Goal: Task Accomplishment & Management: Manage account settings

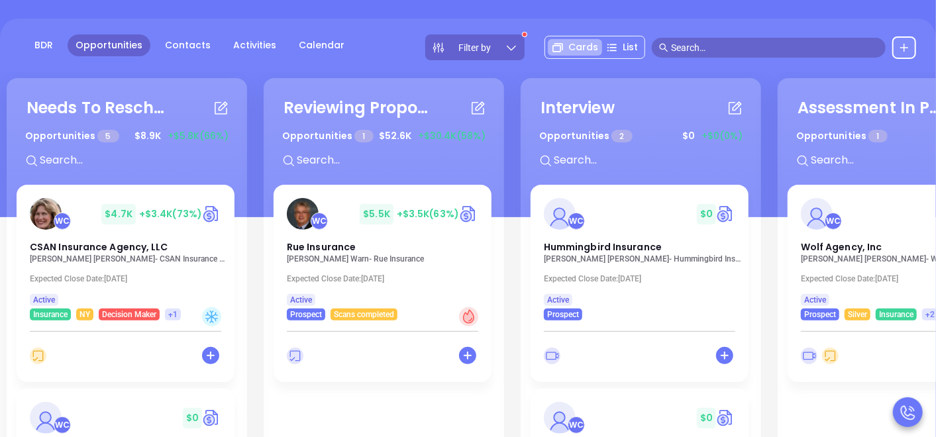
scroll to position [62, 0]
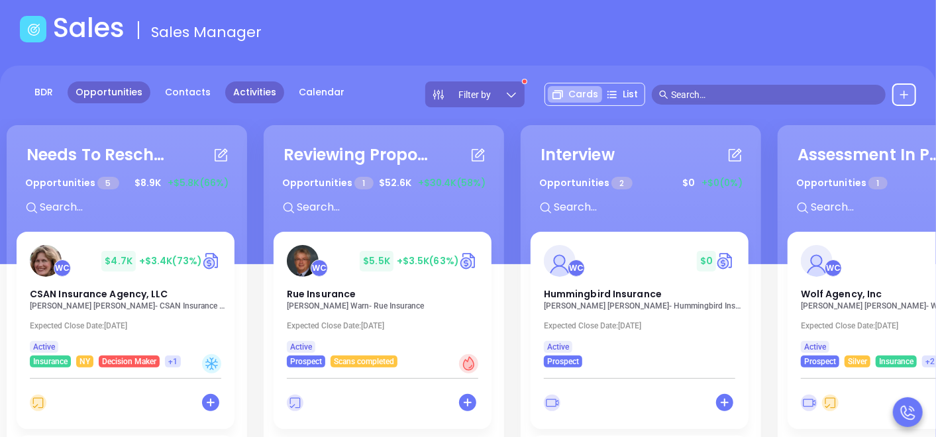
click at [248, 87] on link "Activities" at bounding box center [254, 92] width 59 height 22
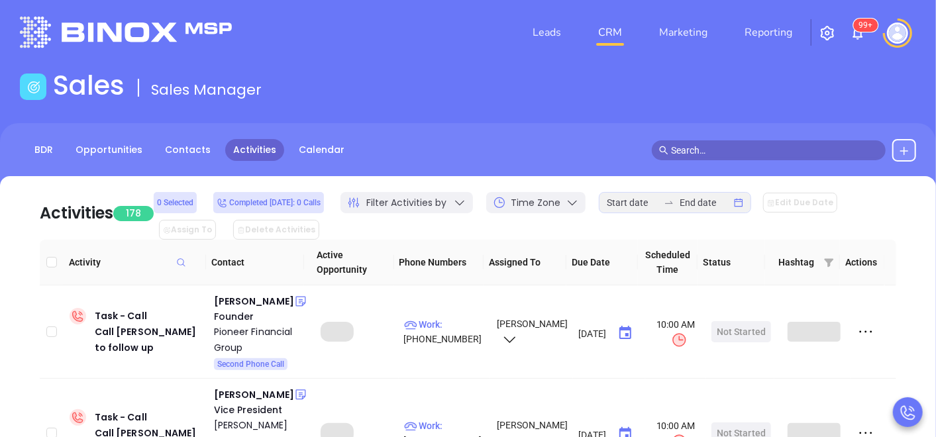
scroll to position [62, 0]
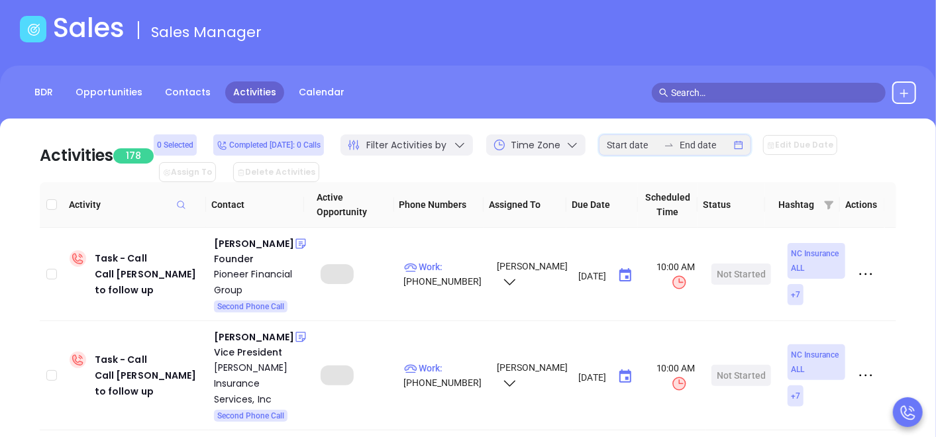
click at [637, 138] on input at bounding box center [633, 145] width 52 height 15
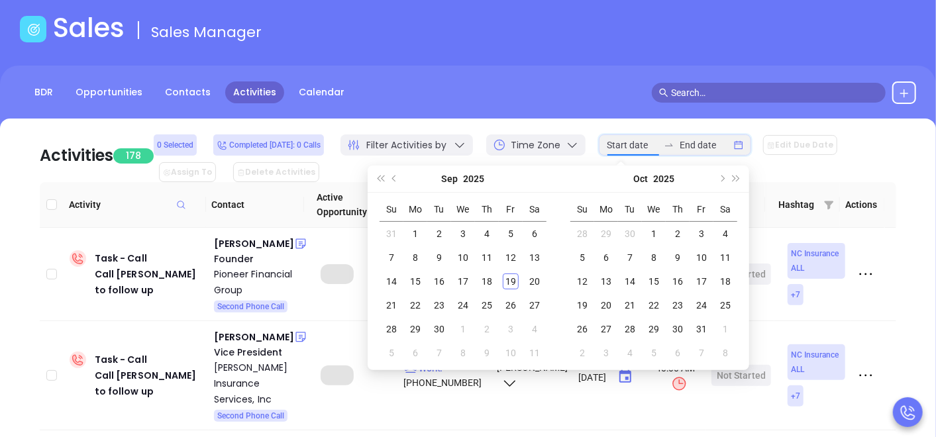
type input "2025-09-28"
type input "[DATE]"
click at [420, 227] on div "1" at bounding box center [415, 234] width 16 height 16
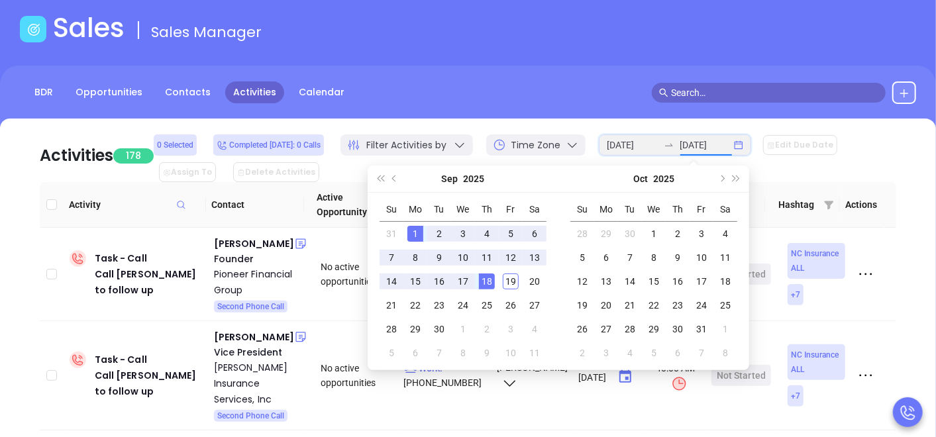
type input "[DATE]"
click at [492, 288] on div "18" at bounding box center [487, 282] width 16 height 16
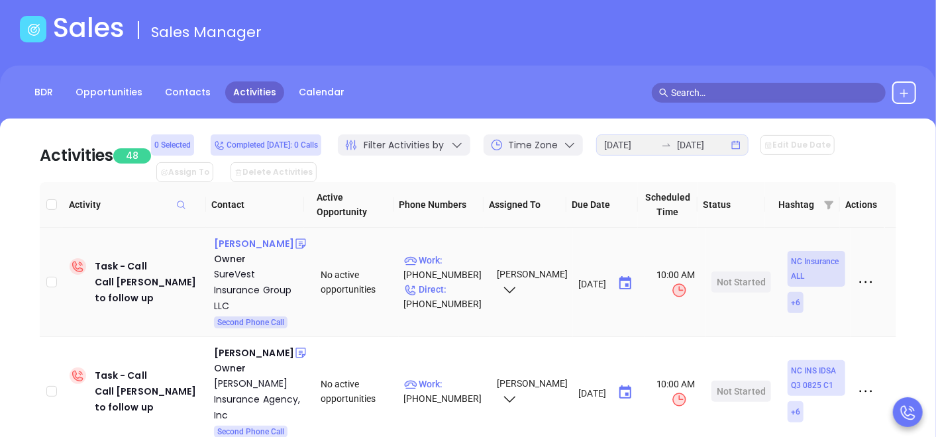
click at [244, 244] on div "Chris Clark" at bounding box center [254, 244] width 80 height 16
click at [448, 288] on p "Direct : (919) 832-9420" at bounding box center [444, 296] width 81 height 29
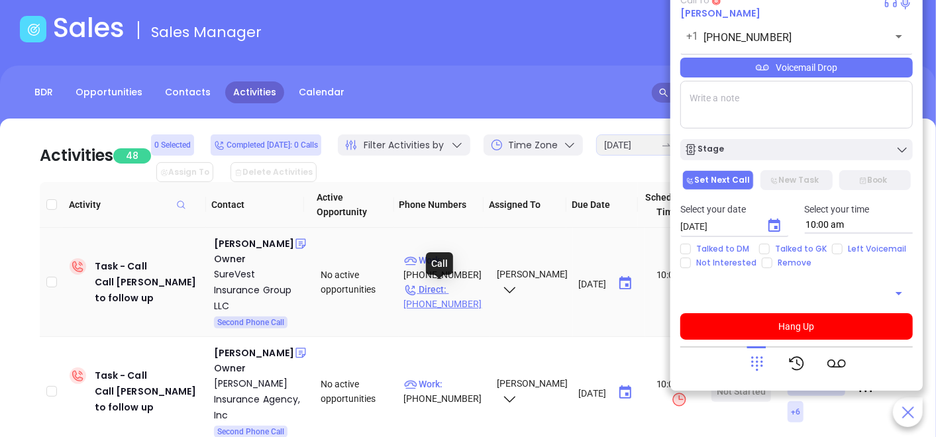
type input "(919) 832-9420"
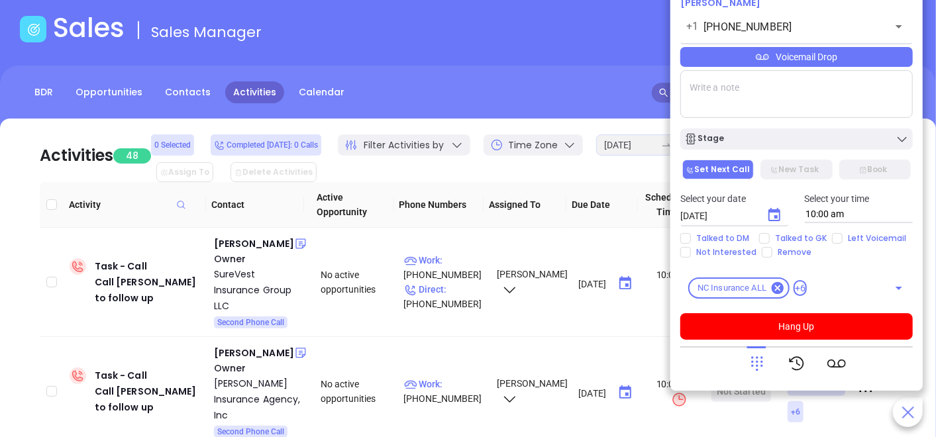
click at [766, 356] on icon at bounding box center [757, 363] width 19 height 19
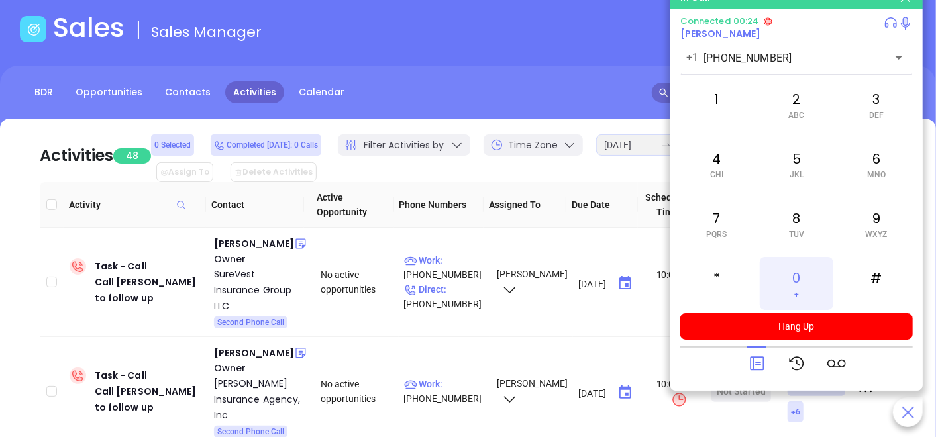
click at [796, 295] on span "+" at bounding box center [796, 294] width 5 height 9
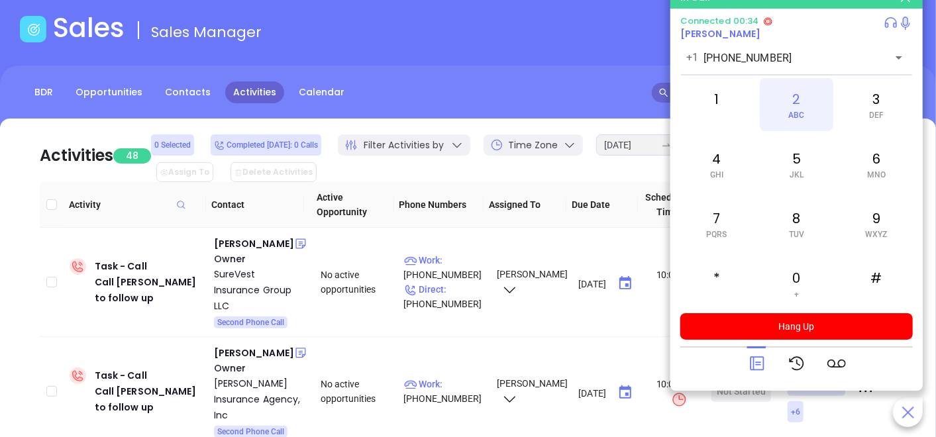
click at [803, 114] on span "ABC" at bounding box center [796, 115] width 16 height 9
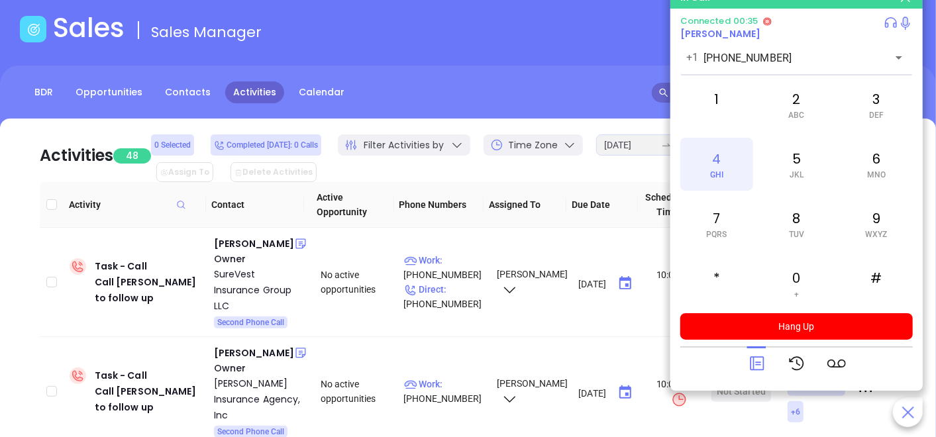
click at [721, 168] on div "4 GHI" at bounding box center [716, 164] width 73 height 53
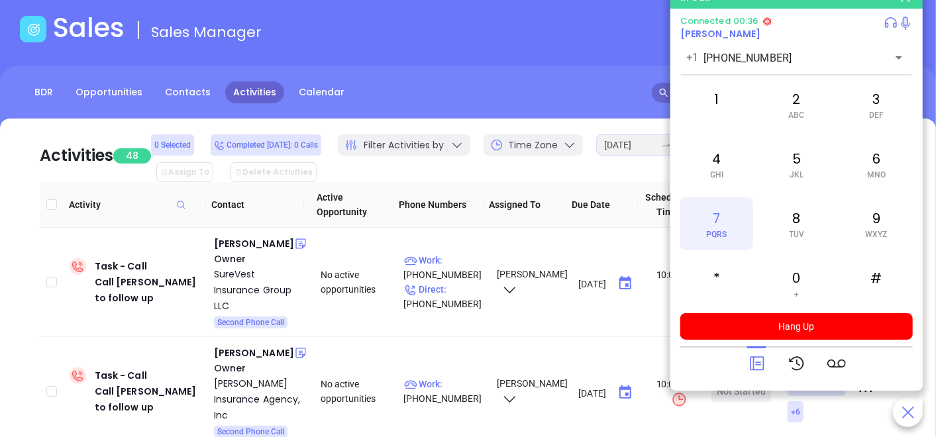
click at [719, 219] on div "7 PQRS" at bounding box center [716, 223] width 73 height 53
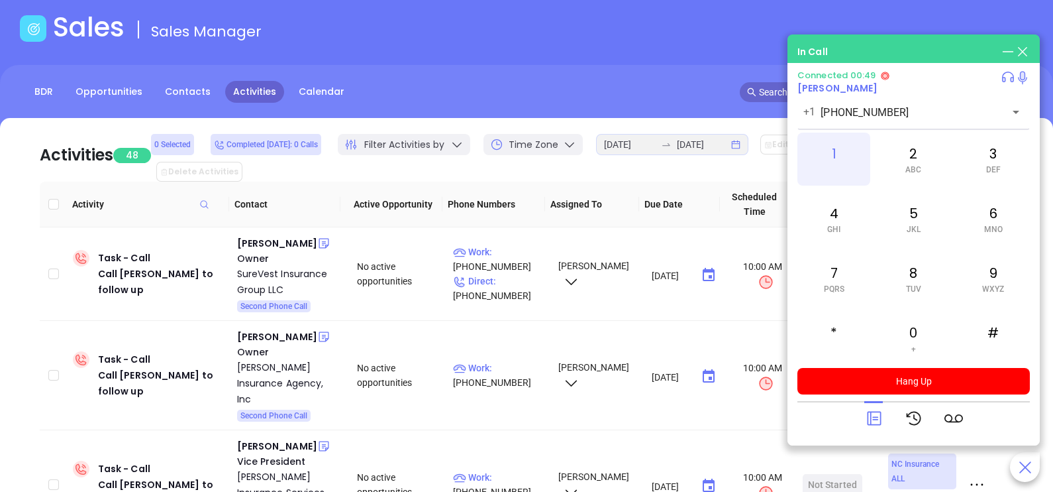
click at [855, 176] on div "1" at bounding box center [834, 158] width 73 height 53
click at [868, 411] on icon at bounding box center [874, 418] width 19 height 19
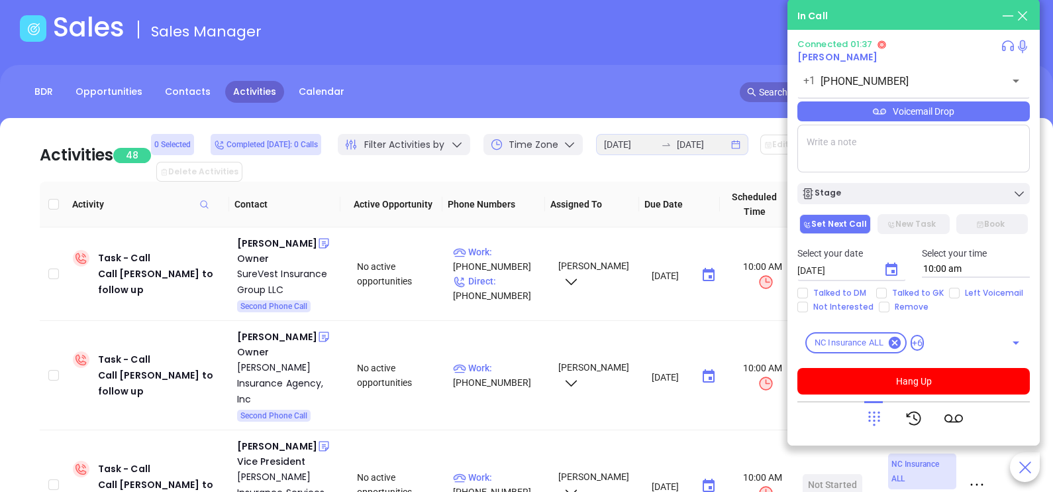
click at [935, 117] on div "Voicemail Drop" at bounding box center [914, 111] width 233 height 20
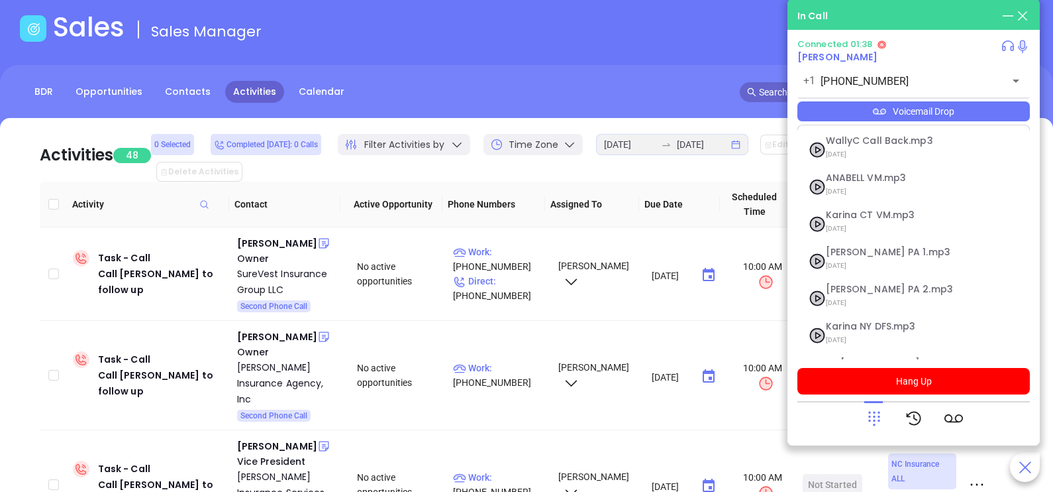
scroll to position [107, 0]
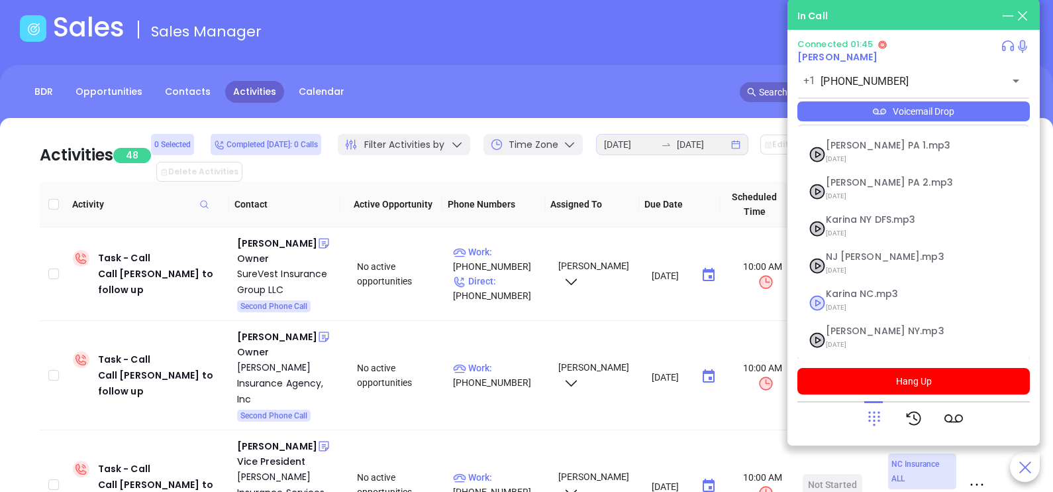
click at [865, 301] on span "[DATE]" at bounding box center [897, 307] width 143 height 17
checkbox input "true"
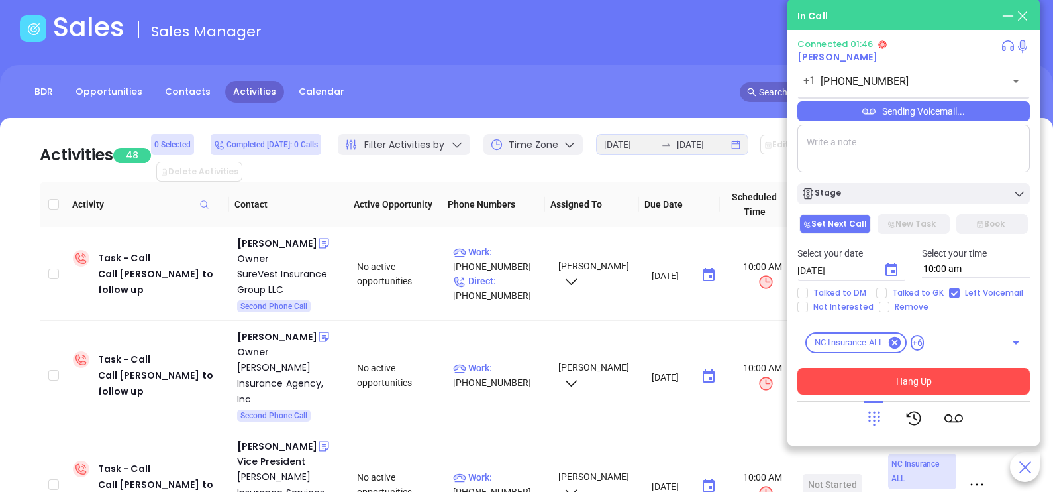
click at [896, 382] on button "Hang Up" at bounding box center [914, 381] width 233 height 26
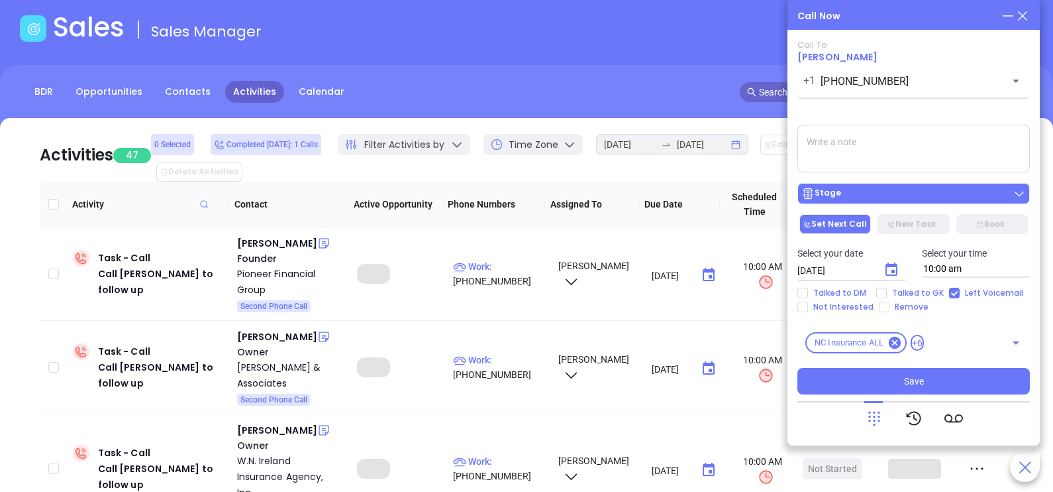
click at [893, 191] on div "Stage" at bounding box center [914, 193] width 225 height 13
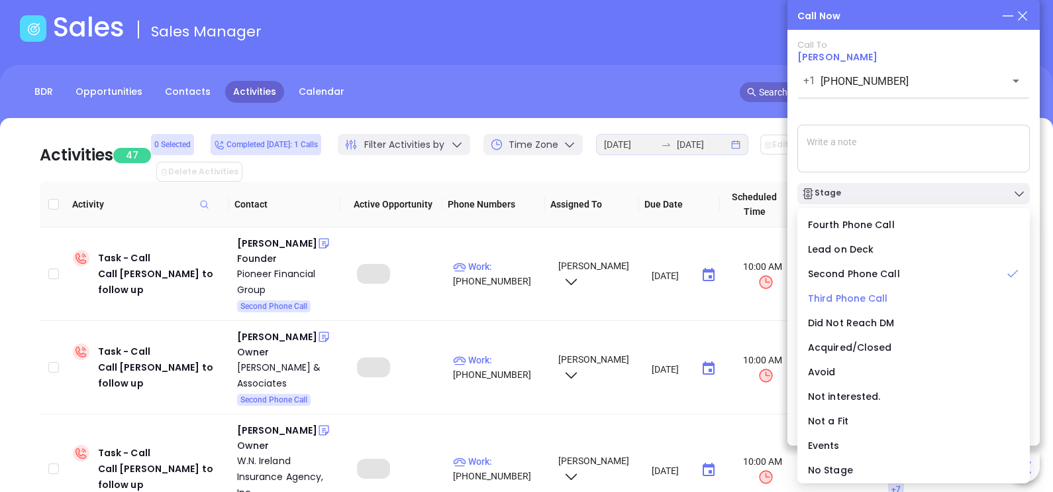
click at [858, 301] on span "Third Phone Call" at bounding box center [848, 297] width 80 height 13
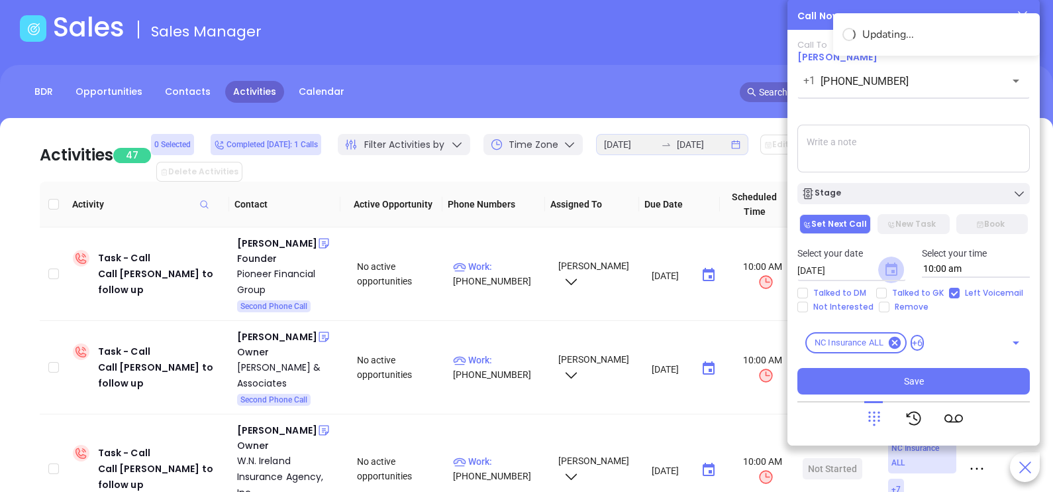
click at [898, 271] on icon "Choose date, selected date is Sep 20, 2025" at bounding box center [892, 268] width 12 height 13
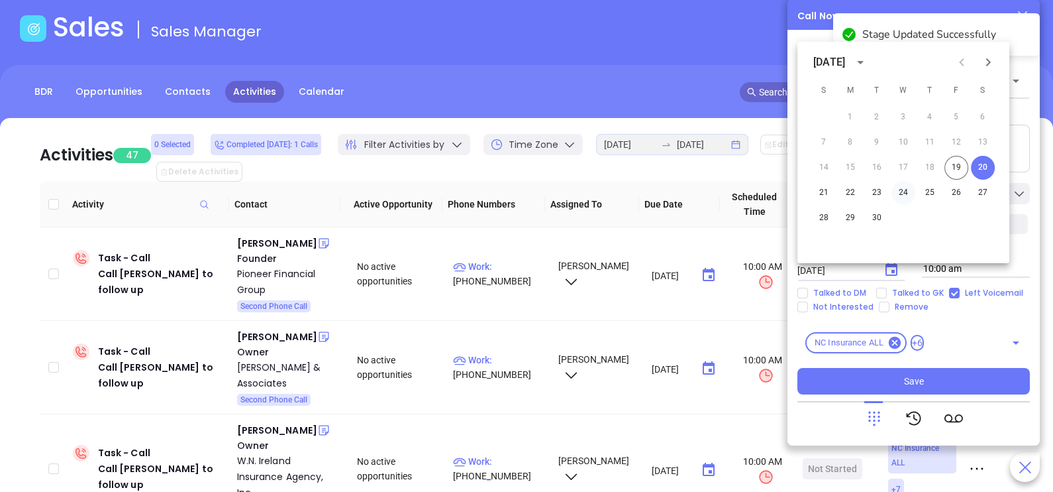
click at [899, 193] on button "24" at bounding box center [904, 193] width 24 height 24
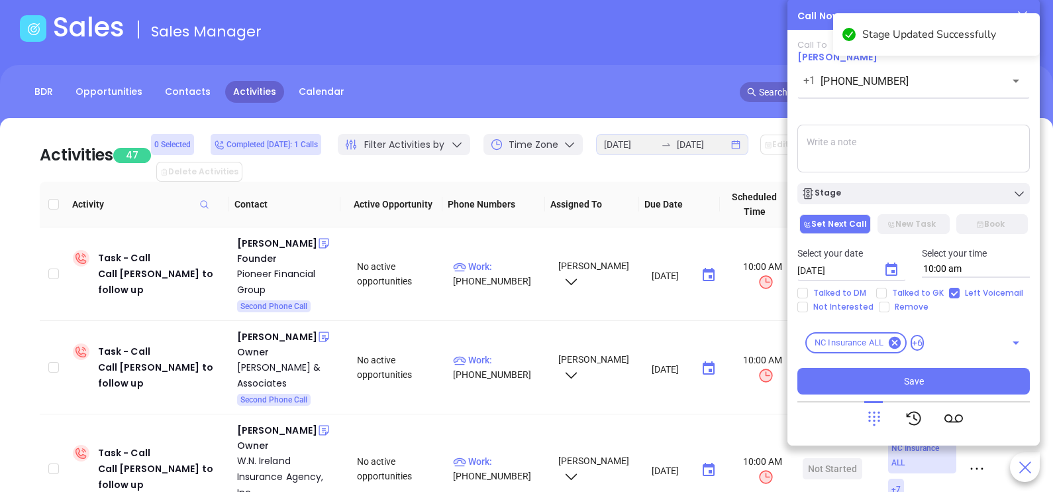
type input "09/24/2025"
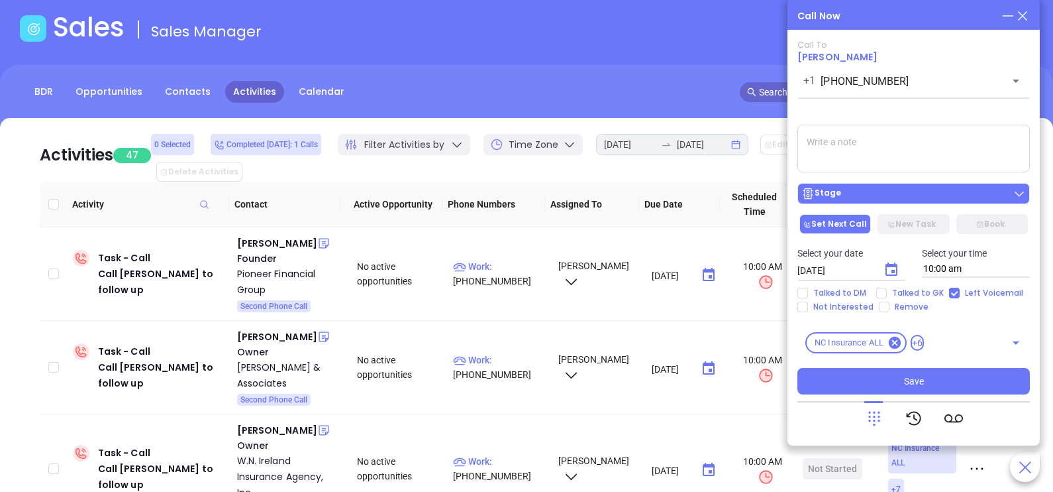
click at [929, 200] on div "Stage" at bounding box center [914, 193] width 225 height 13
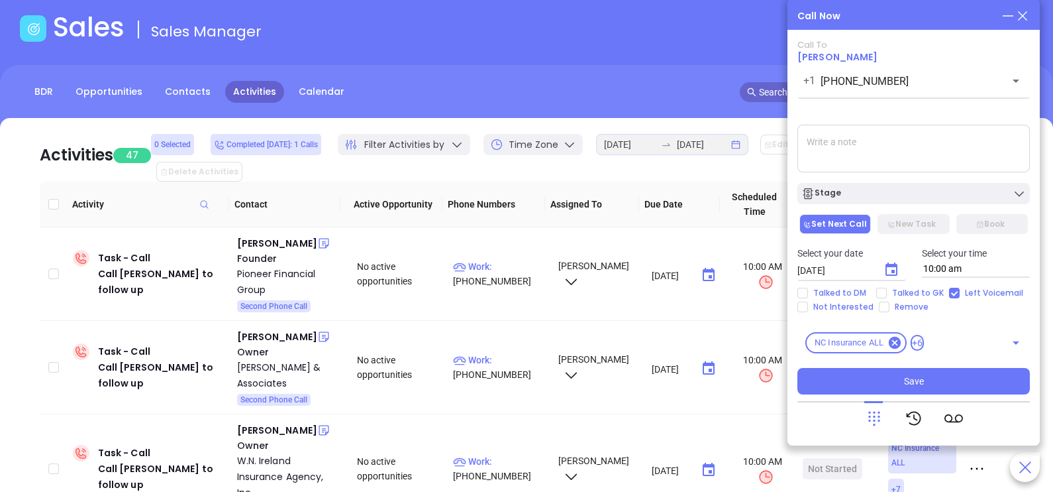
click at [935, 160] on textarea at bounding box center [914, 149] width 233 height 48
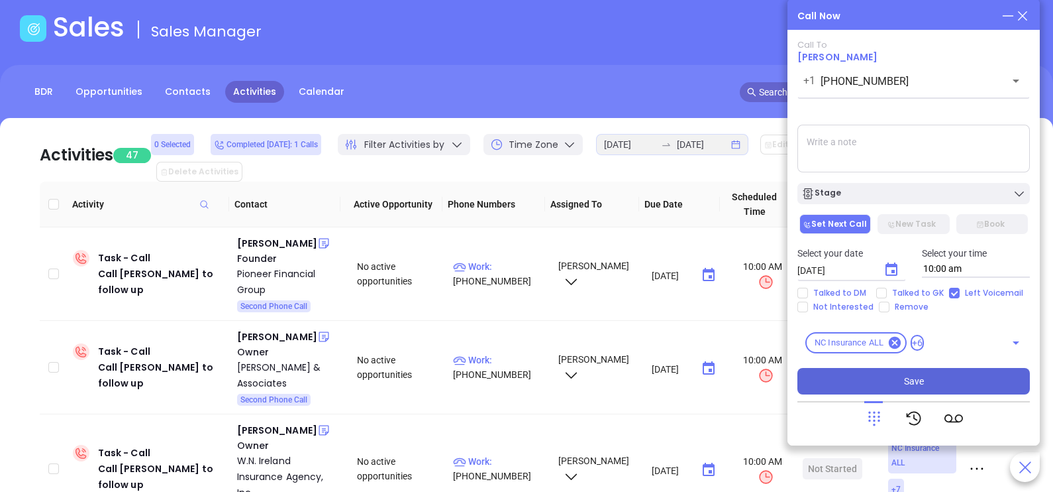
click at [931, 386] on button "Save" at bounding box center [914, 381] width 233 height 26
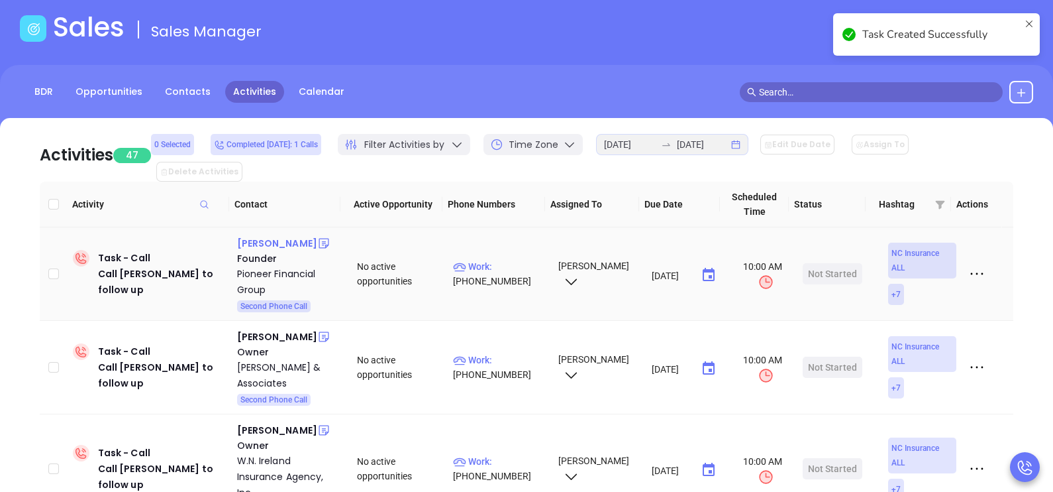
click at [273, 235] on div "Gerard Blue" at bounding box center [277, 243] width 80 height 16
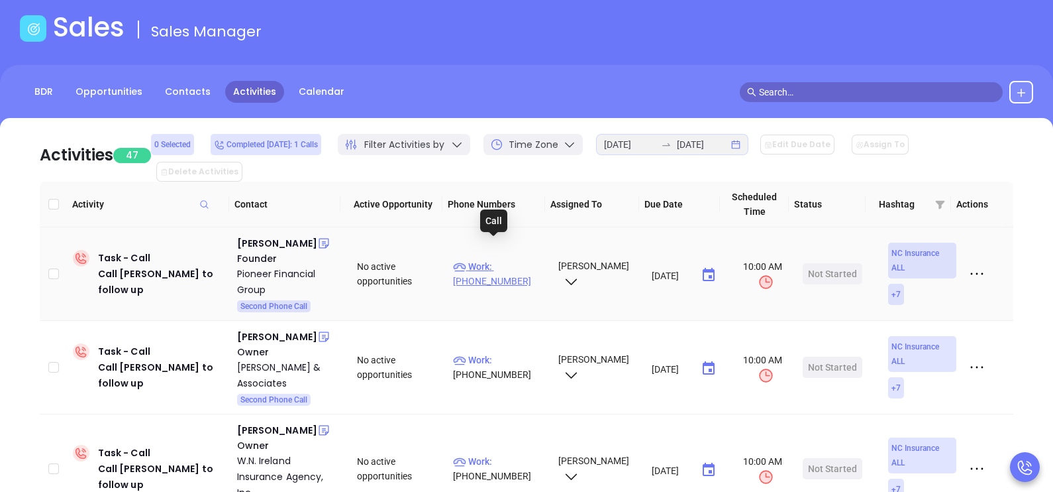
click at [487, 261] on span "Work :" at bounding box center [472, 266] width 39 height 11
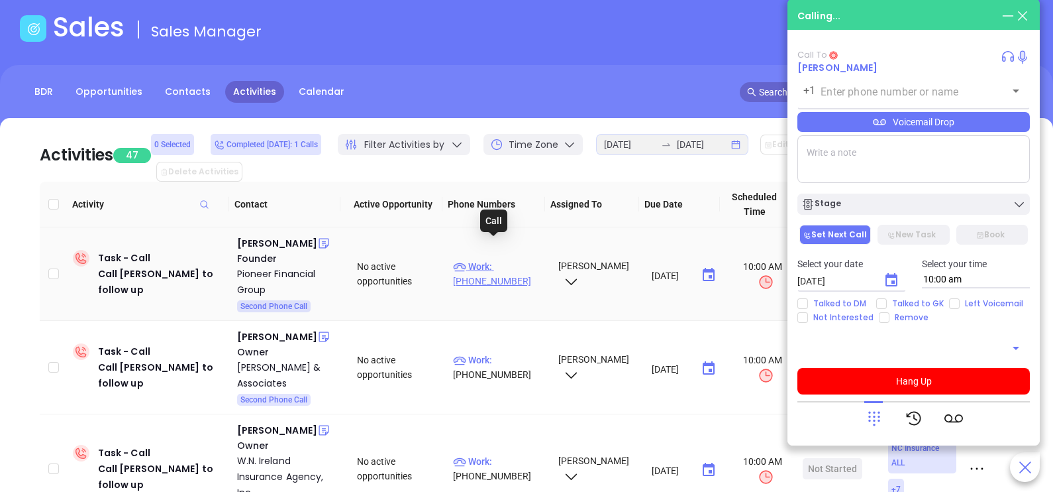
type input "(833) 374-6633"
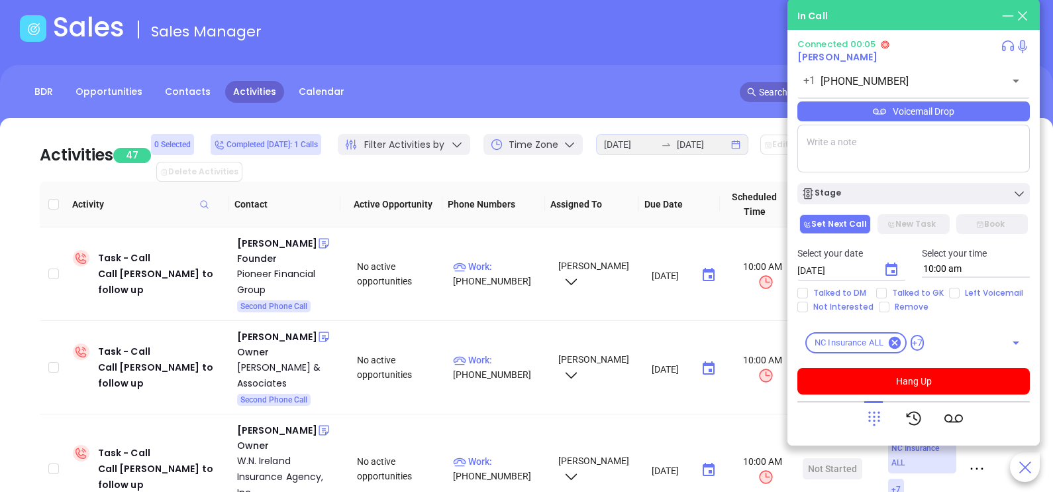
click at [935, 121] on div "Voicemail Drop" at bounding box center [914, 111] width 233 height 20
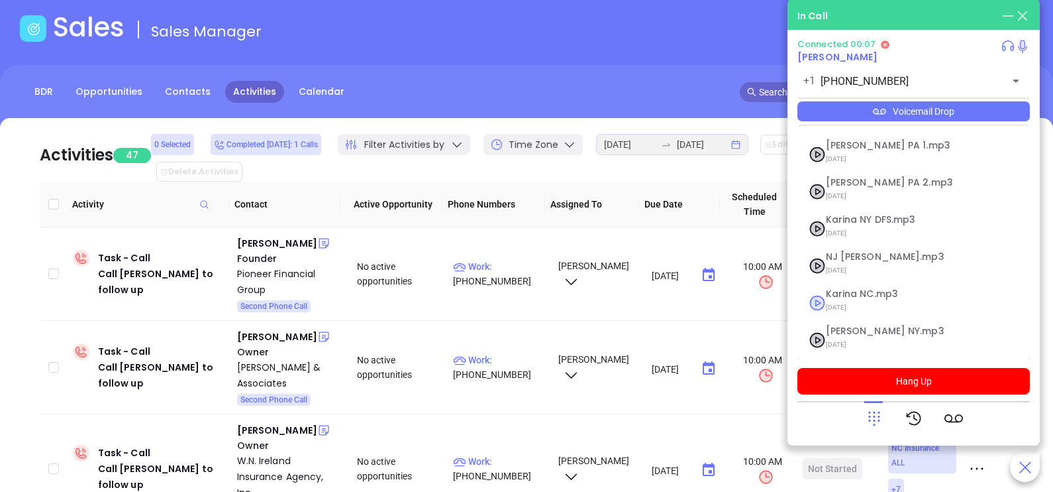
click at [901, 290] on span "Karina NC.mp3" at bounding box center [897, 294] width 143 height 10
checkbox input "true"
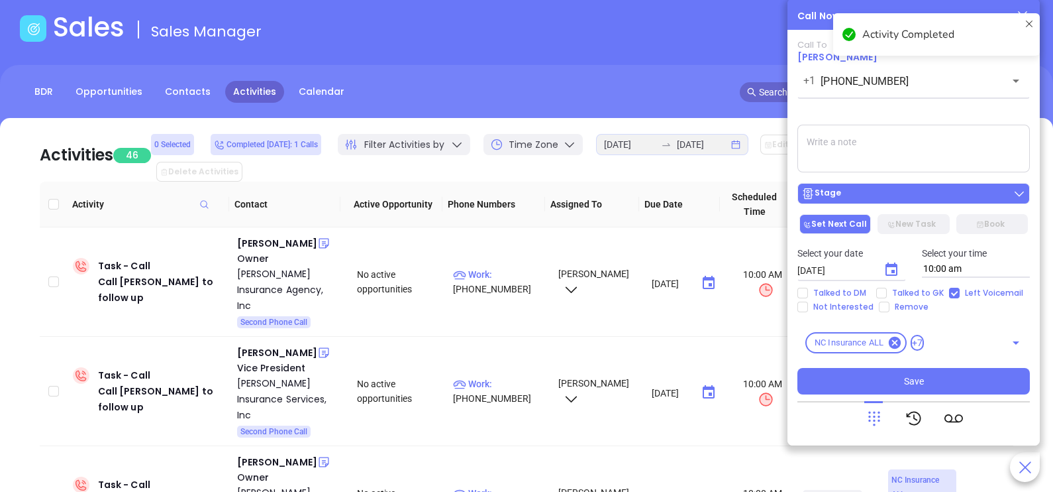
click at [844, 192] on div "Stage" at bounding box center [914, 193] width 225 height 13
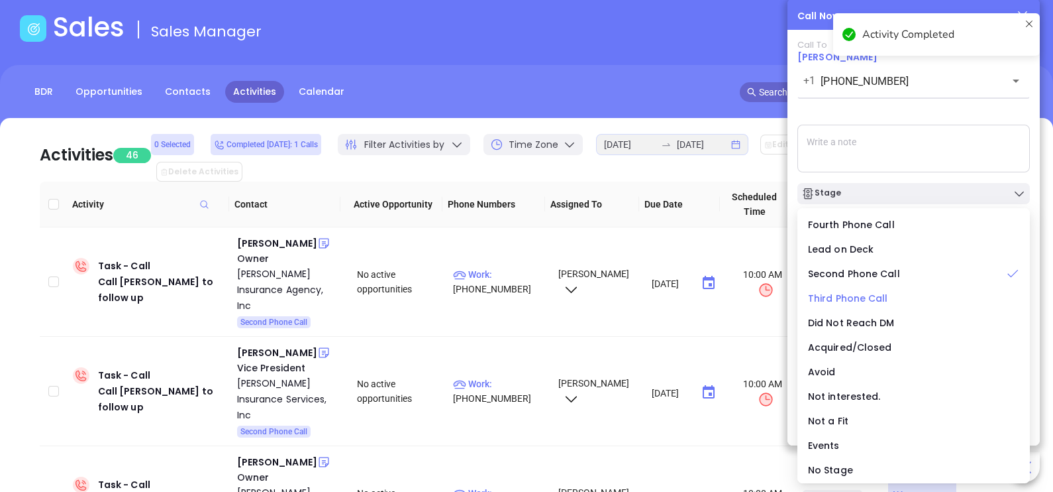
click at [856, 295] on span "Third Phone Call" at bounding box center [848, 297] width 80 height 13
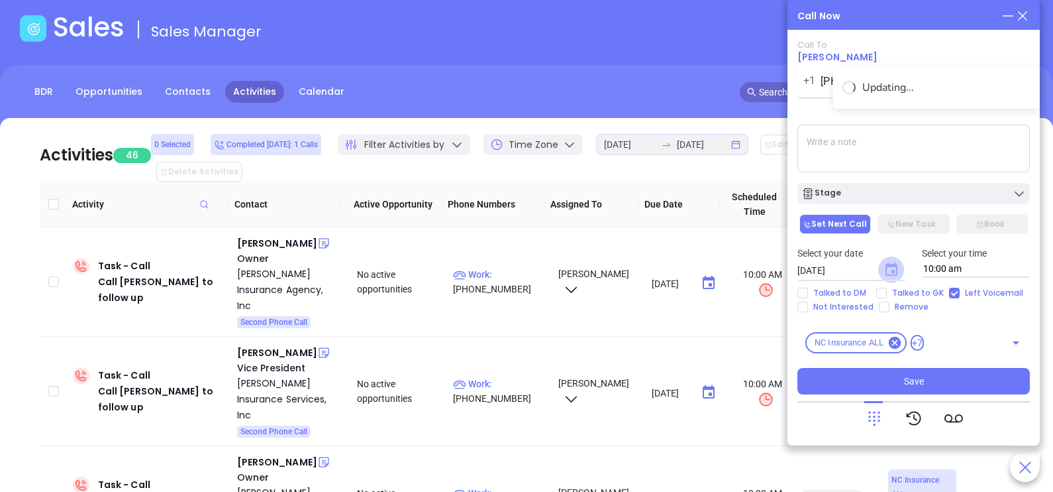
click at [892, 273] on icon "Choose date, selected date is Sep 20, 2025" at bounding box center [892, 268] width 12 height 13
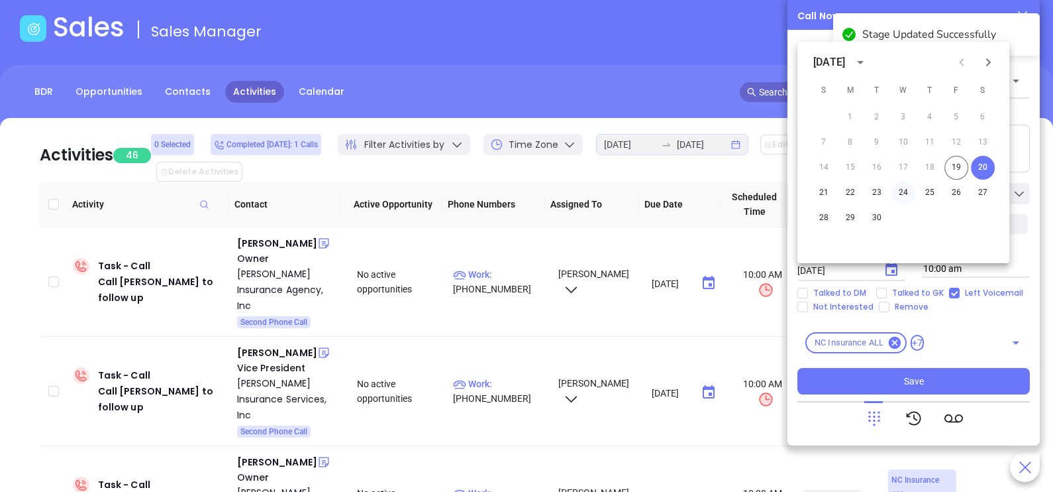
click at [902, 189] on button "24" at bounding box center [904, 193] width 24 height 24
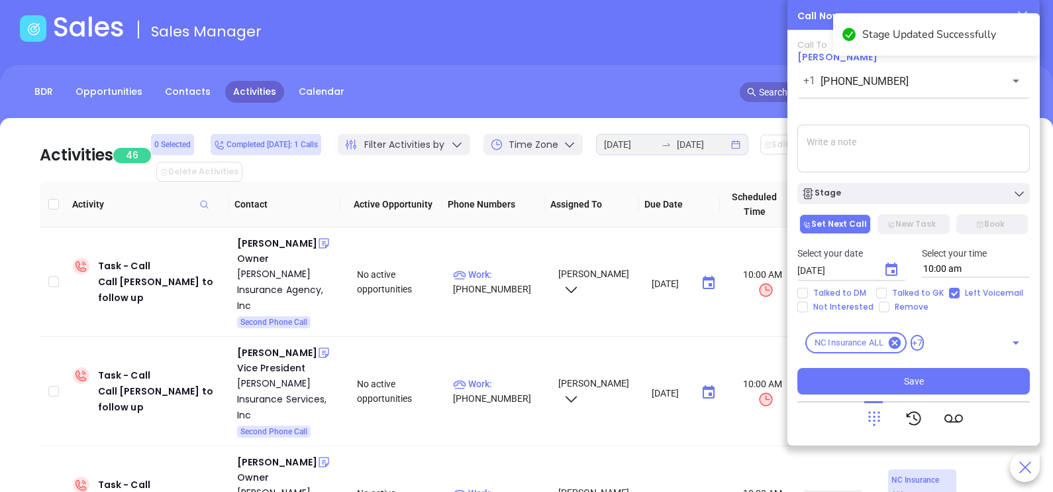
type input "09/24/2025"
click at [902, 189] on div "Stage" at bounding box center [914, 193] width 225 height 13
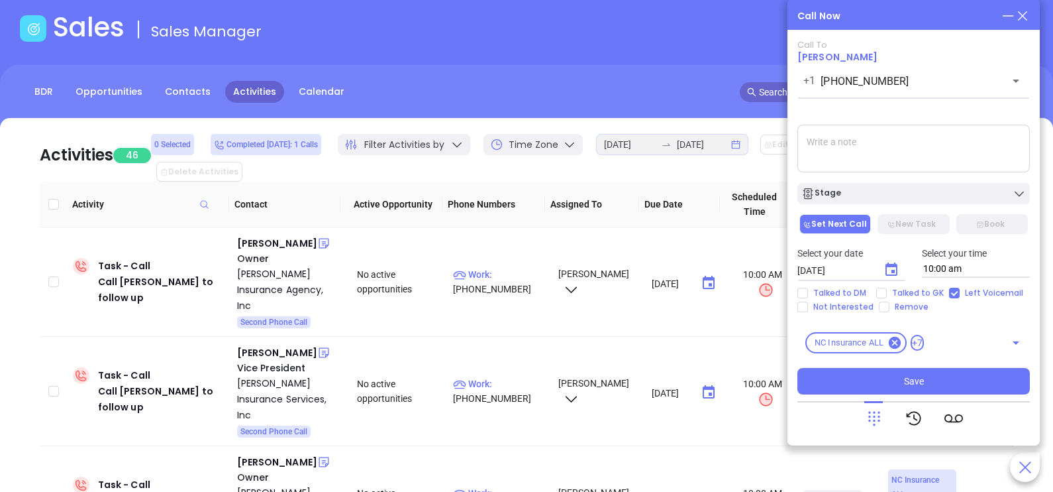
click at [933, 144] on textarea at bounding box center [914, 149] width 233 height 48
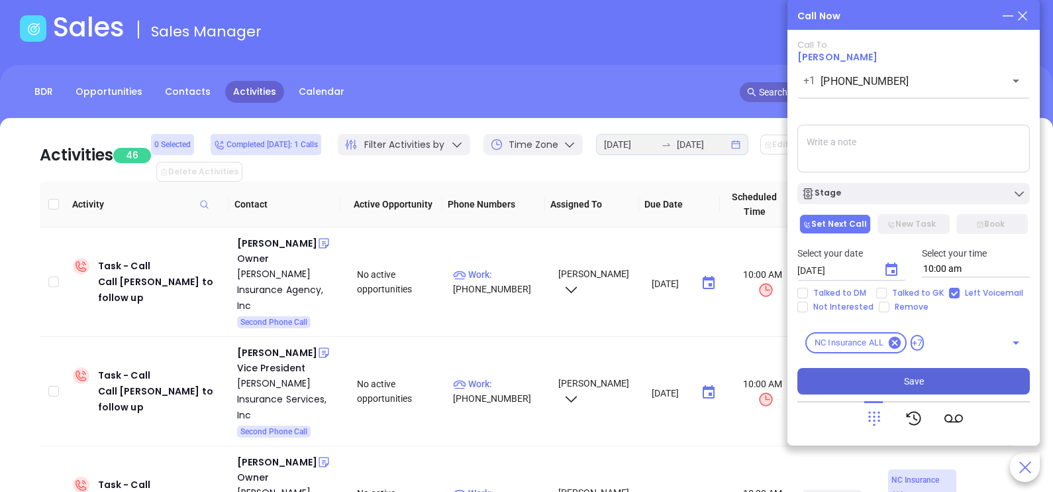
click at [900, 388] on button "Save" at bounding box center [914, 381] width 233 height 26
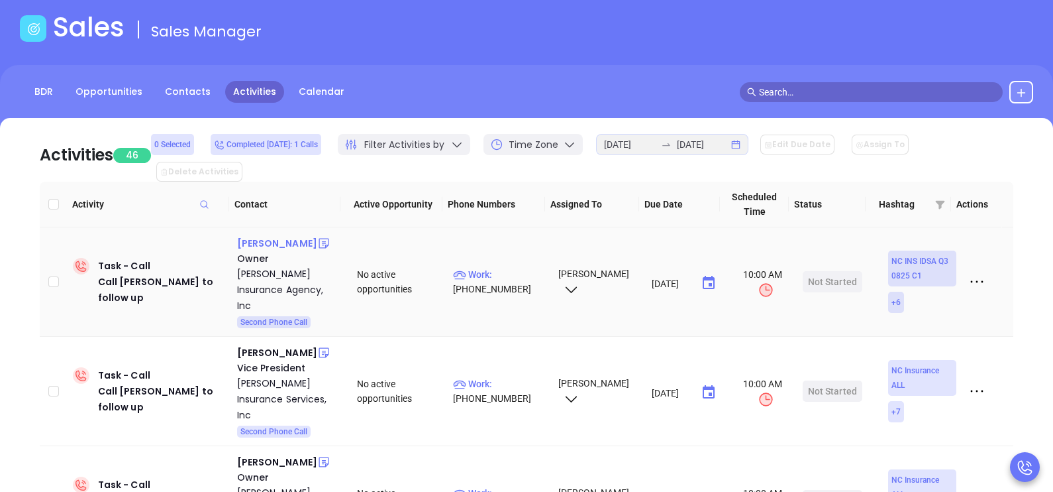
click at [278, 235] on div "Rick Lawing" at bounding box center [277, 243] width 80 height 16
click at [511, 267] on p "Work : (828) 428-8231" at bounding box center [499, 281] width 93 height 29
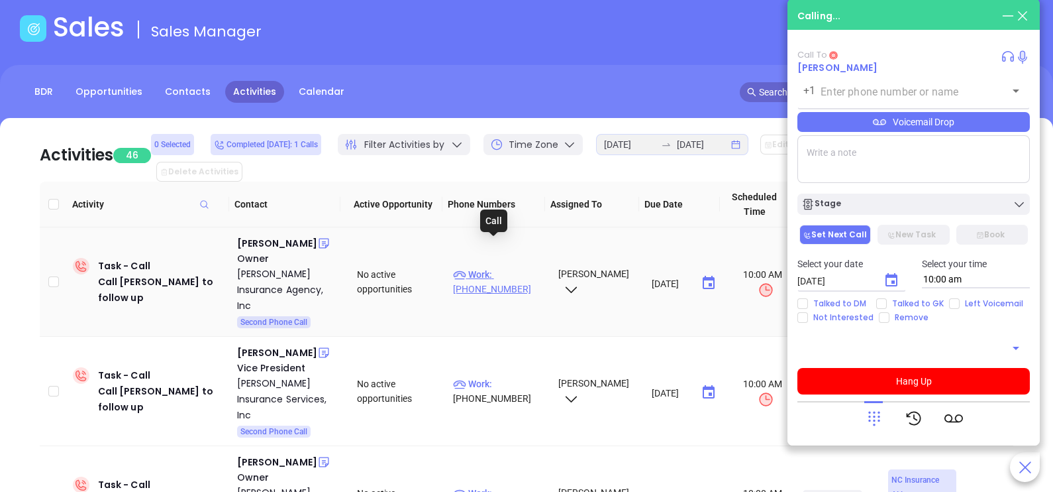
type input "(828) 428-8231"
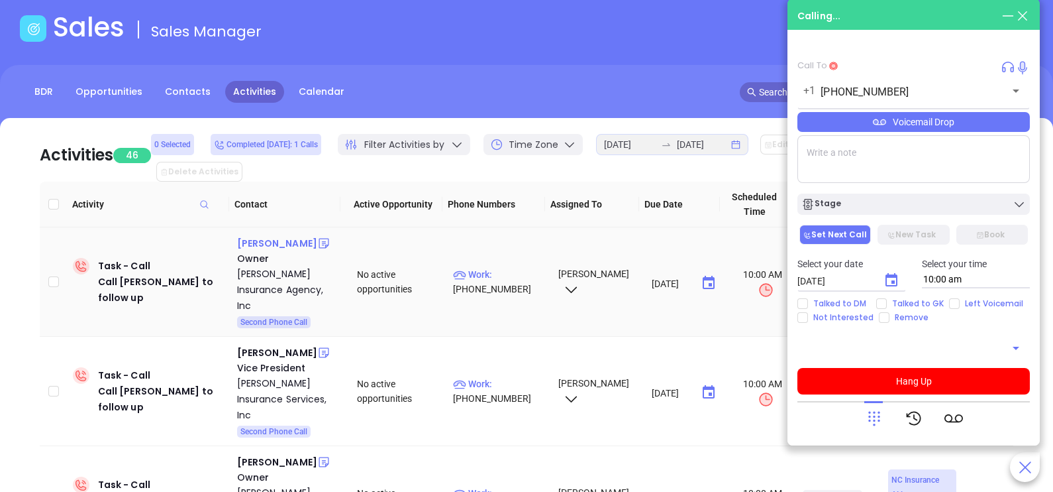
click at [287, 235] on div "Rick Lawing" at bounding box center [277, 243] width 80 height 16
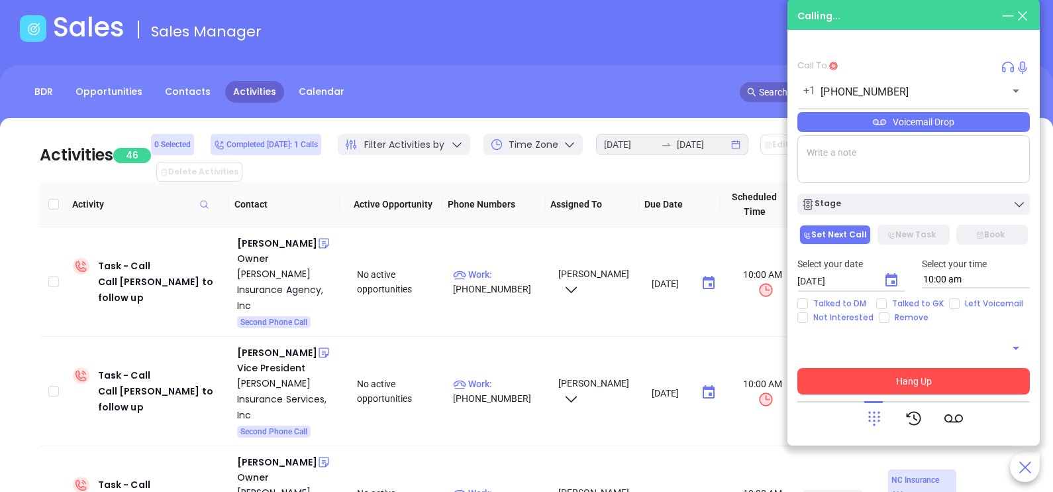
click at [857, 378] on button "Hang Up" at bounding box center [914, 381] width 233 height 26
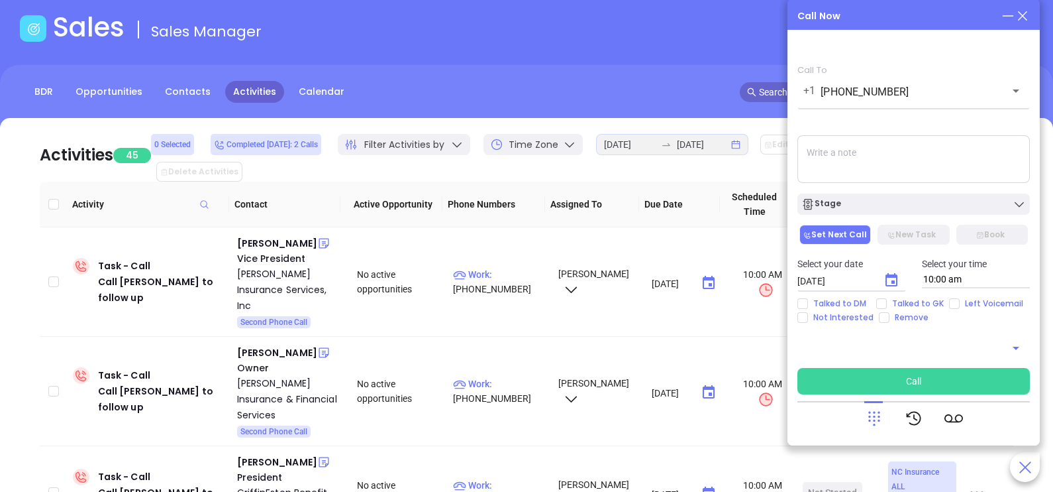
click at [935, 12] on icon at bounding box center [1023, 16] width 15 height 15
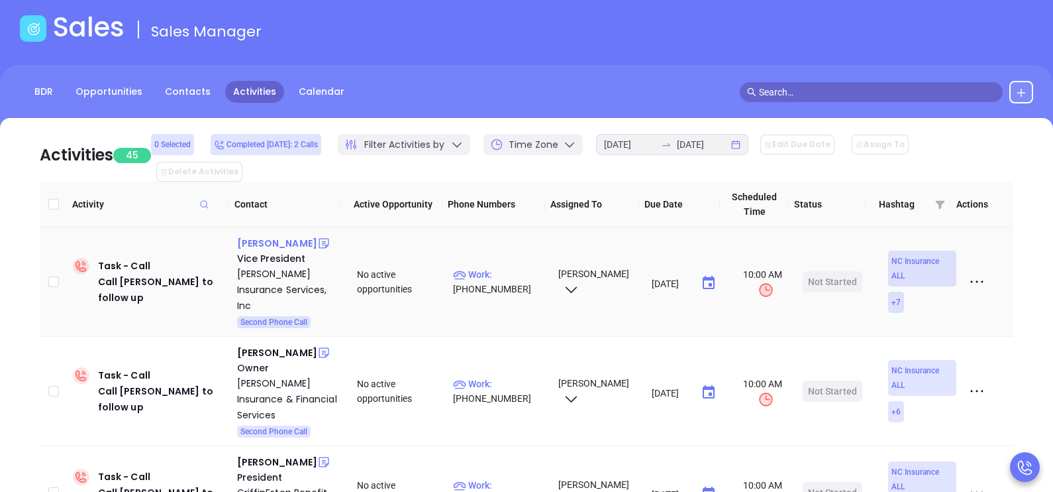
click at [262, 235] on div "Joe Keener" at bounding box center [277, 243] width 80 height 16
click at [507, 267] on p "Work : (704) 759-1300" at bounding box center [499, 281] width 93 height 29
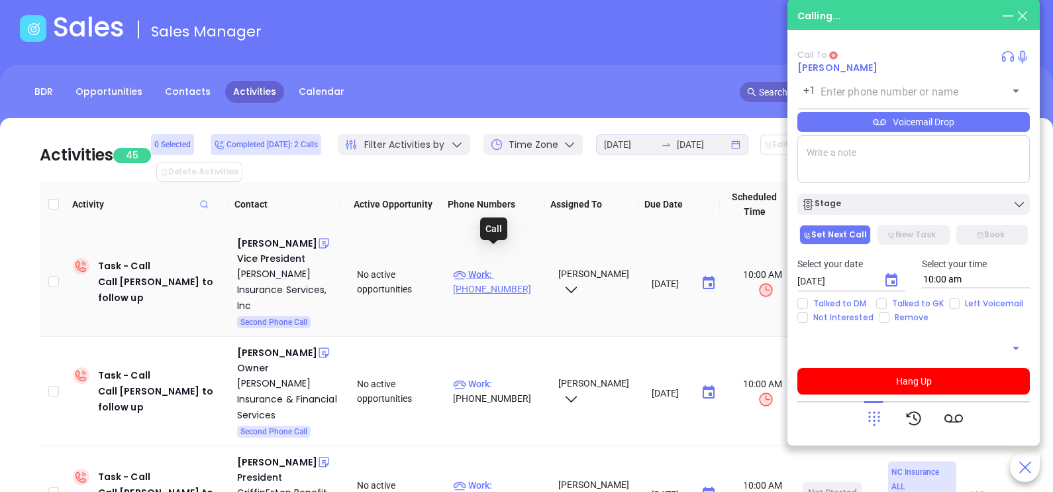
type input "(704) 759-1300"
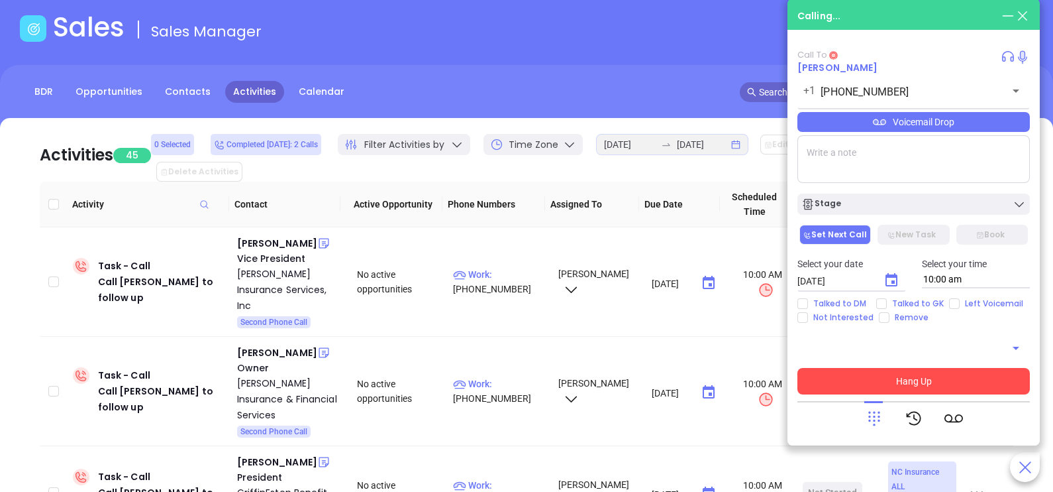
click at [911, 373] on button "Hang Up" at bounding box center [914, 381] width 233 height 26
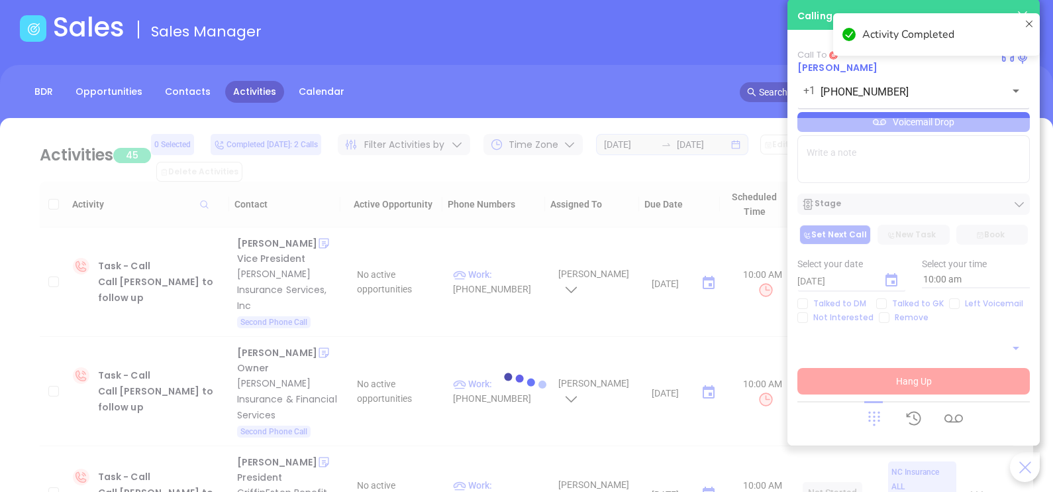
click at [925, 392] on div at bounding box center [527, 387] width 1014 height 99
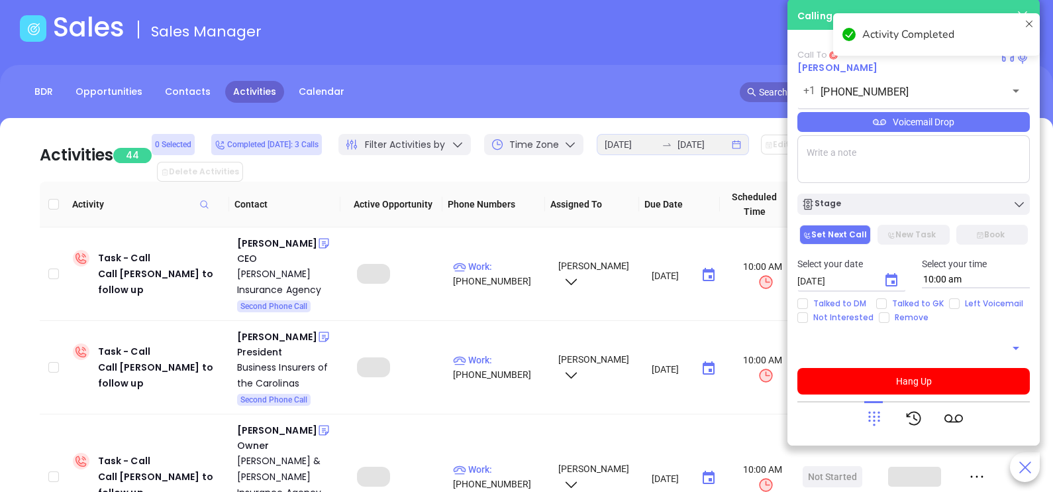
click at [935, 176] on textarea at bounding box center [914, 159] width 233 height 48
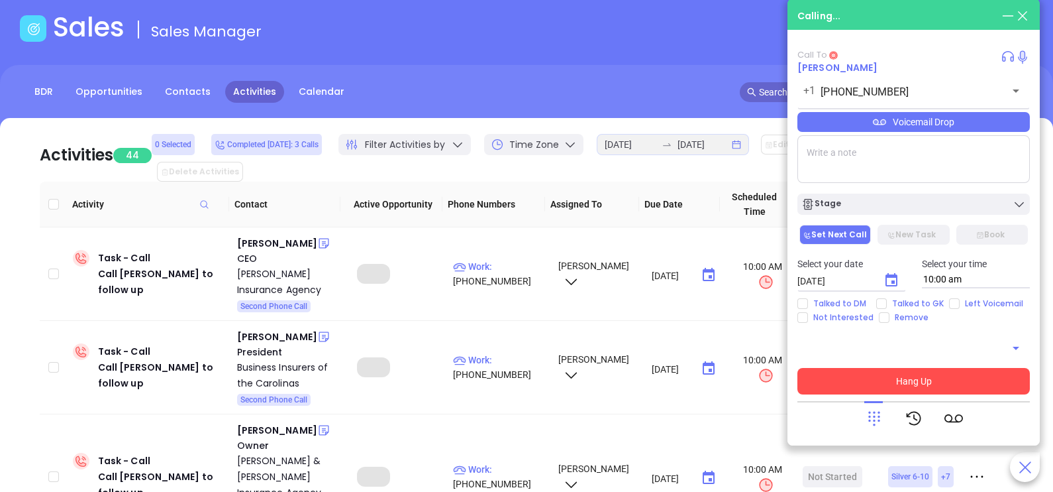
click at [926, 374] on button "Hang Up" at bounding box center [914, 381] width 233 height 26
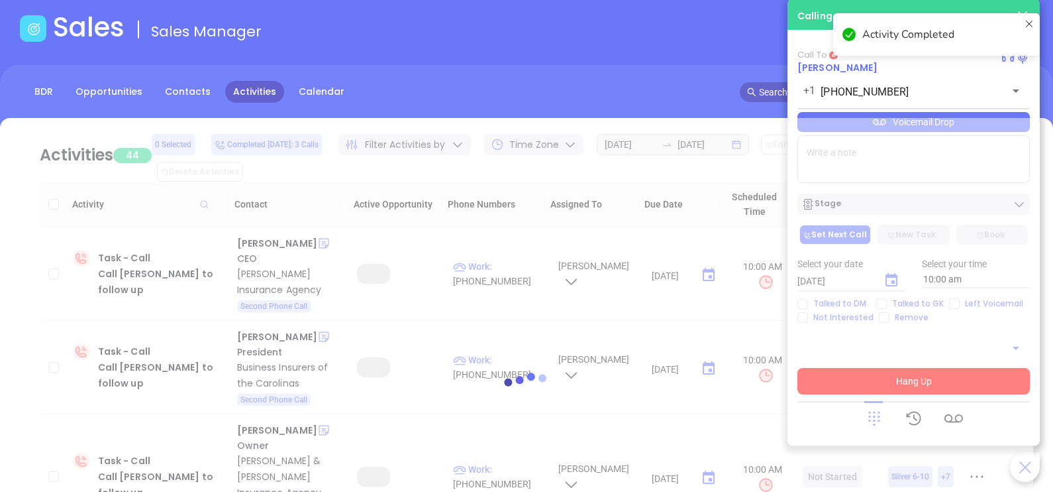
click at [935, 17] on div "Activity Completed" at bounding box center [937, 40] width 212 height 58
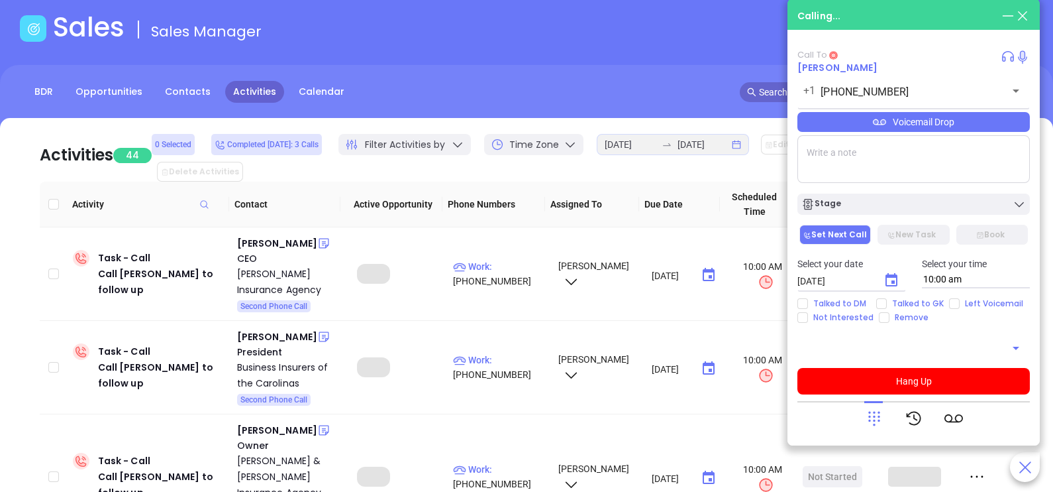
click at [924, 169] on textarea at bounding box center [914, 159] width 233 height 48
click at [935, 17] on icon at bounding box center [1023, 16] width 15 height 15
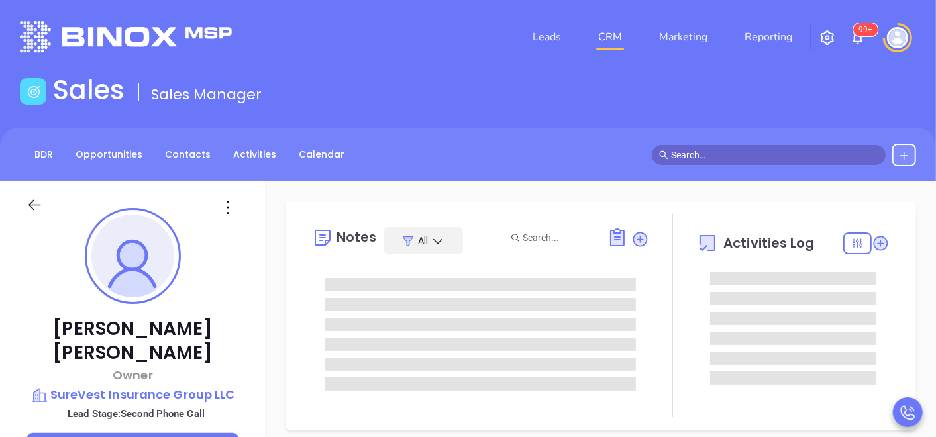
scroll to position [29, 0]
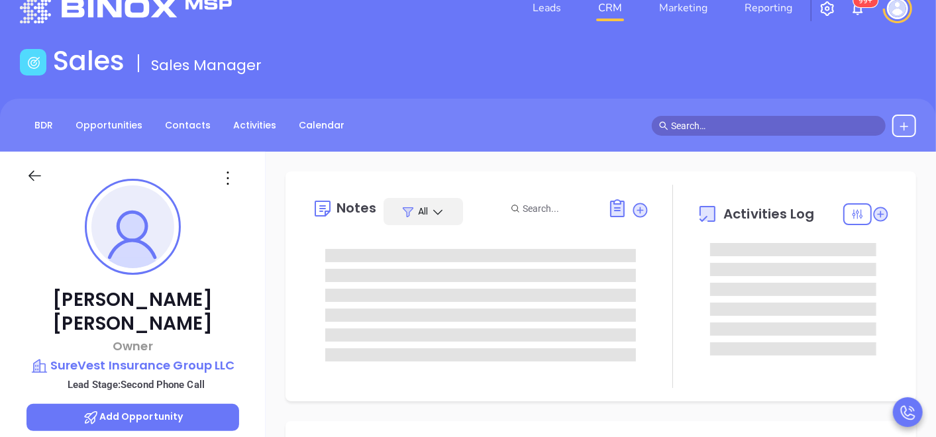
type input "[PERSON_NAME]"
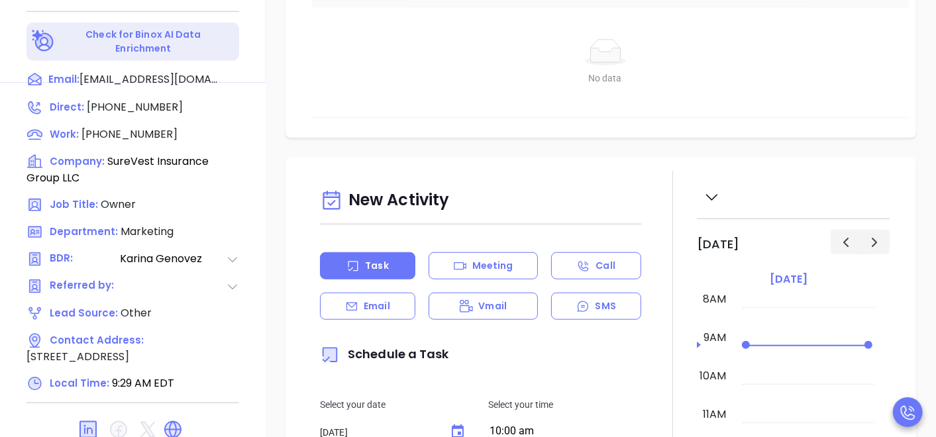
scroll to position [647, 0]
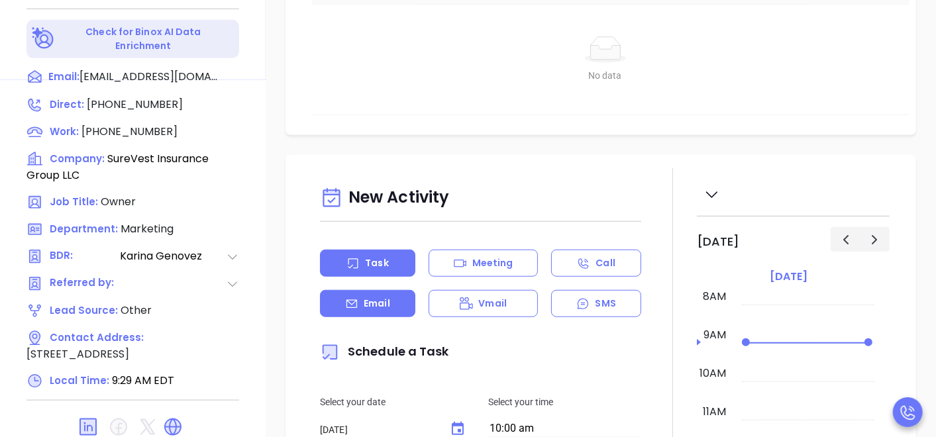
click at [396, 313] on div "Email" at bounding box center [367, 303] width 95 height 27
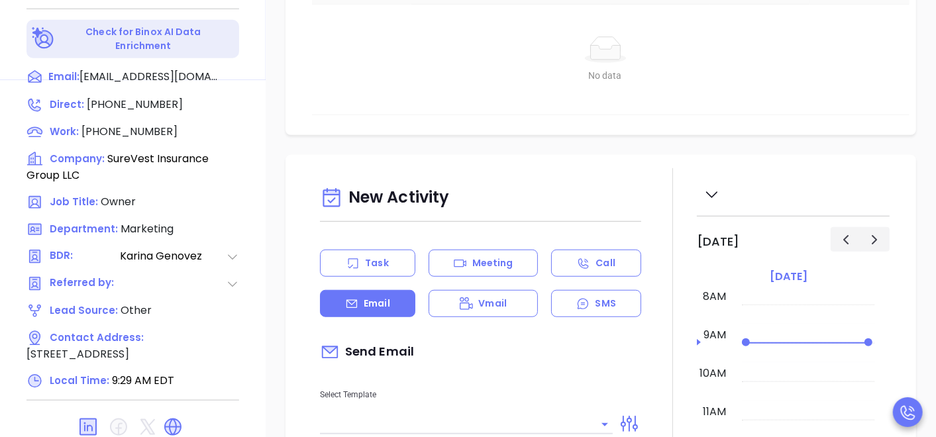
type input "[PERSON_NAME]"
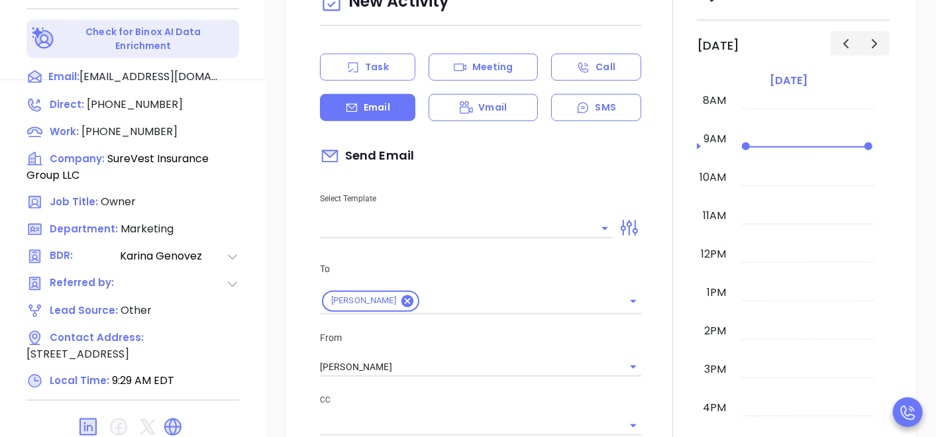
scroll to position [294, 0]
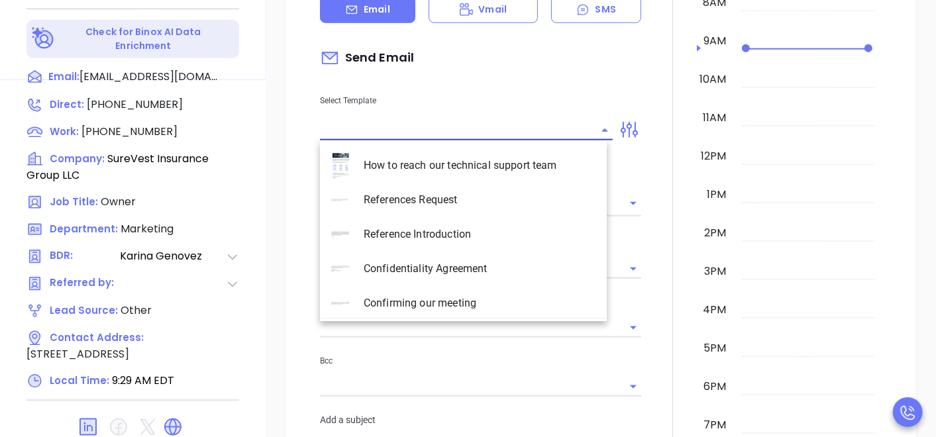
click at [475, 131] on input "text" at bounding box center [456, 130] width 273 height 19
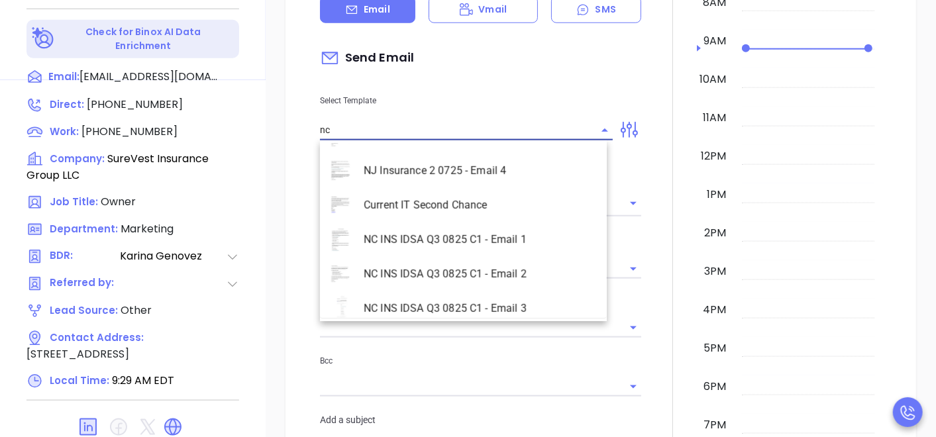
scroll to position [586, 0]
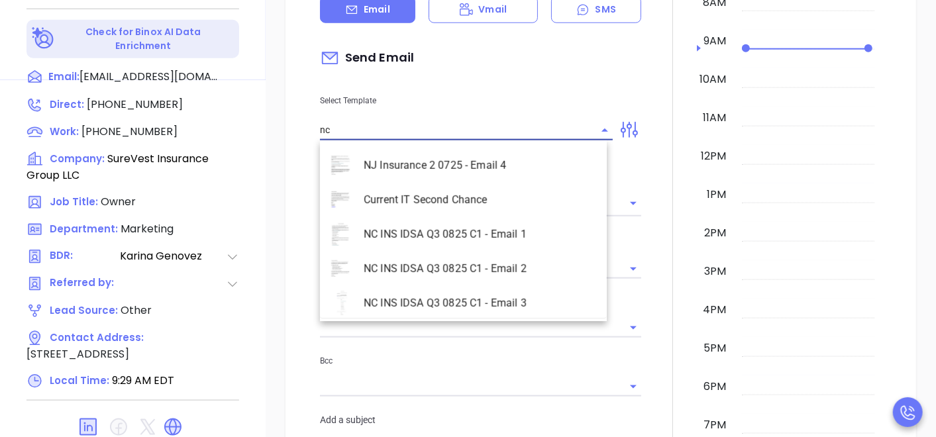
click at [529, 266] on li "NC INS IDSA Q3 0825 C1 - Email 2" at bounding box center [463, 269] width 287 height 34
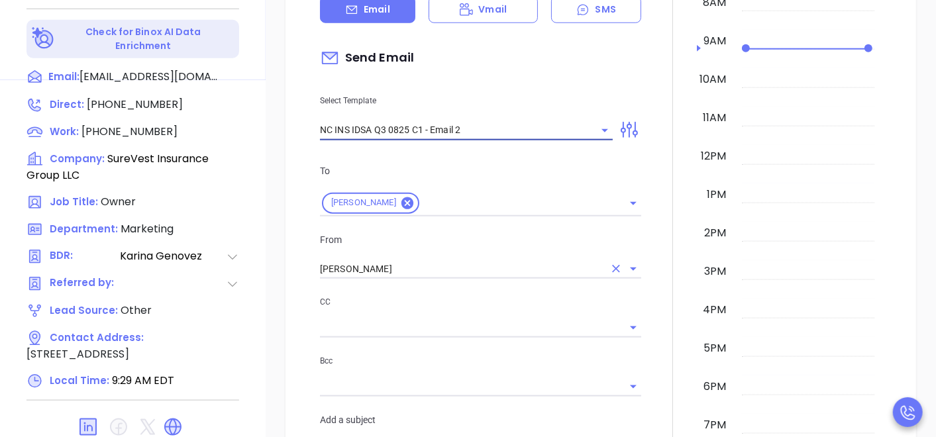
type input "NC INS IDSA Q3 0825 C1 - Email 2"
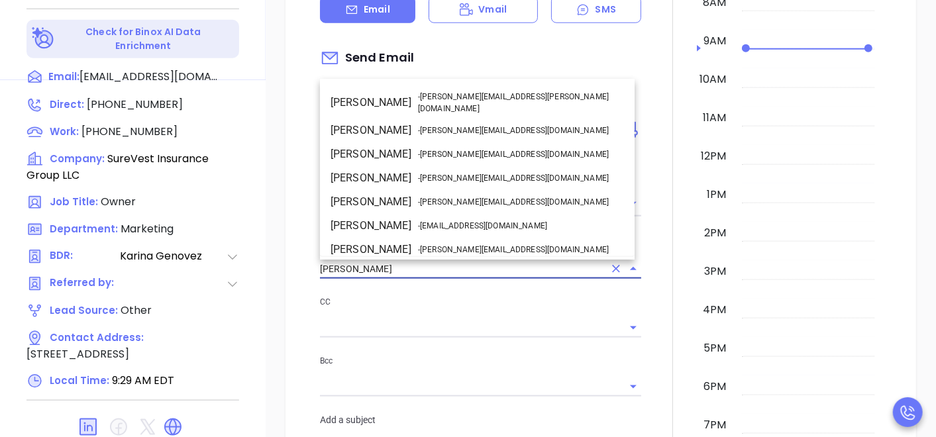
click at [456, 272] on input "[PERSON_NAME]" at bounding box center [462, 269] width 284 height 19
type input "Can your IT partner prove you're covered?"
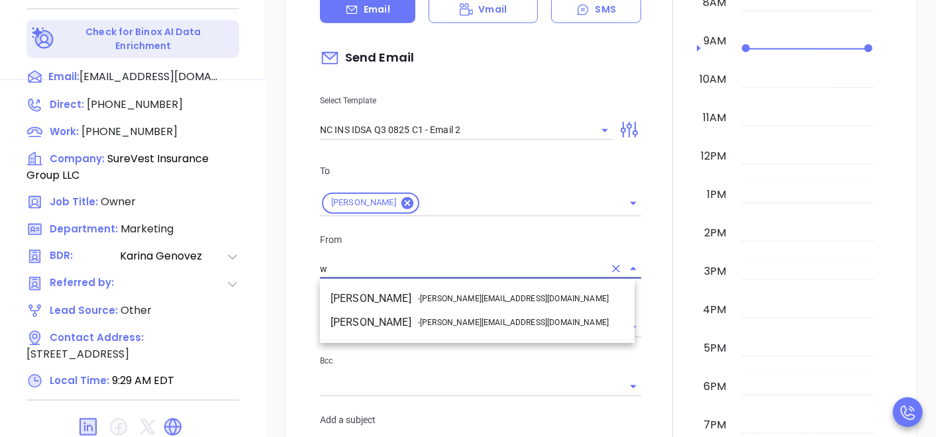
scroll to position [0, 0]
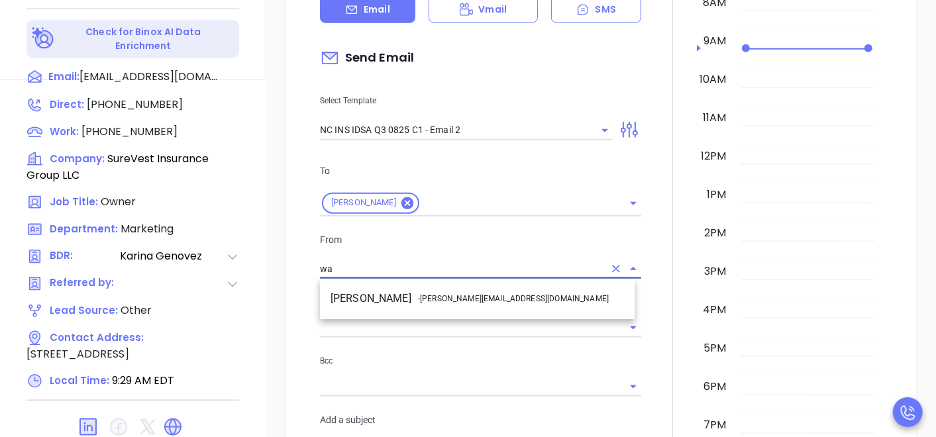
click at [480, 301] on span "- walter@motiva.net" at bounding box center [513, 299] width 191 height 12
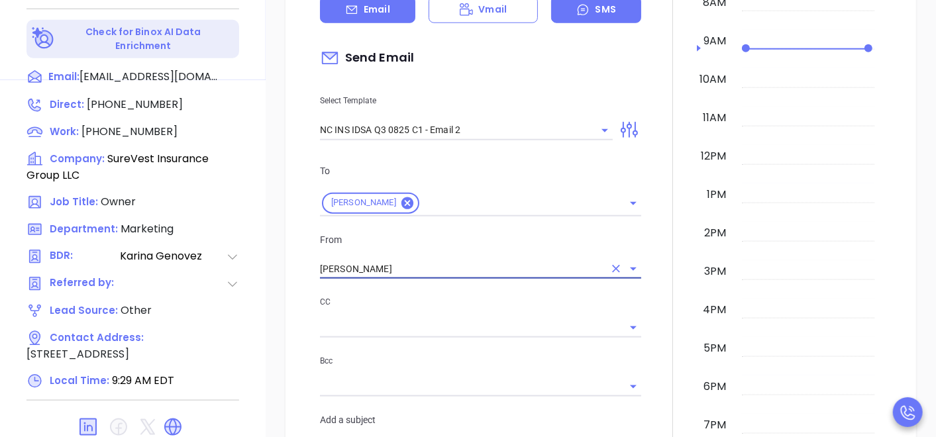
type input "Walter Contreras"
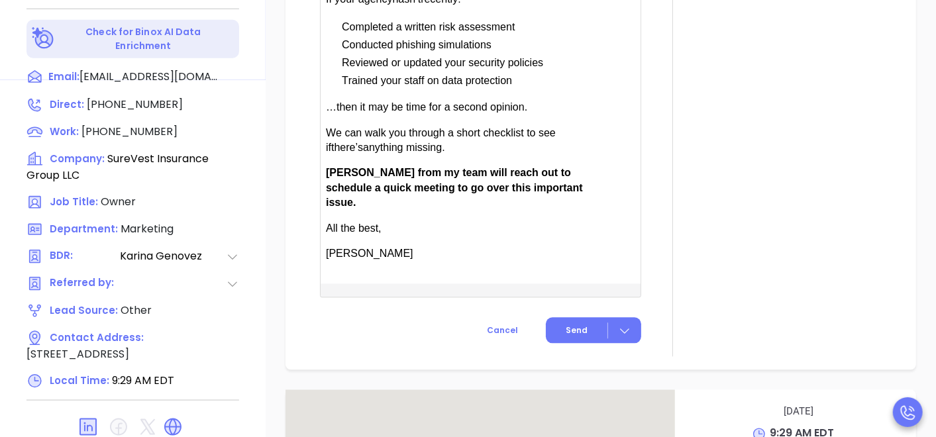
scroll to position [1118, 0]
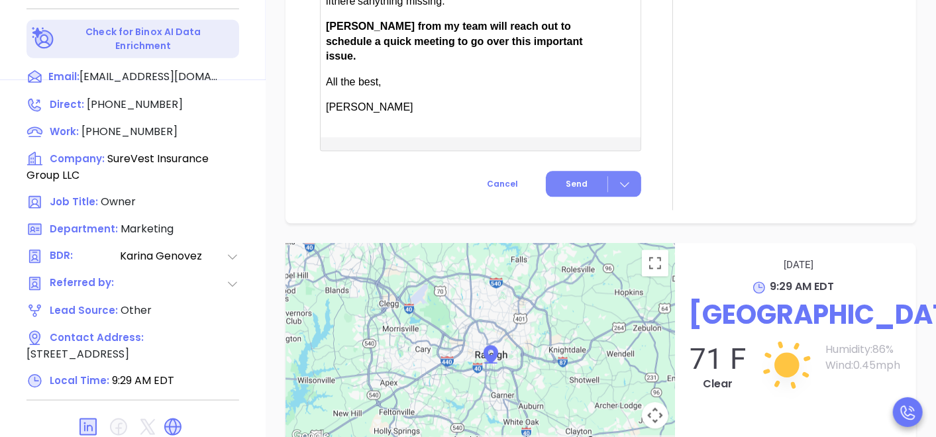
click at [551, 172] on button "Send" at bounding box center [593, 185] width 95 height 26
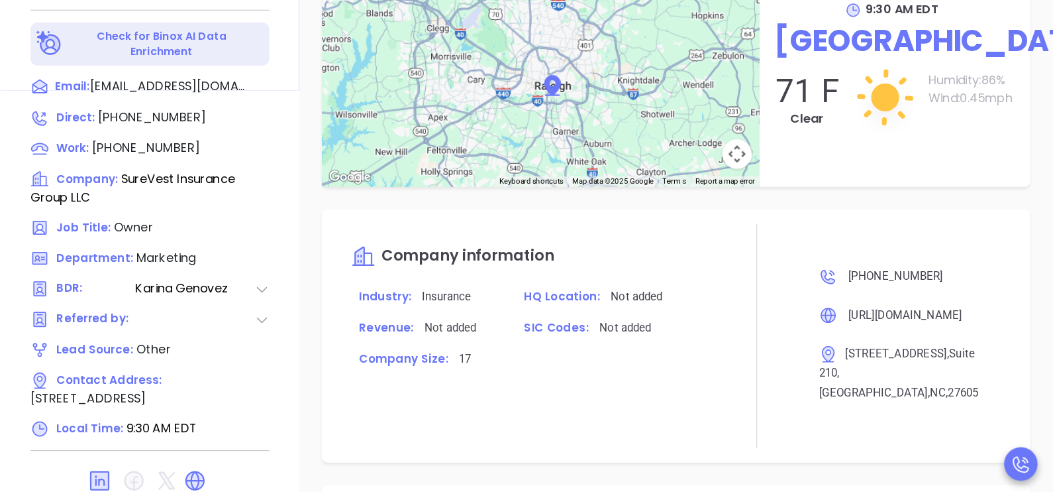
scroll to position [307, 0]
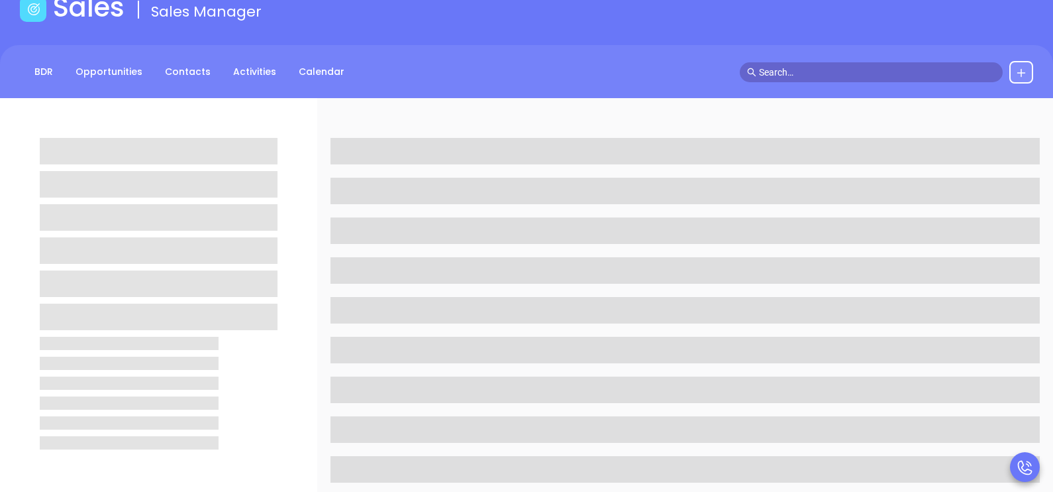
scroll to position [264, 0]
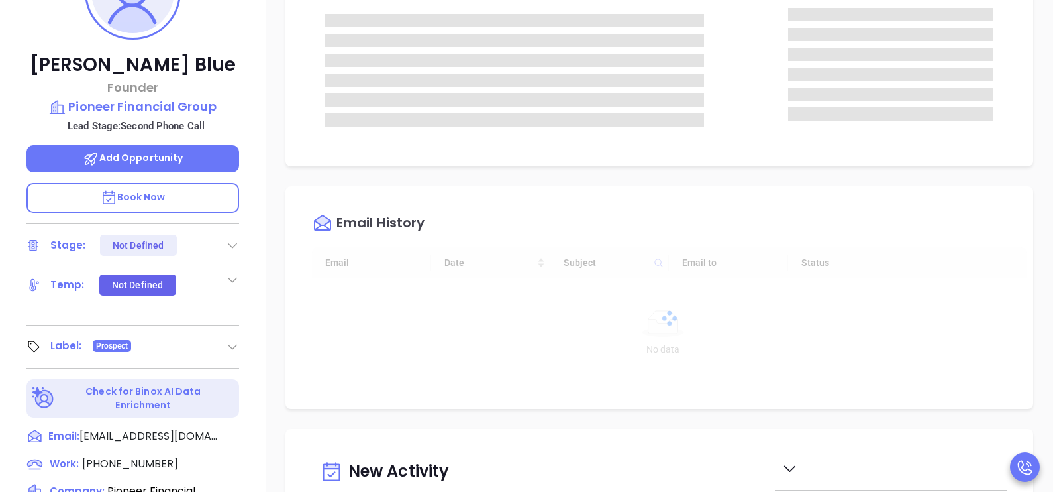
type input "[DATE]"
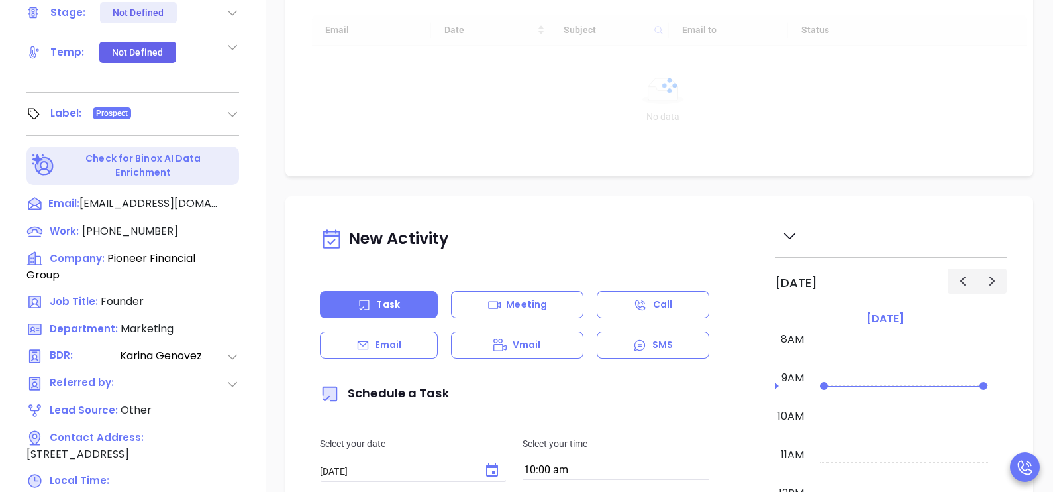
scroll to position [529, 0]
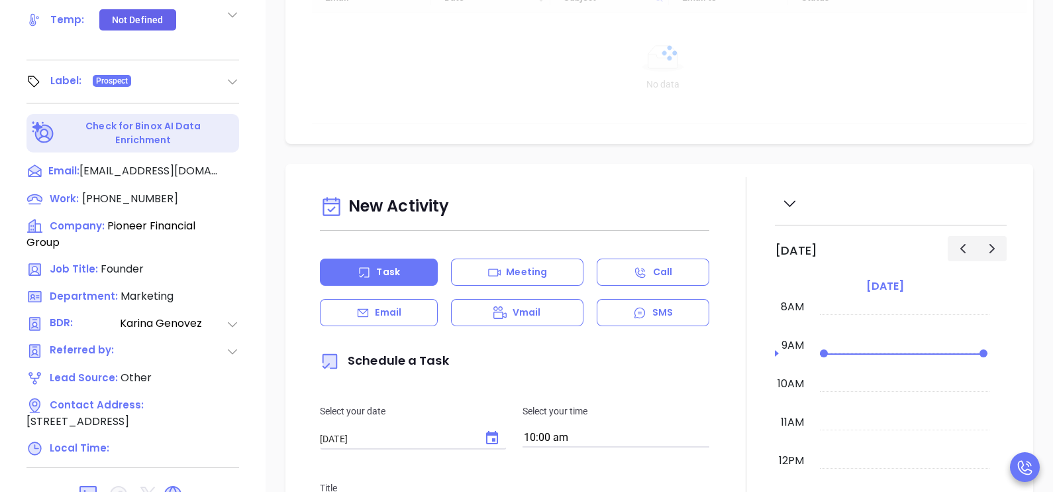
type input "[PERSON_NAME]"
click at [388, 316] on p "Email" at bounding box center [388, 312] width 26 height 14
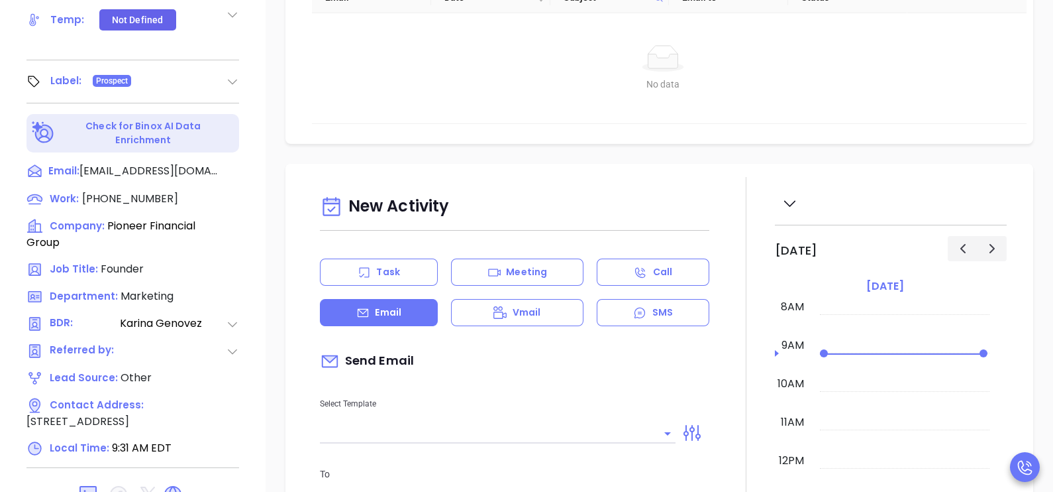
type input "[PERSON_NAME]"
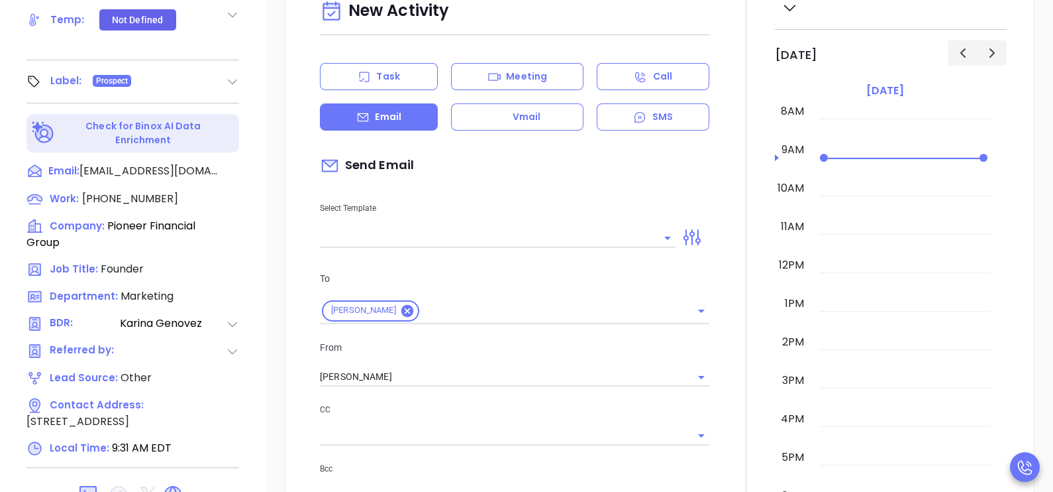
scroll to position [264, 0]
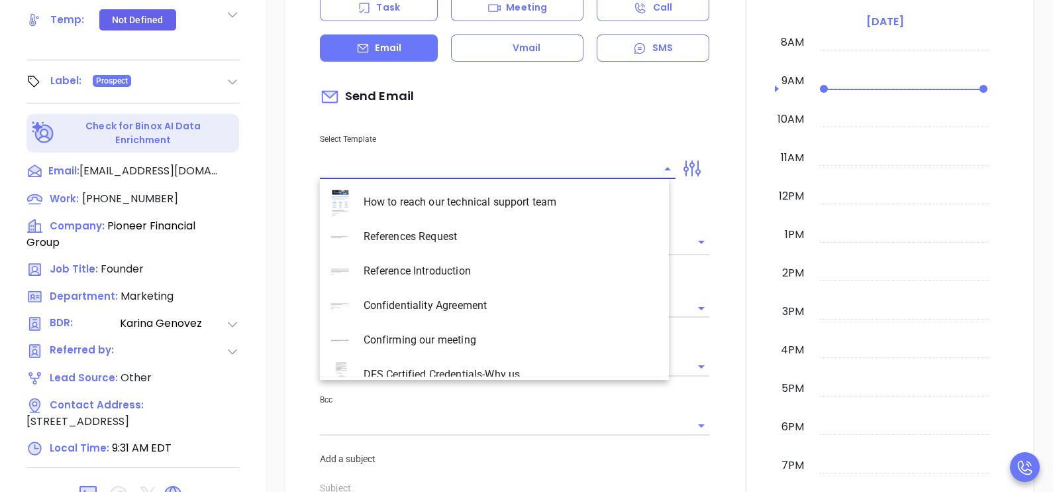
click at [433, 170] on input "text" at bounding box center [488, 168] width 336 height 19
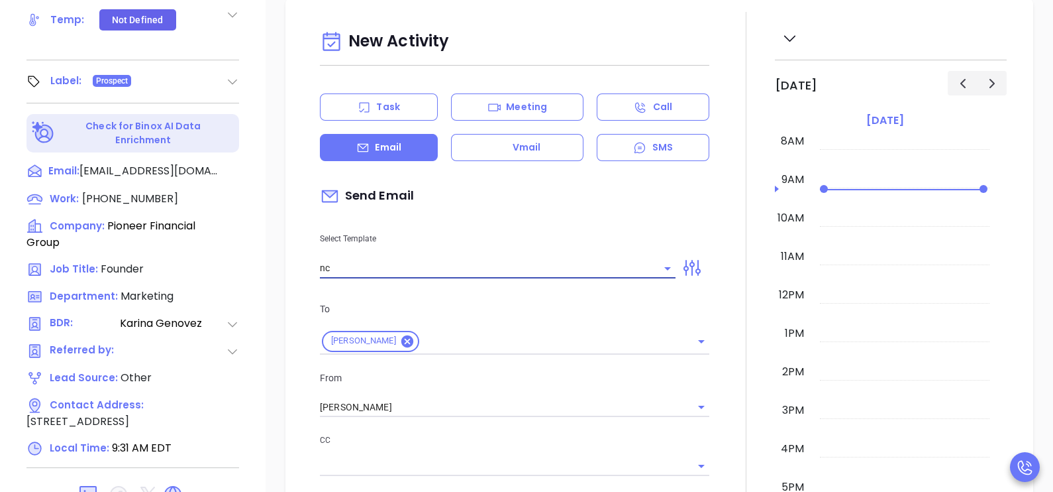
scroll to position [374, 0]
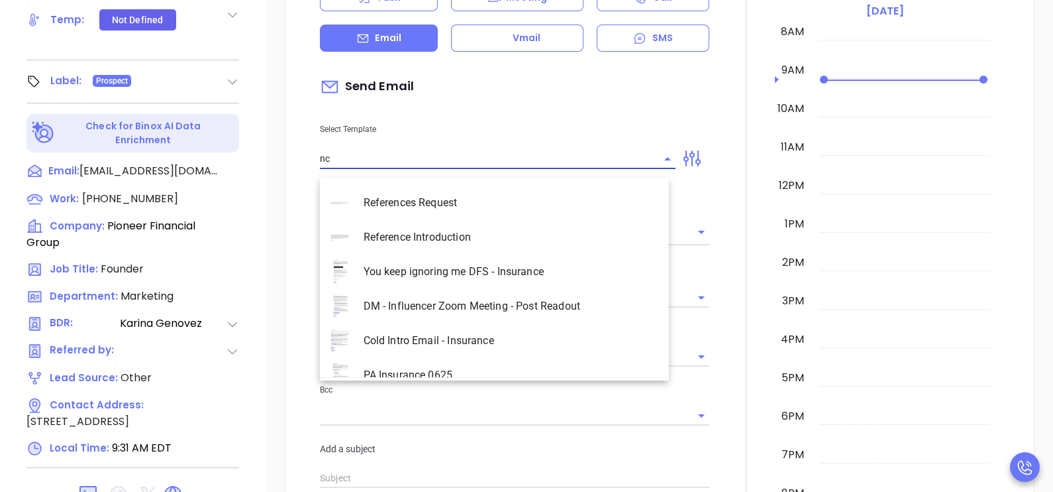
click at [566, 164] on input "nc" at bounding box center [488, 158] width 336 height 19
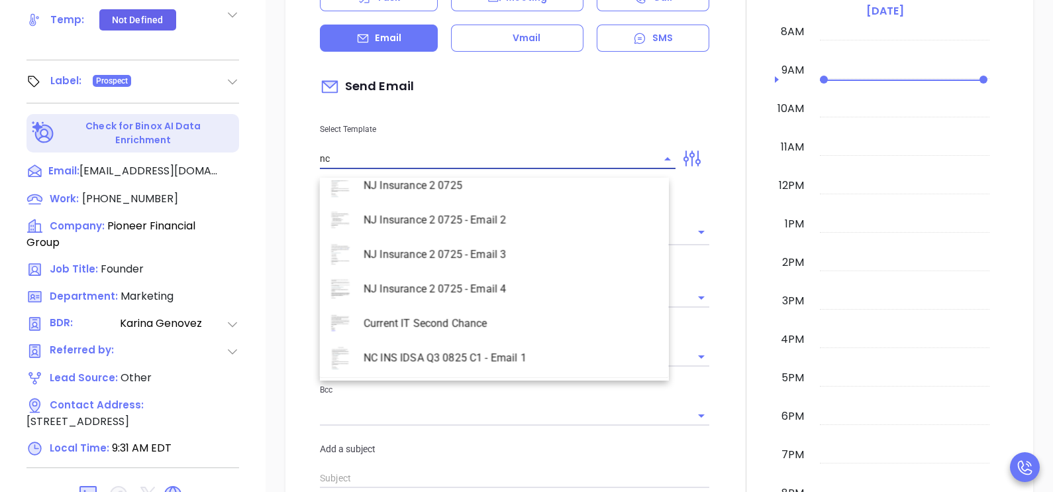
scroll to position [606, 0]
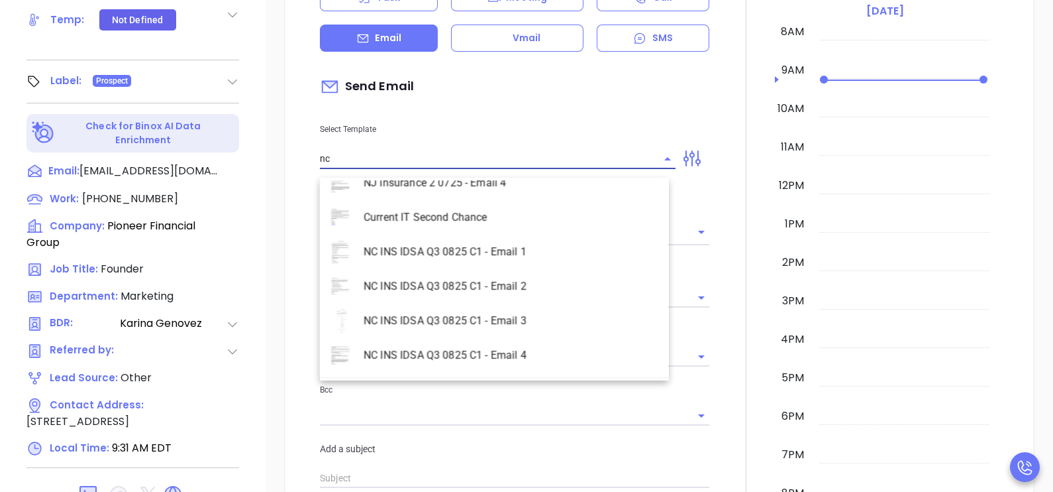
click at [526, 278] on li "NC INS IDSA Q3 0825 C1 - Email 2" at bounding box center [494, 286] width 349 height 34
type input "NC INS IDSA Q3 0825 C1 - Email 2"
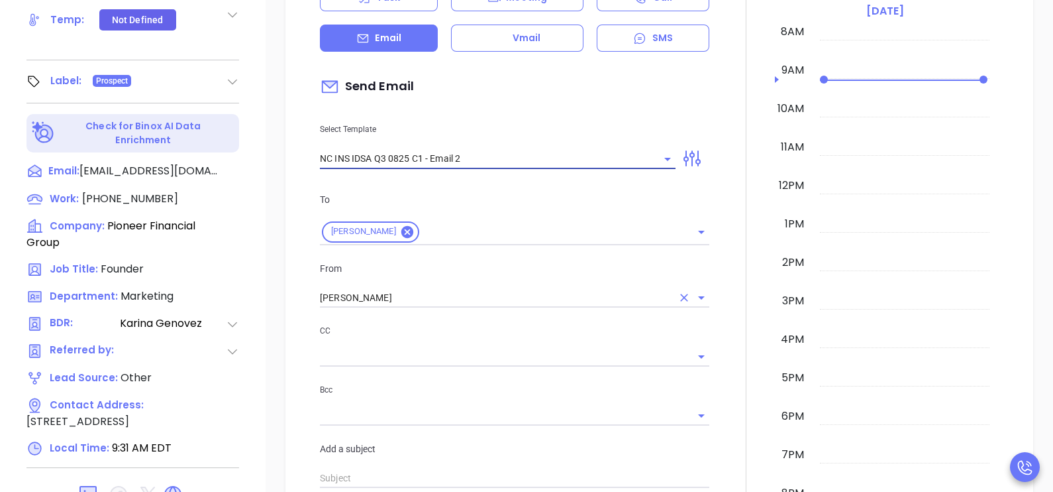
type input "Can your IT partner prove you're covered?"
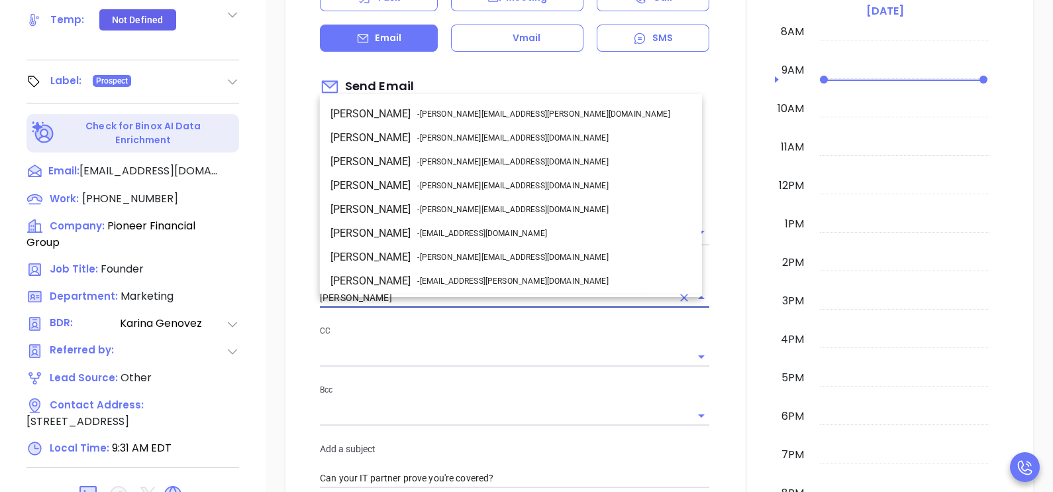
click at [458, 301] on input "[PERSON_NAME]" at bounding box center [496, 297] width 352 height 19
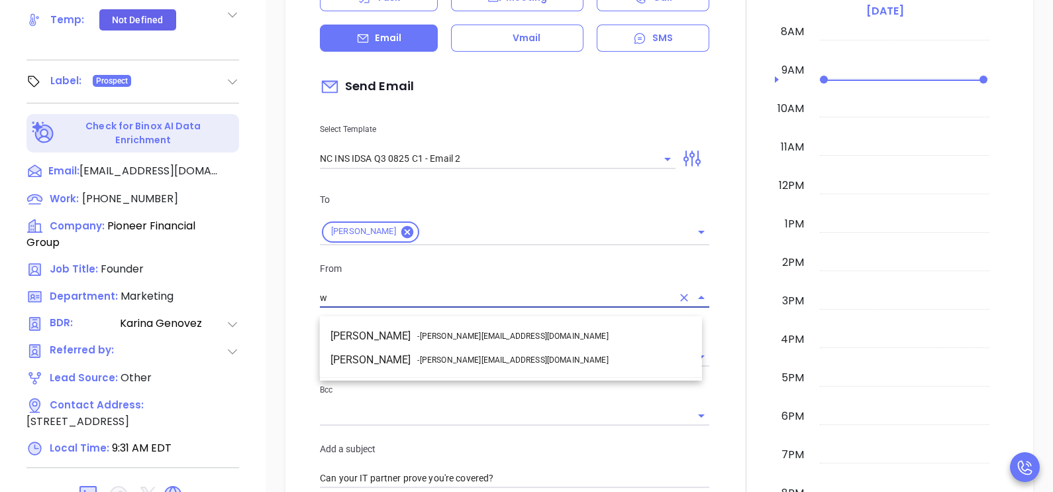
scroll to position [0, 0]
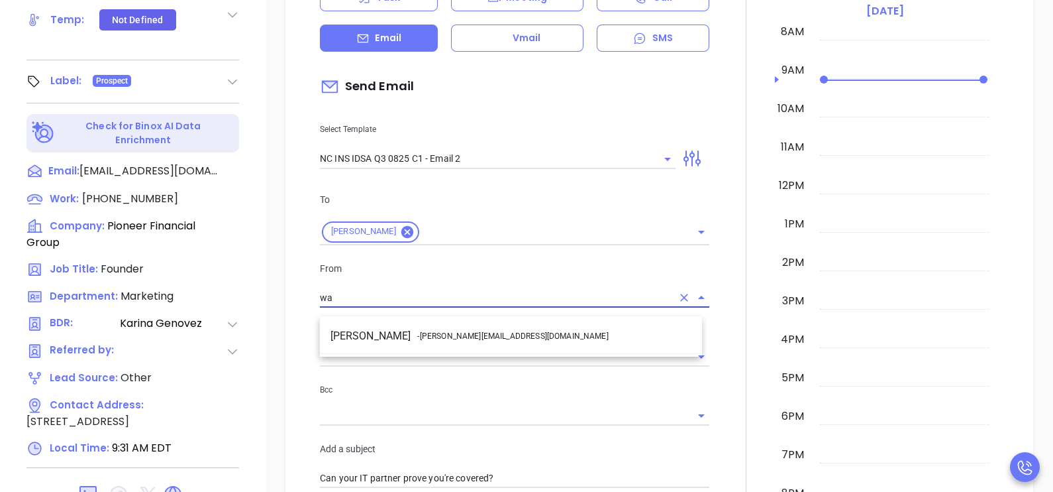
click at [484, 340] on span "- walter@motiva.net" at bounding box center [512, 336] width 191 height 12
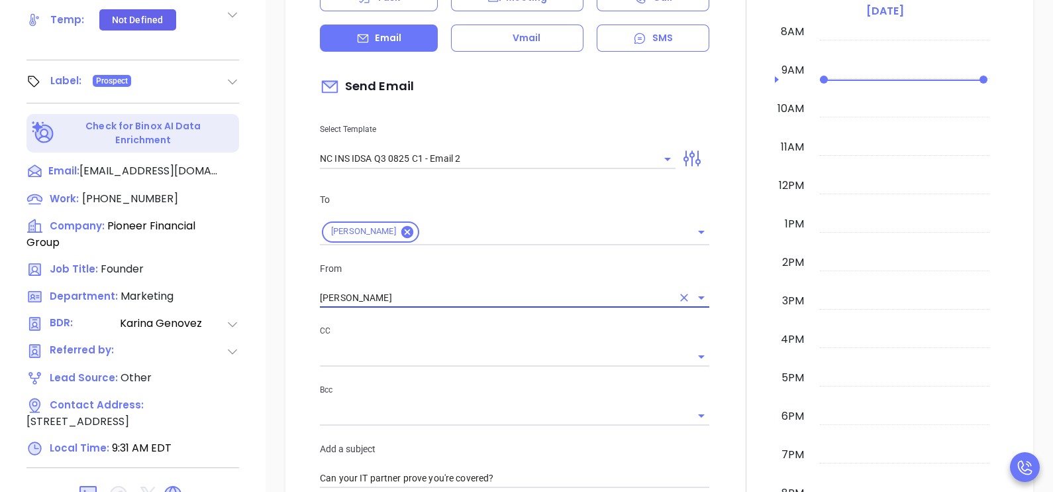
type input "Walter Contreras"
click at [721, 343] on div at bounding box center [746, 469] width 58 height 1132
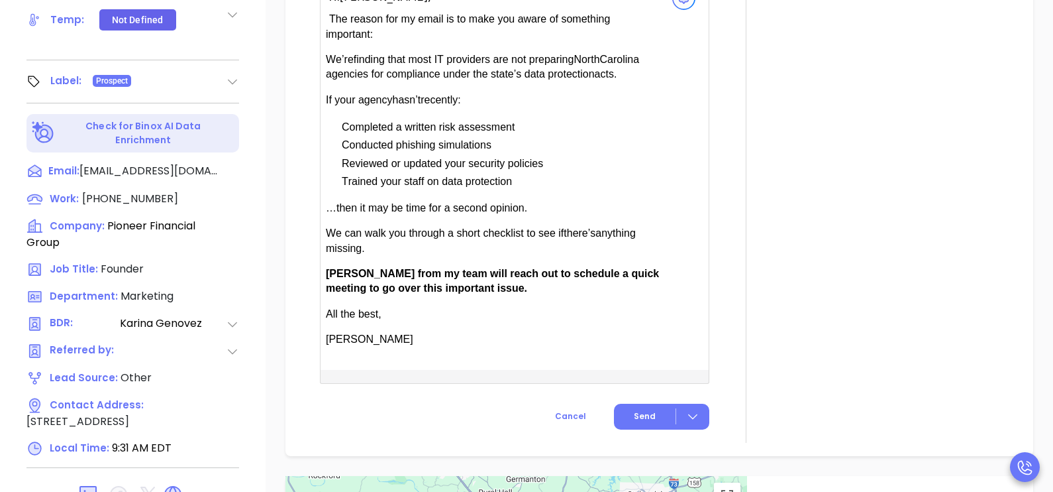
scroll to position [1069, 0]
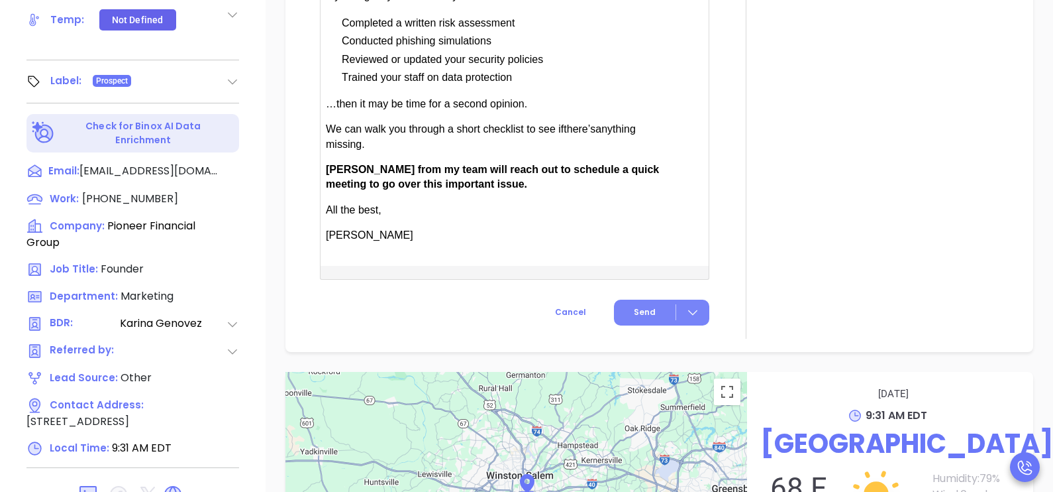
click at [649, 323] on button "Send" at bounding box center [661, 312] width 95 height 26
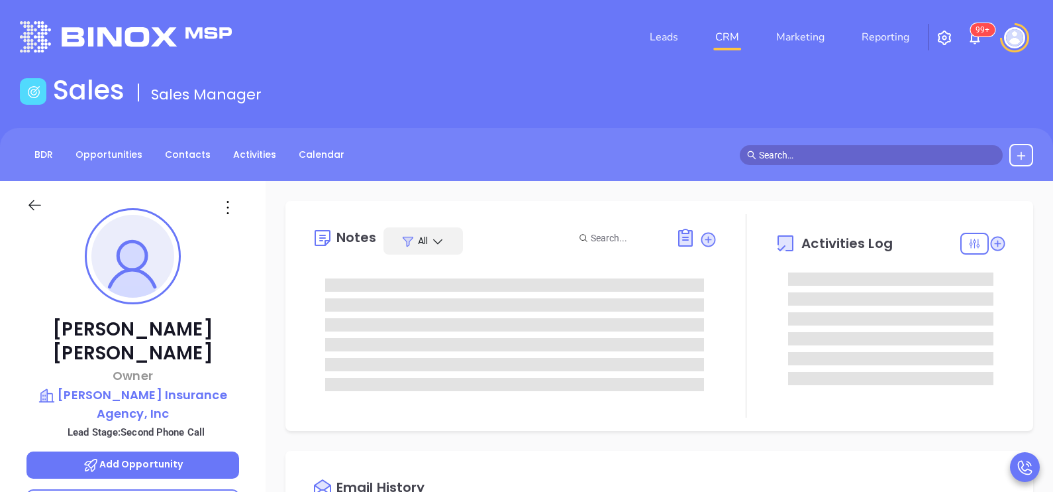
type input "[DATE]"
type input "[PERSON_NAME]"
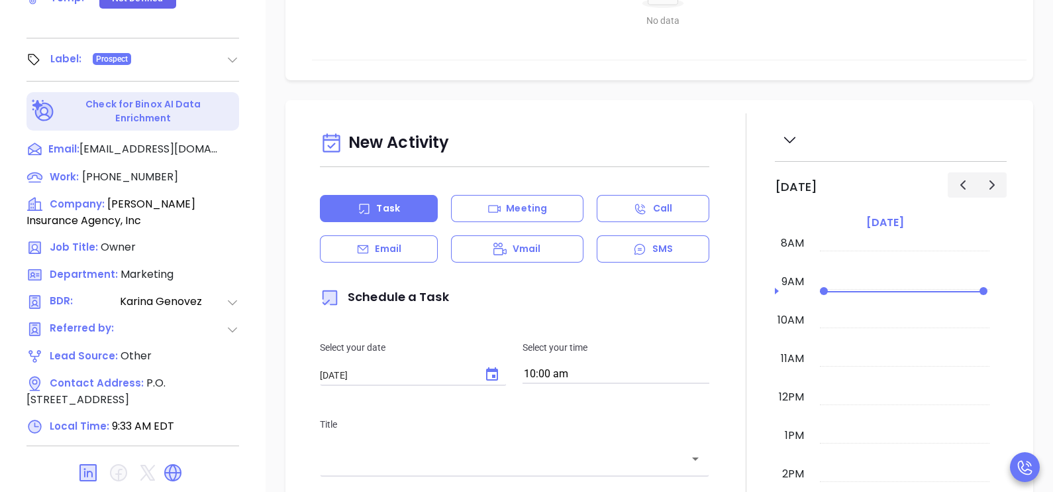
scroll to position [616, 0]
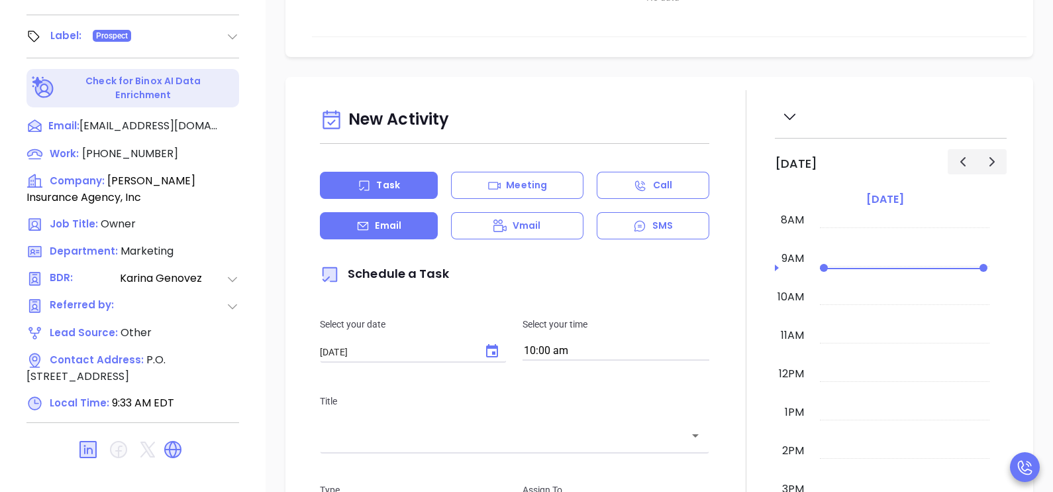
click at [407, 233] on div "Email" at bounding box center [379, 225] width 118 height 27
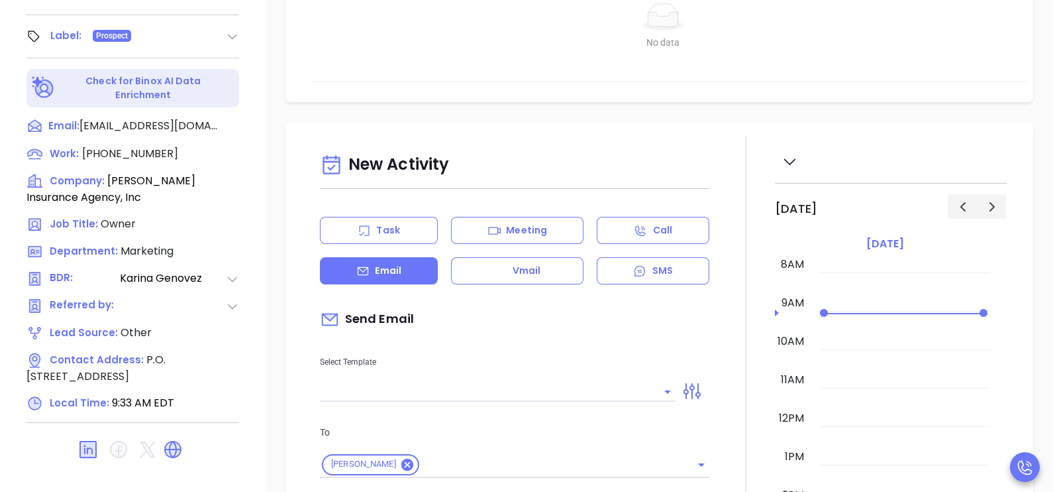
type input "[PERSON_NAME]"
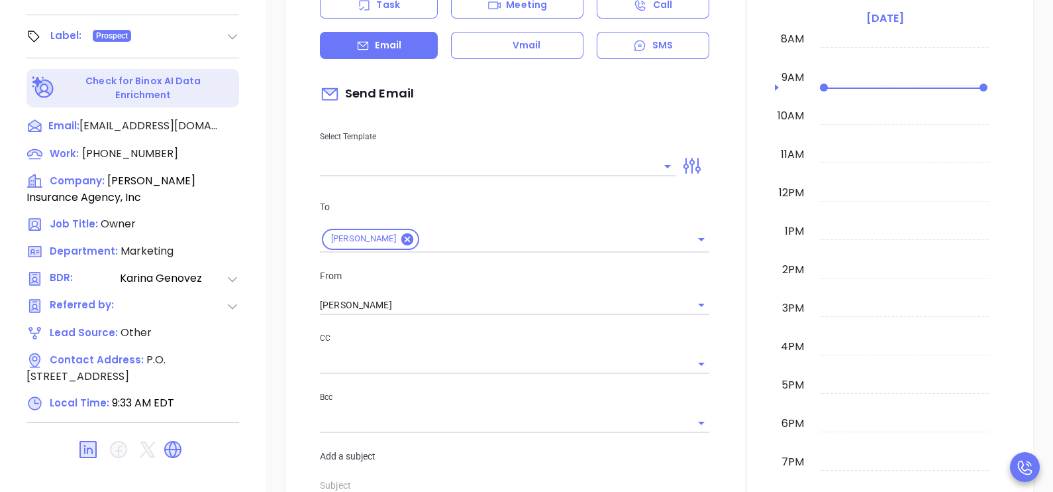
scroll to position [232, 0]
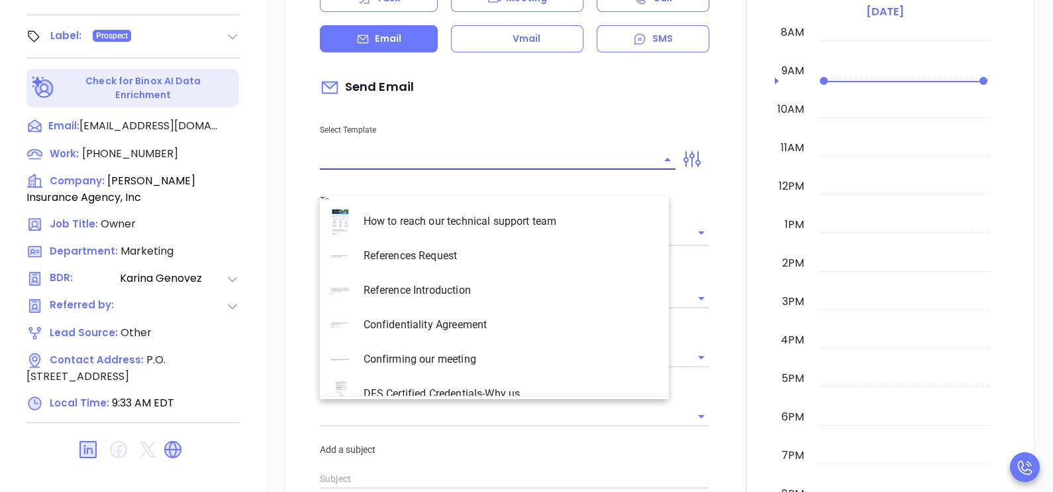
click at [541, 169] on input "text" at bounding box center [488, 159] width 336 height 19
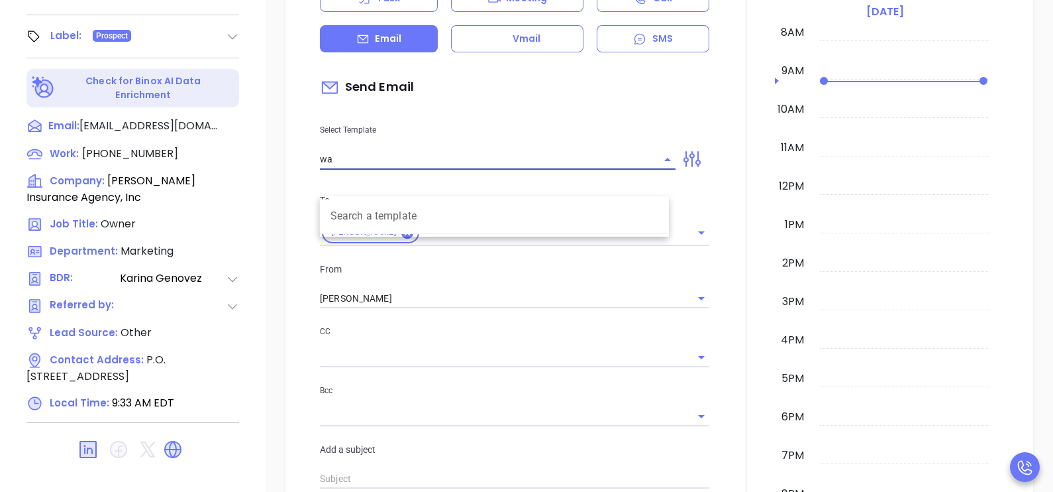
type input "w"
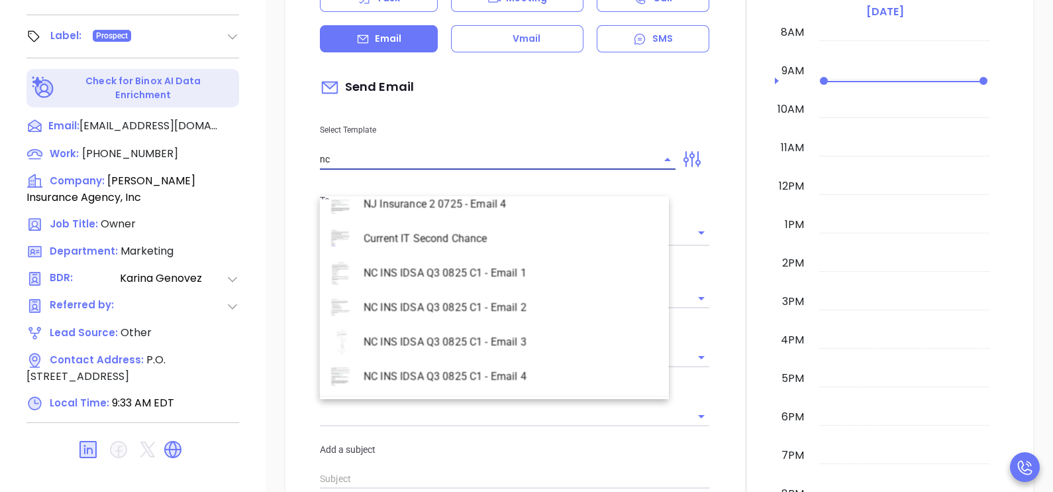
scroll to position [606, 0]
click at [533, 302] on li "NC INS IDSA Q3 0825 C1 - Email 2" at bounding box center [494, 305] width 349 height 34
type input "NC INS IDSA Q3 0825 C1 - Email 2"
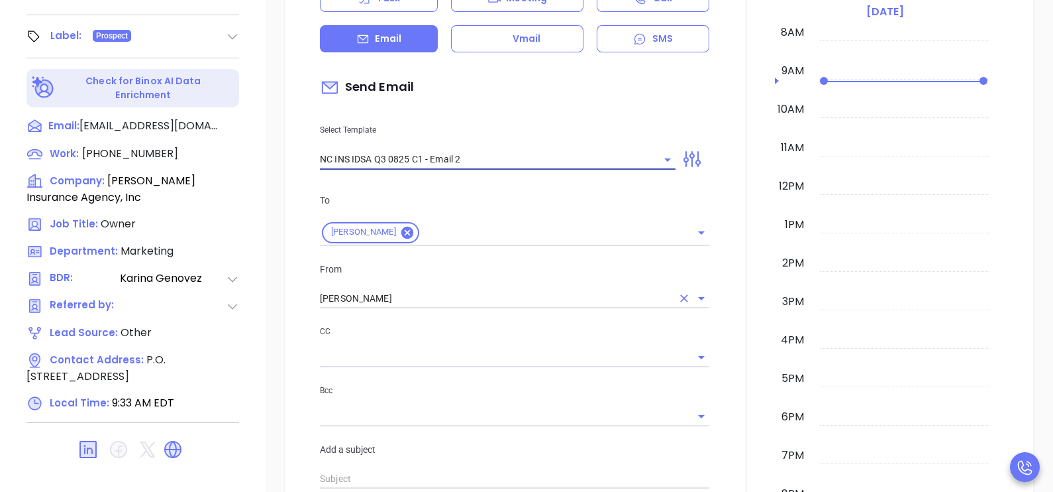
type input "Can your IT partner prove you're covered?"
type input "NC INS IDSA Q3 0825 C1 - Email 2"
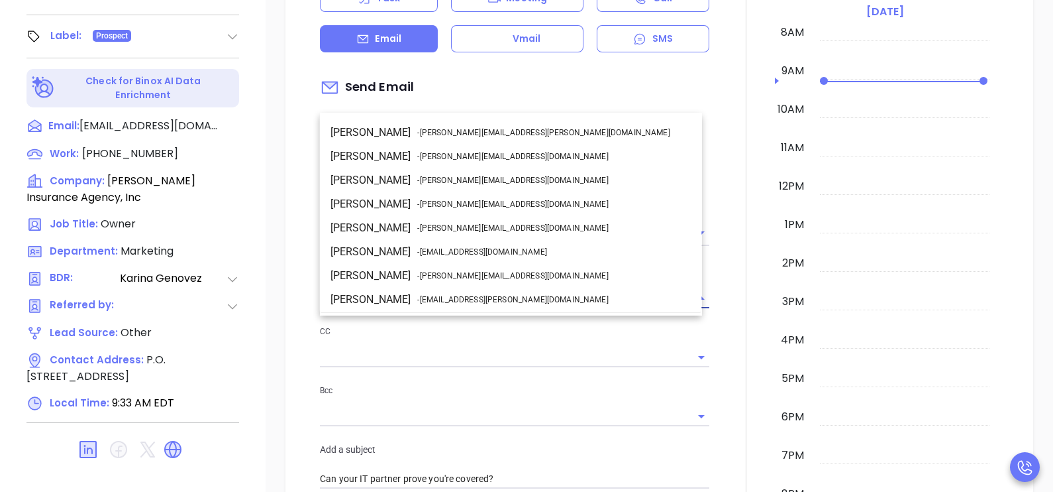
click at [435, 308] on input "[PERSON_NAME]" at bounding box center [496, 298] width 352 height 19
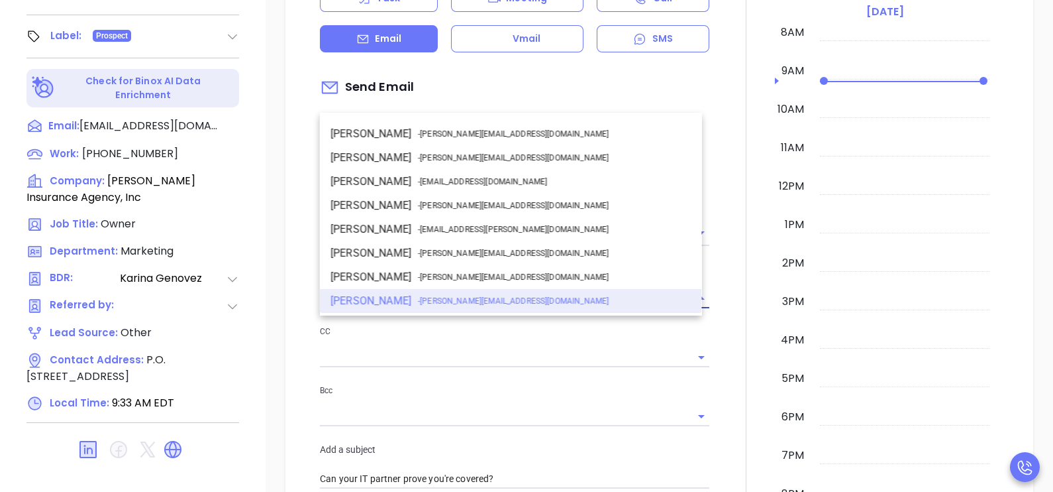
scroll to position [0, 0]
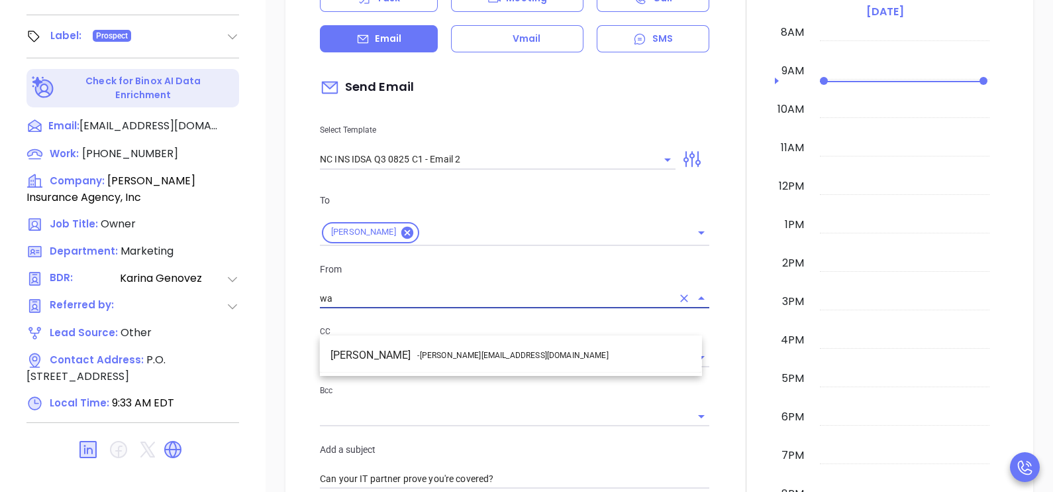
click at [463, 346] on li "Walter Contreras - walter@motiva.net" at bounding box center [511, 355] width 382 height 24
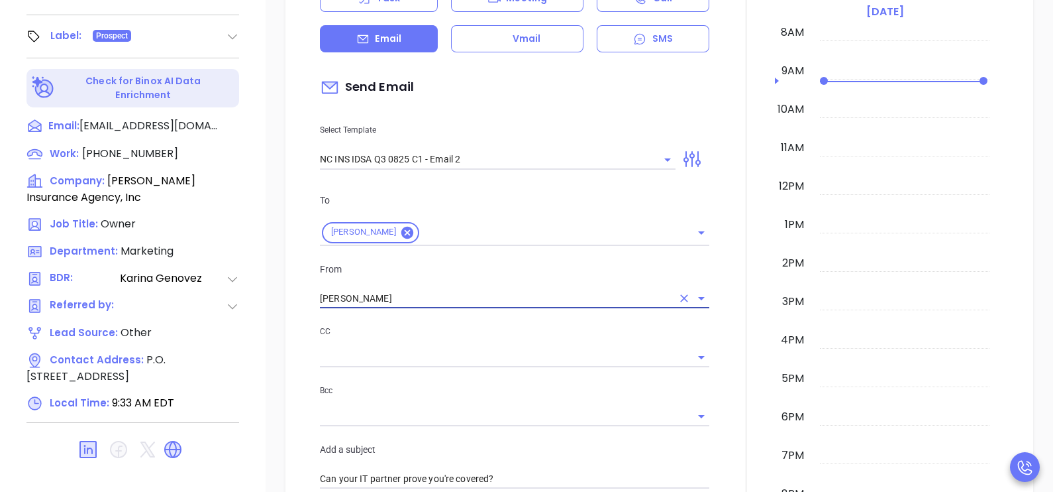
type input "[PERSON_NAME]"
click at [719, 348] on div at bounding box center [746, 469] width 58 height 1132
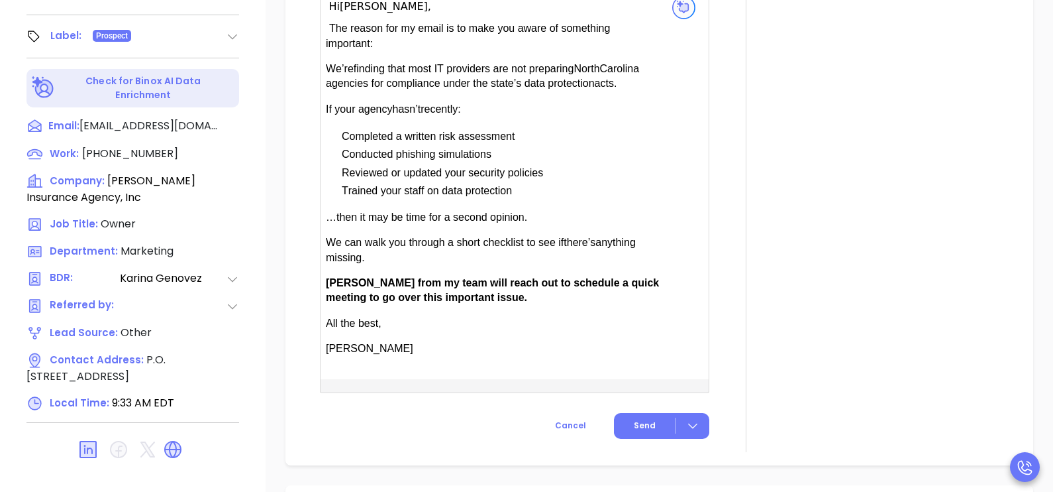
scroll to position [861, 0]
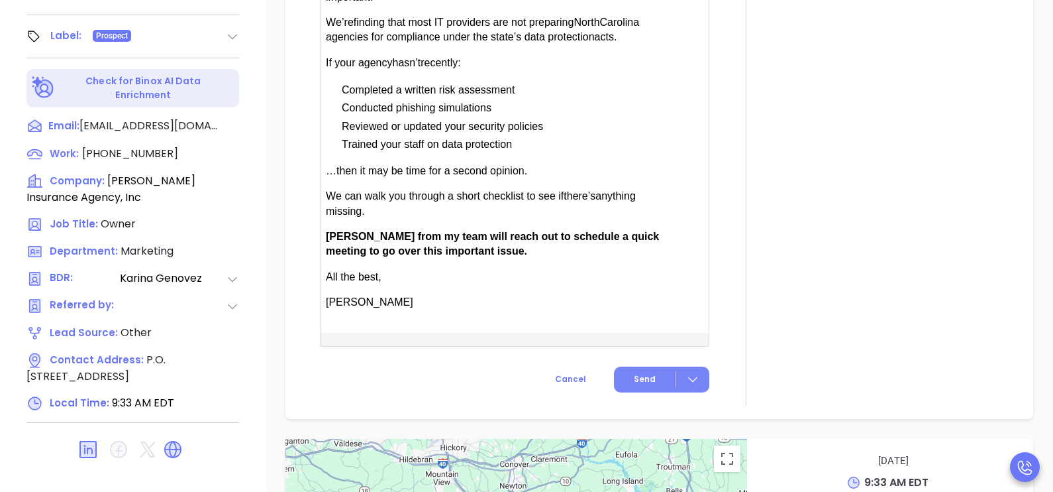
click at [639, 392] on button "Send" at bounding box center [661, 379] width 95 height 26
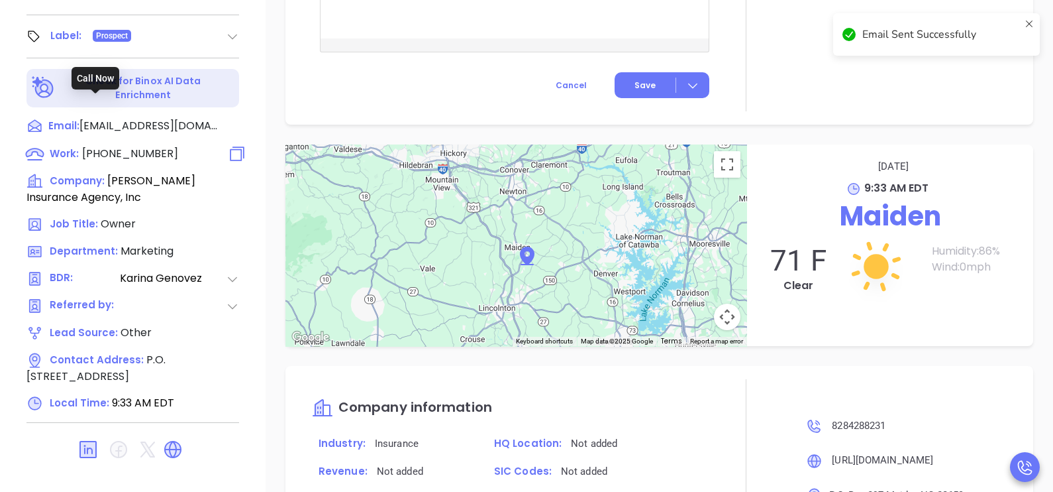
click at [147, 146] on span "(828) 428-8231" at bounding box center [130, 153] width 96 height 15
type input "(828) 428-8231"
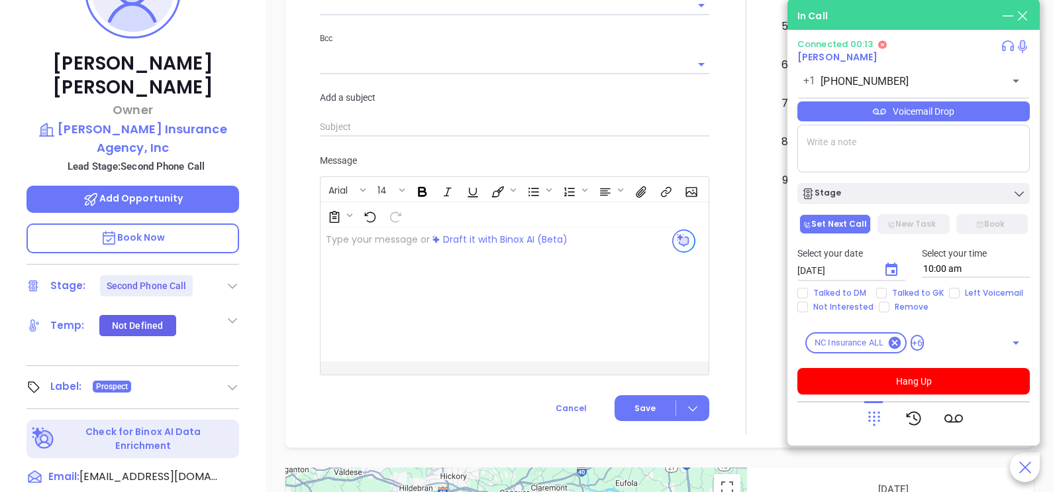
scroll to position [252, 0]
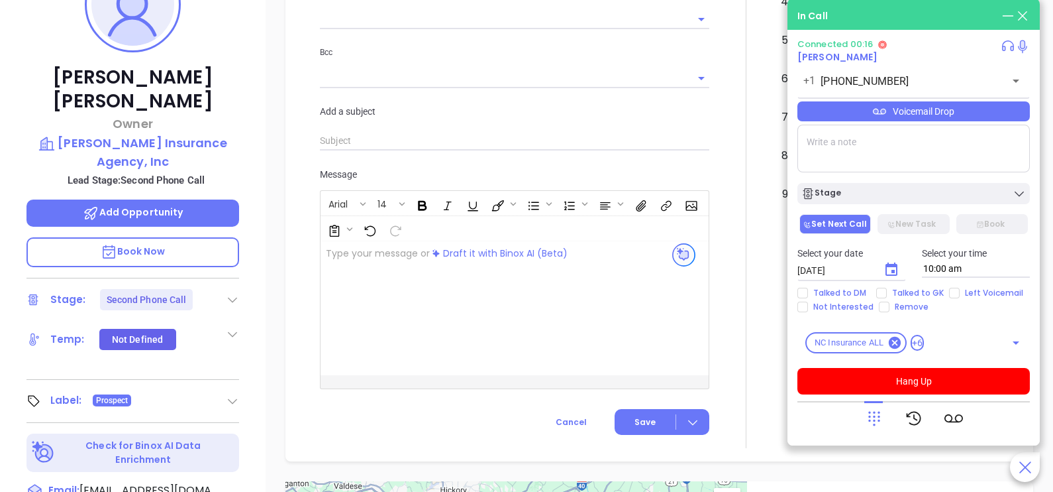
click at [867, 106] on div "Voicemail Drop" at bounding box center [914, 111] width 233 height 20
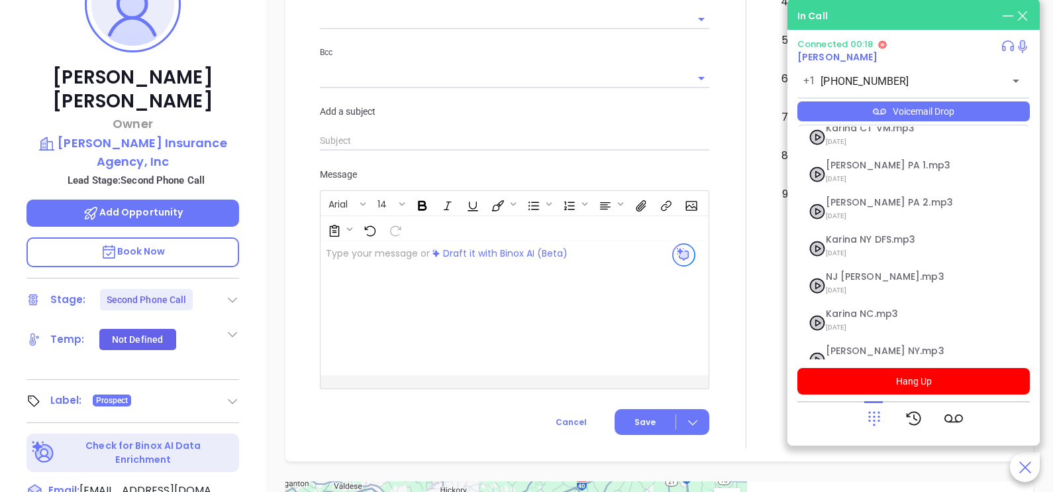
scroll to position [107, 0]
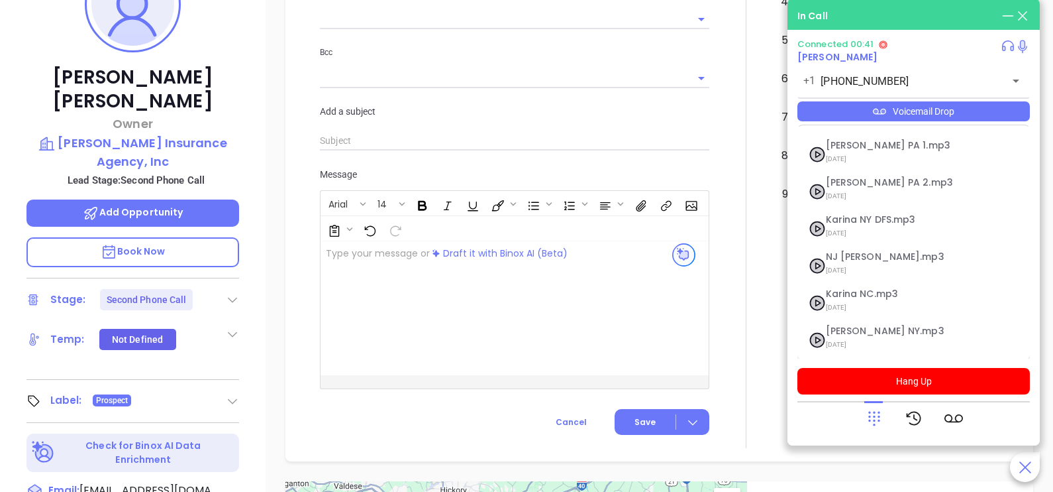
click at [868, 422] on icon at bounding box center [874, 418] width 19 height 19
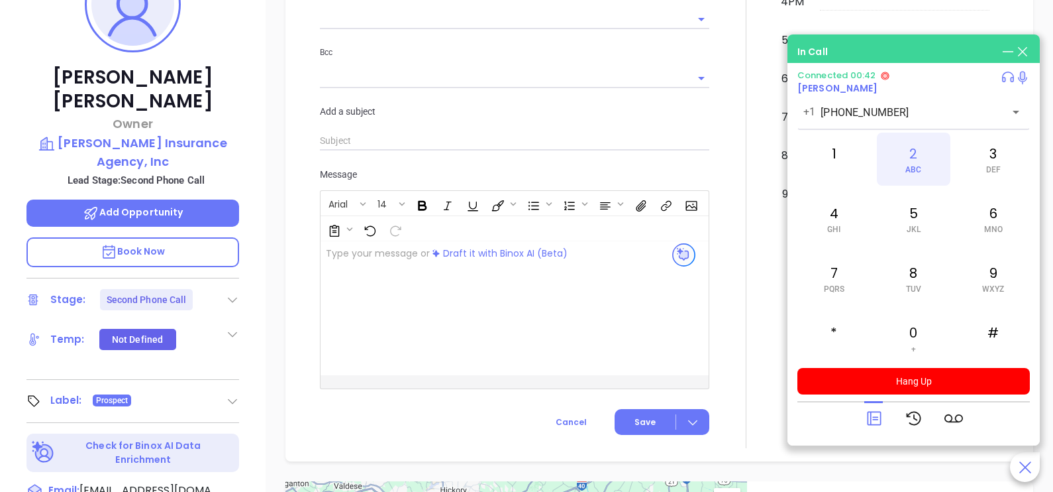
click at [915, 160] on div "2 ABC" at bounding box center [913, 158] width 73 height 53
click at [869, 419] on icon at bounding box center [874, 418] width 19 height 19
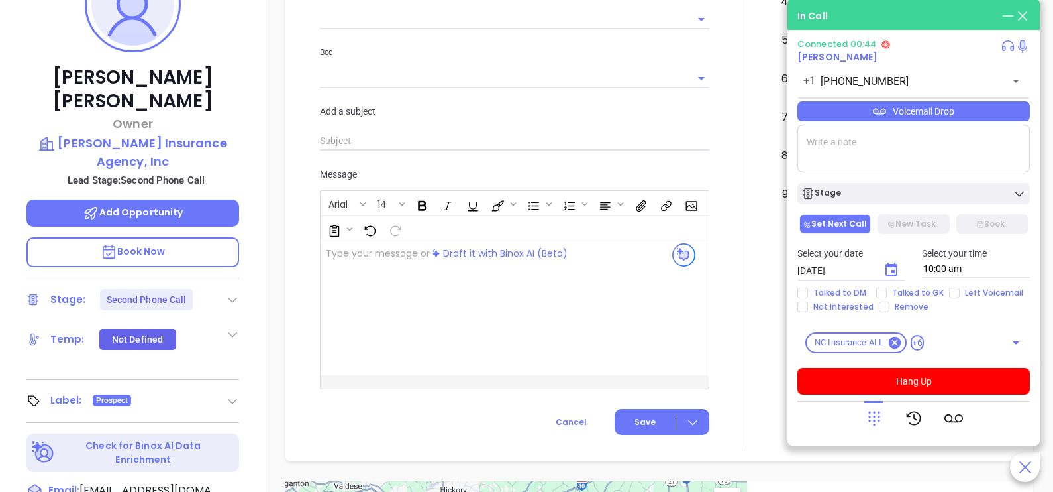
click at [1002, 104] on div "Voicemail Drop" at bounding box center [914, 111] width 233 height 20
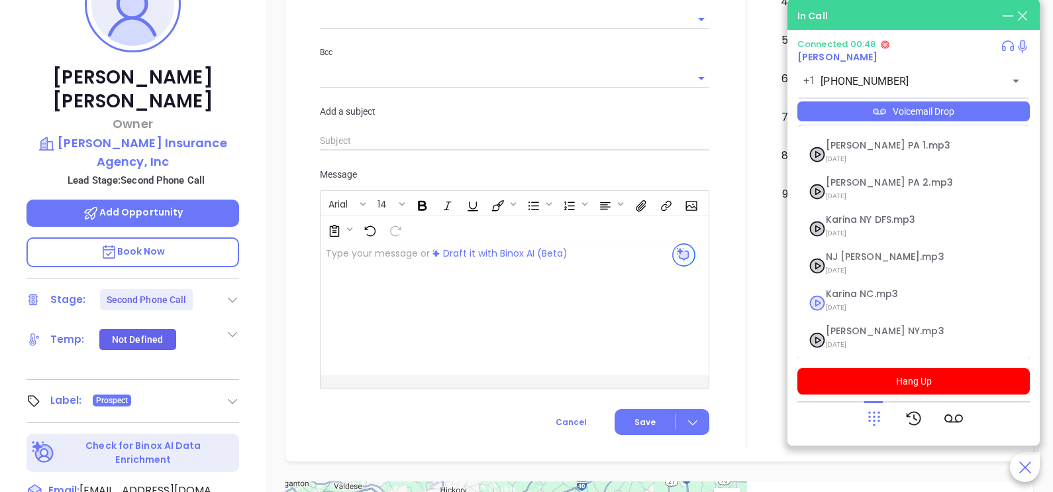
click at [855, 290] on span "Karina NC.mp3" at bounding box center [897, 294] width 143 height 10
checkbox input "true"
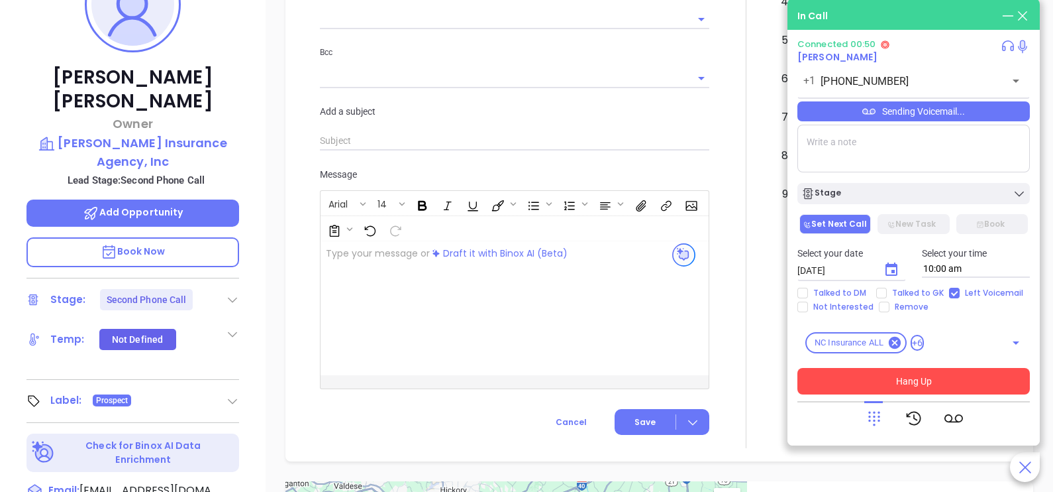
click at [903, 388] on button "Hang Up" at bounding box center [914, 381] width 233 height 26
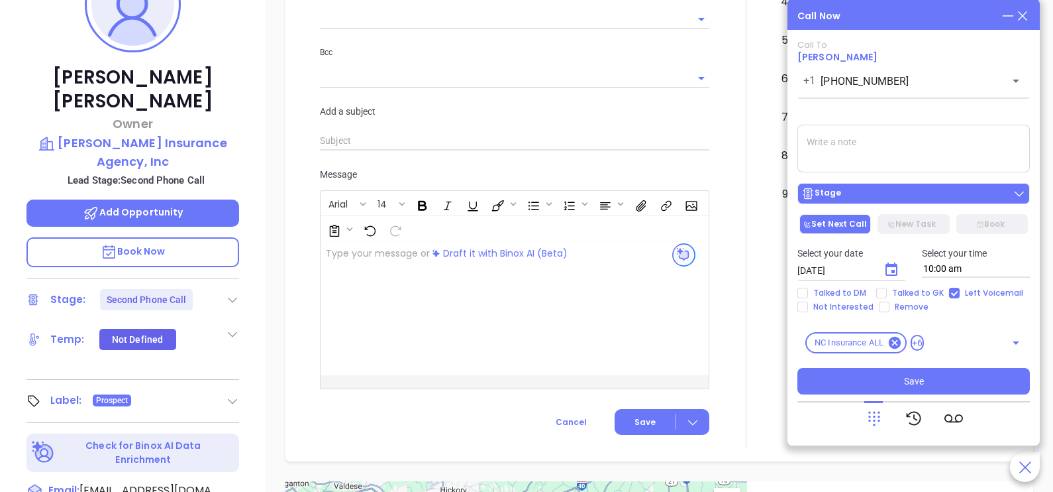
click at [944, 199] on div "Stage" at bounding box center [914, 193] width 225 height 13
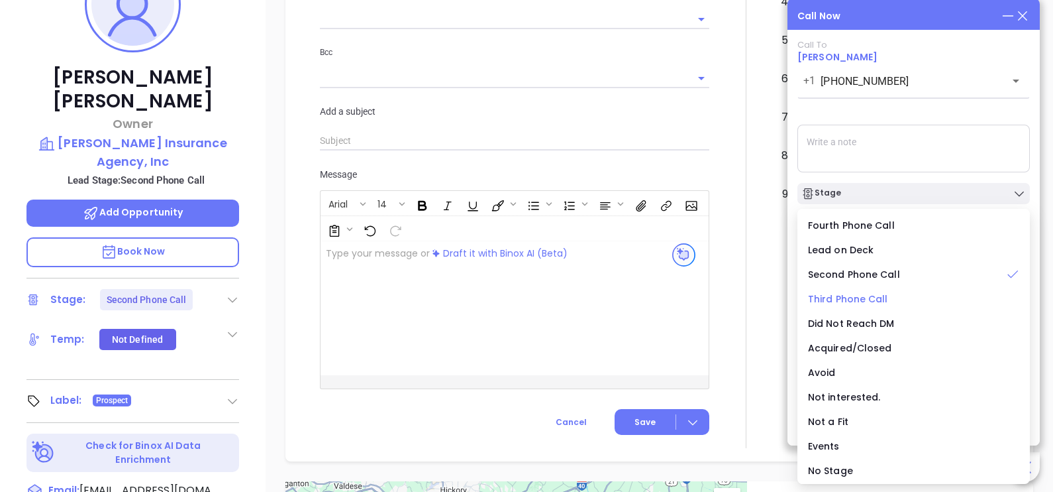
click at [867, 295] on span "Third Phone Call" at bounding box center [848, 298] width 80 height 13
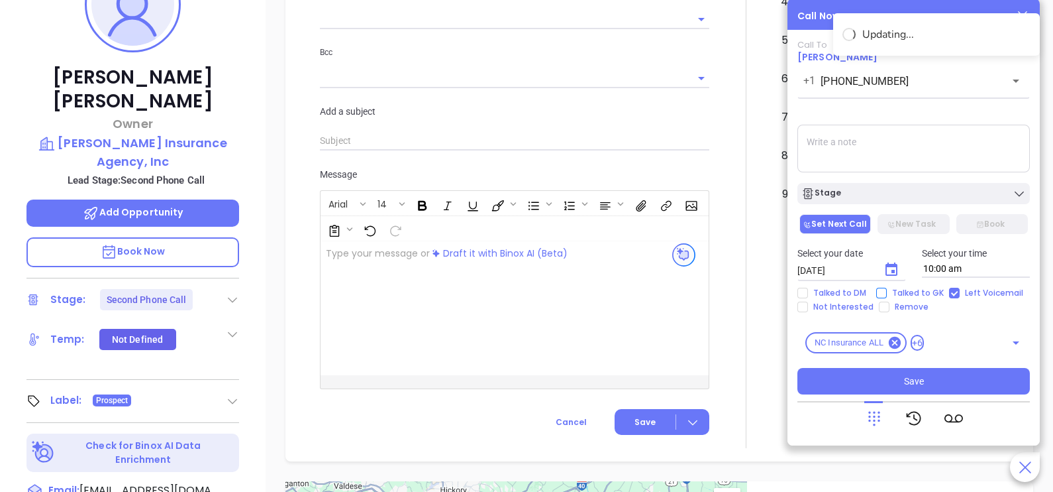
click at [891, 293] on span "Talked to GK" at bounding box center [918, 293] width 62 height 11
click at [887, 293] on input "Talked to GK" at bounding box center [881, 293] width 11 height 11
click at [891, 293] on span "Talked to GK" at bounding box center [918, 293] width 62 height 11
click at [887, 293] on input "Talked to GK" at bounding box center [881, 293] width 11 height 11
drag, startPoint x: 891, startPoint y: 293, endPoint x: 882, endPoint y: 293, distance: 9.3
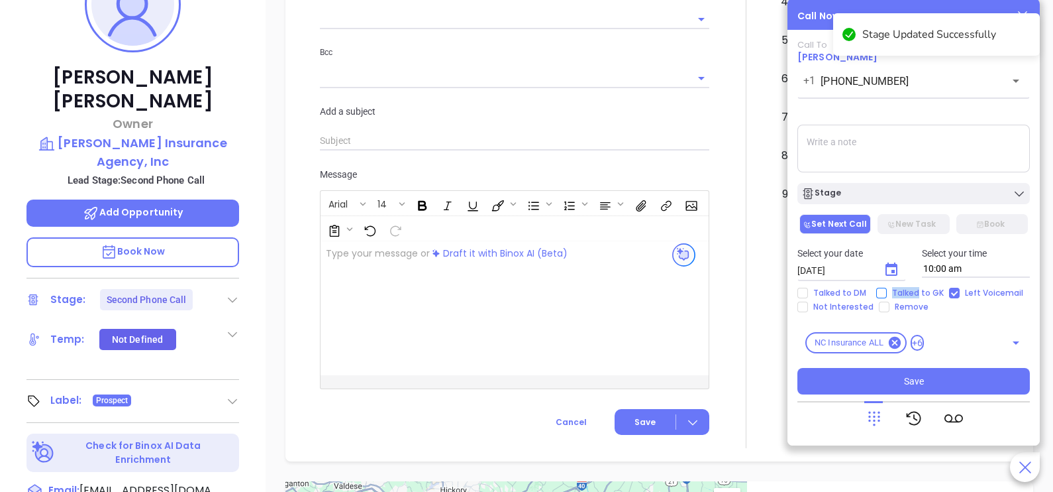
click at [882, 293] on input "Talked to GK" at bounding box center [881, 293] width 11 height 11
checkbox input "true"
click at [887, 278] on icon "Choose date, selected date is Sep 20, 2025" at bounding box center [892, 270] width 16 height 16
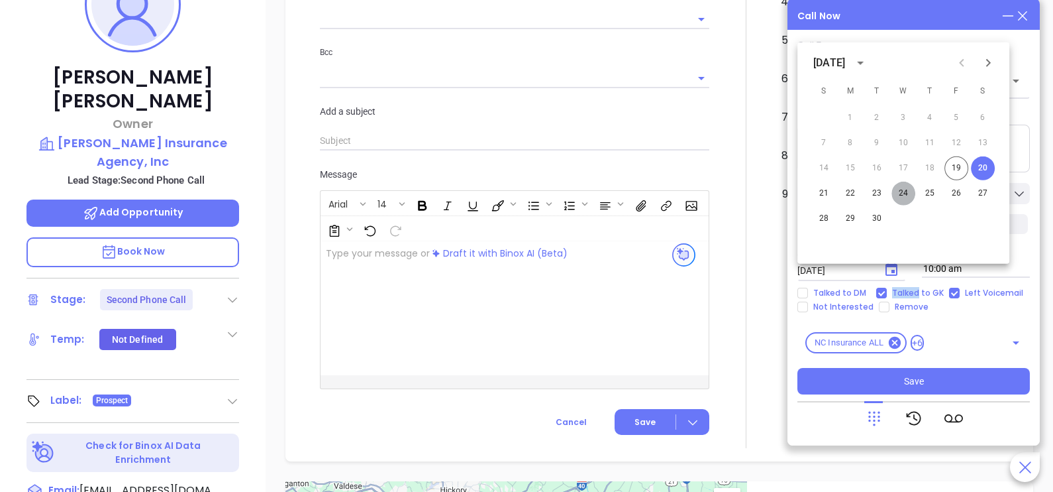
click at [898, 191] on button "24" at bounding box center [904, 194] width 24 height 24
type input "[DATE]"
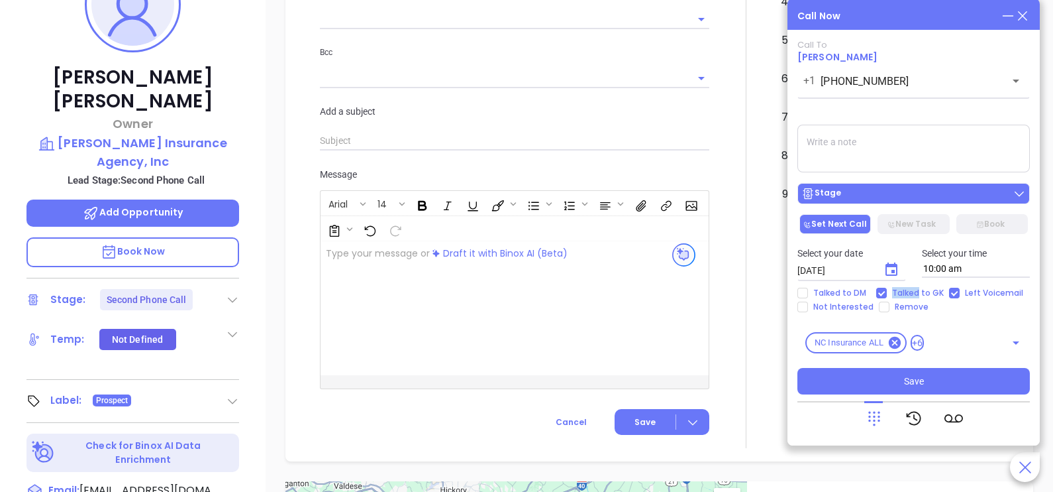
click at [906, 191] on div "Stage" at bounding box center [914, 193] width 225 height 13
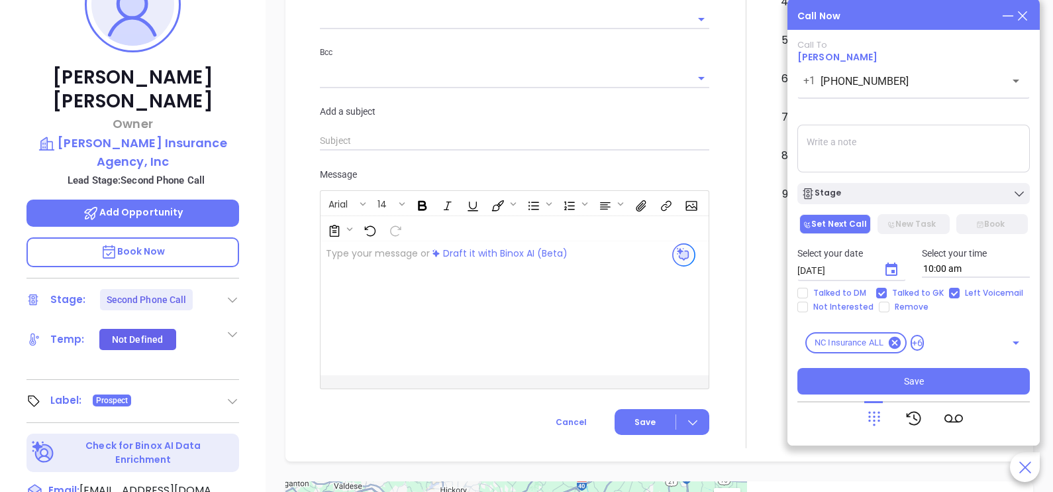
click at [924, 152] on textarea at bounding box center [914, 149] width 233 height 48
click at [961, 131] on textarea at bounding box center [914, 149] width 233 height 48
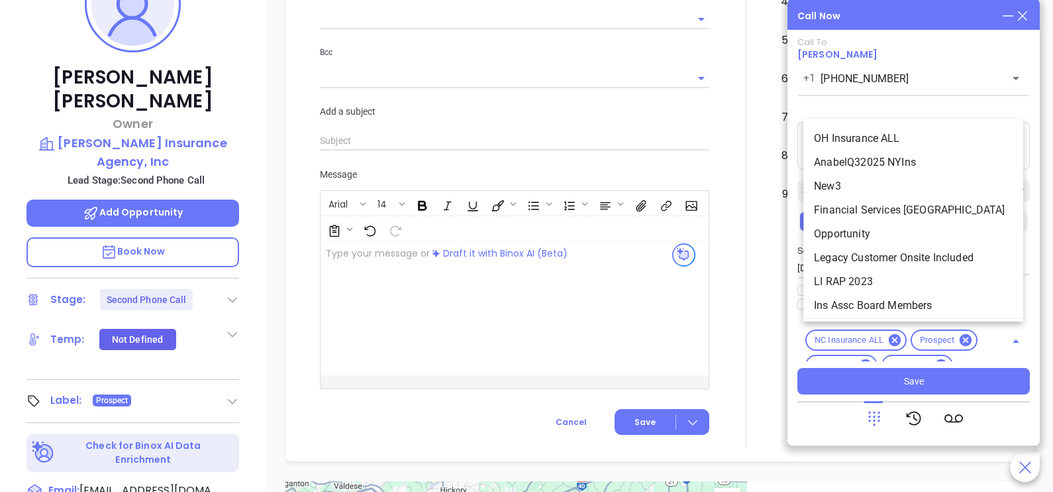
scroll to position [1167, 0]
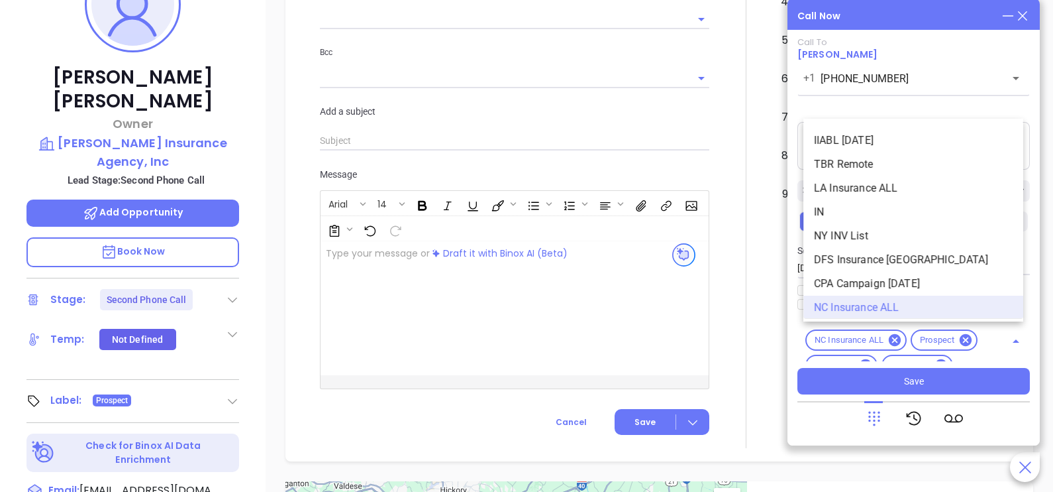
click at [971, 337] on div "NC Insurance ALL Prospect Silver 6-10 Insurance NC NC INS IDSA Q3 0825 C1 1 Luc…" at bounding box center [914, 341] width 233 height 40
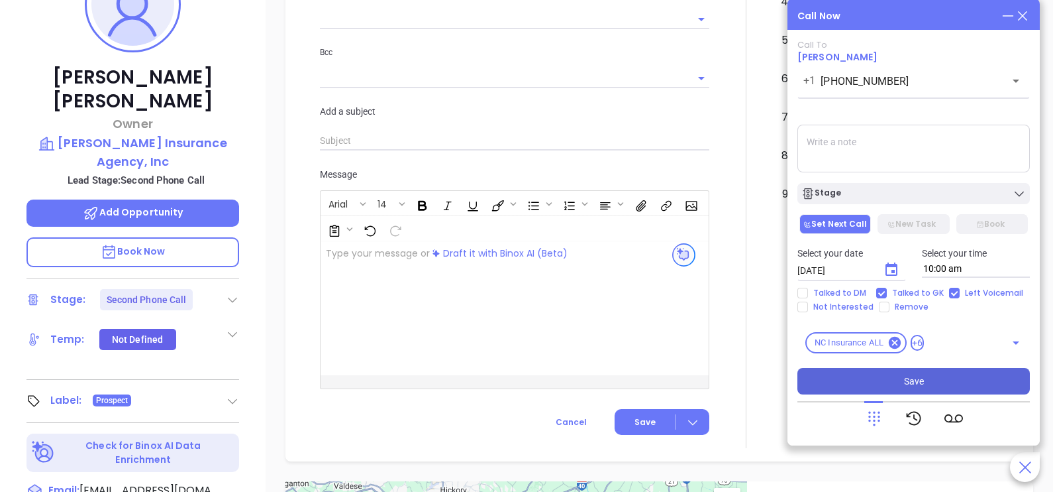
click at [951, 368] on button "Save" at bounding box center [914, 381] width 233 height 26
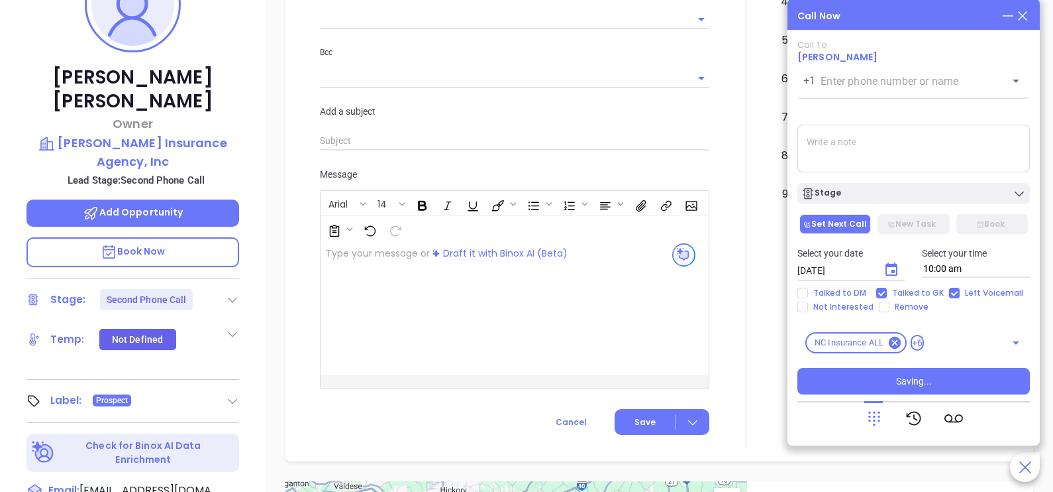
scroll to position [861, 0]
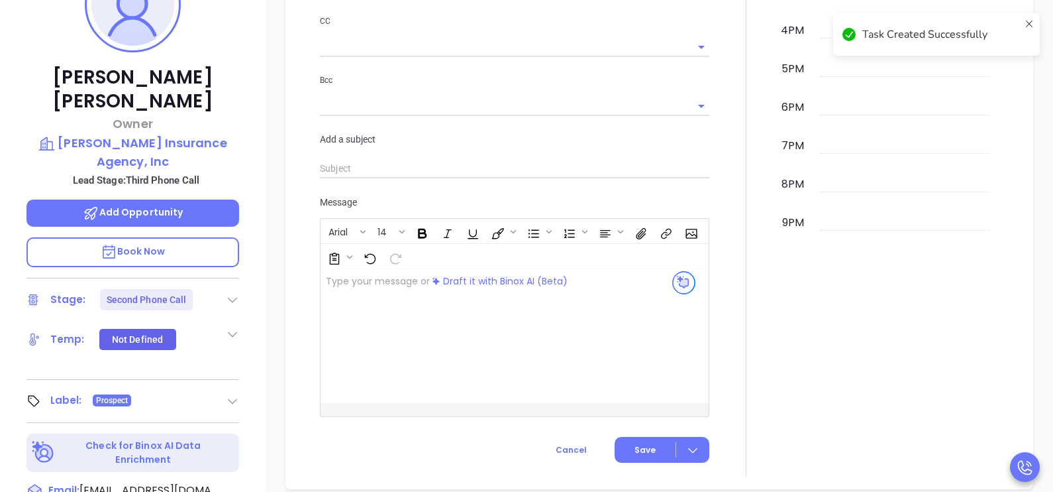
click at [746, 226] on div at bounding box center [746, 34] width 1 height 882
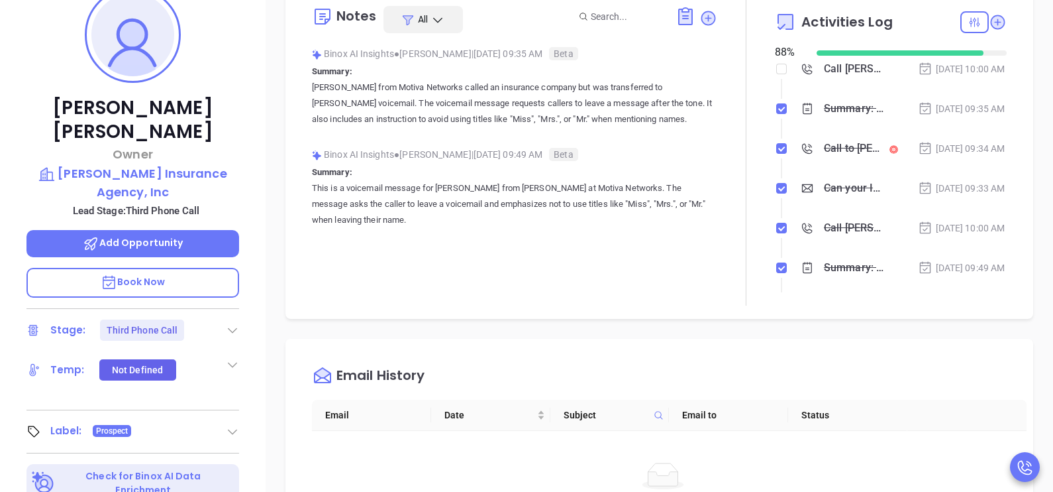
scroll to position [219, 0]
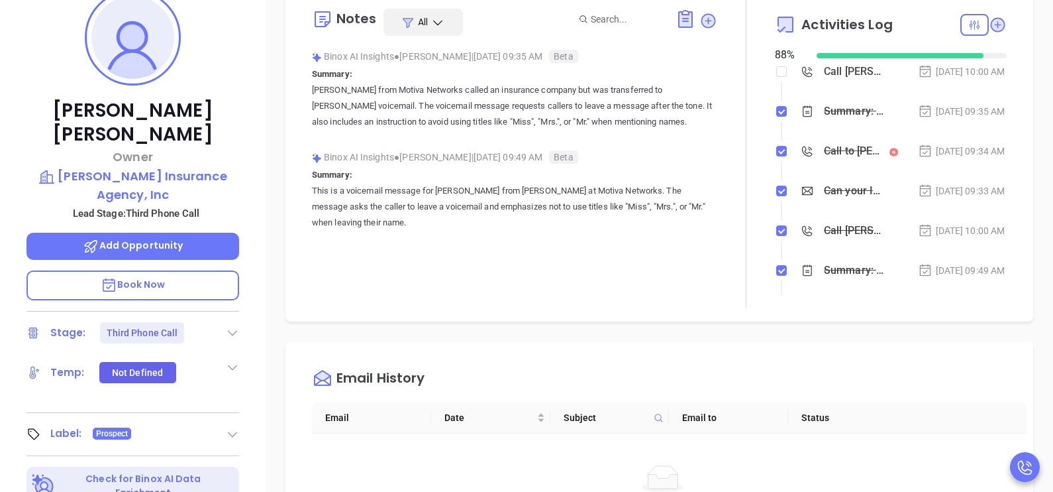
click at [919, 140] on li "Summary: Karina from Motiva Networks called an insurance company but was transf…" at bounding box center [892, 124] width 229 height 36
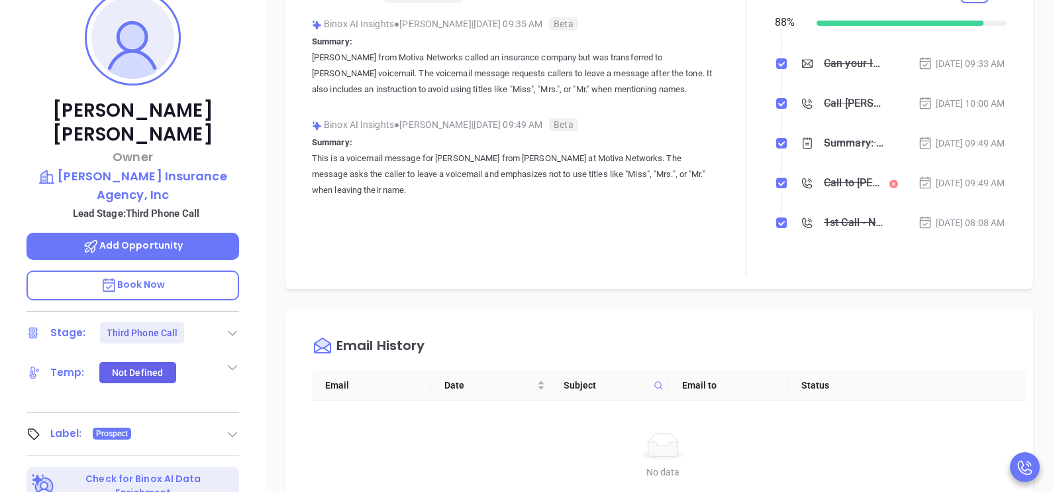
scroll to position [66, 0]
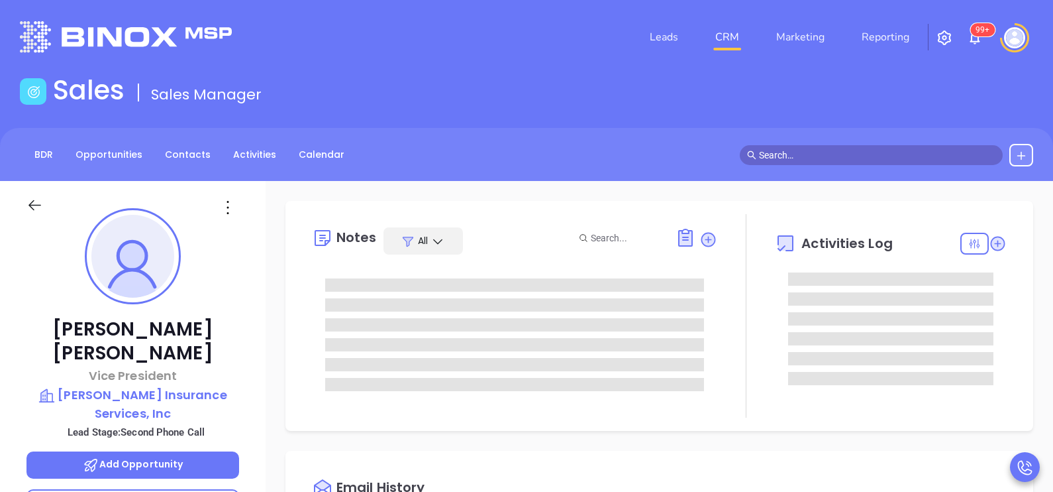
type input "[PERSON_NAME]"
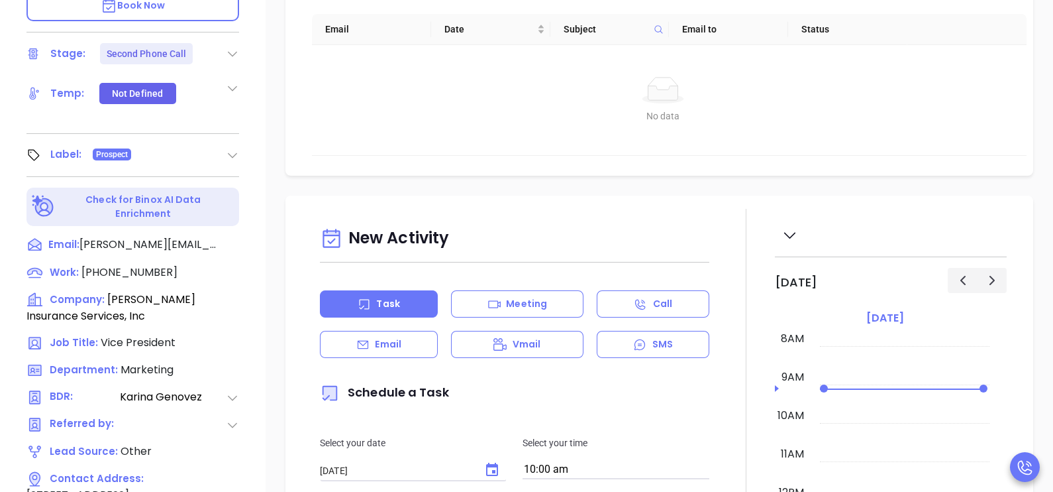
scroll to position [562, 0]
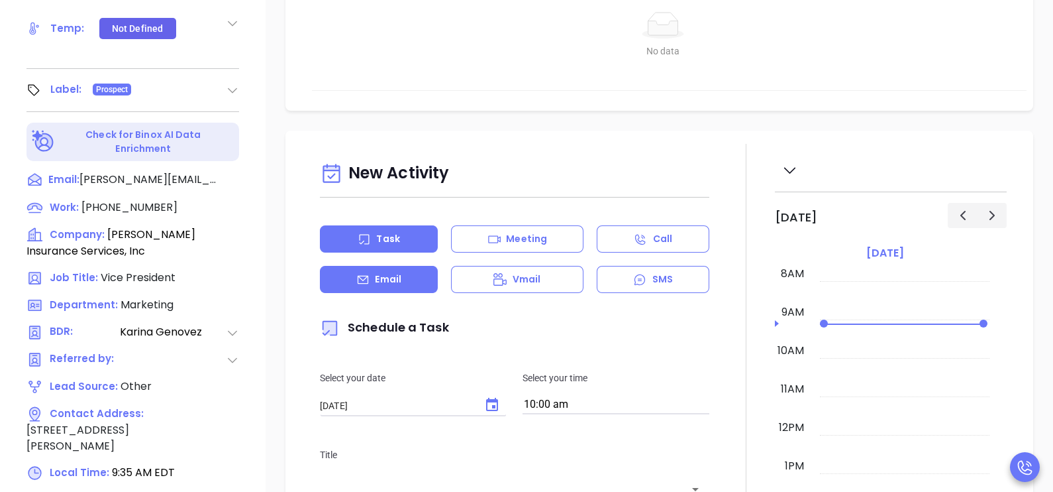
click at [399, 286] on div "Email" at bounding box center [379, 279] width 118 height 27
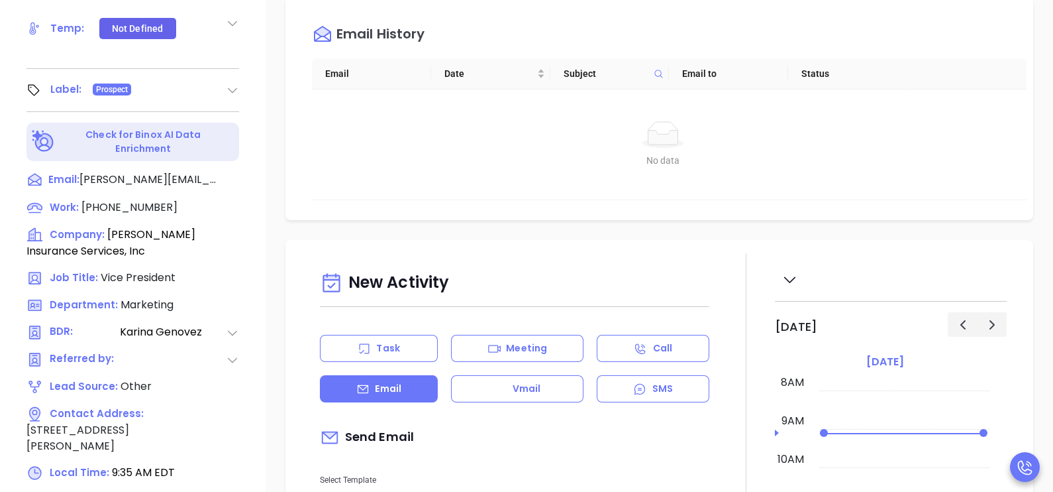
type input "[PERSON_NAME]"
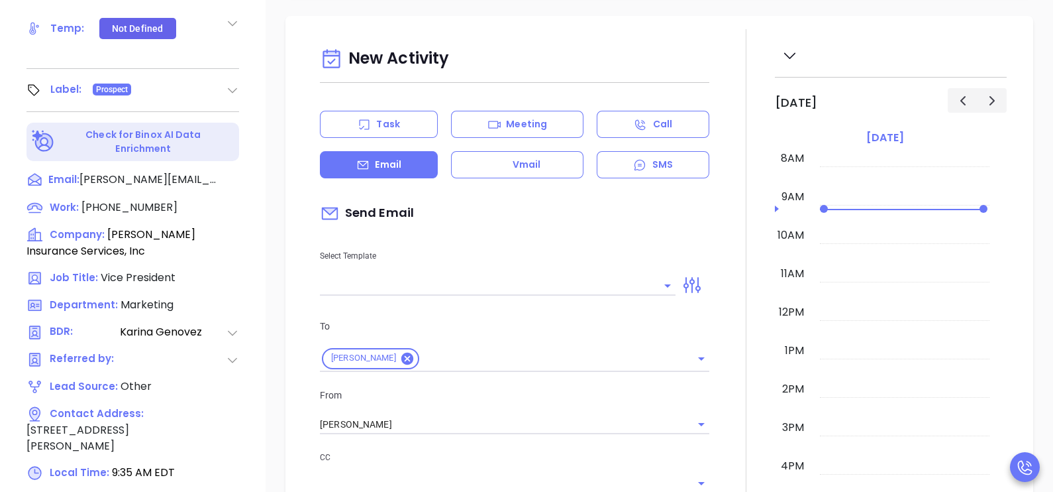
scroll to position [331, 0]
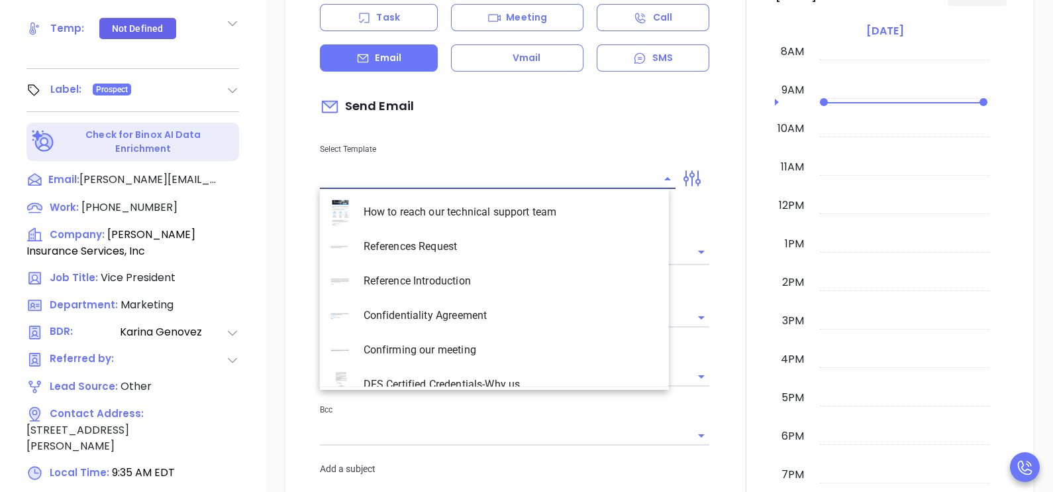
click at [597, 182] on input "text" at bounding box center [488, 178] width 336 height 19
click at [545, 313] on li "NC INS IDSA Q3 0825 C1 - Email 2" at bounding box center [494, 314] width 349 height 34
type input "NC INS IDSA Q3 0825 C1 - Email 2"
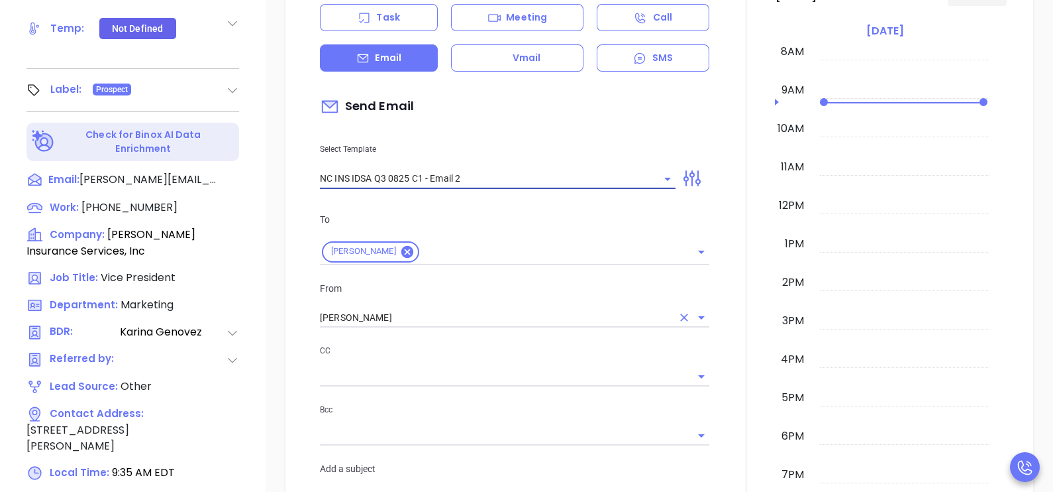
type input "Can your IT partner prove you're covered?"
type input "NC INS IDSA Q3 0825 C1 - Email 2"
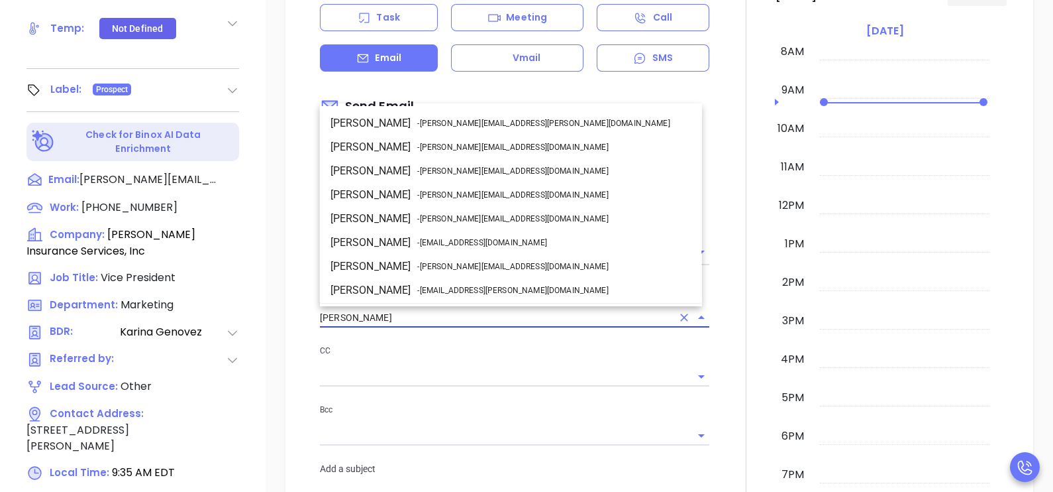
click at [457, 310] on input "[PERSON_NAME]" at bounding box center [496, 317] width 352 height 19
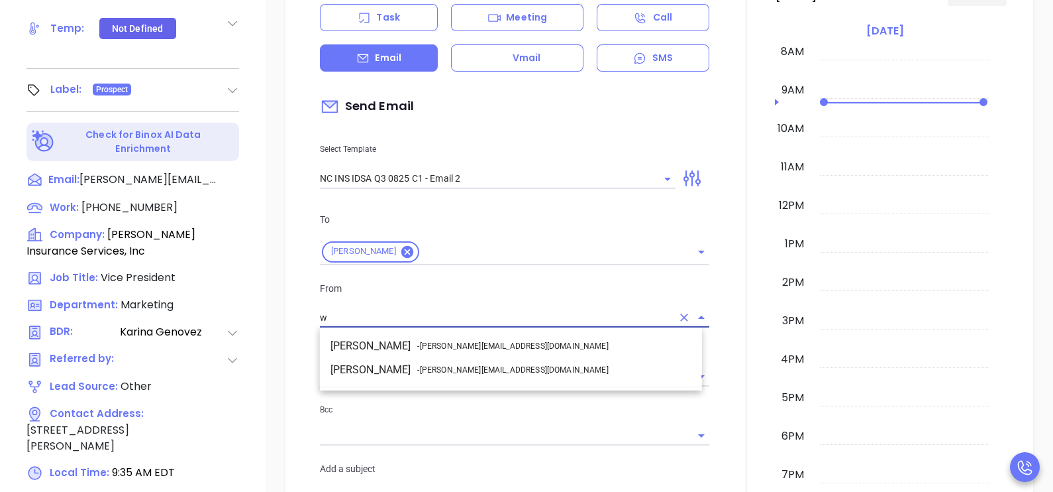
scroll to position [0, 0]
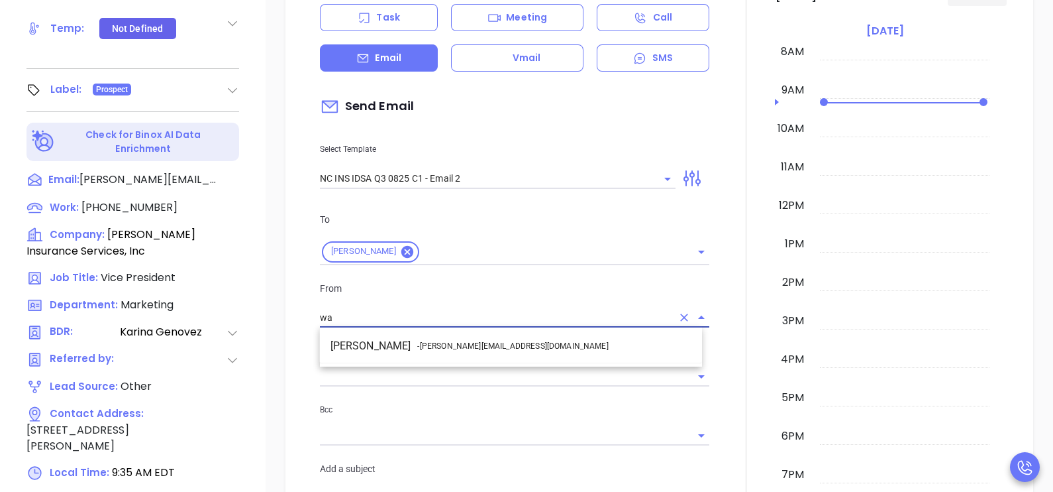
click at [478, 341] on span "- walter@motiva.net" at bounding box center [512, 346] width 191 height 12
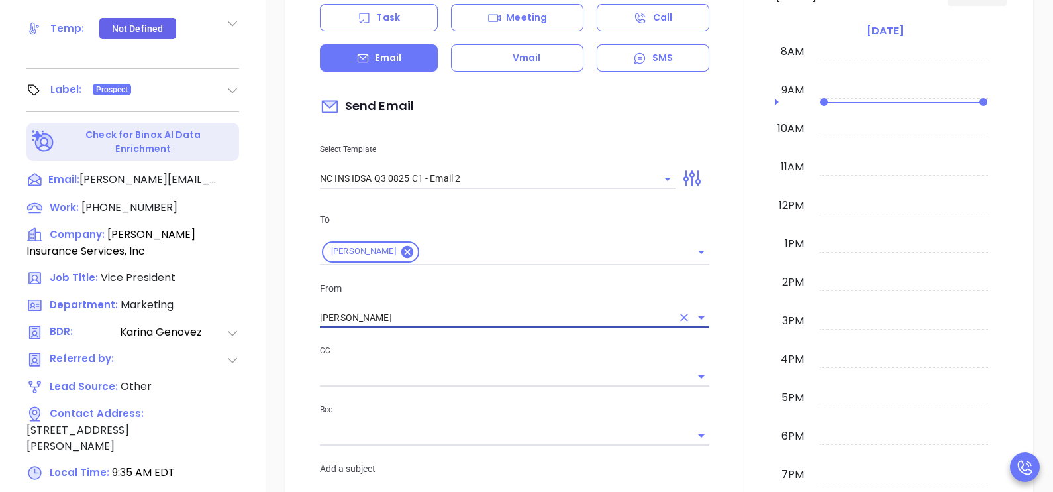
type input "[PERSON_NAME]"
click at [723, 307] on div at bounding box center [746, 488] width 58 height 1132
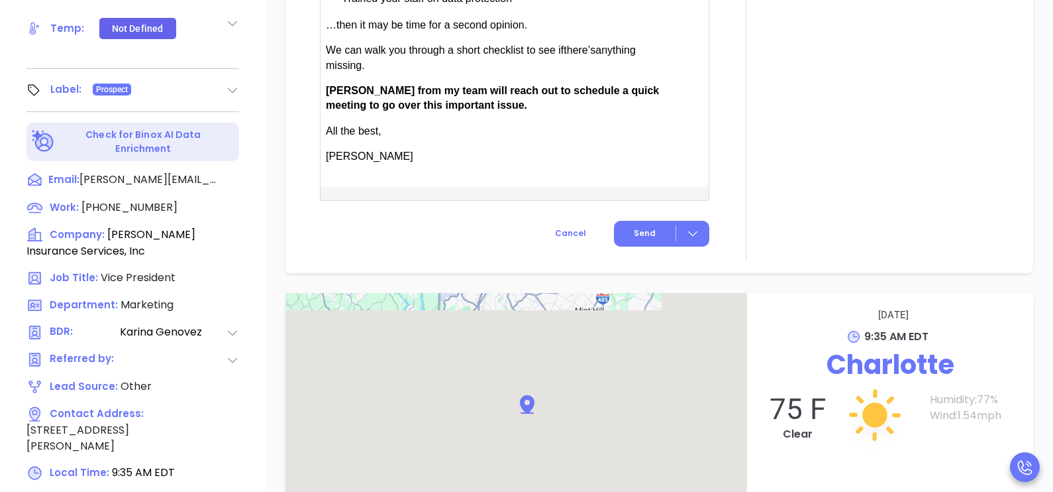
scroll to position [1126, 0]
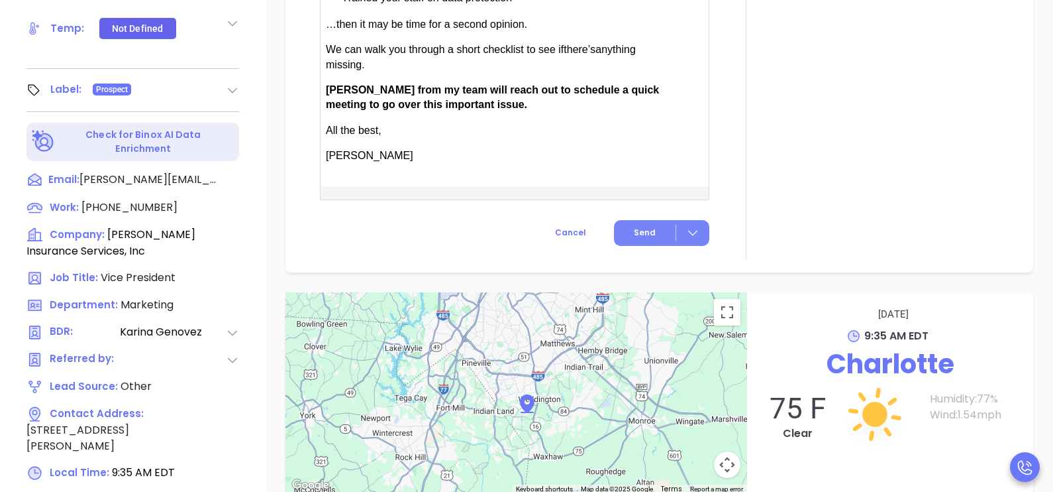
click at [636, 238] on button "Send" at bounding box center [661, 233] width 95 height 26
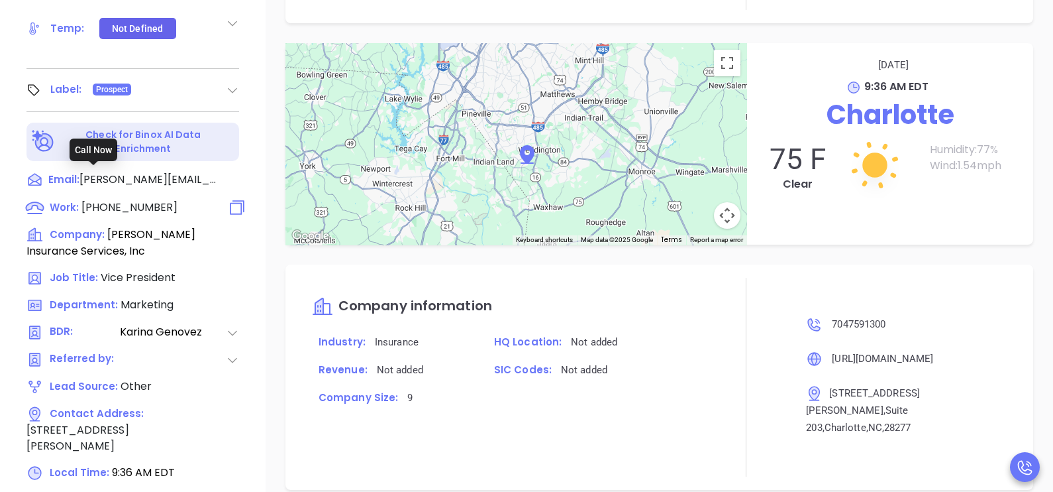
click at [143, 199] on span "(704) 759-1300" at bounding box center [129, 206] width 96 height 15
type input "(704) 759-1300"
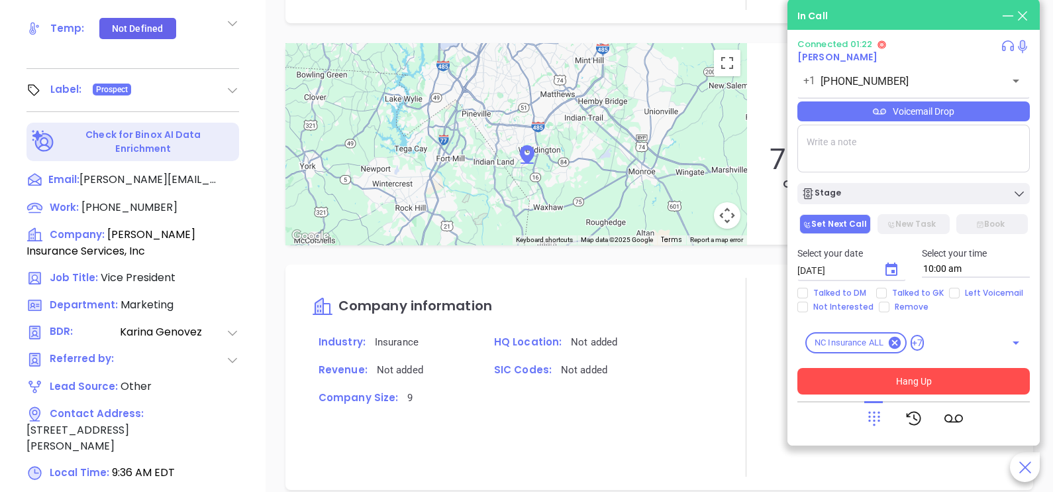
click at [927, 379] on button "Hang Up" at bounding box center [914, 381] width 233 height 26
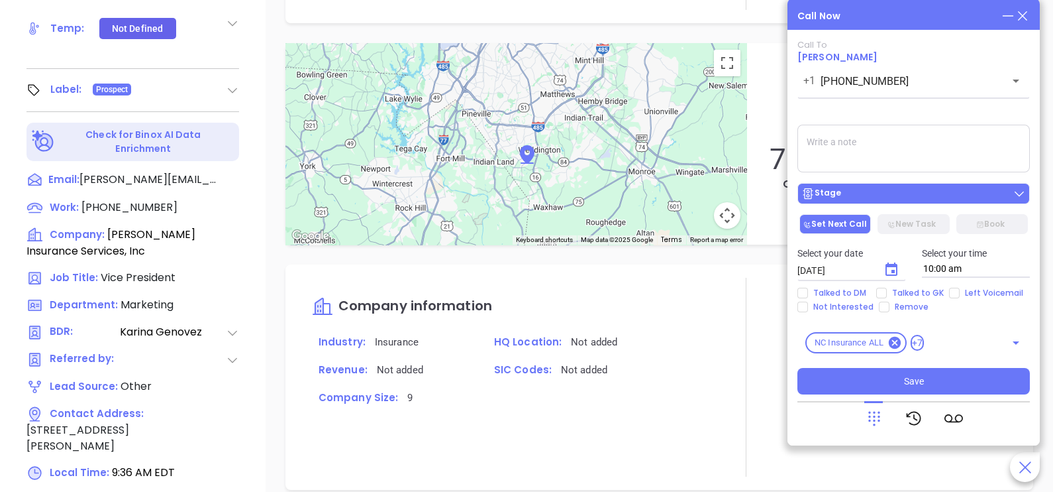
click at [957, 191] on div "Stage" at bounding box center [914, 193] width 225 height 13
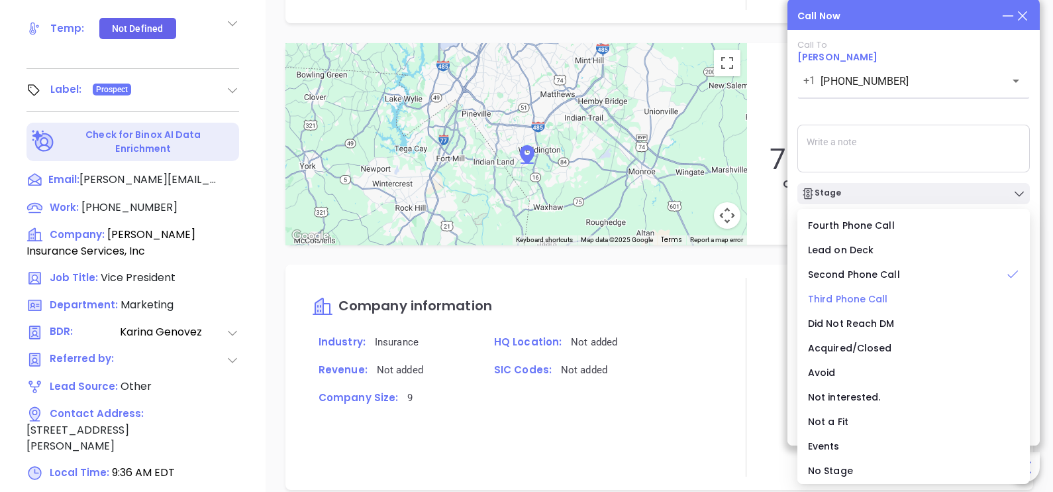
click at [861, 299] on span "Third Phone Call" at bounding box center [848, 298] width 80 height 13
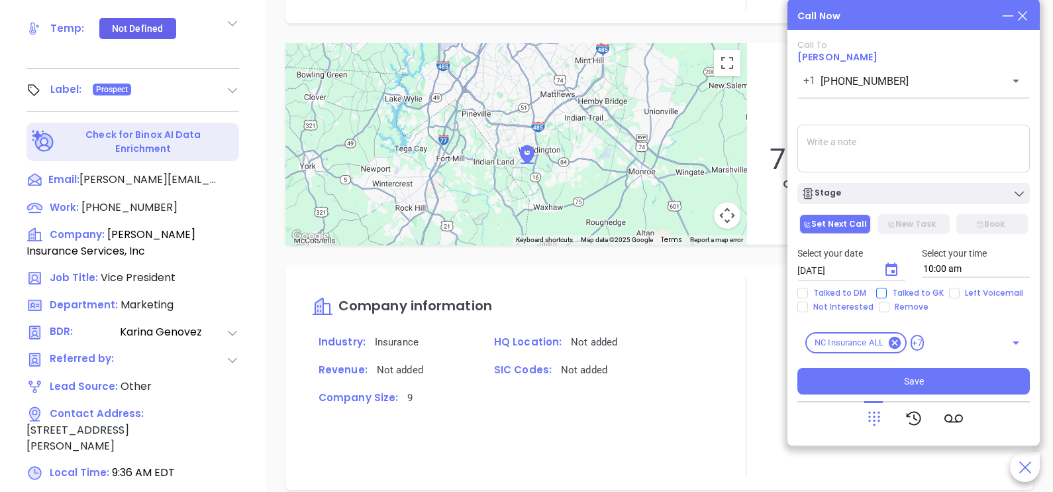
click at [897, 294] on span "Talked to GK" at bounding box center [918, 293] width 62 height 11
click at [887, 294] on input "Talked to GK" at bounding box center [881, 293] width 11 height 11
checkbox input "true"
click at [894, 270] on icon "Choose date, selected date is Sep 20, 2025" at bounding box center [892, 268] width 12 height 13
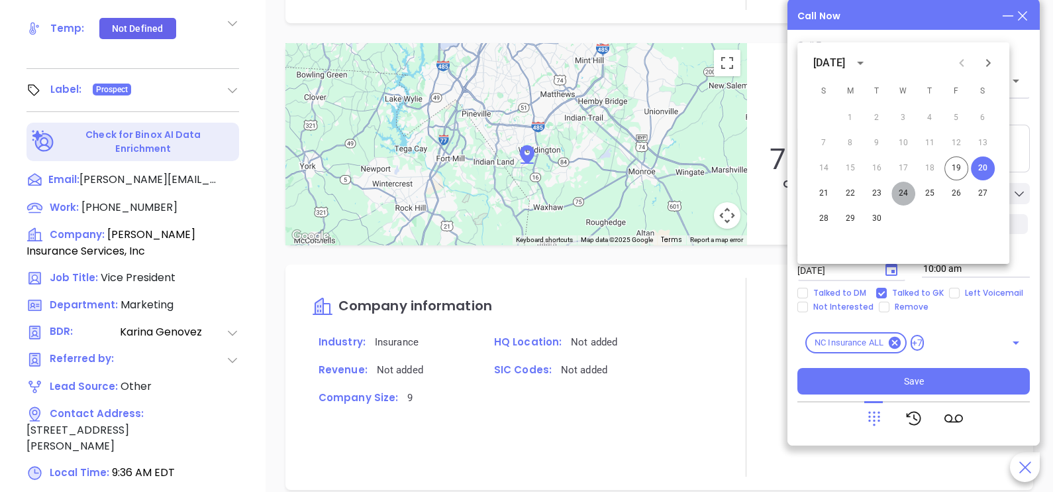
click at [901, 189] on button "24" at bounding box center [904, 194] width 24 height 24
type input "09/24/2025"
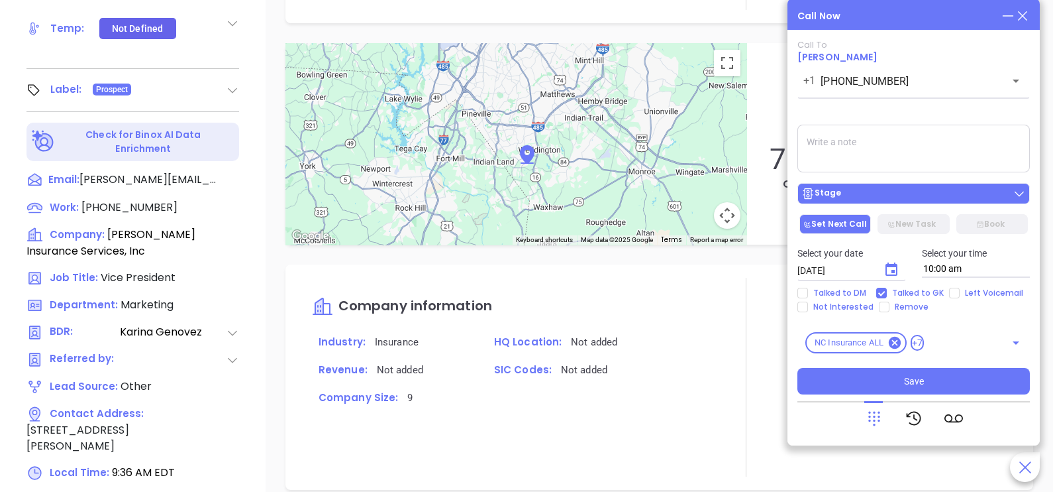
click at [913, 193] on div "Stage" at bounding box center [914, 193] width 225 height 13
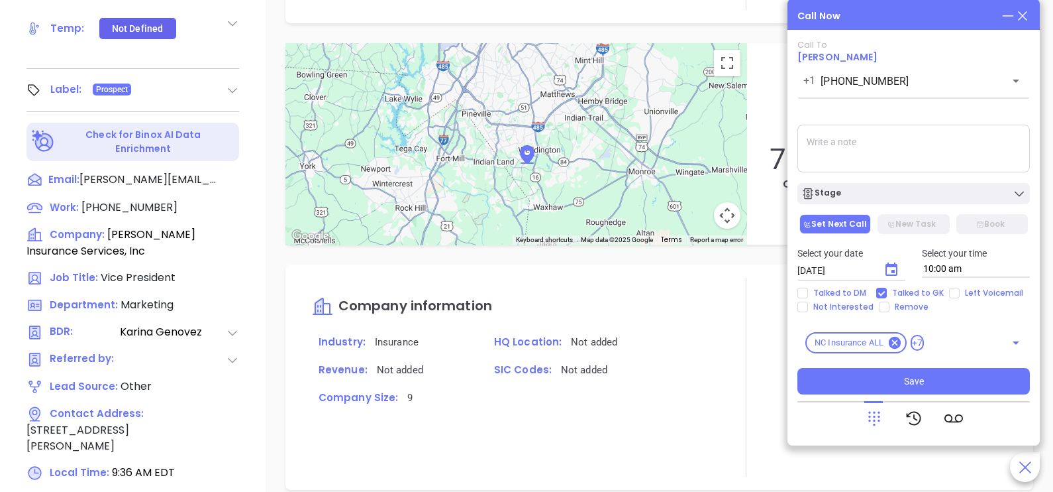
click at [965, 153] on textarea at bounding box center [914, 149] width 233 height 48
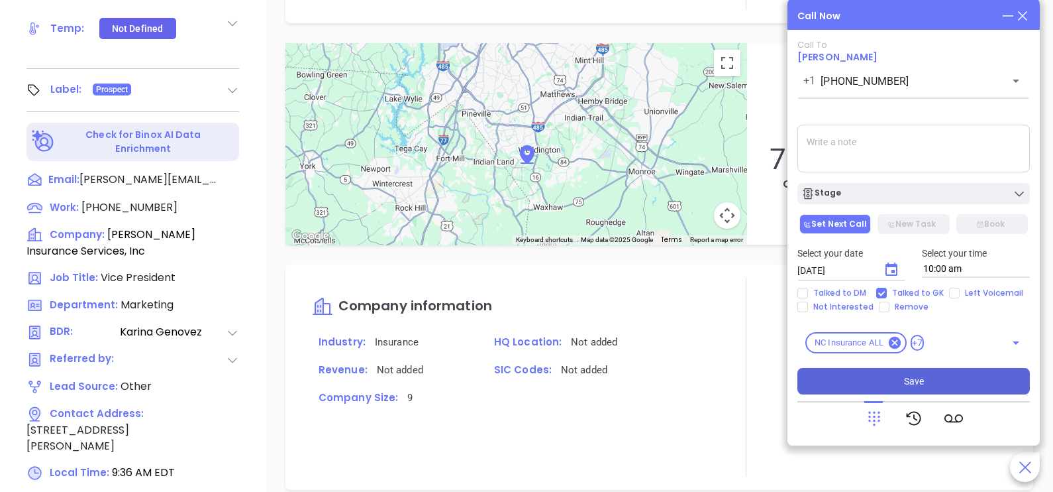
click at [920, 374] on span "Save" at bounding box center [914, 381] width 20 height 15
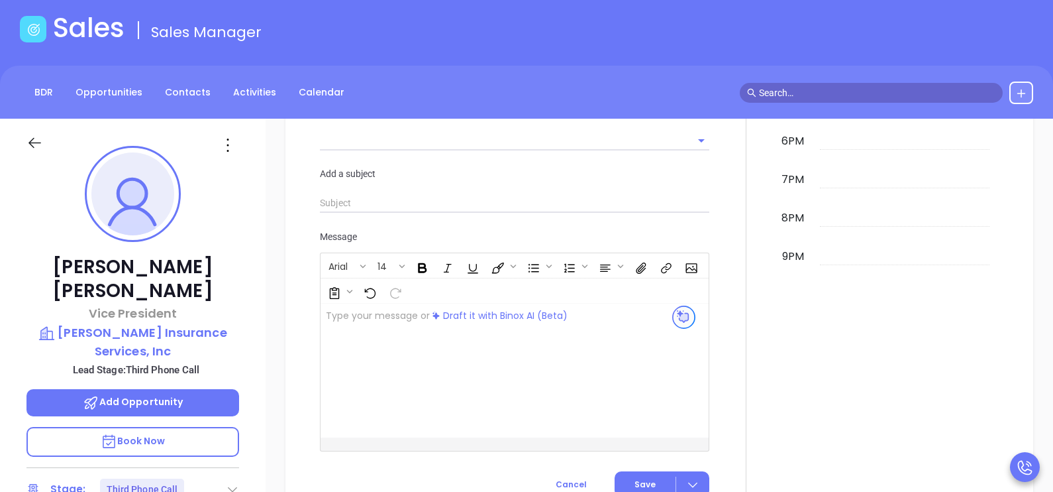
scroll to position [0, 0]
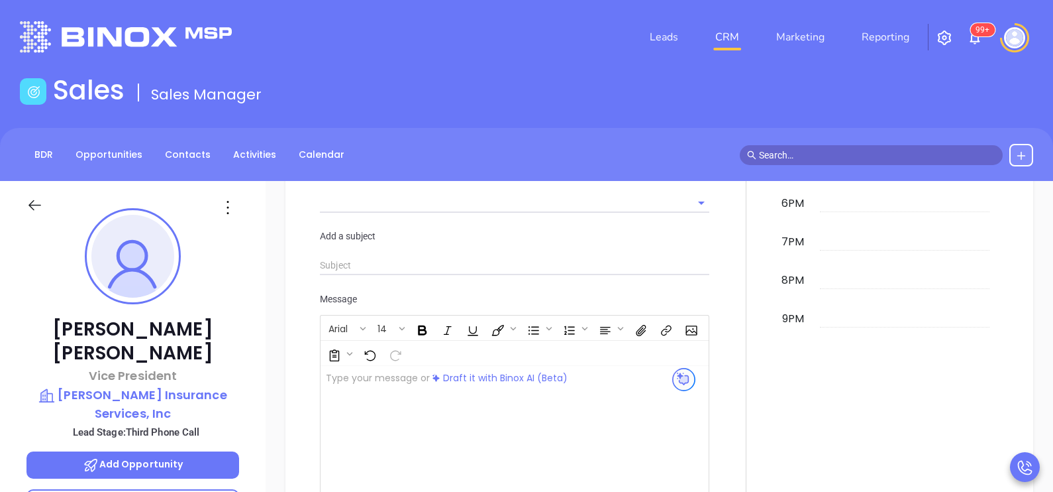
click at [735, 329] on div at bounding box center [746, 131] width 58 height 882
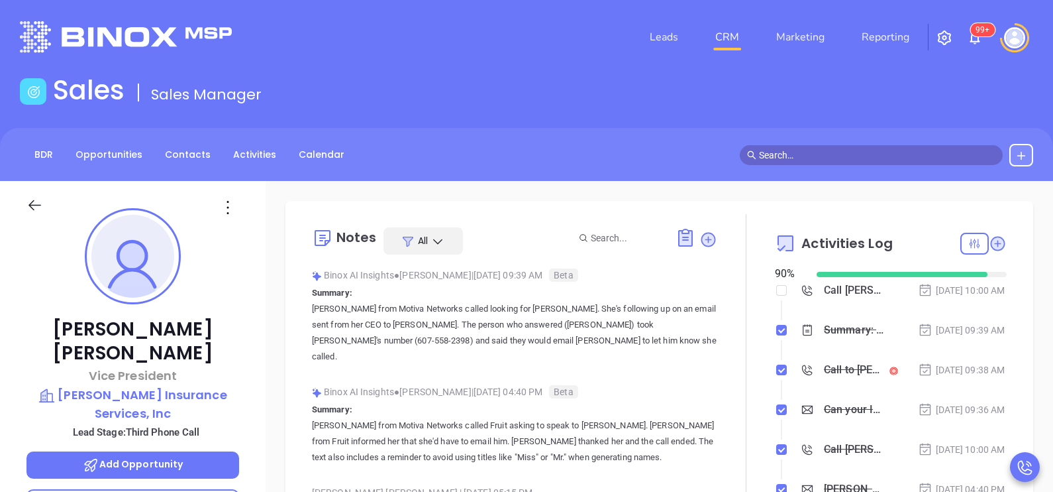
click at [1006, 326] on div "Notes All Binox AI Insights ● Karina Genovez | Sep 19, 2025 09:39 AM Beta Summa…" at bounding box center [659, 370] width 721 height 313
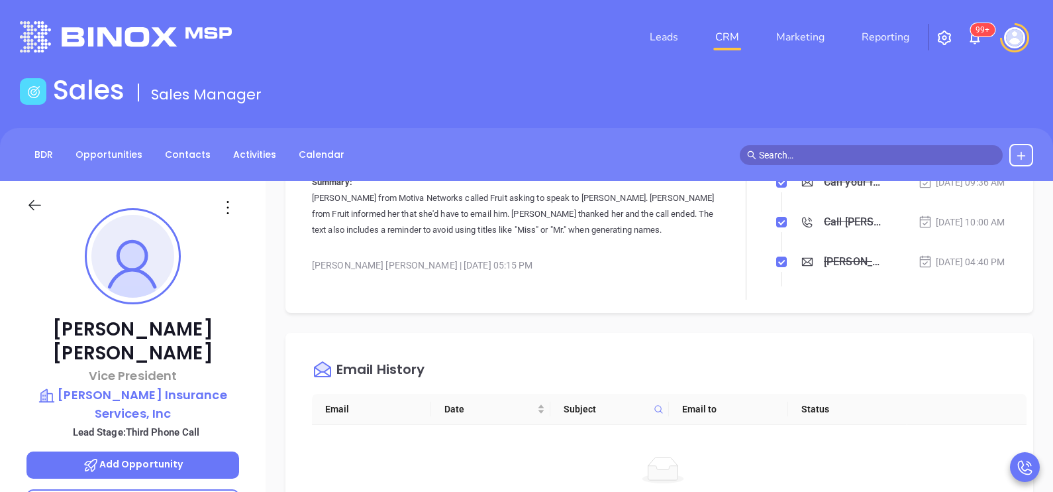
scroll to position [364, 0]
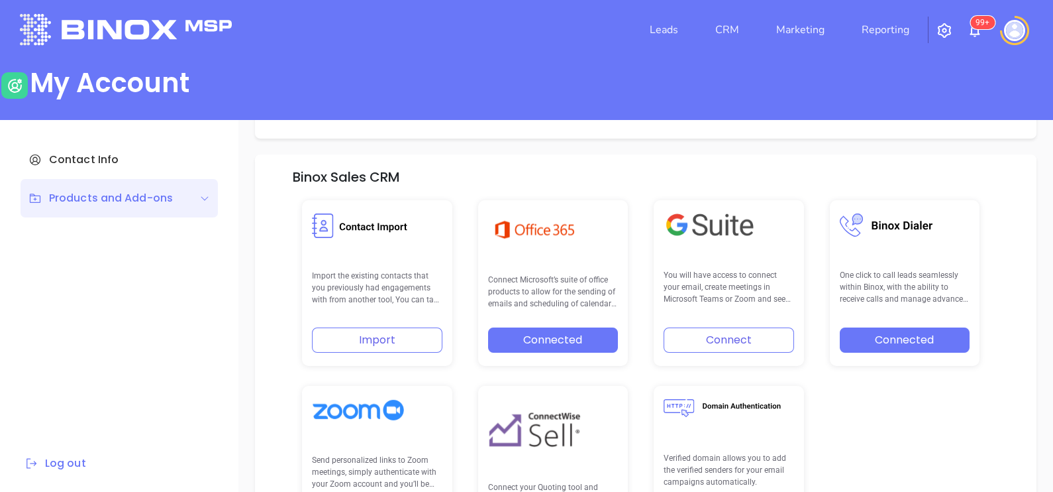
scroll to position [188, 0]
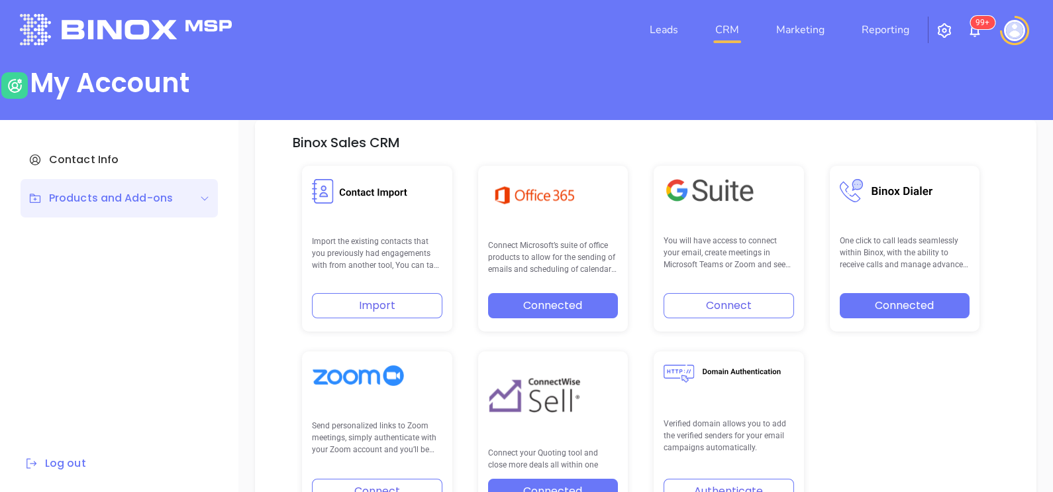
click at [727, 27] on link "CRM" at bounding box center [727, 30] width 34 height 26
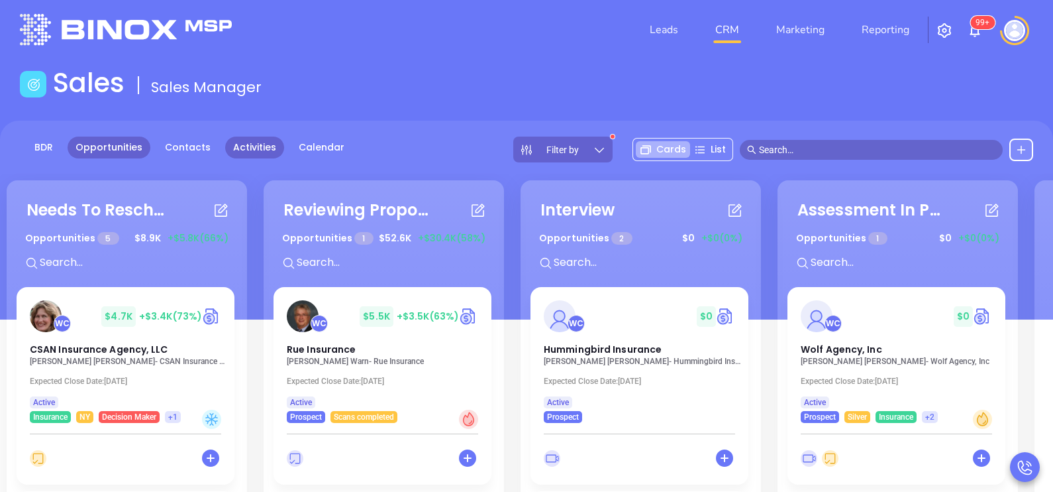
click at [255, 149] on link "Activities" at bounding box center [254, 147] width 59 height 22
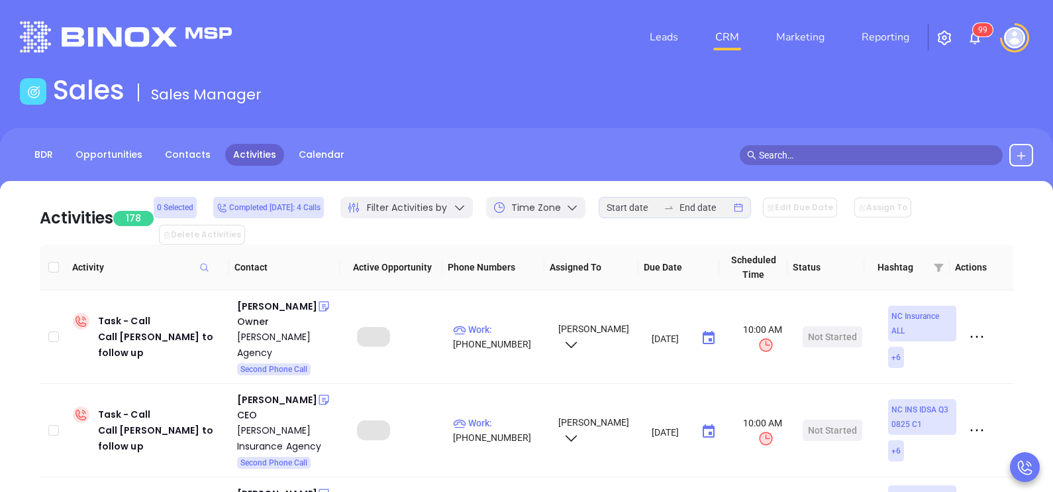
click at [670, 213] on icon "swap-right" at bounding box center [669, 207] width 11 height 11
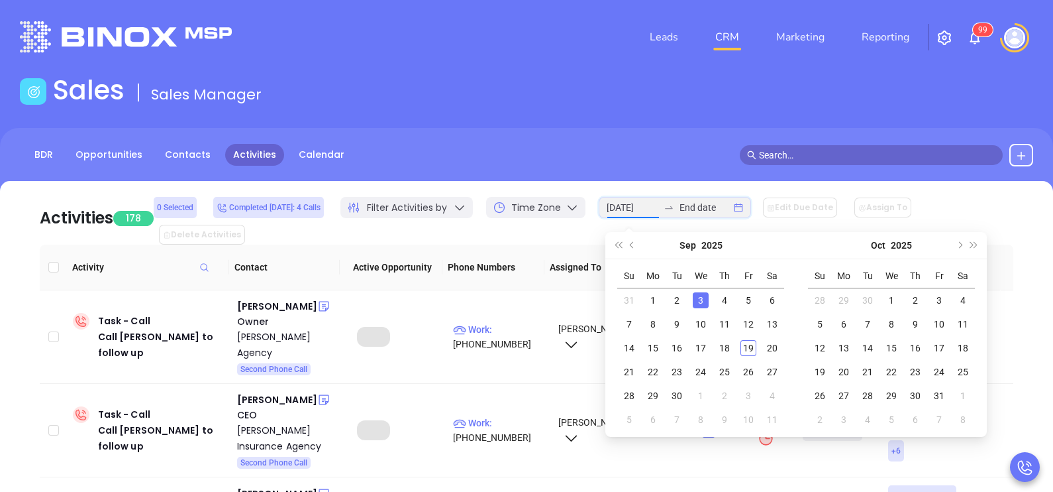
type input "[DATE]"
click at [654, 293] on div "1" at bounding box center [653, 300] width 16 height 16
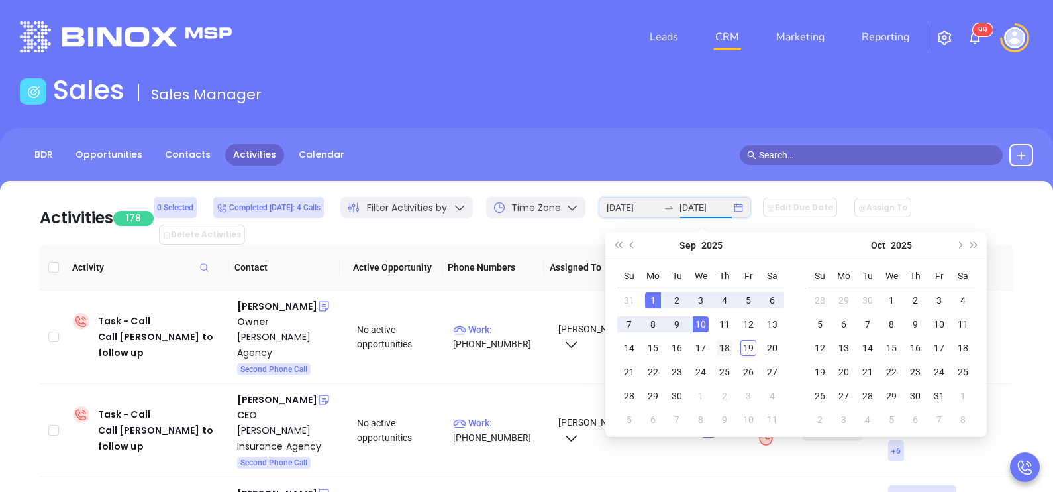
type input "[DATE]"
click at [724, 344] on div "18" at bounding box center [725, 348] width 16 height 16
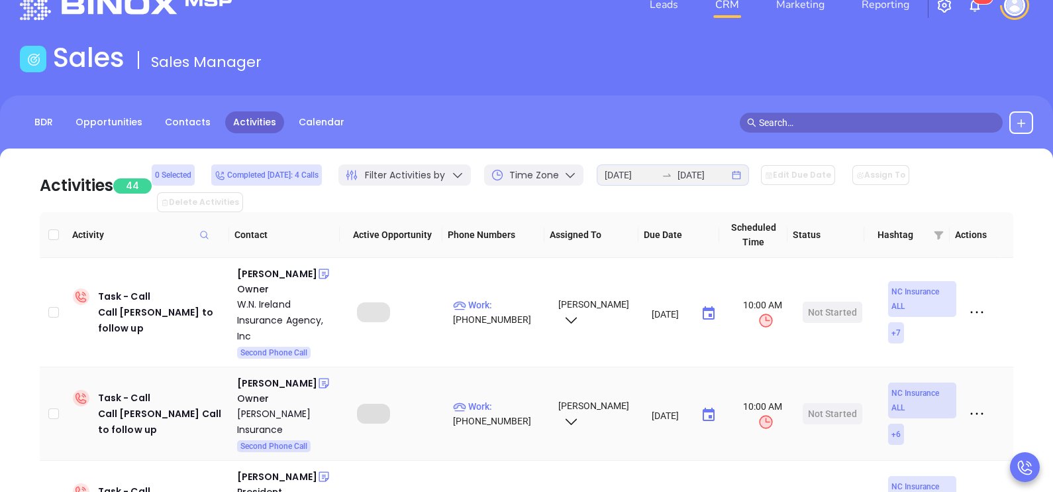
scroll to position [99, 0]
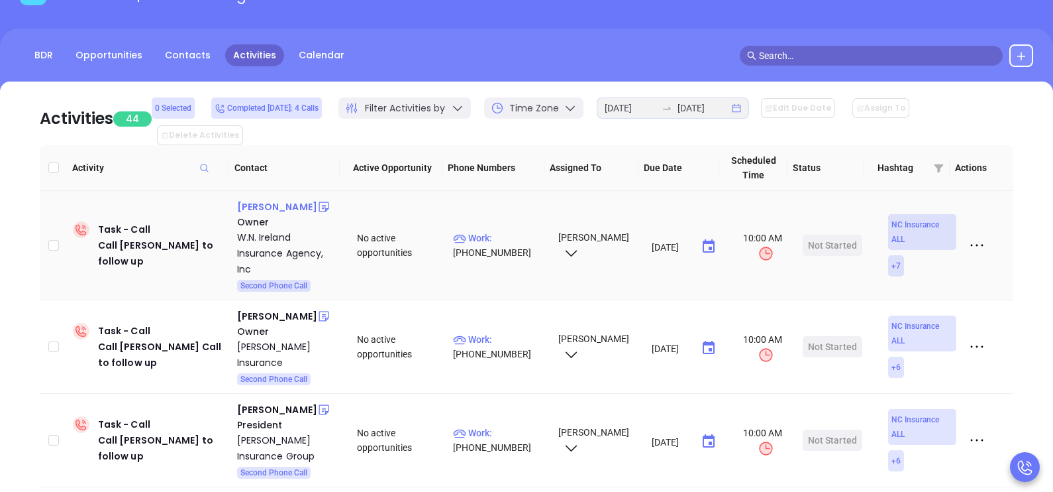
click at [286, 199] on div "[PERSON_NAME]" at bounding box center [277, 207] width 80 height 16
click at [506, 231] on p "Work : [PHONE_NUMBER]" at bounding box center [499, 245] width 93 height 29
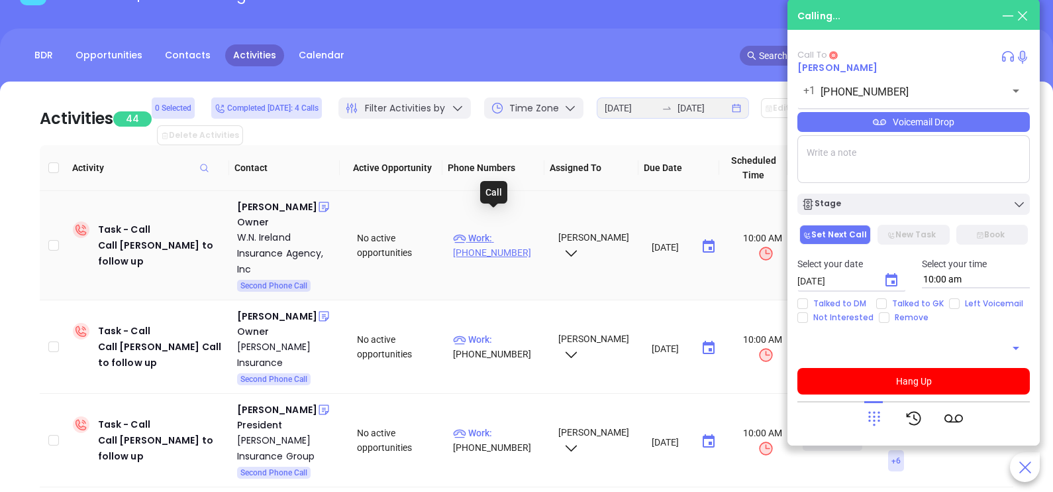
type input "[PHONE_NUMBER]"
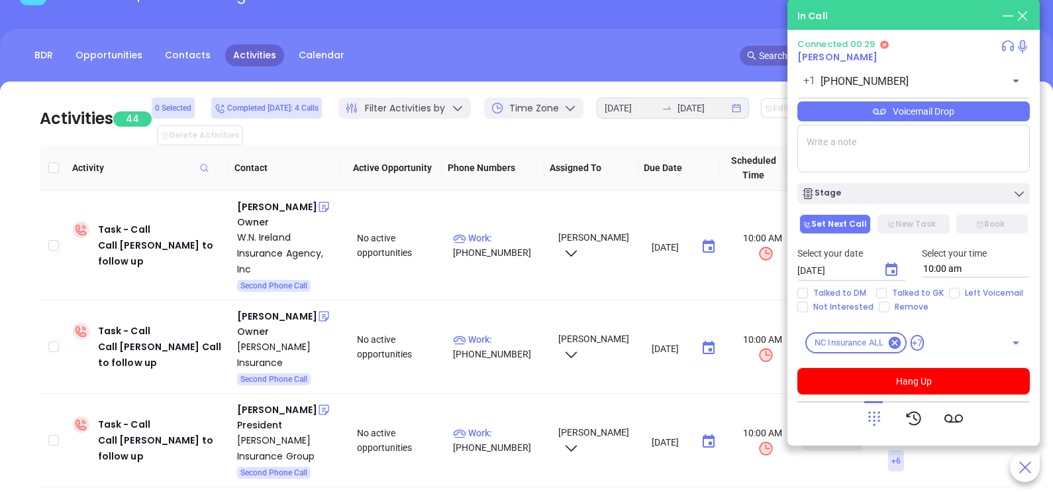
click at [873, 417] on icon at bounding box center [874, 418] width 19 height 19
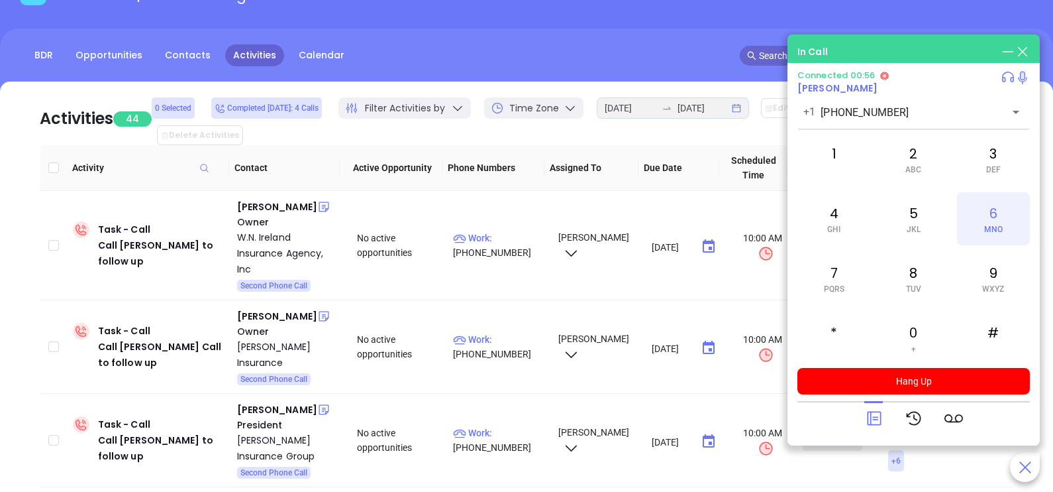
click at [967, 210] on div "6 MNO" at bounding box center [993, 218] width 73 height 53
click at [881, 409] on icon at bounding box center [874, 418] width 19 height 19
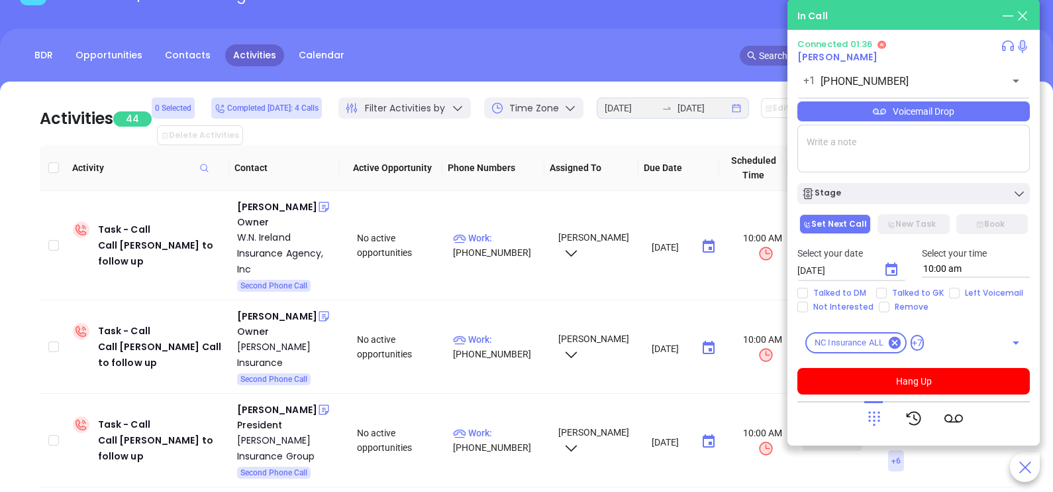
click at [1002, 115] on div "Voicemail Drop" at bounding box center [914, 111] width 233 height 20
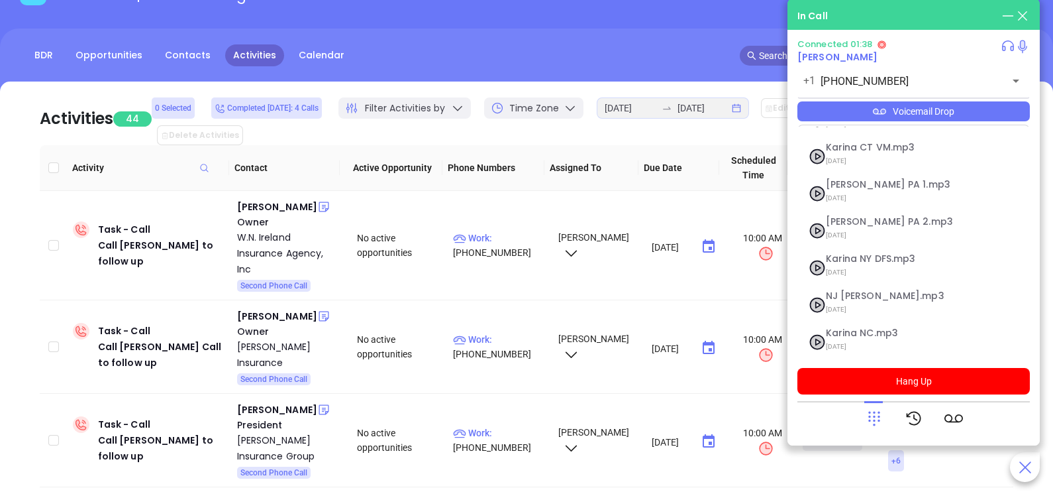
scroll to position [107, 0]
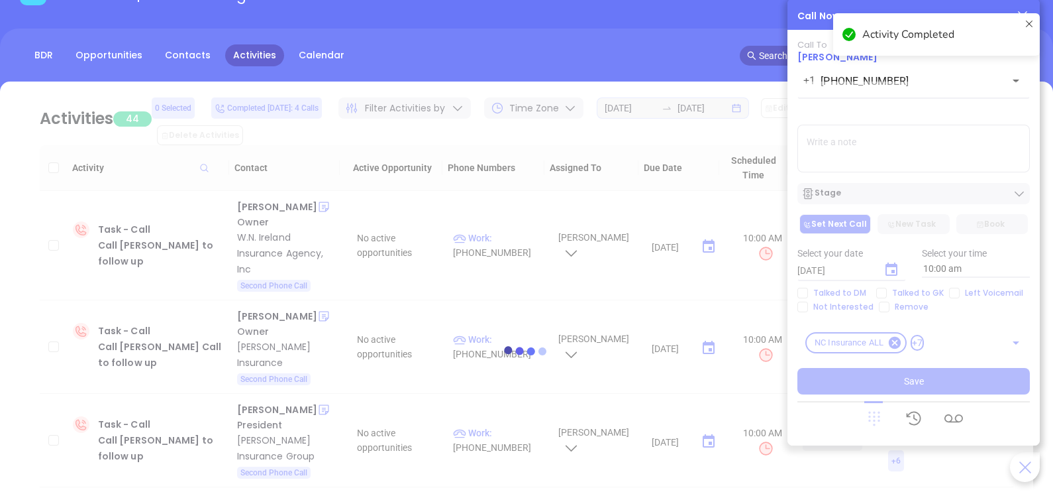
click at [869, 421] on div at bounding box center [527, 350] width 1014 height 539
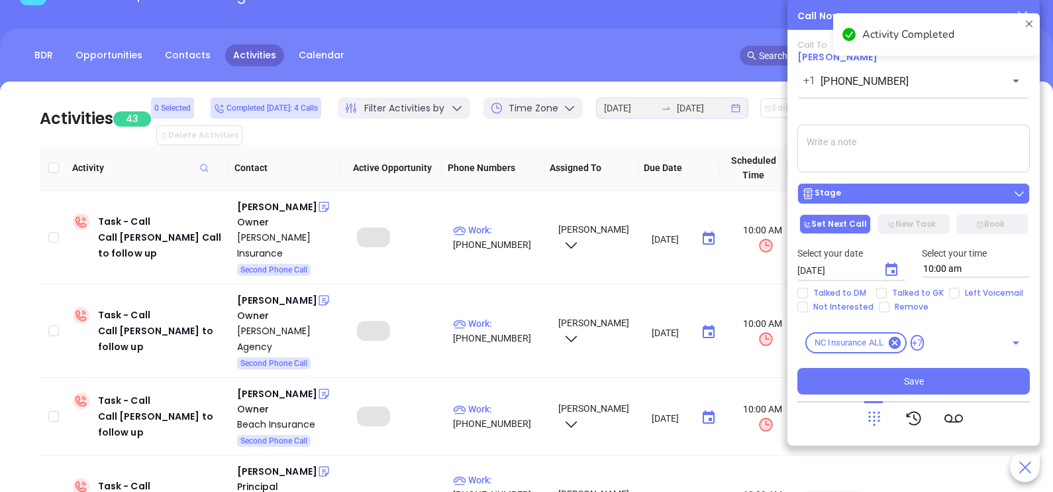
click at [939, 198] on div "Stage" at bounding box center [914, 193] width 225 height 13
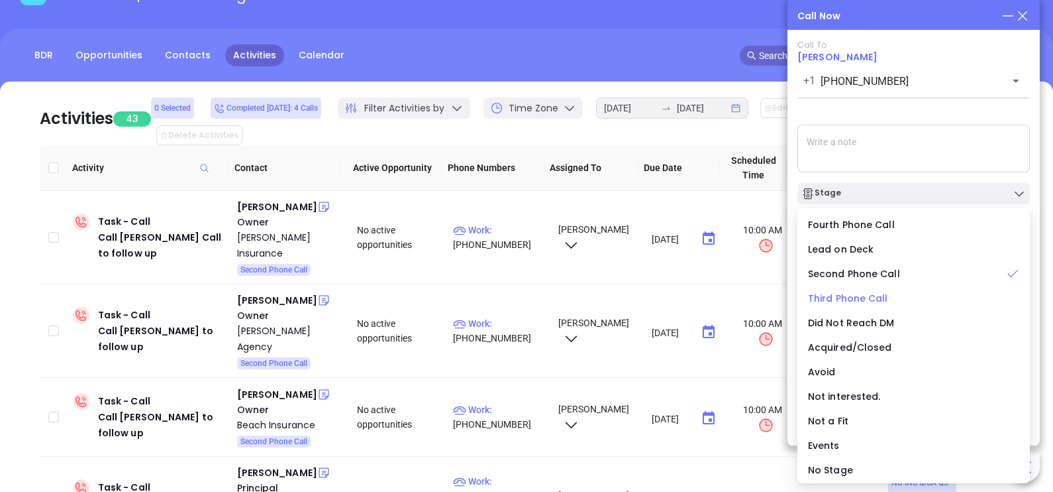
click at [871, 296] on span "Third Phone Call" at bounding box center [848, 297] width 80 height 13
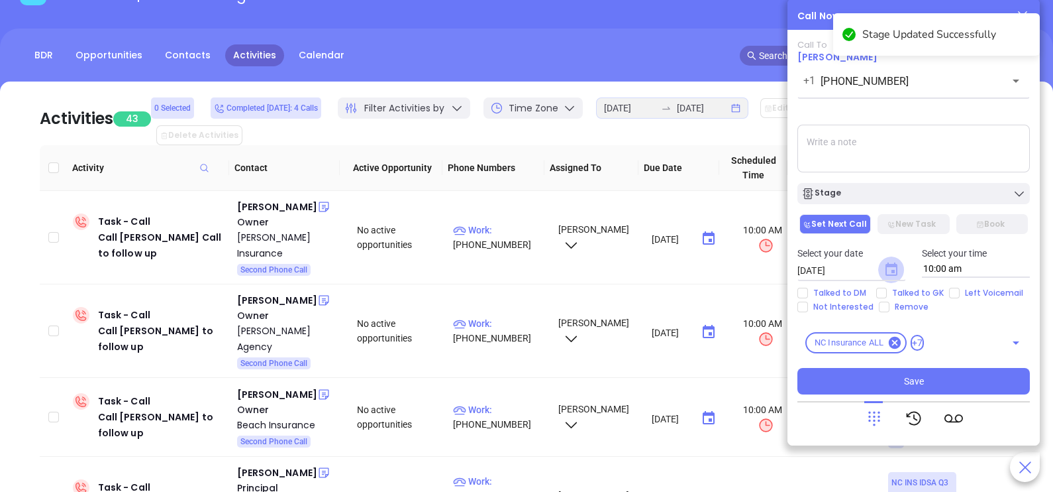
click at [886, 270] on icon "Choose date, selected date is Sep 20, 2025" at bounding box center [892, 268] width 12 height 13
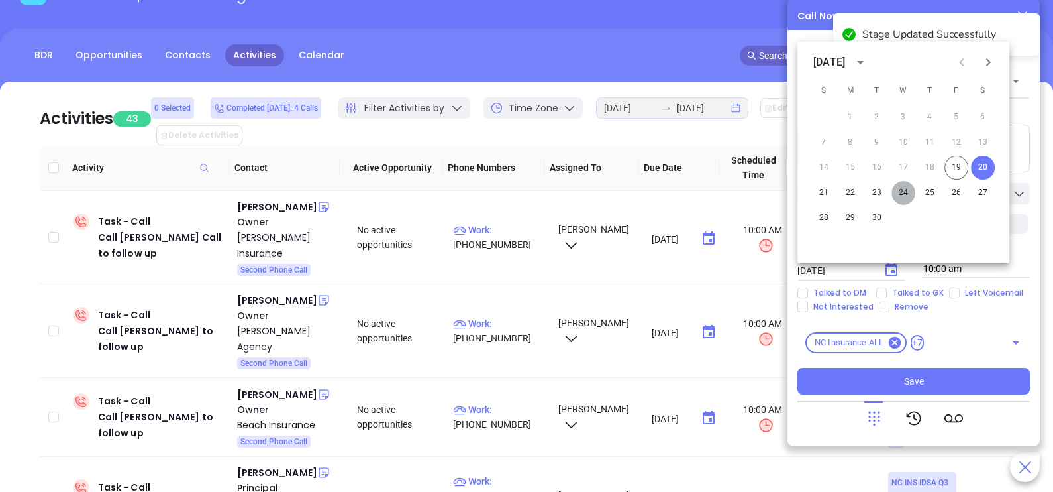
click at [899, 198] on button "24" at bounding box center [904, 193] width 24 height 24
type input "[DATE]"
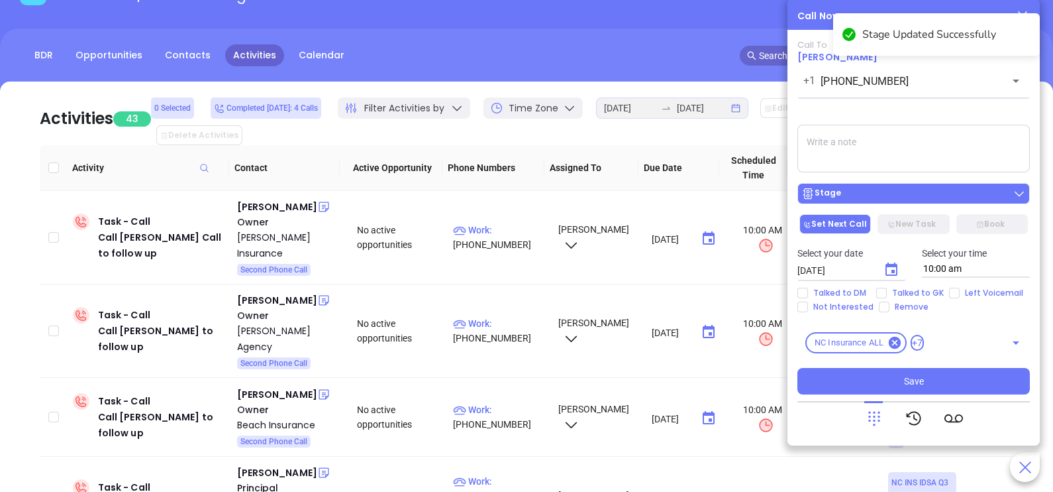
click at [912, 195] on div "Stage" at bounding box center [914, 193] width 225 height 13
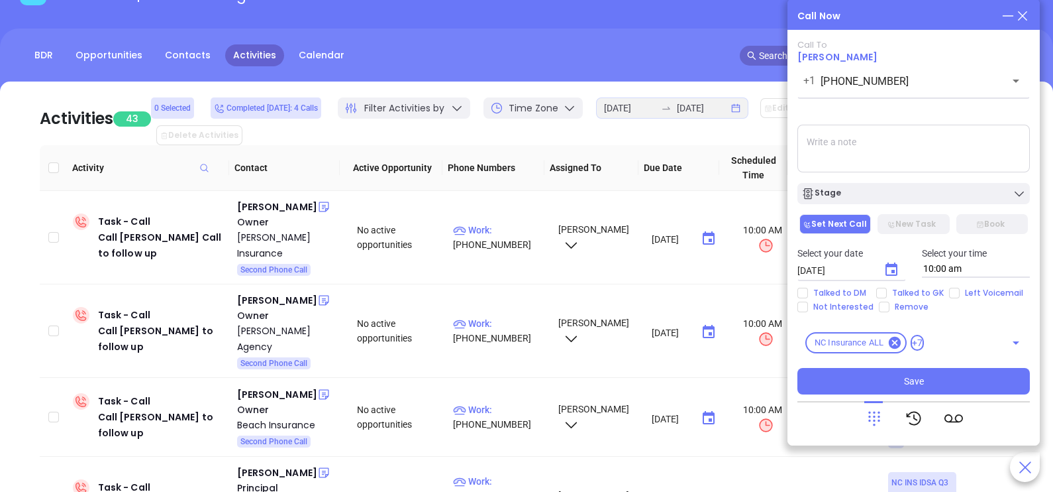
click at [958, 166] on textarea at bounding box center [914, 149] width 233 height 48
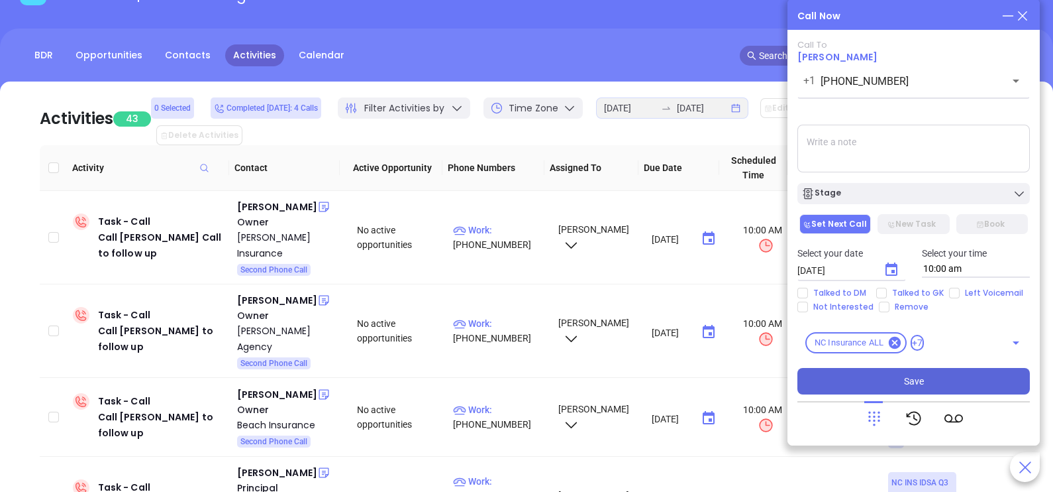
click at [886, 381] on button "Save" at bounding box center [914, 381] width 233 height 26
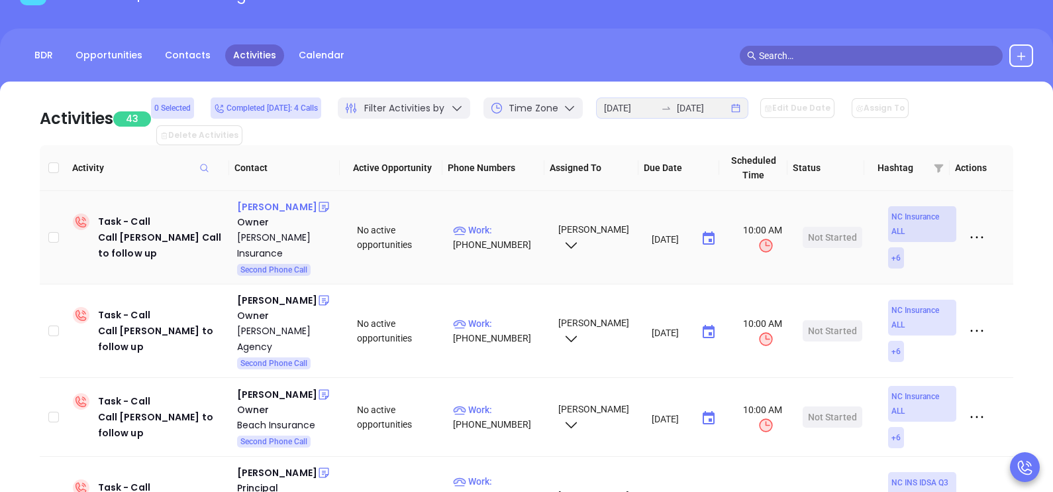
click at [284, 199] on div "[PERSON_NAME]" at bounding box center [277, 207] width 80 height 16
click at [507, 223] on p "Work : [PHONE_NUMBER]" at bounding box center [499, 237] width 93 height 29
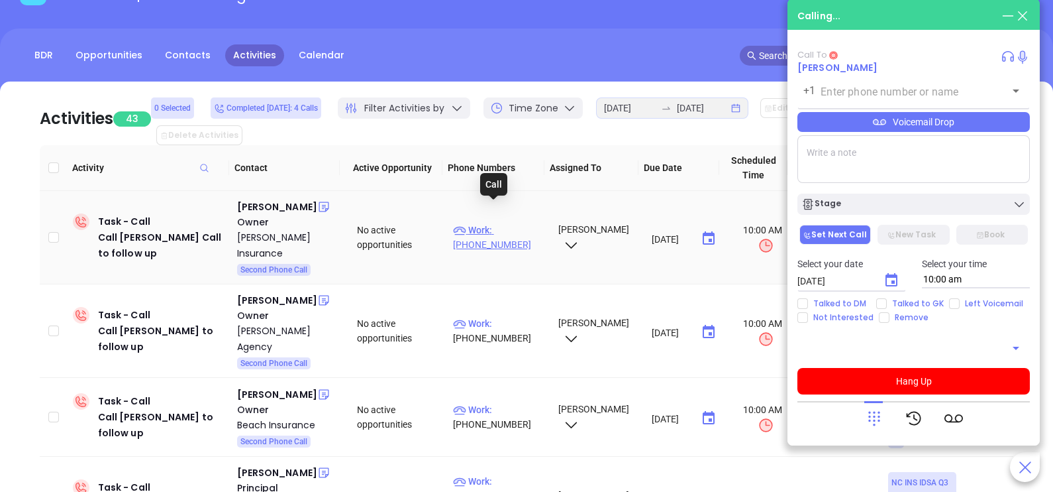
type input "[PHONE_NUMBER]"
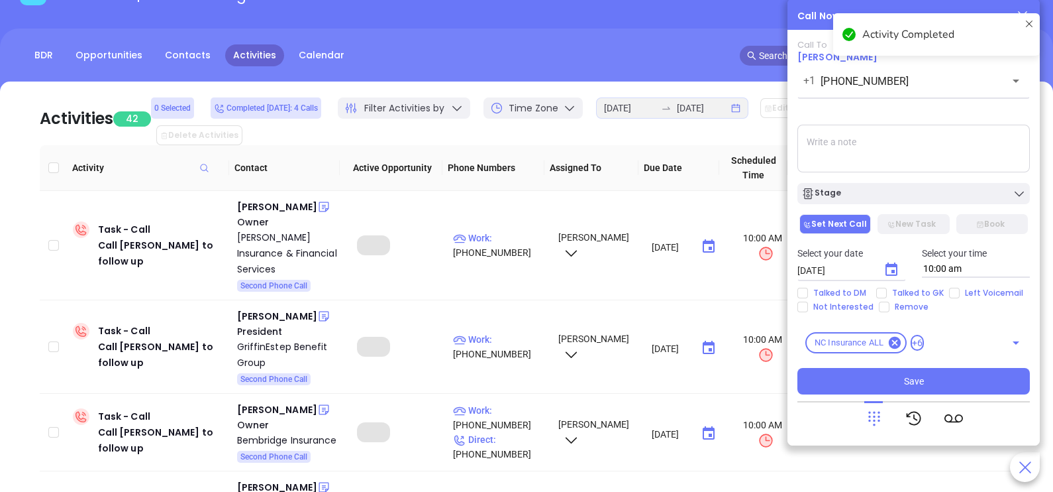
click at [950, 136] on textarea at bounding box center [914, 149] width 233 height 48
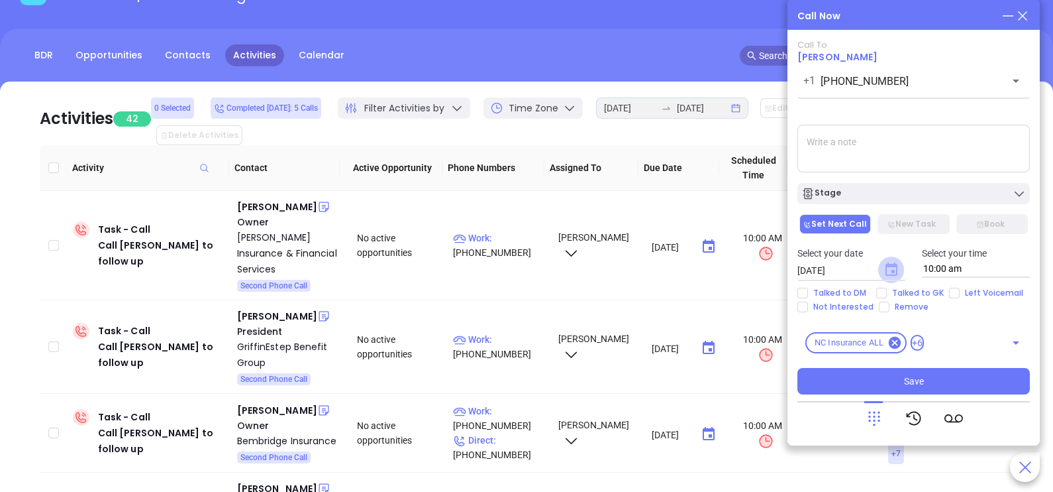
click at [891, 266] on icon "Choose date, selected date is Sep 20, 2025" at bounding box center [892, 268] width 12 height 13
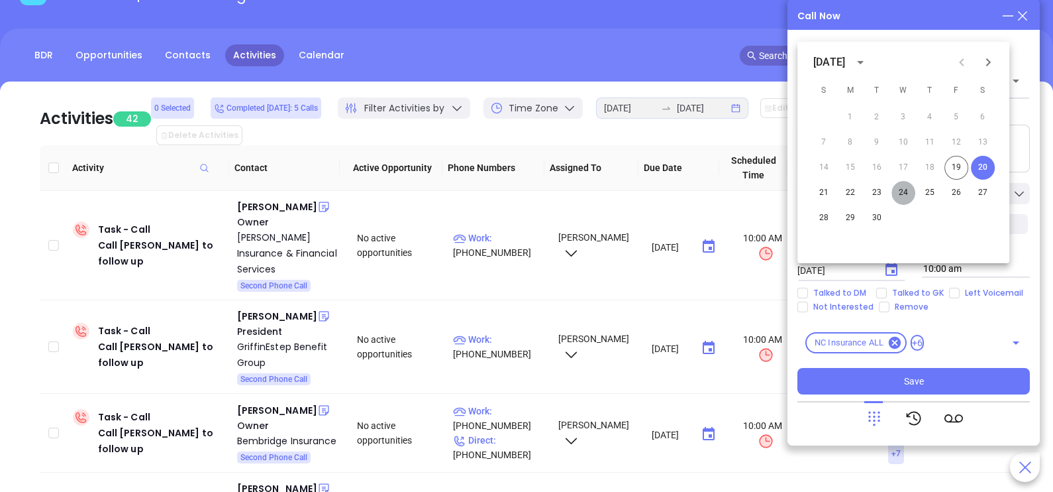
click at [901, 189] on button "24" at bounding box center [904, 193] width 24 height 24
type input "[DATE]"
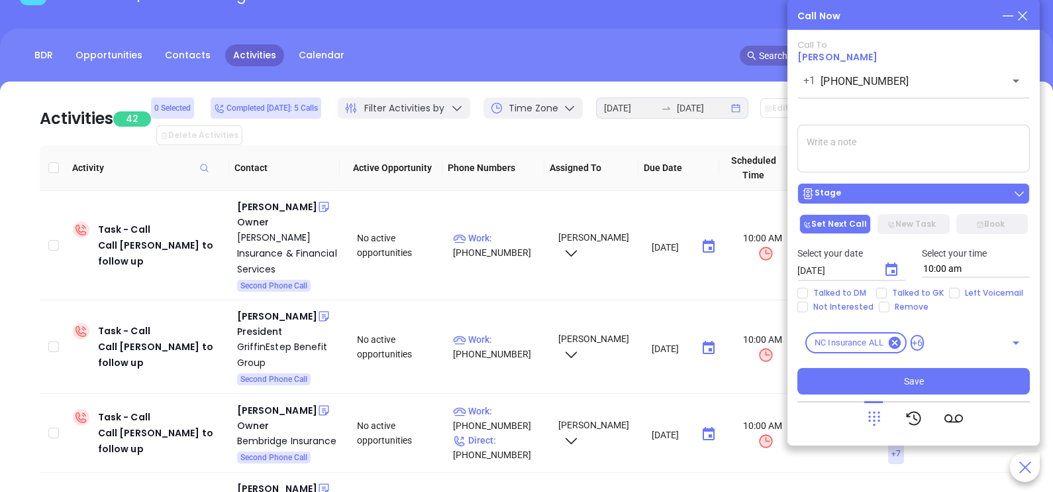
click at [891, 198] on div "Stage" at bounding box center [914, 193] width 225 height 13
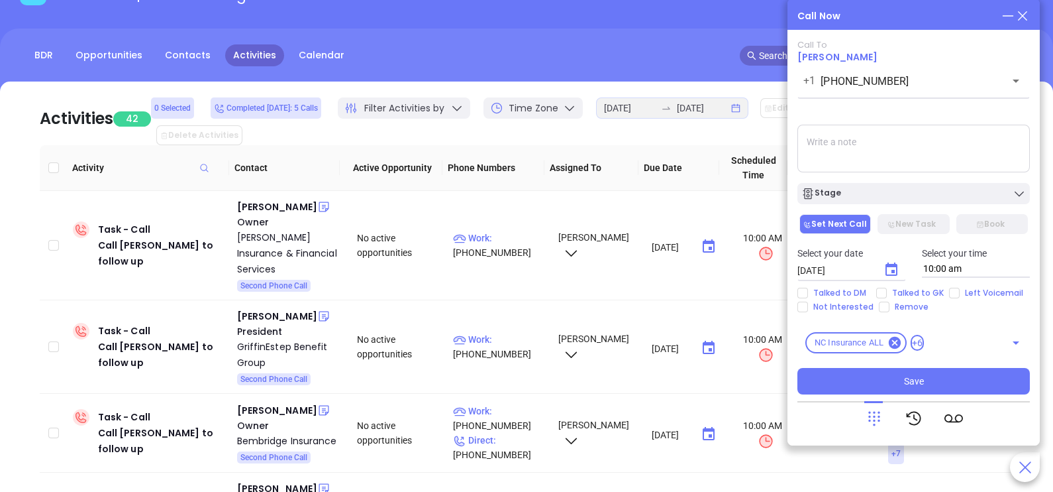
click at [952, 136] on textarea at bounding box center [914, 149] width 233 height 48
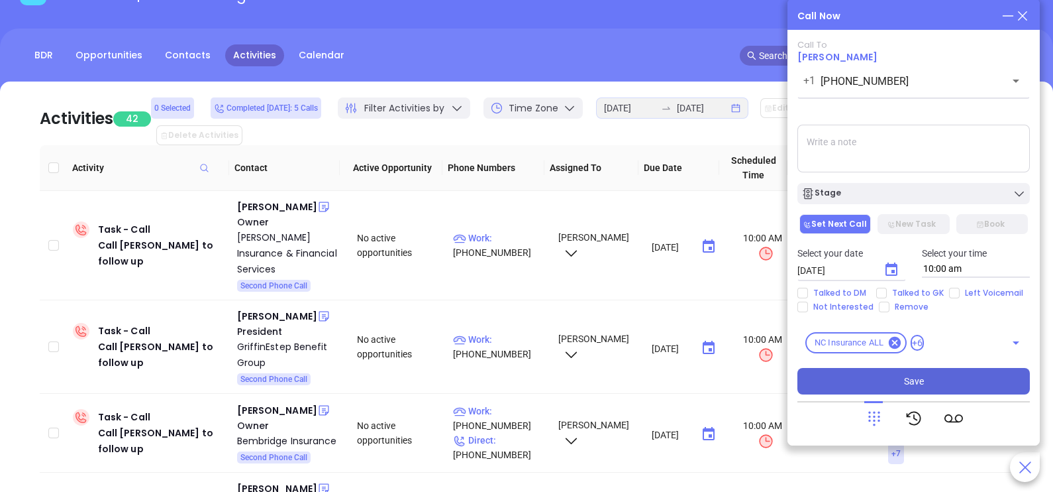
click at [879, 386] on button "Save" at bounding box center [914, 381] width 233 height 26
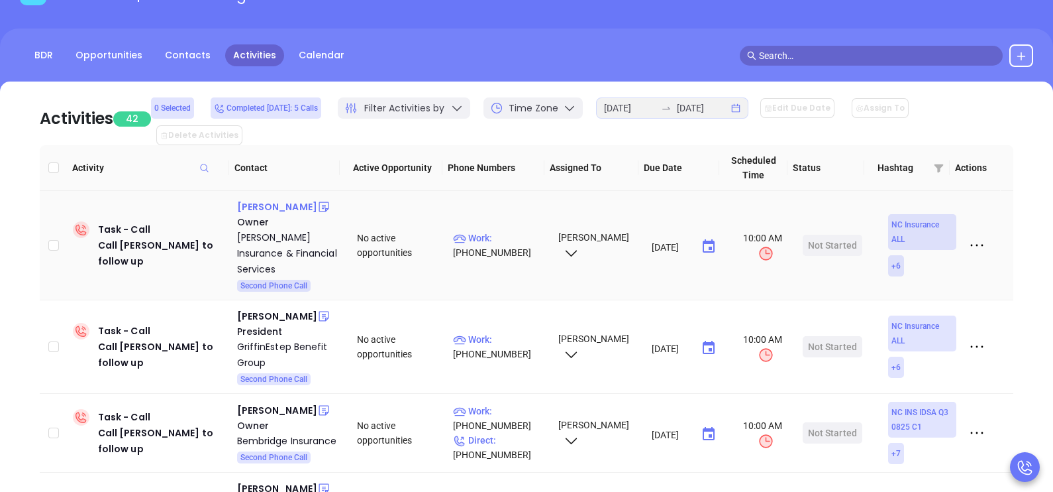
click at [292, 199] on div "Brian P. Woomer" at bounding box center [277, 207] width 80 height 16
click at [519, 231] on p "Work : (919) 290-6000" at bounding box center [499, 245] width 93 height 29
type input "(919) 290-6000"
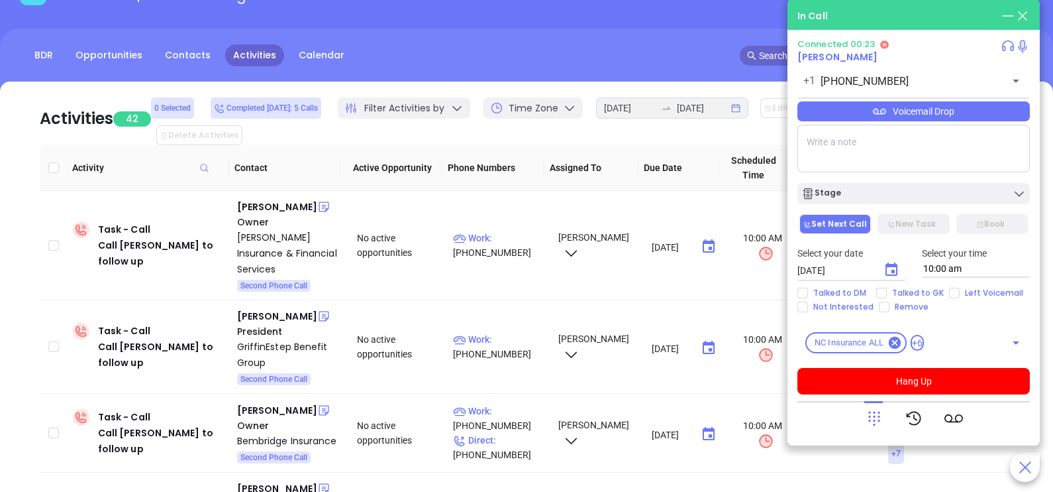
click at [878, 407] on div at bounding box center [874, 418] width 19 height 34
click at [874, 422] on icon at bounding box center [874, 418] width 19 height 19
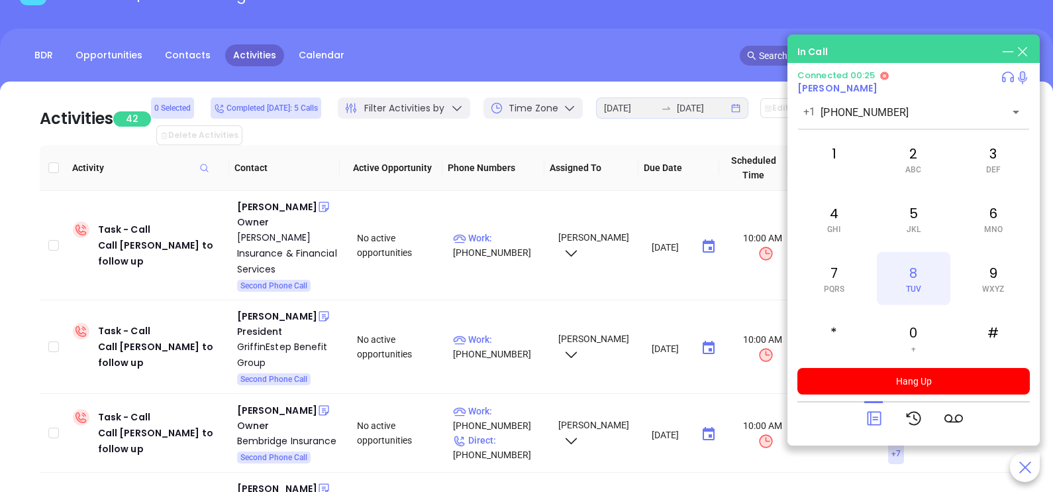
click at [917, 290] on span "TUV" at bounding box center [913, 288] width 15 height 9
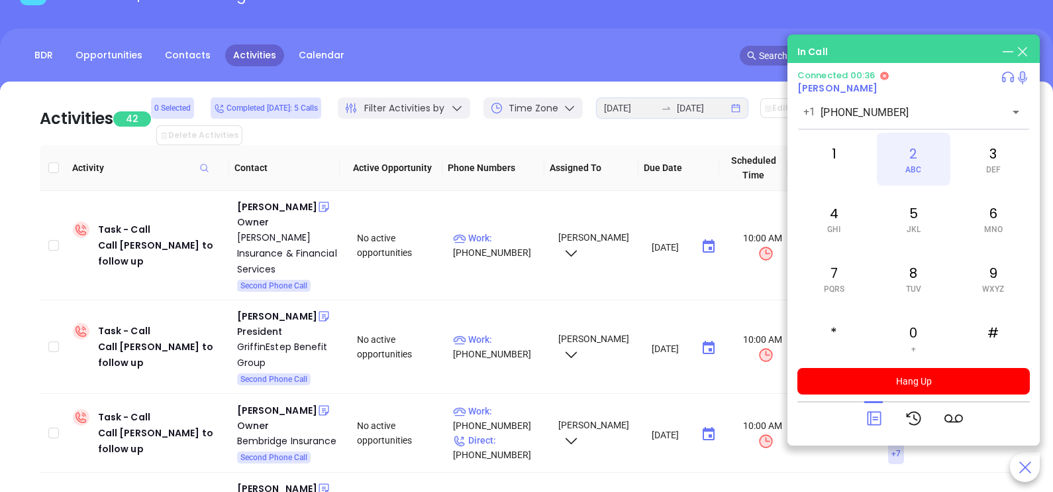
click at [912, 165] on span "ABC" at bounding box center [914, 169] width 16 height 9
click at [851, 260] on div "7 PQRS" at bounding box center [834, 278] width 73 height 53
click at [845, 223] on div "4 GHI" at bounding box center [834, 218] width 73 height 53
click at [855, 163] on div "1" at bounding box center [834, 158] width 73 height 53
click at [880, 410] on icon at bounding box center [874, 418] width 19 height 19
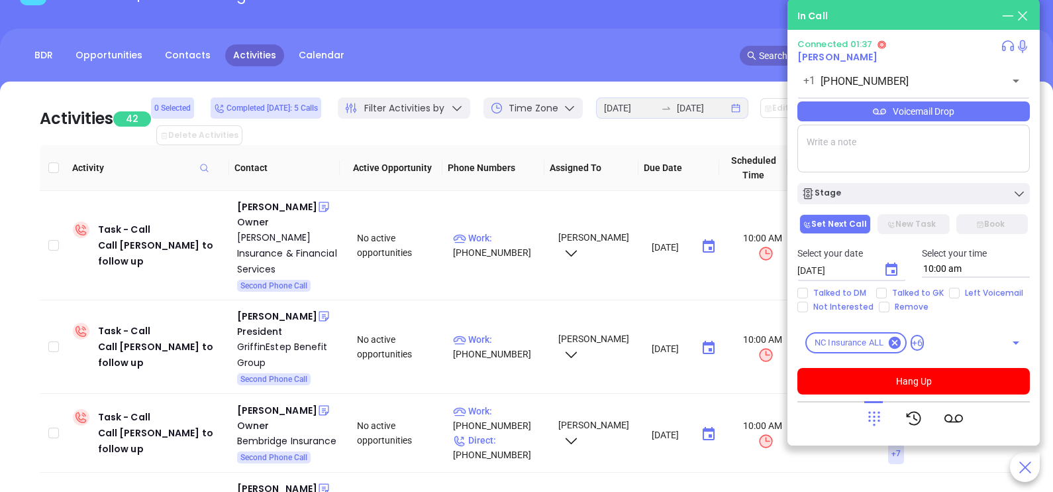
click at [986, 118] on div "Voicemail Drop" at bounding box center [914, 111] width 233 height 20
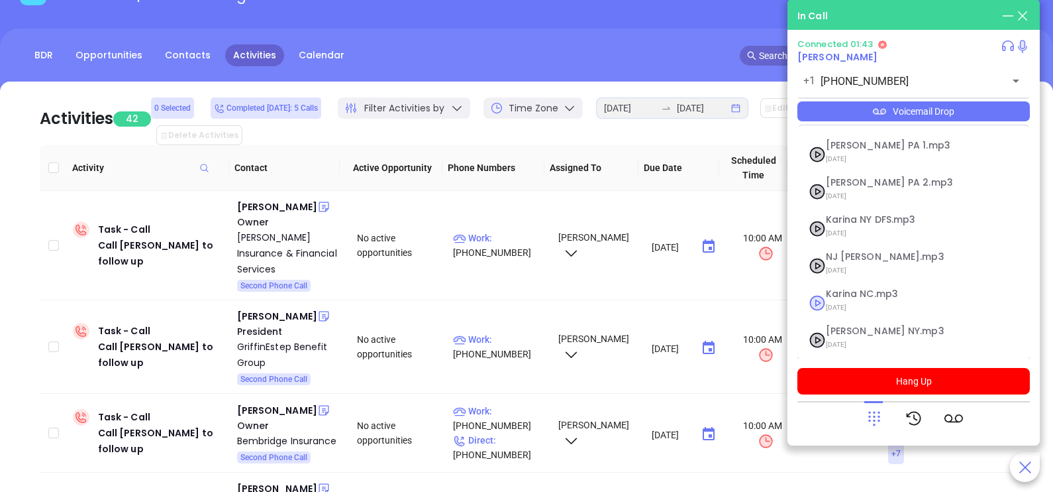
click at [866, 300] on span "09/10/2025" at bounding box center [897, 307] width 143 height 17
checkbox input "true"
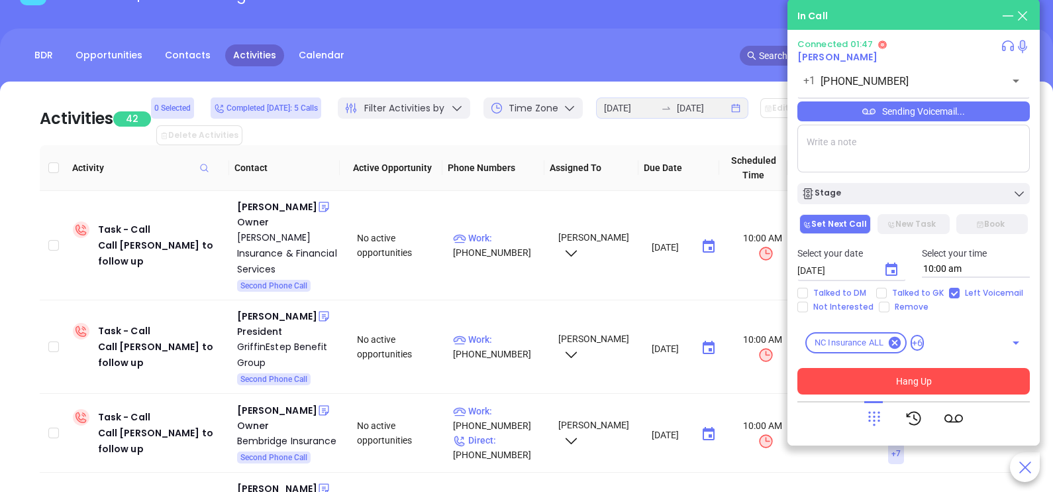
click at [898, 374] on button "Hang Up" at bounding box center [914, 381] width 233 height 26
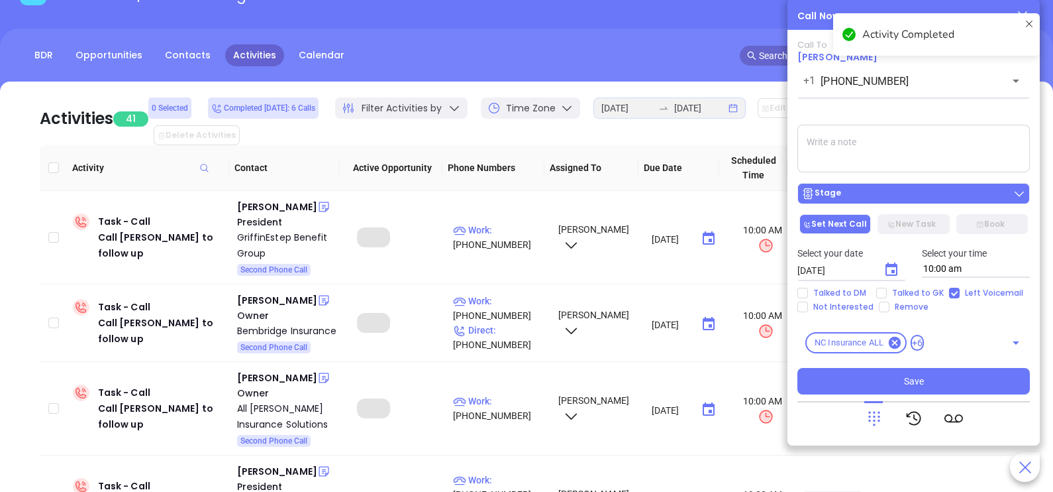
click at [918, 191] on div "Stage" at bounding box center [914, 193] width 225 height 13
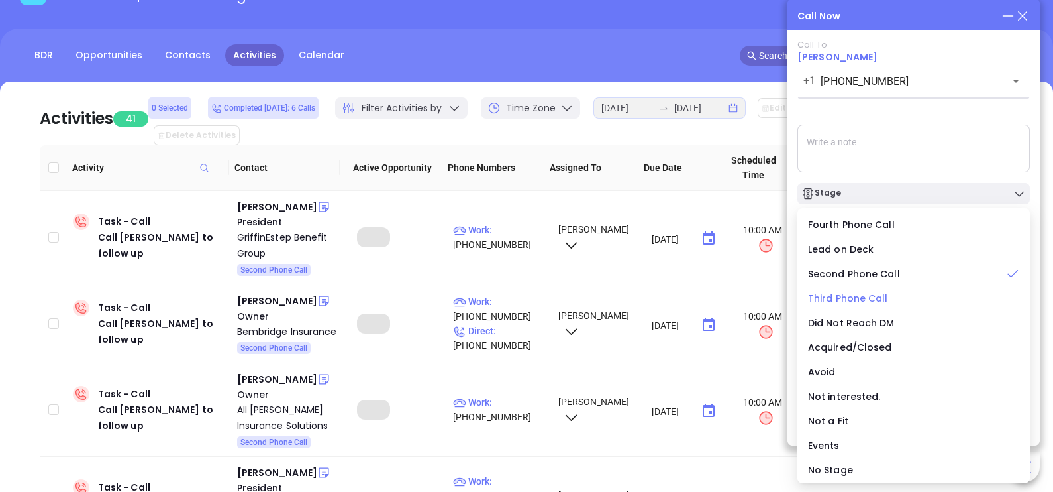
click at [864, 291] on span "Third Phone Call" at bounding box center [848, 297] width 80 height 13
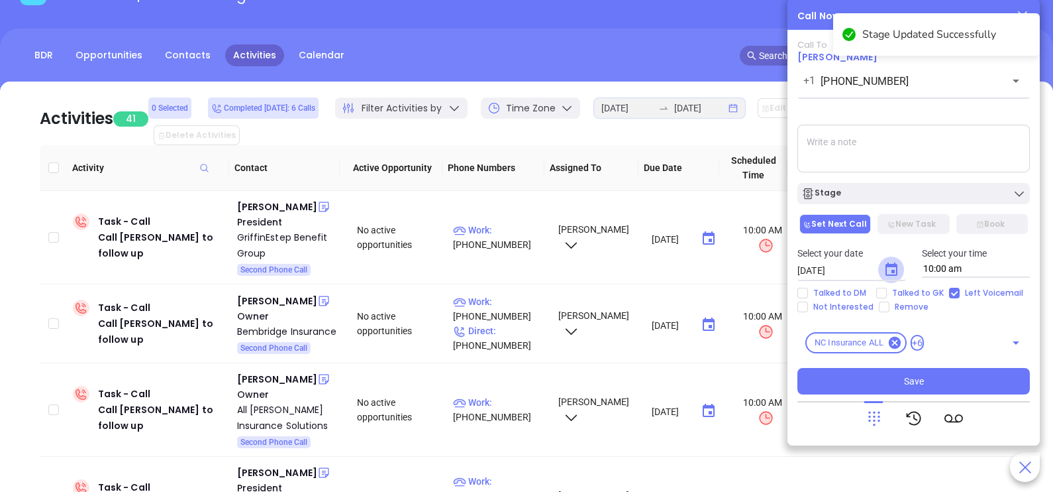
click at [882, 274] on button "Choose date, selected date is Sep 20, 2025" at bounding box center [891, 269] width 26 height 26
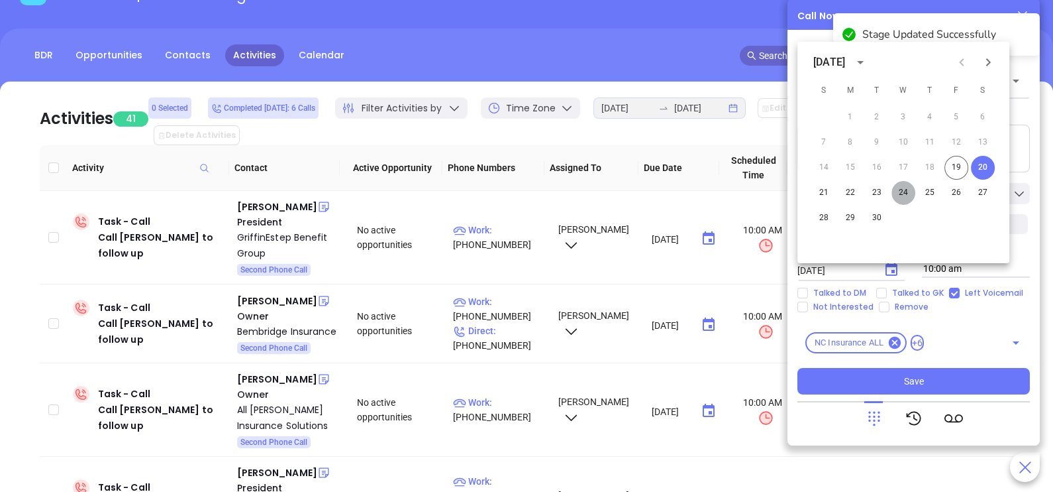
click at [900, 195] on button "24" at bounding box center [904, 193] width 24 height 24
type input "09/24/2025"
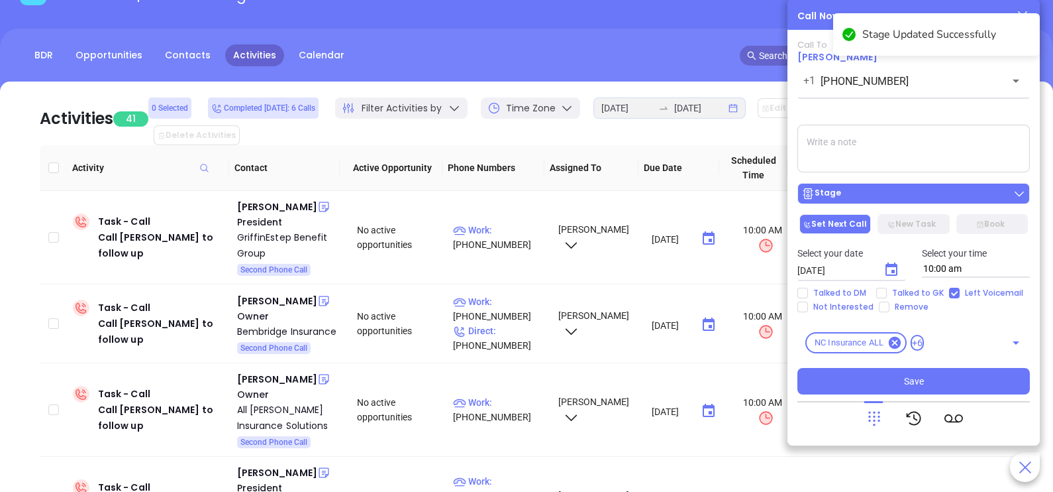
click at [920, 199] on div "Stage" at bounding box center [914, 193] width 225 height 13
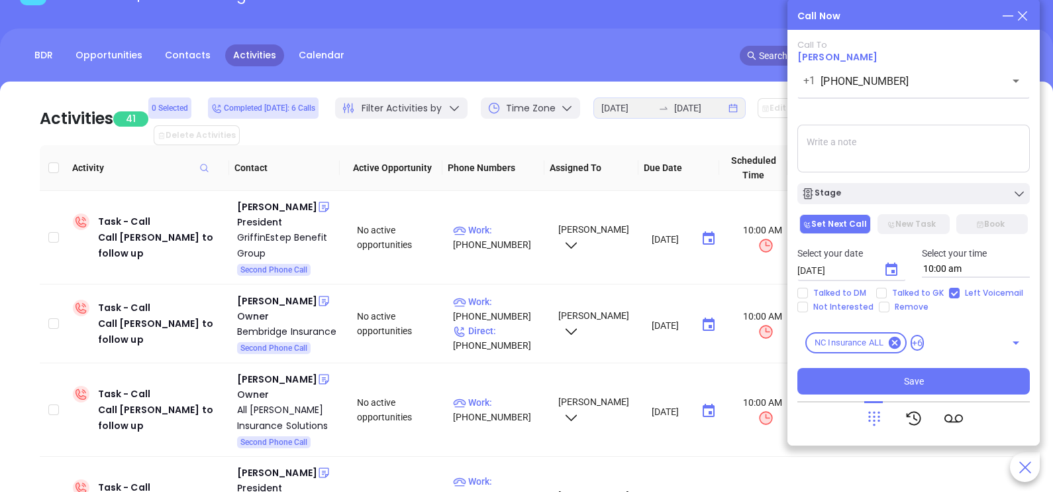
click at [937, 153] on textarea at bounding box center [914, 149] width 233 height 48
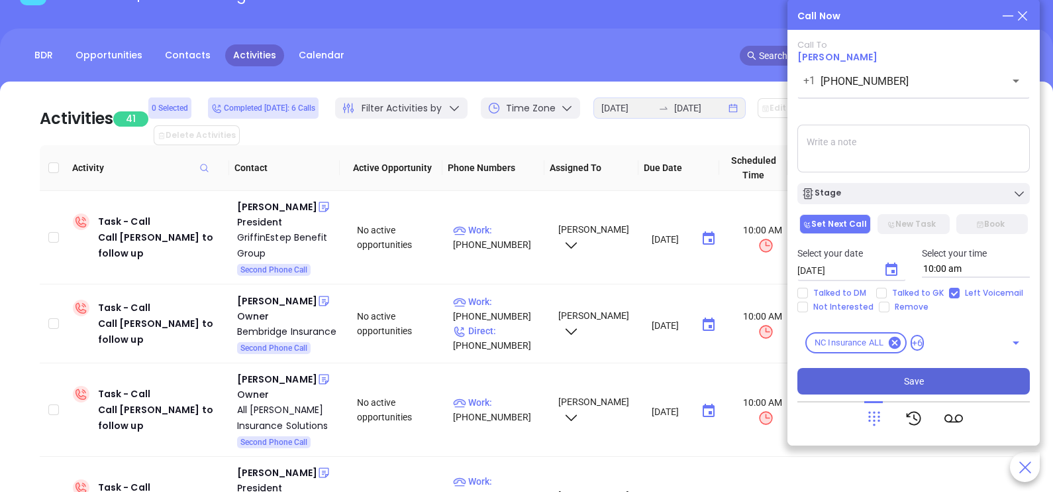
click at [929, 377] on button "Save" at bounding box center [914, 381] width 233 height 26
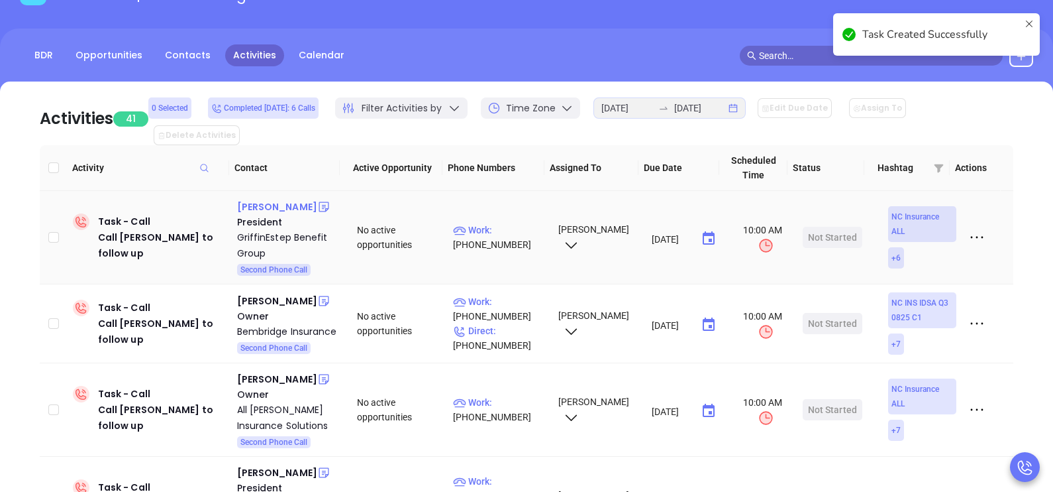
click at [268, 199] on div "Hank Estep" at bounding box center [277, 207] width 80 height 16
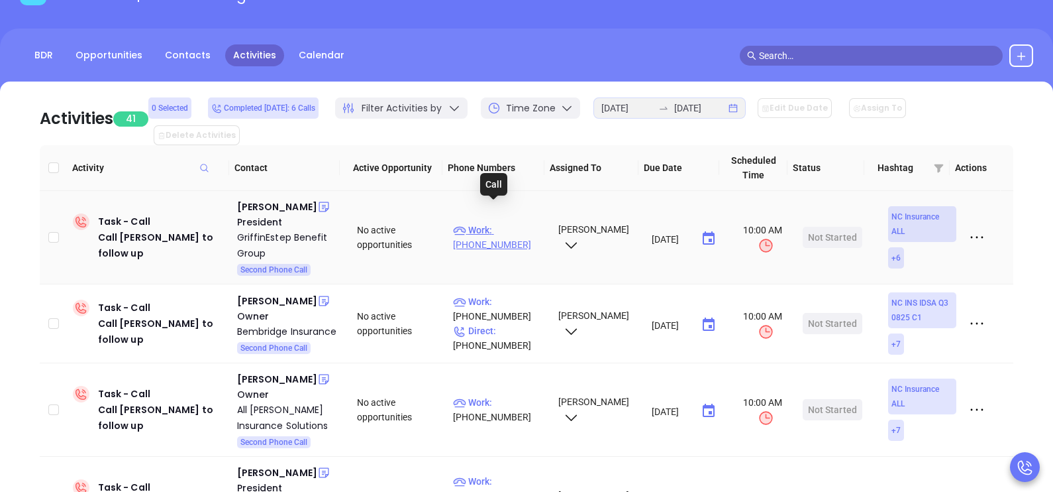
click at [506, 223] on p "Work : (910) 798-2226" at bounding box center [499, 237] width 93 height 29
type input "(910) 798-2226"
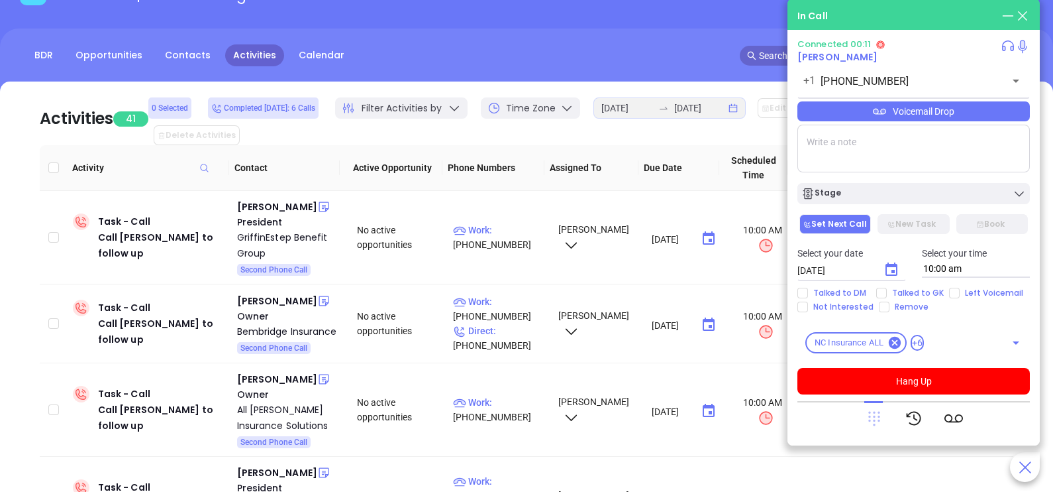
click at [879, 415] on icon at bounding box center [875, 418] width 12 height 15
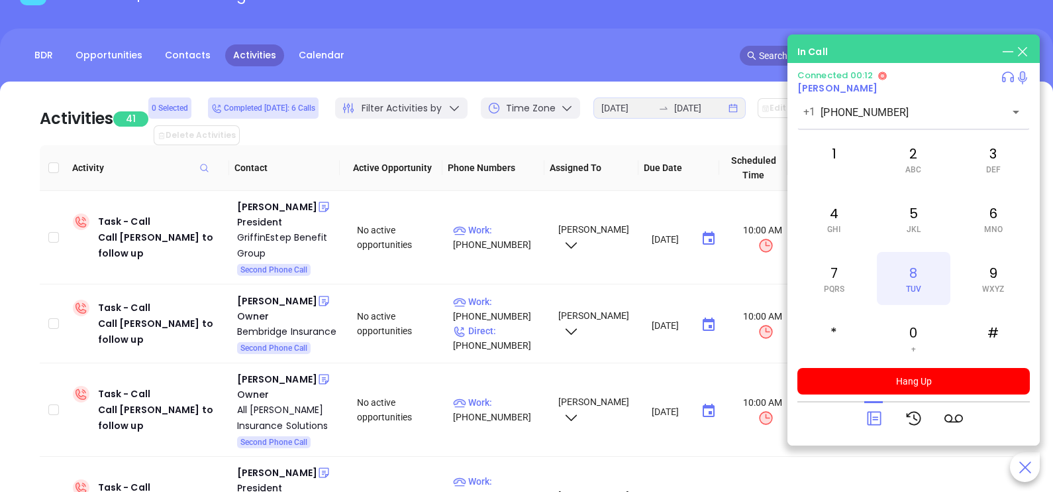
click at [914, 276] on div "8 TUV" at bounding box center [913, 278] width 73 height 53
click at [851, 215] on div "4 GHI" at bounding box center [834, 218] width 73 height 53
click at [992, 338] on div "#" at bounding box center [993, 337] width 73 height 53
click at [878, 420] on icon at bounding box center [874, 418] width 19 height 19
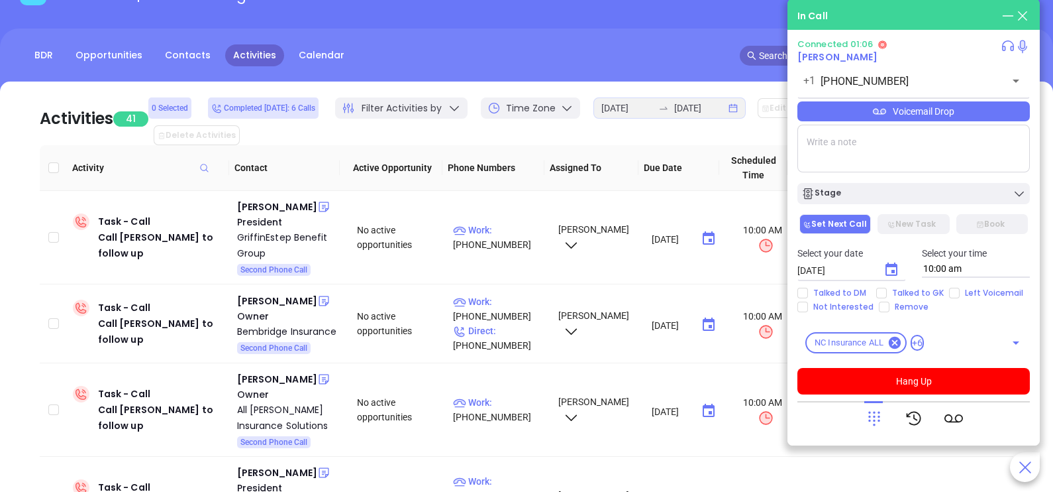
click at [999, 119] on div "Voicemail Drop" at bounding box center [914, 111] width 233 height 20
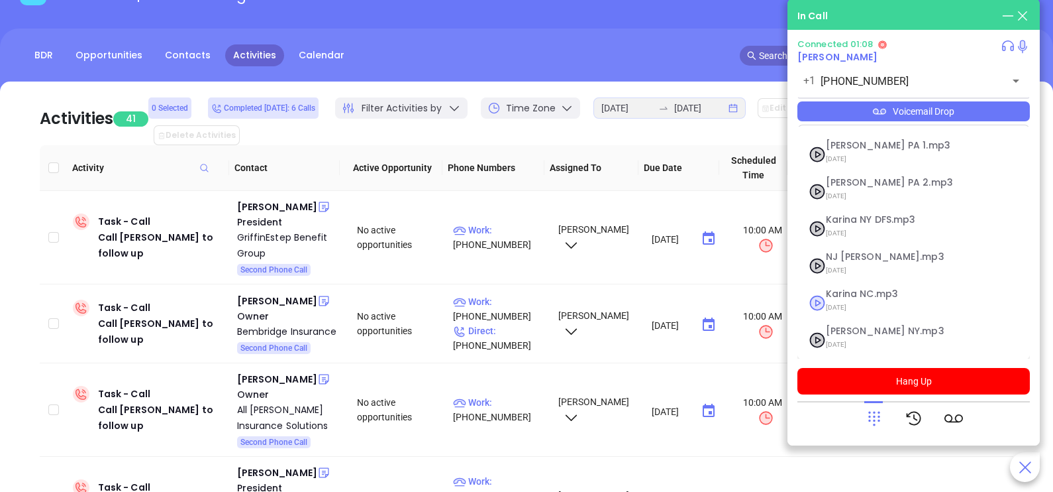
click at [892, 289] on span "Karina NC.mp3" at bounding box center [897, 294] width 143 height 10
checkbox input "true"
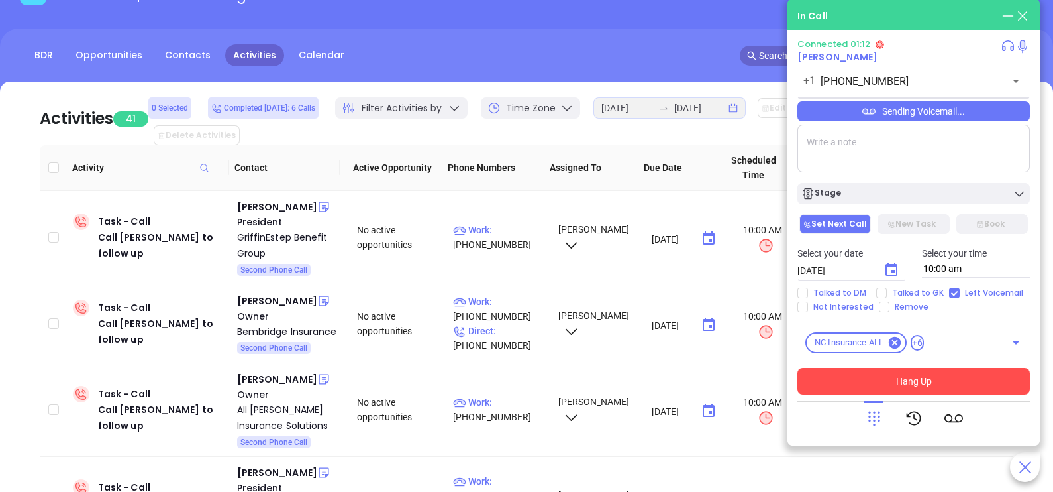
click at [843, 381] on button "Hang Up" at bounding box center [914, 381] width 233 height 26
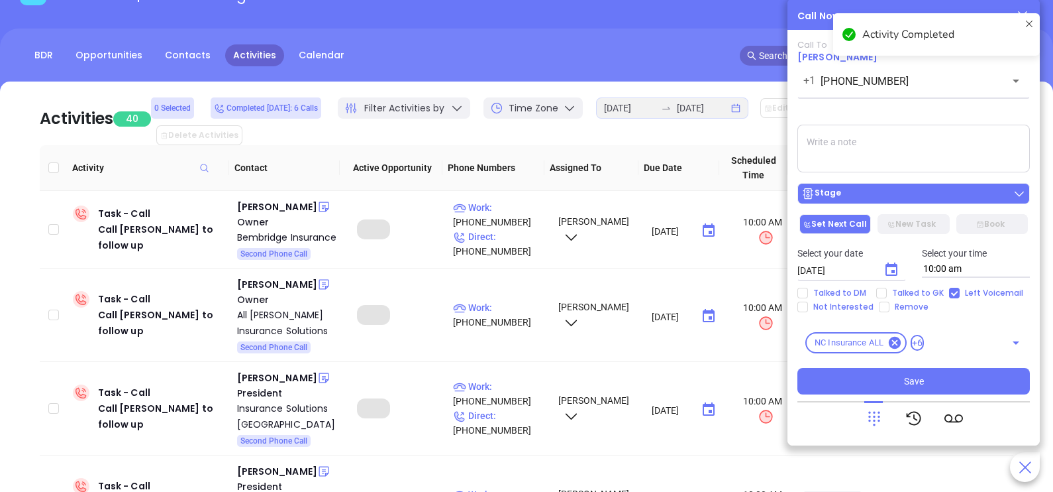
click at [856, 199] on div "Stage" at bounding box center [914, 193] width 225 height 13
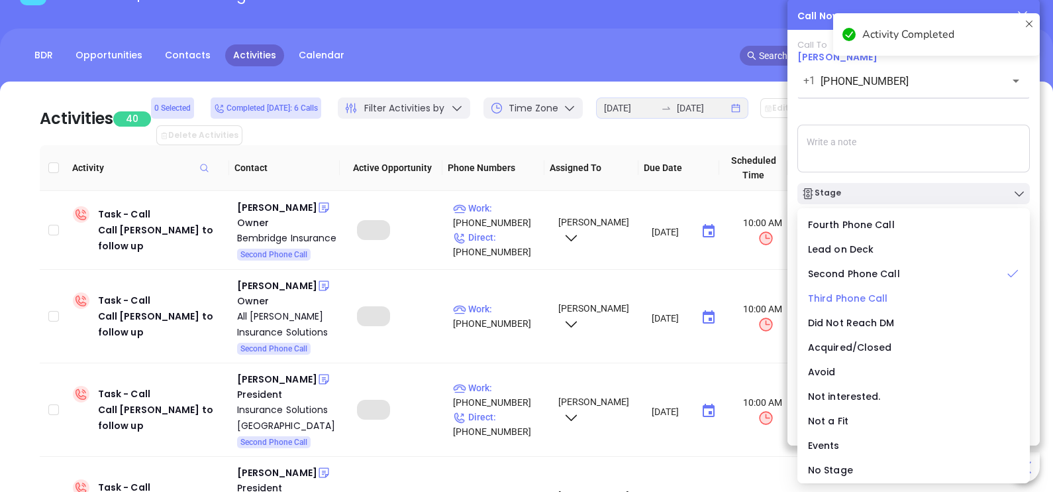
click at [867, 303] on span "Third Phone Call" at bounding box center [848, 297] width 80 height 13
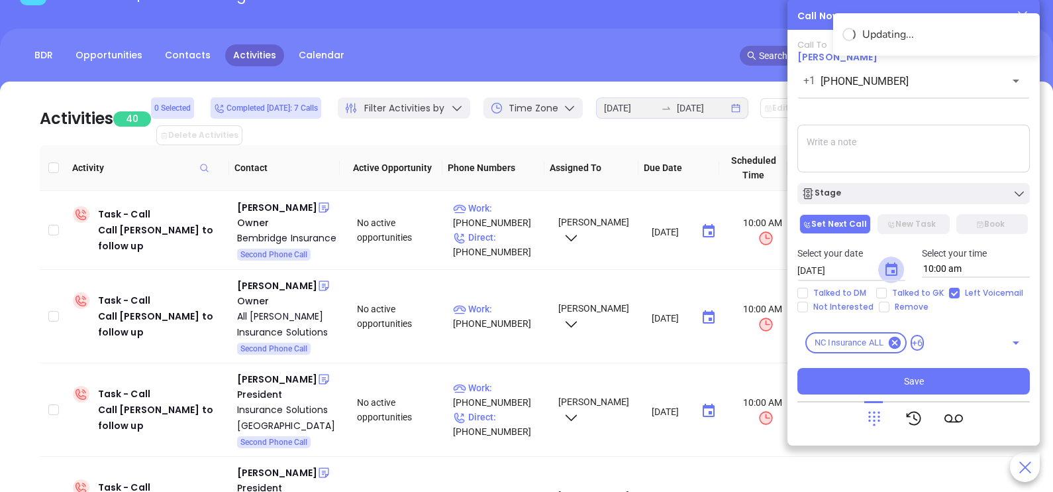
click at [898, 269] on icon "Choose date, selected date is Sep 20, 2025" at bounding box center [892, 270] width 16 height 16
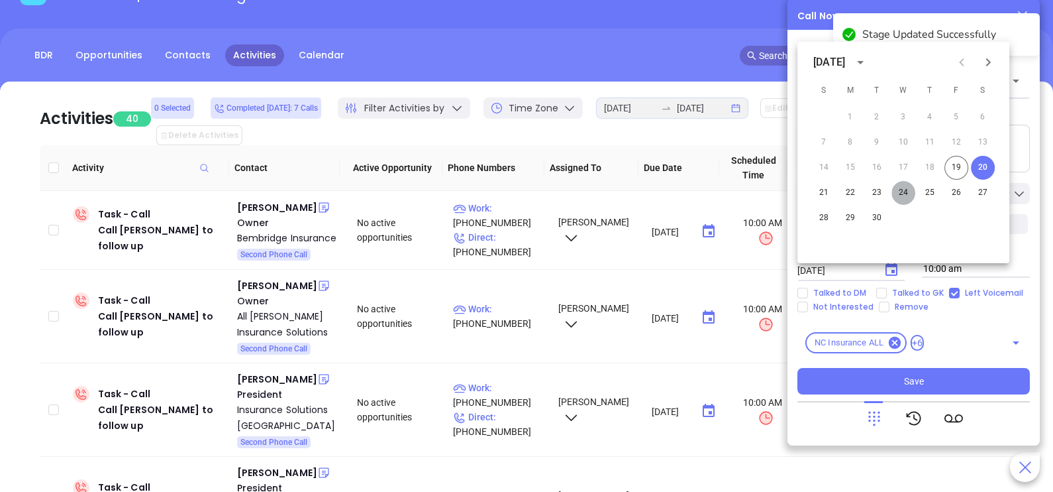
click at [903, 197] on button "24" at bounding box center [904, 193] width 24 height 24
type input "09/24/2025"
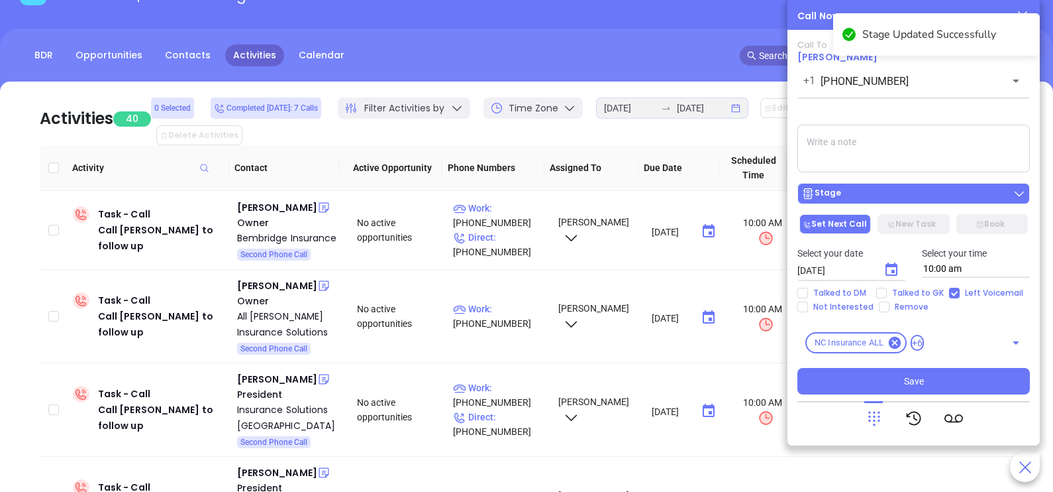
click at [894, 197] on div "Stage" at bounding box center [914, 193] width 225 height 13
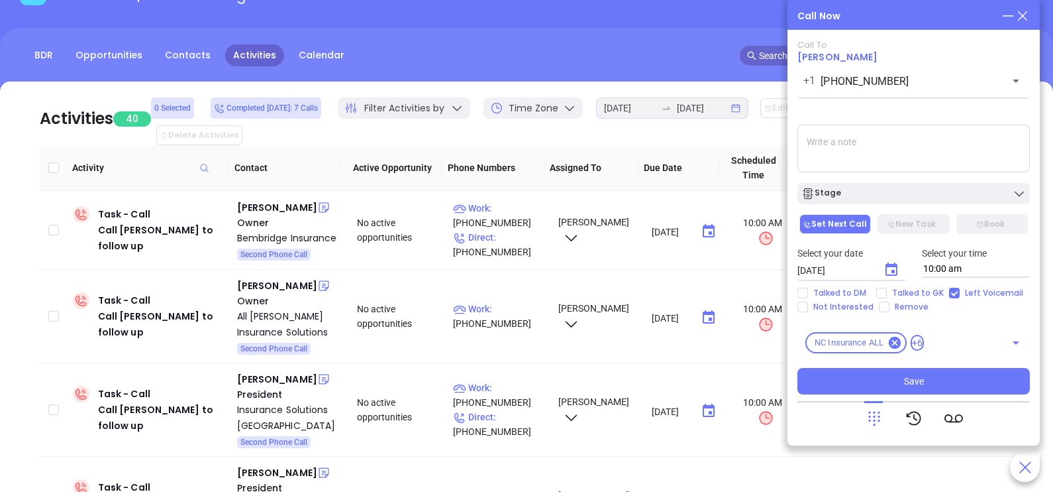
click at [931, 159] on textarea at bounding box center [914, 149] width 233 height 48
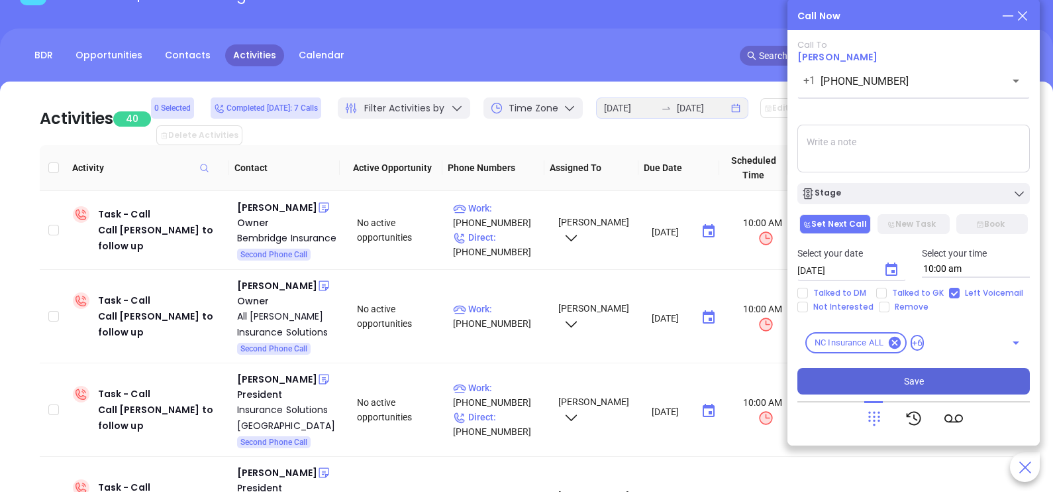
click at [884, 380] on button "Save" at bounding box center [914, 381] width 233 height 26
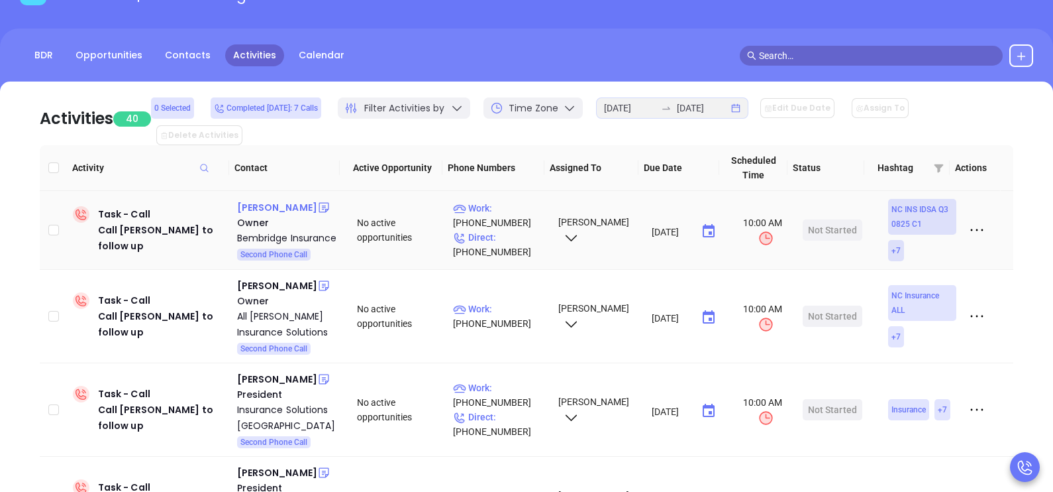
click at [258, 199] on div "Steven Bembridge" at bounding box center [277, 207] width 80 height 16
click at [517, 237] on p "Direct : (252) 482-5555" at bounding box center [499, 244] width 93 height 29
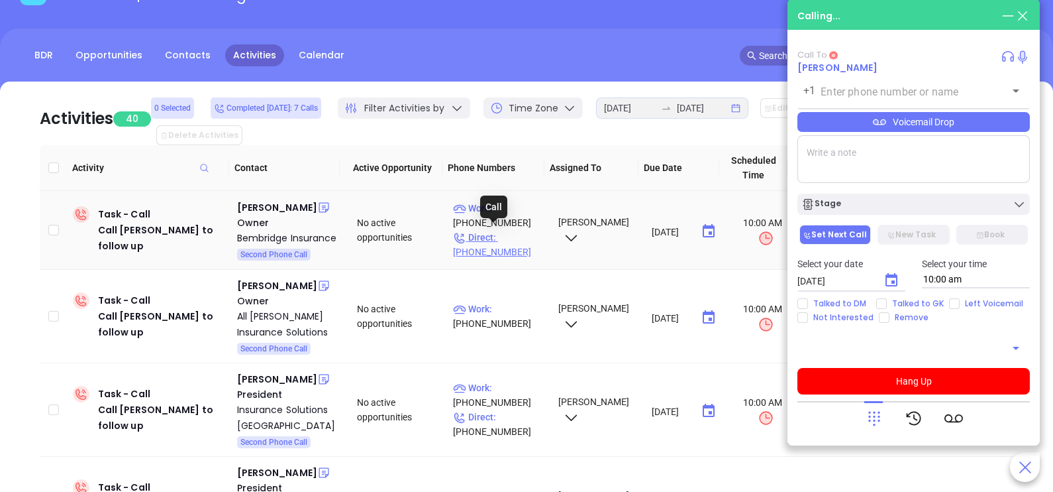
type input "(252) 482-5555"
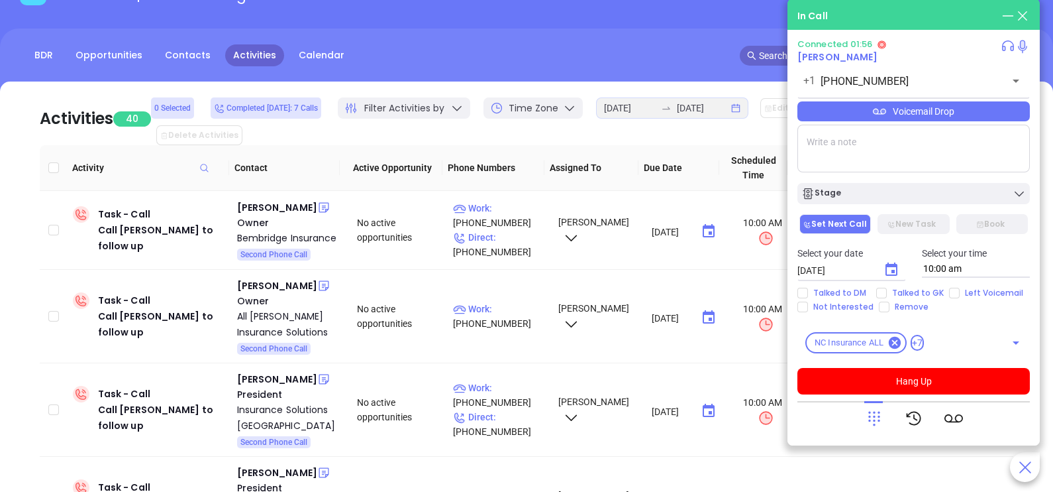
click at [921, 112] on div "Voicemail Drop" at bounding box center [914, 111] width 233 height 20
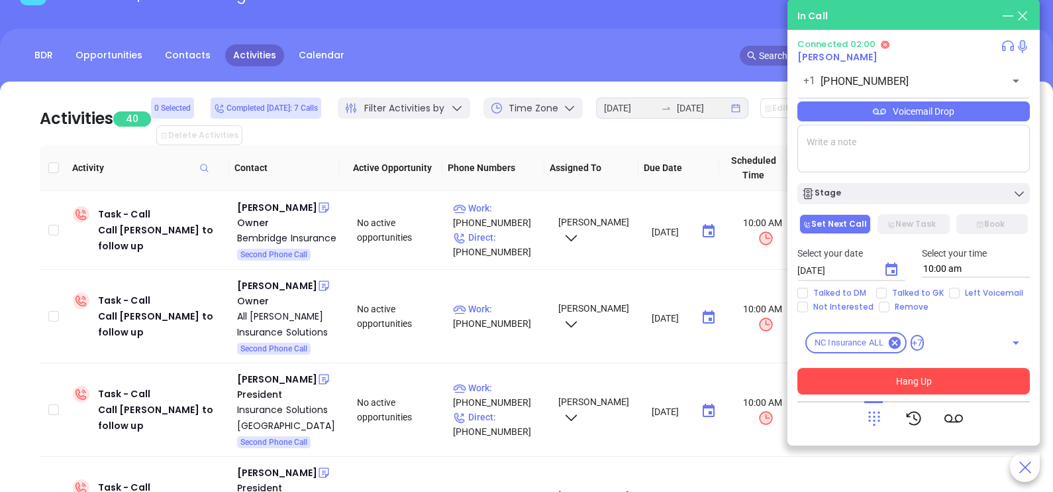
click at [920, 379] on button "Hang Up" at bounding box center [914, 381] width 233 height 26
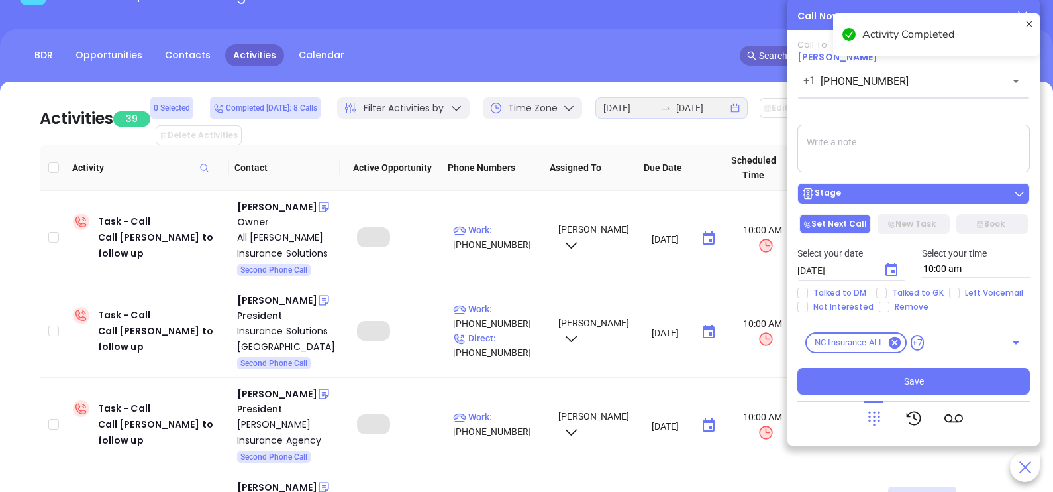
click at [947, 191] on div "Stage" at bounding box center [914, 193] width 225 height 13
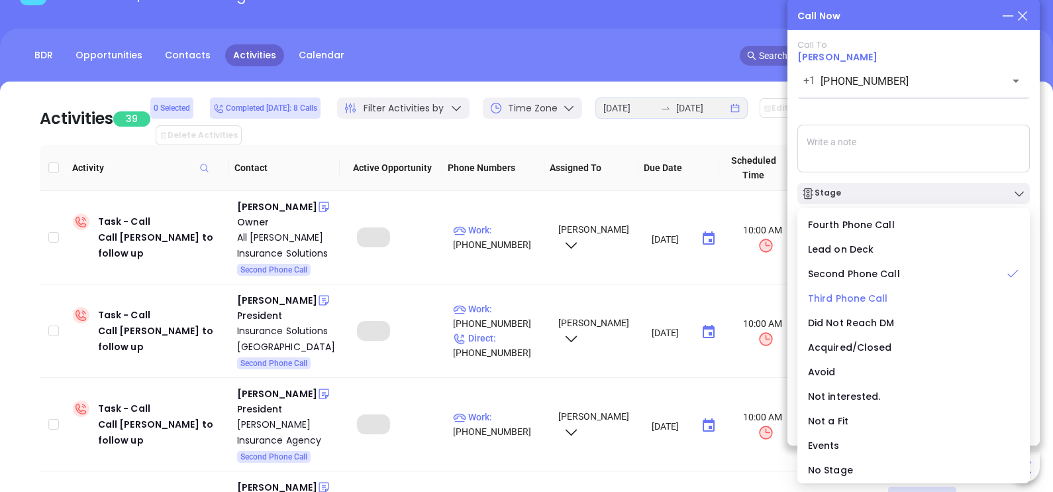
click at [865, 297] on span "Third Phone Call" at bounding box center [848, 297] width 80 height 13
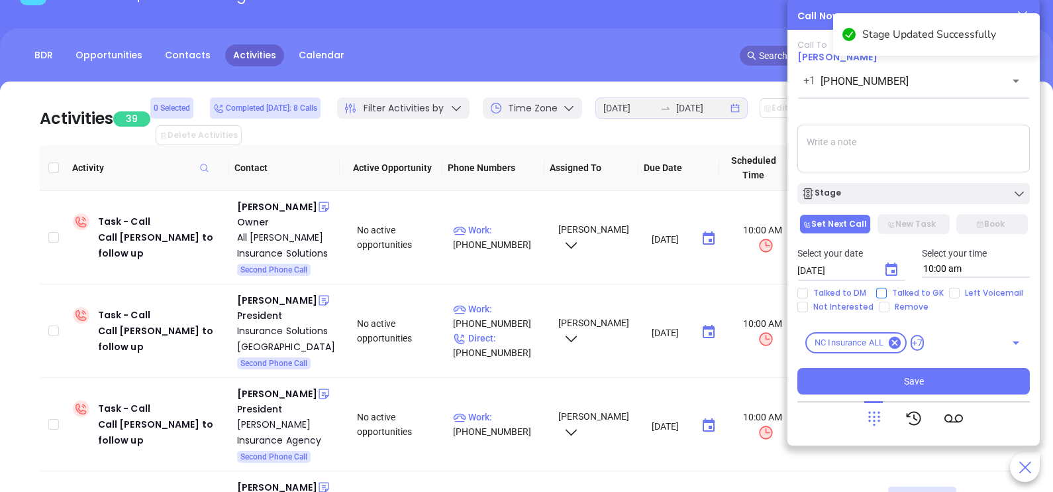
click at [887, 295] on span "Talked to GK" at bounding box center [918, 293] width 62 height 11
click at [886, 295] on input "Talked to GK" at bounding box center [881, 293] width 11 height 11
checkbox input "true"
click at [891, 270] on icon "Choose date, selected date is Sep 20, 2025" at bounding box center [892, 268] width 12 height 13
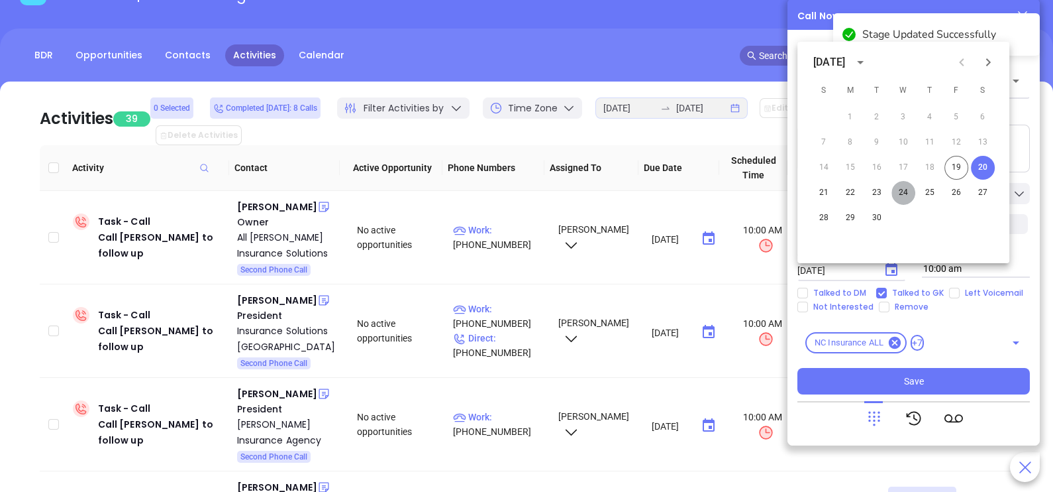
click at [900, 195] on button "24" at bounding box center [904, 193] width 24 height 24
type input "09/24/2025"
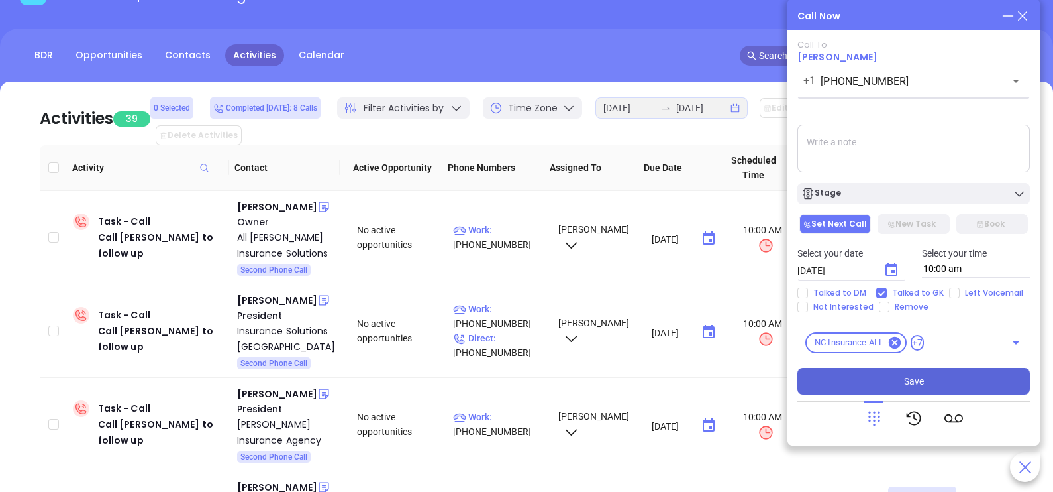
click at [912, 378] on span "Save" at bounding box center [914, 381] width 20 height 15
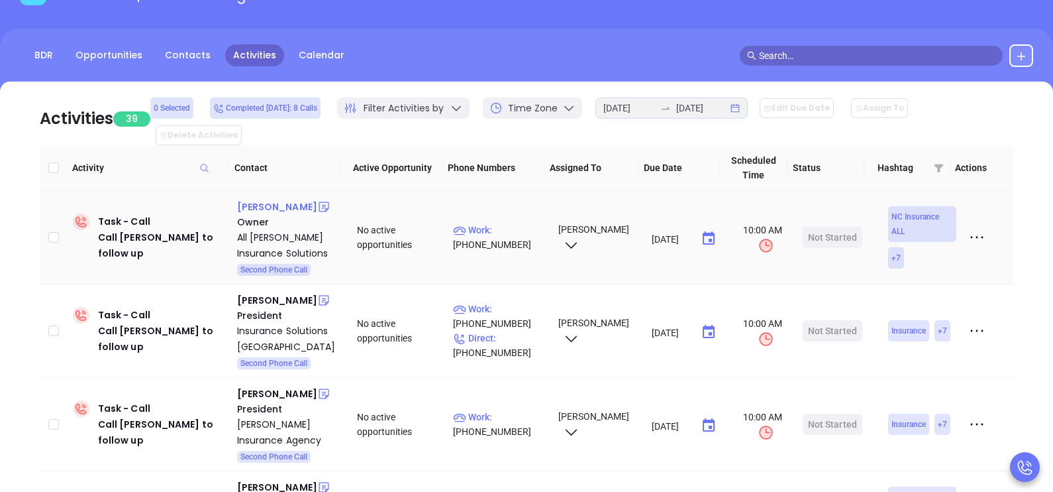
click at [305, 199] on div "Nakeiba Graham" at bounding box center [277, 207] width 80 height 16
click at [490, 223] on p "Work : (704) 780-1469" at bounding box center [499, 237] width 93 height 29
type input "(704) 780-1469"
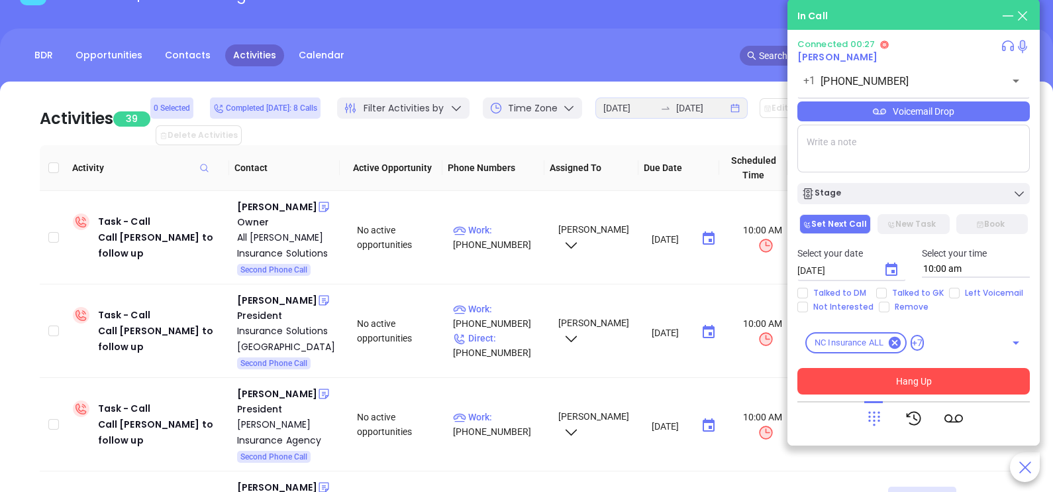
click at [884, 414] on div at bounding box center [914, 418] width 98 height 34
click at [878, 423] on icon at bounding box center [874, 418] width 19 height 19
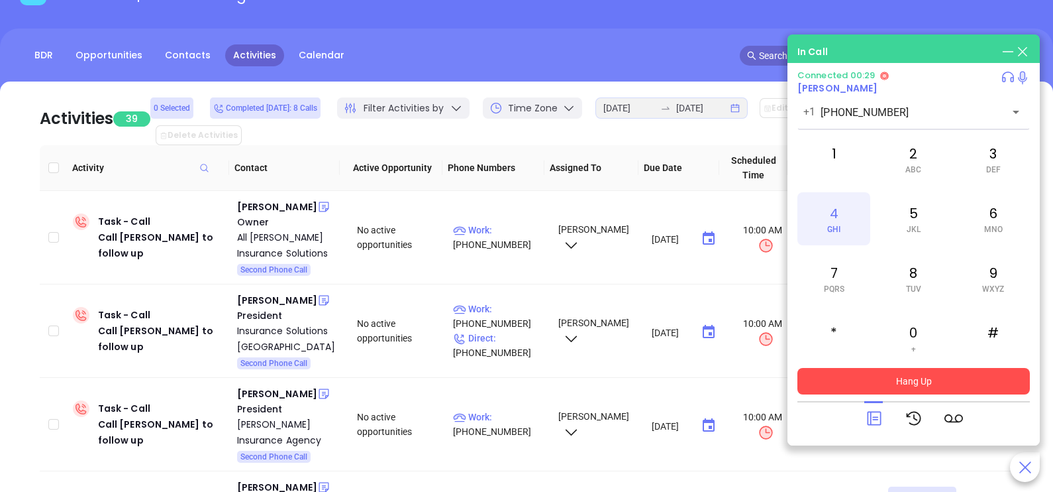
click at [858, 211] on div "4 GHI" at bounding box center [834, 218] width 73 height 53
click at [849, 221] on div "4 GHI" at bounding box center [834, 218] width 73 height 53
click at [840, 272] on div "7 PQRS" at bounding box center [834, 278] width 73 height 53
click at [912, 156] on div "2 ABC" at bounding box center [913, 158] width 73 height 53
click at [994, 156] on div "3 DEF" at bounding box center [993, 158] width 73 height 53
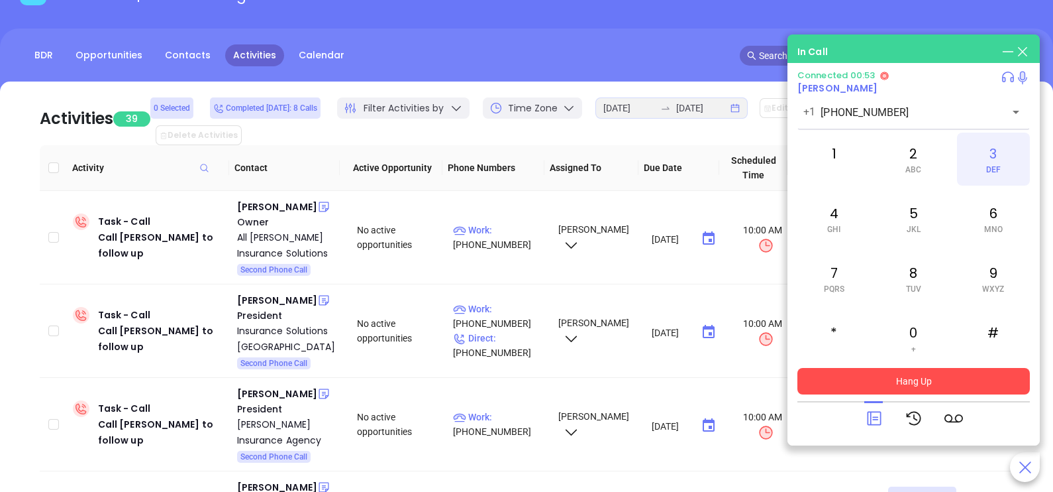
click at [994, 156] on div "3 DEF" at bounding box center [993, 158] width 73 height 53
click at [847, 331] on div "*" at bounding box center [834, 337] width 73 height 53
click at [984, 221] on div "6 MNO" at bounding box center [993, 218] width 73 height 53
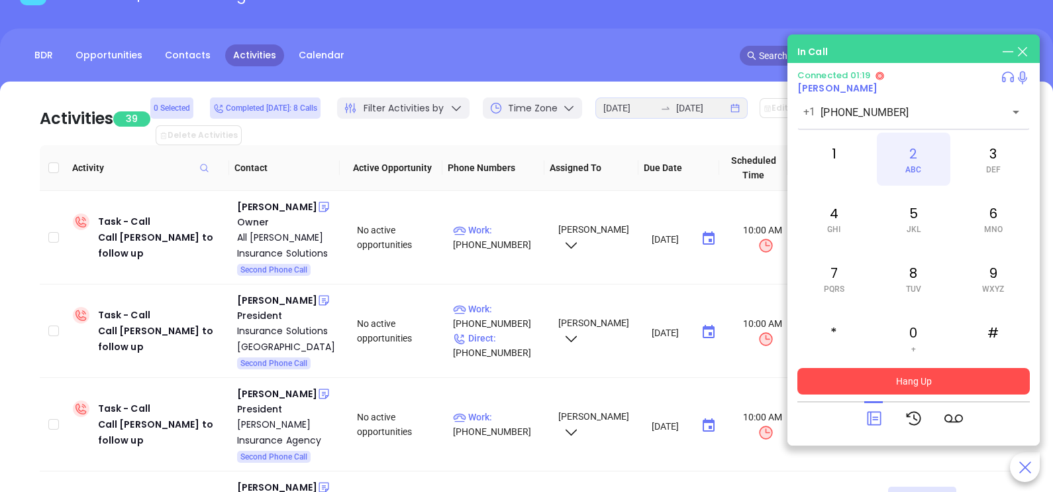
click at [931, 181] on div "2 ABC" at bounding box center [913, 158] width 73 height 53
click at [901, 223] on div "5 JKL" at bounding box center [913, 218] width 73 height 53
click at [991, 161] on div "3 DEF" at bounding box center [993, 158] width 73 height 53
click at [841, 232] on div "4 GHI" at bounding box center [834, 218] width 73 height 53
click at [900, 176] on div "2 ABC" at bounding box center [913, 158] width 73 height 53
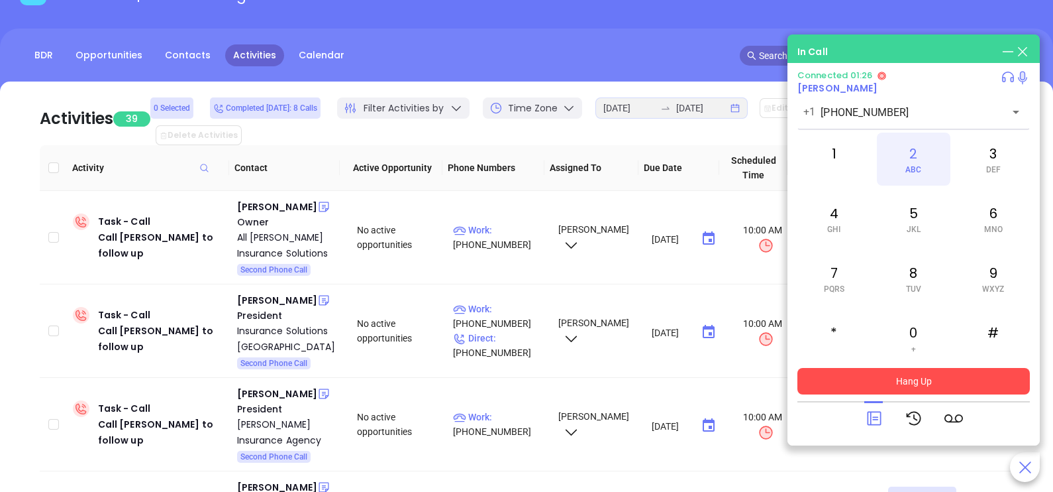
click at [900, 176] on div "2 ABC" at bounding box center [913, 158] width 73 height 53
click at [827, 163] on div "1" at bounding box center [834, 158] width 73 height 53
click at [830, 160] on div "1" at bounding box center [834, 158] width 73 height 53
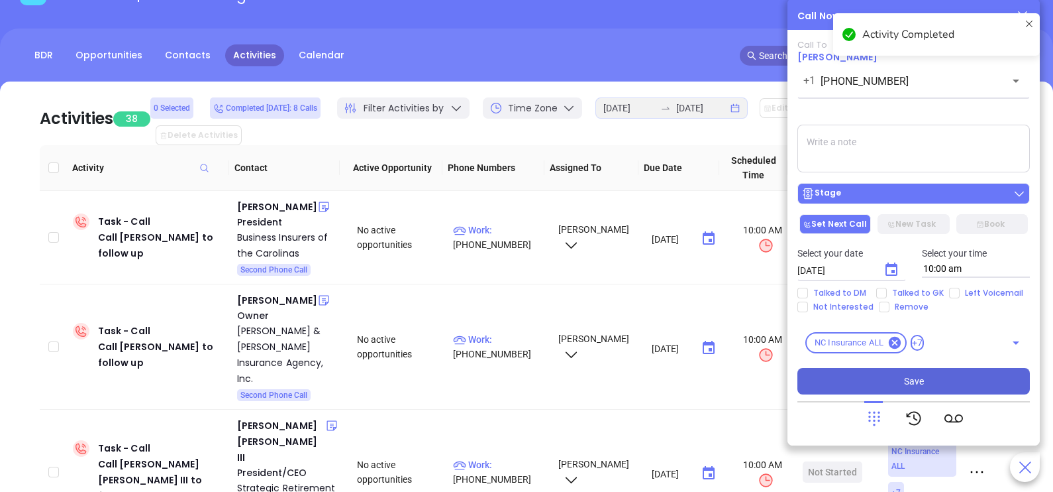
click at [902, 199] on div "Stage" at bounding box center [914, 193] width 225 height 13
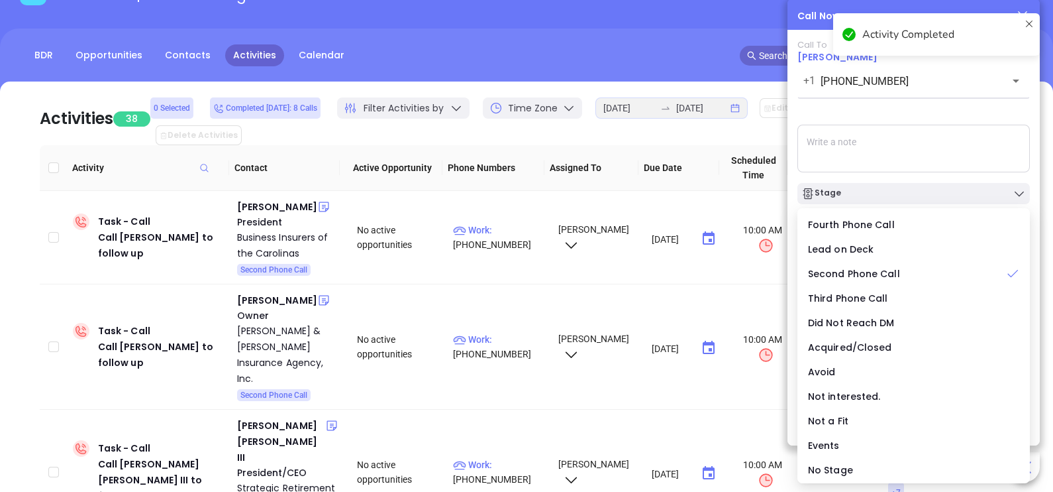
click at [937, 141] on textarea at bounding box center [914, 149] width 233 height 48
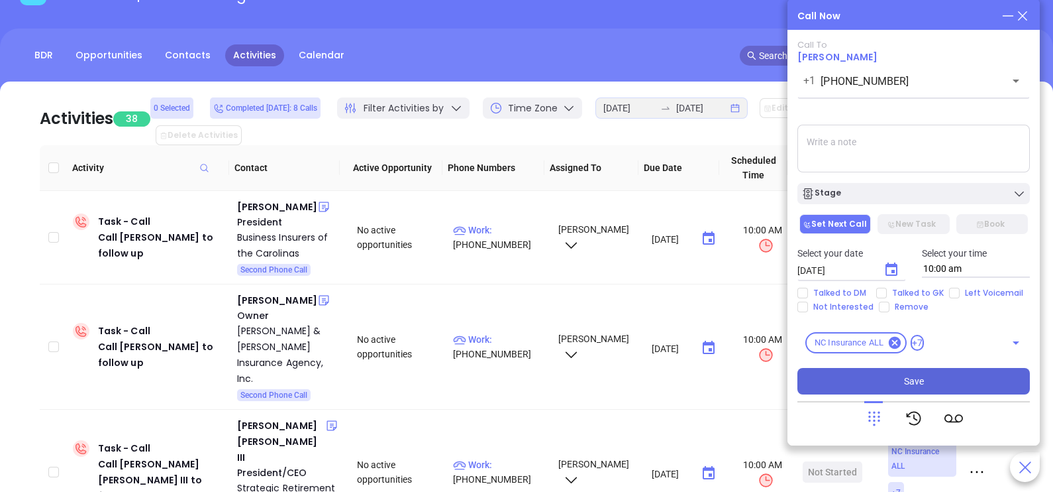
click at [1023, 19] on icon at bounding box center [1023, 16] width 15 height 15
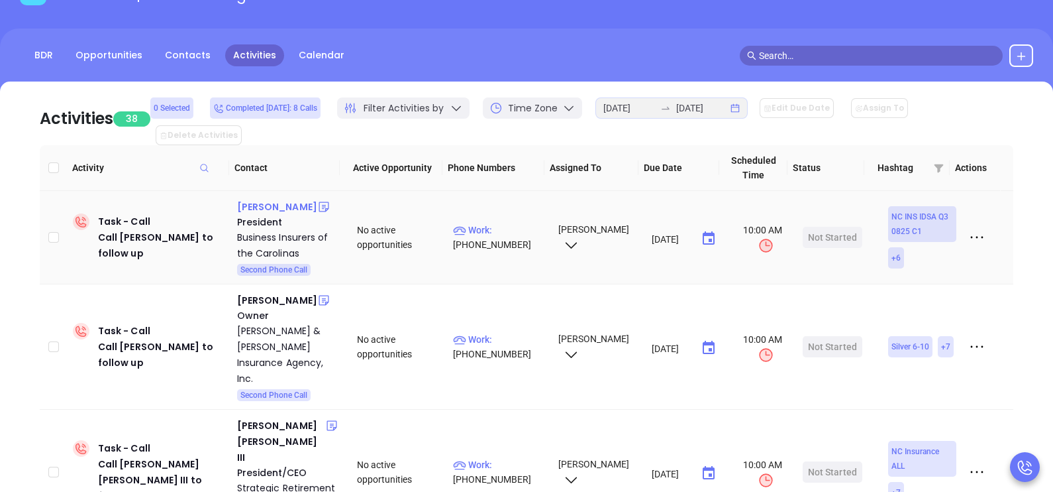
click at [276, 199] on div "Keith Pearsall" at bounding box center [277, 207] width 80 height 16
click at [503, 223] on p "Work : (919) 968-4611" at bounding box center [499, 237] width 93 height 29
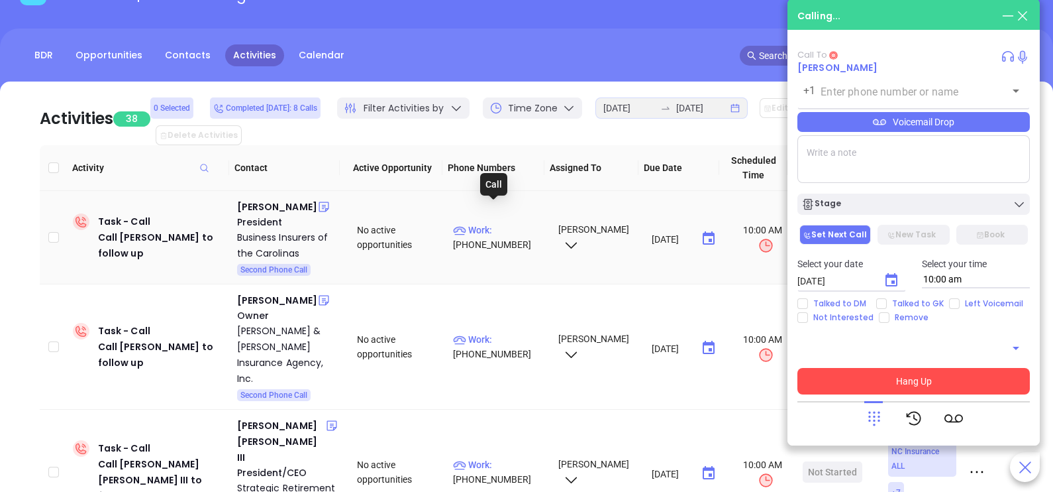
type input "(919) 968-4611"
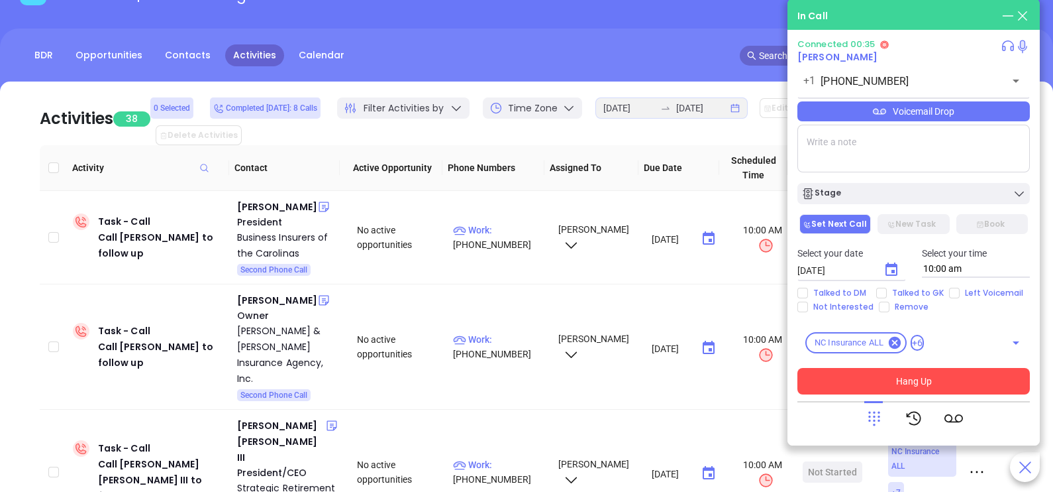
click at [876, 417] on icon at bounding box center [874, 418] width 19 height 19
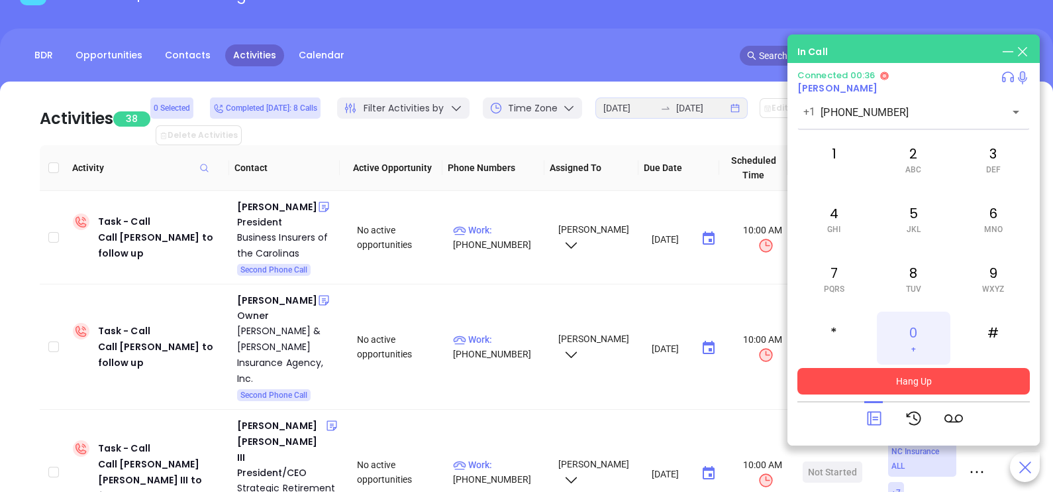
click at [916, 338] on div "0 +" at bounding box center [913, 337] width 73 height 53
click at [881, 426] on icon at bounding box center [874, 418] width 19 height 19
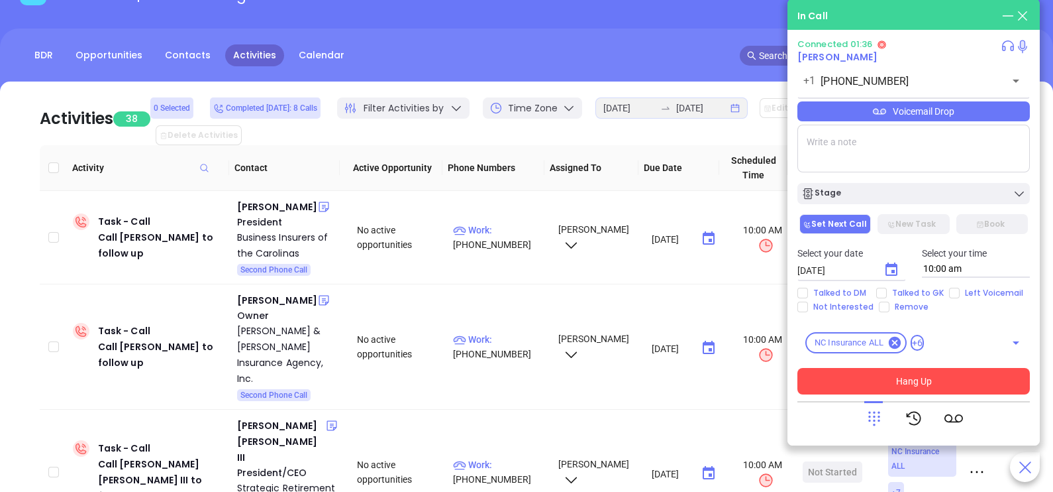
click at [962, 121] on div "Voicemail Drop" at bounding box center [914, 111] width 233 height 20
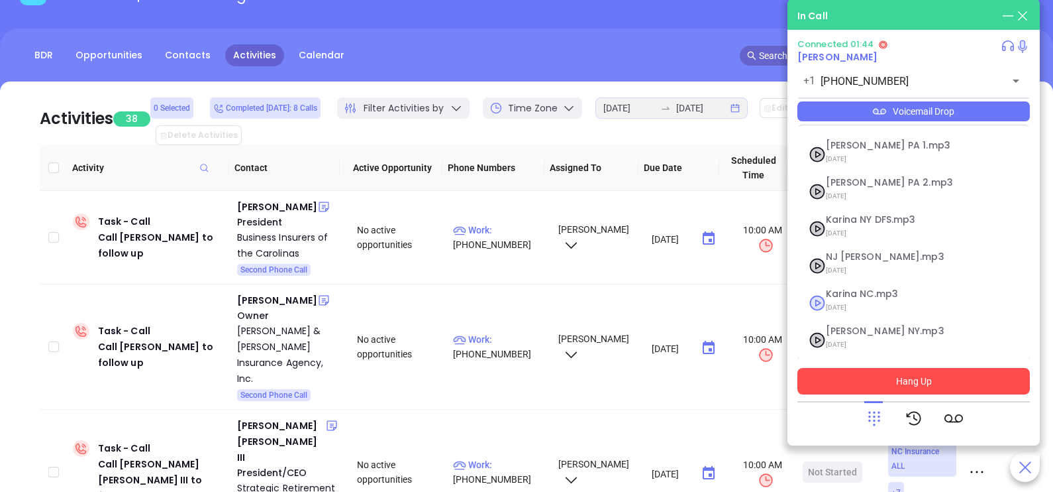
click at [851, 300] on span "09/10/2025" at bounding box center [897, 307] width 143 height 17
checkbox input "true"
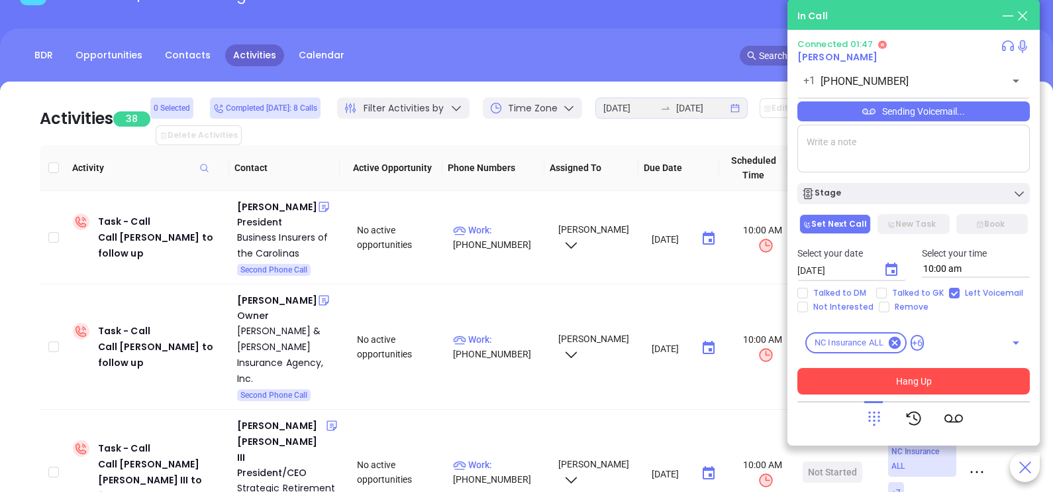
click at [878, 386] on button "Hang Up" at bounding box center [914, 381] width 233 height 26
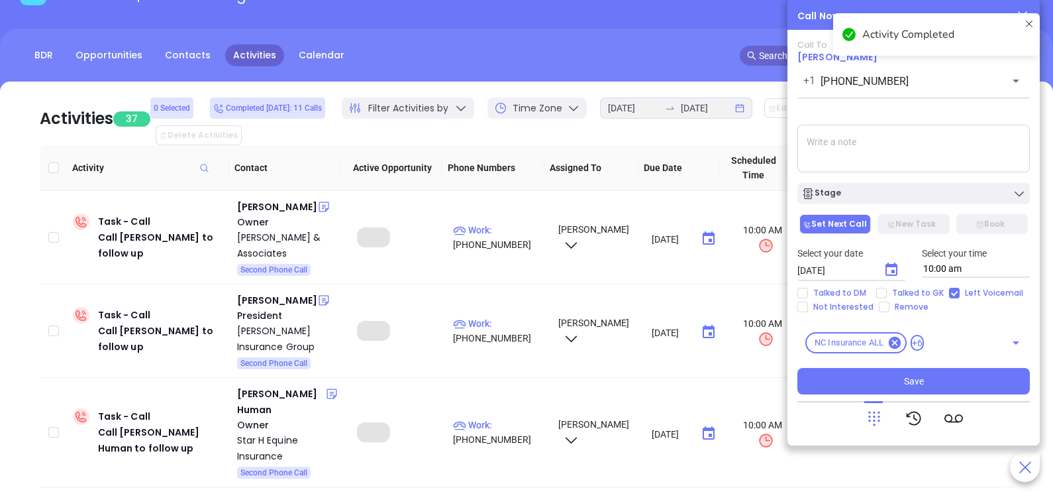
click at [962, 195] on div "Stage" at bounding box center [914, 193] width 225 height 13
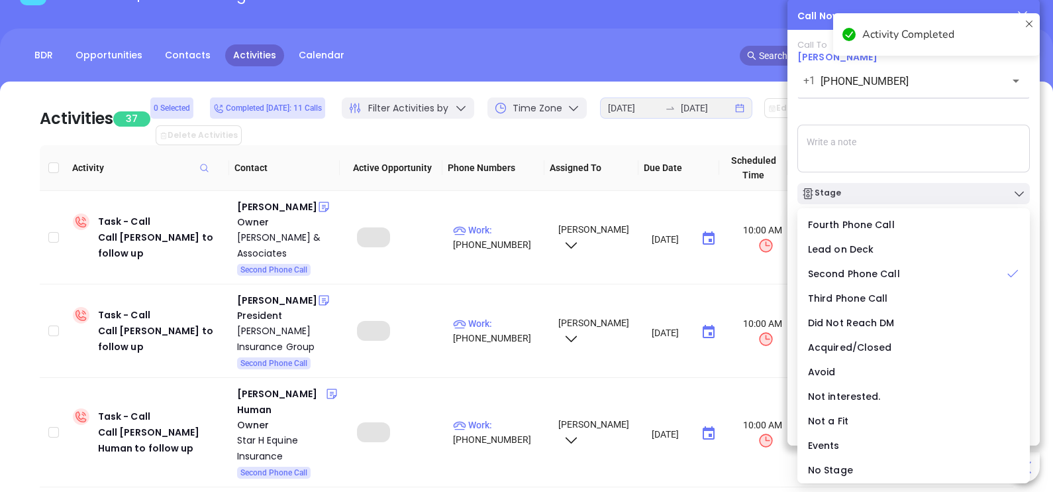
click at [962, 195] on div "Stage" at bounding box center [914, 193] width 225 height 13
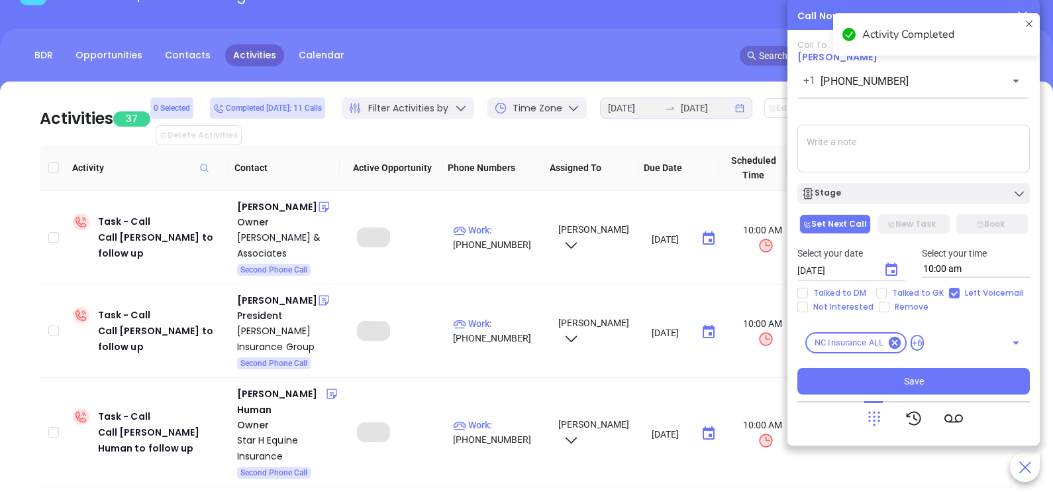
click at [962, 195] on div "Stage" at bounding box center [914, 193] width 225 height 13
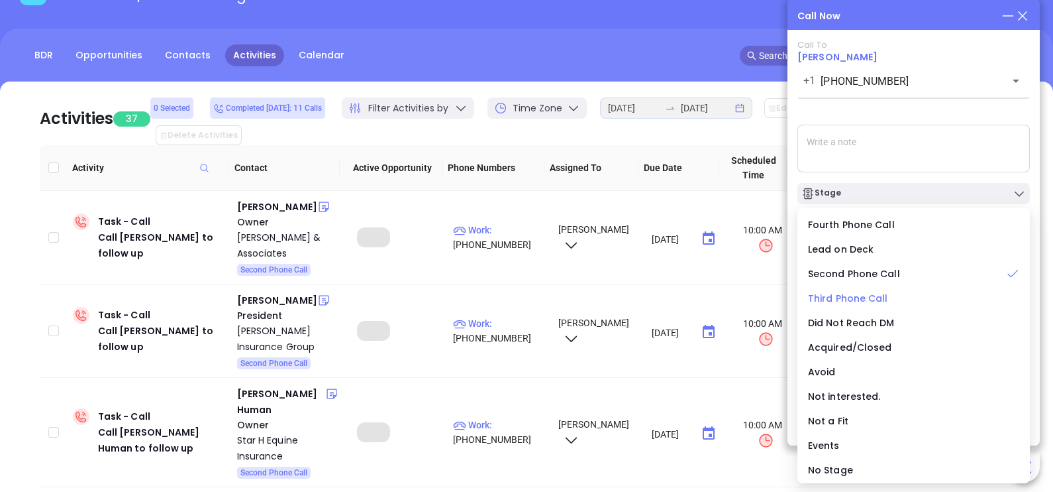
click at [859, 299] on span "Third Phone Call" at bounding box center [848, 297] width 80 height 13
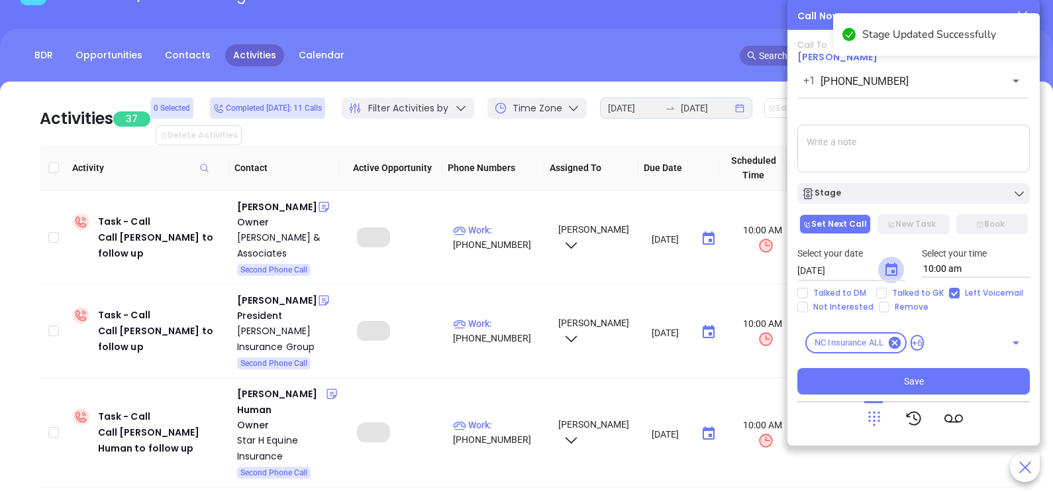
click at [891, 272] on icon "Choose date, selected date is Sep 20, 2025" at bounding box center [892, 270] width 16 height 16
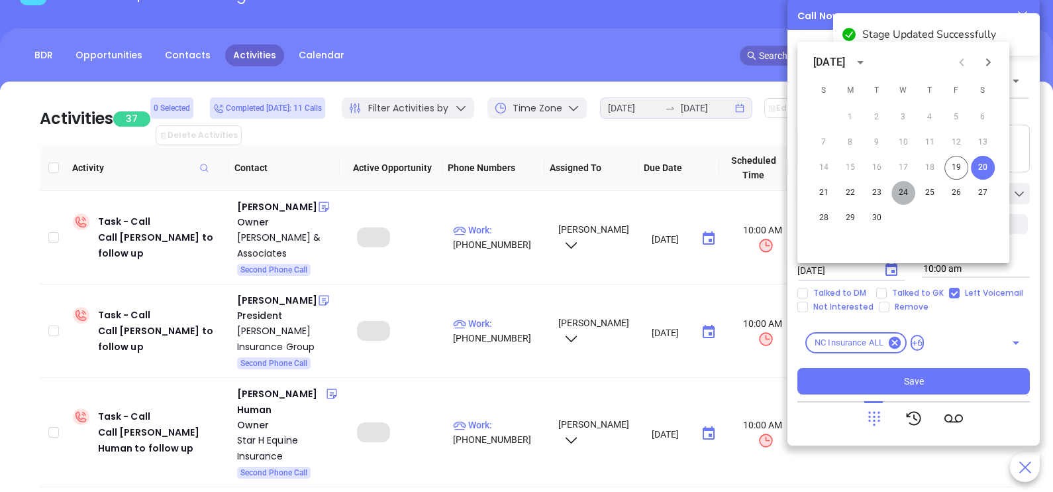
click at [901, 197] on button "24" at bounding box center [904, 193] width 24 height 24
type input "[DATE]"
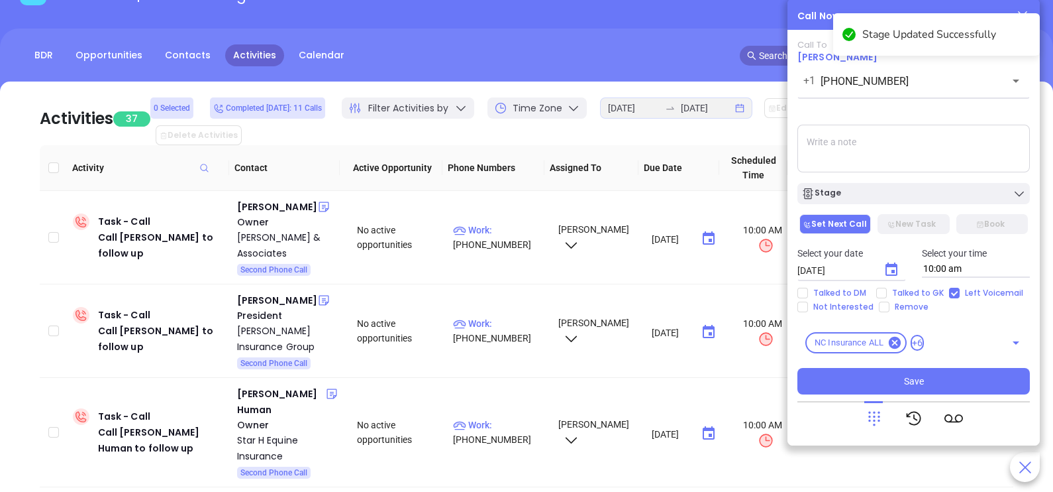
click at [900, 286] on div "Select your date 09/24/2025 ​ Select your time 10:00 am" at bounding box center [914, 262] width 248 height 52
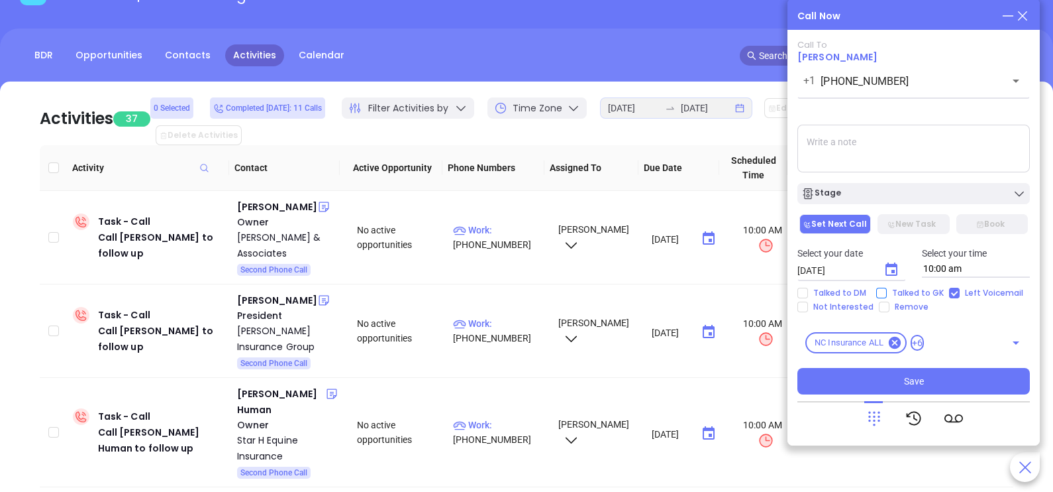
click at [901, 293] on span "Talked to GK" at bounding box center [918, 293] width 62 height 11
click at [887, 293] on input "Talked to GK" at bounding box center [881, 293] width 11 height 11
checkbox input "true"
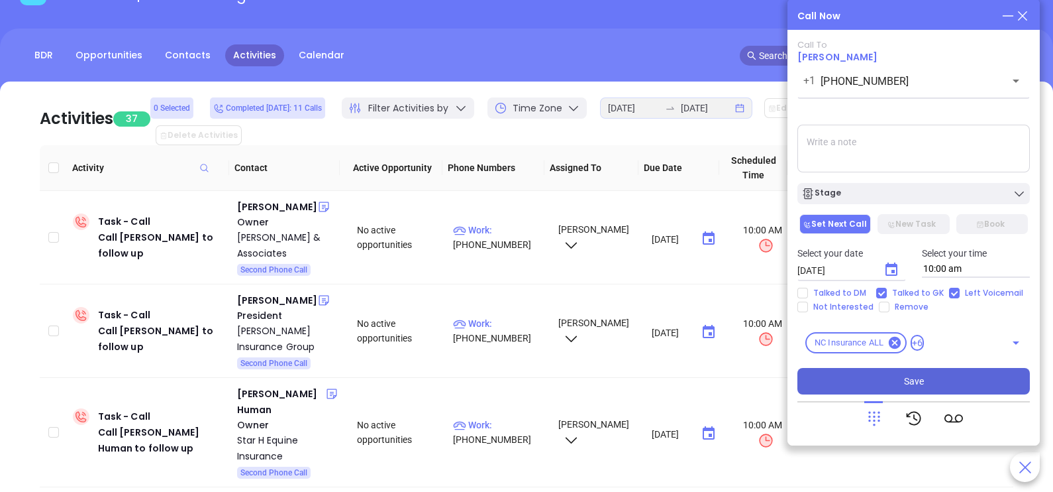
click at [890, 384] on button "Save" at bounding box center [914, 381] width 233 height 26
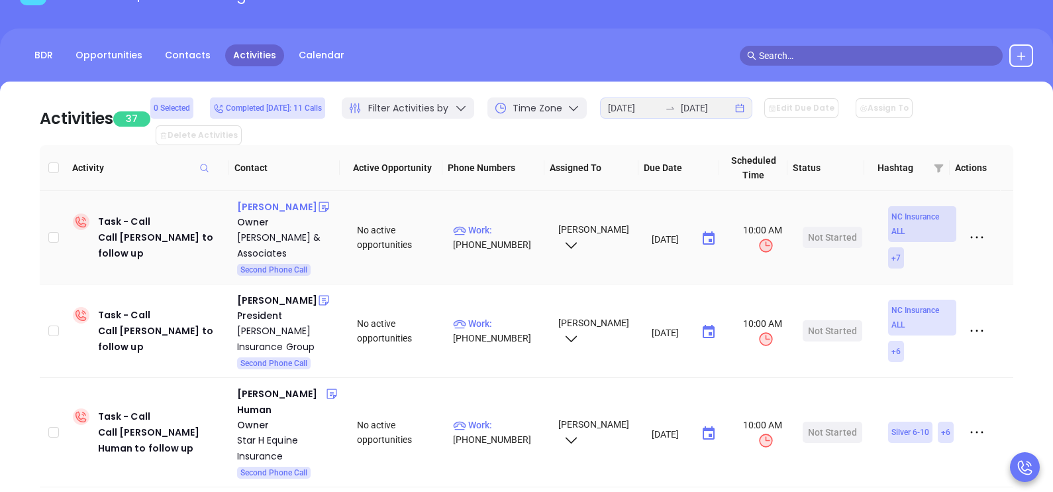
click at [293, 199] on div "Edgar P. Roberts, Jr." at bounding box center [277, 207] width 80 height 16
click at [498, 223] on p "Work : (336) 245-2500" at bounding box center [499, 237] width 93 height 29
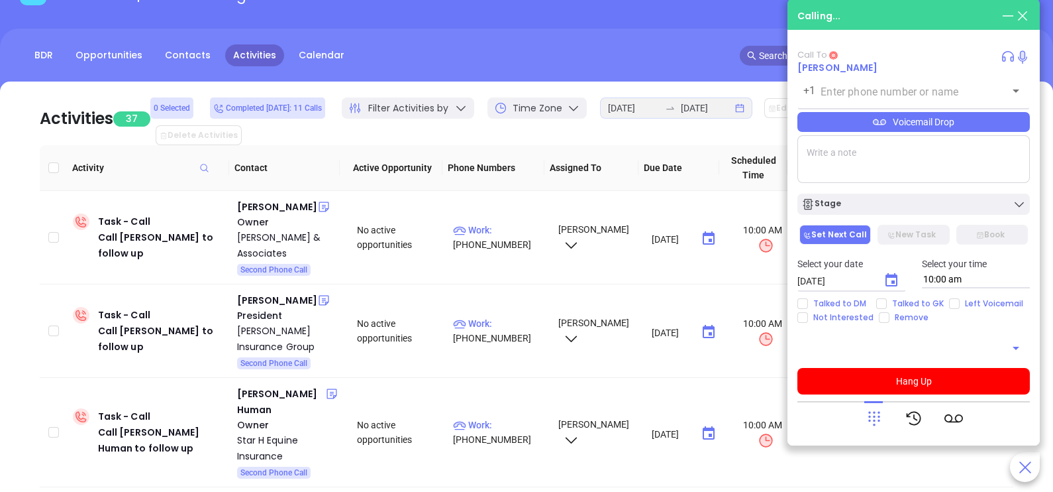
type input "(336) 245-2500"
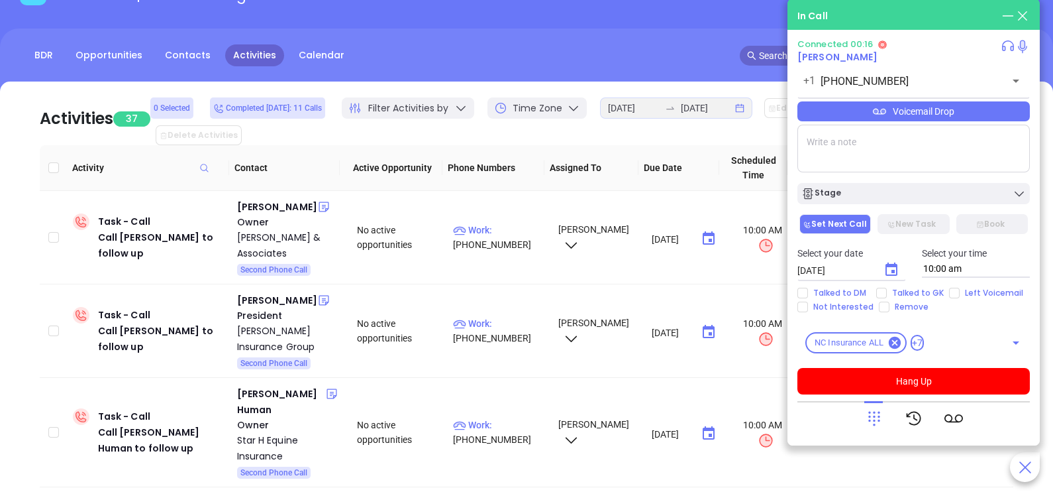
click at [877, 421] on icon at bounding box center [874, 418] width 19 height 19
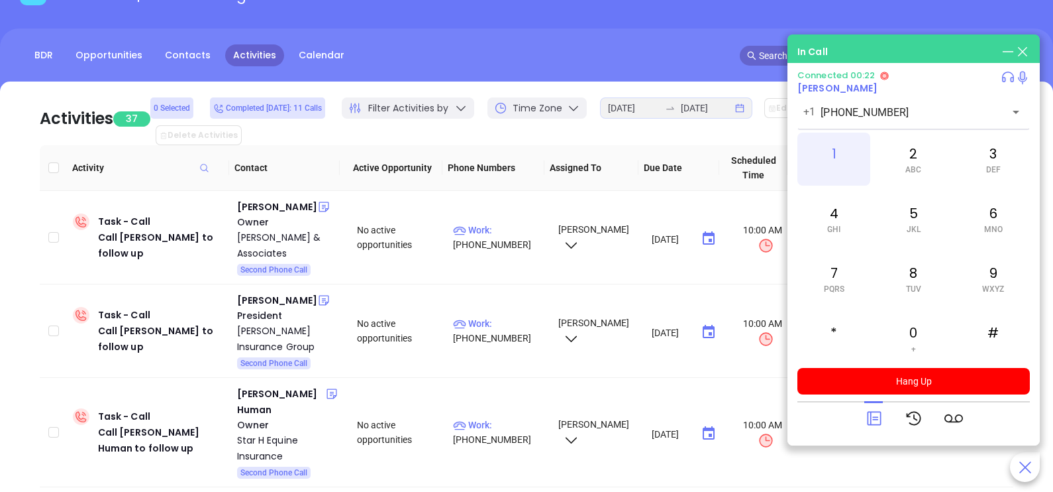
click at [850, 174] on div "1" at bounding box center [834, 158] width 73 height 53
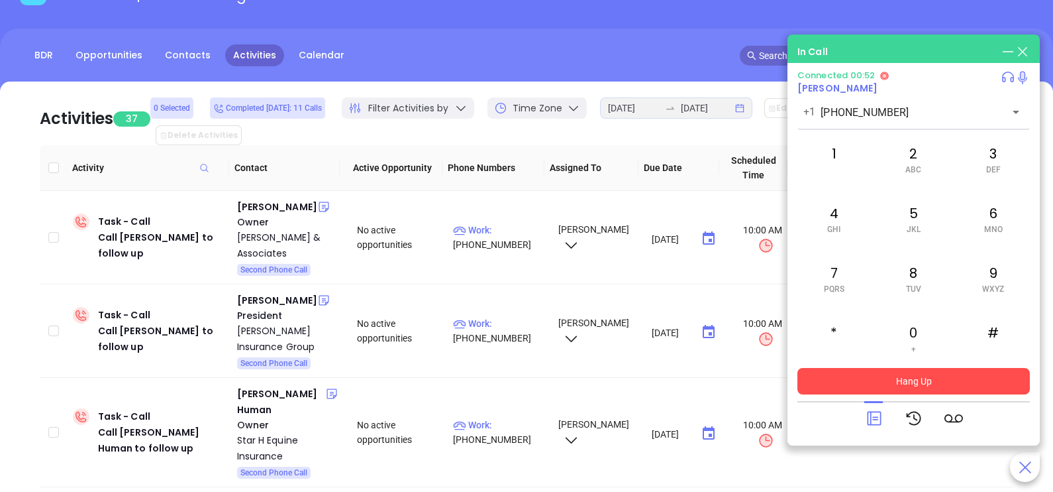
click at [949, 374] on button "Hang Up" at bounding box center [914, 381] width 233 height 26
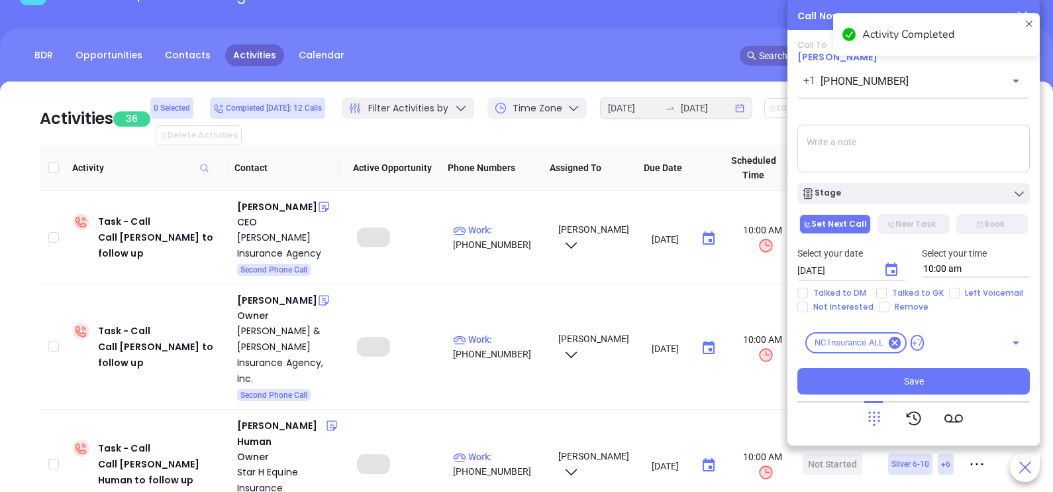
click at [918, 149] on textarea at bounding box center [914, 149] width 233 height 48
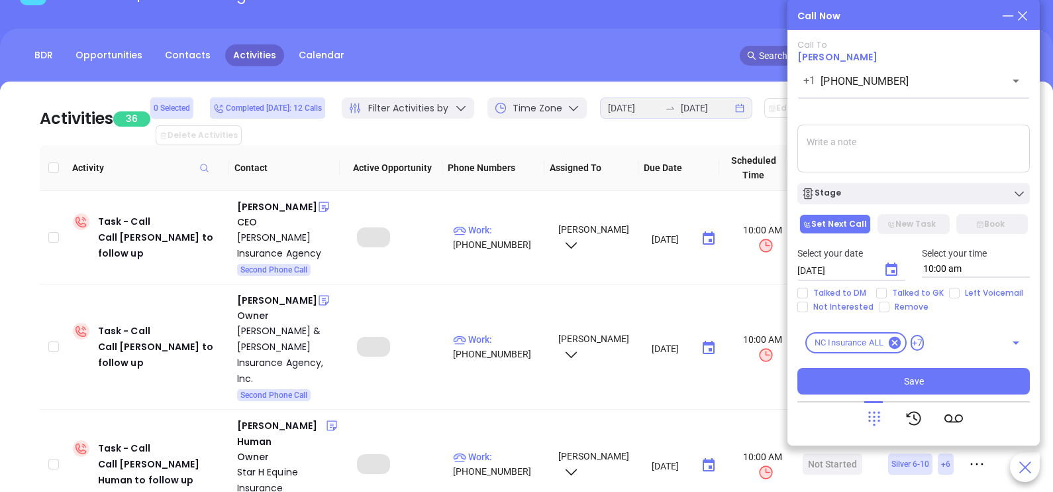
click at [1026, 17] on icon at bounding box center [1023, 16] width 15 height 15
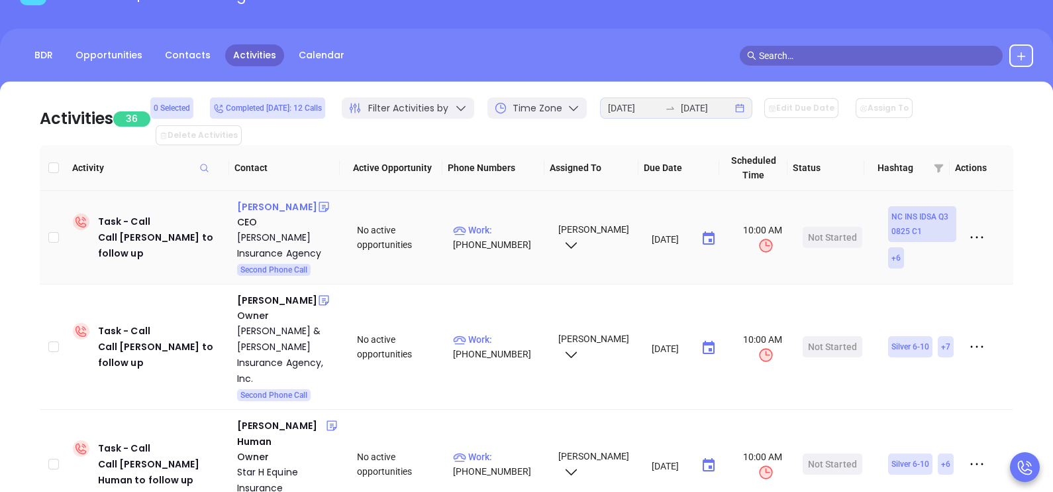
click at [262, 199] on div "Paul Tine" at bounding box center [277, 207] width 80 height 16
click at [515, 223] on p "Work : (252) 261-4684" at bounding box center [499, 237] width 93 height 29
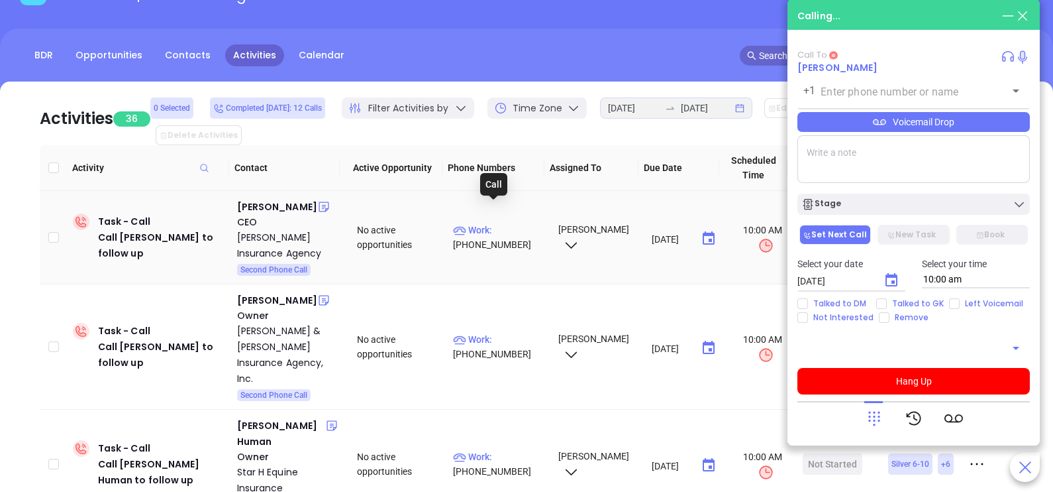
type input "(252) 261-4684"
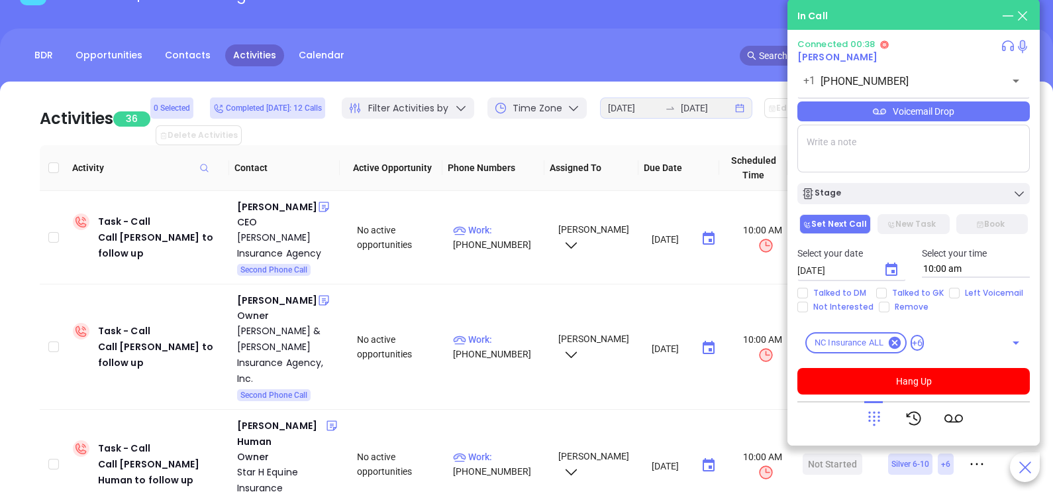
click at [983, 119] on div "Voicemail Drop" at bounding box center [914, 111] width 233 height 20
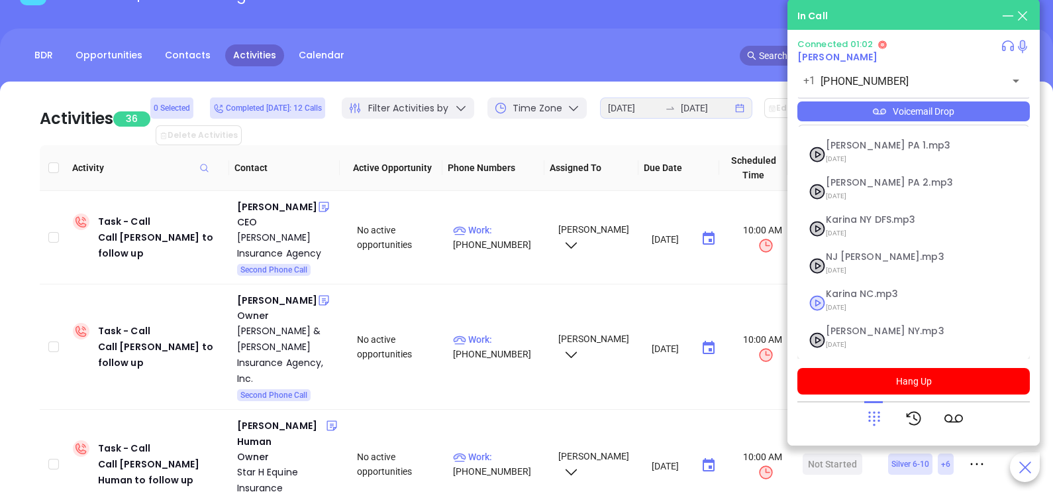
click at [872, 291] on span "Karina NC.mp3" at bounding box center [897, 294] width 143 height 10
checkbox input "true"
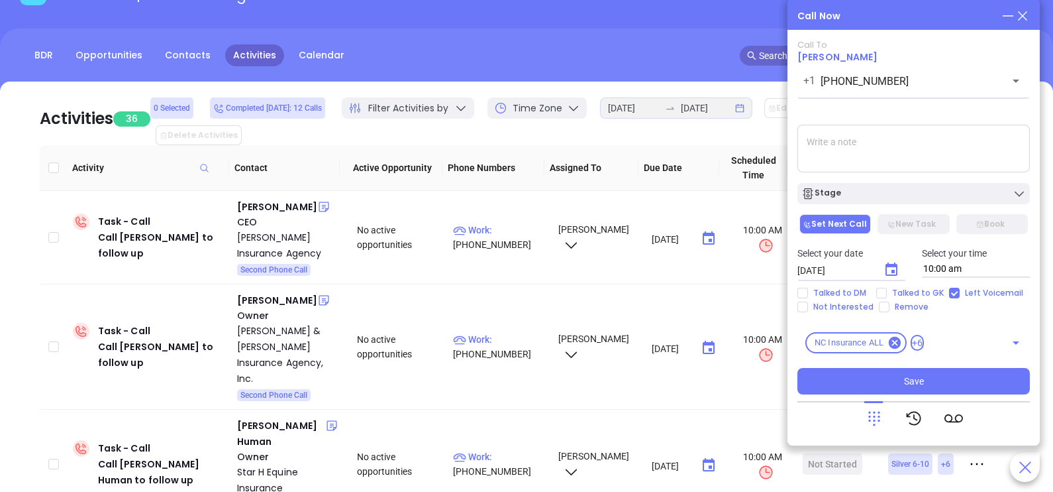
click at [880, 419] on icon at bounding box center [874, 418] width 19 height 19
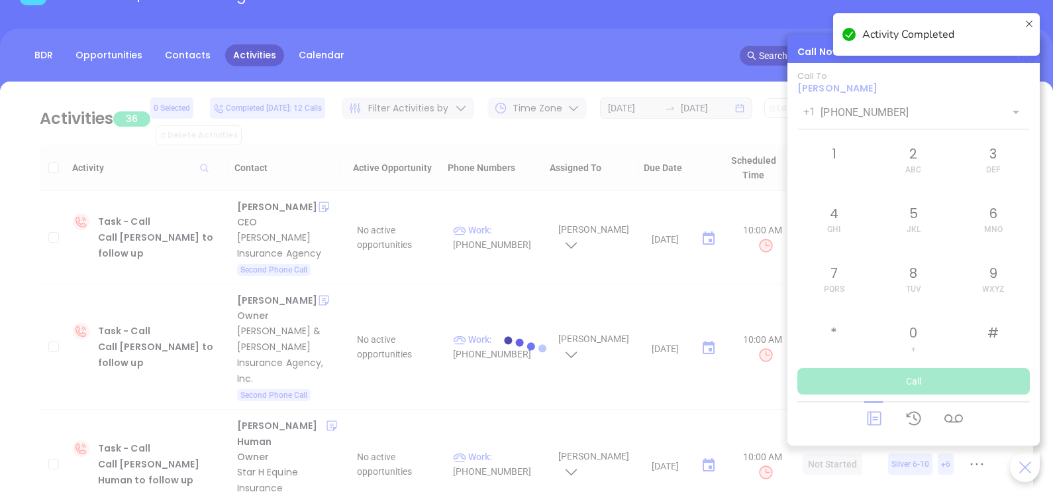
click at [869, 417] on div at bounding box center [527, 350] width 1014 height 539
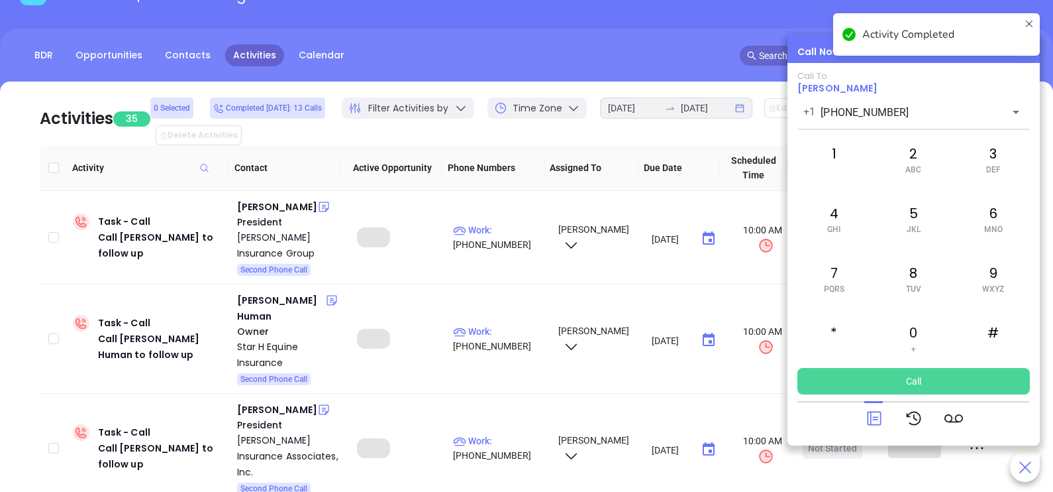
click at [869, 417] on icon at bounding box center [874, 418] width 19 height 19
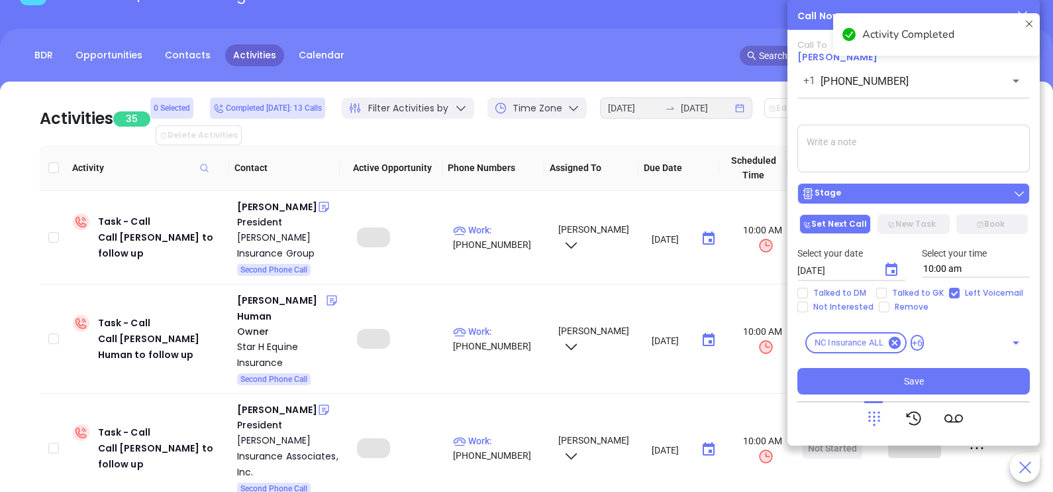
click at [915, 203] on button "Stage" at bounding box center [914, 193] width 233 height 21
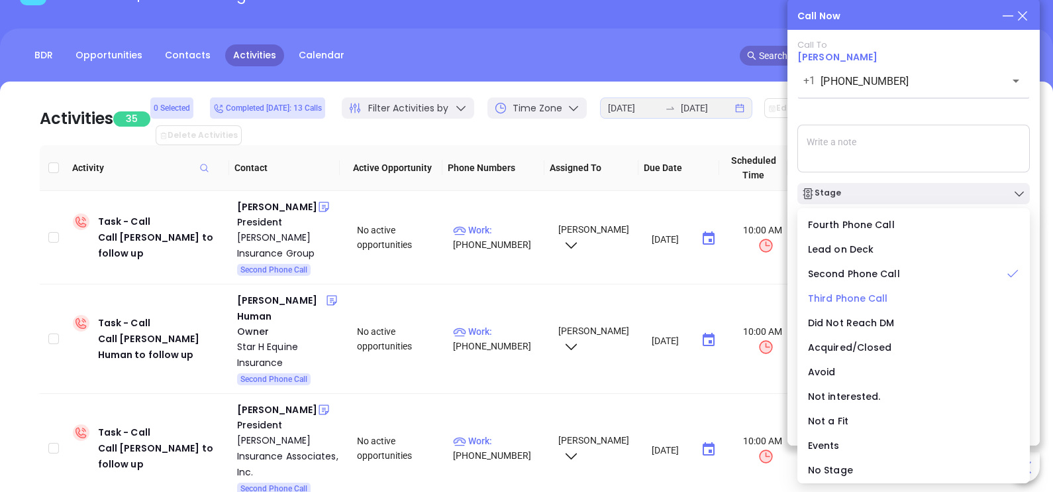
click at [871, 305] on li "Third Phone Call" at bounding box center [913, 298] width 227 height 28
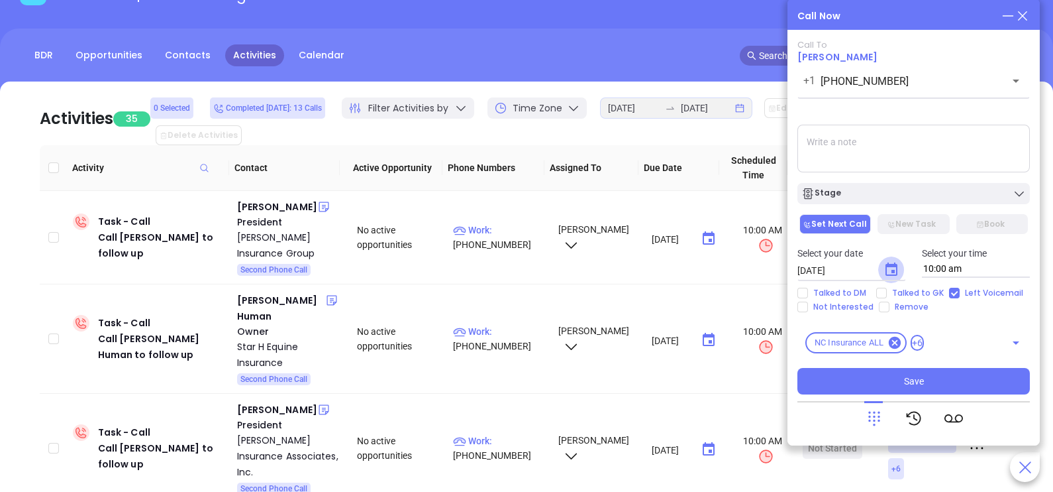
click at [888, 278] on button "Choose date, selected date is Sep 20, 2025" at bounding box center [891, 269] width 26 height 26
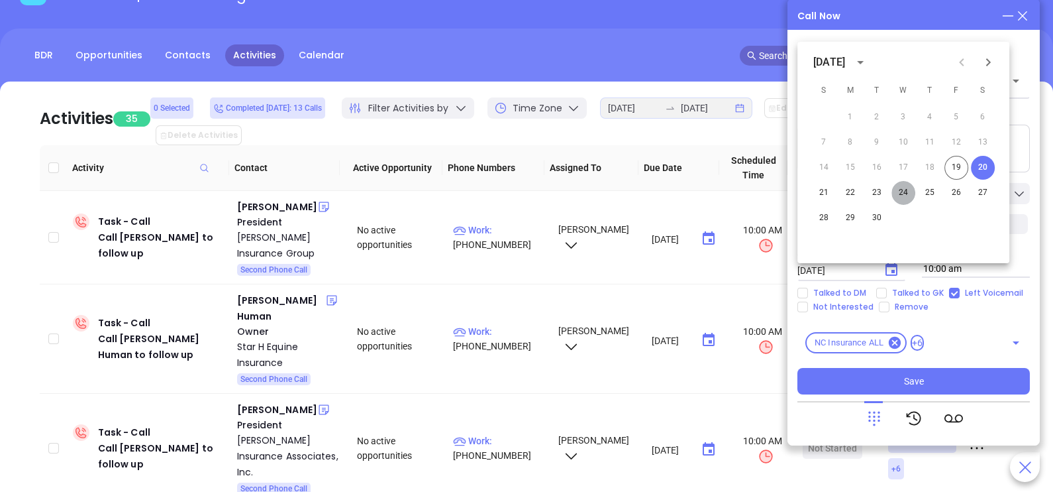
click at [899, 191] on button "24" at bounding box center [904, 193] width 24 height 24
type input "09/24/2025"
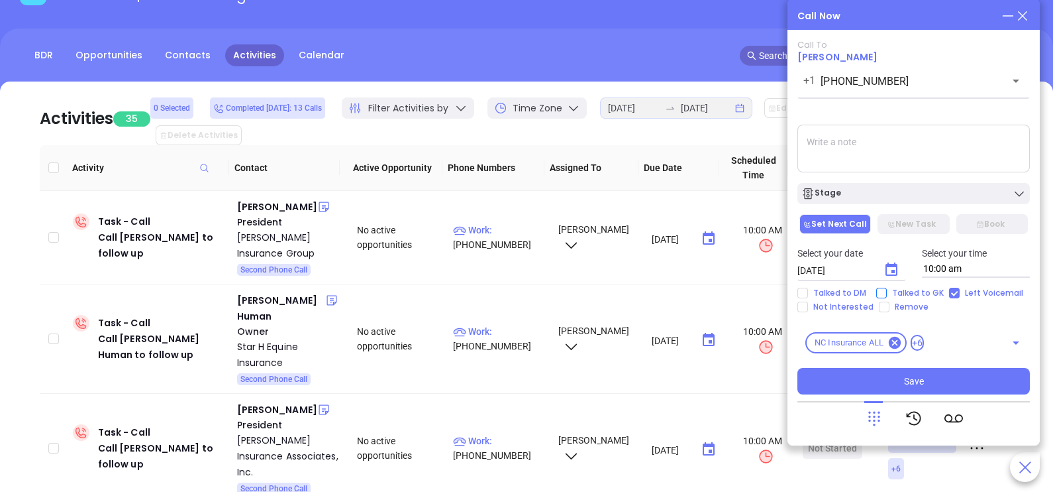
click at [916, 290] on span "Talked to GK" at bounding box center [918, 293] width 62 height 11
click at [887, 290] on input "Talked to GK" at bounding box center [881, 293] width 11 height 11
checkbox input "true"
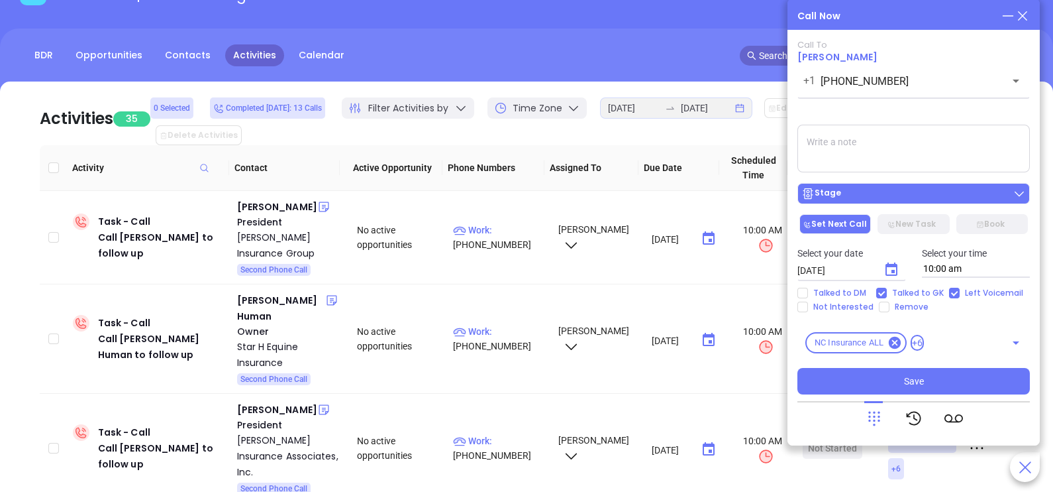
click at [924, 197] on div "Stage" at bounding box center [914, 193] width 225 height 13
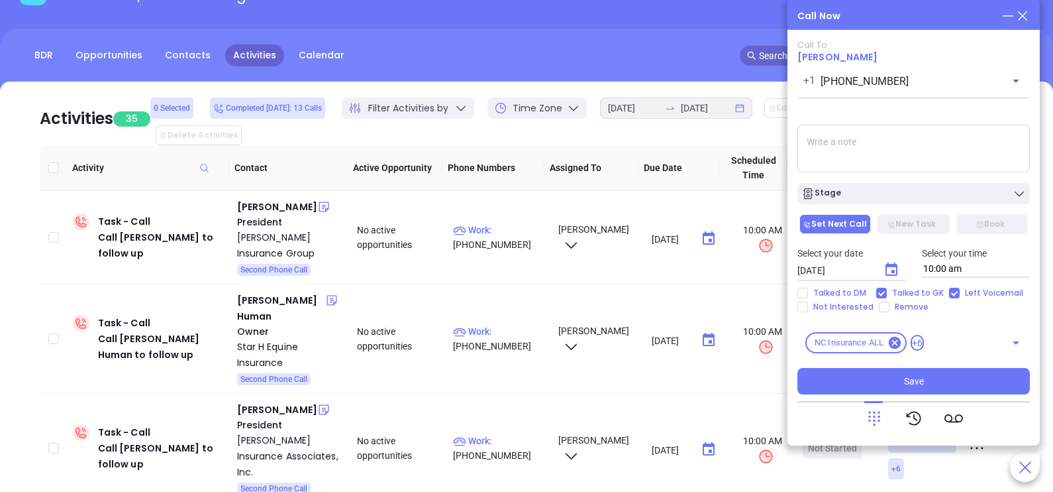
click at [929, 150] on textarea at bounding box center [914, 149] width 233 height 48
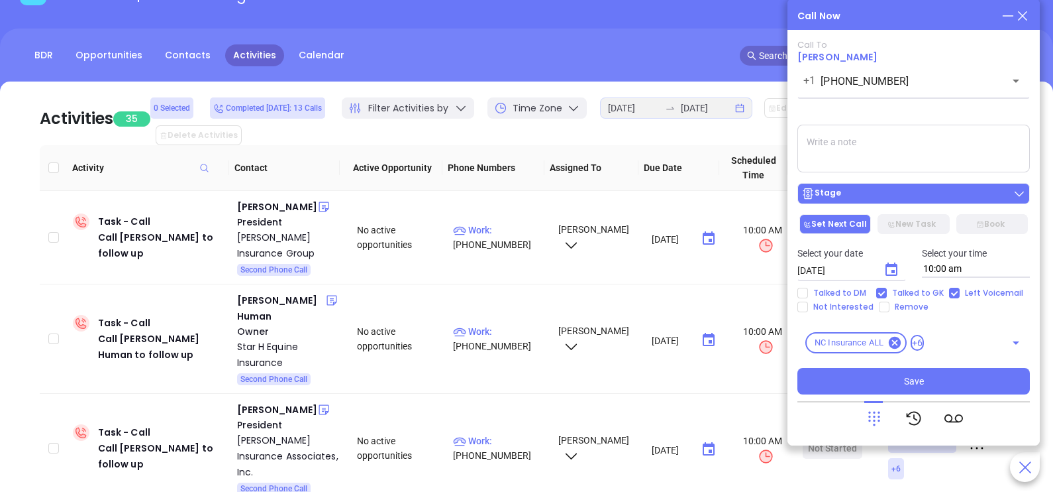
click at [924, 200] on div "Stage" at bounding box center [914, 193] width 225 height 13
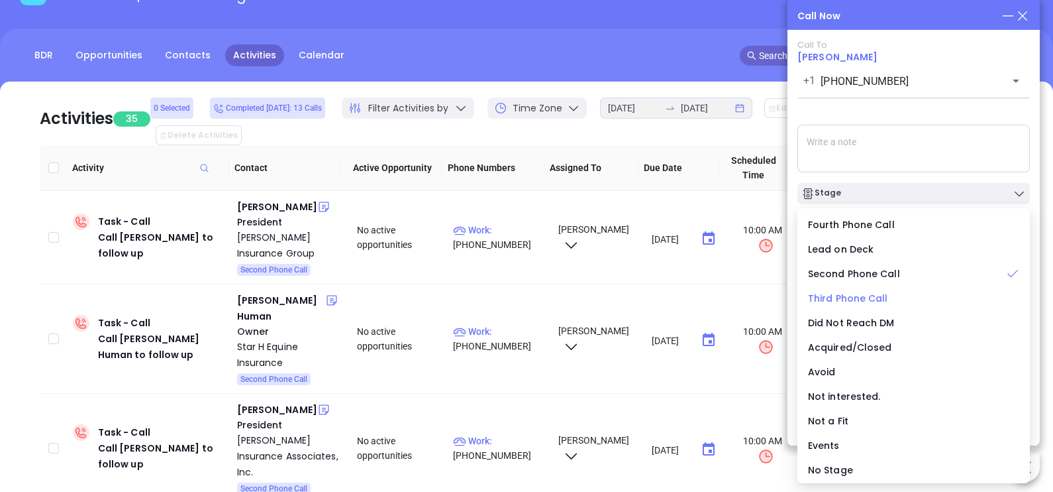
click at [855, 299] on span "Third Phone Call" at bounding box center [848, 297] width 80 height 13
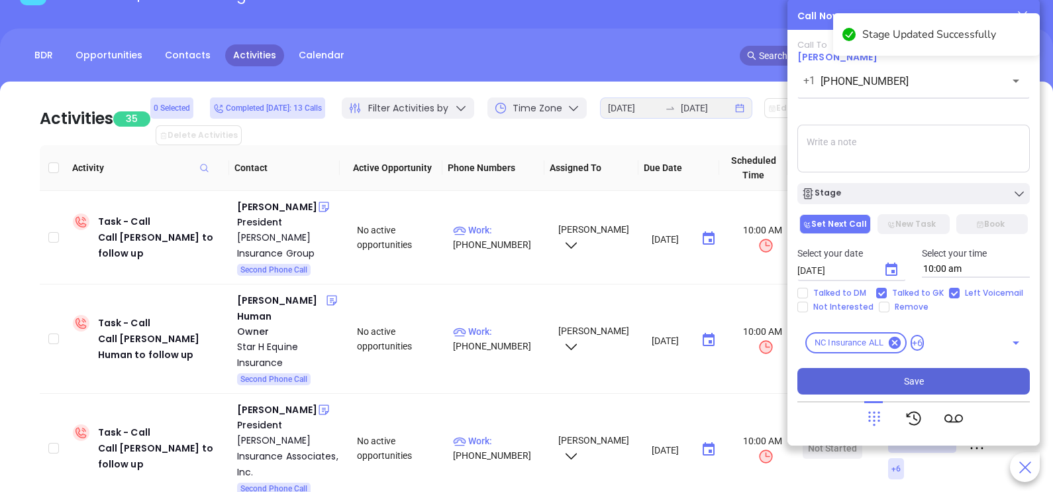
click at [883, 376] on button "Save" at bounding box center [914, 381] width 233 height 26
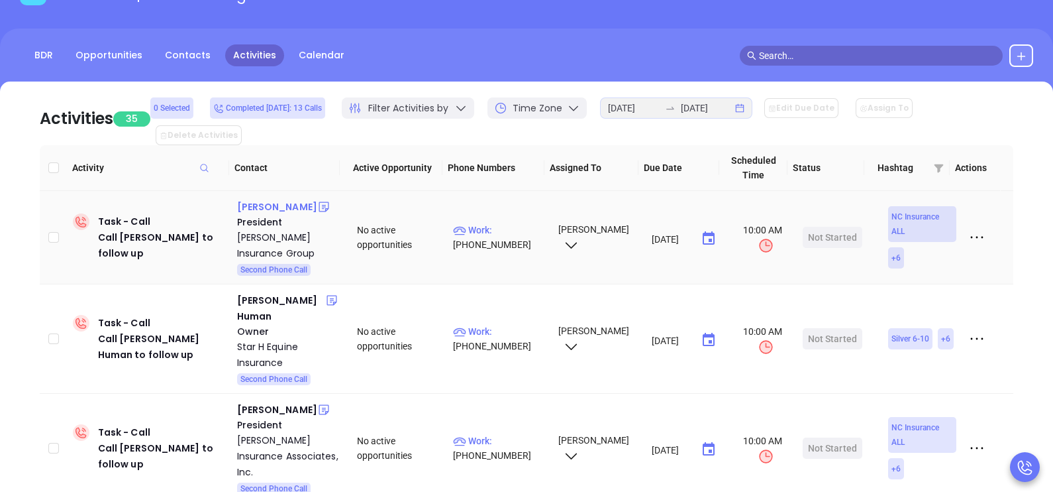
click at [252, 199] on div "Trey Siner" at bounding box center [277, 207] width 80 height 16
click at [509, 223] on p "Work : (704) 795-6878" at bounding box center [499, 237] width 93 height 29
type input "(704) 795-6878"
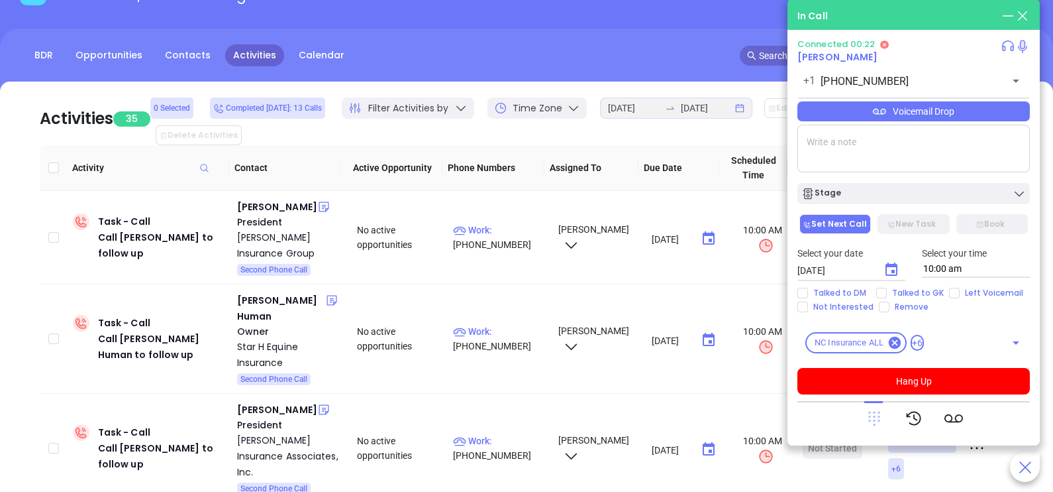
click at [869, 415] on icon at bounding box center [875, 418] width 12 height 15
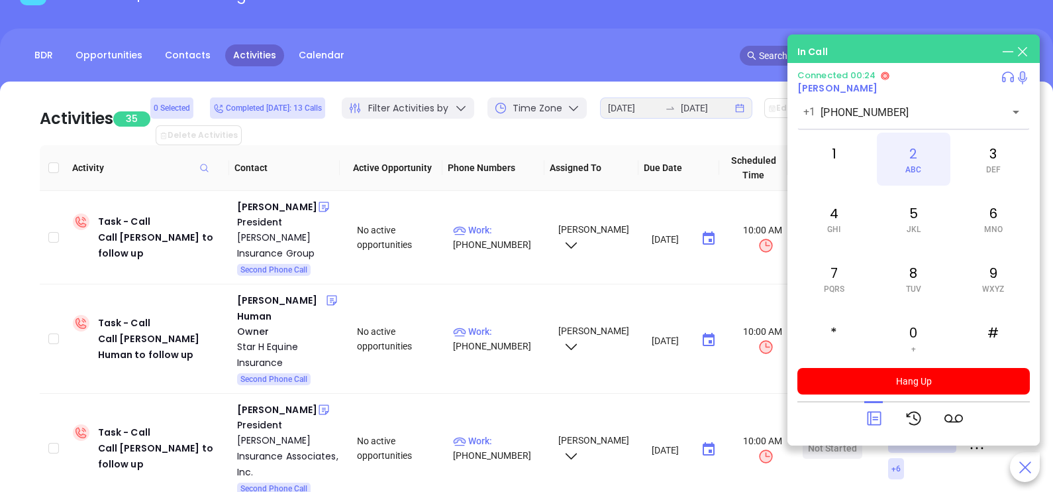
click at [900, 164] on div "2 ABC" at bounding box center [913, 158] width 73 height 53
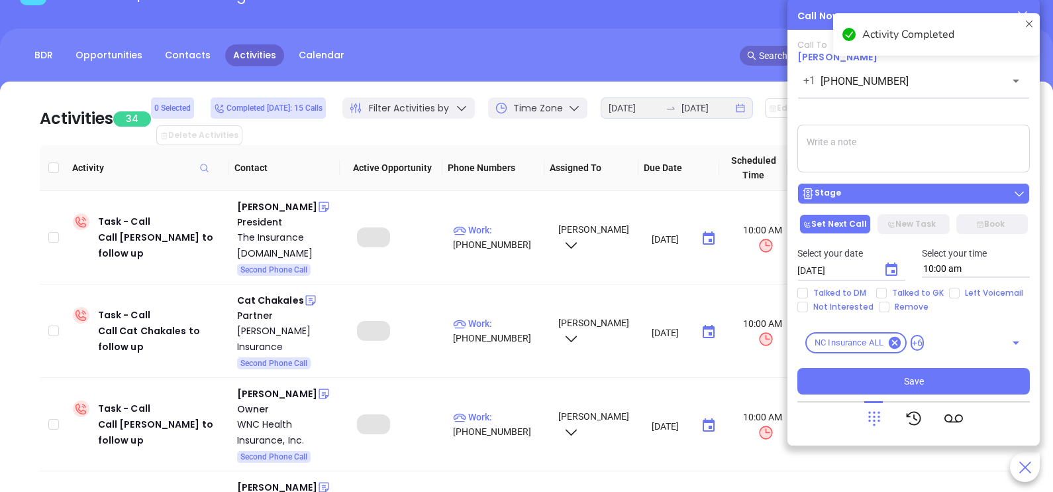
click at [911, 192] on div "Stage" at bounding box center [914, 193] width 225 height 13
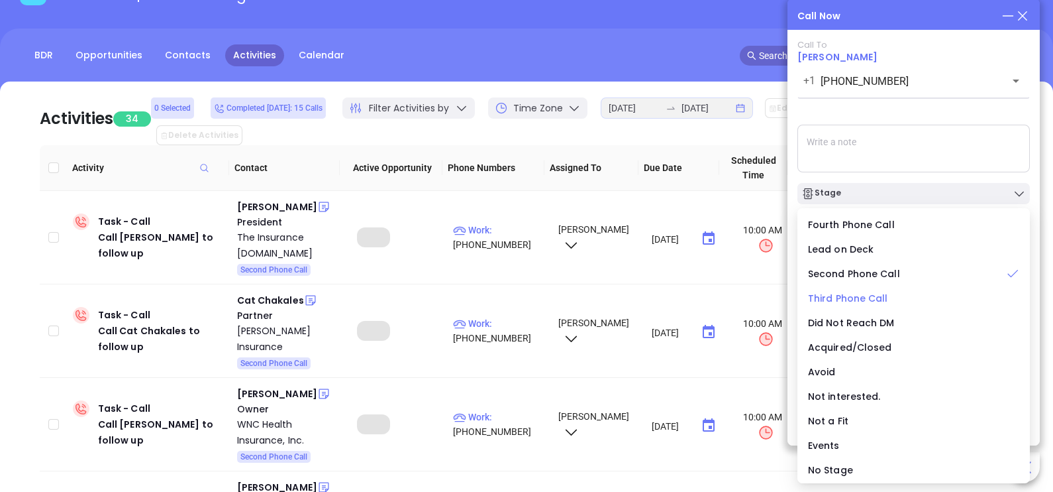
click at [861, 298] on span "Third Phone Call" at bounding box center [848, 297] width 80 height 13
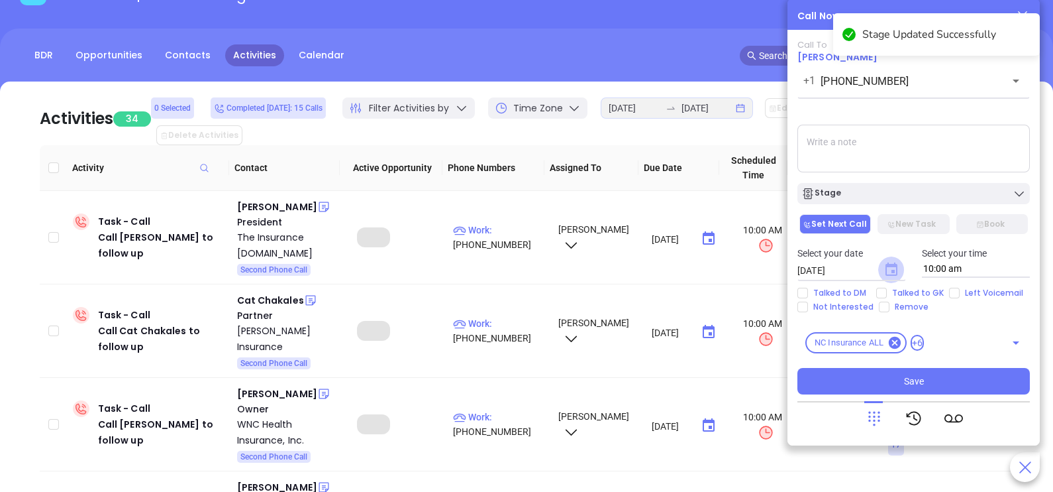
click at [886, 268] on icon "Choose date, selected date is Sep 20, 2025" at bounding box center [892, 268] width 12 height 13
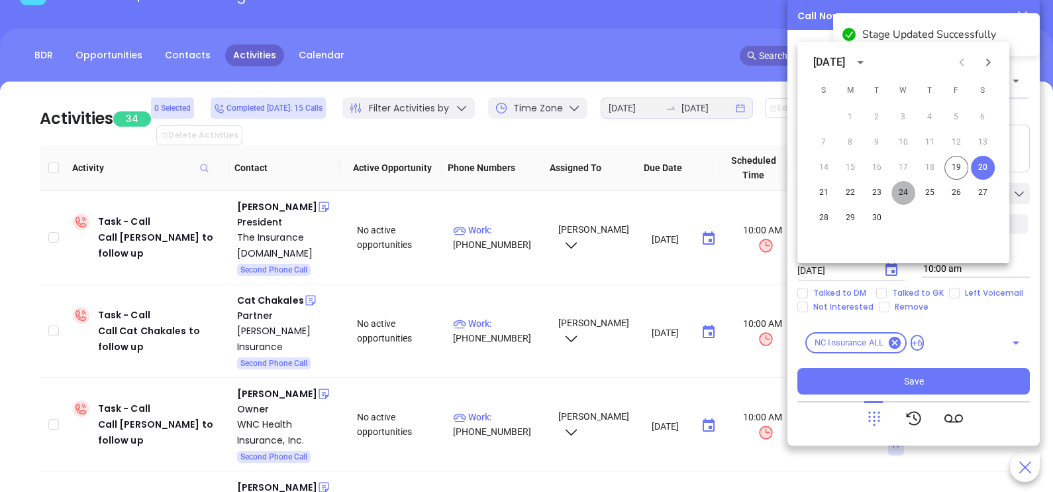
click at [898, 192] on button "24" at bounding box center [904, 193] width 24 height 24
type input "09/24/2025"
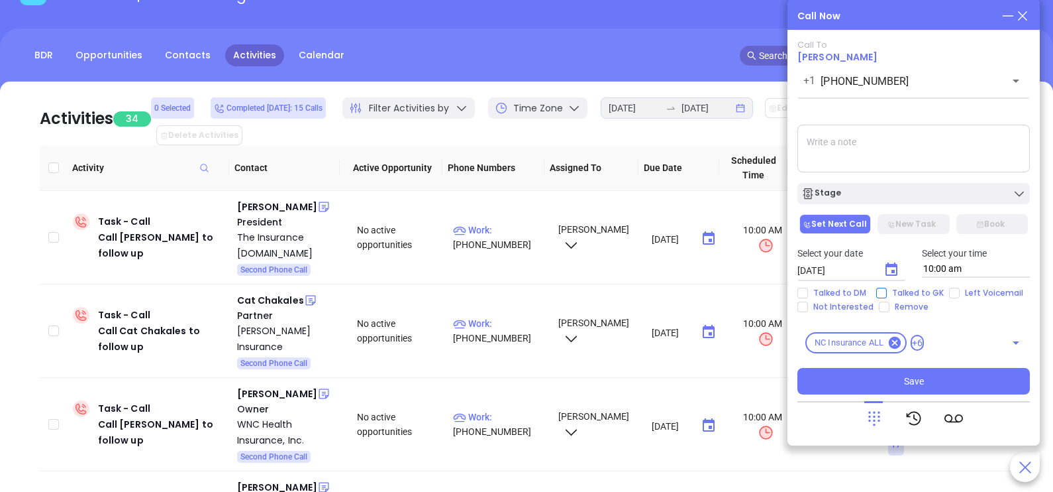
click at [898, 295] on span "Talked to GK" at bounding box center [918, 293] width 62 height 11
click at [887, 295] on input "Talked to GK" at bounding box center [881, 293] width 11 height 11
checkbox input "true"
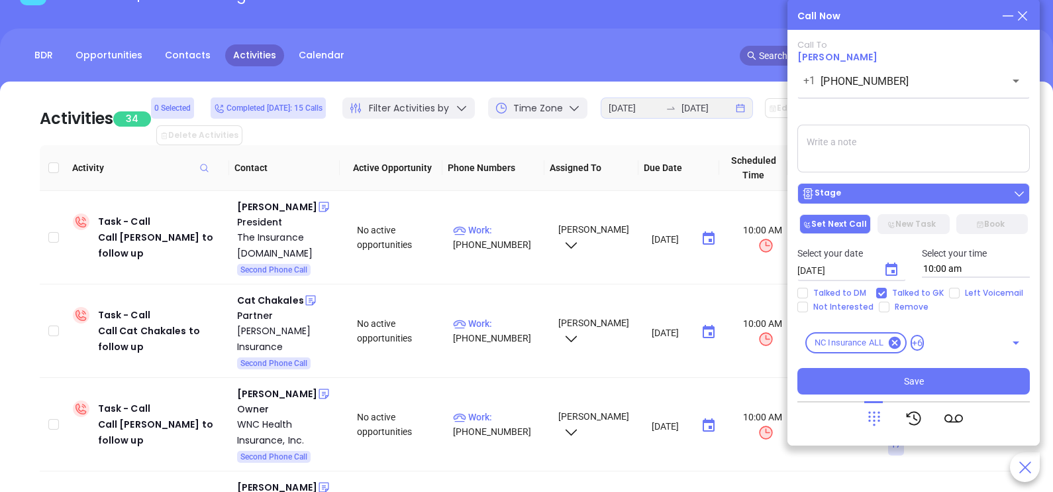
click at [903, 199] on div "Stage" at bounding box center [914, 193] width 225 height 13
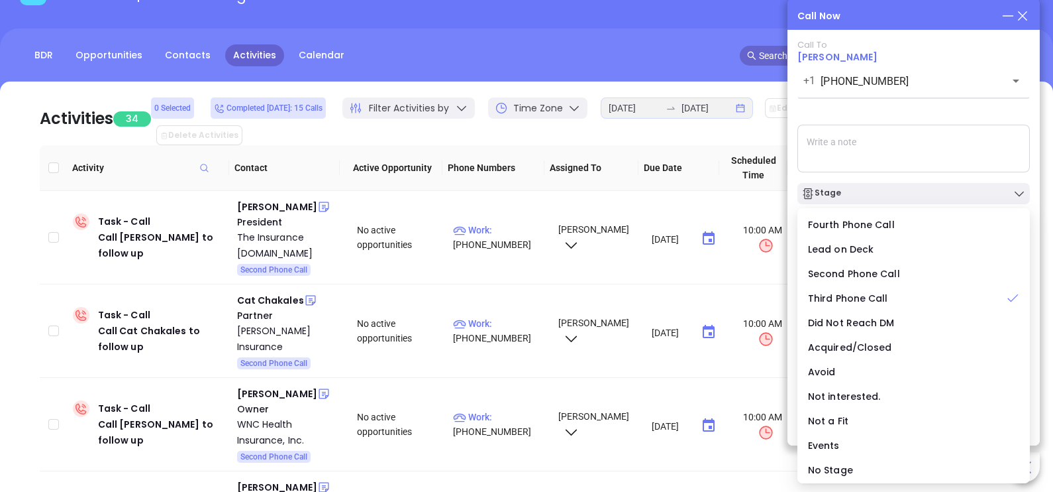
click at [910, 157] on textarea at bounding box center [914, 149] width 233 height 48
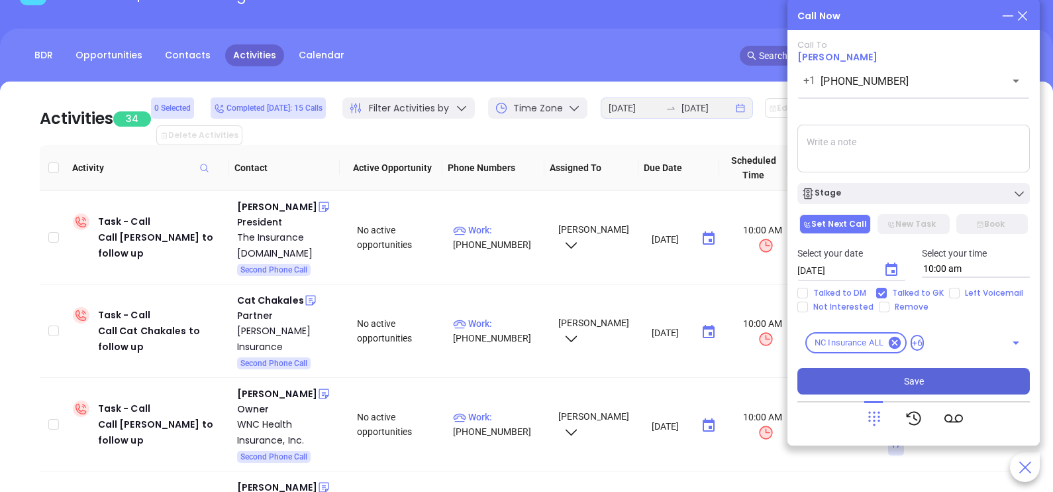
click at [922, 378] on span "Save" at bounding box center [914, 381] width 20 height 15
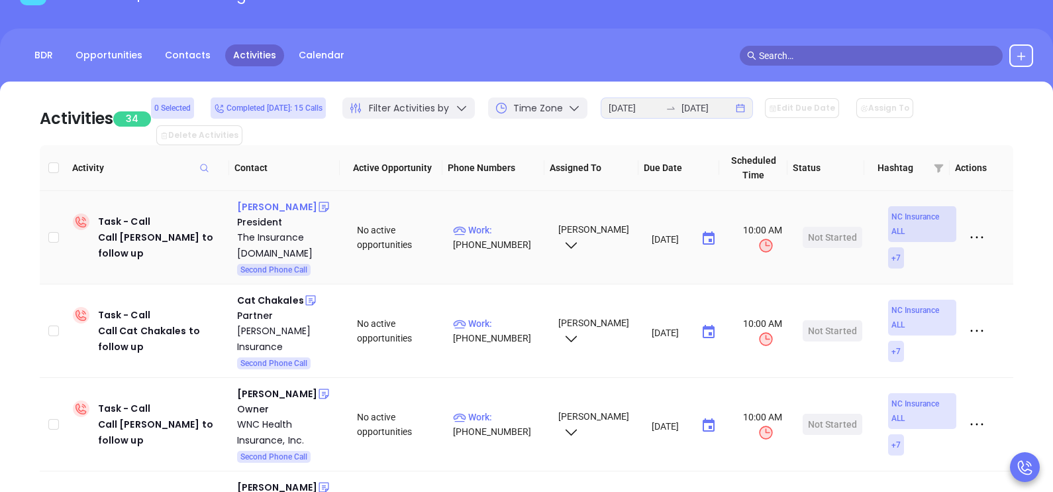
click at [296, 199] on div "Wilson Olivera" at bounding box center [277, 207] width 80 height 16
click at [517, 223] on p "Work : (919) 662-9013" at bounding box center [499, 237] width 93 height 29
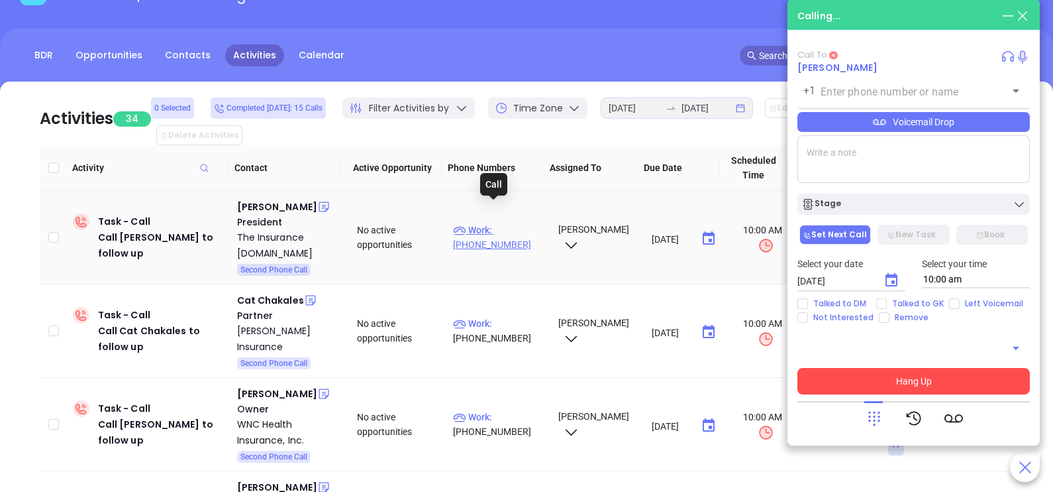
type input "(919) 662-9013"
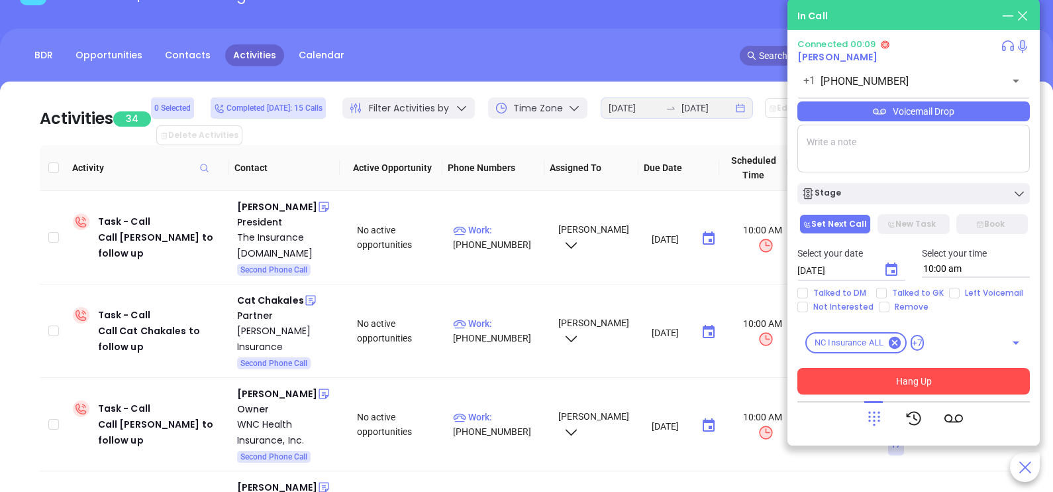
click at [881, 424] on icon at bounding box center [874, 418] width 19 height 19
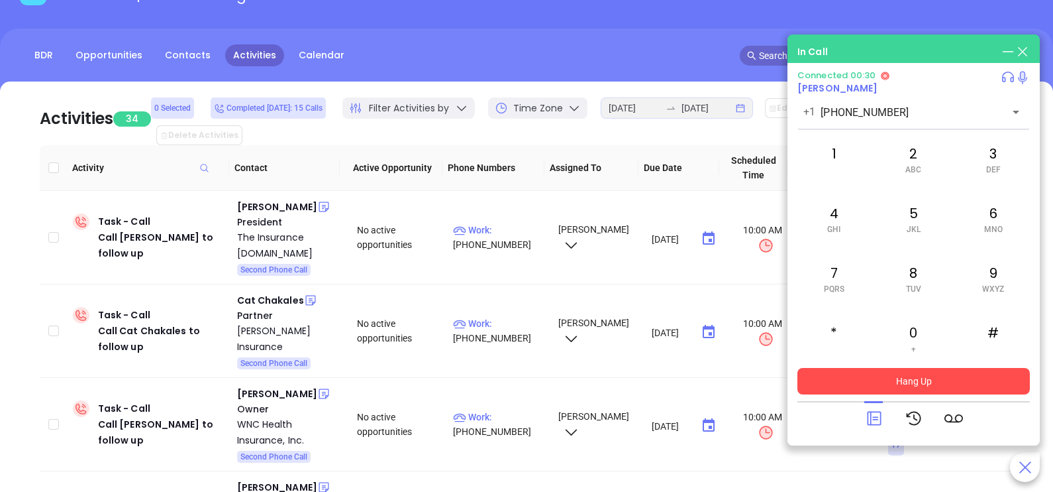
click at [918, 380] on button "Hang Up" at bounding box center [914, 381] width 233 height 26
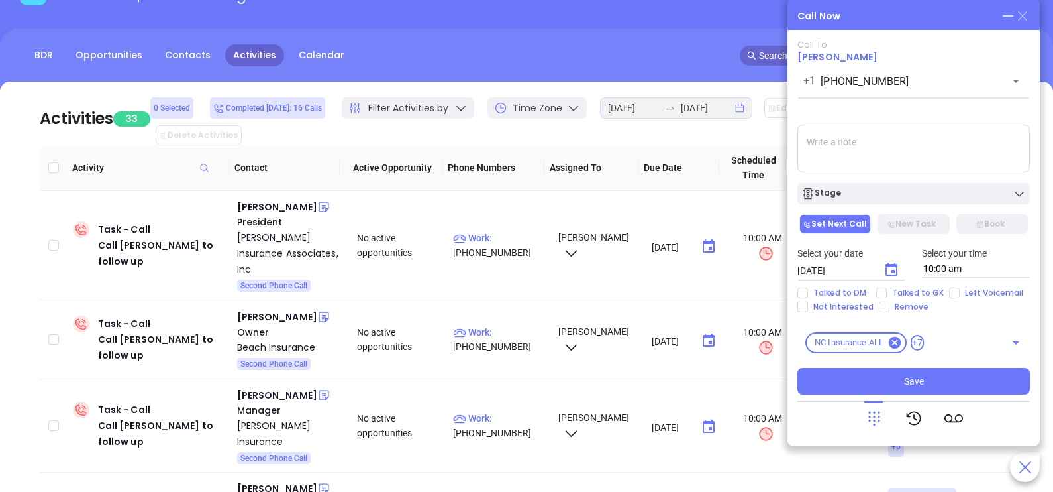
click at [1020, 19] on icon at bounding box center [1022, 15] width 9 height 9
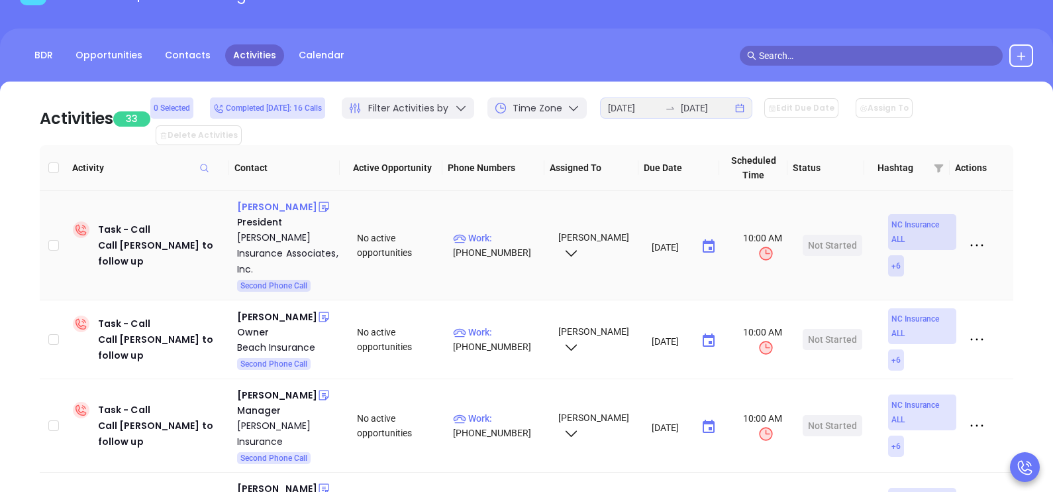
click at [280, 199] on div "Curt Brown" at bounding box center [277, 207] width 80 height 16
click at [522, 231] on p "Work : (336) 774-3999" at bounding box center [499, 245] width 93 height 29
type input "(336) 774-3999"
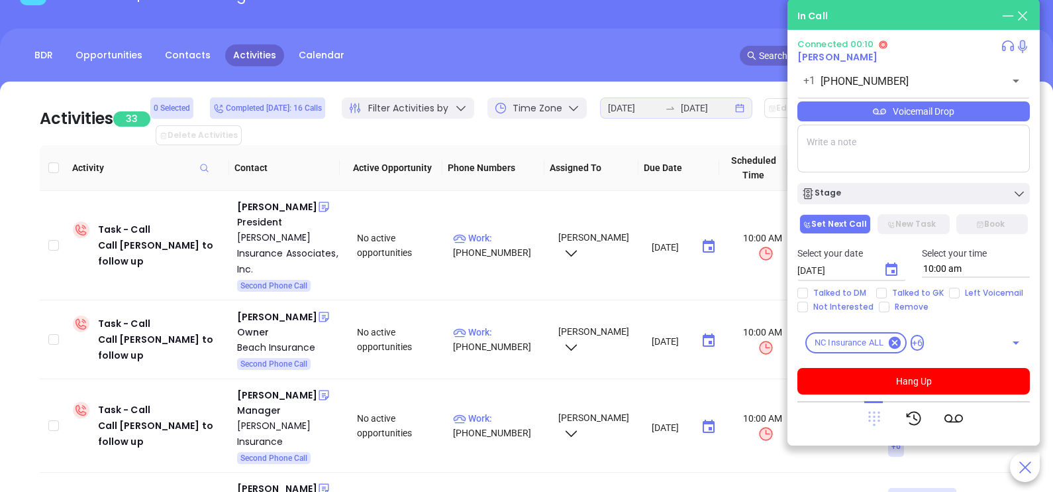
click at [874, 417] on icon at bounding box center [875, 418] width 12 height 15
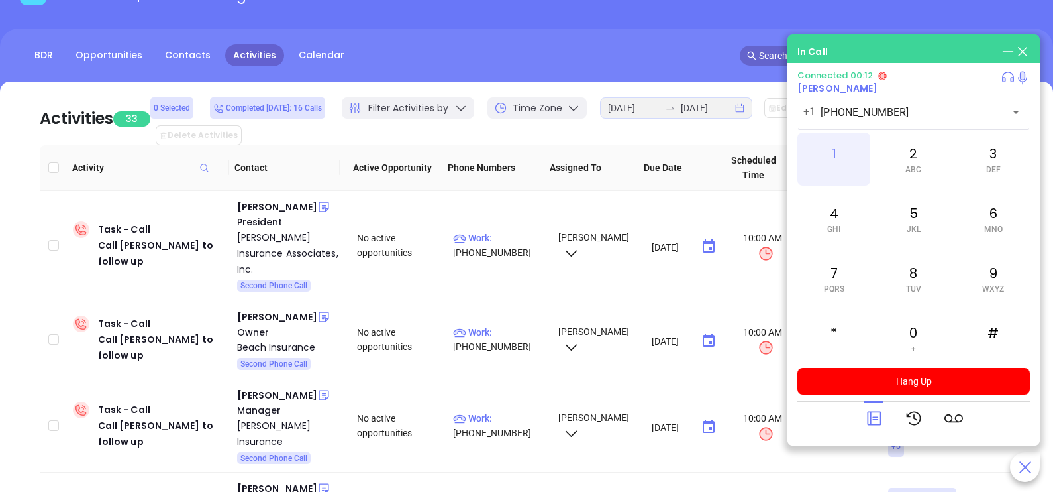
click at [845, 156] on div "1" at bounding box center [834, 158] width 73 height 53
click at [903, 171] on div "2 ABC" at bounding box center [913, 158] width 73 height 53
click at [904, 282] on div "8 TUV" at bounding box center [913, 278] width 73 height 53
click at [838, 282] on div "7 PQRS" at bounding box center [834, 278] width 73 height 53
click at [857, 156] on div "1" at bounding box center [834, 158] width 73 height 53
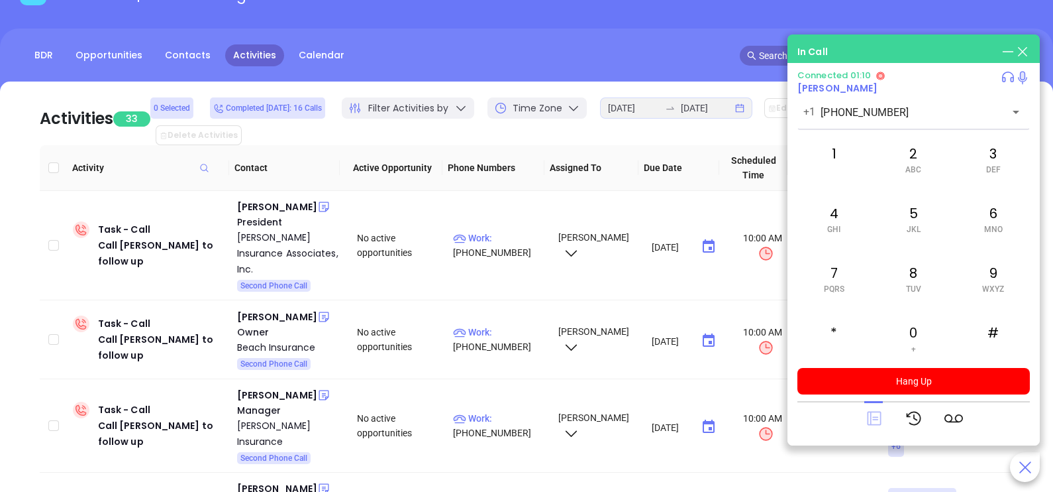
click at [871, 413] on icon at bounding box center [874, 418] width 14 height 14
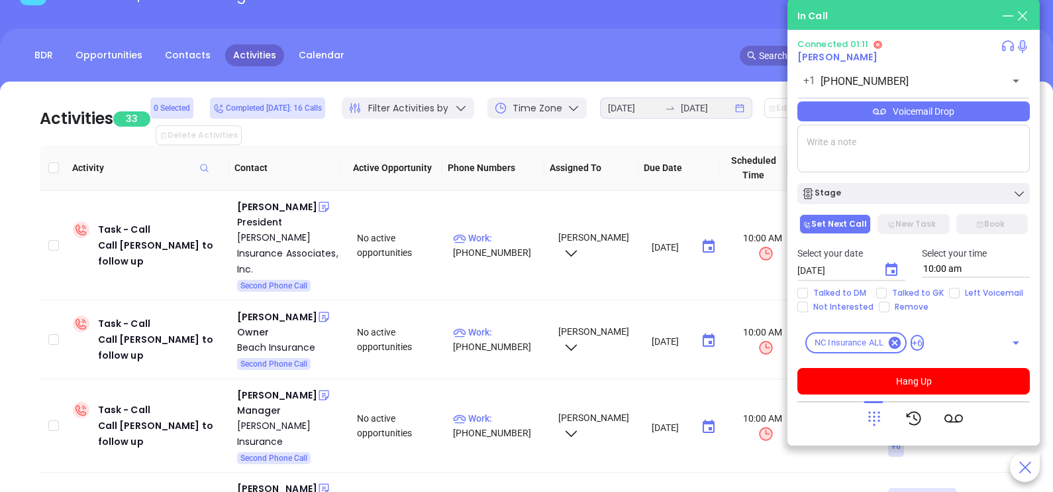
click at [994, 110] on div "Voicemail Drop" at bounding box center [914, 111] width 233 height 20
click at [868, 421] on icon at bounding box center [874, 418] width 19 height 19
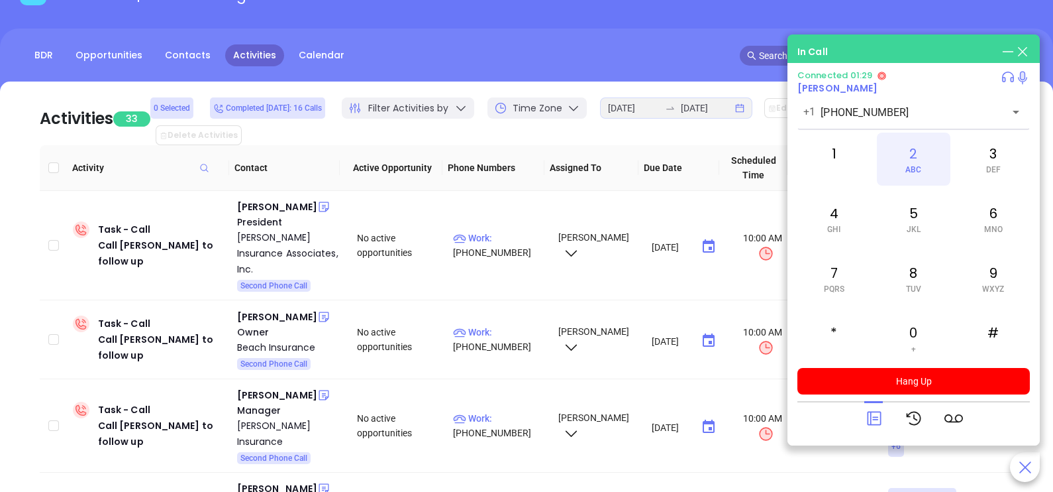
click at [920, 149] on div "2 ABC" at bounding box center [913, 158] width 73 height 53
click at [874, 410] on icon at bounding box center [874, 418] width 19 height 19
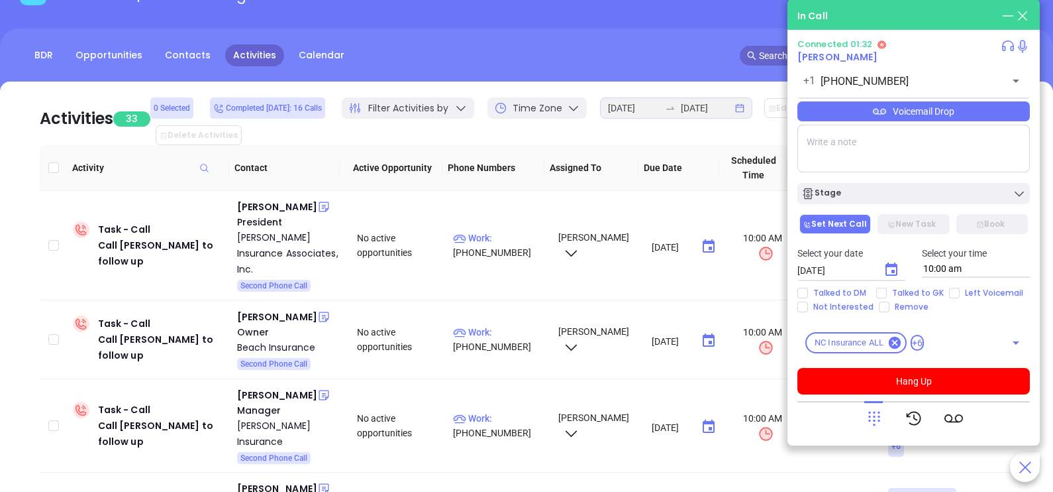
click at [965, 119] on div "Voicemail Drop" at bounding box center [914, 111] width 233 height 20
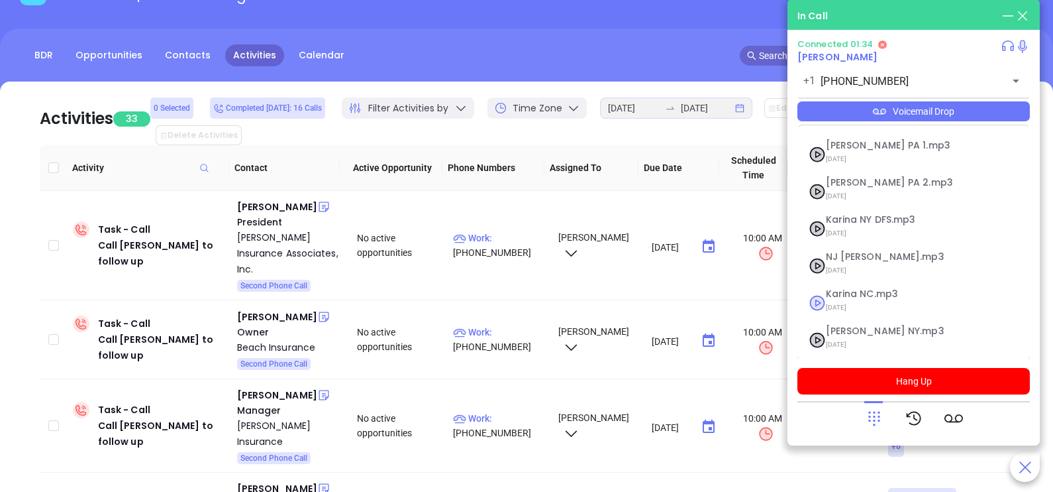
click at [878, 295] on span "Karina NC.mp3" at bounding box center [897, 294] width 143 height 10
checkbox input "true"
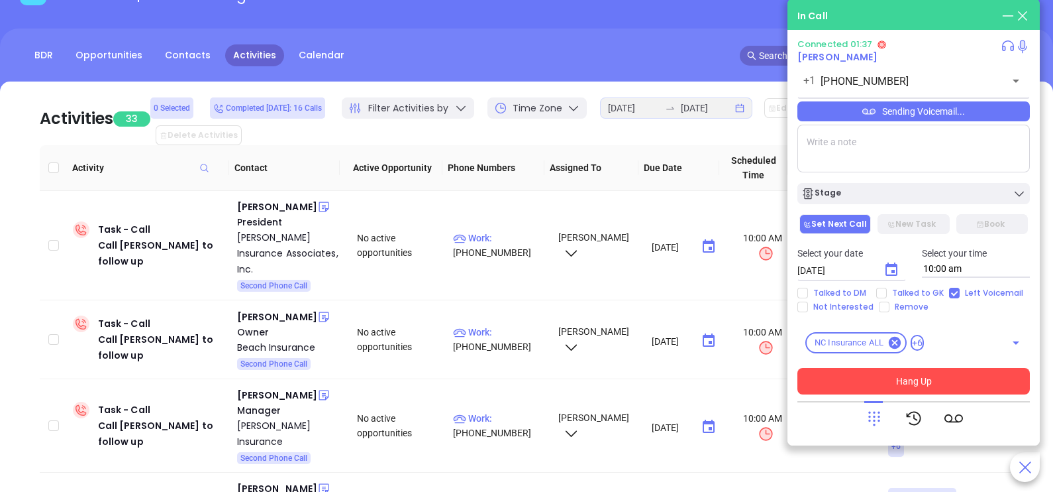
click at [892, 384] on button "Hang Up" at bounding box center [914, 381] width 233 height 26
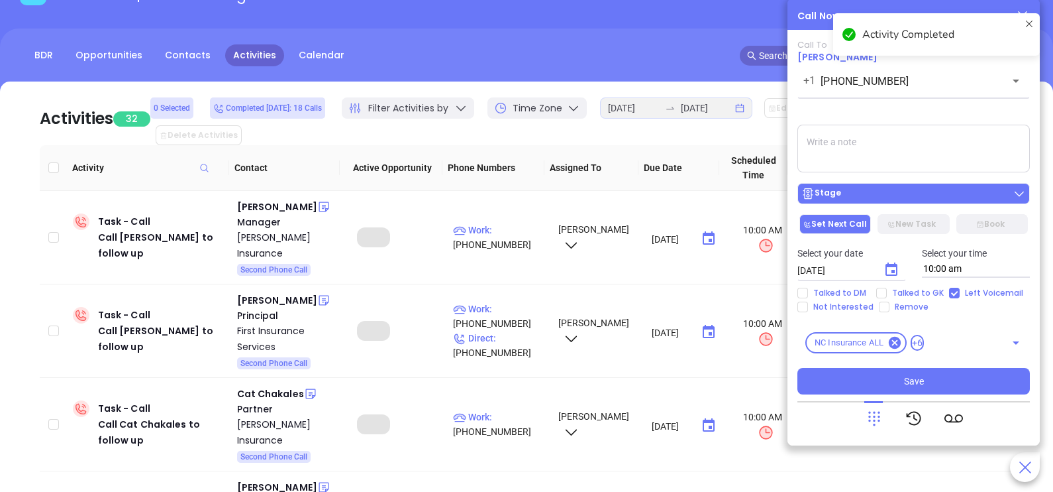
click at [921, 192] on div "Stage" at bounding box center [914, 193] width 225 height 13
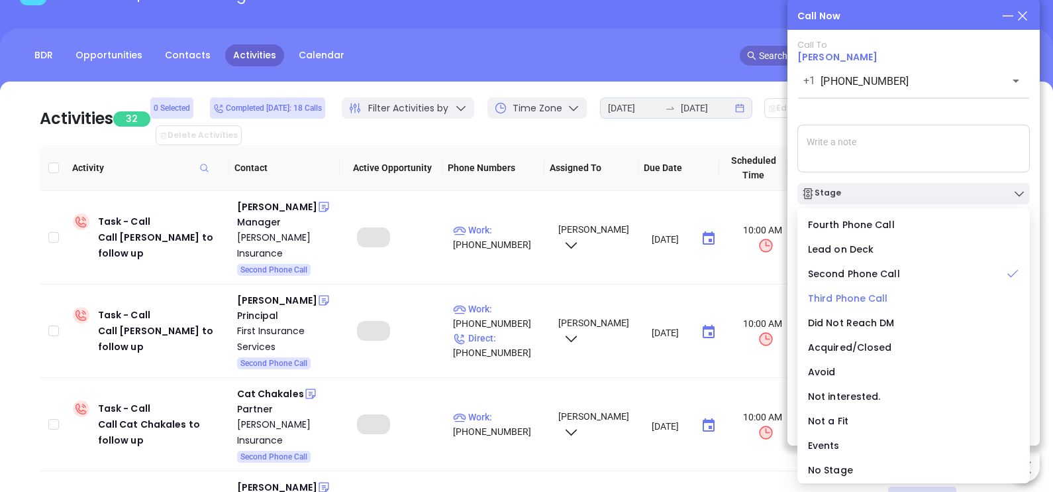
click at [865, 298] on span "Third Phone Call" at bounding box center [848, 297] width 80 height 13
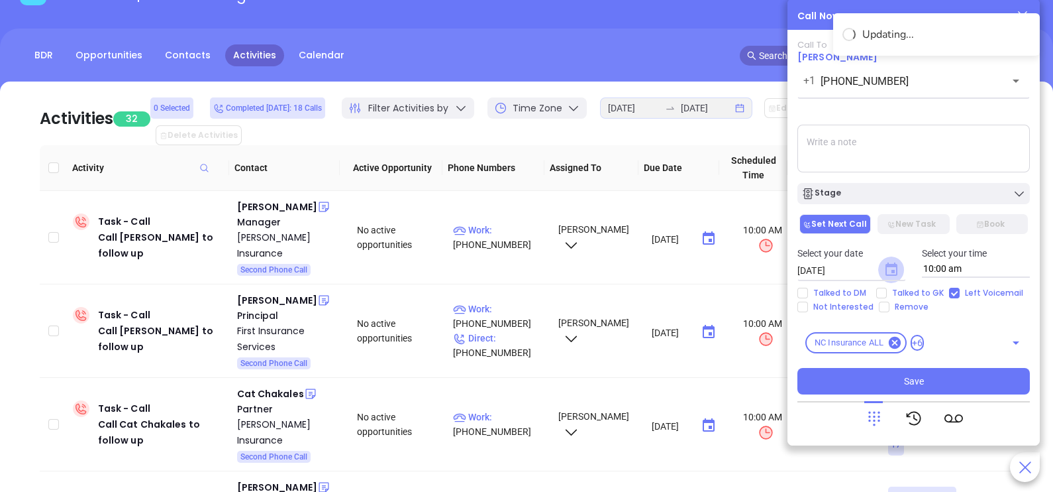
click at [888, 275] on icon "Choose date, selected date is Sep 20, 2025" at bounding box center [892, 268] width 12 height 13
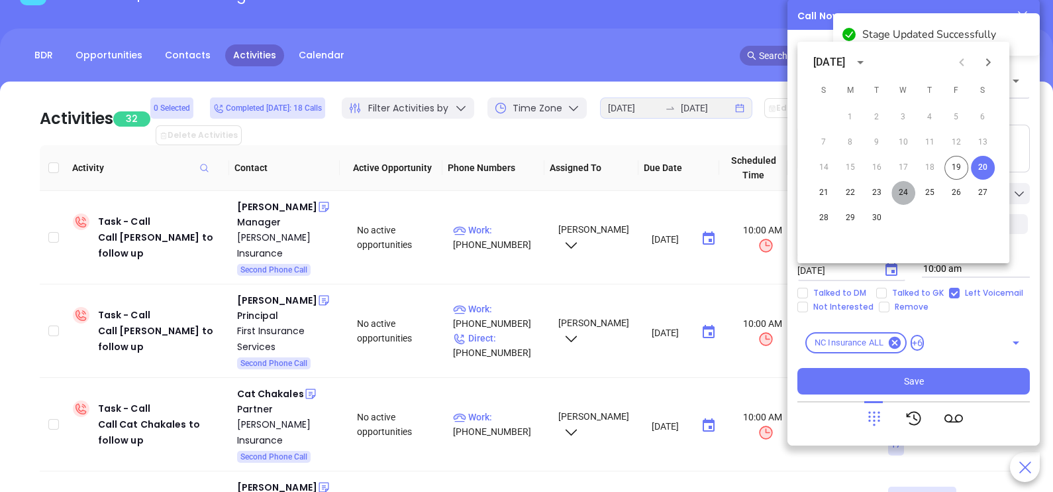
click at [907, 192] on button "24" at bounding box center [904, 193] width 24 height 24
type input "09/24/2025"
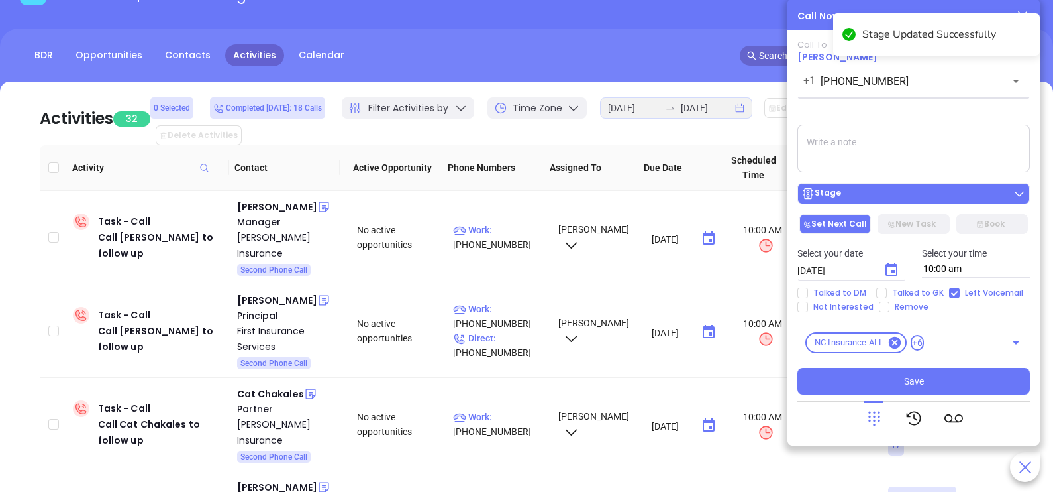
click at [900, 192] on div "Stage" at bounding box center [914, 193] width 225 height 13
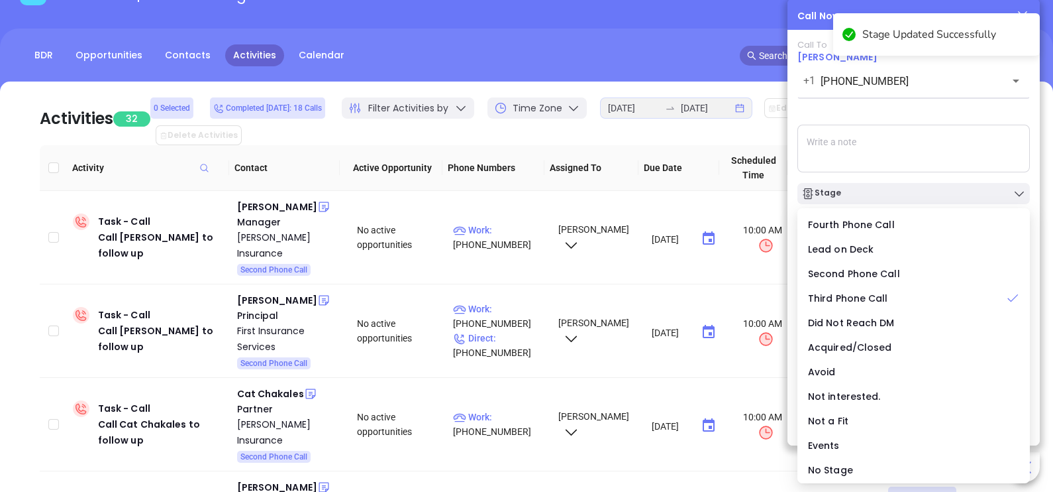
click at [937, 162] on textarea at bounding box center [914, 149] width 233 height 48
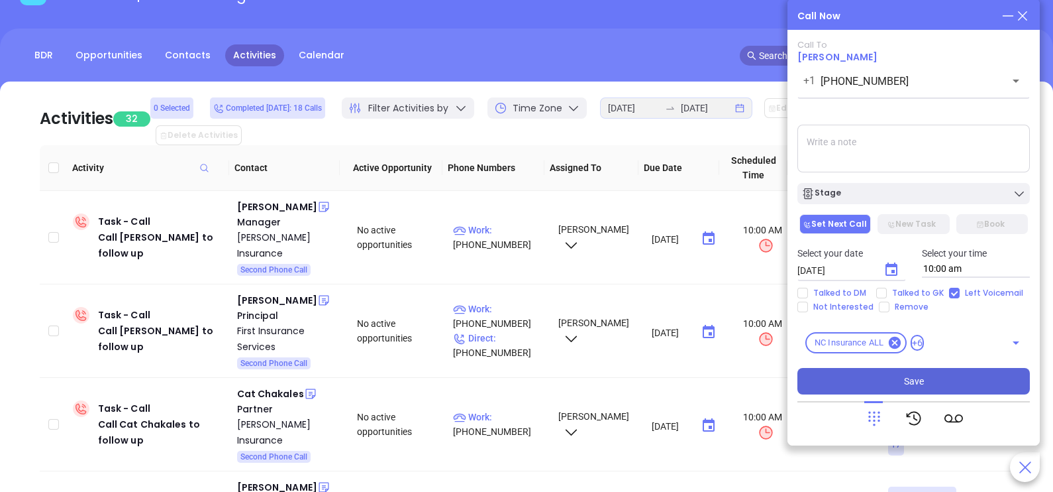
click at [924, 378] on button "Save" at bounding box center [914, 381] width 233 height 26
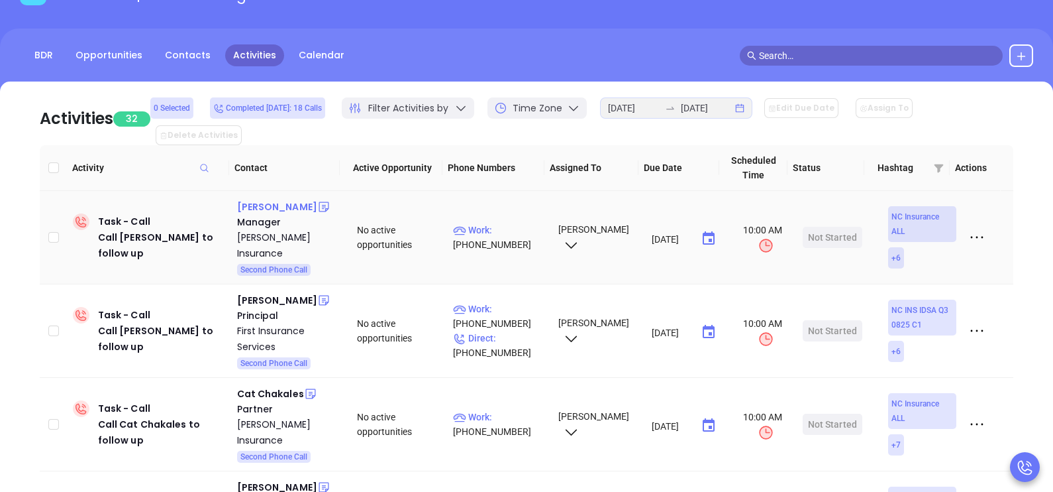
click at [254, 199] on div "Chris Helms" at bounding box center [277, 207] width 80 height 16
click at [490, 223] on p "Work : (704) 921-2118" at bounding box center [499, 237] width 93 height 29
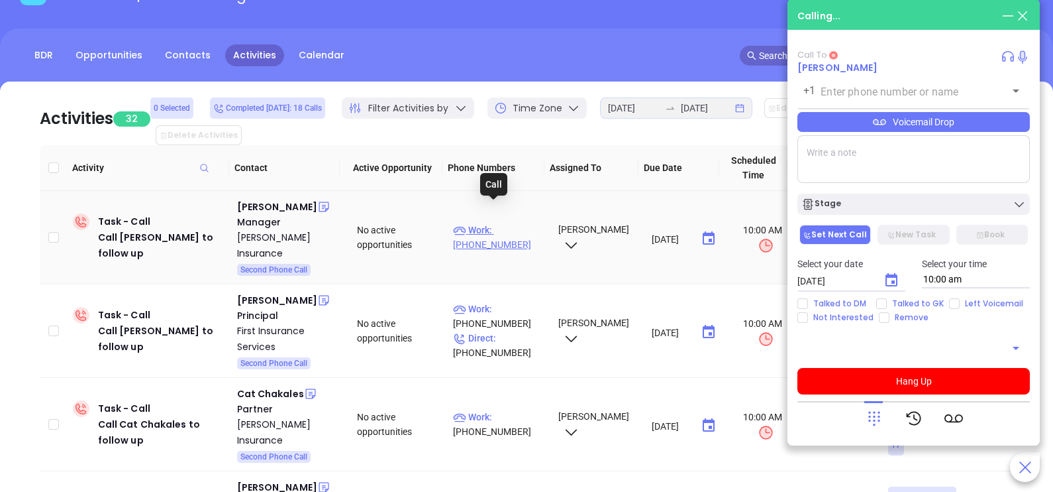
type input "(704) 921-2118"
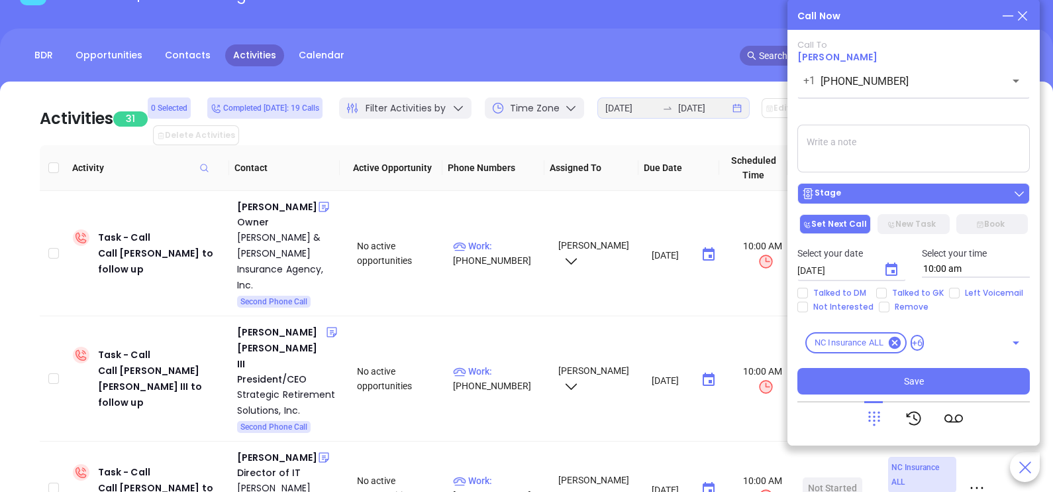
click at [910, 198] on div "Stage" at bounding box center [914, 193] width 225 height 13
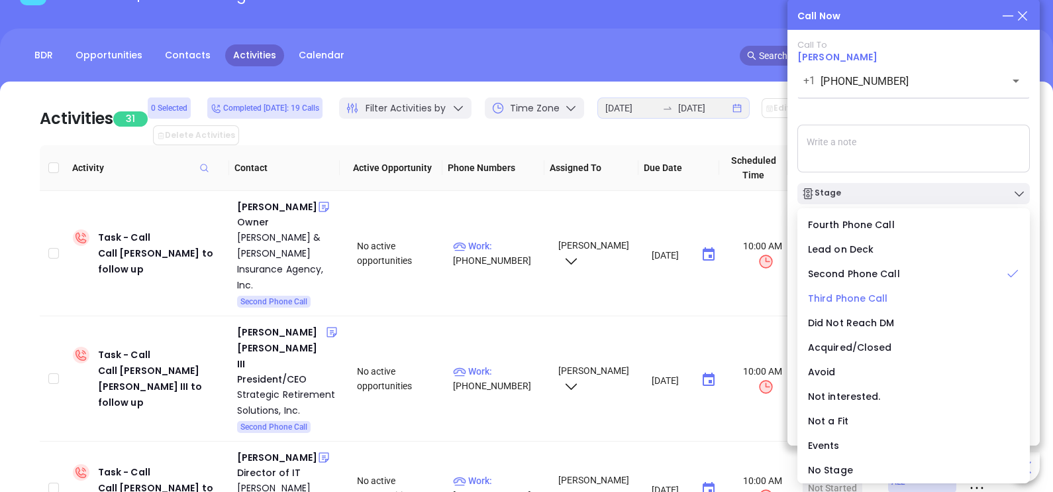
click at [847, 303] on span "Third Phone Call" at bounding box center [848, 297] width 80 height 13
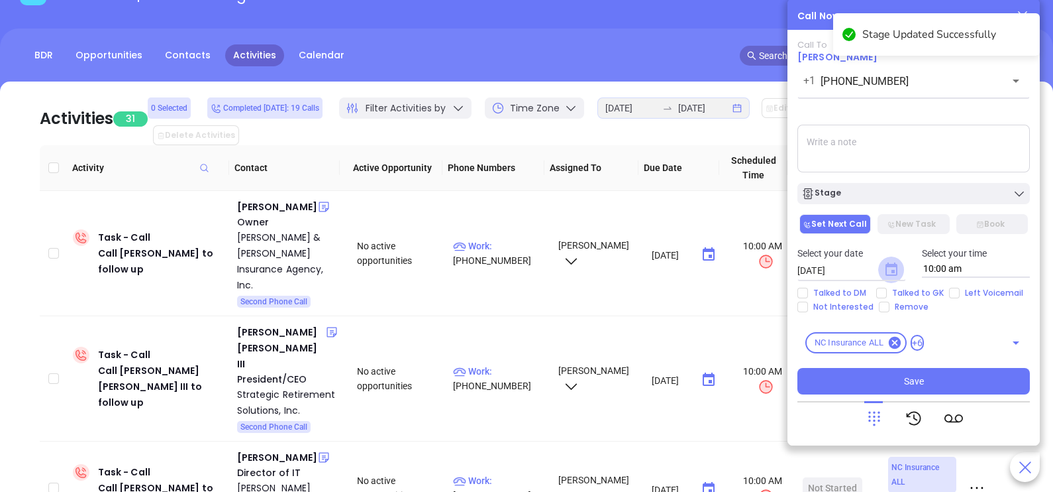
click at [891, 275] on icon "Choose date, selected date is Sep 20, 2025" at bounding box center [892, 268] width 12 height 13
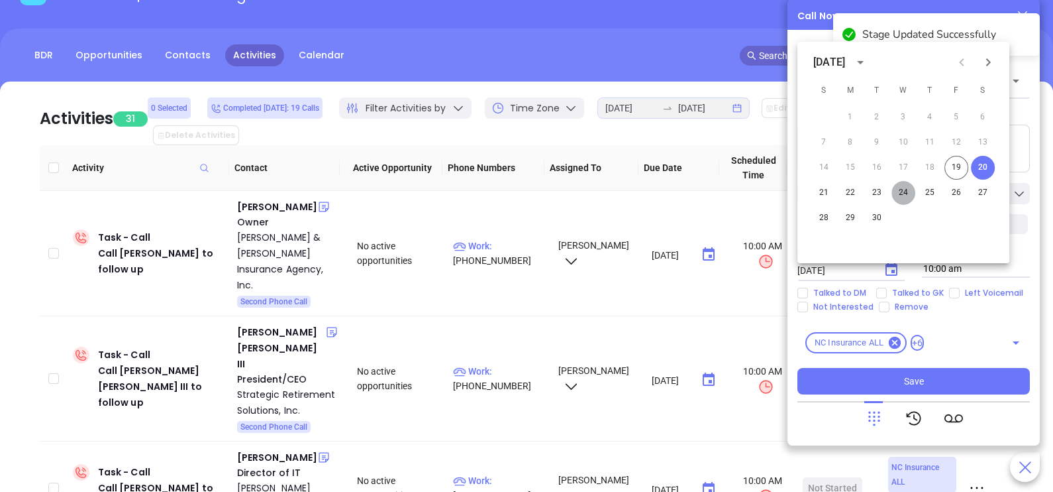
click at [896, 195] on button "24" at bounding box center [904, 193] width 24 height 24
type input "[DATE]"
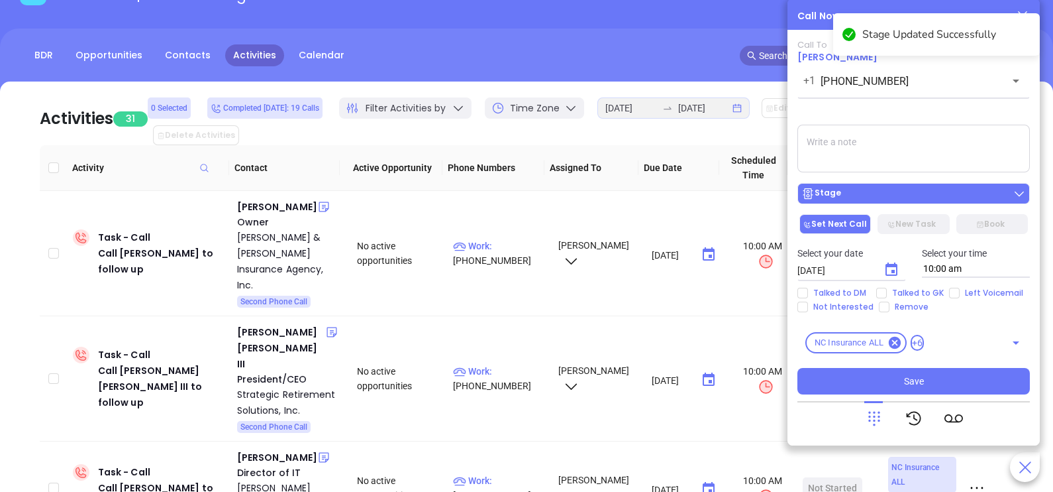
click at [921, 202] on button "Stage" at bounding box center [914, 193] width 233 height 21
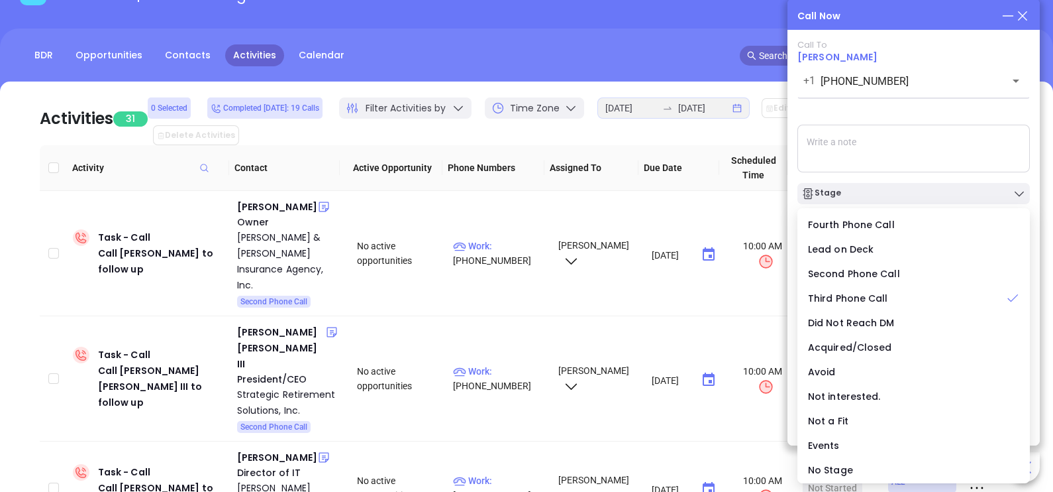
click at [950, 150] on textarea at bounding box center [914, 149] width 233 height 48
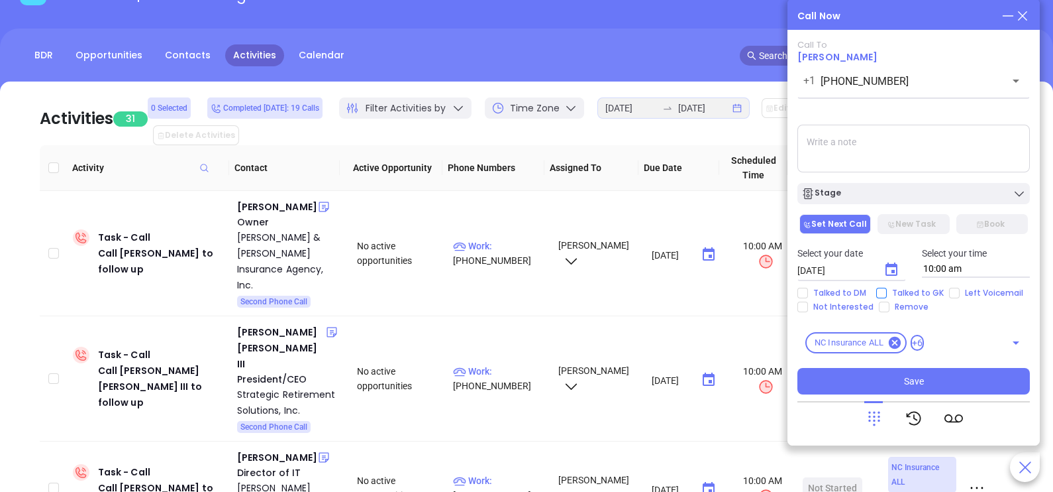
click at [908, 290] on span "Talked to GK" at bounding box center [918, 293] width 62 height 11
click at [887, 290] on input "Talked to GK" at bounding box center [881, 293] width 11 height 11
checkbox input "true"
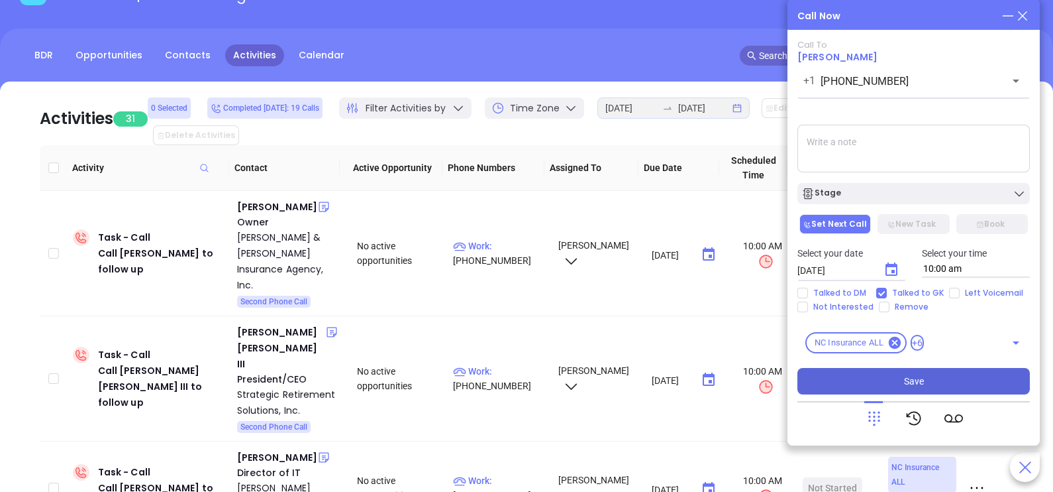
click at [912, 381] on span "Save" at bounding box center [914, 381] width 20 height 15
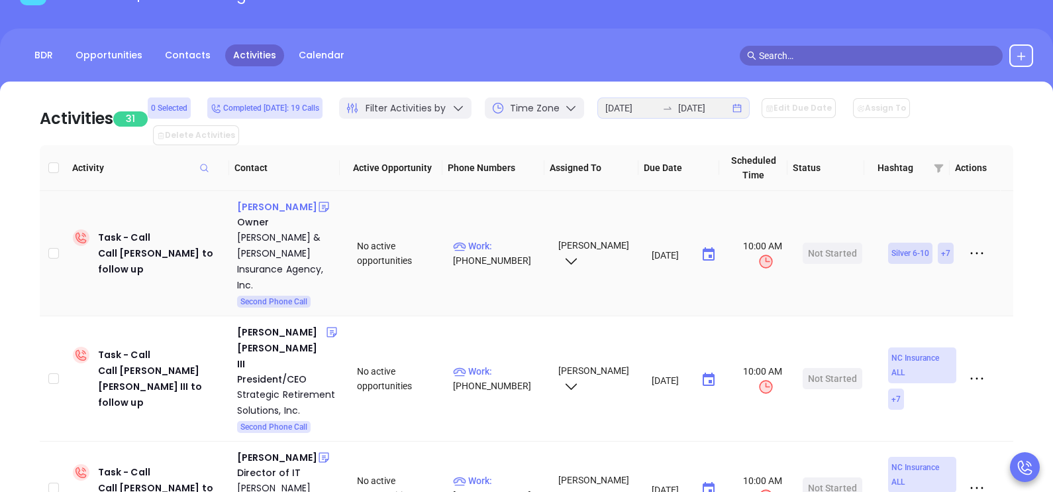
click at [268, 199] on div "Walt Pierce" at bounding box center [277, 207] width 80 height 16
click at [474, 240] on span "Work :" at bounding box center [472, 245] width 39 height 11
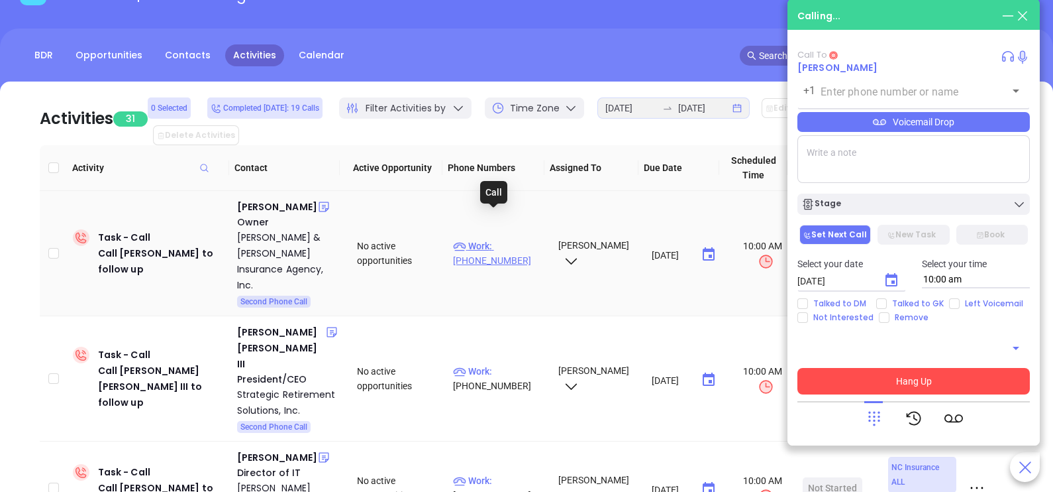
type input "(252) 332-5127"
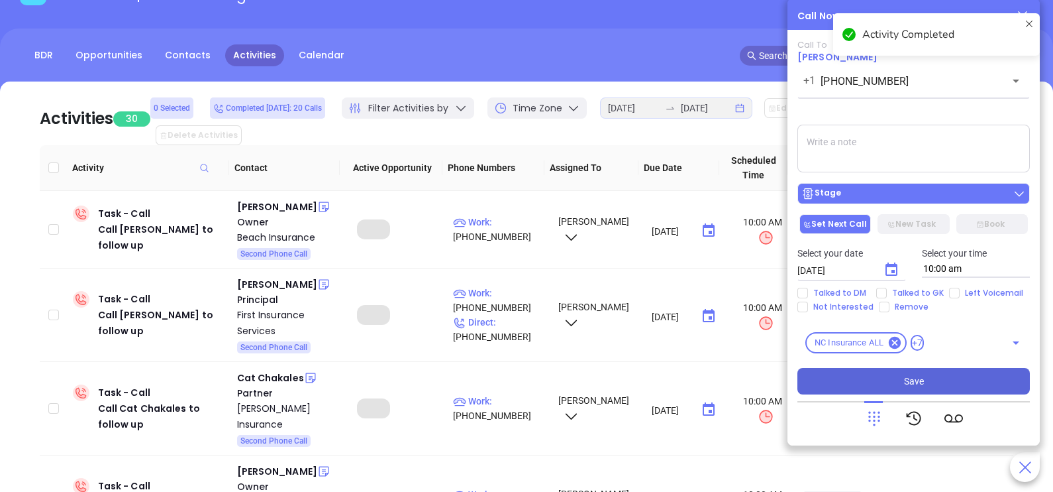
click at [872, 185] on button "Stage" at bounding box center [914, 193] width 233 height 21
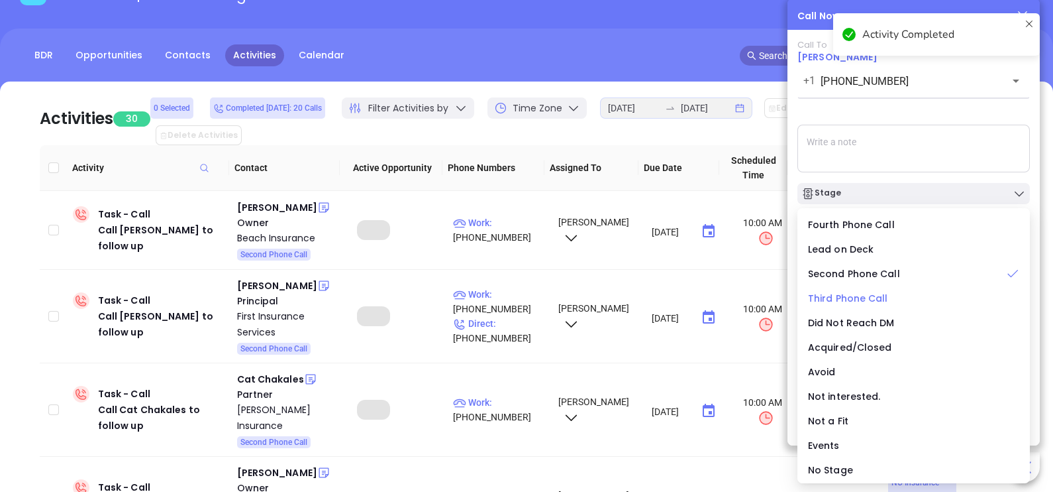
click at [873, 301] on span "Third Phone Call" at bounding box center [848, 297] width 80 height 13
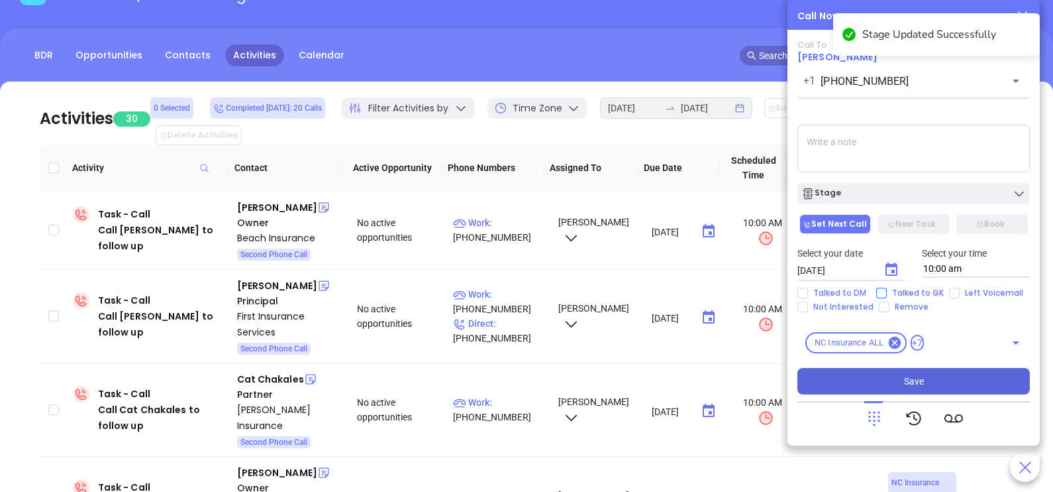
click at [892, 295] on span "Talked to GK" at bounding box center [918, 293] width 62 height 11
click at [887, 295] on input "Talked to GK" at bounding box center [881, 293] width 11 height 11
checkbox input "true"
click at [900, 269] on button "Choose date, selected date is Sep 20, 2025" at bounding box center [891, 269] width 26 height 26
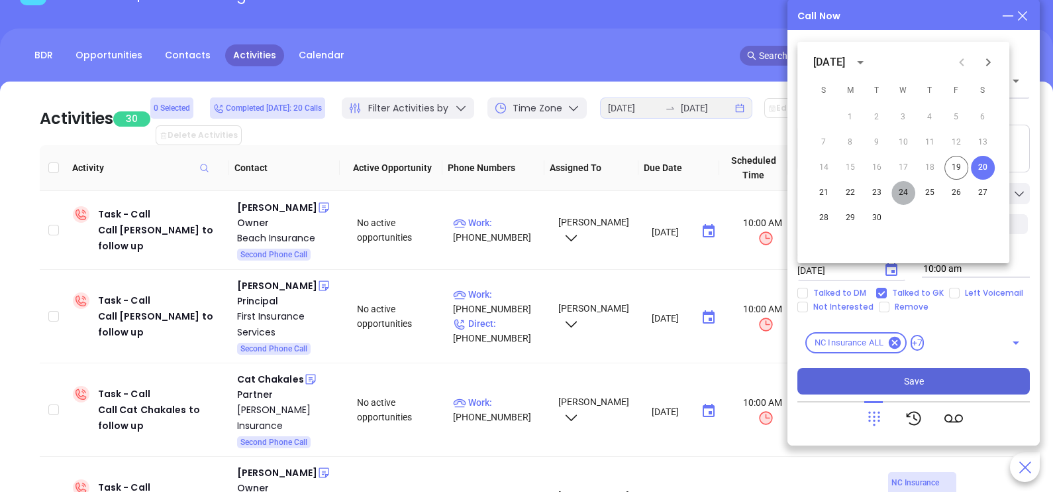
click at [904, 195] on button "24" at bounding box center [904, 193] width 24 height 24
type input "09/24/2025"
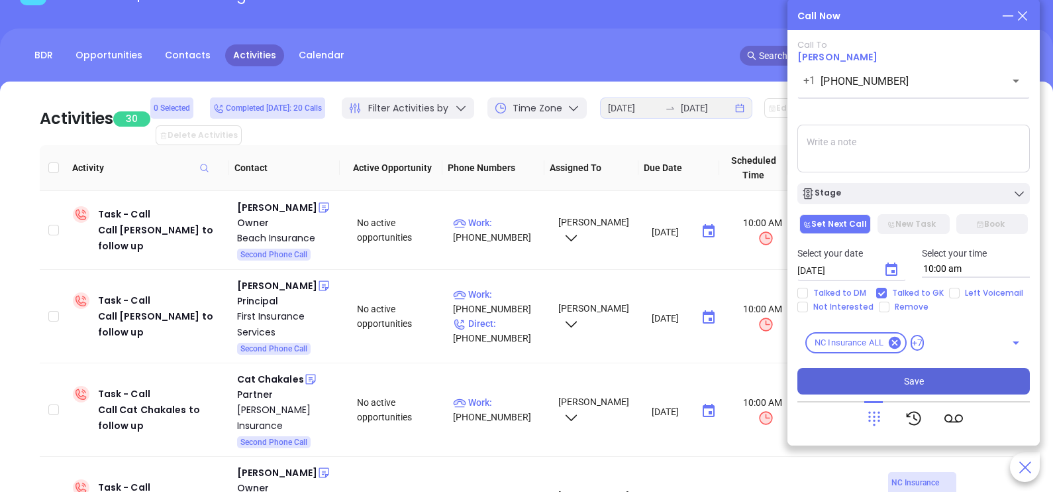
click at [891, 375] on button "Save" at bounding box center [914, 381] width 233 height 26
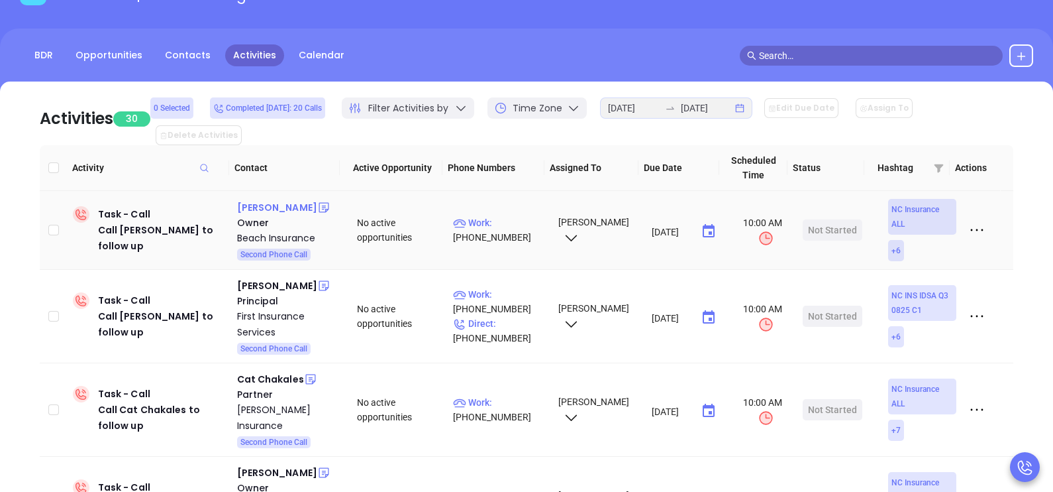
click at [282, 199] on div "Chance Perry" at bounding box center [277, 207] width 80 height 16
click at [491, 215] on p "Work : (704) 554-5701" at bounding box center [499, 229] width 93 height 29
type input "(704) 554-5701"
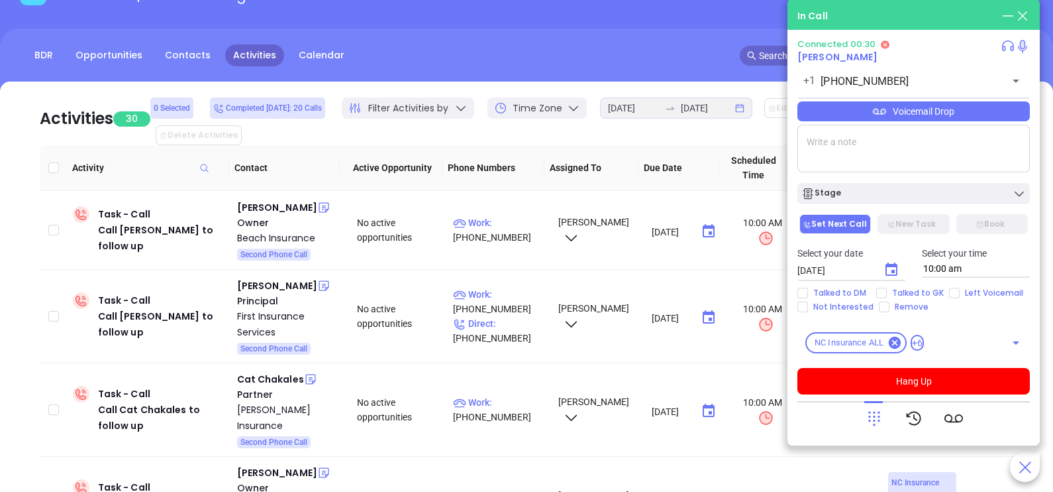
click at [872, 419] on icon at bounding box center [874, 418] width 19 height 19
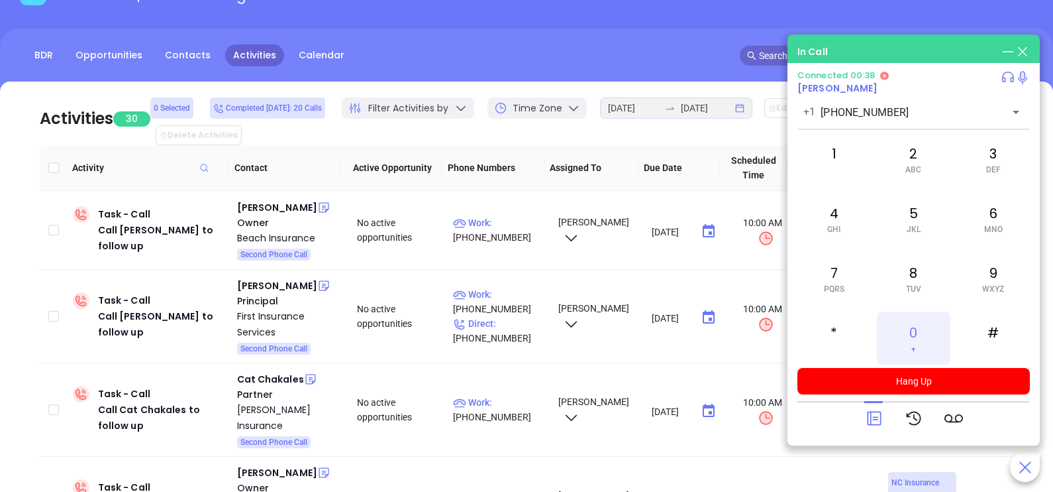
click at [901, 343] on div "0 +" at bounding box center [913, 337] width 73 height 53
click at [847, 159] on div "1" at bounding box center [834, 158] width 73 height 53
drag, startPoint x: 863, startPoint y: 421, endPoint x: 886, endPoint y: 415, distance: 24.4
click at [886, 415] on div at bounding box center [914, 418] width 233 height 34
click at [886, 415] on div at bounding box center [914, 418] width 98 height 34
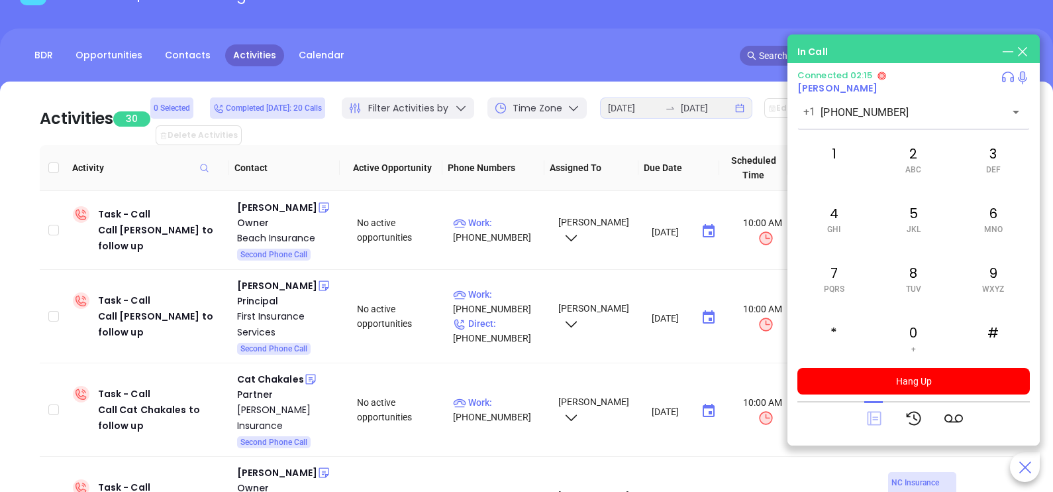
click at [879, 416] on icon at bounding box center [874, 418] width 19 height 19
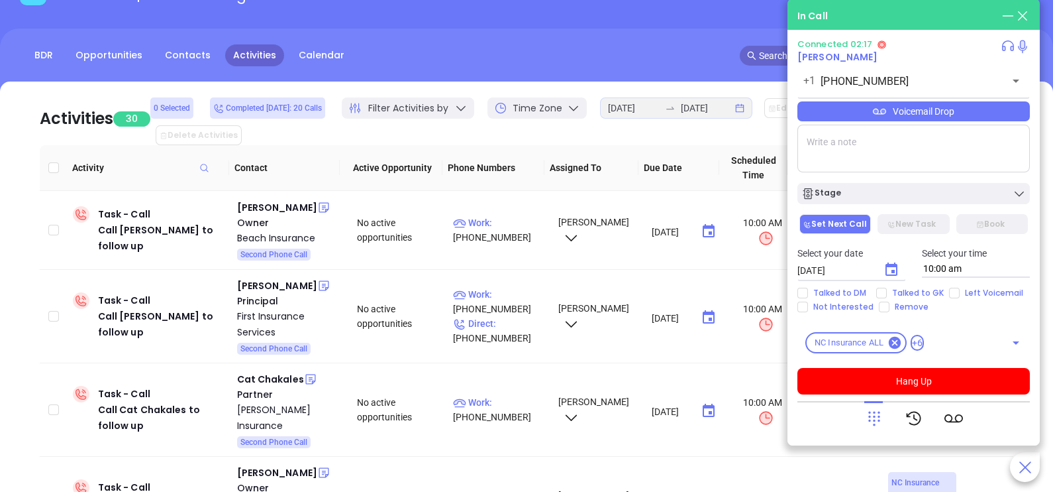
click at [998, 115] on div "Voicemail Drop" at bounding box center [914, 111] width 233 height 20
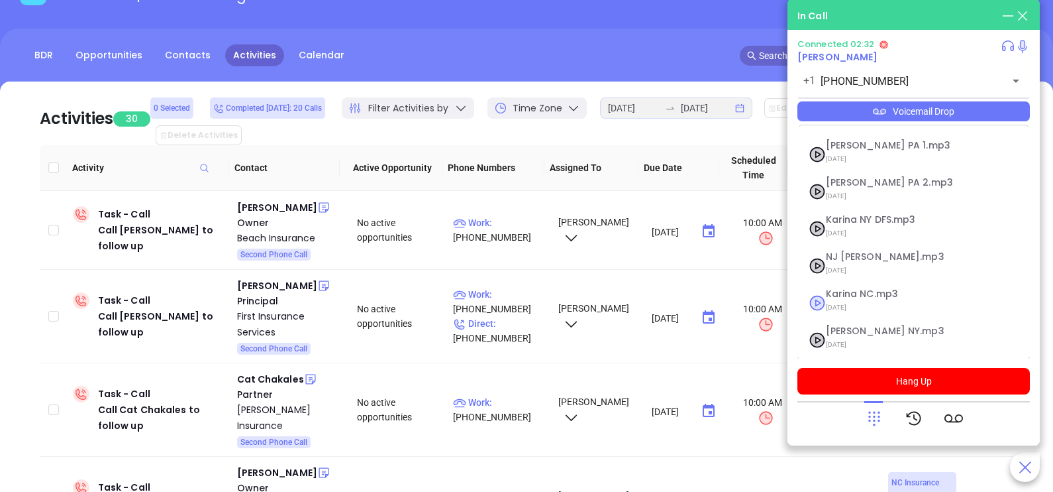
click at [878, 299] on span "09/10/2025" at bounding box center [897, 307] width 143 height 17
checkbox input "true"
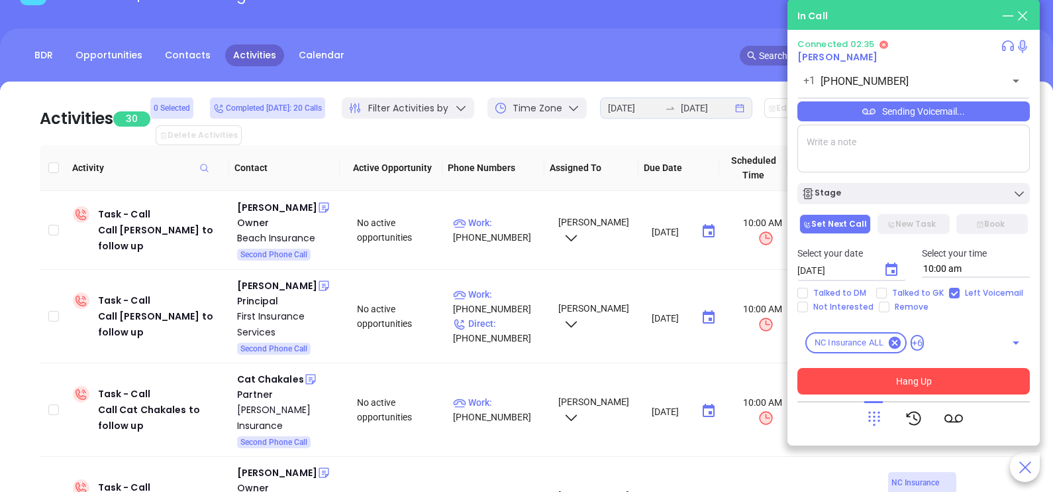
click at [904, 383] on button "Hang Up" at bounding box center [914, 381] width 233 height 26
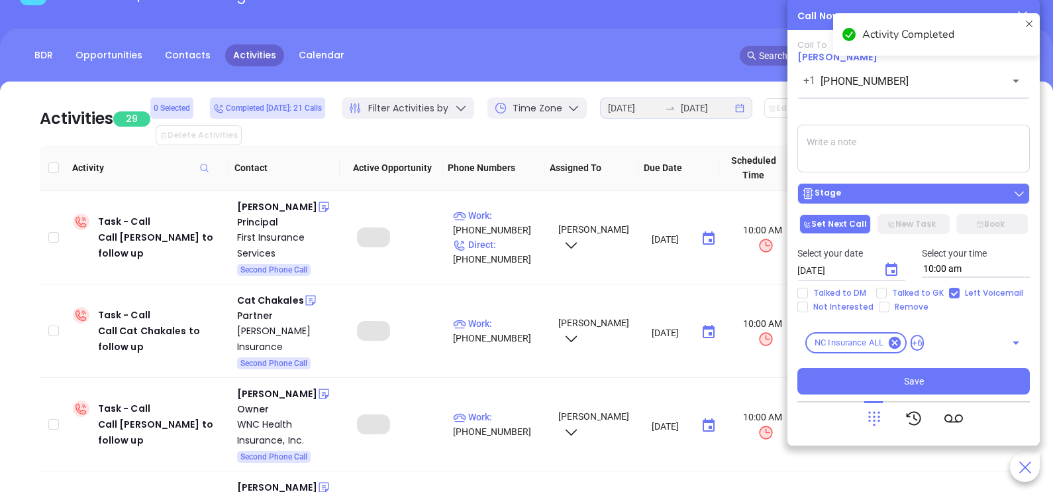
click at [924, 191] on div "Stage" at bounding box center [914, 193] width 225 height 13
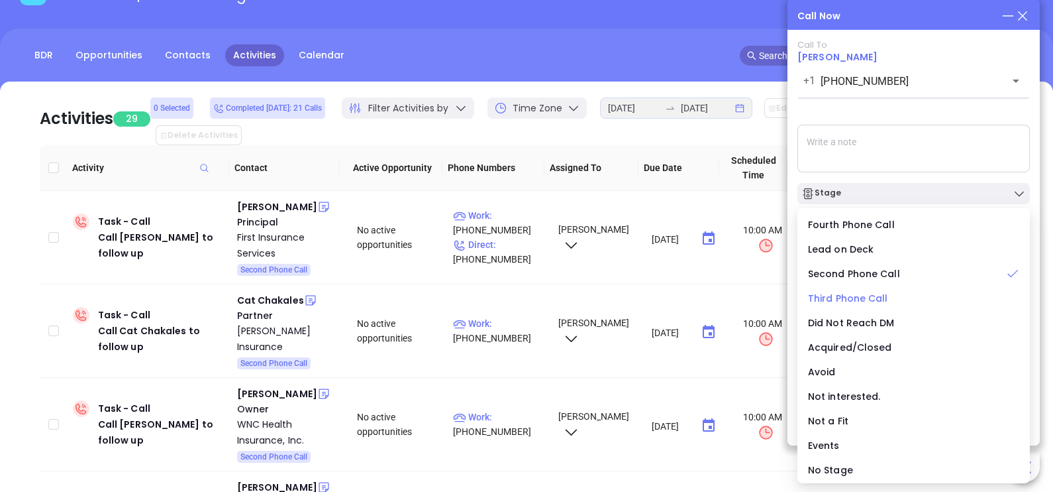
click at [869, 301] on span "Third Phone Call" at bounding box center [848, 297] width 80 height 13
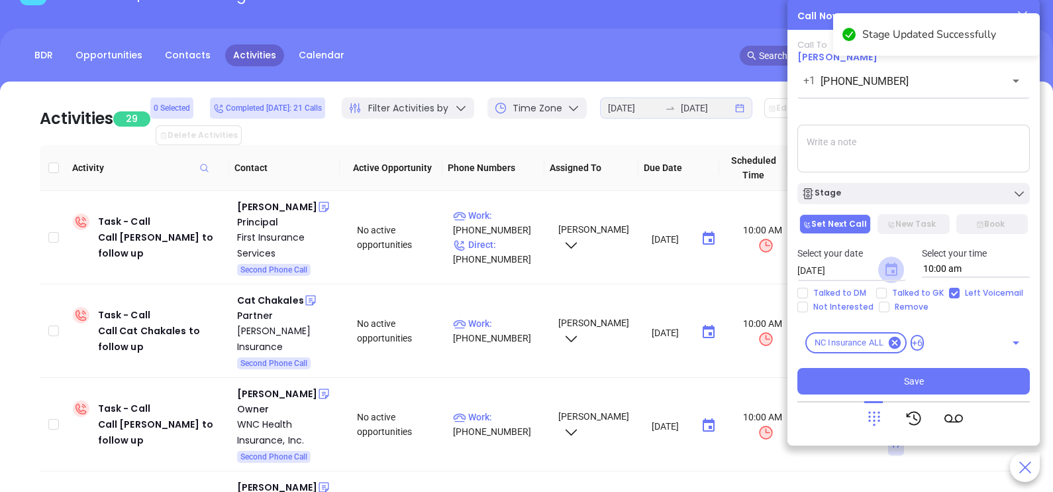
click at [892, 270] on icon "Choose date, selected date is Sep 20, 2025" at bounding box center [892, 268] width 12 height 13
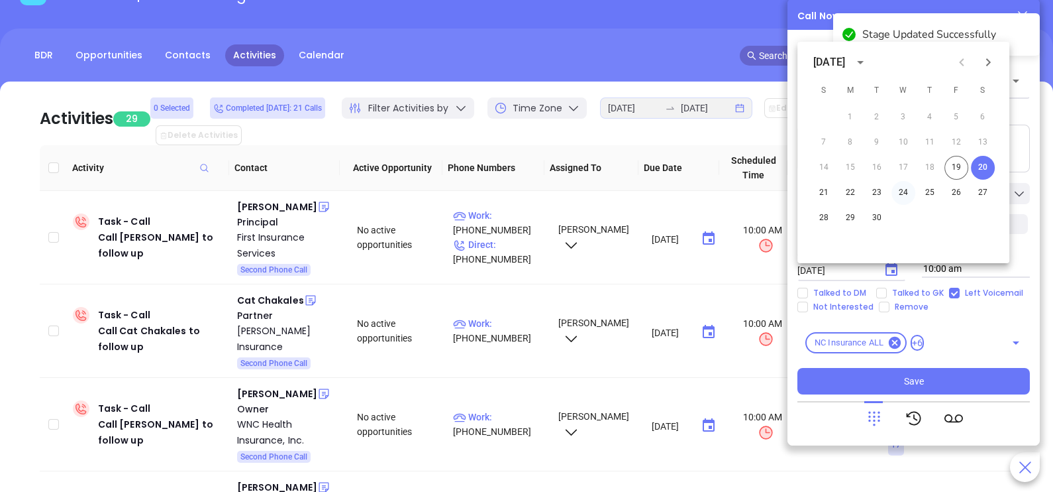
click at [903, 193] on button "24" at bounding box center [904, 193] width 24 height 24
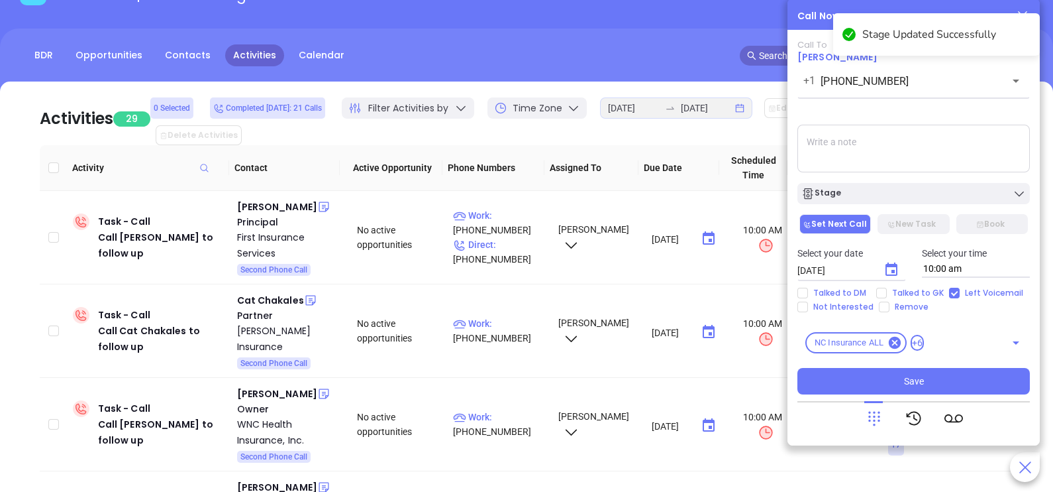
type input "09/24/2025"
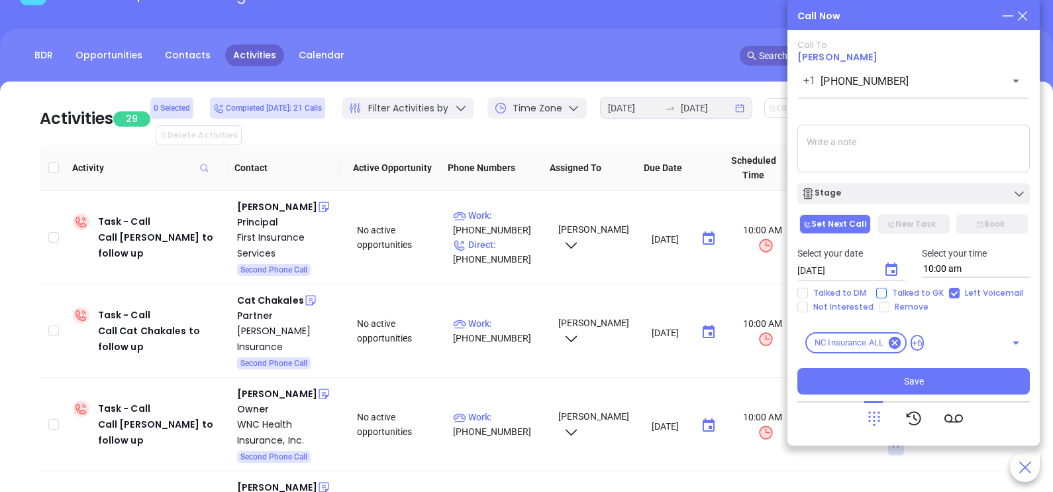
click at [910, 295] on span "Talked to GK" at bounding box center [918, 293] width 62 height 11
click at [887, 295] on input "Talked to GK" at bounding box center [881, 293] width 11 height 11
checkbox input "true"
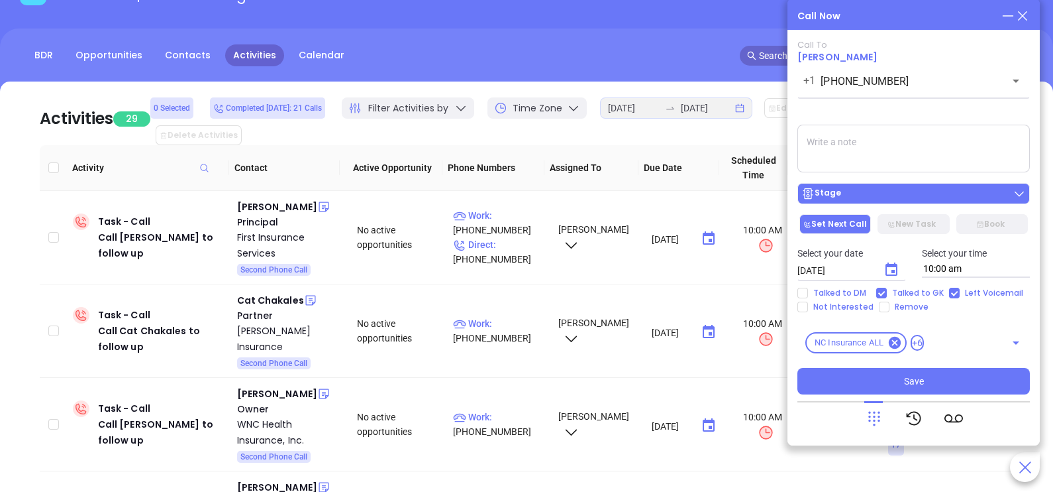
click at [975, 191] on div "Stage" at bounding box center [914, 193] width 225 height 13
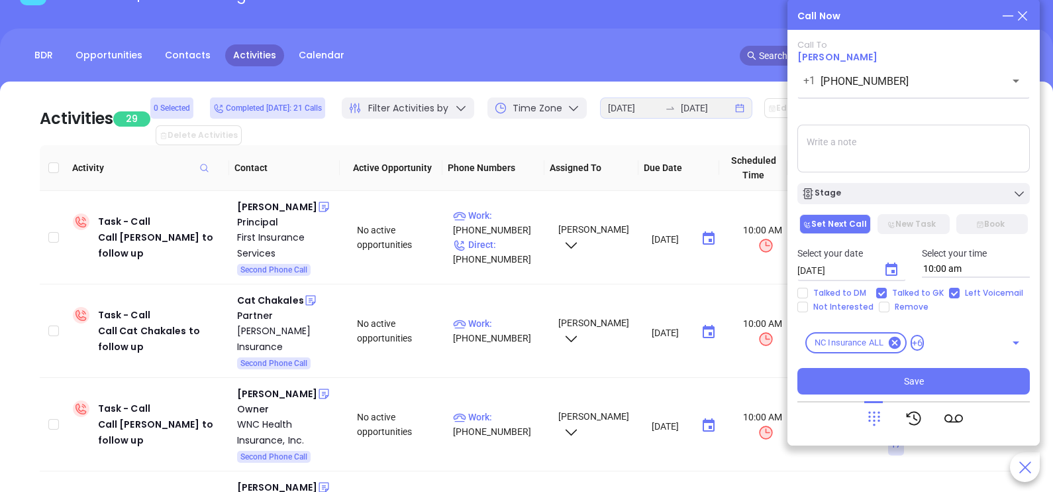
click at [958, 161] on textarea at bounding box center [914, 149] width 233 height 48
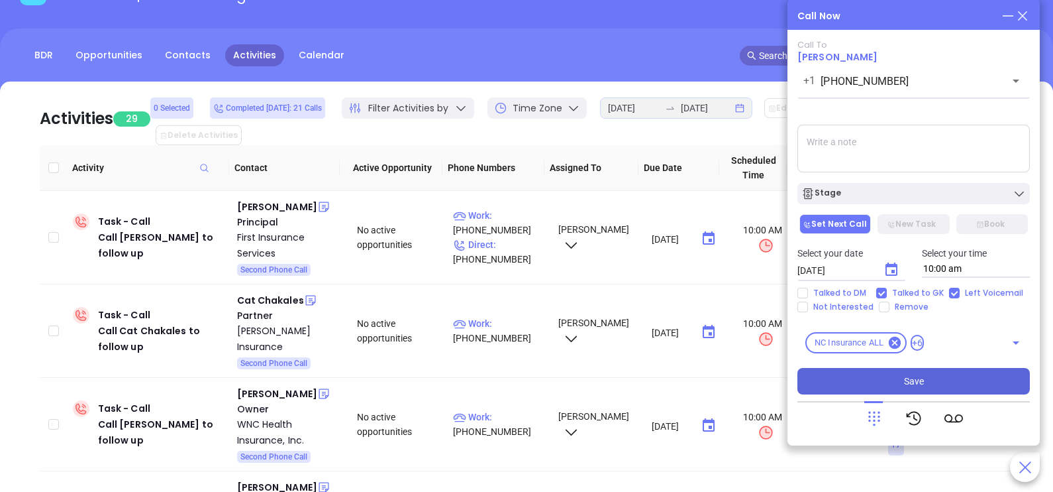
click at [882, 378] on button "Save" at bounding box center [914, 381] width 233 height 26
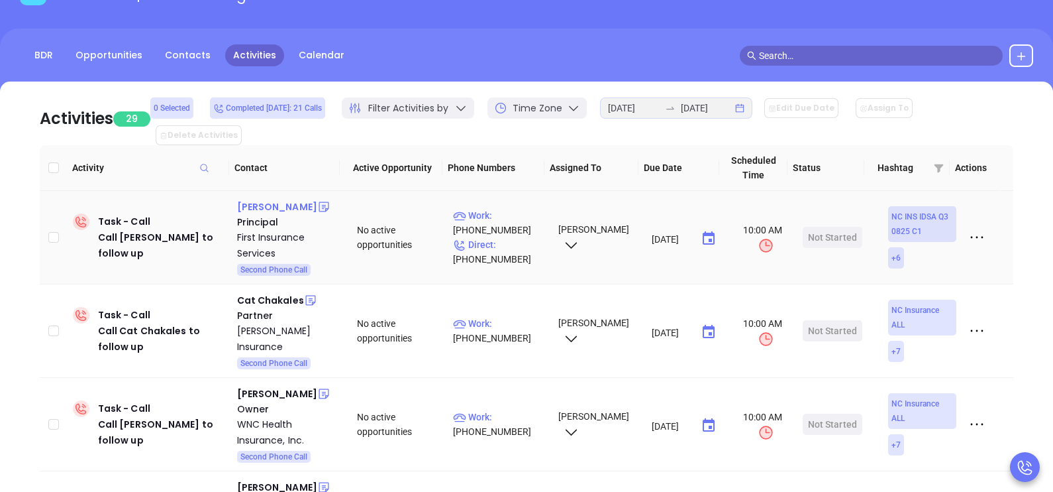
click at [272, 199] on div "Brian Jones" at bounding box center [277, 207] width 80 height 16
click at [503, 237] on p "Direct : (856) 358-7000" at bounding box center [499, 251] width 93 height 29
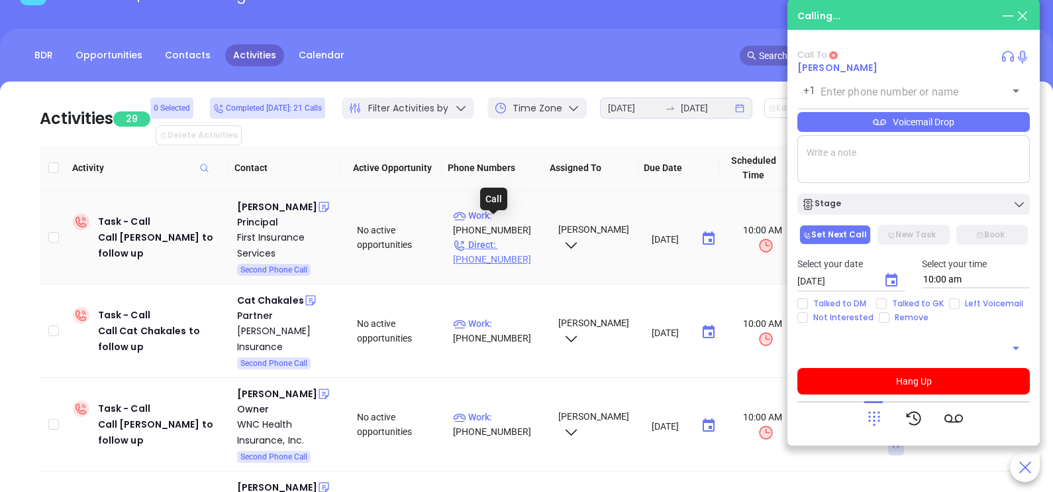
type input "(856) 358-7000"
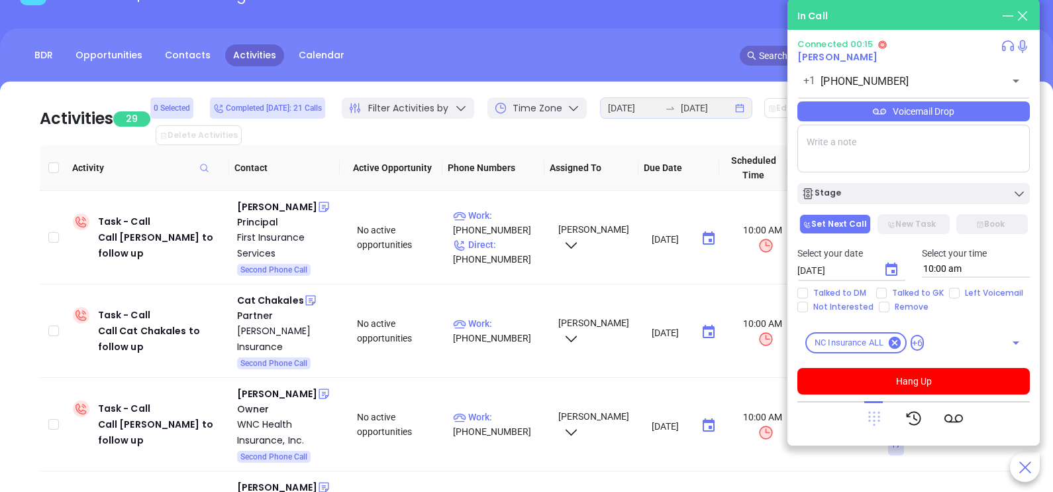
click at [878, 415] on icon at bounding box center [875, 418] width 12 height 15
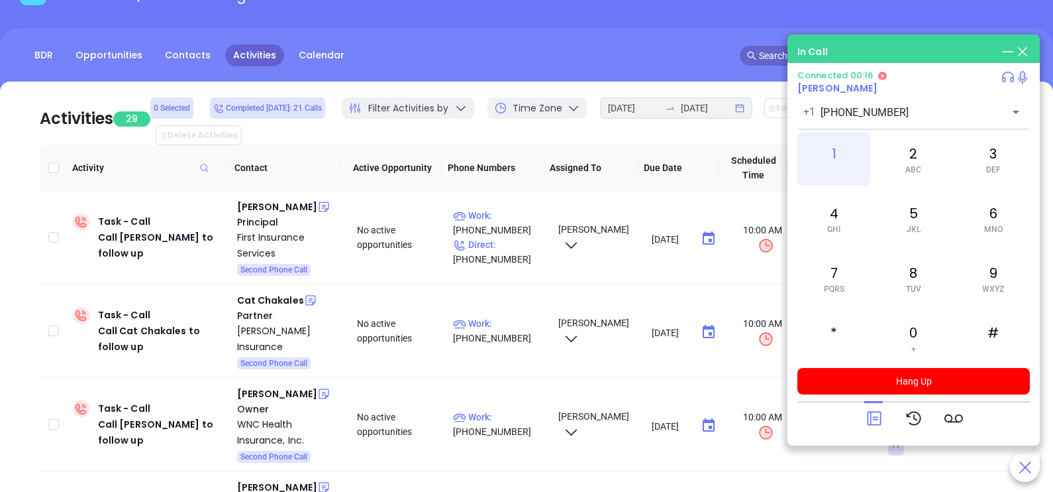
click at [837, 160] on div "1" at bounding box center [834, 158] width 73 height 53
click at [912, 174] on span "ABC" at bounding box center [914, 169] width 16 height 9
click at [838, 286] on span "PQRS" at bounding box center [834, 288] width 21 height 9
click at [849, 221] on div "4 GHI" at bounding box center [834, 218] width 73 height 53
click at [918, 178] on div "2 ABC" at bounding box center [913, 158] width 73 height 53
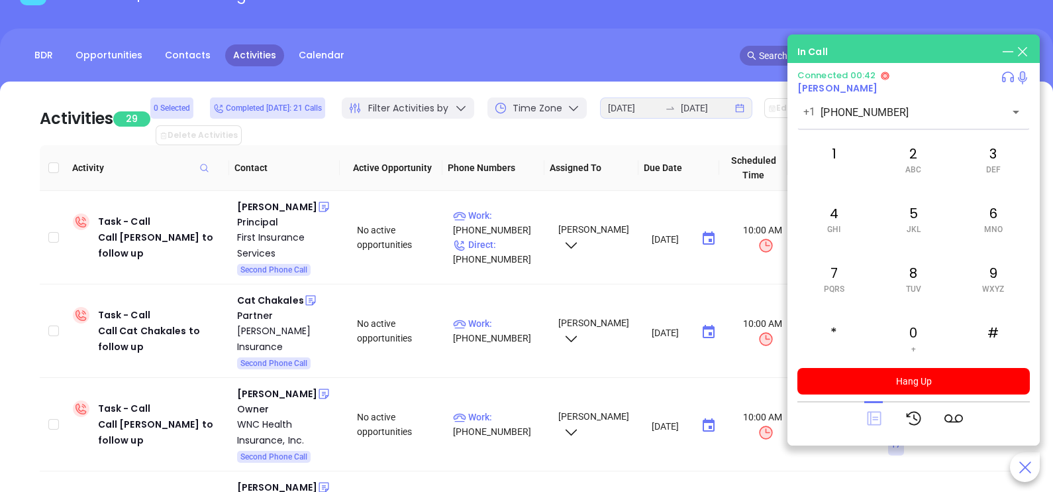
click at [878, 412] on icon at bounding box center [874, 418] width 14 height 14
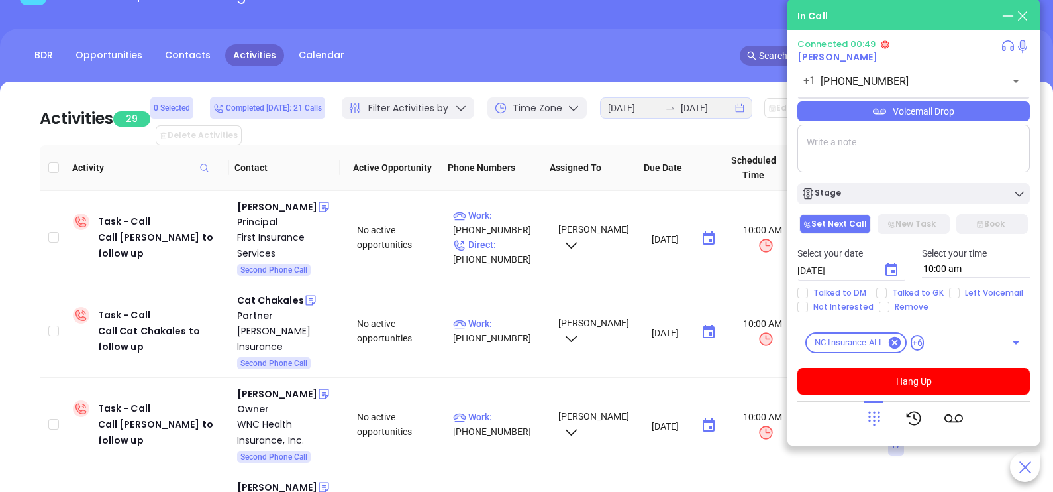
click at [963, 115] on div "Voicemail Drop" at bounding box center [914, 111] width 233 height 20
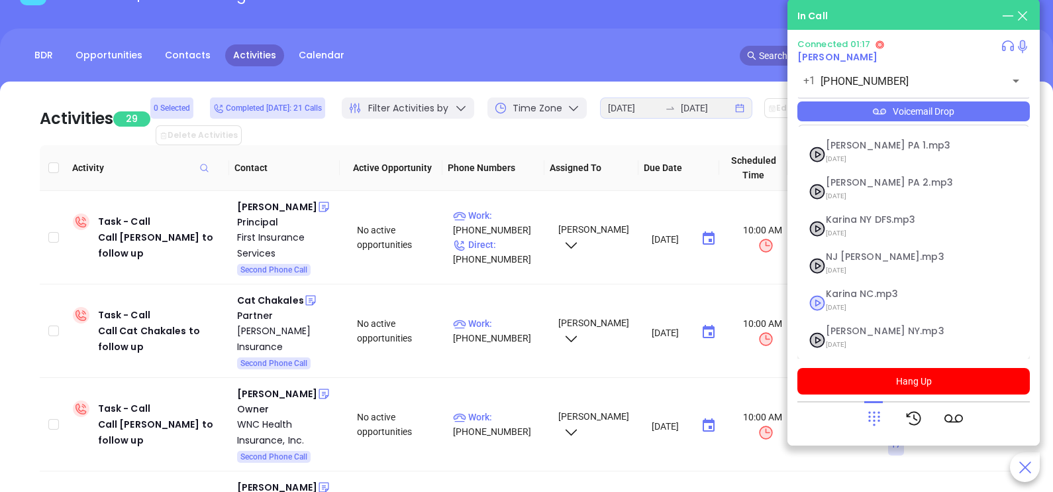
click at [887, 295] on span "Karina NC.mp3" at bounding box center [897, 294] width 143 height 10
checkbox input "true"
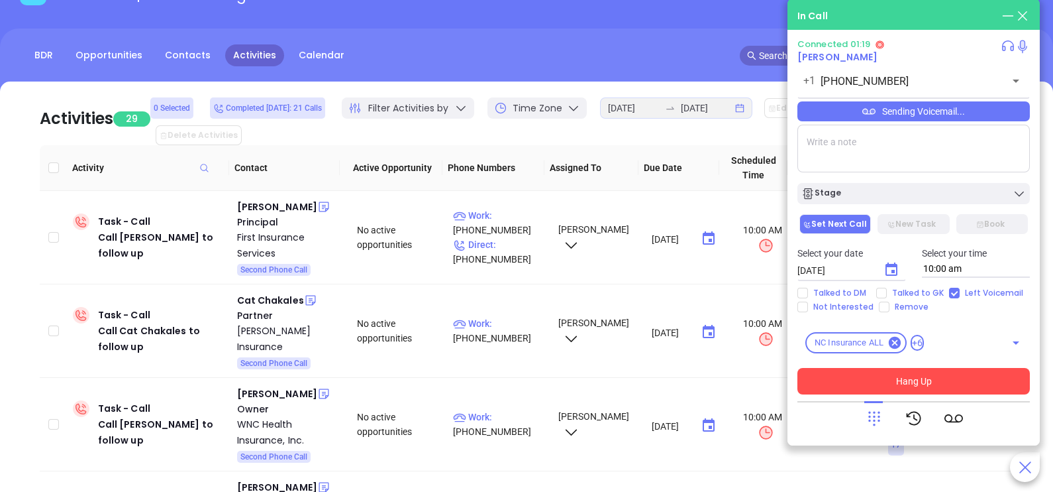
click at [882, 384] on button "Hang Up" at bounding box center [914, 381] width 233 height 26
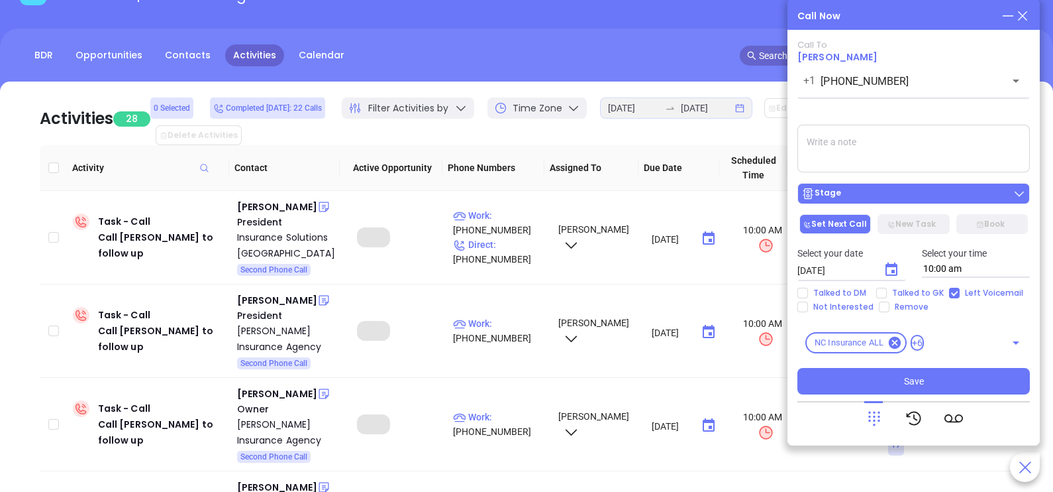
click at [891, 192] on div "Stage" at bounding box center [914, 193] width 225 height 13
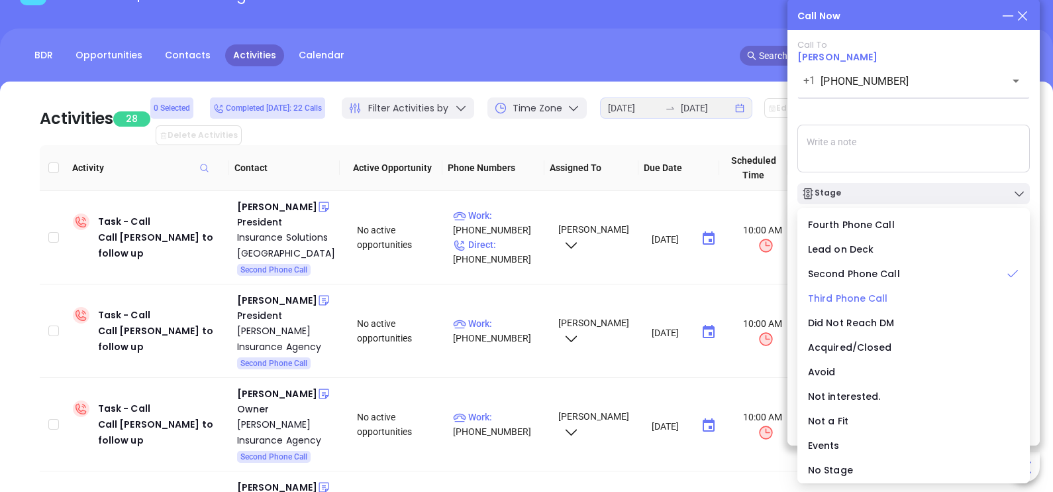
click at [866, 299] on span "Third Phone Call" at bounding box center [848, 297] width 80 height 13
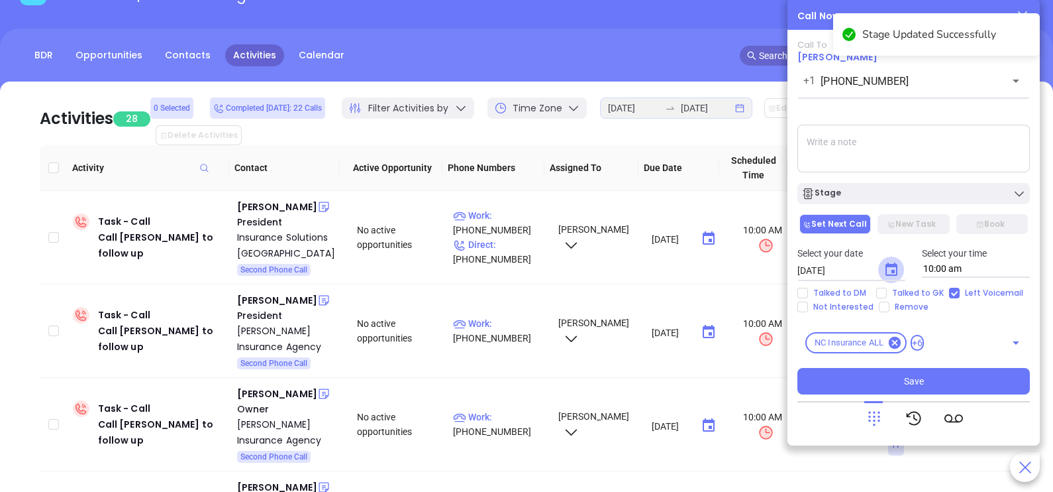
click at [882, 273] on button "Choose date, selected date is Sep 20, 2025" at bounding box center [891, 269] width 26 height 26
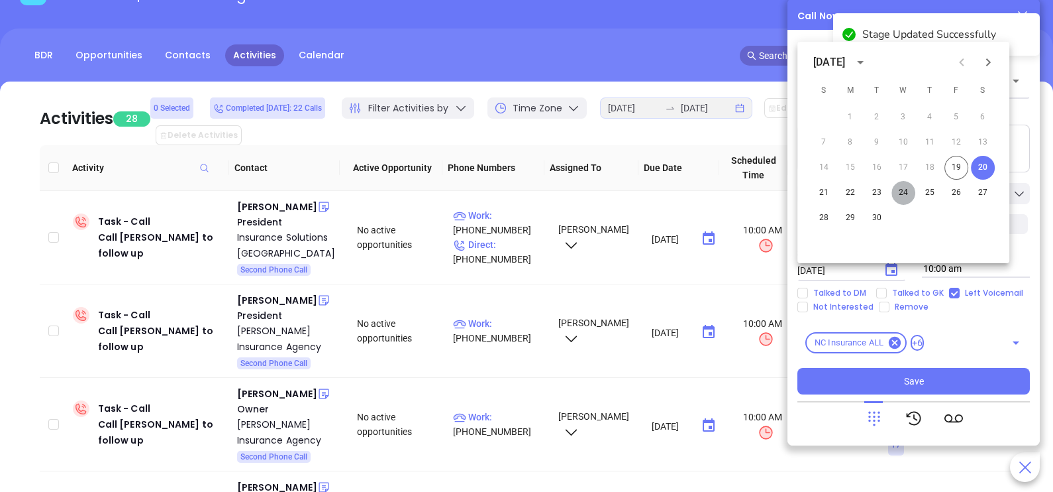
click at [902, 193] on button "24" at bounding box center [904, 193] width 24 height 24
type input "09/24/2025"
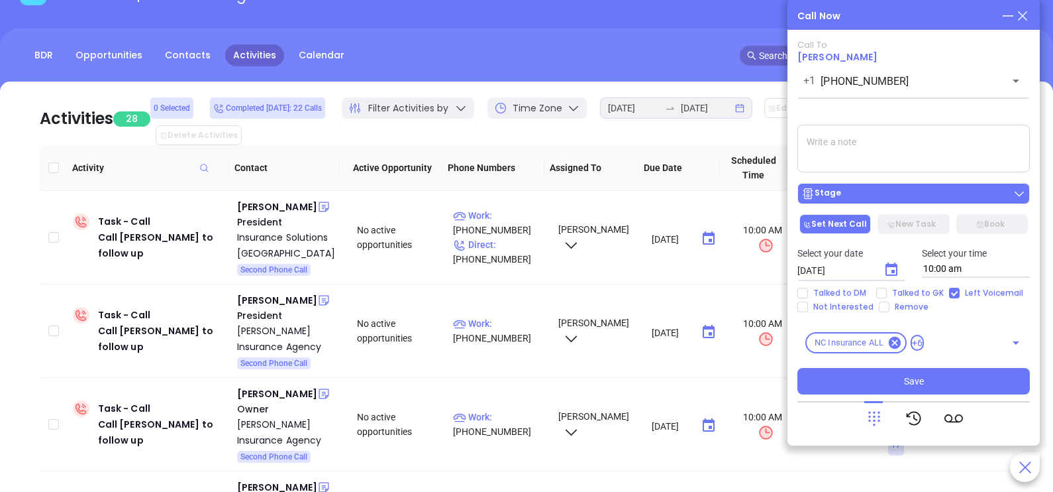
click at [909, 191] on div "Stage" at bounding box center [914, 193] width 225 height 13
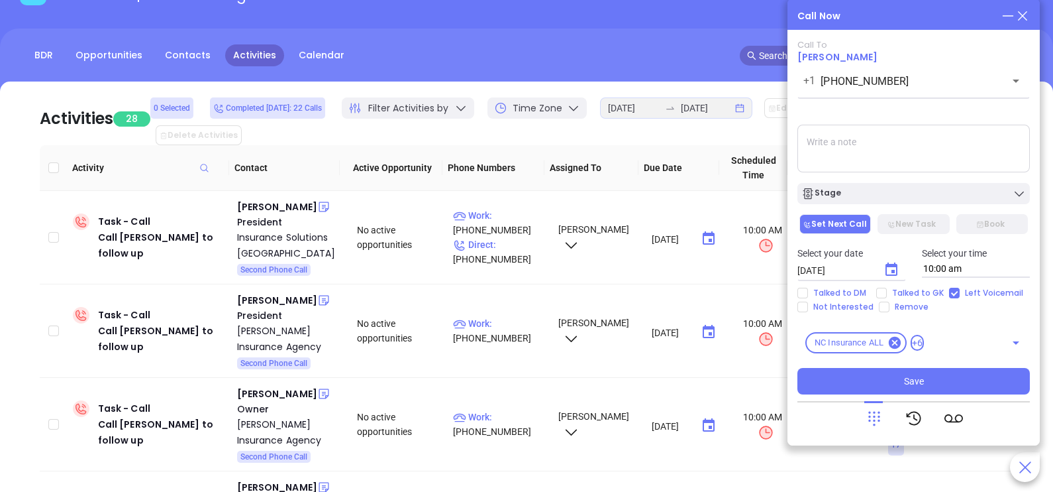
click at [955, 151] on textarea at bounding box center [914, 149] width 233 height 48
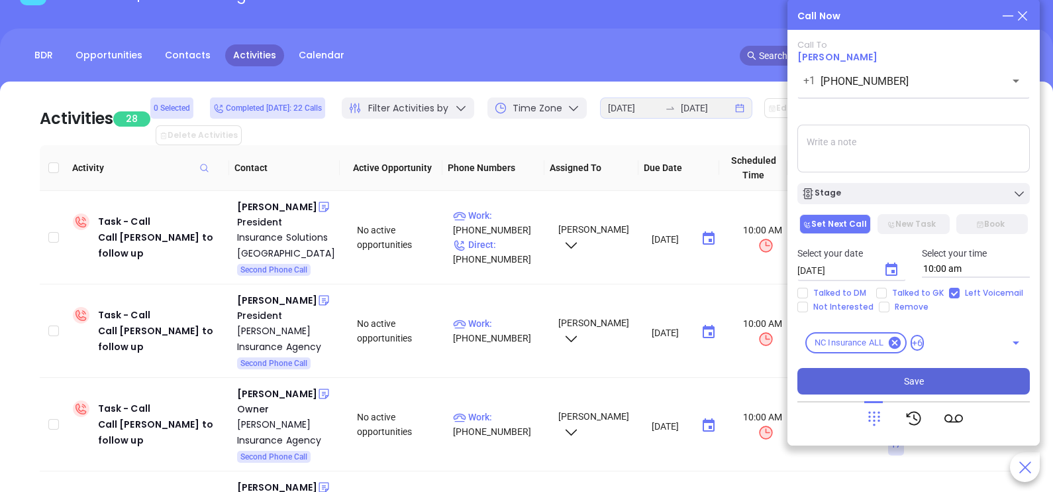
click at [908, 379] on span "Save" at bounding box center [914, 381] width 20 height 15
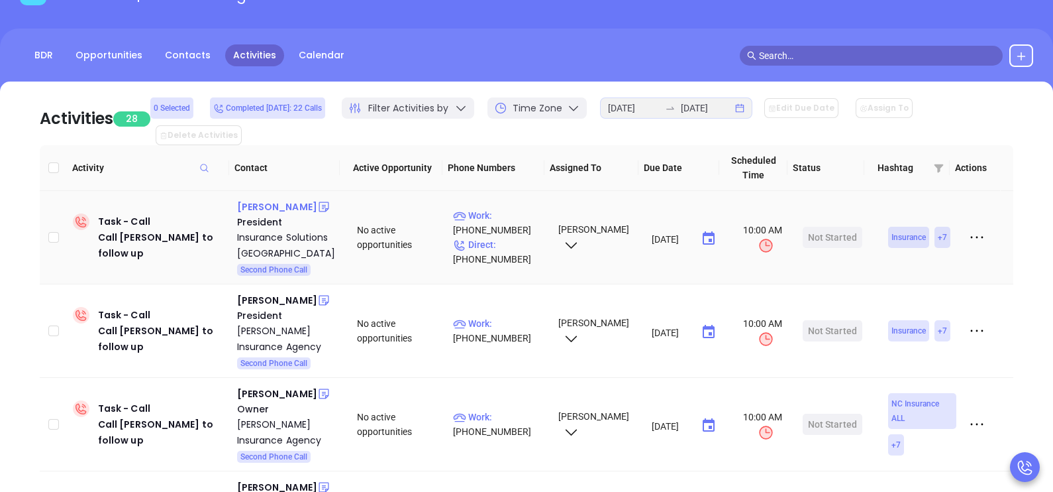
click at [257, 199] on div "Eric Ritter" at bounding box center [277, 207] width 80 height 16
click at [522, 237] on p "Direct : (910) 392-6266" at bounding box center [499, 251] width 93 height 29
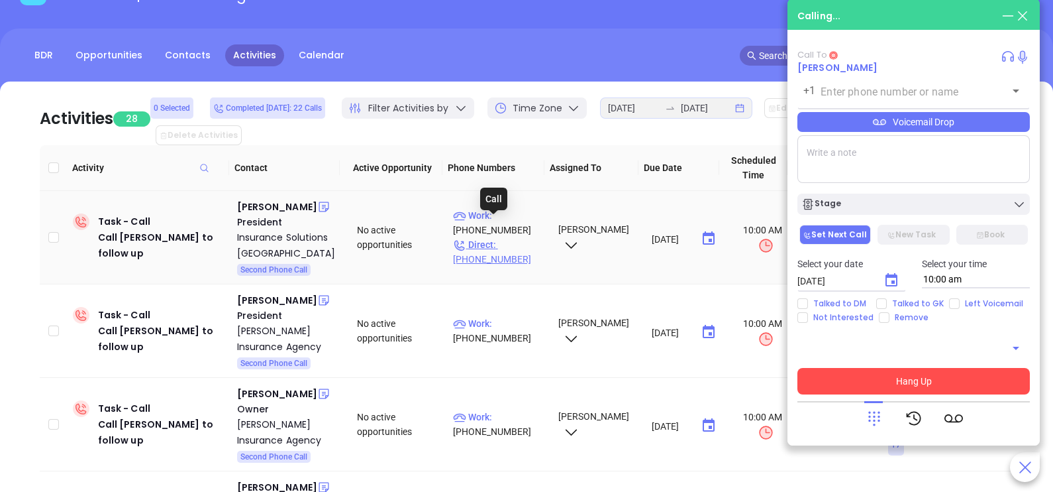
type input "(910) 392-6266"
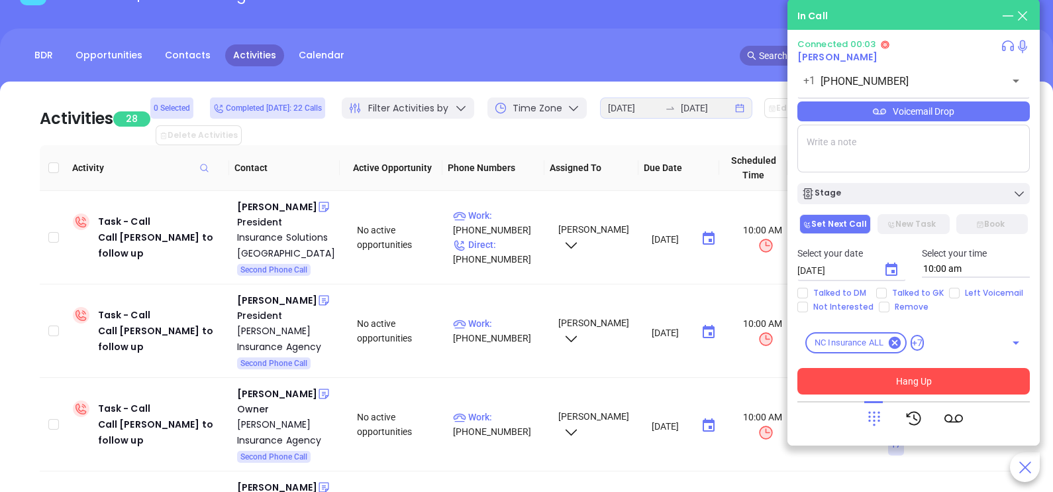
click at [849, 381] on button "Hang Up" at bounding box center [914, 381] width 233 height 26
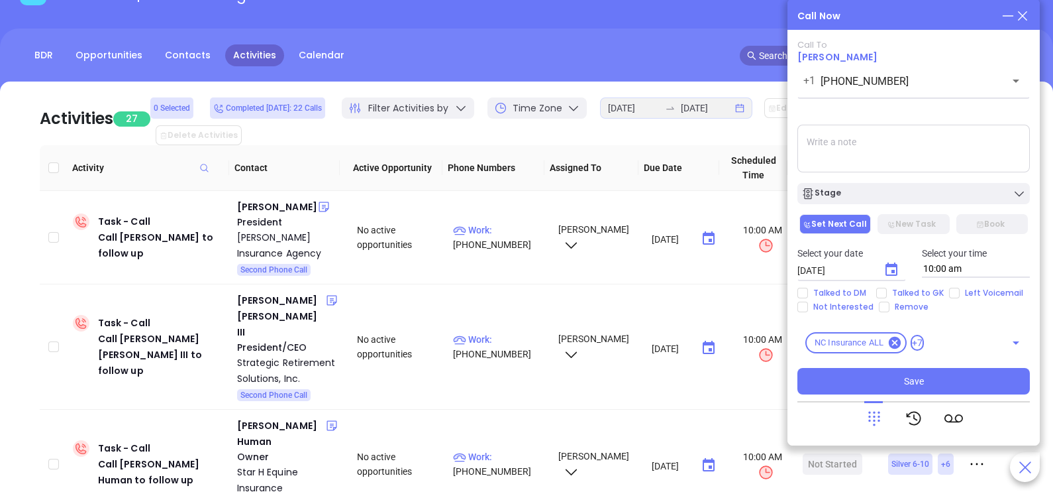
click at [1024, 19] on icon at bounding box center [1023, 16] width 15 height 15
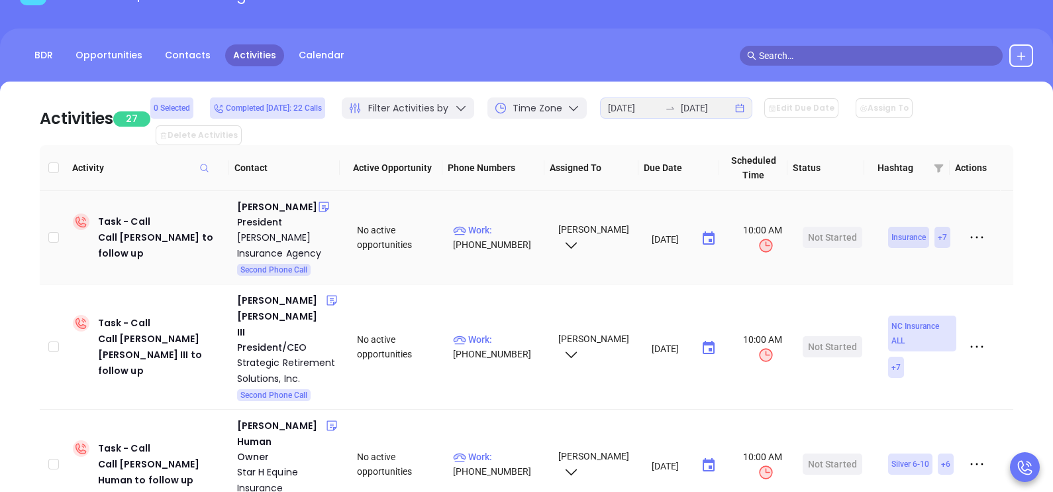
click at [268, 215] on div "President" at bounding box center [288, 222] width 102 height 15
click at [266, 199] on div "Terry Nobles" at bounding box center [277, 207] width 80 height 16
click at [520, 223] on p "Work : (919) 833-3803" at bounding box center [499, 237] width 93 height 29
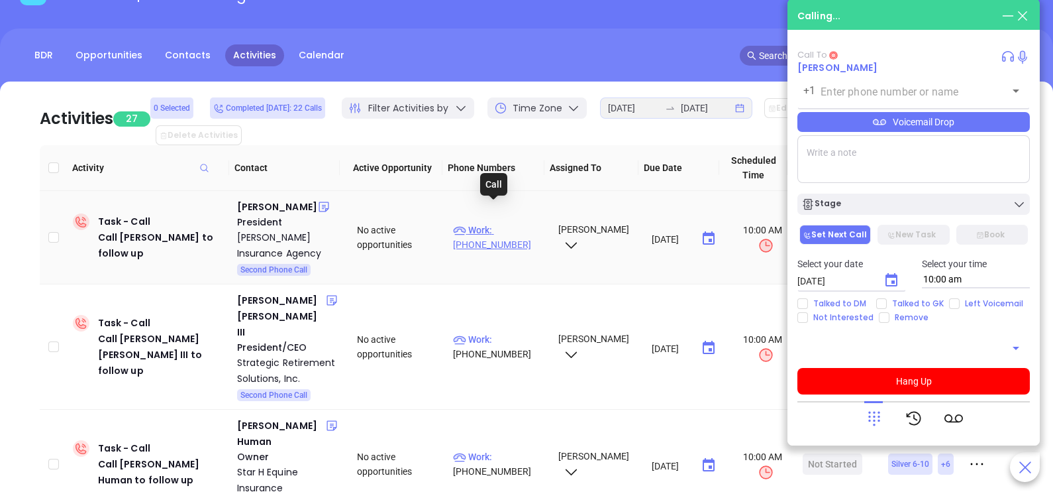
type input "(919) 833-3803"
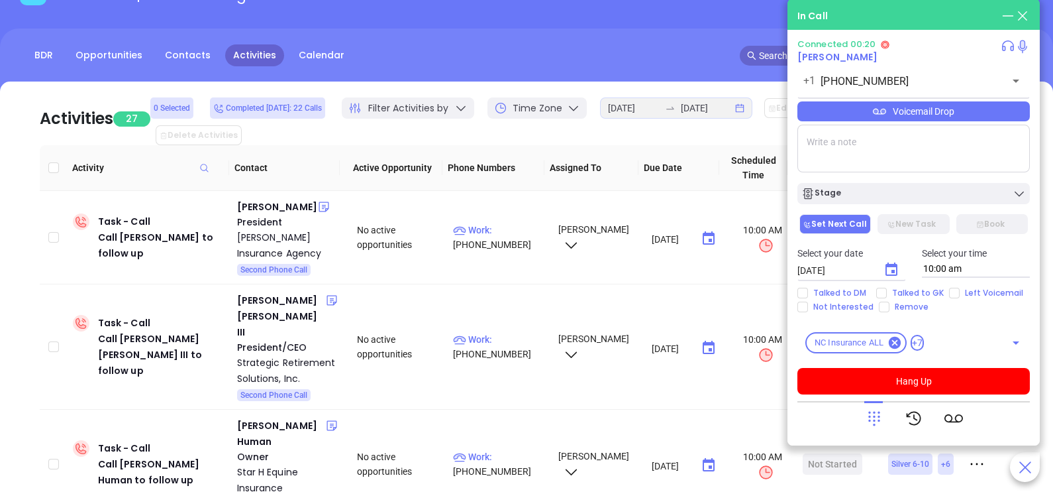
click at [969, 108] on div "Voicemail Drop" at bounding box center [914, 111] width 233 height 20
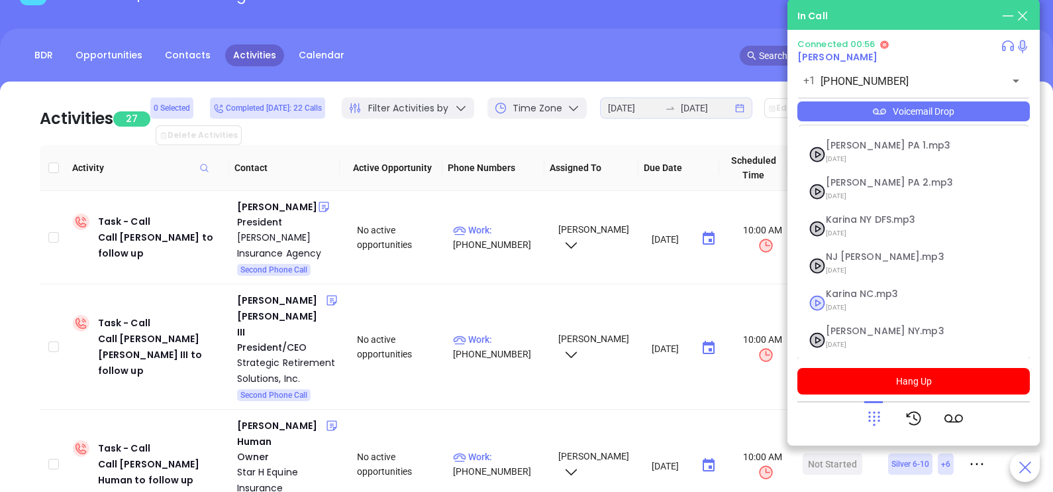
click at [877, 299] on span "09/10/2025" at bounding box center [897, 307] width 143 height 17
checkbox input "true"
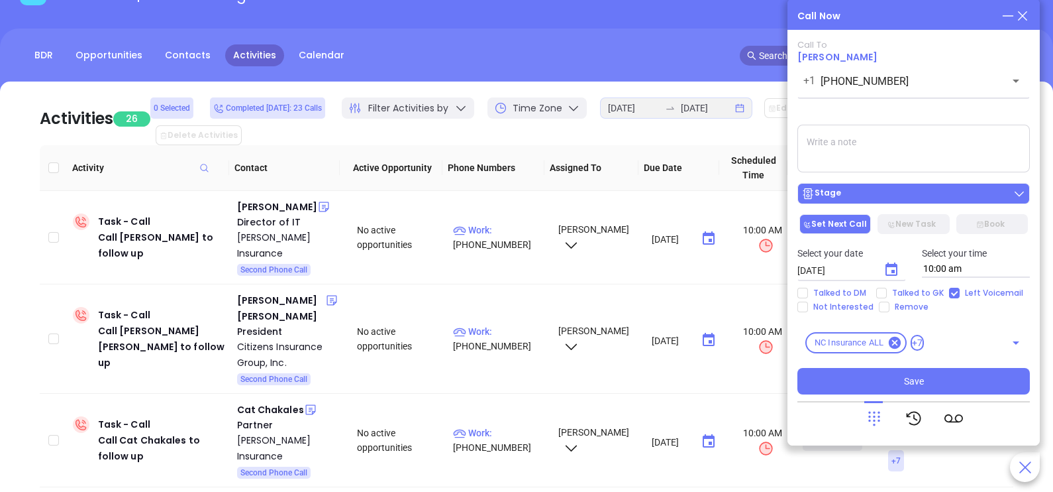
click at [915, 199] on div "Stage" at bounding box center [914, 193] width 225 height 13
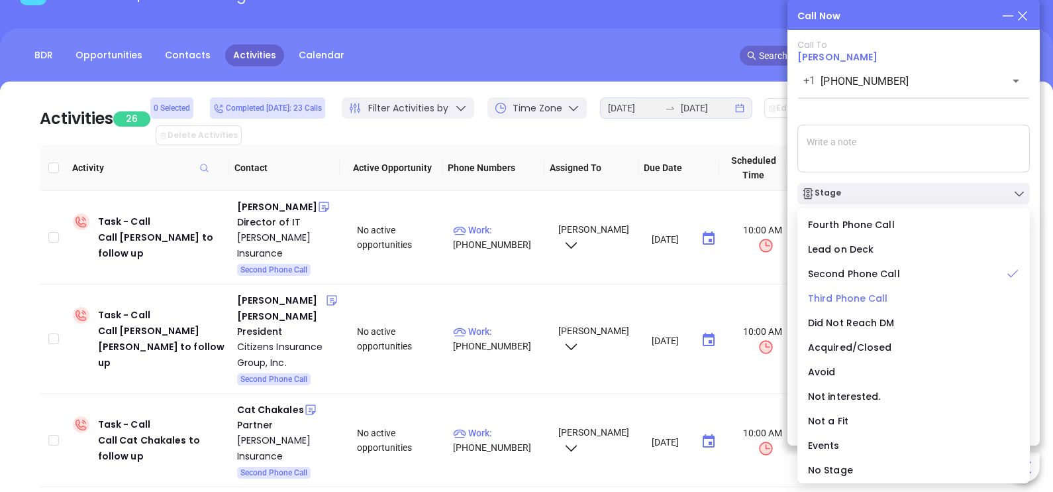
click at [866, 295] on span "Third Phone Call" at bounding box center [848, 297] width 80 height 13
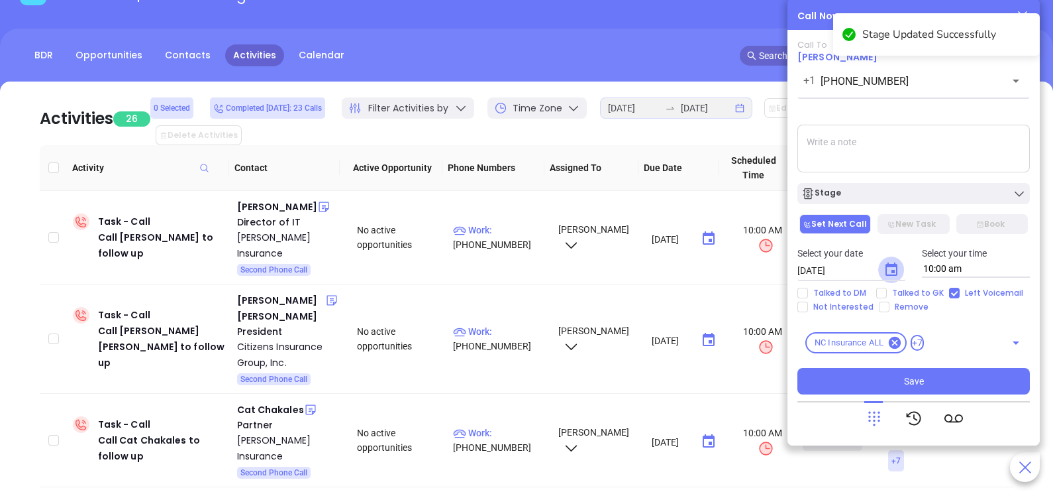
click at [900, 266] on button "Choose date, selected date is Sep 20, 2025" at bounding box center [891, 269] width 26 height 26
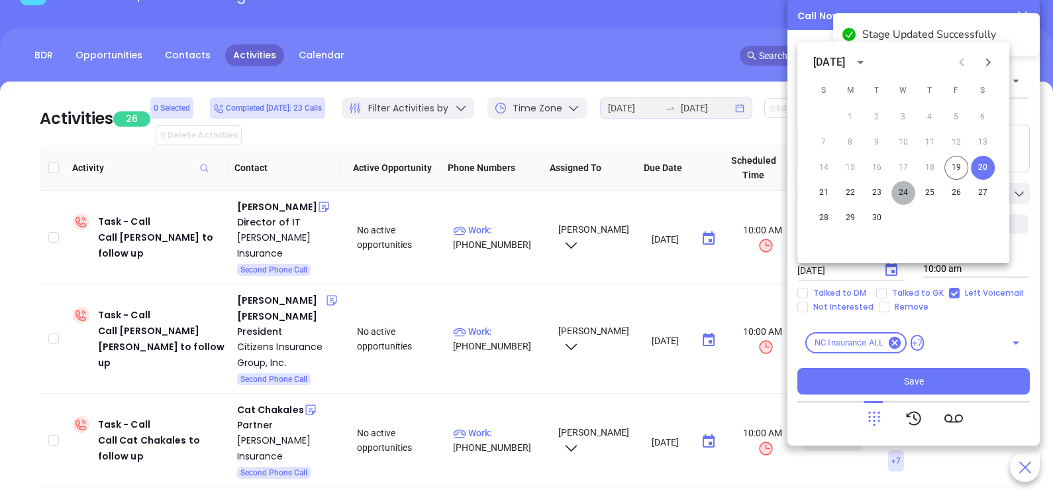
click at [902, 192] on button "24" at bounding box center [904, 193] width 24 height 24
type input "09/24/2025"
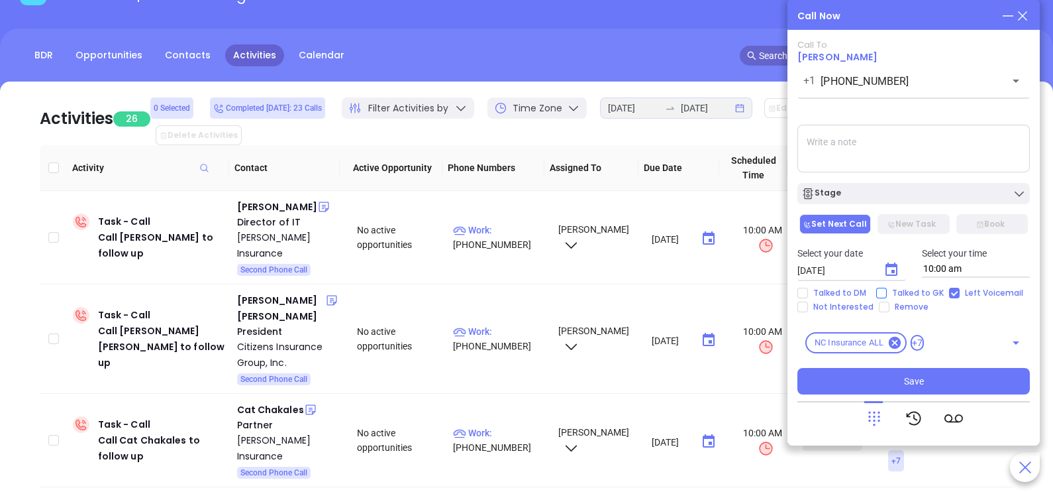
click at [902, 291] on span "Talked to GK" at bounding box center [918, 293] width 62 height 11
click at [887, 291] on input "Talked to GK" at bounding box center [881, 293] width 11 height 11
checkbox input "true"
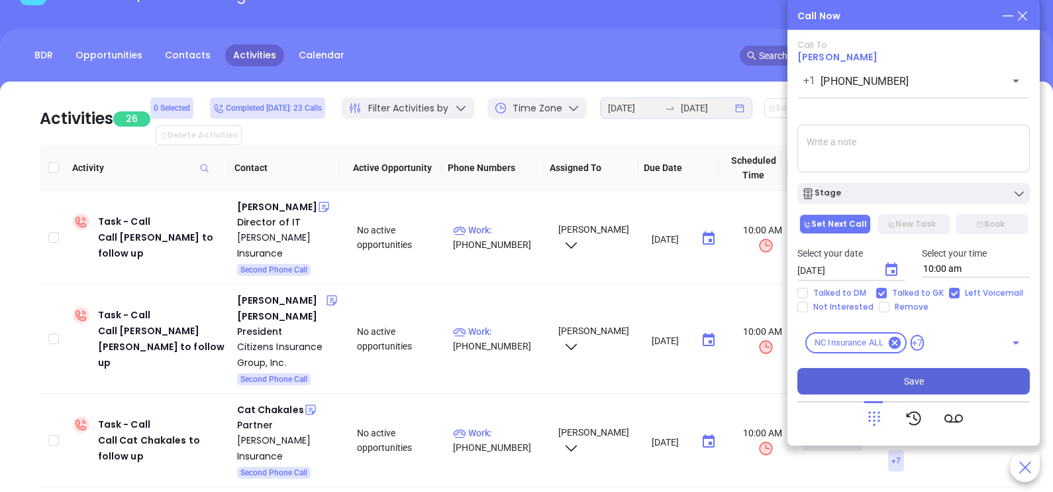
click at [915, 382] on span "Save" at bounding box center [914, 381] width 20 height 15
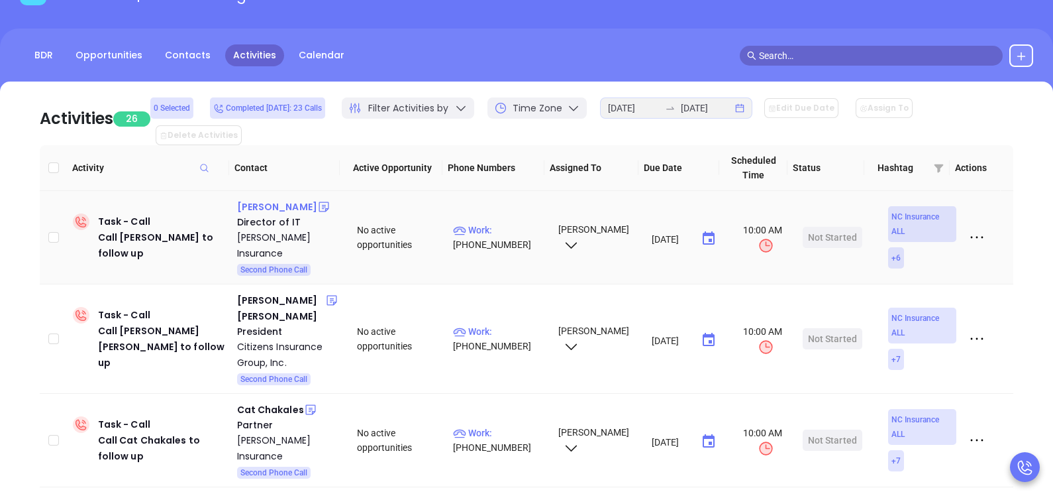
click at [268, 199] on div "Brian Garrett" at bounding box center [277, 207] width 80 height 16
click at [284, 199] on div "Brian Garrett" at bounding box center [277, 207] width 80 height 16
click at [500, 223] on p "Work : (910) 762-8551" at bounding box center [499, 237] width 93 height 29
type input "(910) 762-8551"
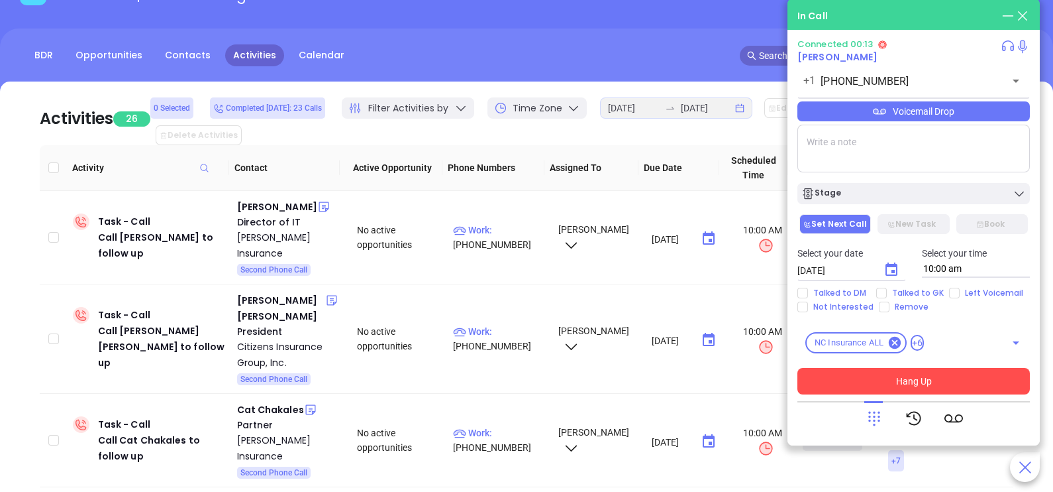
click at [880, 433] on div at bounding box center [874, 418] width 19 height 34
click at [874, 423] on icon at bounding box center [874, 418] width 19 height 19
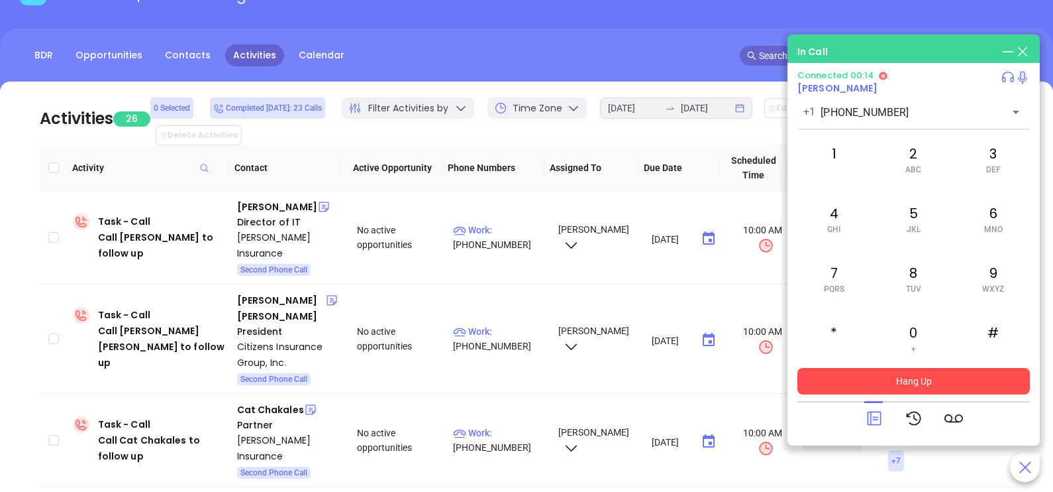
click at [874, 423] on icon at bounding box center [874, 418] width 19 height 19
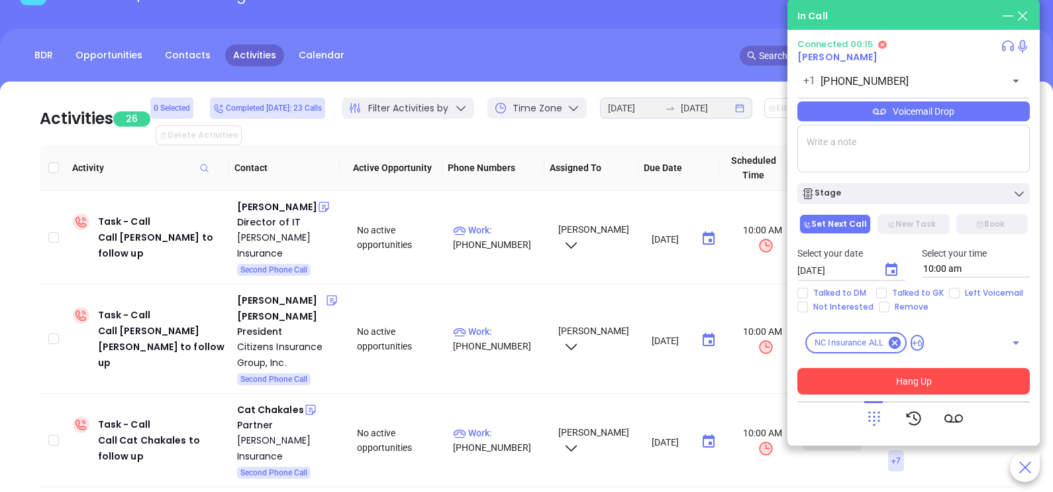
click at [874, 423] on icon at bounding box center [874, 418] width 19 height 19
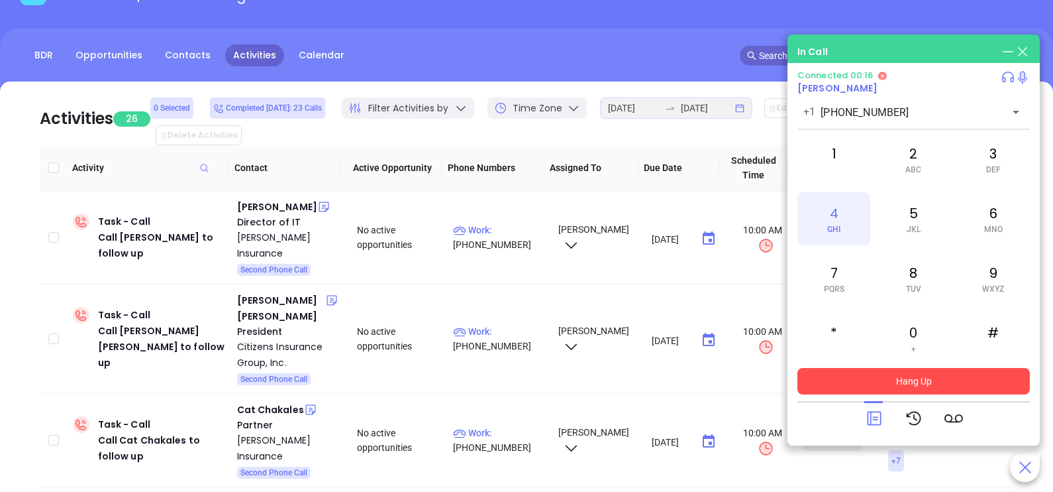
click at [832, 214] on div "4 GHI" at bounding box center [834, 218] width 73 height 53
click at [880, 409] on icon at bounding box center [874, 418] width 19 height 19
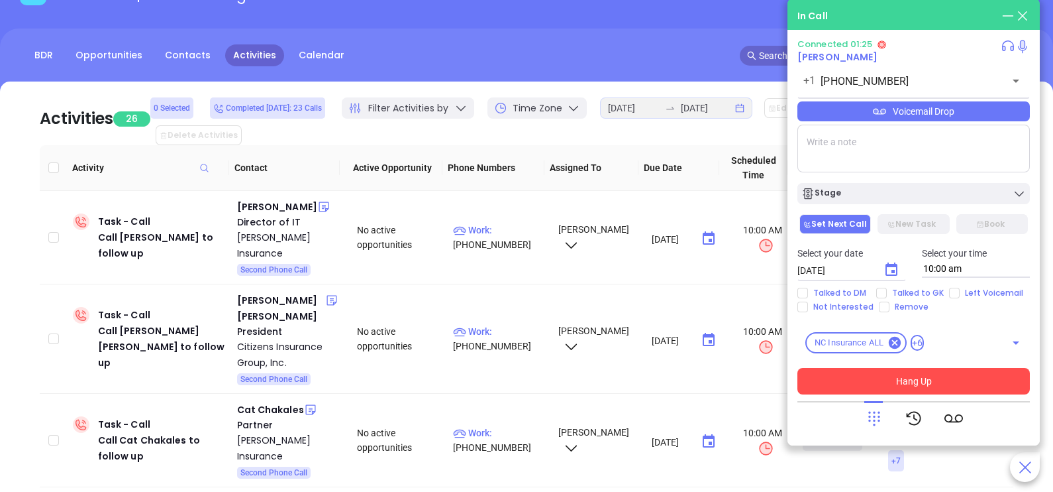
click at [972, 121] on div "Voicemail Drop" at bounding box center [914, 111] width 233 height 20
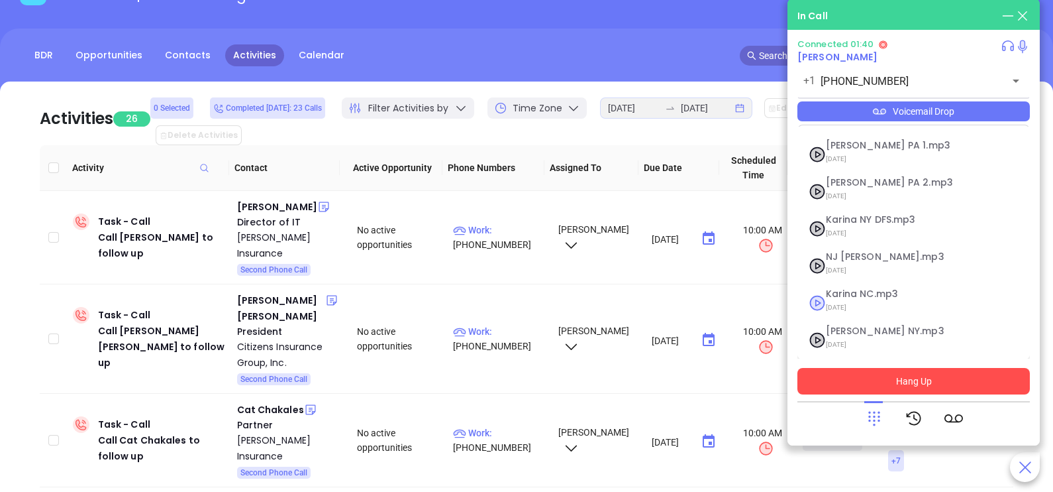
click at [871, 301] on span "09/10/2025" at bounding box center [897, 307] width 143 height 17
checkbox input "true"
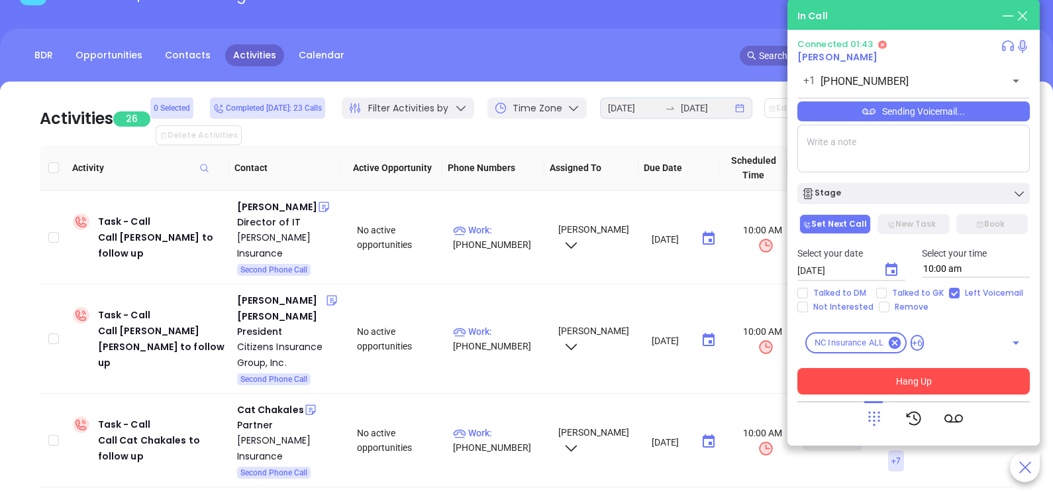
click at [884, 384] on button "Hang Up" at bounding box center [914, 381] width 233 height 26
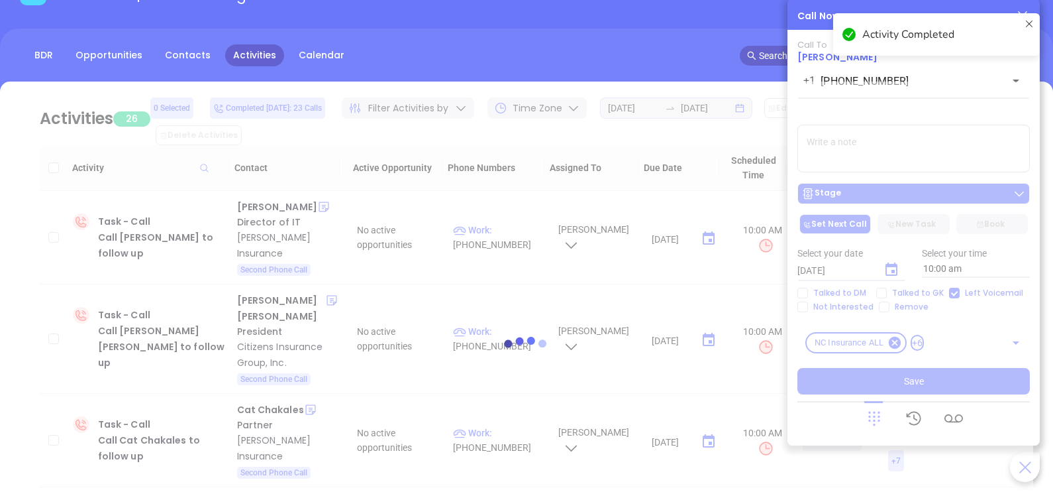
click at [890, 192] on div at bounding box center [527, 350] width 1014 height 539
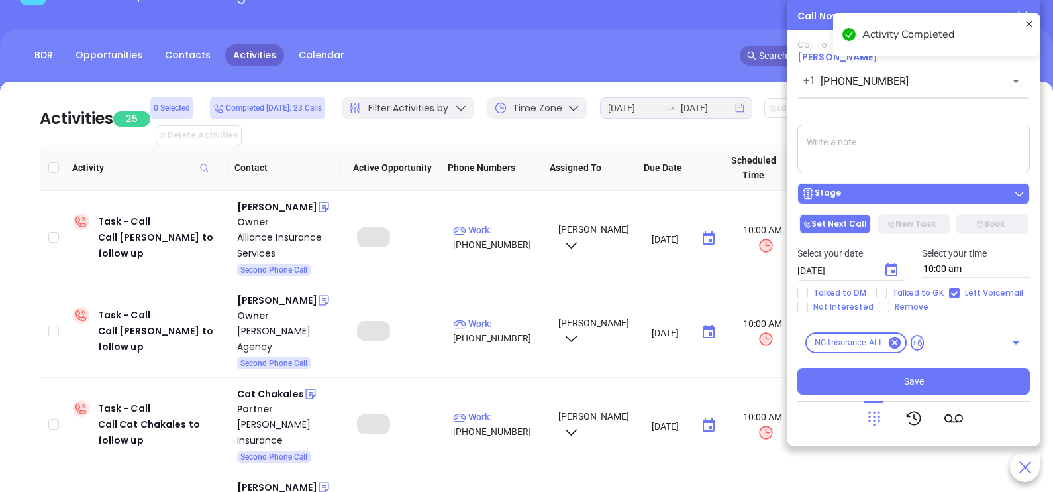
click at [892, 189] on div "Stage" at bounding box center [914, 193] width 225 height 13
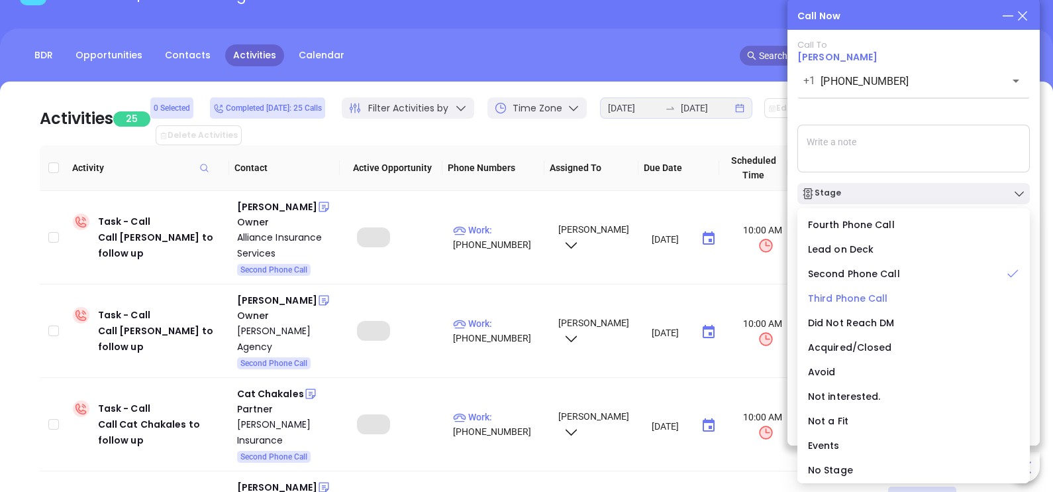
click at [871, 296] on span "Third Phone Call" at bounding box center [848, 297] width 80 height 13
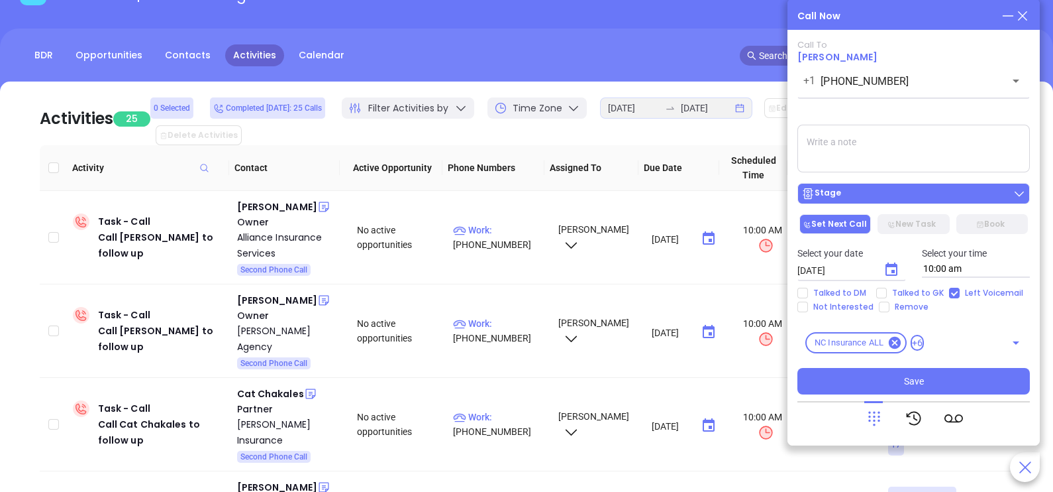
click at [929, 193] on div "Stage" at bounding box center [914, 193] width 225 height 13
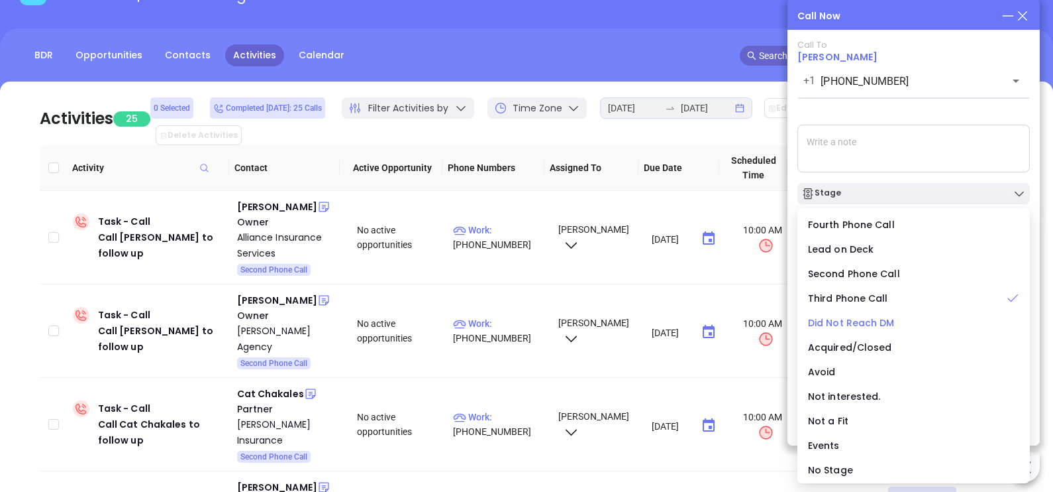
click at [861, 323] on span "Did Not Reach DM" at bounding box center [851, 322] width 87 height 13
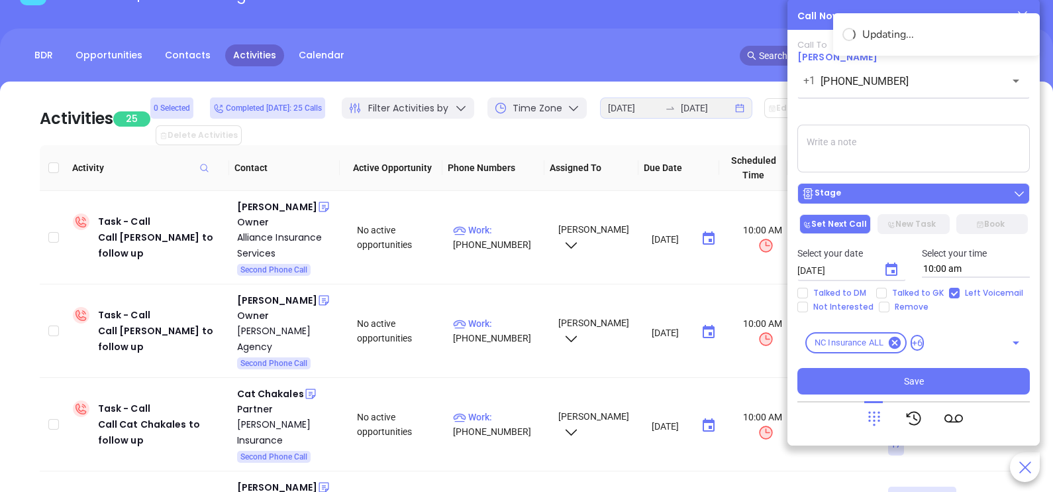
click at [882, 203] on button "Stage" at bounding box center [914, 193] width 233 height 21
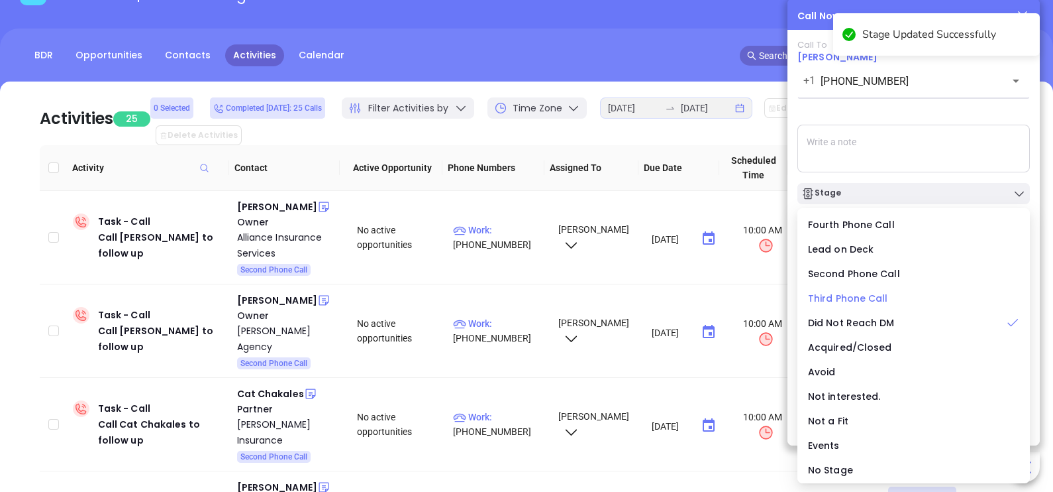
click at [856, 301] on span "Third Phone Call" at bounding box center [848, 297] width 80 height 13
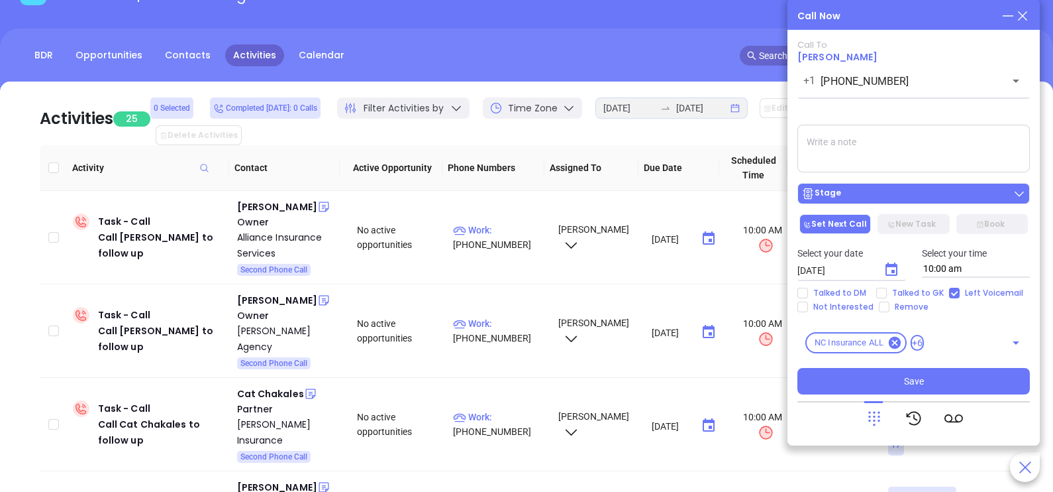
click at [874, 202] on button "Stage" at bounding box center [914, 193] width 233 height 21
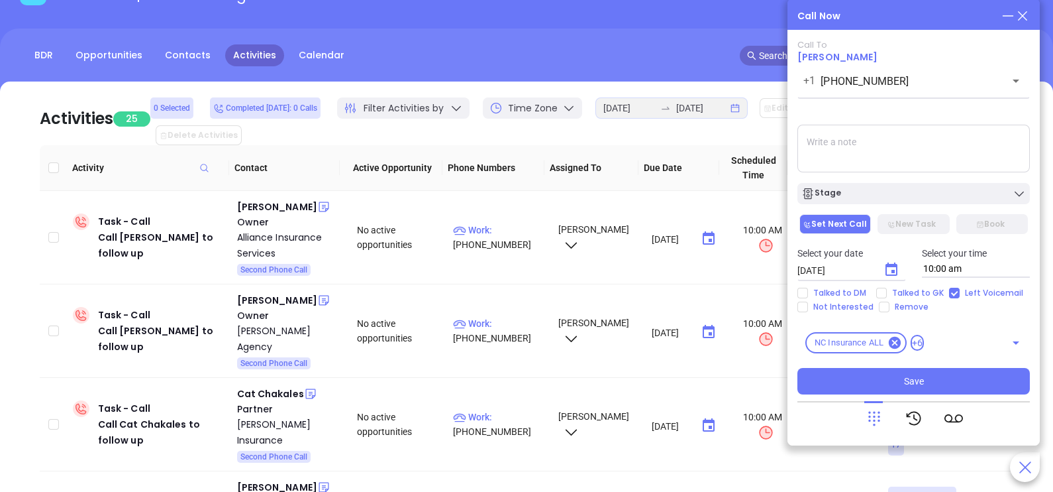
click at [919, 162] on textarea at bounding box center [914, 149] width 233 height 48
click at [904, 298] on span "Talked to GK" at bounding box center [918, 293] width 62 height 11
click at [887, 298] on input "Talked to GK" at bounding box center [881, 293] width 11 height 11
checkbox input "true"
click at [888, 268] on icon "Choose date, selected date is Sep 20, 2025" at bounding box center [892, 270] width 16 height 16
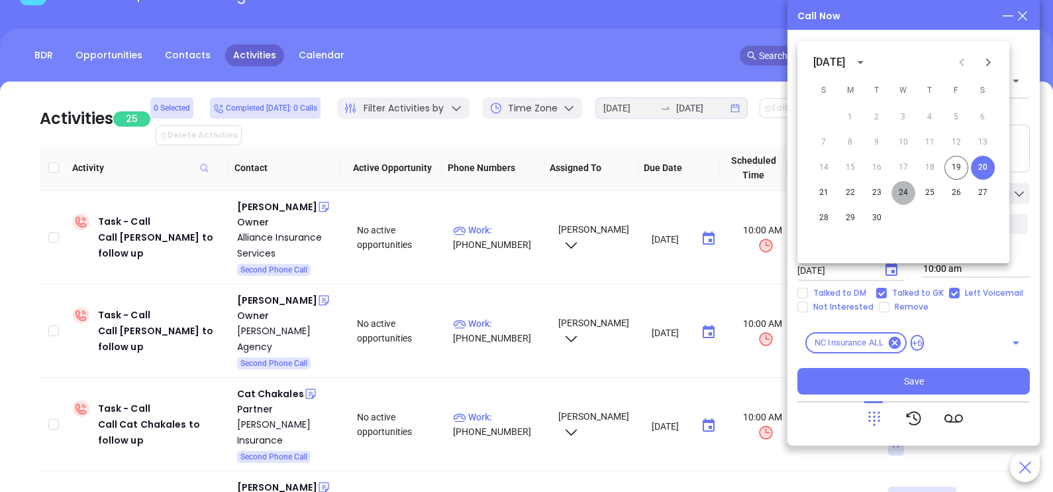
click at [902, 195] on button "24" at bounding box center [904, 193] width 24 height 24
type input "09/24/2025"
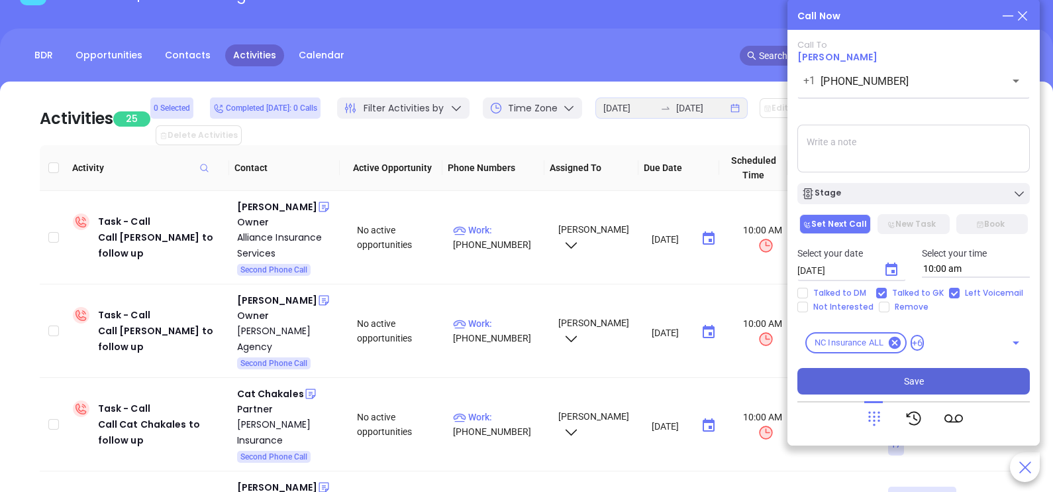
click at [906, 382] on span "Save" at bounding box center [914, 381] width 20 height 15
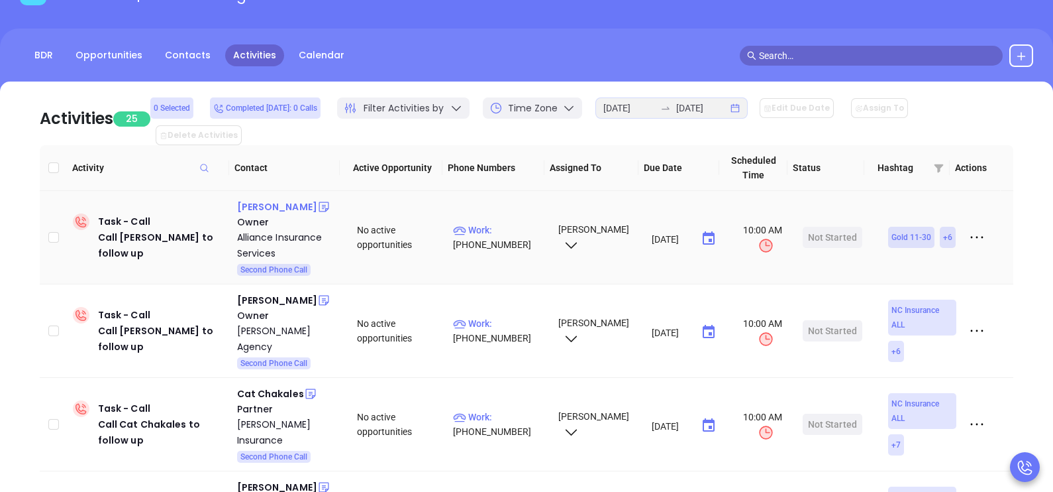
click at [302, 199] on div "Christopher Cook" at bounding box center [277, 207] width 80 height 16
click at [507, 223] on p "Work : (336) 377-9003" at bounding box center [499, 237] width 93 height 29
type input "(336) 377-9003"
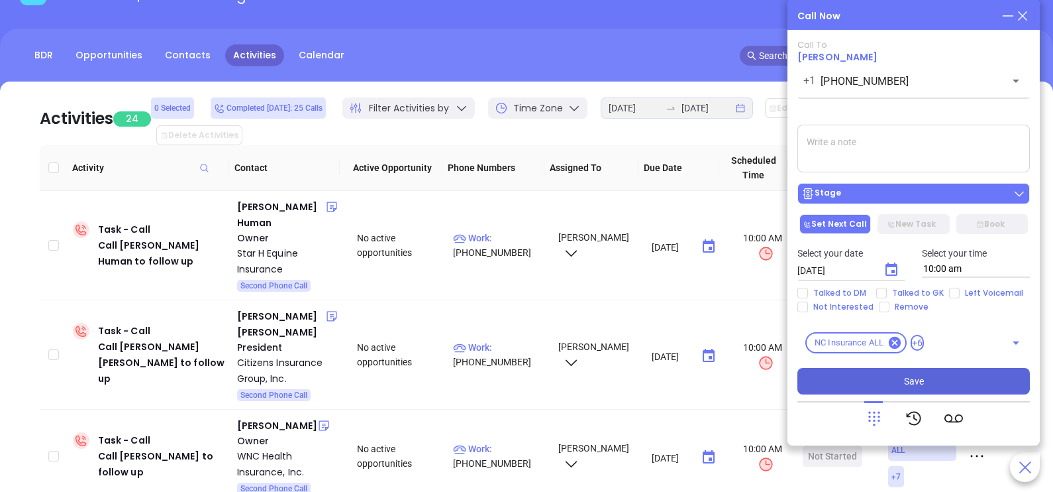
click at [920, 200] on div "Stage" at bounding box center [914, 193] width 225 height 13
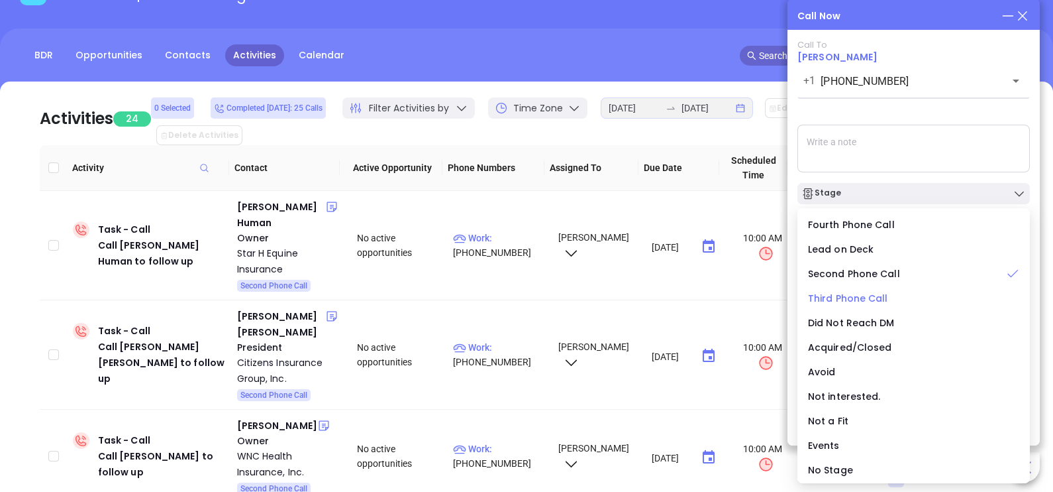
click at [855, 301] on span "Third Phone Call" at bounding box center [848, 297] width 80 height 13
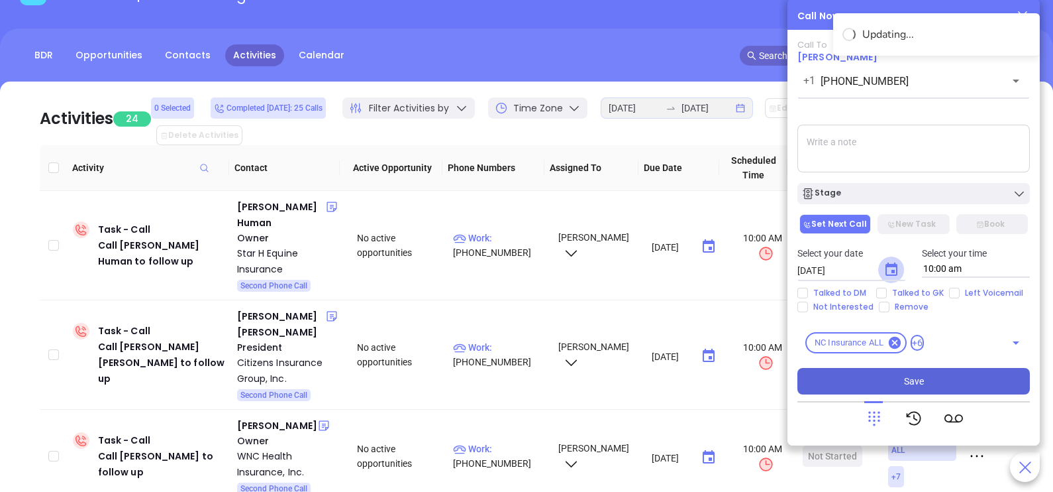
click at [888, 270] on icon "Choose date, selected date is Sep 20, 2025" at bounding box center [892, 270] width 16 height 16
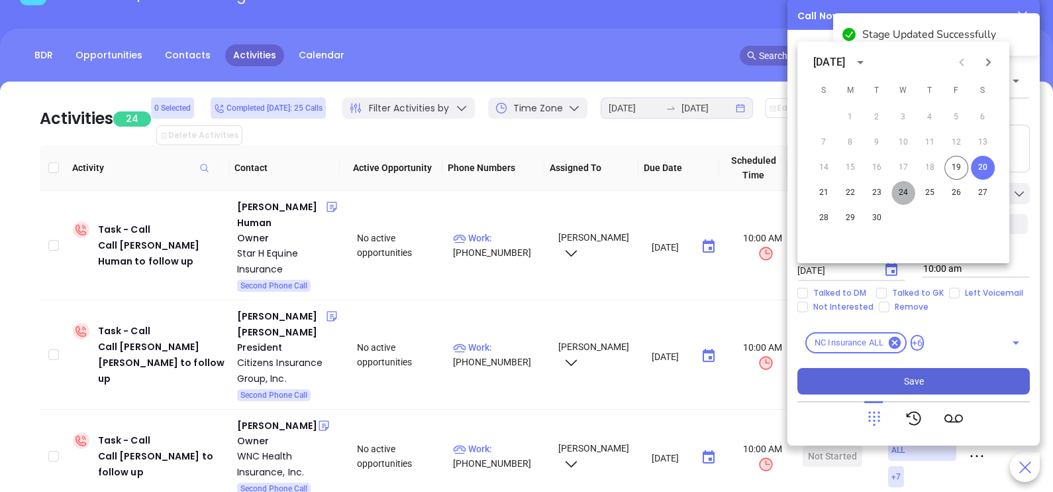
click at [904, 192] on button "24" at bounding box center [904, 193] width 24 height 24
type input "09/24/2025"
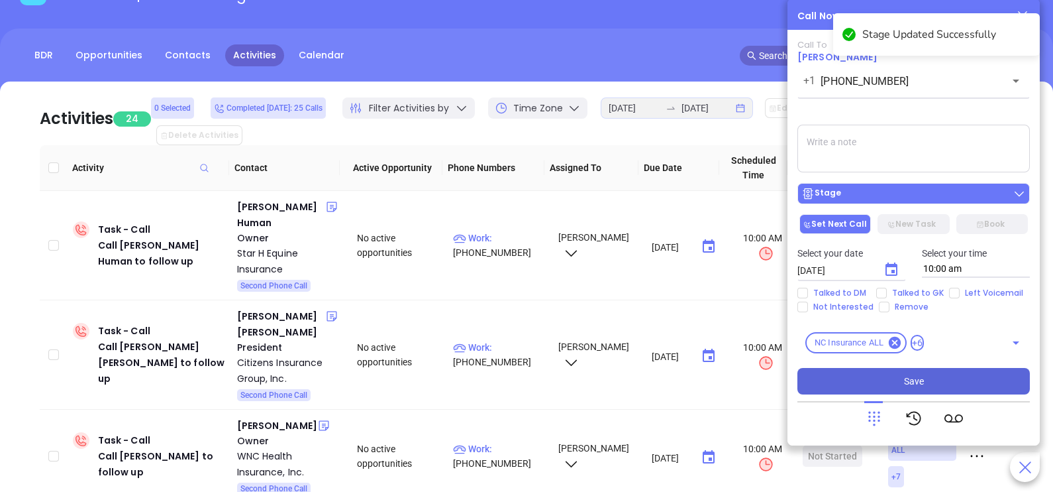
click at [899, 203] on button "Stage" at bounding box center [914, 193] width 233 height 21
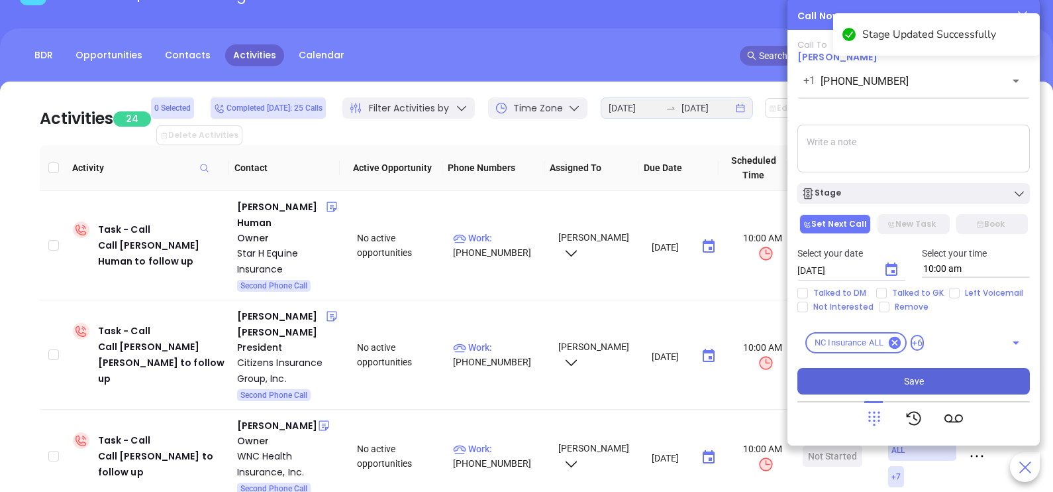
click at [945, 146] on textarea at bounding box center [914, 149] width 233 height 48
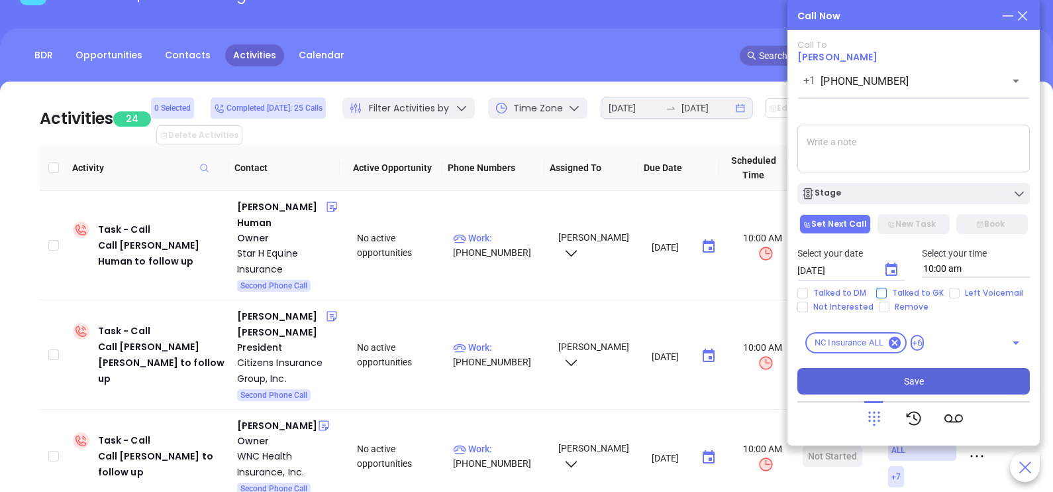
click at [910, 297] on span "Talked to GK" at bounding box center [918, 293] width 62 height 11
click at [887, 297] on input "Talked to GK" at bounding box center [881, 293] width 11 height 11
checkbox input "true"
click at [901, 383] on button "Save" at bounding box center [914, 381] width 233 height 26
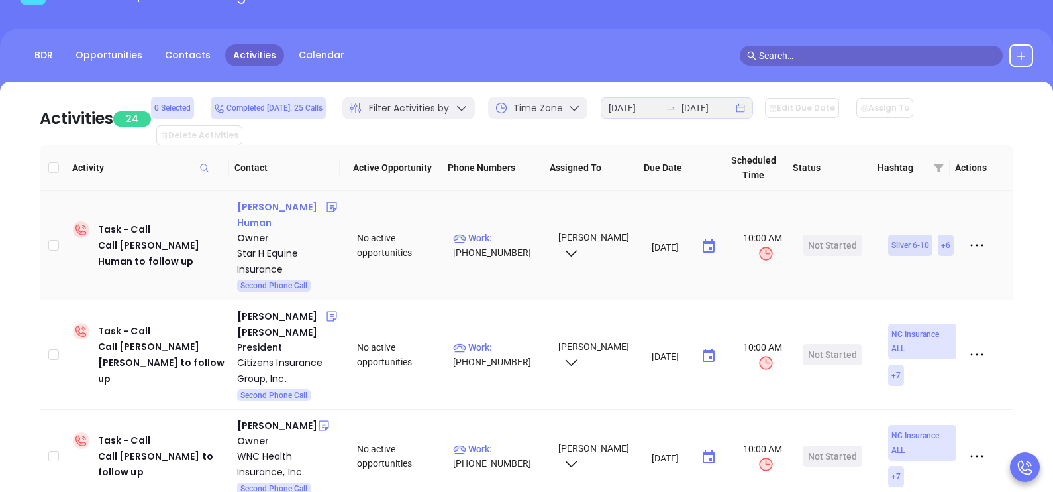
click at [264, 199] on div "Lucinda Human" at bounding box center [281, 215] width 89 height 32
click at [514, 231] on p "Work : (877) 827-4480" at bounding box center [499, 245] width 93 height 29
type input "(877) 827-4480"
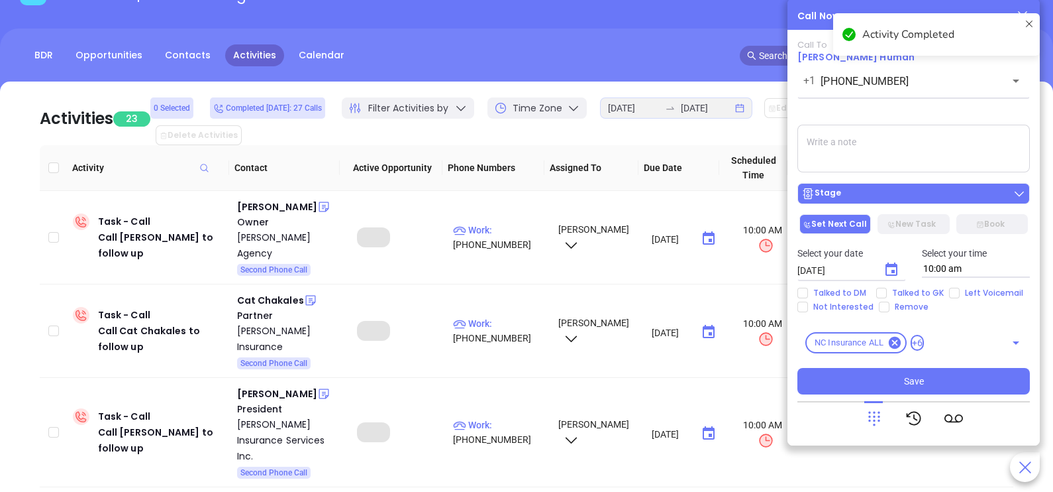
click at [873, 195] on div "Stage" at bounding box center [914, 193] width 225 height 13
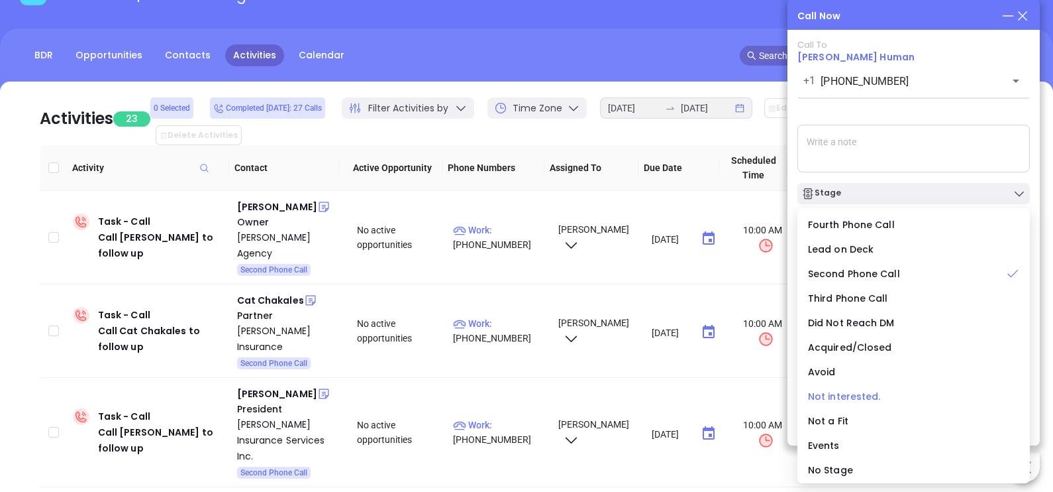
click at [851, 394] on span "Not interested." at bounding box center [844, 396] width 73 height 13
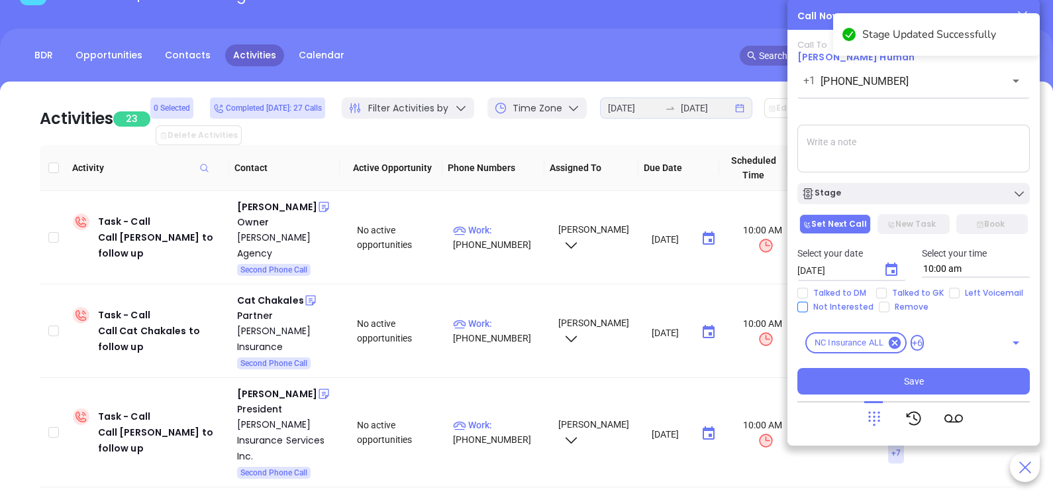
click at [848, 303] on span "Not Interested" at bounding box center [843, 306] width 71 height 11
click at [808, 303] on input "Not Interested" at bounding box center [803, 306] width 11 height 11
checkbox input "true"
click at [847, 297] on span "Talked to DM" at bounding box center [840, 293] width 64 height 11
click at [808, 297] on input "Talked to DM" at bounding box center [803, 293] width 11 height 11
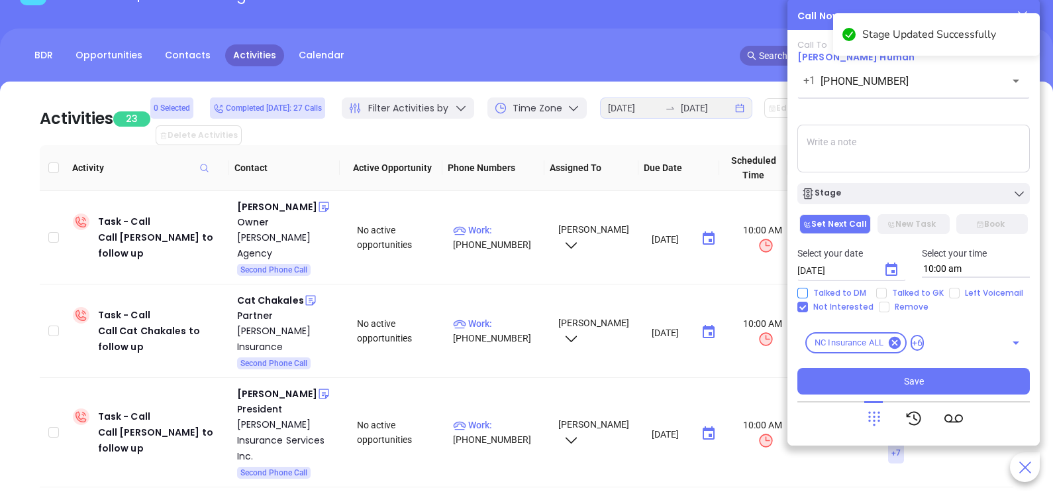
checkbox input "true"
click at [891, 272] on icon "Choose date, selected date is Sep 20, 2025" at bounding box center [892, 268] width 12 height 13
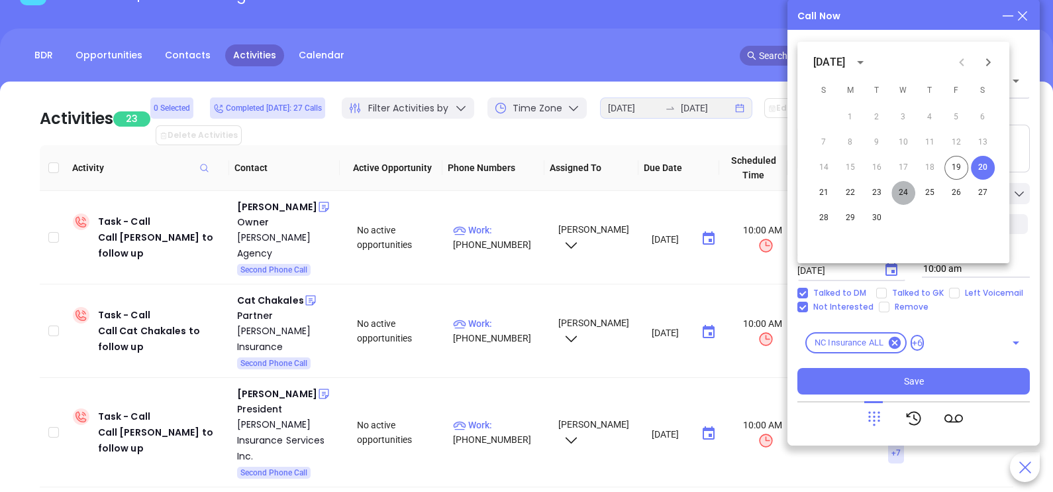
click at [900, 192] on button "24" at bounding box center [904, 193] width 24 height 24
type input "09/24/2025"
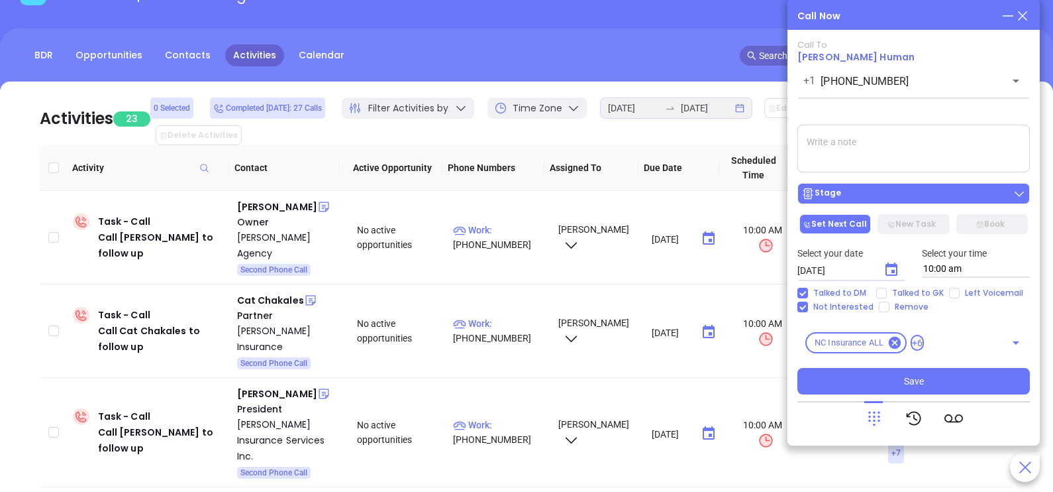
click at [908, 192] on div "Stage" at bounding box center [914, 193] width 225 height 13
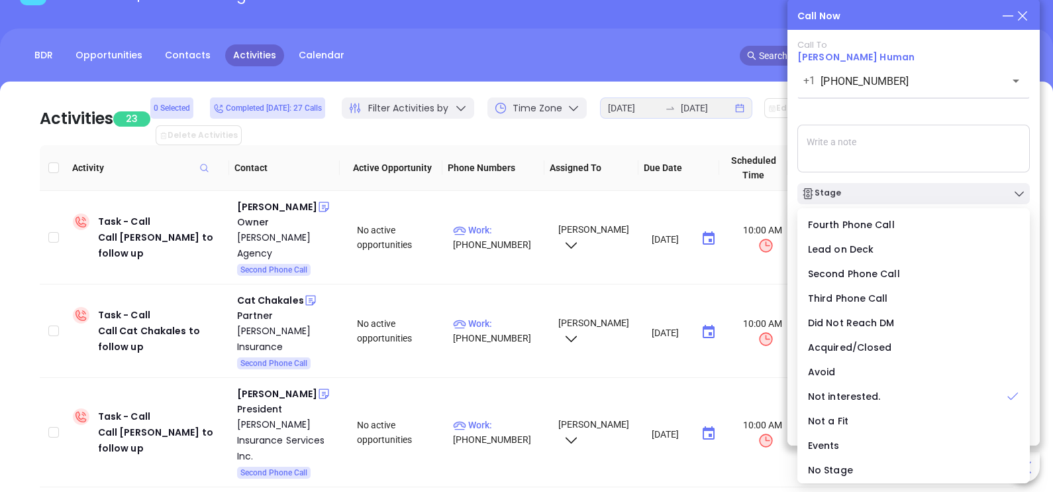
click at [930, 161] on textarea at bounding box center [914, 149] width 233 height 48
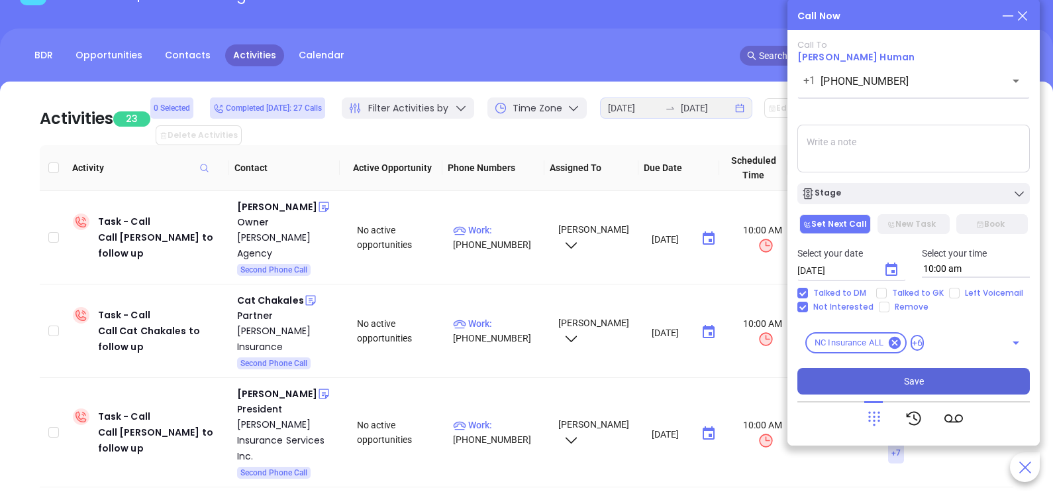
click at [872, 381] on button "Save" at bounding box center [914, 381] width 233 height 26
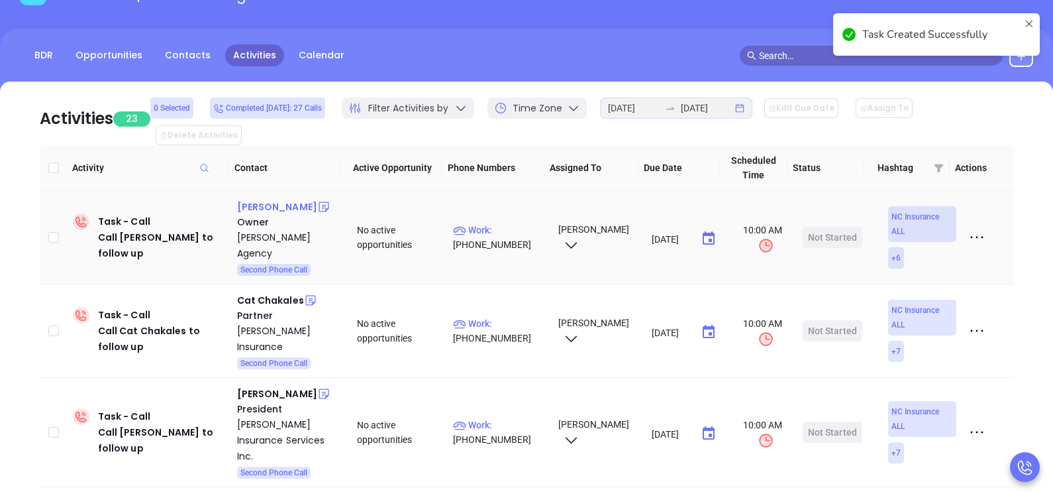
click at [288, 199] on div "Jason Bentley" at bounding box center [277, 207] width 80 height 16
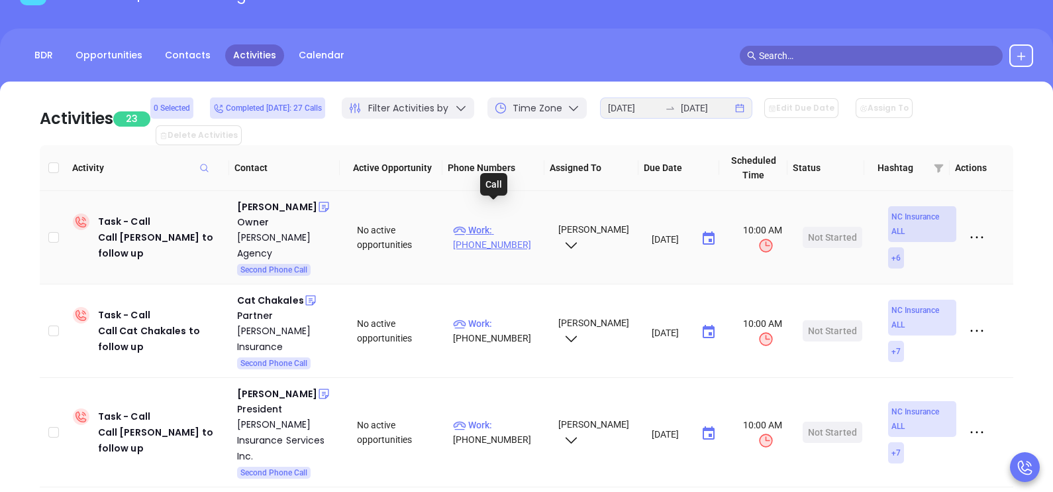
click at [505, 223] on p "Work : (704) 857-9512" at bounding box center [499, 237] width 93 height 29
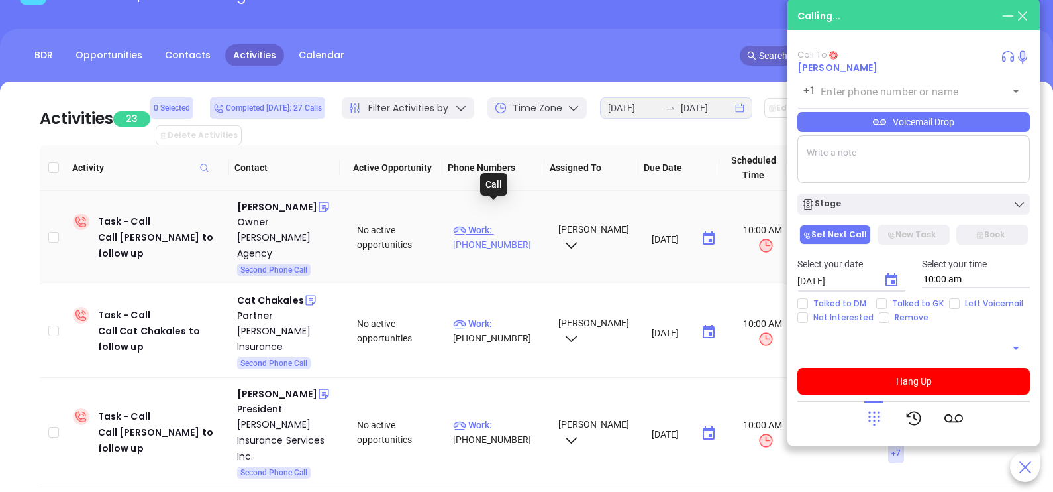
type input "(704) 857-9512"
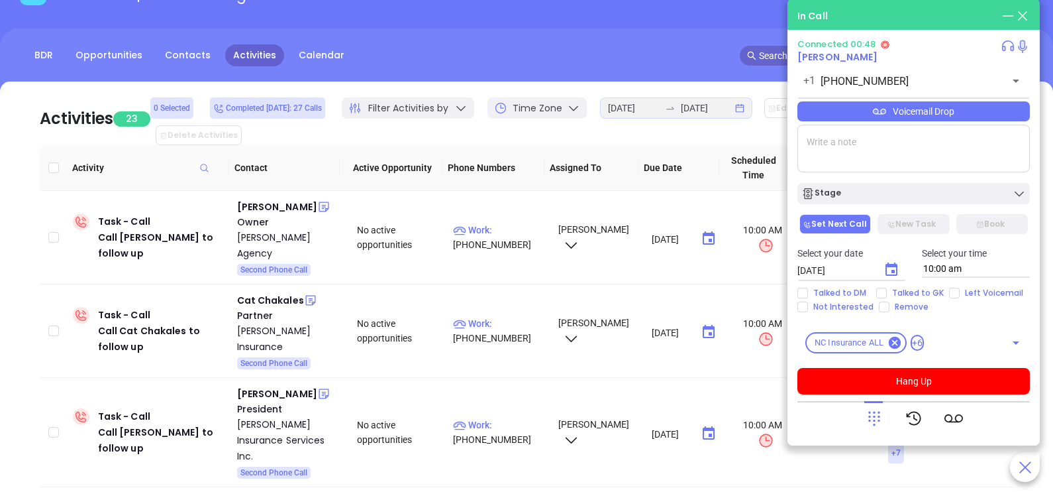
click at [988, 120] on div "Voicemail Drop" at bounding box center [914, 111] width 233 height 20
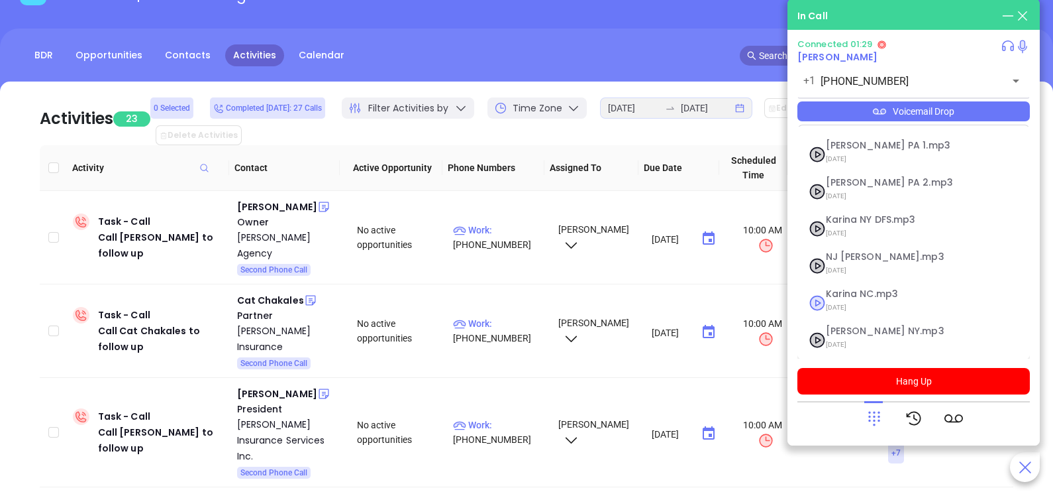
click at [868, 299] on span "09/10/2025" at bounding box center [897, 307] width 143 height 17
checkbox input "true"
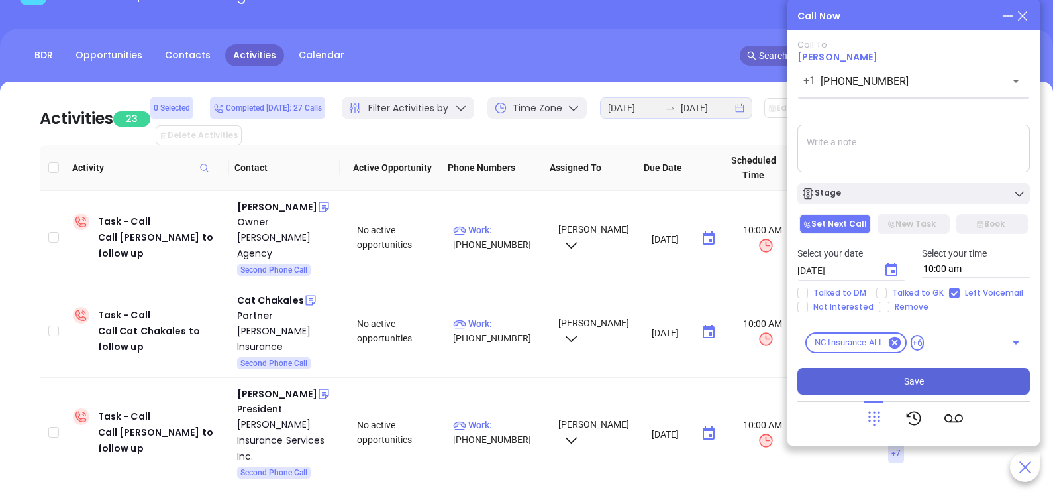
click at [910, 384] on button "Save" at bounding box center [914, 381] width 233 height 26
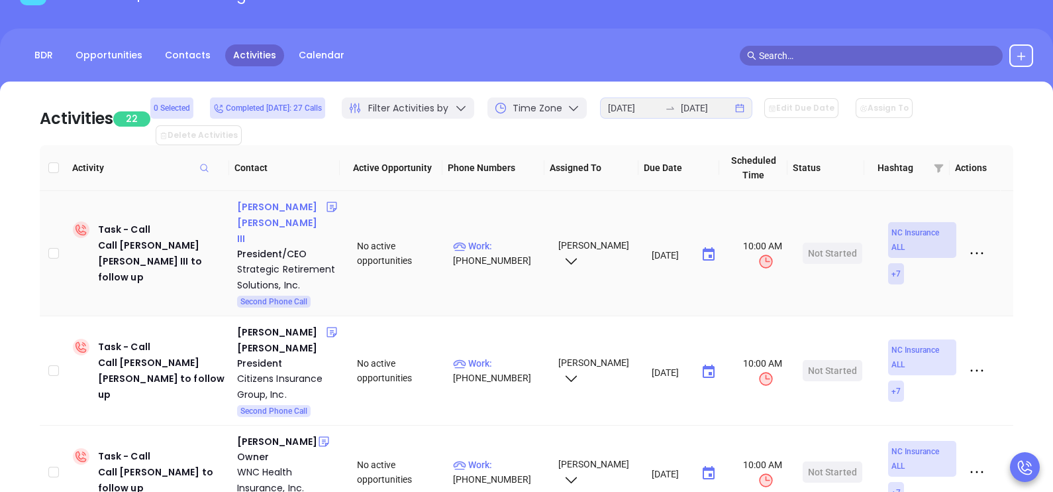
click at [269, 199] on div "Roy Leigh Ray III" at bounding box center [281, 223] width 89 height 48
click at [513, 238] on p "Work : (919) 797-2284" at bounding box center [499, 252] width 93 height 29
type input "(919) 797-2284"
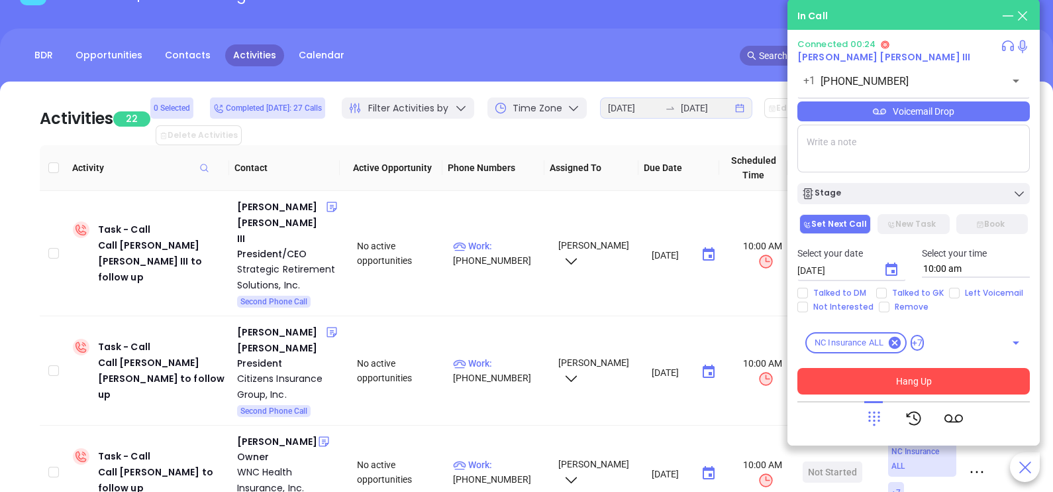
click at [872, 417] on icon at bounding box center [874, 418] width 19 height 19
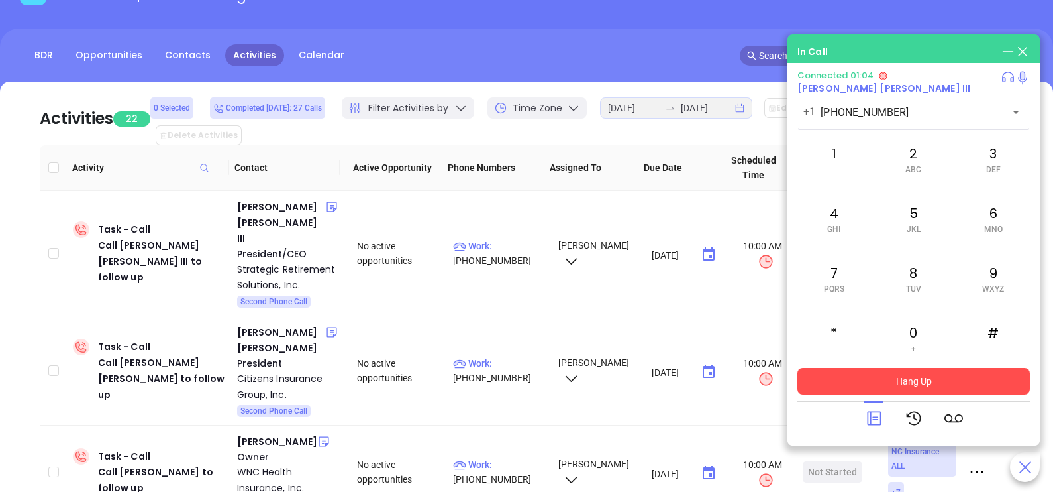
click at [897, 394] on div "Connected 01:04 Roy Leigh Ray III +1 (919) 797-2284 ​ 1 2 ABC 3 DEF 4 GHI 5 JKL…" at bounding box center [914, 252] width 233 height 365
click at [908, 389] on button "Hang Up" at bounding box center [914, 381] width 233 height 26
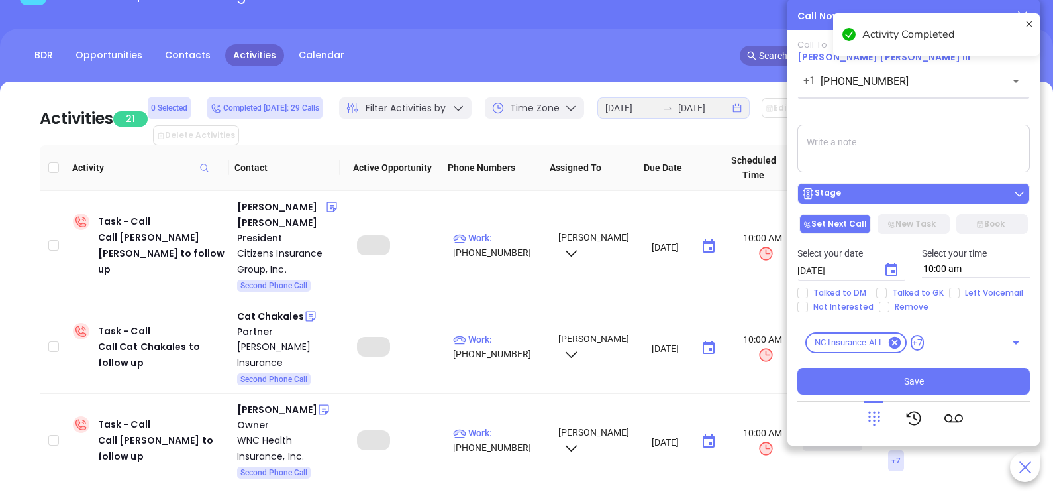
click at [881, 199] on div "Stage" at bounding box center [914, 193] width 225 height 13
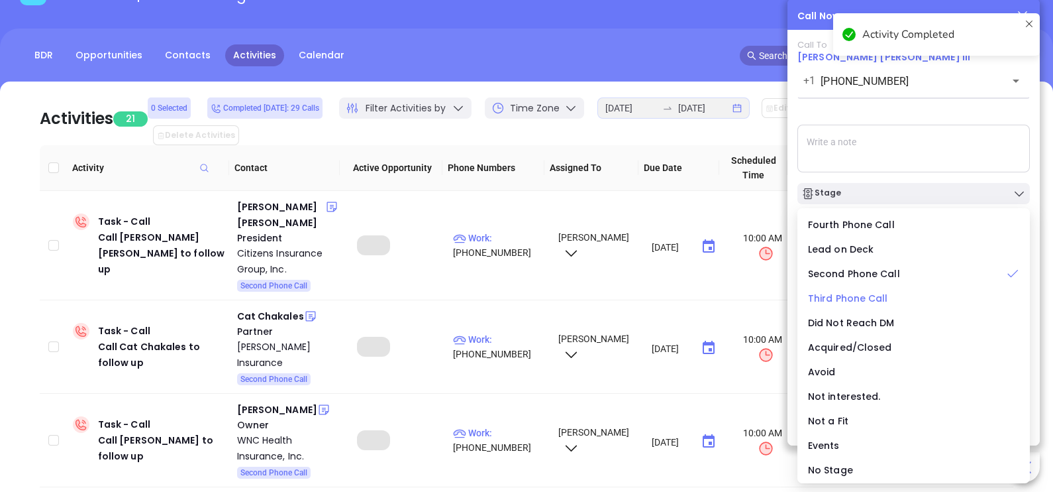
click at [871, 302] on span "Third Phone Call" at bounding box center [848, 297] width 80 height 13
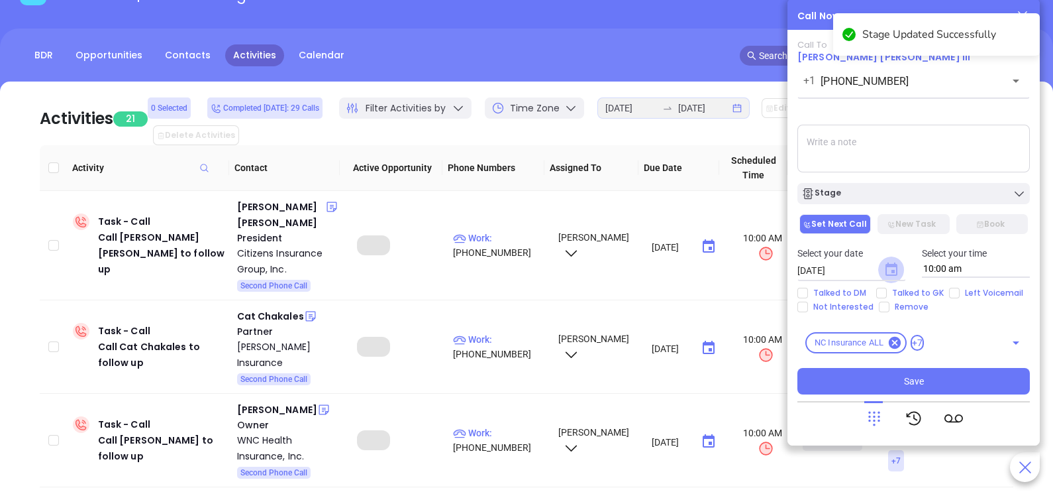
click at [894, 272] on icon "Choose date, selected date is Sep 20, 2025" at bounding box center [892, 268] width 12 height 13
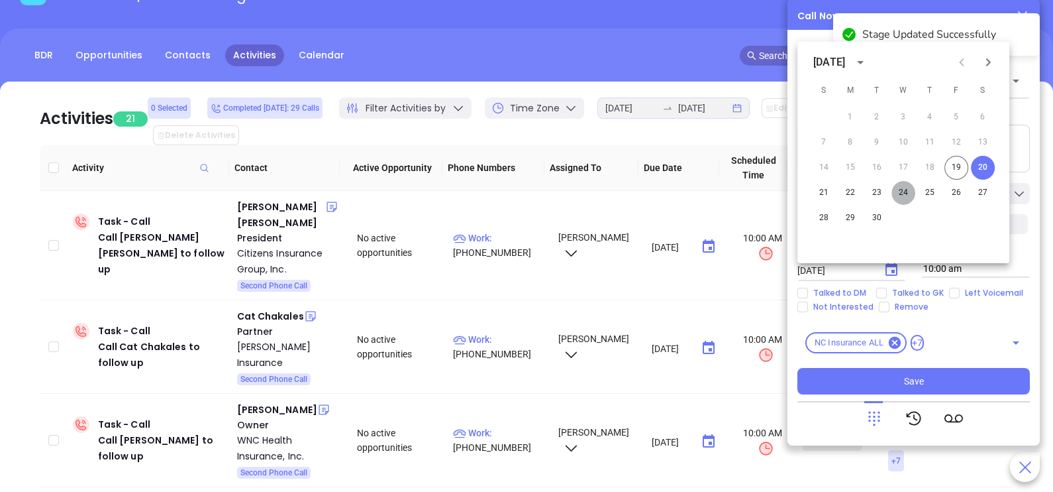
click at [902, 189] on button "24" at bounding box center [904, 193] width 24 height 24
type input "09/24/2025"
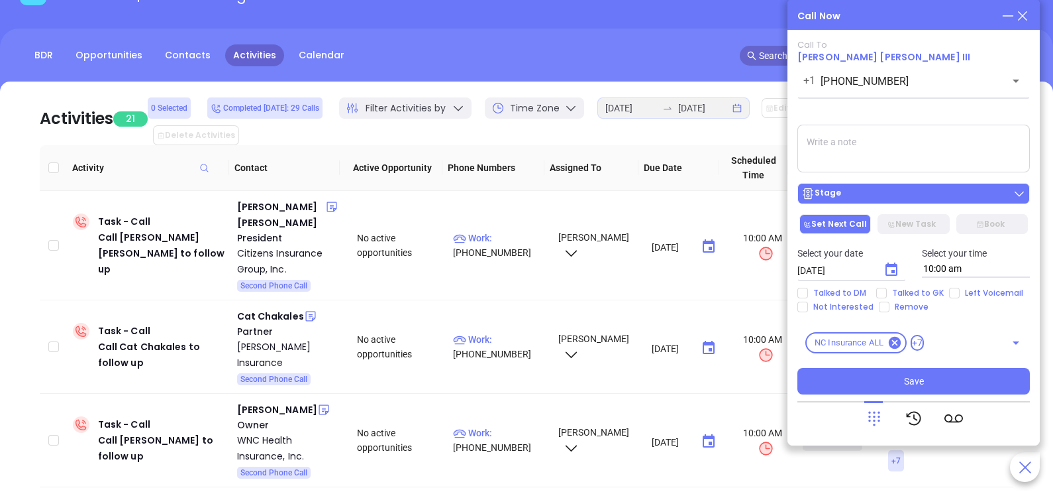
click at [907, 195] on div "Stage" at bounding box center [914, 193] width 225 height 13
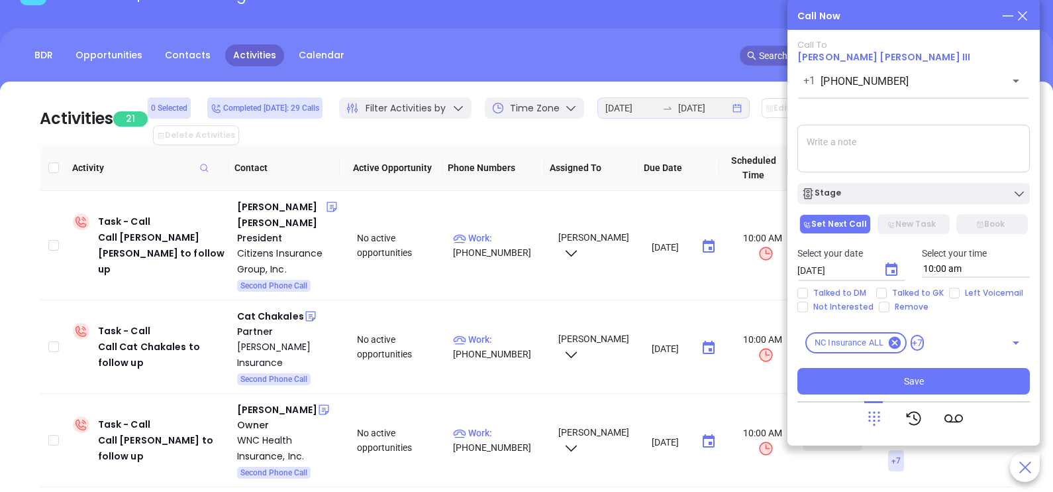
click at [957, 160] on textarea at bounding box center [914, 149] width 233 height 48
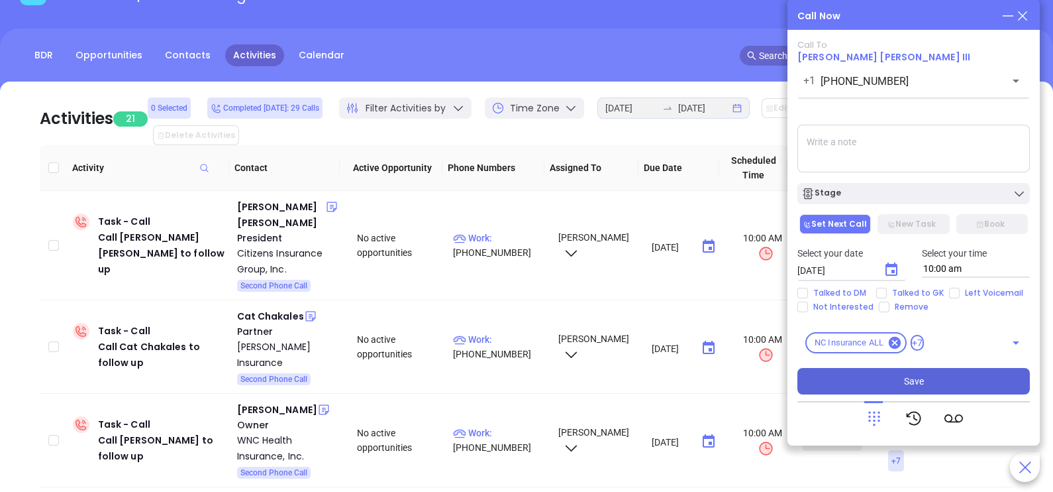
click at [910, 374] on span "Save" at bounding box center [914, 381] width 20 height 15
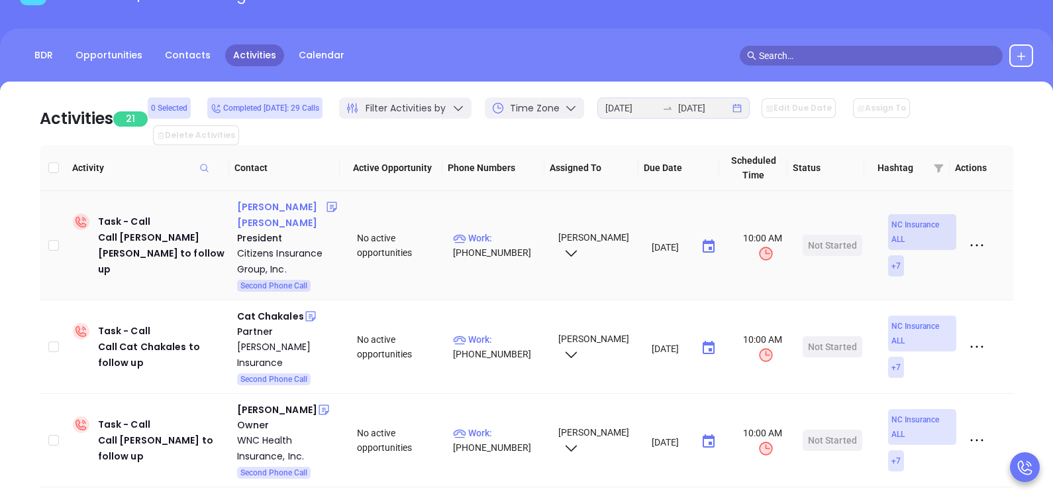
click at [281, 199] on div "J. Greg Prevo" at bounding box center [281, 215] width 89 height 32
click at [501, 231] on p "Work : (336) 472-2900" at bounding box center [499, 245] width 93 height 29
type input "(336) 472-2900"
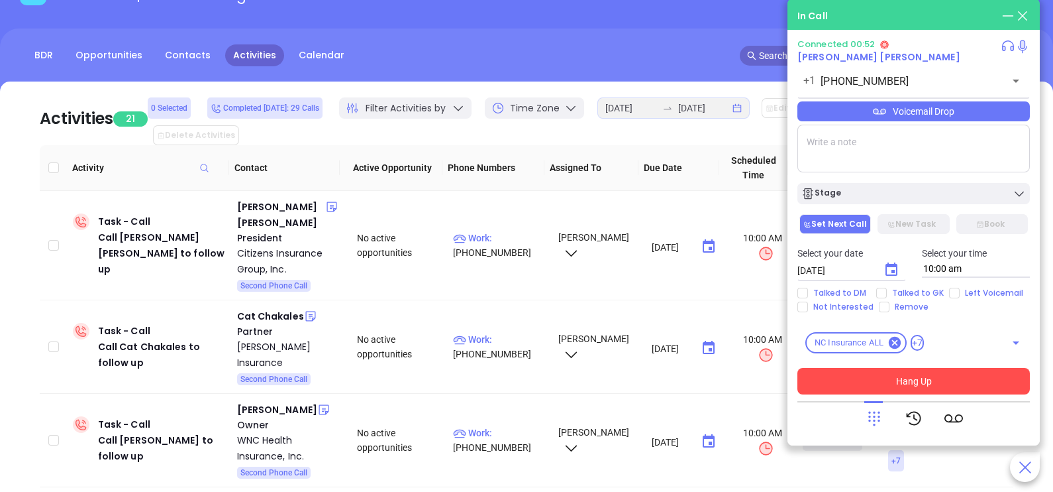
click at [956, 119] on div "Voicemail Drop" at bounding box center [914, 111] width 233 height 20
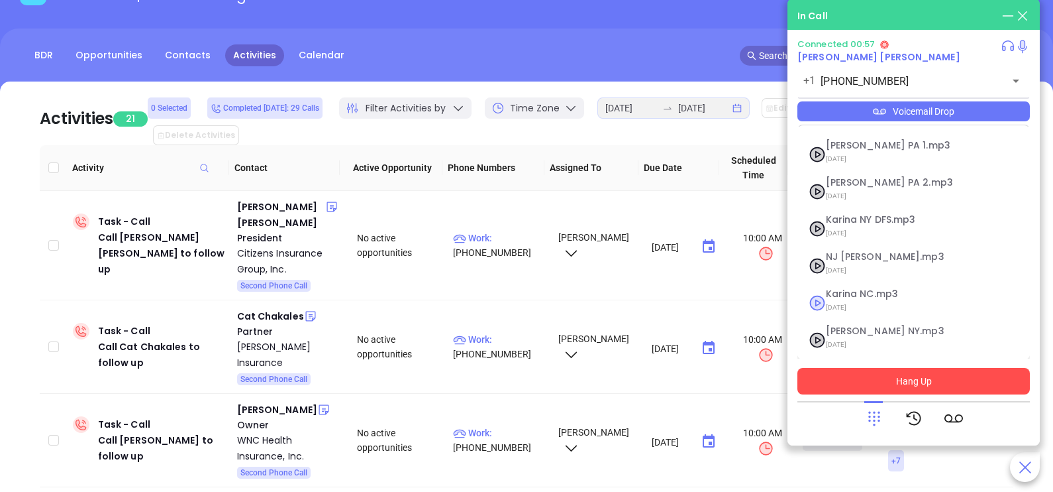
click at [890, 295] on span "Karina NC.mp3" at bounding box center [897, 294] width 143 height 10
checkbox input "true"
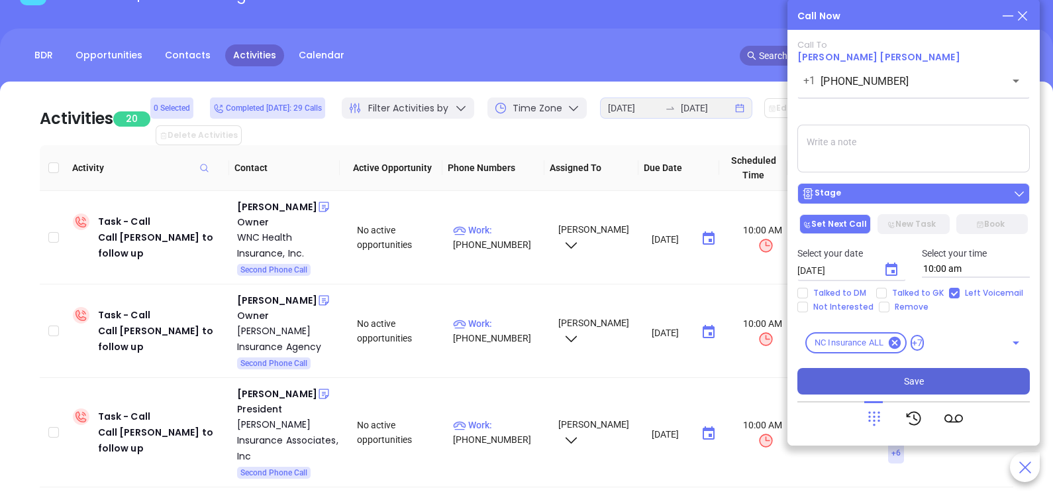
click at [919, 198] on div "Stage" at bounding box center [914, 193] width 225 height 13
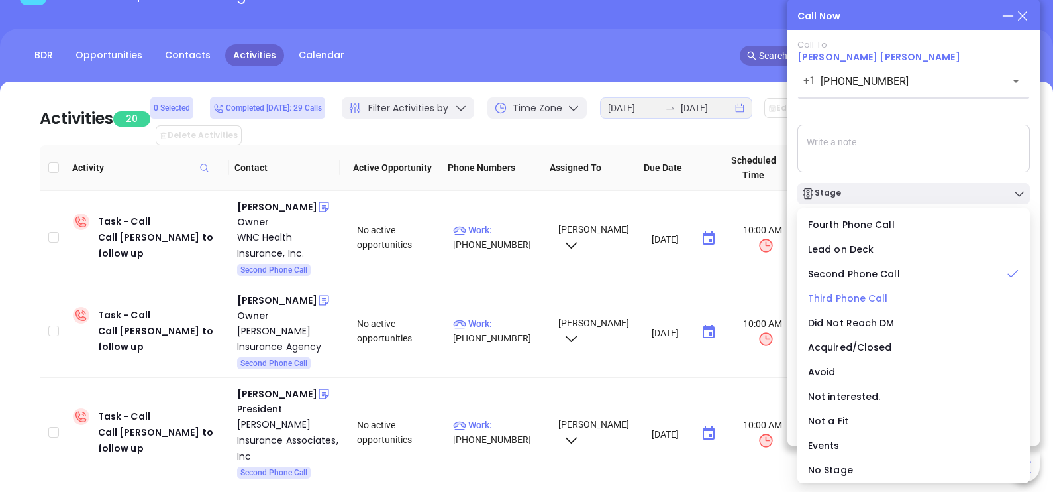
click at [851, 298] on span "Third Phone Call" at bounding box center [848, 297] width 80 height 13
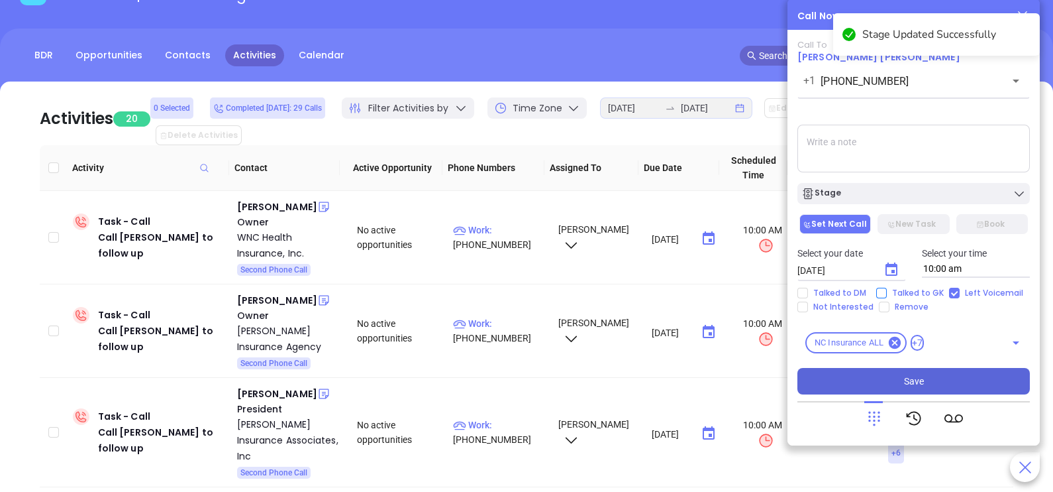
click at [904, 289] on span "Talked to GK" at bounding box center [918, 293] width 62 height 11
click at [887, 289] on input "Talked to GK" at bounding box center [881, 293] width 11 height 11
checkbox input "true"
click at [895, 270] on icon "Choose date, selected date is Sep 20, 2025" at bounding box center [892, 270] width 16 height 16
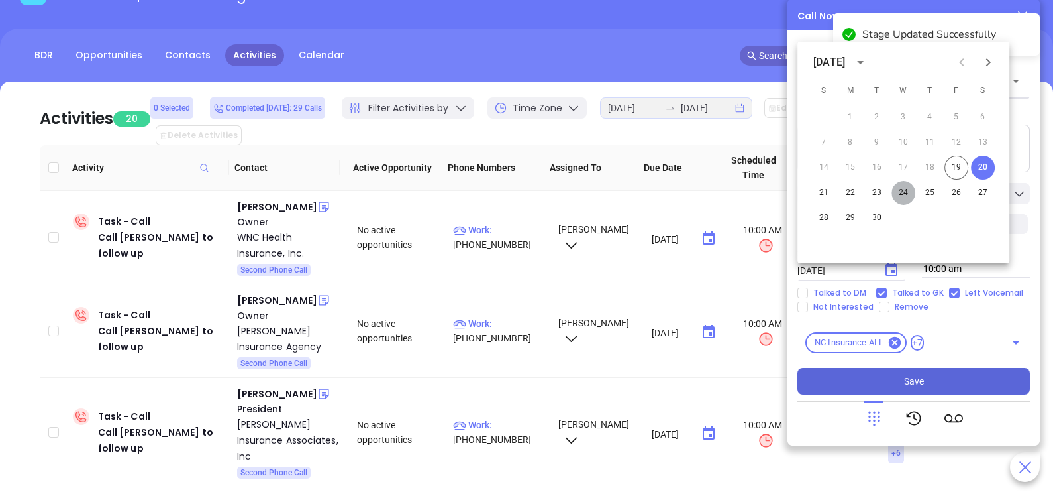
click at [903, 189] on button "24" at bounding box center [904, 193] width 24 height 24
type input "09/24/2025"
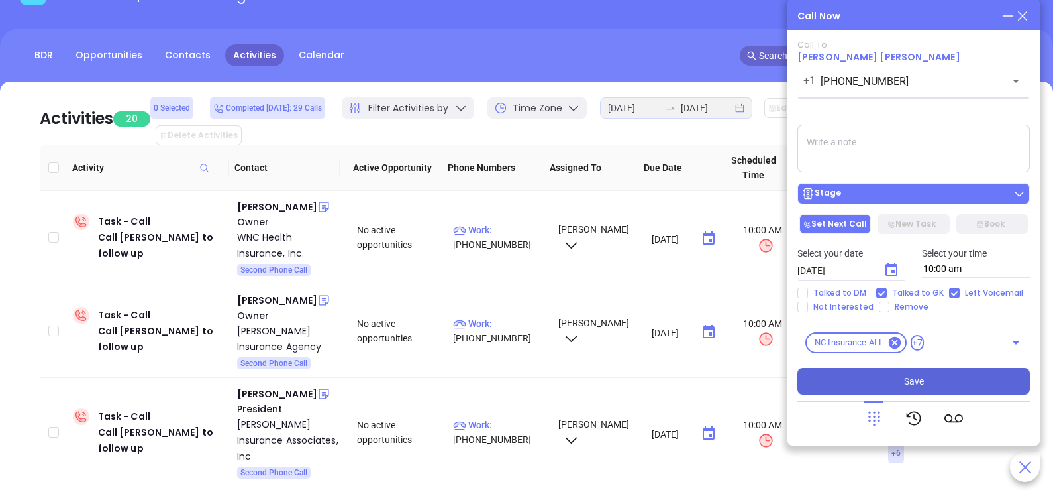
click at [910, 200] on div "Stage" at bounding box center [914, 193] width 225 height 13
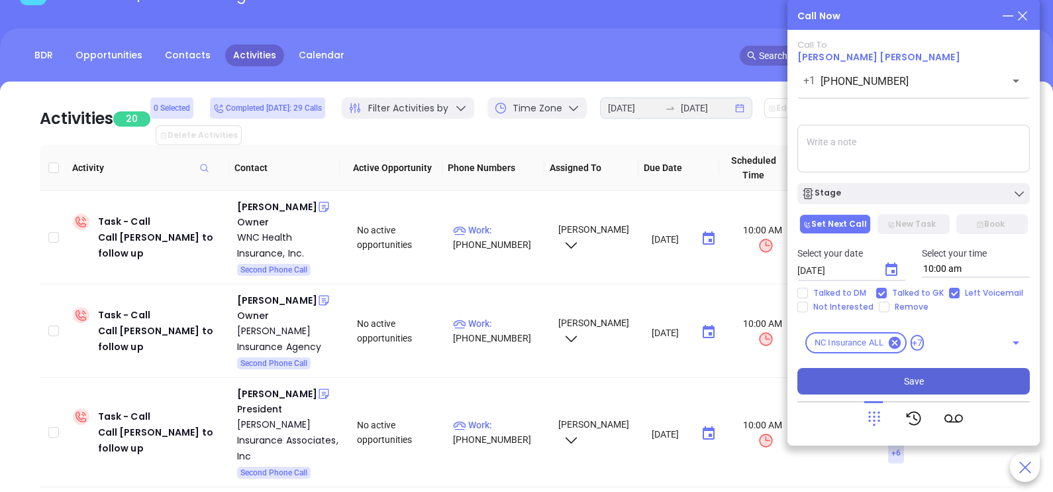
click at [954, 154] on textarea at bounding box center [914, 149] width 233 height 48
click at [902, 378] on button "Save" at bounding box center [914, 381] width 233 height 26
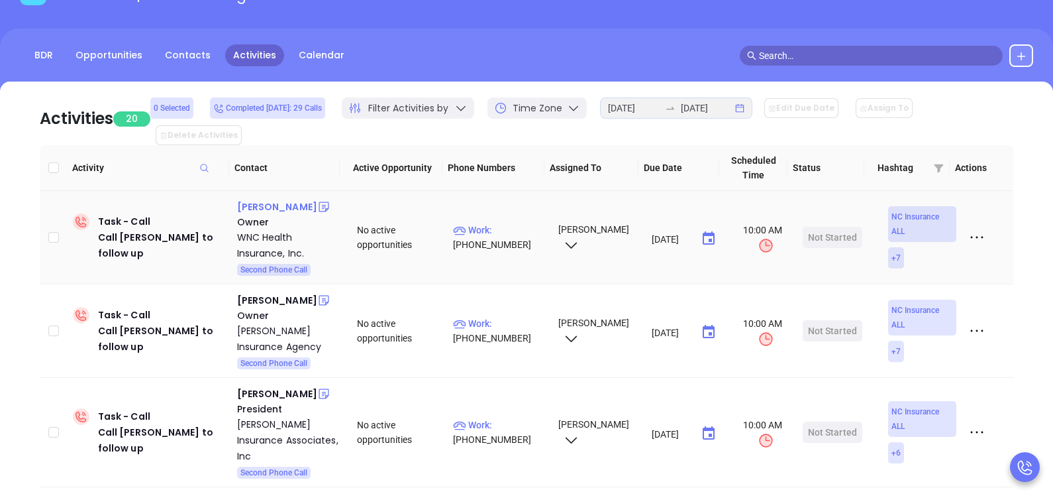
click at [282, 199] on div "Josh Williams" at bounding box center [277, 207] width 80 height 16
click at [517, 223] on p "Work : (828) 681-8223" at bounding box center [499, 237] width 93 height 29
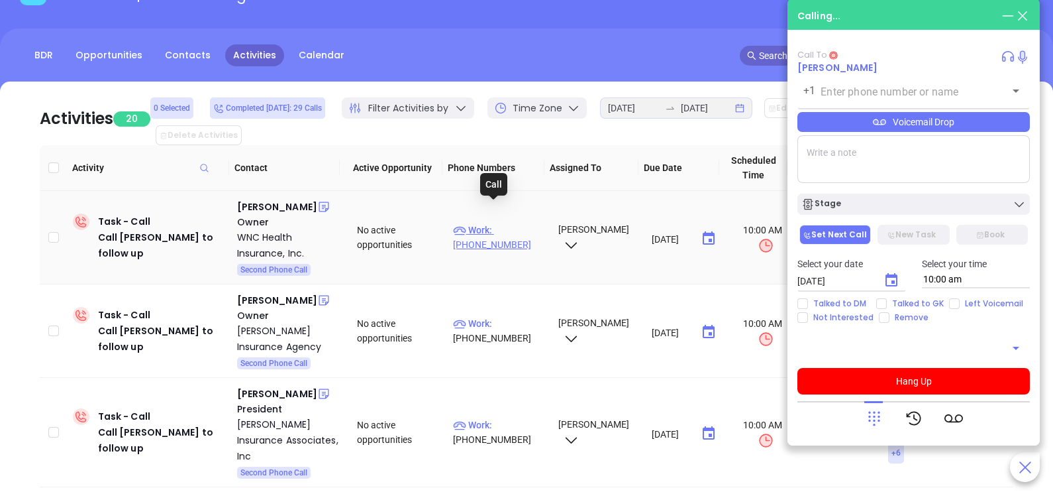
type input "(828) 681-8223"
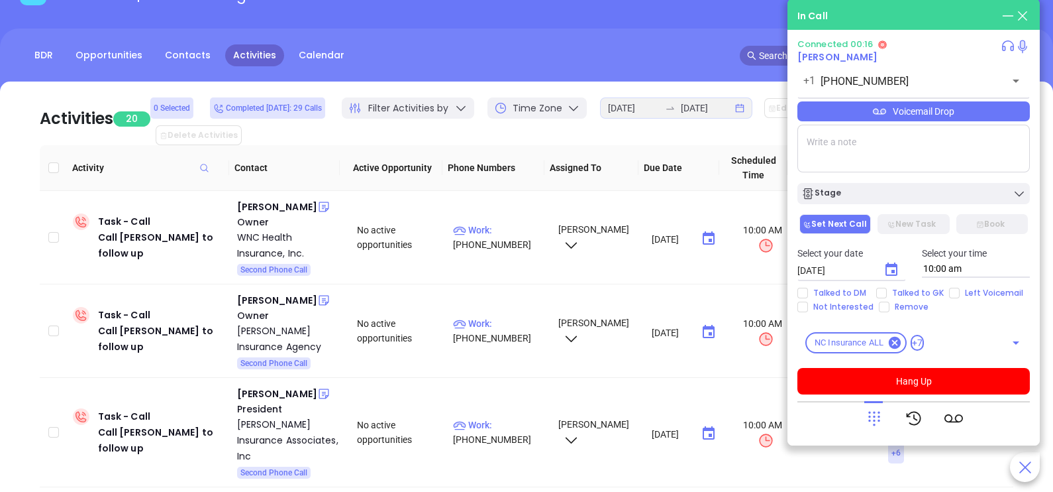
click at [1000, 117] on div "Voicemail Drop" at bounding box center [914, 111] width 233 height 20
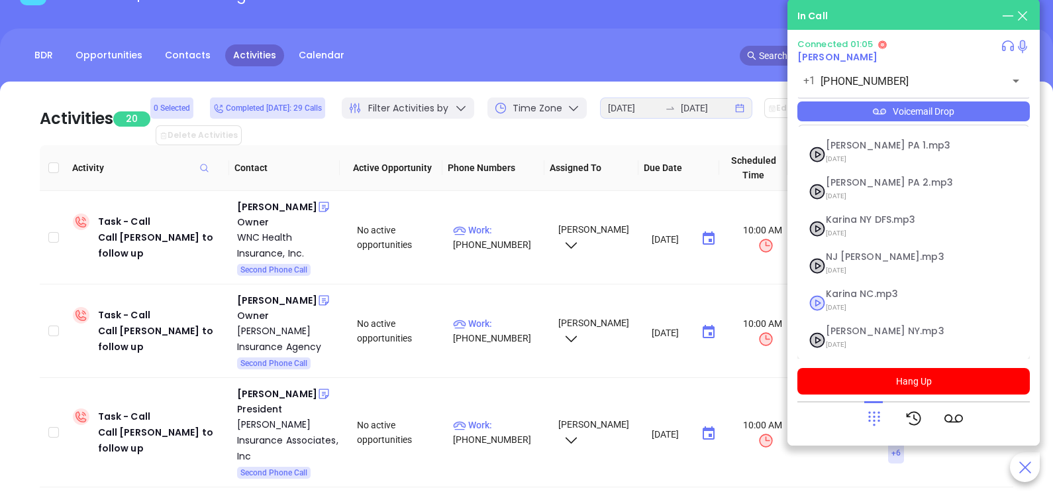
click at [868, 291] on span "Karina NC.mp3" at bounding box center [897, 294] width 143 height 10
checkbox input "true"
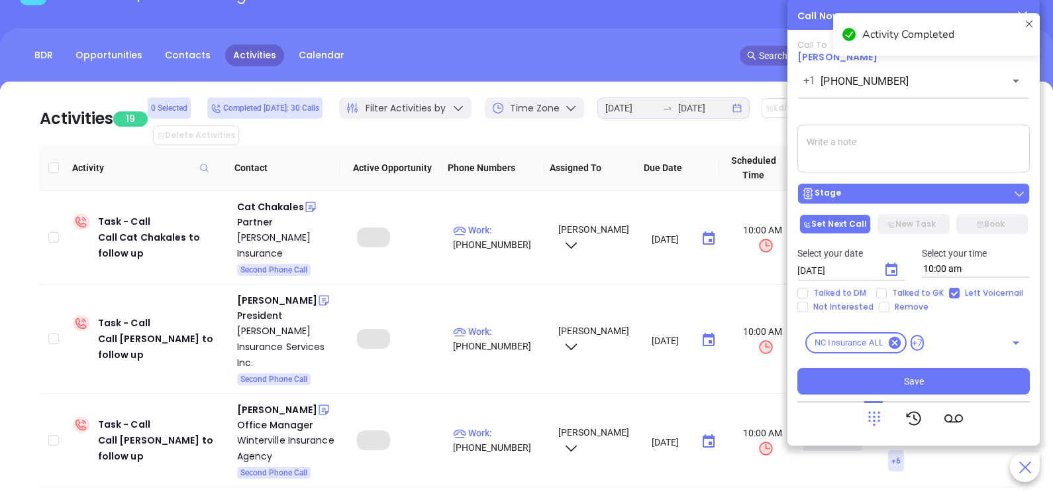
click at [884, 202] on button "Stage" at bounding box center [914, 193] width 233 height 21
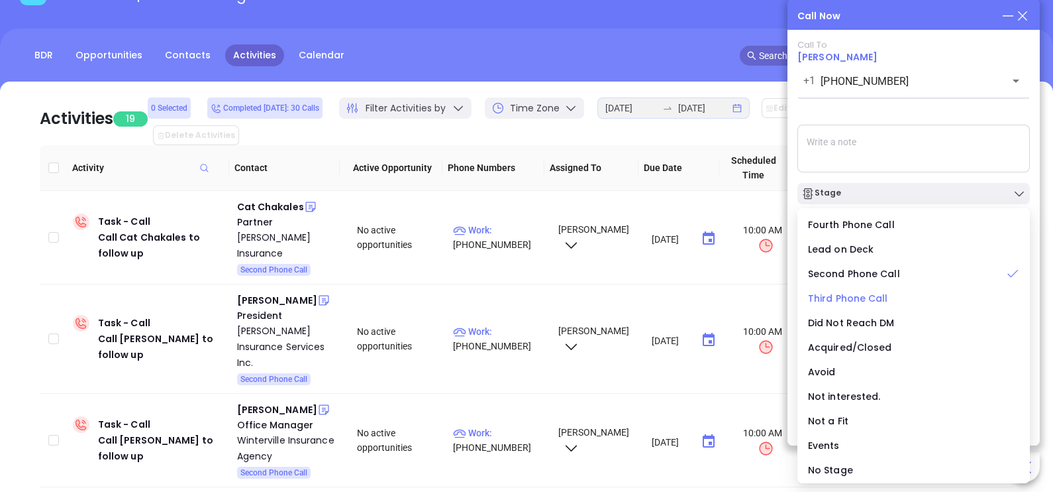
click at [864, 298] on span "Third Phone Call" at bounding box center [848, 297] width 80 height 13
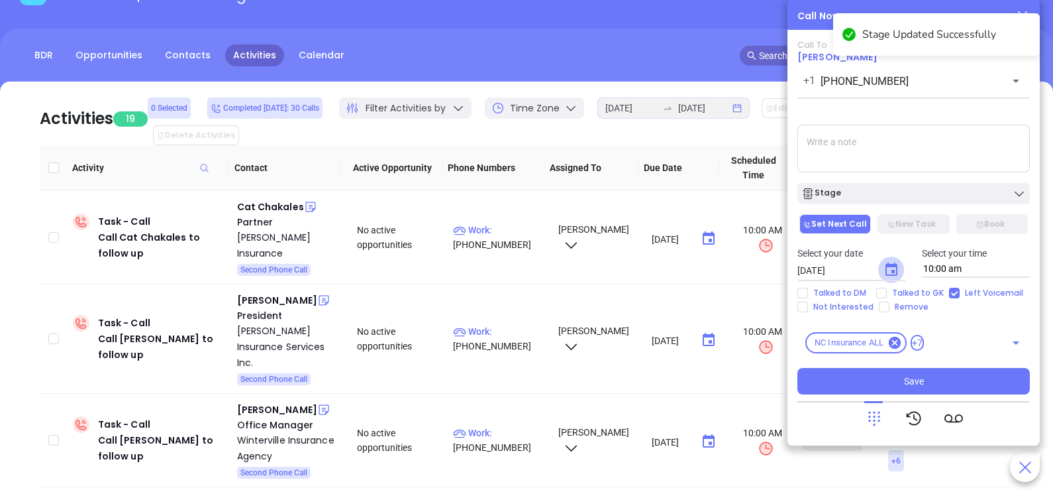
click at [884, 272] on icon "Choose date, selected date is Sep 20, 2025" at bounding box center [892, 270] width 16 height 16
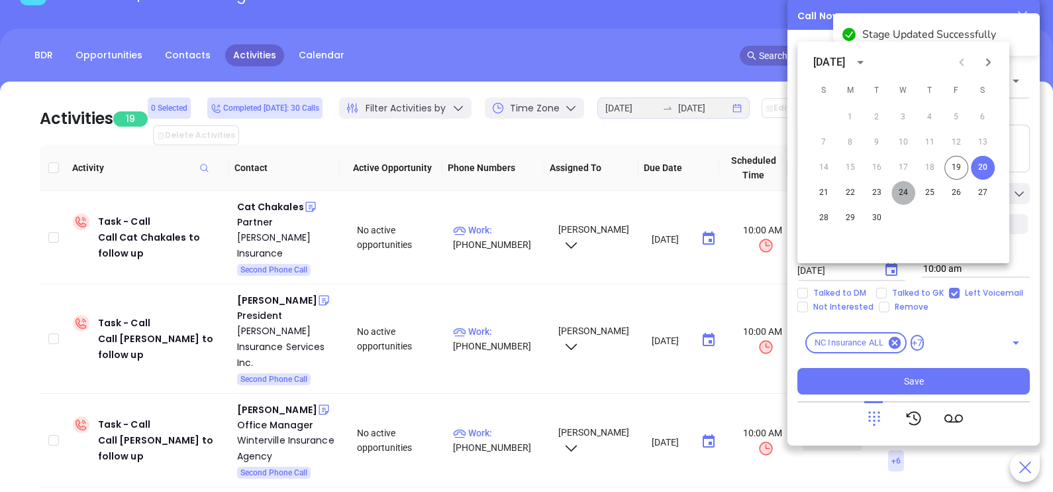
click at [899, 194] on button "24" at bounding box center [904, 193] width 24 height 24
type input "09/24/2025"
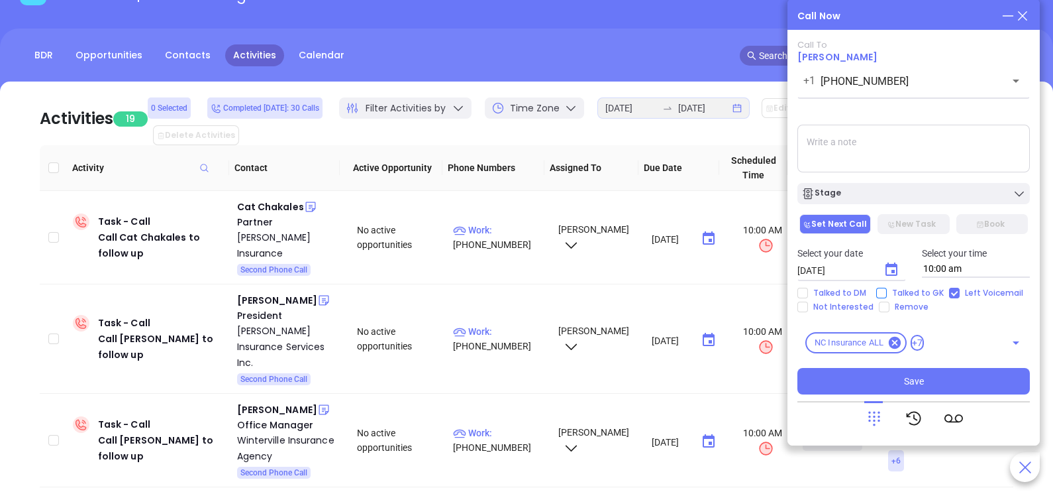
click at [909, 294] on span "Talked to GK" at bounding box center [918, 293] width 62 height 11
click at [887, 294] on input "Talked to GK" at bounding box center [881, 293] width 11 height 11
checkbox input "true"
click at [914, 207] on div "Call To Josh Williams +1 (828) 681-8223 ​ Voicemail Drop Stage Set Next Call Ne…" at bounding box center [914, 217] width 233 height 354
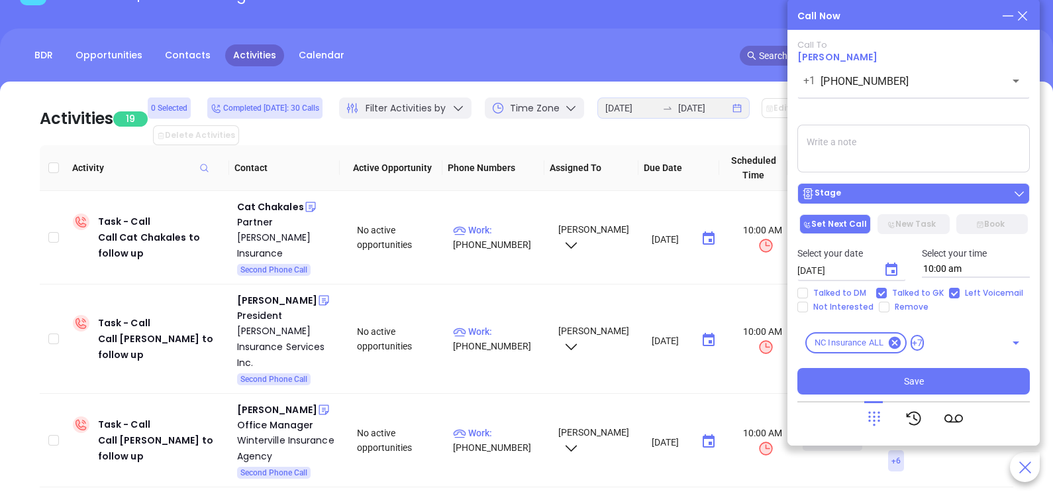
click at [912, 197] on div "Stage" at bounding box center [914, 193] width 225 height 13
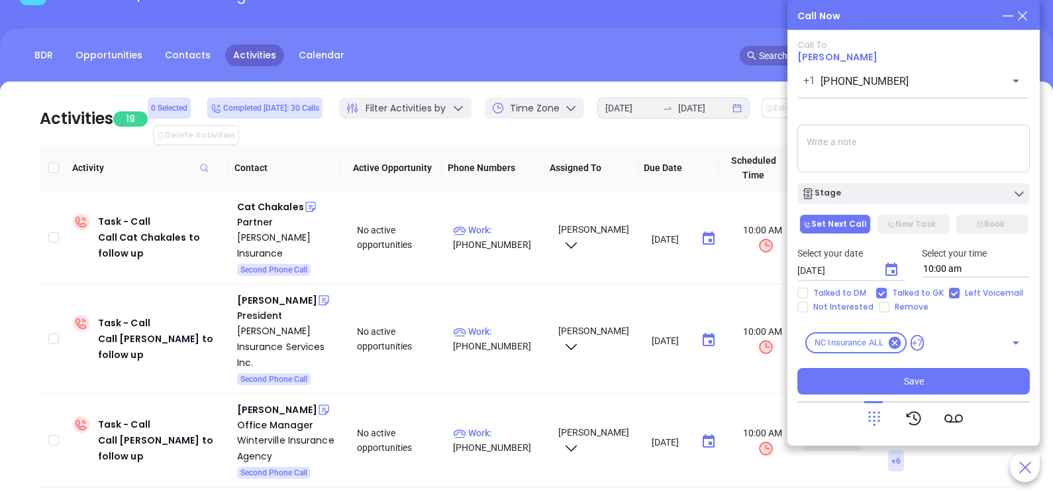
click at [929, 155] on textarea at bounding box center [914, 149] width 233 height 48
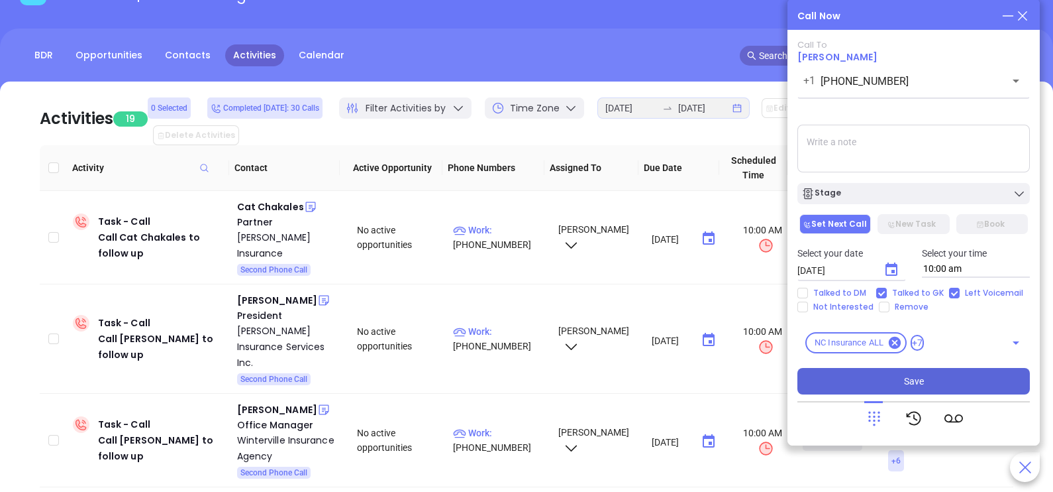
click at [892, 386] on button "Save" at bounding box center [914, 381] width 233 height 26
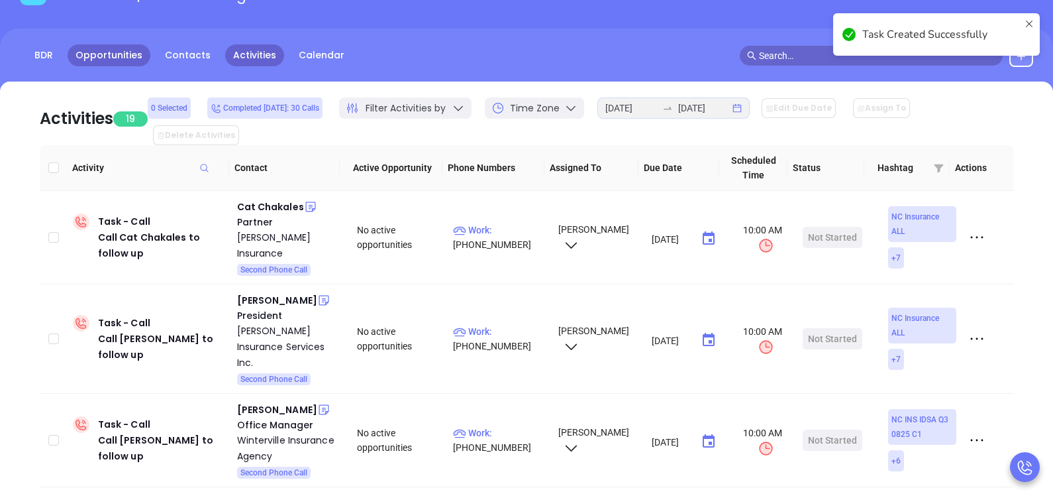
click at [105, 55] on link "Opportunities" at bounding box center [109, 55] width 83 height 22
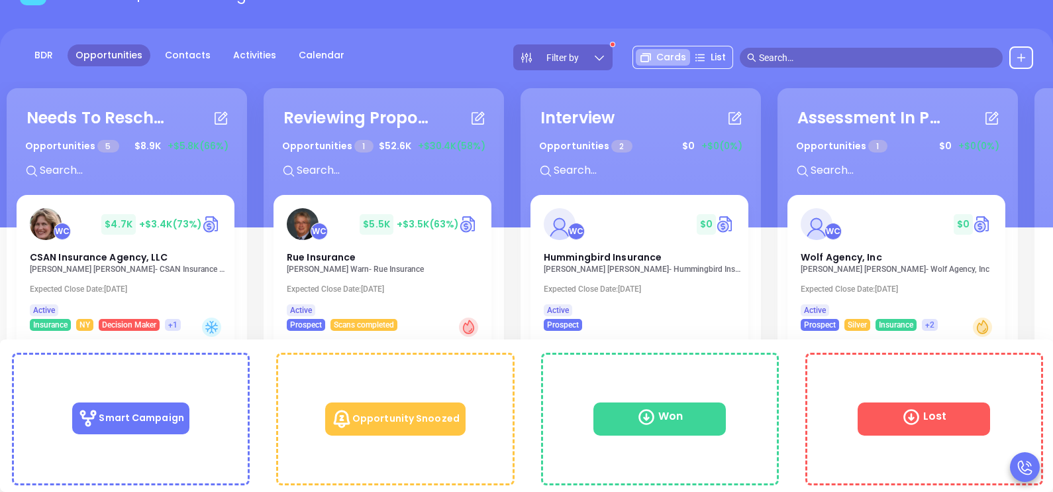
click at [123, 264] on p "Jennifer Petersen-Kreatsoulas - CSAN Insurance Agency, LLC" at bounding box center [129, 268] width 199 height 9
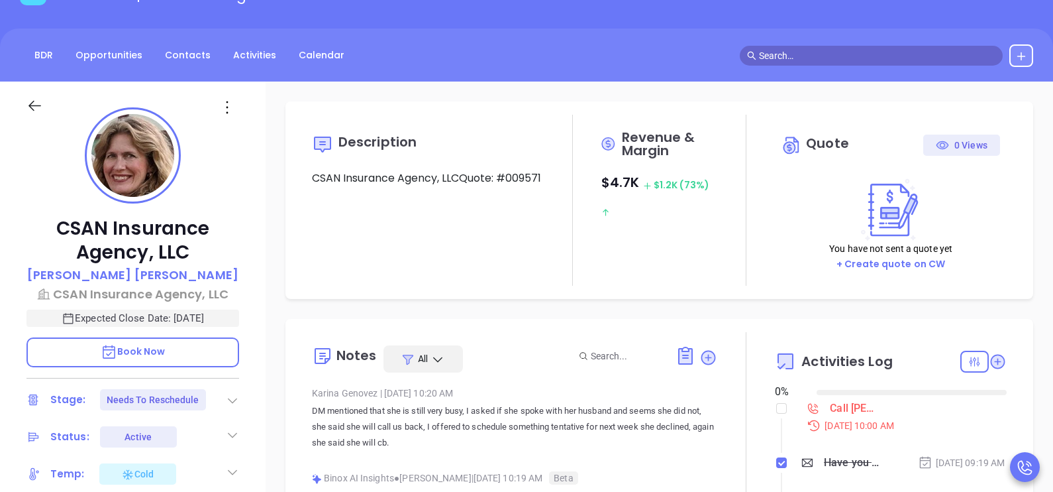
type input "[DATE]"
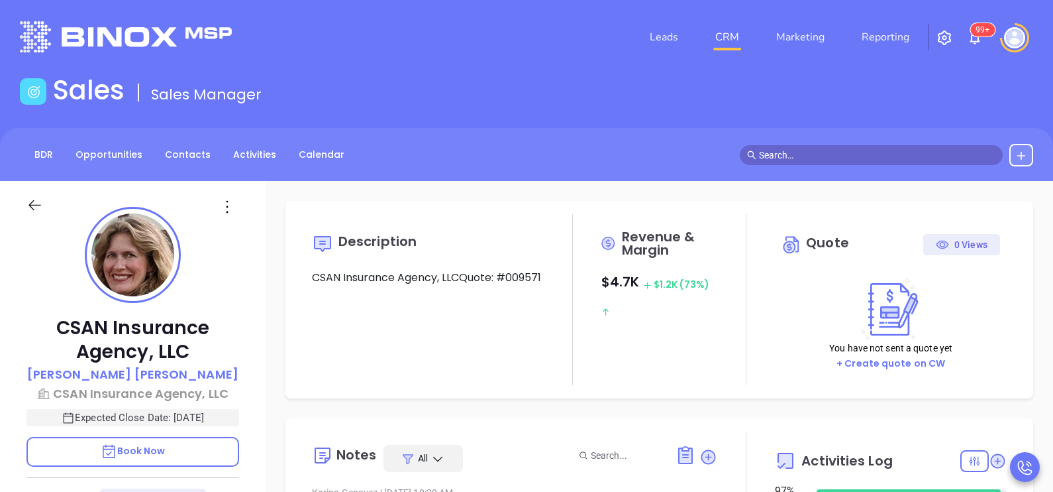
scroll to position [384, 0]
type input "[PERSON_NAME]"
click at [256, 299] on div "CSAN Insurance Agency, LLC Jennifer Petersen-Kreatsoulas CSAN Insurance Agency,…" at bounding box center [133, 488] width 266 height 615
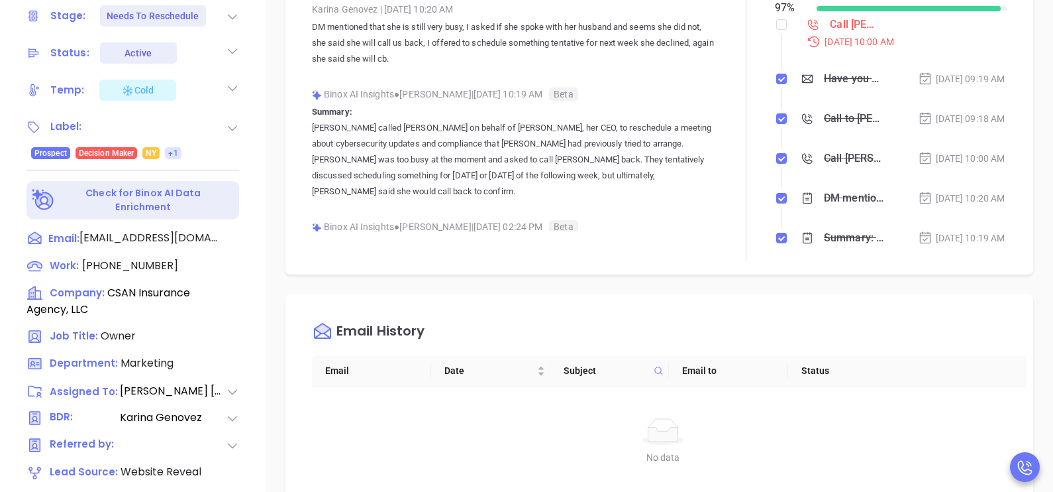
scroll to position [497, 0]
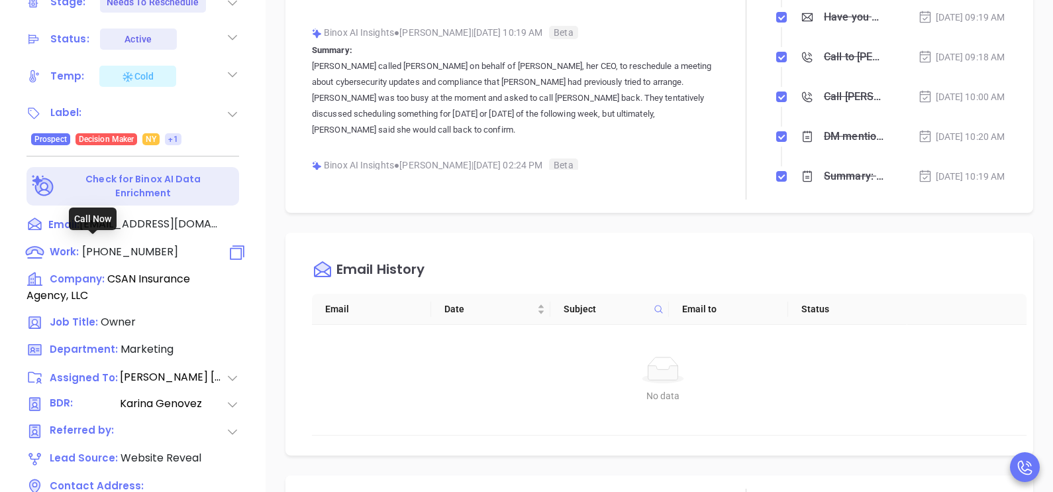
click at [108, 244] on span "(914) 361-1096" at bounding box center [130, 251] width 96 height 15
type input "(914) 361-1096"
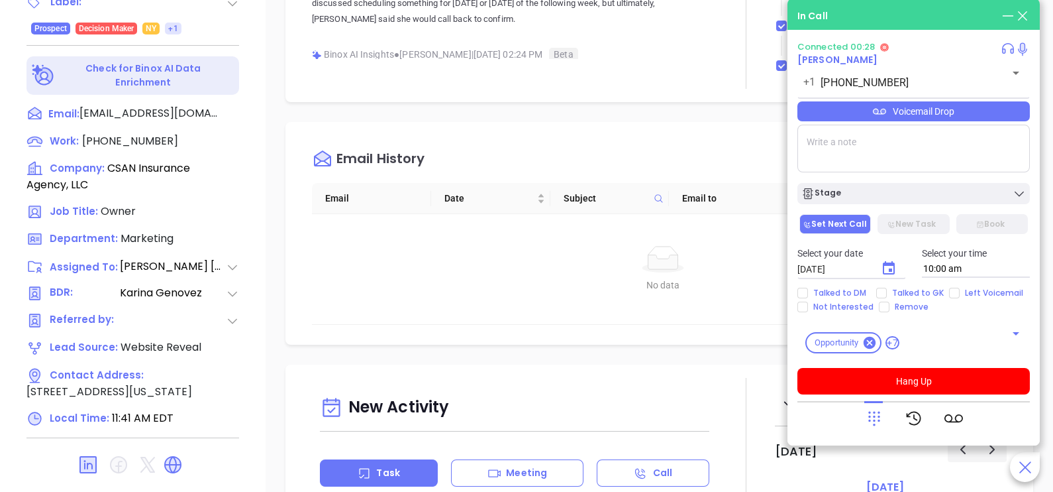
scroll to position [616, 0]
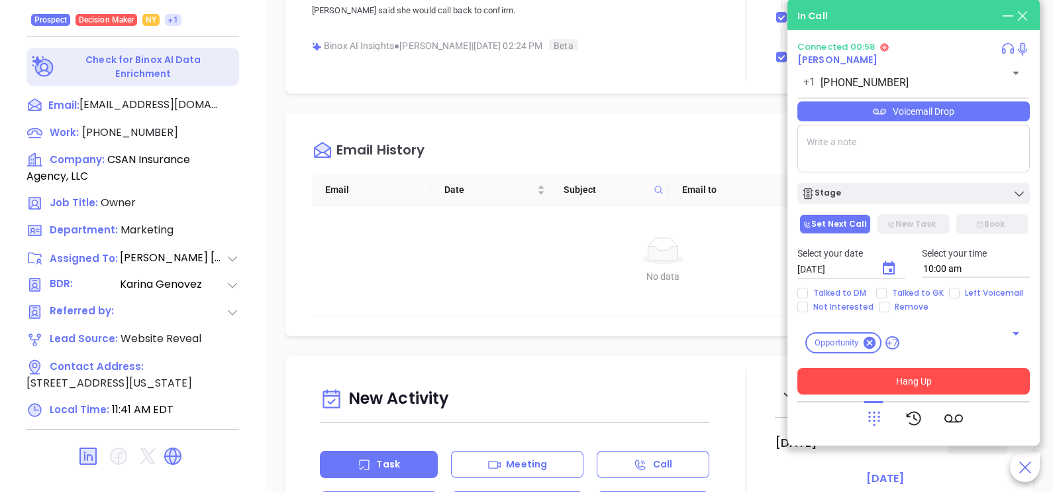
click at [861, 388] on button "Hang Up" at bounding box center [914, 381] width 233 height 26
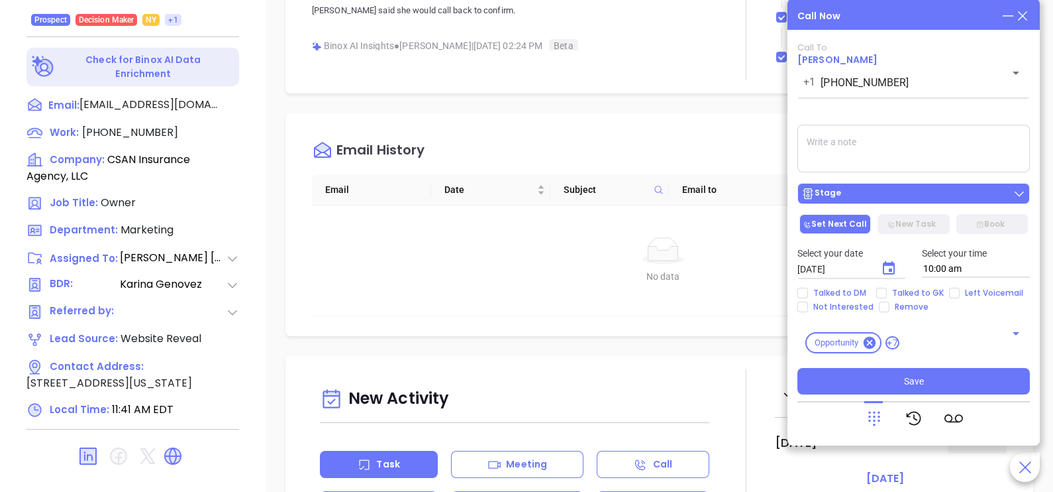
click at [922, 199] on div "Stage" at bounding box center [914, 193] width 225 height 13
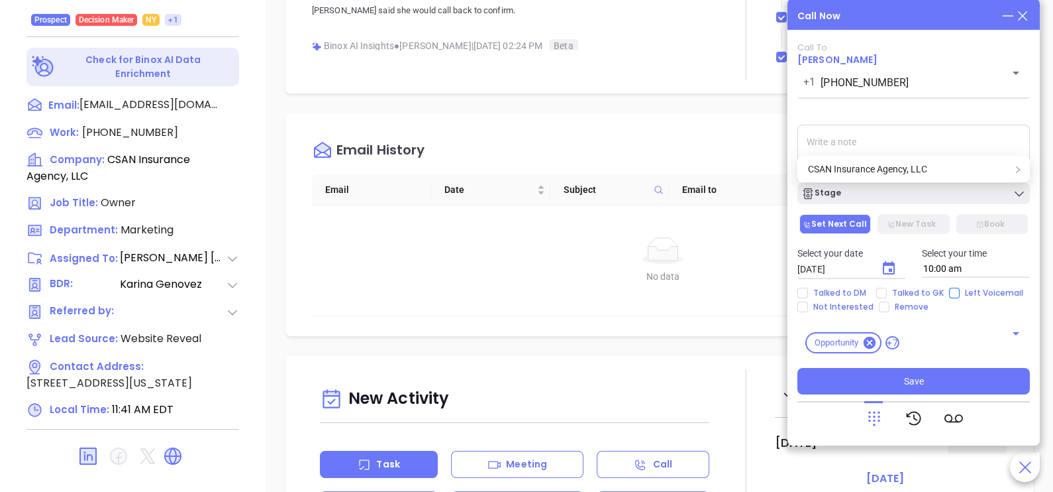
click at [949, 294] on input "Left Voicemail" at bounding box center [954, 293] width 11 height 11
checkbox input "true"
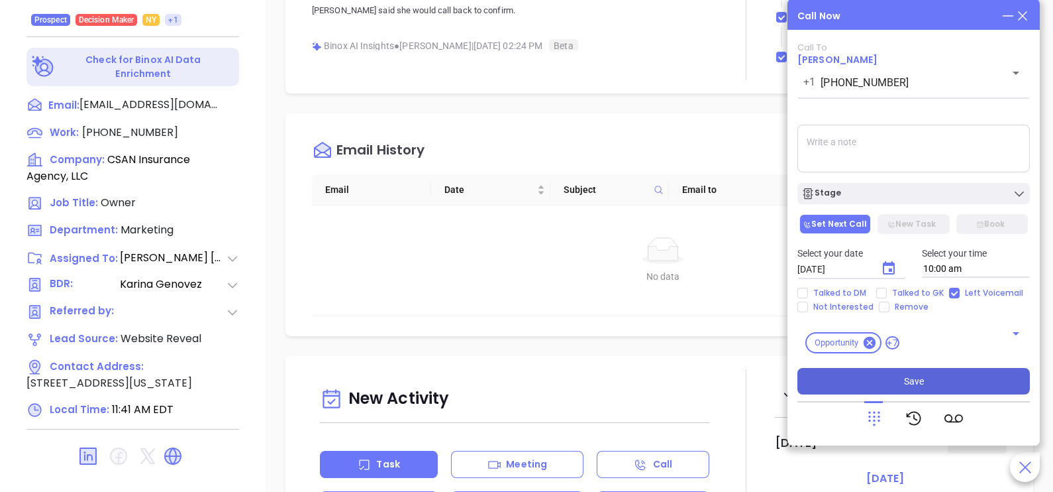
click at [912, 384] on span "Save" at bounding box center [914, 381] width 20 height 15
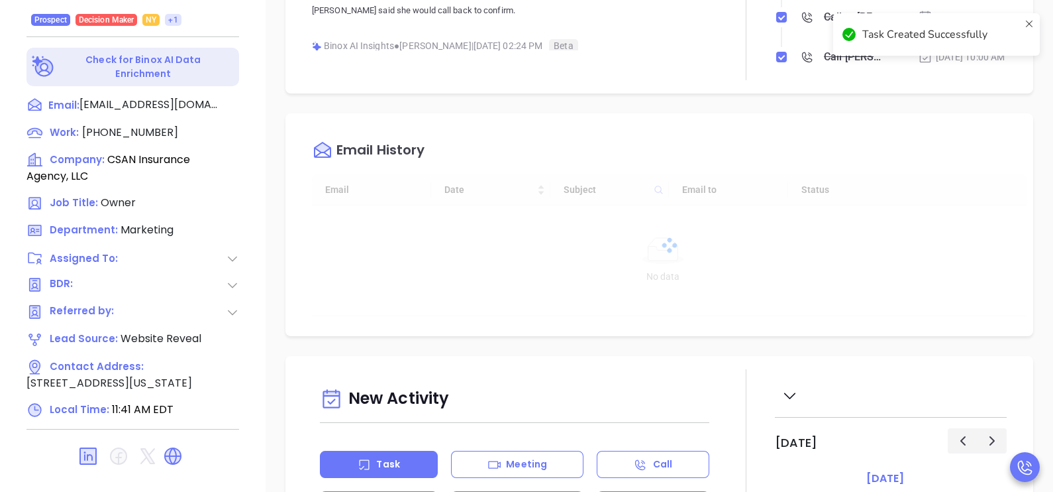
type input "[DATE]"
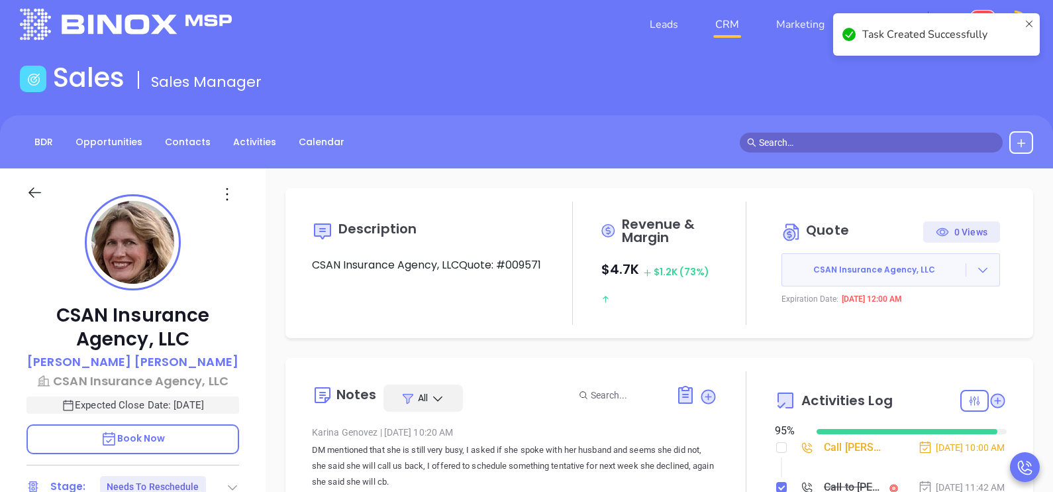
scroll to position [0, 0]
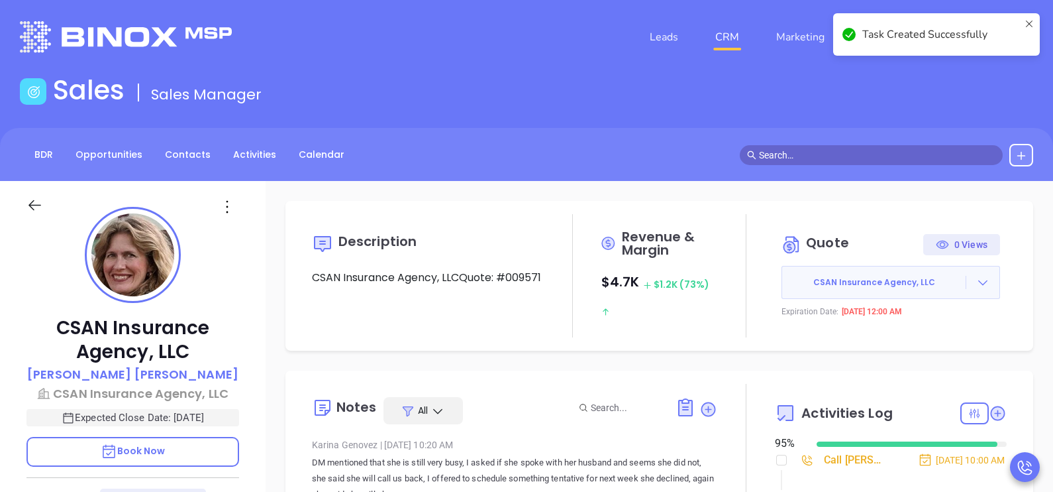
type input "[PERSON_NAME]"
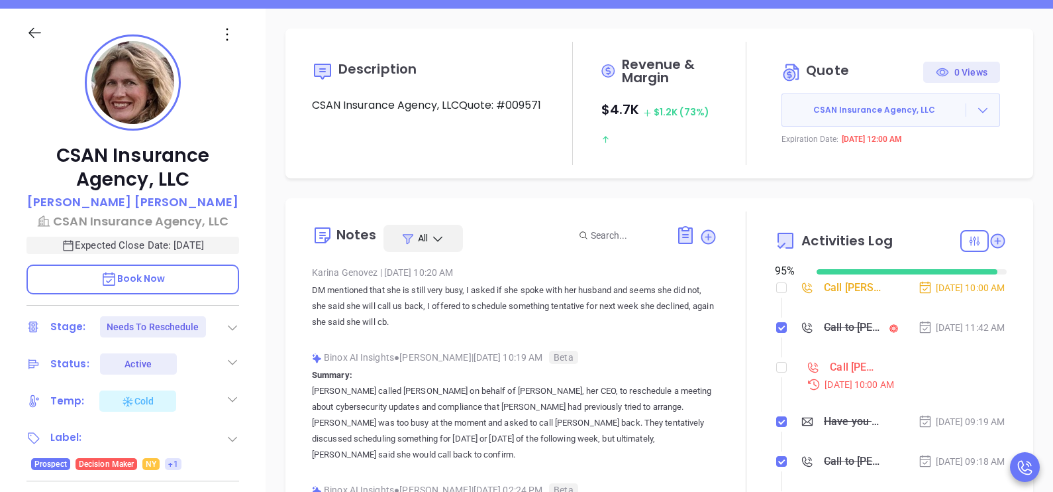
scroll to position [199, 0]
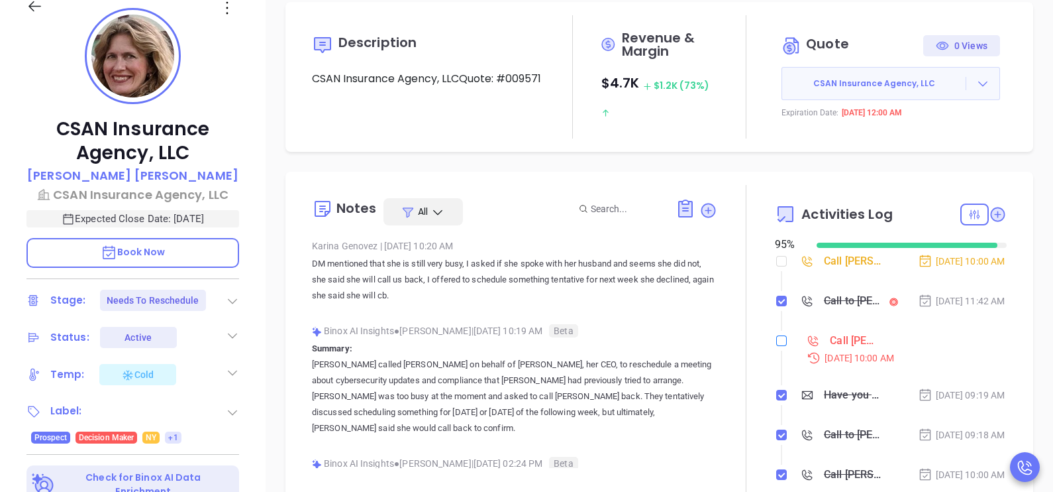
click at [776, 348] on label at bounding box center [781, 340] width 11 height 15
click at [776, 346] on input "checkbox" at bounding box center [781, 340] width 11 height 11
checkbox input "true"
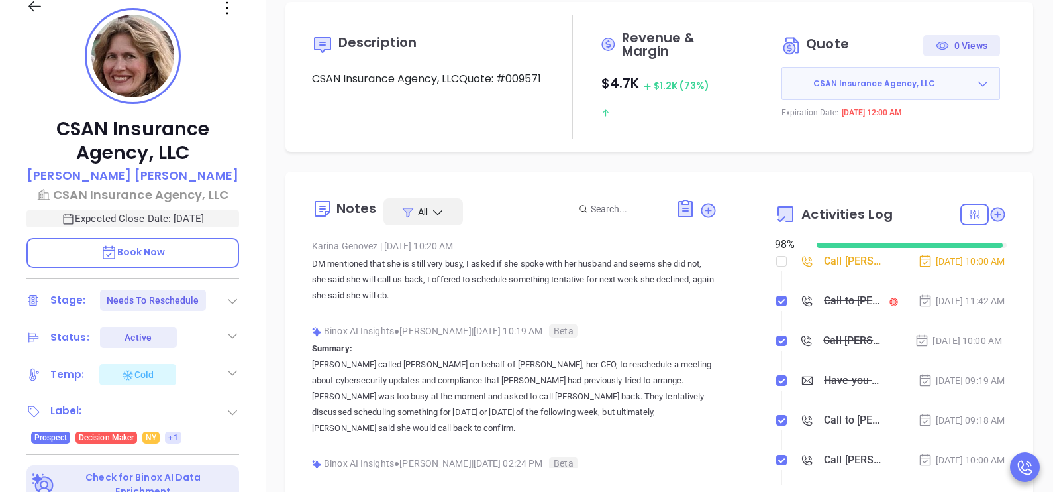
click at [829, 267] on div "Call Jennifer Petersen-Kreatsoulas to follow up" at bounding box center [854, 261] width 60 height 20
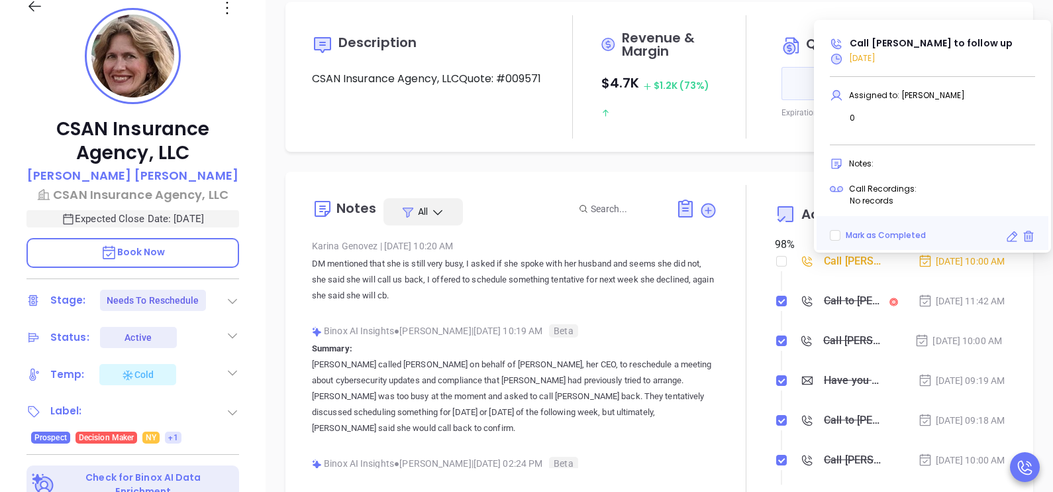
click at [1011, 235] on icon at bounding box center [1013, 236] width 11 height 11
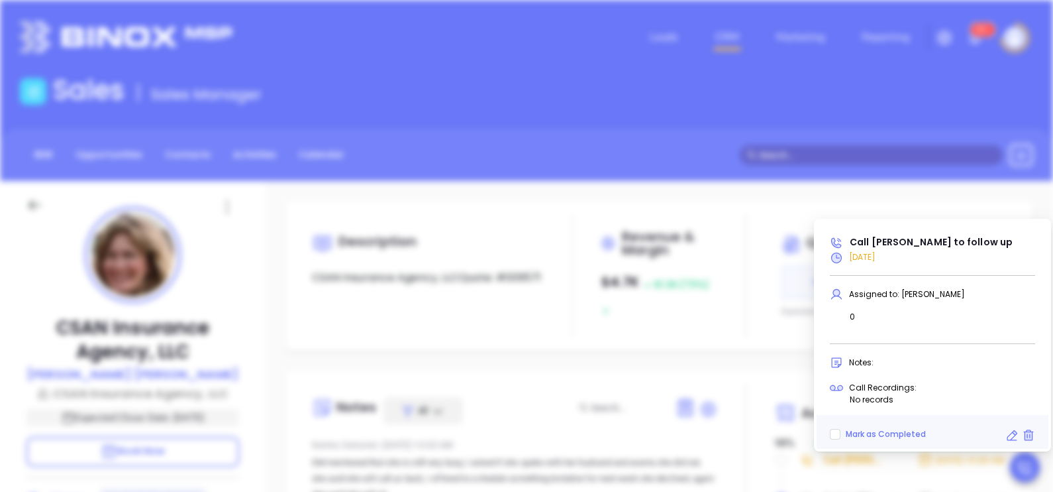
type input "[DATE]"
type input "Call Jennifer Petersen-Kreatsoulas to follow up"
type input "Call"
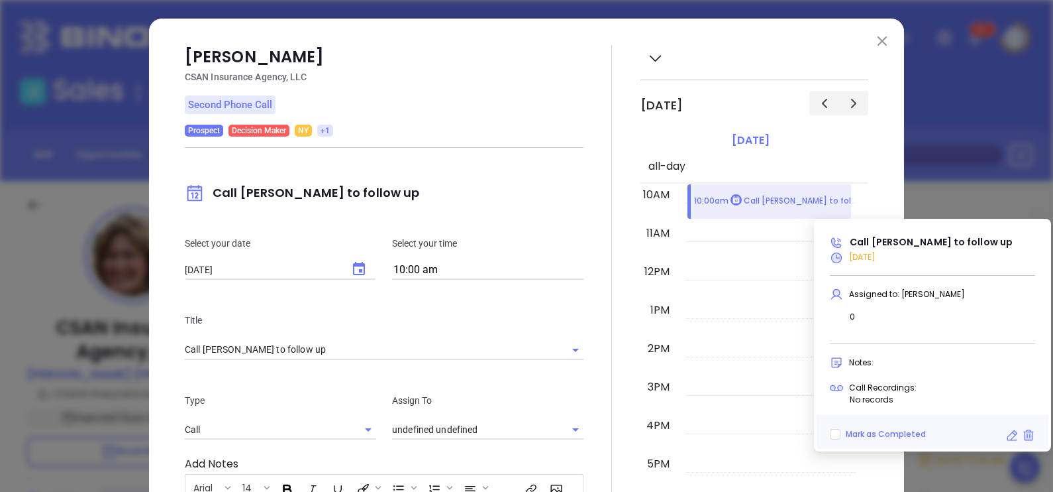
type input "[PERSON_NAME]"
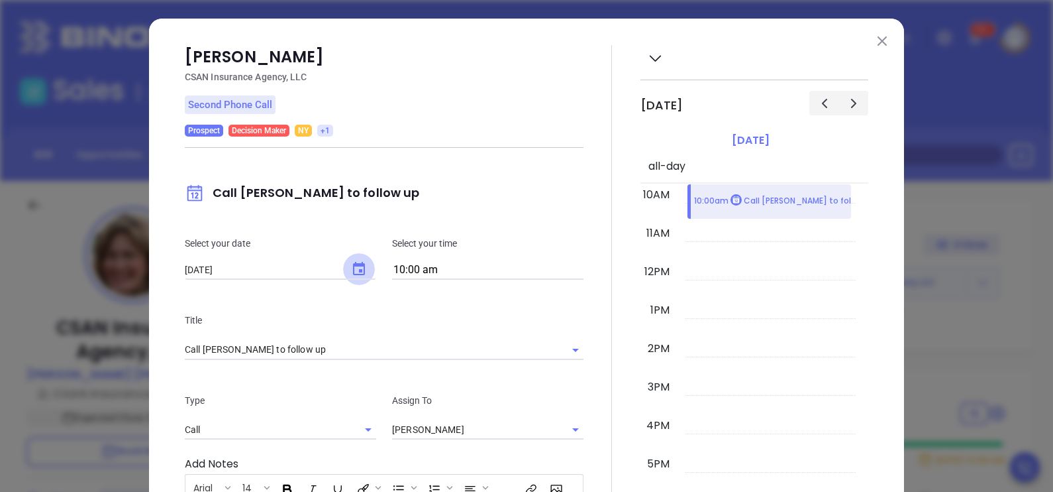
click at [355, 268] on icon "Choose date, selected date is Sep 20, 2025" at bounding box center [359, 269] width 16 height 16
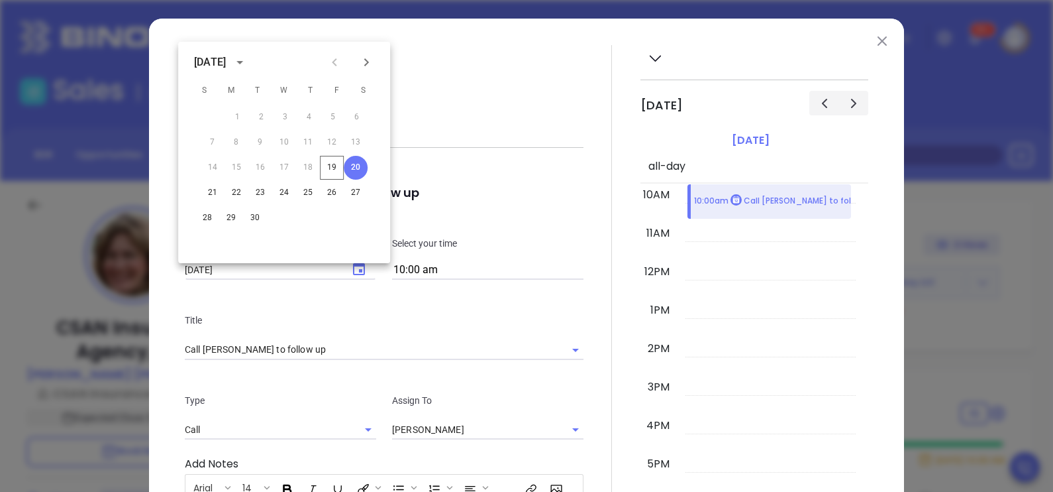
click at [362, 65] on icon "Next month" at bounding box center [366, 62] width 16 height 16
click at [290, 116] on button "1" at bounding box center [288, 117] width 24 height 24
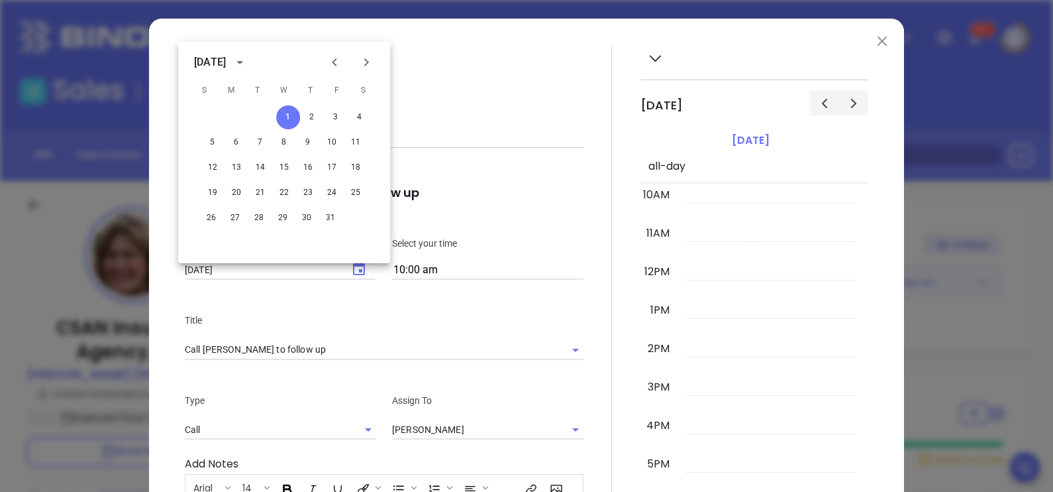
type input "10/01/2025"
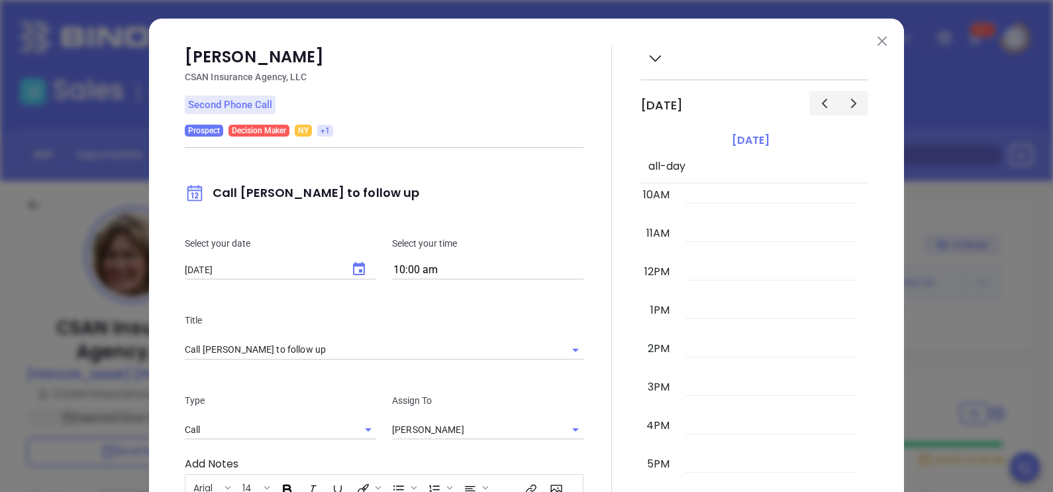
click at [571, 233] on div "Select your date 10/01/2025 ​ Select your time 10:00 am" at bounding box center [384, 257] width 415 height 77
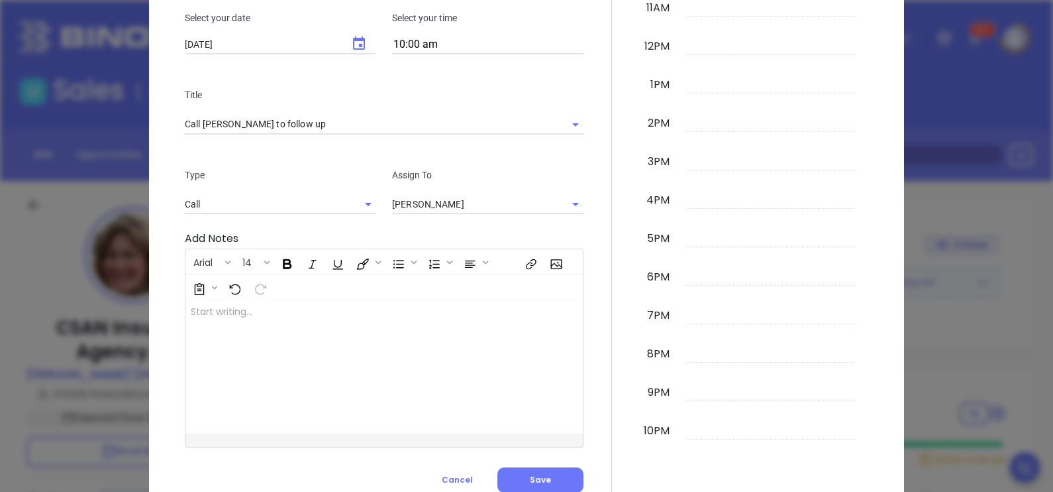
scroll to position [271, 0]
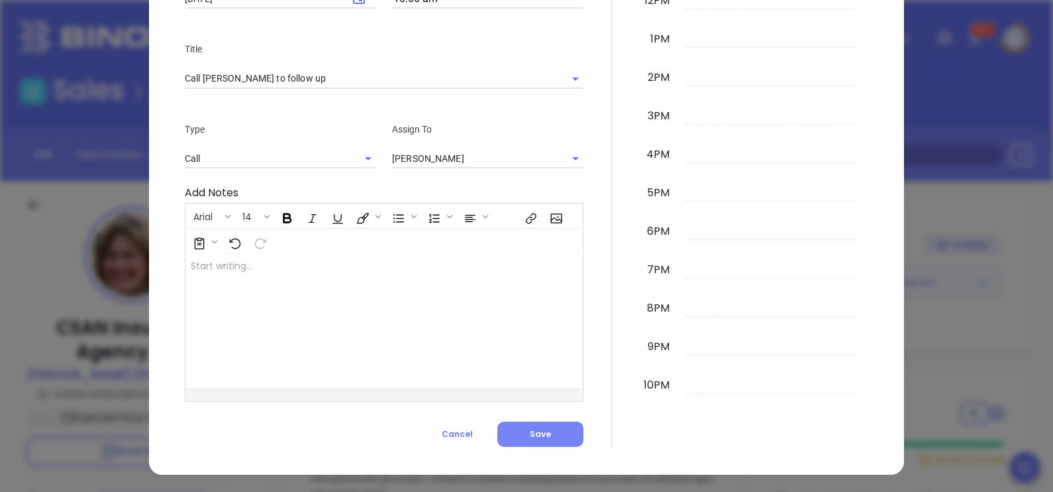
click at [560, 427] on button "Save" at bounding box center [541, 433] width 86 height 25
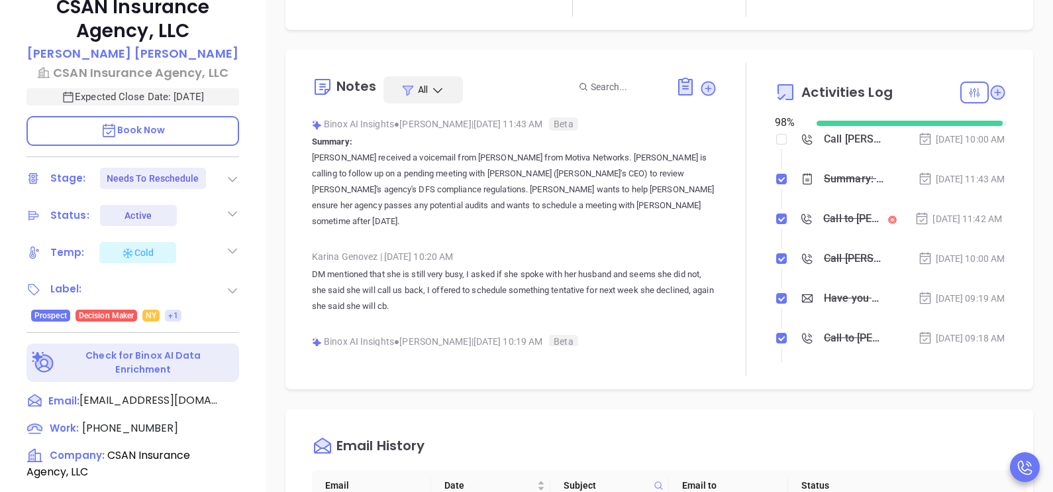
scroll to position [331, 0]
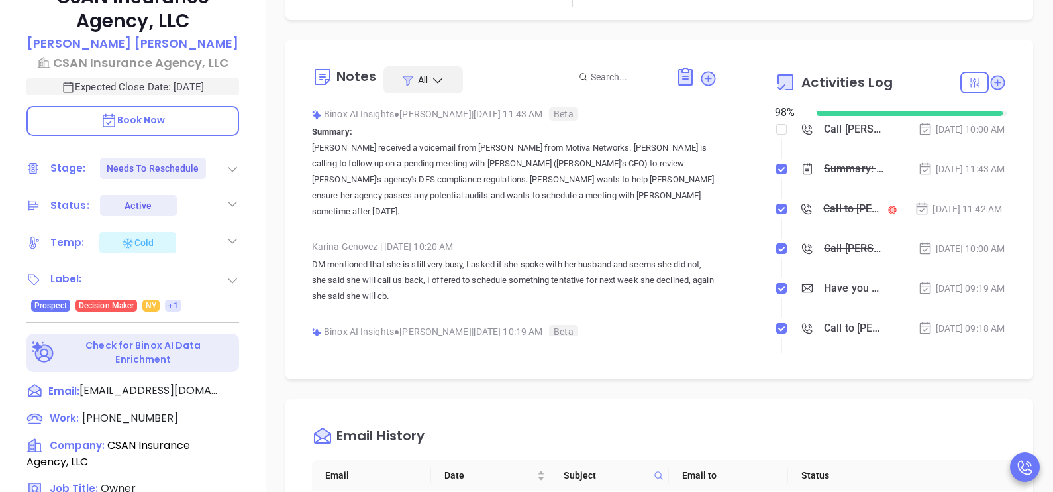
click at [952, 200] on li "Summary: Jennifer received a voicemail from Karina from Motiva Networks. Karina…" at bounding box center [892, 182] width 229 height 36
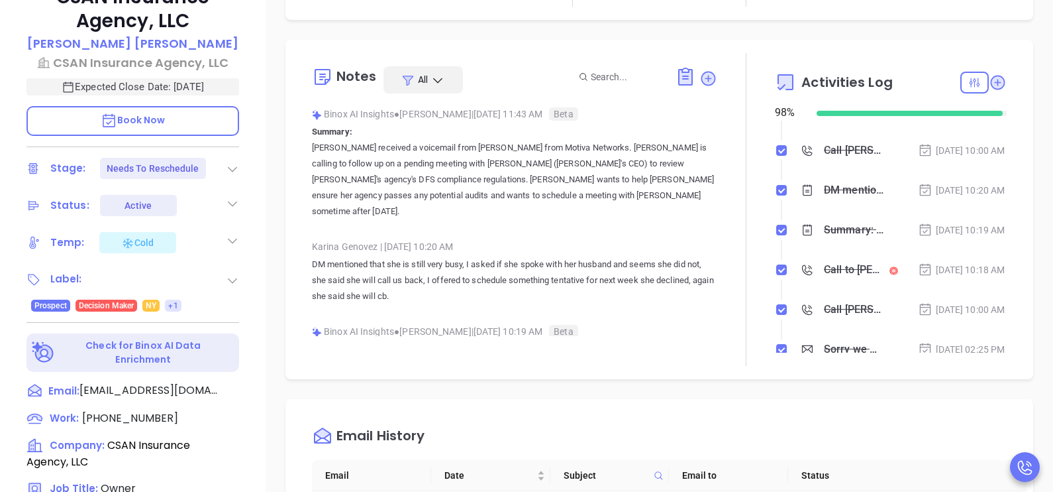
scroll to position [397, 0]
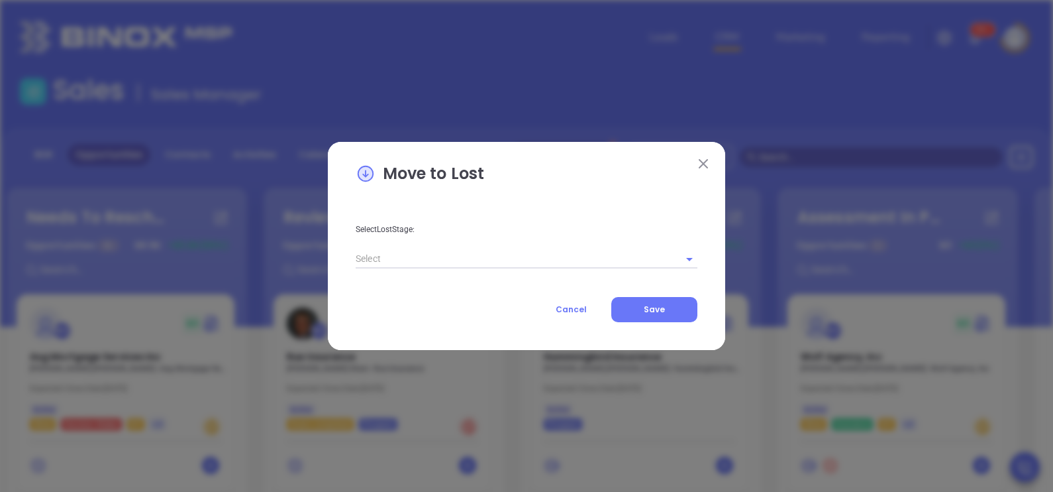
click at [705, 162] on img at bounding box center [703, 163] width 9 height 9
click at [706, 166] on img at bounding box center [703, 163] width 9 height 9
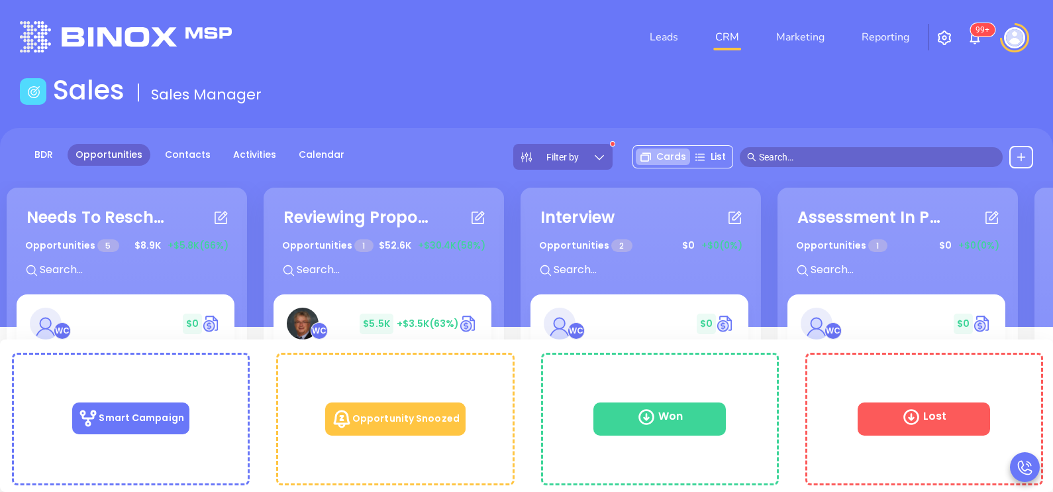
click at [827, 338] on div "WC" at bounding box center [824, 323] width 46 height 32
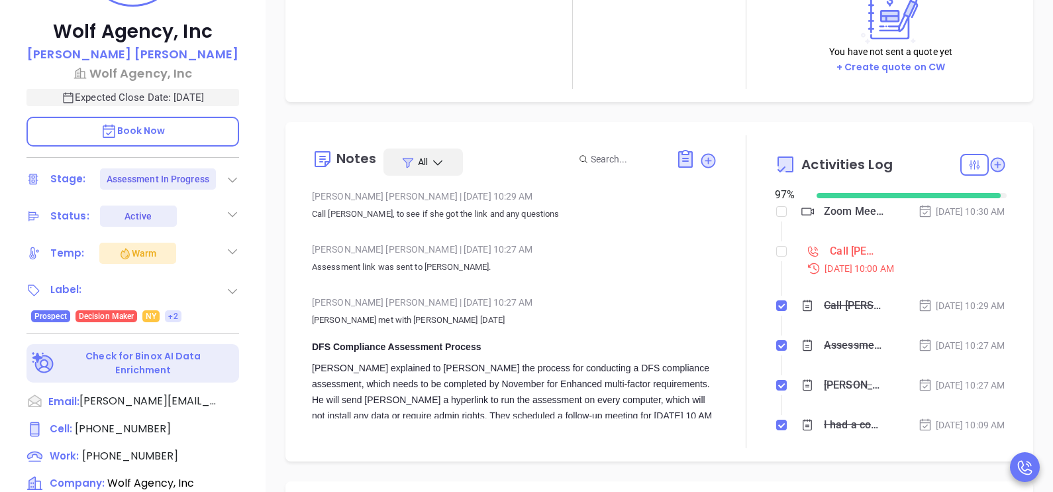
scroll to position [297, 0]
type input "[PERSON_NAME]"
click at [838, 270] on div "Sep 19, 2025 | 10:00 AM" at bounding box center [903, 267] width 208 height 15
click at [837, 260] on div "Call Connie to Follow up on Assessment - Connie Caputo" at bounding box center [852, 250] width 44 height 20
click at [696, 303] on div "Wendy Hernandez | Sep 18, 2025 10:27 AM" at bounding box center [514, 301] width 405 height 20
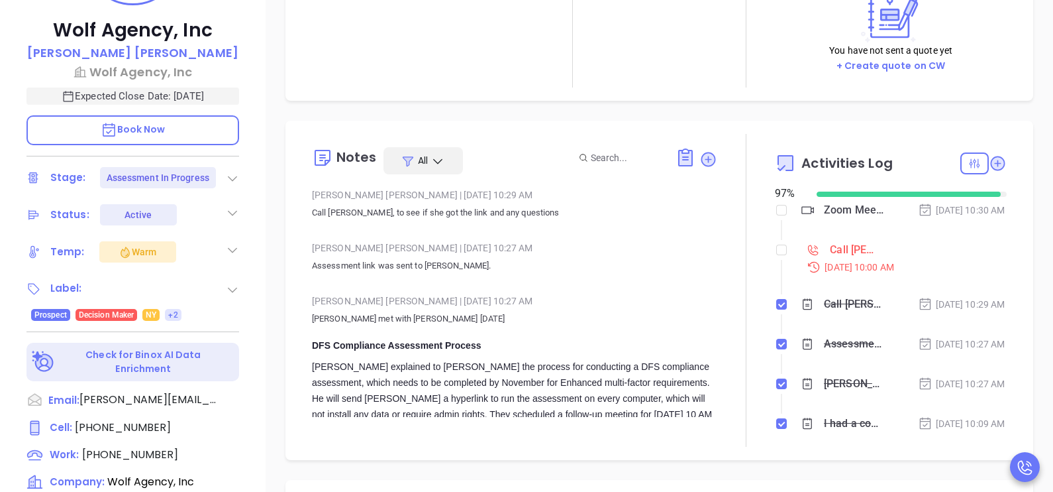
click at [839, 274] on div "Sep 19, 2025 | 10:00 AM" at bounding box center [903, 267] width 208 height 15
click at [845, 260] on div "Call Connie to Follow up on Assessment - Connie Caputo" at bounding box center [852, 250] width 44 height 20
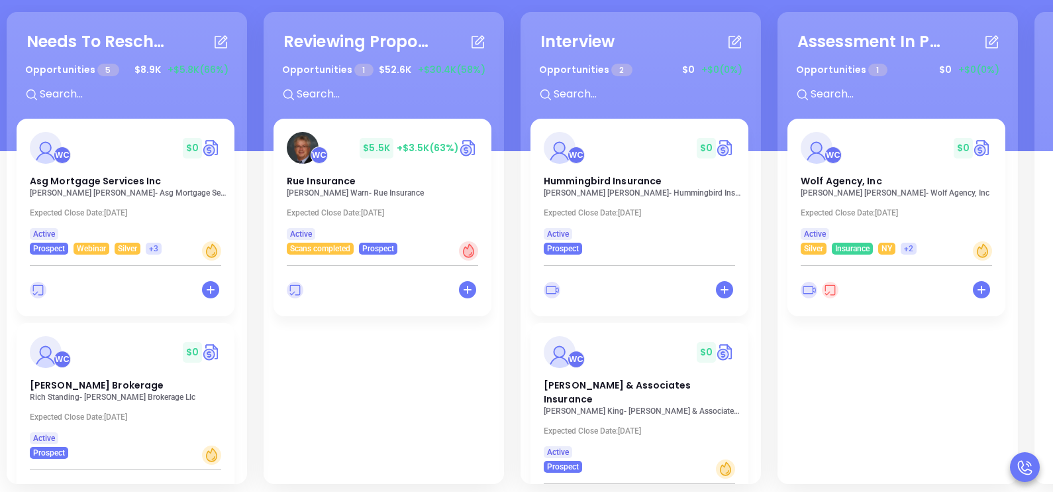
scroll to position [181, 0]
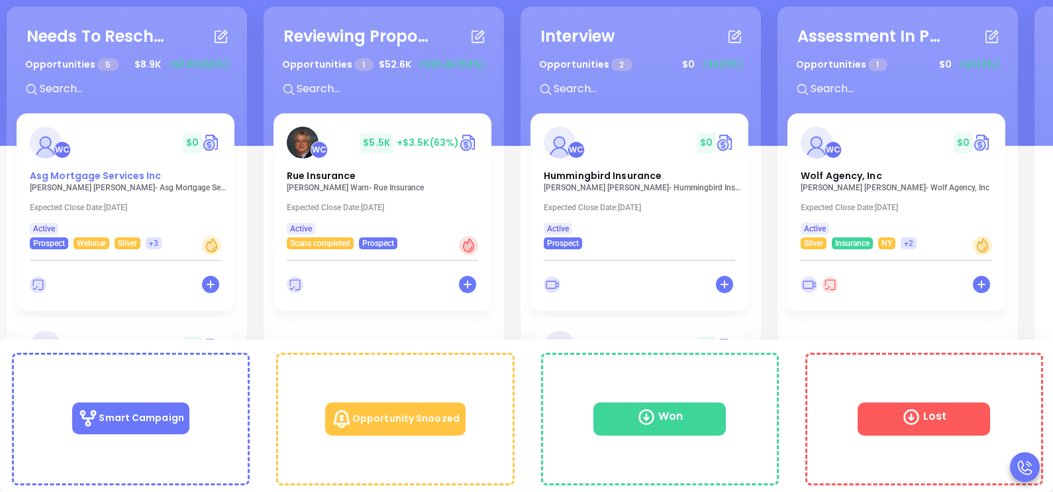
click at [89, 172] on span "Asg Mortgage Services Inc" at bounding box center [96, 175] width 132 height 13
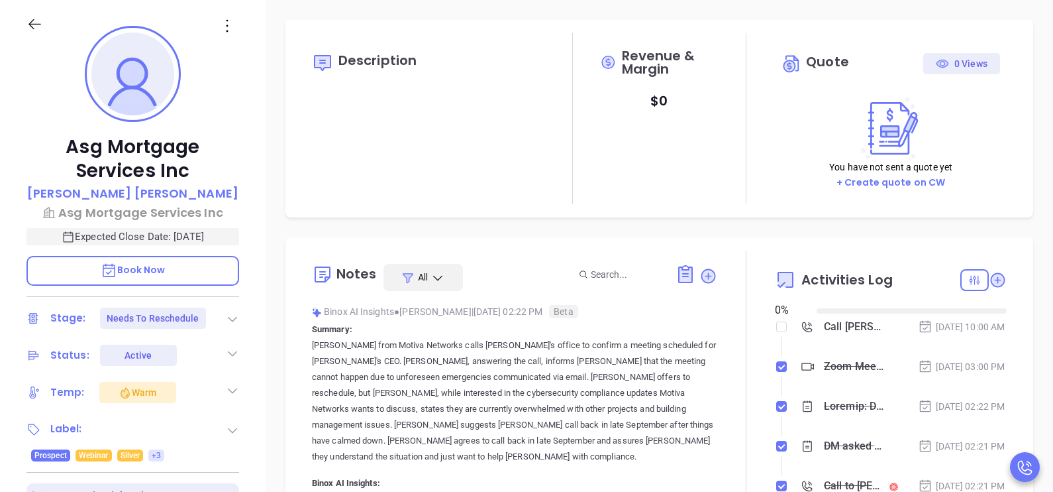
type input "[DATE]"
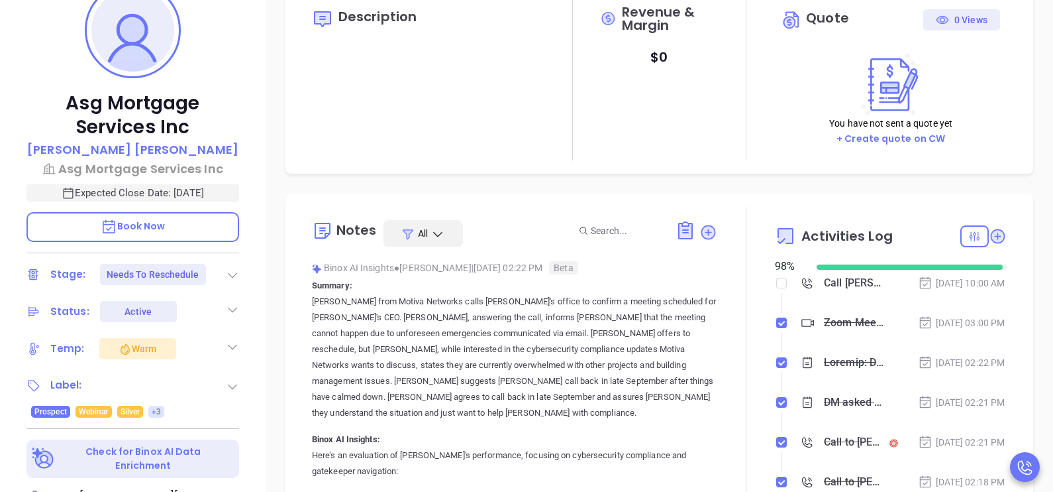
scroll to position [397, 0]
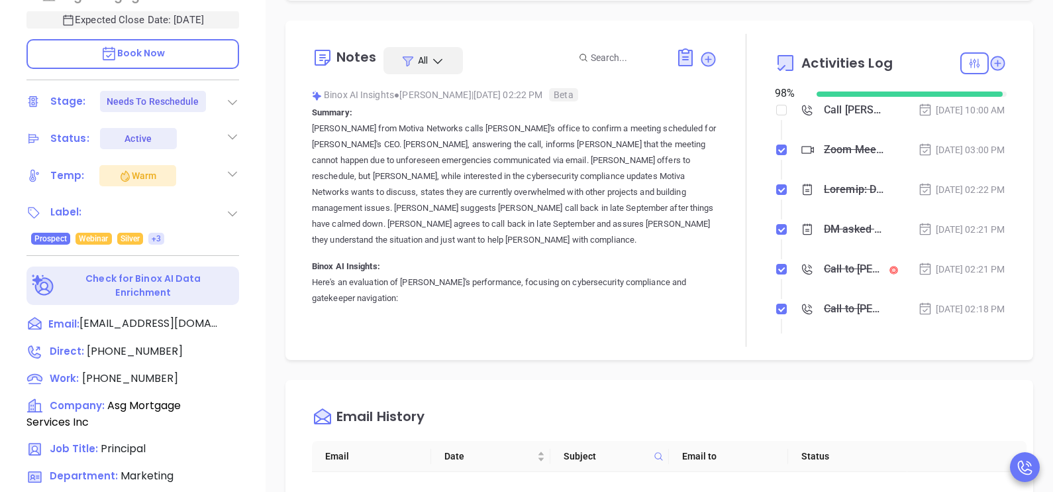
type input "[PERSON_NAME]"
click at [918, 105] on div "Sep 22, 2025 | 10:00 AM" at bounding box center [961, 110] width 87 height 15
click at [847, 111] on div "Call Marion Lee to follow up" at bounding box center [854, 110] width 60 height 20
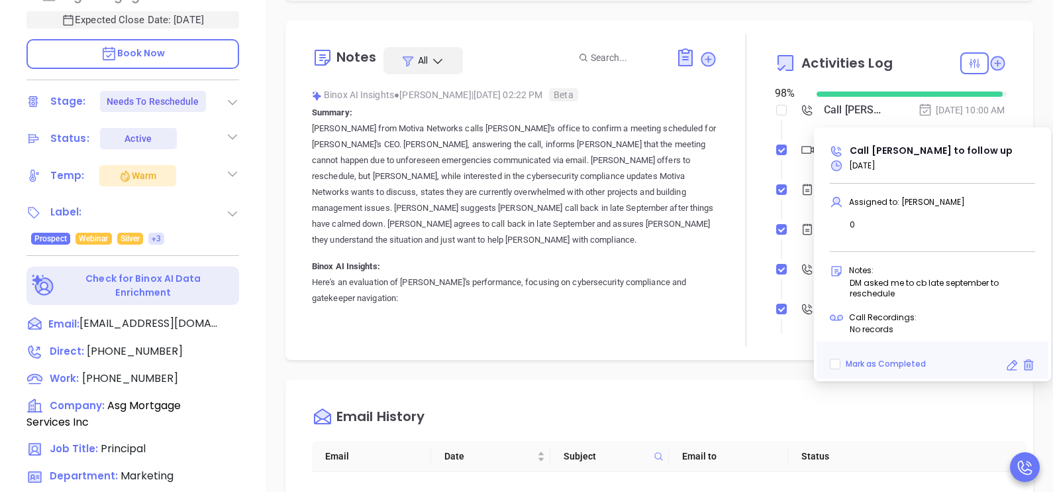
click at [871, 166] on span "Sep 22, 2025" at bounding box center [862, 165] width 26 height 11
click at [1010, 362] on icon at bounding box center [1012, 364] width 13 height 13
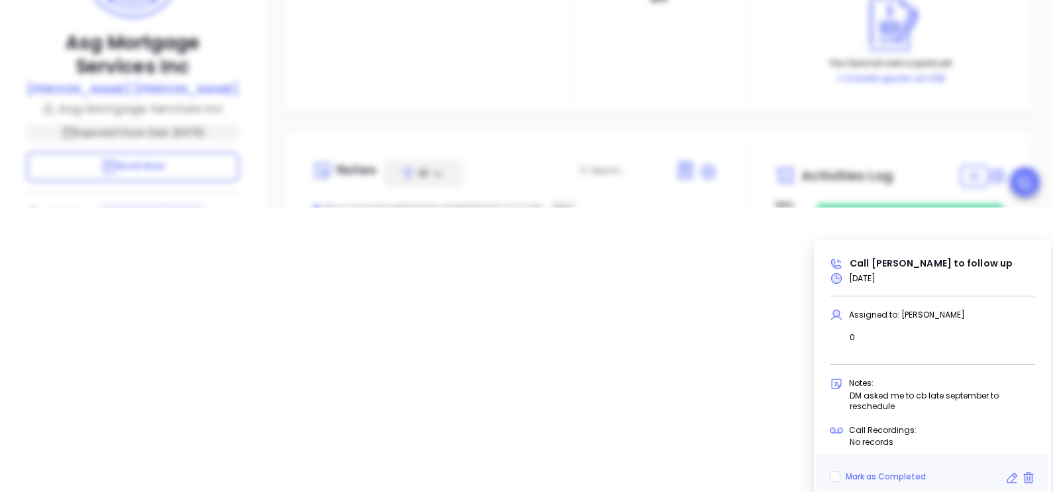
scroll to position [384, 0]
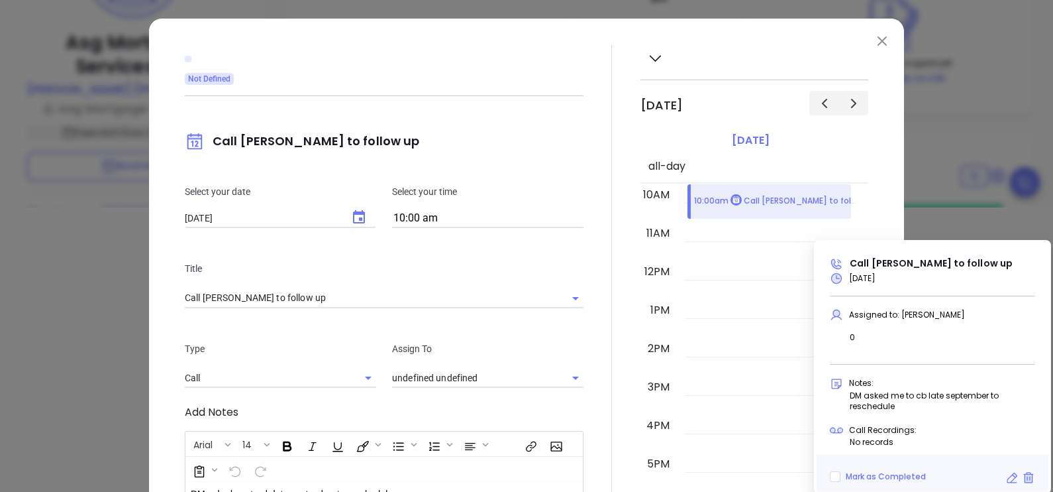
type input "[PERSON_NAME]"
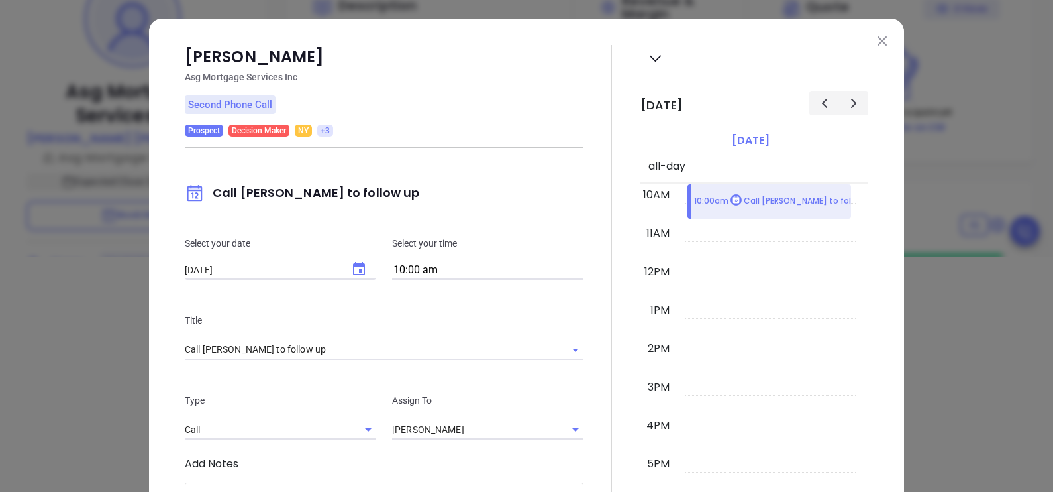
scroll to position [0, 0]
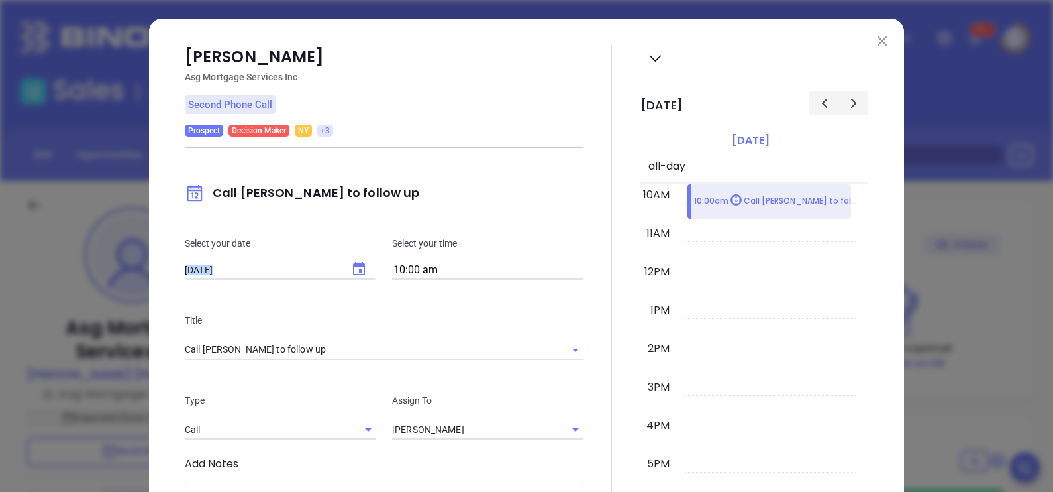
drag, startPoint x: 358, startPoint y: 219, endPoint x: 355, endPoint y: 257, distance: 37.9
click at [355, 257] on div "Select your date 09/22/2025 ​ Select your time 10:00 am" at bounding box center [384, 257] width 415 height 77
click at [355, 257] on button "Choose date, selected date is Sep 22, 2025" at bounding box center [359, 269] width 32 height 32
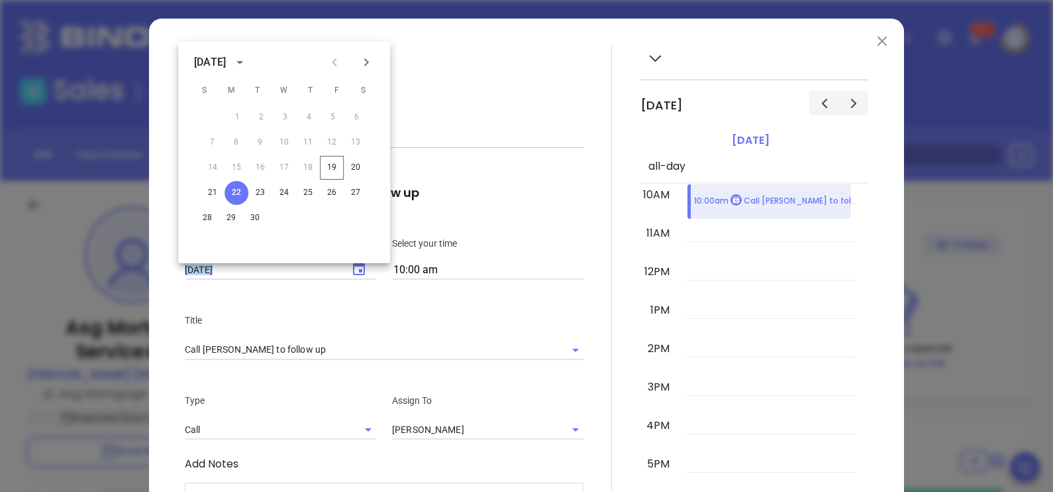
click at [878, 44] on img at bounding box center [882, 40] width 9 height 9
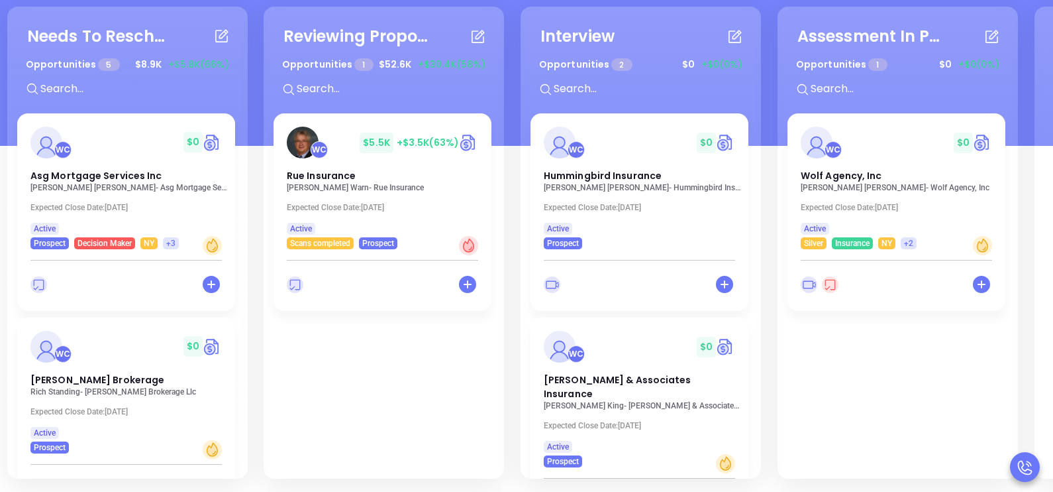
scroll to position [180, 0]
click at [235, 97] on div "Needs To Reschedule Opportunities 5 $ 8.9K +$5.8K (66%) + WC $ 0 Asg Mortgage S…" at bounding box center [774, 246] width 1542 height 484
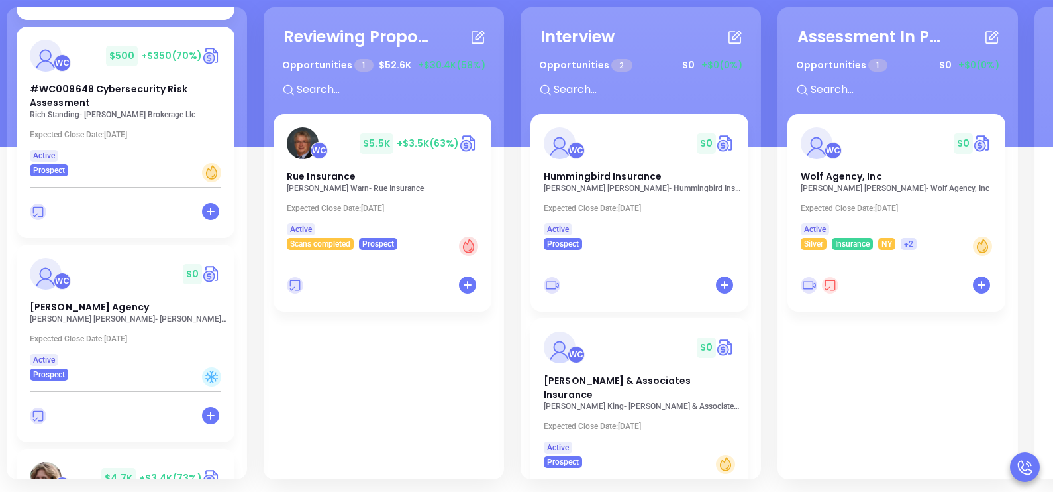
scroll to position [497, 0]
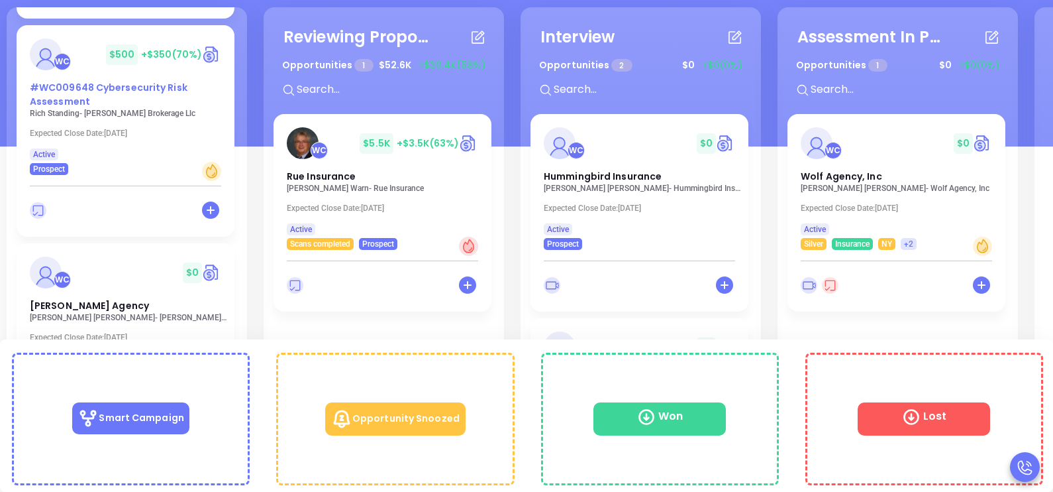
click at [123, 85] on span "#WC009648 Cybersecurity Risk Assessment" at bounding box center [109, 94] width 158 height 27
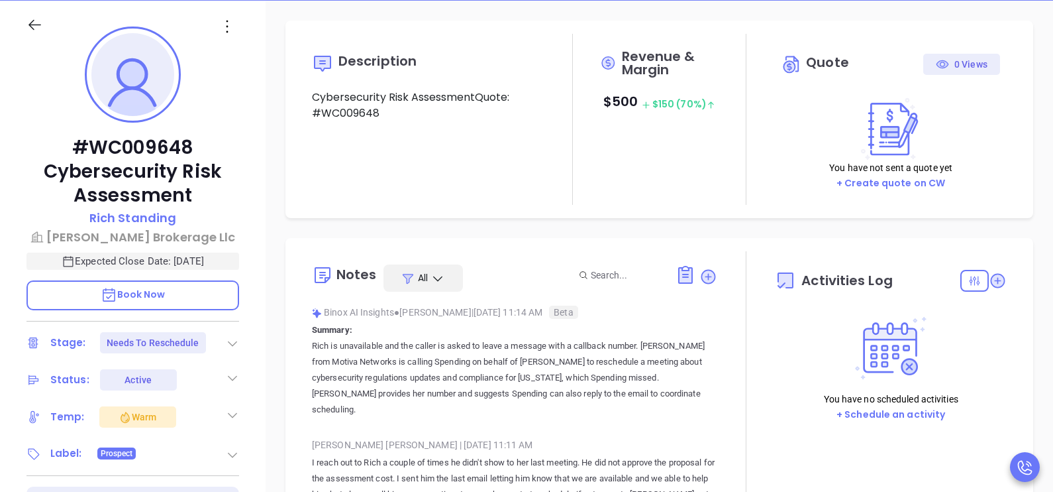
type input "[DATE]"
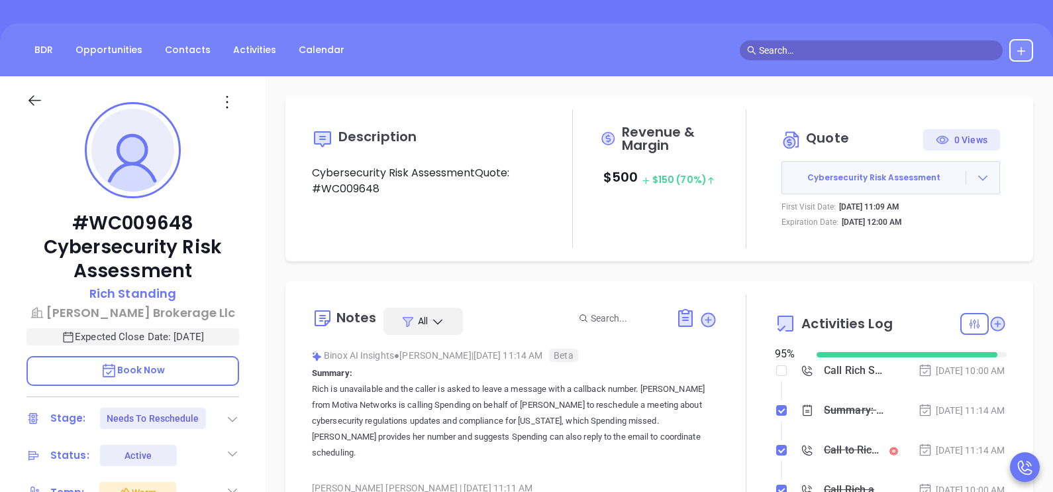
scroll to position [199, 0]
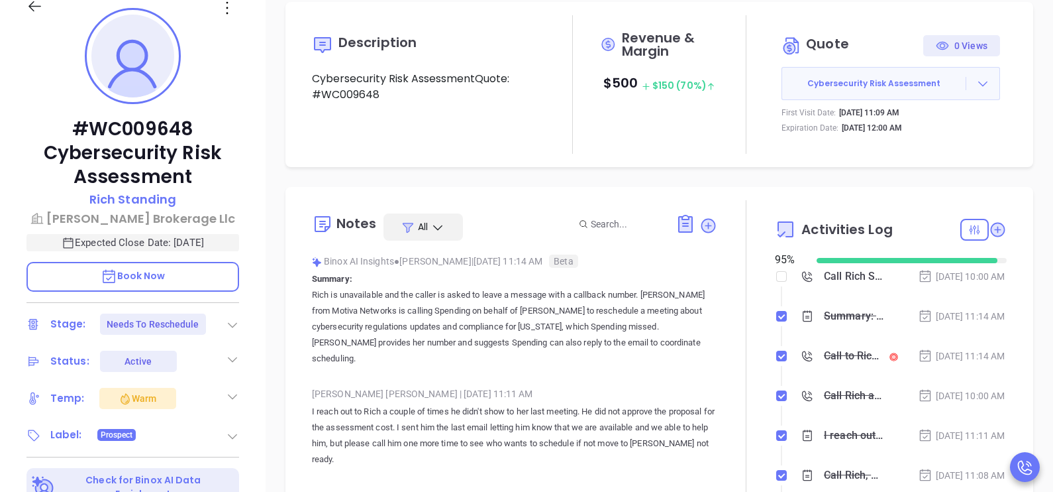
type input "[PERSON_NAME]"
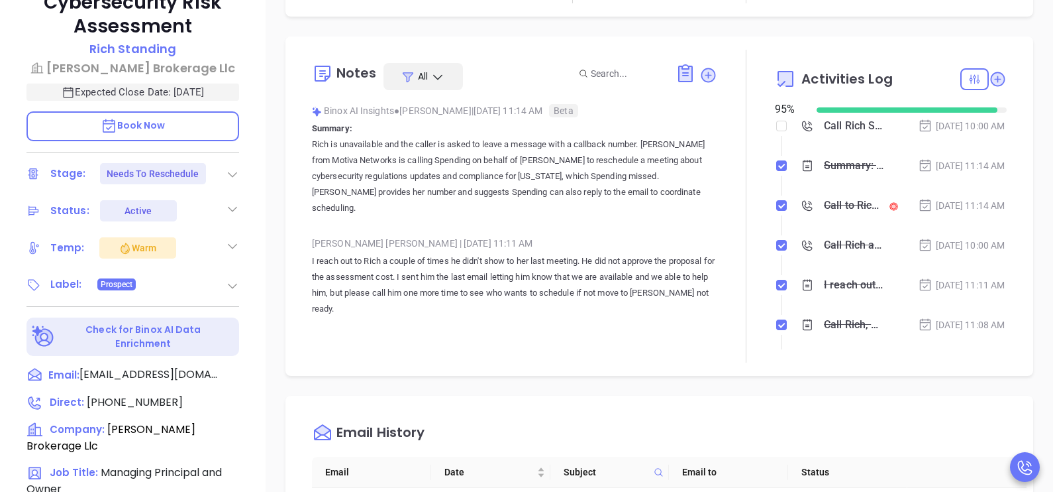
scroll to position [364, 0]
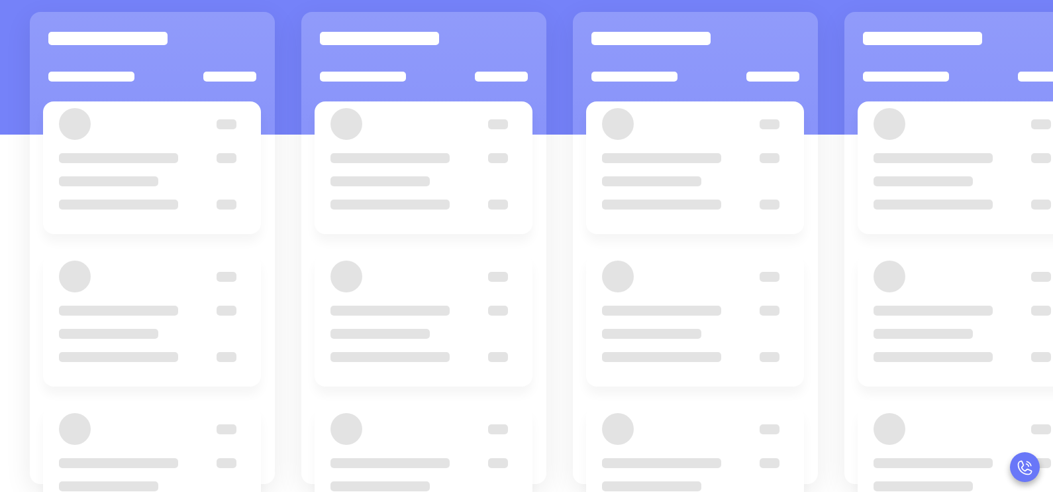
scroll to position [180, 0]
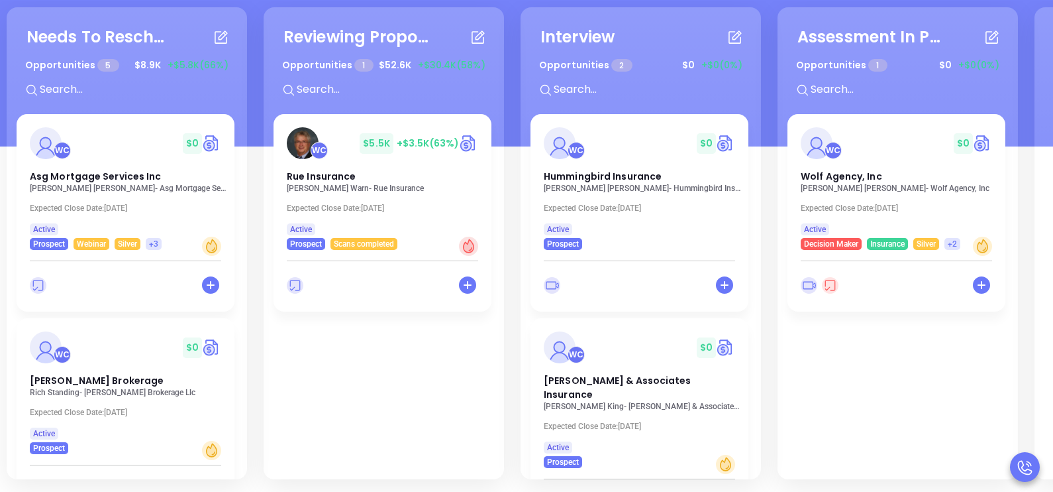
click at [244, 87] on div "Opportunities 5 $ 8.9K +$5.8K (66%)" at bounding box center [127, 81] width 237 height 56
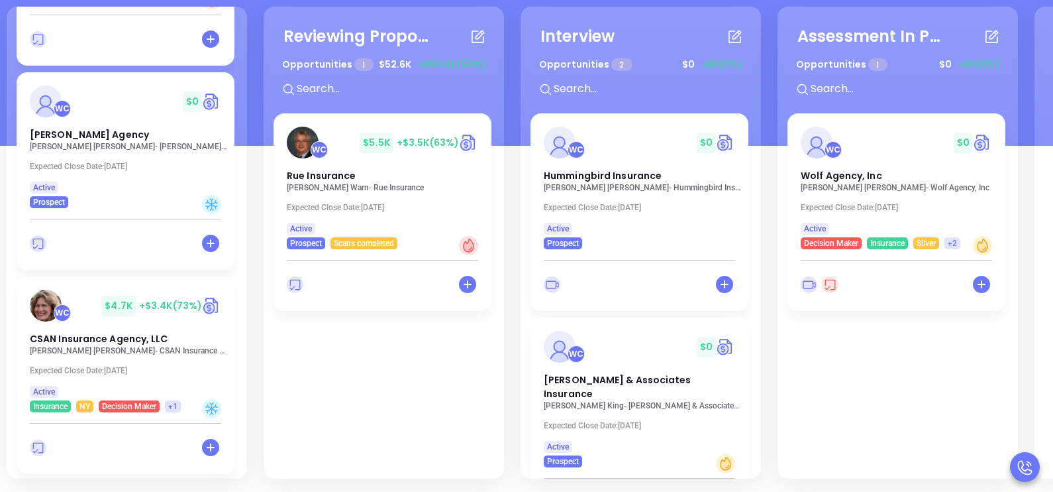
scroll to position [634, 0]
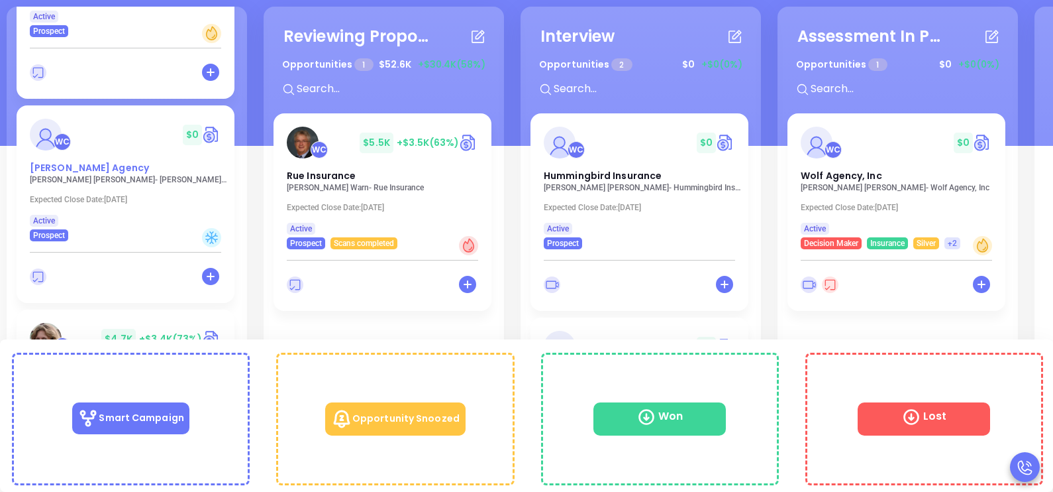
click at [53, 159] on div "WC $ 0 Vitale Agency" at bounding box center [125, 147] width 207 height 56
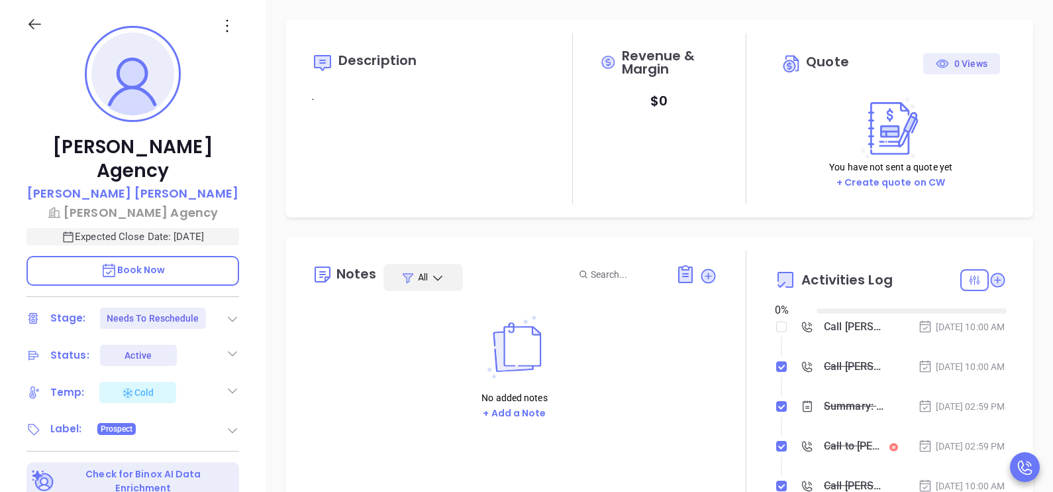
type input "[DATE]"
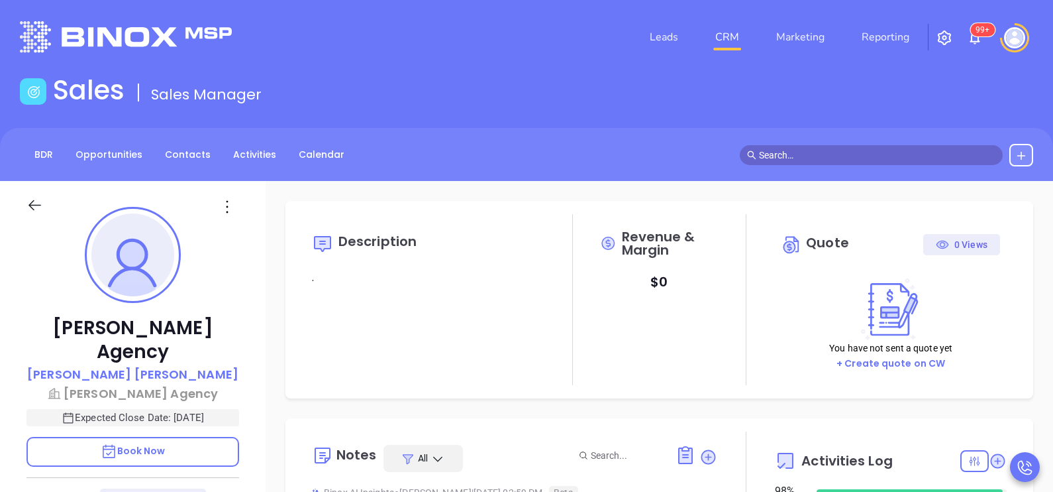
type input "[PERSON_NAME]"
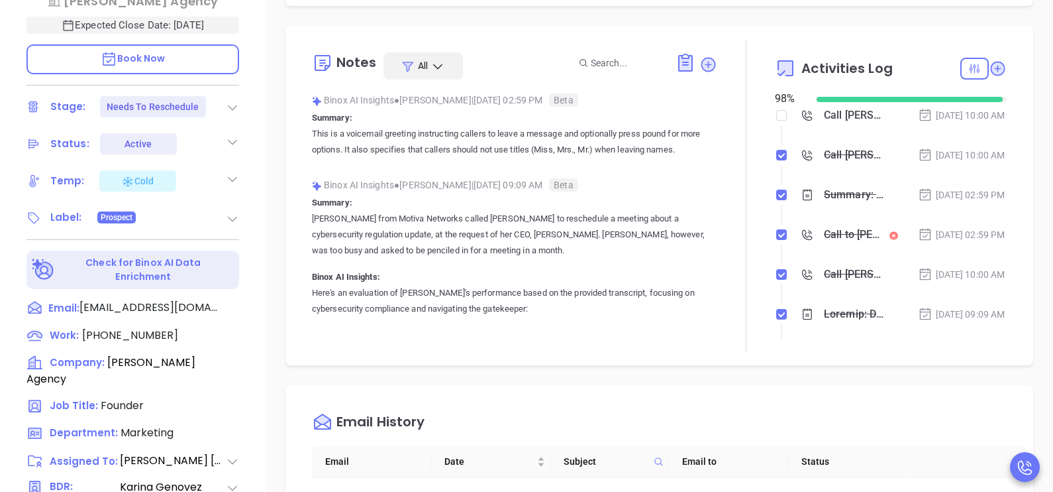
scroll to position [397, 0]
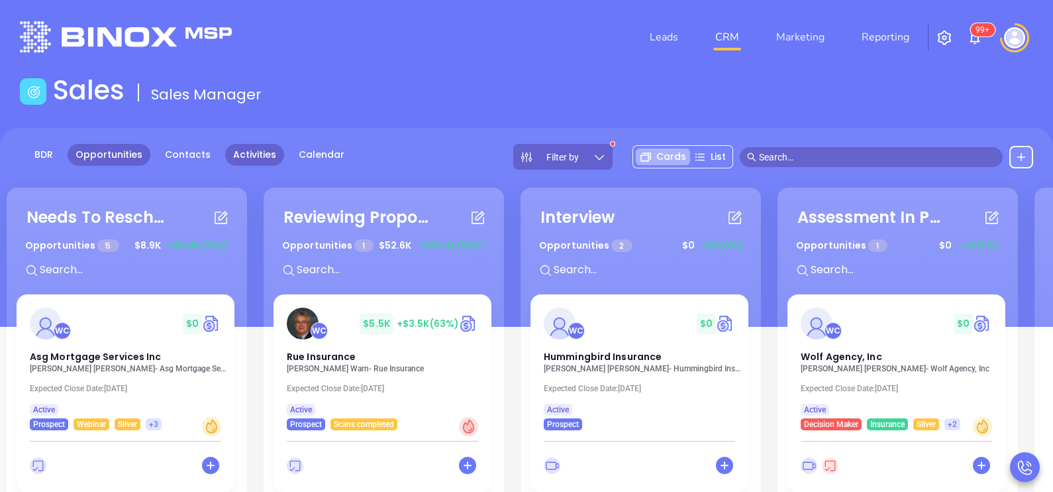
click at [258, 163] on link "Activities" at bounding box center [254, 155] width 59 height 22
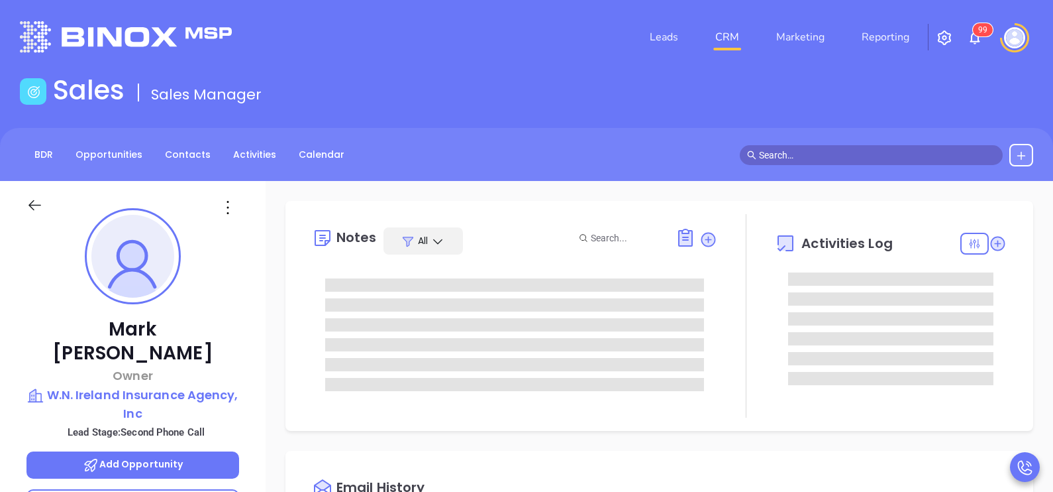
type input "[PERSON_NAME]"
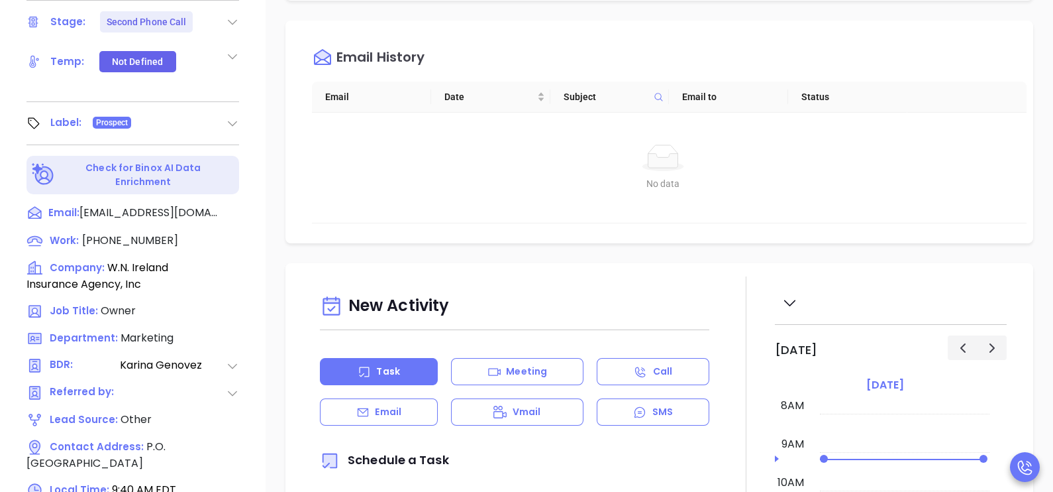
scroll to position [616, 0]
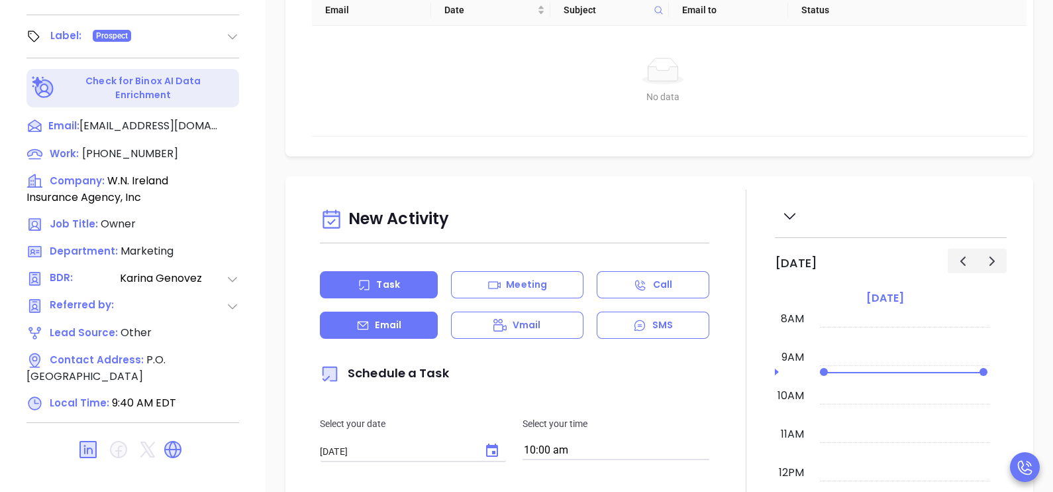
click at [421, 339] on div "Email" at bounding box center [379, 324] width 118 height 27
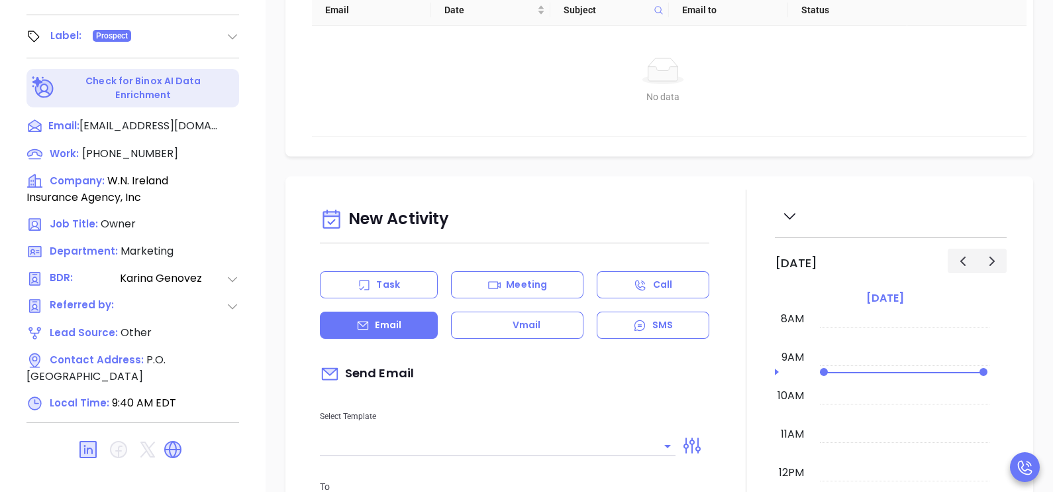
type input "[PERSON_NAME]"
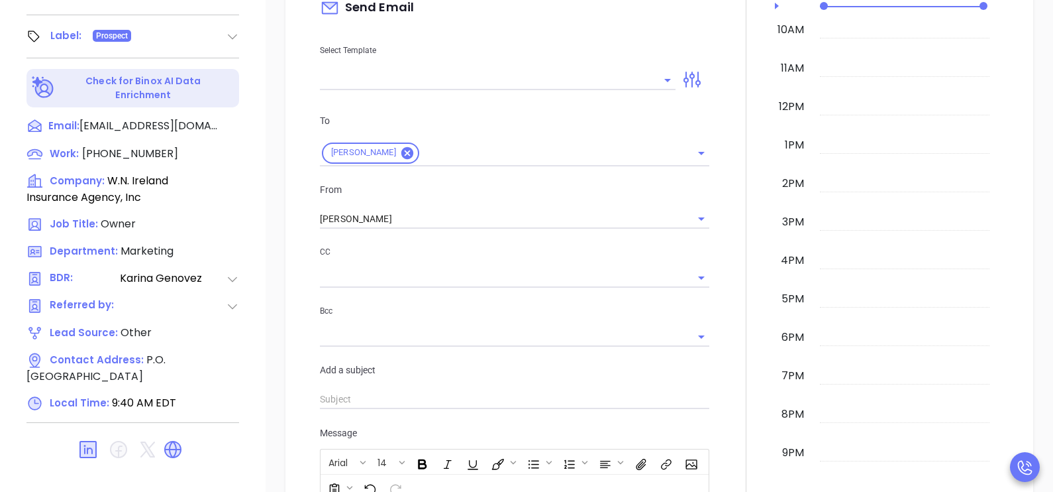
scroll to position [397, 0]
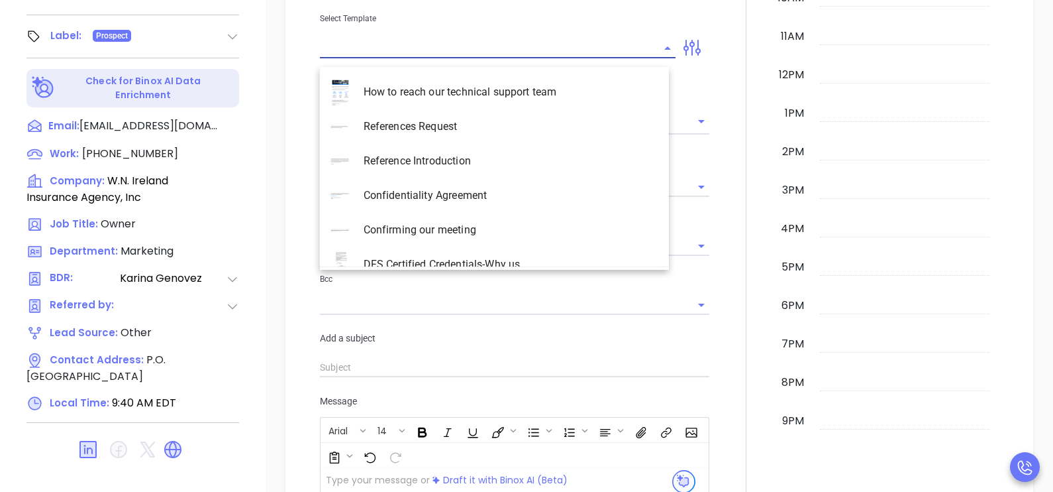
click at [505, 50] on input "text" at bounding box center [488, 47] width 336 height 19
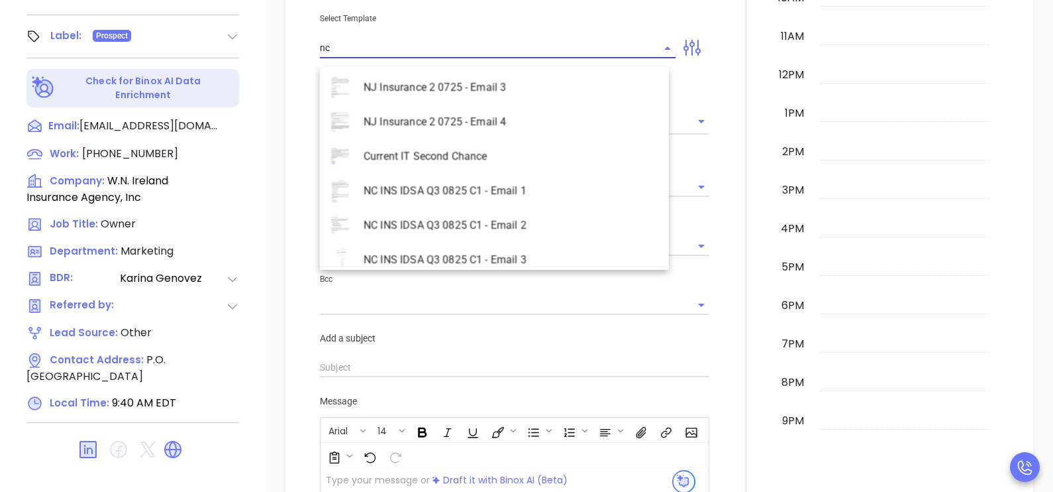
scroll to position [606, 0]
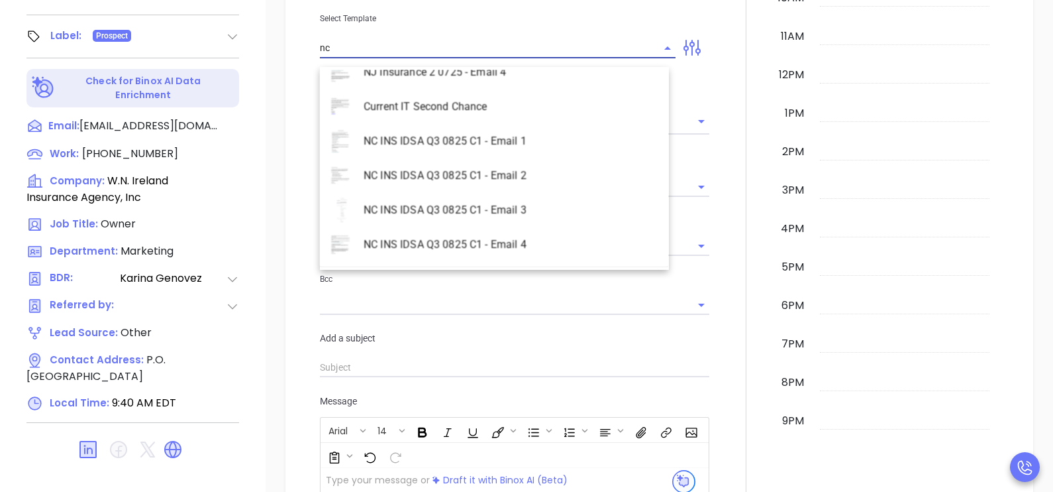
click at [532, 177] on li "NC INS IDSA Q3 0825 C1 - Email 2" at bounding box center [494, 175] width 349 height 34
type input "NC INS IDSA Q3 0825 C1 - Email 2"
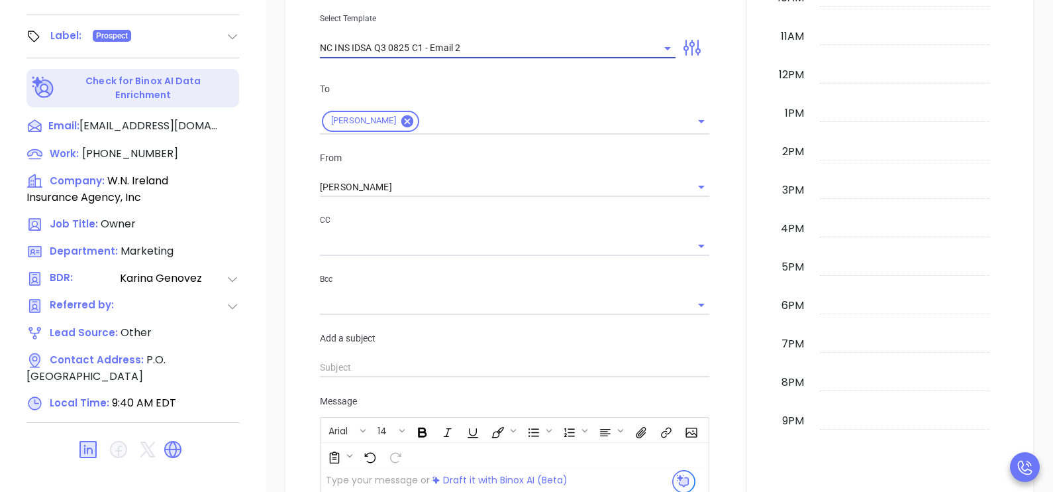
type input "Can your IT partner prove you're covered?"
click at [476, 197] on div "[PERSON_NAME]" at bounding box center [515, 188] width 390 height 20
type input "NC INS IDSA Q3 0825 C1 - Email 2"
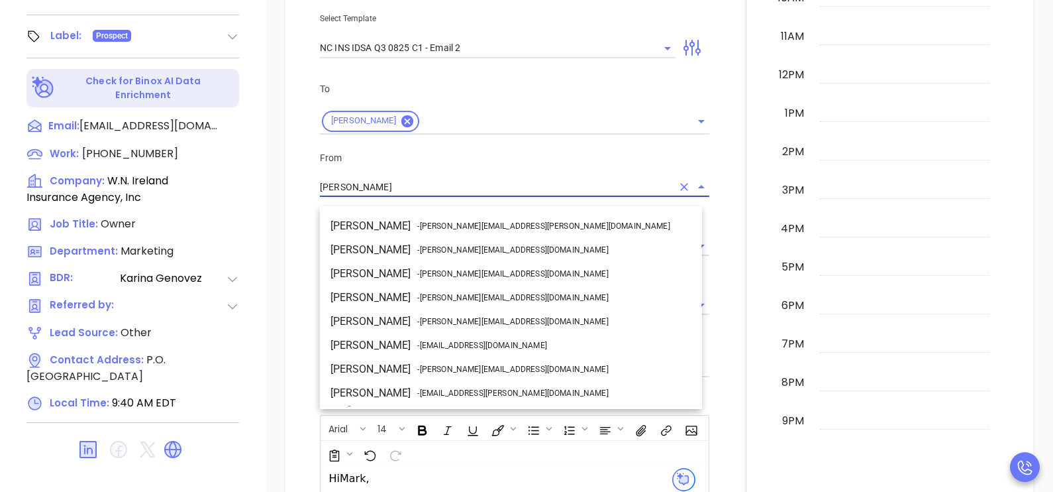
scroll to position [70, 0]
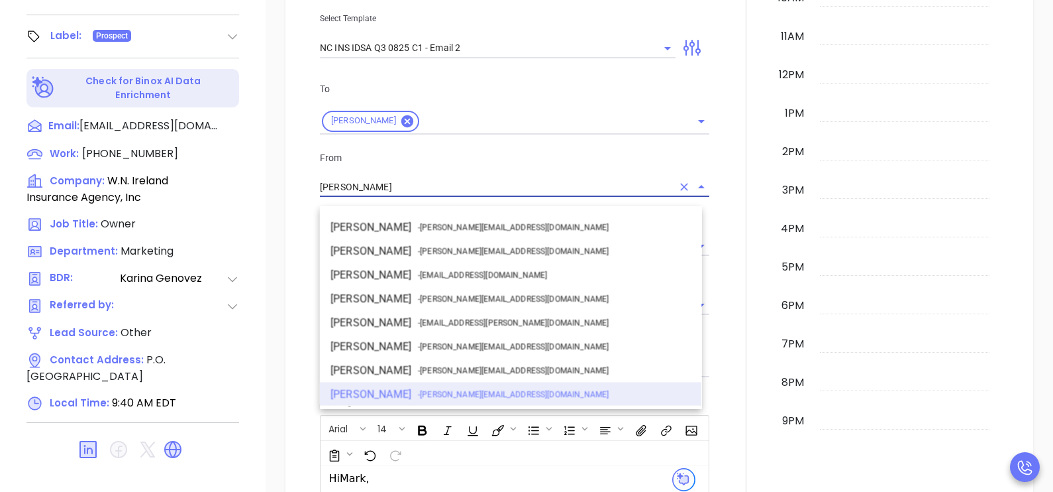
type input "a"
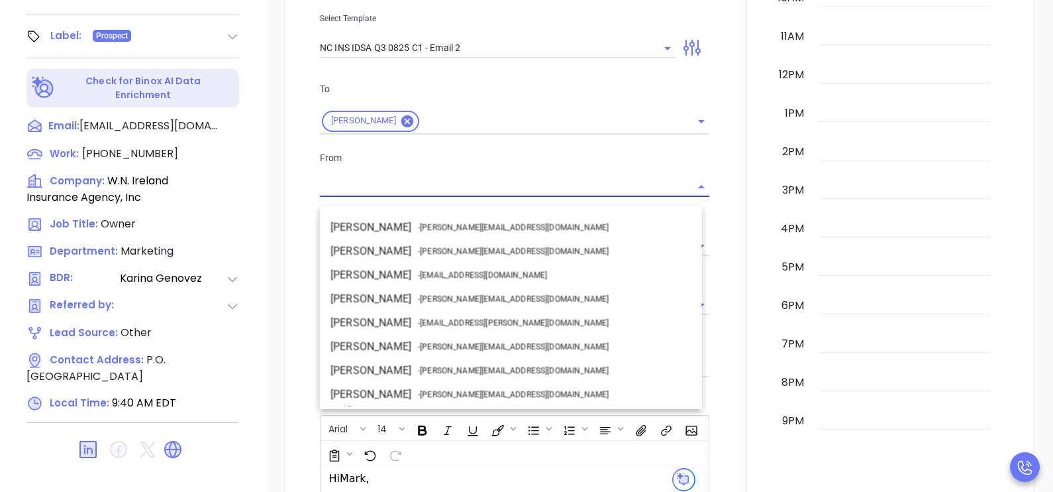
scroll to position [0, 0]
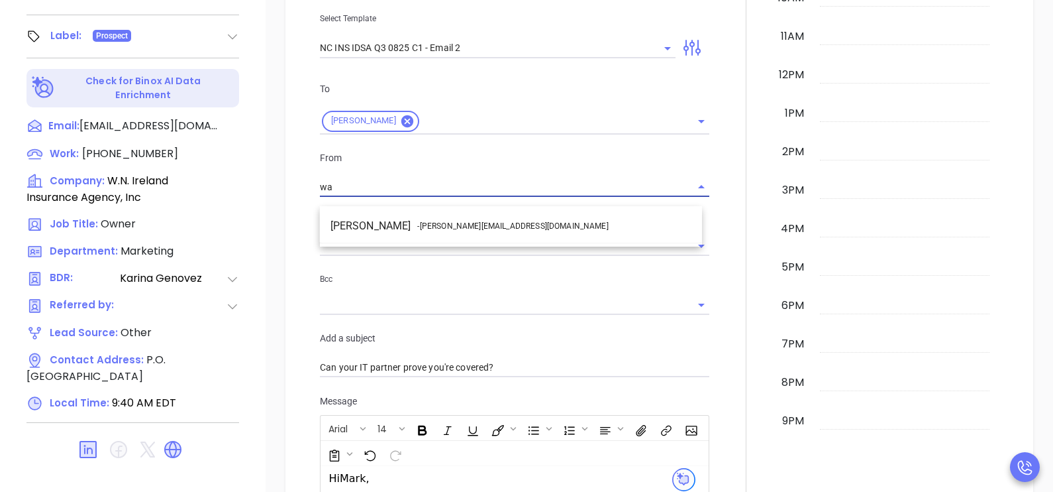
click at [500, 232] on li "Walter Contreras - [EMAIL_ADDRESS][DOMAIN_NAME]" at bounding box center [511, 226] width 382 height 24
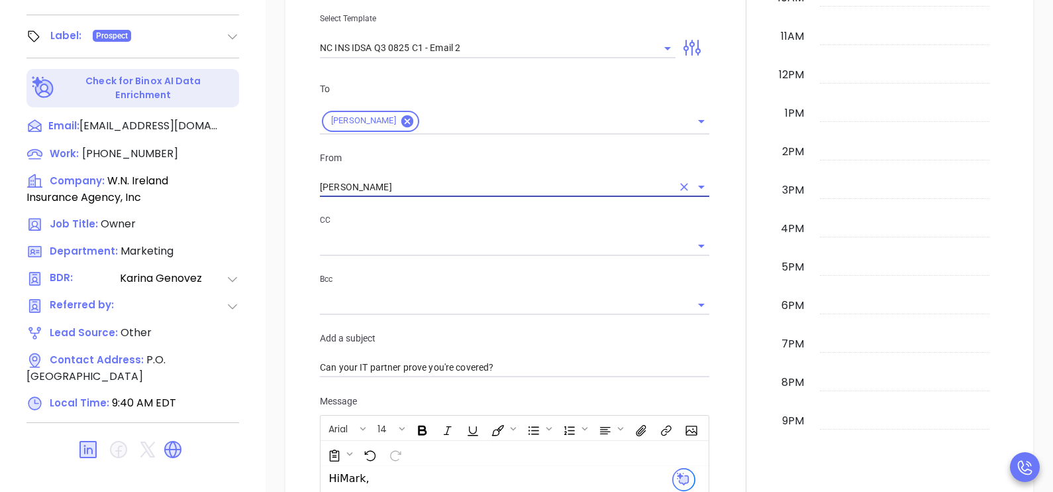
type input "[PERSON_NAME]"
click at [717, 297] on div at bounding box center [746, 358] width 58 height 1132
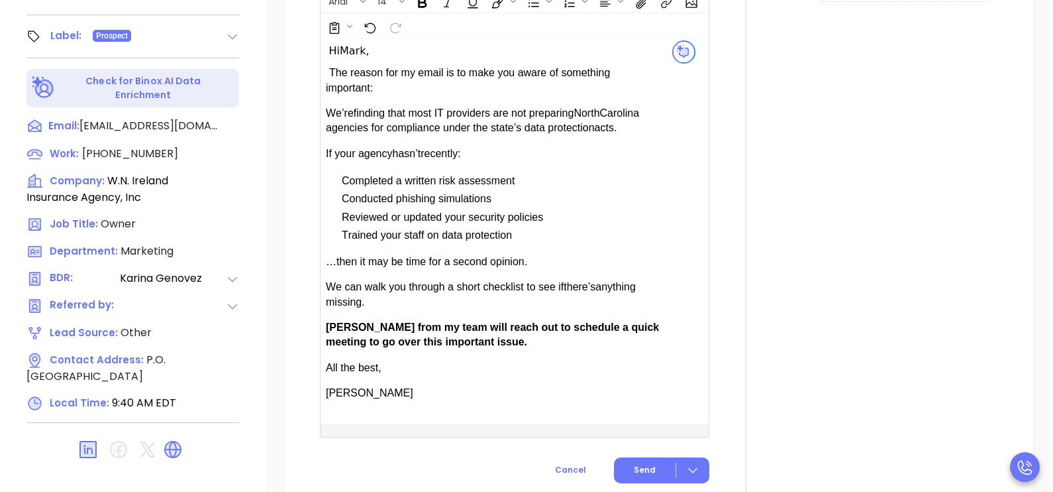
scroll to position [861, 0]
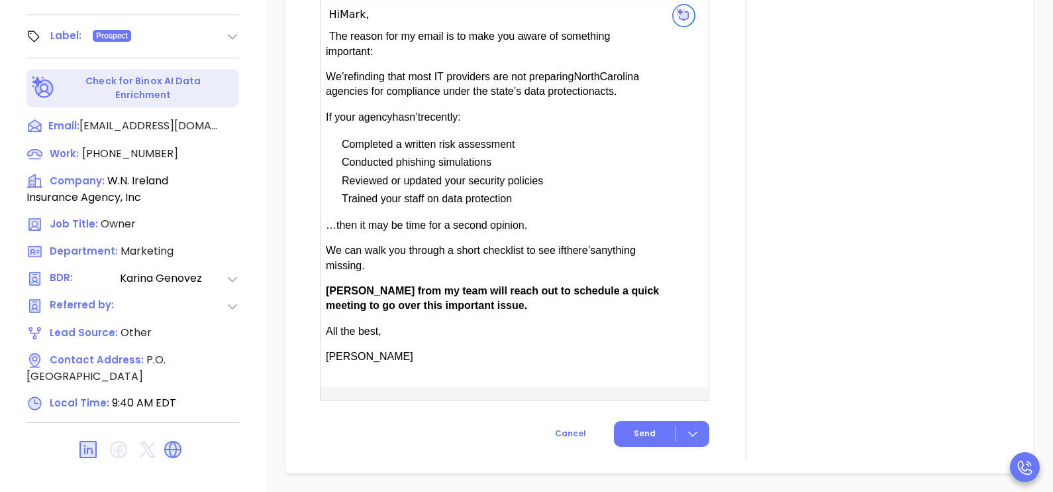
click at [636, 439] on span "Send" at bounding box center [645, 433] width 22 height 12
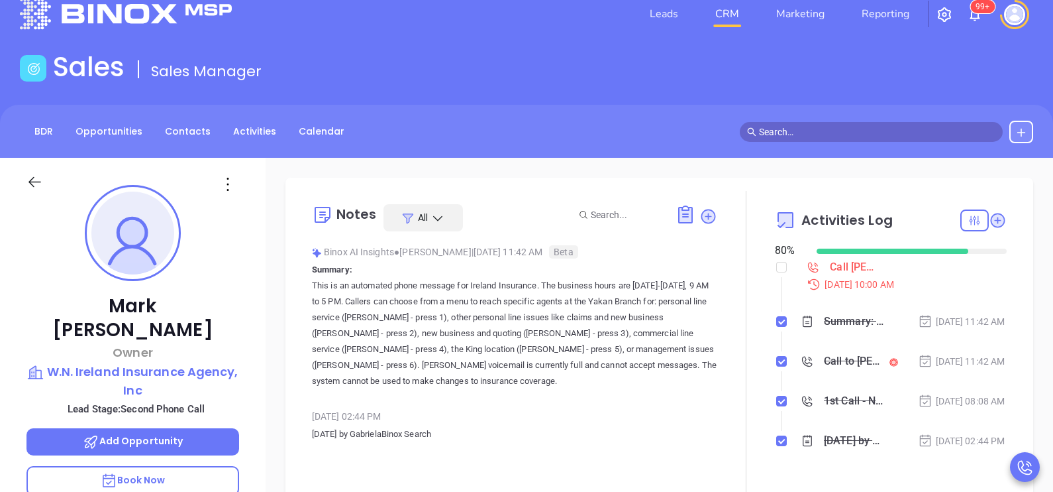
scroll to position [0, 0]
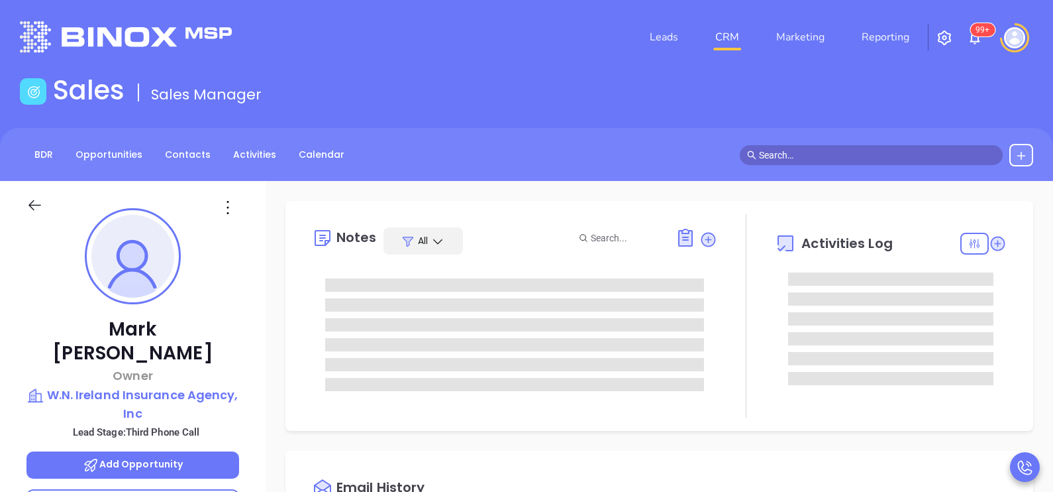
type input "[DATE]"
type input "[PERSON_NAME]"
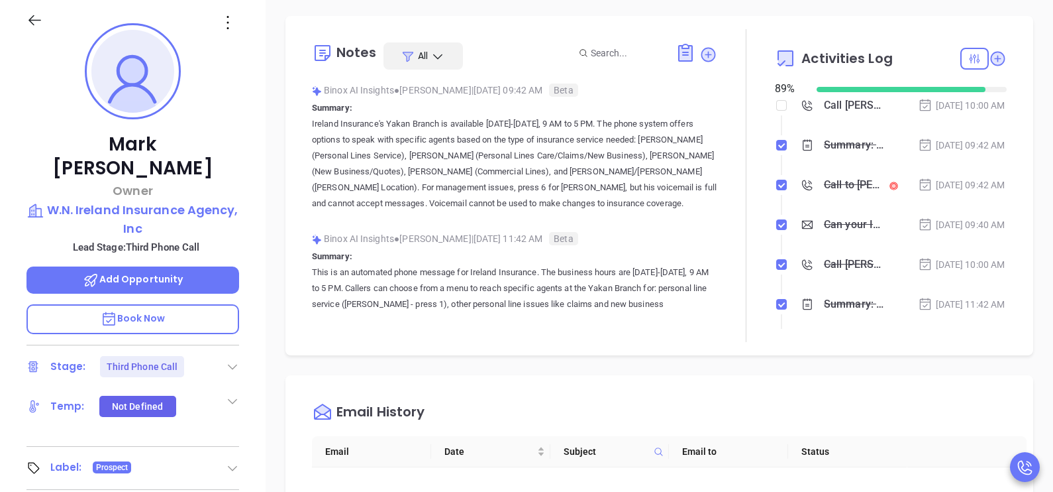
scroll to position [199, 0]
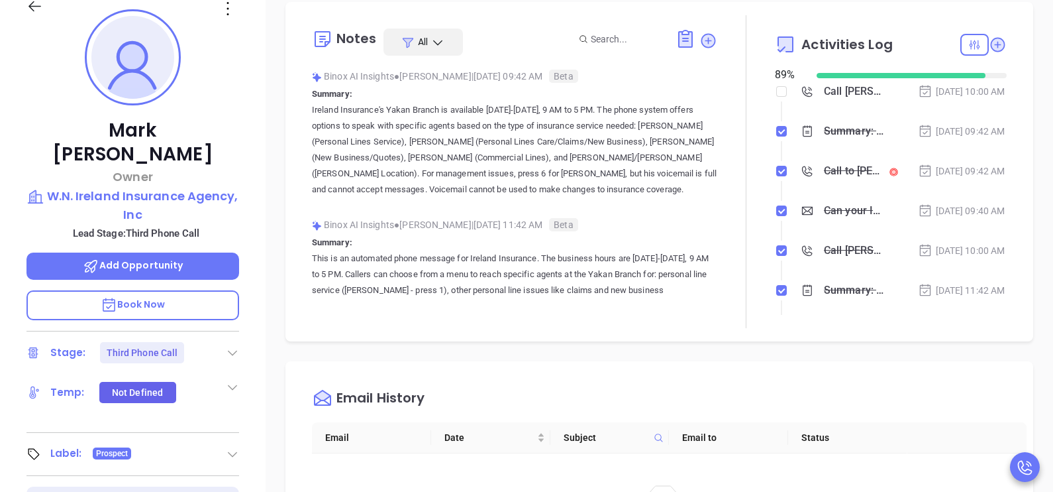
click at [965, 178] on div "Sep 19, 2025 | 09:42 AM" at bounding box center [961, 171] width 87 height 15
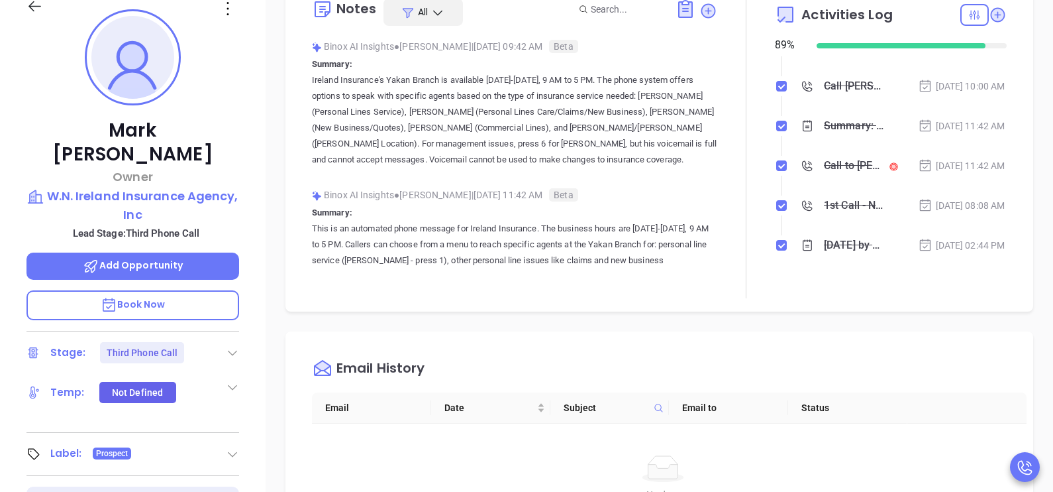
scroll to position [32, 0]
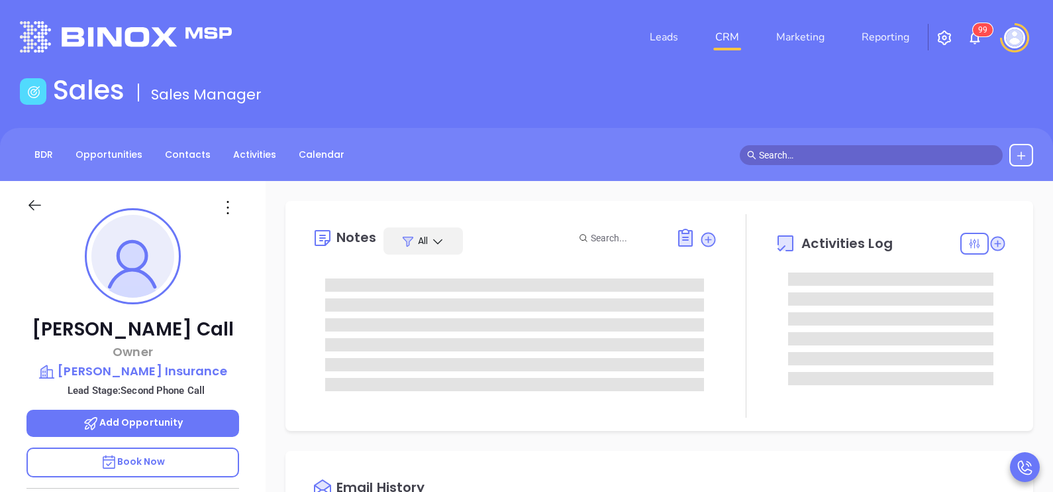
type input "[DATE]"
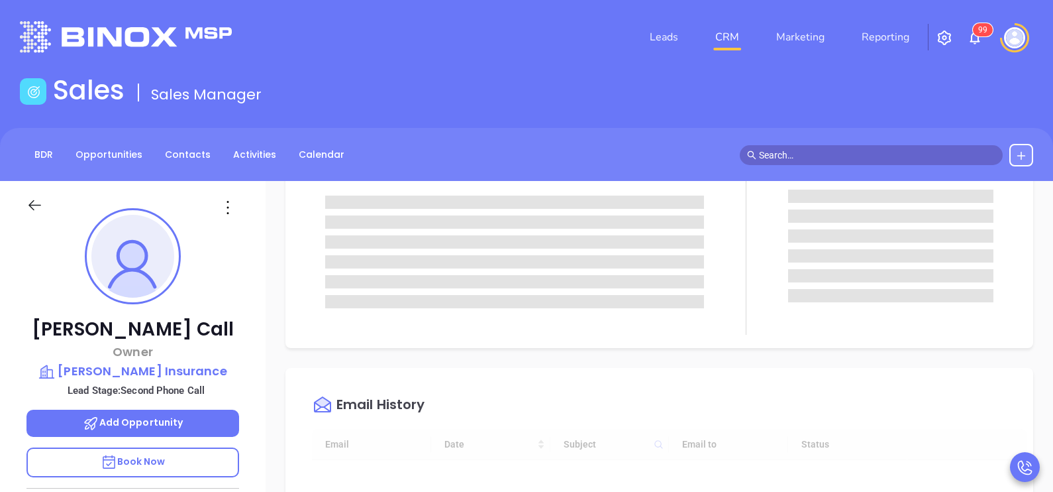
type input "[PERSON_NAME]"
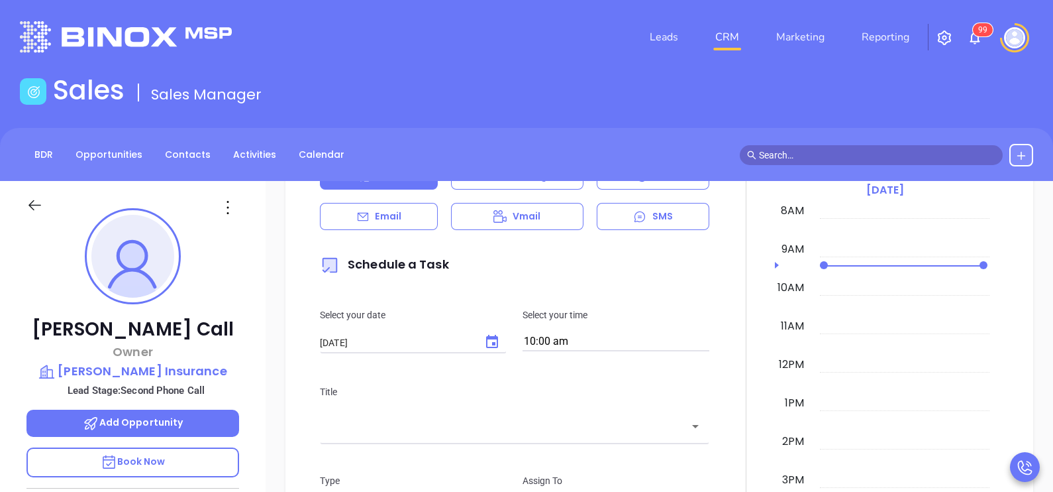
scroll to position [629, 0]
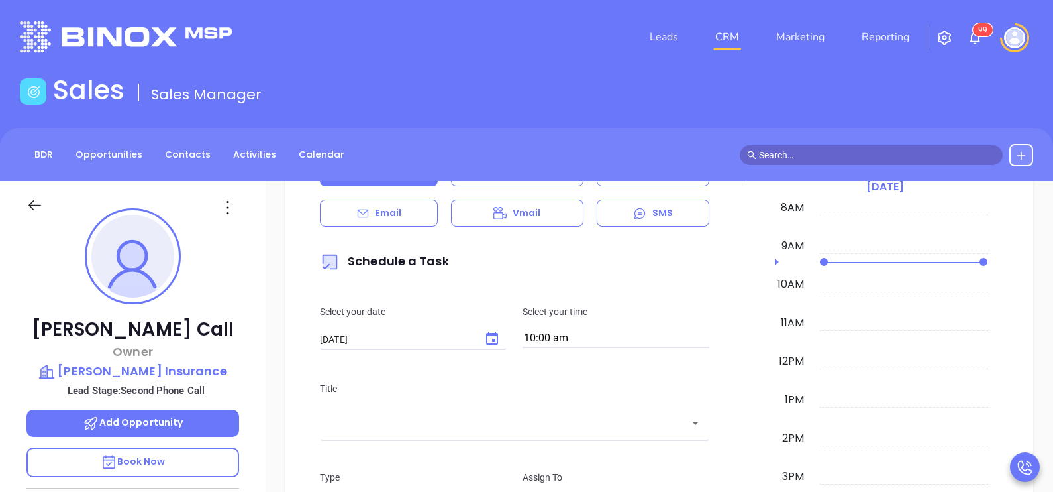
click at [413, 205] on div "Email" at bounding box center [379, 212] width 118 height 27
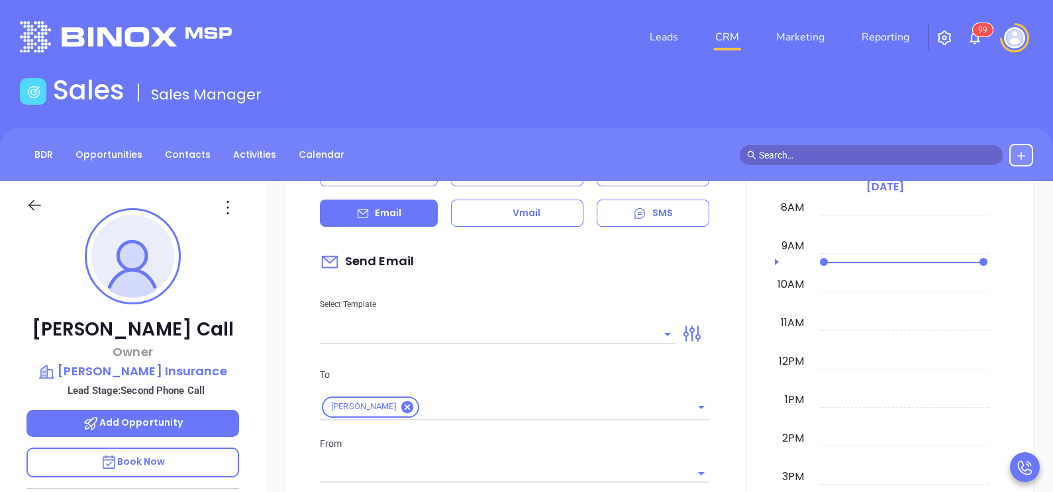
type input "[PERSON_NAME]"
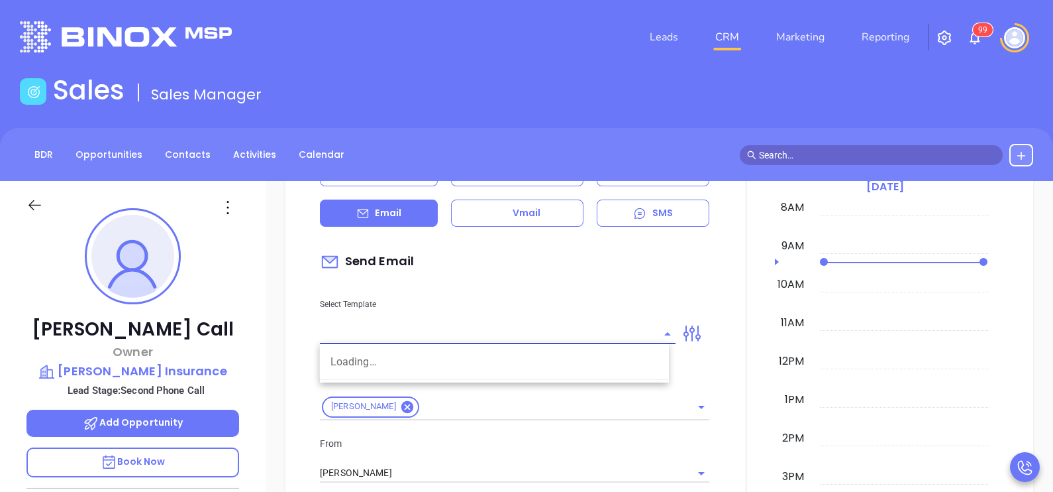
click at [619, 333] on input "text" at bounding box center [488, 333] width 336 height 19
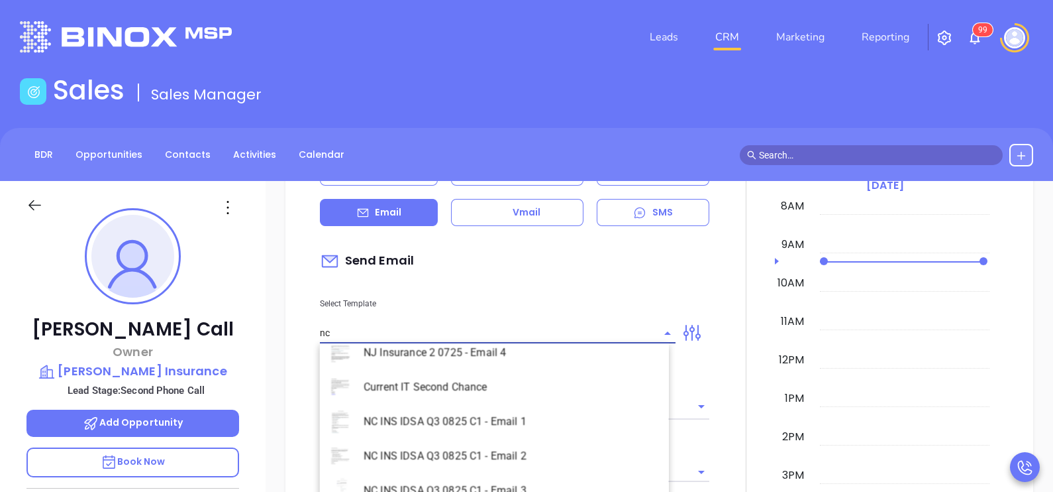
scroll to position [606, 0]
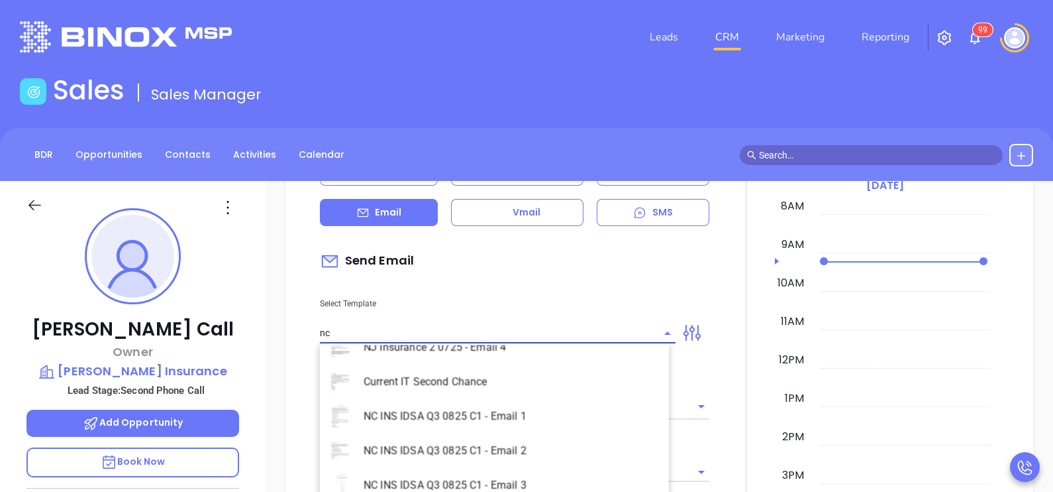
click at [519, 460] on li "NC INS IDSA Q3 0825 C1 - Email 2" at bounding box center [494, 450] width 349 height 34
type input "NC INS IDSA Q3 0825 C1 - Email 2"
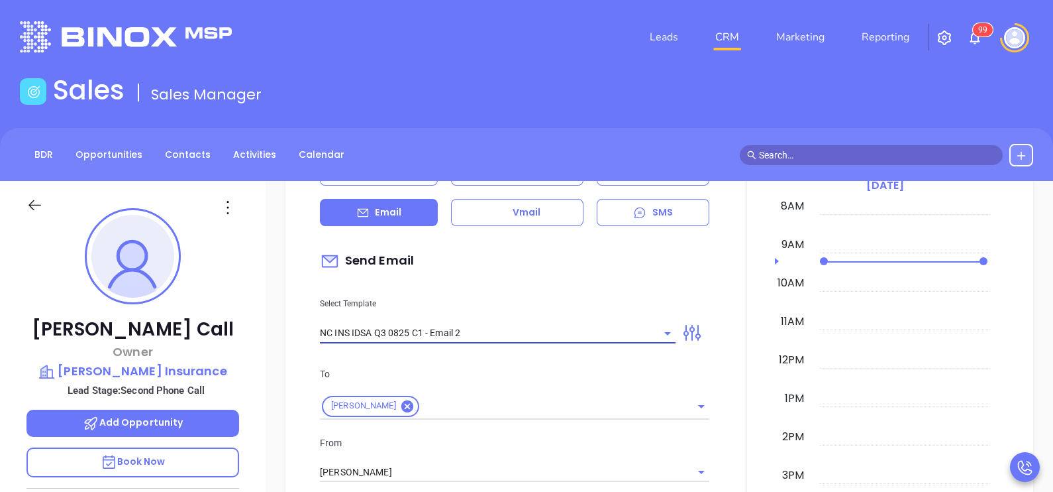
type input "Can your IT partner prove you're covered?"
type input "NC INS IDSA Q3 0825 C1 - Email 2"
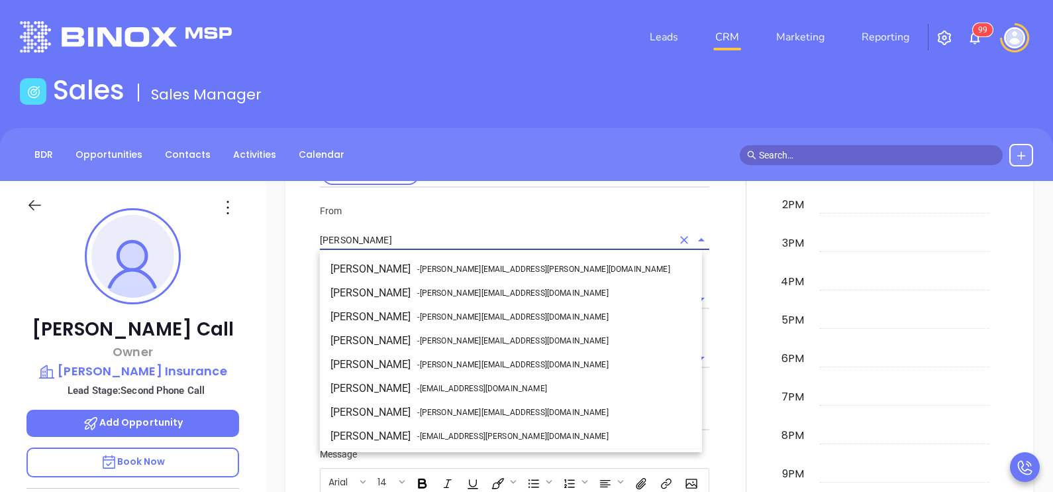
scroll to position [70, 0]
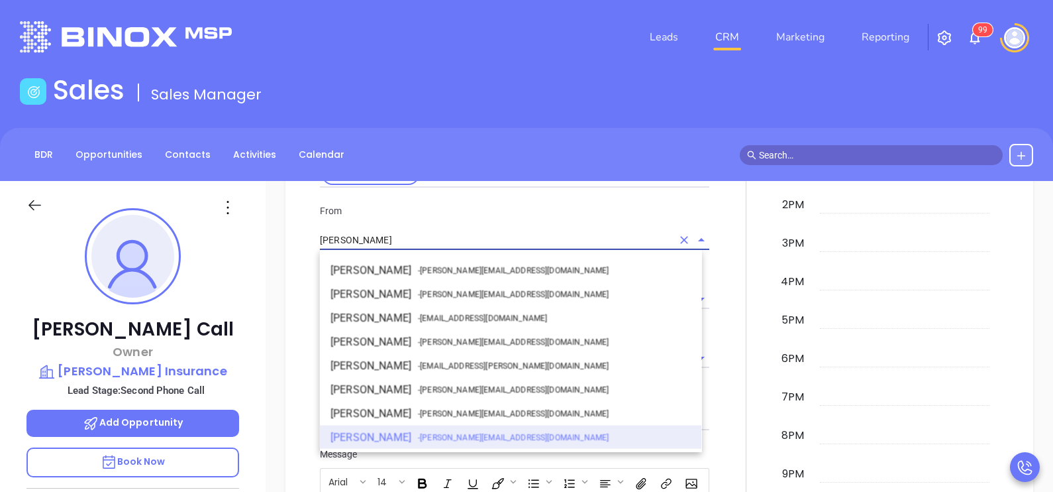
click at [476, 240] on input "[PERSON_NAME]" at bounding box center [496, 240] width 352 height 19
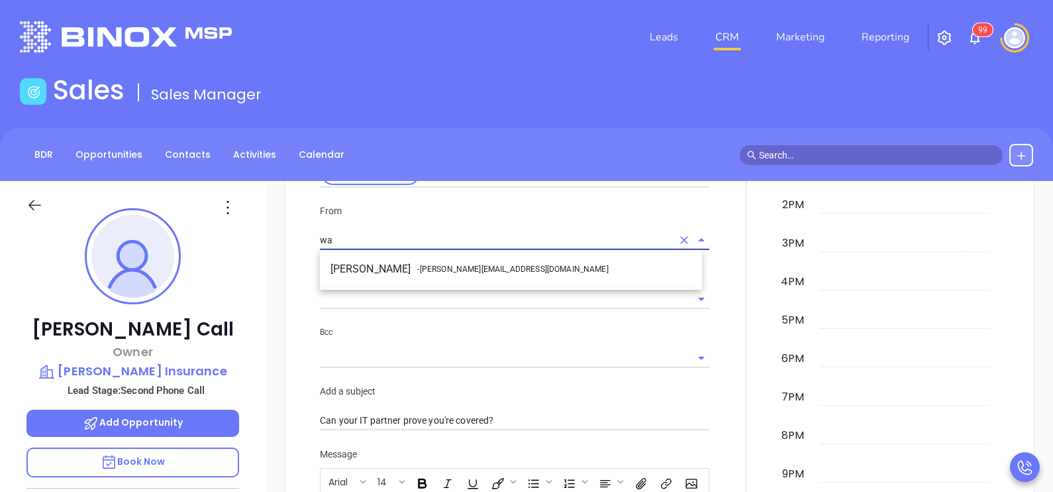
click at [492, 262] on li "Walter Contreras - [EMAIL_ADDRESS][DOMAIN_NAME]" at bounding box center [511, 269] width 382 height 24
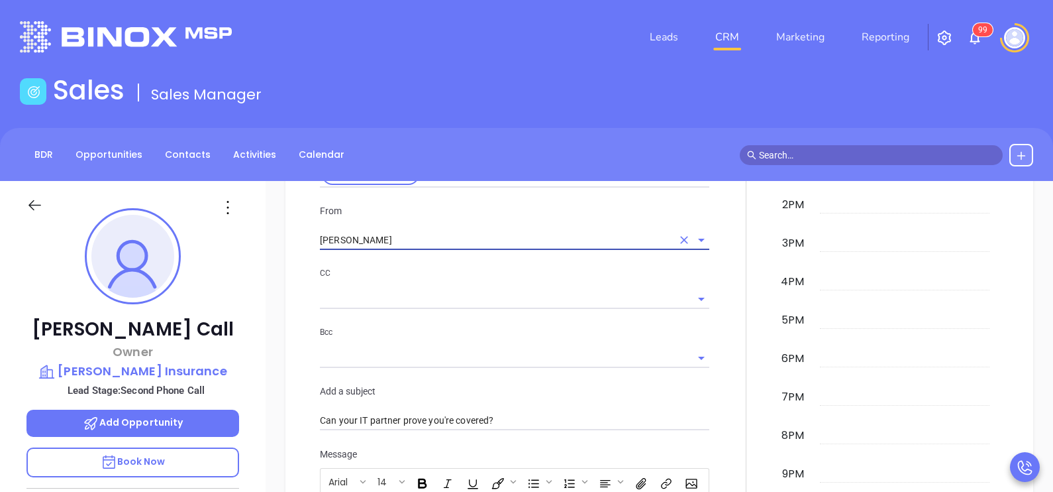
type input "[PERSON_NAME]"
click at [722, 317] on div at bounding box center [746, 411] width 58 height 1132
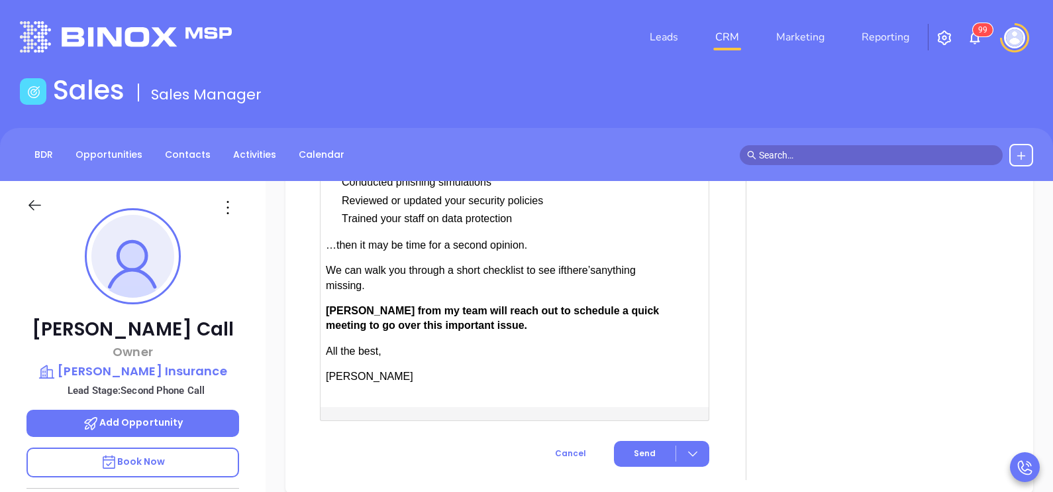
scroll to position [1501, 0]
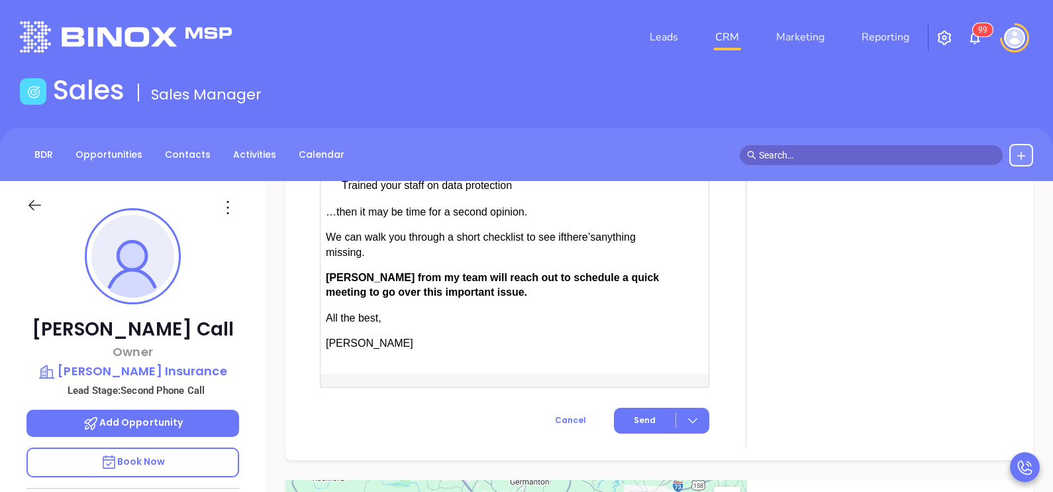
click at [635, 417] on span "Send" at bounding box center [645, 420] width 22 height 12
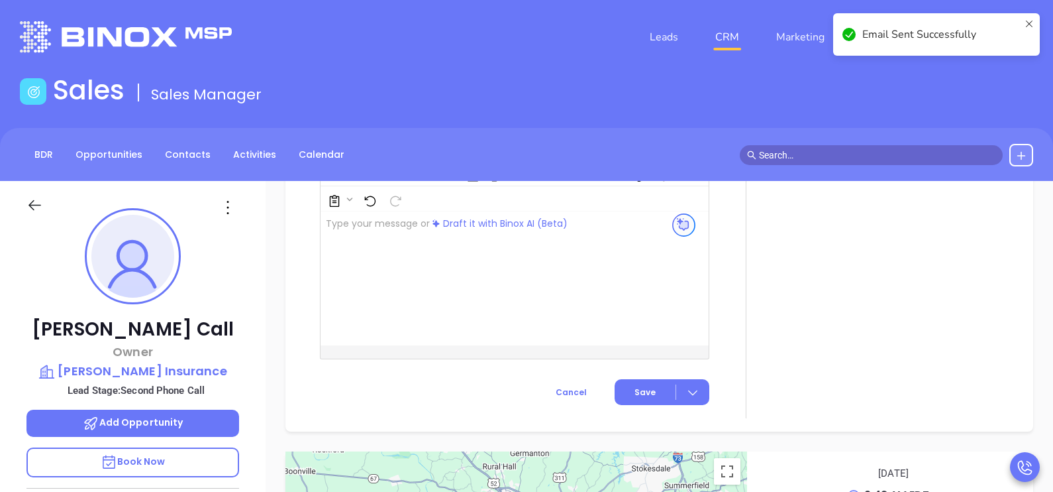
scroll to position [1308, 0]
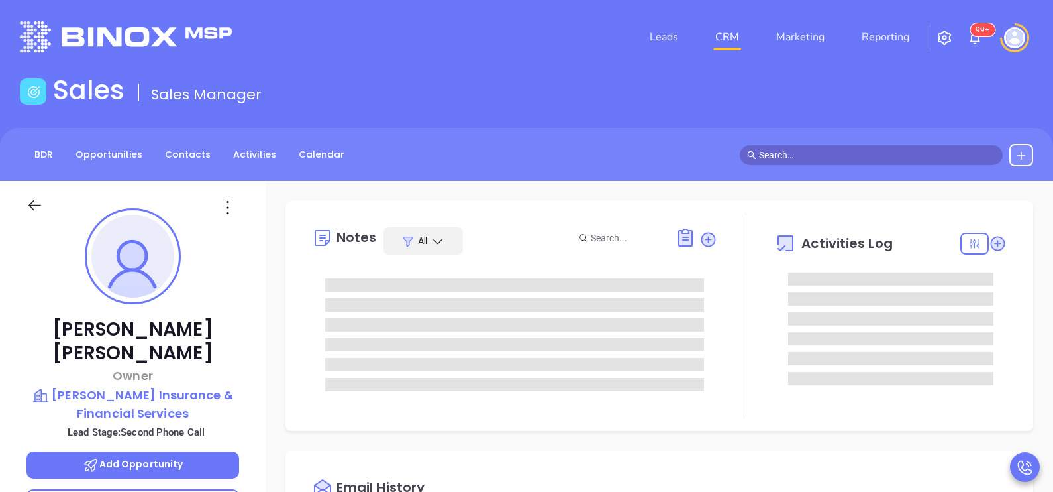
scroll to position [307, 0]
type input "[PERSON_NAME]"
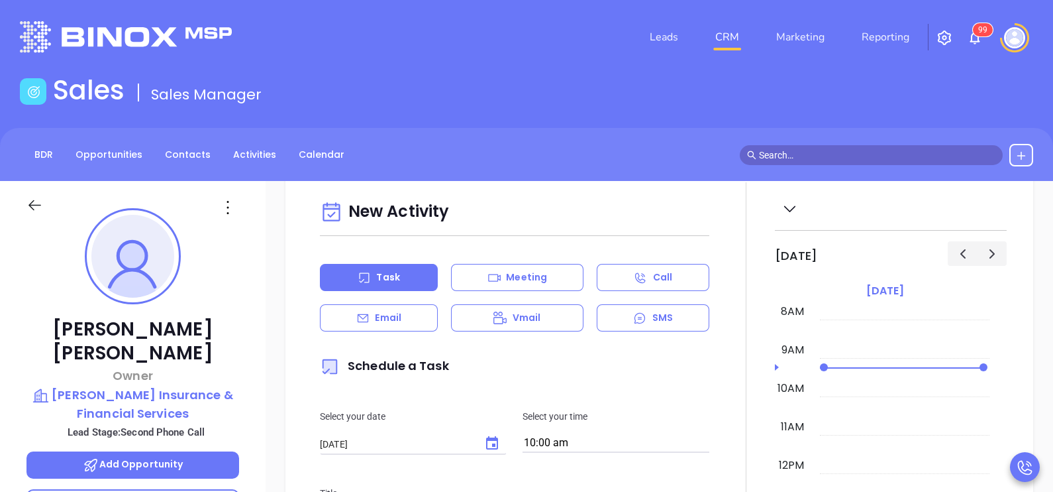
scroll to position [629, 0]
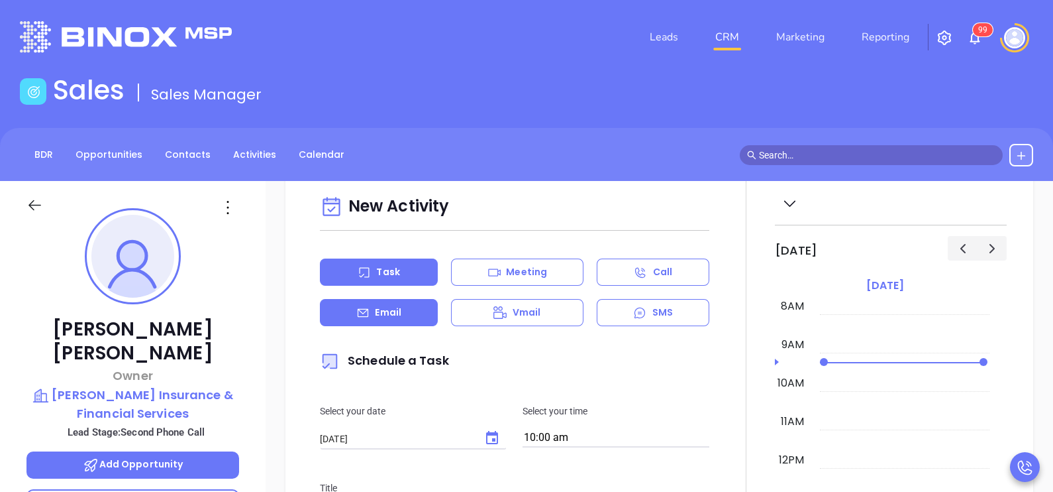
click at [394, 326] on div "Email" at bounding box center [379, 312] width 118 height 27
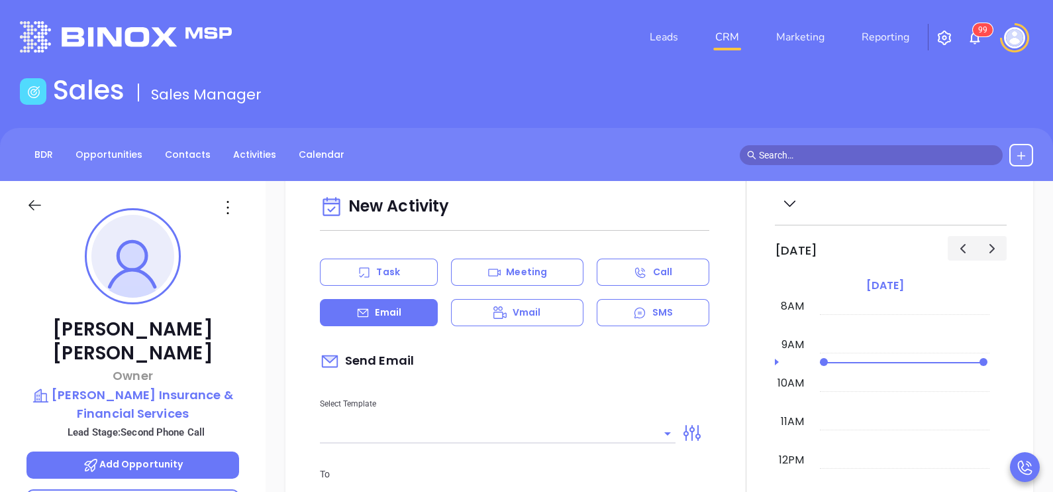
type input "[PERSON_NAME]"
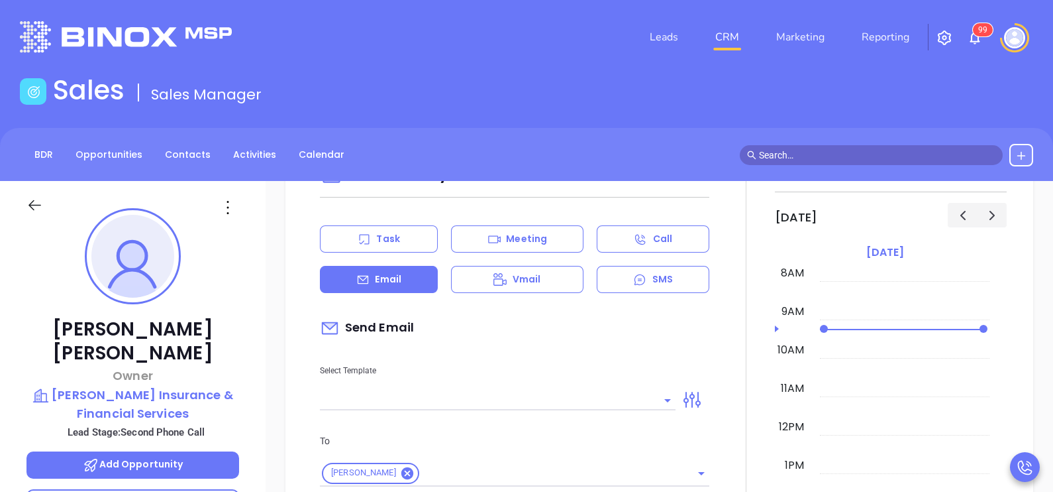
scroll to position [696, 0]
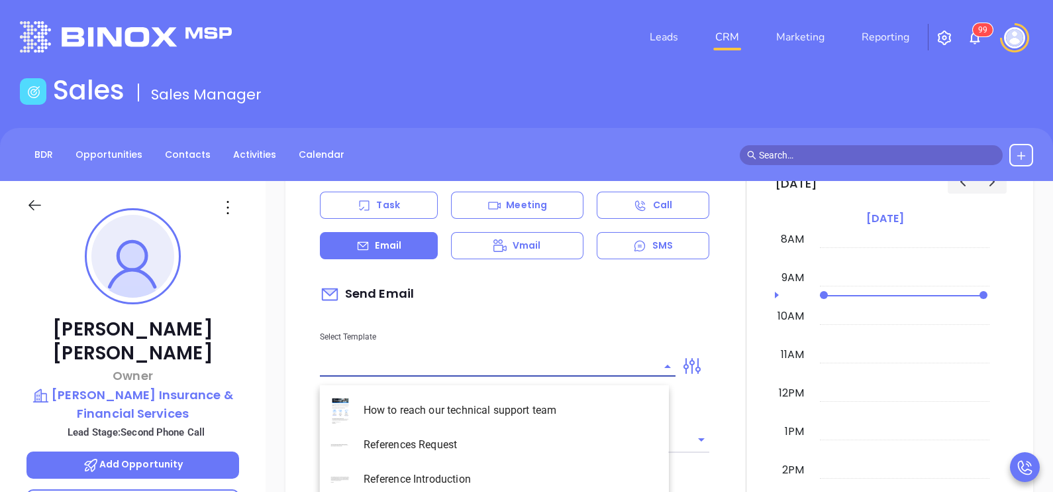
click at [586, 376] on input "text" at bounding box center [488, 365] width 336 height 19
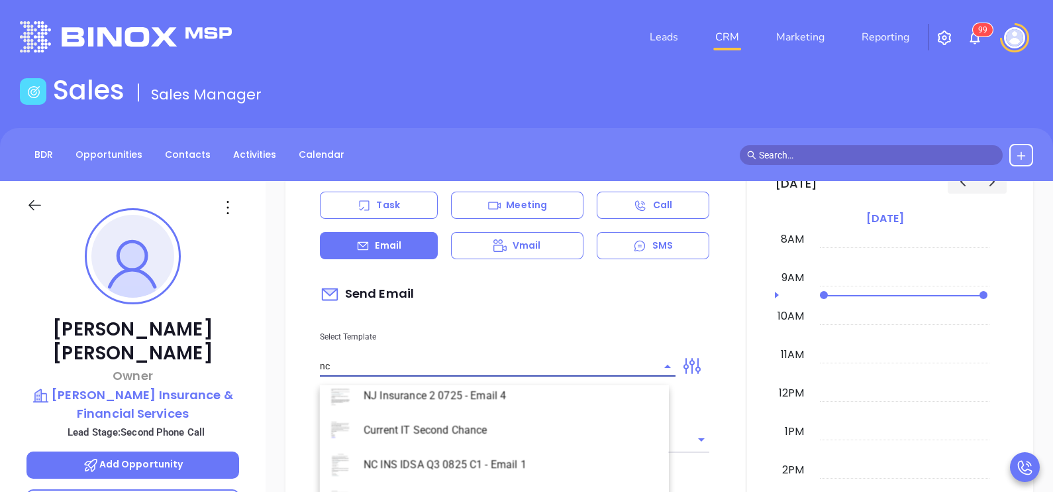
scroll to position [5, 0]
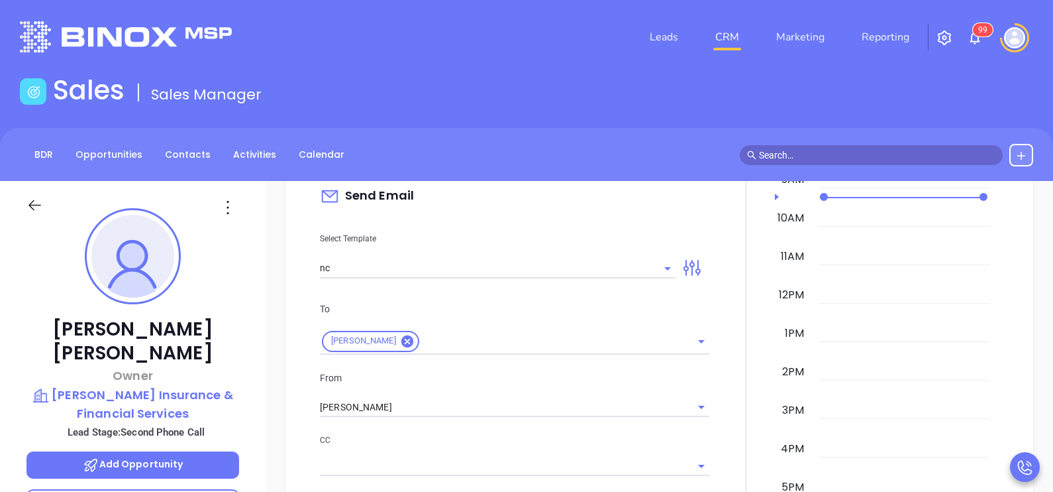
scroll to position [795, 0]
click at [613, 272] on input "nc" at bounding box center [488, 266] width 336 height 19
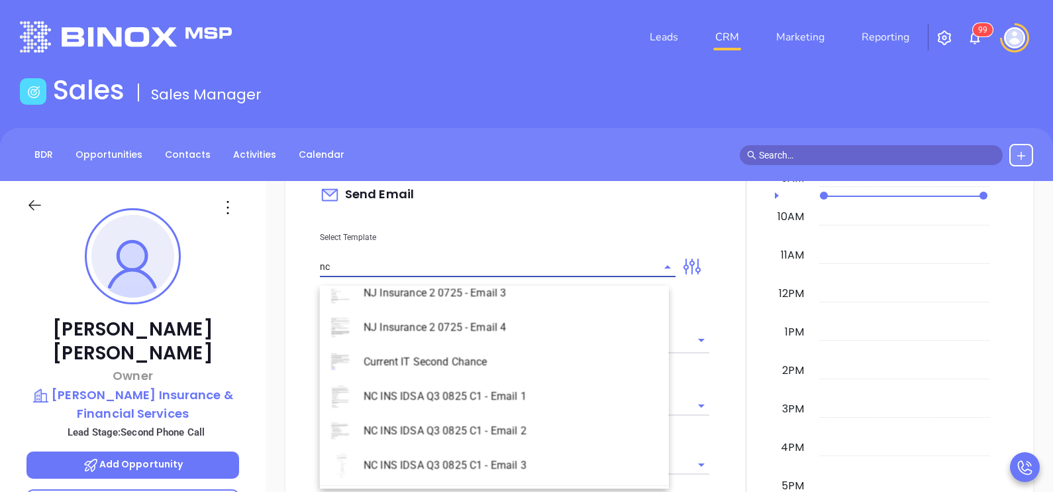
scroll to position [606, 0]
click at [502, 397] on li "NC INS IDSA Q3 0825 C1 - Email 2" at bounding box center [494, 394] width 349 height 34
type input "NC INS IDSA Q3 0825 C1 - Email 2"
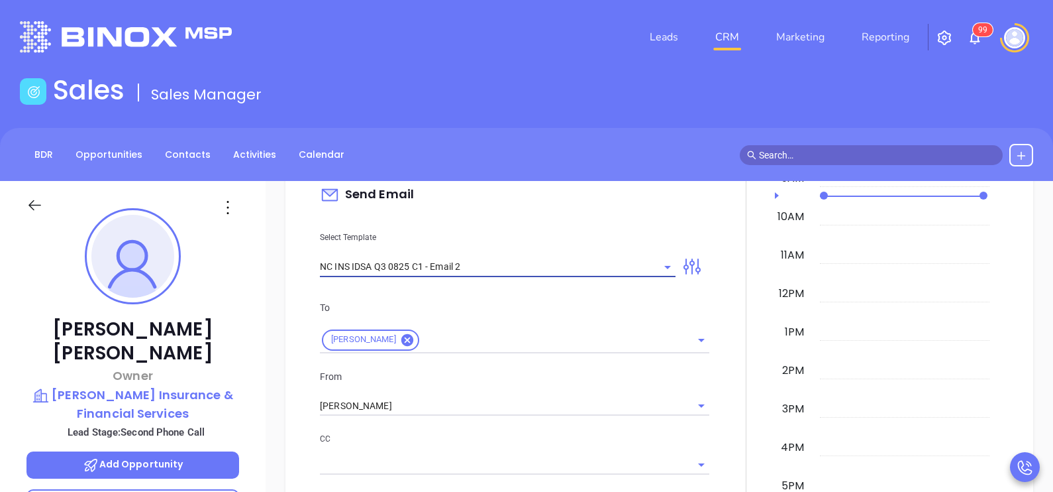
type input "Can your IT partner prove you're covered?"
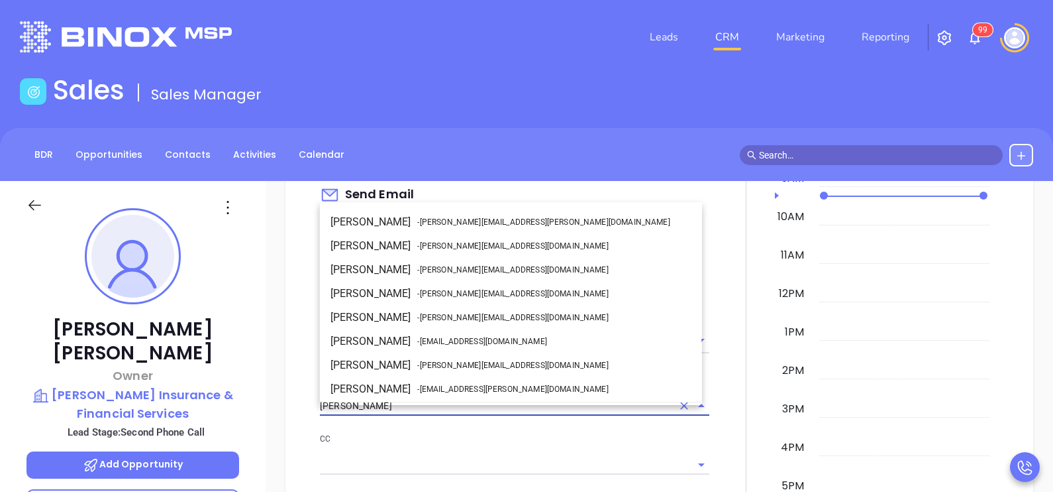
scroll to position [70, 0]
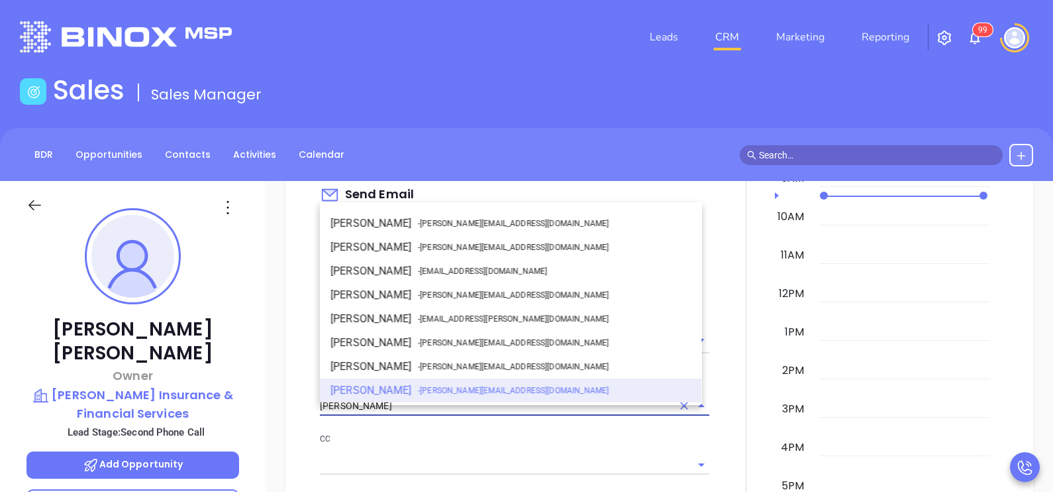
click at [501, 413] on input "[PERSON_NAME]" at bounding box center [496, 405] width 352 height 19
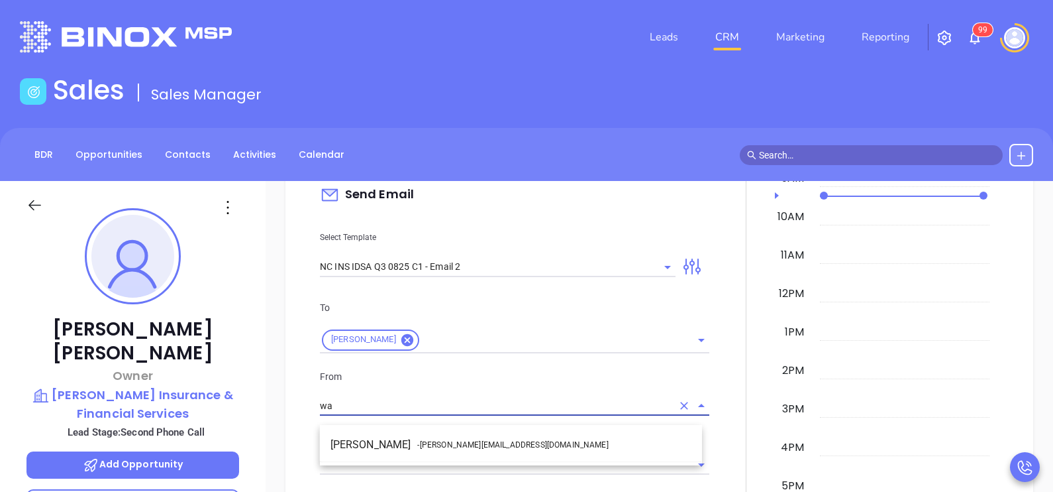
click at [517, 440] on li "Walter Contreras - walter@motiva.net" at bounding box center [511, 445] width 382 height 24
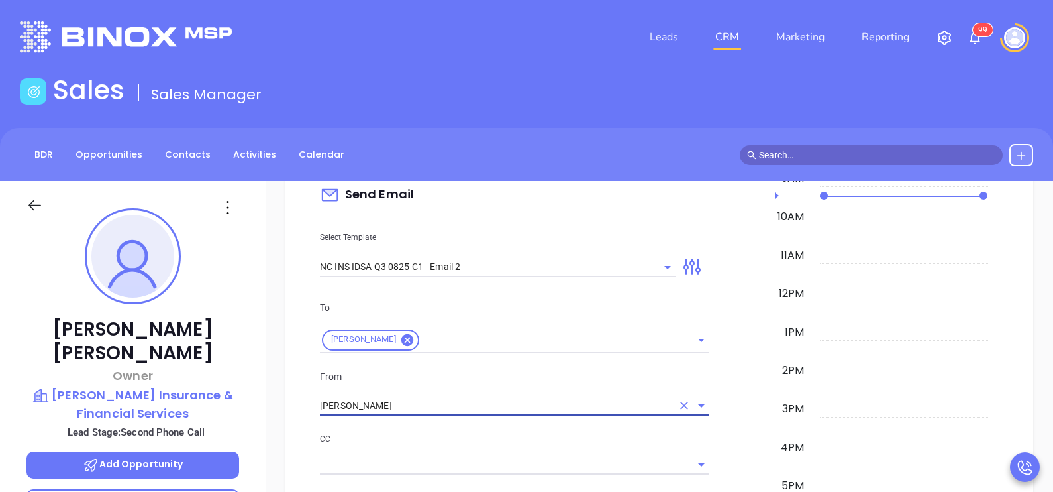
type input "[PERSON_NAME]"
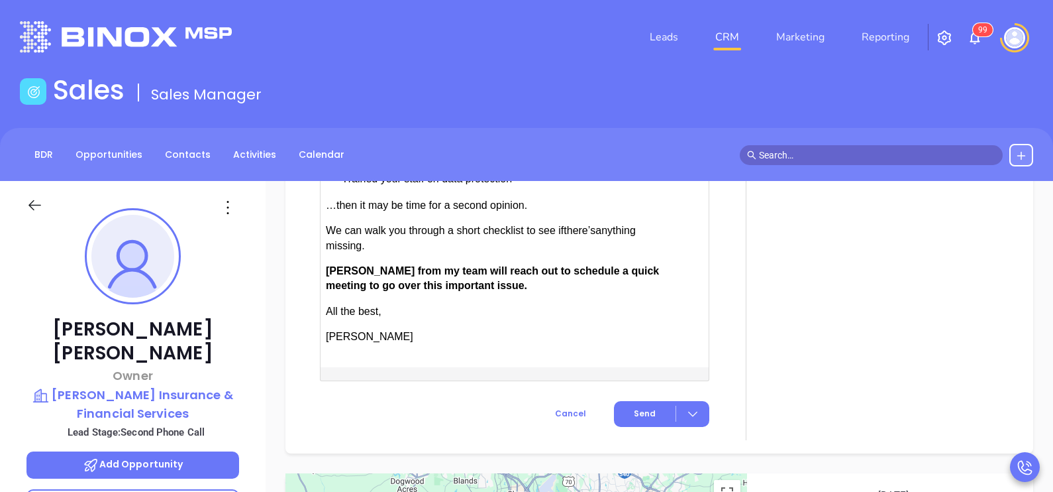
scroll to position [1524, 0]
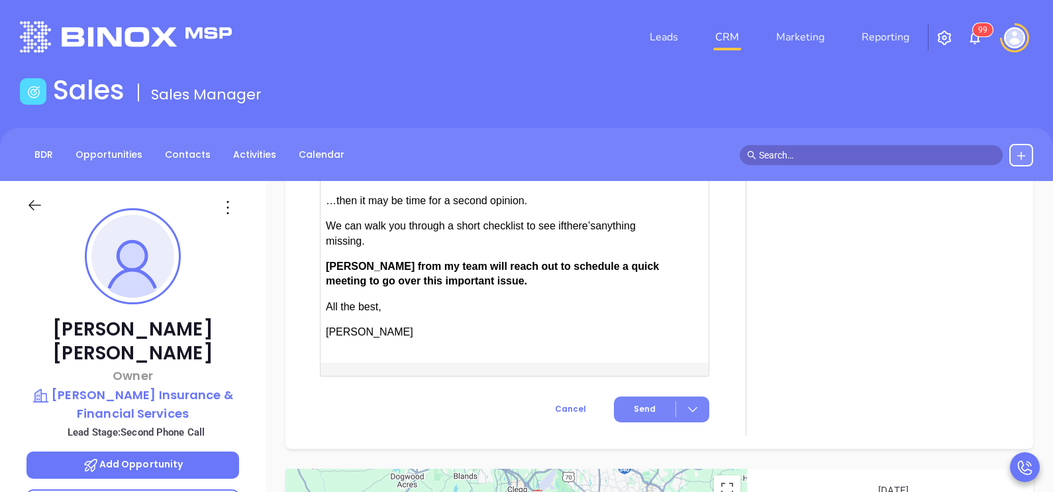
click at [646, 405] on button "Send" at bounding box center [661, 409] width 95 height 26
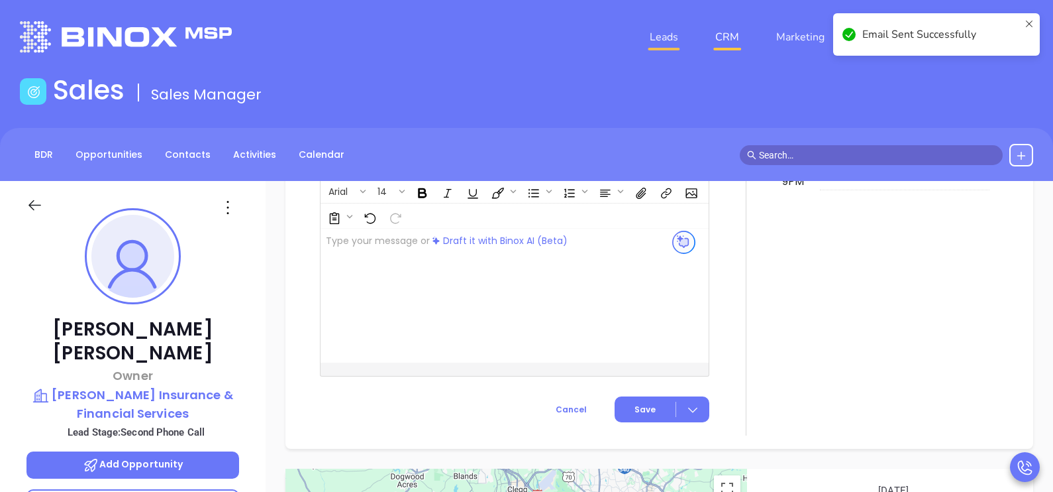
scroll to position [1278, 0]
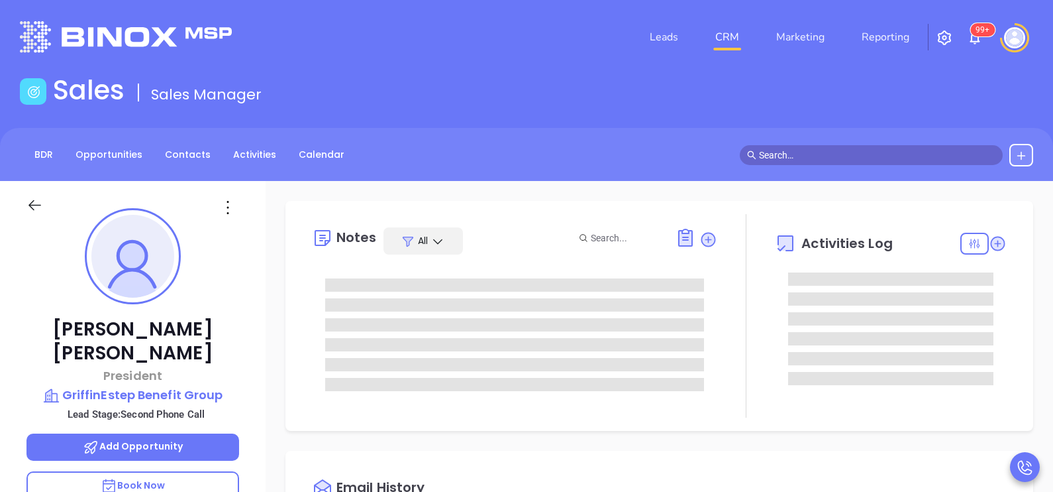
scroll to position [307, 0]
type input "[PERSON_NAME]"
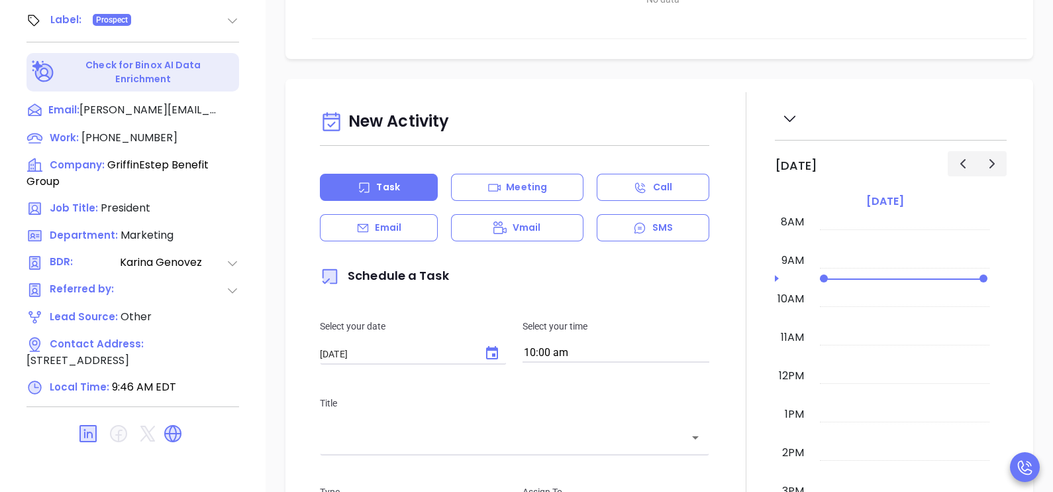
scroll to position [616, 0]
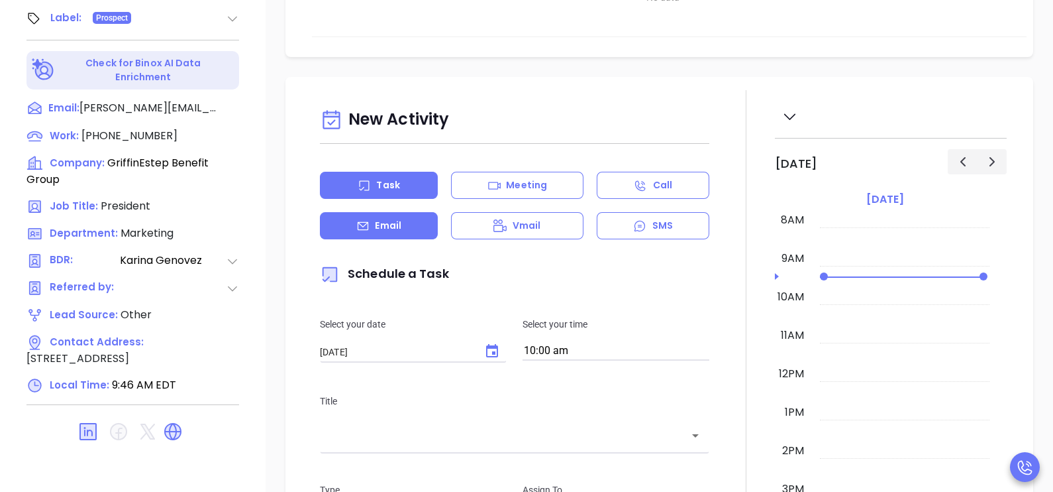
click at [414, 221] on div "Email" at bounding box center [379, 225] width 118 height 27
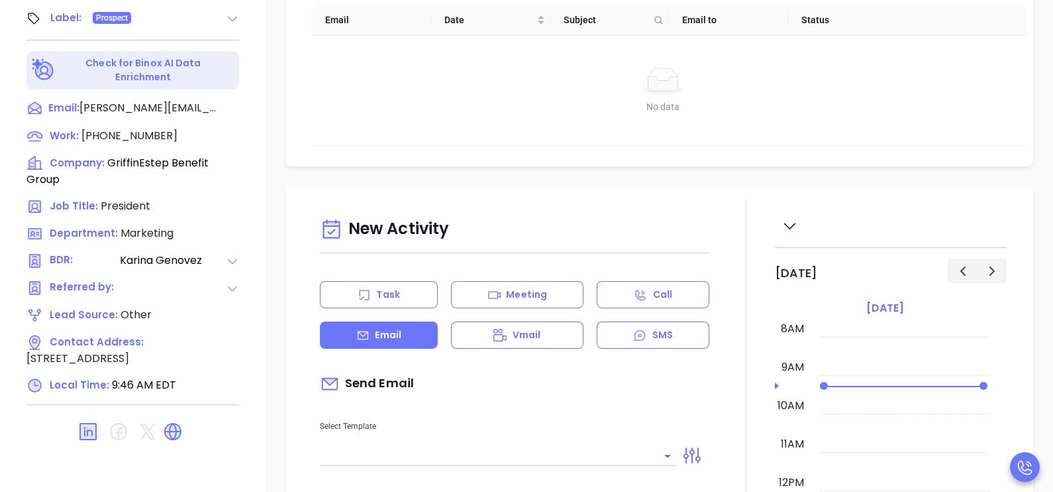
type input "[PERSON_NAME]"
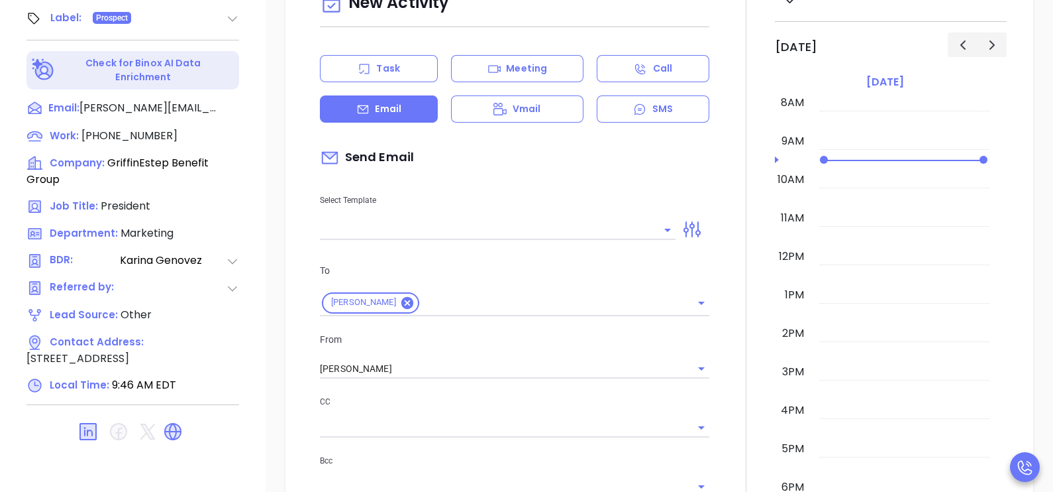
scroll to position [264, 0]
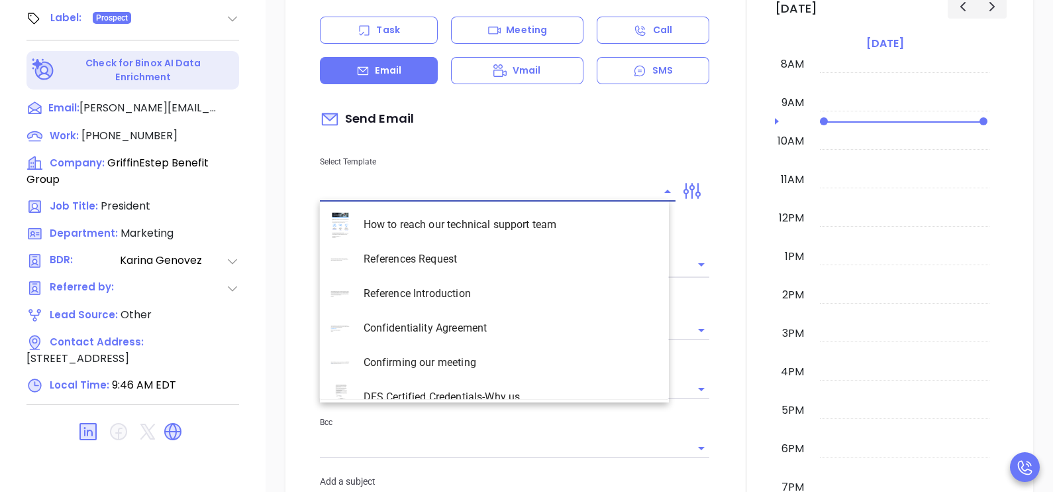
click at [568, 189] on input "text" at bounding box center [488, 191] width 336 height 19
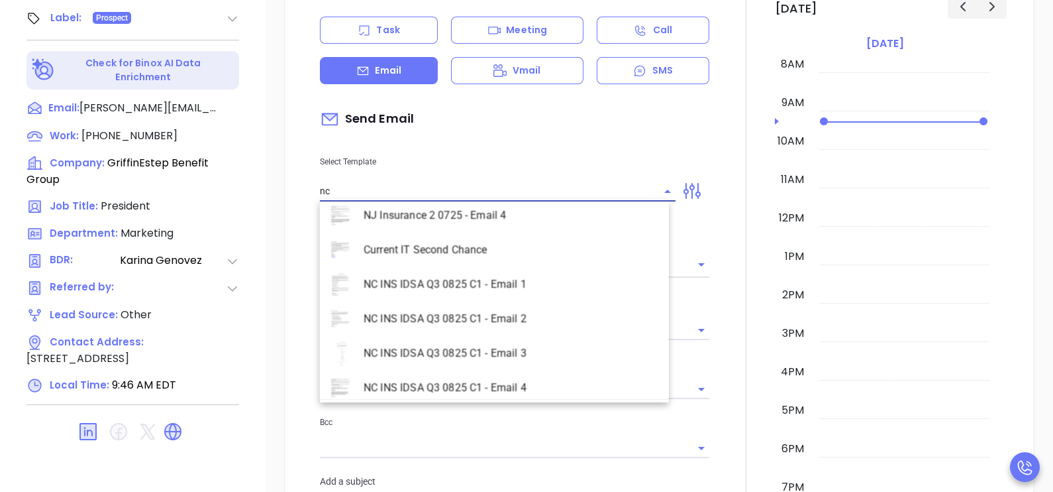
scroll to position [598, 0]
click at [544, 314] on li "NC INS IDSA Q3 0825 C1 - Email 2" at bounding box center [494, 316] width 349 height 34
type input "NC INS IDSA Q3 0825 C1 - Email 2"
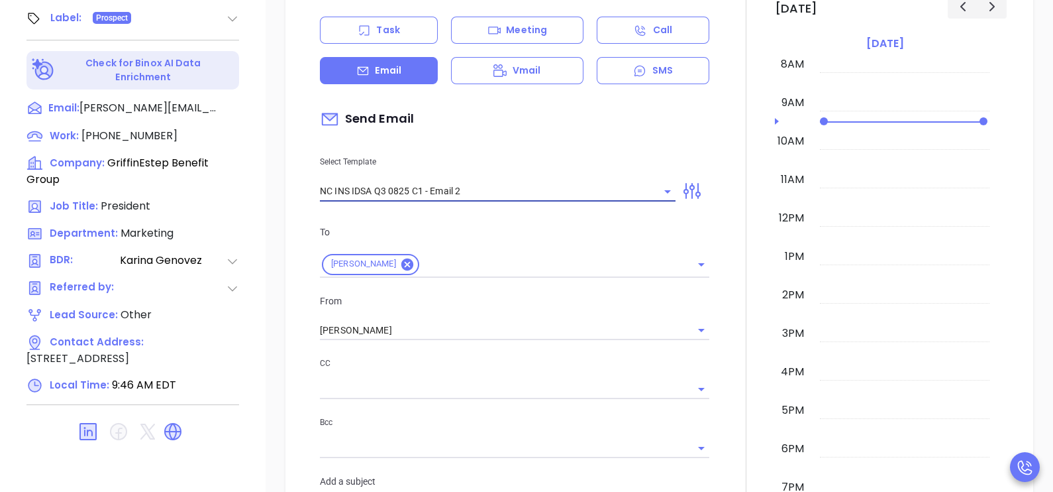
type input "Can your IT partner prove you're covered?"
type input "NC INS IDSA Q3 0825 C1 - Email 2"
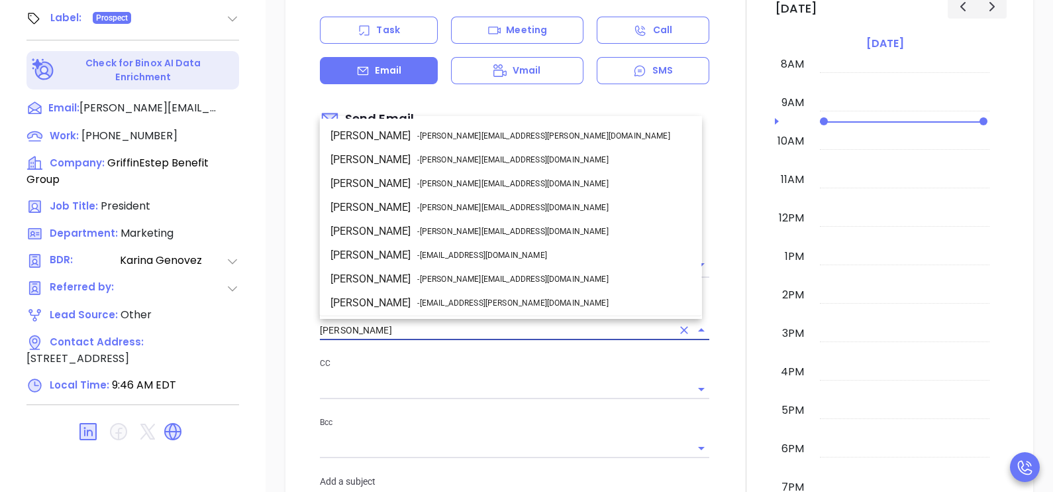
click at [494, 323] on input "[PERSON_NAME]" at bounding box center [496, 330] width 352 height 19
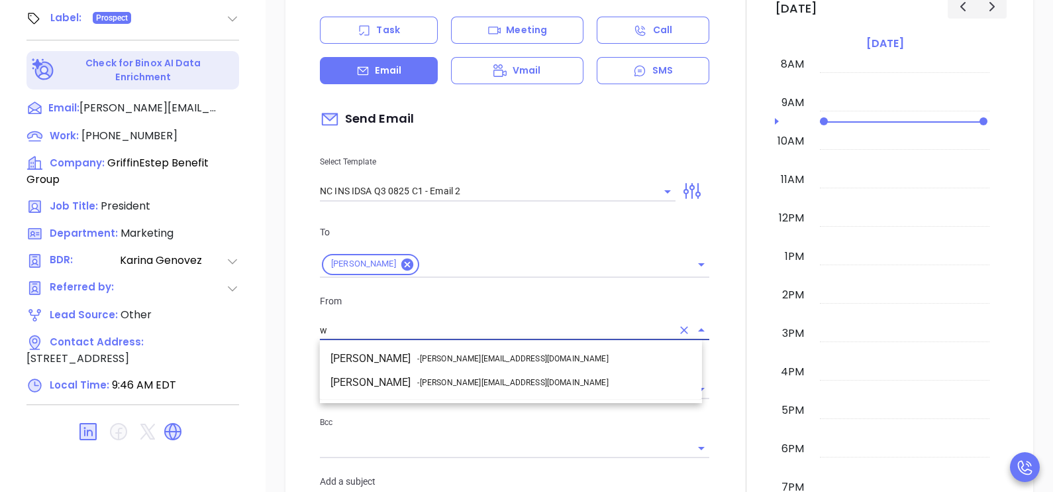
scroll to position [0, 0]
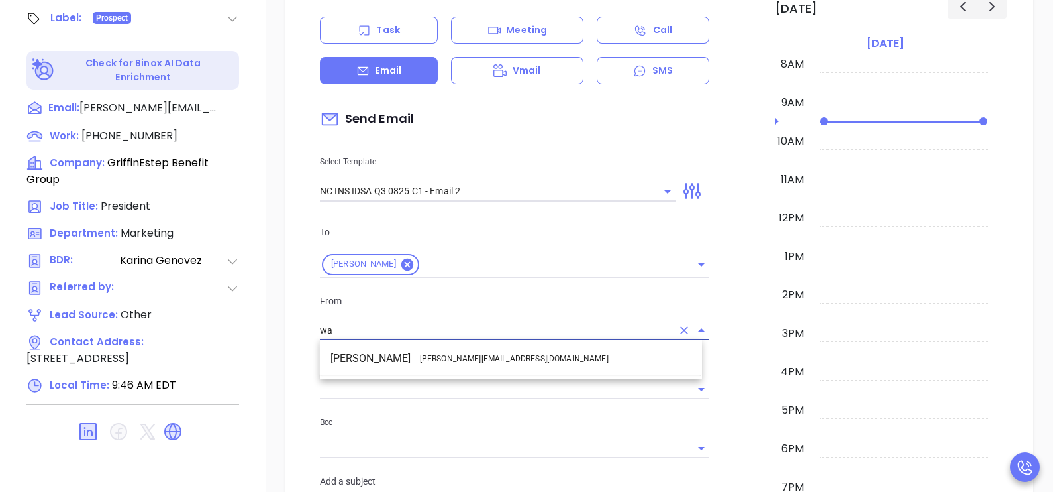
click at [510, 351] on li "Walter Contreras - [EMAIL_ADDRESS][DOMAIN_NAME]" at bounding box center [511, 358] width 382 height 24
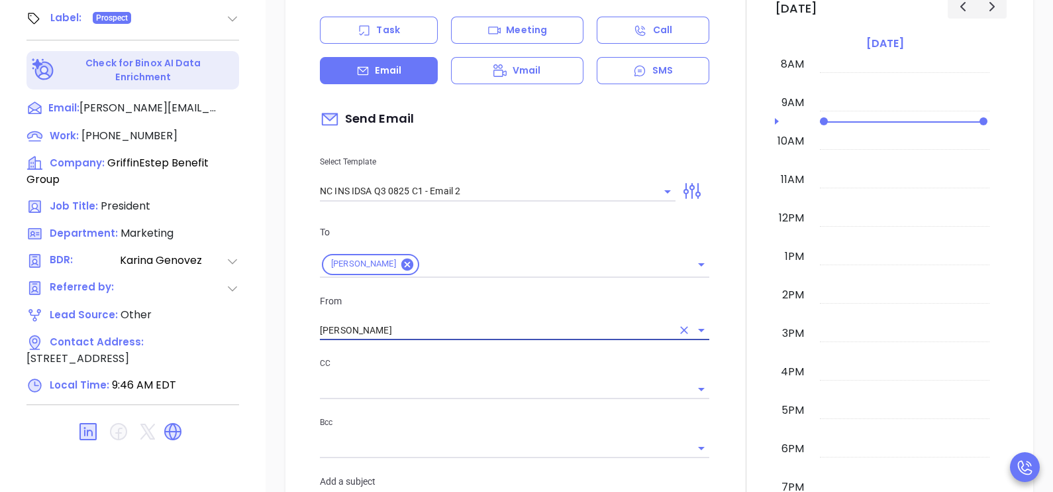
type input "[PERSON_NAME]"
click at [725, 322] on div at bounding box center [746, 501] width 58 height 1132
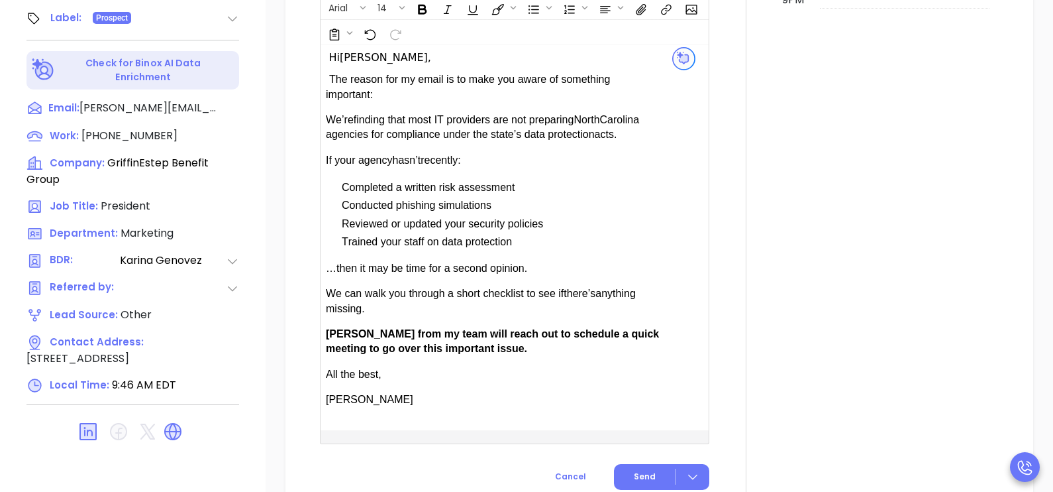
scroll to position [861, 0]
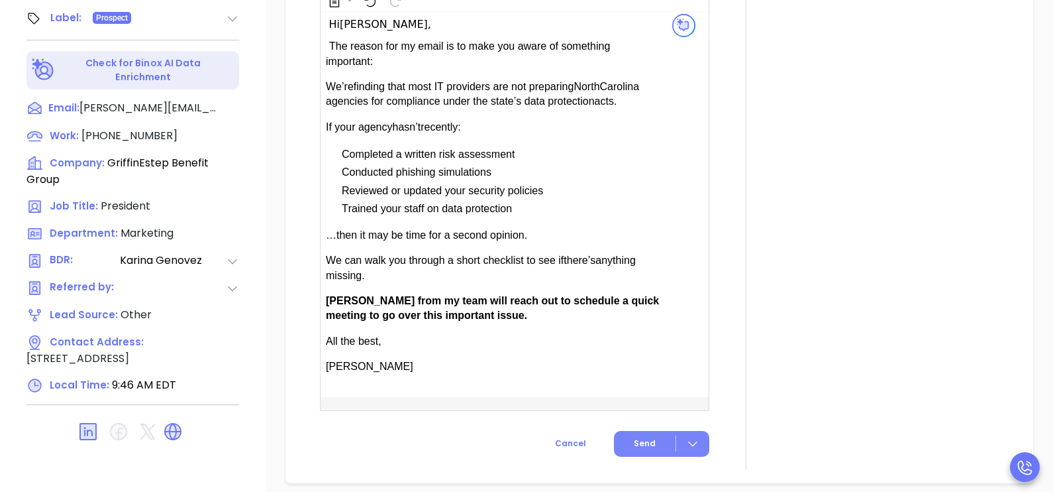
click at [636, 440] on span "Send" at bounding box center [645, 443] width 22 height 12
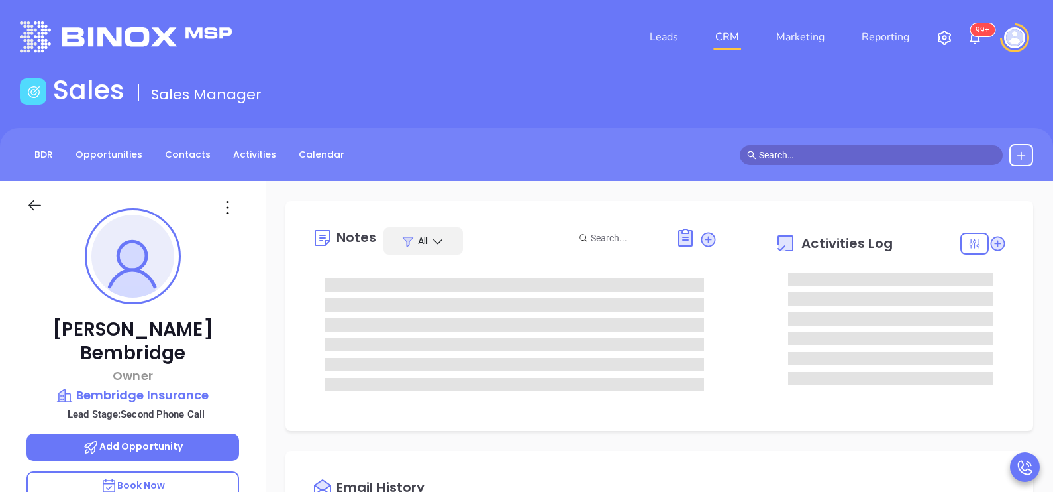
type input "[DATE]"
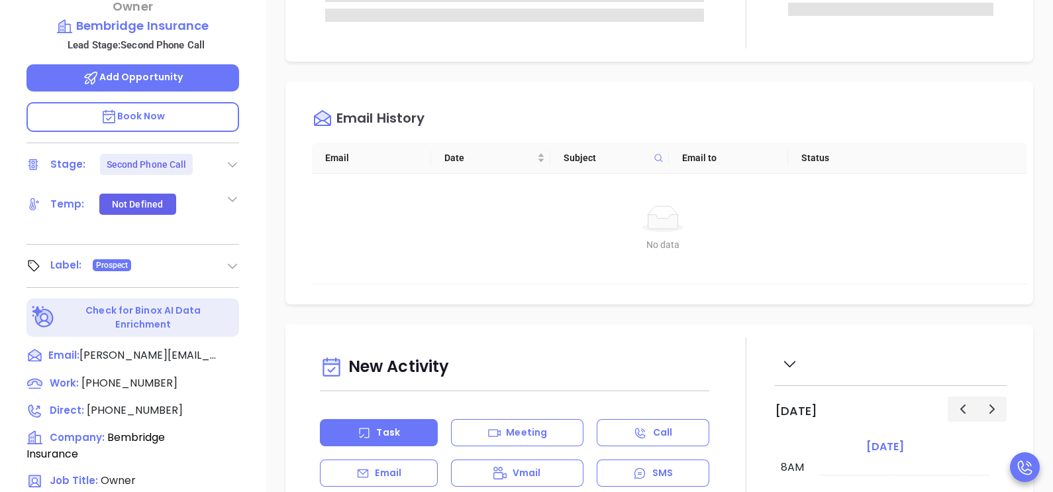
type input "[PERSON_NAME]"
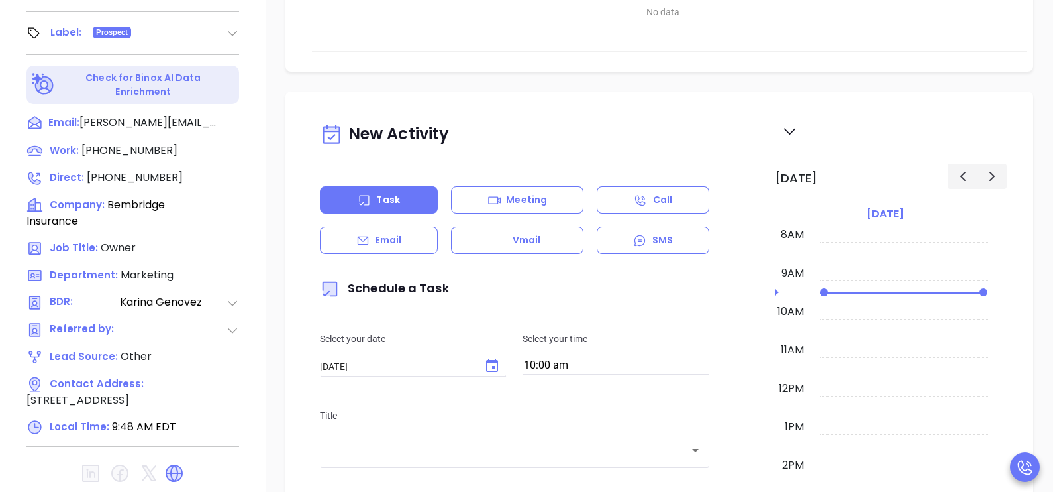
scroll to position [616, 0]
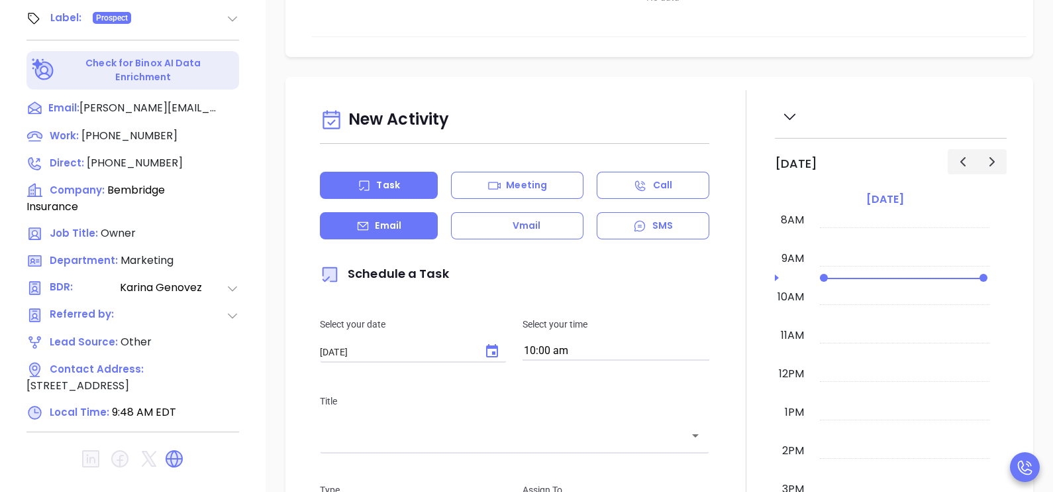
click at [399, 224] on p "Email" at bounding box center [388, 226] width 26 height 14
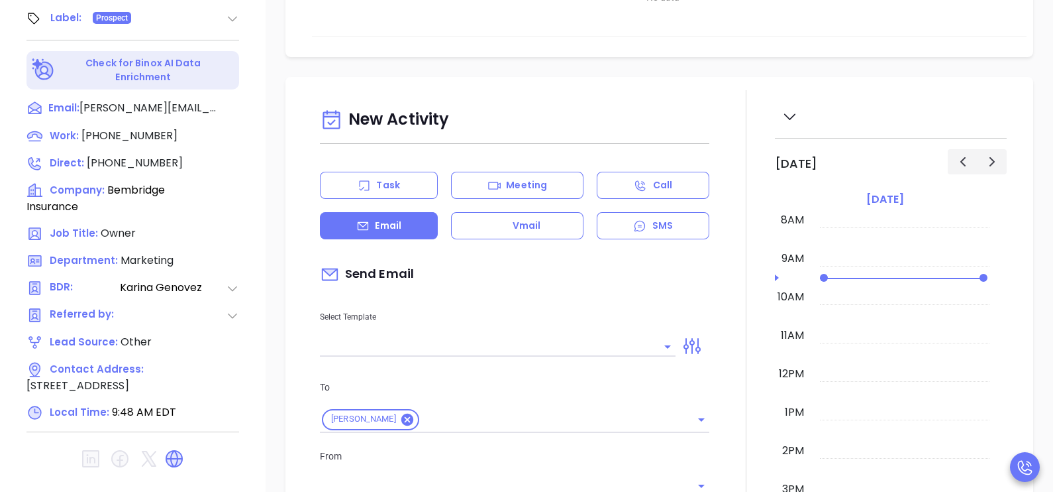
type input "[PERSON_NAME]"
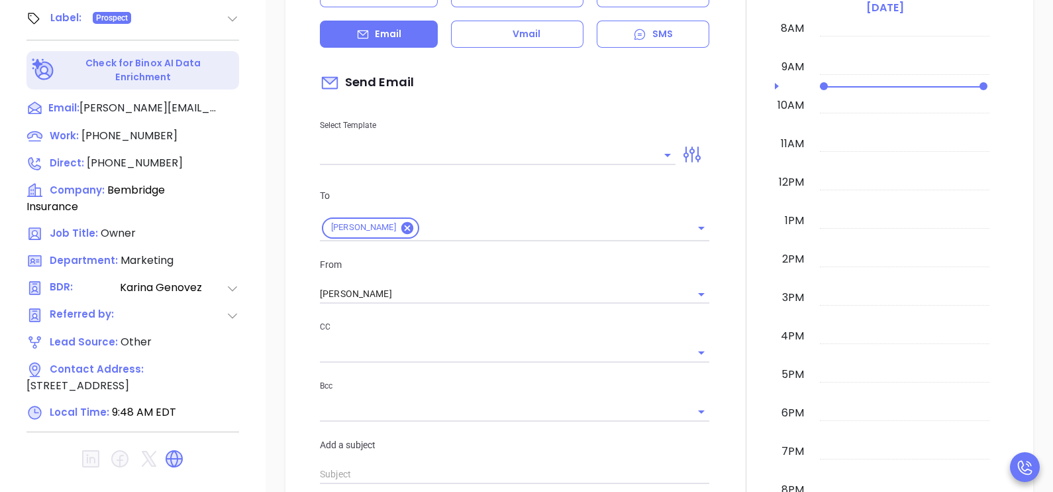
scroll to position [199, 0]
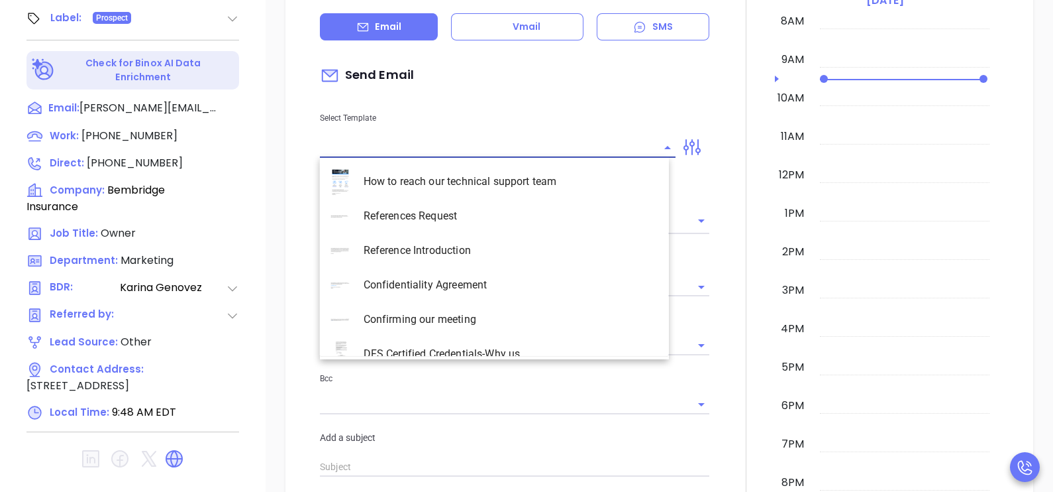
click at [554, 138] on input "text" at bounding box center [488, 147] width 336 height 19
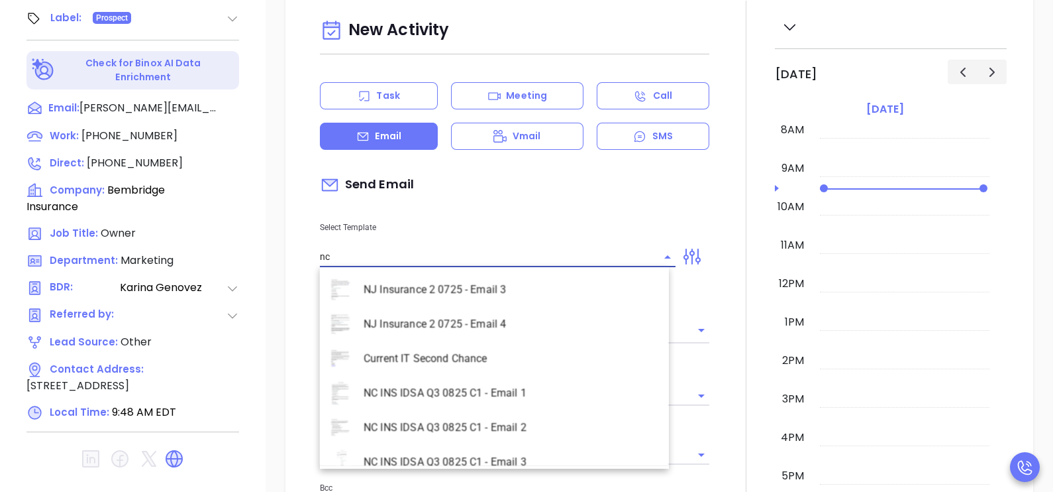
scroll to position [606, 0]
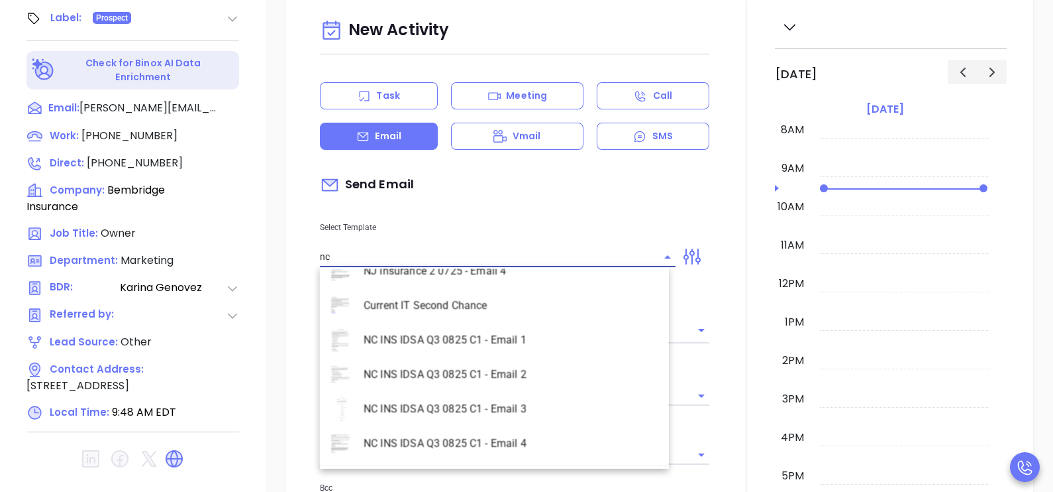
click at [529, 372] on li "NC INS IDSA Q3 0825 C1 - Email 2" at bounding box center [494, 374] width 349 height 34
type input "NC INS IDSA Q3 0825 C1 - Email 2"
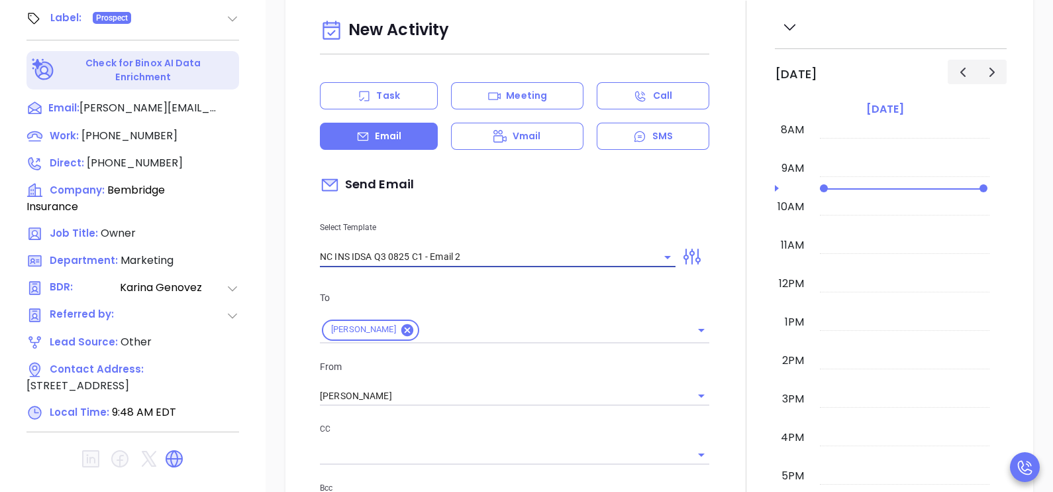
type input "Can your IT partner prove you're covered?"
type input "NC INS IDSA Q3 0825 C1 - Email 2"
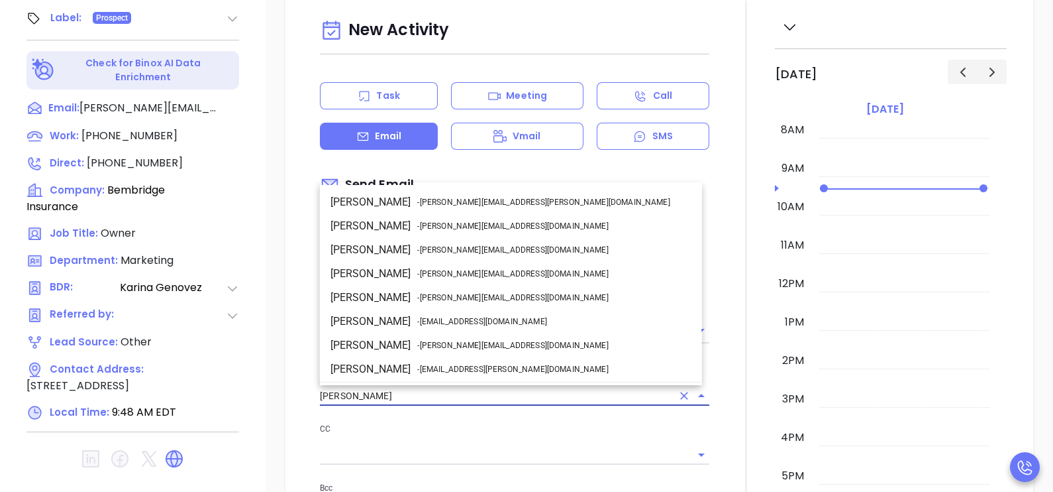
click at [462, 401] on input "[PERSON_NAME]" at bounding box center [496, 395] width 352 height 19
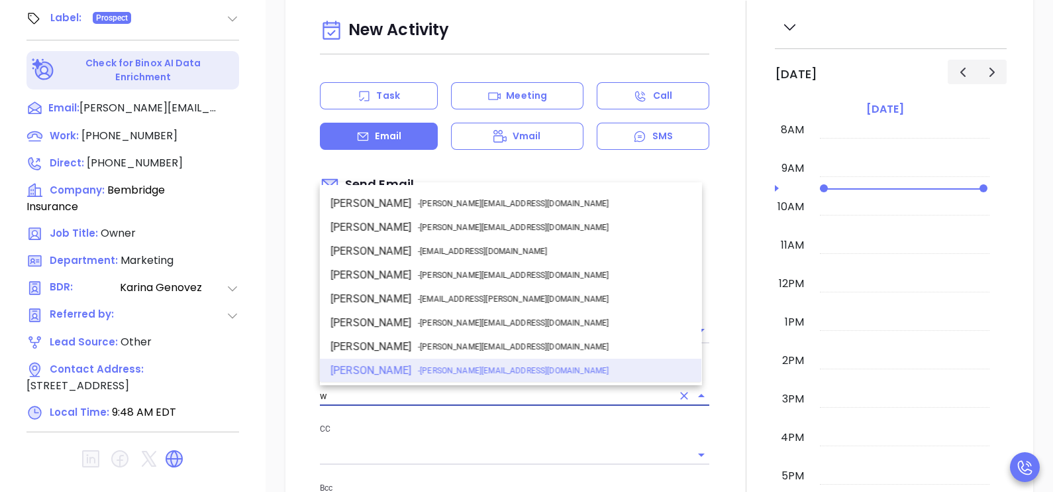
scroll to position [0, 0]
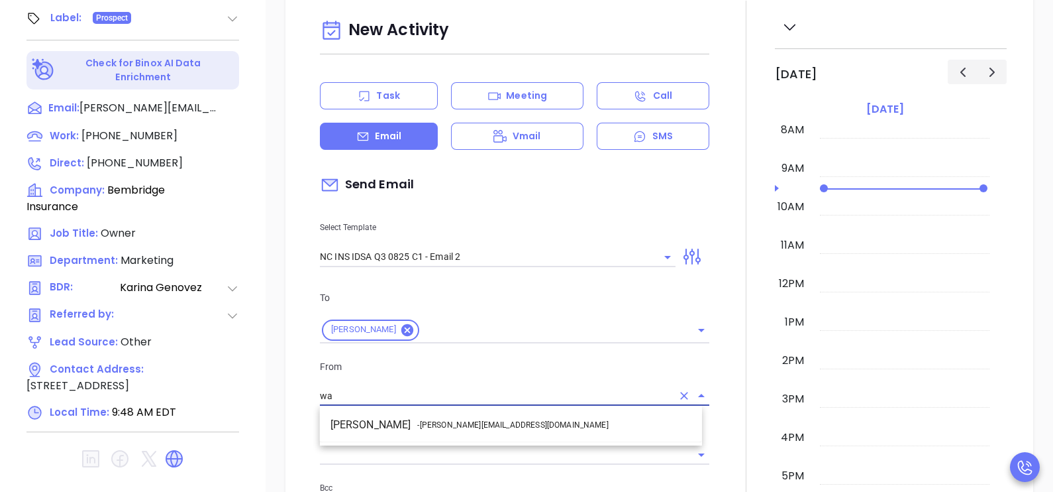
click at [486, 421] on span "- [PERSON_NAME][EMAIL_ADDRESS][DOMAIN_NAME]" at bounding box center [512, 425] width 191 height 12
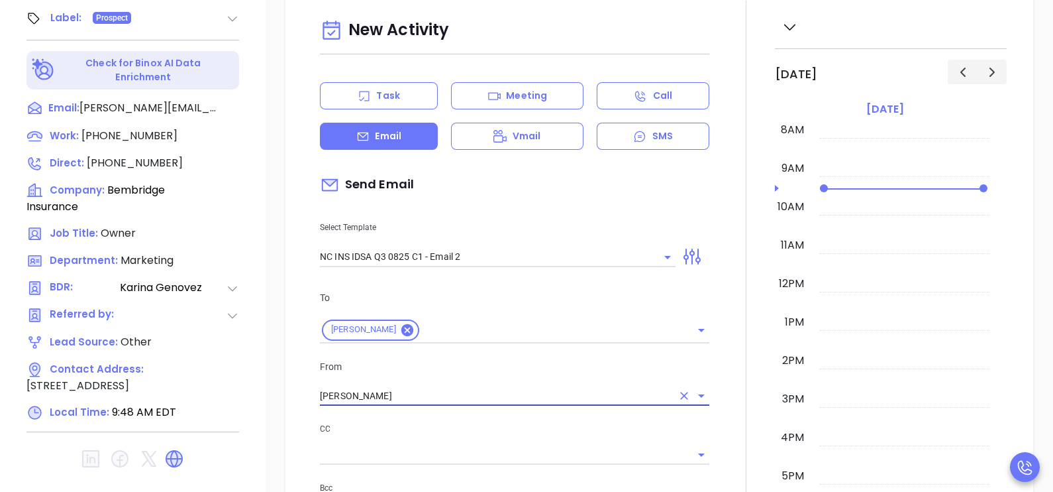
type input "[PERSON_NAME]"
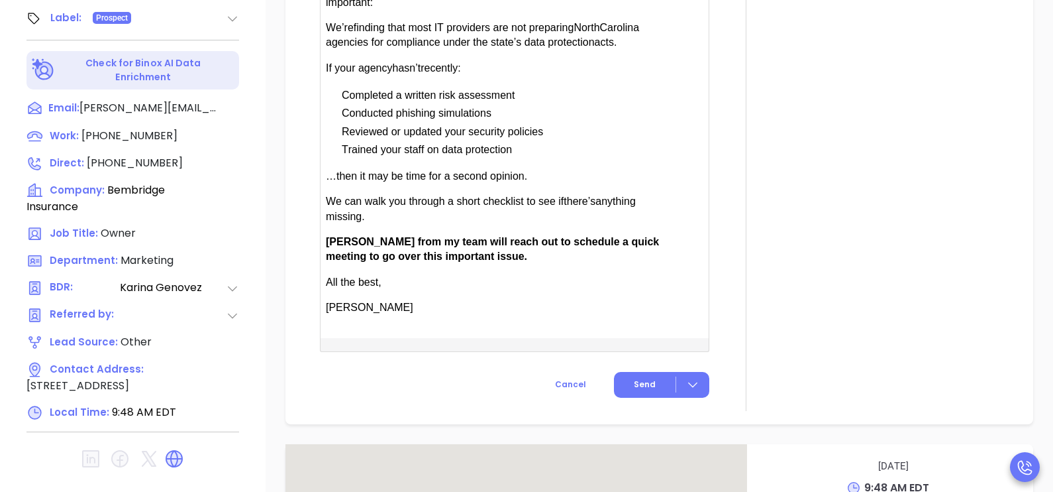
scroll to position [927, 0]
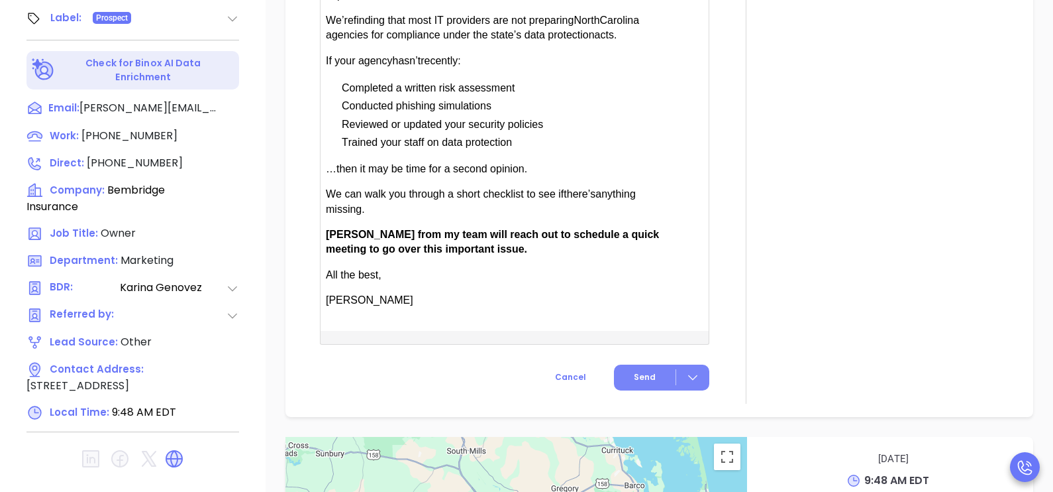
click at [641, 367] on button "Send" at bounding box center [661, 377] width 95 height 26
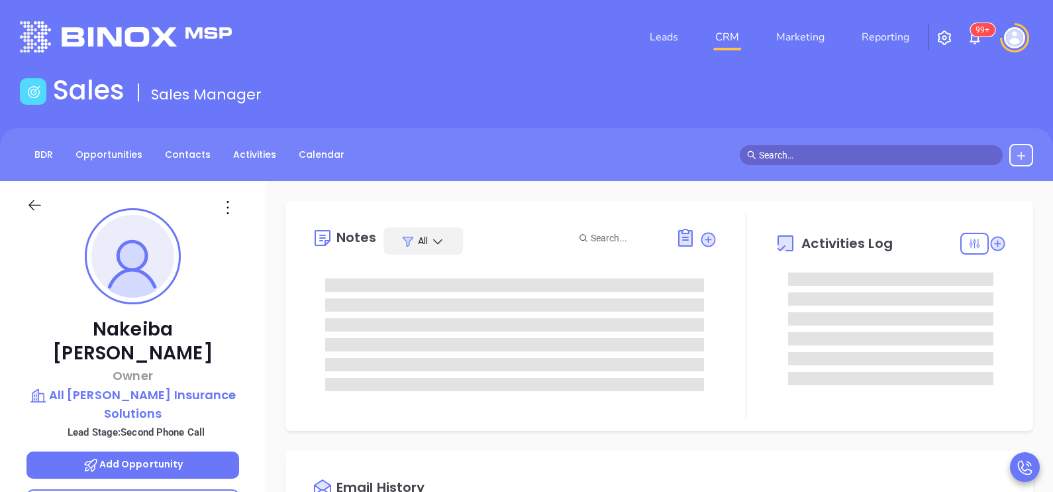
type input "10:00 am"
type input "[DATE]"
type input "Karina Genovez"
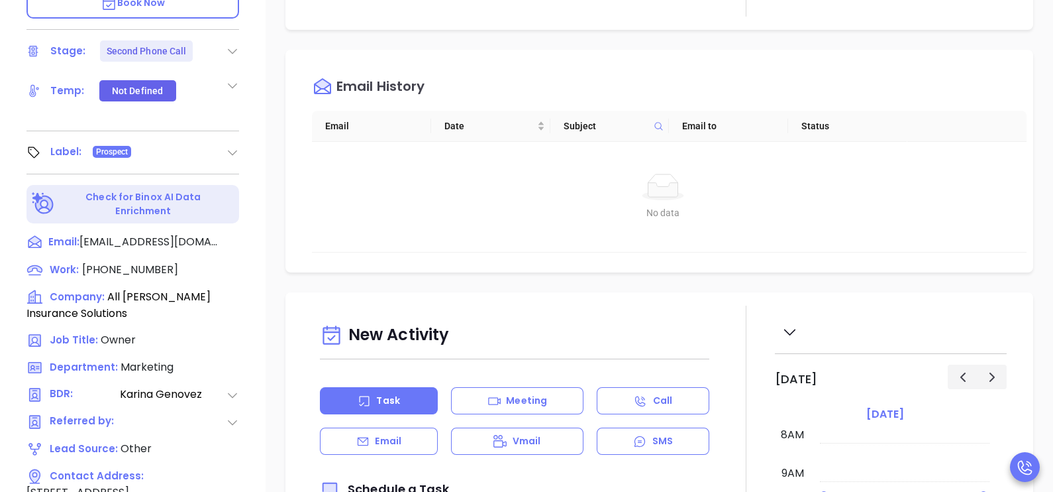
scroll to position [616, 0]
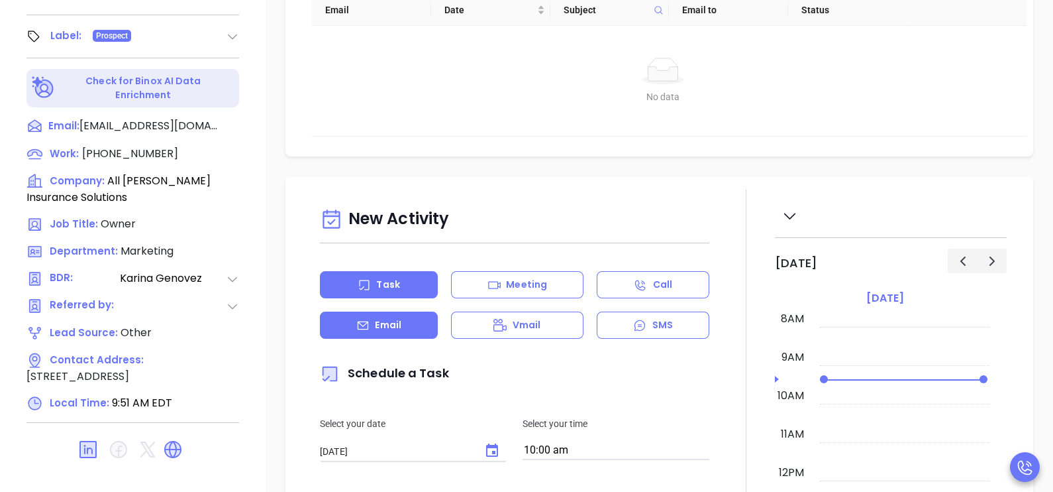
click at [413, 339] on div "Email" at bounding box center [379, 324] width 118 height 27
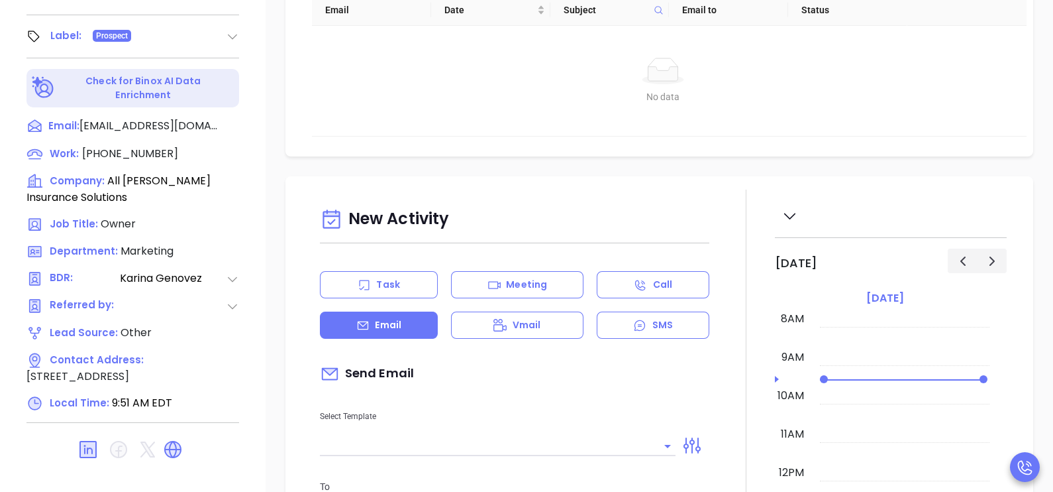
type input "Karina Genovez"
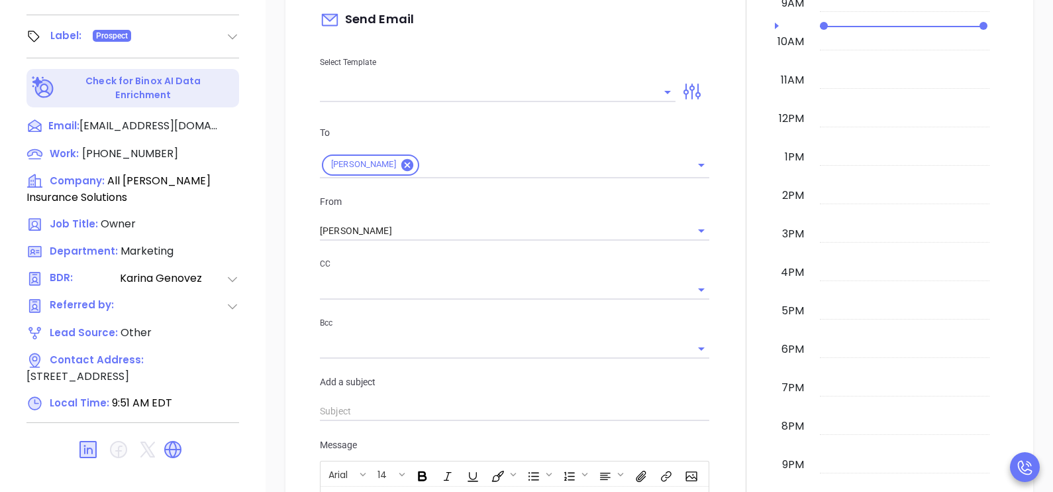
scroll to position [331, 0]
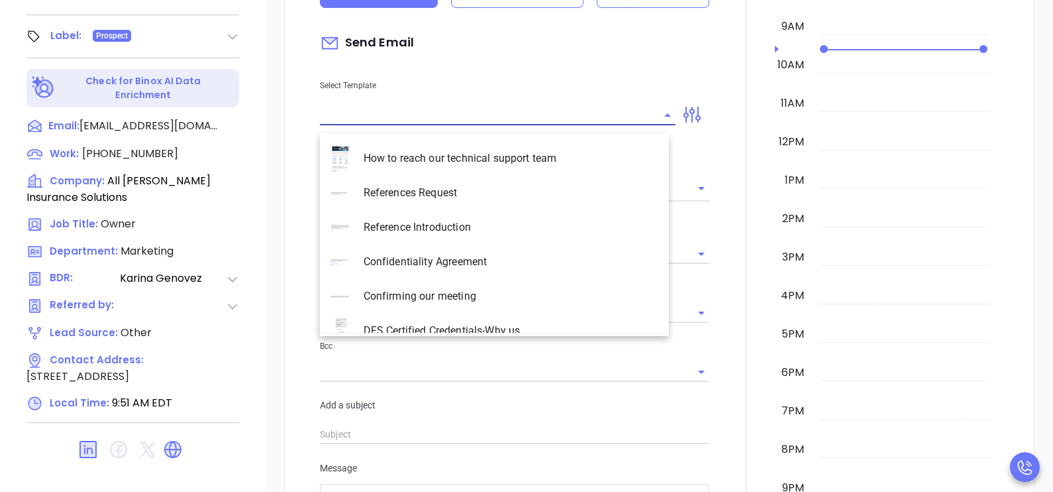
click at [561, 125] on input "text" at bounding box center [488, 114] width 336 height 19
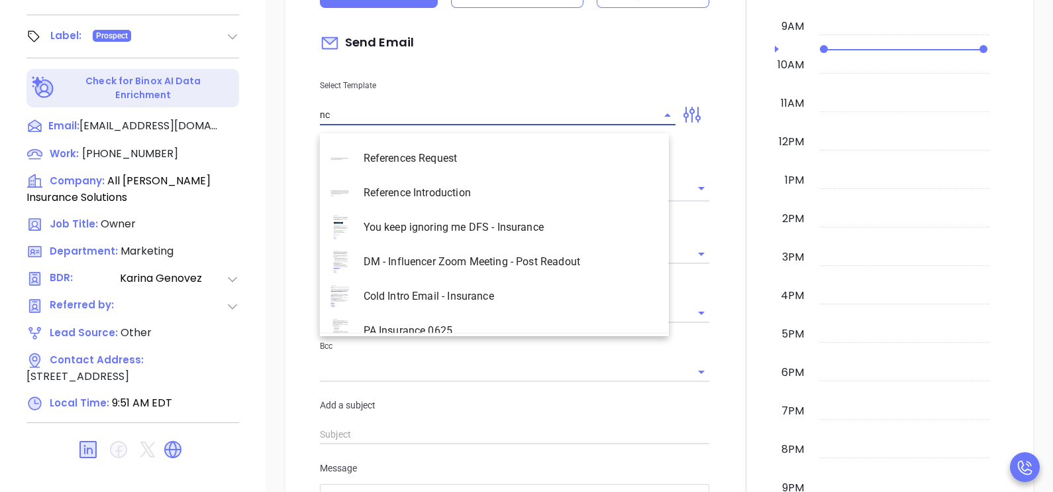
scroll to position [606, 0]
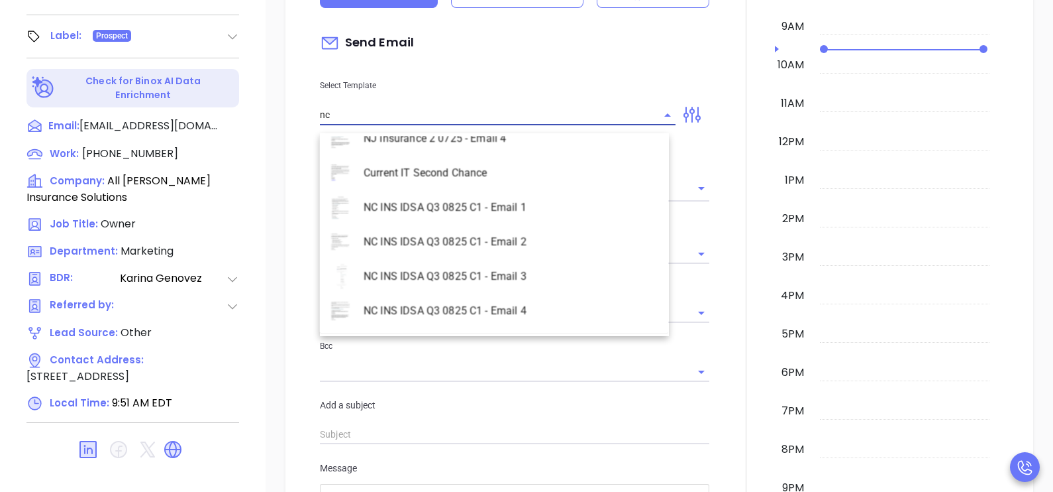
click at [519, 242] on li "NC INS IDSA Q3 0825 C1 - Email 2" at bounding box center [494, 242] width 349 height 34
type input "NC INS IDSA Q3 0825 C1 - Email 2"
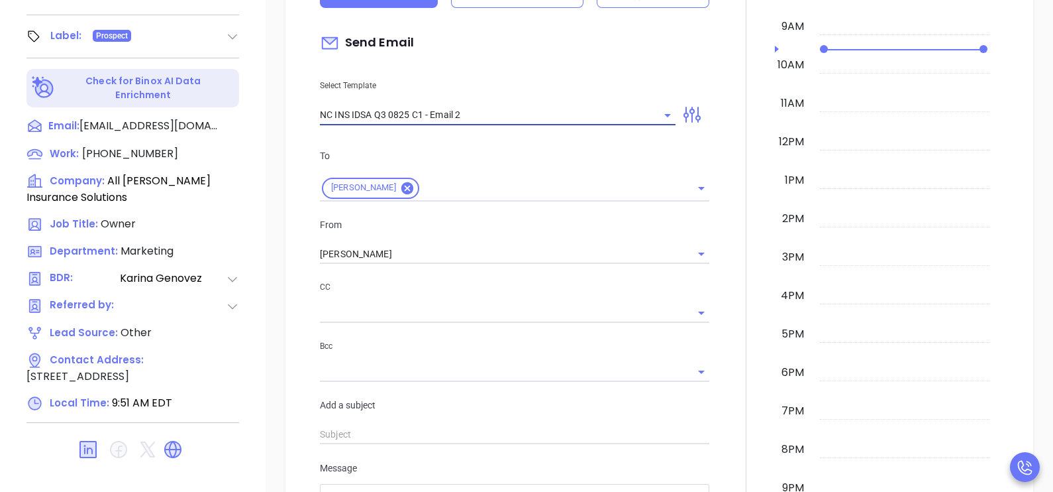
type input "Can your IT partner prove you're covered?"
type input "NC INS IDSA Q3 0825 C1 - Email 2"
click at [449, 258] on input "[PERSON_NAME]" at bounding box center [496, 253] width 352 height 19
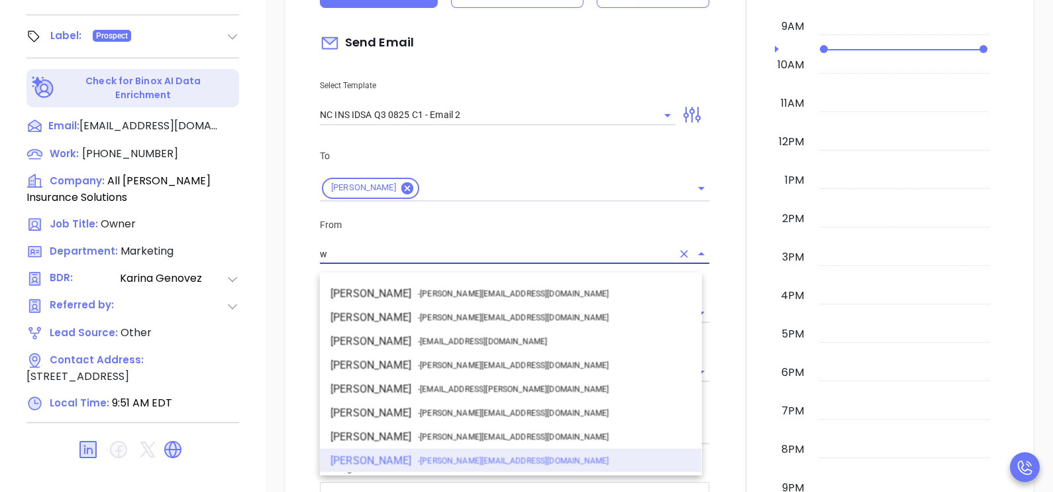
scroll to position [0, 0]
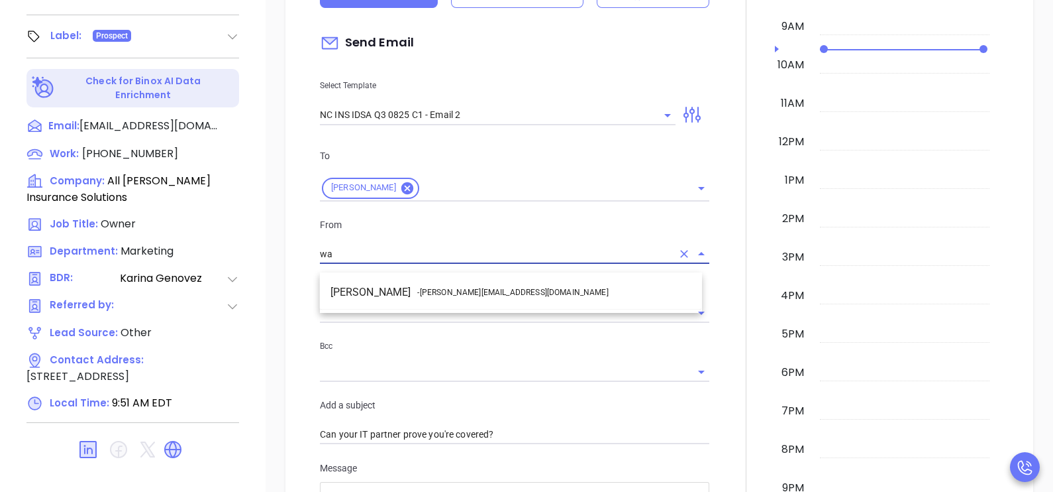
click at [478, 282] on li "Walter Contreras - [EMAIL_ADDRESS][DOMAIN_NAME]" at bounding box center [511, 292] width 382 height 24
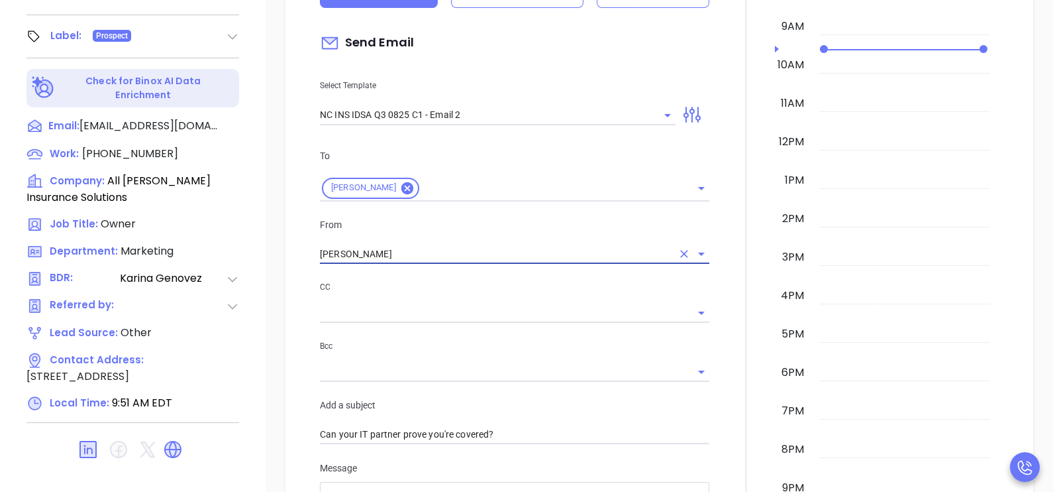
type input "[PERSON_NAME]"
click at [723, 341] on div at bounding box center [746, 425] width 58 height 1132
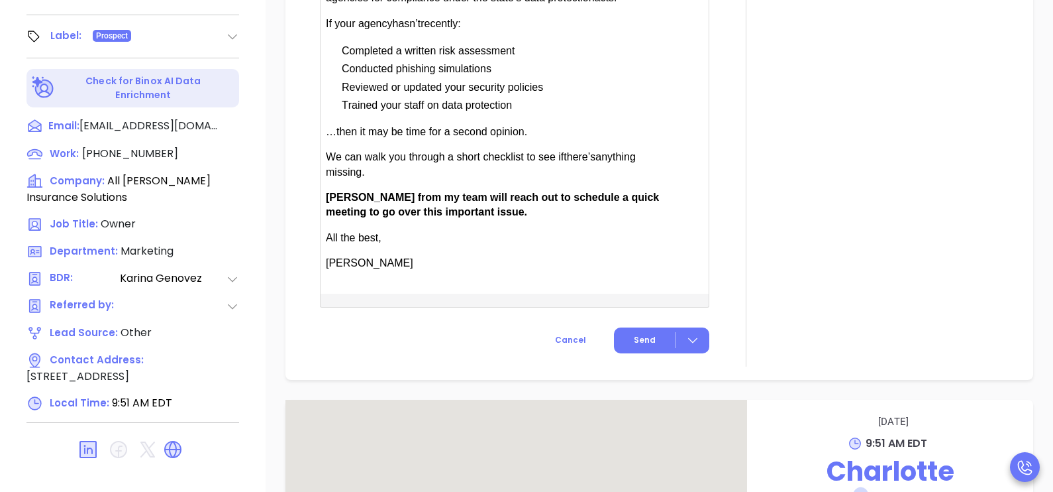
scroll to position [1026, 0]
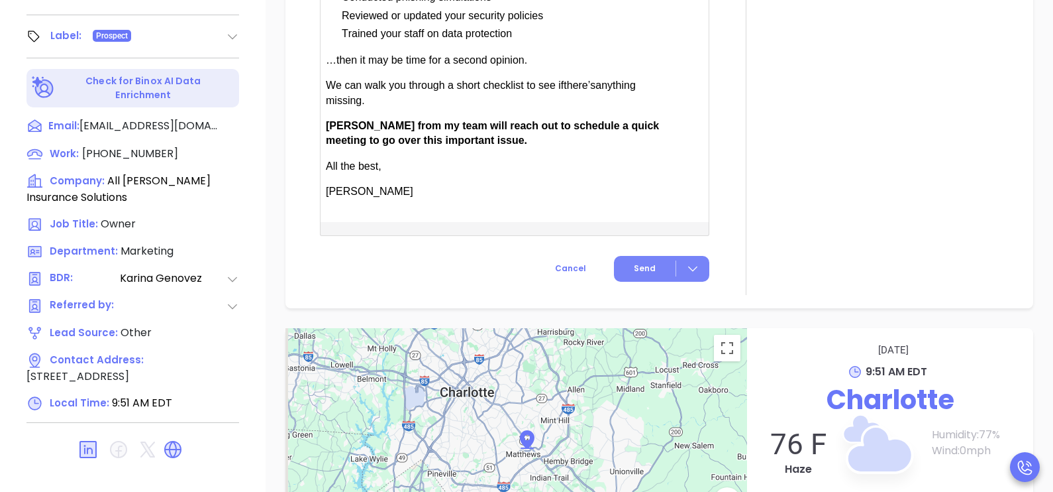
click at [635, 274] on span "Send" at bounding box center [645, 268] width 22 height 12
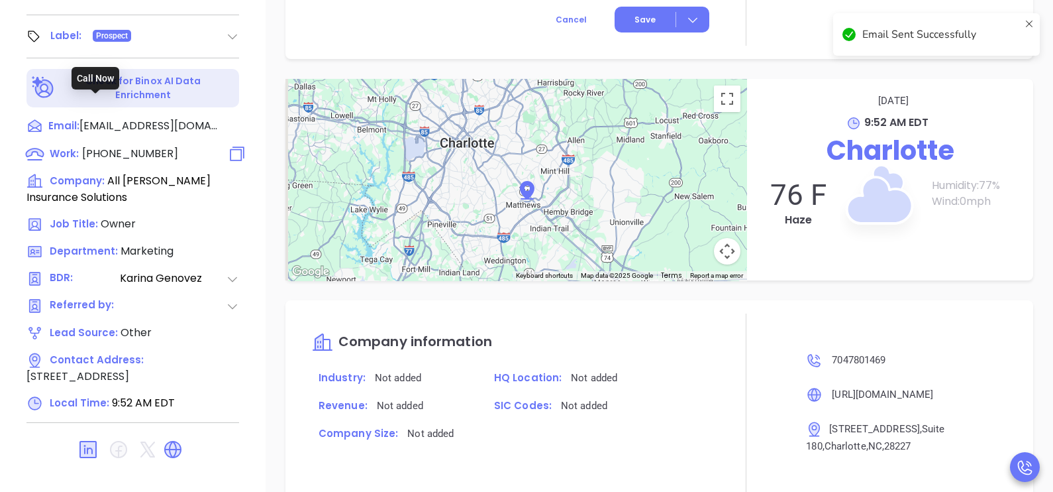
click at [152, 146] on span "(704) 780-1469" at bounding box center [130, 153] width 96 height 15
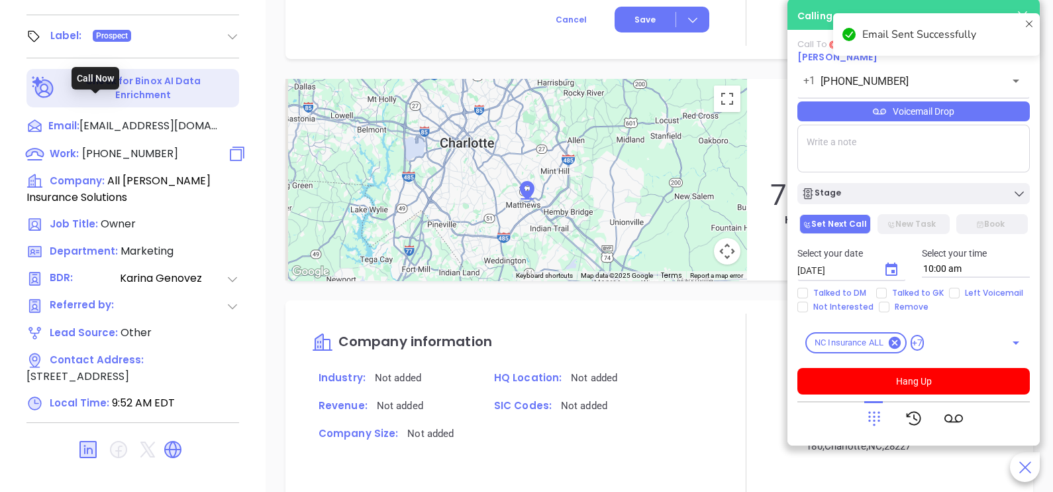
type input "(704) 780-1469"
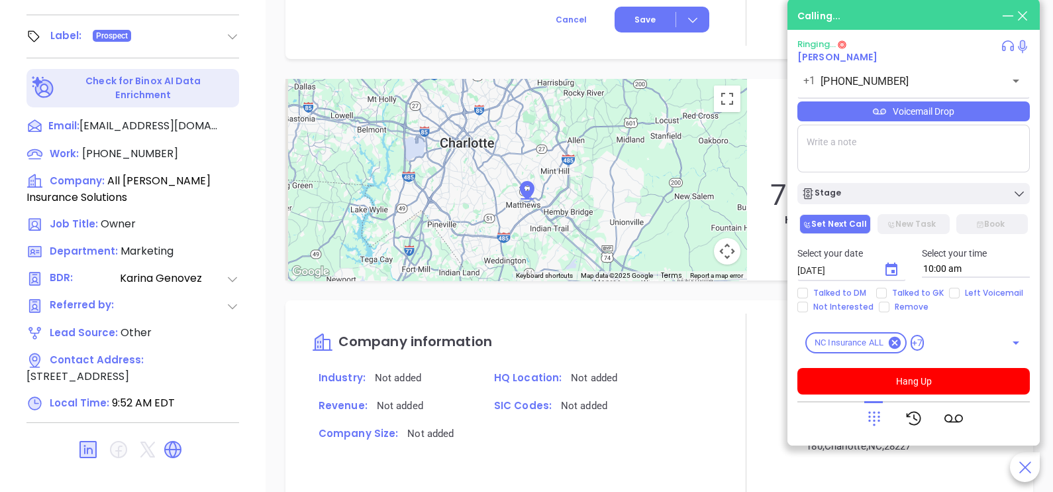
click at [873, 418] on icon at bounding box center [874, 418] width 19 height 19
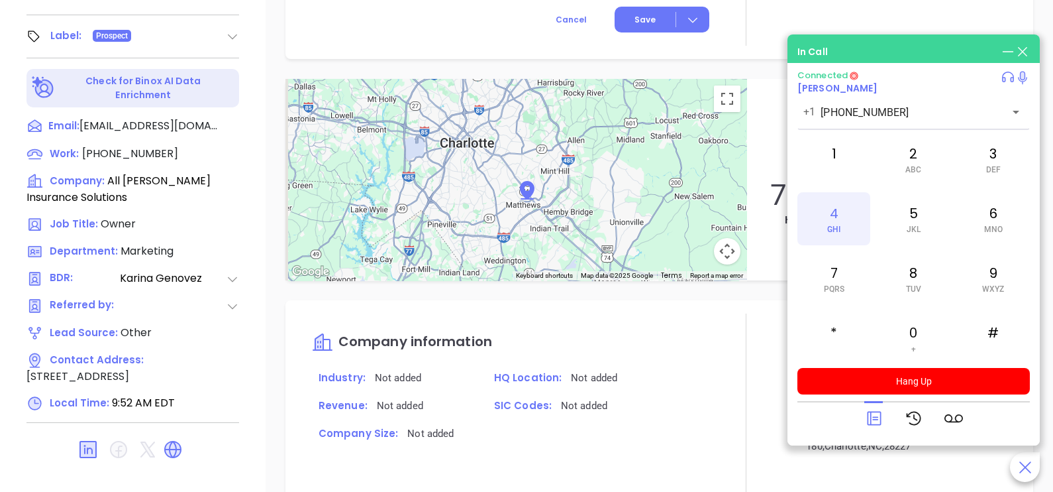
click at [838, 218] on div "4 GHI" at bounding box center [834, 218] width 73 height 53
click at [827, 327] on div "*" at bounding box center [834, 337] width 73 height 53
click at [994, 223] on div "6 MNO" at bounding box center [993, 218] width 73 height 53
click at [927, 169] on div "2 ABC" at bounding box center [913, 158] width 73 height 53
click at [900, 221] on div "5 JKL" at bounding box center [913, 218] width 73 height 53
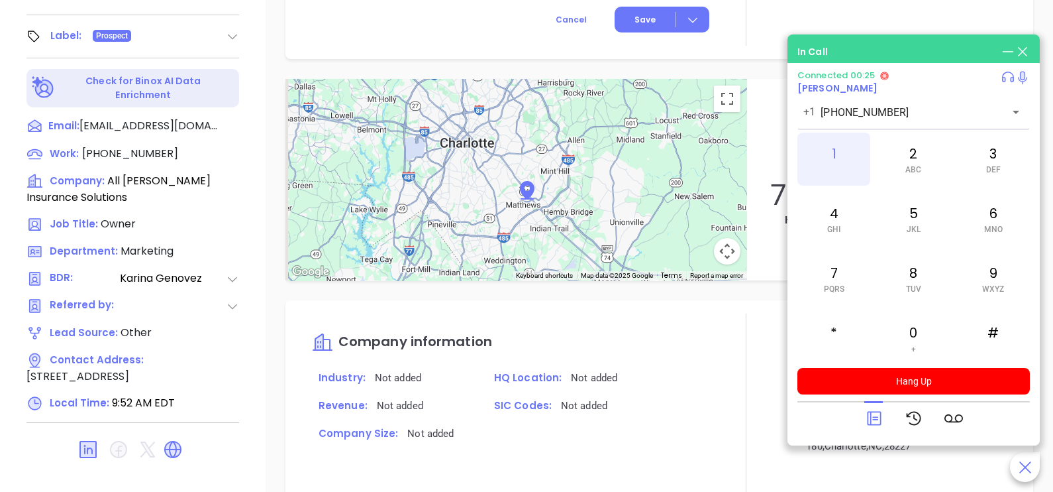
click at [852, 160] on div "1" at bounding box center [834, 158] width 73 height 53
click at [806, 150] on div "1" at bounding box center [834, 158] width 73 height 53
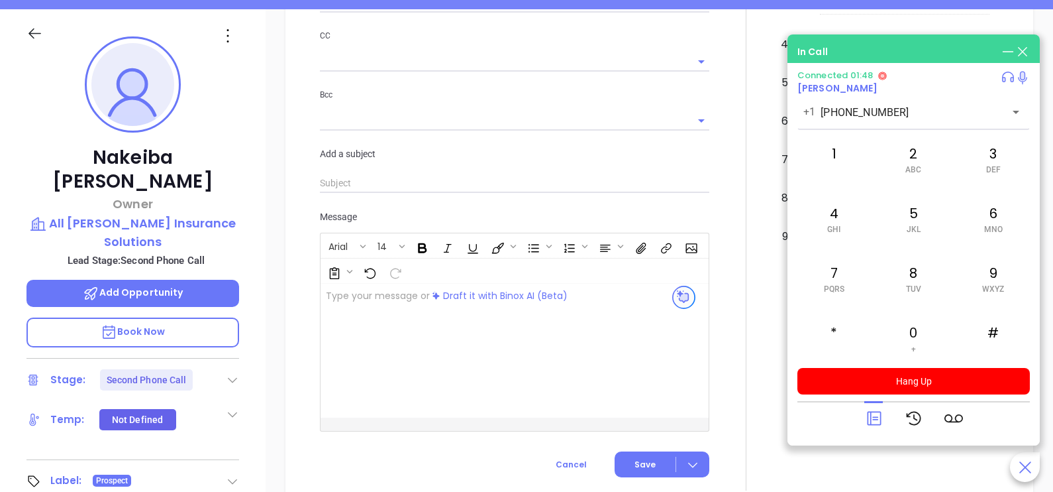
scroll to position [152, 0]
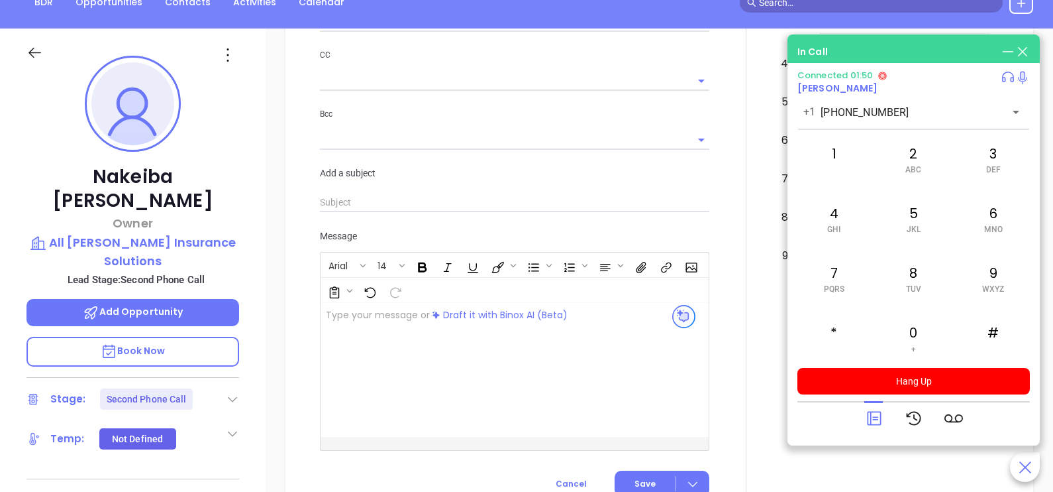
click at [151, 344] on span "Book Now" at bounding box center [133, 350] width 65 height 13
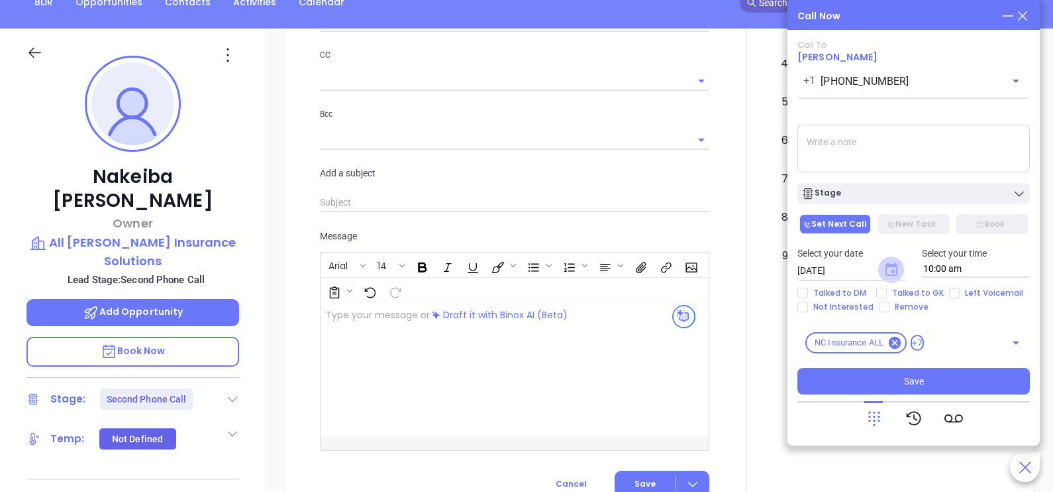
click at [890, 264] on icon "Choose date, selected date is Sep 20, 2025" at bounding box center [892, 268] width 12 height 13
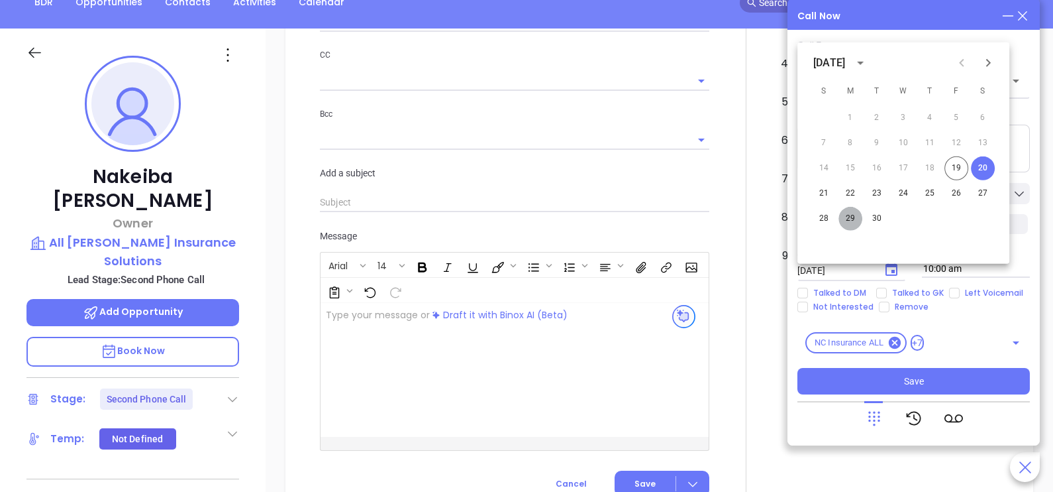
click at [855, 219] on button "29" at bounding box center [851, 219] width 24 height 24
type input "09/29/2025"
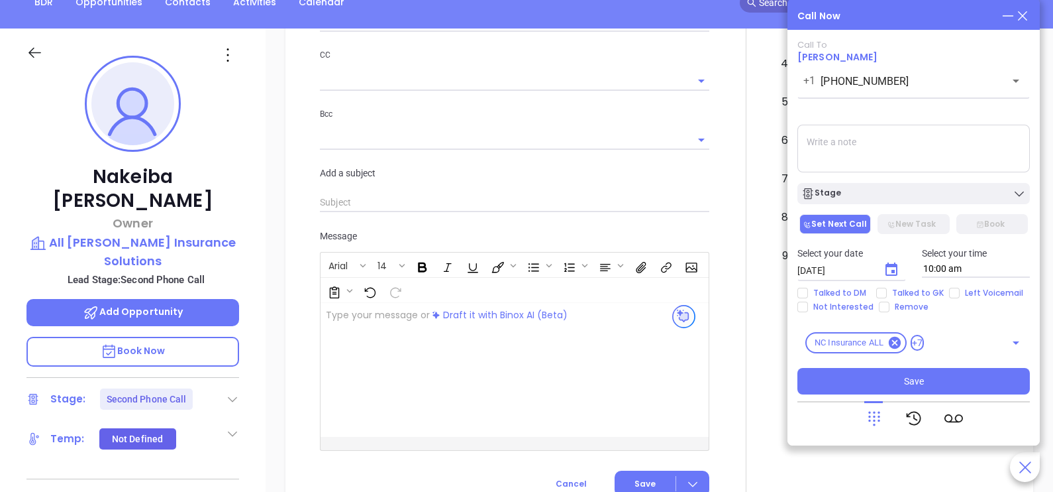
click at [863, 142] on textarea at bounding box center [914, 149] width 233 height 48
click at [931, 155] on textarea "DM agreed on me to cb by the end of the month maybe she agree on meeting" at bounding box center [914, 149] width 233 height 48
click at [913, 159] on textarea "DM agreed on me to cb by the end of the month maybe she agree on meeting" at bounding box center [914, 149] width 233 height 48
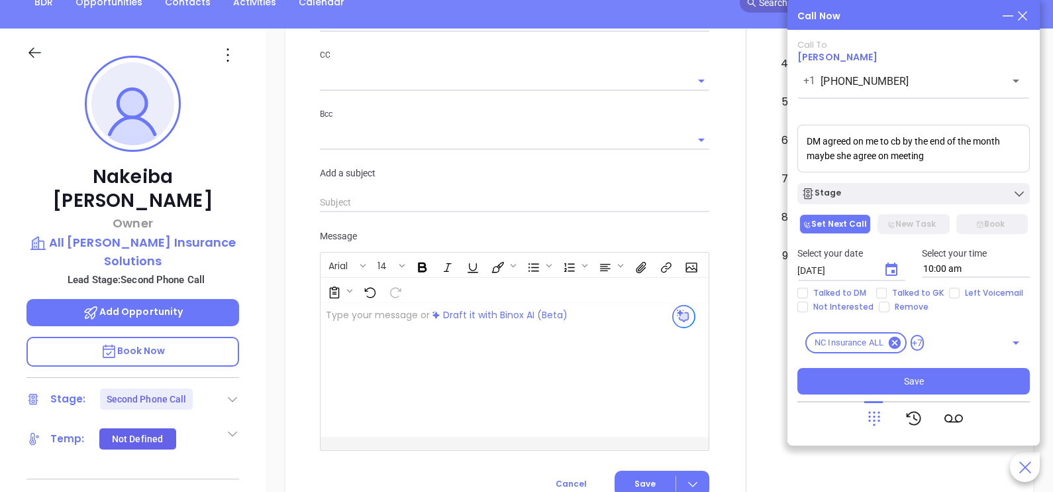
click at [913, 159] on textarea "DM agreed on me to cb by the end of the month maybe she agree on meeting" at bounding box center [914, 149] width 233 height 48
drag, startPoint x: 933, startPoint y: 158, endPoint x: 811, endPoint y: 159, distance: 122.6
click at [811, 159] on textarea "DM agreed on me to cb by the end of the month maybe she agree on meeting" at bounding box center [914, 149] width 233 height 48
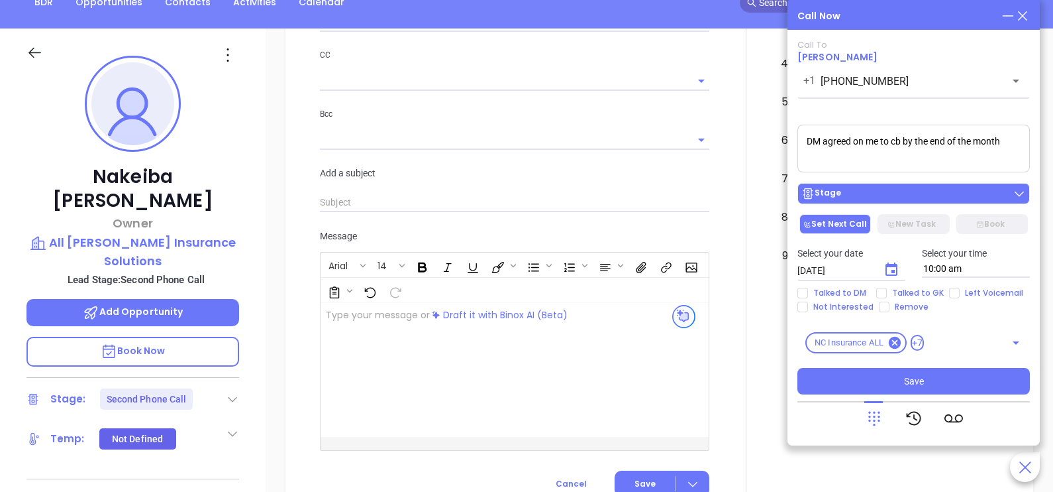
type textarea "DM agreed on me to cb by the end of the month"
click at [855, 195] on div "Stage" at bounding box center [914, 193] width 225 height 13
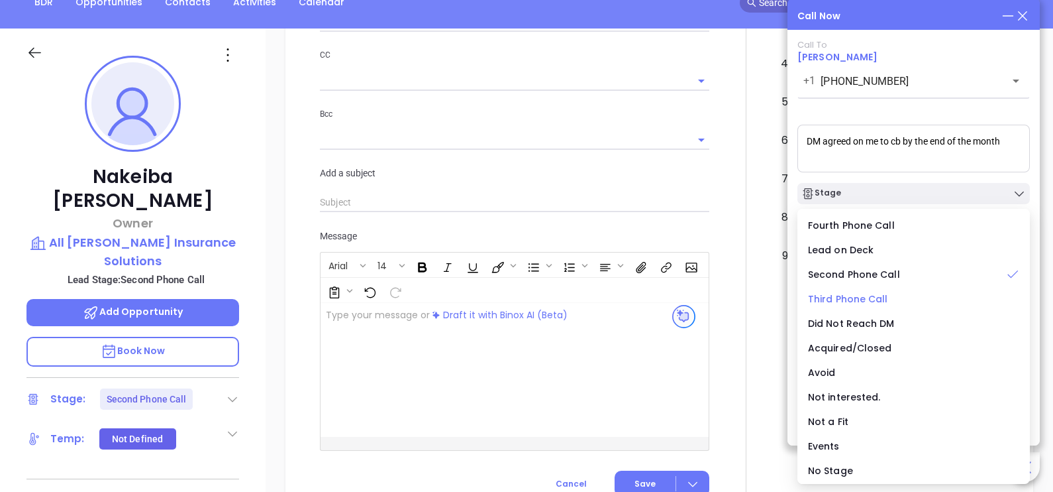
click at [850, 297] on span "Third Phone Call" at bounding box center [848, 298] width 80 height 13
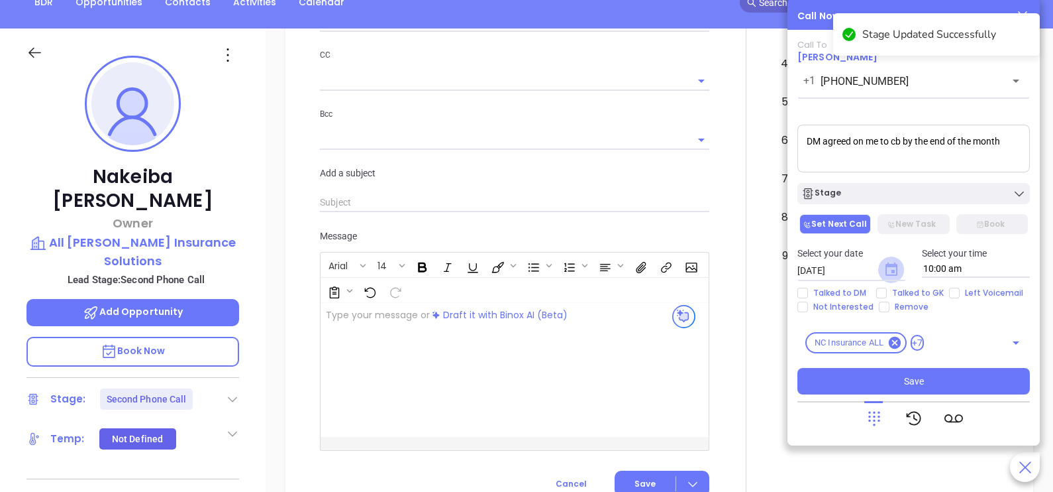
click at [891, 266] on icon "Choose date, selected date is Sep 29, 2025" at bounding box center [892, 268] width 12 height 13
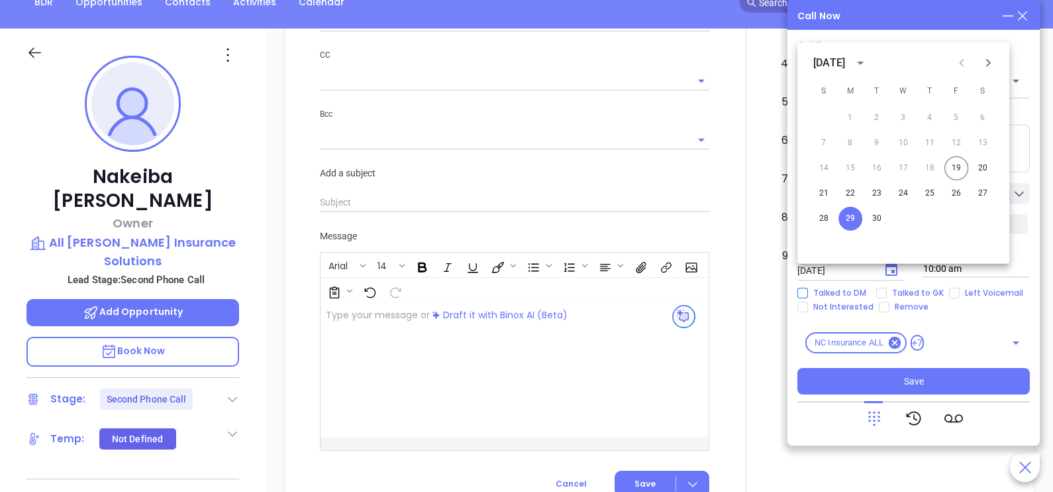
click at [849, 291] on span "Talked to DM" at bounding box center [840, 293] width 64 height 11
click at [808, 291] on input "Talked to DM" at bounding box center [803, 293] width 11 height 11
checkbox input "true"
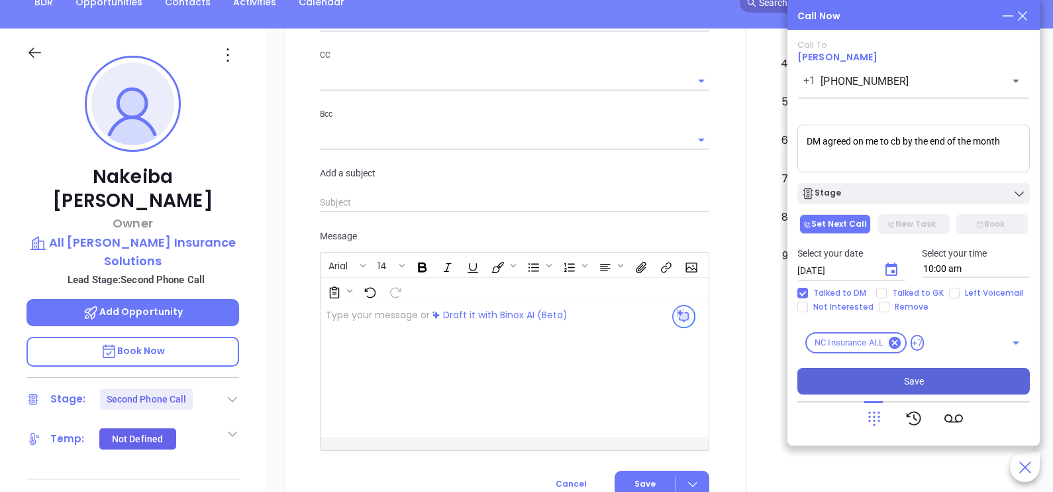
click at [919, 368] on button "Save" at bounding box center [914, 381] width 233 height 26
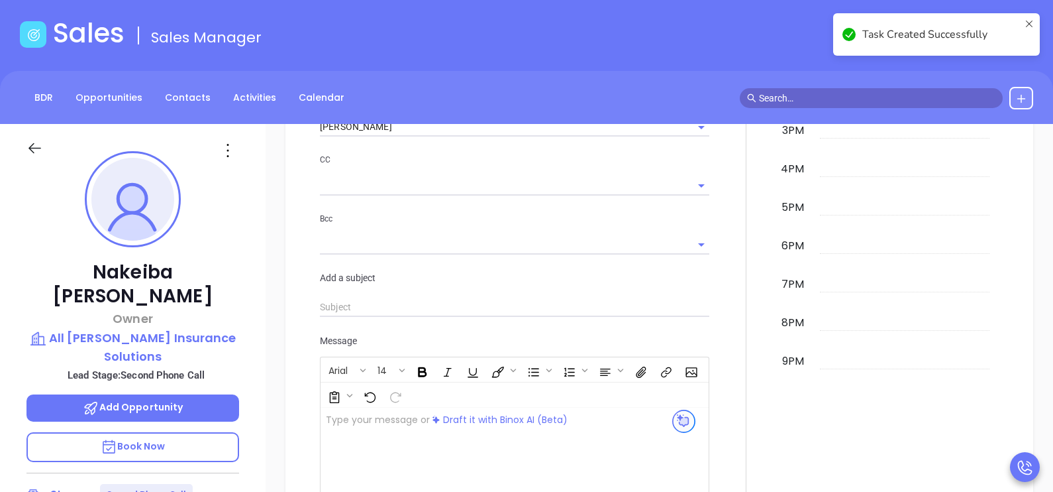
scroll to position [0, 0]
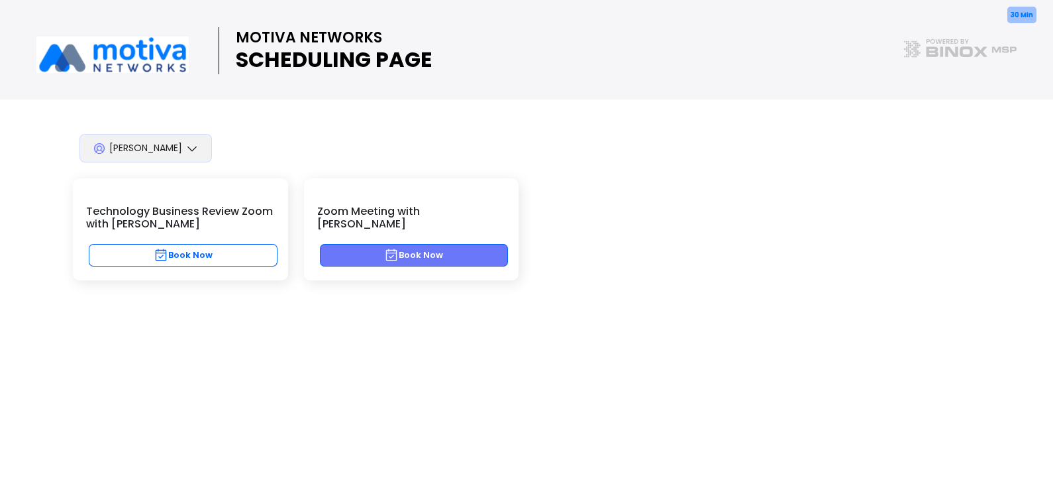
click at [431, 244] on button "Book Now" at bounding box center [414, 255] width 189 height 23
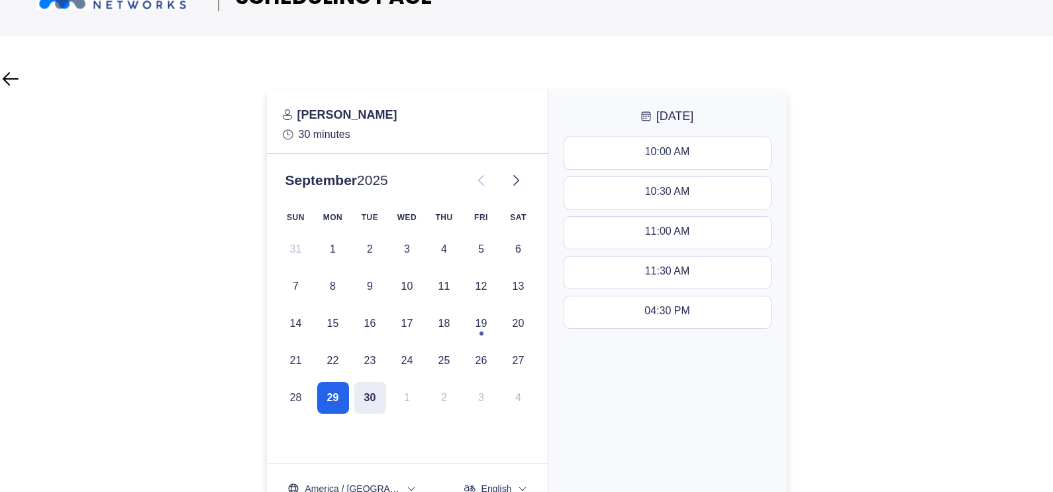
scroll to position [66, 0]
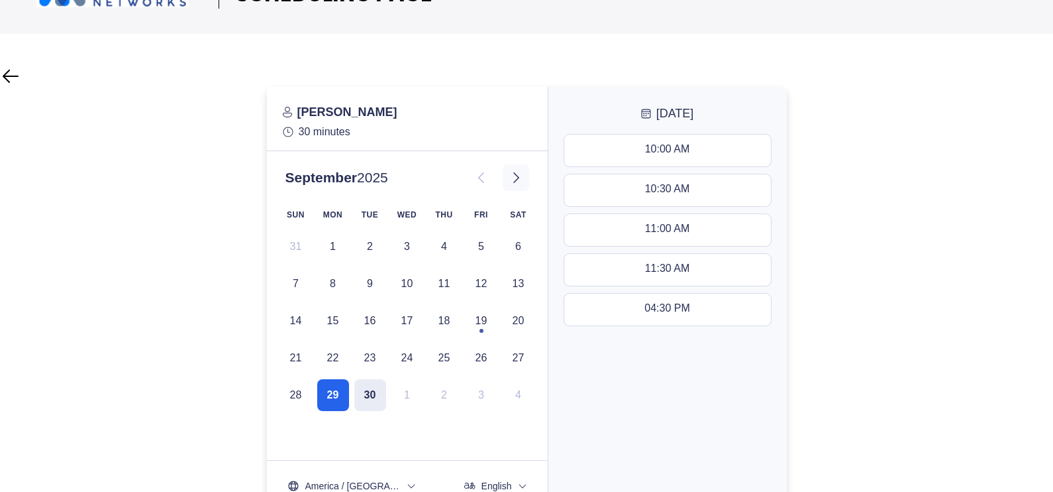
click at [519, 183] on icon at bounding box center [516, 178] width 16 height 16
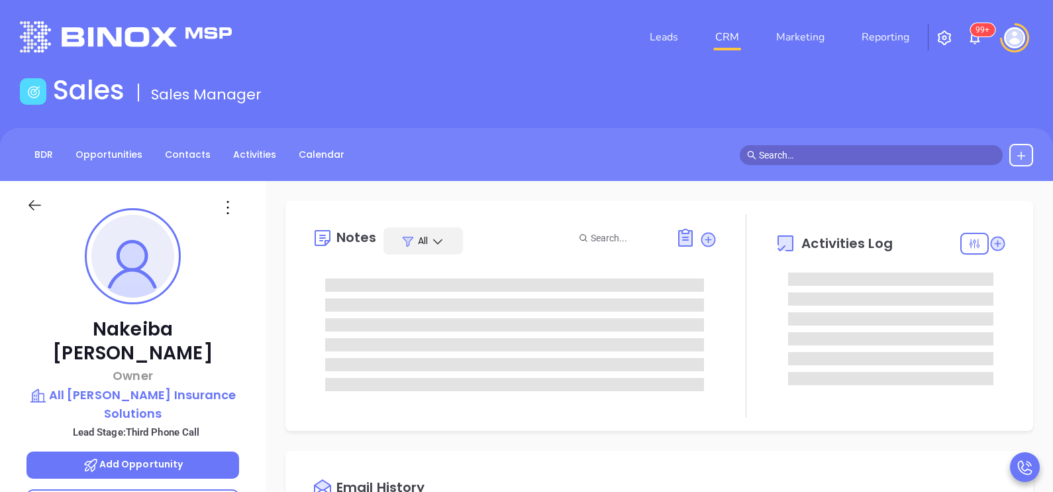
type input "[DATE]"
type input "[PERSON_NAME]"
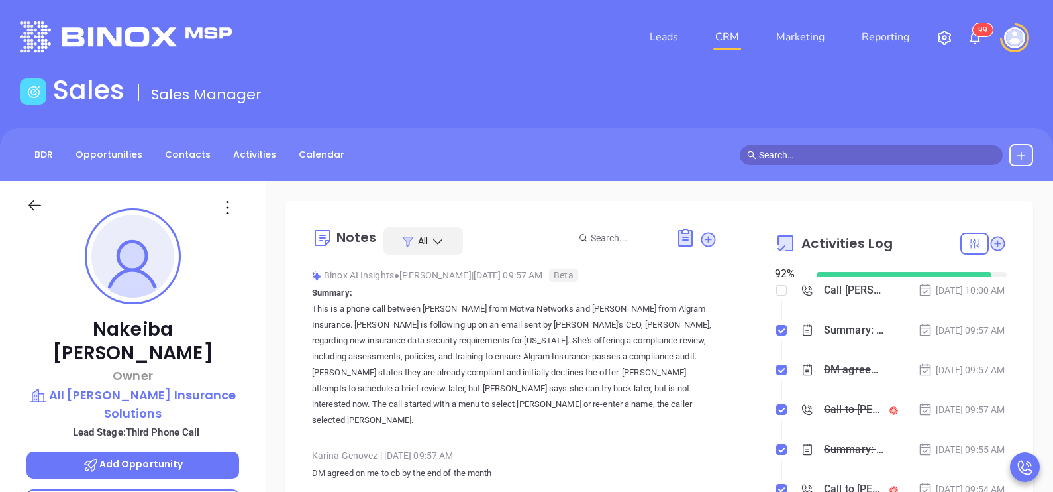
click at [944, 319] on li "Call [PERSON_NAME] to follow up [DATE] 10:00 AM" at bounding box center [892, 303] width 229 height 36
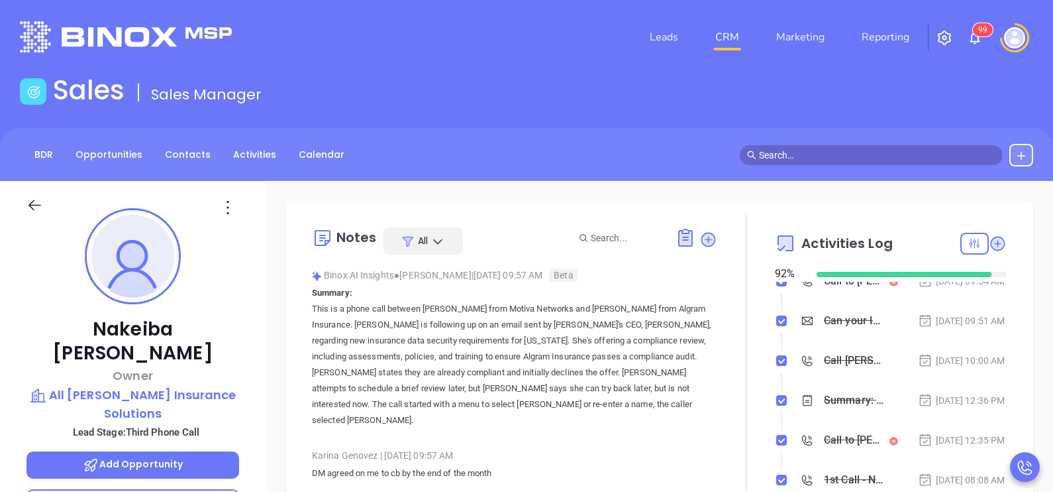
scroll to position [232, 0]
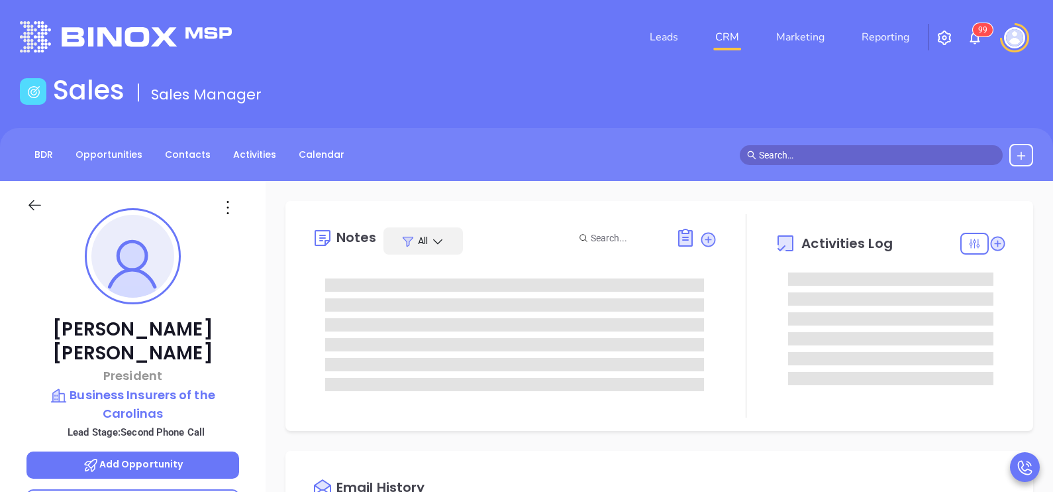
scroll to position [307, 0]
type input "[PERSON_NAME]"
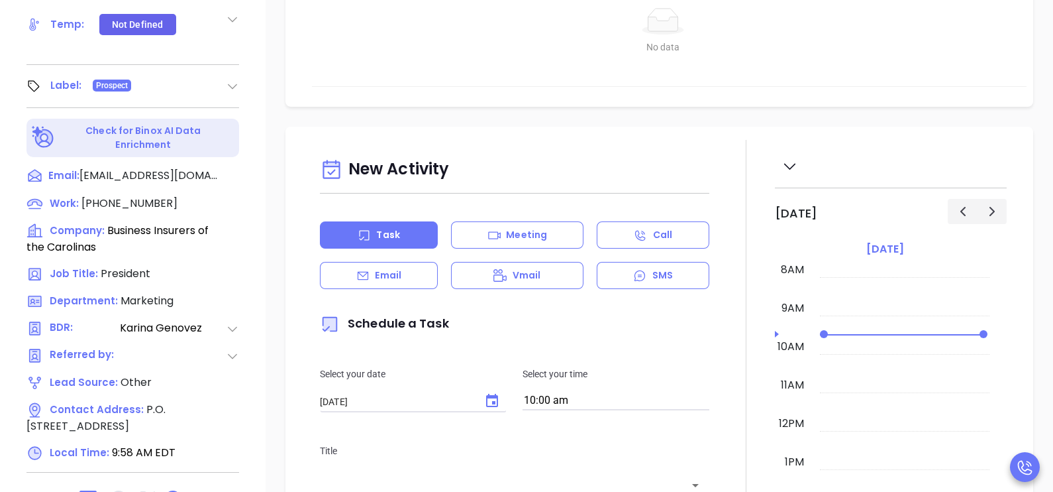
scroll to position [616, 0]
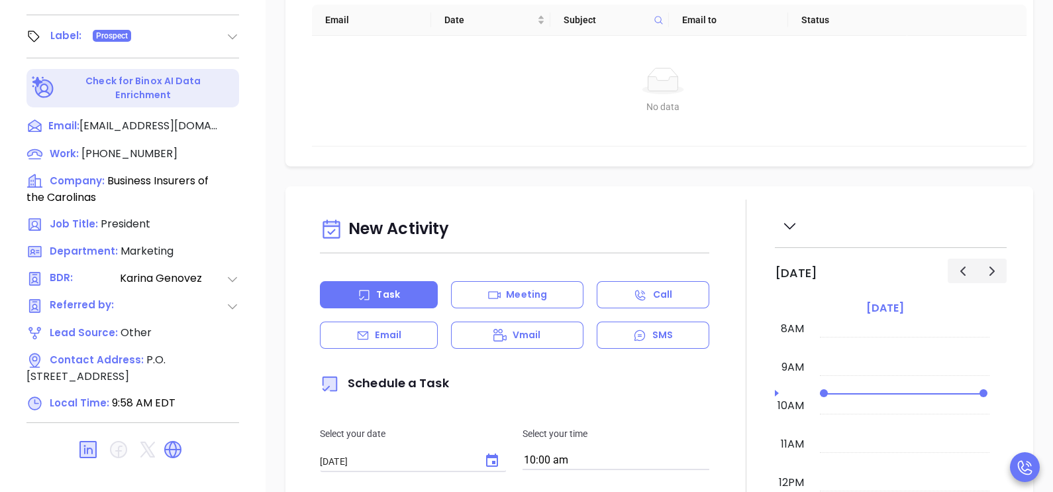
click at [401, 227] on div "New Activity" at bounding box center [515, 230] width 390 height 34
click at [424, 332] on div "Email" at bounding box center [379, 334] width 118 height 27
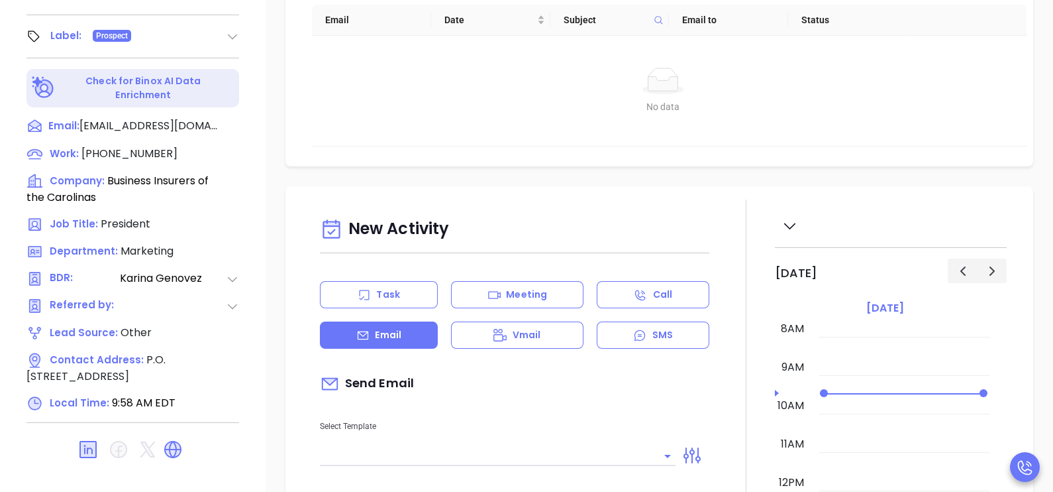
type input "[PERSON_NAME]"
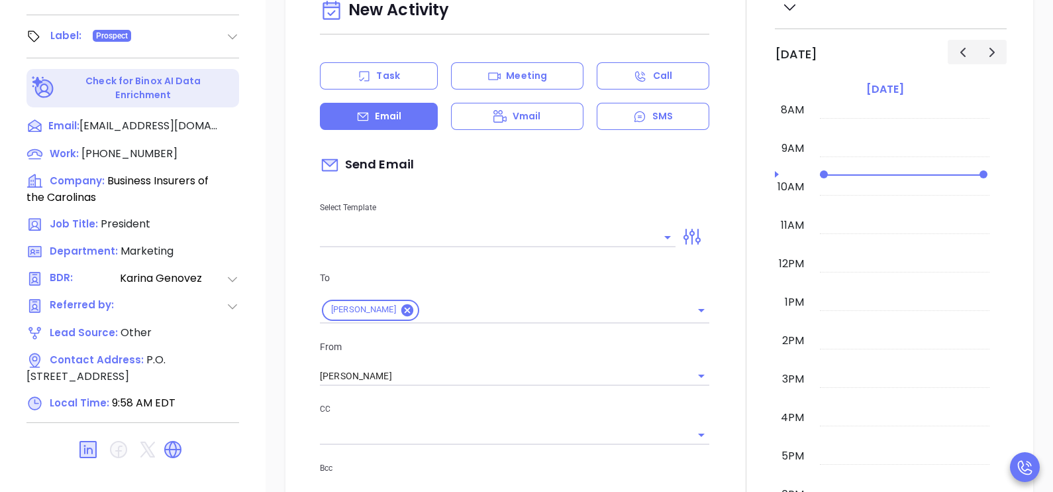
scroll to position [297, 0]
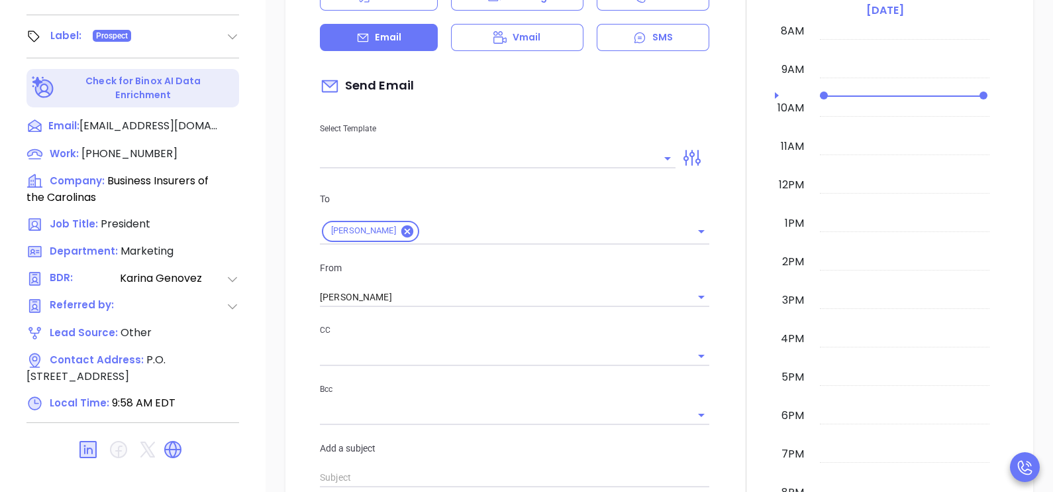
click at [545, 160] on input "text" at bounding box center [488, 157] width 336 height 19
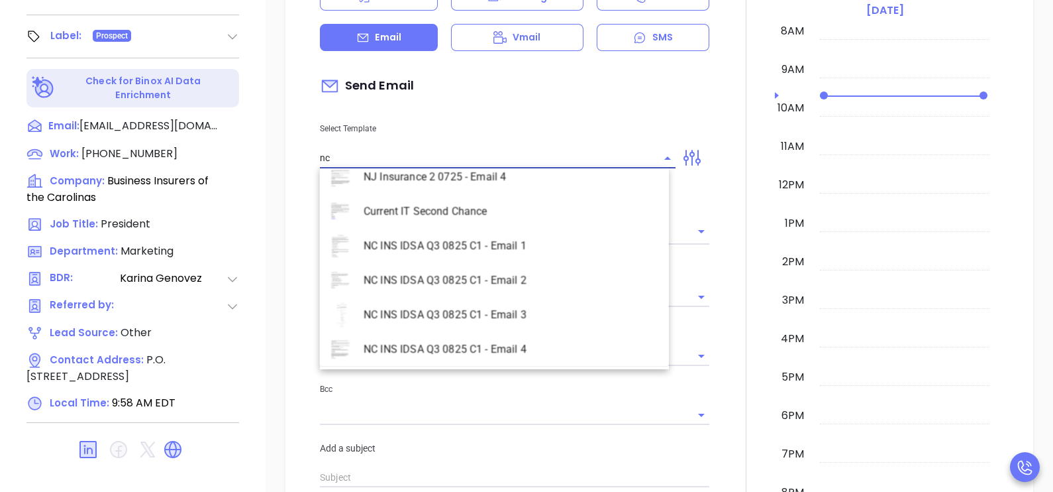
scroll to position [606, 0]
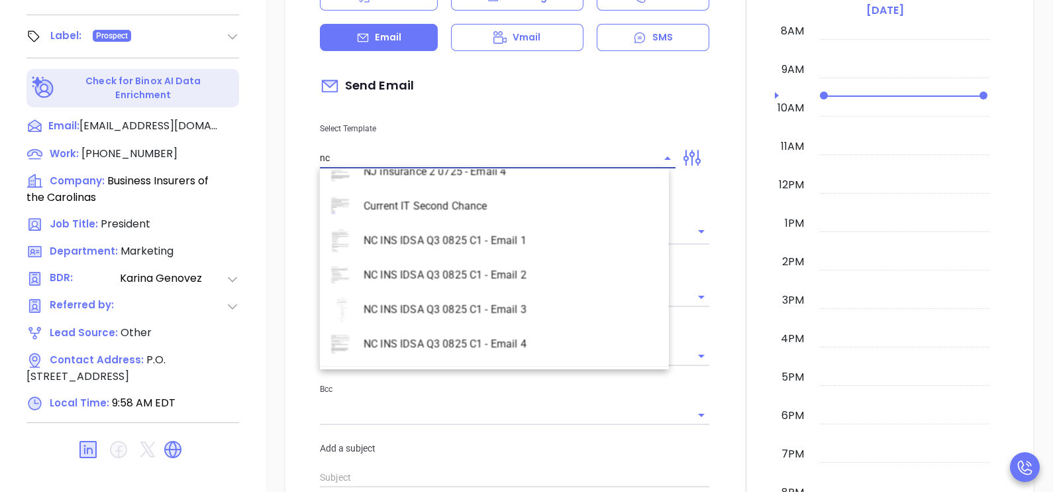
click at [561, 279] on li "NC INS IDSA Q3 0825 C1 - Email 2" at bounding box center [494, 275] width 349 height 34
type input "NC INS IDSA Q3 0825 C1 - Email 2"
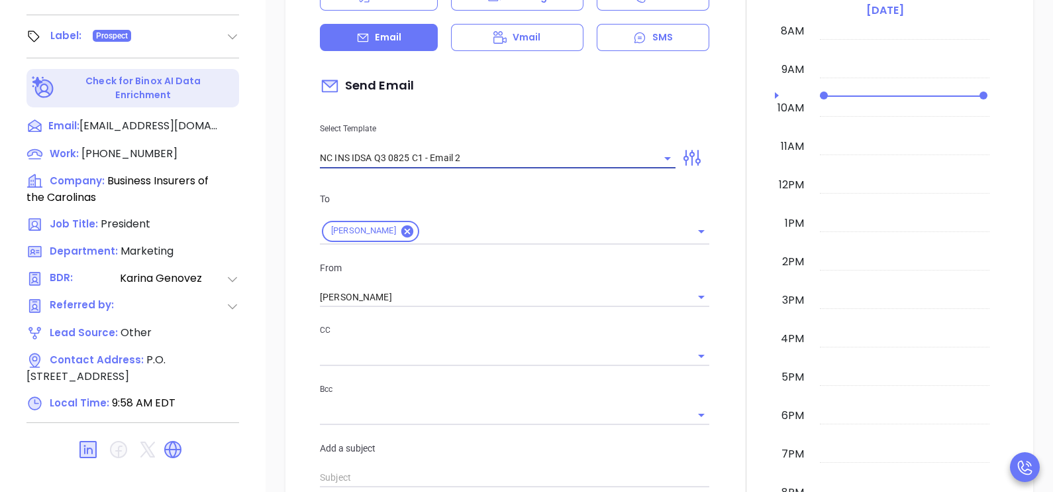
type input "Can your IT partner prove you're covered?"
type input "NC INS IDSA Q3 0825 C1 - Email 2"
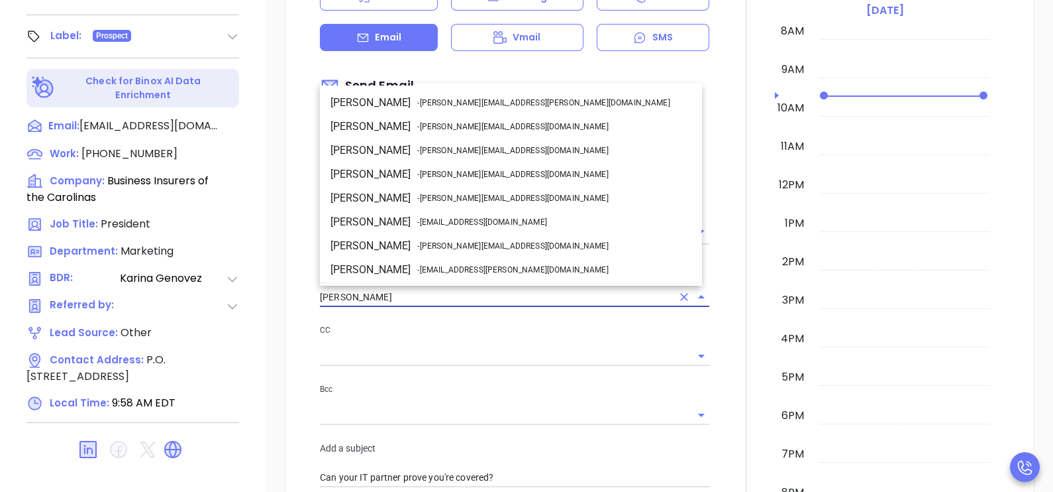
scroll to position [70, 0]
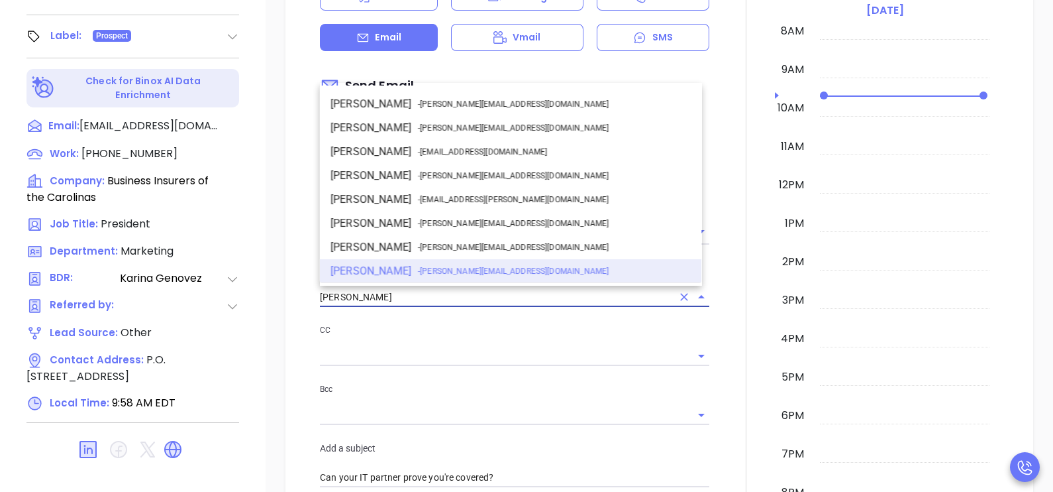
click at [511, 299] on input "[PERSON_NAME]" at bounding box center [496, 297] width 352 height 19
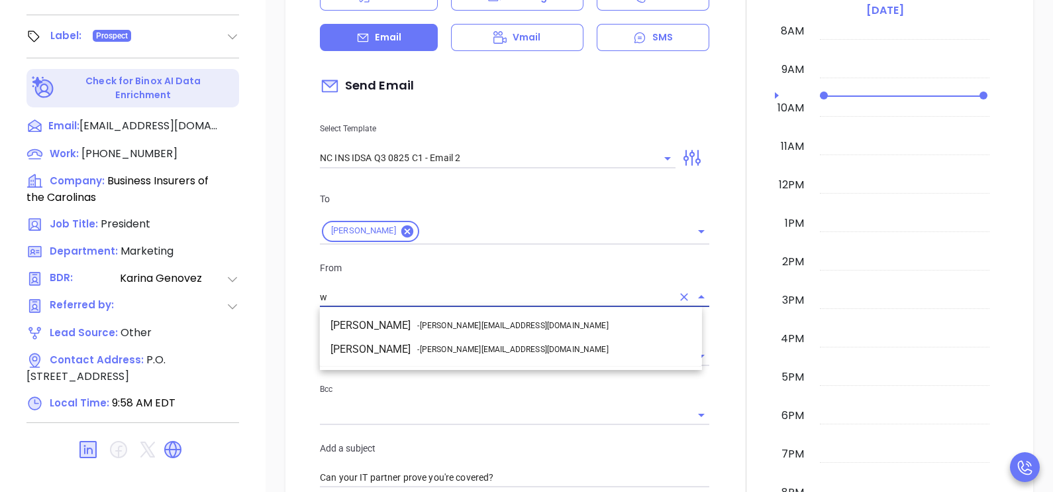
scroll to position [0, 0]
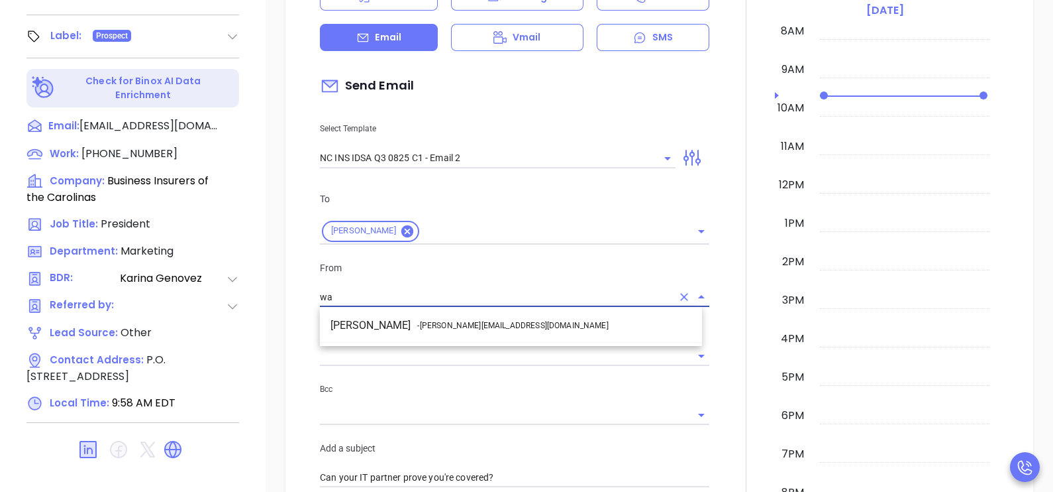
click at [532, 329] on li "Walter Contreras - [EMAIL_ADDRESS][DOMAIN_NAME]" at bounding box center [511, 325] width 382 height 24
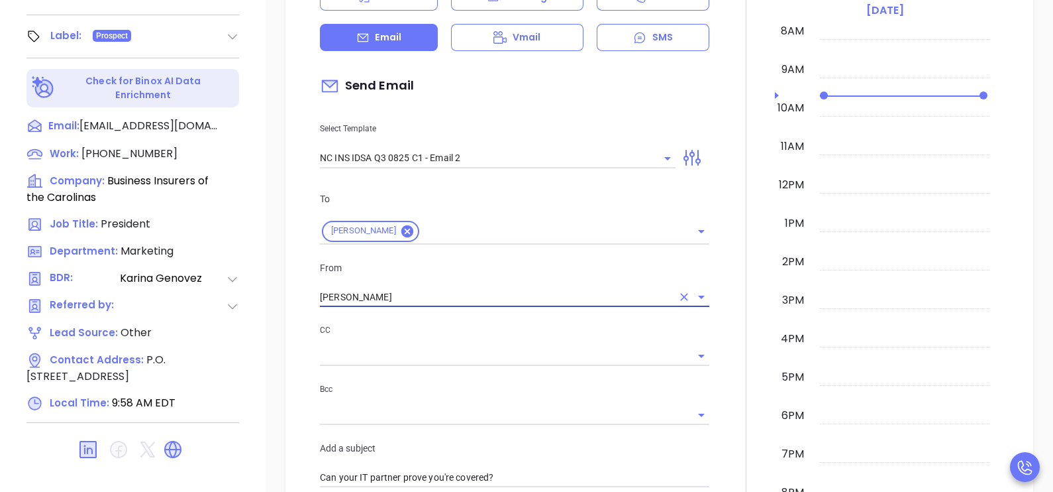
type input "[PERSON_NAME]"
click at [722, 285] on div at bounding box center [746, 468] width 58 height 1132
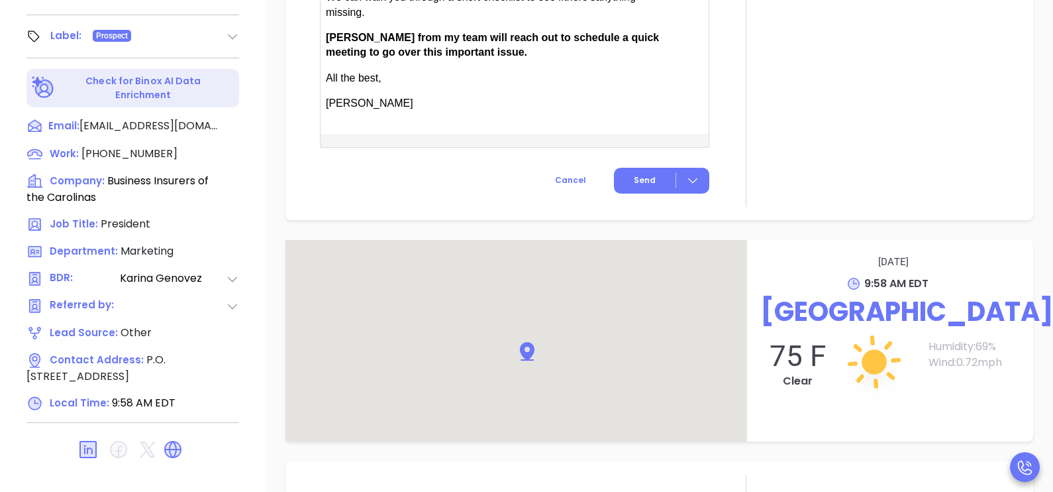
scroll to position [1126, 0]
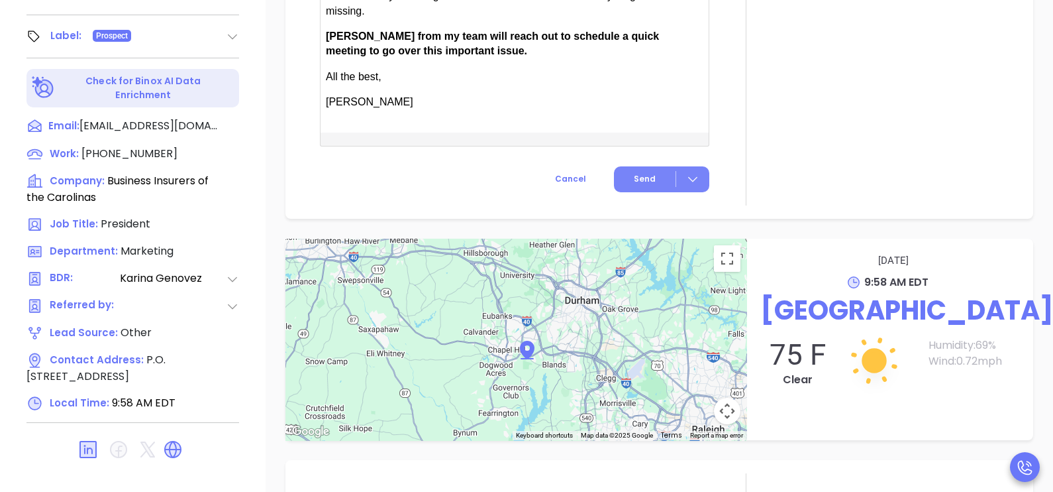
click at [634, 175] on span "Send" at bounding box center [645, 179] width 22 height 12
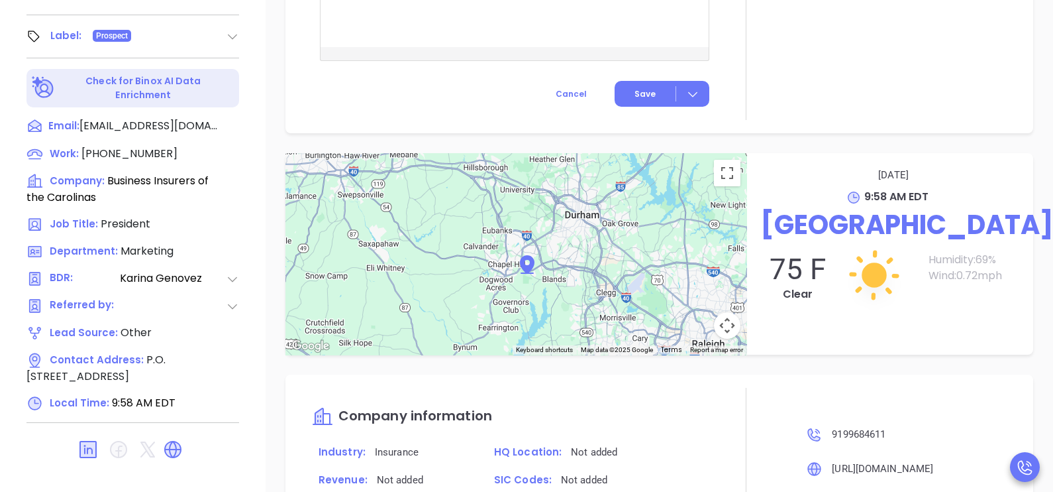
scroll to position [961, 0]
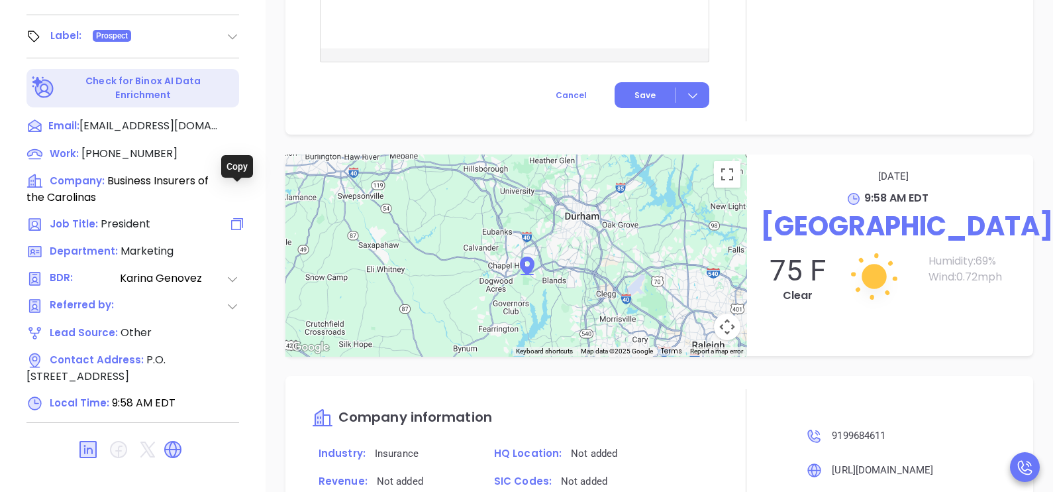
click at [232, 216] on icon at bounding box center [237, 224] width 16 height 16
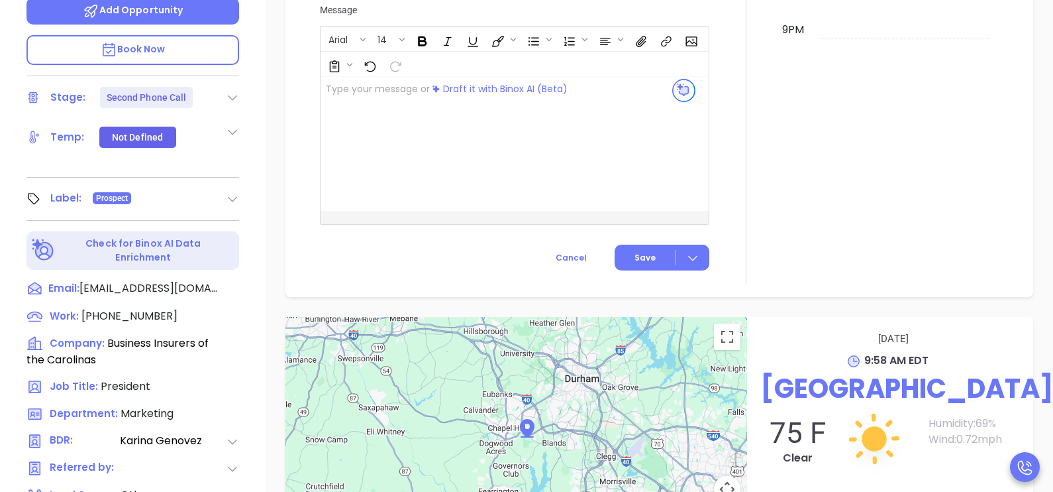
scroll to position [417, 0]
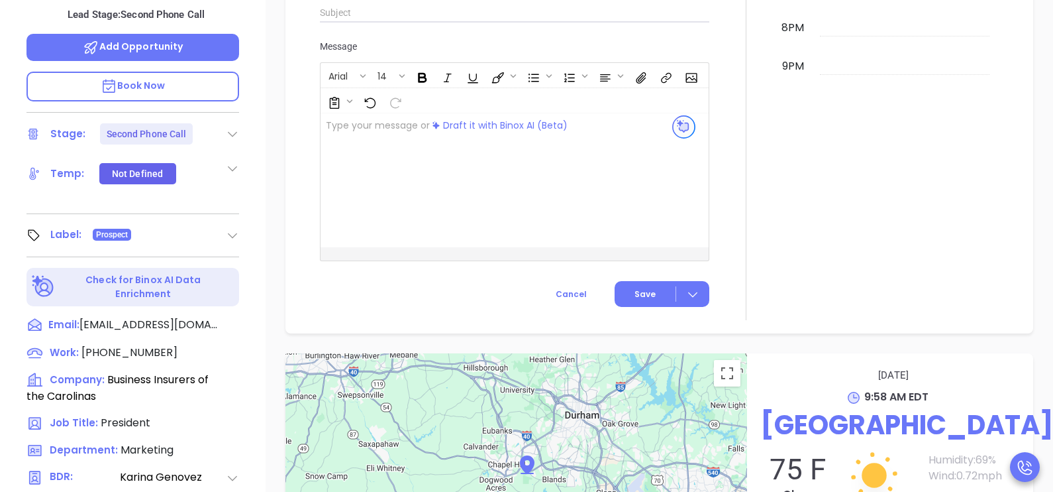
click at [205, 76] on div "[PERSON_NAME] President Business Insurers of the Carolinas Lead Stage: Second P…" at bounding box center [133, 70] width 266 height 615
click at [198, 72] on p "Book Now" at bounding box center [132, 87] width 213 height 30
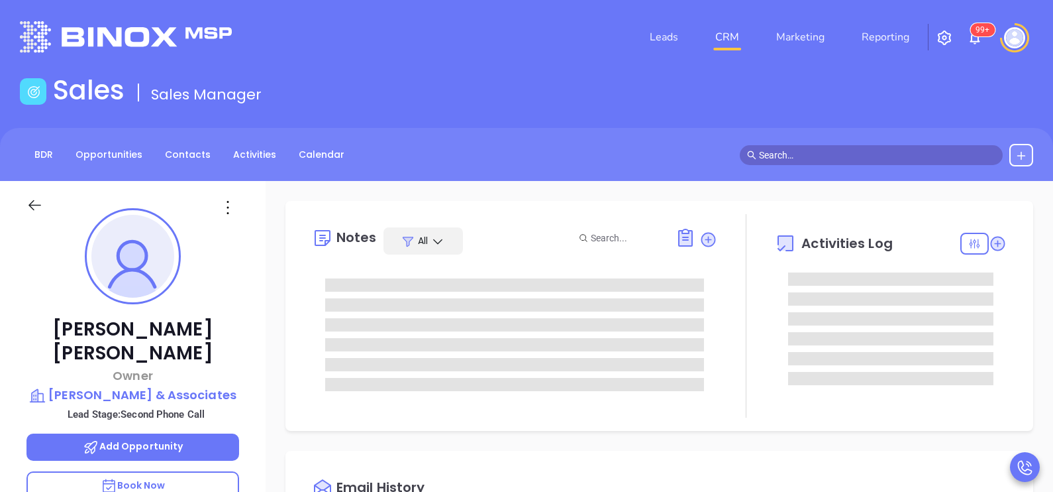
type input "[DATE]"
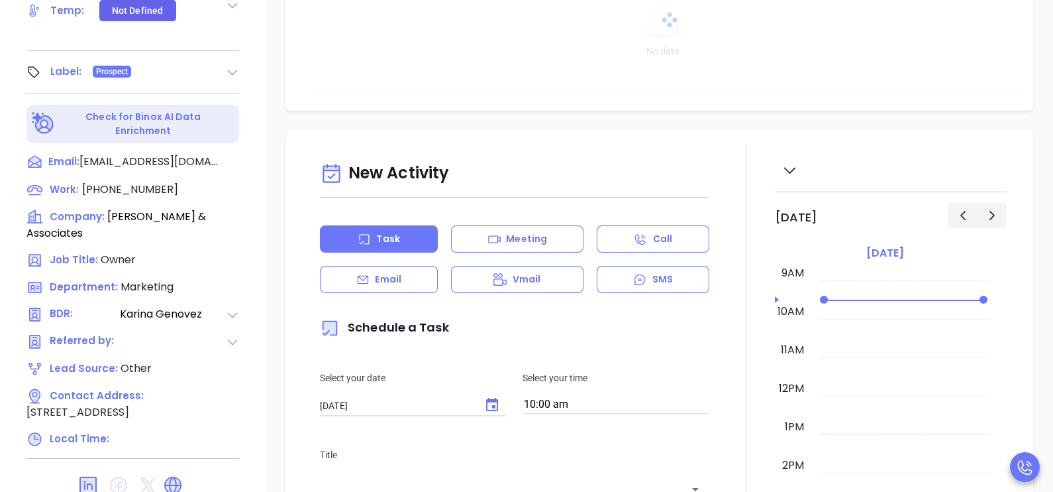
scroll to position [616, 0]
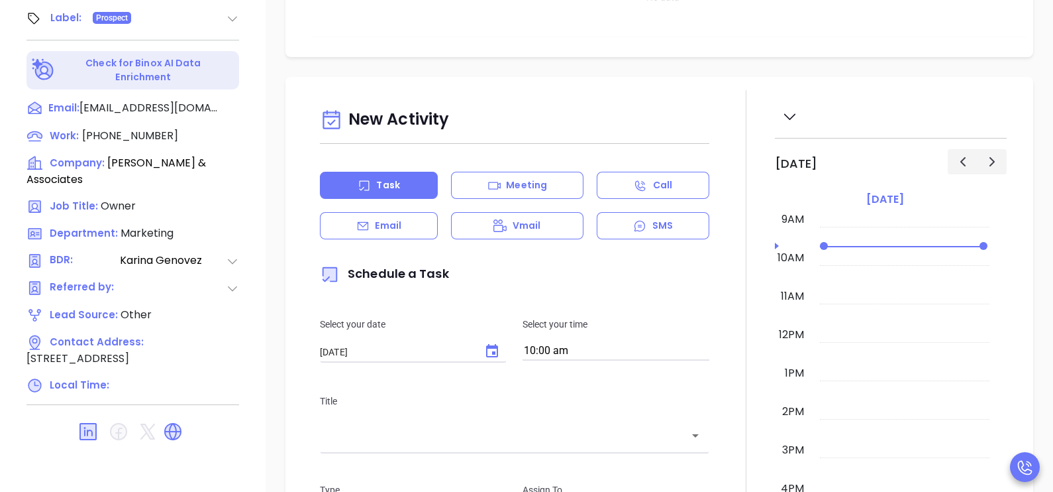
type input "[PERSON_NAME]"
click at [405, 232] on div "Email" at bounding box center [379, 225] width 118 height 27
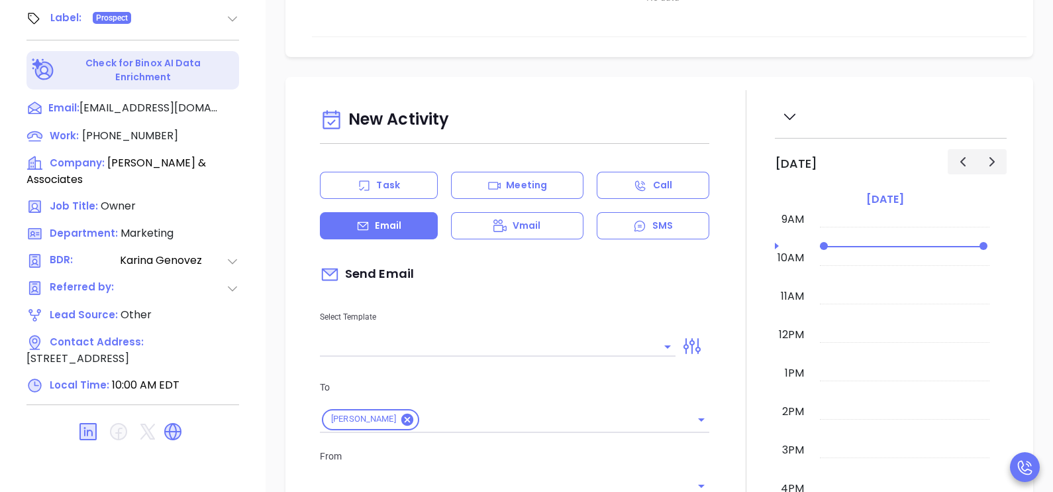
type input "[PERSON_NAME]"
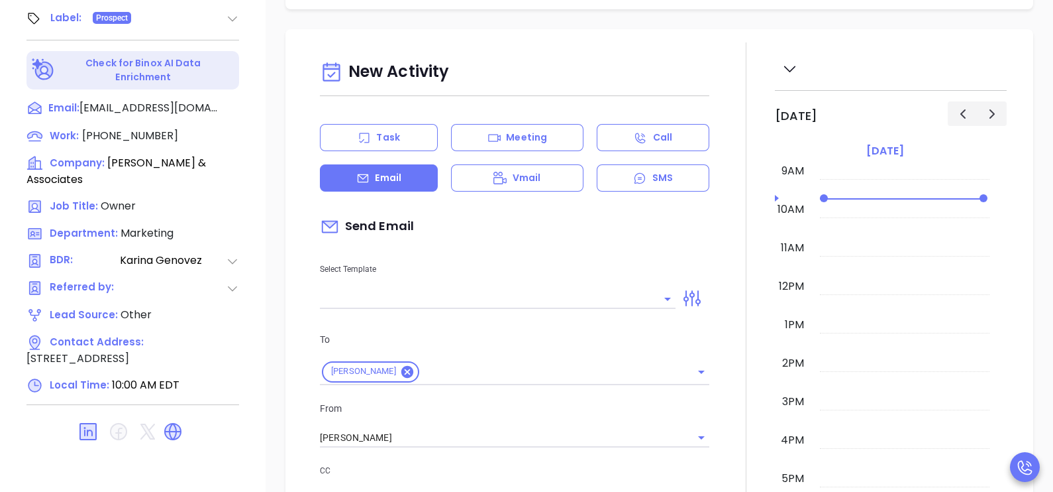
scroll to position [165, 0]
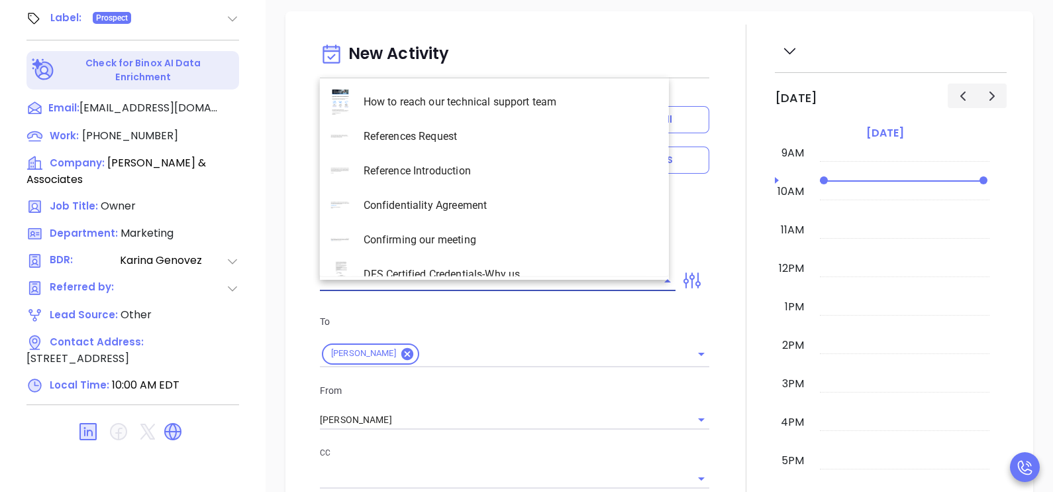
click at [590, 286] on input "text" at bounding box center [488, 280] width 336 height 19
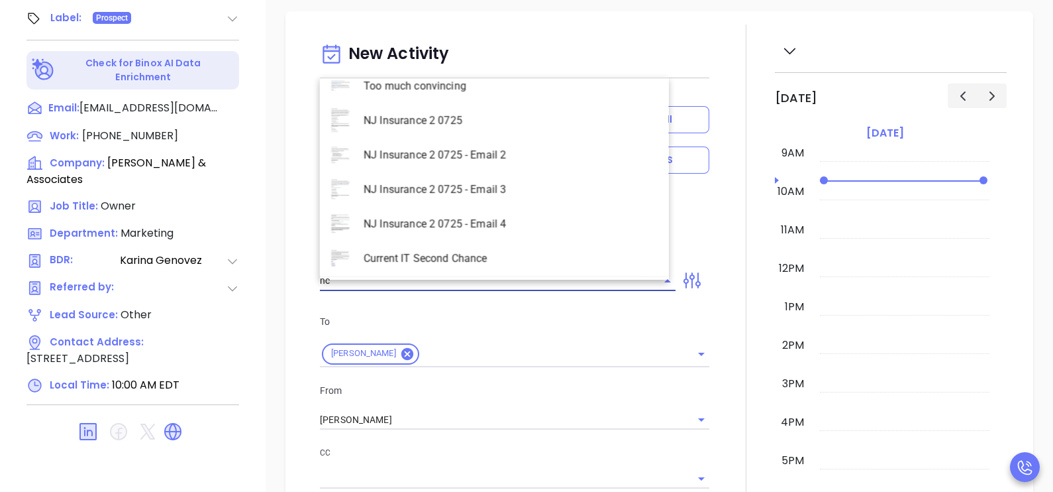
scroll to position [606, 0]
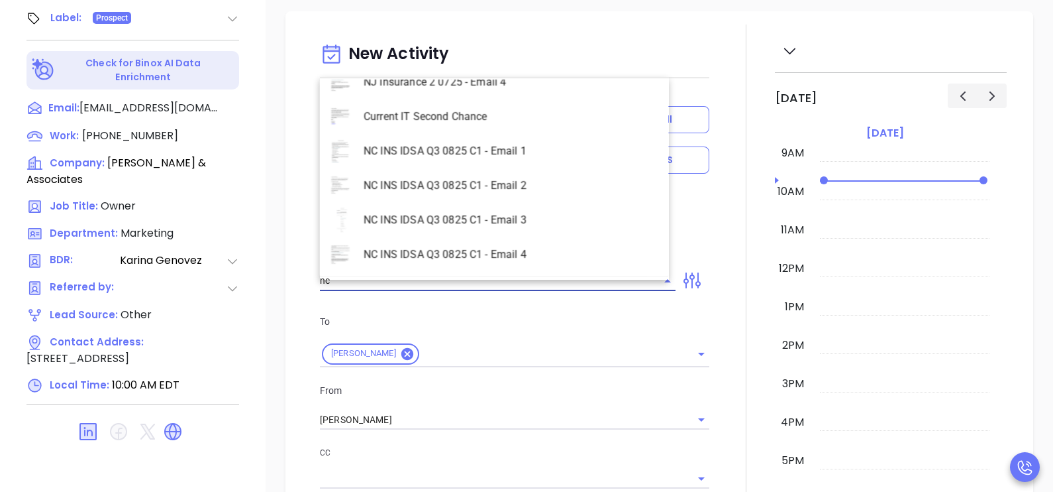
click at [540, 180] on li "NC INS IDSA Q3 0825 C1 - Email 2" at bounding box center [494, 185] width 349 height 34
type input "NC INS IDSA Q3 0825 C1 - Email 2"
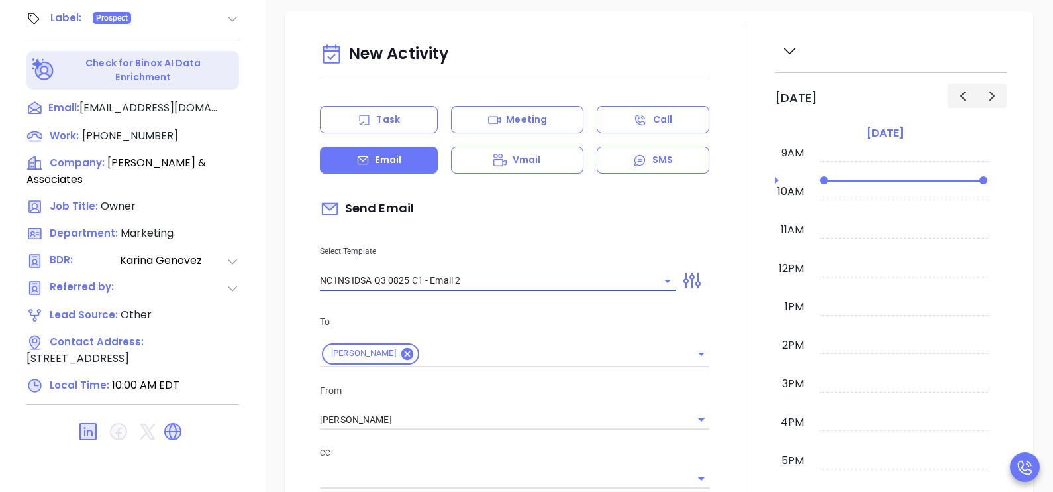
type input "Can your IT partner prove you're covered?"
type input "NC INS IDSA Q3 0825 C1 - Email 2"
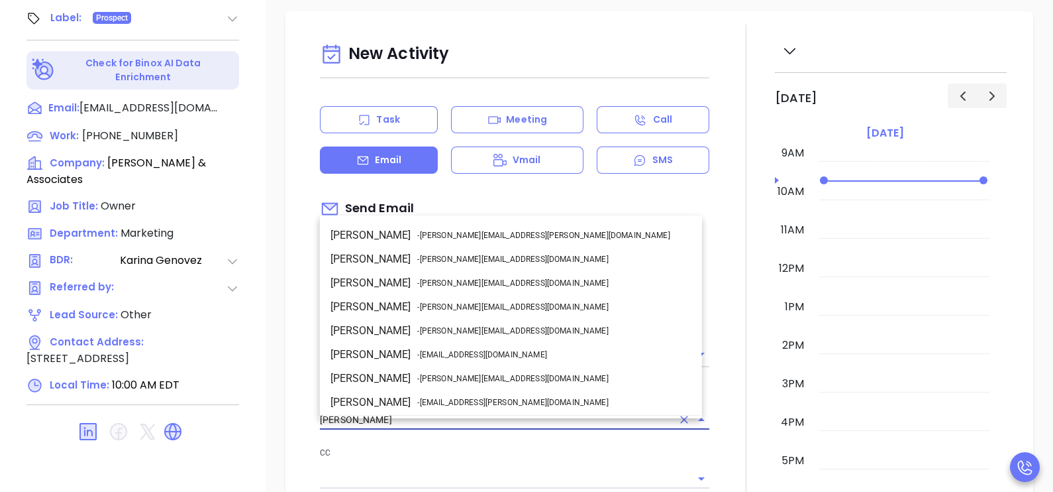
click at [530, 427] on input "Karina Genovez" at bounding box center [496, 419] width 352 height 19
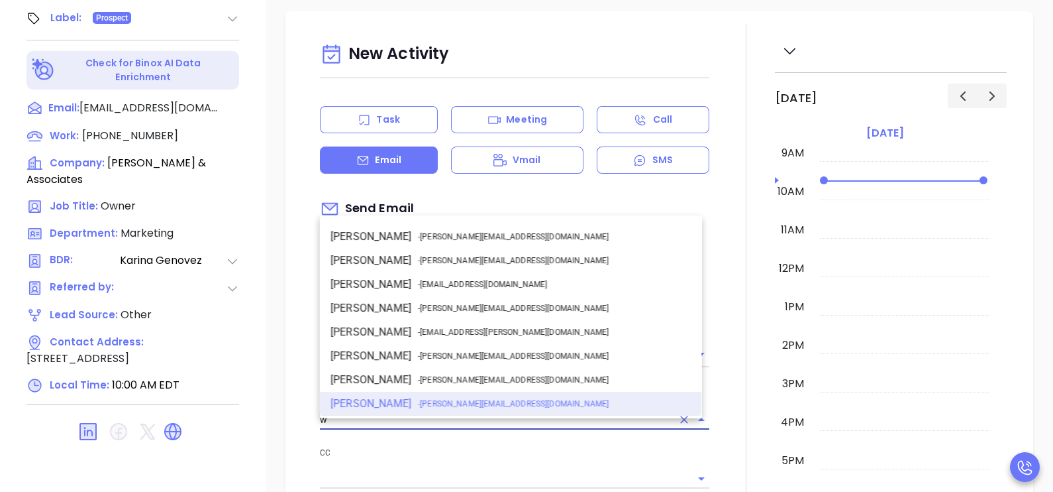
scroll to position [0, 0]
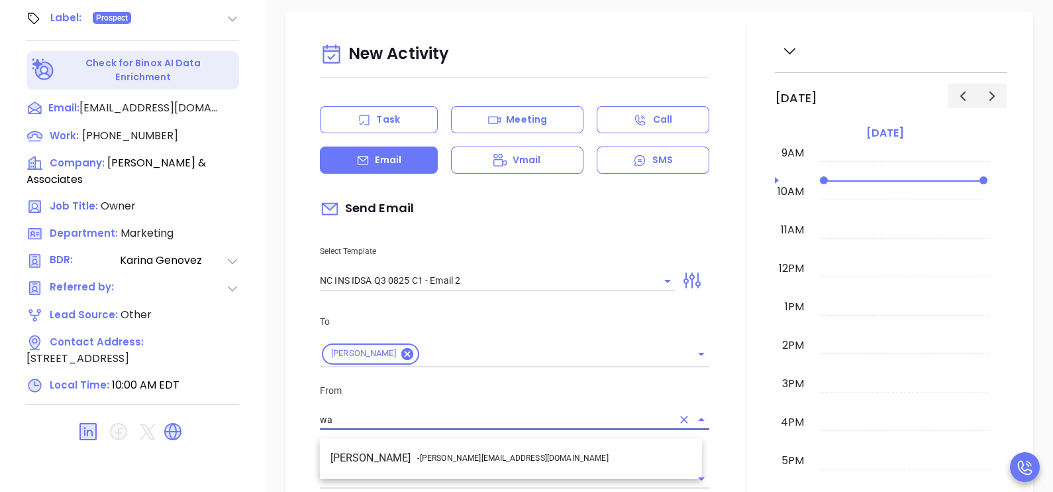
click at [542, 466] on li "Walter Contreras - walter@motiva.net" at bounding box center [511, 458] width 382 height 24
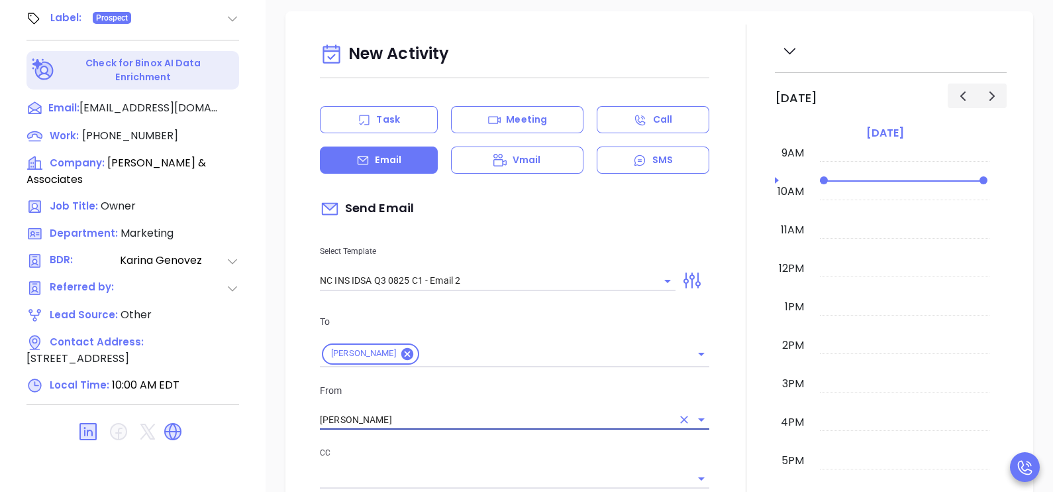
type input "[PERSON_NAME]"
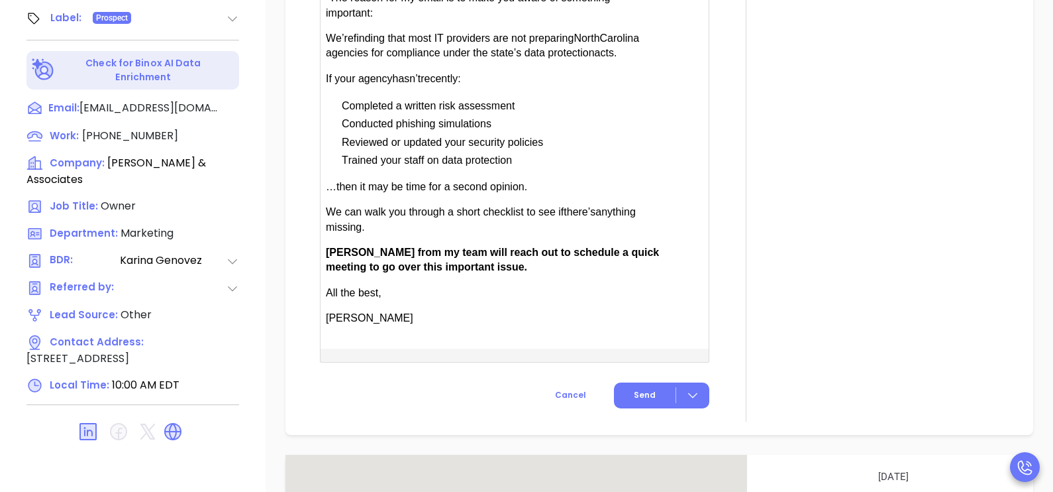
scroll to position [927, 0]
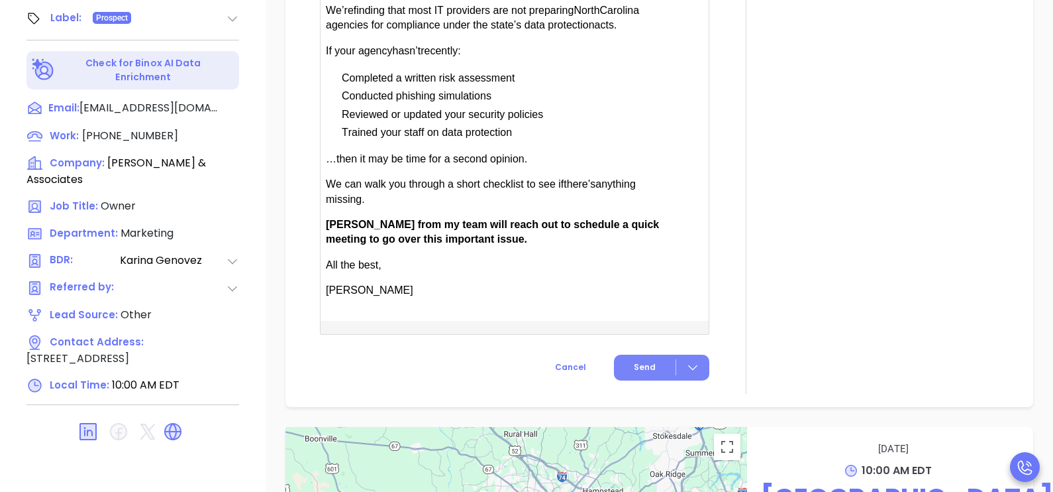
click at [653, 380] on button "Send" at bounding box center [661, 367] width 95 height 26
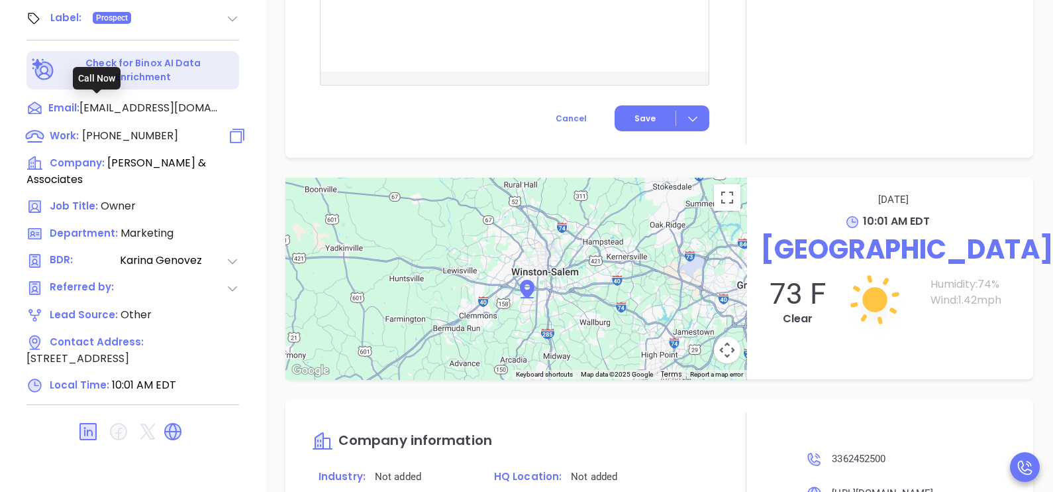
click at [146, 128] on span "(336) 245-2500" at bounding box center [130, 135] width 96 height 15
type input "(336) 245-2500"
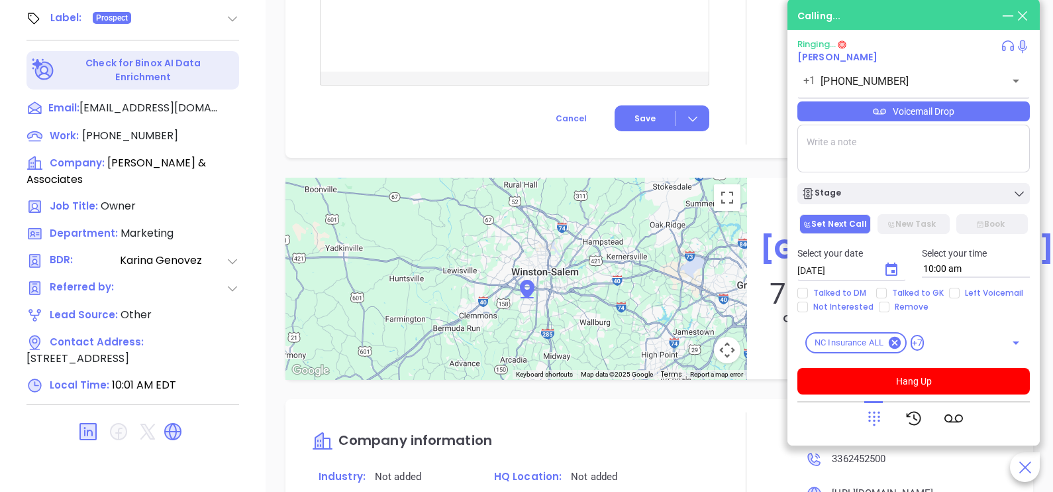
click at [872, 417] on icon at bounding box center [874, 418] width 19 height 19
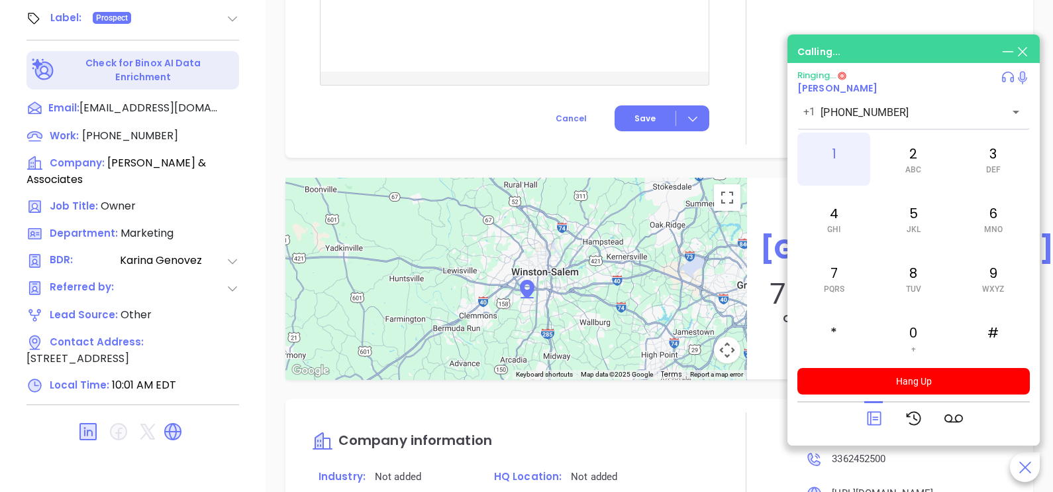
click at [826, 169] on div "1" at bounding box center [834, 158] width 73 height 53
click at [873, 412] on icon at bounding box center [874, 418] width 14 height 14
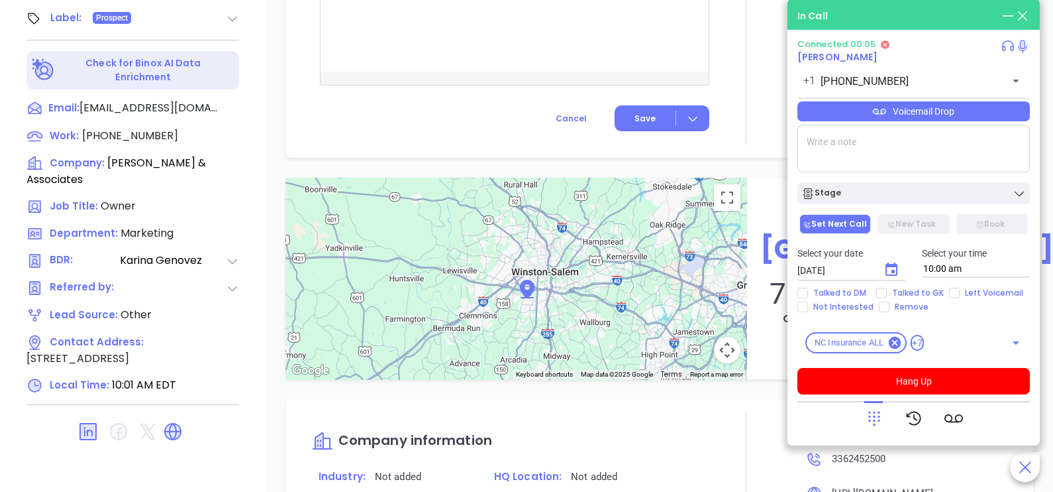
click at [875, 416] on icon at bounding box center [874, 418] width 19 height 19
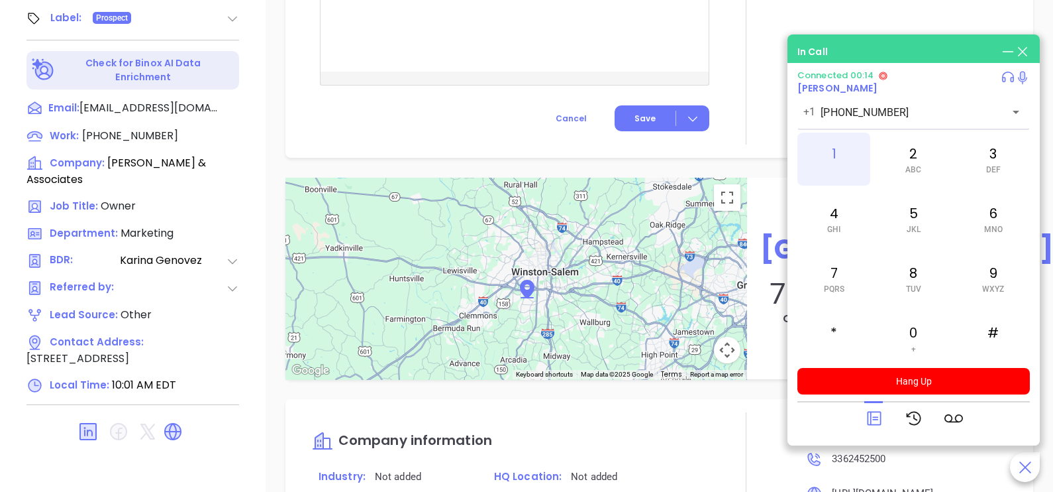
click at [829, 162] on div "1" at bounding box center [834, 158] width 73 height 53
click at [989, 339] on div "#" at bounding box center [993, 337] width 73 height 53
click at [878, 423] on icon at bounding box center [874, 418] width 19 height 19
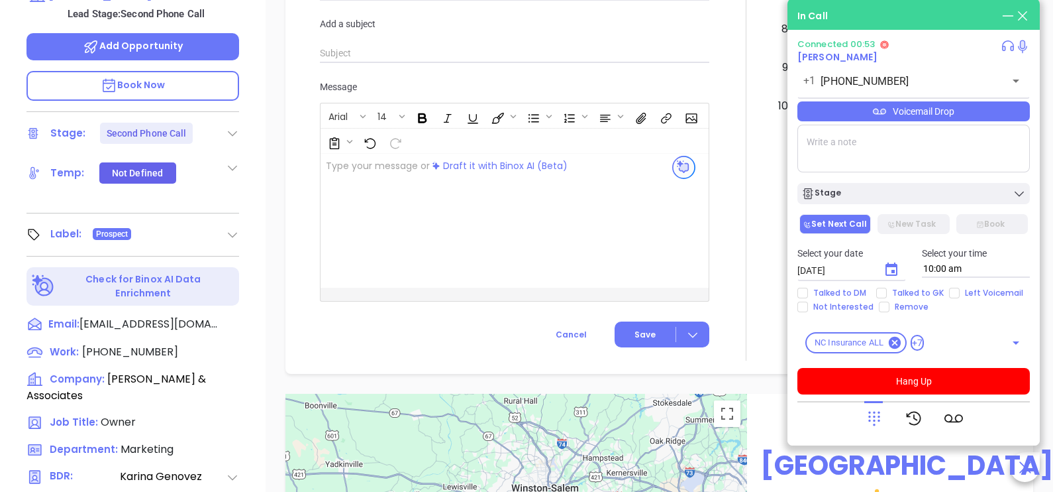
scroll to position [384, 0]
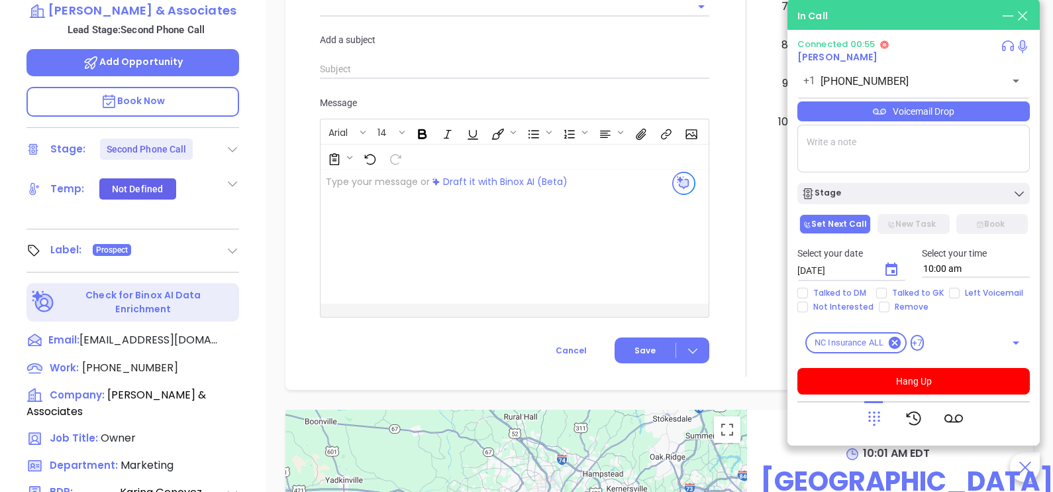
click at [206, 87] on p "Book Now" at bounding box center [132, 102] width 213 height 30
click at [254, 180] on div "Edgar P. Roberts, Jr. Owner Roberts, Lawson & Associates Lead Stage: Second Pho…" at bounding box center [133, 104] width 266 height 615
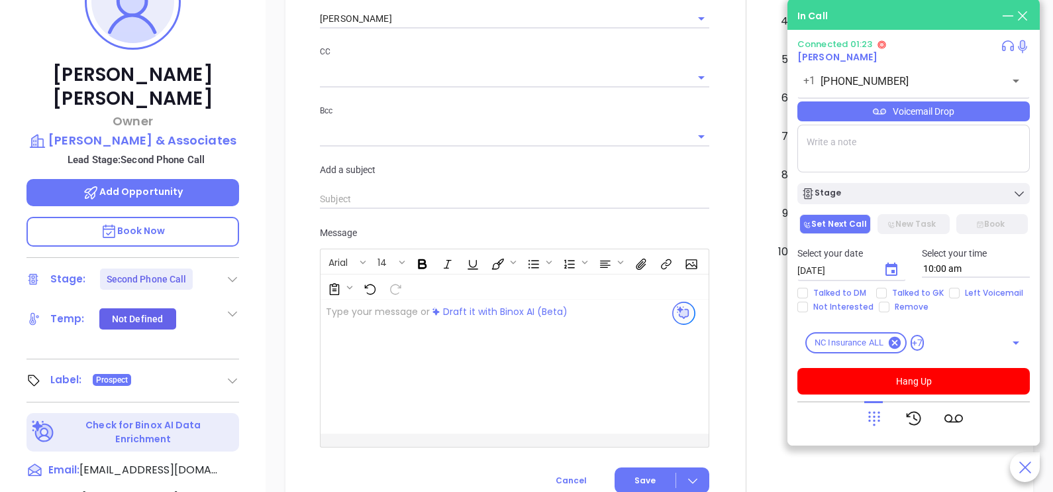
scroll to position [252, 0]
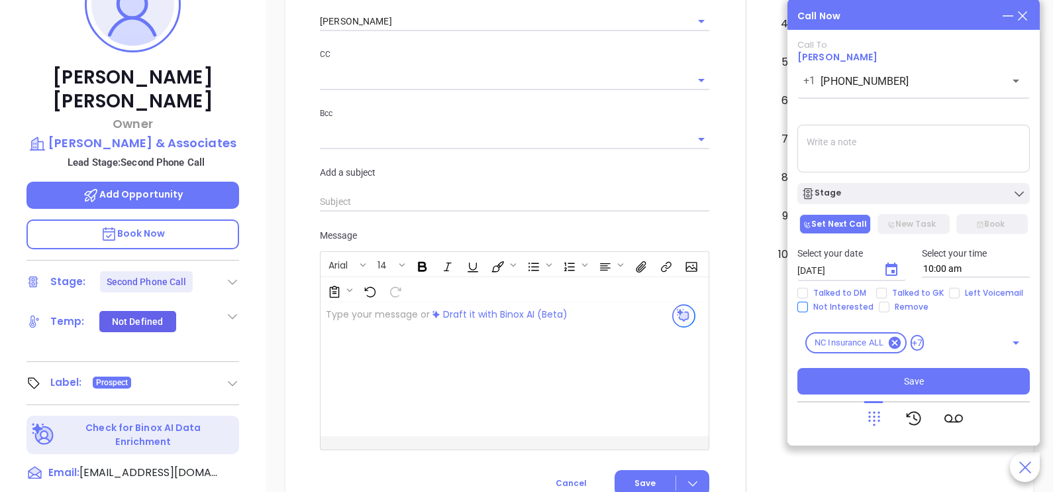
click at [858, 306] on span "Not Interested" at bounding box center [843, 306] width 71 height 11
click at [808, 306] on input "Not Interested" at bounding box center [803, 306] width 11 height 11
checkbox input "true"
click at [863, 293] on span "Talked to DM" at bounding box center [840, 293] width 64 height 11
click at [808, 293] on input "Talked to DM" at bounding box center [803, 293] width 11 height 11
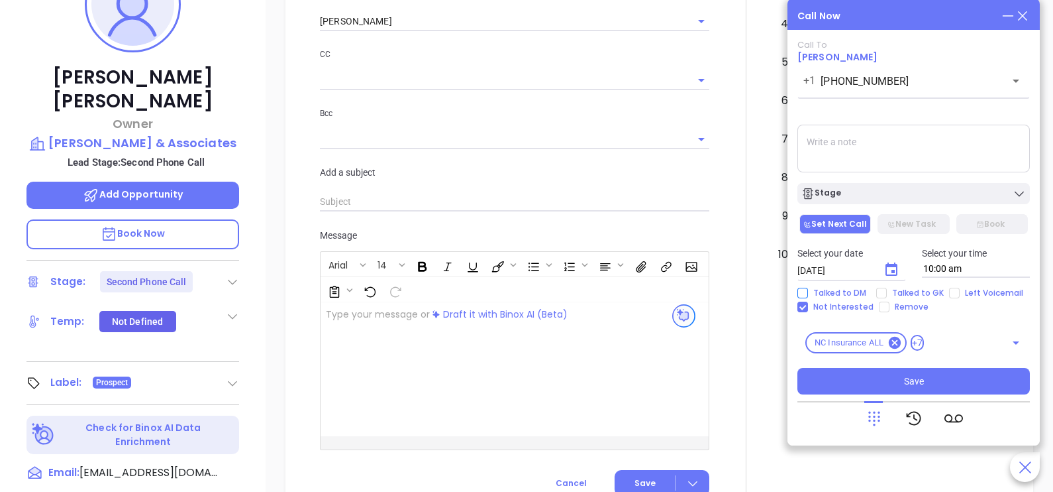
checkbox input "true"
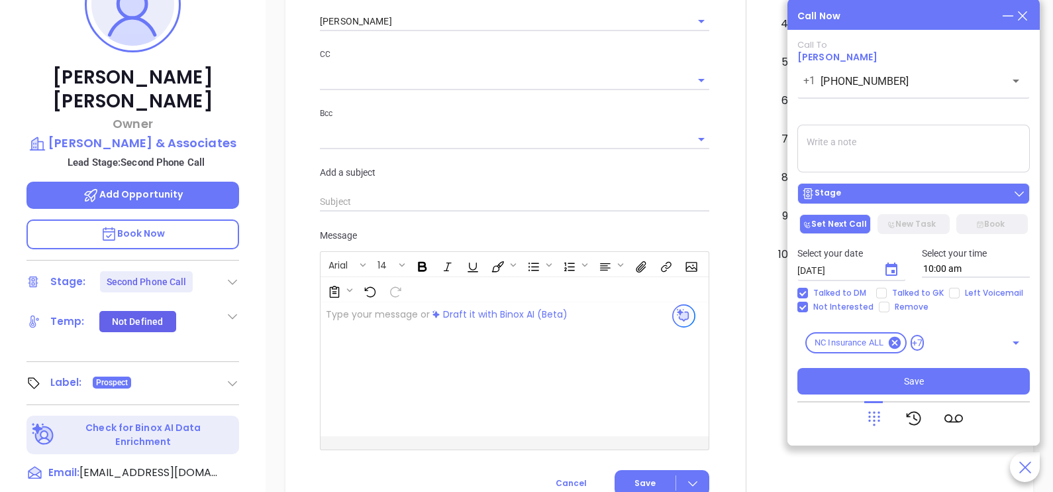
click at [894, 186] on button "Stage" at bounding box center [914, 193] width 233 height 21
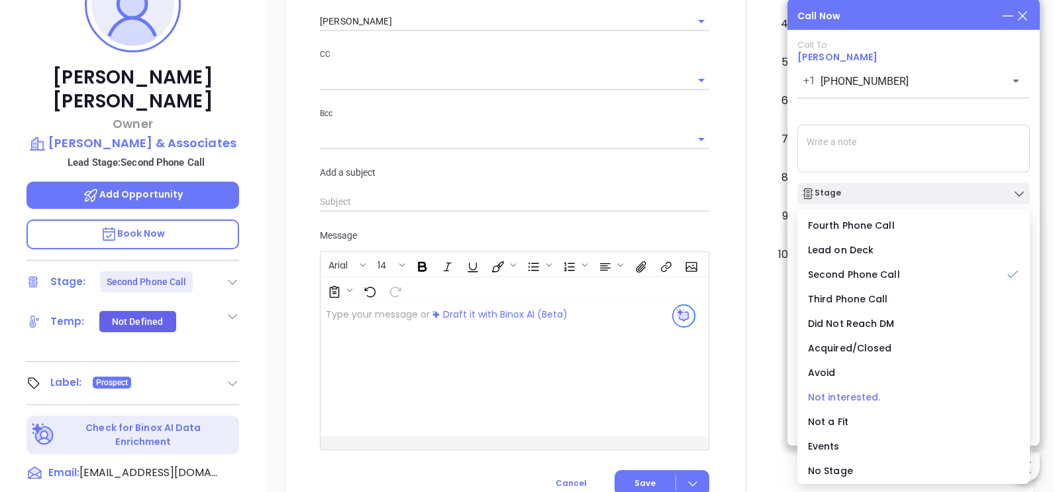
click at [860, 394] on span "Not interested." at bounding box center [844, 396] width 73 height 13
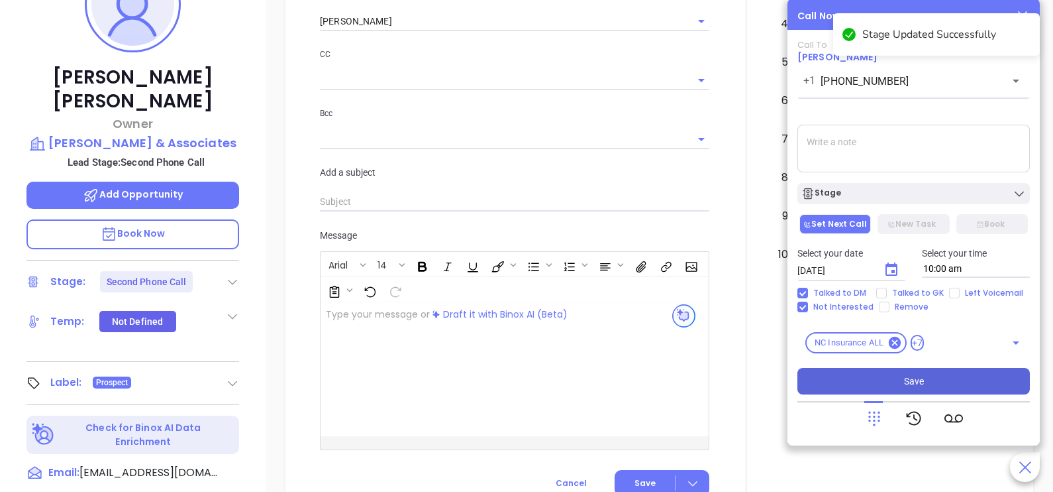
click at [926, 378] on button "Save" at bounding box center [914, 381] width 233 height 26
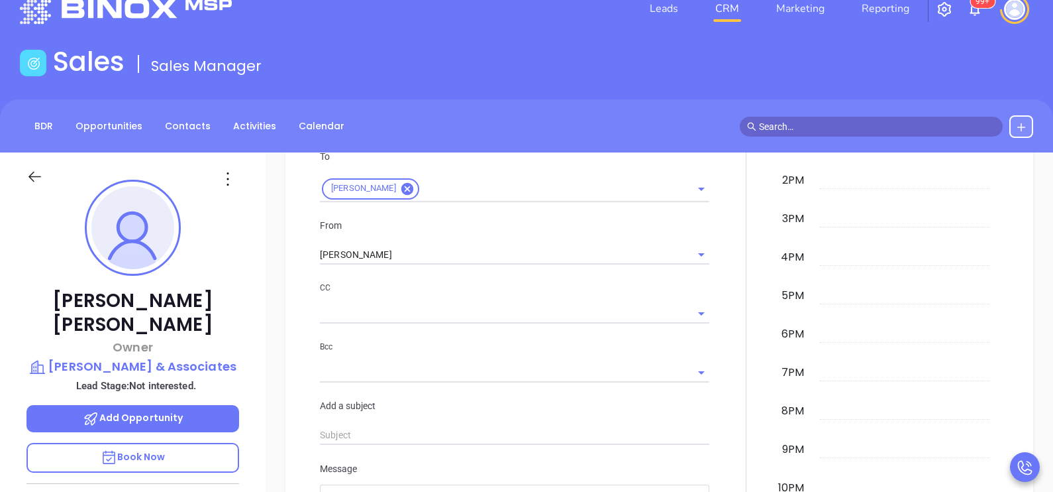
scroll to position [0, 0]
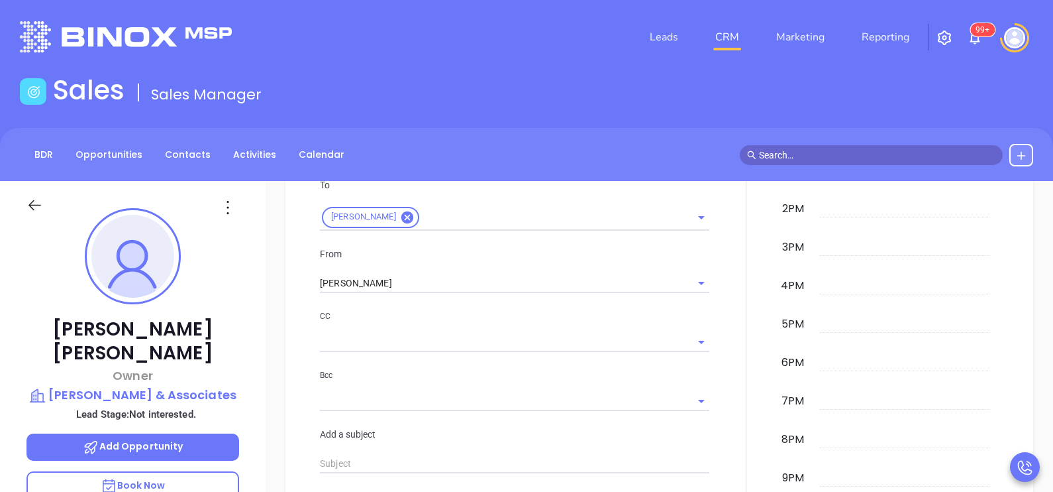
click at [746, 328] on div at bounding box center [746, 329] width 1 height 882
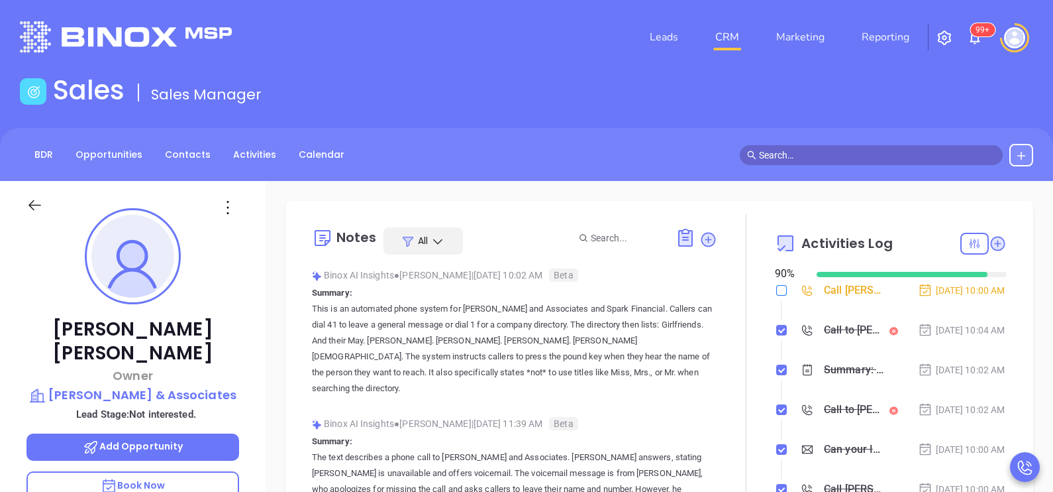
click at [776, 285] on input "checkbox" at bounding box center [781, 290] width 11 height 11
checkbox input "true"
click at [974, 321] on li "Call Edgar P. Roberts, Jr. to follow up Sep 20, 2025 | 10:00 AM" at bounding box center [892, 303] width 229 height 36
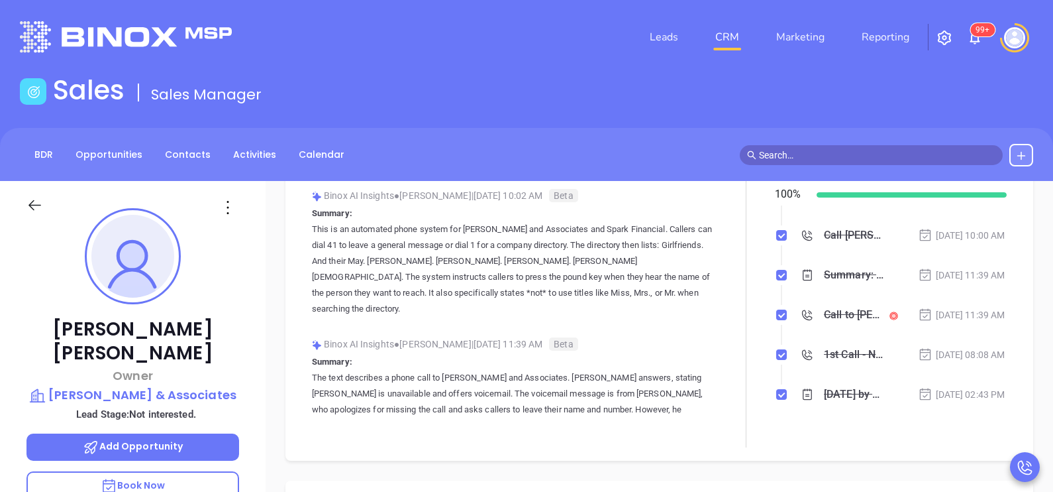
scroll to position [99, 0]
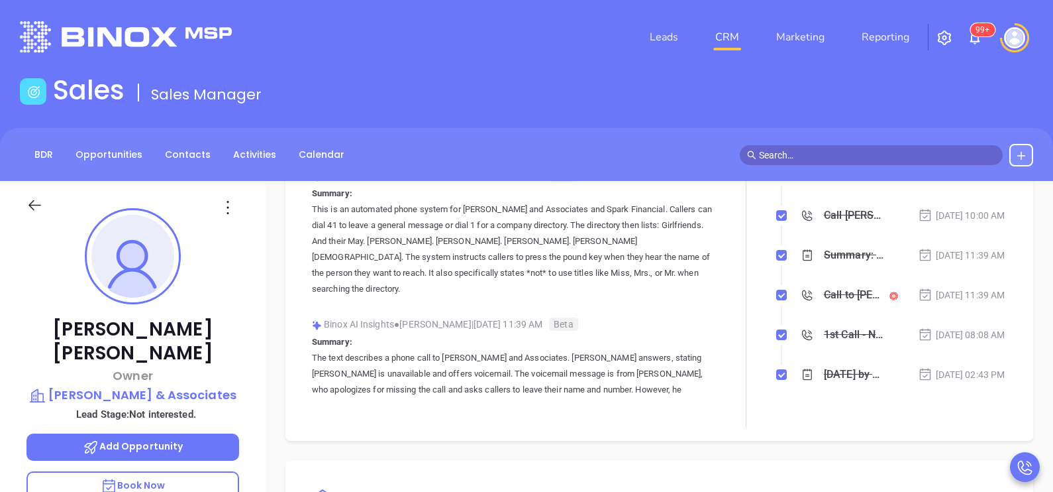
click at [775, 258] on ol "Call Edgar P. Roberts, Jr. to follow up Sep 20, 2025 | 10:00 AM Call to Edgar P…" at bounding box center [891, 212] width 232 height 403
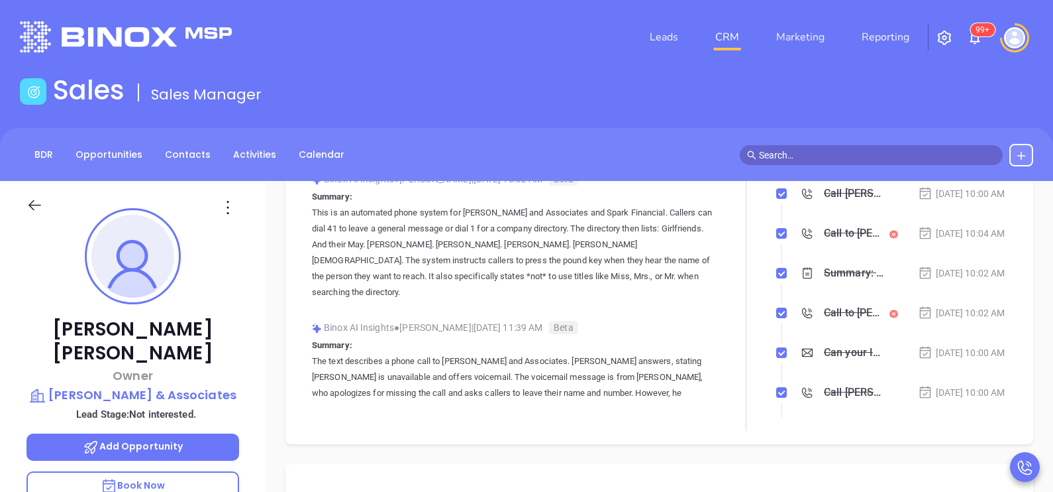
scroll to position [0, 0]
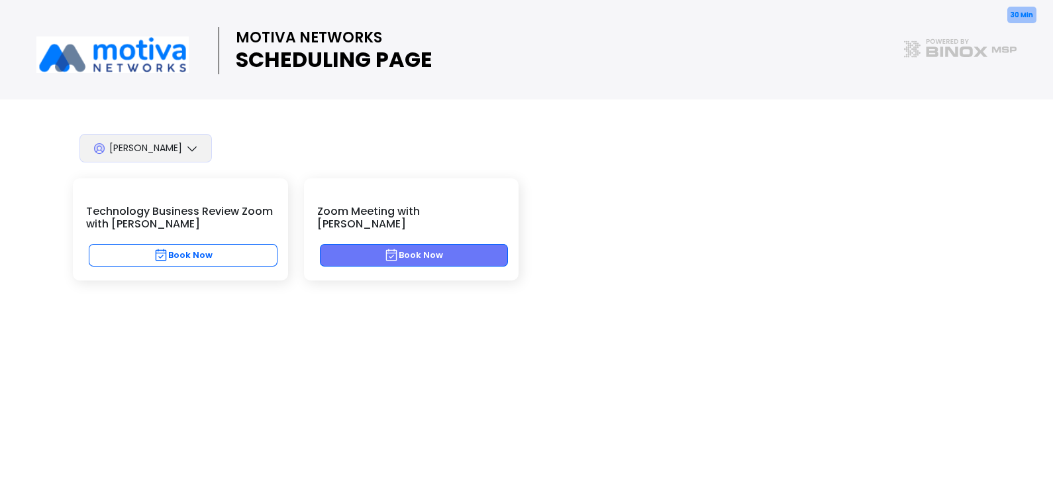
click at [462, 244] on button "Book Now" at bounding box center [414, 255] width 189 height 23
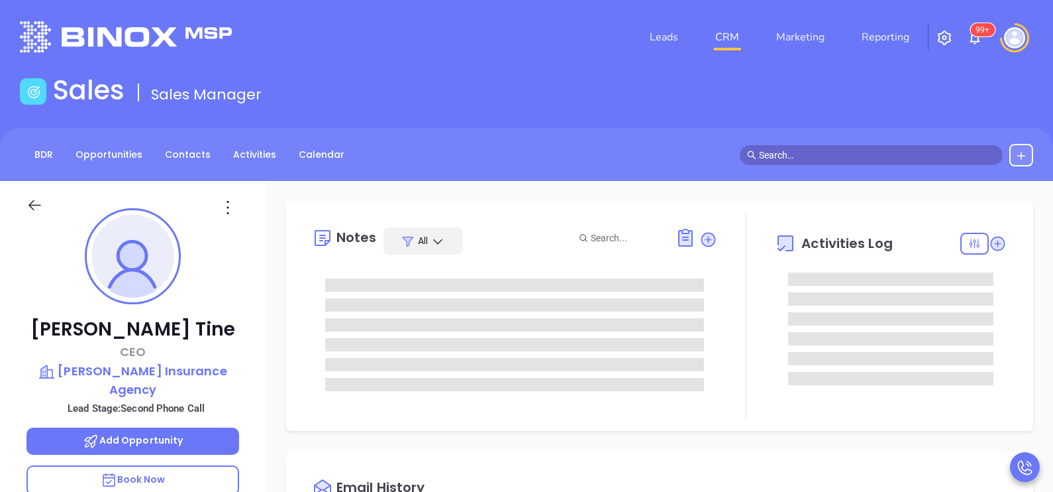
scroll to position [346, 0]
type input "[PERSON_NAME]"
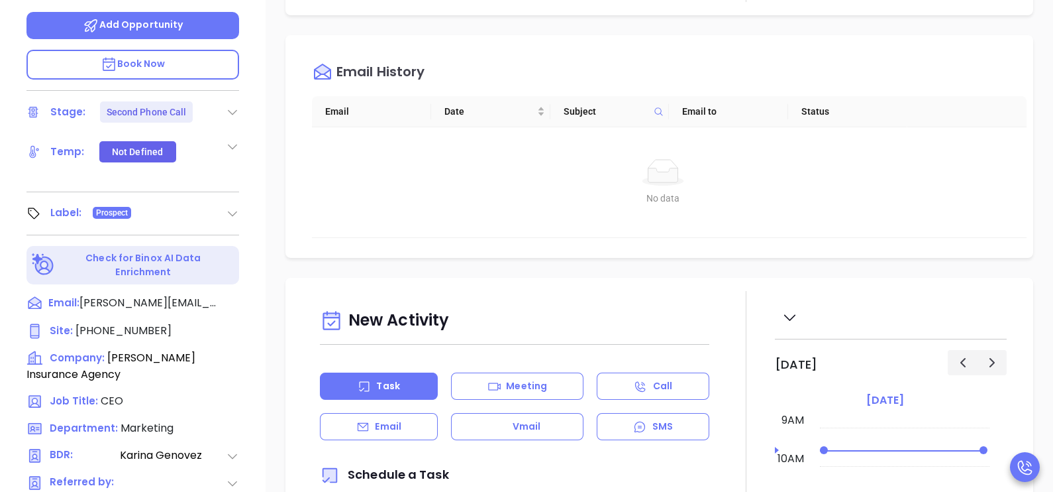
scroll to position [616, 0]
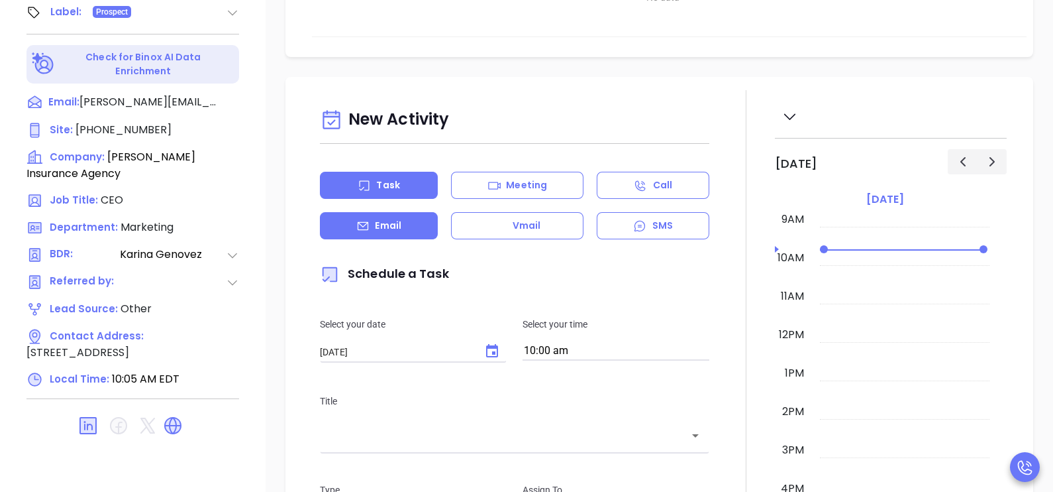
click at [409, 237] on div "Email" at bounding box center [379, 225] width 118 height 27
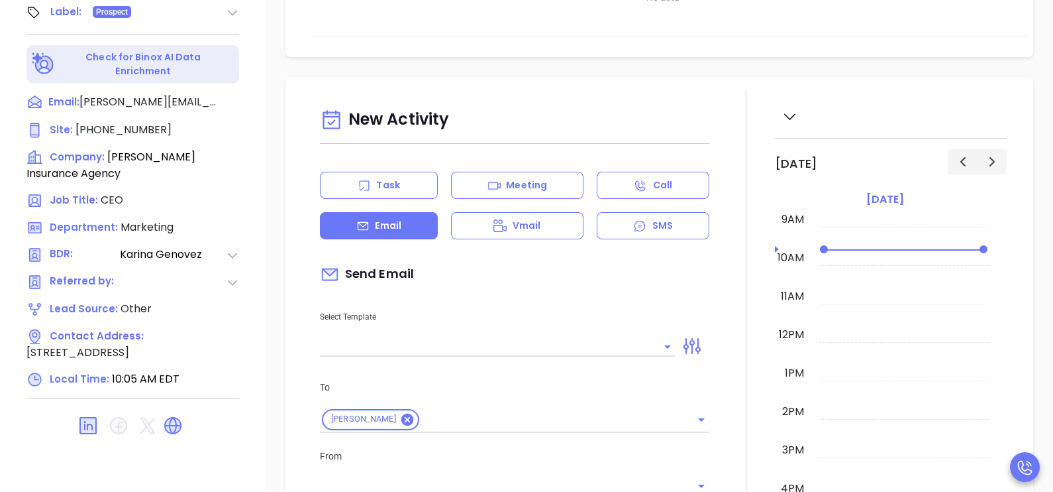
type input "[PERSON_NAME]"
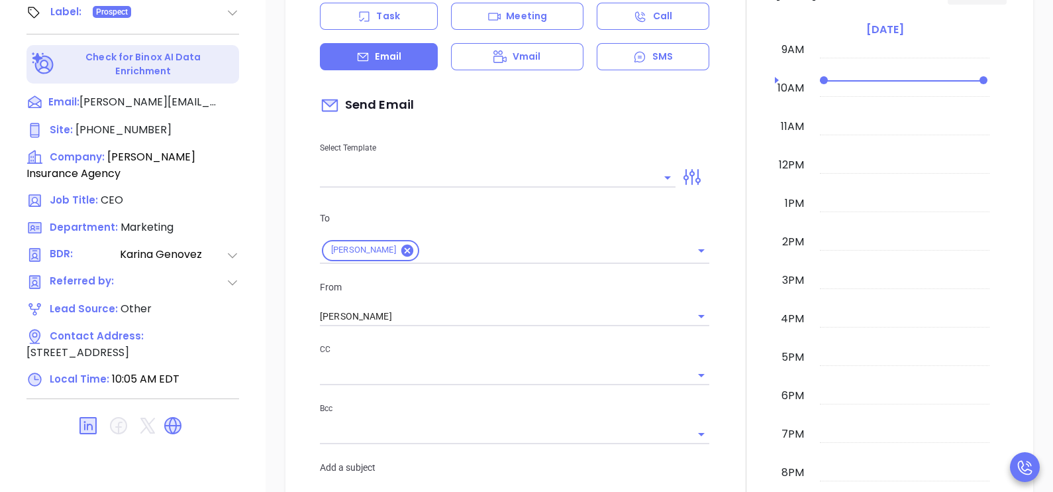
scroll to position [397, 0]
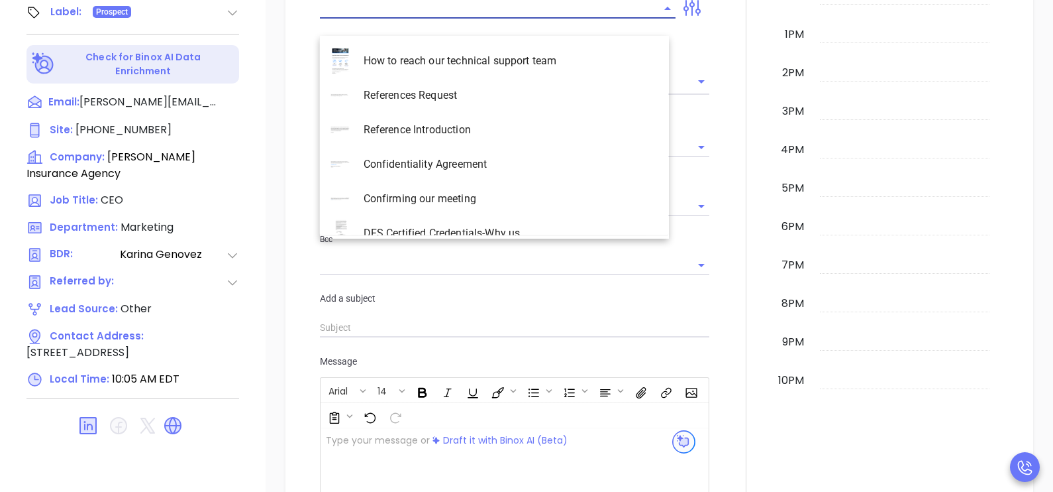
click at [507, 18] on input "text" at bounding box center [488, 8] width 336 height 19
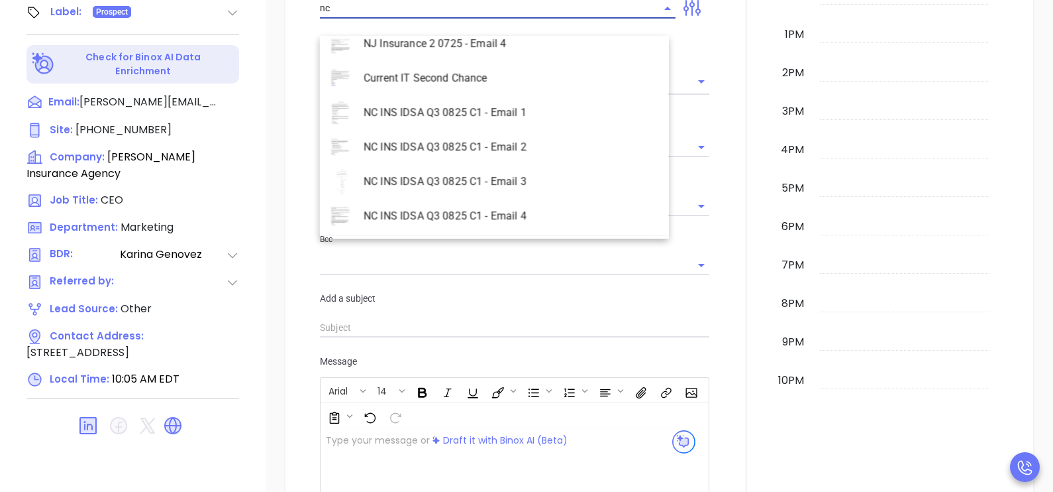
scroll to position [600, 0]
click at [545, 152] on li "NC INS IDSA Q3 0825 C1 - Email 2" at bounding box center [494, 149] width 349 height 34
type input "NC INS IDSA Q3 0825 C1 - Email 2"
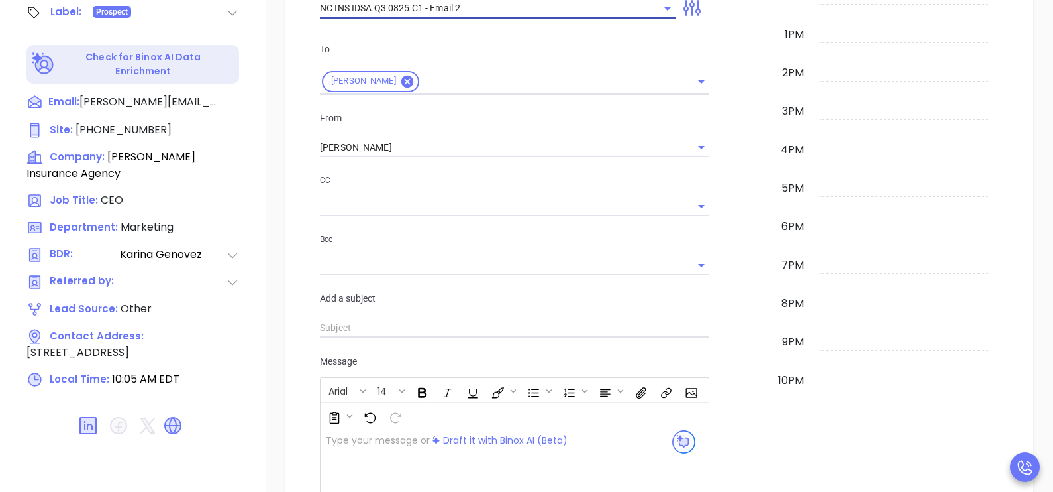
type input "Can your IT partner prove you're covered?"
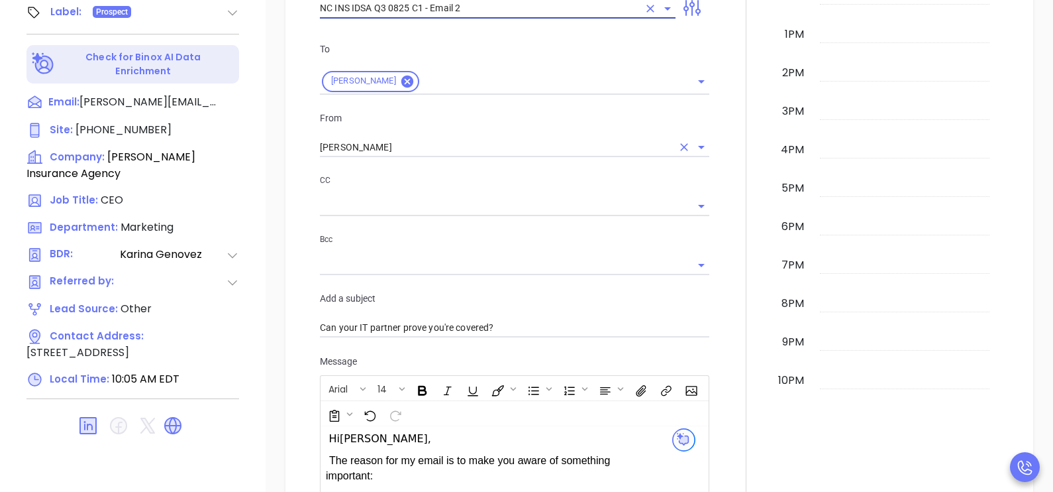
type input "NC INS IDSA Q3 0825 C1 - Email 2"
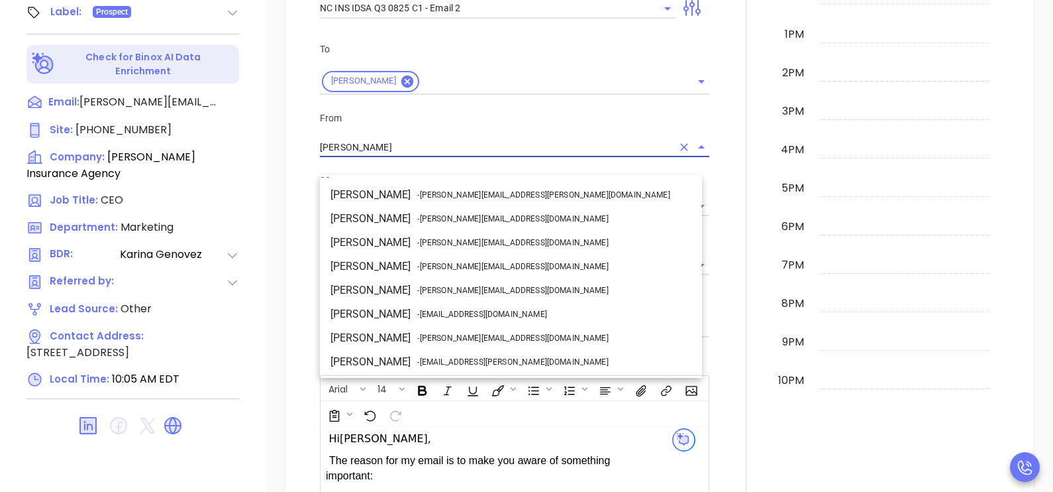
click at [505, 157] on input "[PERSON_NAME]" at bounding box center [496, 147] width 352 height 19
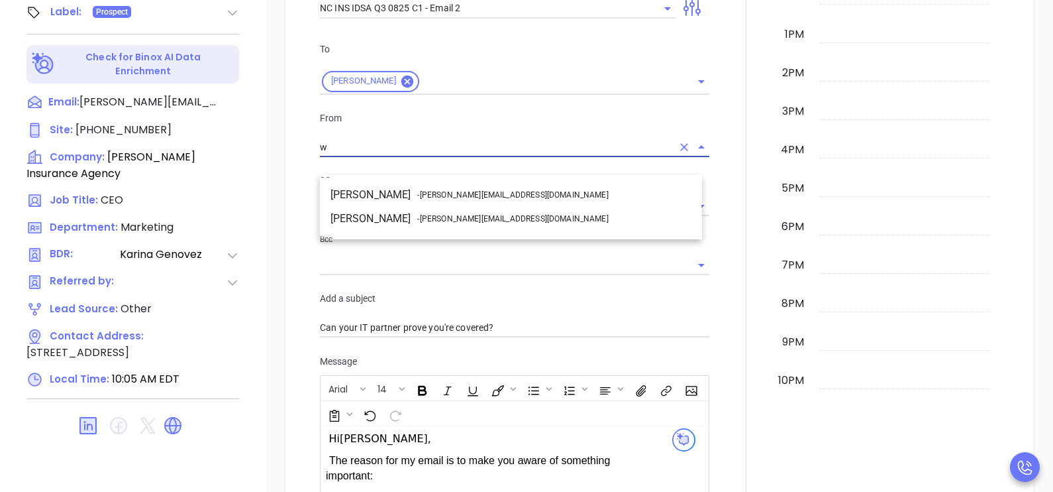
scroll to position [0, 0]
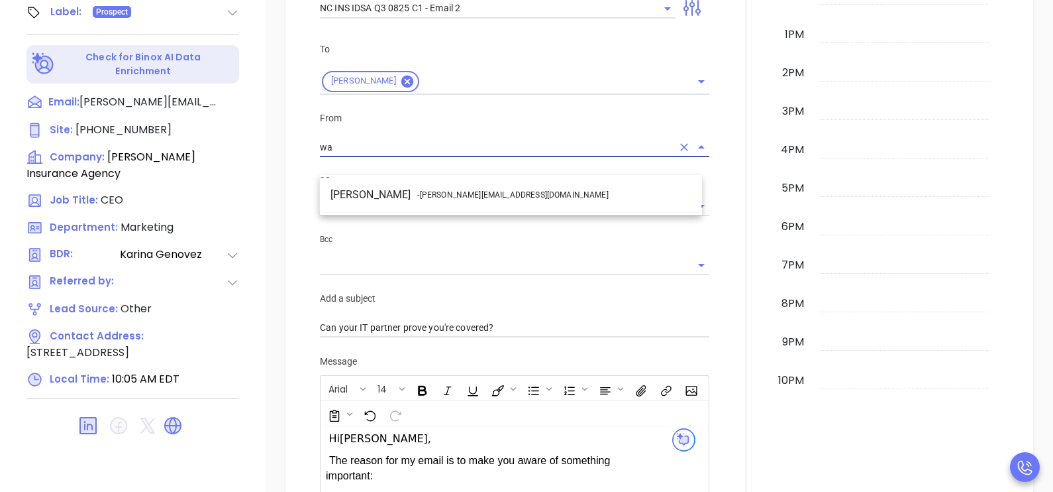
click at [496, 190] on li "Walter Contreras - [EMAIL_ADDRESS][DOMAIN_NAME]" at bounding box center [511, 195] width 382 height 24
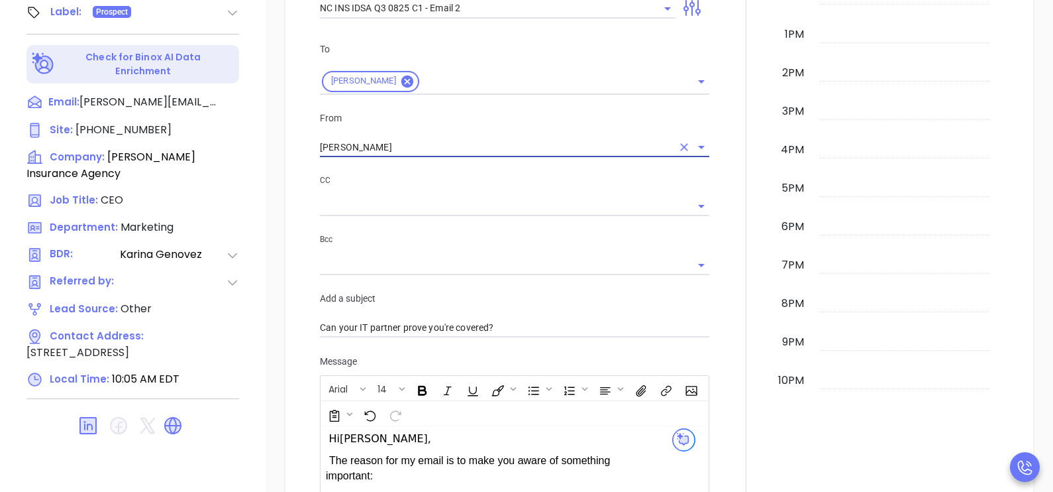
type input "[PERSON_NAME]"
click at [717, 211] on div at bounding box center [746, 318] width 58 height 1132
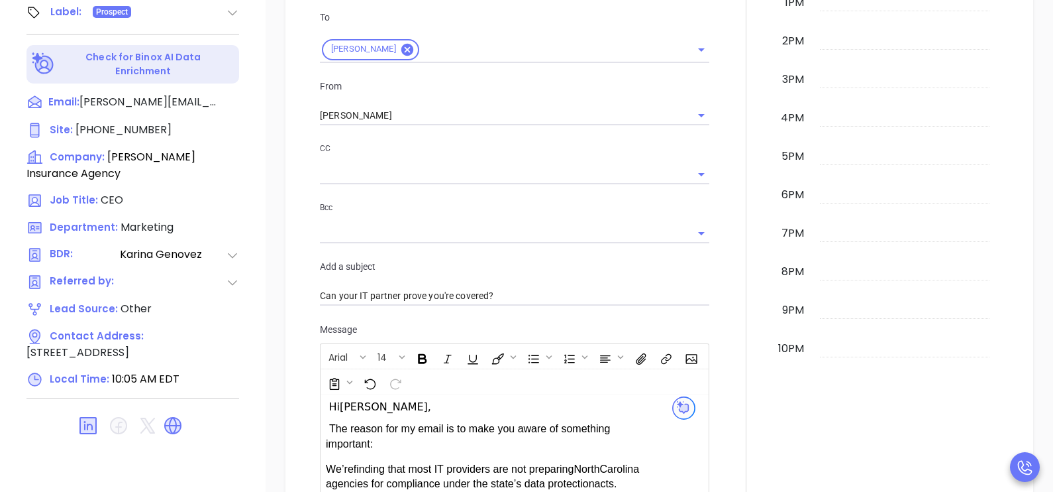
scroll to position [431, 0]
click at [721, 267] on div at bounding box center [746, 285] width 58 height 1132
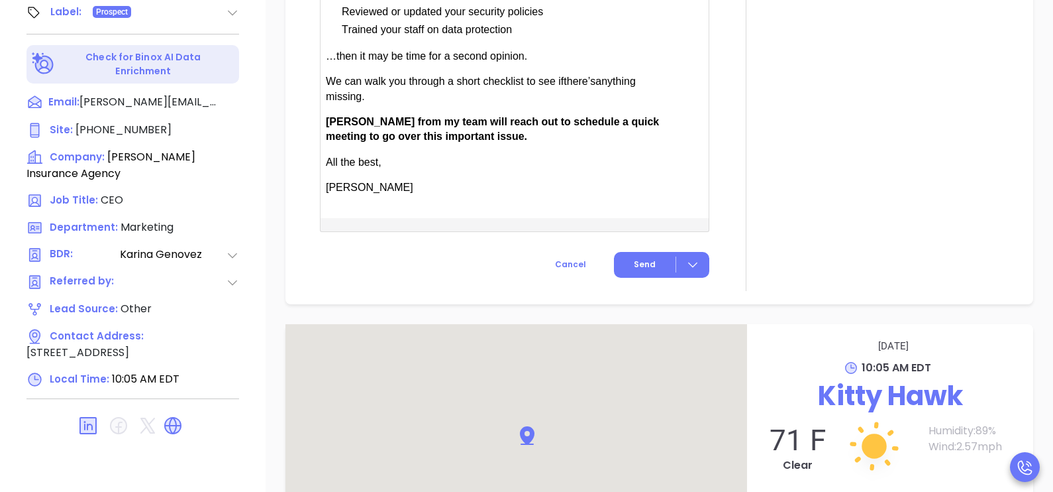
scroll to position [1159, 0]
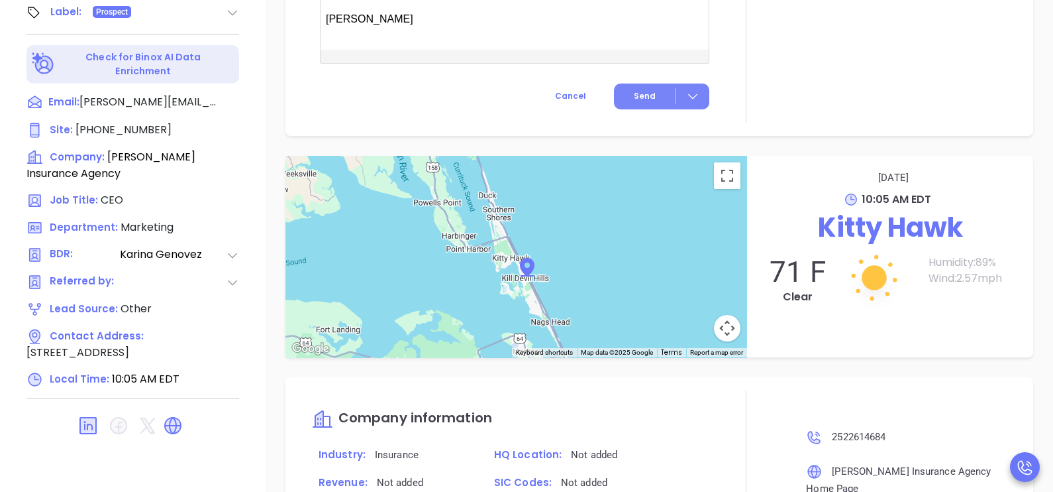
click at [634, 102] on span "Send" at bounding box center [645, 96] width 22 height 12
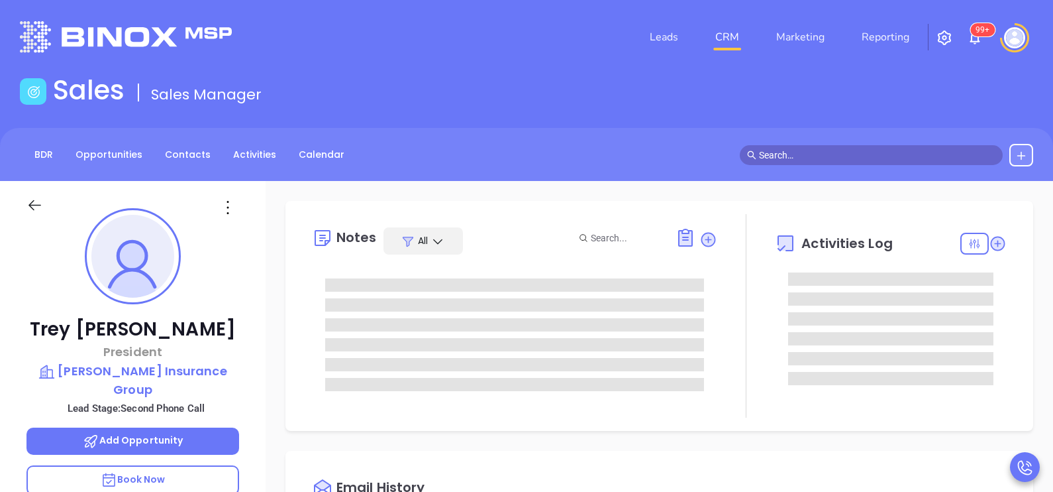
scroll to position [346, 0]
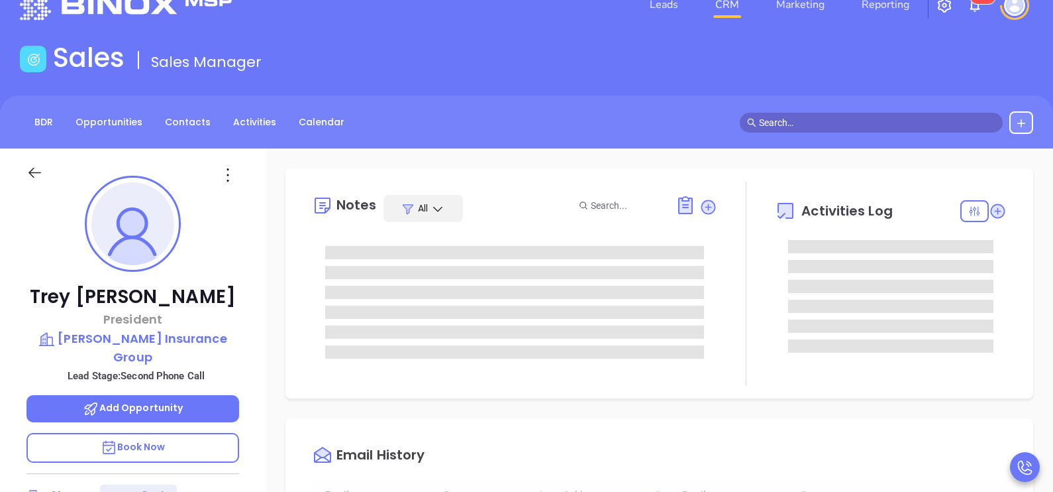
type input "[PERSON_NAME]"
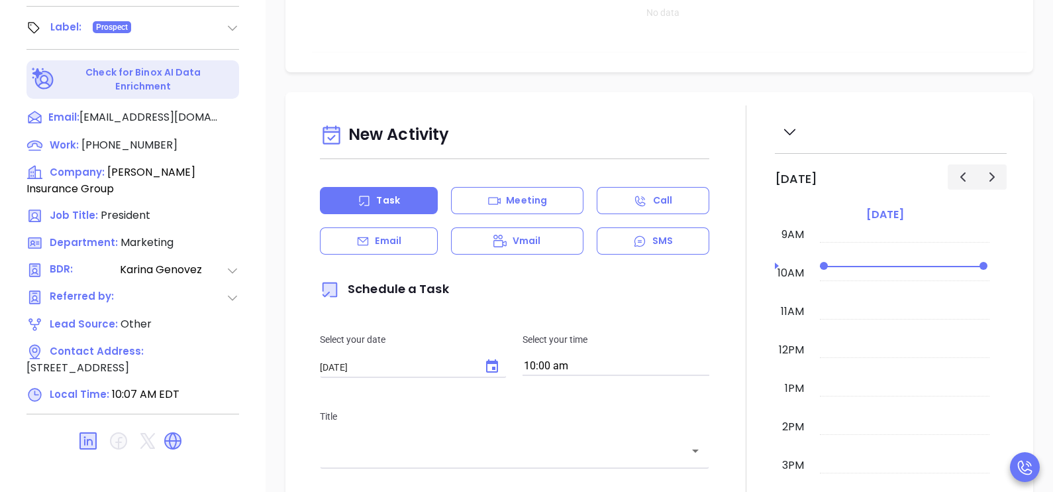
scroll to position [616, 0]
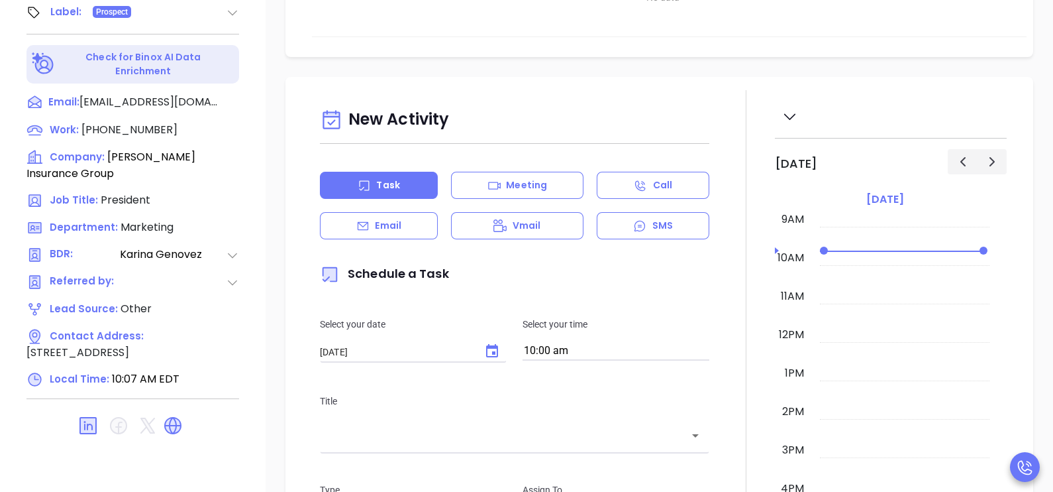
click at [395, 215] on div "Email" at bounding box center [379, 225] width 118 height 27
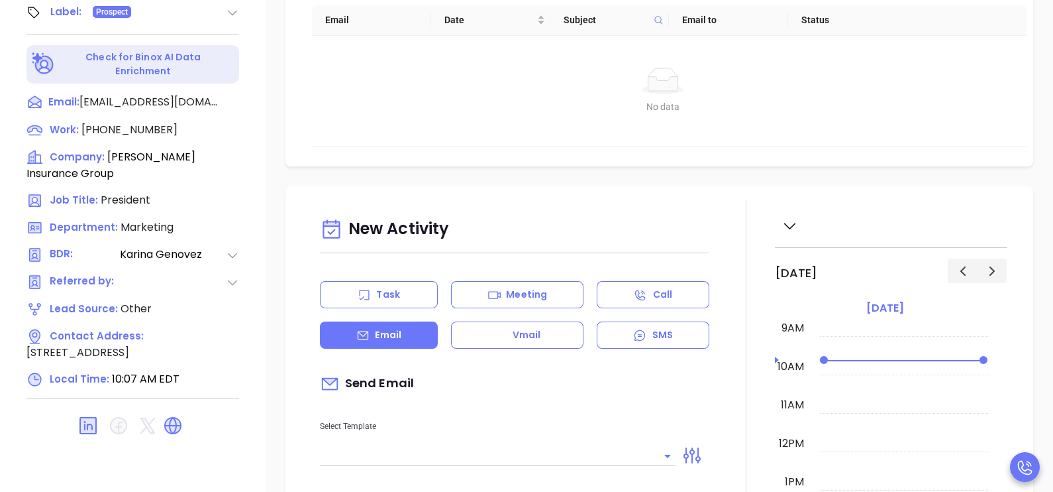
type input "[PERSON_NAME]"
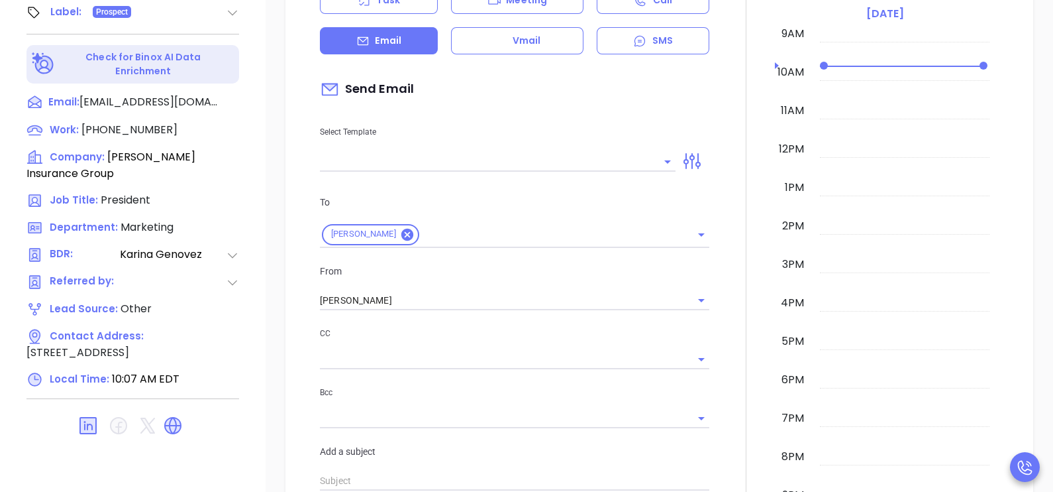
scroll to position [297, 0]
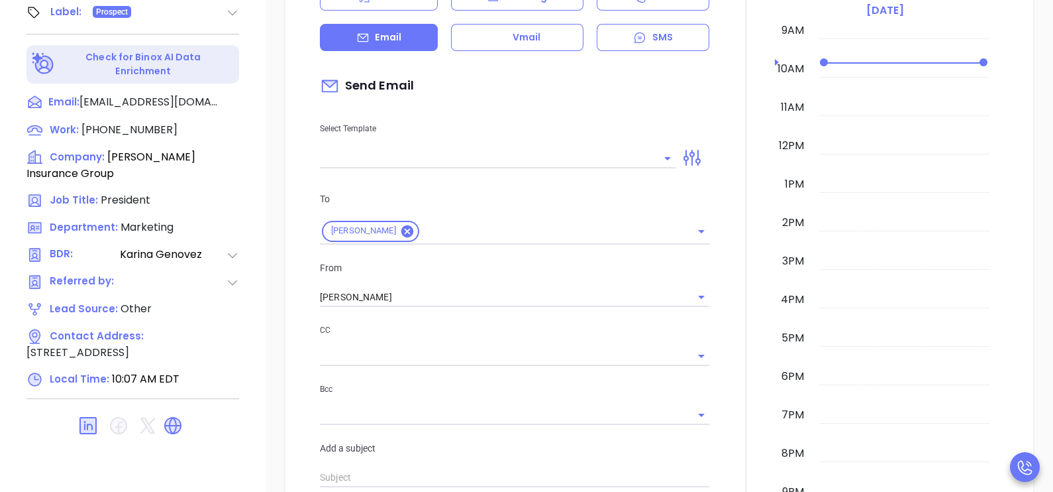
click at [574, 148] on input "text" at bounding box center [488, 157] width 336 height 19
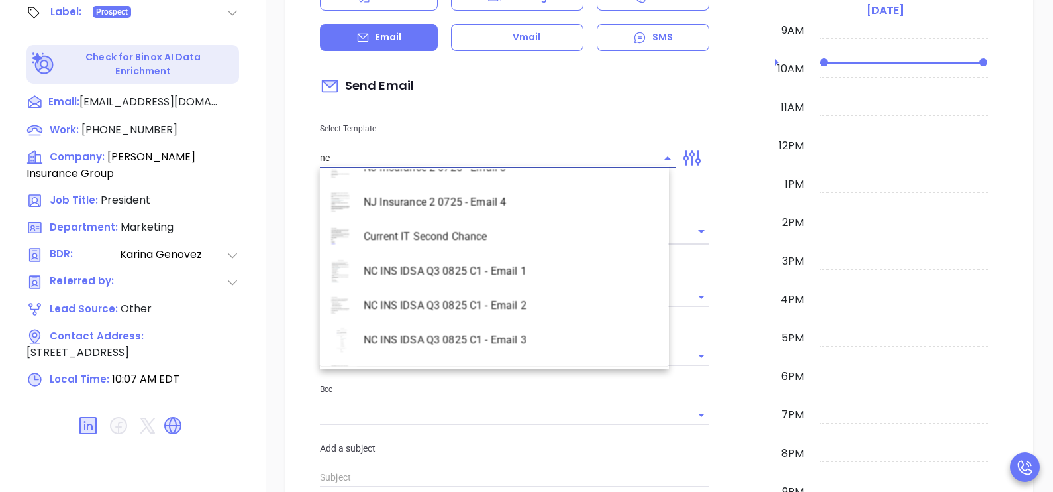
scroll to position [580, 0]
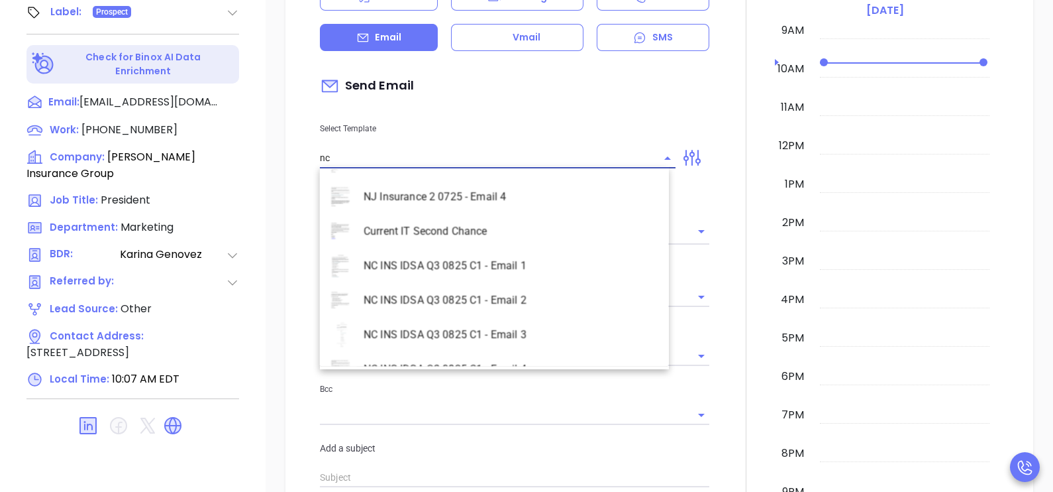
click at [508, 305] on li "NC INS IDSA Q3 0825 C1 - Email 2" at bounding box center [494, 300] width 349 height 34
type input "NC INS IDSA Q3 0825 C1 - Email 2"
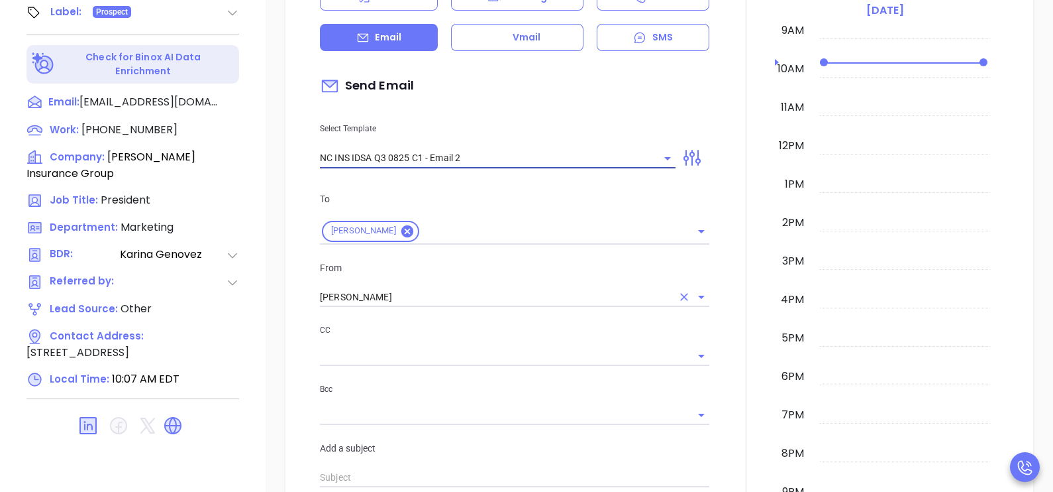
type input "Can your IT partner prove you're covered?"
type input "NC INS IDSA Q3 0825 C1 - Email 2"
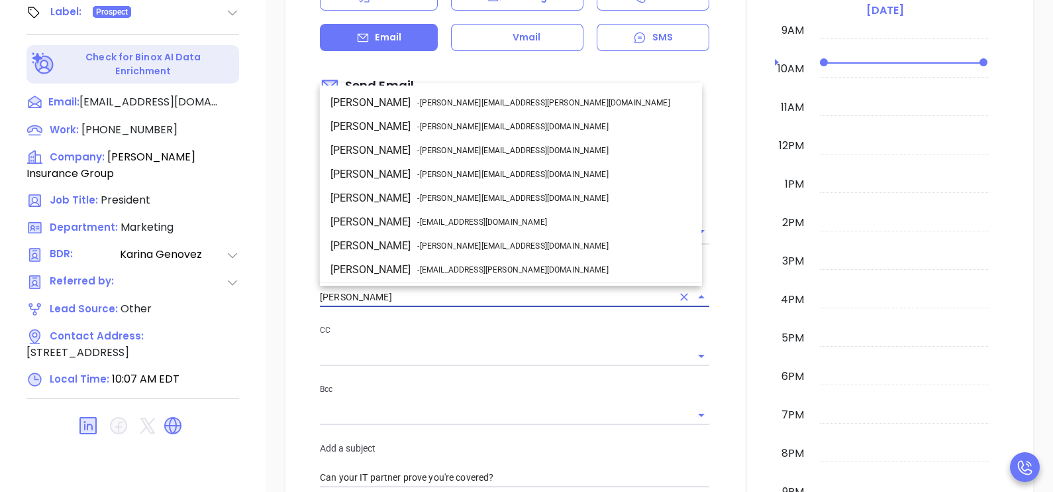
click at [418, 295] on input "[PERSON_NAME]" at bounding box center [496, 297] width 352 height 19
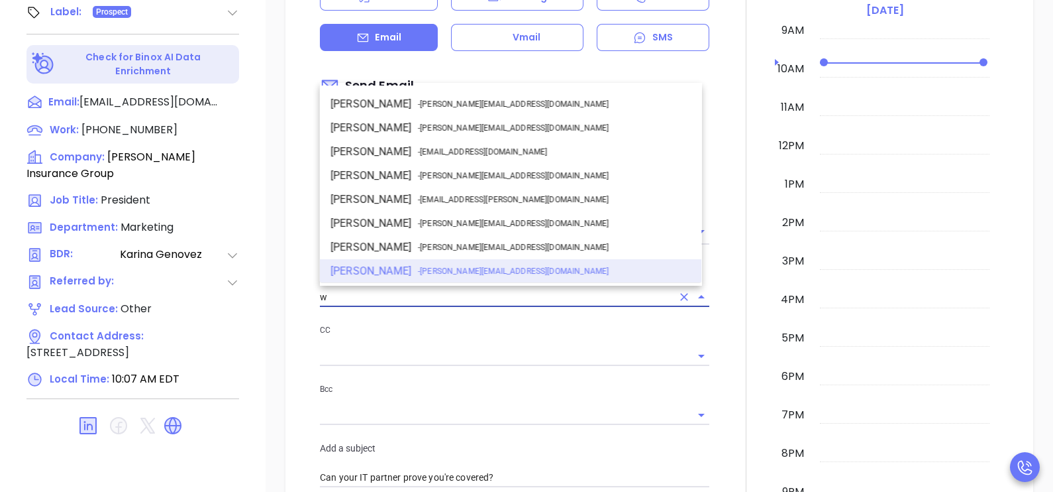
scroll to position [0, 0]
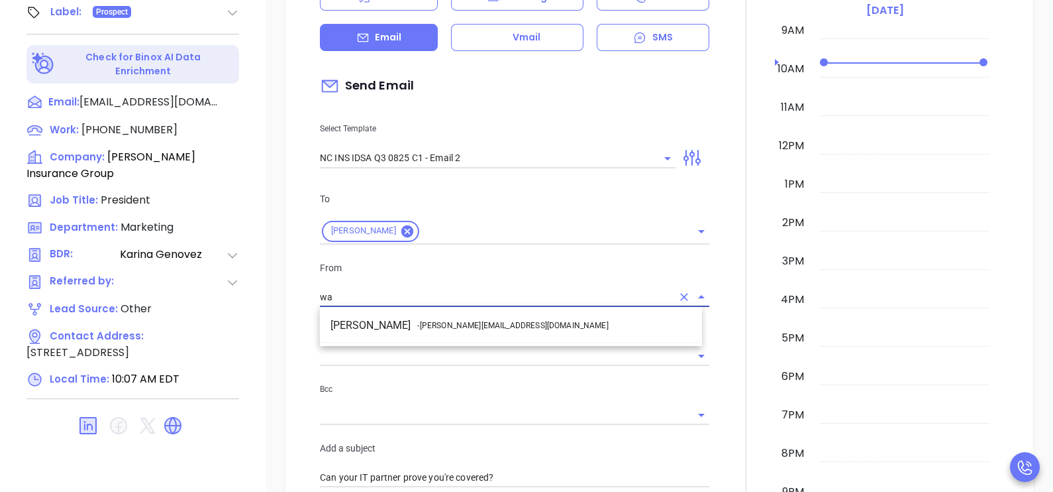
click at [434, 319] on span "- [PERSON_NAME][EMAIL_ADDRESS][DOMAIN_NAME]" at bounding box center [512, 325] width 191 height 12
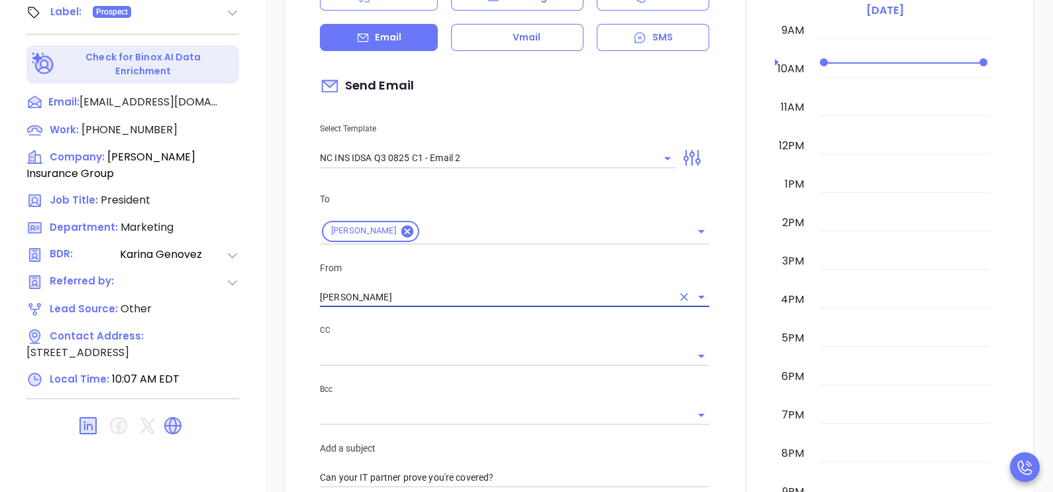
type input "[PERSON_NAME]"
click at [717, 338] on div at bounding box center [746, 468] width 58 height 1132
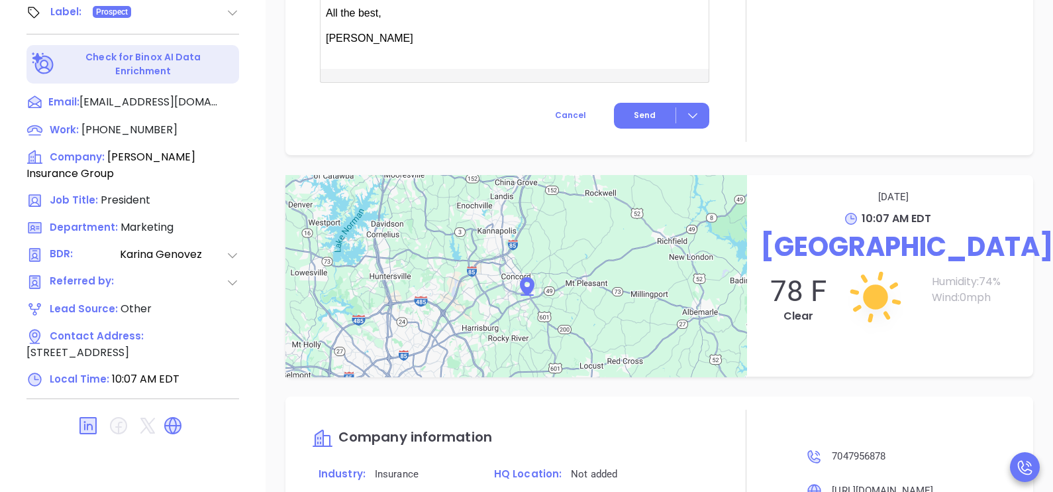
scroll to position [1192, 0]
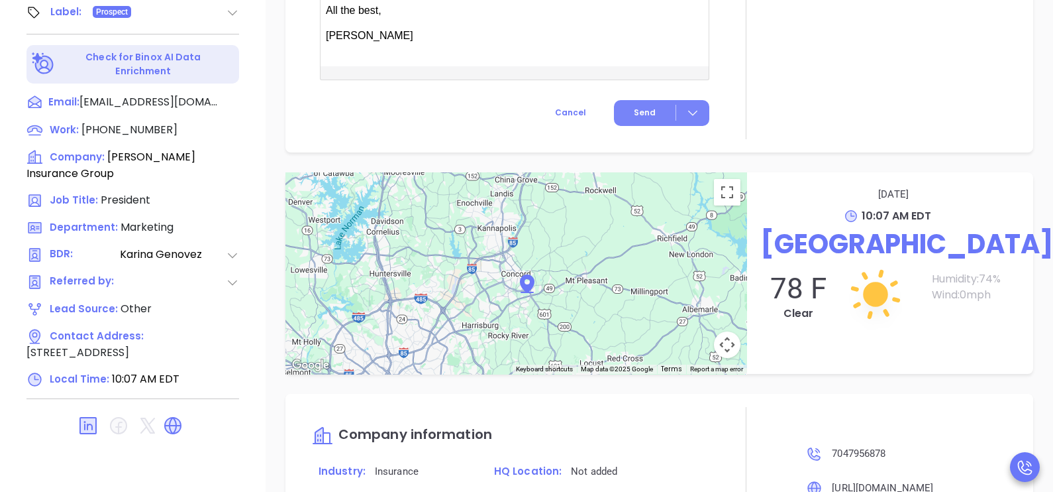
click at [633, 102] on button "Send" at bounding box center [661, 113] width 95 height 26
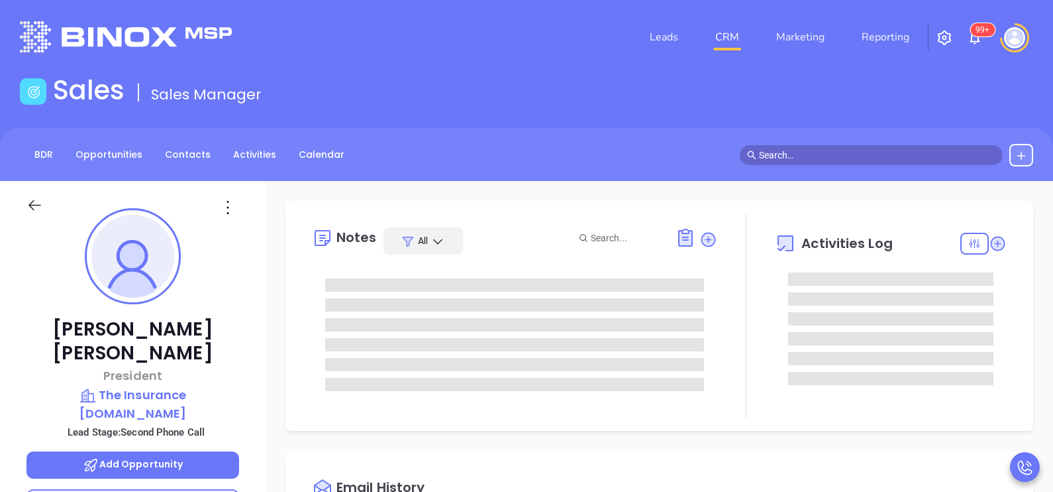
scroll to position [346, 0]
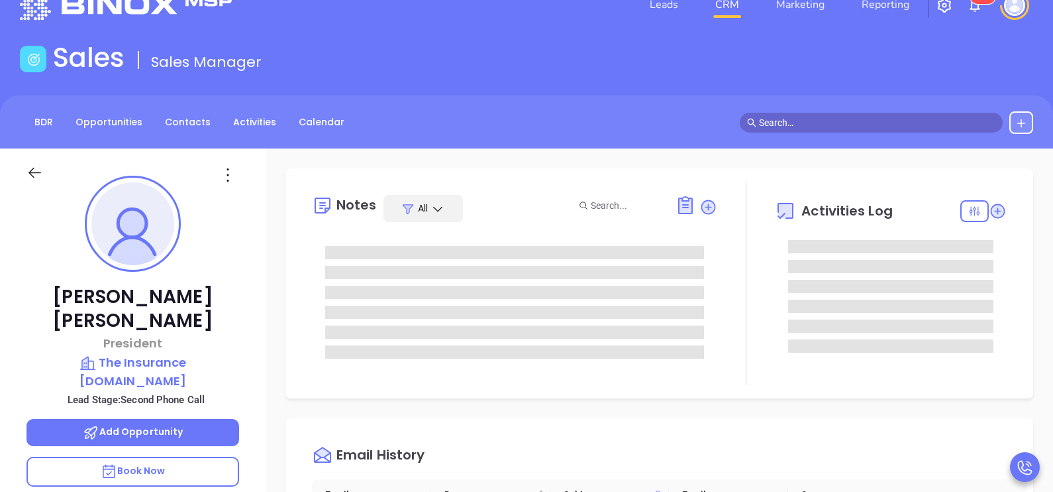
type input "[PERSON_NAME]"
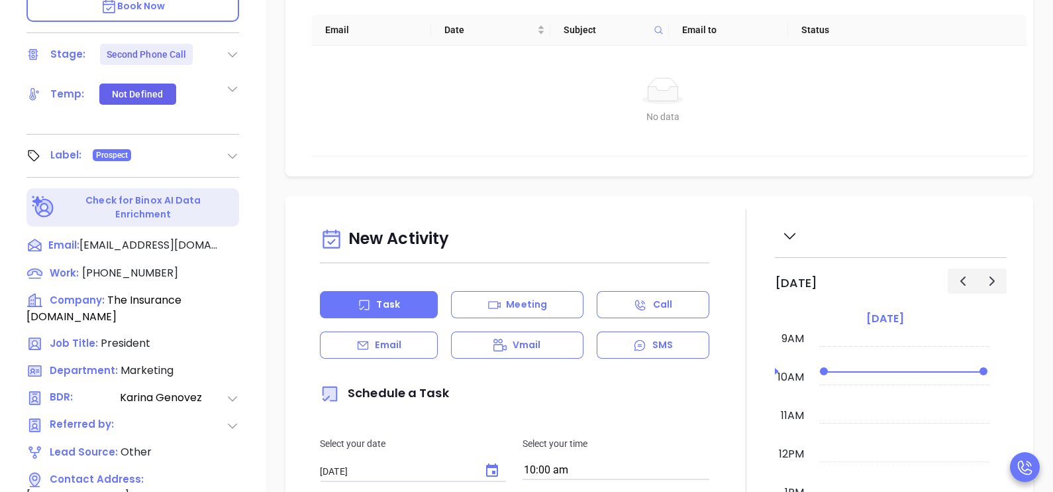
scroll to position [616, 0]
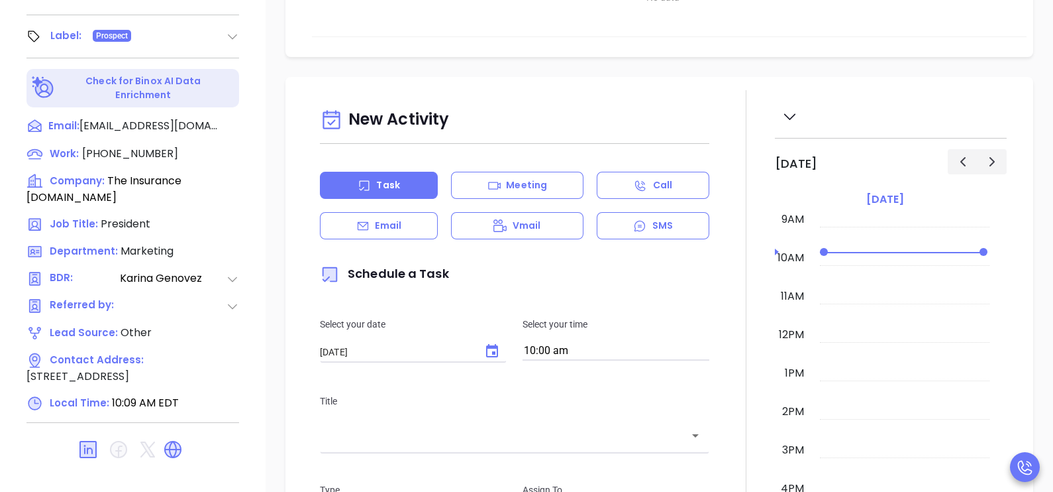
click at [414, 221] on div "Email" at bounding box center [379, 225] width 118 height 27
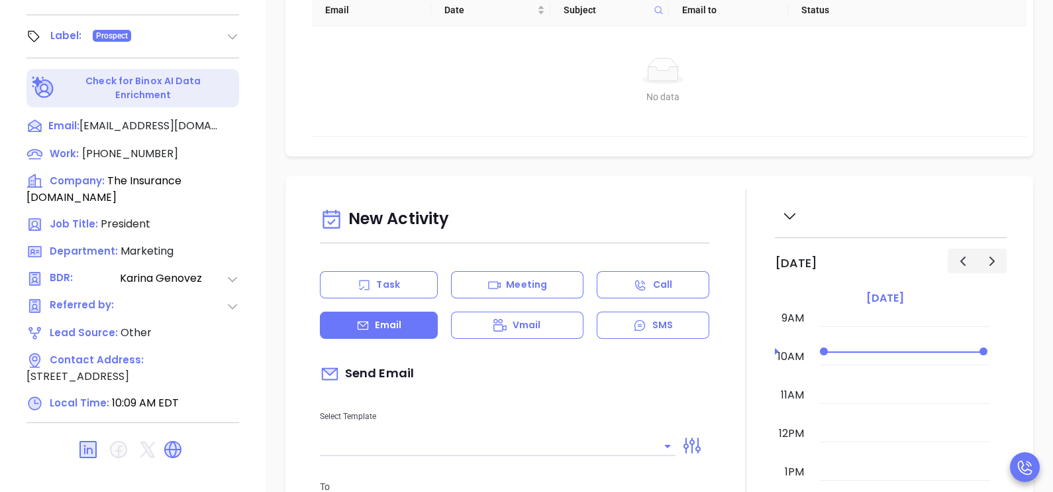
type input "[PERSON_NAME]"
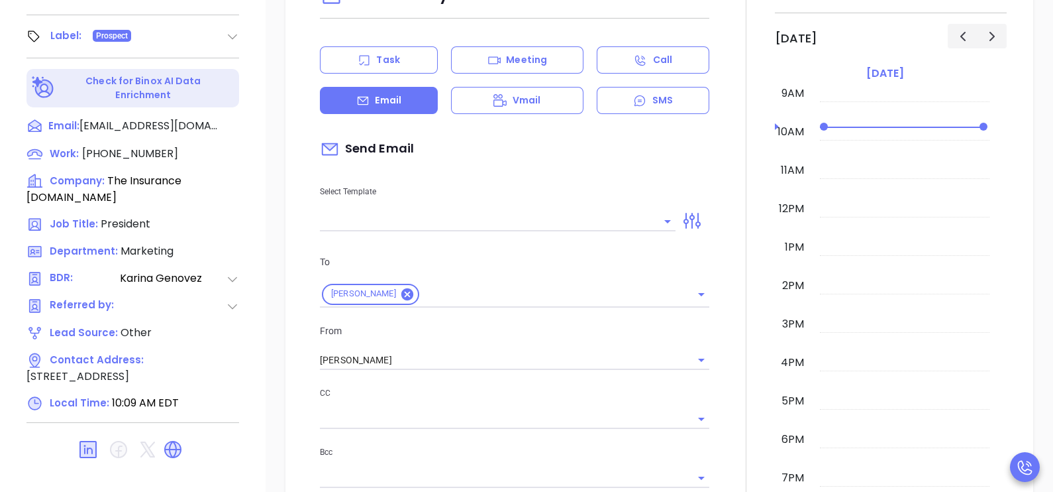
scroll to position [331, 0]
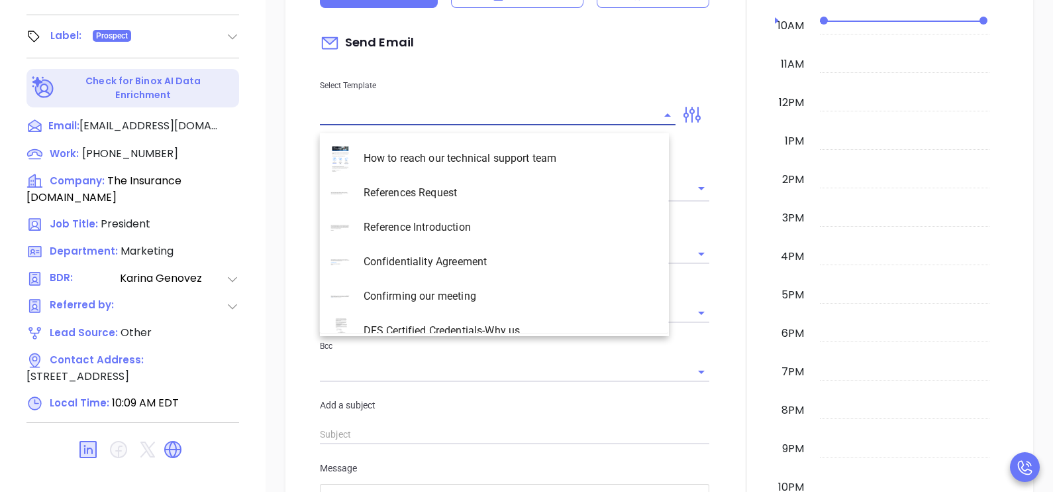
click at [558, 125] on input "text" at bounding box center [488, 114] width 336 height 19
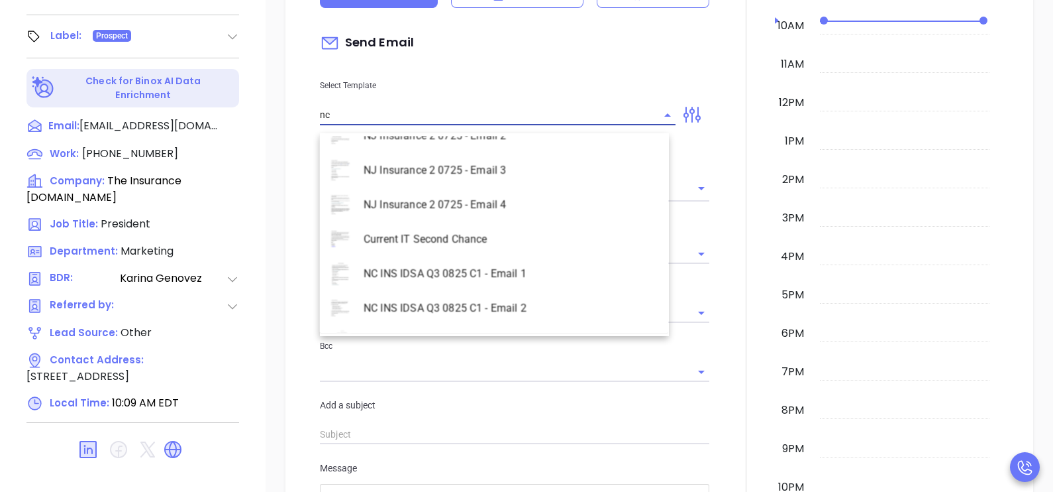
scroll to position [606, 0]
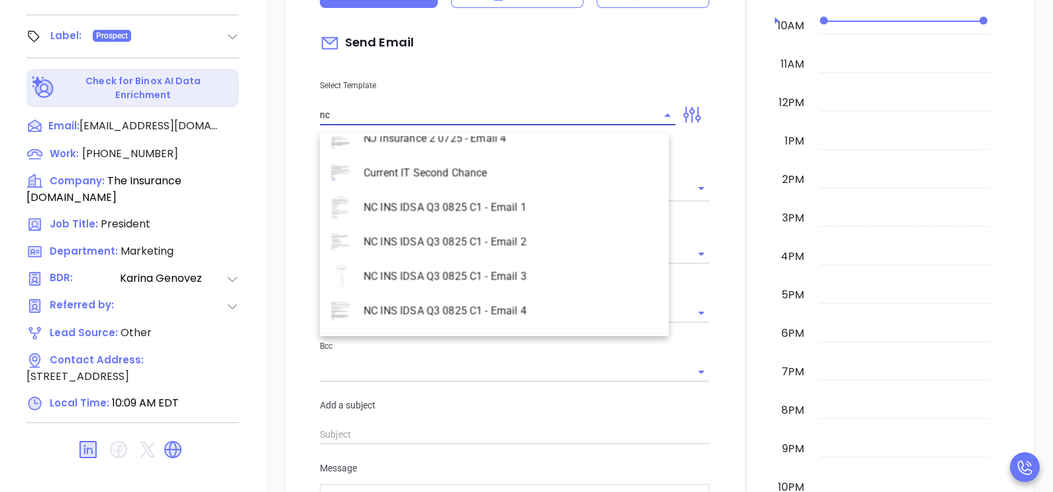
click at [467, 242] on li "NC INS IDSA Q3 0825 C1 - Email 2" at bounding box center [494, 242] width 349 height 34
type input "NC INS IDSA Q3 0825 C1 - Email 2"
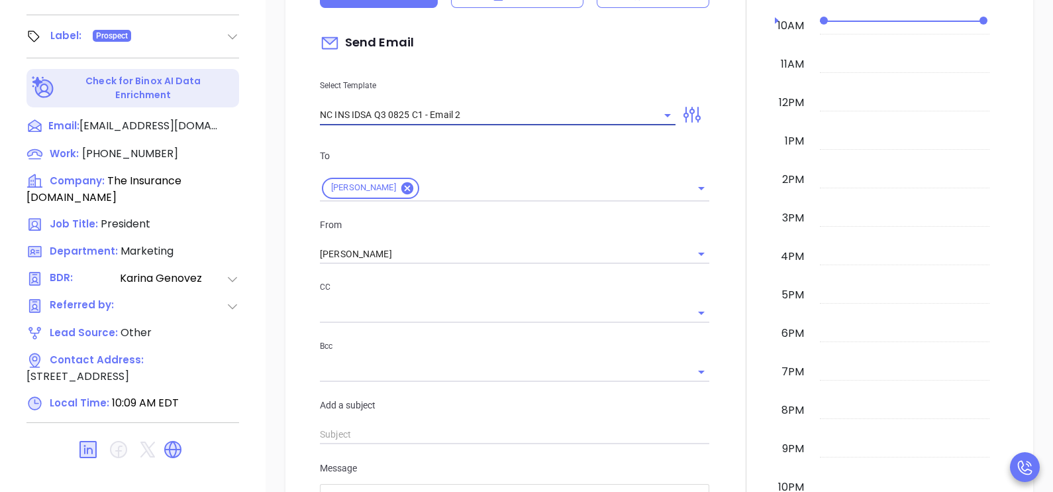
type input "Can your IT partner prove you're covered?"
type input "NC INS IDSA Q3 0825 C1 - Email 2"
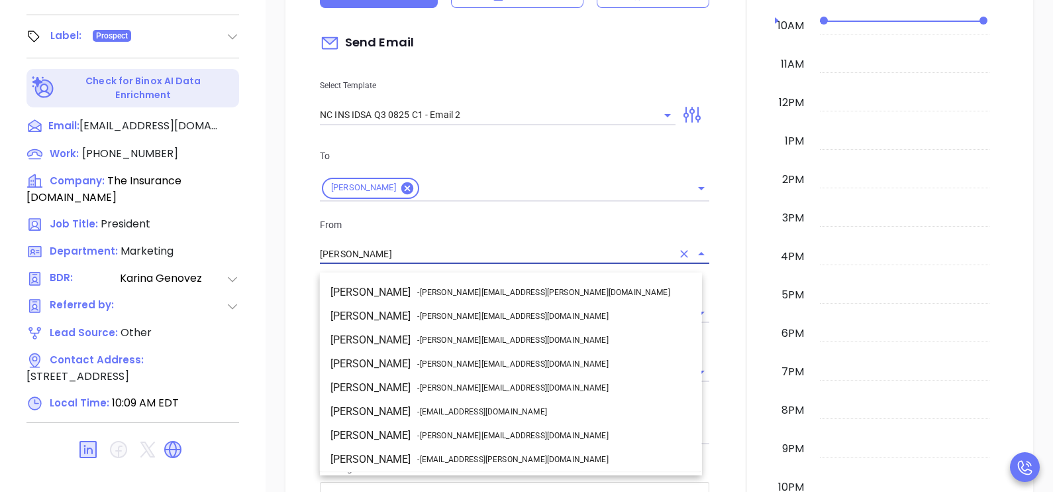
click at [427, 260] on input "[PERSON_NAME]" at bounding box center [496, 253] width 352 height 19
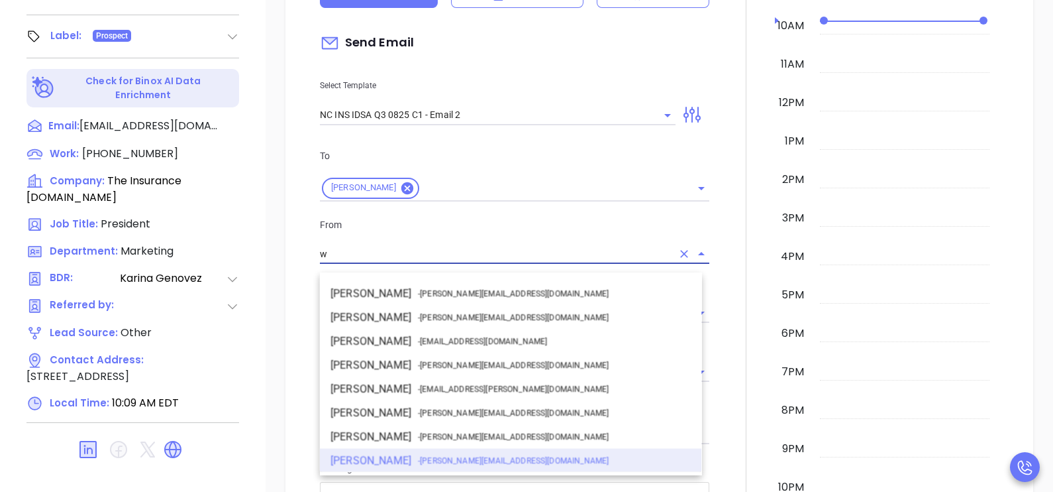
scroll to position [0, 0]
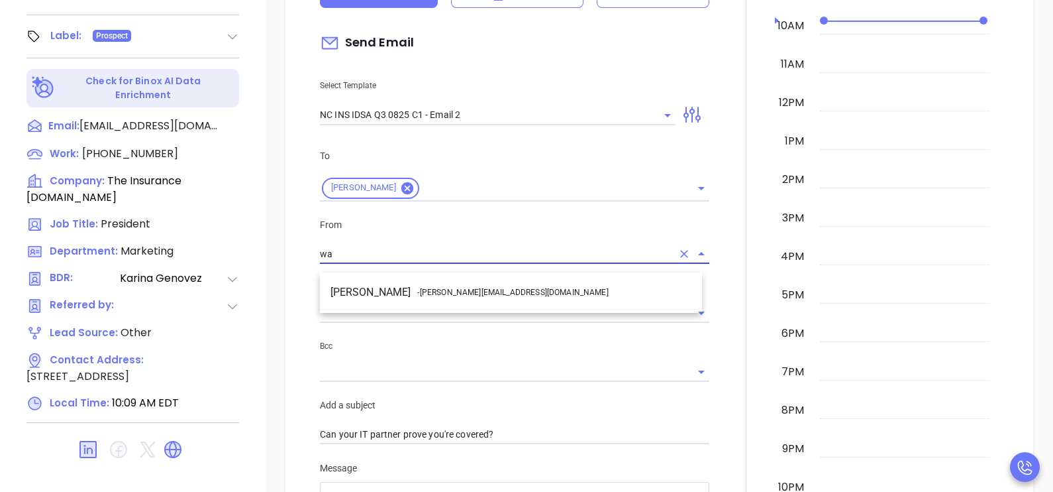
click at [449, 290] on span "- [PERSON_NAME][EMAIL_ADDRESS][DOMAIN_NAME]" at bounding box center [512, 292] width 191 height 12
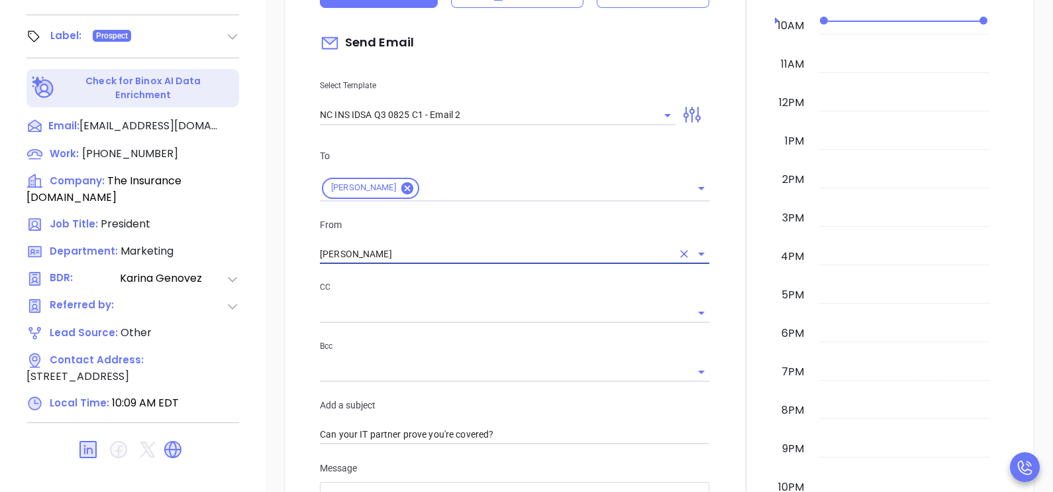
type input "[PERSON_NAME]"
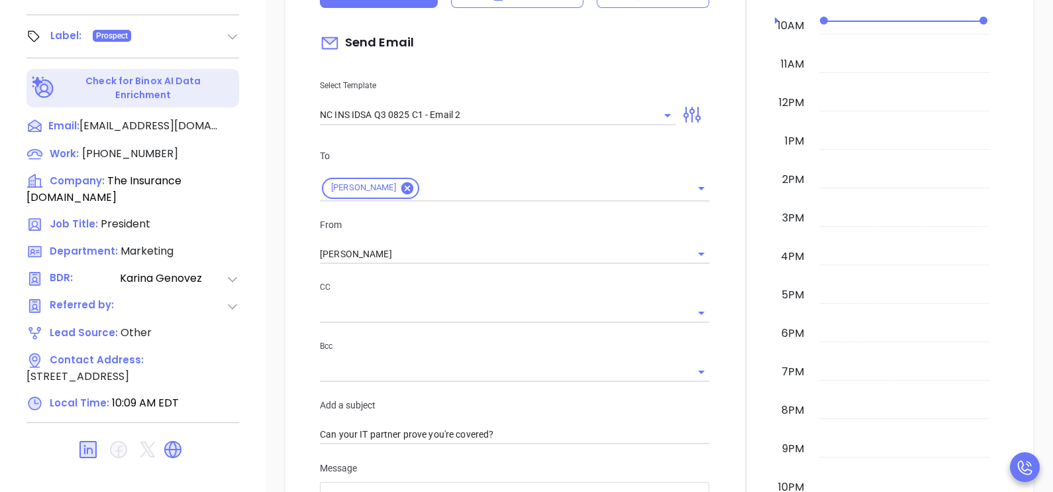
click at [723, 284] on div at bounding box center [746, 425] width 58 height 1132
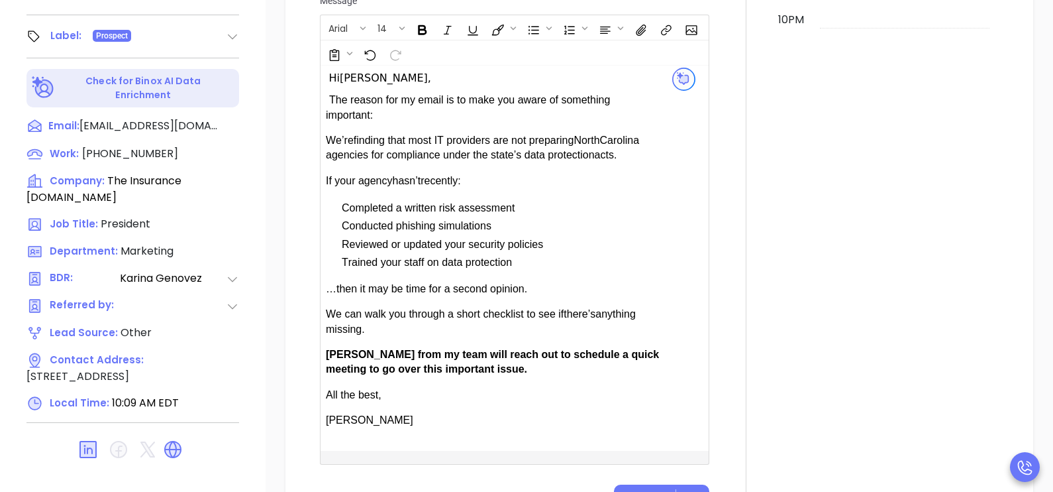
scroll to position [828, 0]
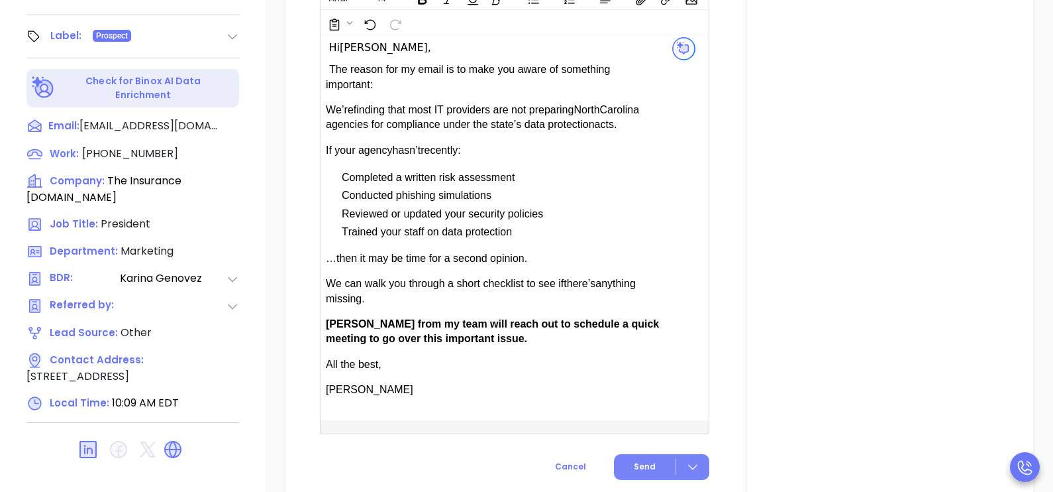
click at [639, 464] on button "Send" at bounding box center [661, 467] width 95 height 26
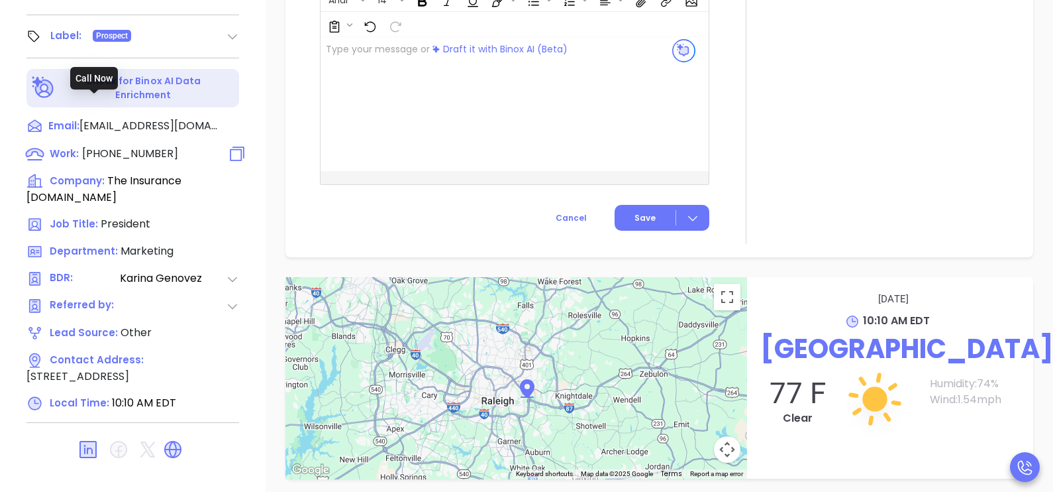
click at [123, 146] on span "[PHONE_NUMBER]" at bounding box center [130, 153] width 96 height 15
type input "[PHONE_NUMBER]"
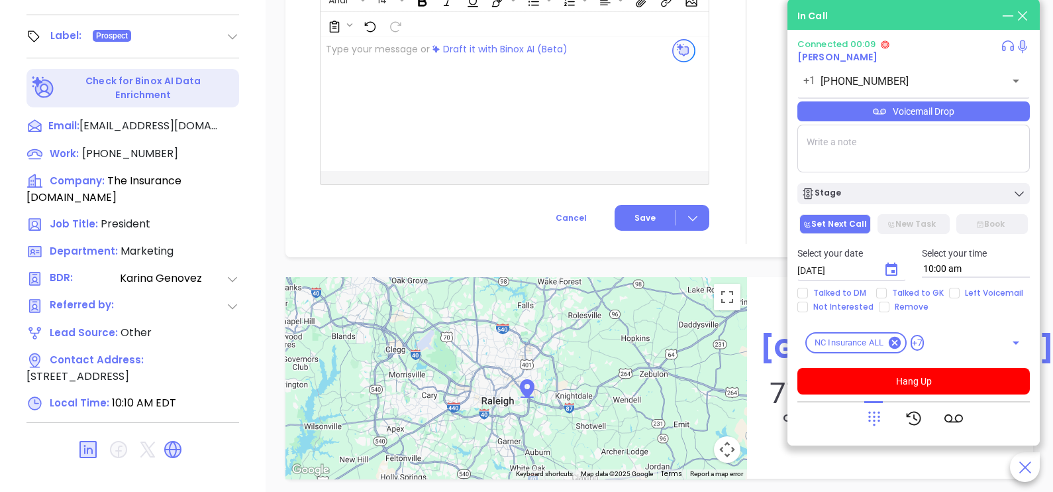
click at [878, 423] on icon at bounding box center [874, 418] width 19 height 19
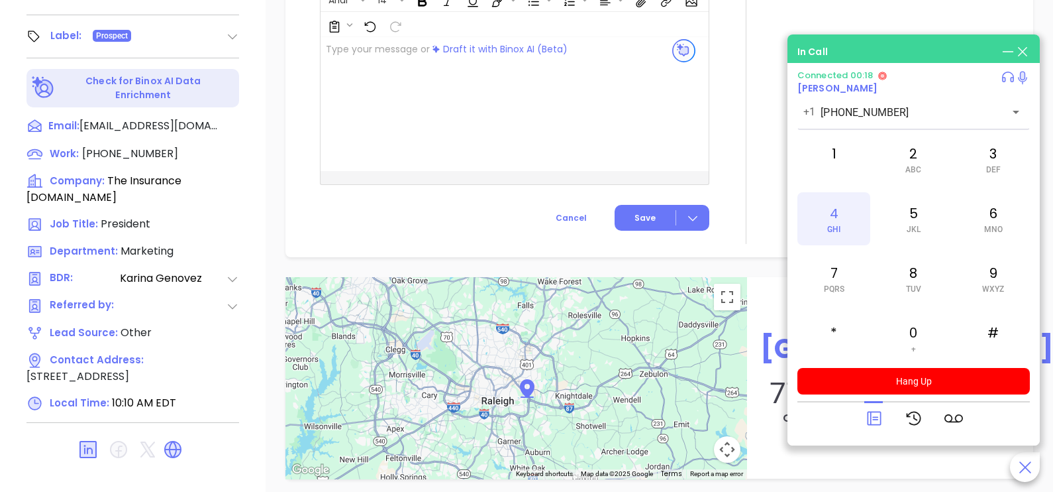
click at [835, 227] on span "GHI" at bounding box center [833, 229] width 13 height 9
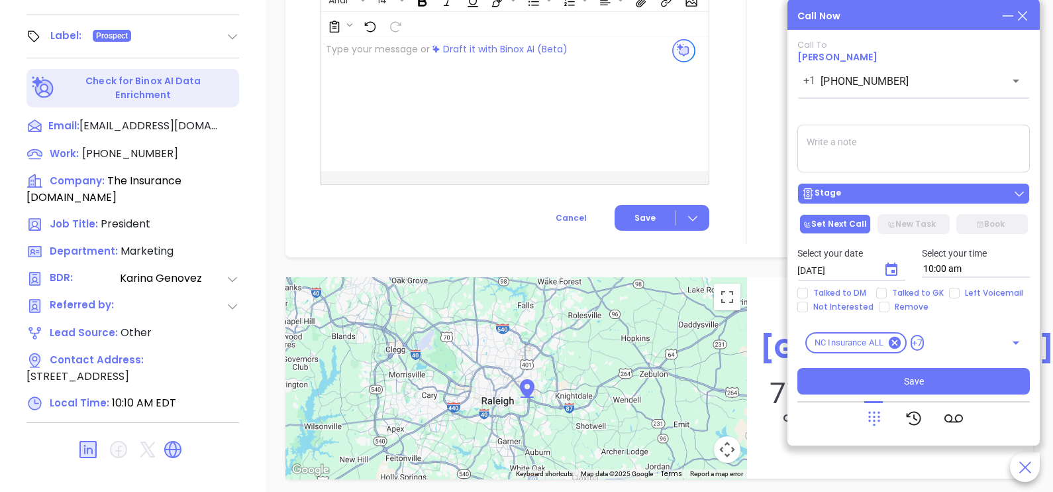
click at [886, 192] on div "Stage" at bounding box center [914, 193] width 225 height 13
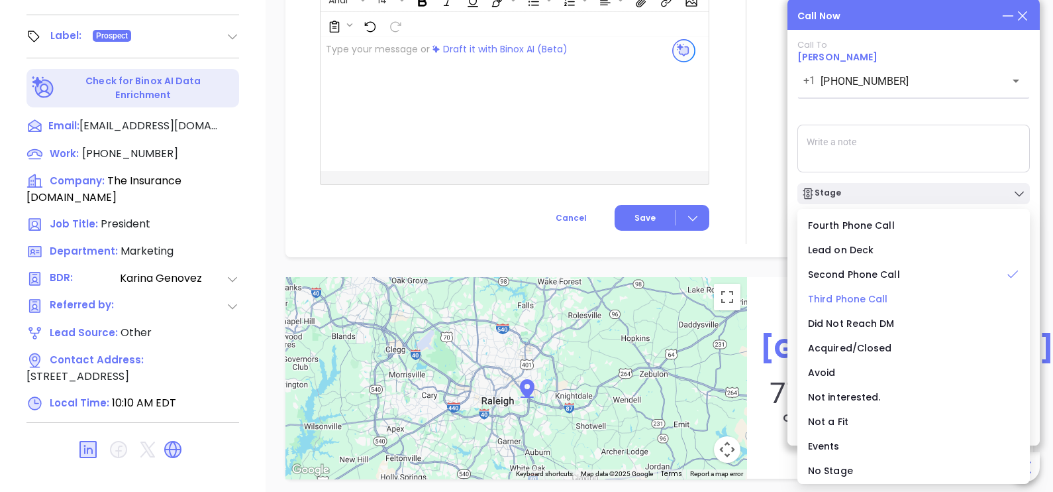
click at [861, 300] on span "Third Phone Call" at bounding box center [848, 298] width 80 height 13
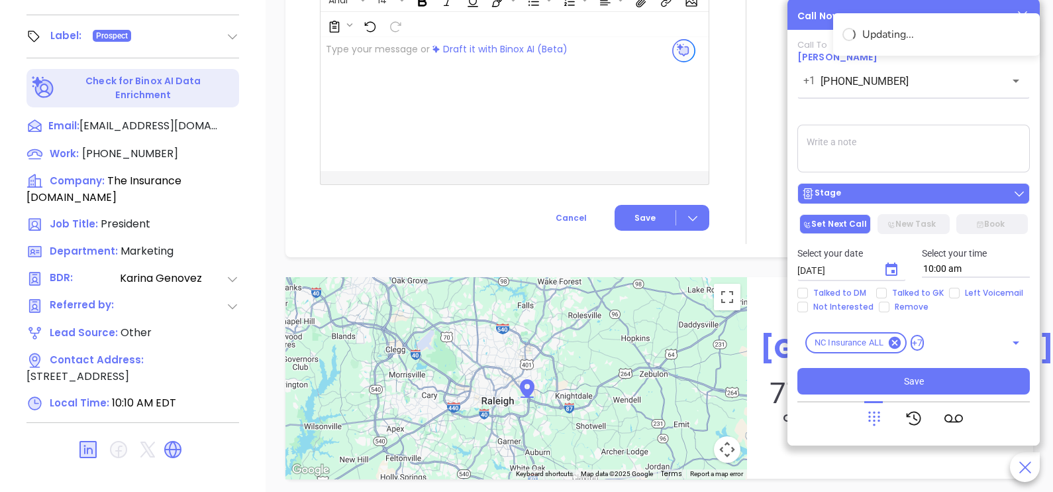
click at [935, 200] on div "Stage" at bounding box center [914, 193] width 225 height 13
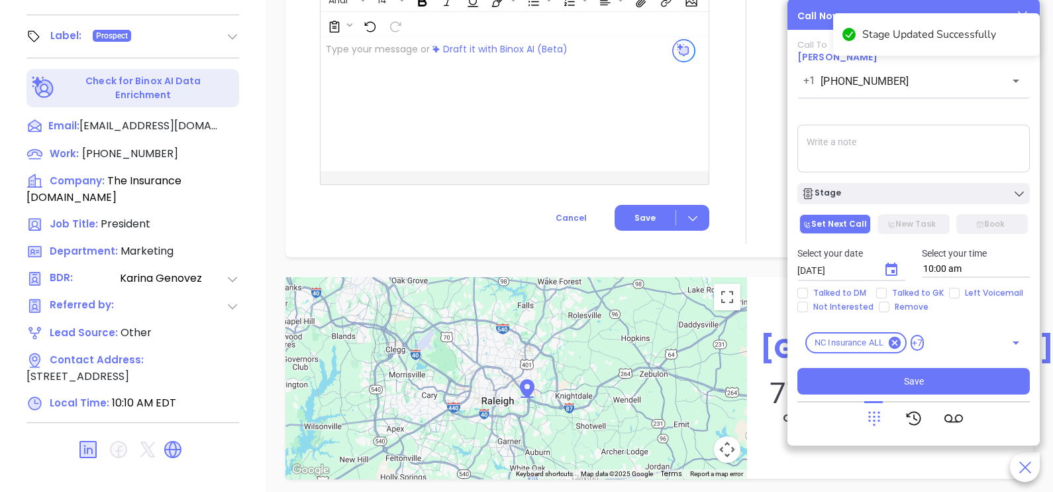
click at [902, 150] on textarea at bounding box center [914, 149] width 233 height 48
click at [887, 297] on span "Talked to GK" at bounding box center [918, 293] width 62 height 11
click at [887, 297] on input "Talked to GK" at bounding box center [881, 293] width 11 height 11
checkbox input "true"
click at [900, 278] on button "Choose date, selected date is Sep 20, 2025" at bounding box center [891, 269] width 26 height 26
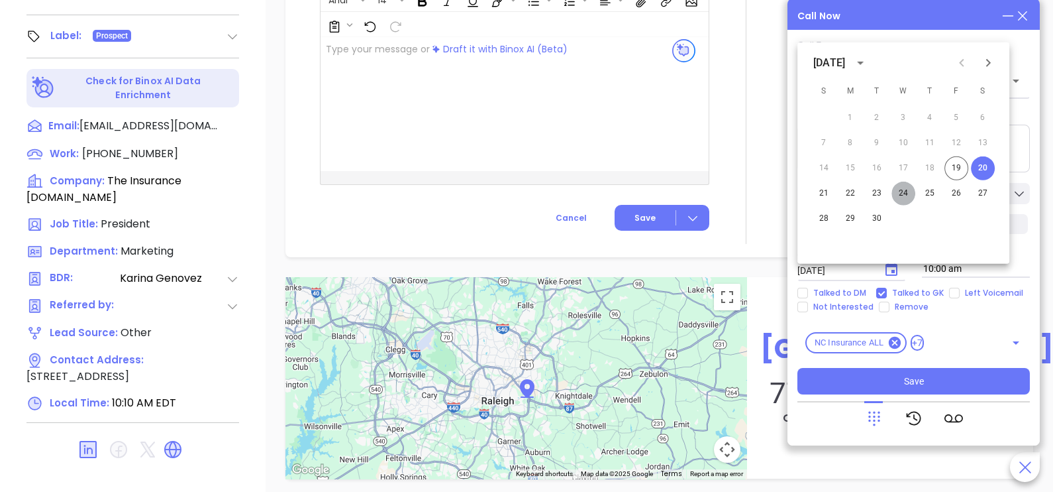
click at [909, 195] on button "24" at bounding box center [904, 194] width 24 height 24
type input "[DATE]"
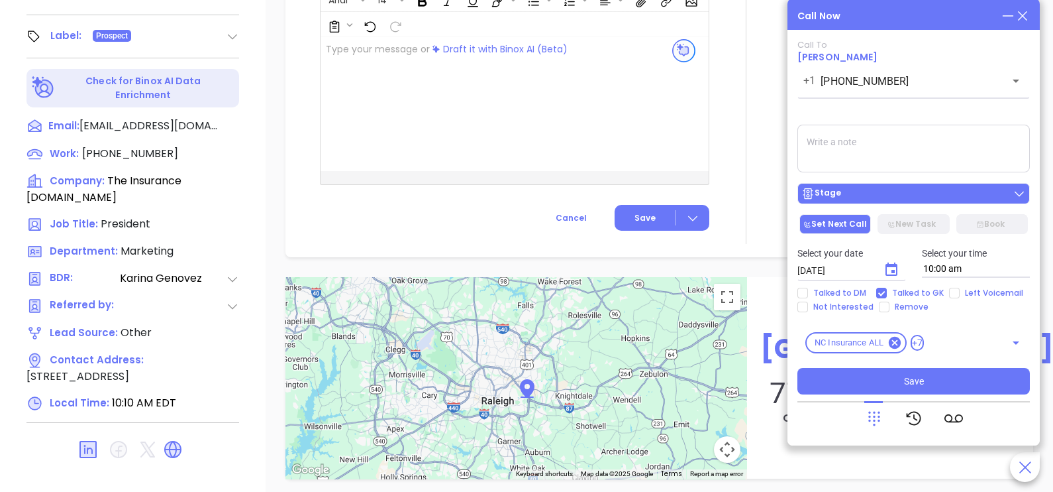
click at [910, 195] on div "Stage" at bounding box center [914, 193] width 225 height 13
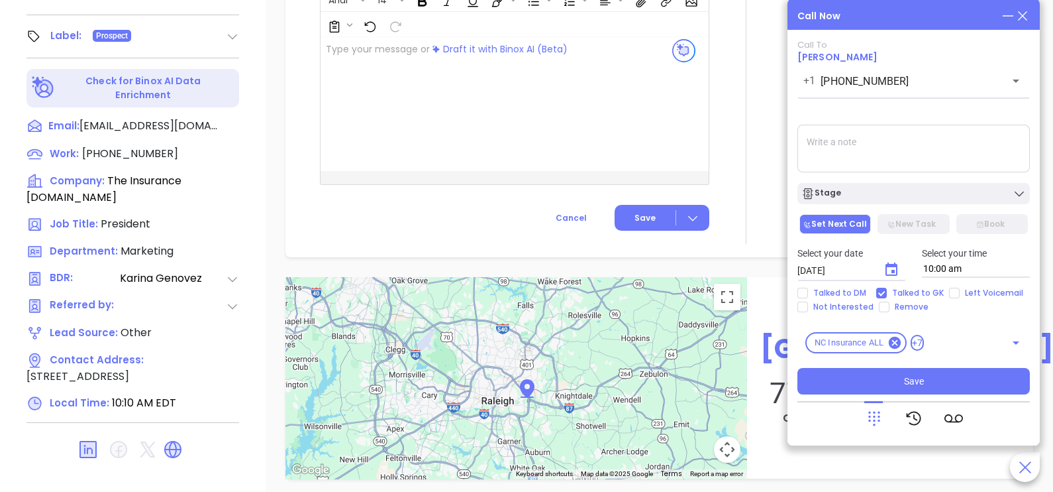
click at [935, 156] on textarea at bounding box center [914, 149] width 233 height 48
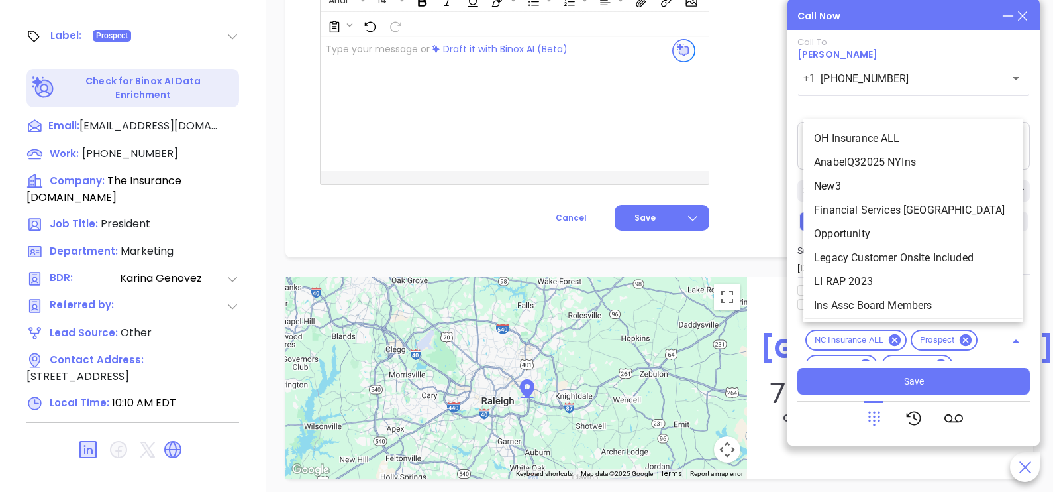
click at [957, 338] on div "NC Insurance ALL Prospect Silver 6-10 Insurance [GEOGRAPHIC_DATA] [GEOGRAPHIC_D…" at bounding box center [914, 341] width 233 height 40
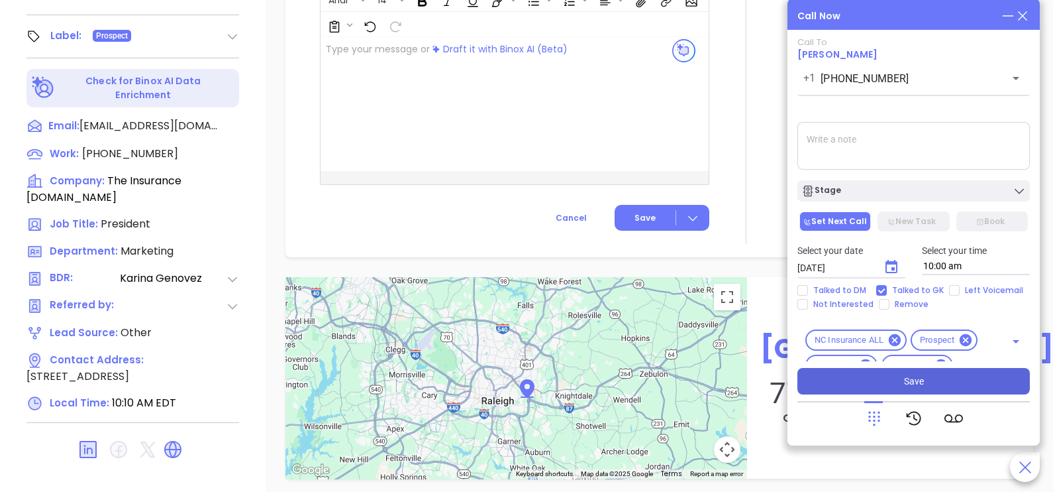
click at [929, 378] on button "Save" at bounding box center [914, 381] width 233 height 26
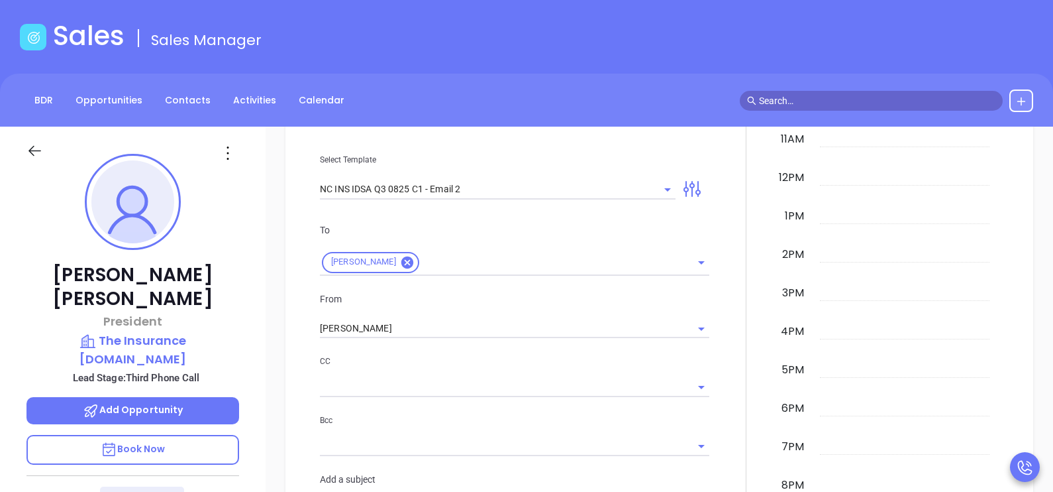
scroll to position [53, 0]
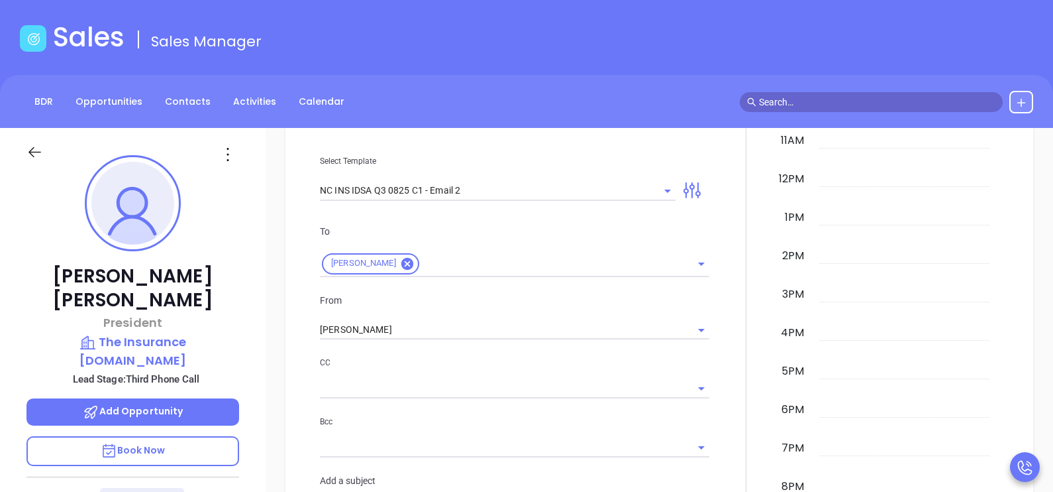
drag, startPoint x: 1021, startPoint y: 339, endPoint x: 1051, endPoint y: 323, distance: 33.5
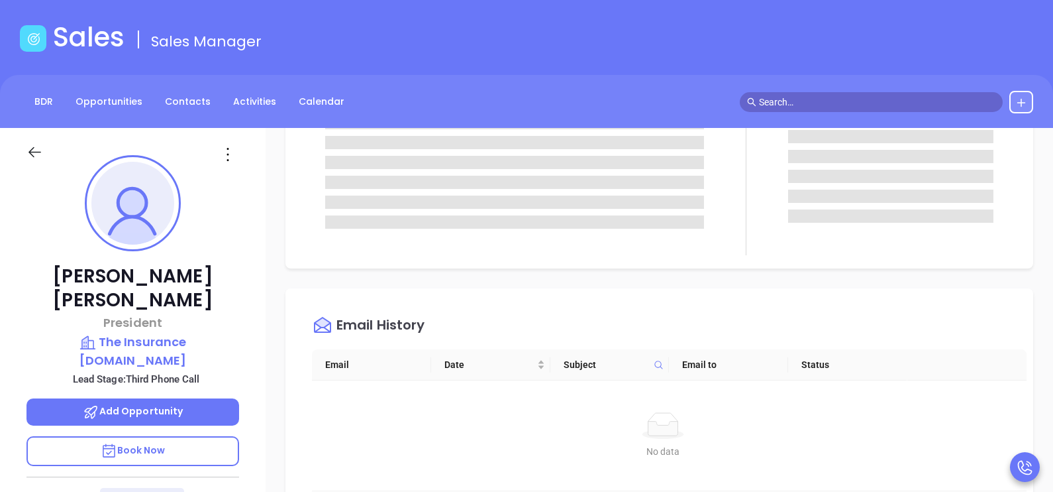
scroll to position [0, 0]
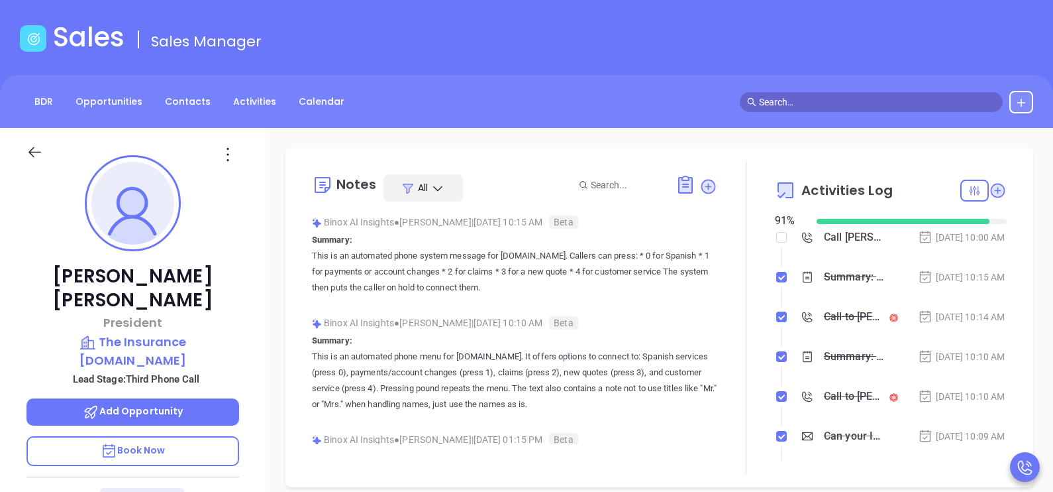
click at [974, 284] on div "[DATE] 10:15 AM" at bounding box center [961, 277] width 87 height 15
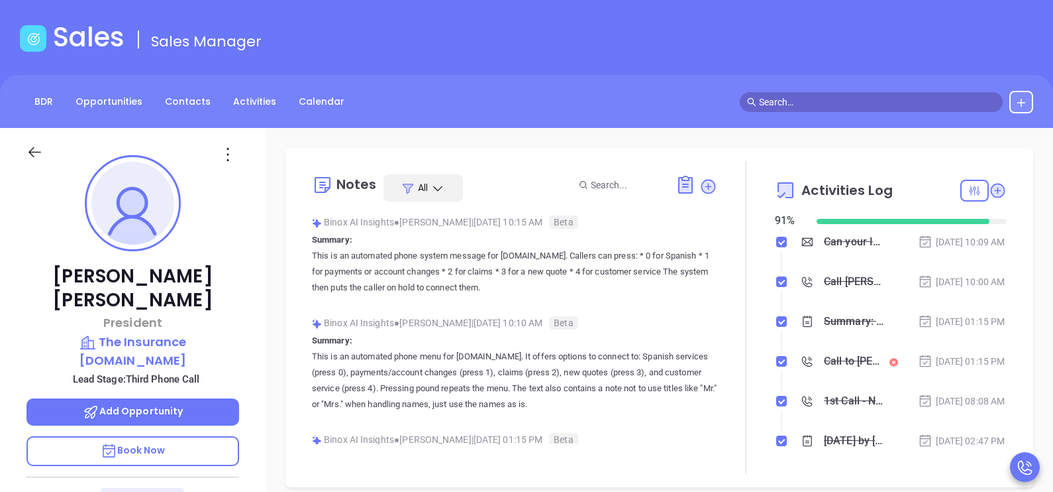
scroll to position [199, 0]
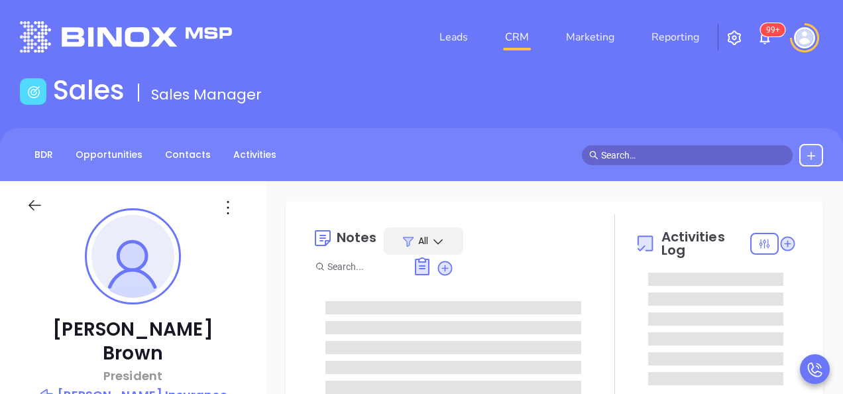
type input "[PERSON_NAME]"
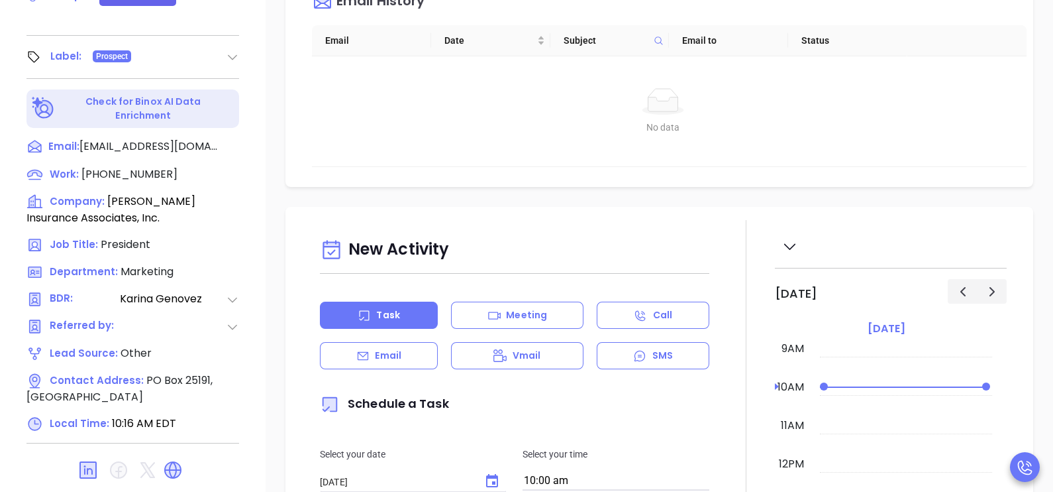
scroll to position [616, 0]
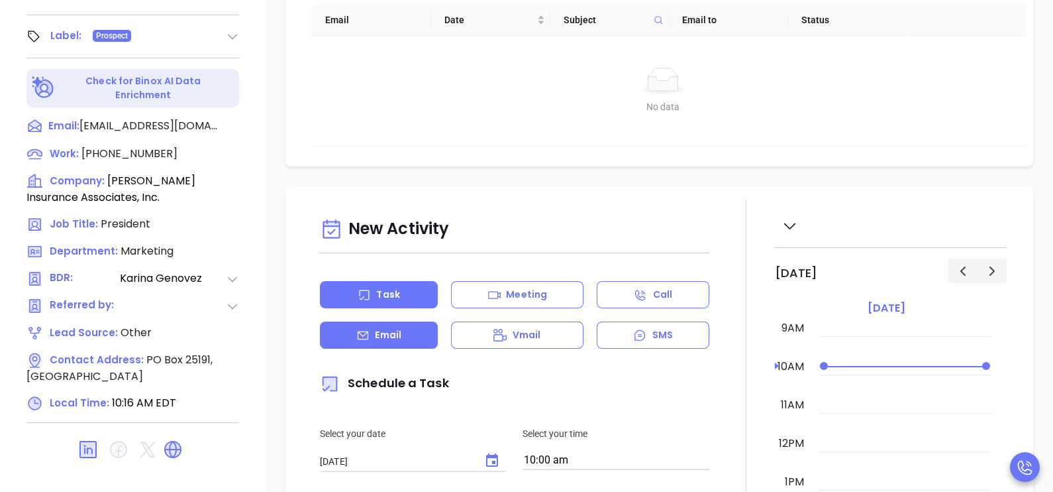
click at [387, 333] on p "Email" at bounding box center [388, 335] width 26 height 14
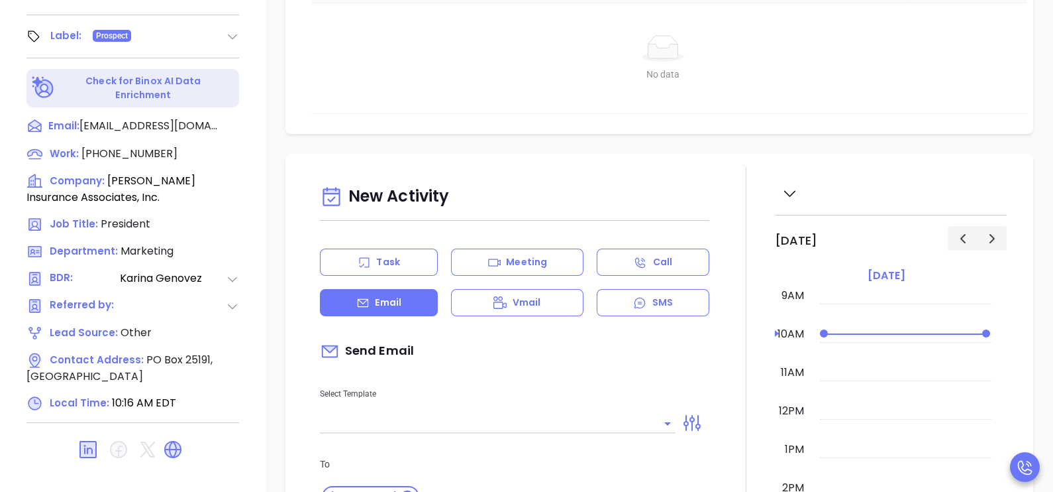
type input "[PERSON_NAME]"
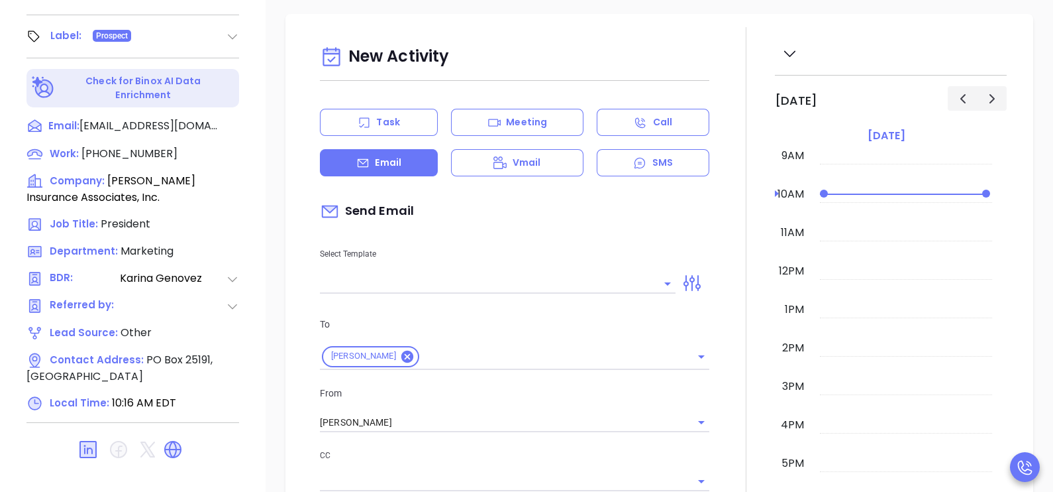
scroll to position [264, 0]
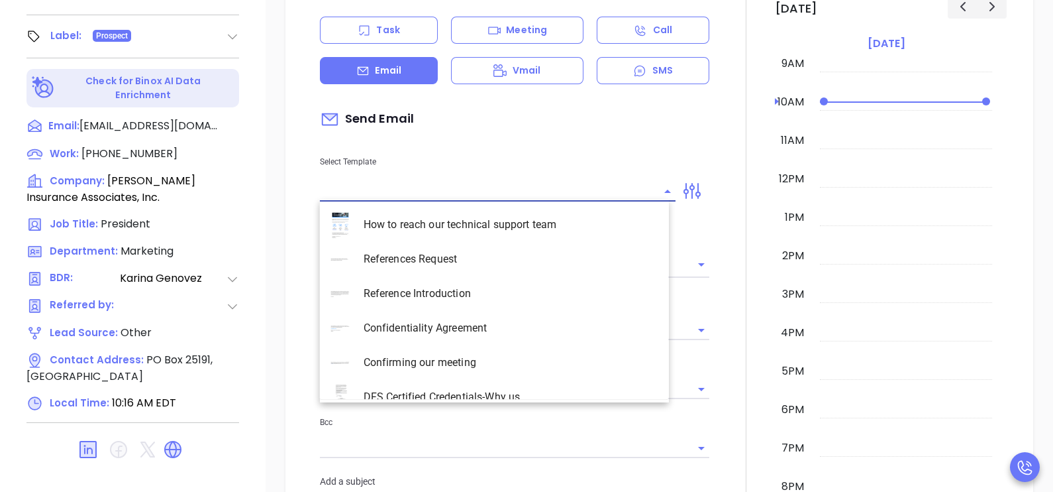
click at [566, 191] on input "text" at bounding box center [488, 191] width 336 height 19
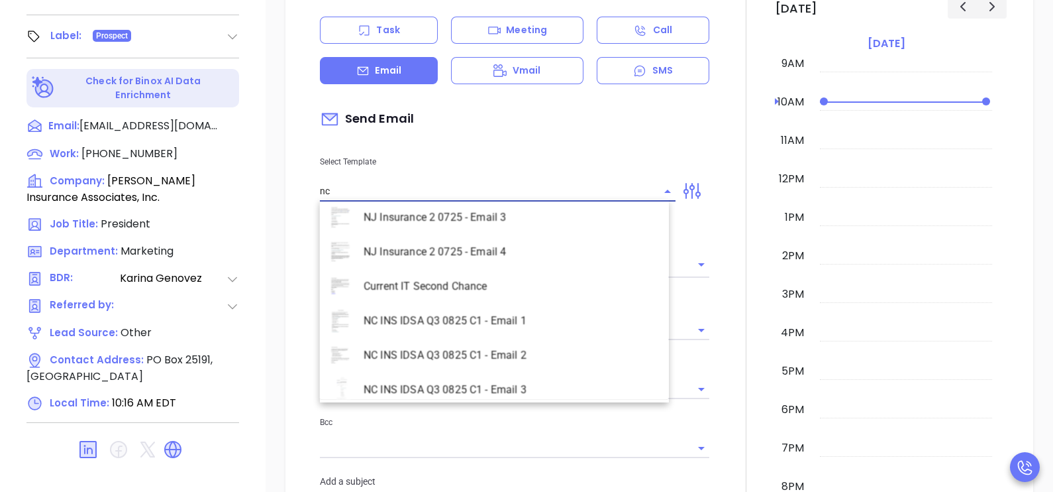
scroll to position [561, 0]
click at [553, 350] on li "NC INS IDSA Q3 0825 C1 - Email 2" at bounding box center [494, 352] width 349 height 34
type input "NC INS IDSA Q3 0825 C1 - Email 2"
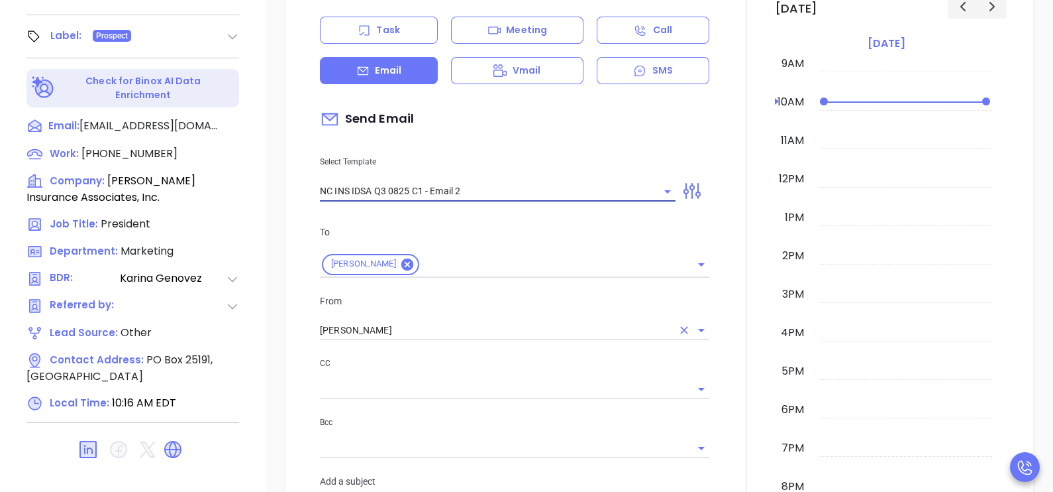
type input "Can your IT partner prove you're covered?"
type input "NC INS IDSA Q3 0825 C1 - Email 2"
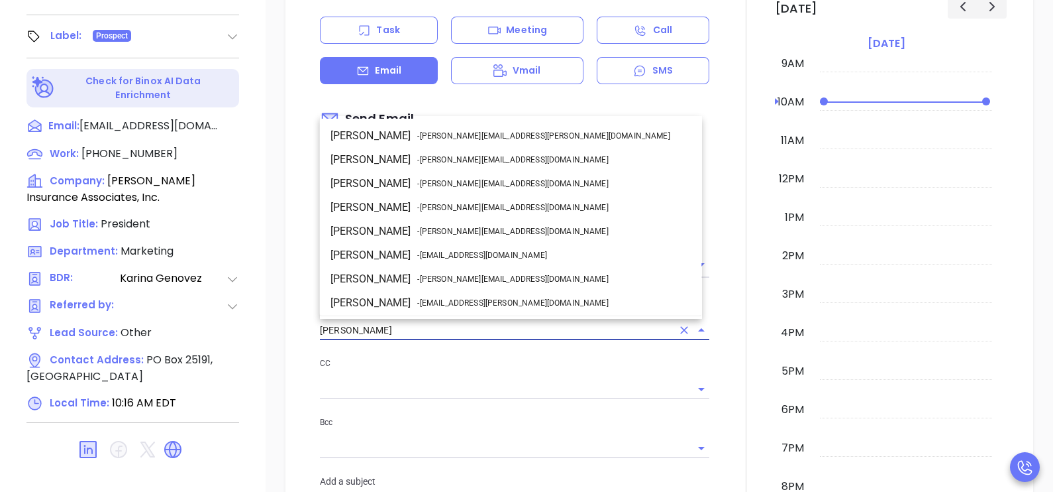
click at [510, 335] on input "[PERSON_NAME]" at bounding box center [496, 330] width 352 height 19
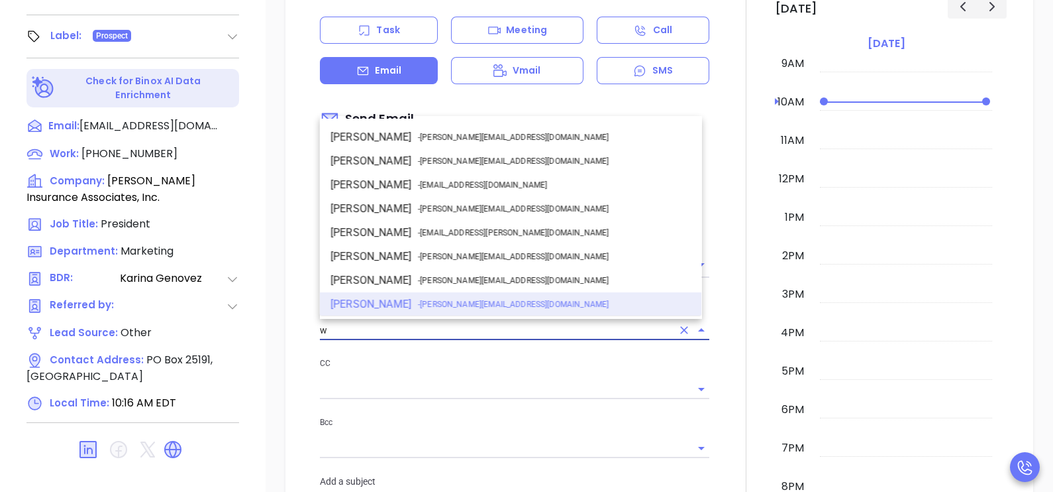
scroll to position [0, 0]
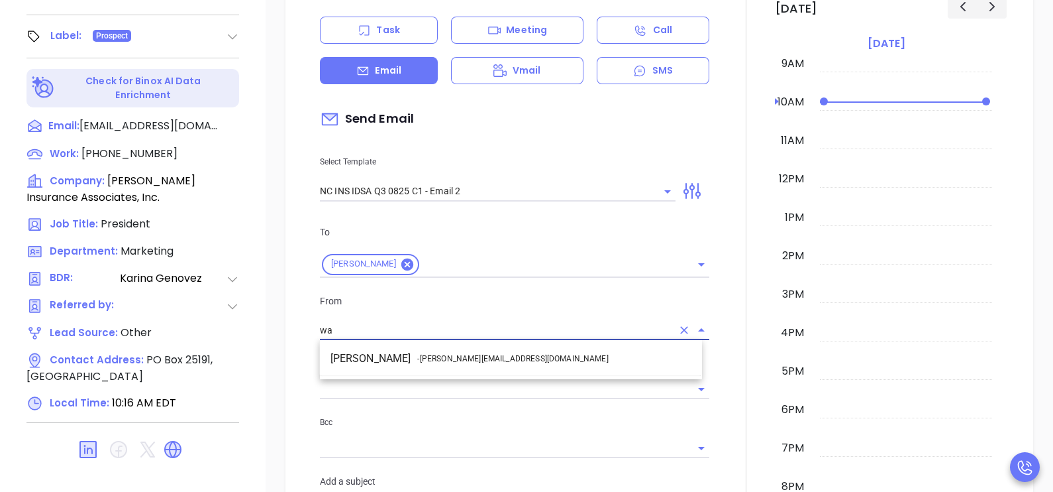
click at [521, 354] on li "Walter Contreras - [EMAIL_ADDRESS][DOMAIN_NAME]" at bounding box center [511, 358] width 382 height 24
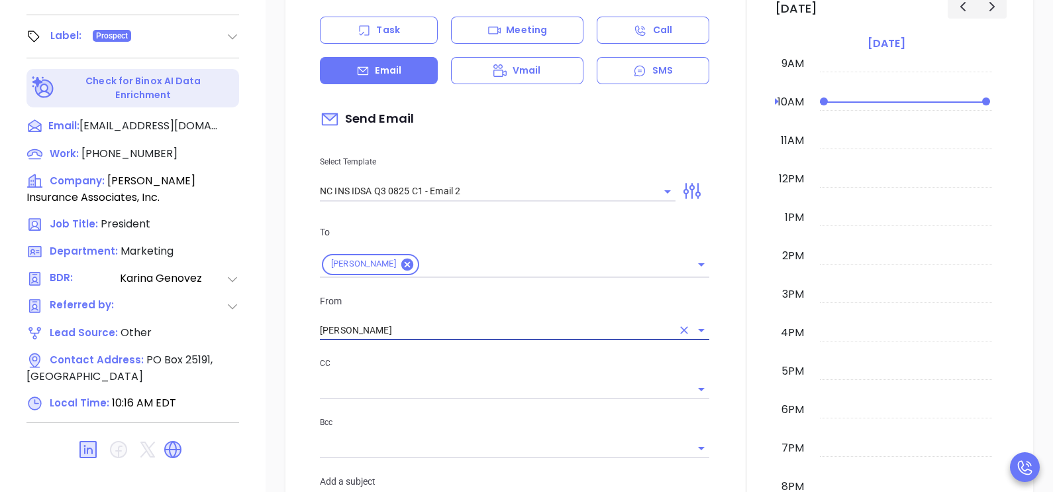
type input "[PERSON_NAME]"
click at [720, 301] on div at bounding box center [746, 501] width 58 height 1132
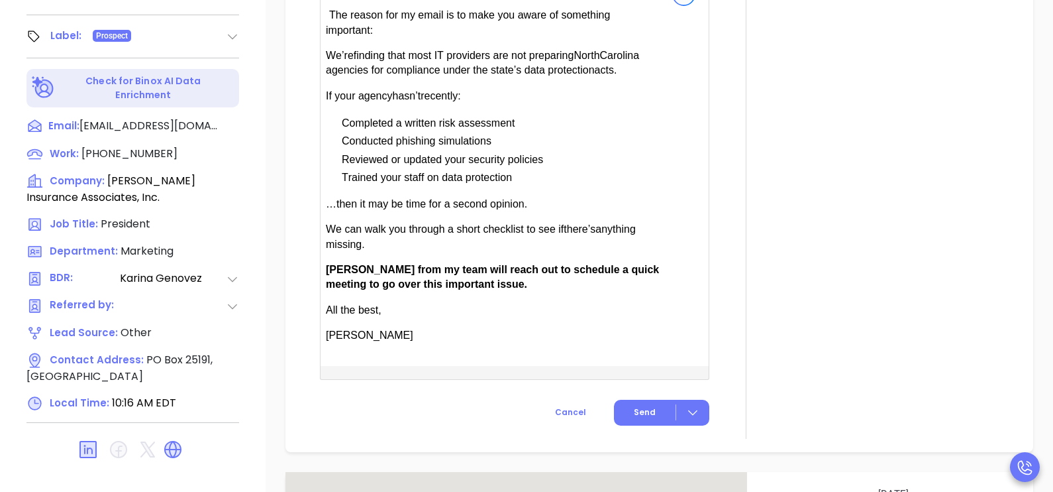
scroll to position [894, 0]
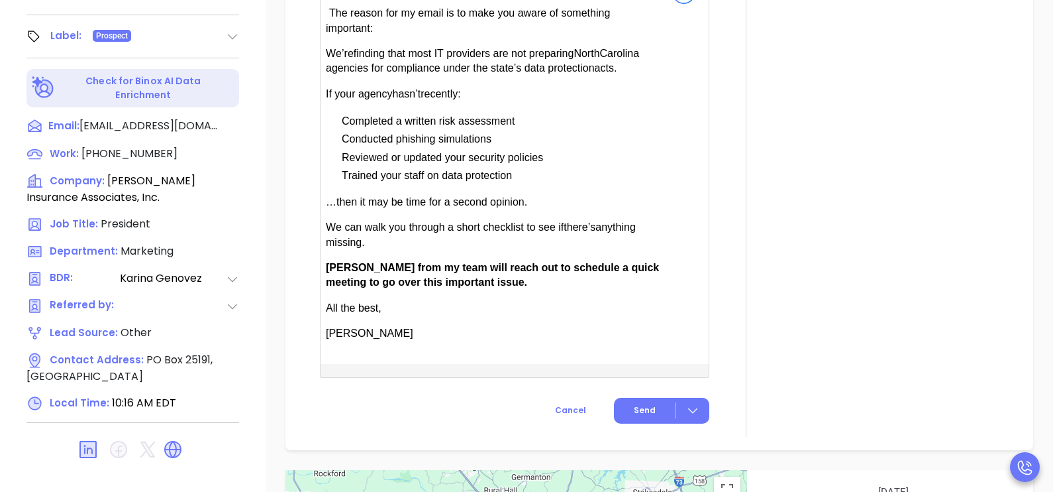
click at [631, 393] on button "Send" at bounding box center [661, 410] width 95 height 26
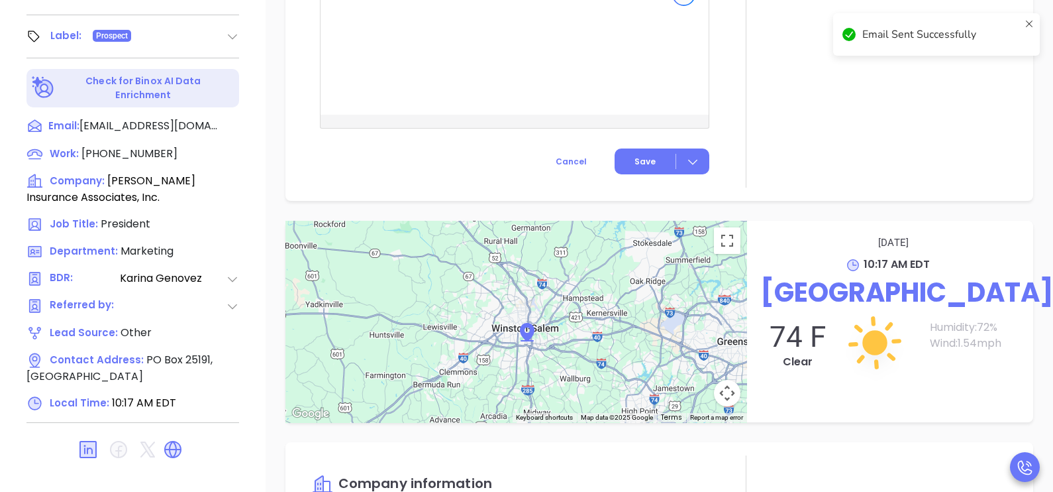
scroll to position [1004, 0]
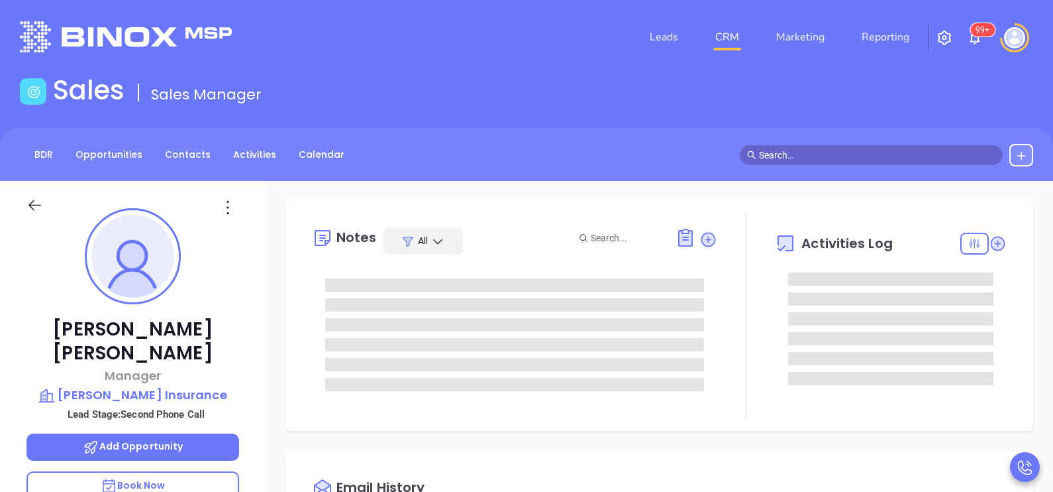
type input "[DATE]"
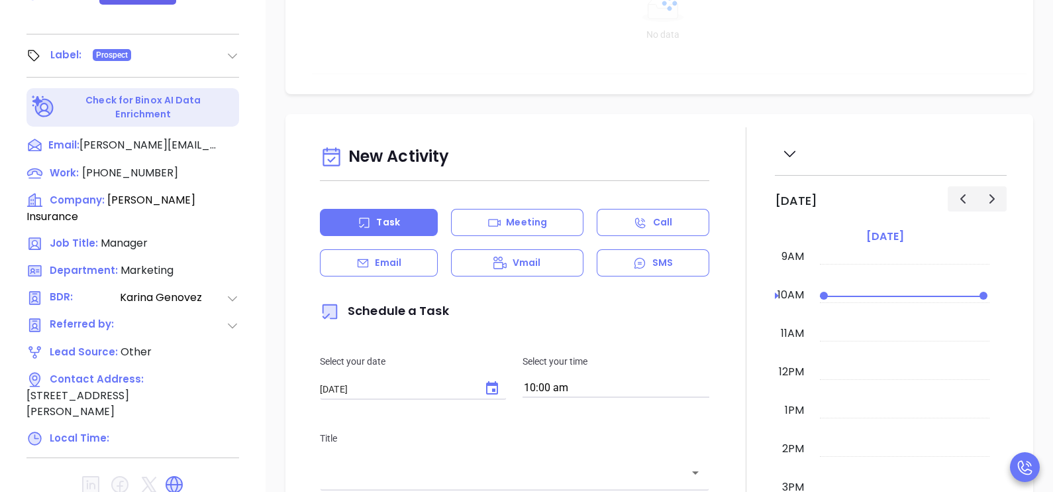
scroll to position [616, 0]
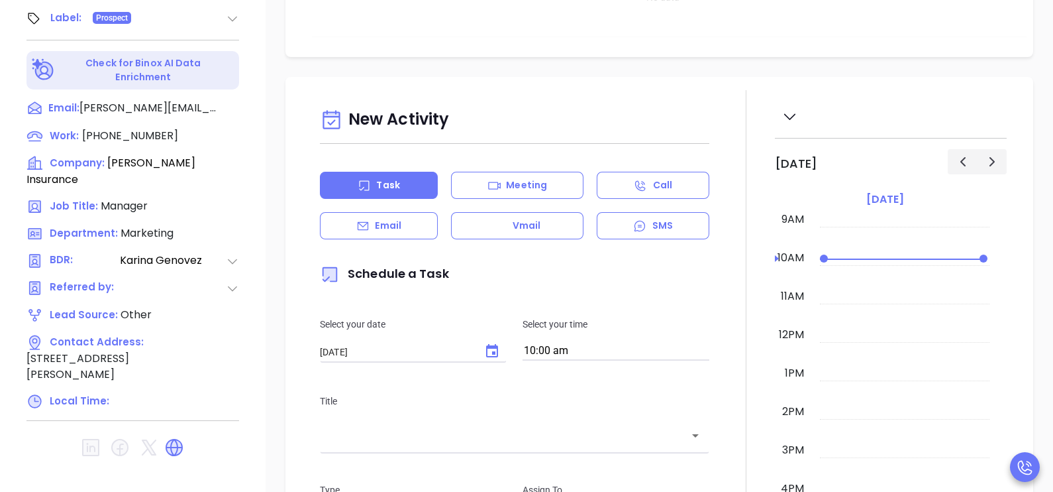
type input "[PERSON_NAME]"
click at [423, 233] on div "Email" at bounding box center [379, 225] width 118 height 27
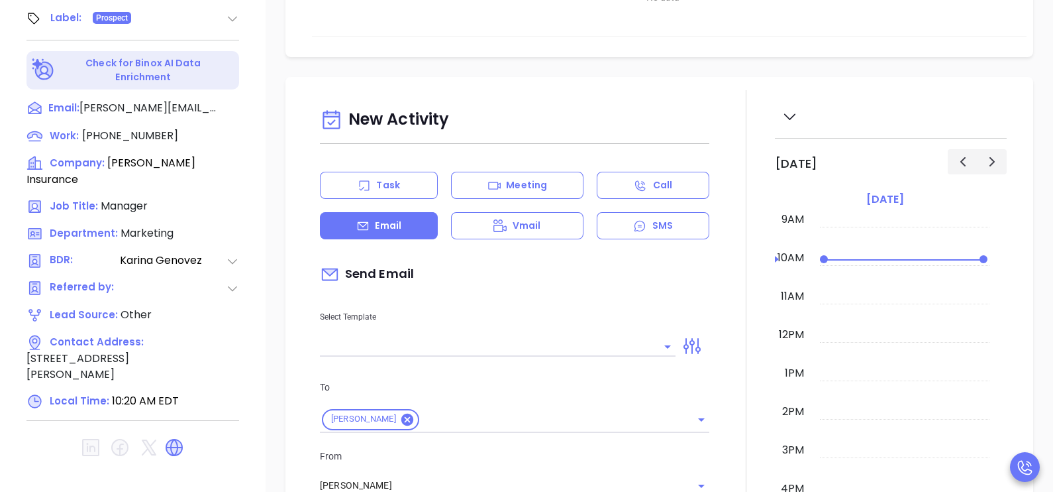
type input "[PERSON_NAME]"
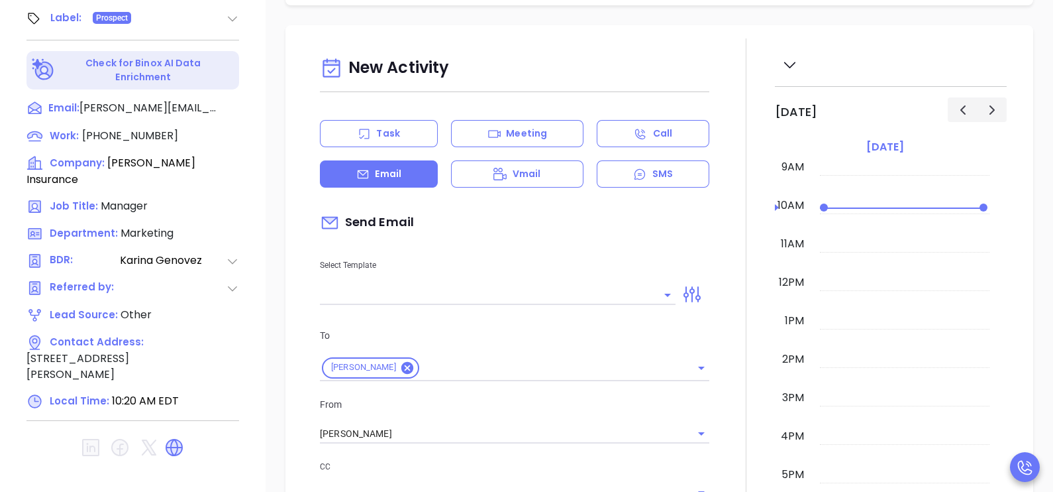
scroll to position [364, 0]
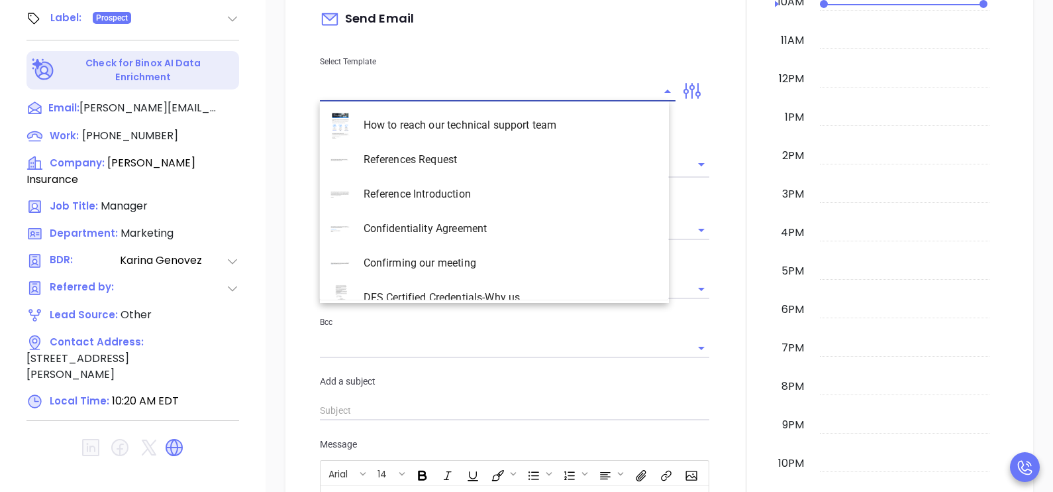
click at [458, 96] on input "text" at bounding box center [488, 90] width 336 height 19
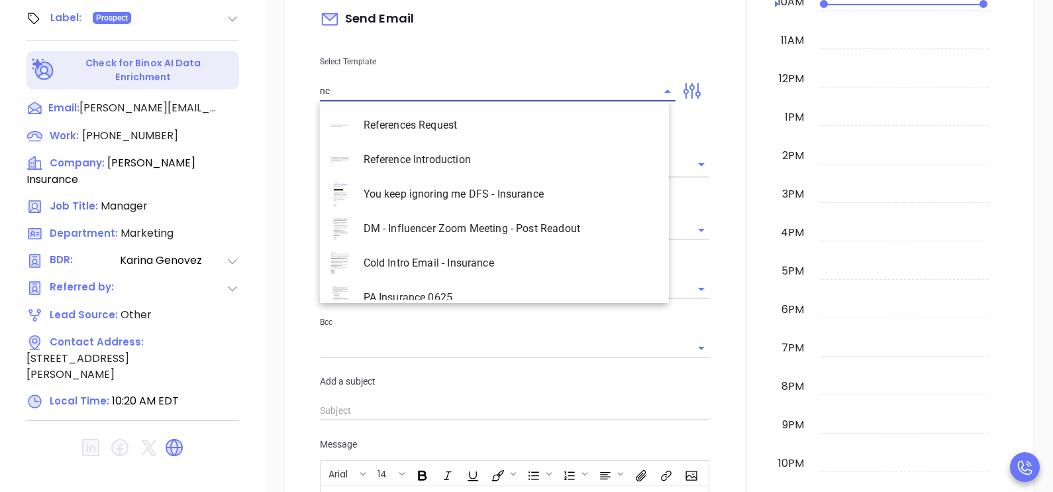
scroll to position [606, 0]
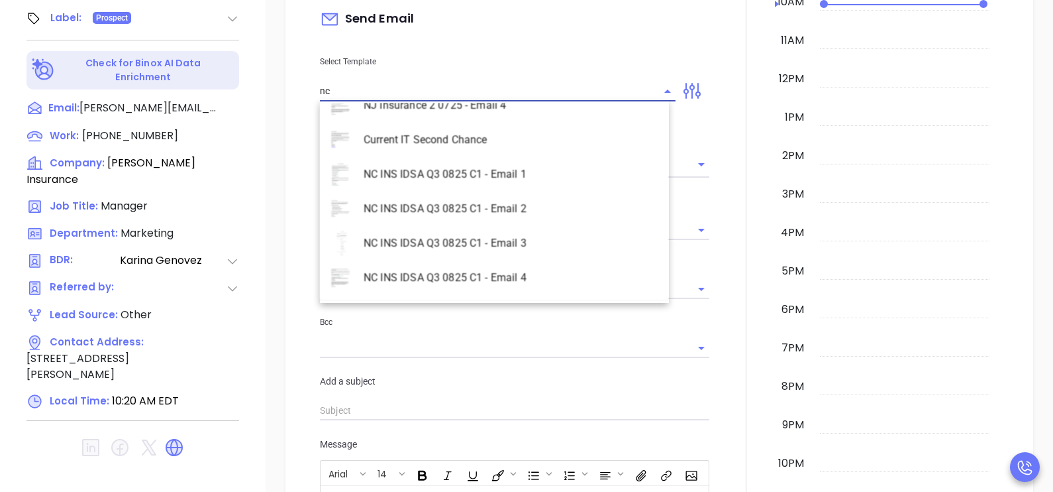
click at [495, 208] on li "NC INS IDSA Q3 0825 C1 - Email 2" at bounding box center [494, 208] width 349 height 34
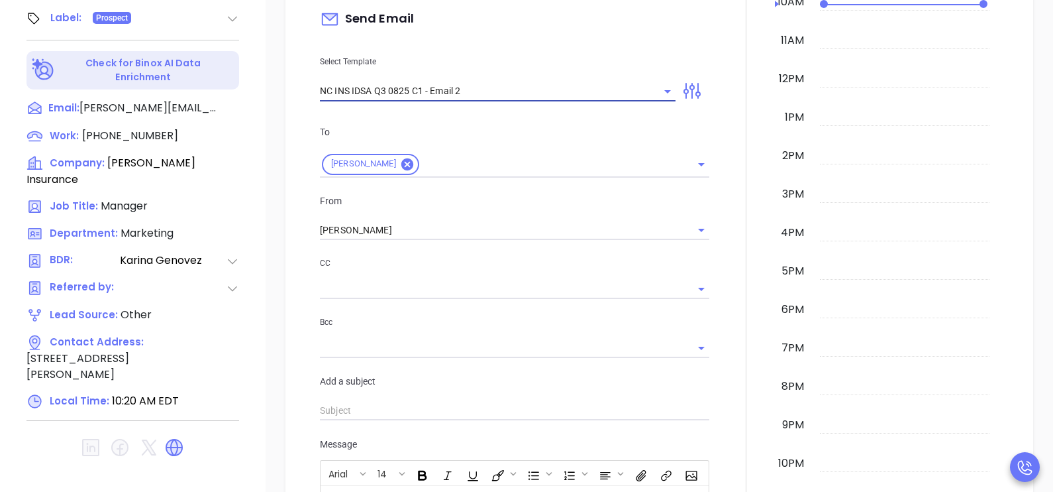
type input "NC INS IDSA Q3 0825 C1 - Email 2"
click at [495, 208] on div "From [PERSON_NAME]" at bounding box center [514, 216] width 405 height 47
type input "Can your IT partner prove you're covered?"
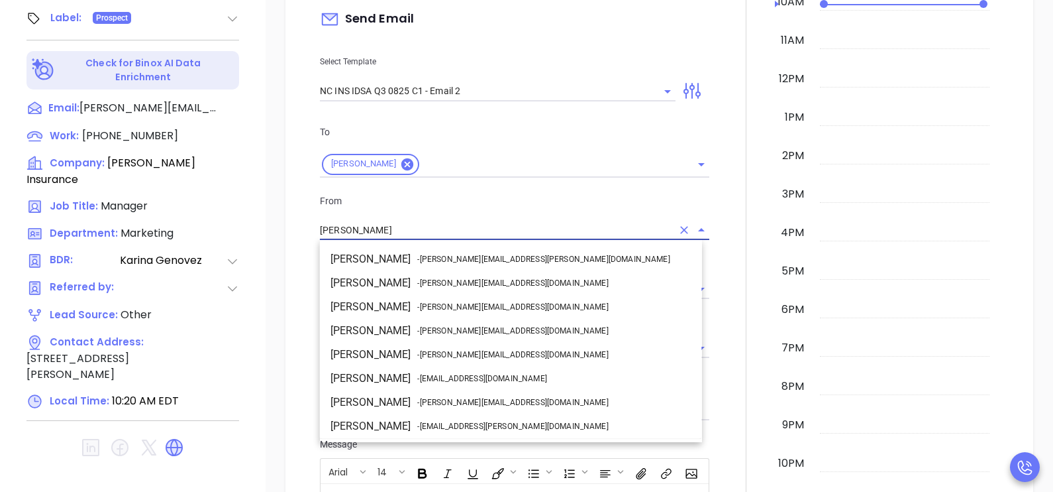
scroll to position [70, 0]
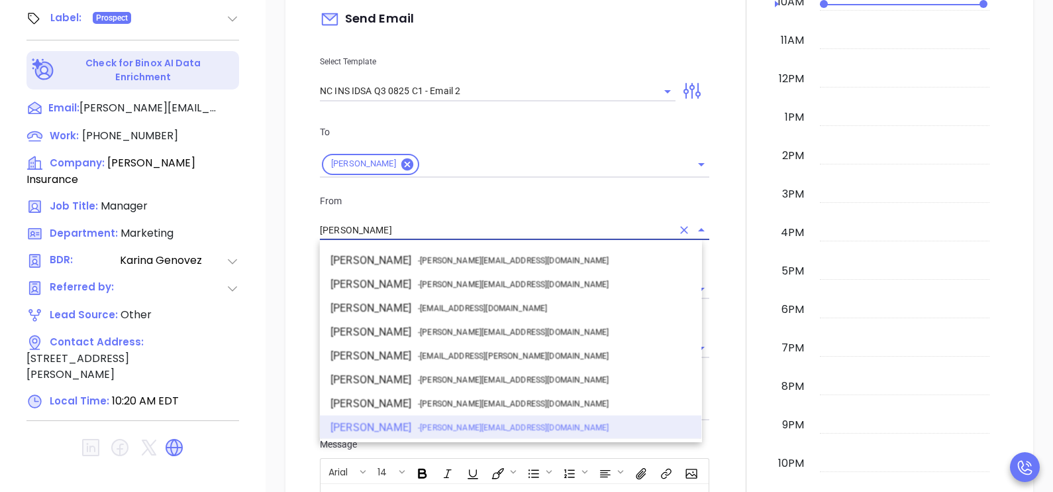
click at [465, 229] on input "[PERSON_NAME]" at bounding box center [496, 230] width 352 height 19
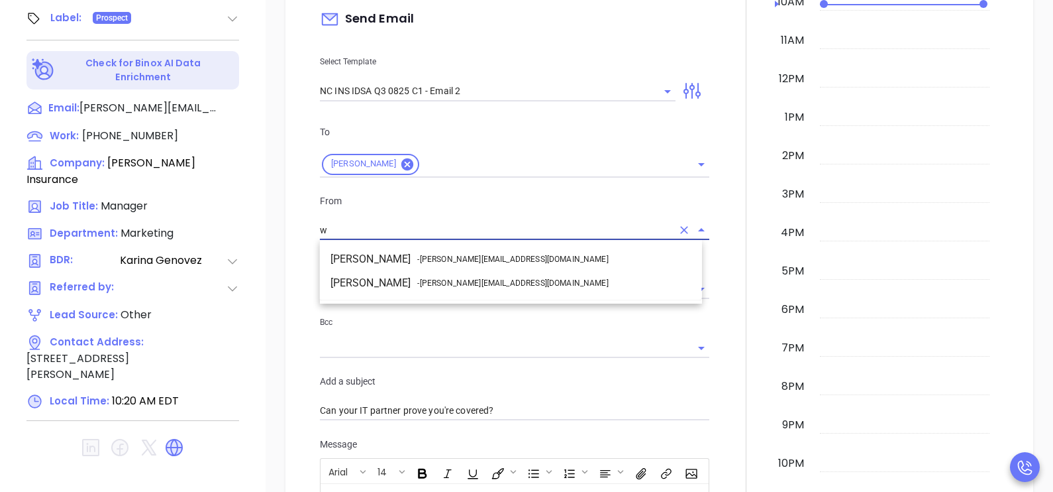
scroll to position [0, 0]
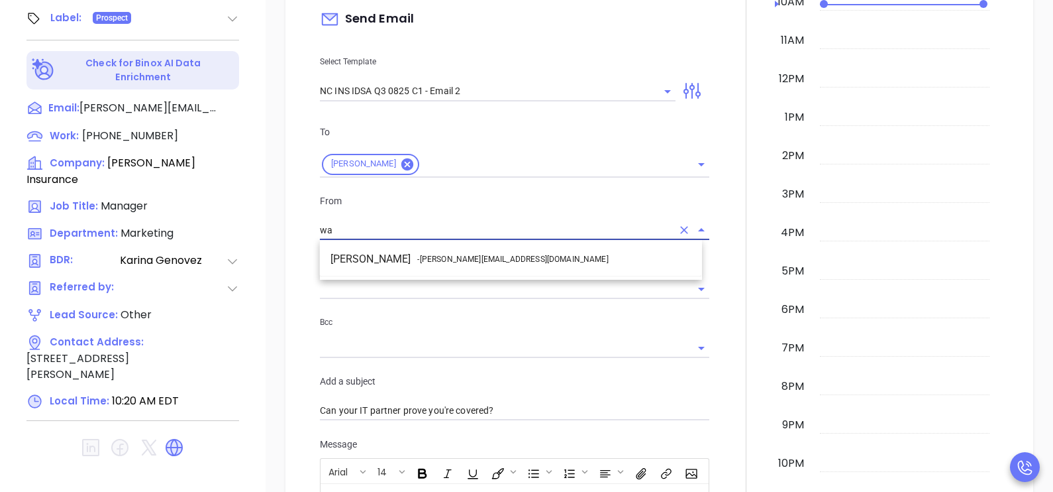
click at [496, 256] on li "Walter Contreras - [EMAIL_ADDRESS][DOMAIN_NAME]" at bounding box center [511, 259] width 382 height 24
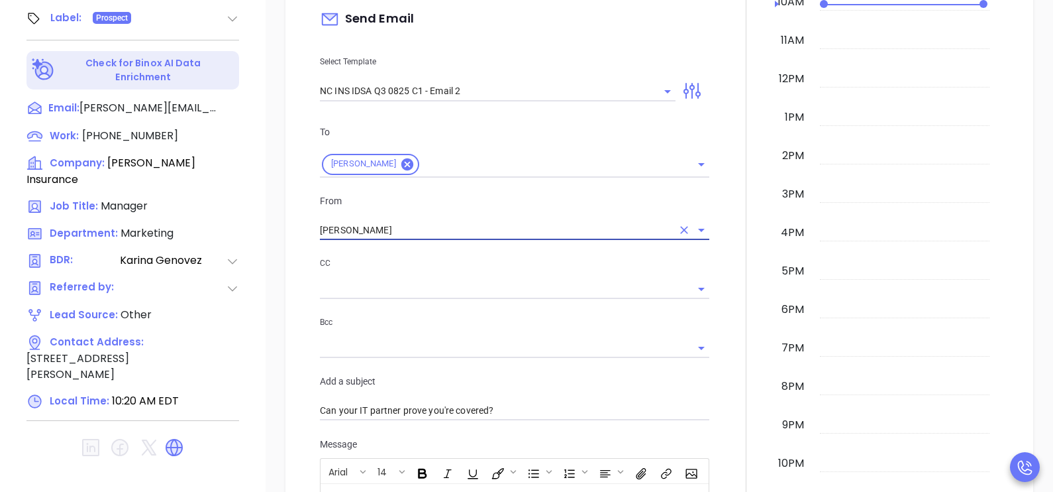
type input "[PERSON_NAME]"
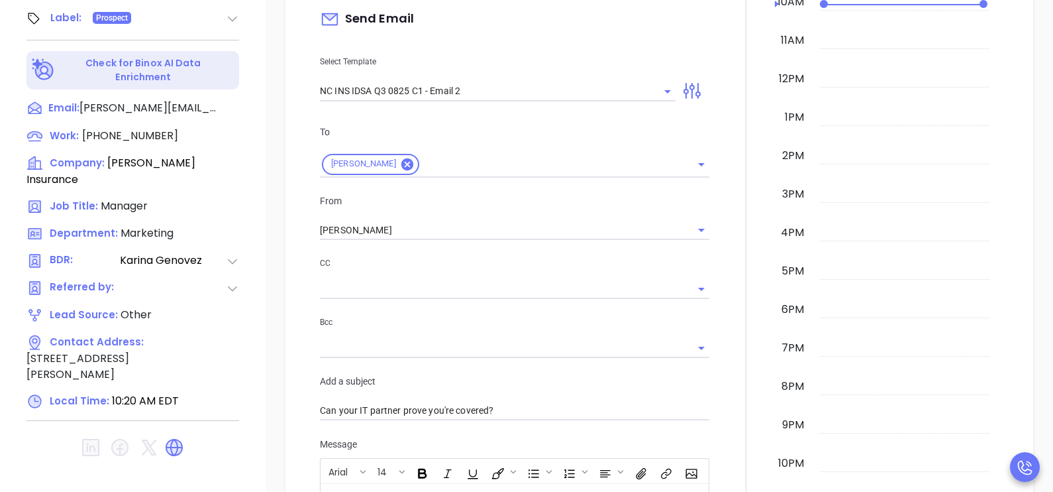
click at [723, 242] on div at bounding box center [746, 401] width 58 height 1132
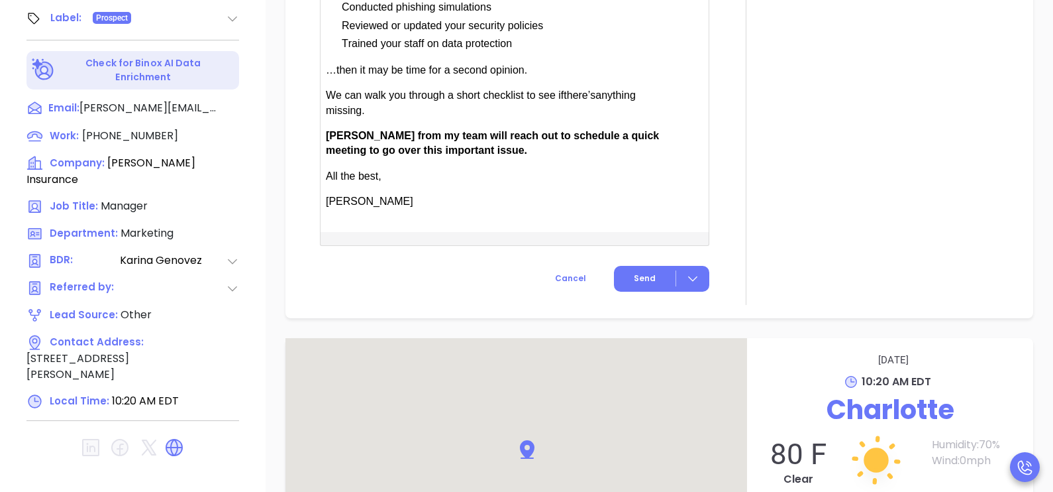
scroll to position [1059, 0]
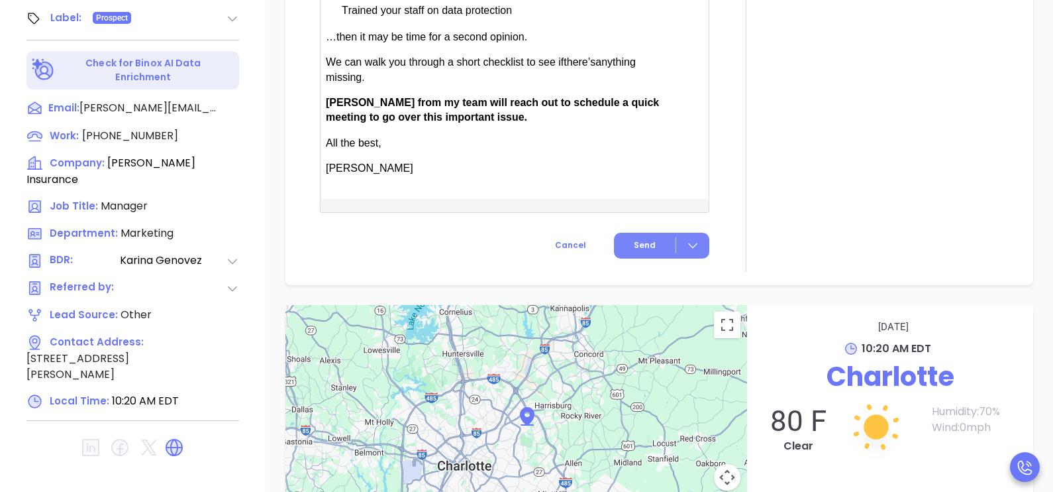
click at [640, 239] on span "Send" at bounding box center [645, 245] width 22 height 12
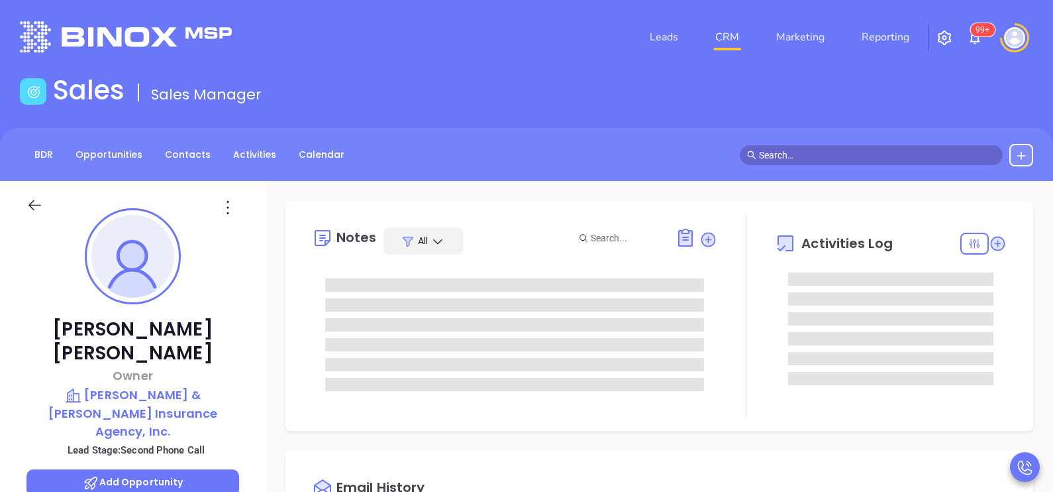
type input "[DATE]"
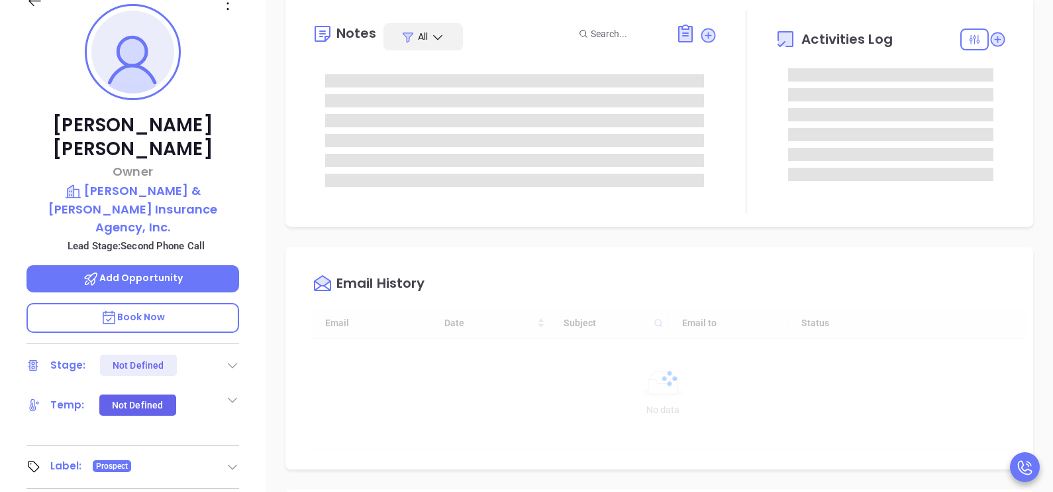
type input "[PERSON_NAME]"
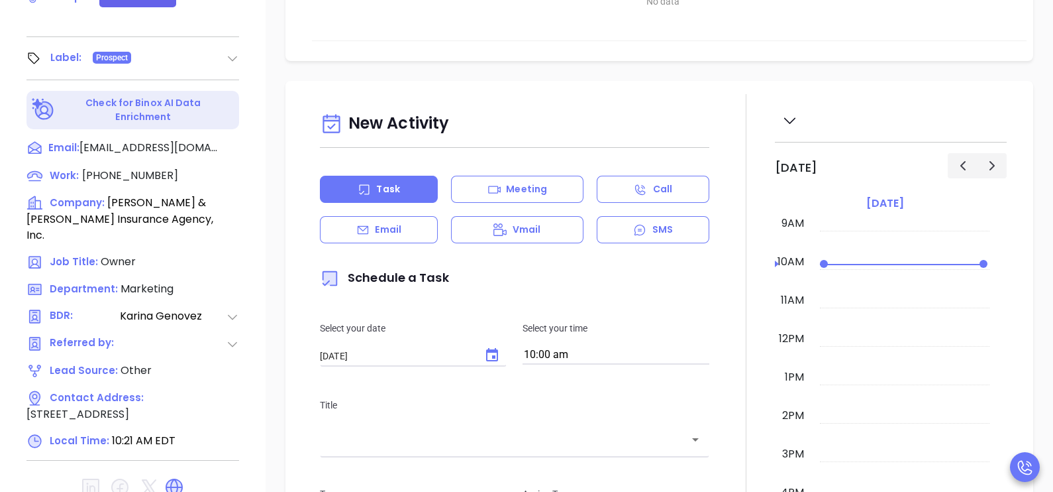
scroll to position [616, 0]
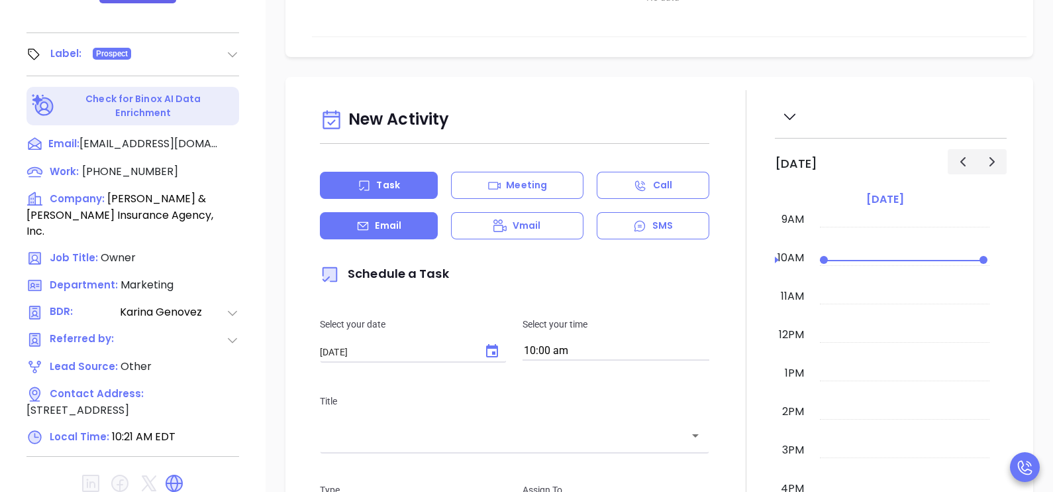
click at [401, 235] on div "Email" at bounding box center [379, 225] width 118 height 27
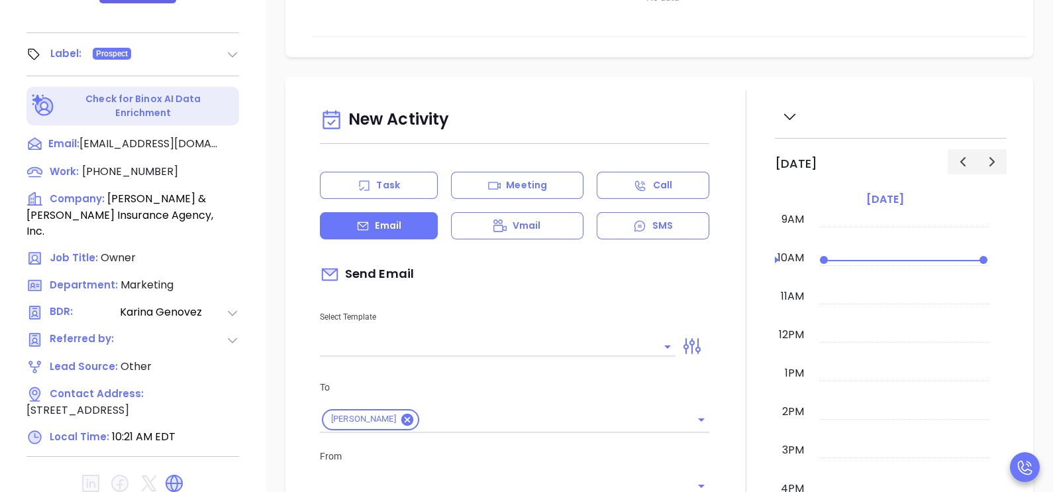
type input "[PERSON_NAME]"
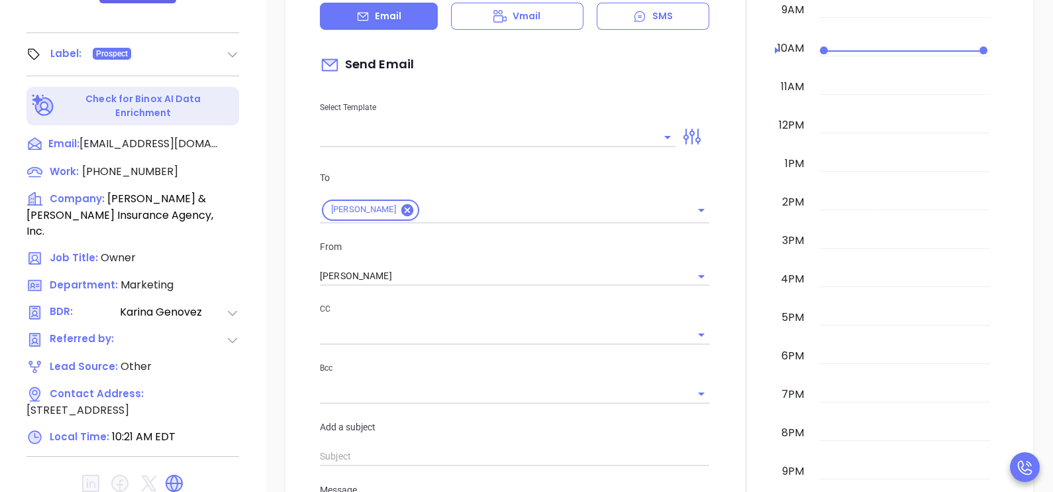
scroll to position [232, 0]
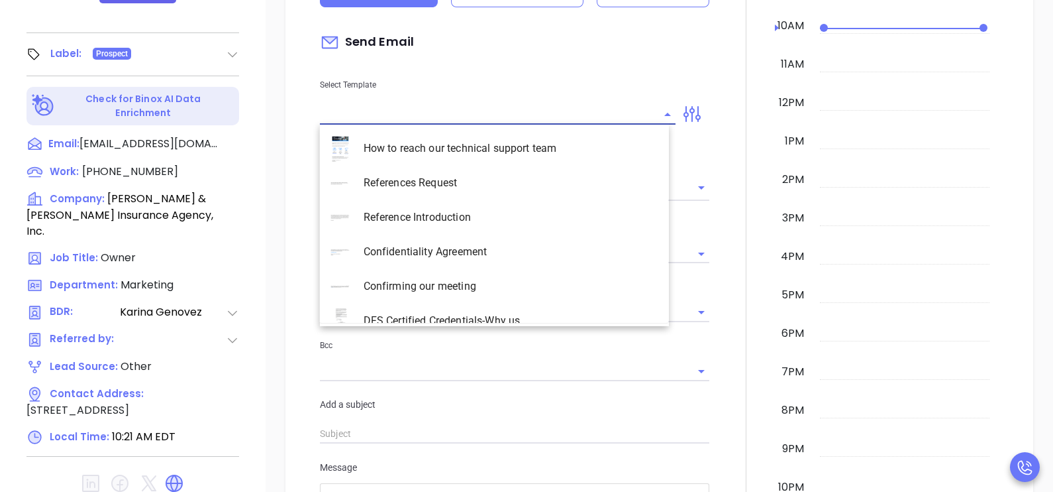
click at [526, 109] on input "text" at bounding box center [488, 114] width 336 height 19
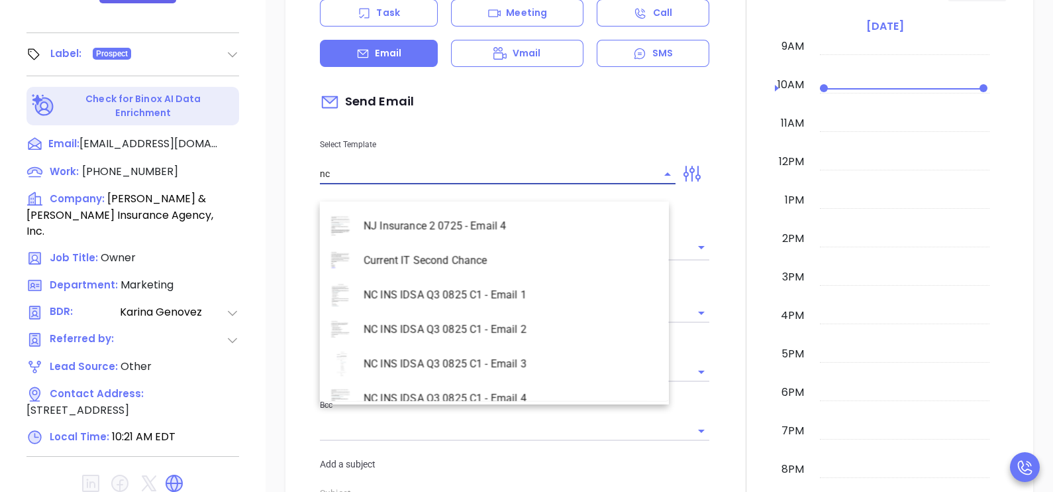
scroll to position [606, 0]
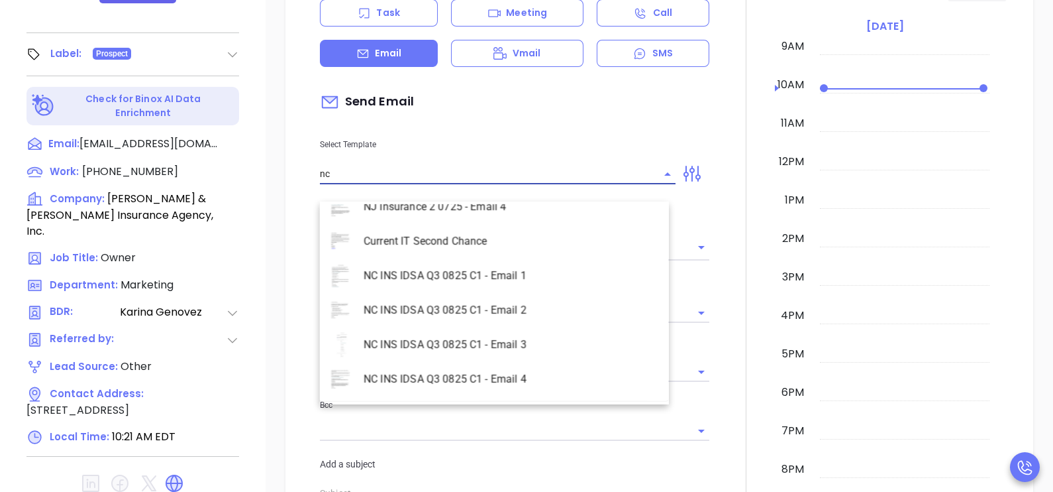
click at [523, 307] on li "NC INS IDSA Q3 0825 C1 - Email 2" at bounding box center [494, 310] width 349 height 34
type input "NC INS IDSA Q3 0825 C1 - Email 2"
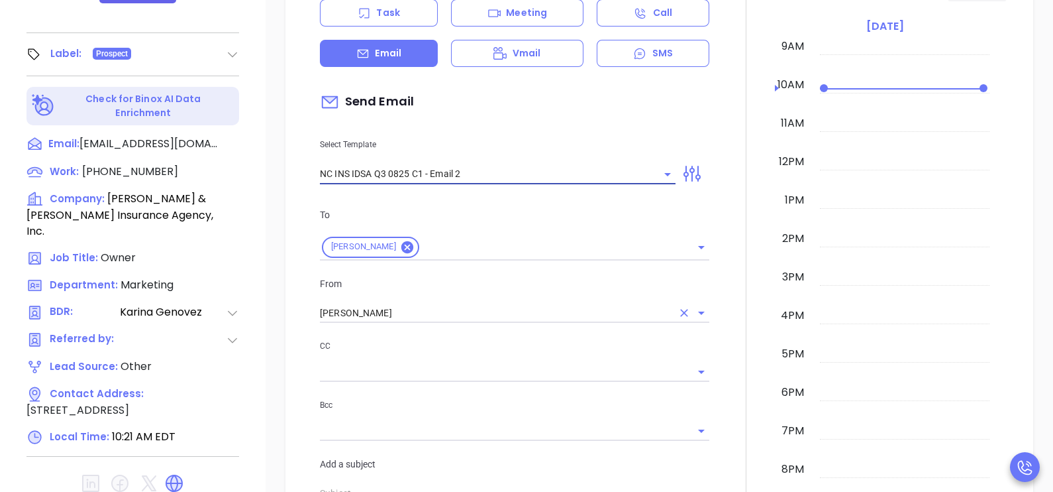
type input "Can your IT partner prove you're covered?"
type input "NC INS IDSA Q3 0825 C1 - Email 2"
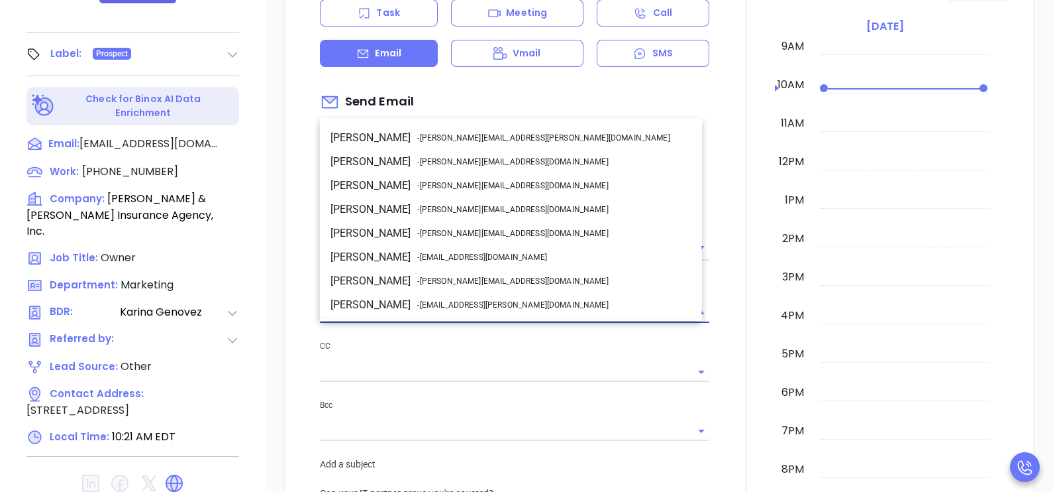
click at [454, 323] on input "[PERSON_NAME]" at bounding box center [496, 312] width 352 height 19
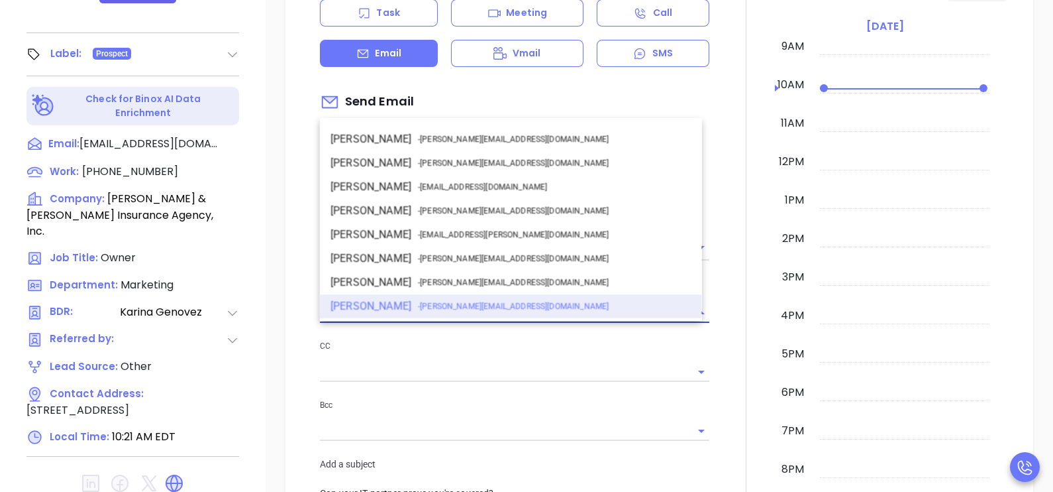
scroll to position [0, 0]
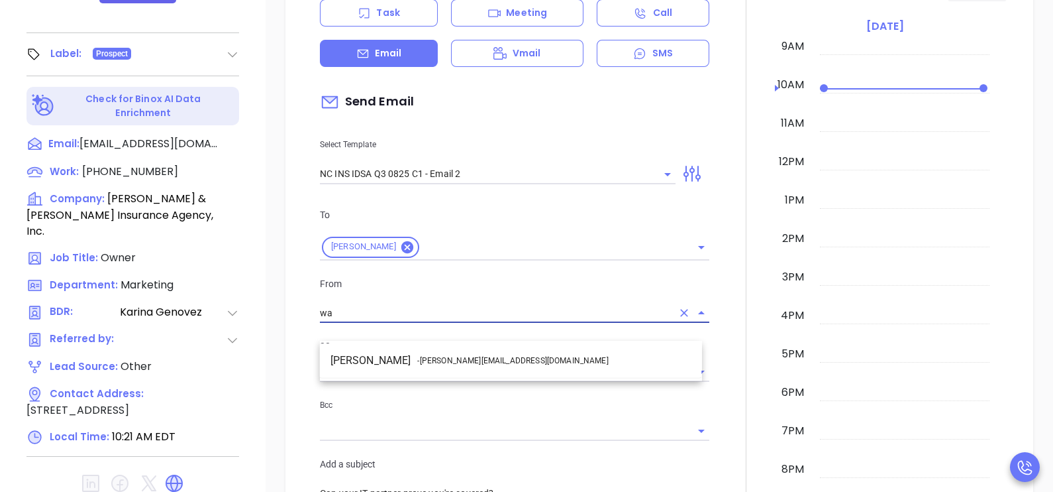
click at [475, 356] on span "- [PERSON_NAME][EMAIL_ADDRESS][DOMAIN_NAME]" at bounding box center [512, 360] width 191 height 12
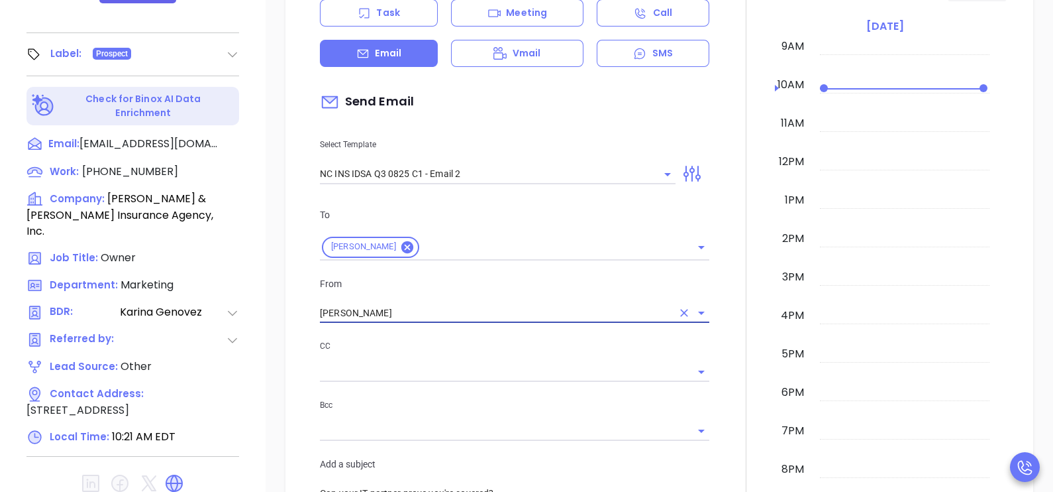
type input "[PERSON_NAME]"
click at [717, 300] on div at bounding box center [746, 484] width 58 height 1132
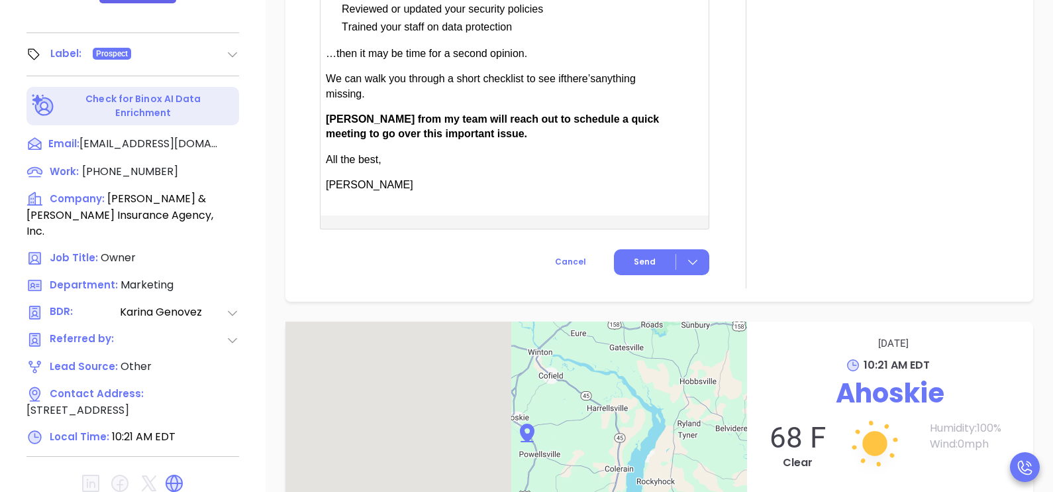
scroll to position [1059, 0]
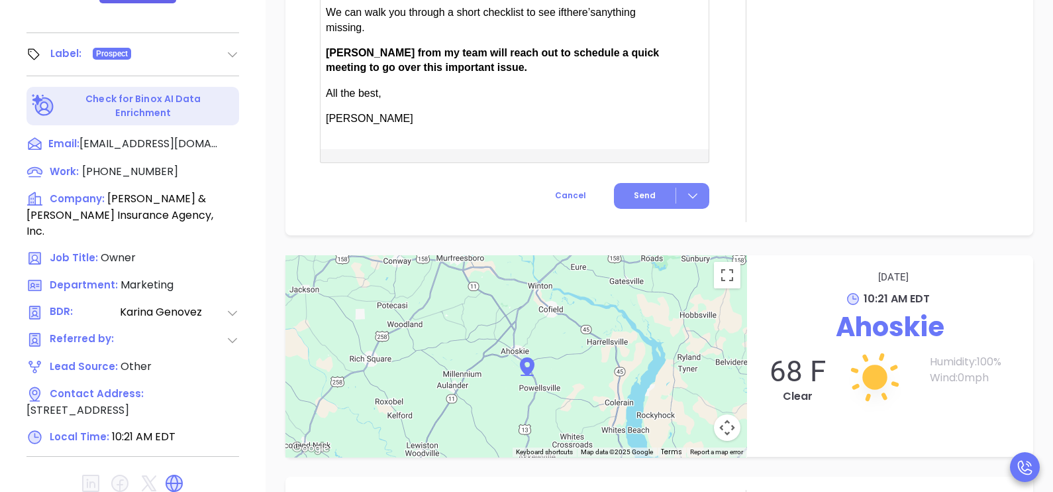
click at [650, 209] on button "Send" at bounding box center [661, 196] width 95 height 26
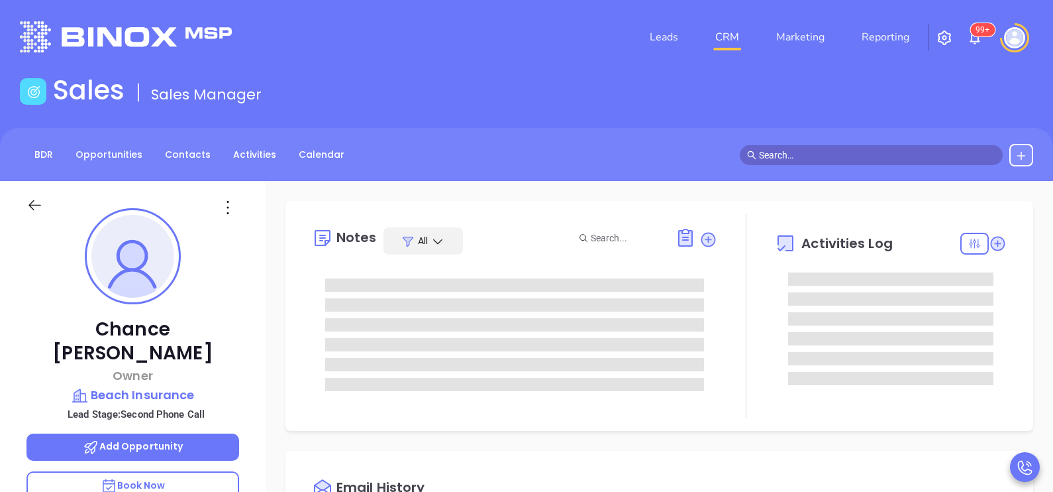
type input "[DATE]"
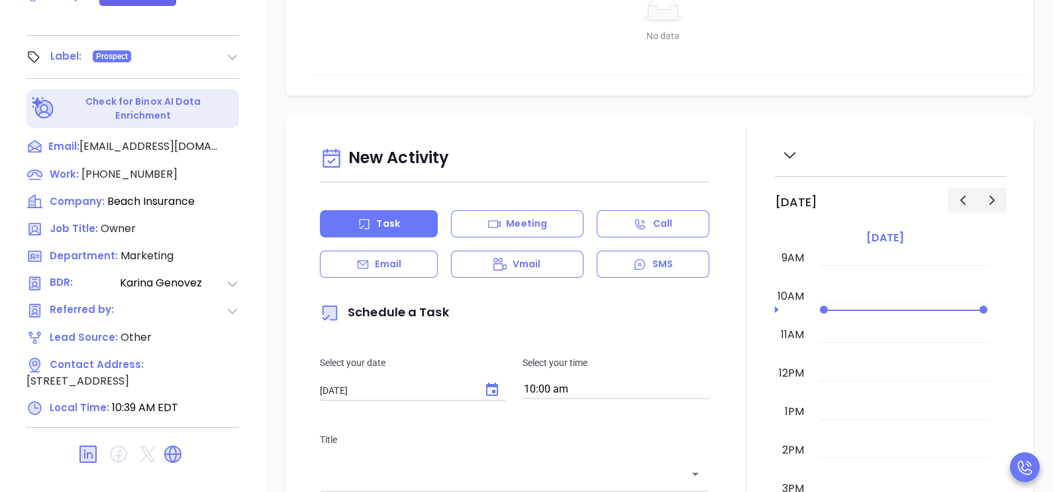
scroll to position [616, 0]
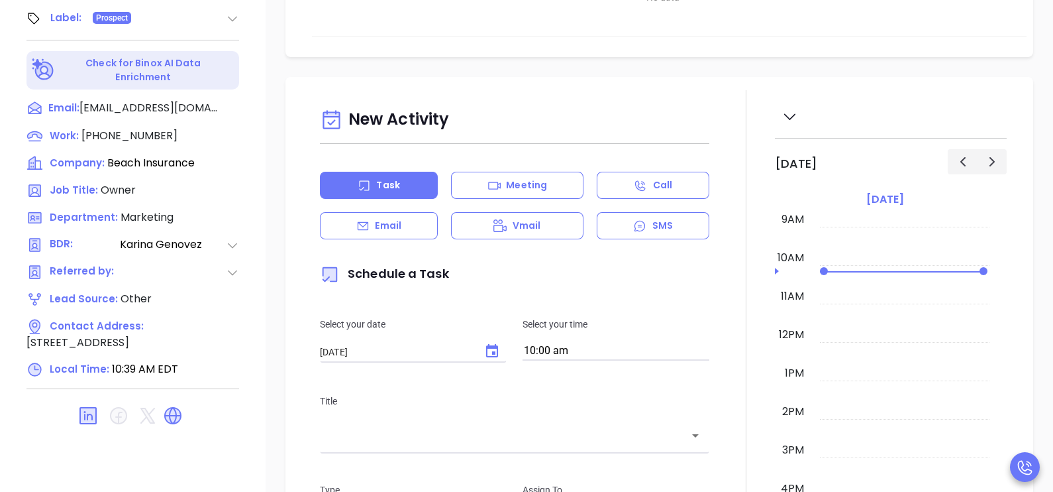
type input "[PERSON_NAME]"
click at [411, 232] on div "Email" at bounding box center [379, 225] width 118 height 27
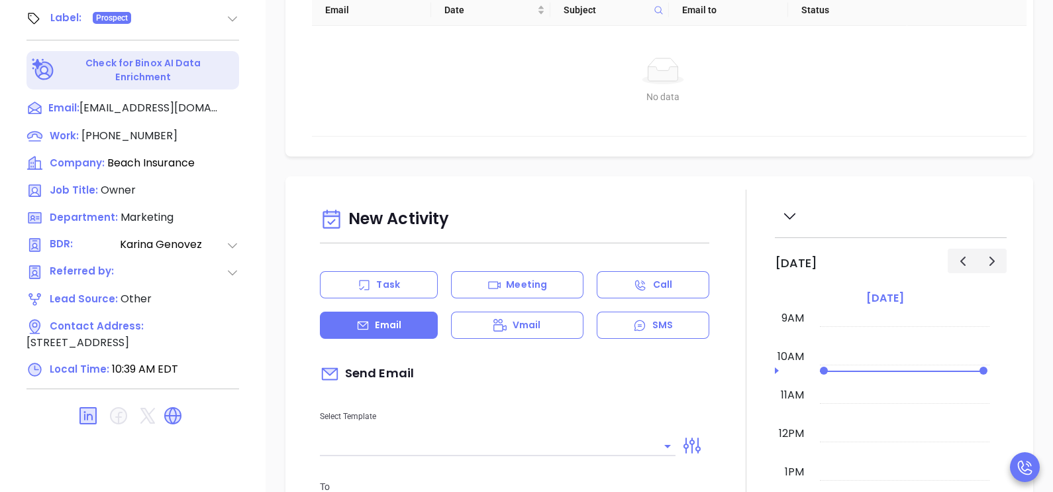
type input "[PERSON_NAME]"
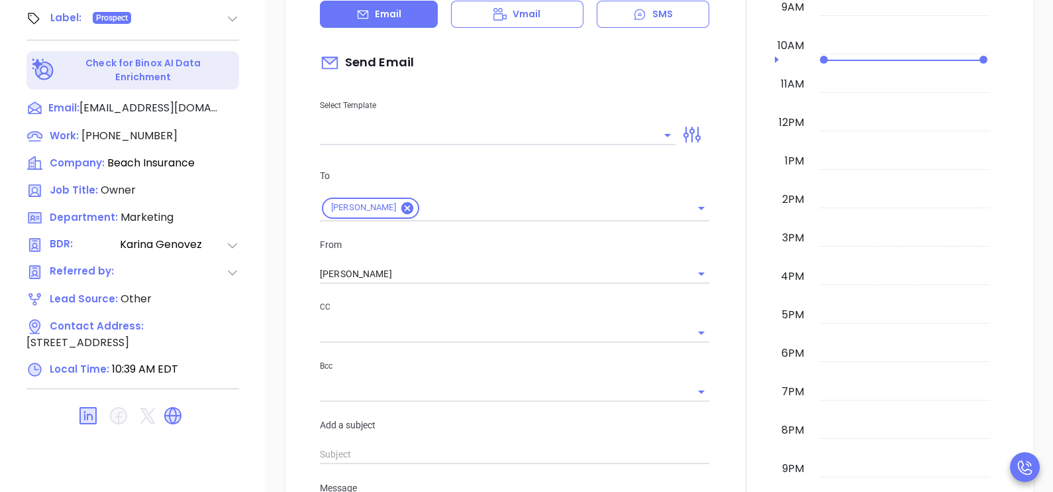
scroll to position [331, 0]
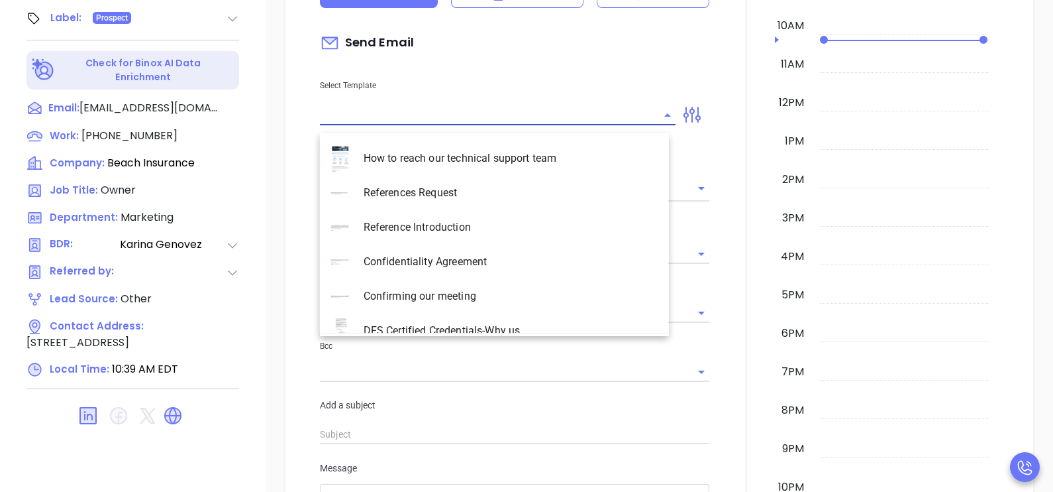
click at [500, 118] on input "text" at bounding box center [488, 114] width 336 height 19
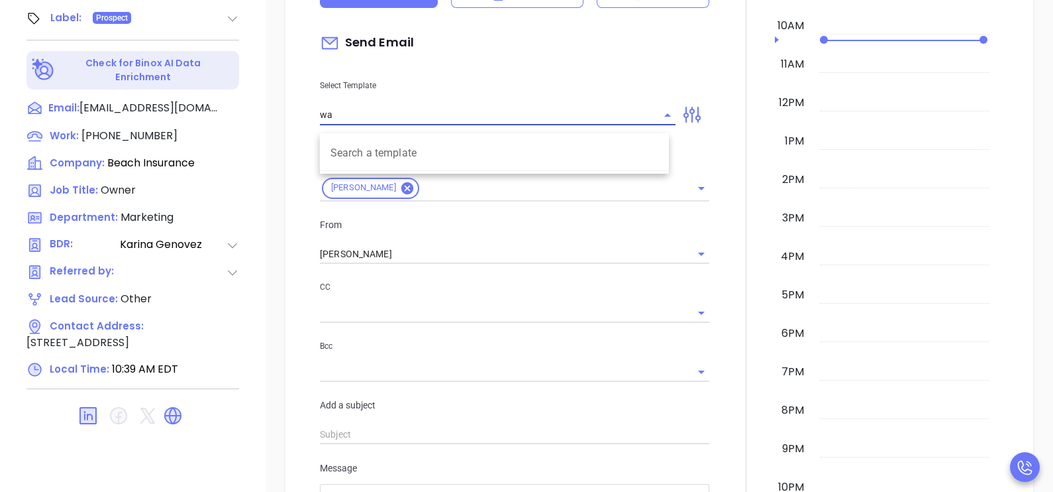
type input "w"
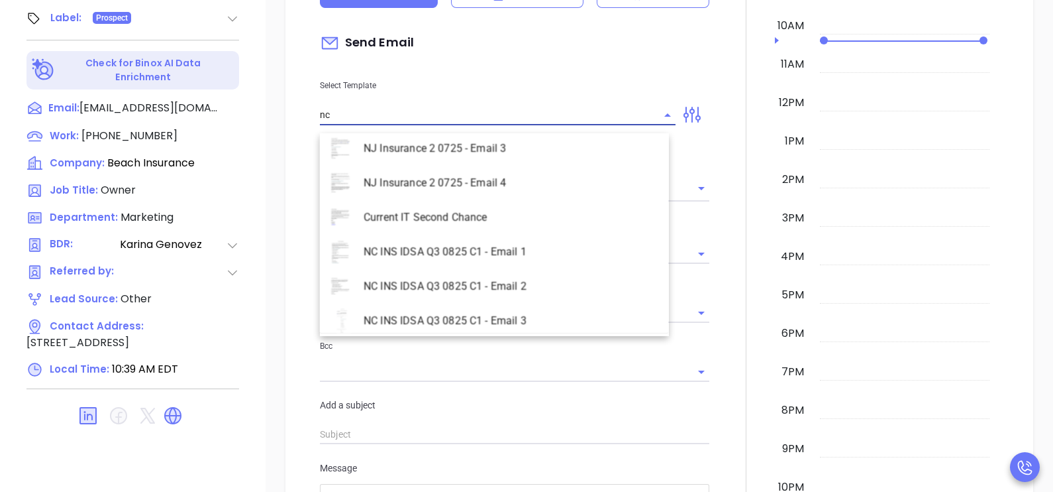
scroll to position [606, 0]
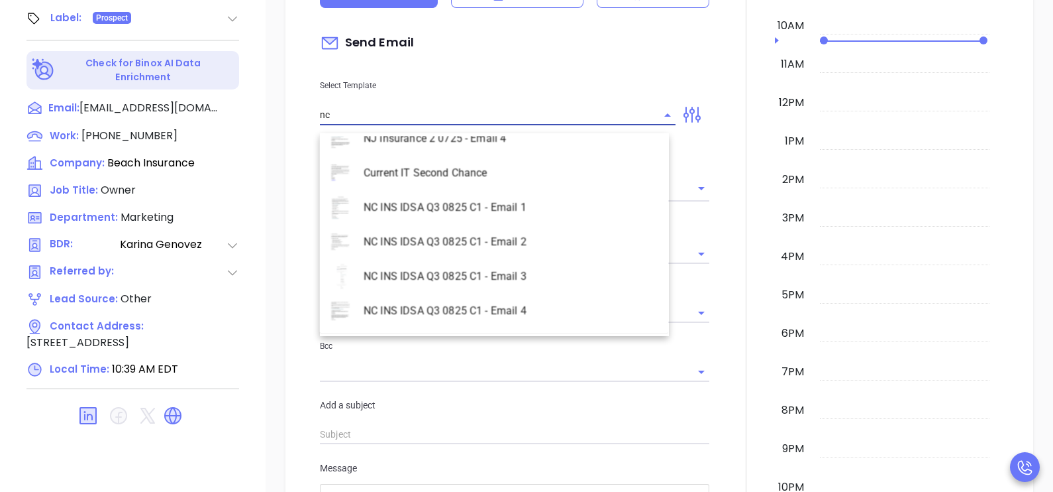
click at [529, 238] on li "NC INS IDSA Q3 0825 C1 - Email 2" at bounding box center [494, 242] width 349 height 34
type input "NC INS IDSA Q3 0825 C1 - Email 2"
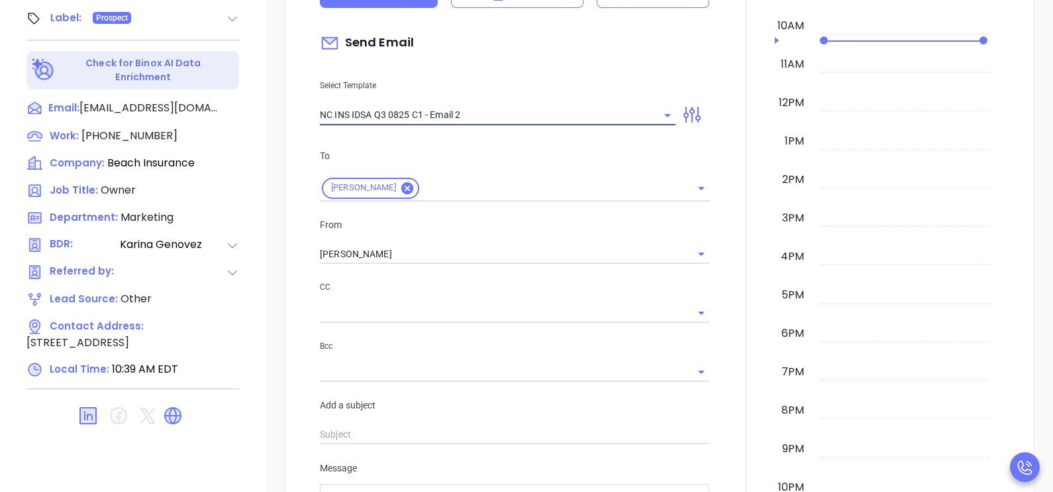
type input "Can your IT partner prove you're covered?"
type input "NC INS IDSA Q3 0825 C1 - Email 2"
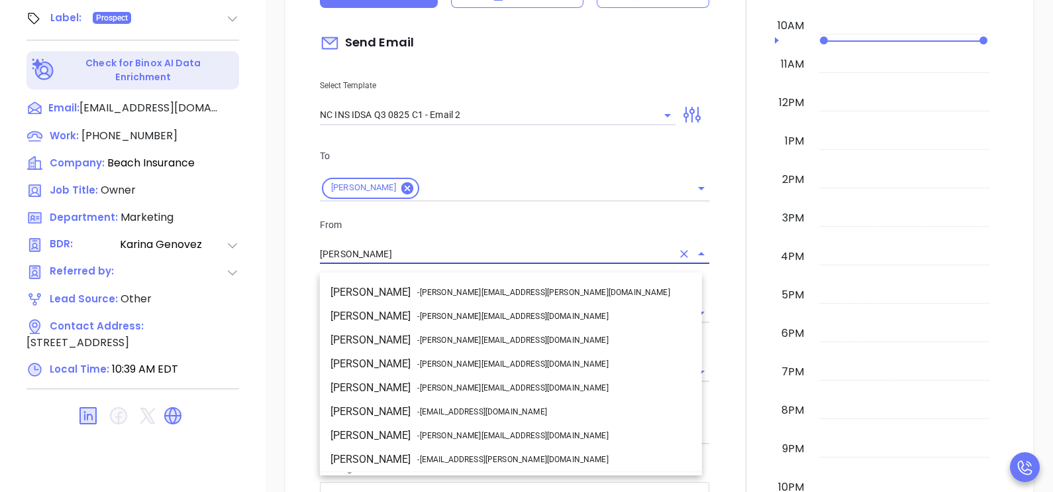
click at [431, 260] on input "[PERSON_NAME]" at bounding box center [496, 253] width 352 height 19
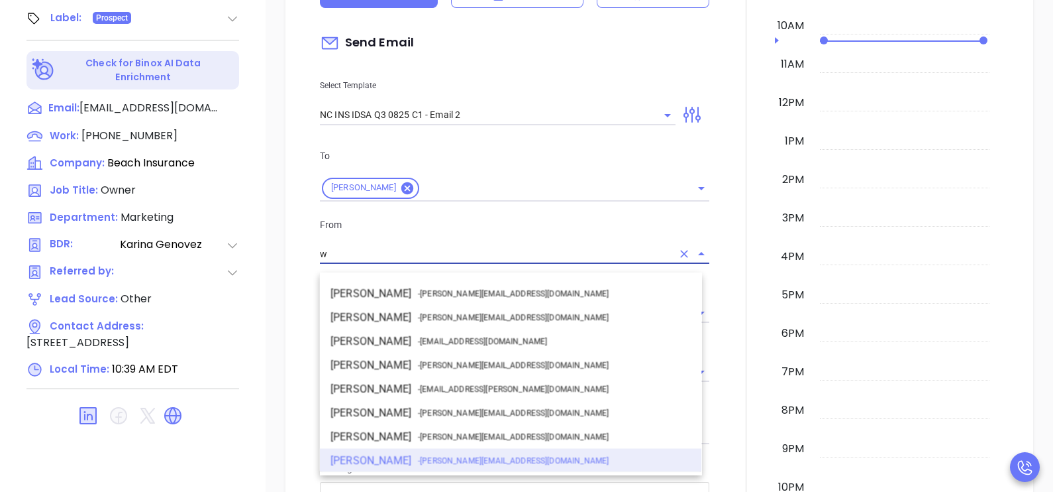
scroll to position [0, 0]
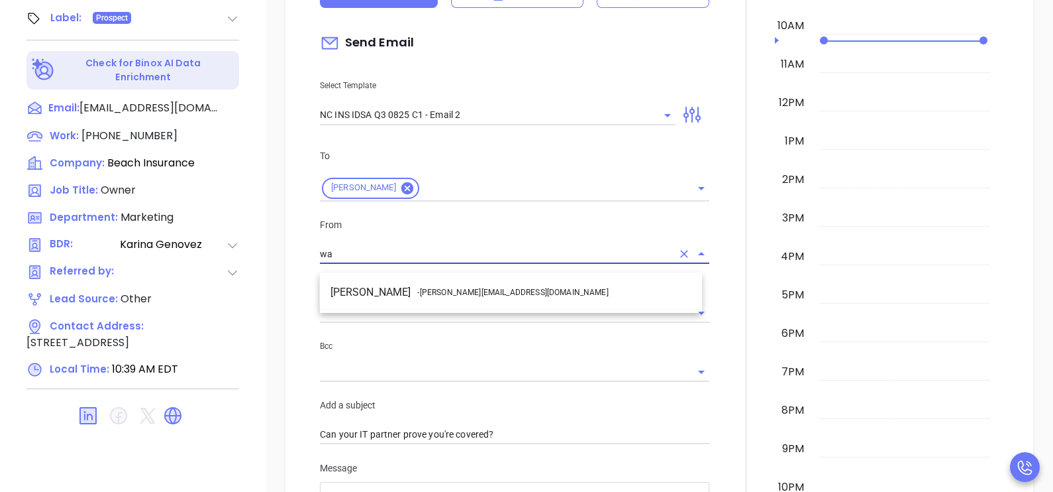
click at [459, 301] on li "Walter Contreras - [EMAIL_ADDRESS][DOMAIN_NAME]" at bounding box center [511, 292] width 382 height 24
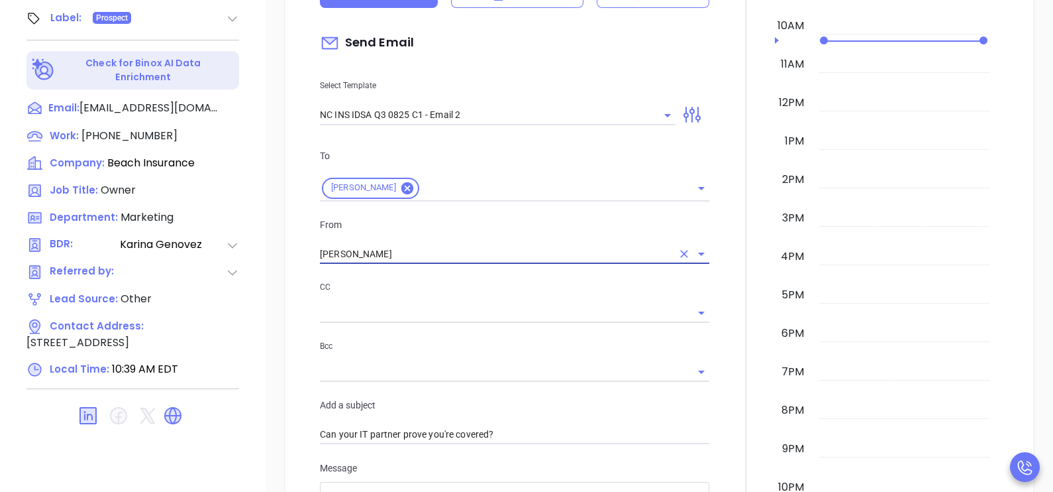
type input "[PERSON_NAME]"
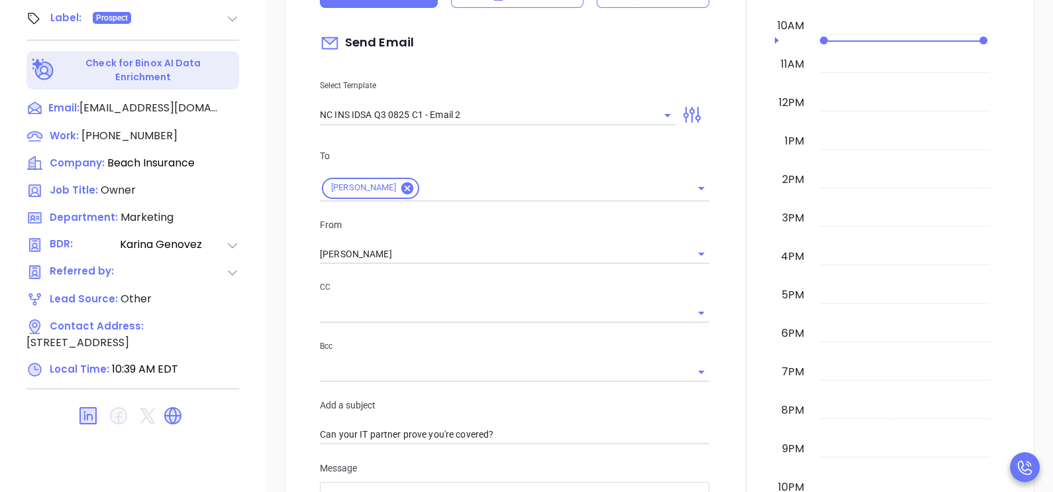
click at [724, 268] on div at bounding box center [746, 425] width 58 height 1132
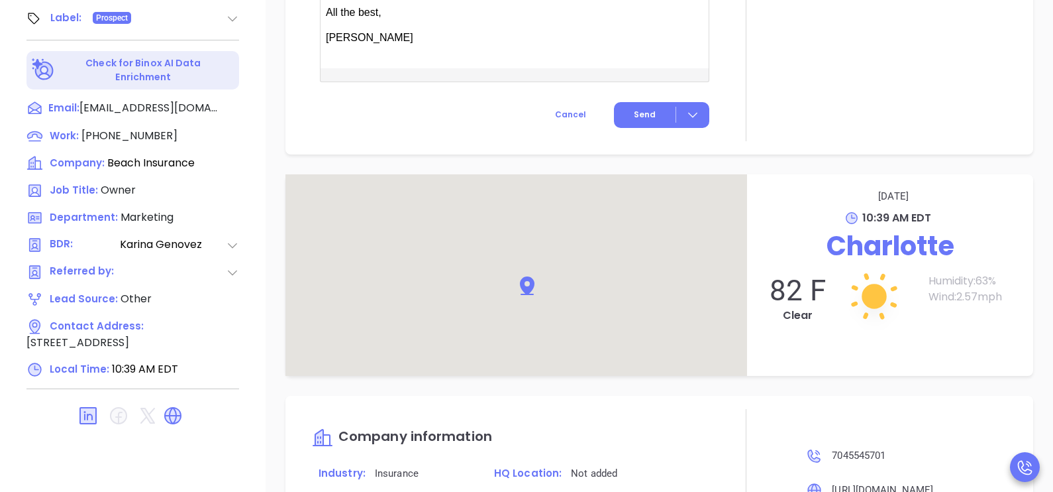
scroll to position [1225, 0]
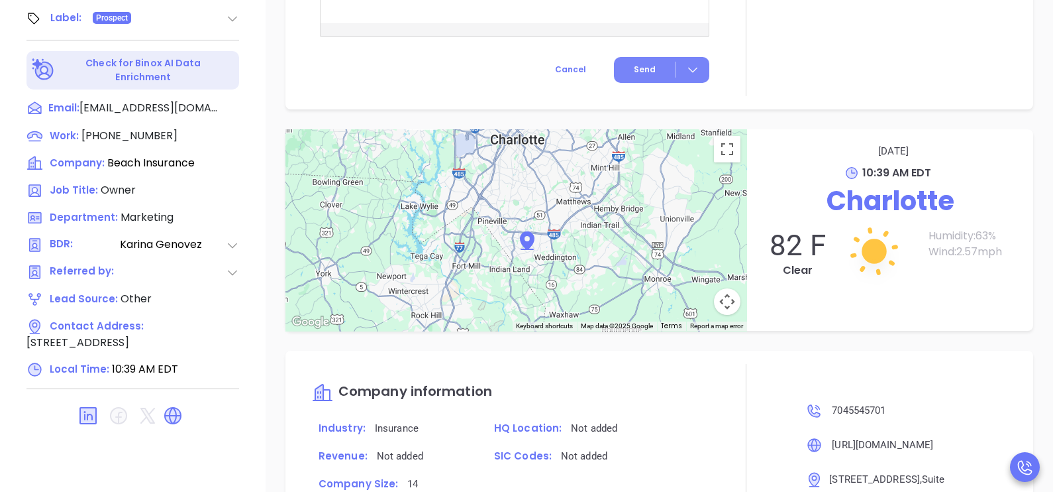
click at [625, 78] on button "Send" at bounding box center [661, 70] width 95 height 26
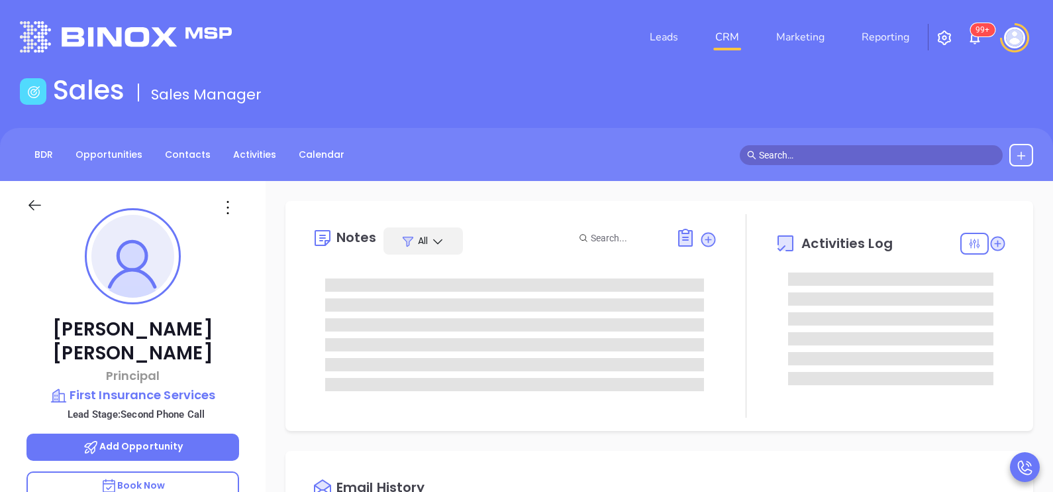
scroll to position [346, 0]
type input "[PERSON_NAME]"
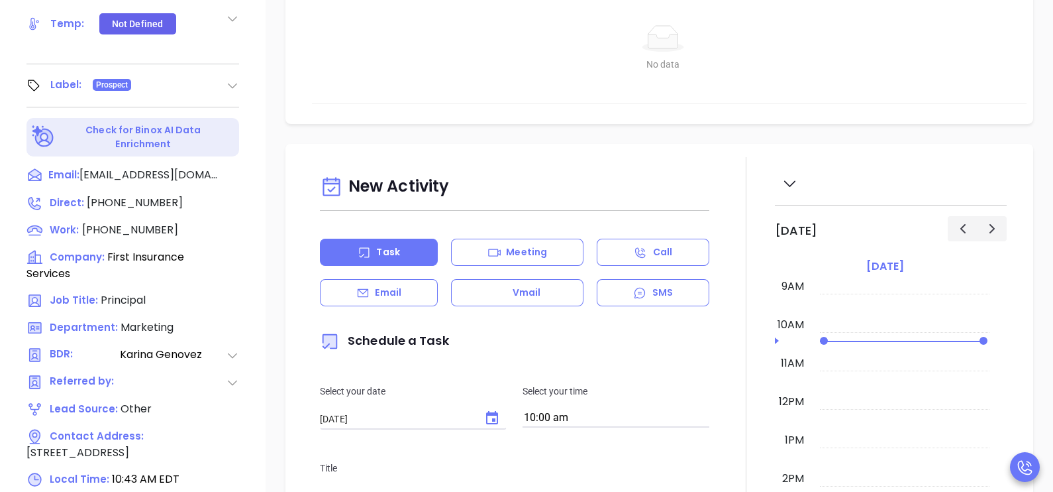
scroll to position [616, 0]
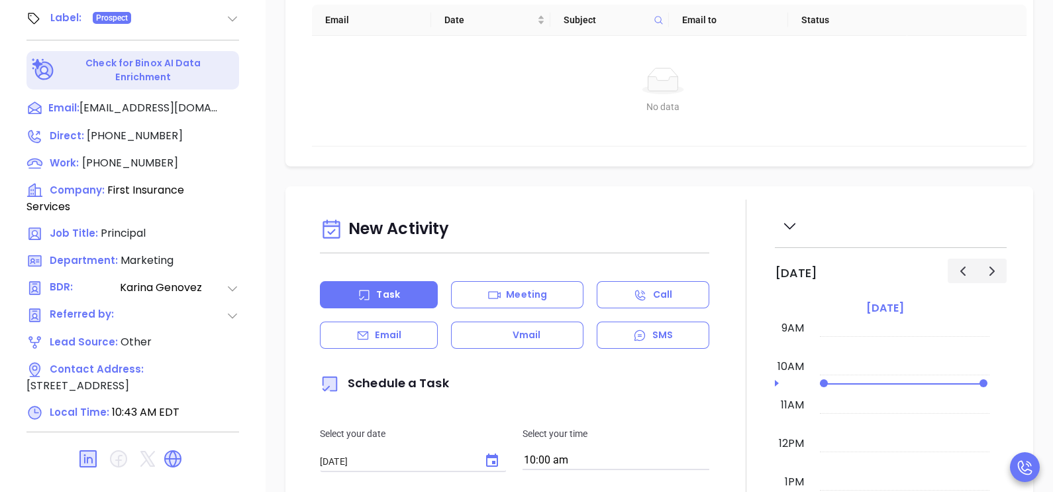
click at [420, 337] on div "Email" at bounding box center [379, 334] width 118 height 27
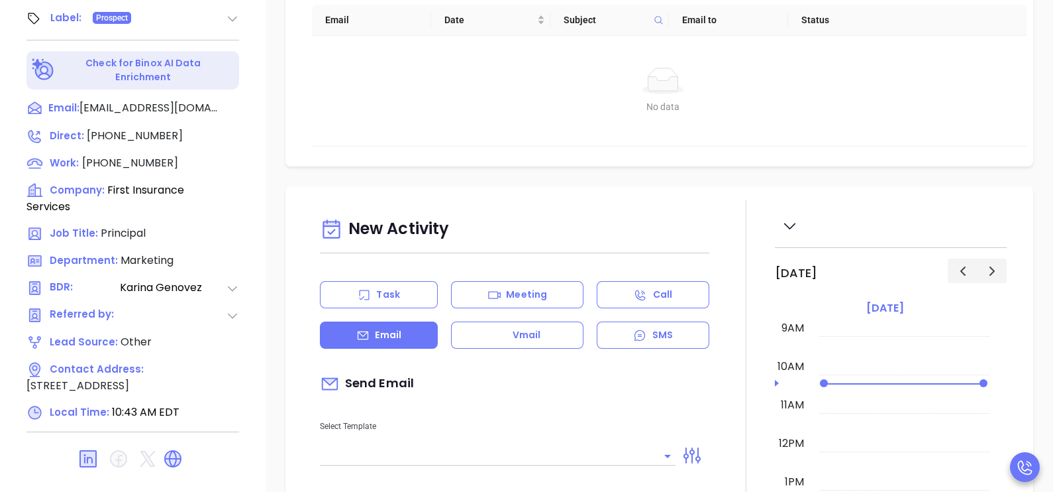
type input "[PERSON_NAME]"
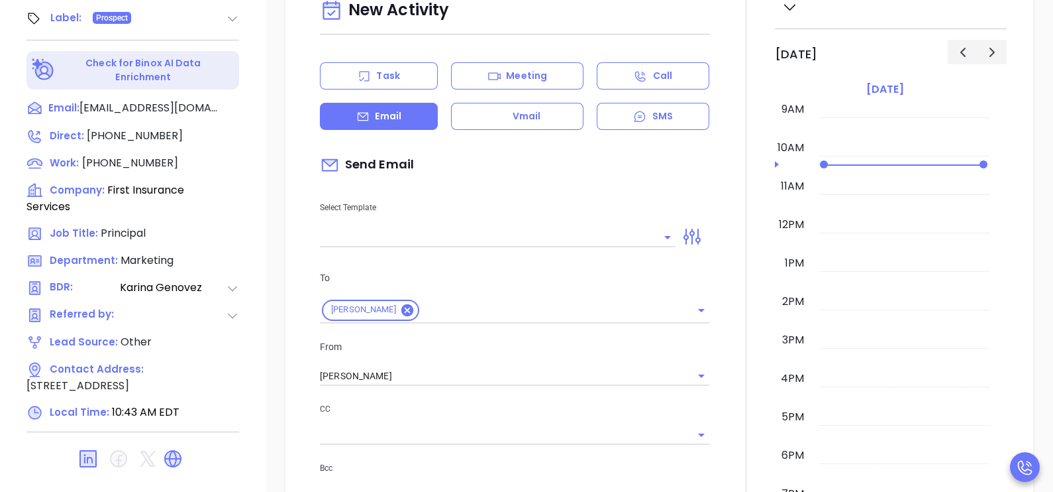
scroll to position [397, 0]
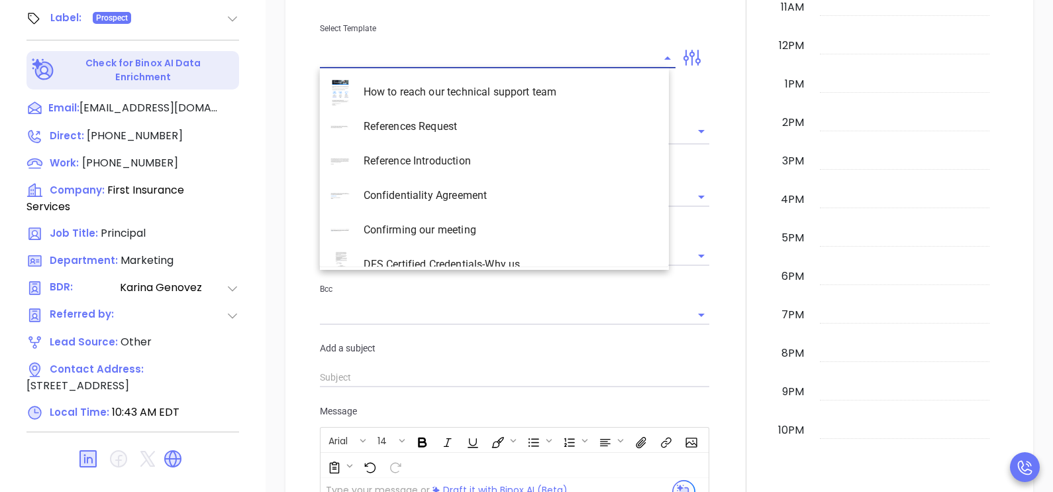
click at [517, 64] on input "text" at bounding box center [488, 57] width 336 height 19
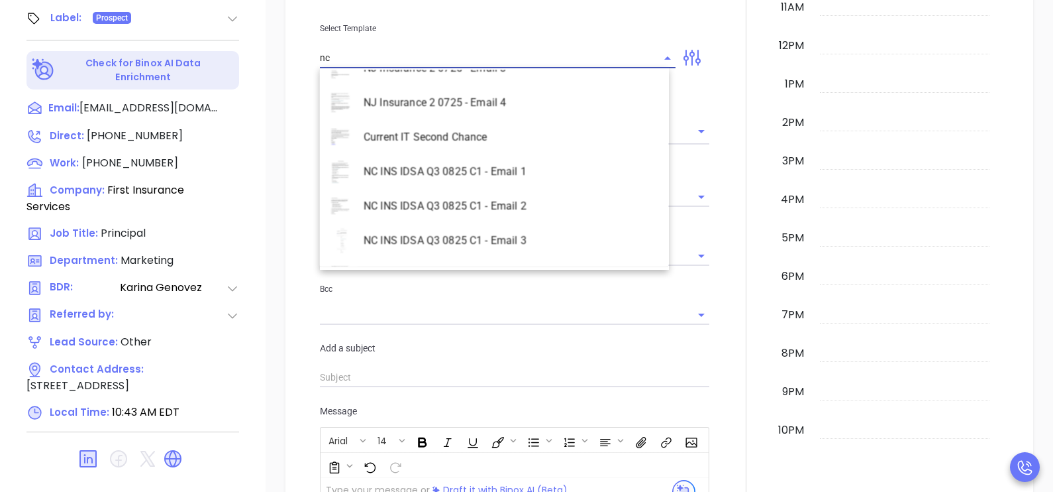
scroll to position [606, 0]
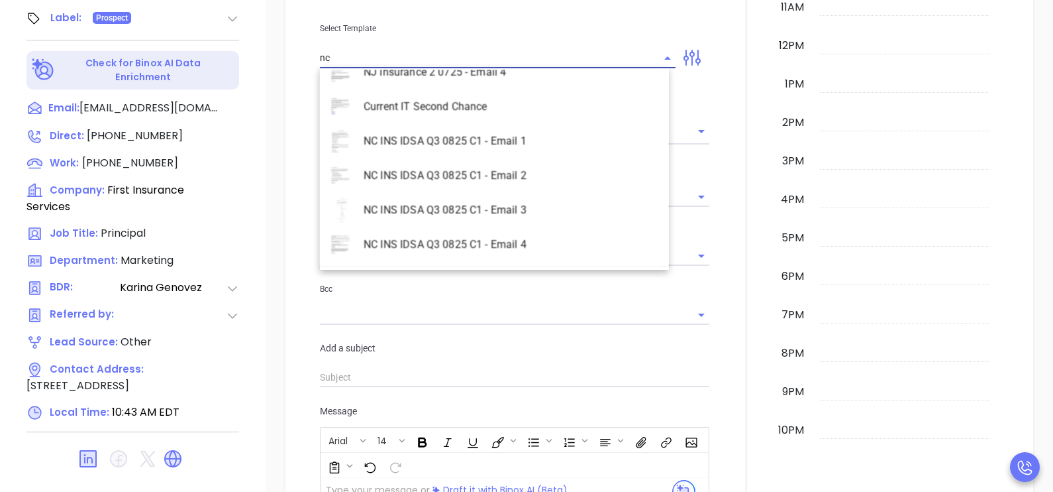
click at [513, 180] on li "NC INS IDSA Q3 0825 C1 - Email 2" at bounding box center [494, 175] width 349 height 34
type input "NC INS IDSA Q3 0825 C1 - Email 2"
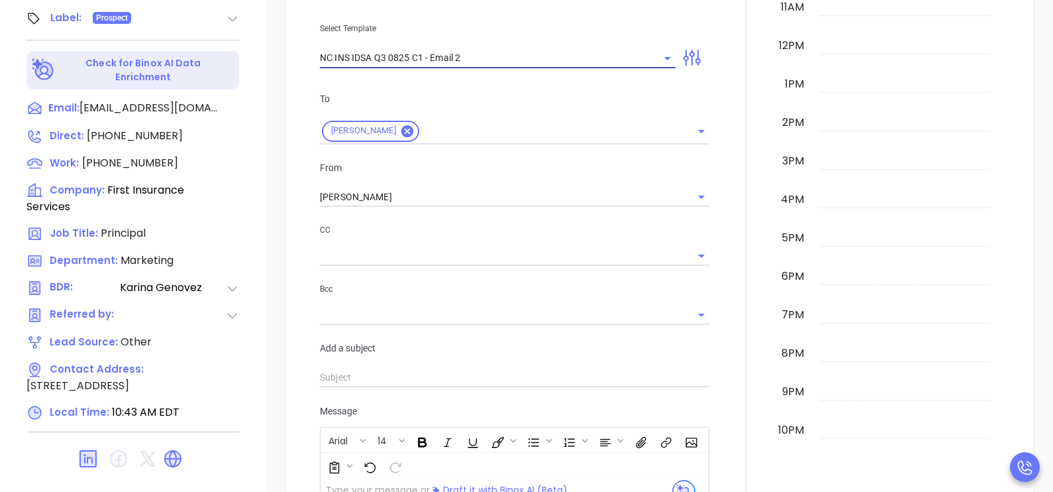
type input "Can your IT partner prove you're covered?"
type input "NC INS IDSA Q3 0825 C1 - Email 2"
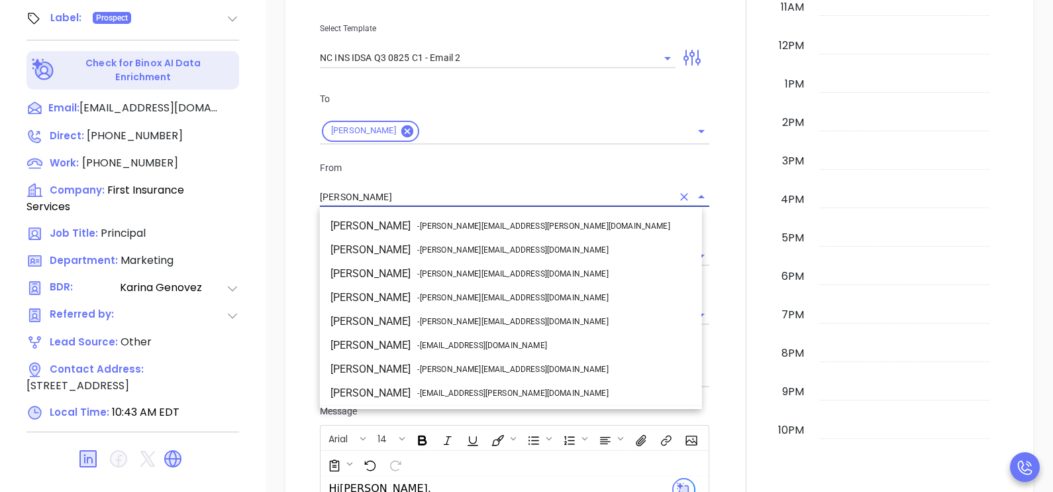
click at [458, 189] on input "[PERSON_NAME]" at bounding box center [496, 196] width 352 height 19
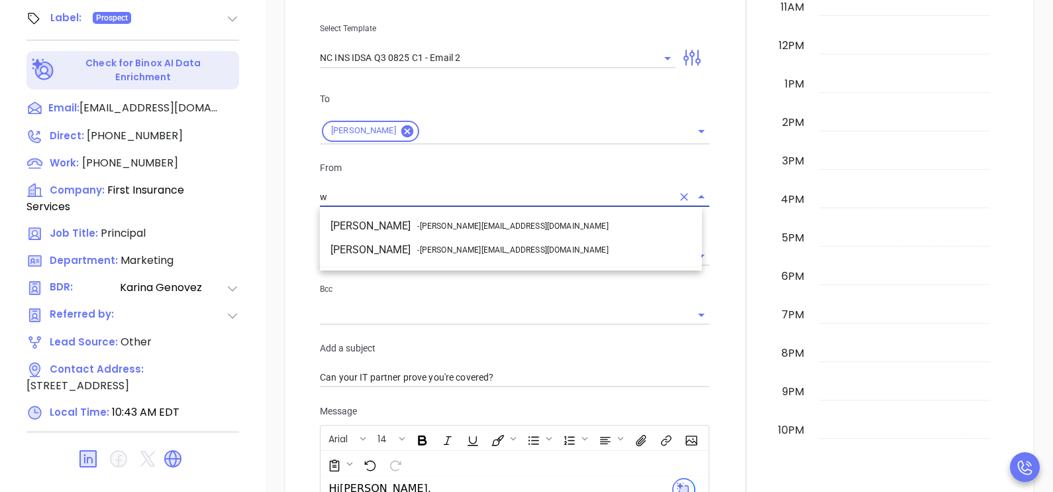
scroll to position [0, 0]
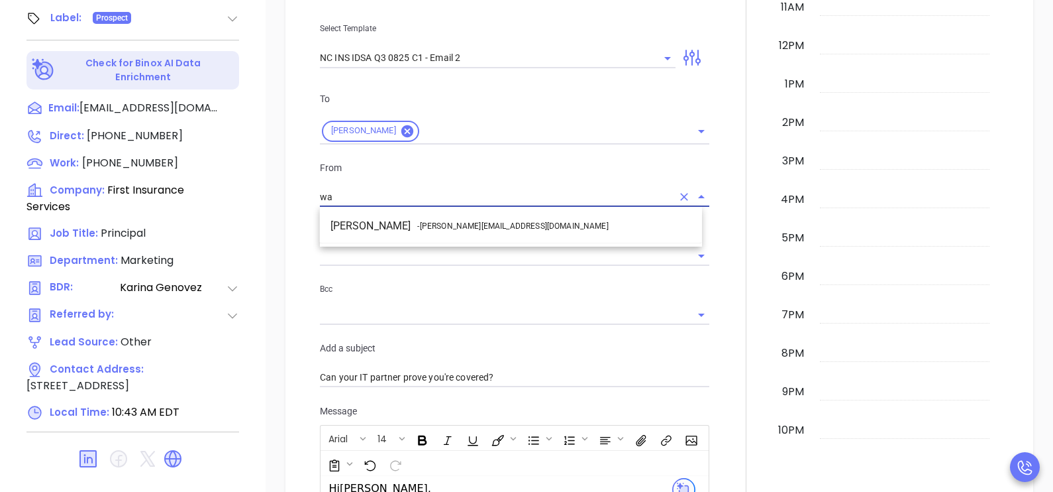
click at [553, 223] on li "Walter Contreras - walter@motiva.net" at bounding box center [511, 226] width 382 height 24
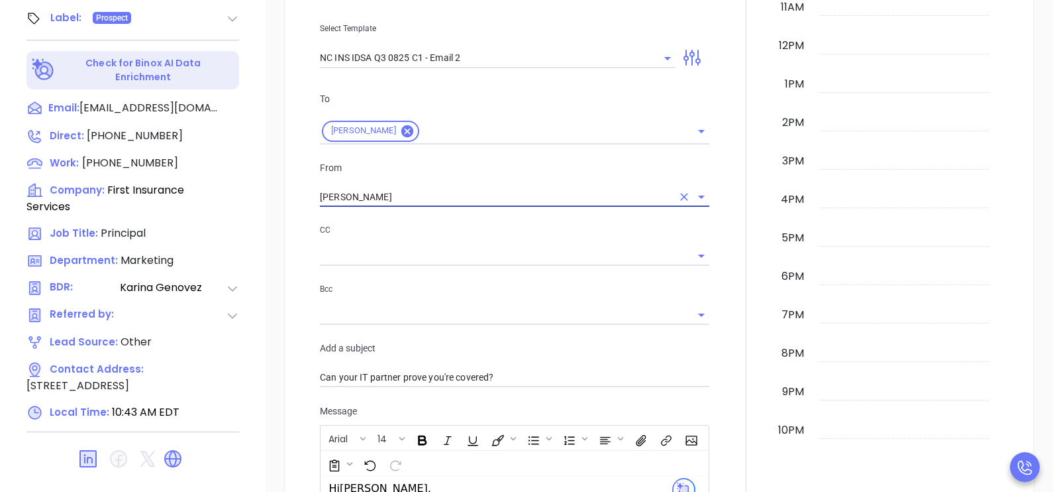
type input "[PERSON_NAME]"
click at [723, 262] on div at bounding box center [746, 368] width 58 height 1132
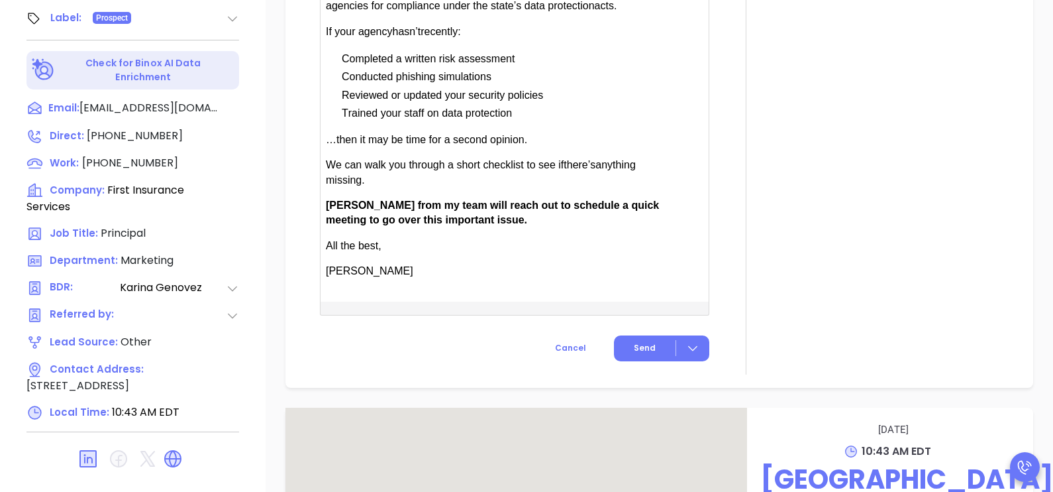
scroll to position [961, 0]
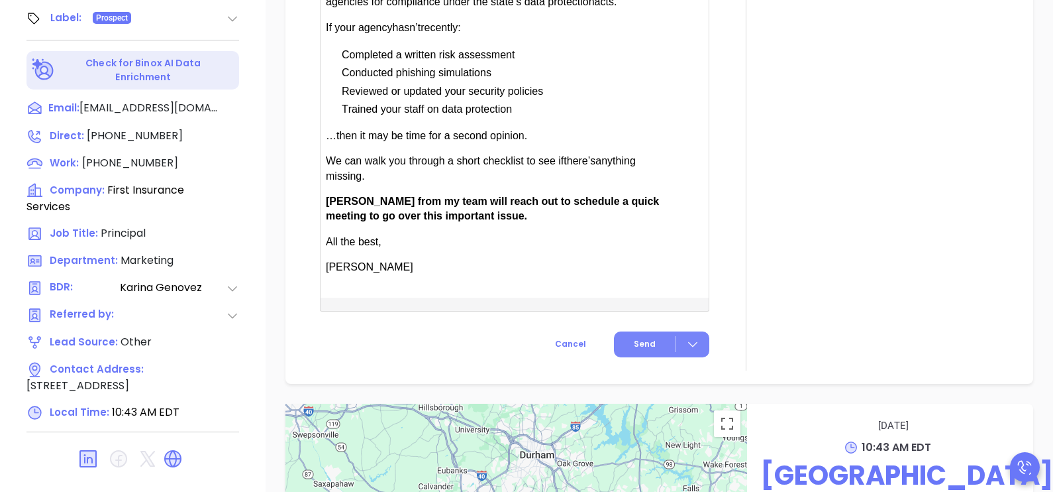
click at [634, 344] on span "Send" at bounding box center [645, 344] width 22 height 12
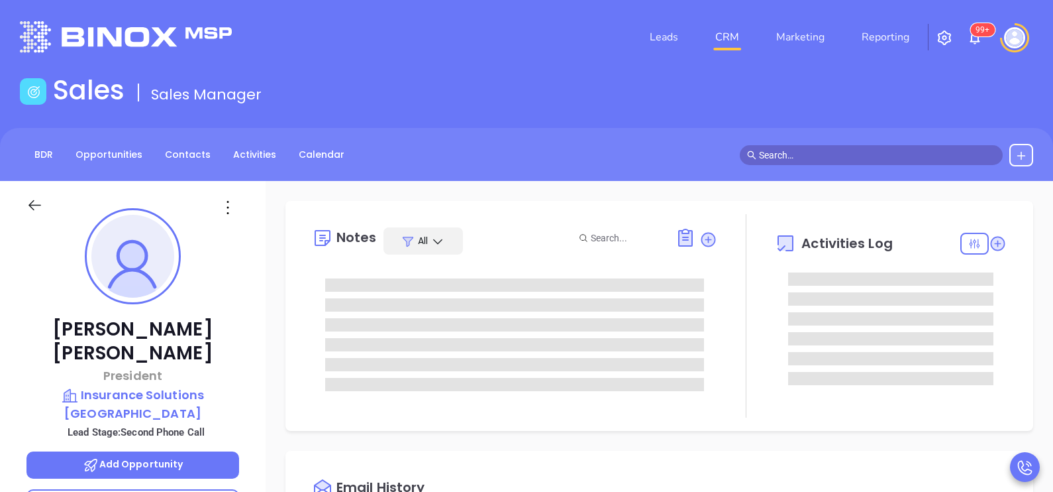
type input "10:00 am"
type input "[DATE]"
type input "[PERSON_NAME]"
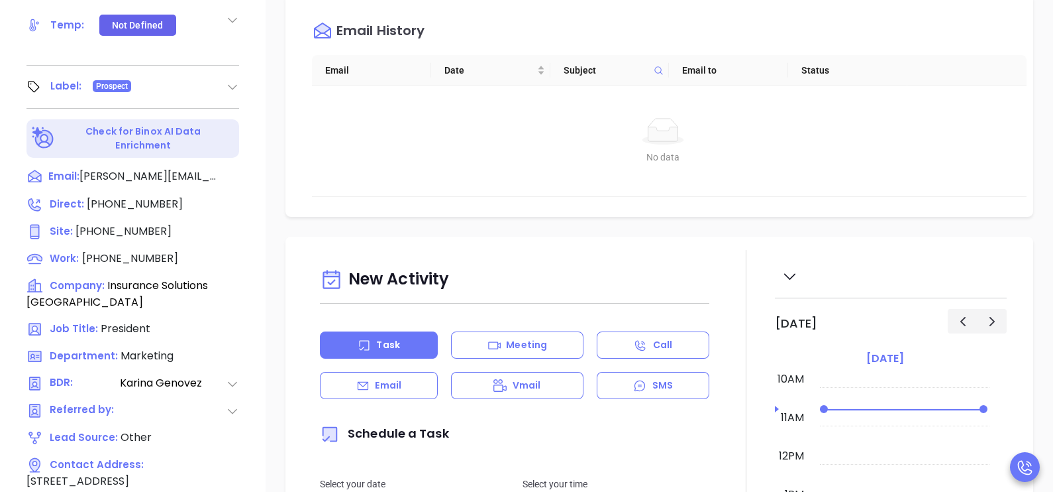
scroll to position [616, 0]
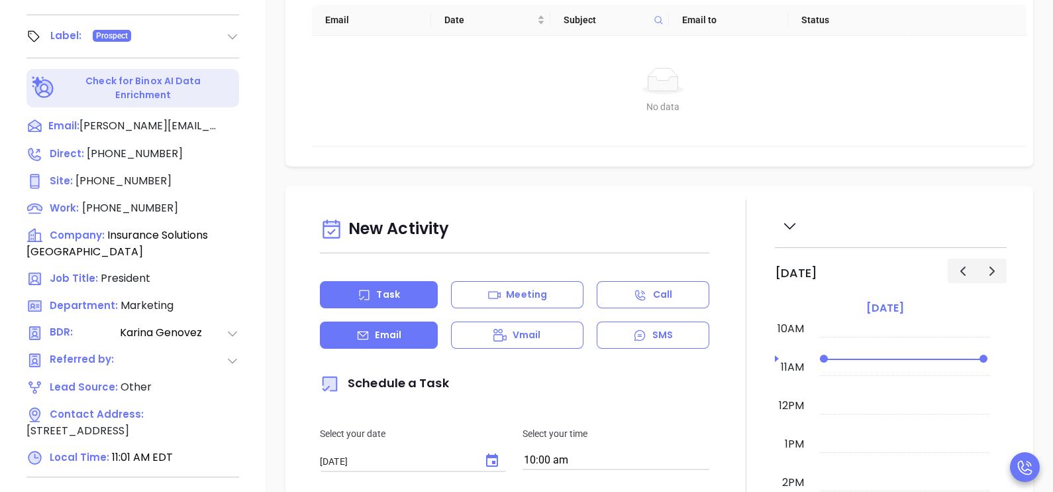
click at [354, 339] on div "Email" at bounding box center [379, 334] width 118 height 27
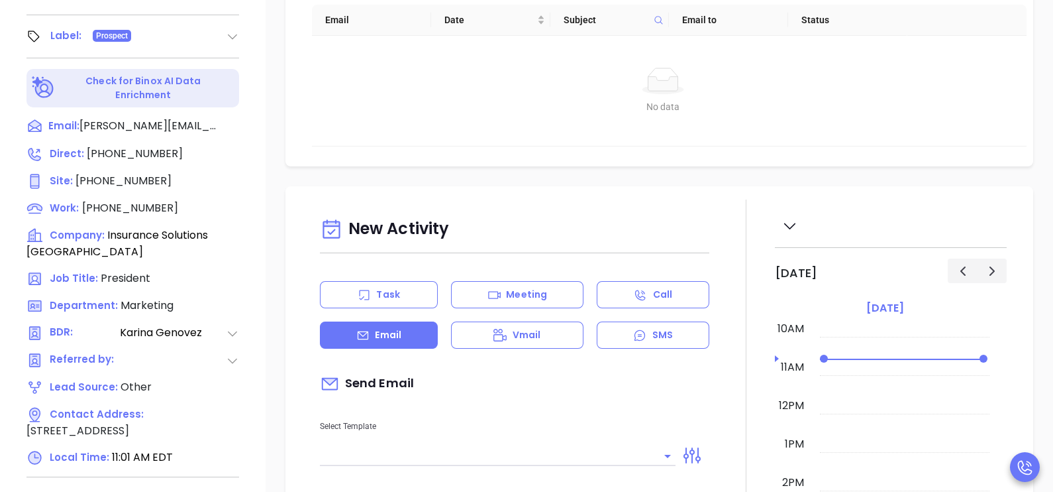
type input "[PERSON_NAME]"
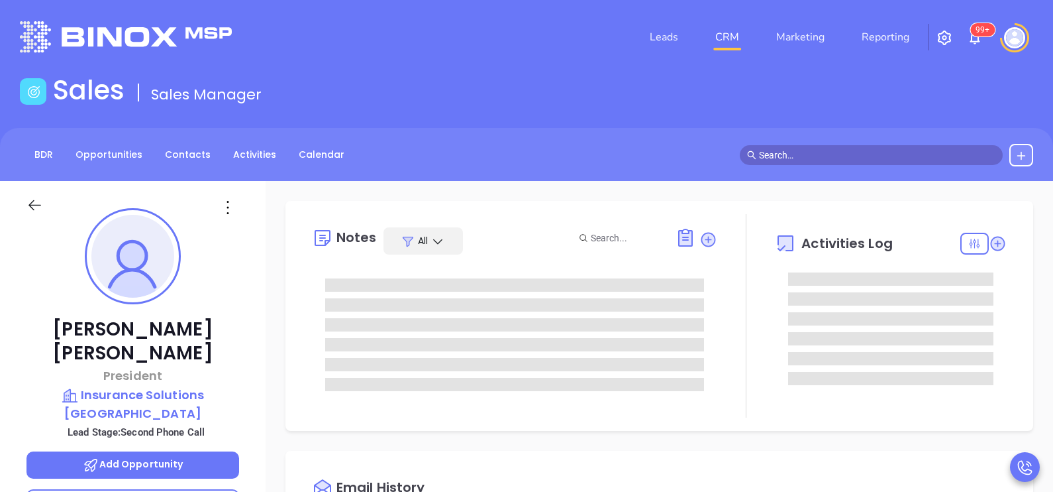
type input "[DATE]"
type input "[PERSON_NAME]"
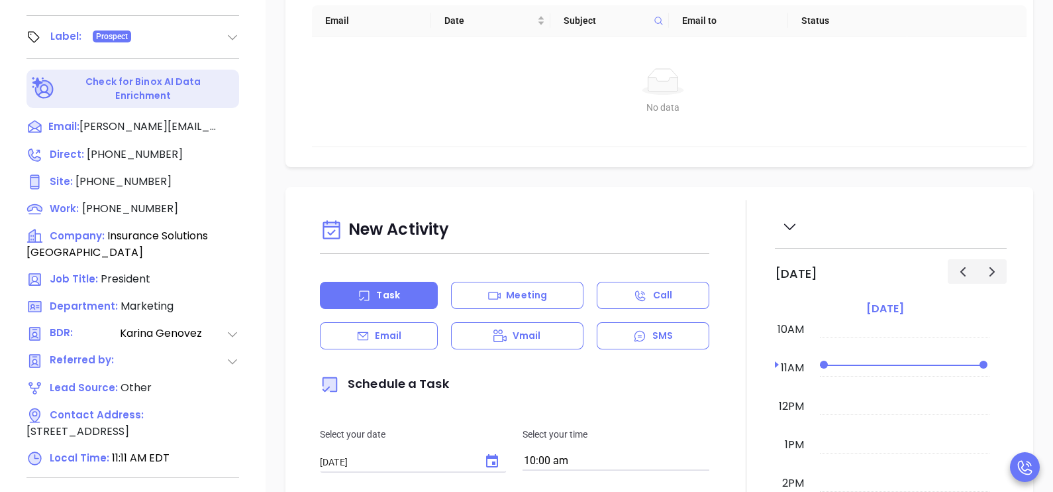
scroll to position [616, 0]
click at [396, 335] on p "Email" at bounding box center [388, 335] width 26 height 14
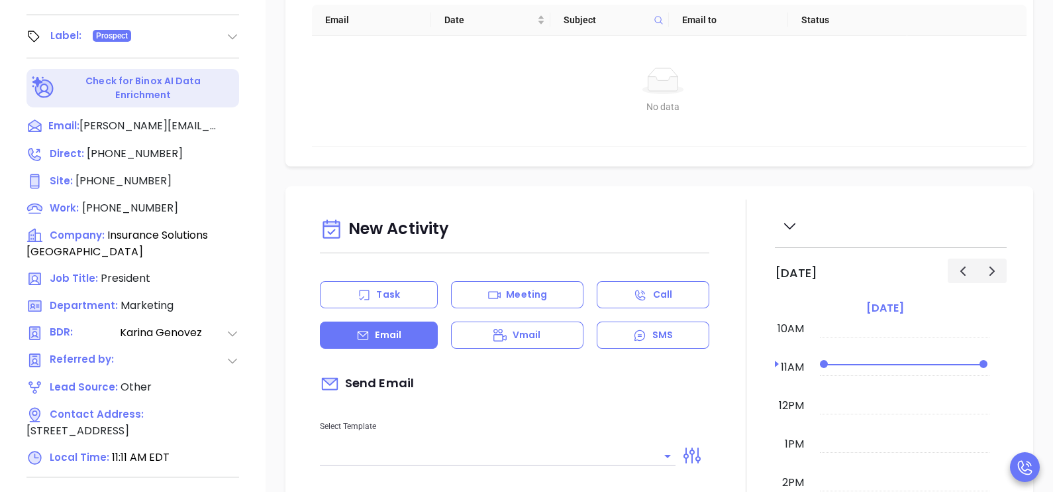
type input "[PERSON_NAME]"
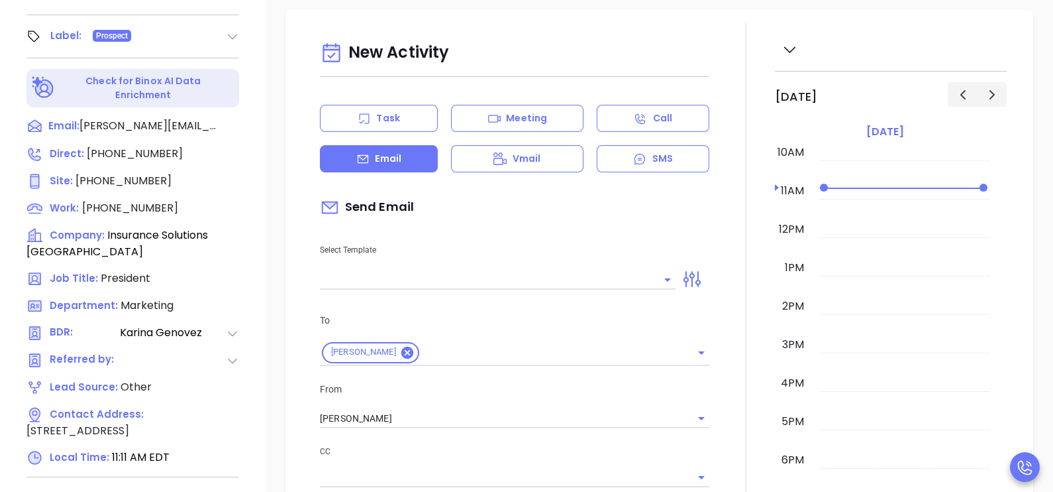
scroll to position [199, 0]
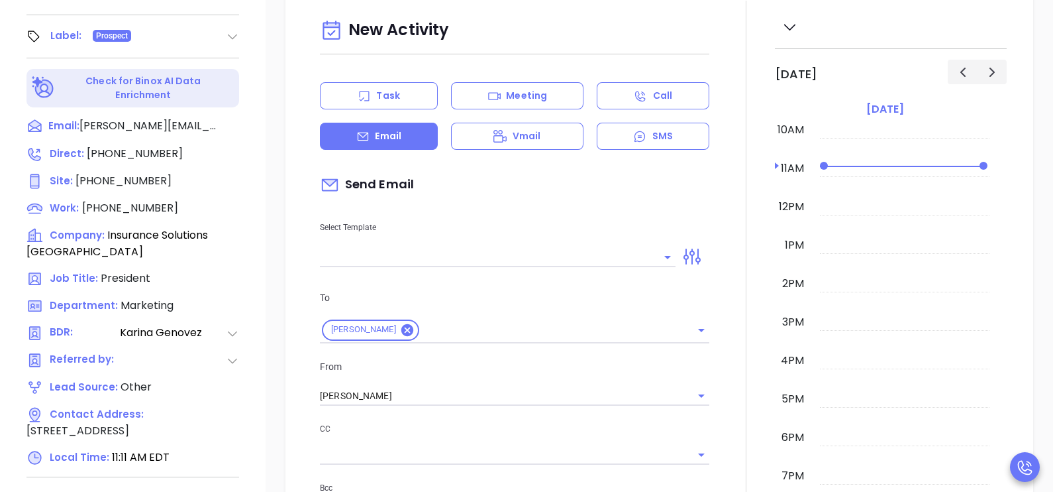
click at [576, 252] on input "text" at bounding box center [488, 256] width 336 height 19
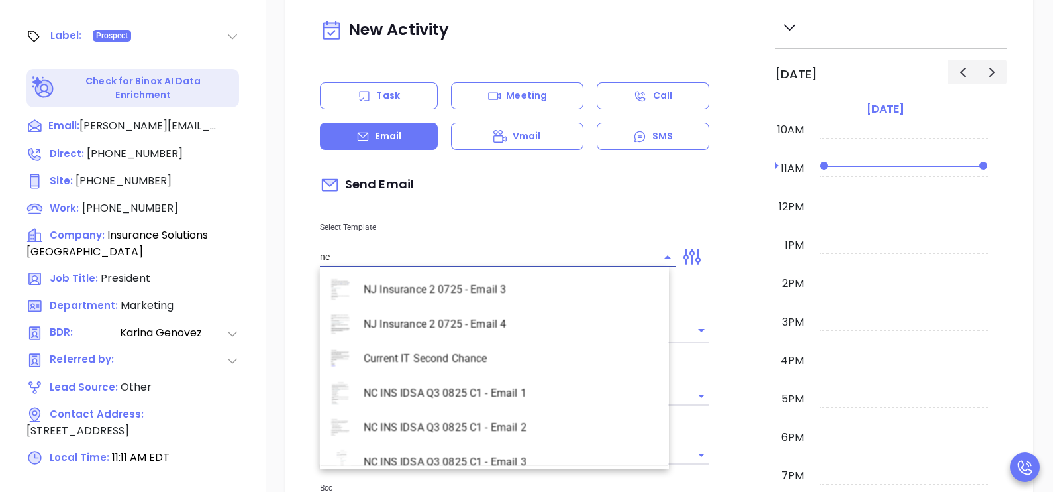
scroll to position [575, 0]
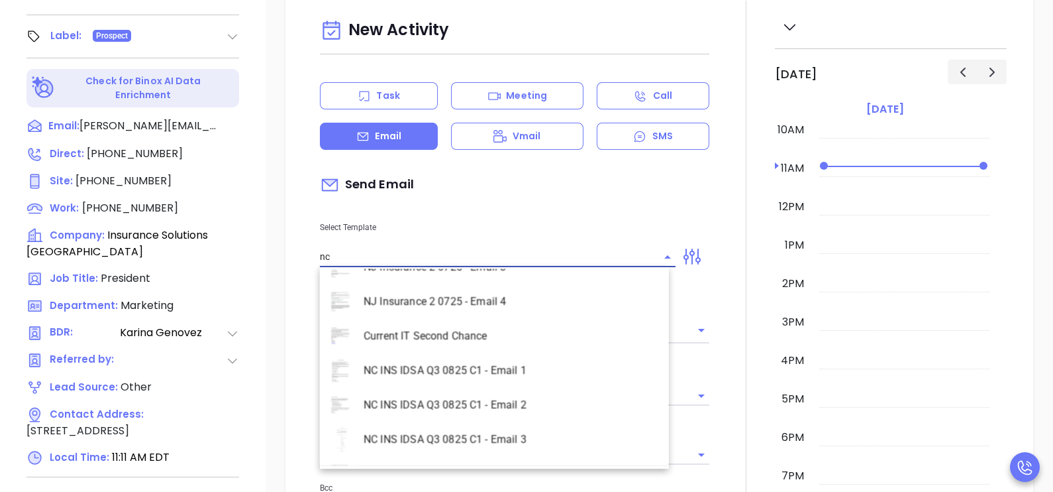
click at [545, 396] on li "NC INS IDSA Q3 0825 C1 - Email 2" at bounding box center [494, 405] width 349 height 34
type input "NC INS IDSA Q3 0825 C1 - Email 2"
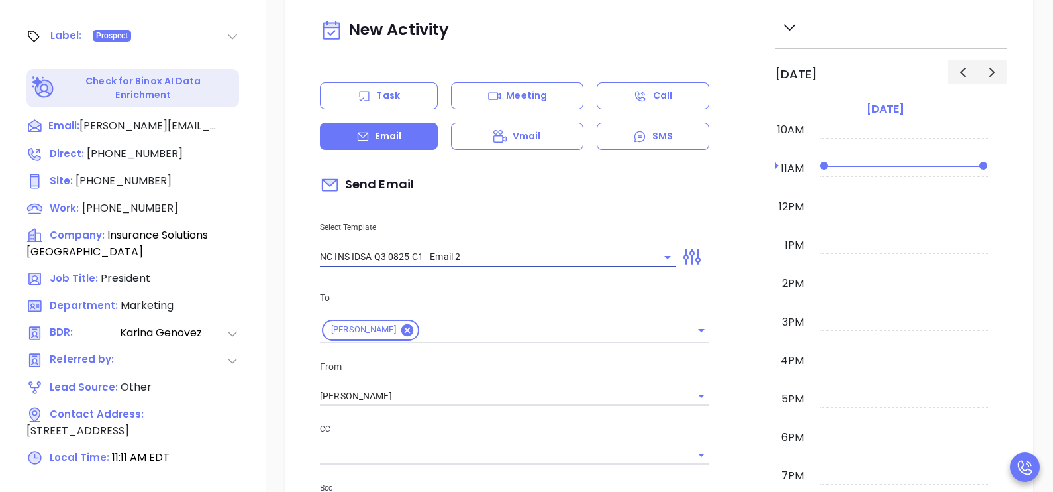
type input "Can your IT partner prove you're covered?"
type input "NC INS IDSA Q3 0825 C1 - Email 2"
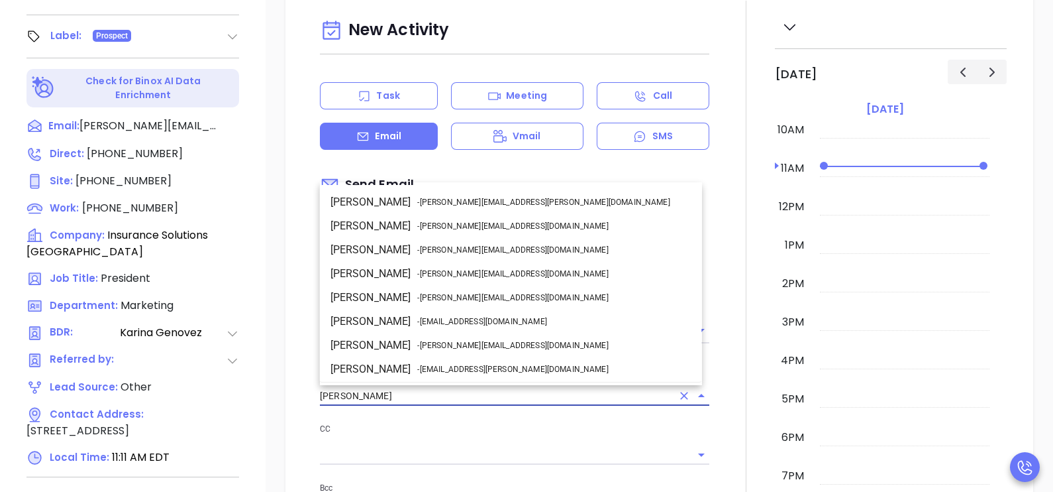
click at [531, 399] on input "[PERSON_NAME]" at bounding box center [496, 395] width 352 height 19
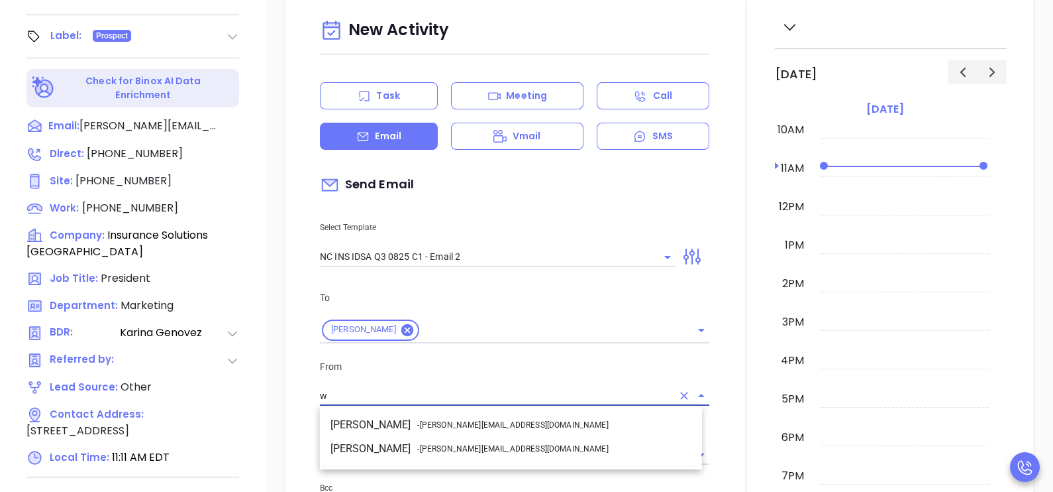
scroll to position [0, 0]
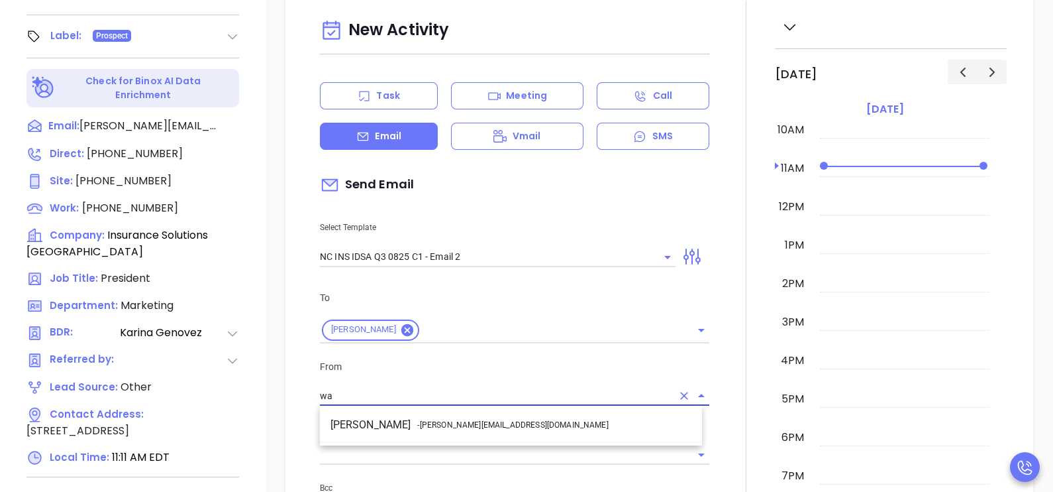
click at [492, 425] on li "Walter Contreras - [EMAIL_ADDRESS][DOMAIN_NAME]" at bounding box center [511, 425] width 382 height 24
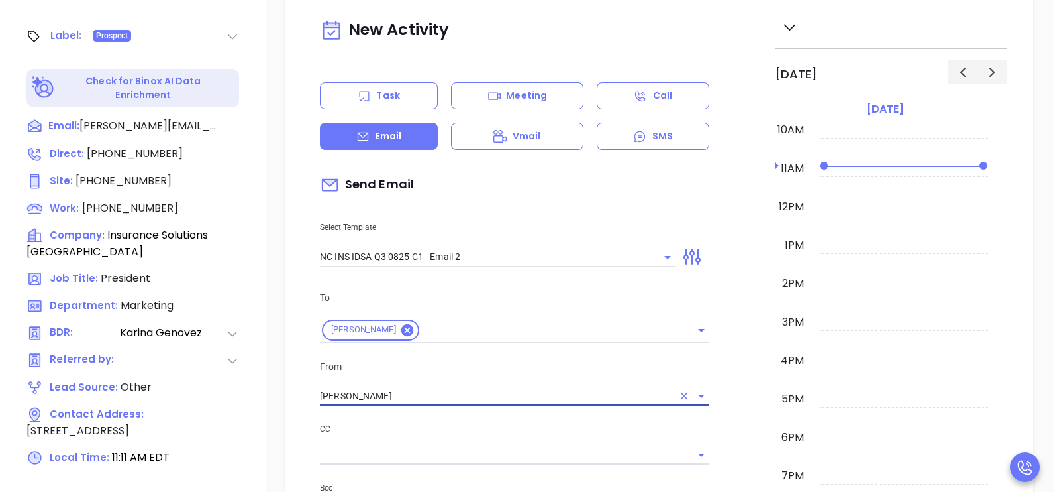
type input "[PERSON_NAME]"
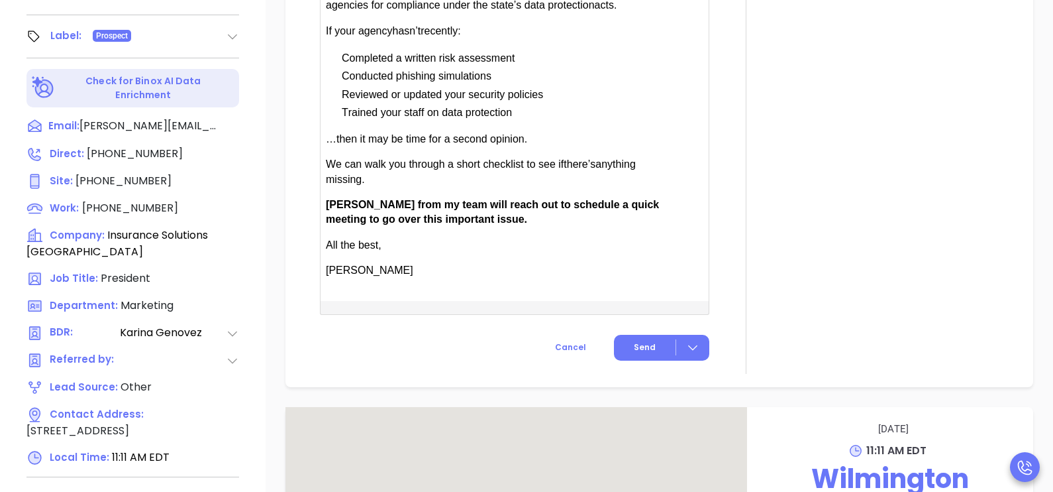
scroll to position [1159, 0]
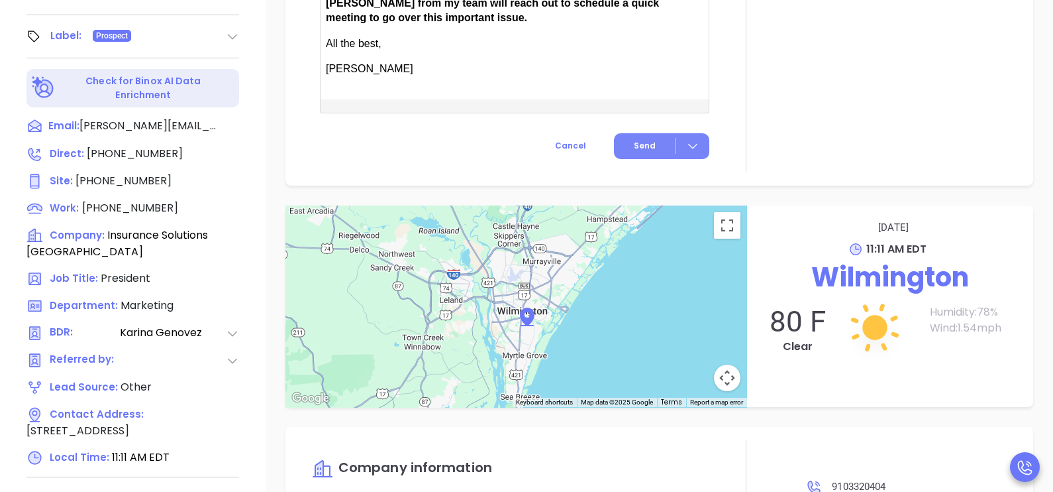
click at [646, 136] on button "Send" at bounding box center [661, 146] width 95 height 26
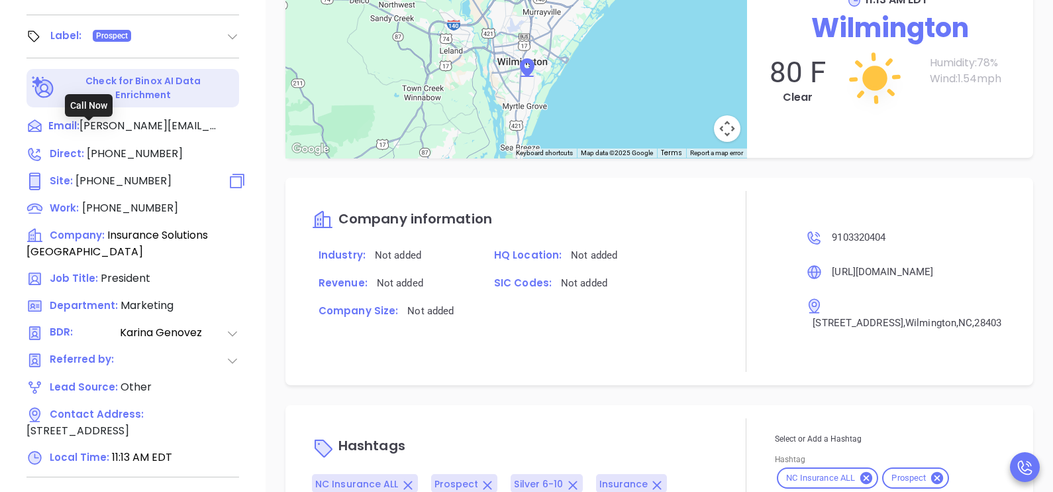
click at [149, 173] on span "(516) 361-2444" at bounding box center [124, 180] width 96 height 15
type input "(516) 361-2444"
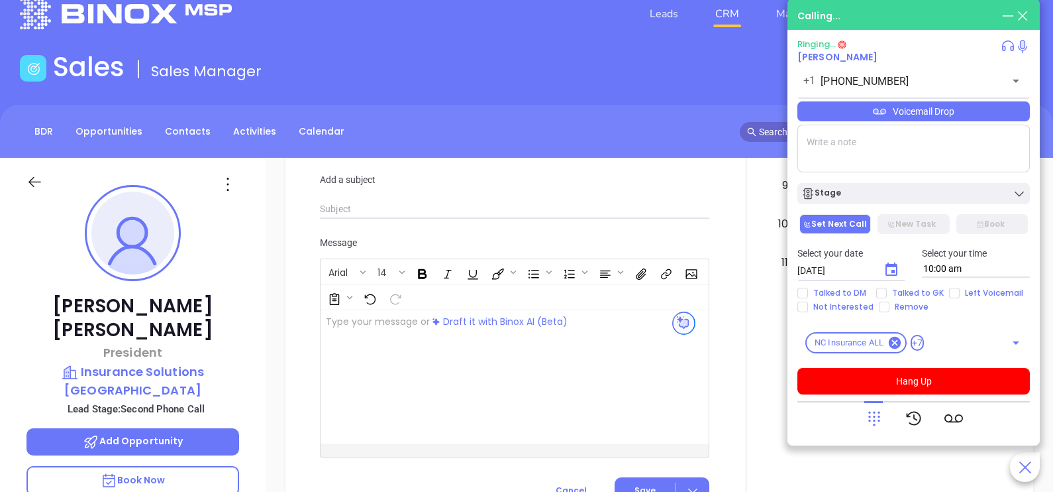
scroll to position [0, 0]
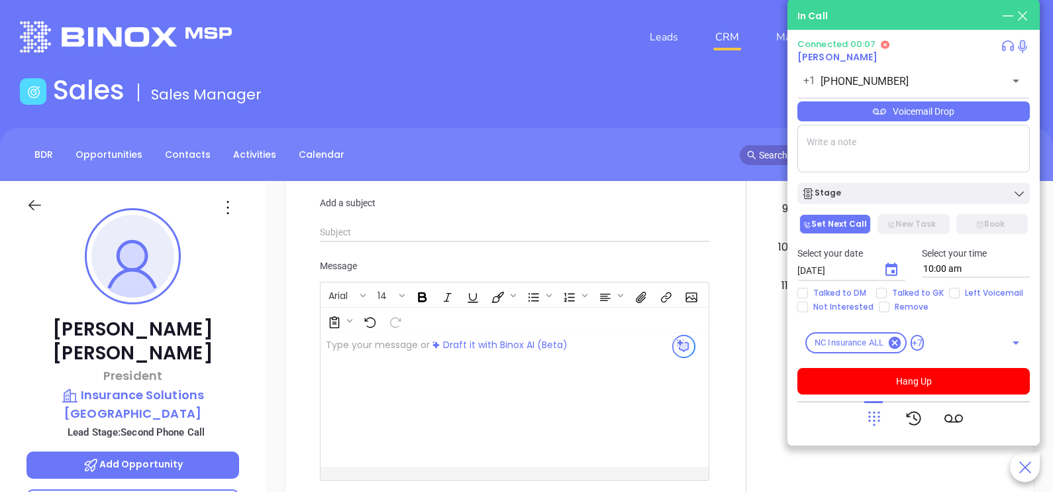
click at [919, 116] on div "Voicemail Drop" at bounding box center [914, 111] width 233 height 20
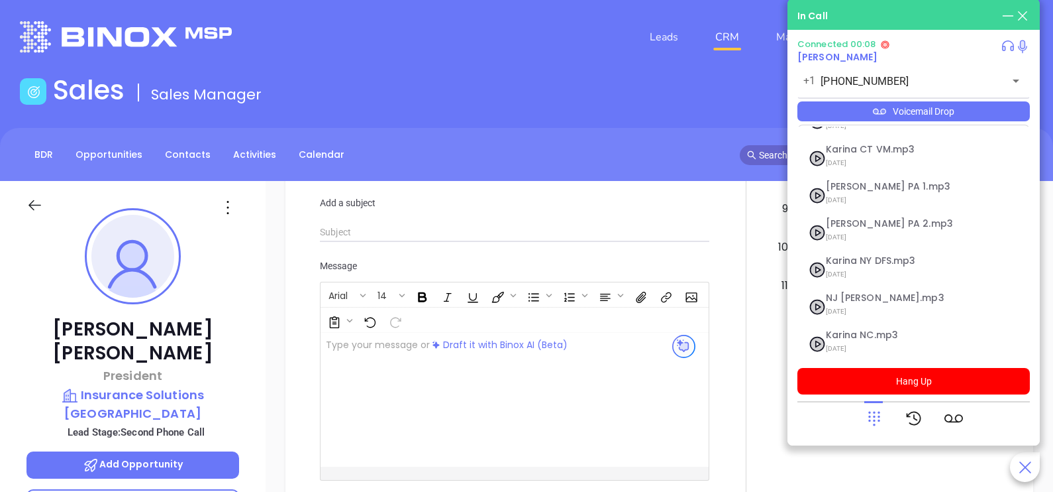
scroll to position [107, 0]
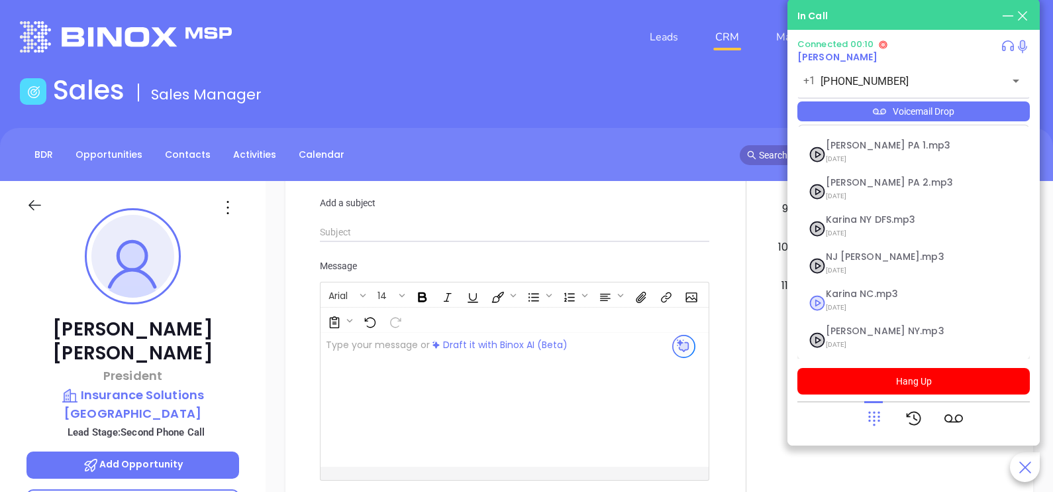
click at [863, 296] on span "Karina NC.mp3" at bounding box center [897, 294] width 143 height 10
checkbox input "true"
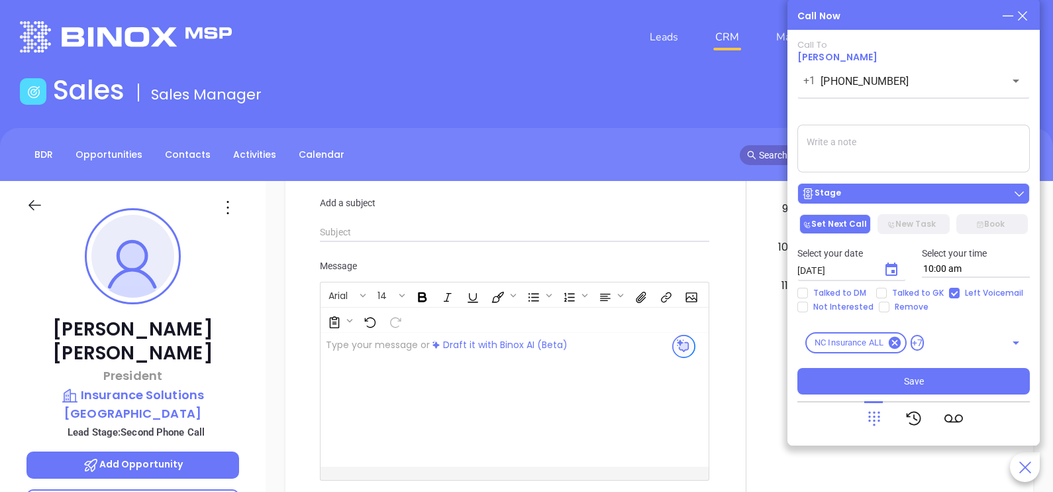
click at [945, 195] on div "Stage" at bounding box center [914, 193] width 225 height 13
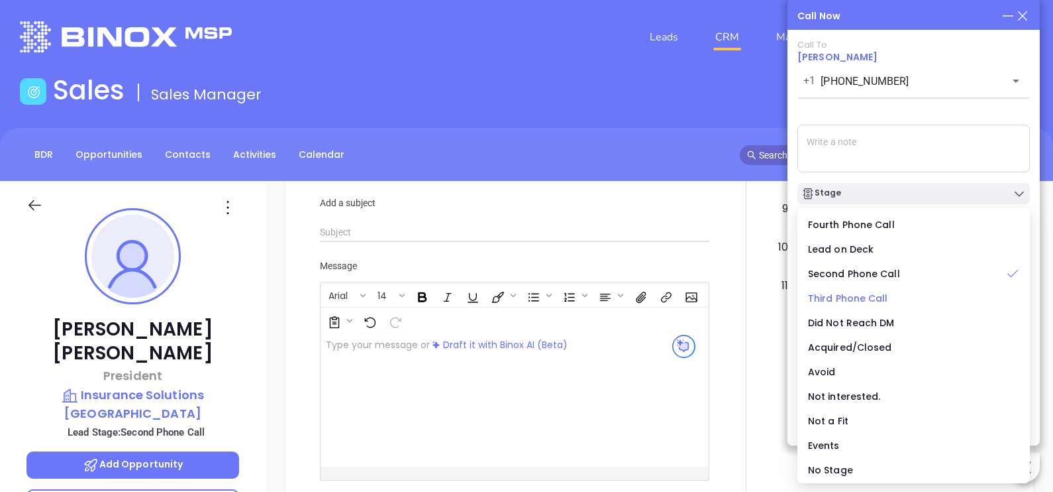
click at [856, 298] on span "Third Phone Call" at bounding box center [848, 297] width 80 height 13
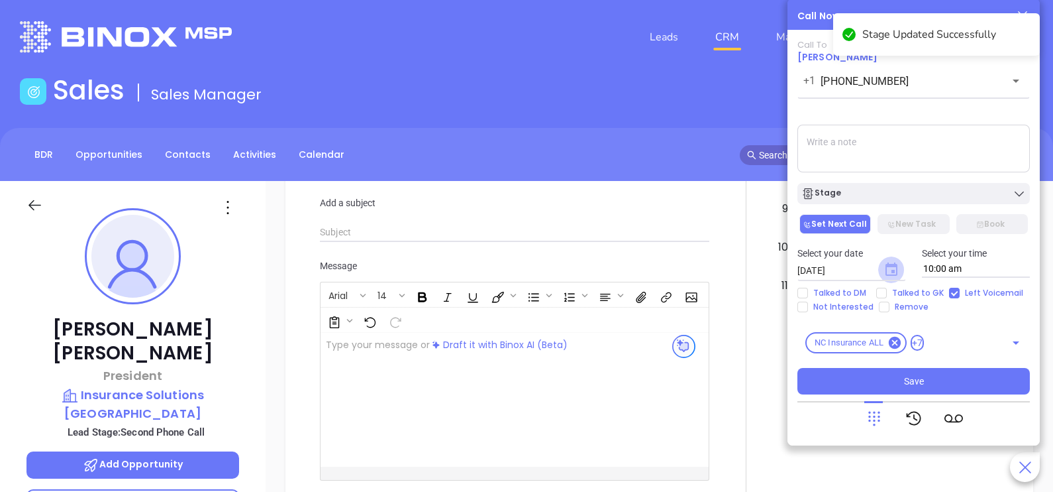
click at [894, 264] on icon "Choose date, selected date is Sep 20, 2025" at bounding box center [892, 268] width 12 height 13
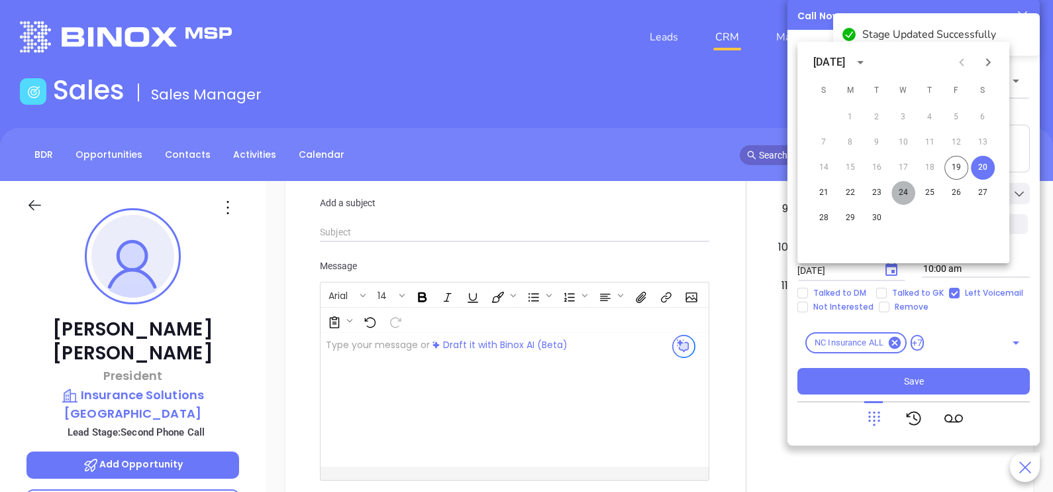
click at [900, 192] on button "24" at bounding box center [904, 193] width 24 height 24
type input "09/24/2025"
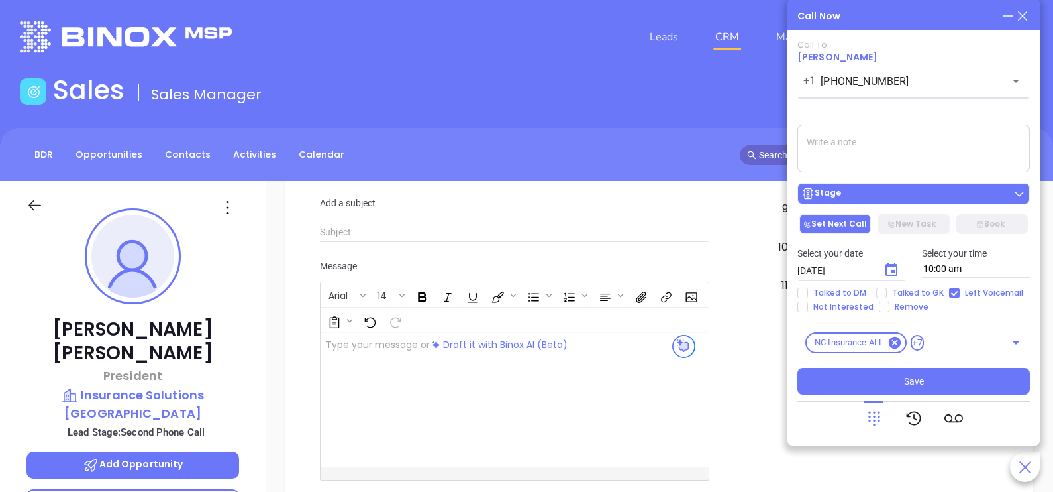
click at [961, 195] on div "Stage" at bounding box center [914, 193] width 225 height 13
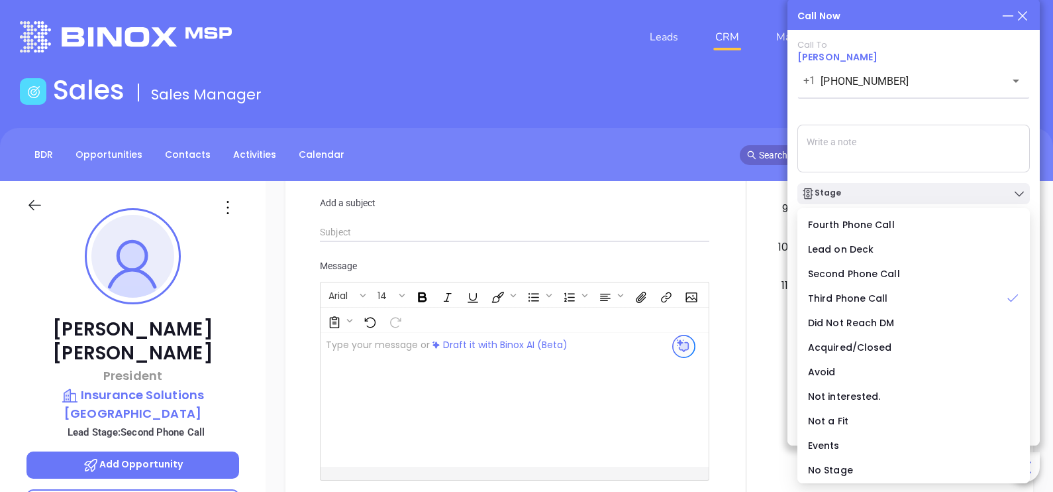
click at [980, 149] on textarea at bounding box center [914, 149] width 233 height 48
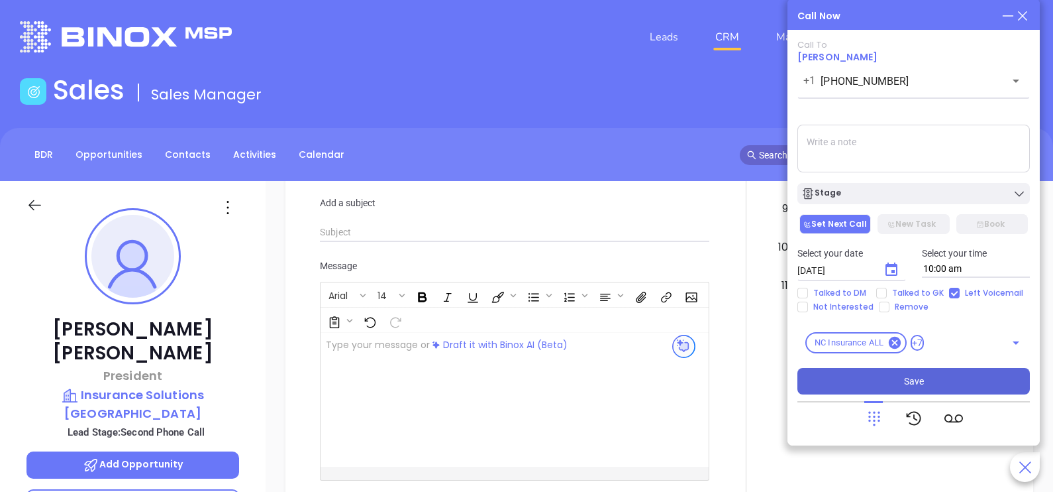
click at [912, 378] on span "Save" at bounding box center [914, 381] width 20 height 15
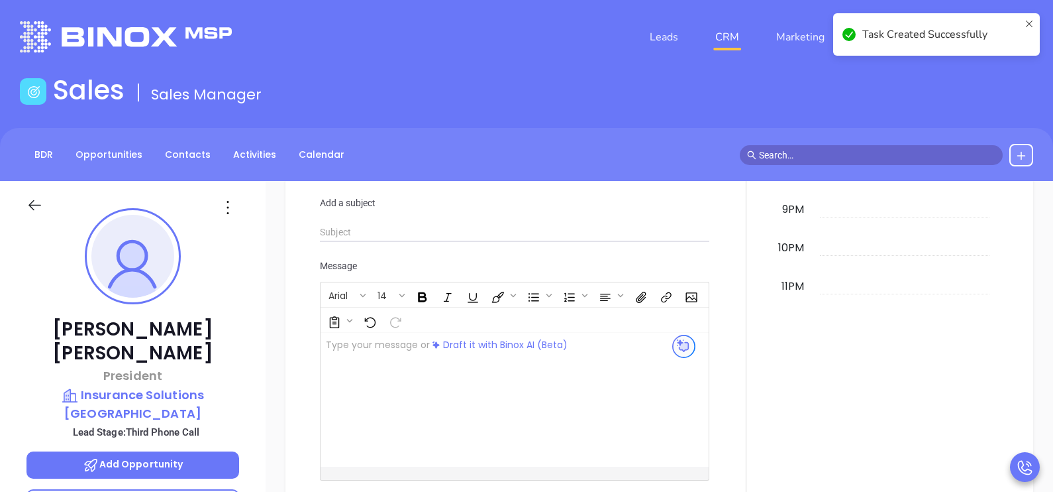
scroll to position [1159, 0]
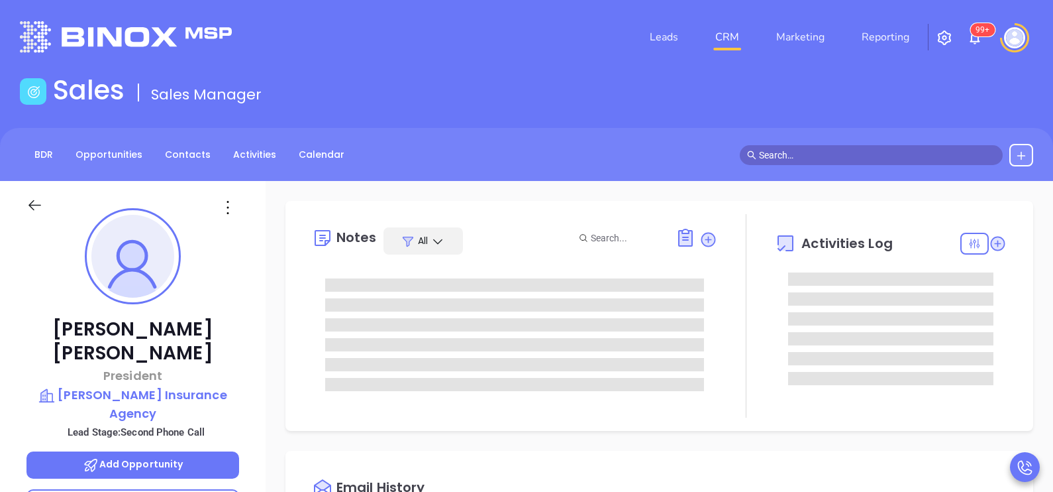
type input "[DATE]"
type input "[PERSON_NAME]"
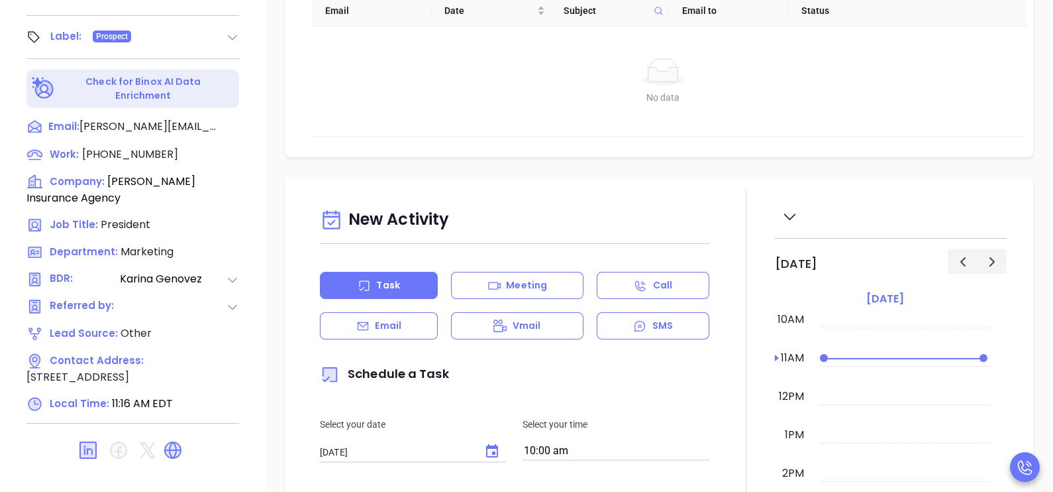
scroll to position [616, 0]
click at [422, 329] on div "Email" at bounding box center [379, 324] width 118 height 27
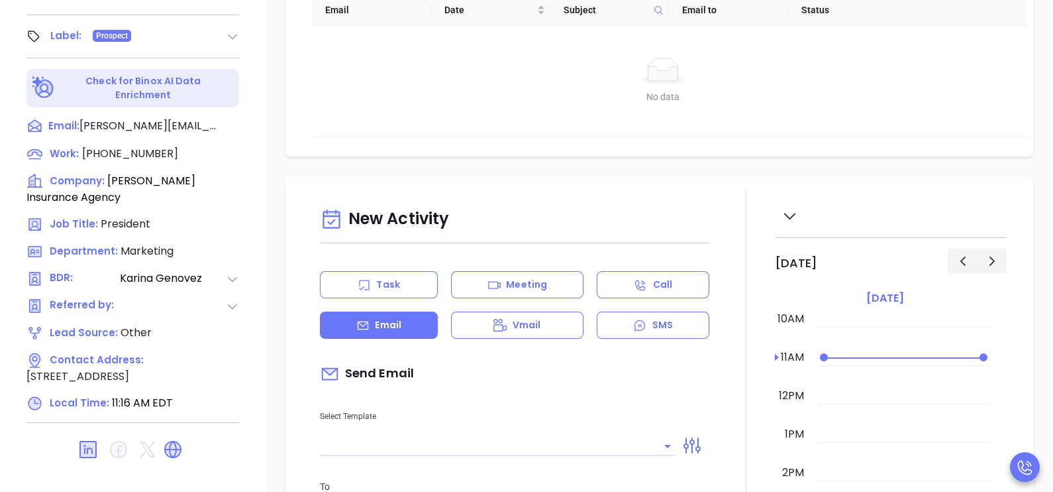
type input "[PERSON_NAME]"
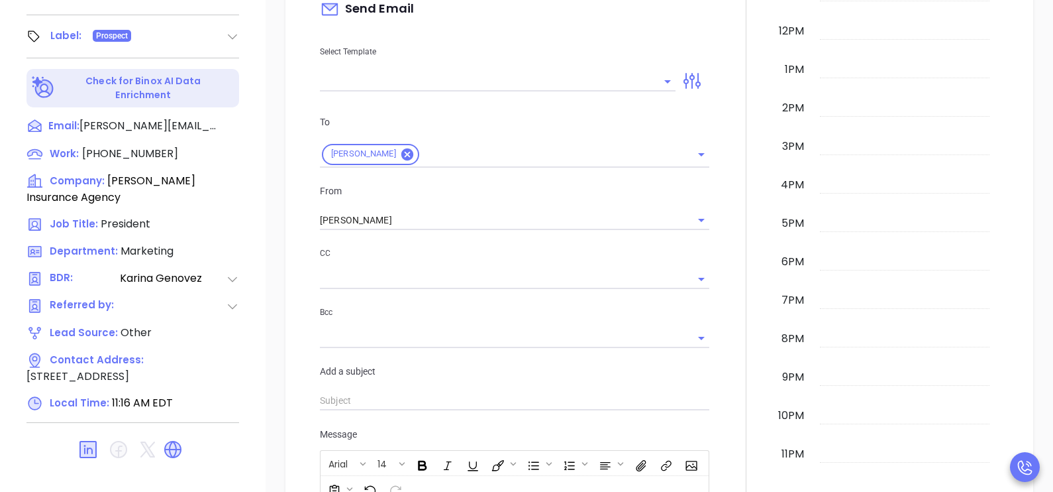
scroll to position [331, 0]
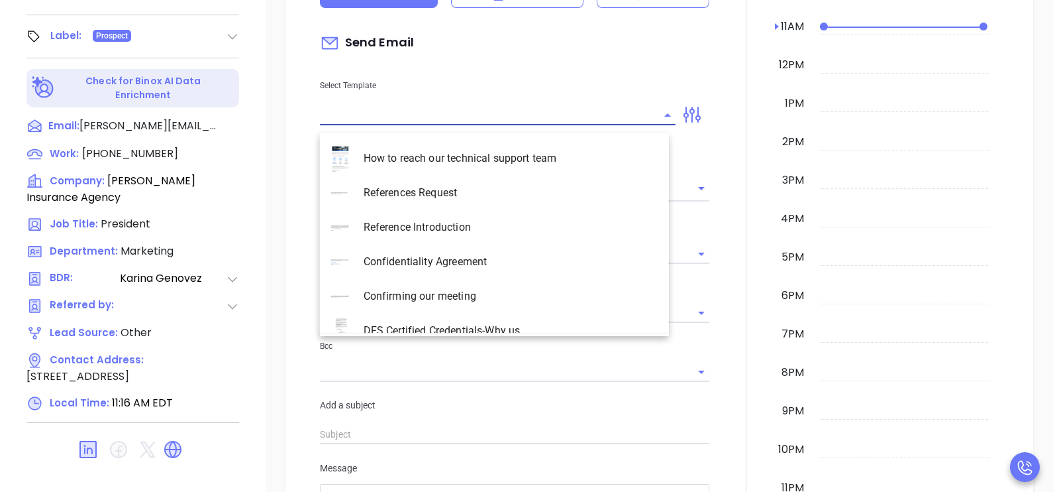
click at [564, 122] on input "text" at bounding box center [488, 114] width 336 height 19
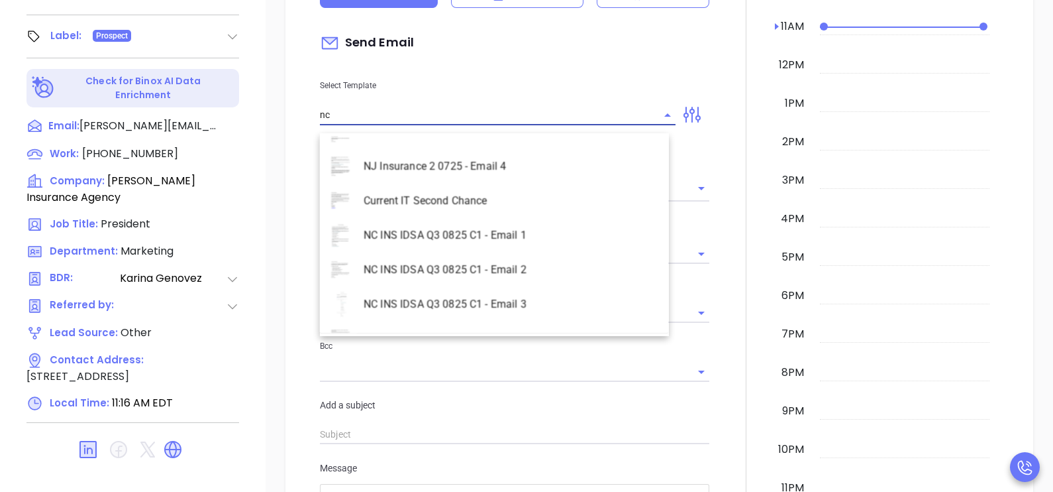
scroll to position [598, 0]
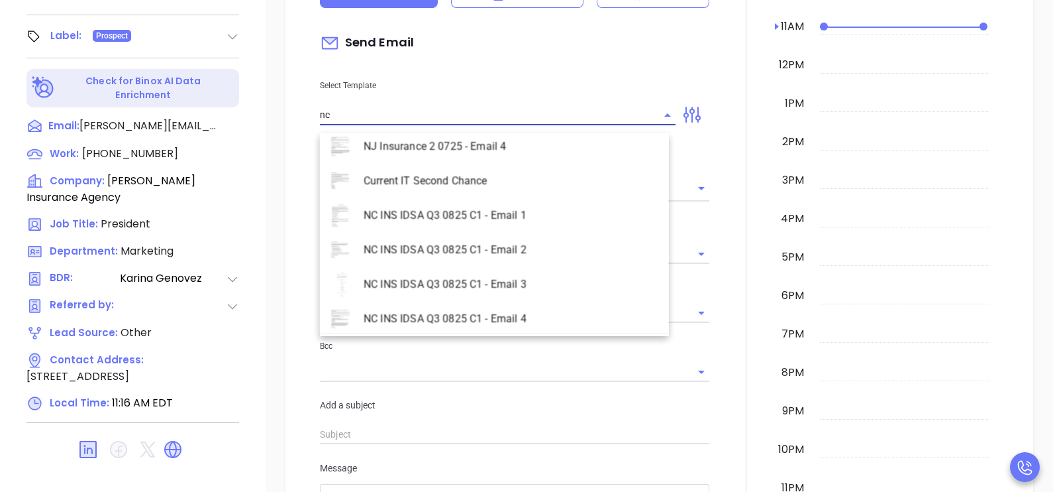
click at [553, 241] on li "NC INS IDSA Q3 0825 C1 - Email 2" at bounding box center [494, 250] width 349 height 34
type input "NC INS IDSA Q3 0825 C1 - Email 2"
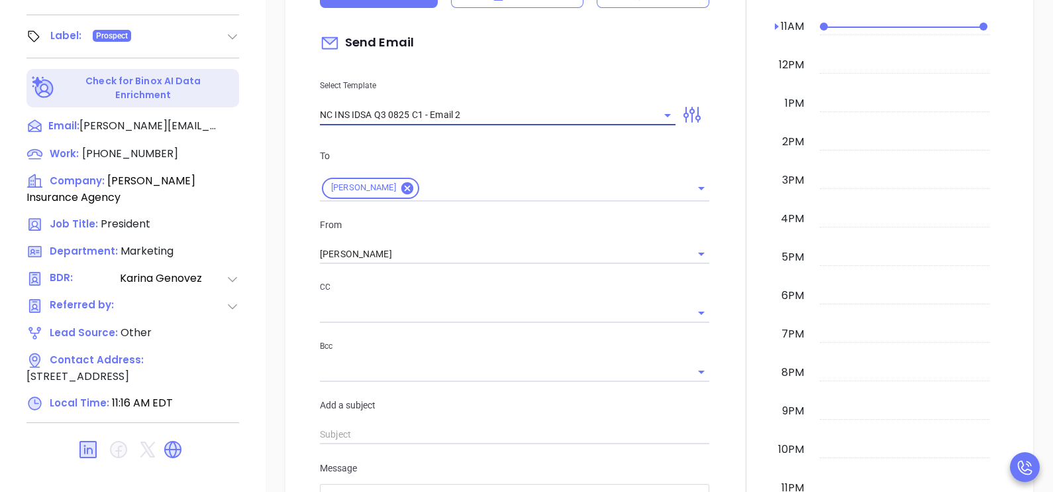
type input "Can your IT partner prove you're covered?"
type input "NC INS IDSA Q3 0825 C1 - Email 2"
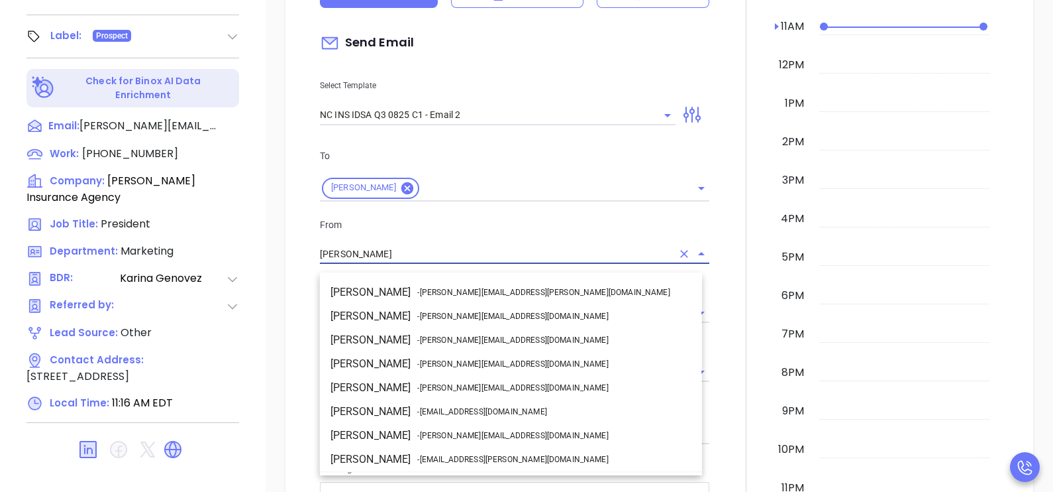
click at [470, 264] on input "[PERSON_NAME]" at bounding box center [496, 253] width 352 height 19
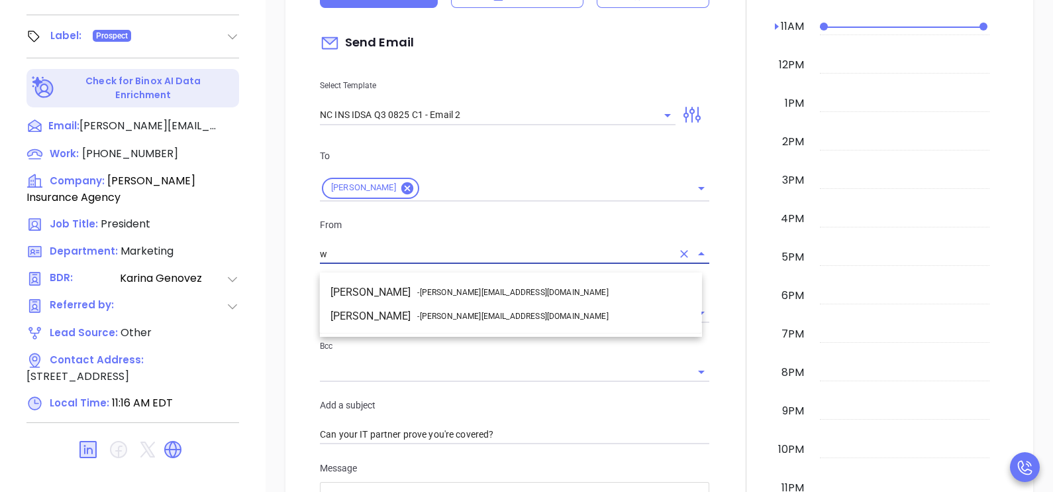
scroll to position [0, 0]
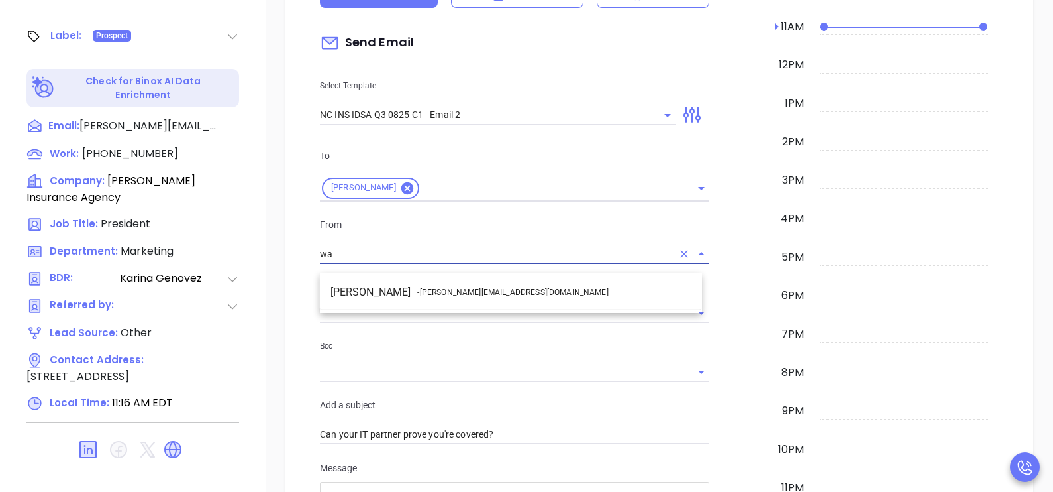
click at [503, 288] on li "Walter Contreras - [EMAIL_ADDRESS][DOMAIN_NAME]" at bounding box center [511, 292] width 382 height 24
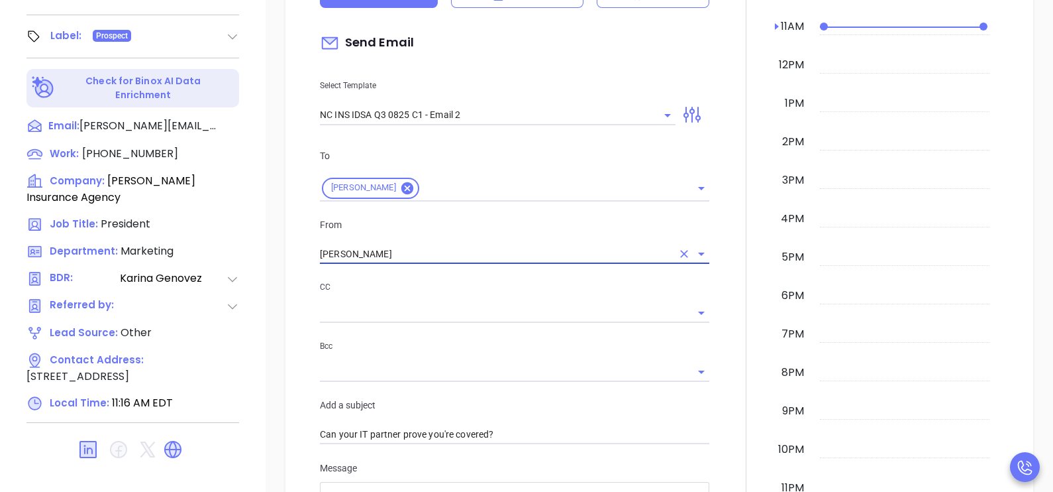
type input "[PERSON_NAME]"
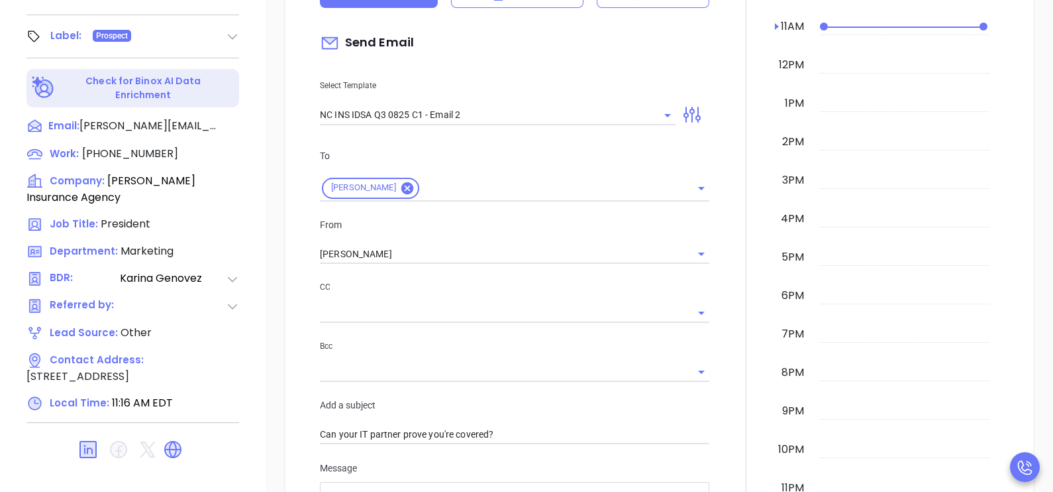
click at [727, 295] on div at bounding box center [746, 425] width 58 height 1132
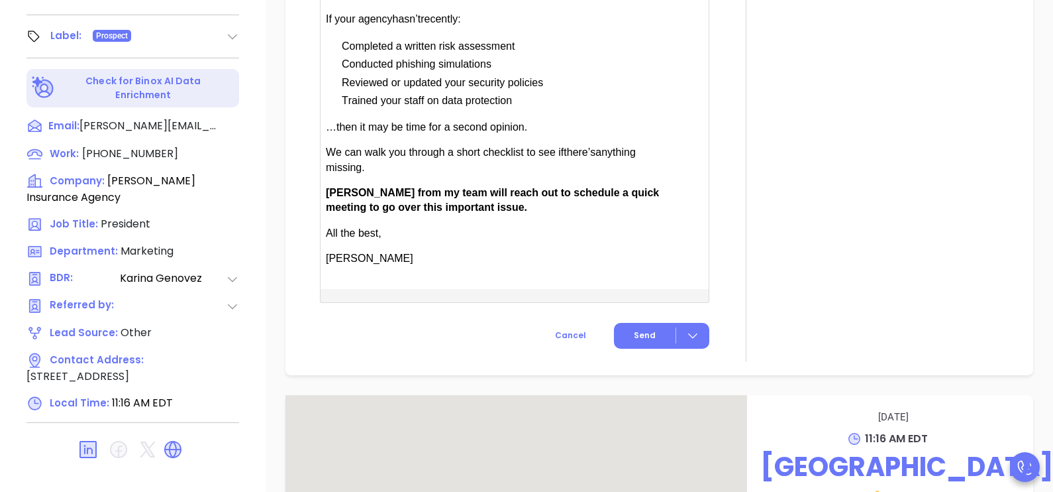
scroll to position [994, 0]
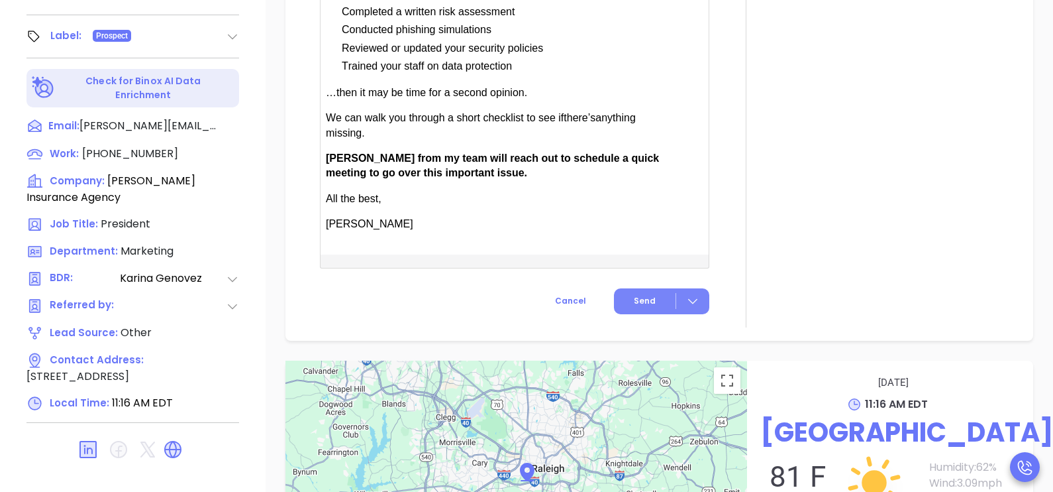
click at [631, 314] on button "Send" at bounding box center [661, 301] width 95 height 26
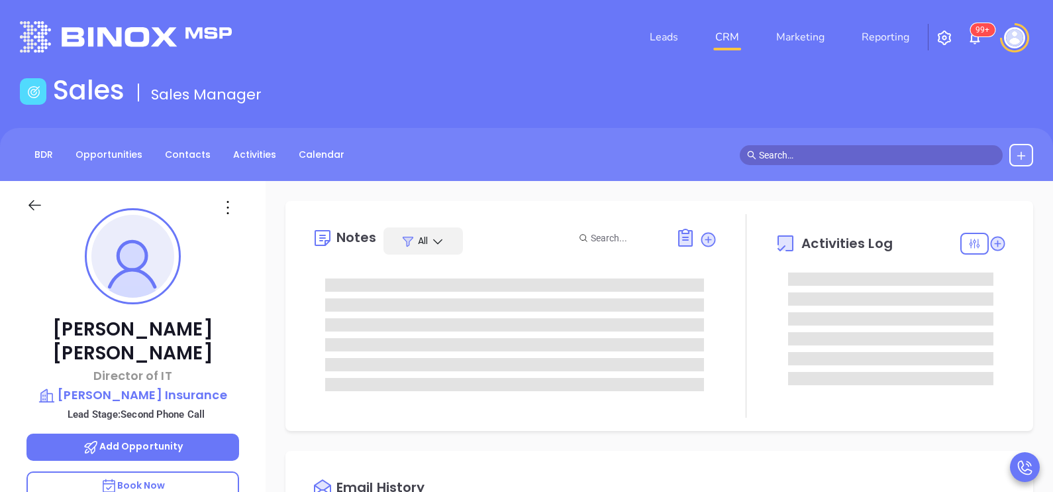
type input "[DATE]"
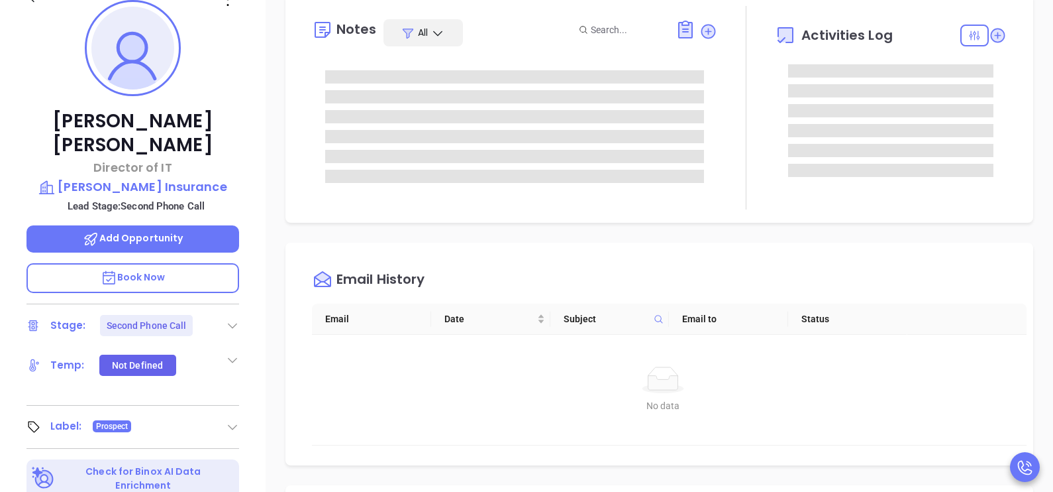
type input "[PERSON_NAME]"
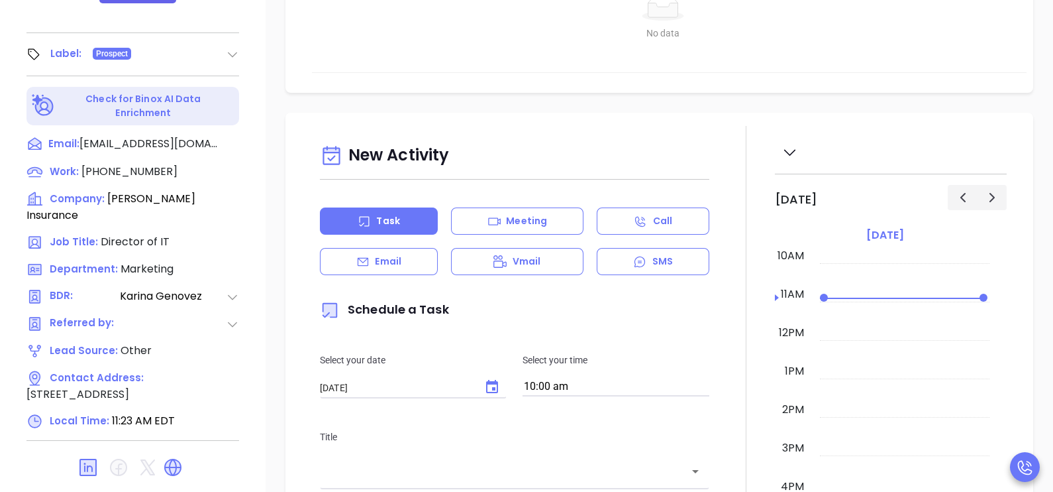
scroll to position [616, 0]
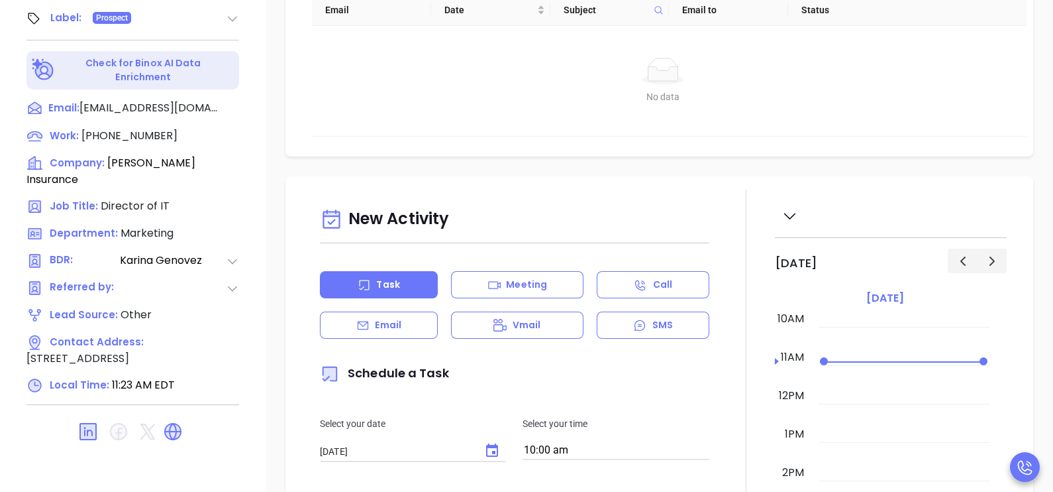
click at [399, 332] on p "Email" at bounding box center [388, 325] width 26 height 14
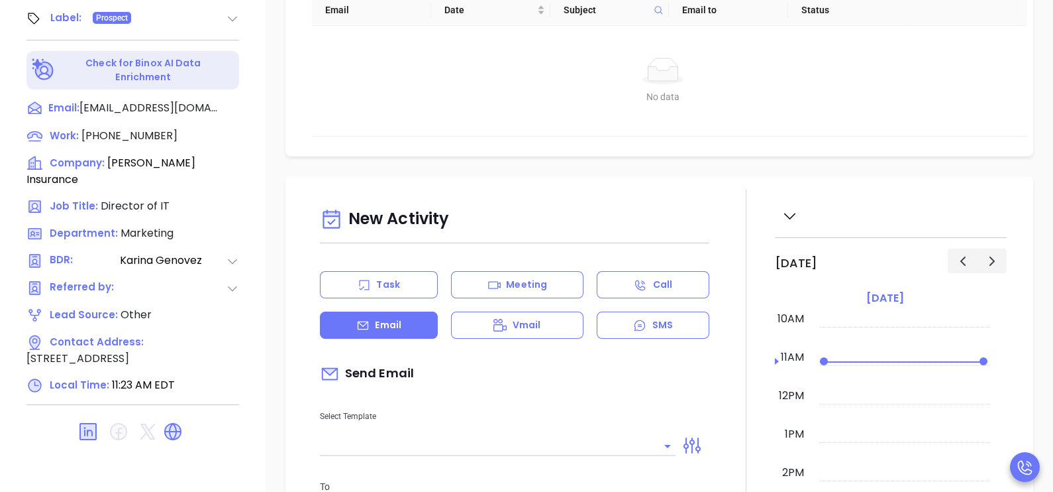
type input "[PERSON_NAME]"
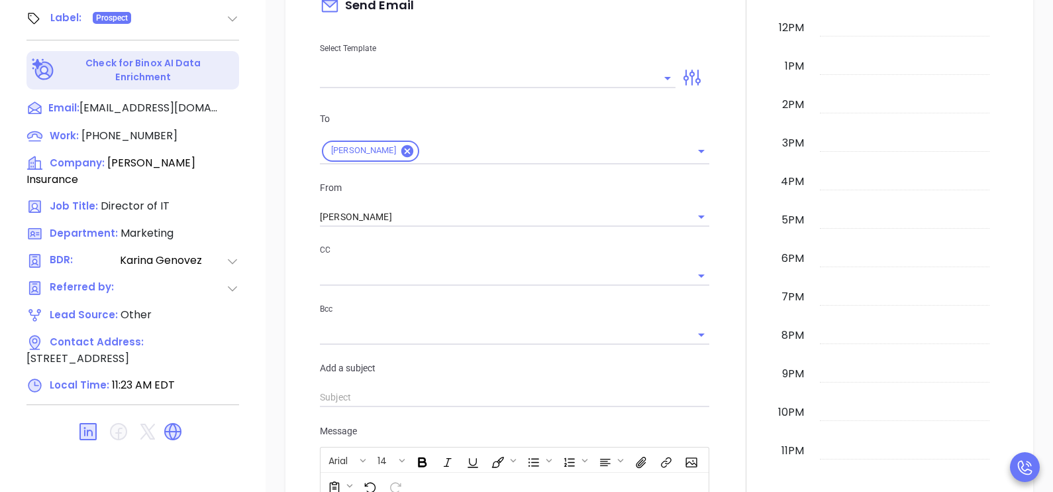
scroll to position [364, 0]
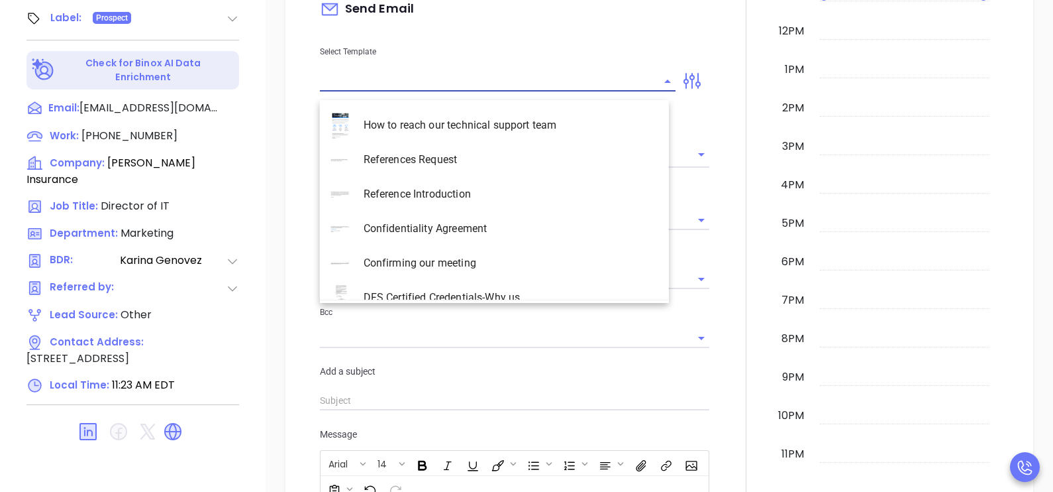
click at [514, 85] on input "text" at bounding box center [488, 81] width 336 height 19
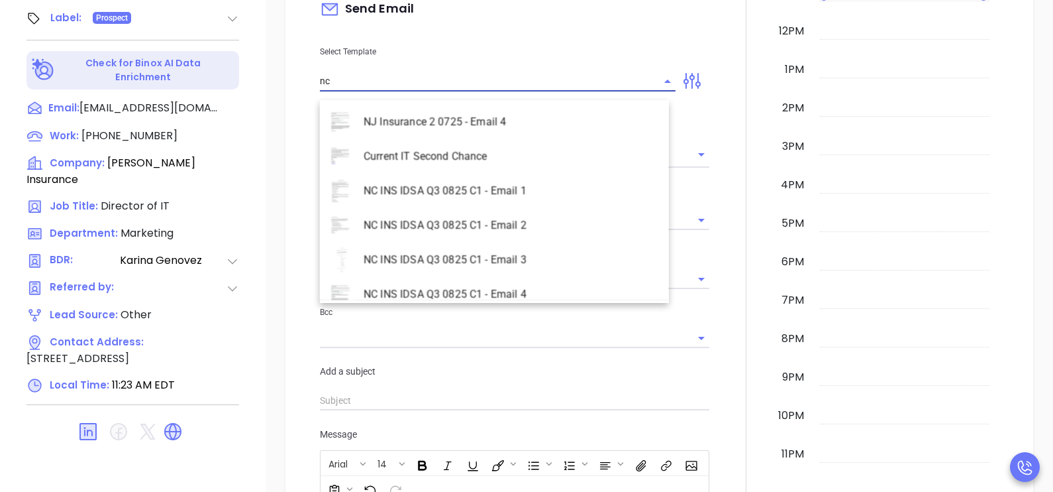
scroll to position [606, 0]
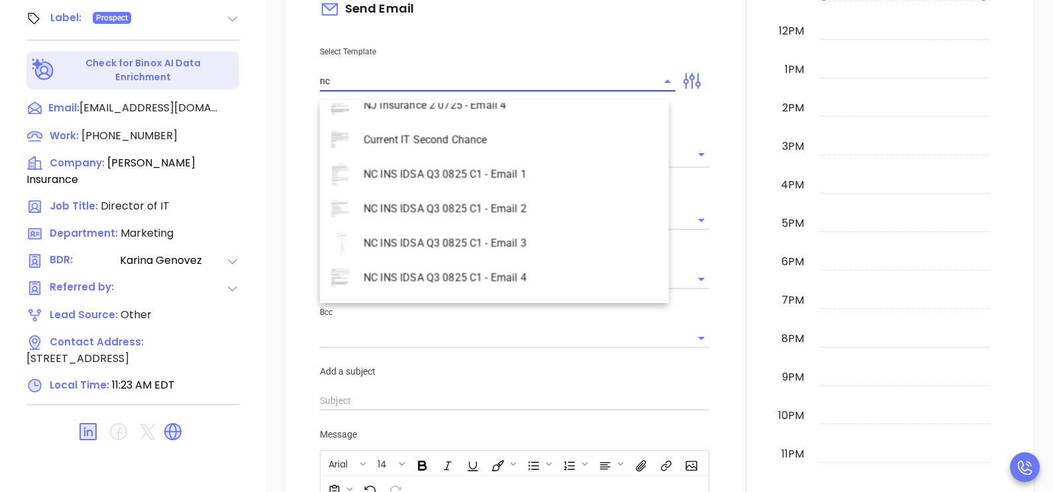
click at [529, 204] on li "NC INS IDSA Q3 0825 C1 - Email 2" at bounding box center [494, 208] width 349 height 34
type input "NC INS IDSA Q3 0825 C1 - Email 2"
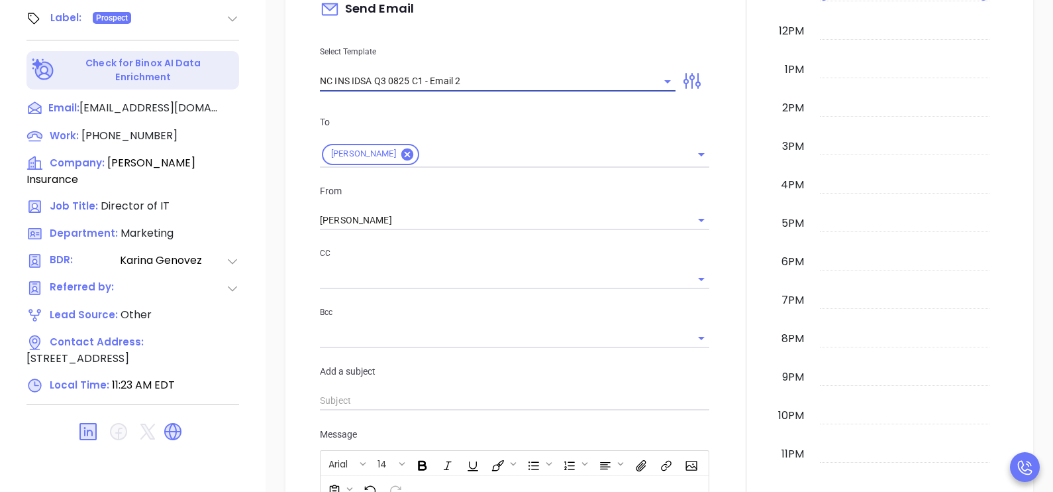
type input "Can your IT partner prove you're covered?"
type input "NC INS IDSA Q3 0825 C1 - Email 2"
click at [490, 230] on input "[PERSON_NAME]" at bounding box center [496, 220] width 352 height 19
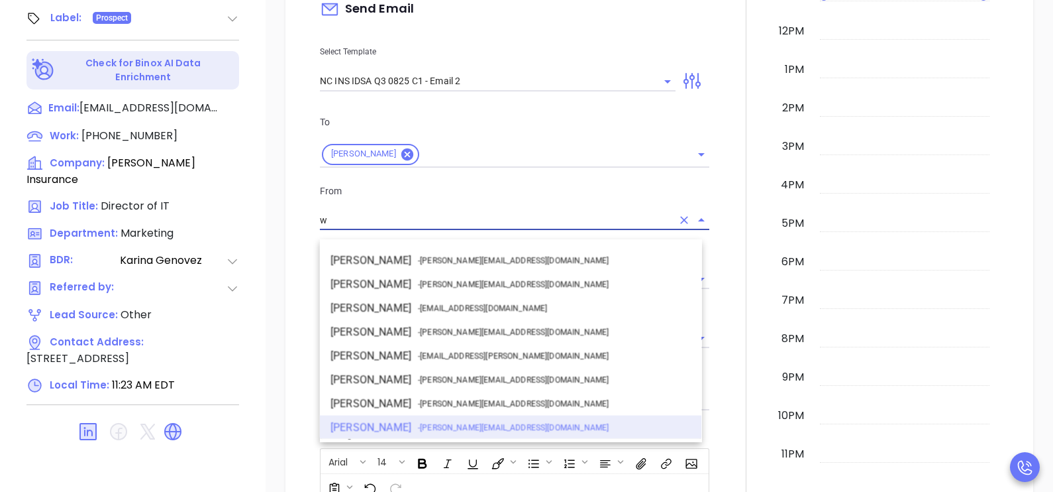
scroll to position [0, 0]
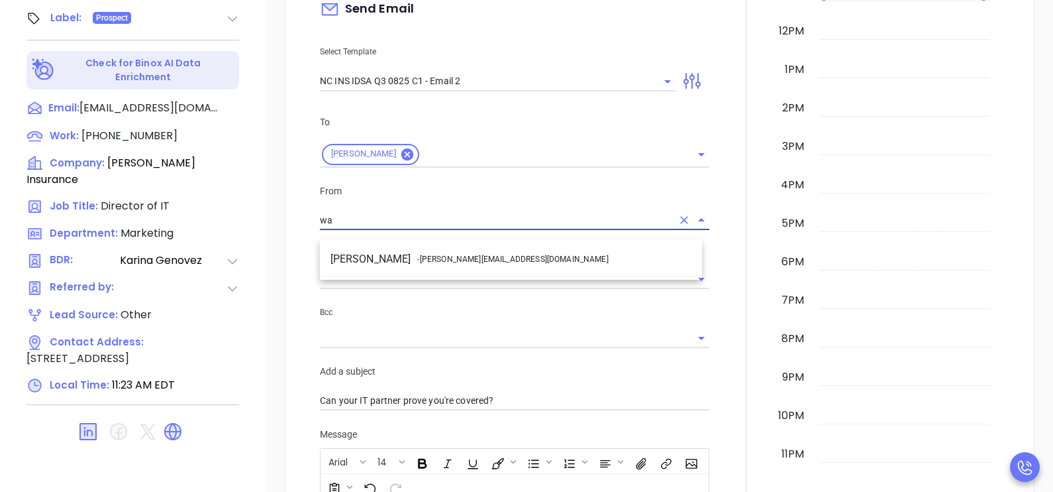
click at [504, 254] on li "Walter Contreras - [EMAIL_ADDRESS][DOMAIN_NAME]" at bounding box center [511, 259] width 382 height 24
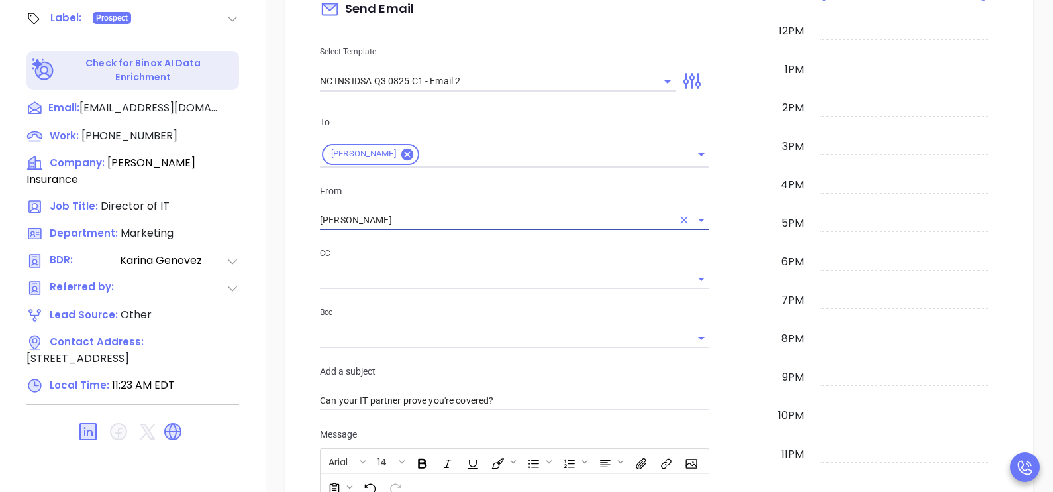
type input "[PERSON_NAME]"
click at [722, 272] on div at bounding box center [746, 391] width 58 height 1132
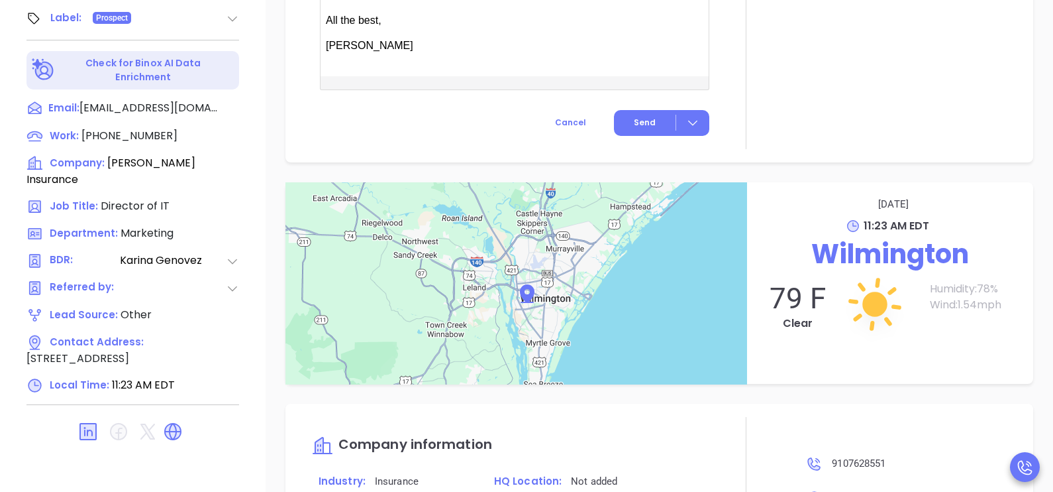
scroll to position [1192, 0]
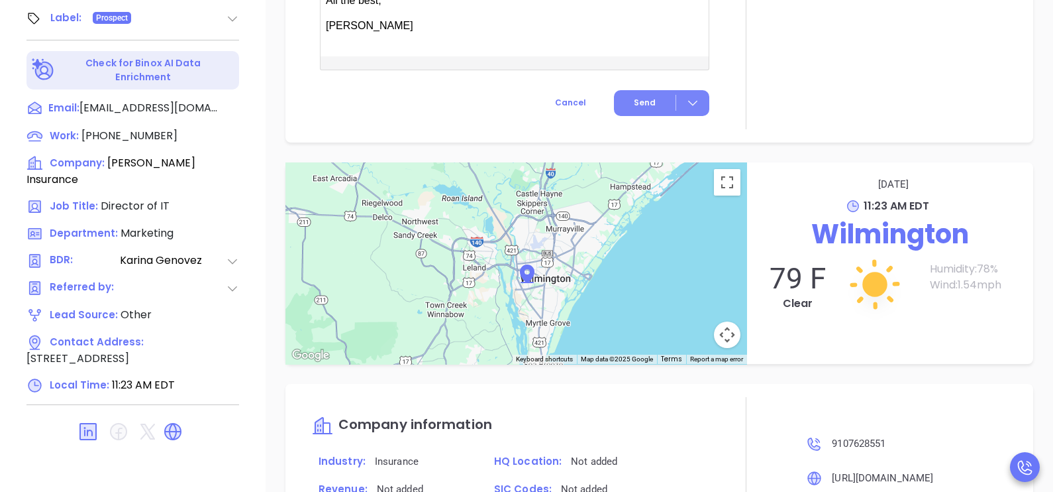
click at [634, 109] on span "Send" at bounding box center [645, 103] width 22 height 12
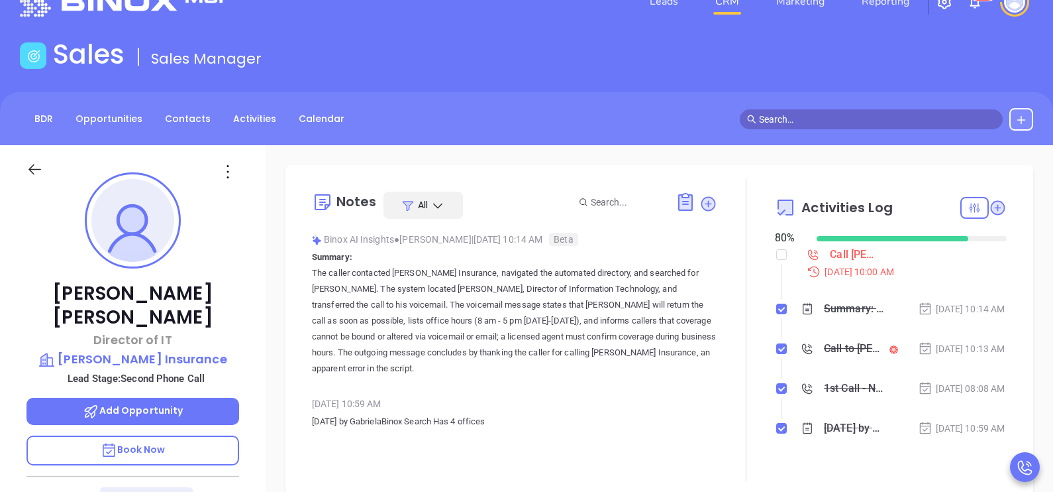
scroll to position [0, 0]
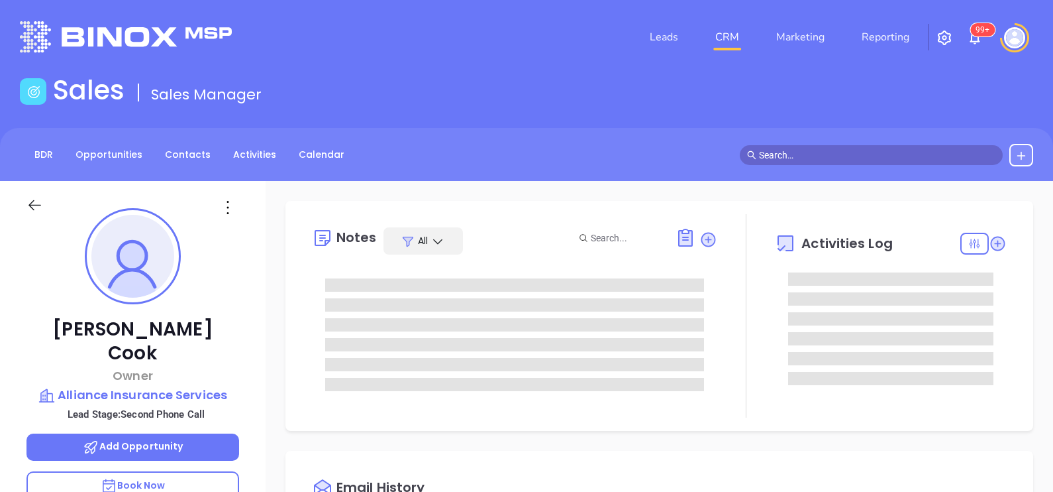
type input "[DATE]"
type input "[PERSON_NAME]"
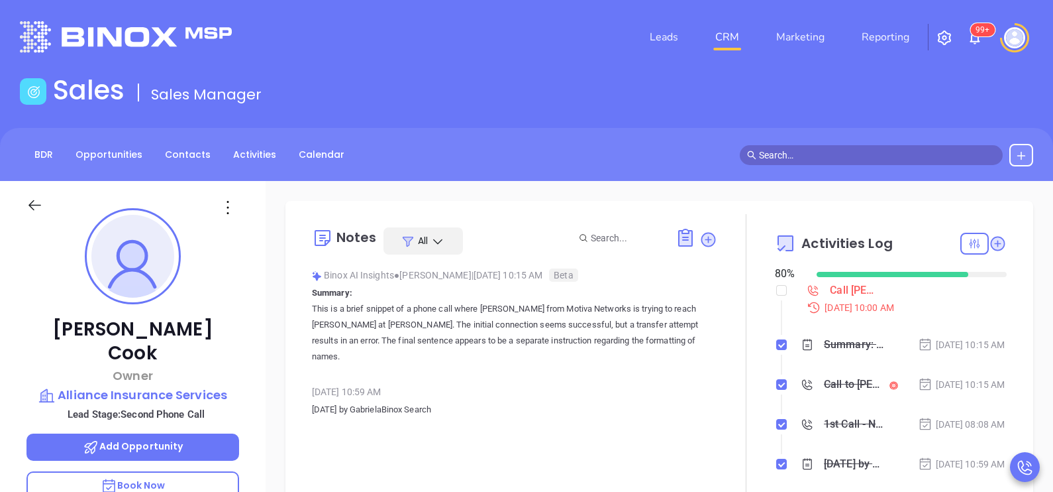
click at [744, 313] on div at bounding box center [746, 365] width 58 height 303
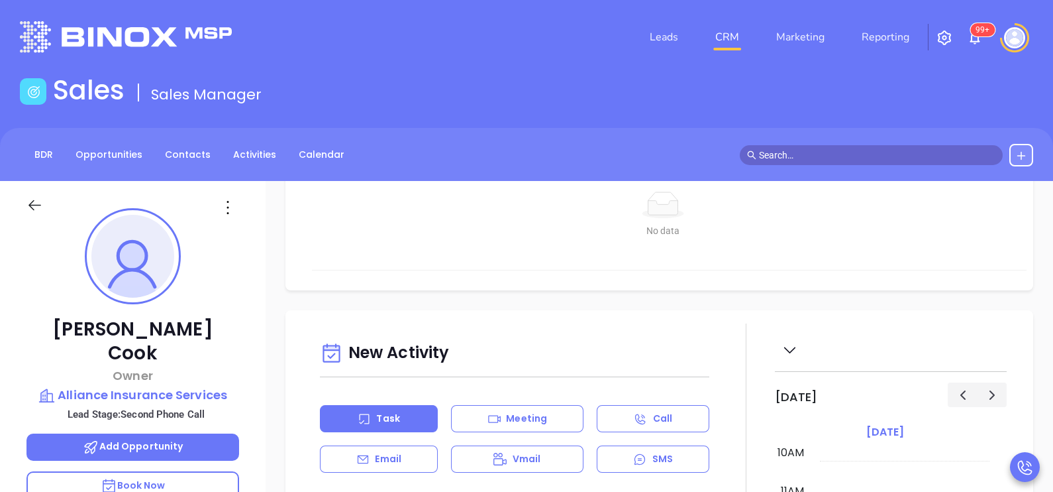
scroll to position [662, 0]
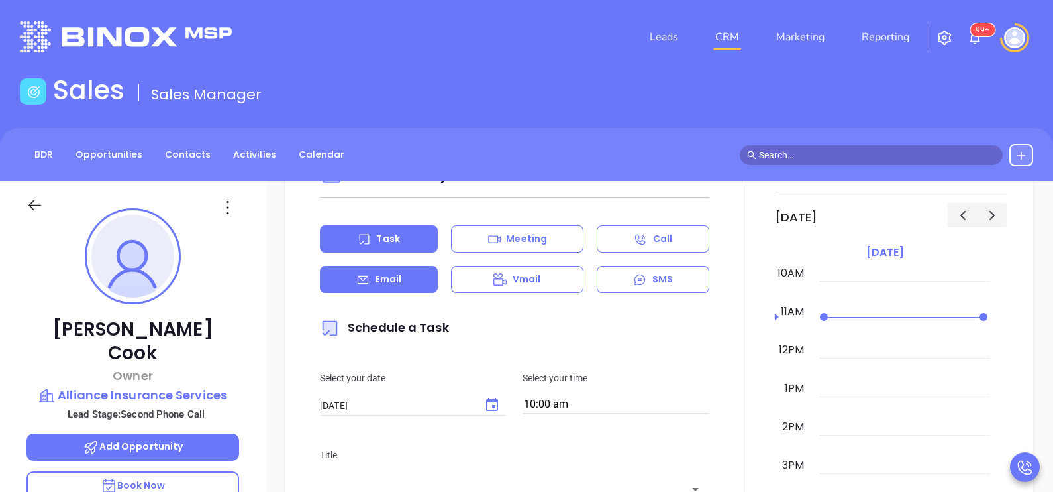
click at [359, 283] on icon at bounding box center [362, 279] width 13 height 13
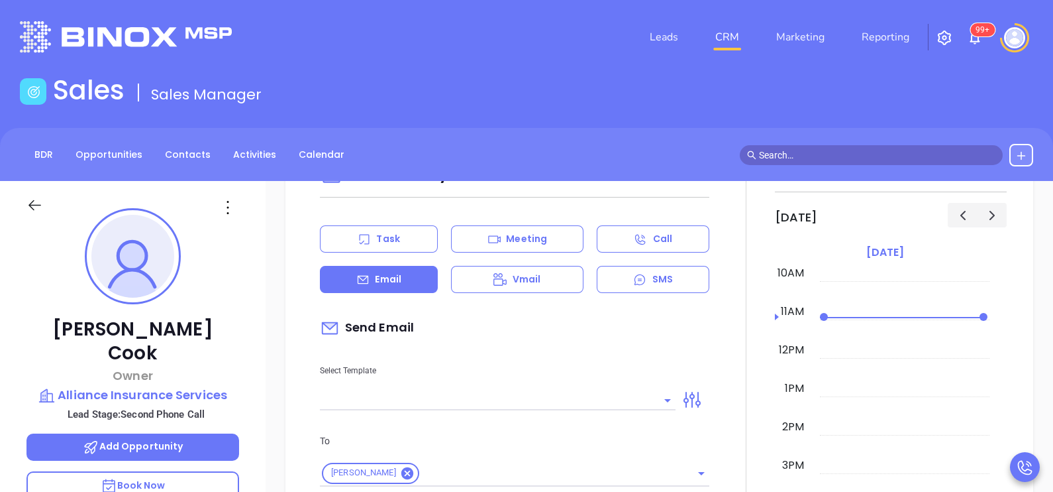
click at [255, 331] on div "Christopher Cook Owner Alliance Insurance Services Lead Stage: Second Phone Cal…" at bounding box center [133, 488] width 266 height 615
type input "[PERSON_NAME]"
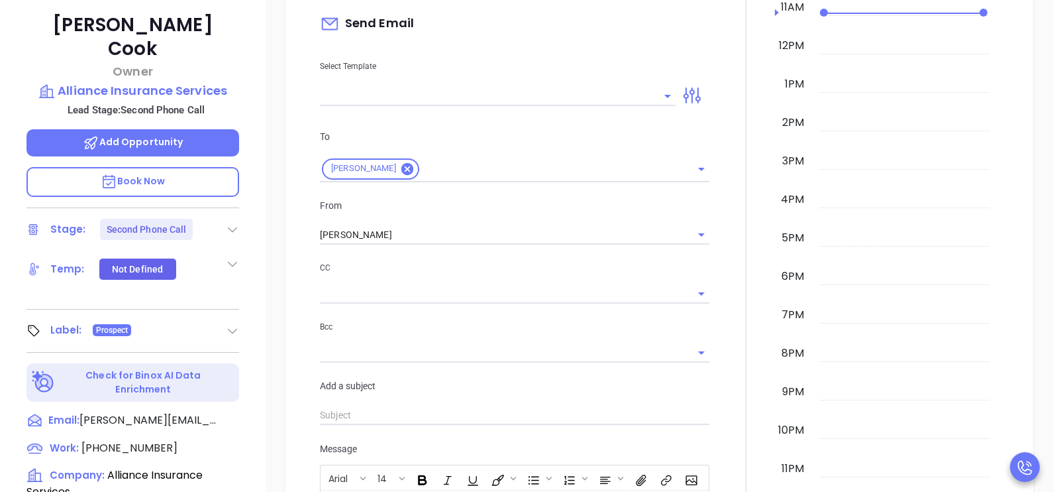
scroll to position [232, 0]
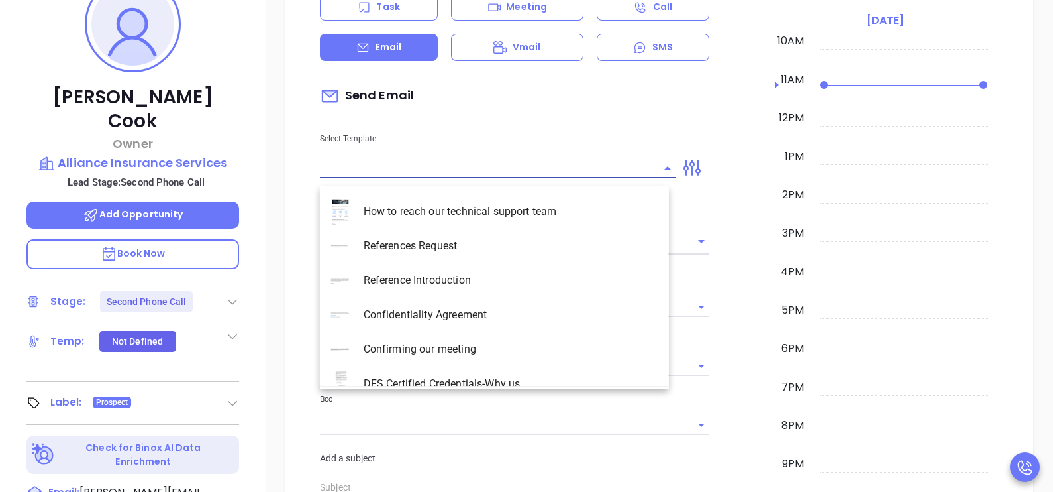
click at [417, 178] on input "text" at bounding box center [488, 167] width 336 height 19
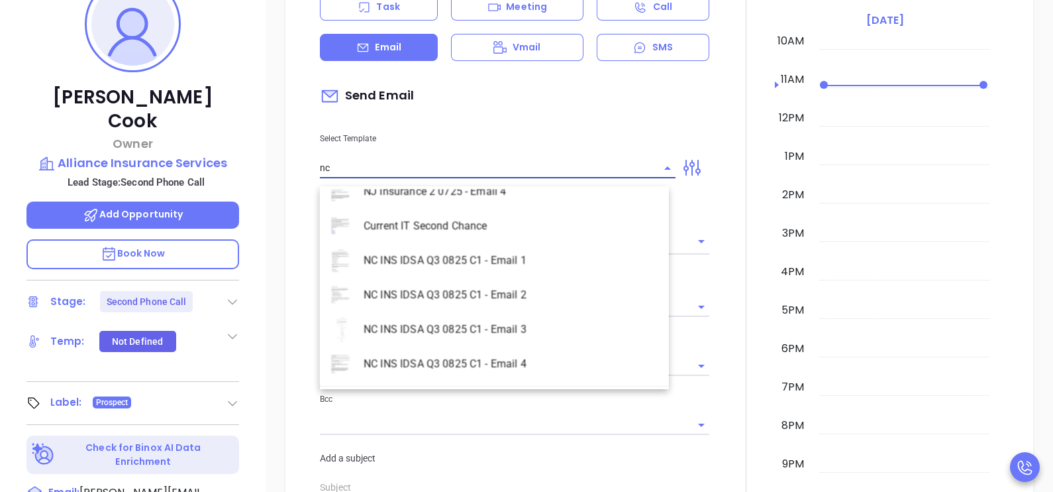
click at [535, 291] on li "NC INS IDSA Q3 0825 C1 - Email 2" at bounding box center [494, 295] width 349 height 34
type input "NC INS IDSA Q3 0825 C1 - Email 2"
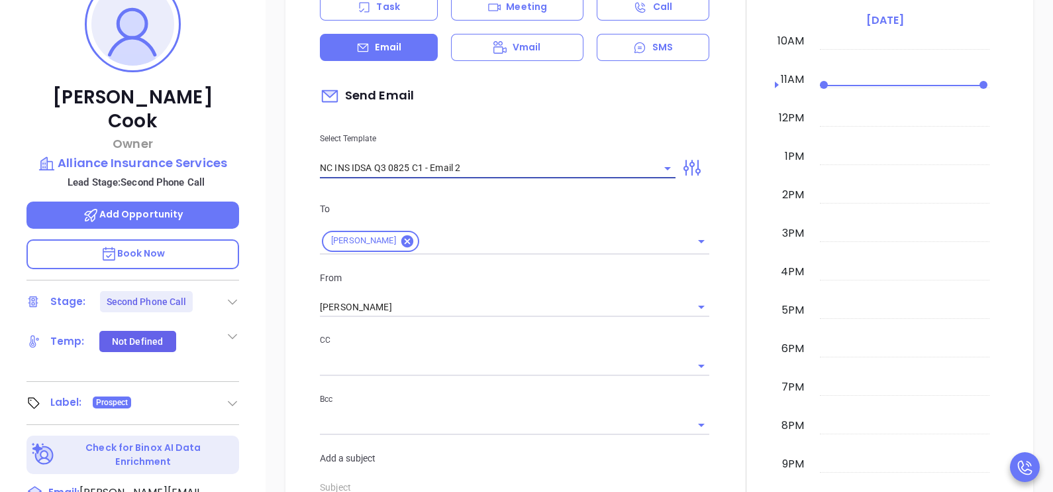
type input "Can your IT partner prove you're covered?"
type input "NC INS IDSA Q3 0825 C1 - Email 2"
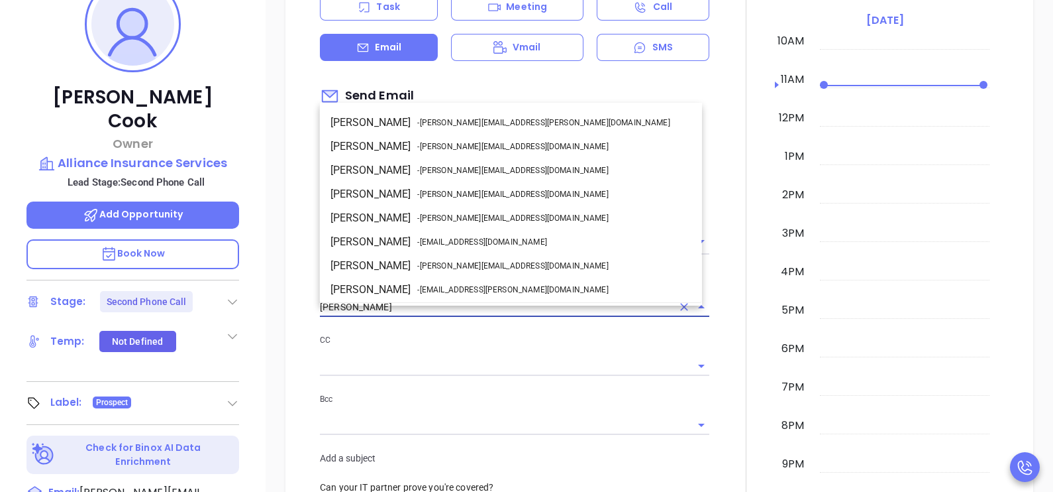
scroll to position [70, 0]
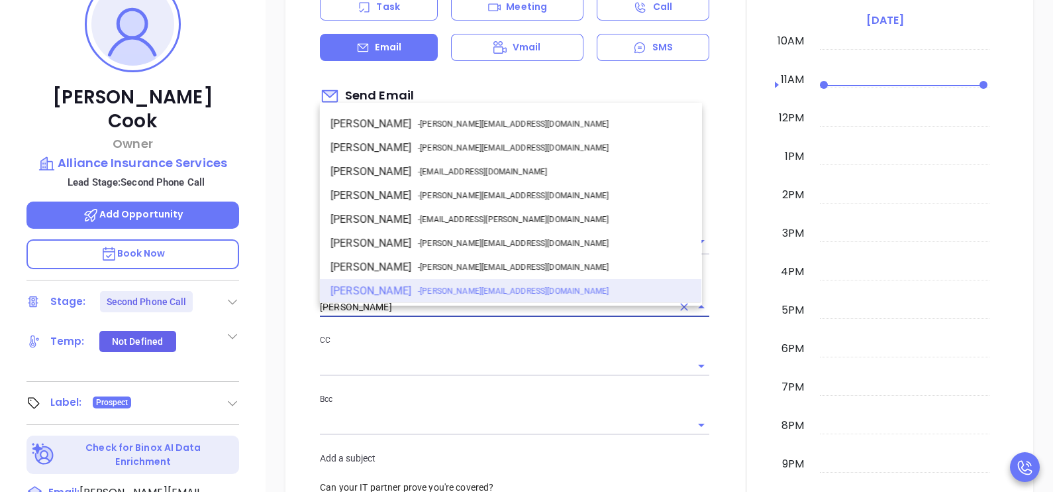
click at [414, 317] on input "[PERSON_NAME]" at bounding box center [496, 306] width 352 height 19
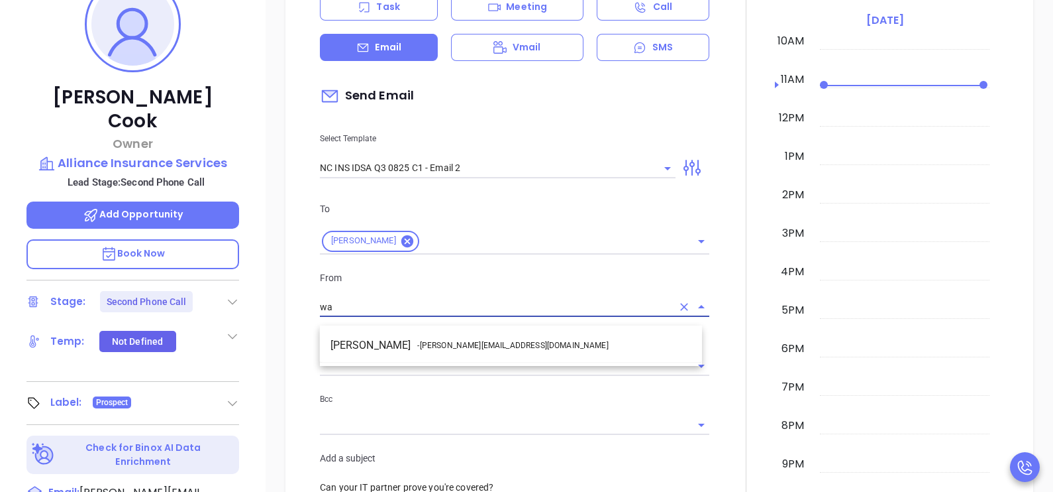
click at [435, 338] on li "Walter Contreras - walter@motiva.net" at bounding box center [511, 345] width 382 height 24
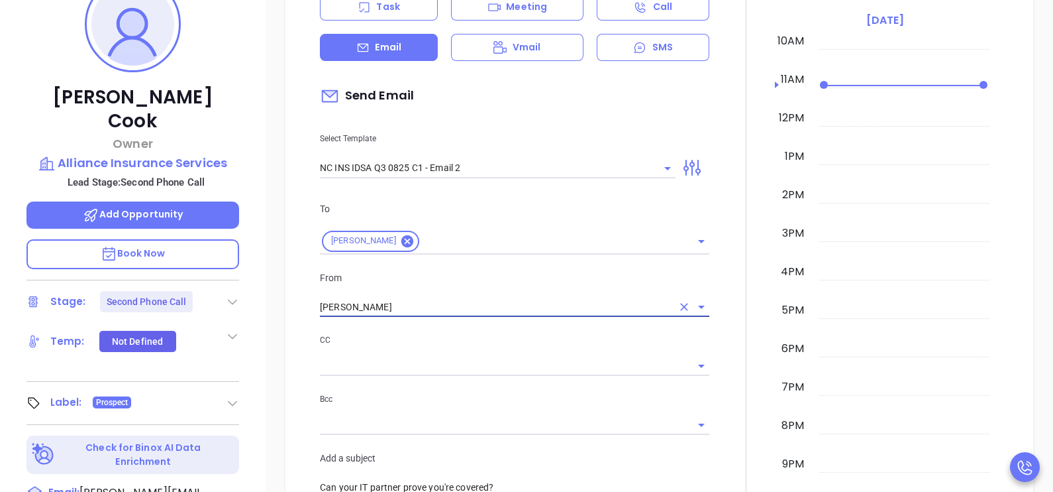
type input "[PERSON_NAME]"
click at [725, 357] on div at bounding box center [746, 478] width 58 height 1132
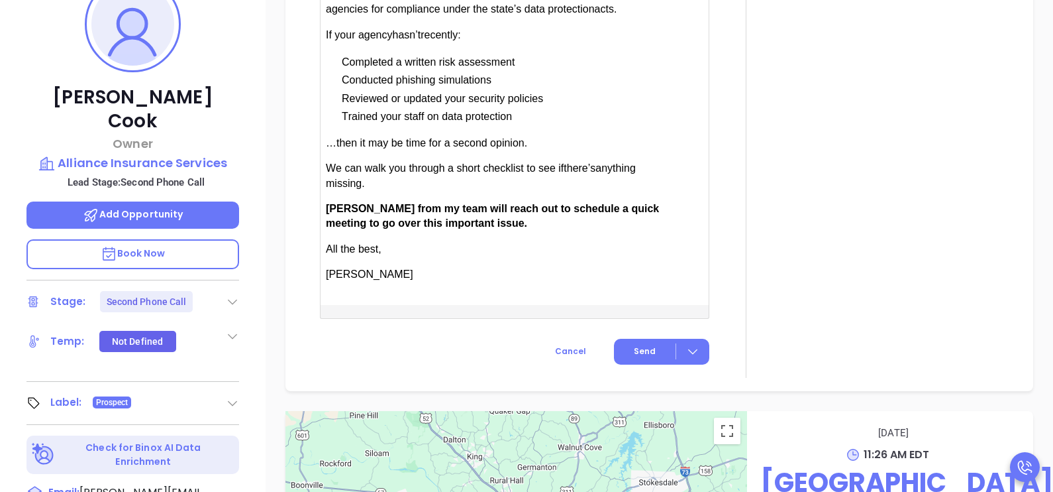
scroll to position [1491, 0]
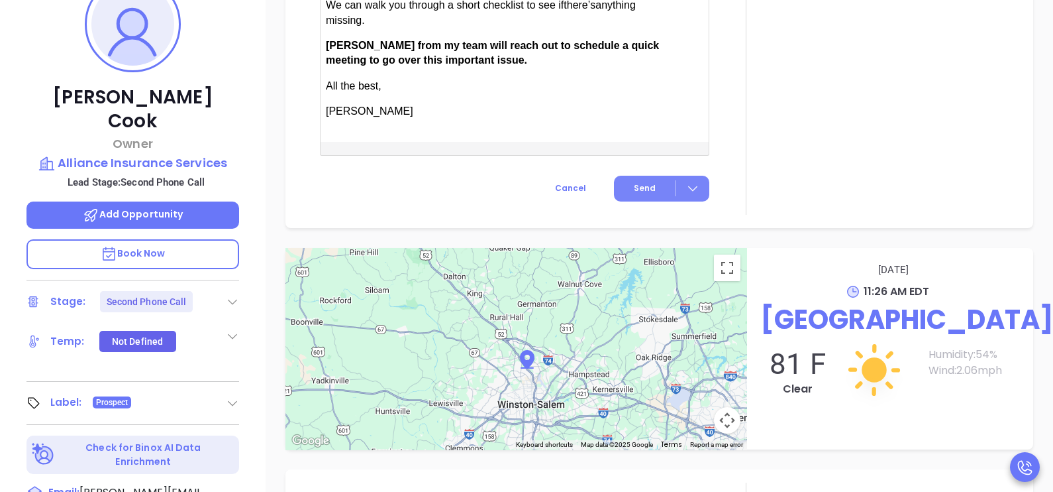
click at [636, 194] on span "Send" at bounding box center [645, 188] width 22 height 12
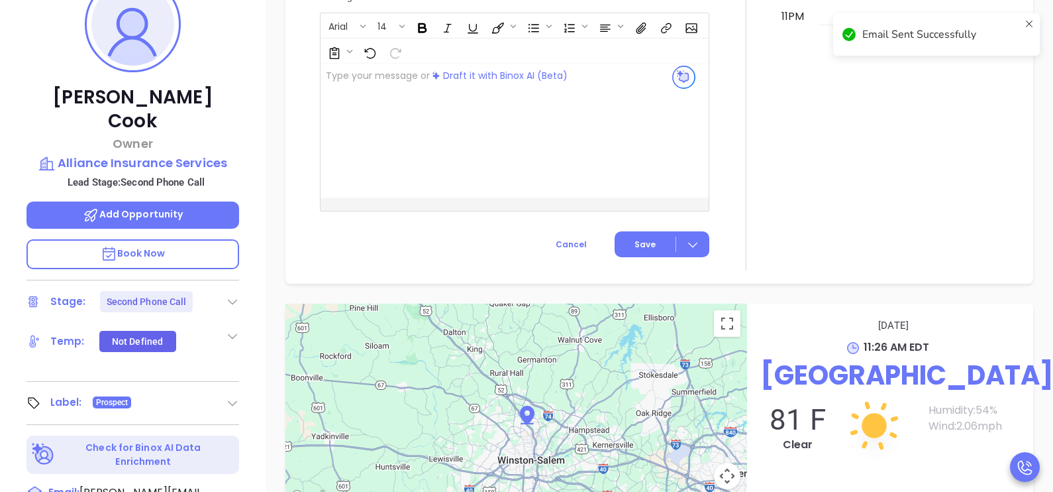
scroll to position [1295, 0]
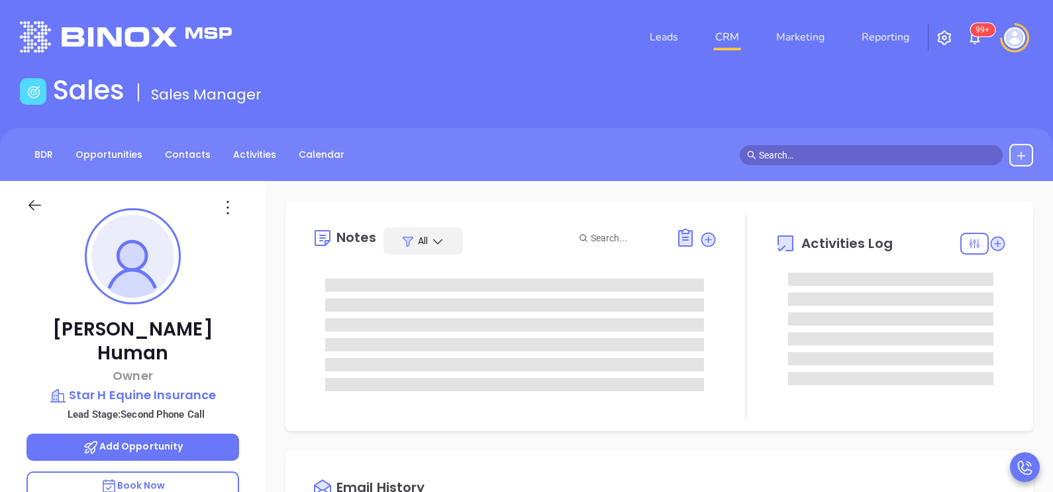
type input "[DATE]"
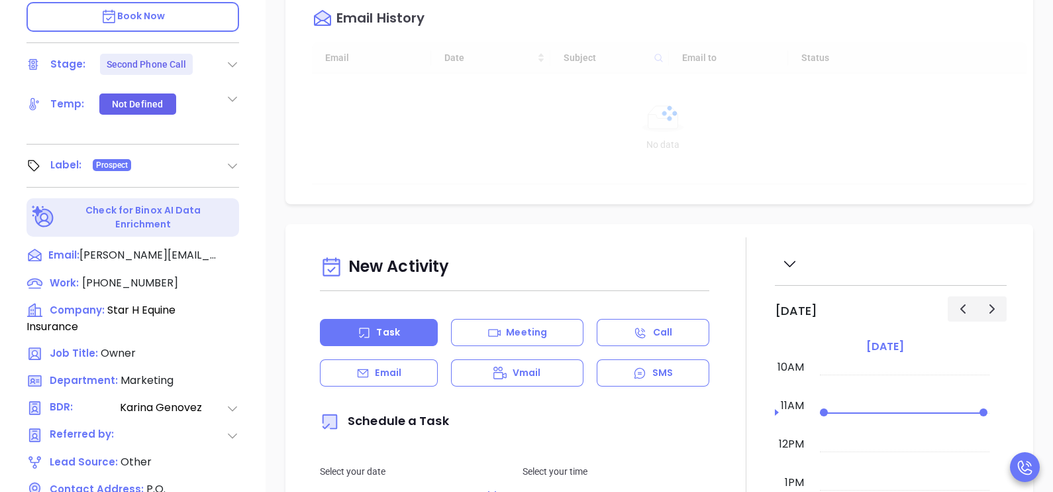
scroll to position [529, 0]
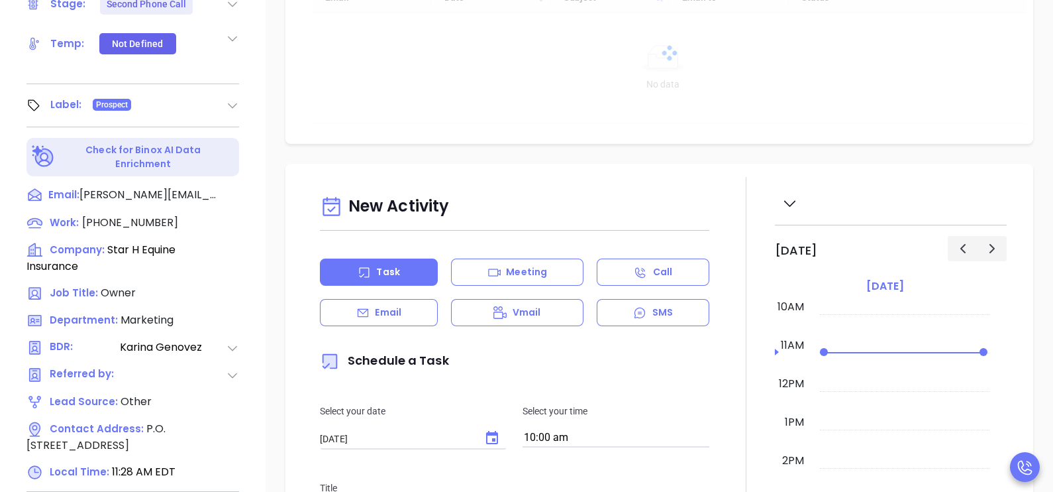
type input "[PERSON_NAME]"
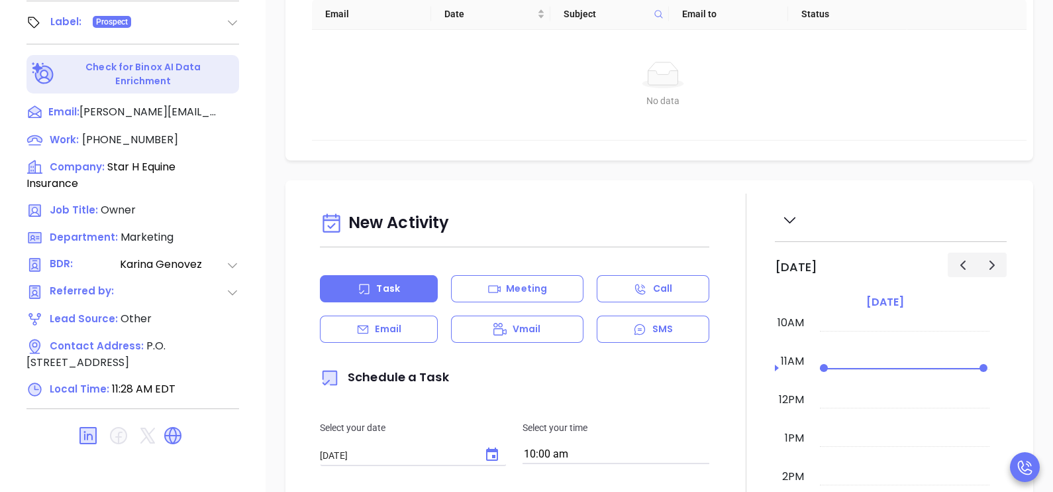
scroll to position [616, 0]
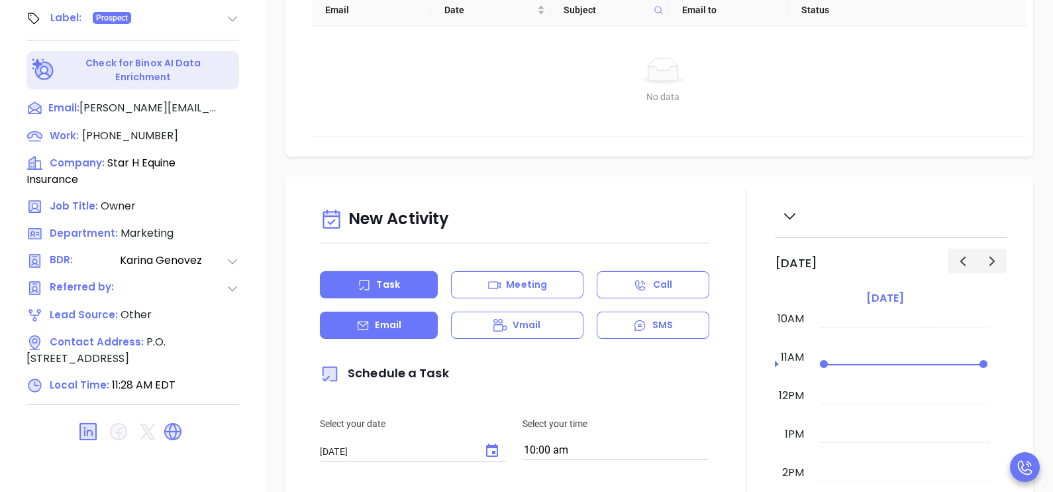
click at [417, 328] on div "Email" at bounding box center [379, 324] width 118 height 27
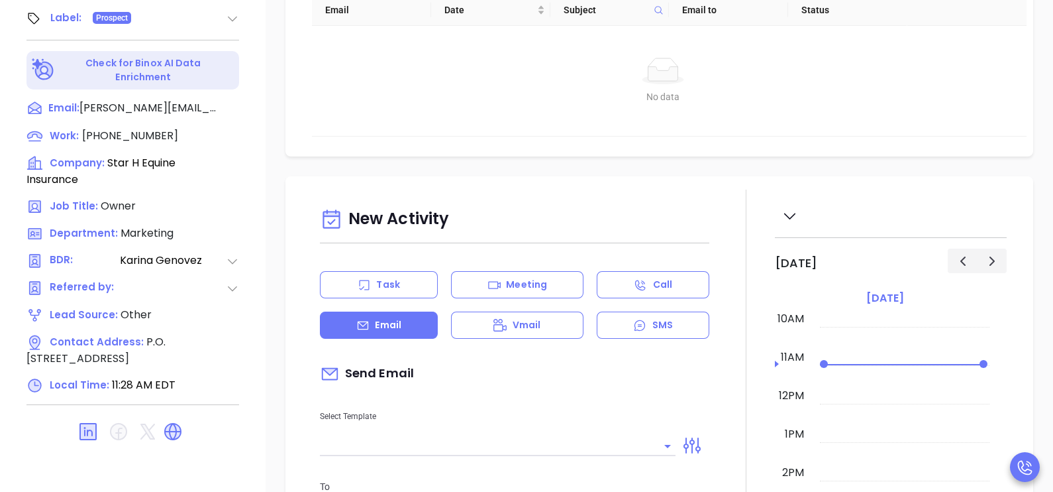
type input "[PERSON_NAME]"
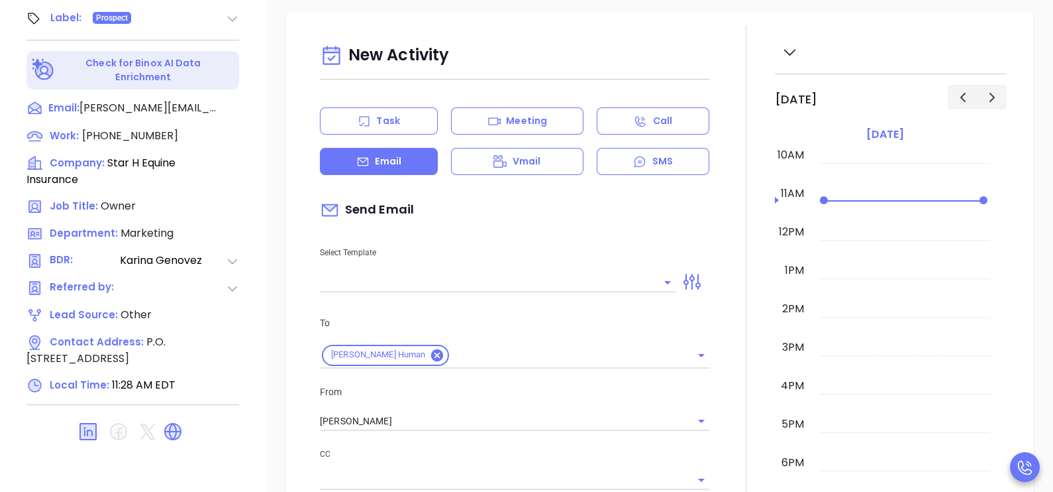
scroll to position [264, 0]
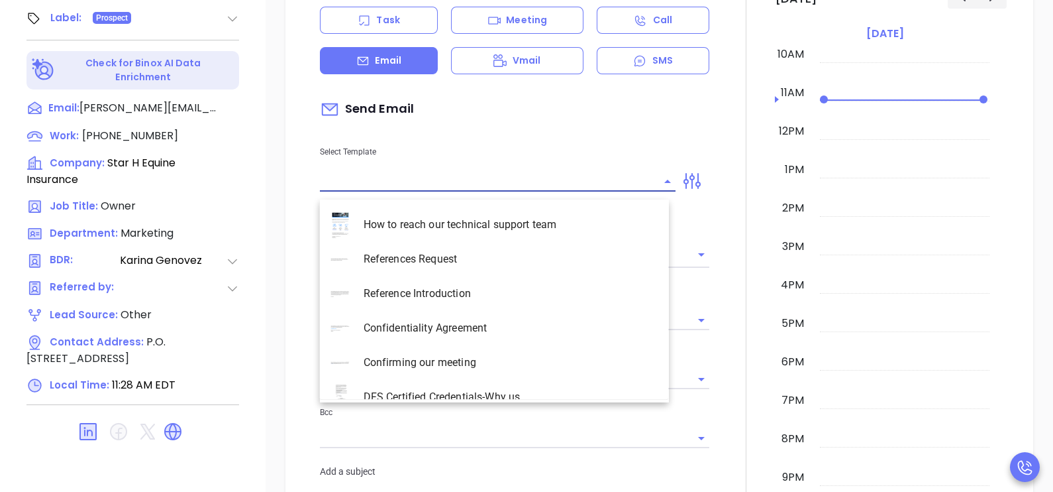
click at [508, 182] on input "text" at bounding box center [488, 181] width 336 height 19
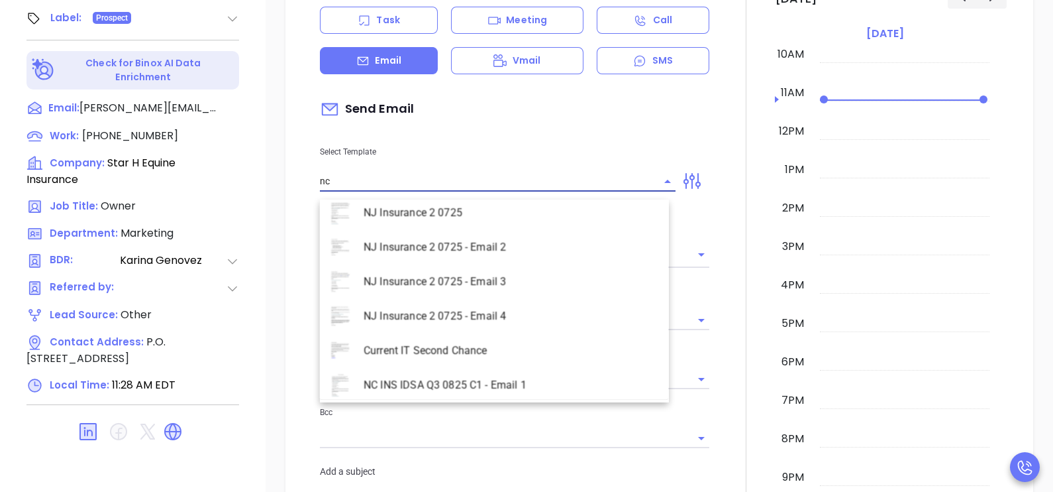
scroll to position [606, 0]
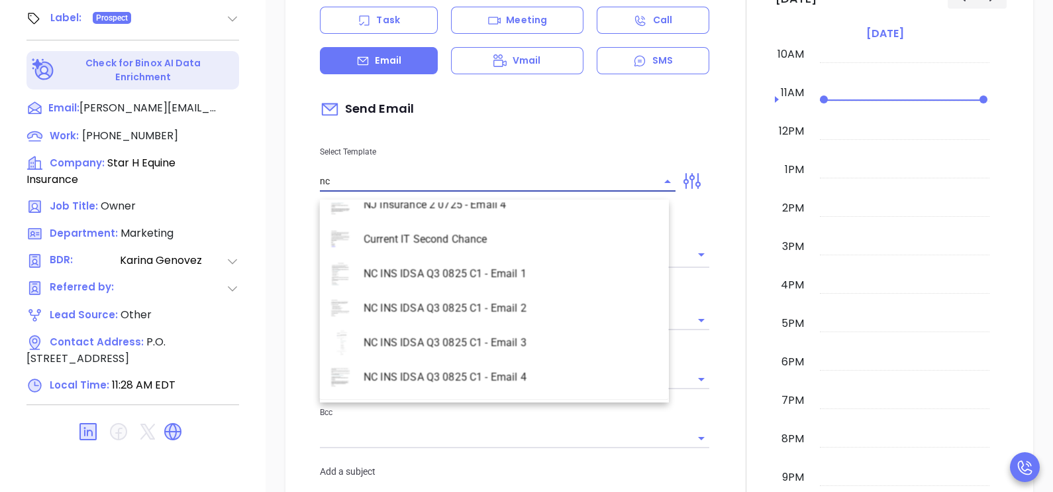
click at [558, 301] on li "NC INS IDSA Q3 0825 C1 - Email 2" at bounding box center [494, 308] width 349 height 34
type input "NC INS IDSA Q3 0825 C1 - Email 2"
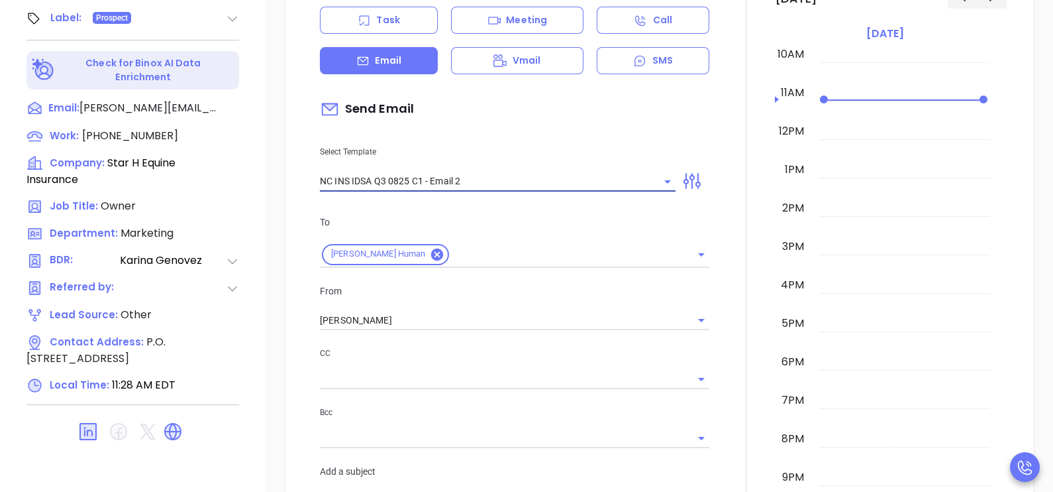
type input "Can your IT partner prove you're covered?"
type input "NC INS IDSA Q3 0825 C1 - Email 2"
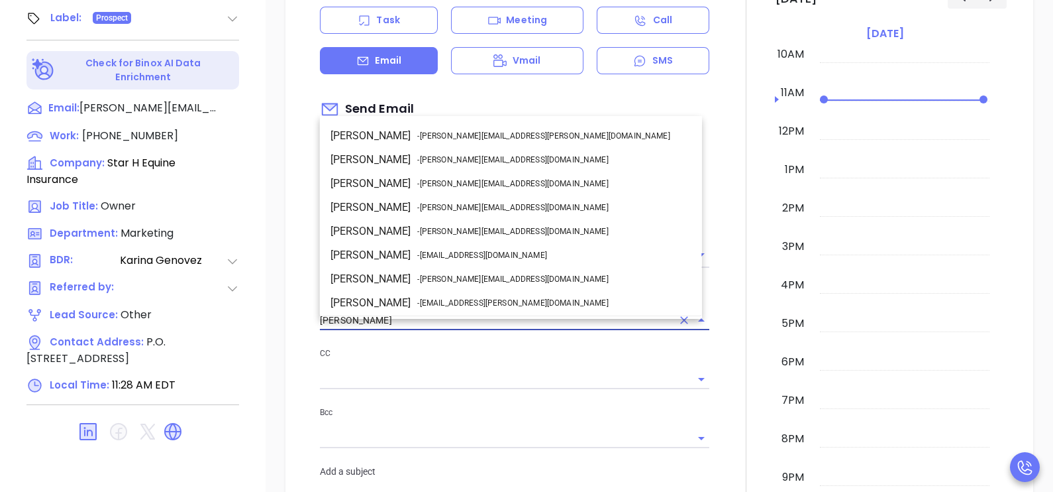
click at [629, 330] on input "[PERSON_NAME]" at bounding box center [496, 320] width 352 height 19
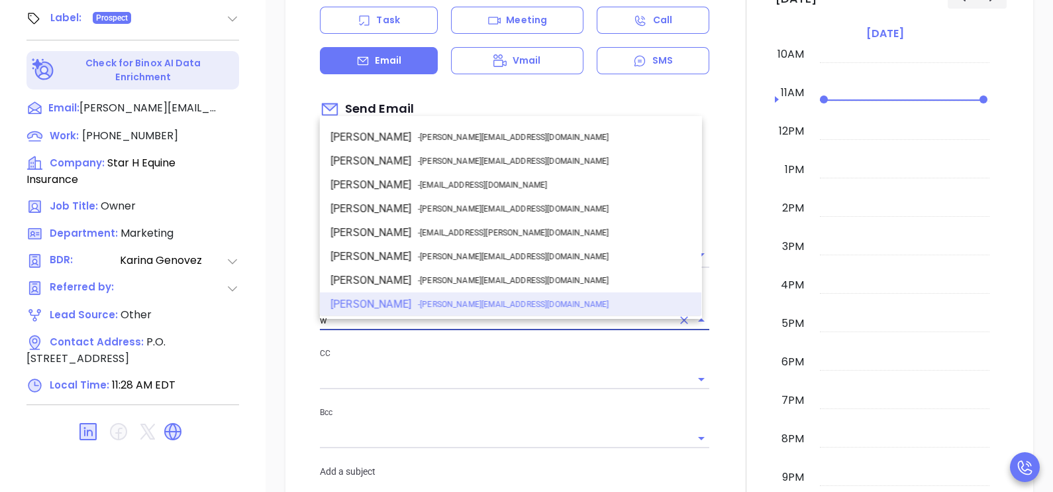
scroll to position [0, 0]
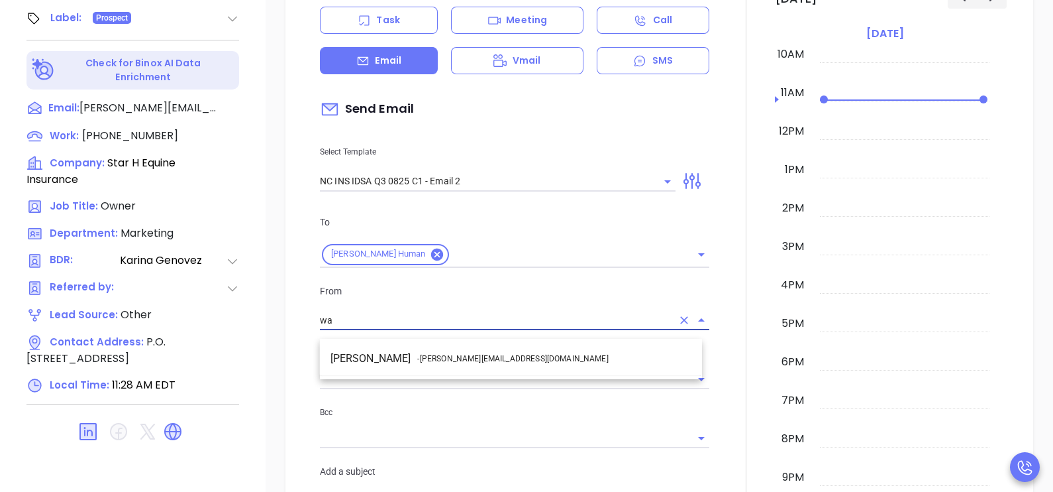
click at [580, 362] on li "Walter Contreras - [EMAIL_ADDRESS][DOMAIN_NAME]" at bounding box center [511, 358] width 382 height 24
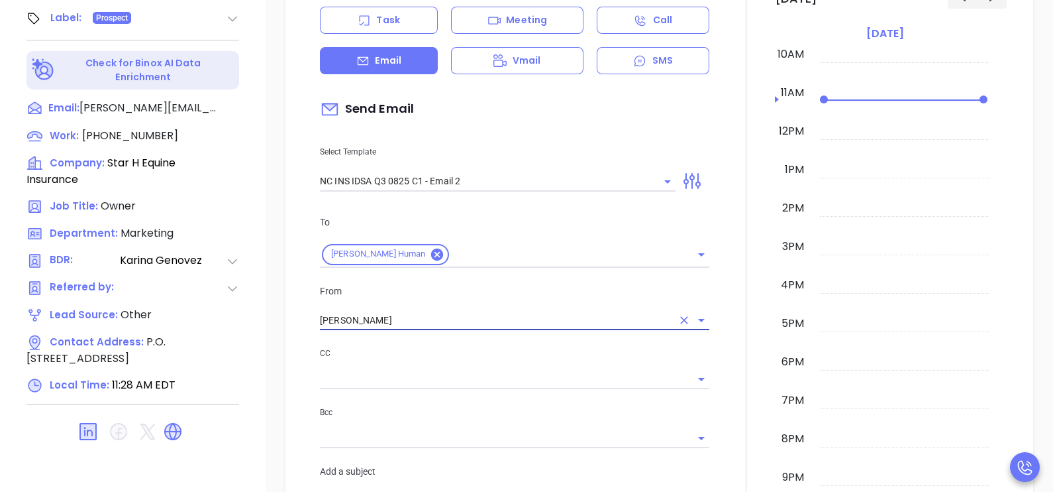
type input "[PERSON_NAME]"
click at [719, 350] on div at bounding box center [746, 491] width 58 height 1132
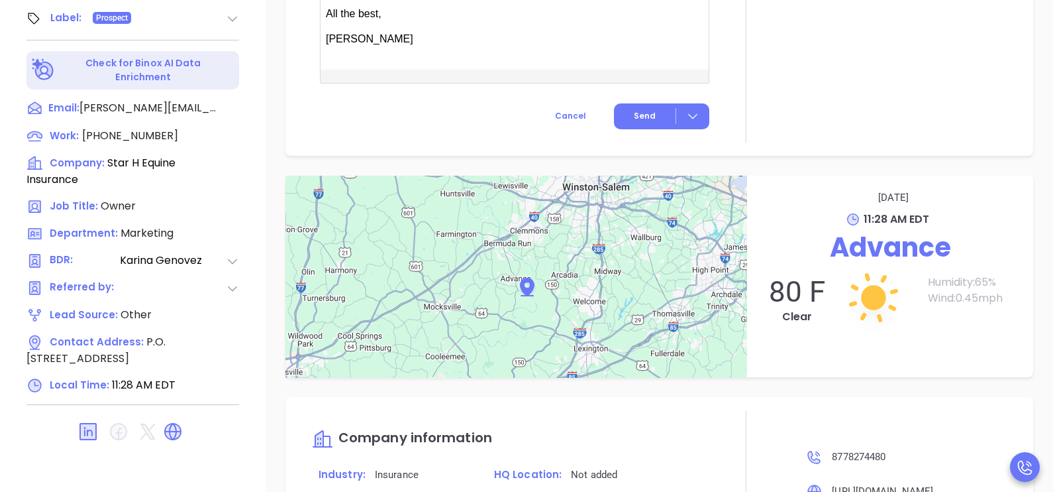
scroll to position [1225, 0]
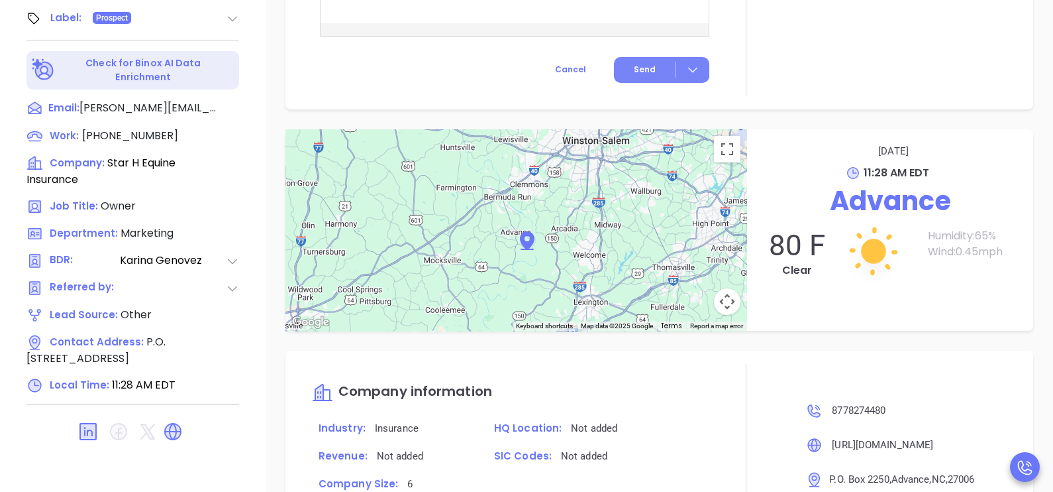
click at [649, 78] on button "Send" at bounding box center [661, 70] width 95 height 26
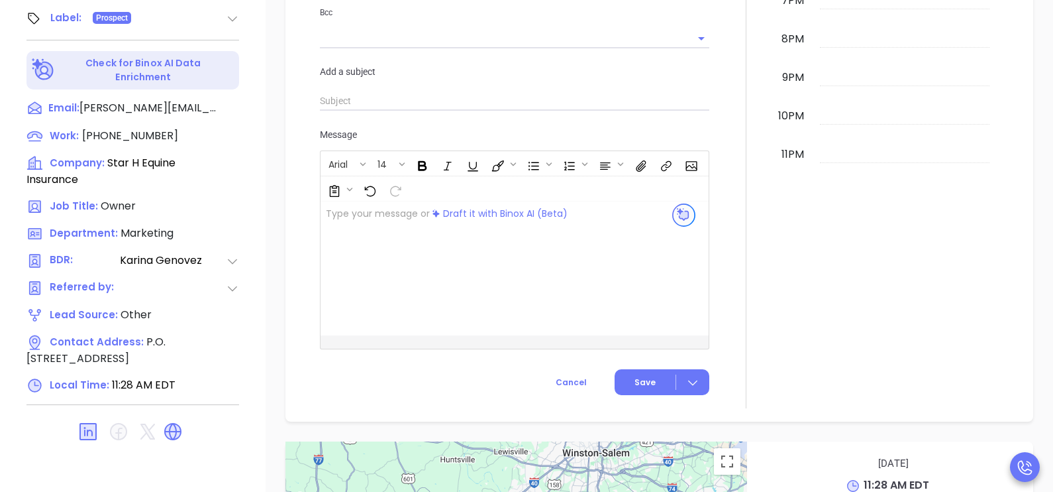
scroll to position [662, 0]
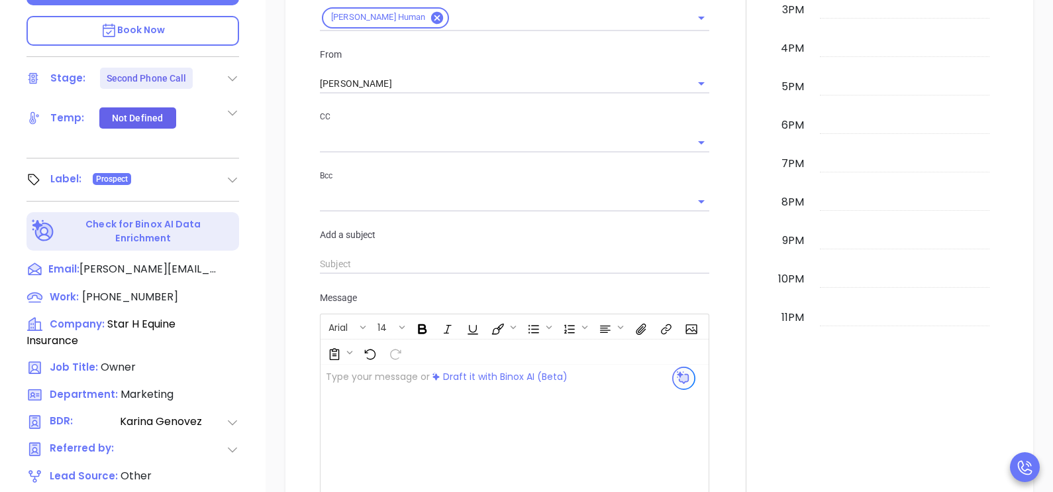
scroll to position [351, 0]
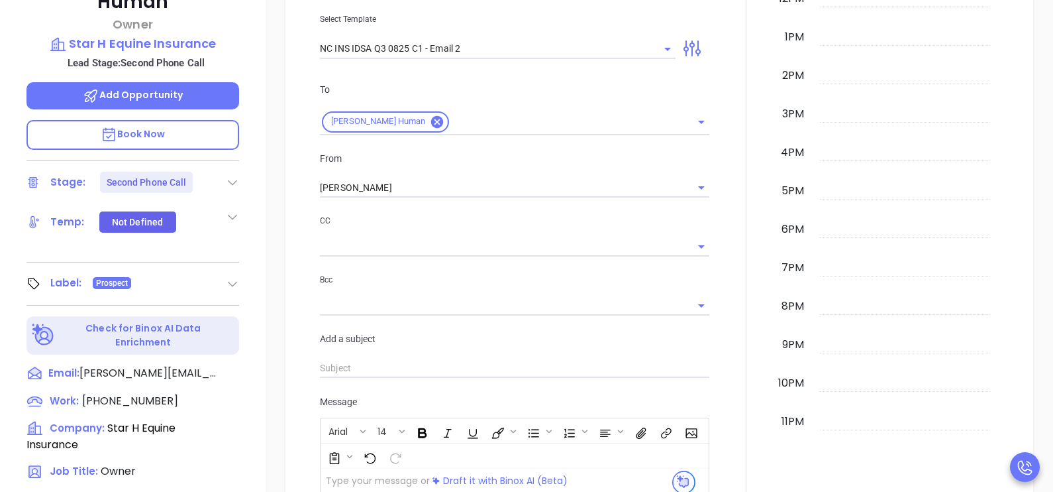
click at [179, 120] on p "Book Now" at bounding box center [132, 135] width 213 height 30
click at [742, 99] on div at bounding box center [746, 234] width 58 height 882
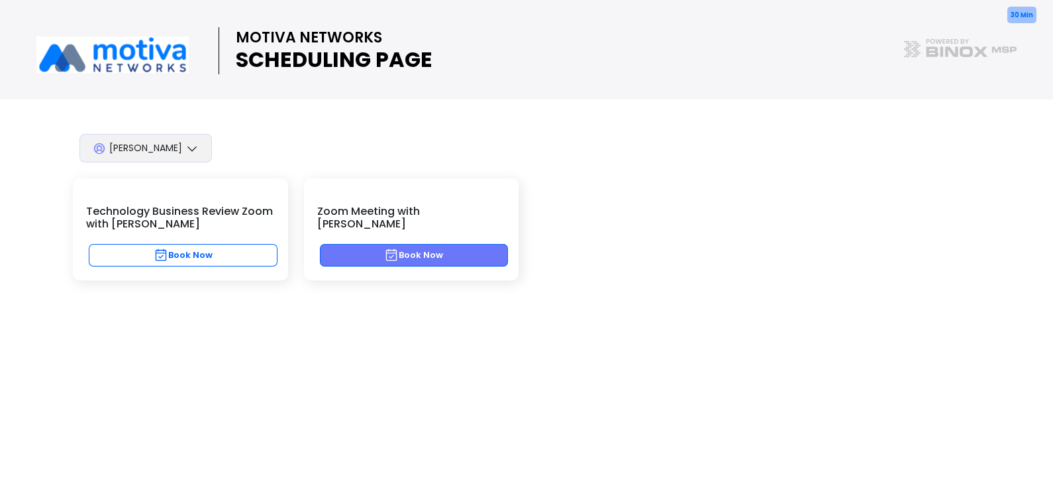
click at [462, 244] on button "Book Now" at bounding box center [414, 255] width 189 height 23
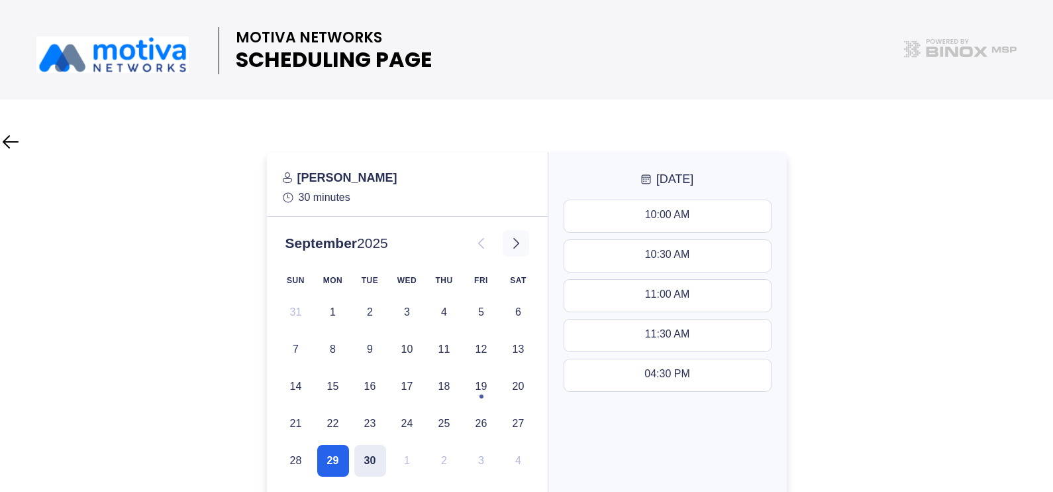
click at [524, 246] on button at bounding box center [516, 243] width 26 height 26
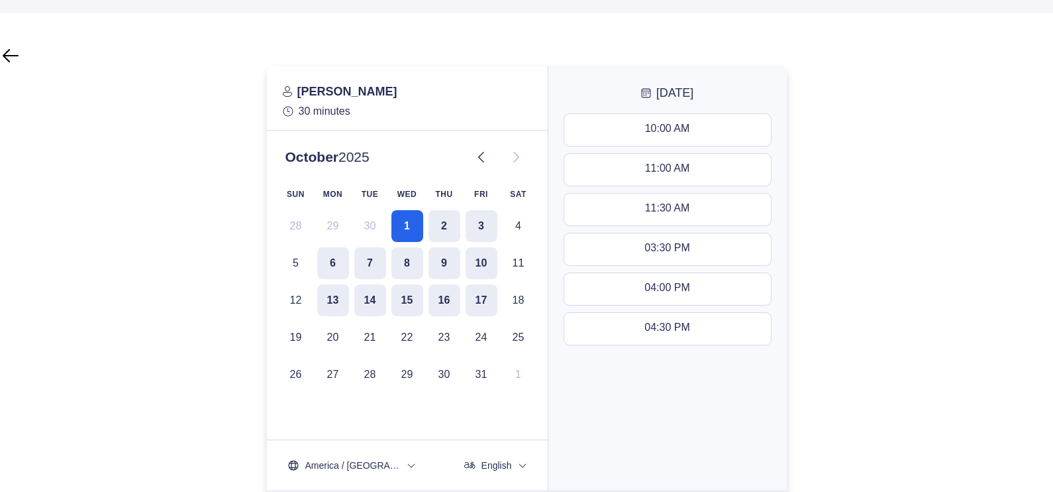
scroll to position [99, 0]
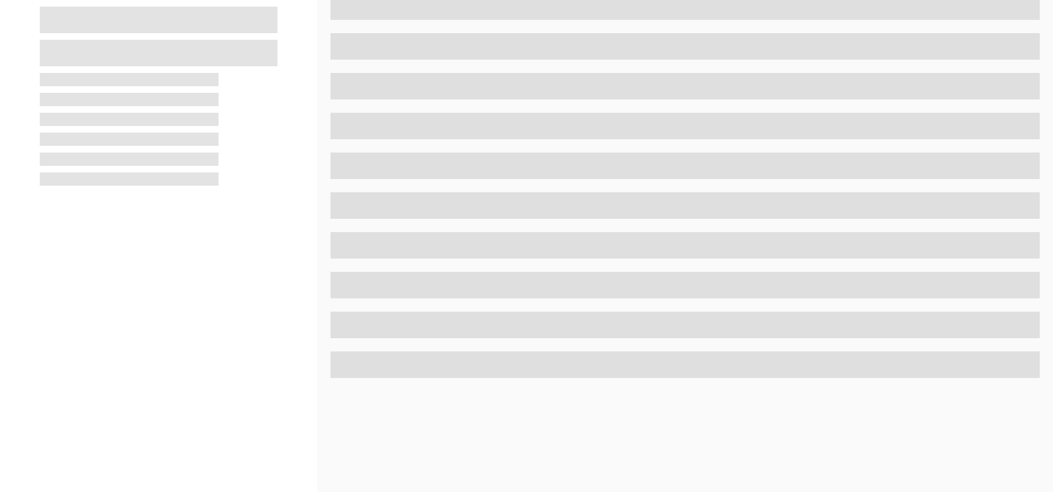
scroll to position [351, 0]
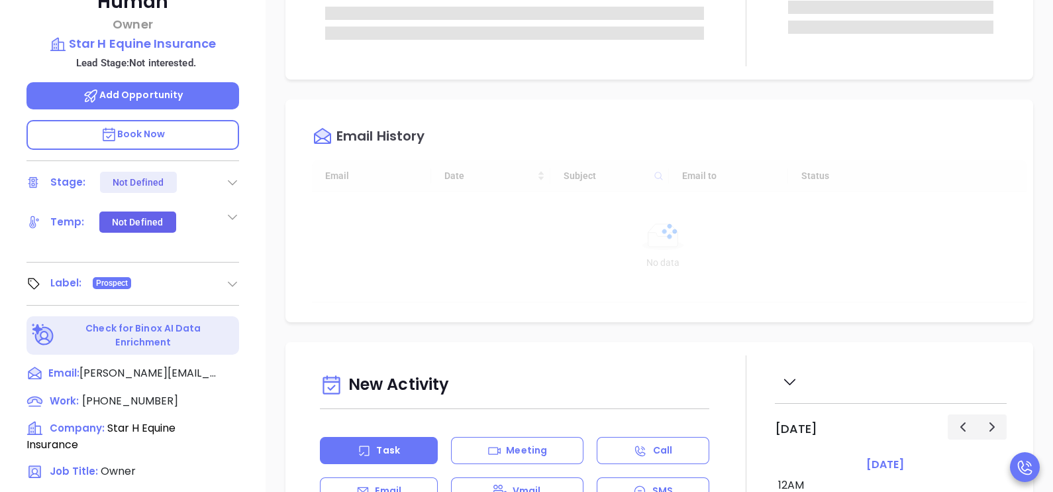
type input "[DATE]"
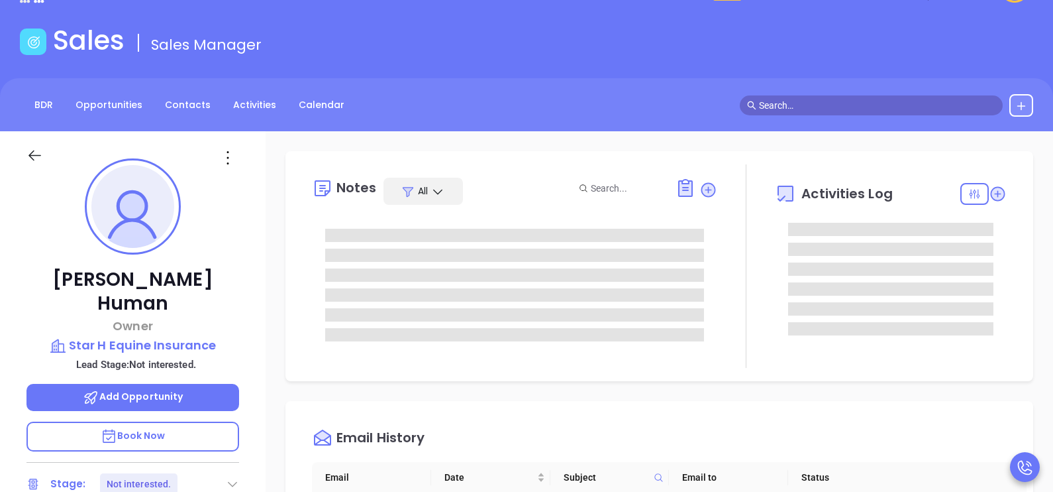
scroll to position [0, 0]
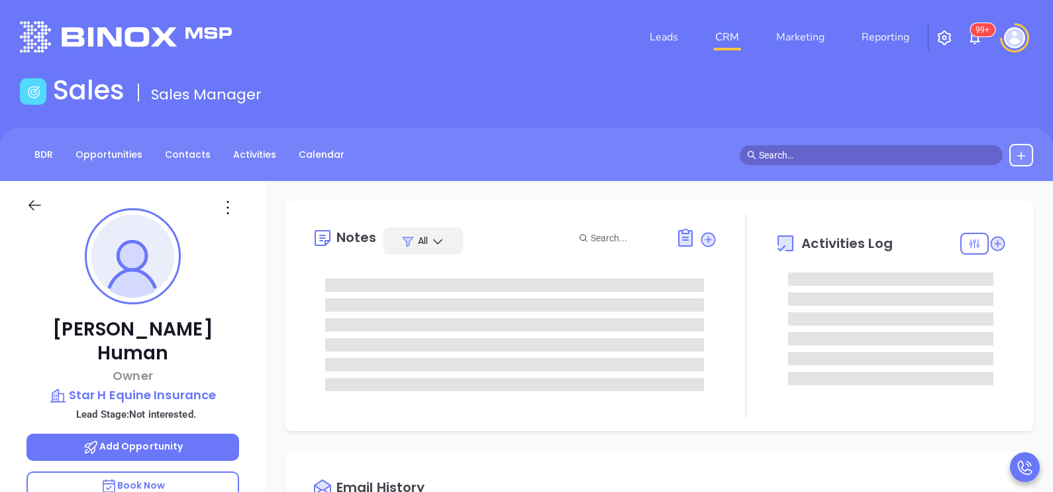
type input "[PERSON_NAME]"
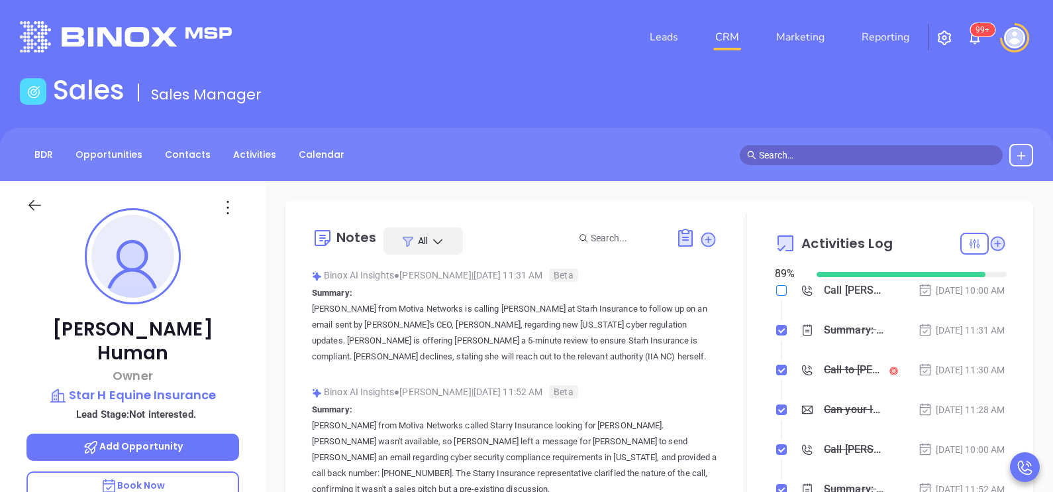
click at [776, 288] on input "checkbox" at bounding box center [781, 290] width 11 height 11
checkbox input "true"
click at [919, 331] on div "Sep 19, 2025 | 11:31 AM" at bounding box center [961, 330] width 87 height 15
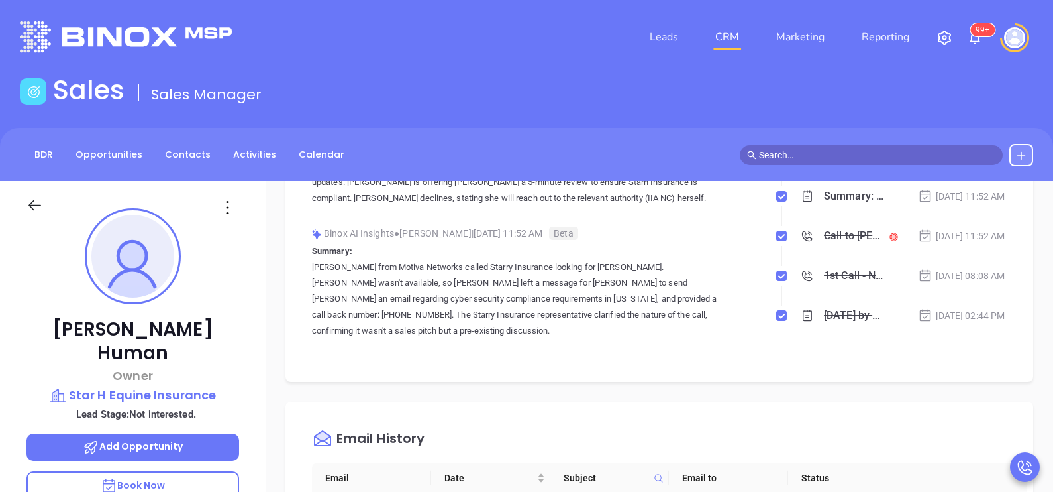
scroll to position [165, 0]
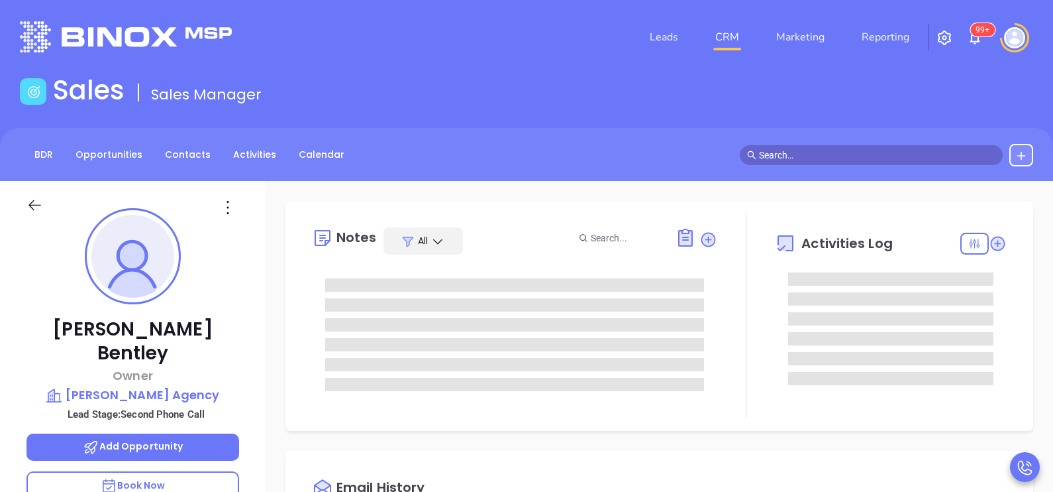
scroll to position [384, 0]
type input "[PERSON_NAME]"
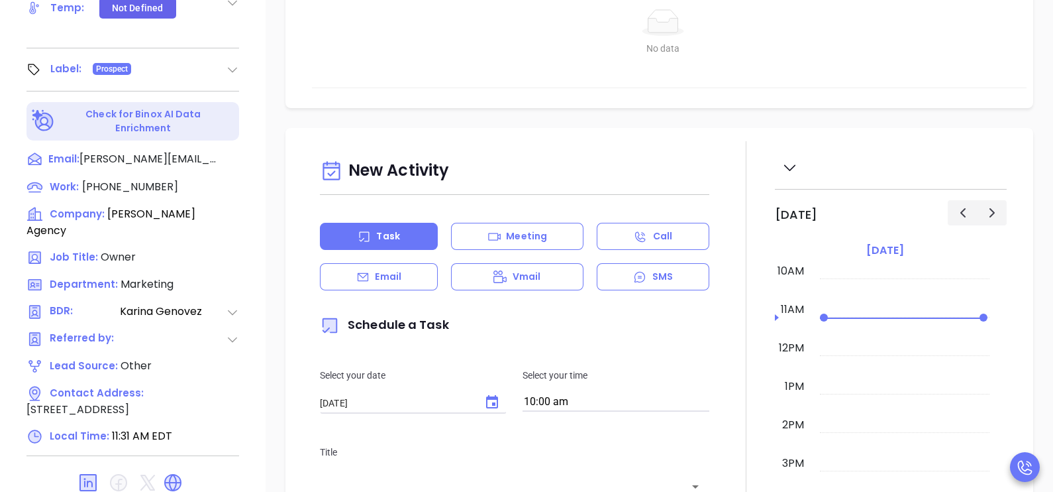
scroll to position [616, 0]
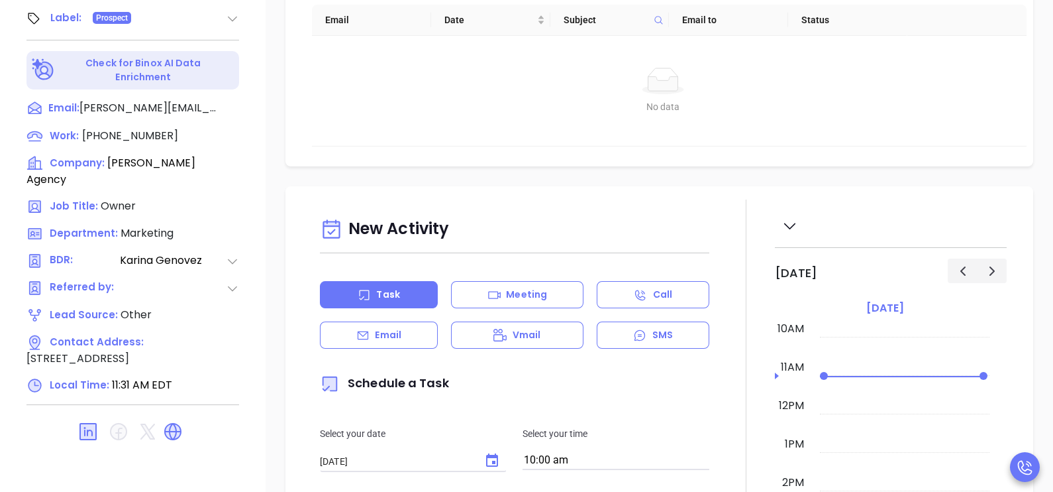
click at [354, 333] on div "Email" at bounding box center [379, 334] width 118 height 27
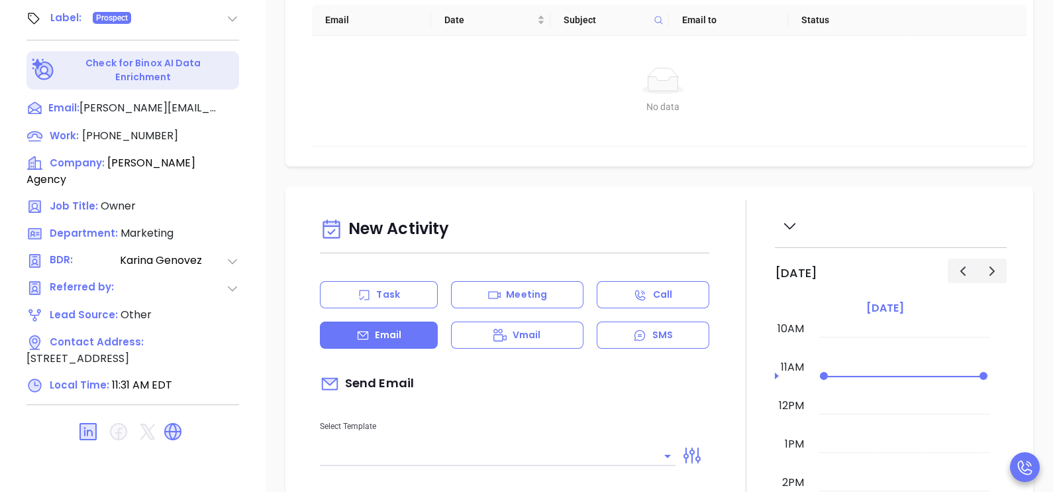
type input "[PERSON_NAME]"
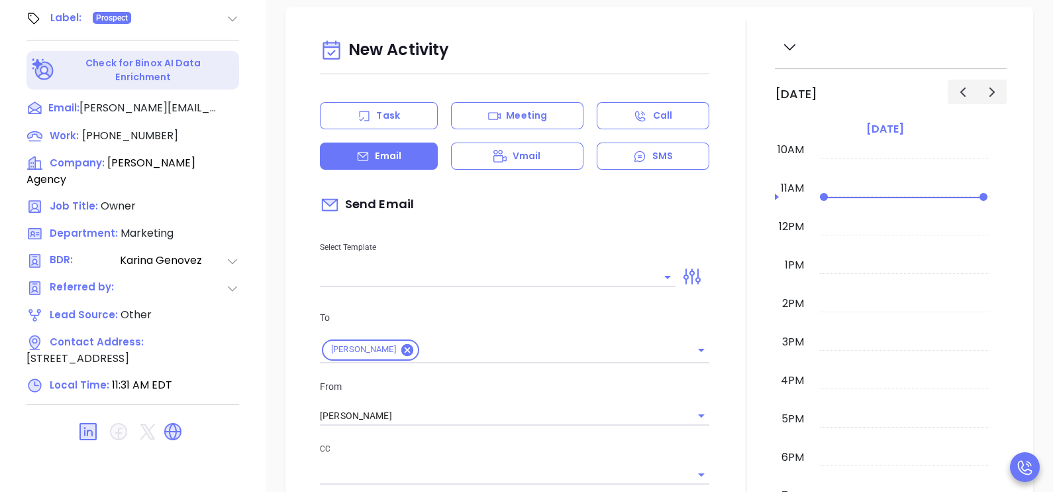
scroll to position [297, 0]
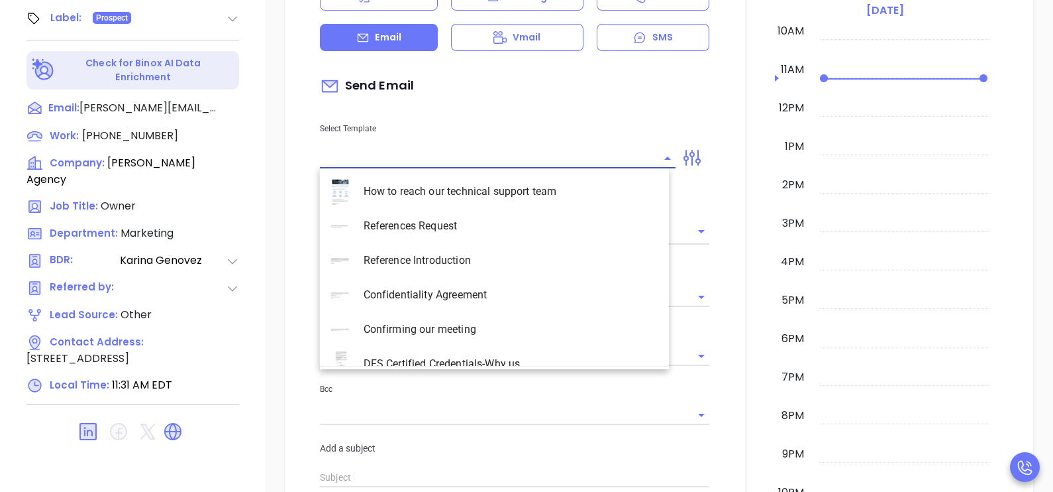
click at [574, 152] on input "text" at bounding box center [488, 157] width 336 height 19
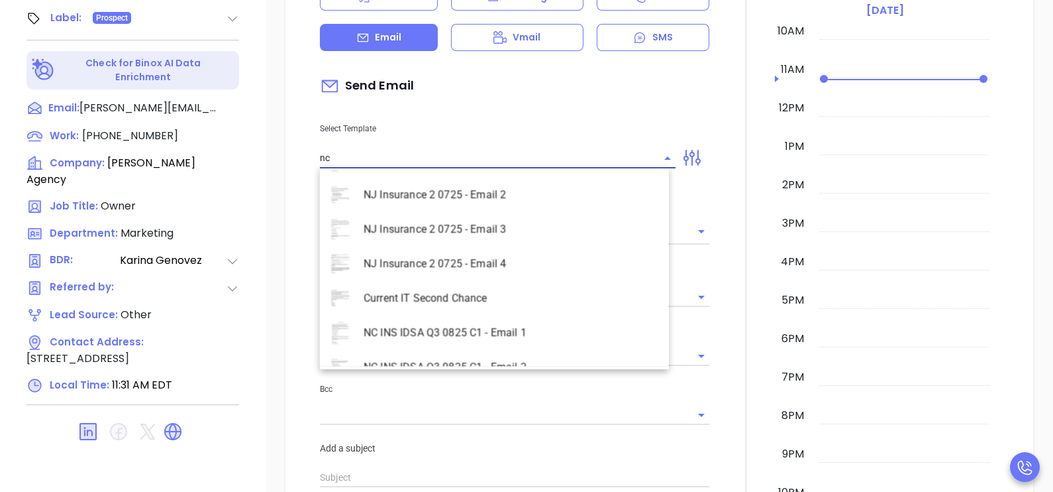
scroll to position [519, 0]
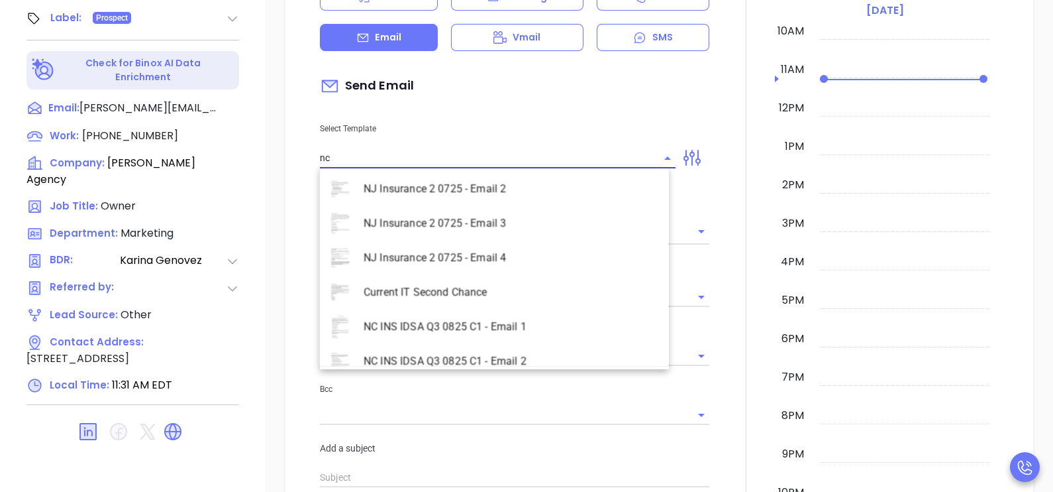
click at [510, 354] on li "NC INS IDSA Q3 0825 C1 - Email 2" at bounding box center [494, 361] width 349 height 34
type input "NC INS IDSA Q3 0825 C1 - Email 2"
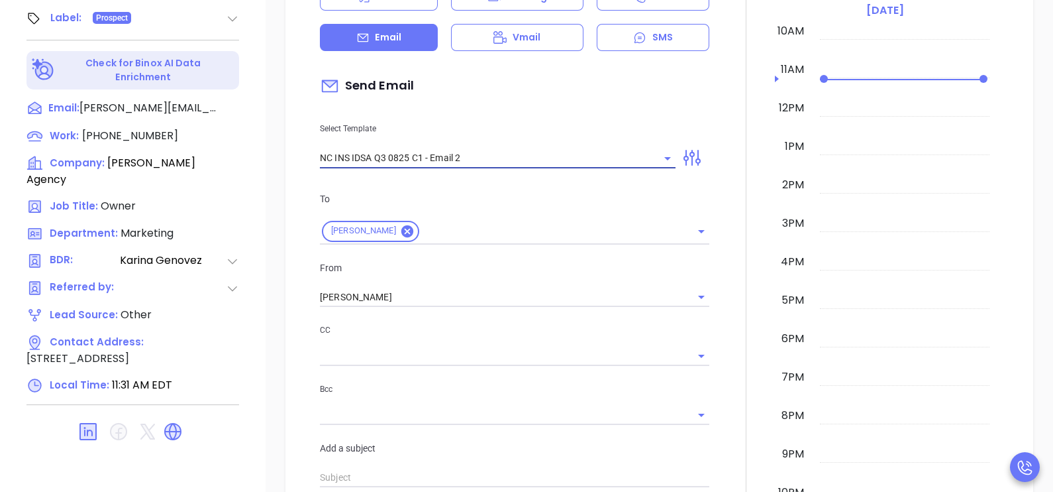
type input "Can your IT partner prove you're covered?"
type input "NC INS IDSA Q3 0825 C1 - Email 2"
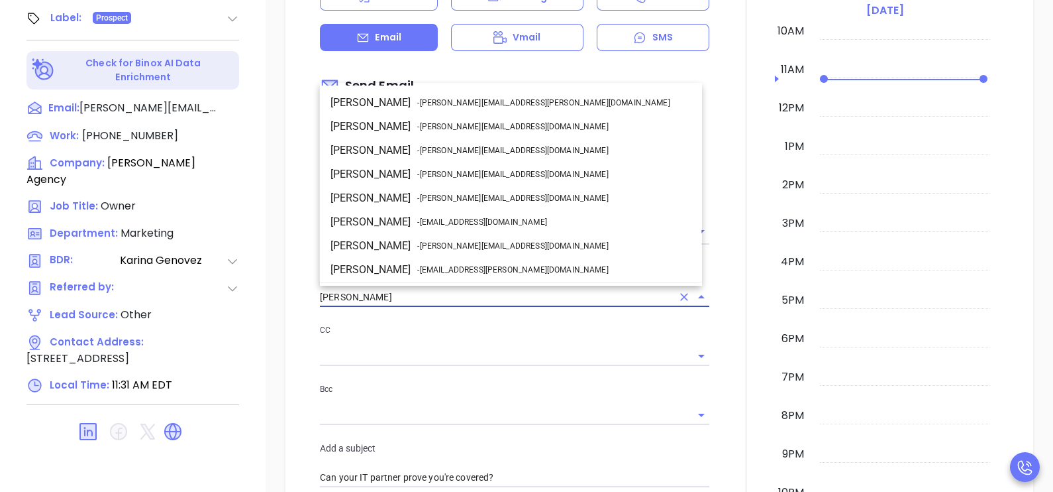
click at [414, 291] on input "[PERSON_NAME]" at bounding box center [496, 297] width 352 height 19
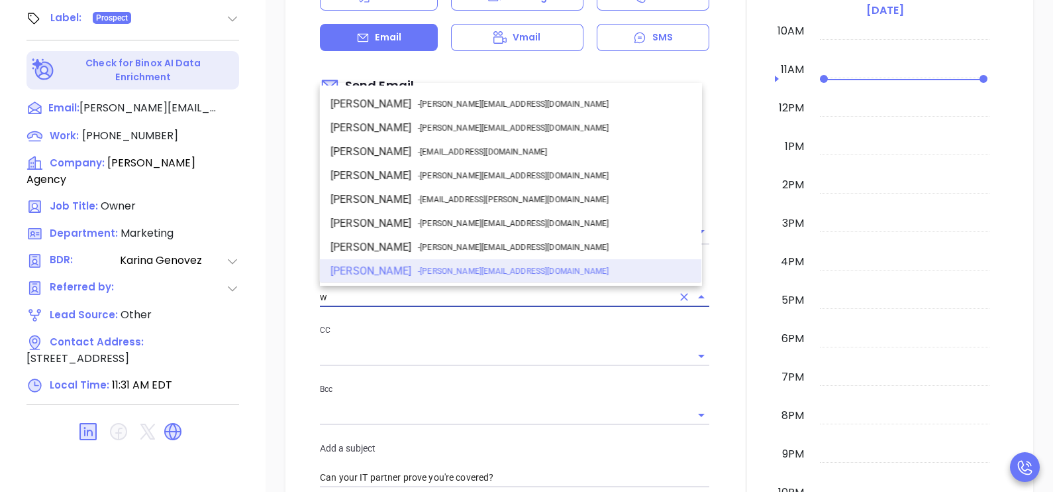
scroll to position [0, 0]
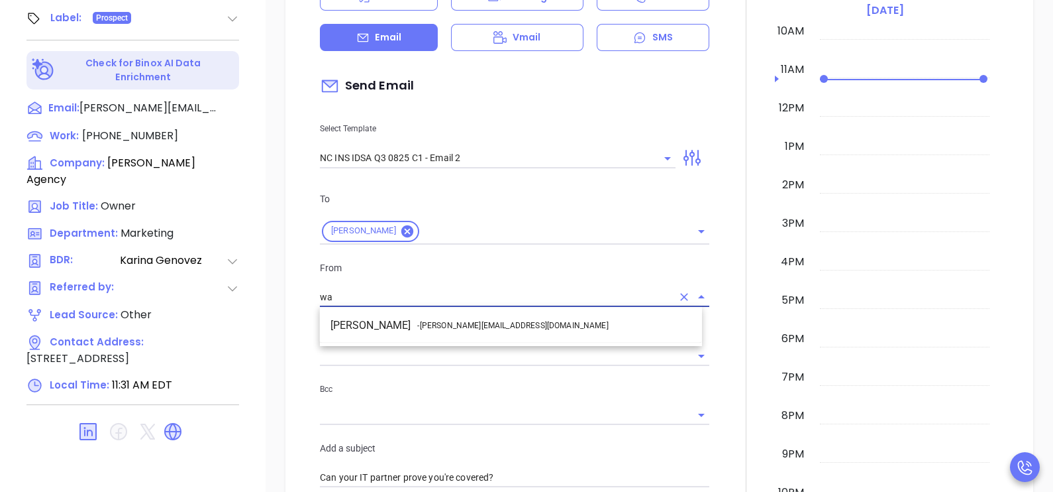
click at [439, 319] on span "- [PERSON_NAME][EMAIL_ADDRESS][DOMAIN_NAME]" at bounding box center [512, 325] width 191 height 12
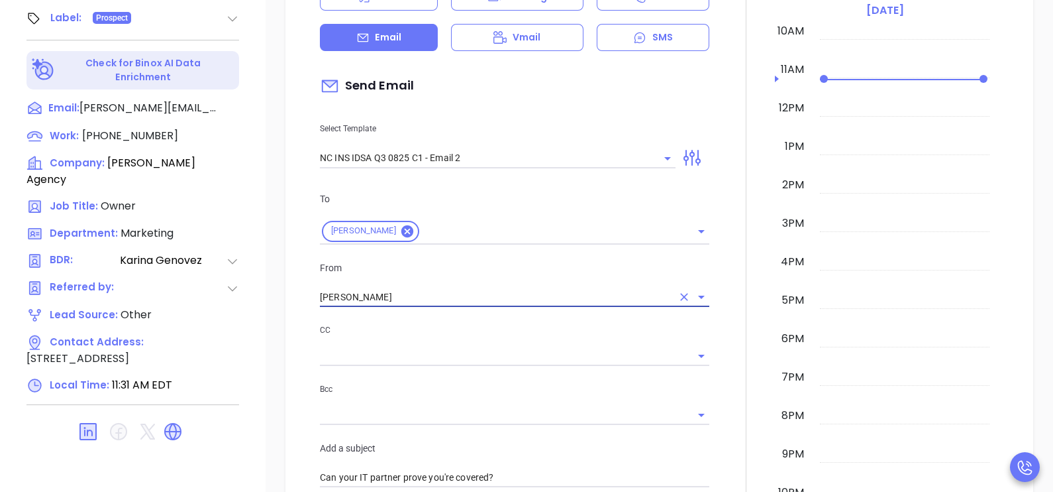
type input "[PERSON_NAME]"
click at [731, 297] on div at bounding box center [746, 468] width 58 height 1132
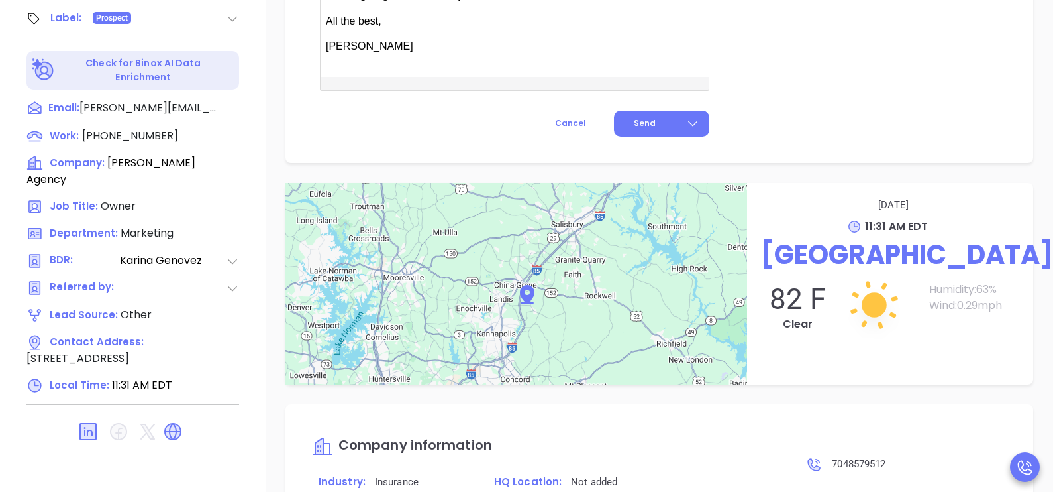
scroll to position [1192, 0]
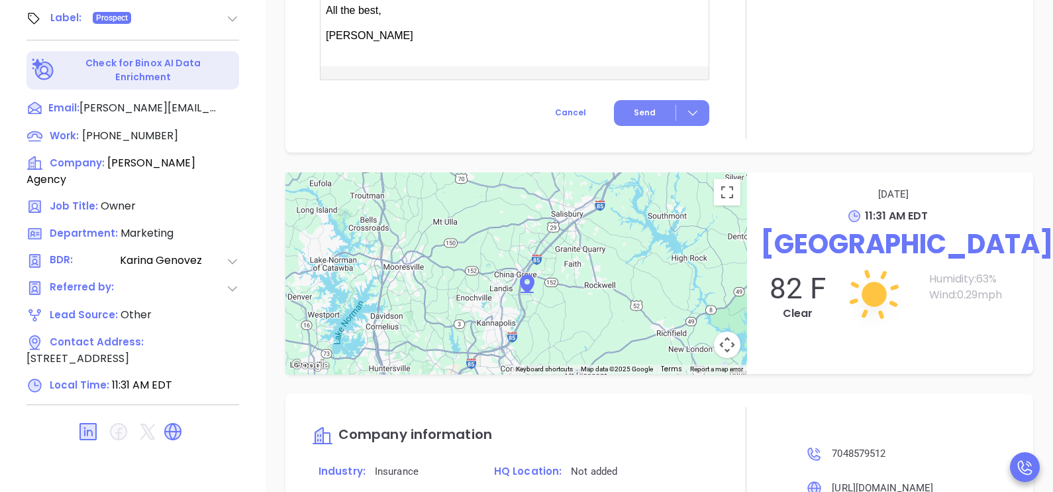
click at [643, 113] on span "Send" at bounding box center [645, 113] width 22 height 12
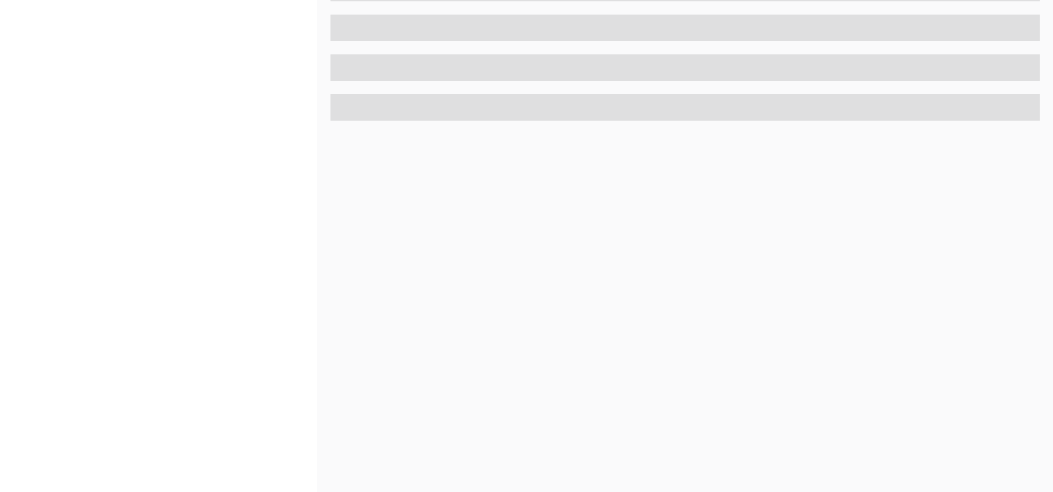
scroll to position [616, 0]
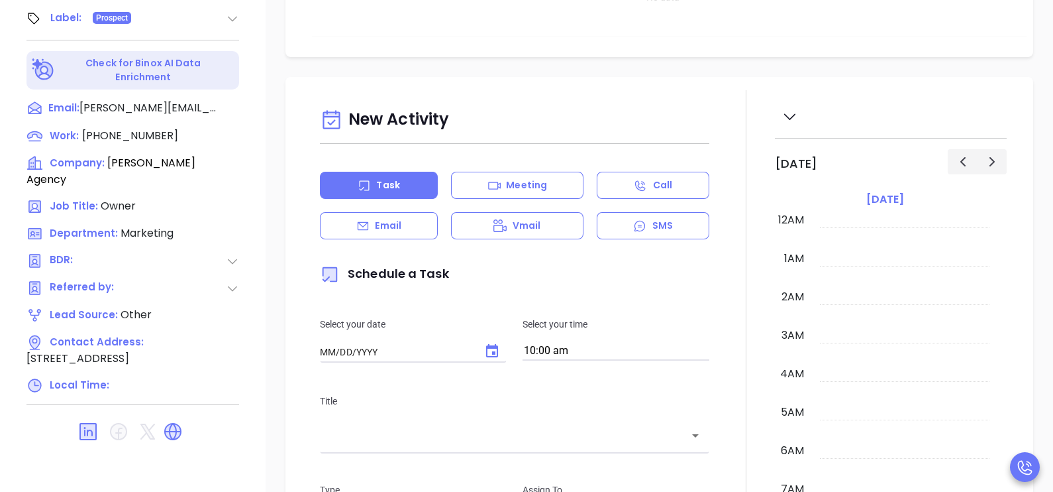
type input "[DATE]"
type input "[PERSON_NAME]"
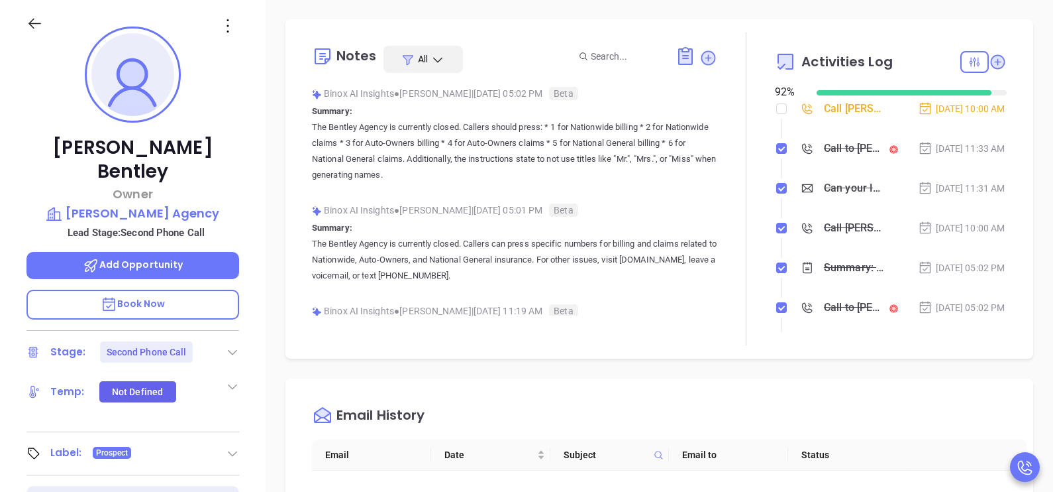
scroll to position [0, 0]
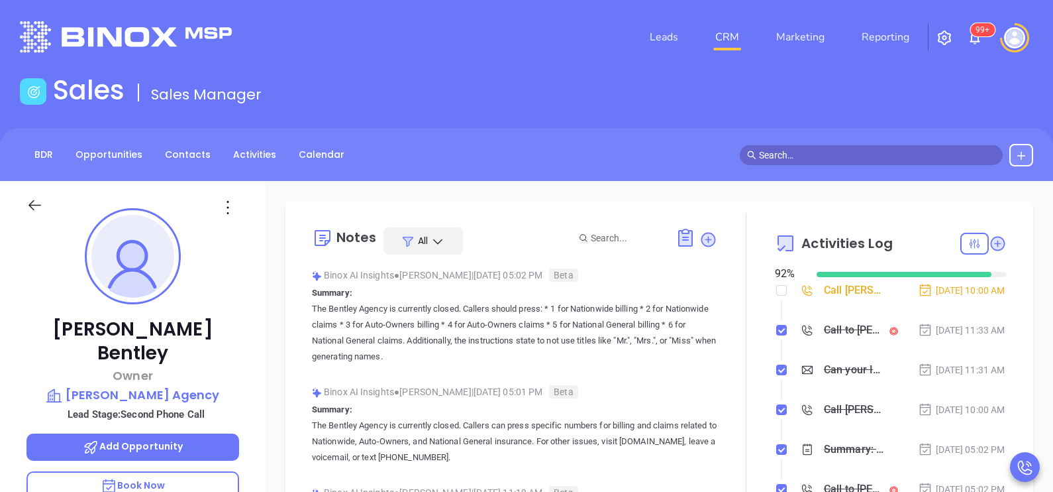
click at [918, 286] on div "[DATE] 10:00 AM" at bounding box center [961, 290] width 87 height 15
click at [860, 291] on div "Call [PERSON_NAME] to follow up" at bounding box center [854, 290] width 60 height 20
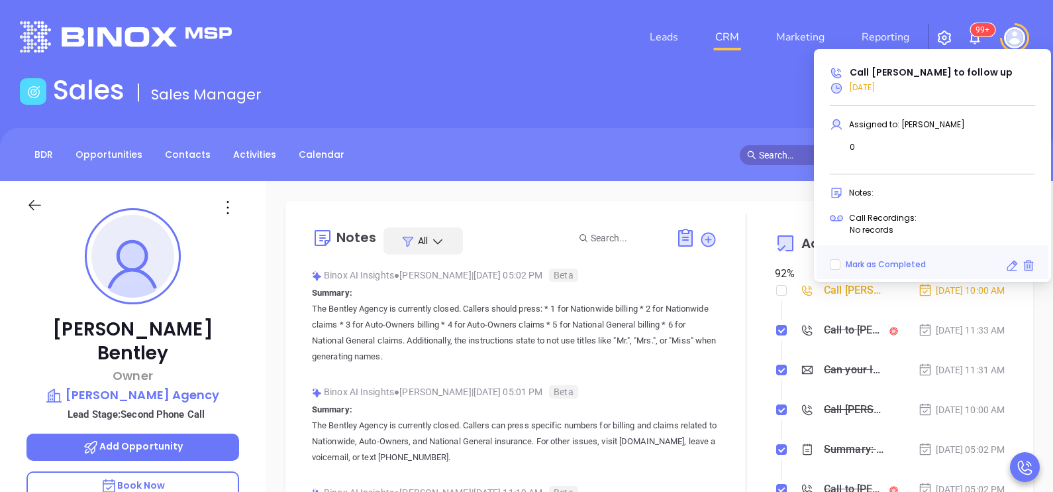
click at [1014, 263] on icon at bounding box center [1015, 262] width 5 height 5
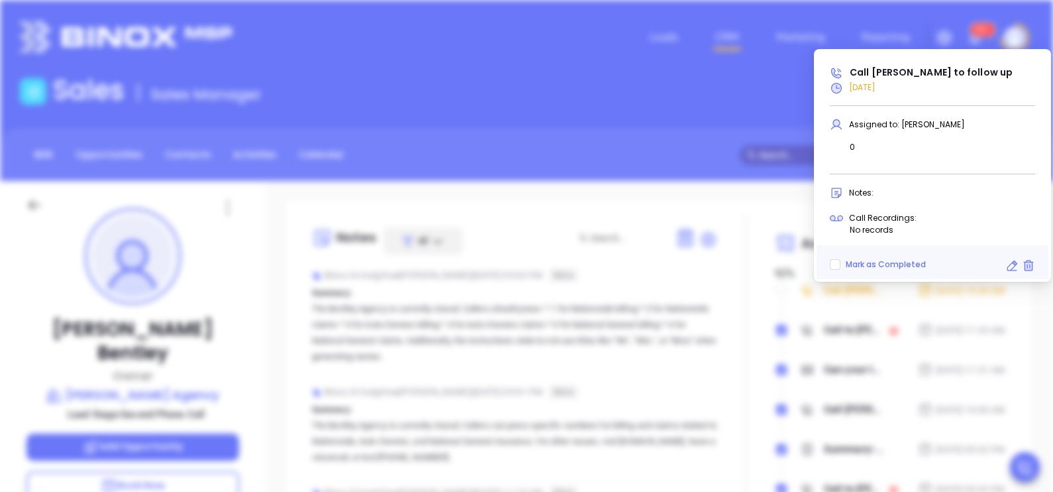
scroll to position [384, 0]
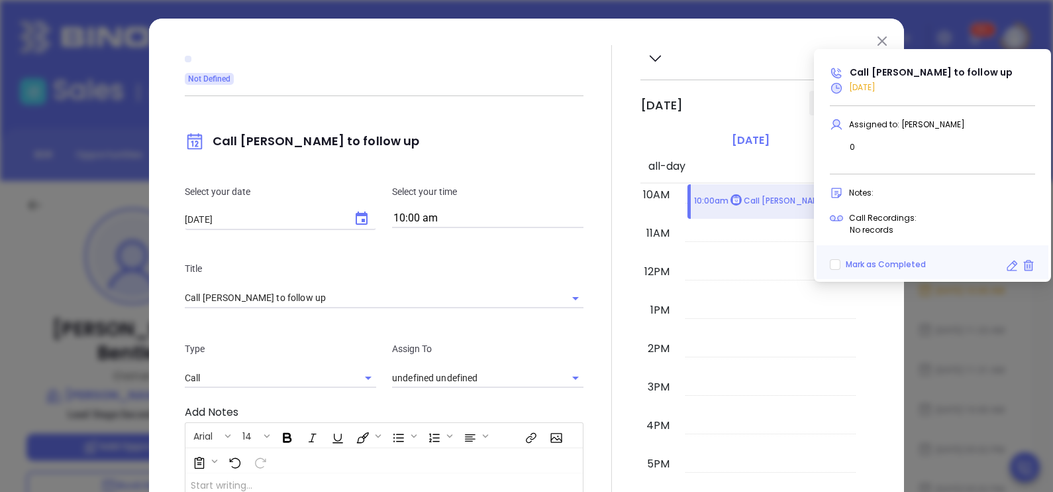
type input "[PERSON_NAME]"
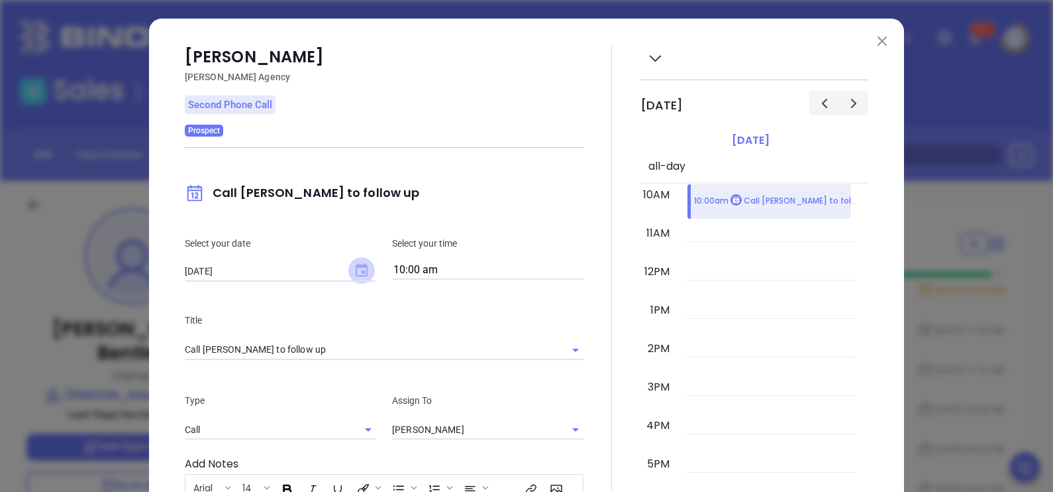
click at [356, 273] on icon "Choose date, selected date is Sep 20, 2025" at bounding box center [362, 269] width 12 height 13
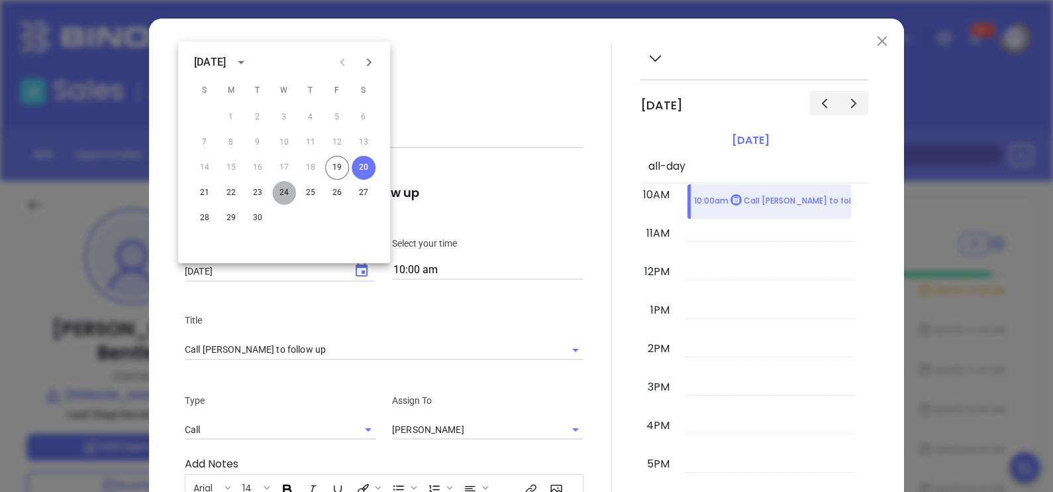
click at [288, 191] on button "24" at bounding box center [284, 193] width 24 height 24
type input "09/24/2025"
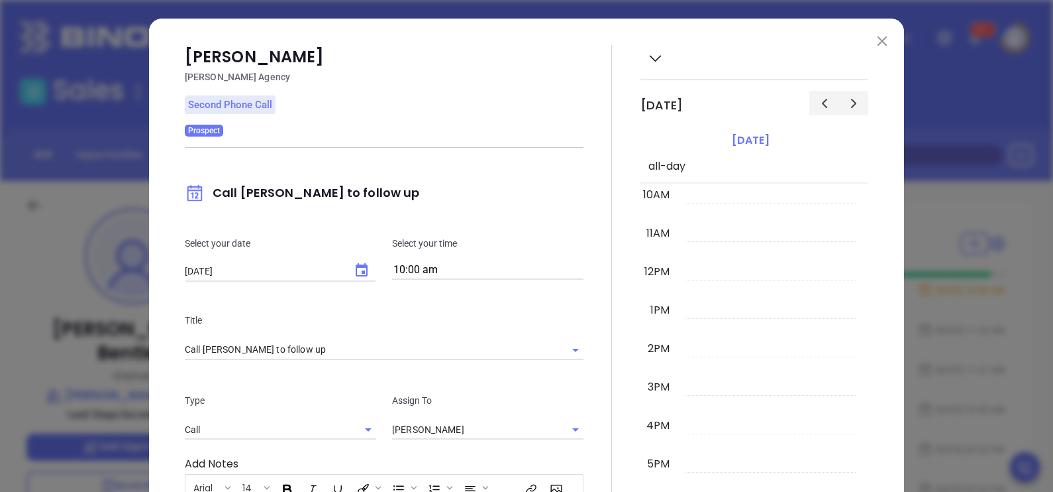
click at [601, 324] on div at bounding box center [612, 381] width 57 height 672
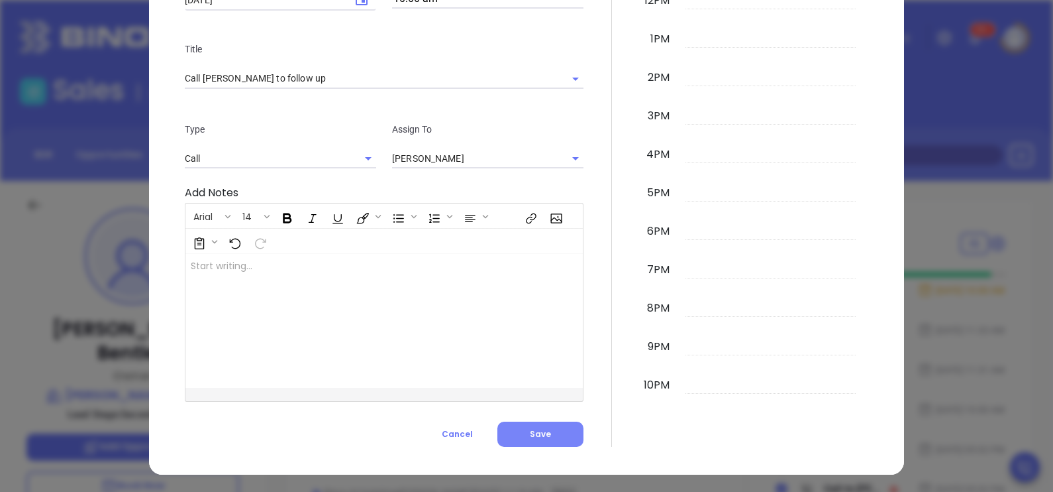
click at [530, 431] on span "Save" at bounding box center [540, 433] width 21 height 11
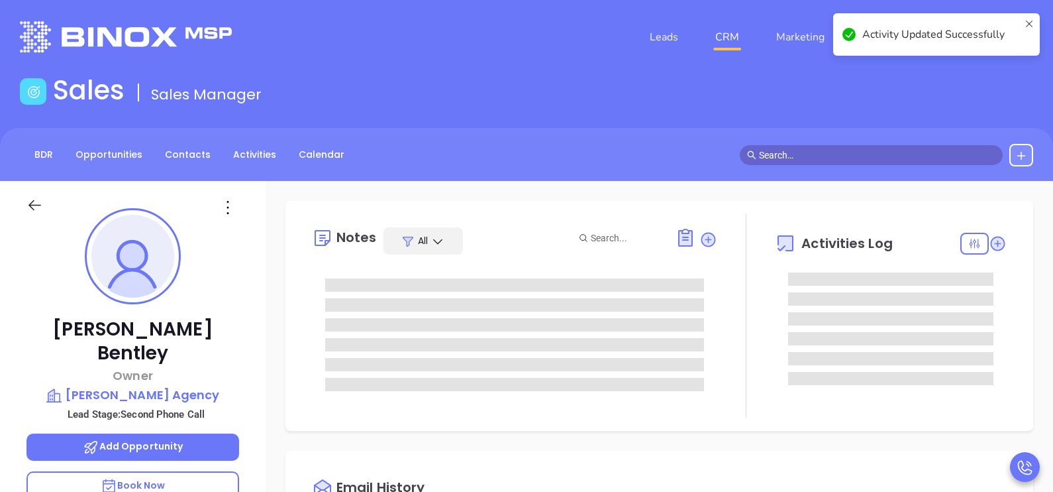
click at [255, 327] on div "Jason Bentley Owner Jason Bentley Agency Lead Stage: Second Phone Call Add Oppo…" at bounding box center [133, 488] width 266 height 615
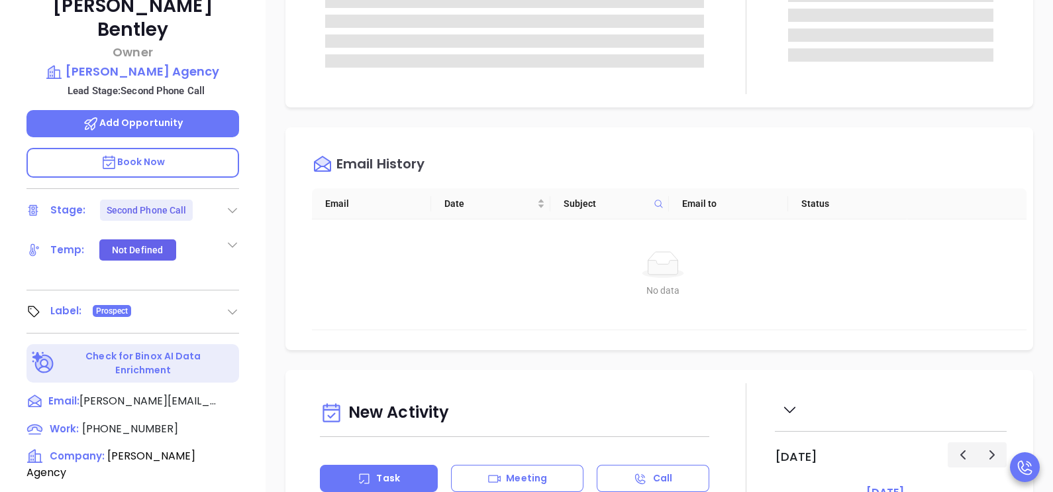
scroll to position [397, 0]
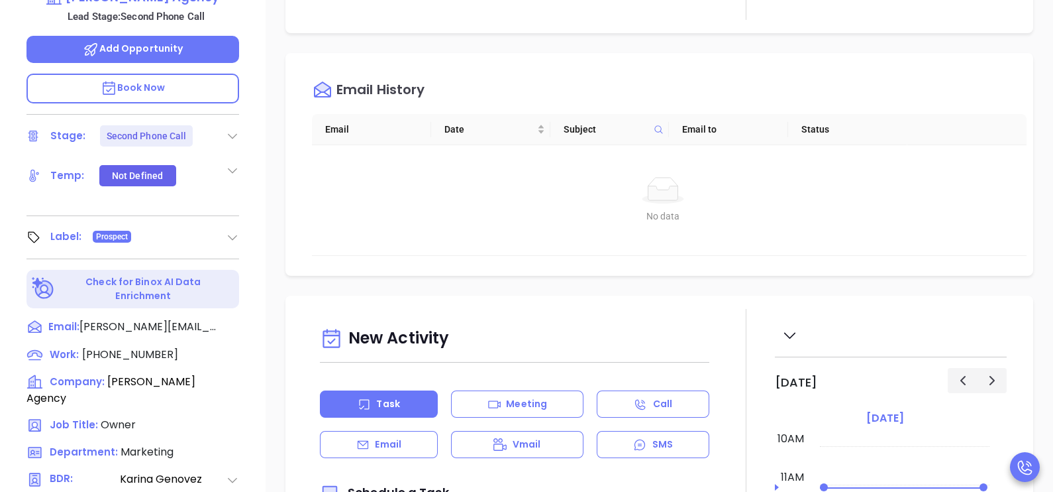
click at [236, 129] on icon at bounding box center [232, 135] width 13 height 13
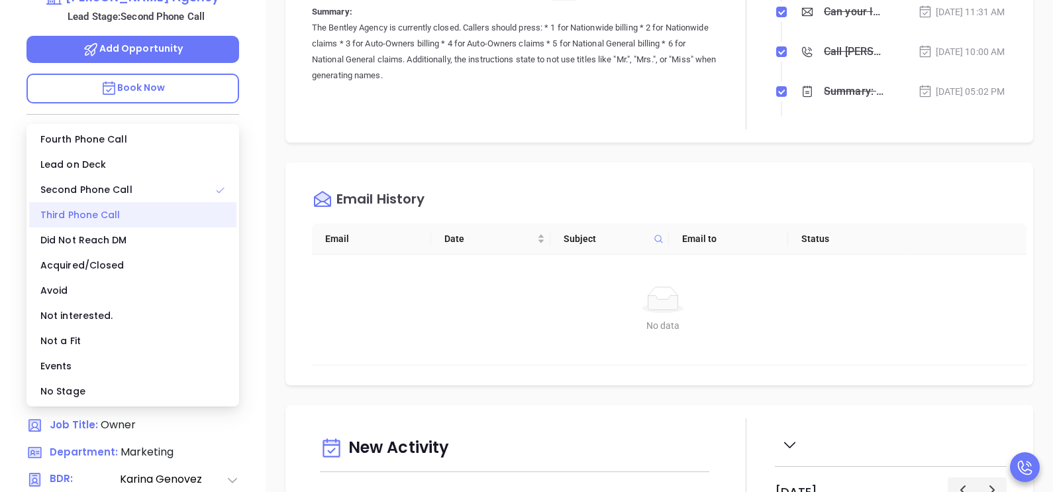
click at [102, 218] on div "Third Phone Call" at bounding box center [132, 214] width 207 height 25
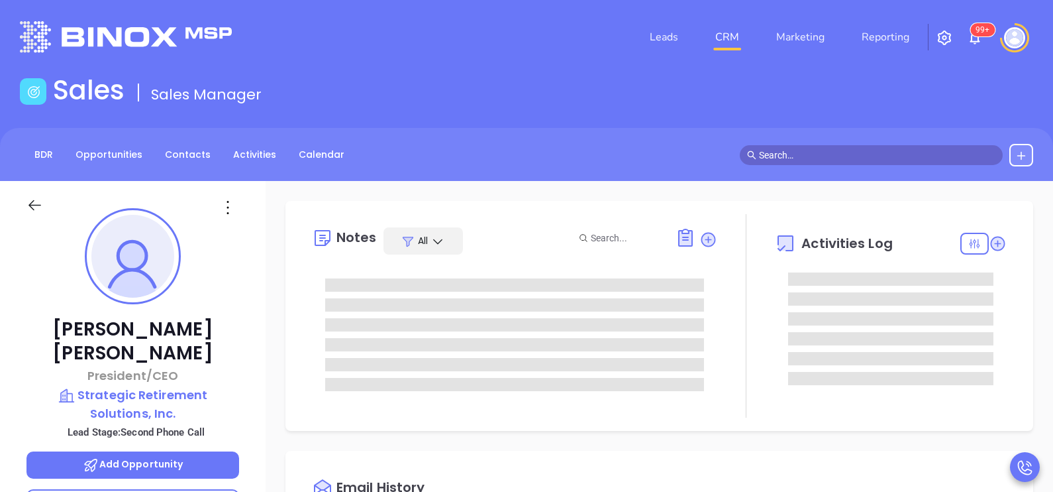
type input "[PERSON_NAME]"
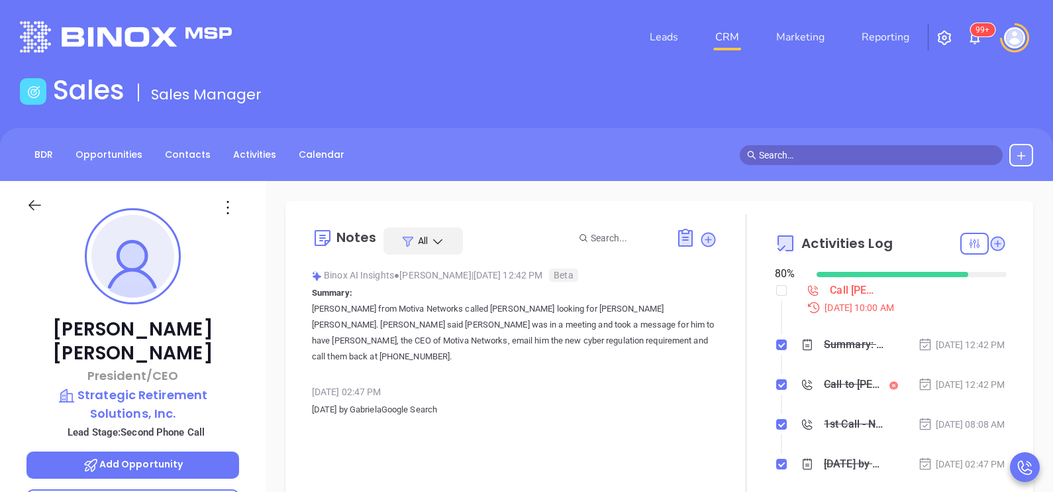
click at [253, 370] on div "[PERSON_NAME] [PERSON_NAME] III President/CEO Strategic Retirement Solutions, I…" at bounding box center [133, 488] width 266 height 615
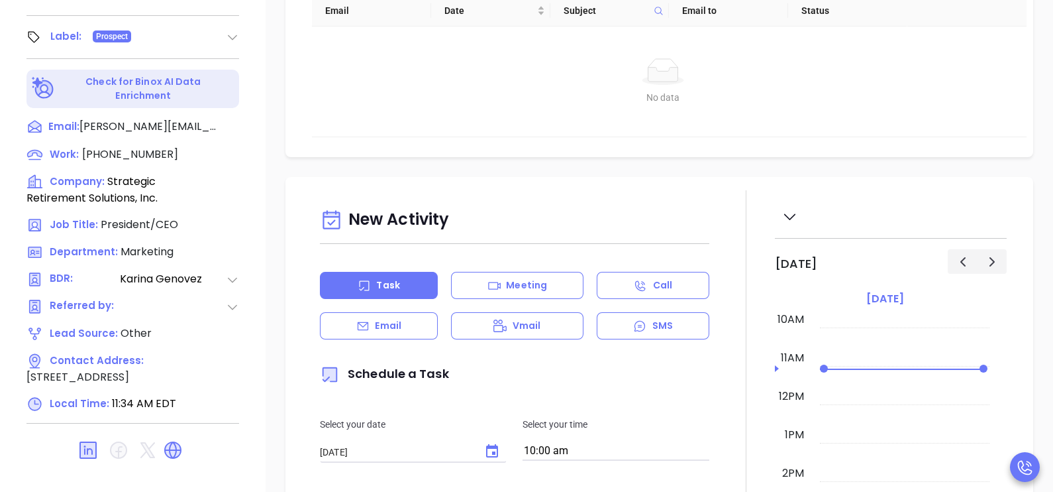
scroll to position [616, 0]
click at [360, 332] on icon at bounding box center [362, 325] width 13 height 13
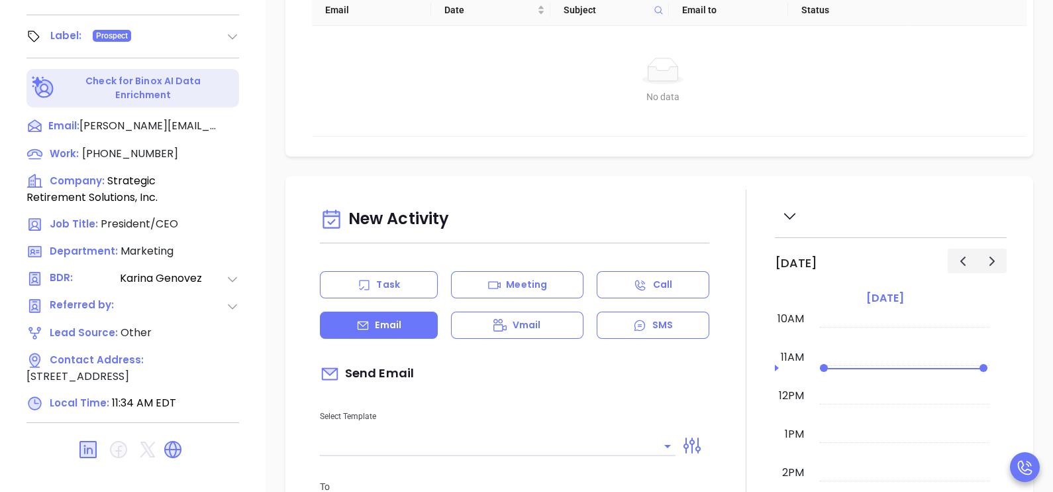
type input "[PERSON_NAME]"
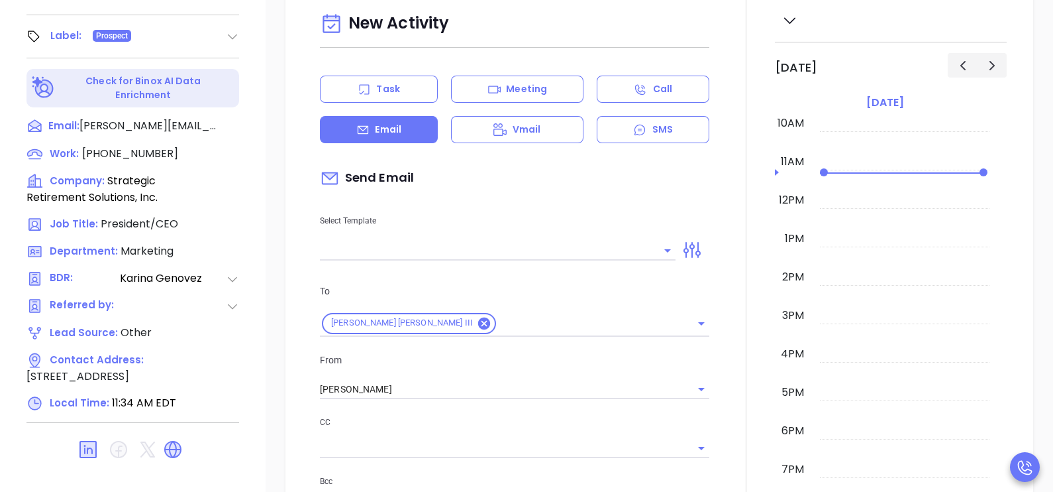
scroll to position [397, 0]
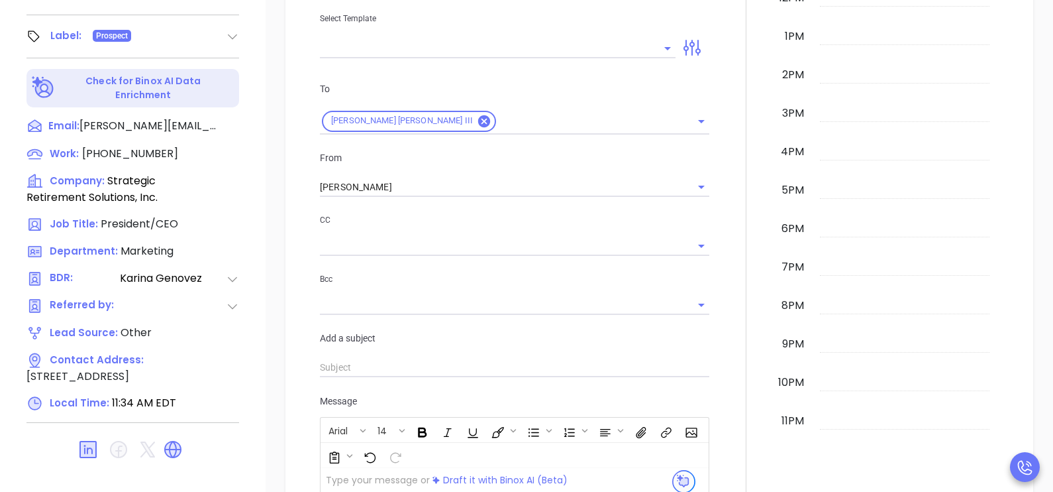
click at [566, 50] on input "text" at bounding box center [488, 47] width 336 height 19
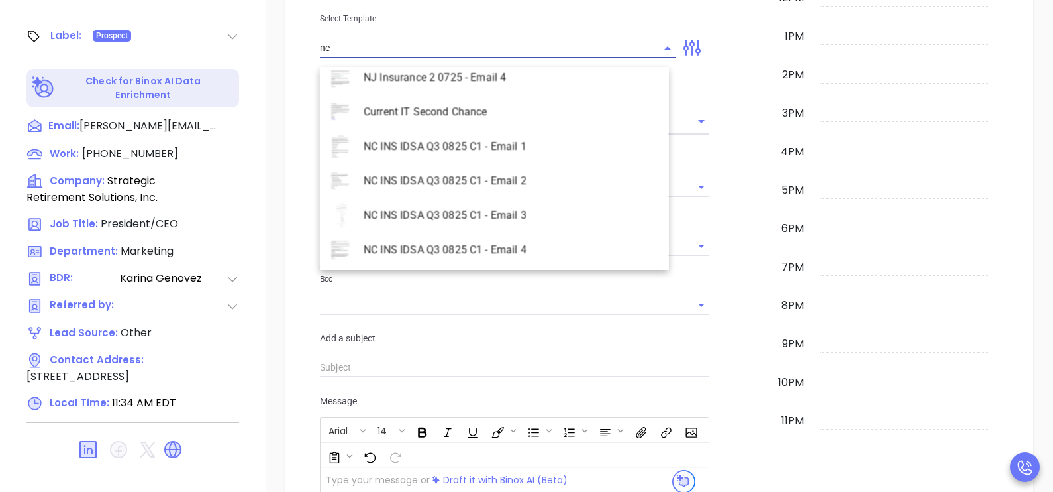
scroll to position [606, 0]
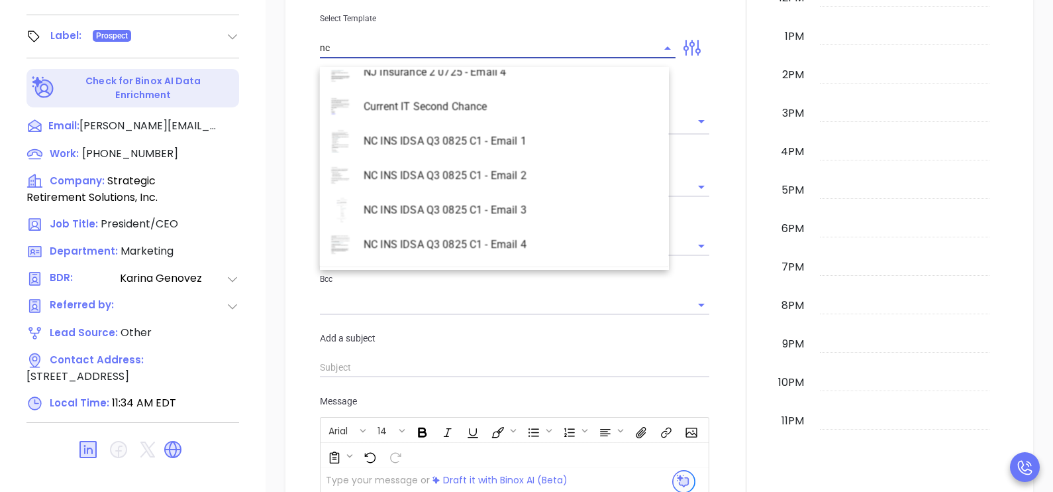
click at [503, 164] on li "NC INS IDSA Q3 0825 C1 - Email 2" at bounding box center [494, 175] width 349 height 34
type input "NC INS IDSA Q3 0825 C1 - Email 2"
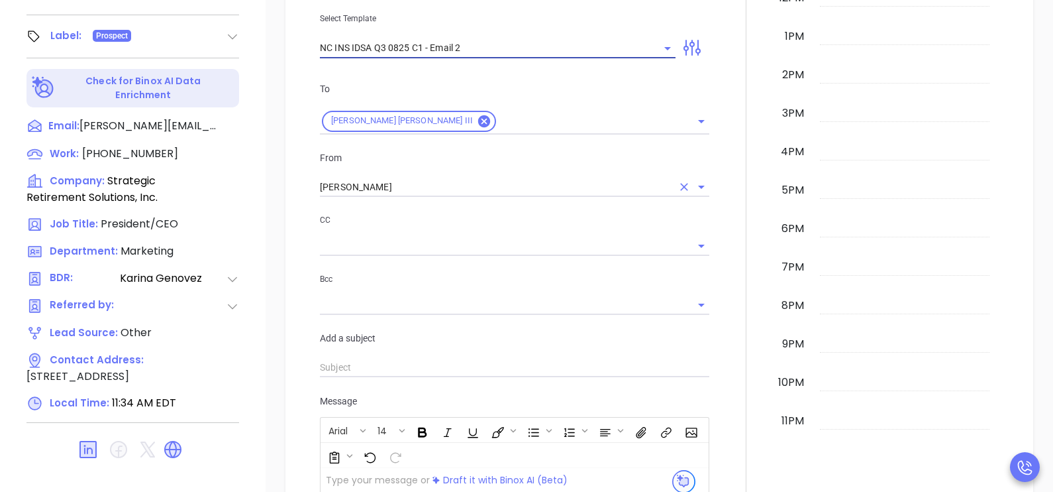
type input "Can your IT partner prove you're covered?"
type input "NC INS IDSA Q3 0825 C1 - Email 2"
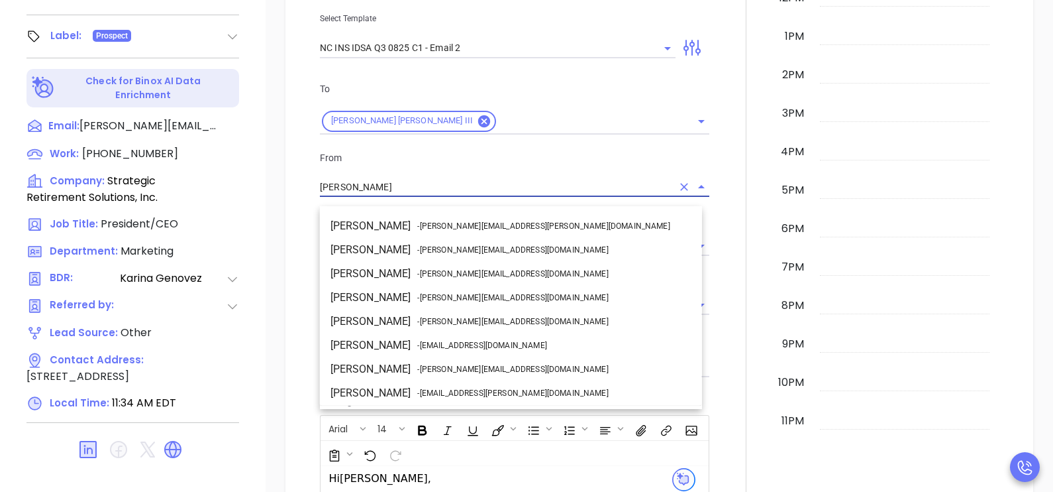
scroll to position [70, 0]
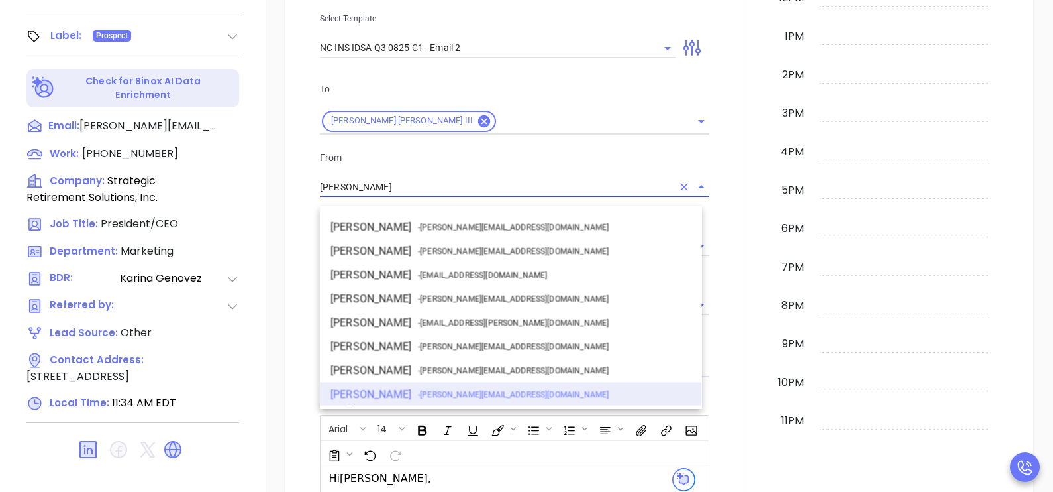
click at [421, 191] on input "[PERSON_NAME]" at bounding box center [496, 187] width 352 height 19
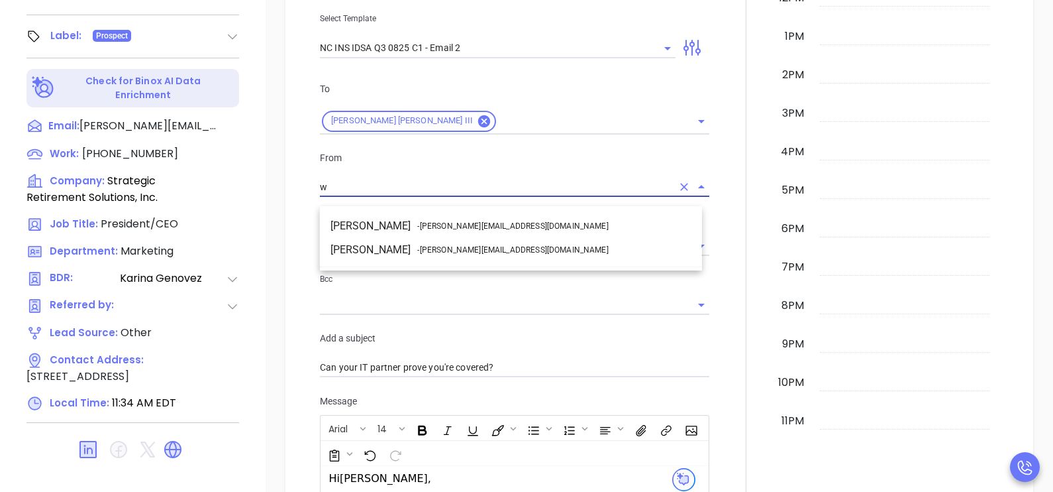
scroll to position [0, 0]
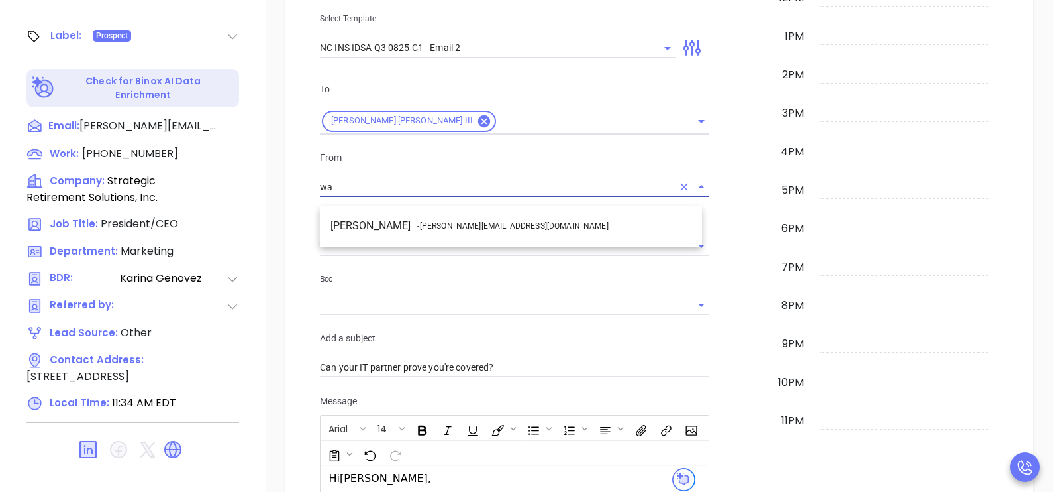
click at [474, 215] on li "Walter Contreras - [EMAIL_ADDRESS][DOMAIN_NAME]" at bounding box center [511, 226] width 382 height 24
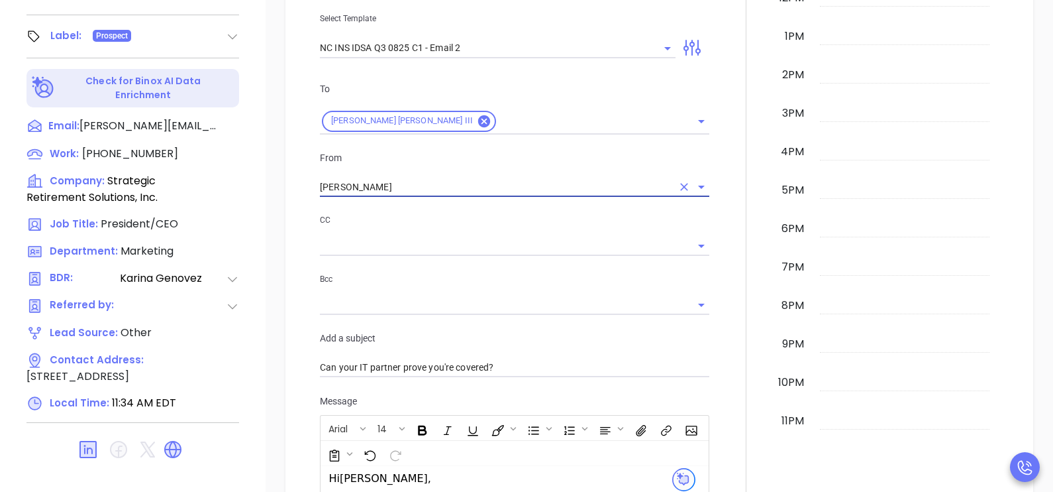
type input "[PERSON_NAME]"
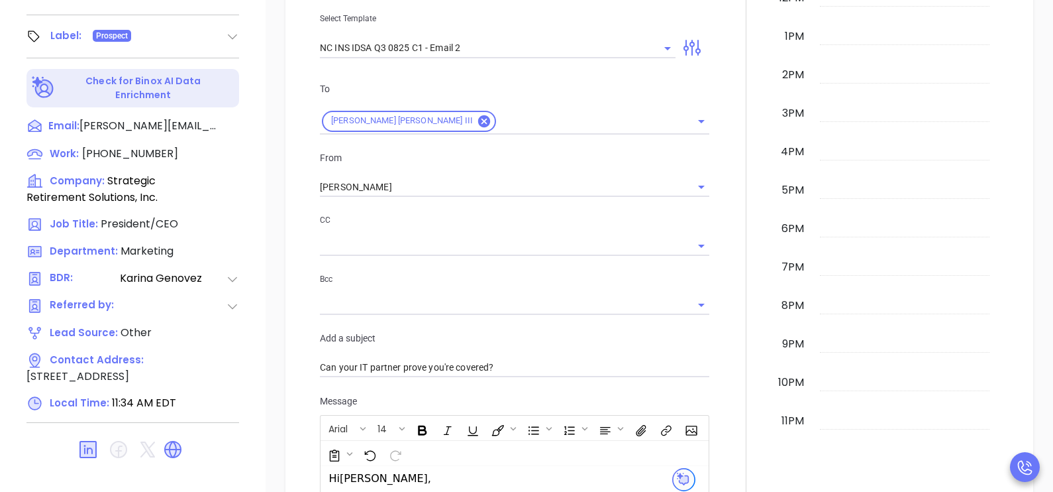
click at [717, 226] on div at bounding box center [746, 358] width 58 height 1132
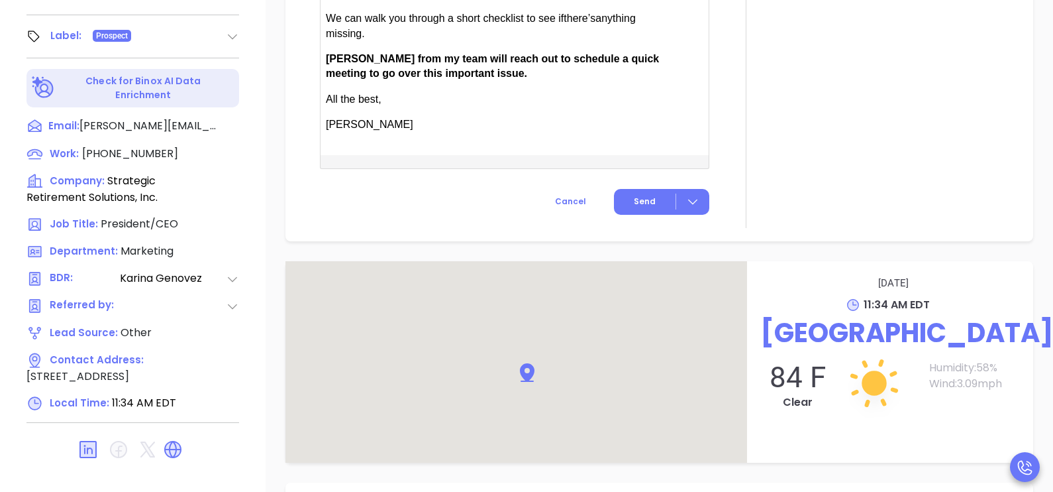
scroll to position [1126, 0]
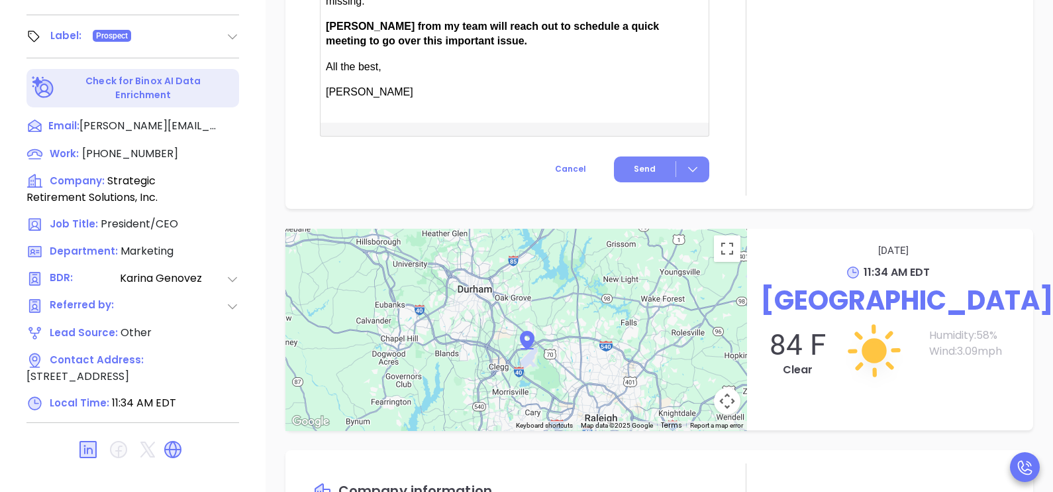
click at [633, 168] on button "Send" at bounding box center [661, 169] width 95 height 26
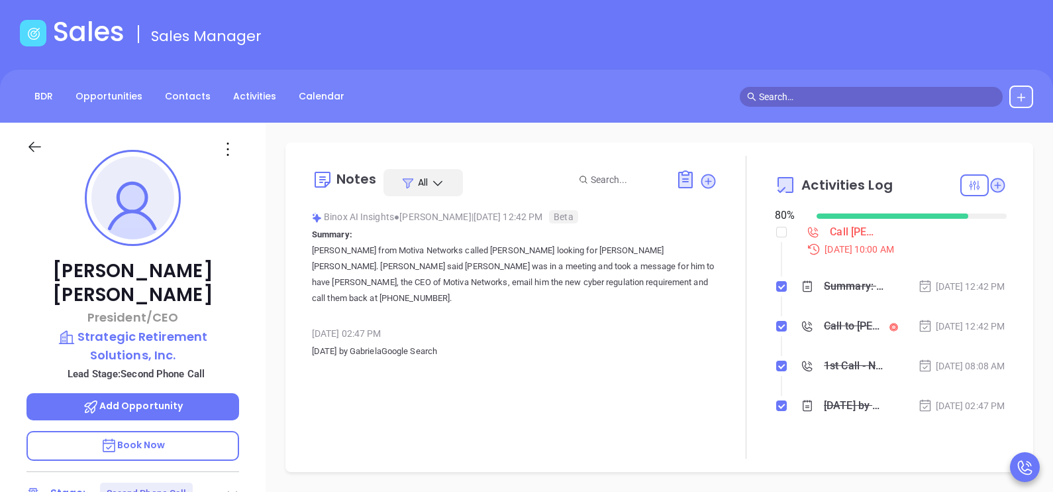
scroll to position [20, 0]
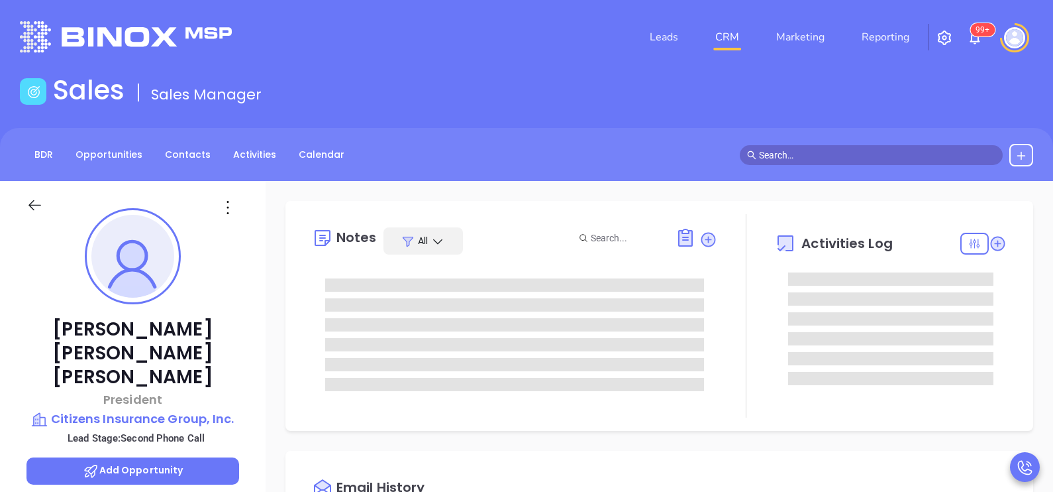
scroll to position [384, 0]
type input "[PERSON_NAME]"
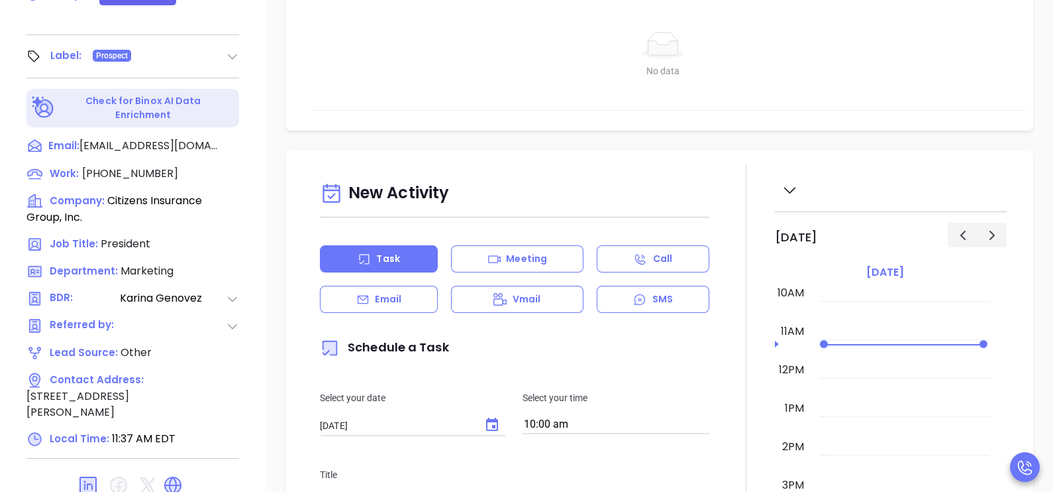
scroll to position [616, 0]
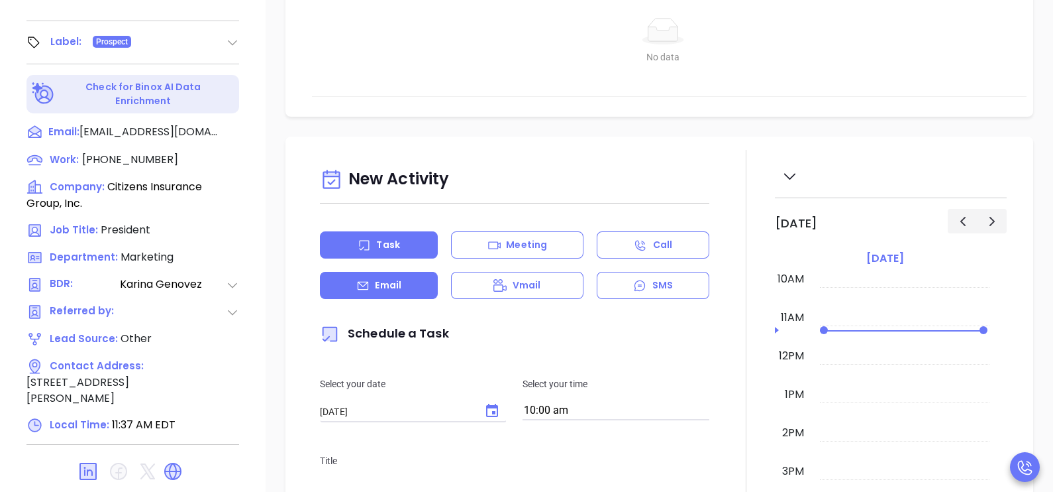
click at [415, 299] on div "Email" at bounding box center [379, 285] width 118 height 27
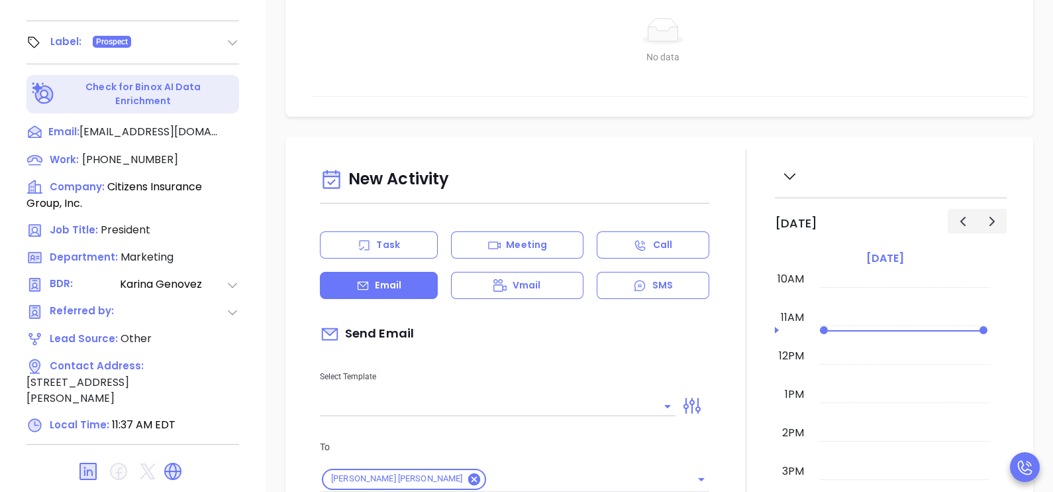
type input "[PERSON_NAME]"
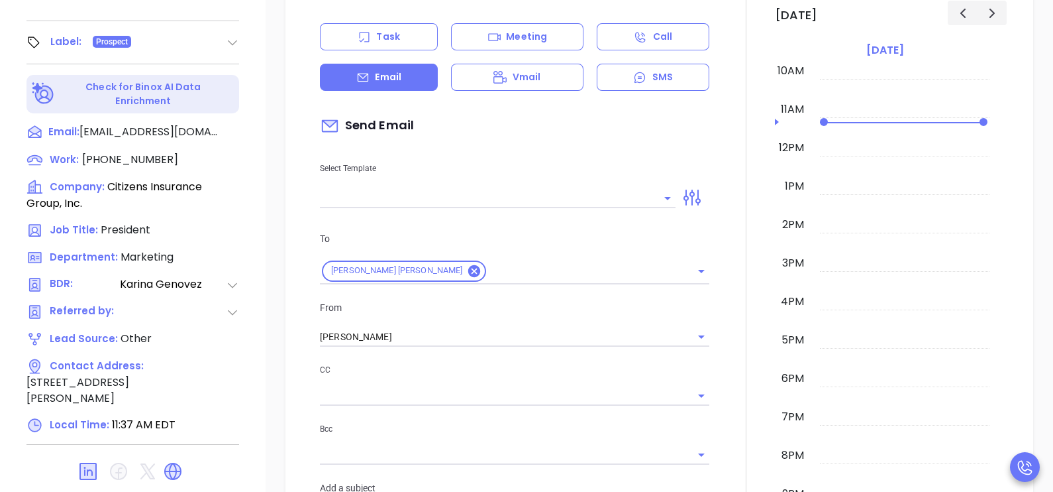
scroll to position [232, 0]
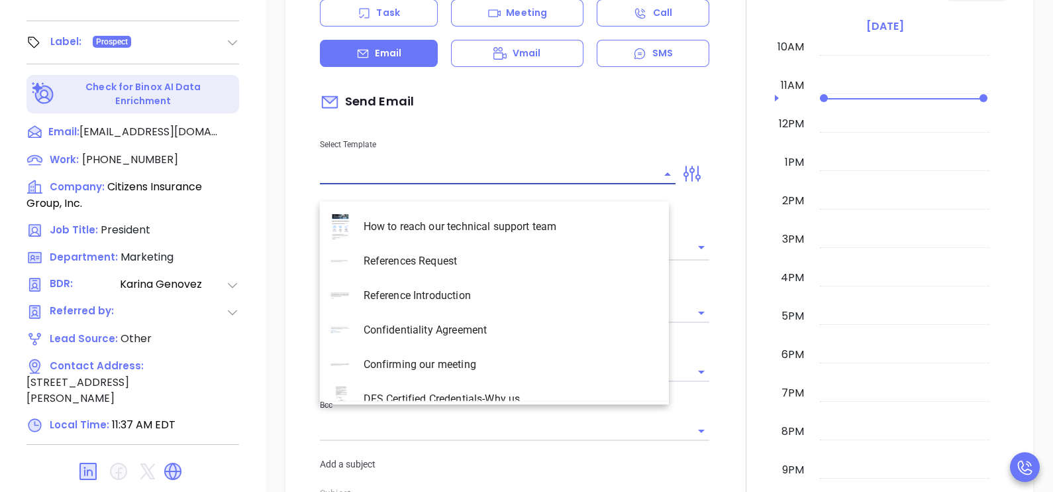
click at [554, 184] on input "text" at bounding box center [488, 173] width 336 height 19
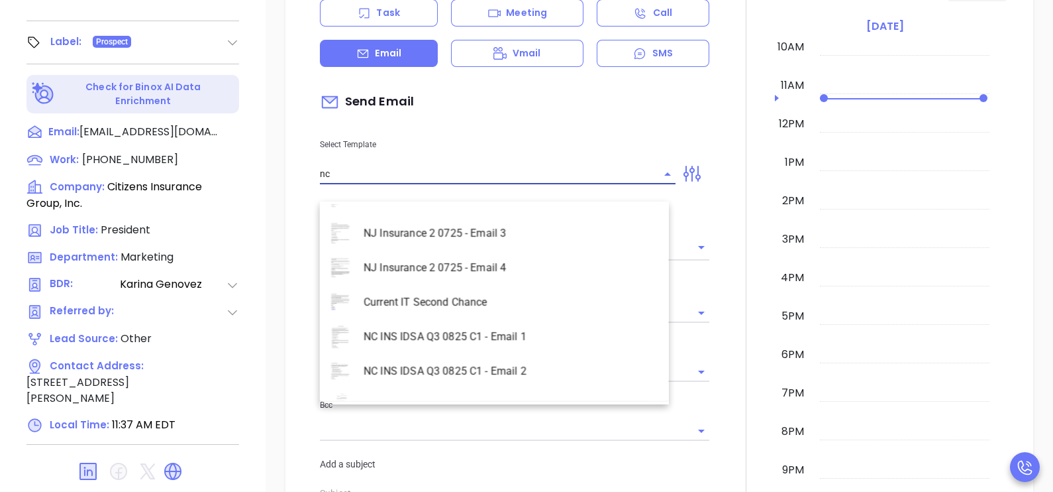
scroll to position [586, 0]
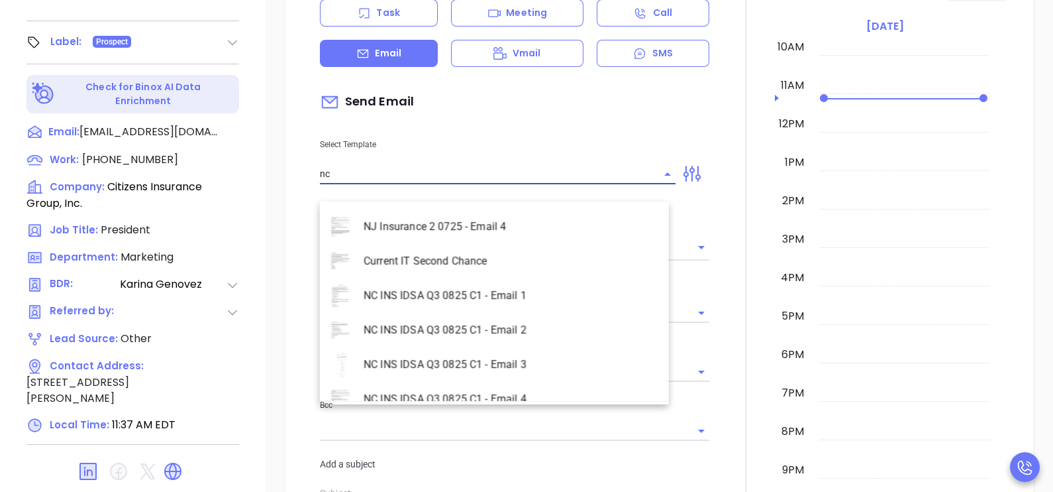
click at [528, 329] on li "NC INS IDSA Q3 0825 C1 - Email 2" at bounding box center [494, 330] width 349 height 34
type input "NC INS IDSA Q3 0825 C1 - Email 2"
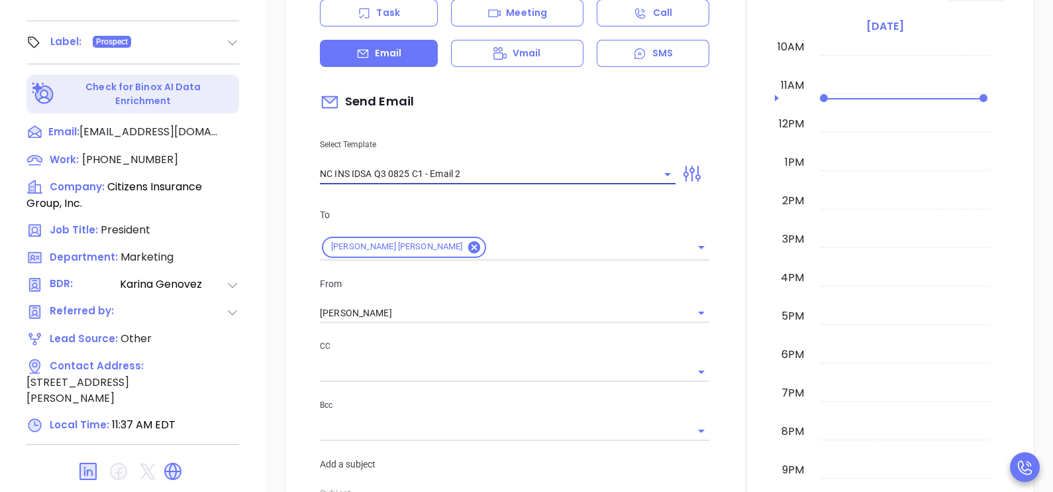
type input "Can your IT partner prove you're covered?"
type input "NC INS IDSA Q3 0825 C1 - Email 2"
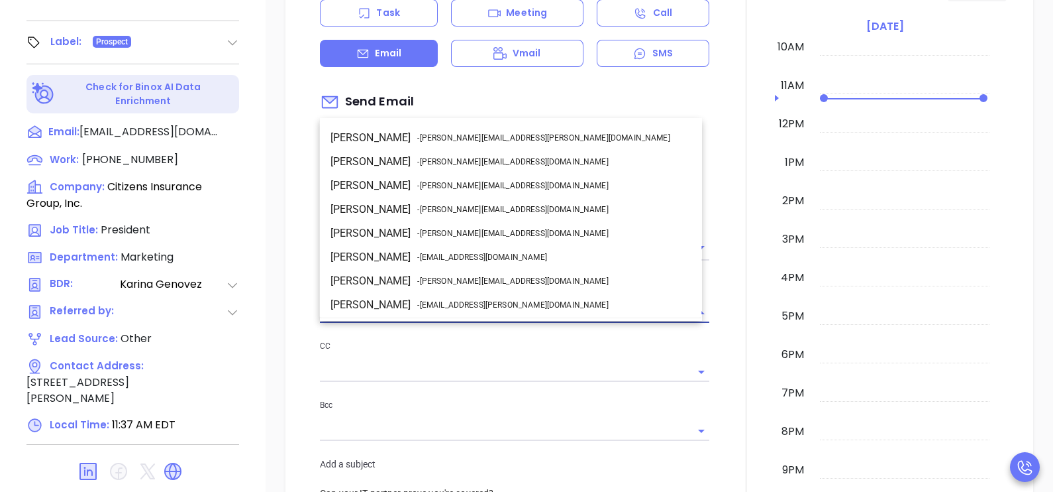
click at [523, 323] on input "[PERSON_NAME]" at bounding box center [496, 312] width 352 height 19
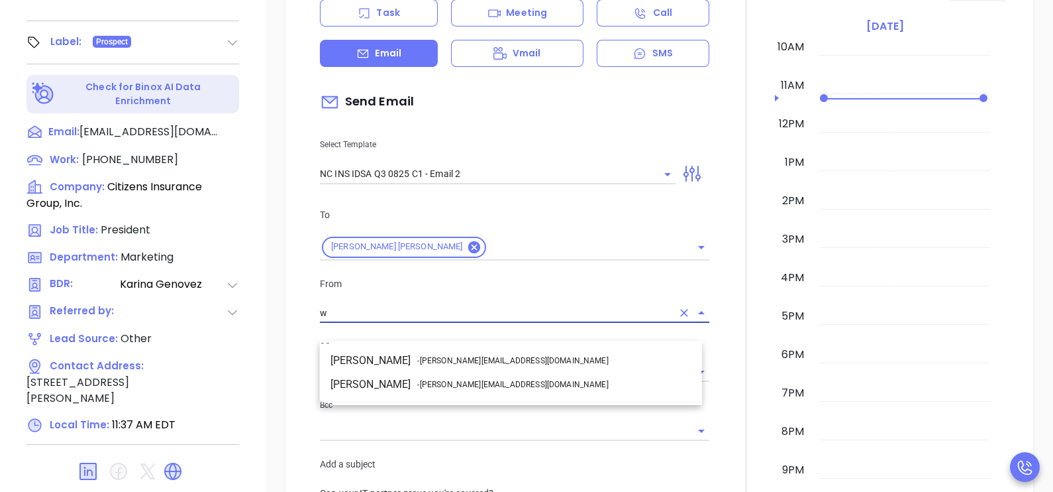
scroll to position [0, 0]
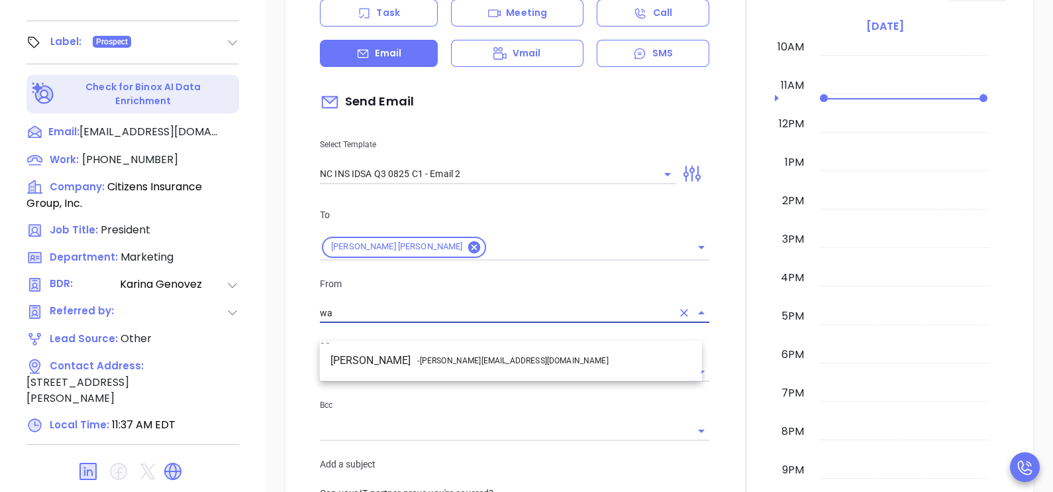
click at [539, 357] on li "Walter Contreras - [EMAIL_ADDRESS][DOMAIN_NAME]" at bounding box center [511, 360] width 382 height 24
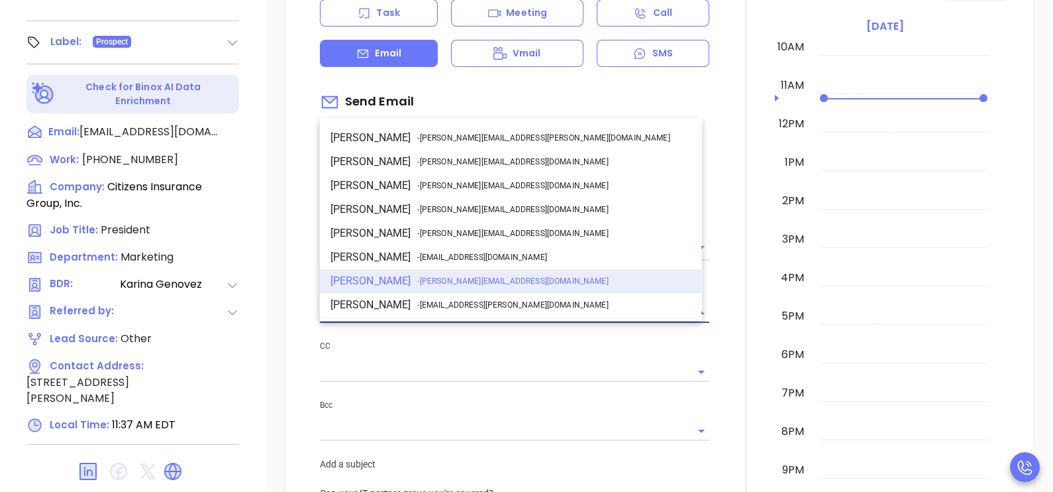
type input "[PERSON_NAME]"
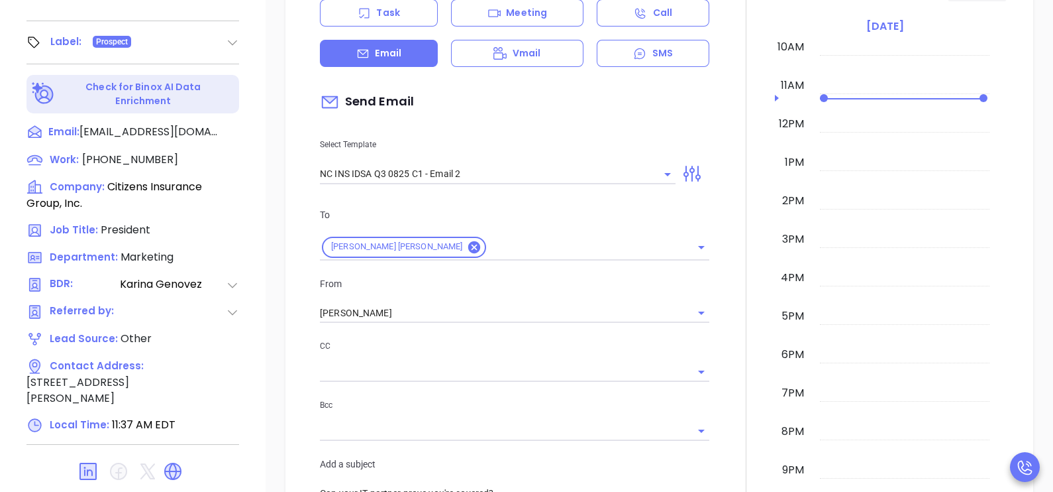
click at [730, 328] on div at bounding box center [746, 484] width 58 height 1132
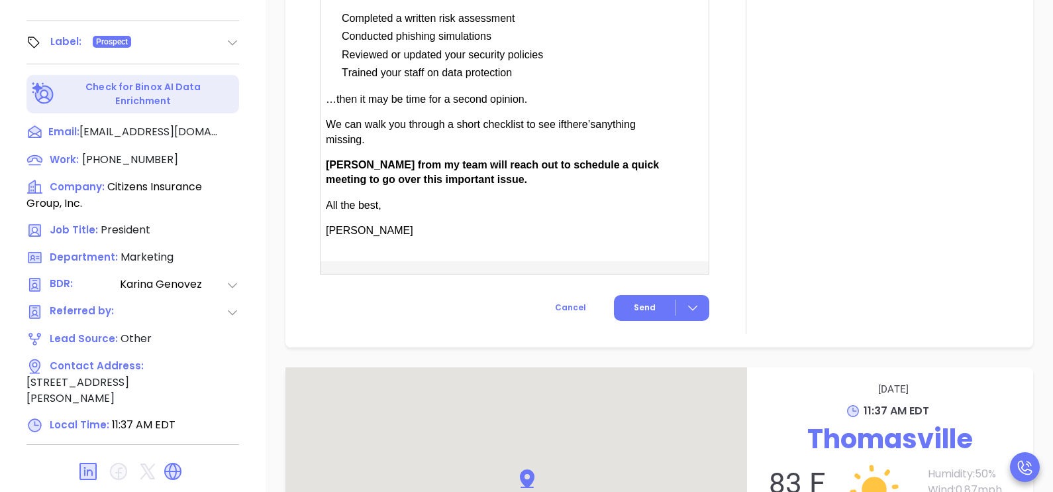
scroll to position [1059, 0]
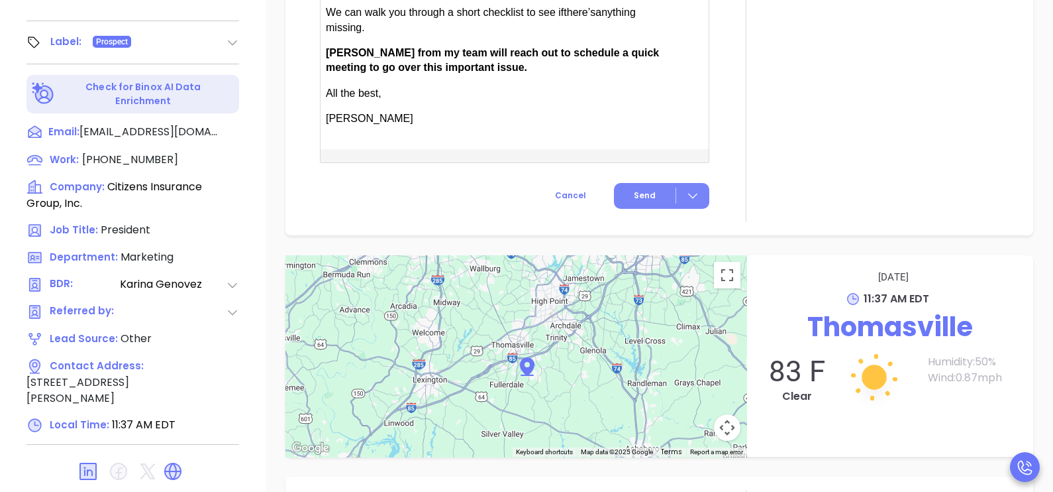
click at [651, 209] on button "Send" at bounding box center [661, 196] width 95 height 26
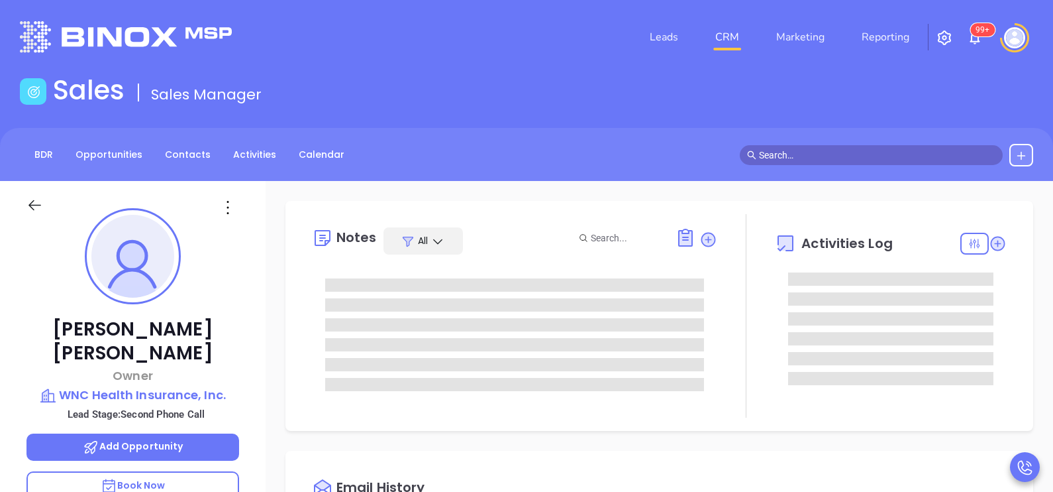
type input "[DATE]"
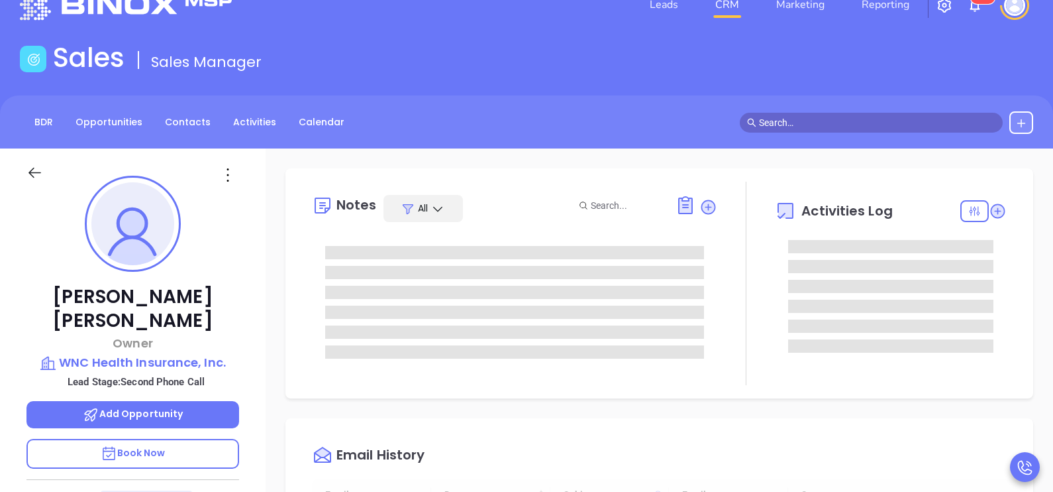
type input "[PERSON_NAME]"
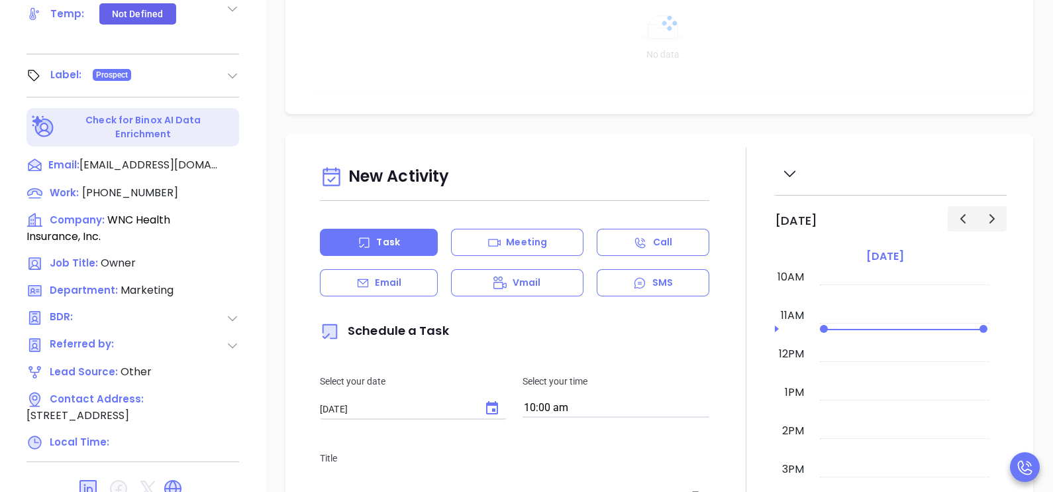
scroll to position [562, 0]
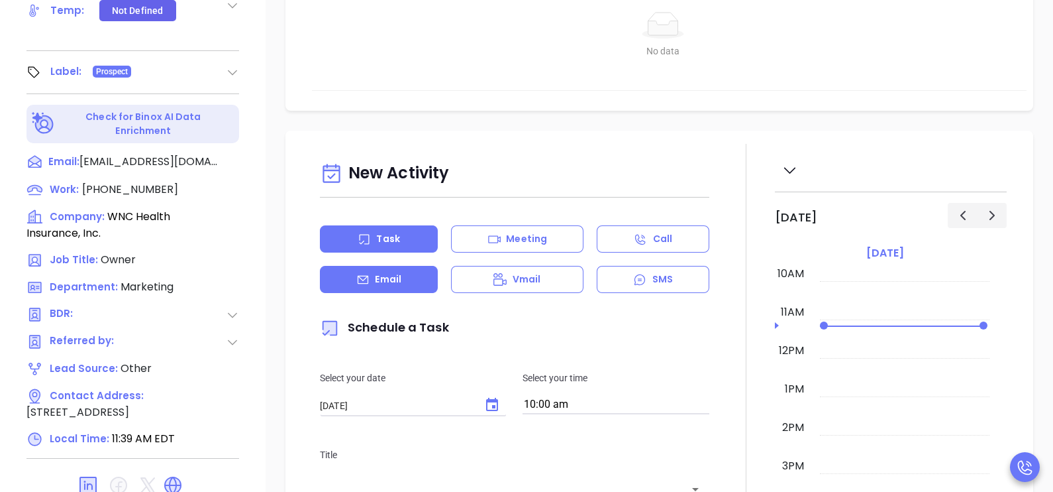
click at [421, 282] on div "Email" at bounding box center [379, 279] width 118 height 27
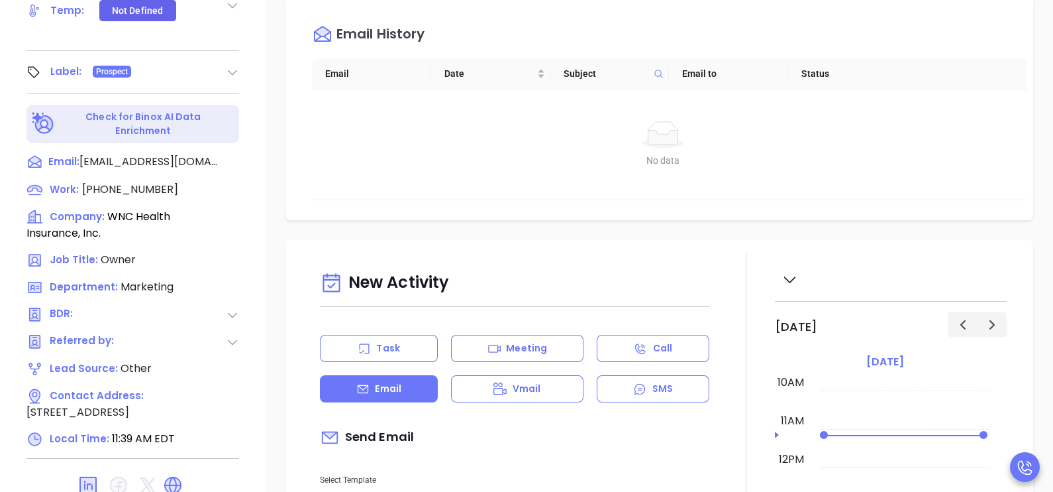
type input "[PERSON_NAME]"
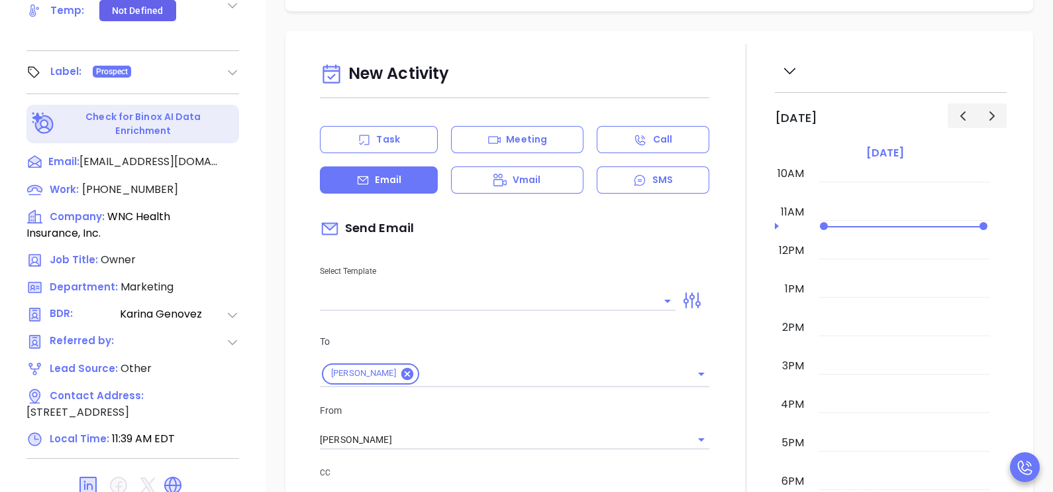
scroll to position [331, 0]
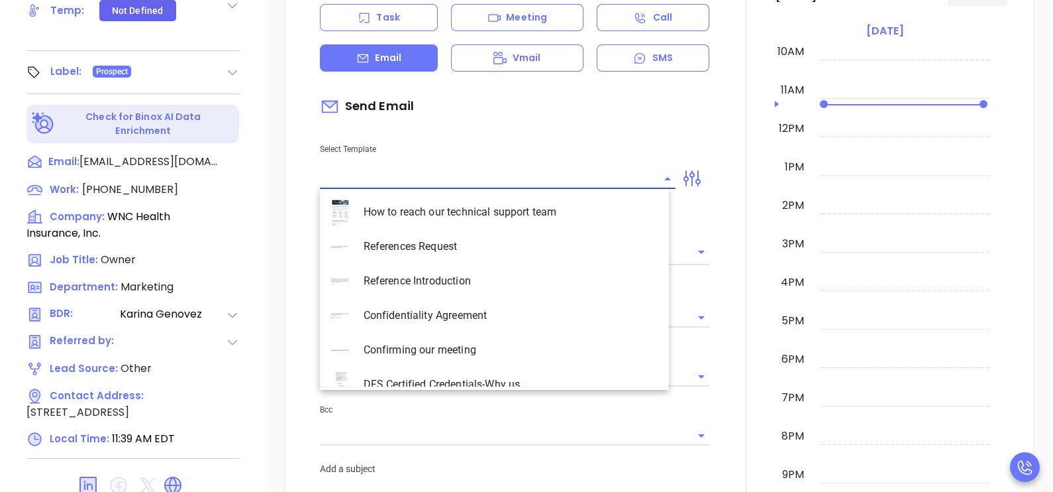
click at [537, 169] on input "text" at bounding box center [488, 178] width 336 height 19
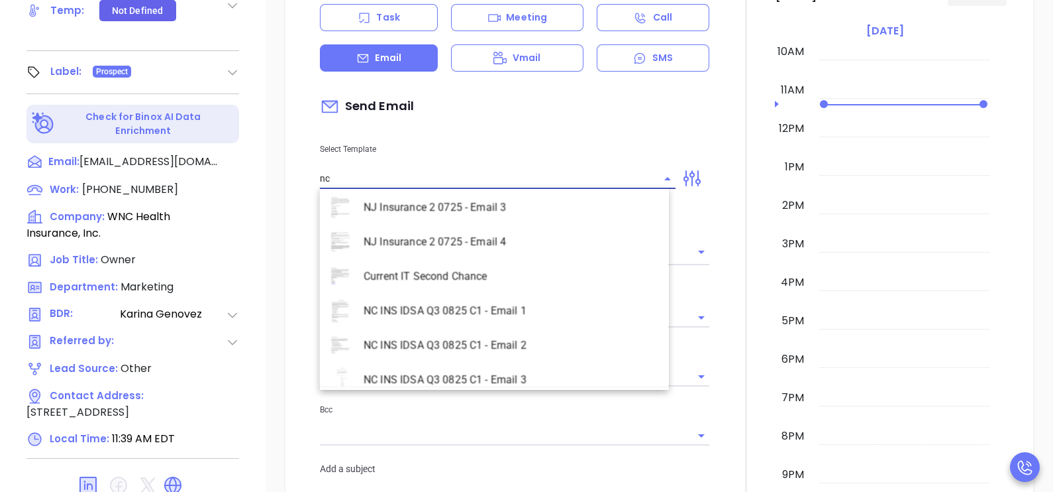
click at [536, 346] on li "NC INS IDSA Q3 0825 C1 - Email 2" at bounding box center [494, 345] width 349 height 34
type input "NC INS IDSA Q3 0825 C1 - Email 2"
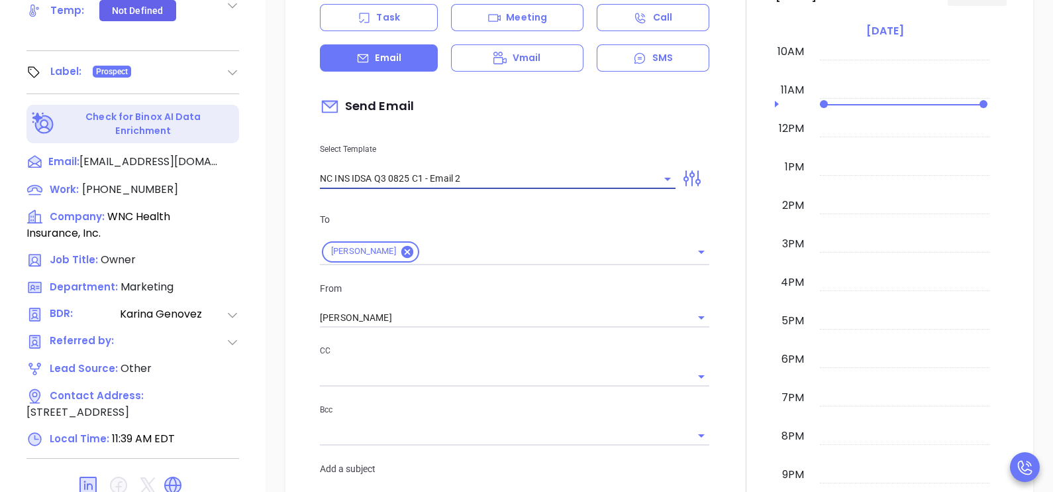
type input "Can your IT partner prove you're covered?"
type input "NC INS IDSA Q3 0825 C1 - Email 2"
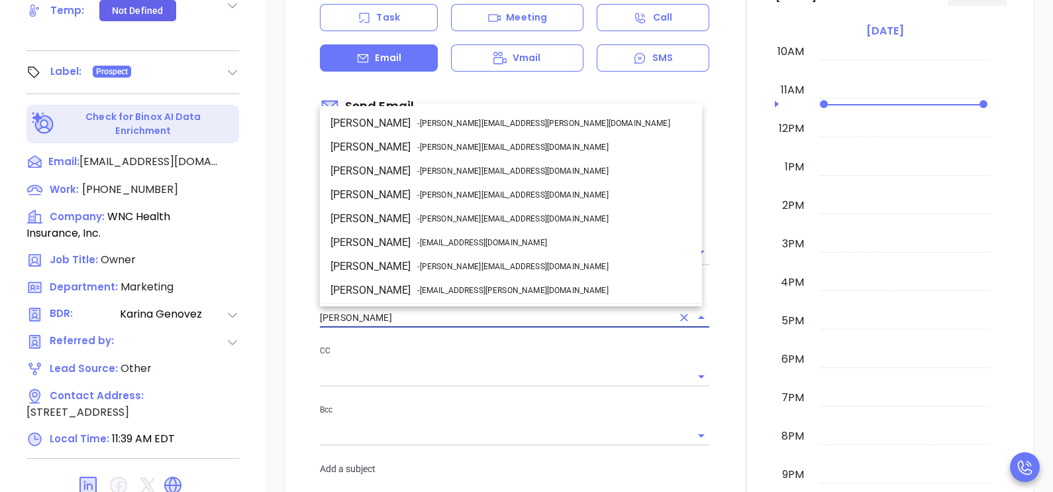
scroll to position [70, 0]
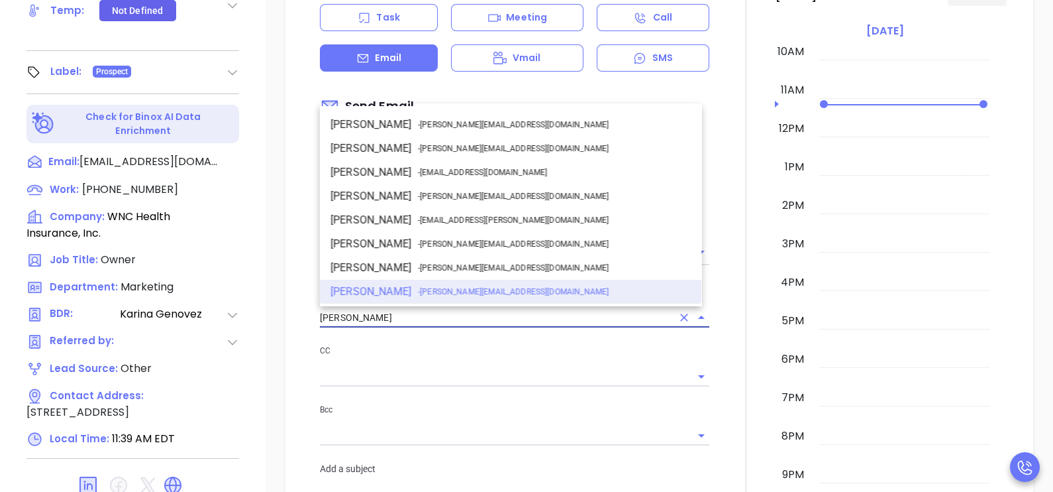
click at [460, 314] on input "[PERSON_NAME]" at bounding box center [496, 317] width 352 height 19
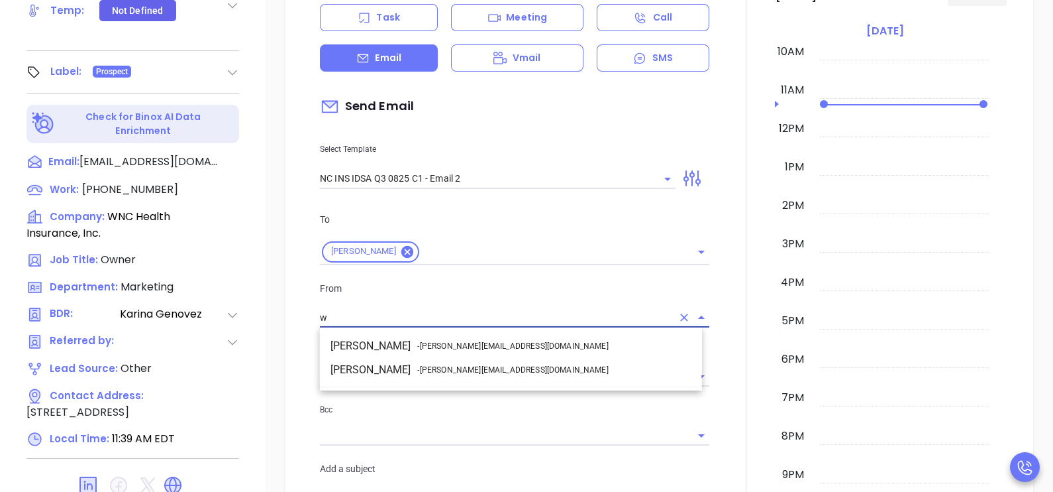
scroll to position [0, 0]
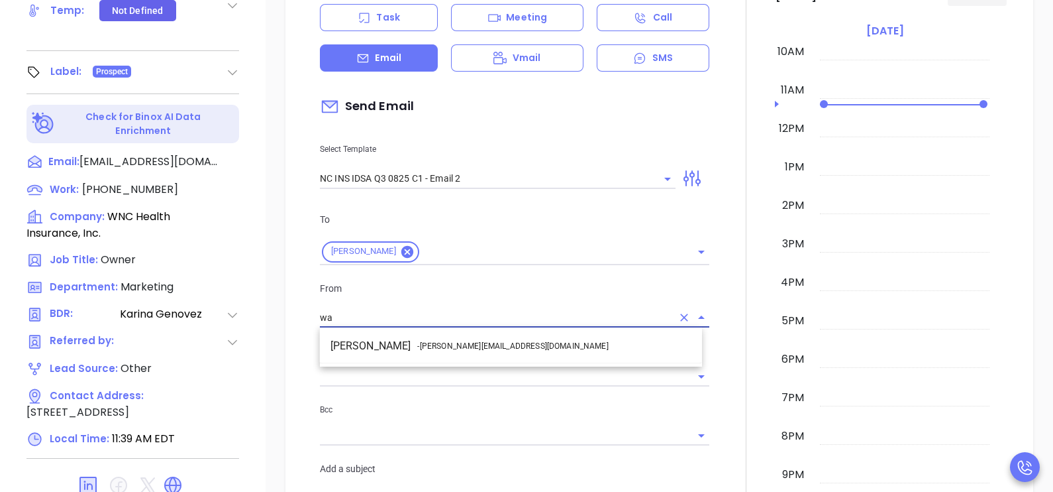
click at [495, 346] on li "Walter Contreras - [EMAIL_ADDRESS][DOMAIN_NAME]" at bounding box center [511, 346] width 382 height 24
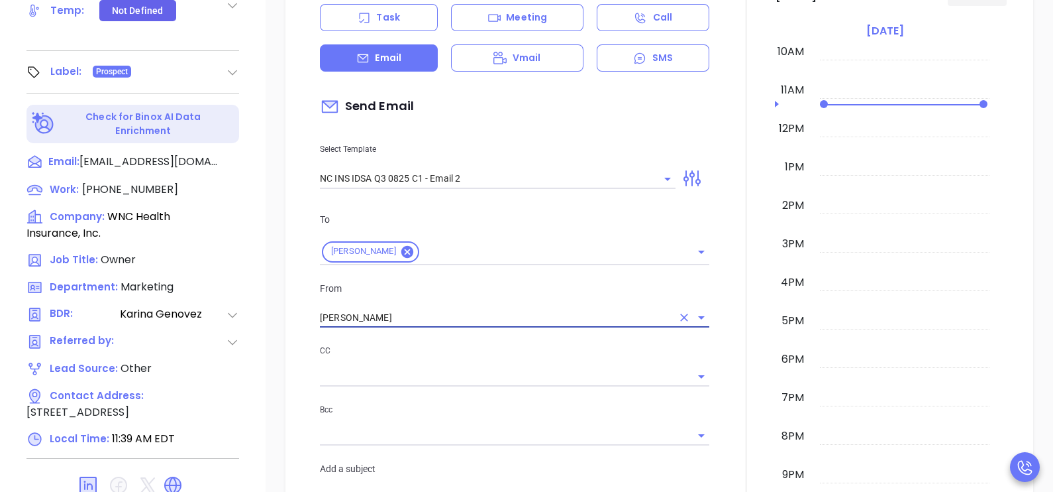
type input "[PERSON_NAME]"
click at [725, 316] on div at bounding box center [746, 488] width 58 height 1132
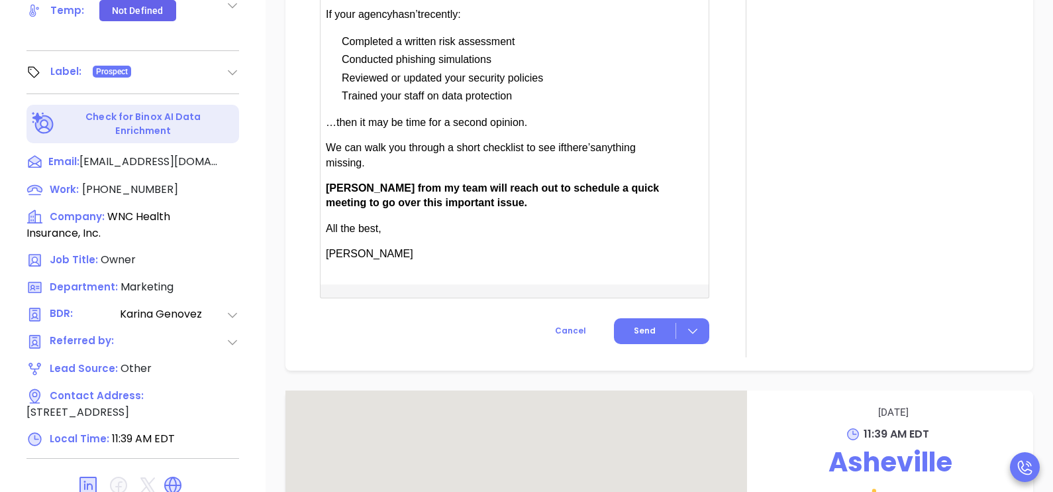
scroll to position [1059, 0]
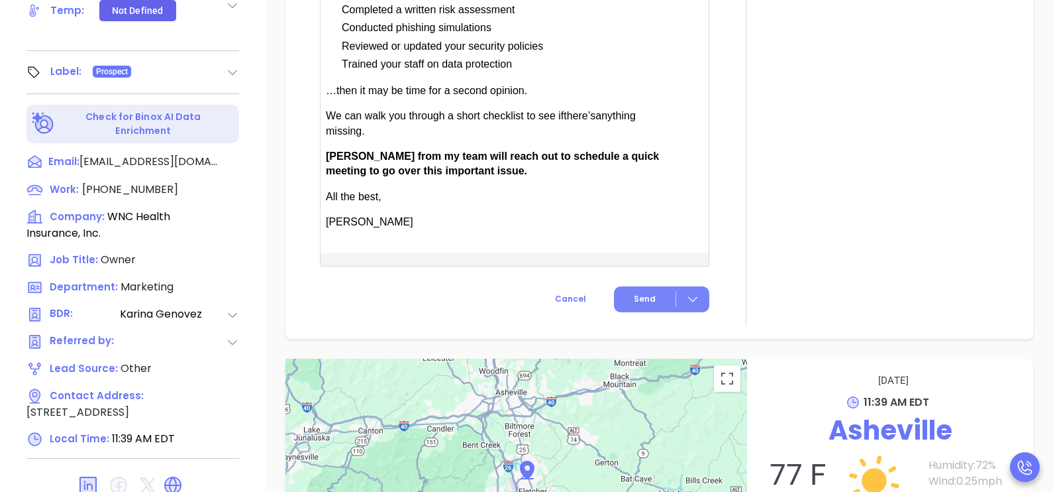
click at [648, 300] on span "Send" at bounding box center [645, 299] width 22 height 12
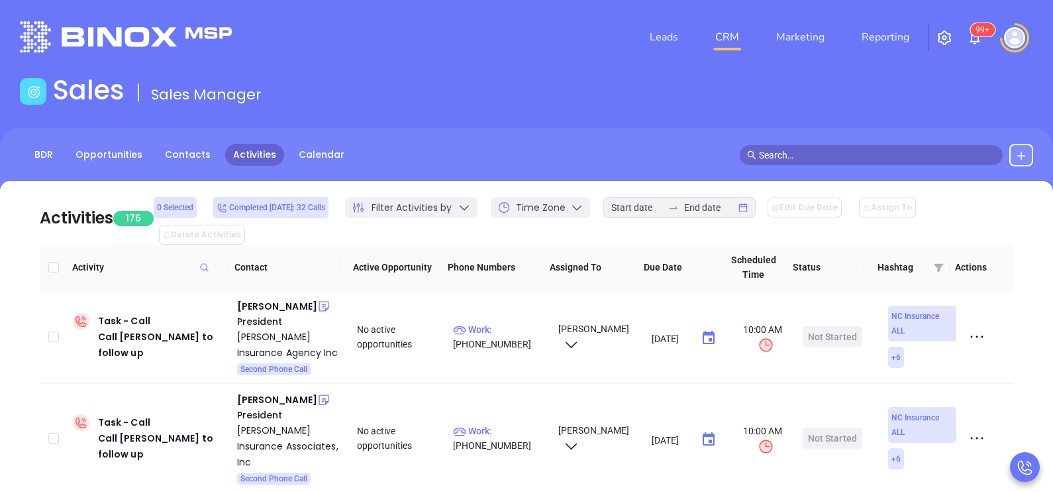
click at [667, 205] on div at bounding box center [680, 207] width 152 height 21
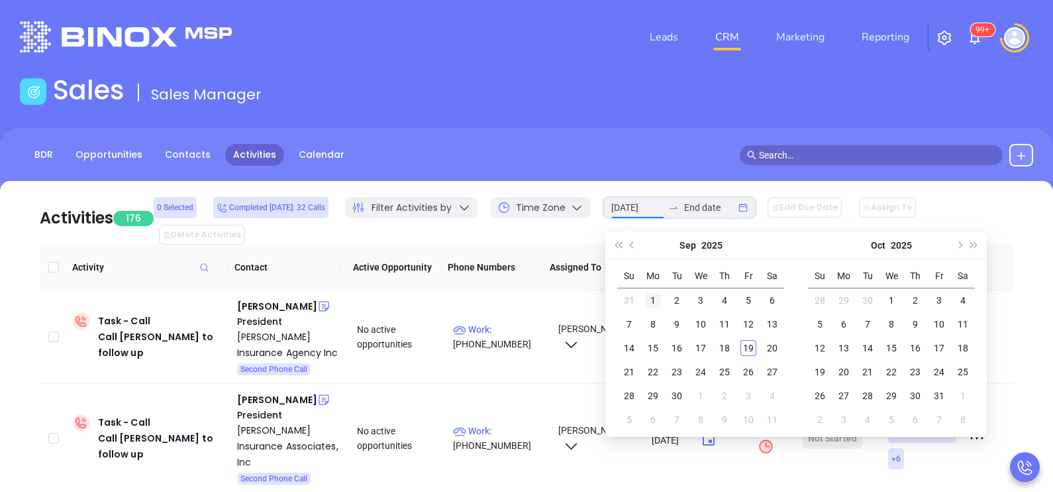
type input "2025-09-01"
click at [651, 297] on div "1" at bounding box center [653, 300] width 16 height 16
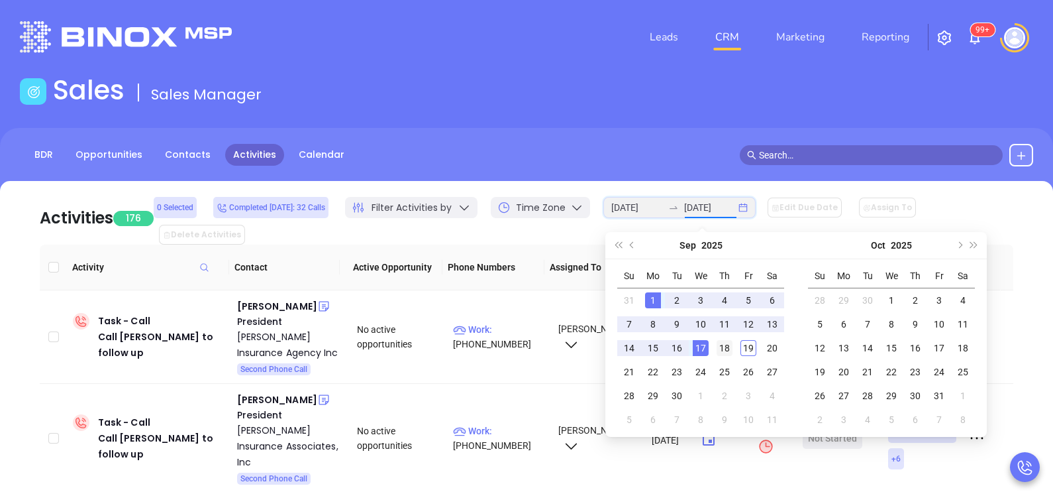
type input "2025-09-18"
click at [730, 351] on div "18" at bounding box center [725, 348] width 16 height 16
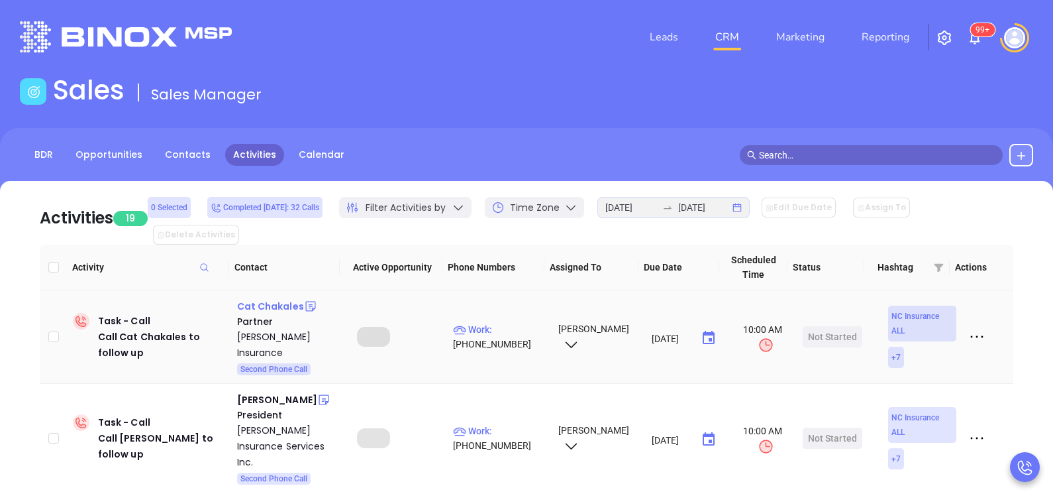
click at [278, 298] on div "Cat Chakales" at bounding box center [270, 306] width 67 height 16
click at [514, 322] on p "Work : (828) 645-6300" at bounding box center [499, 336] width 93 height 29
type input "[PHONE_NUMBER]"
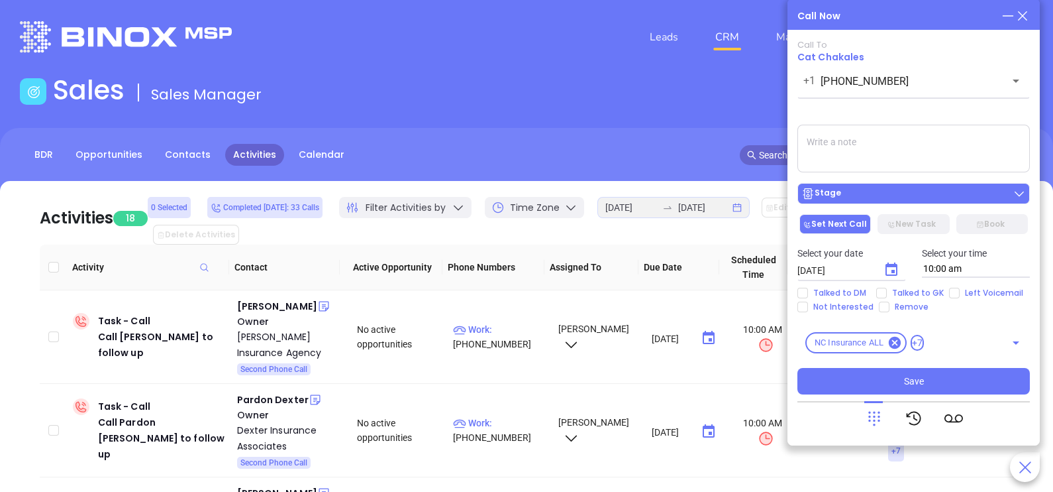
click at [918, 199] on div "Stage" at bounding box center [914, 193] width 225 height 13
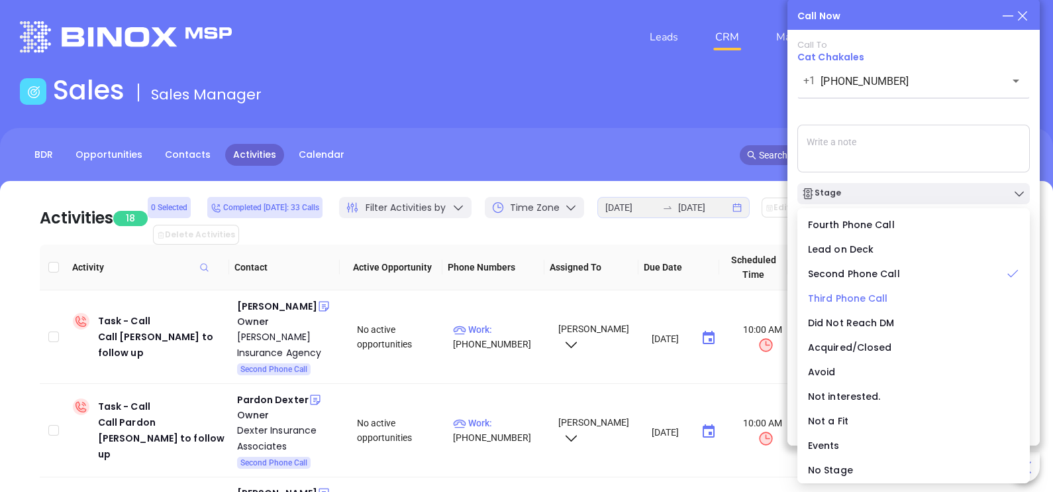
click at [863, 297] on span "Third Phone Call" at bounding box center [848, 297] width 80 height 13
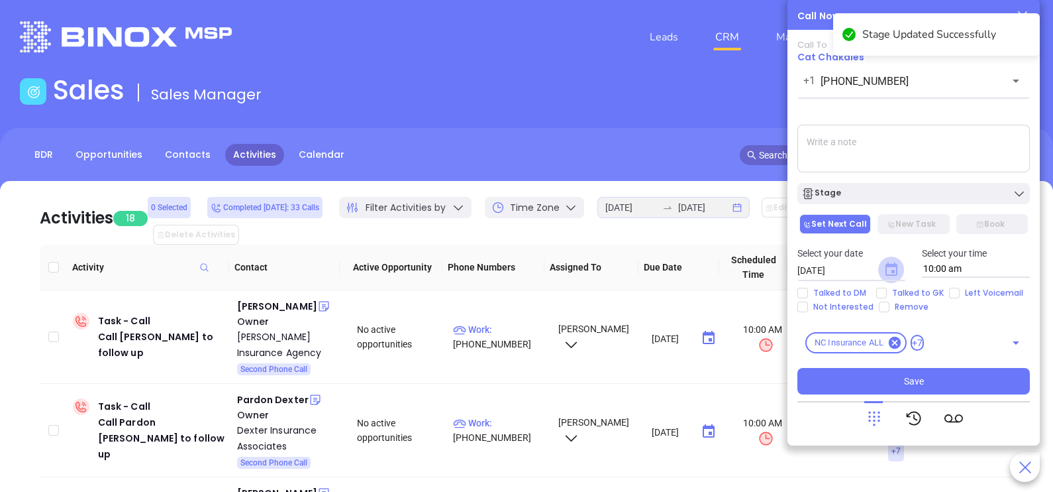
click at [894, 270] on icon "Choose date, selected date is Sep 20, 2025" at bounding box center [892, 268] width 12 height 13
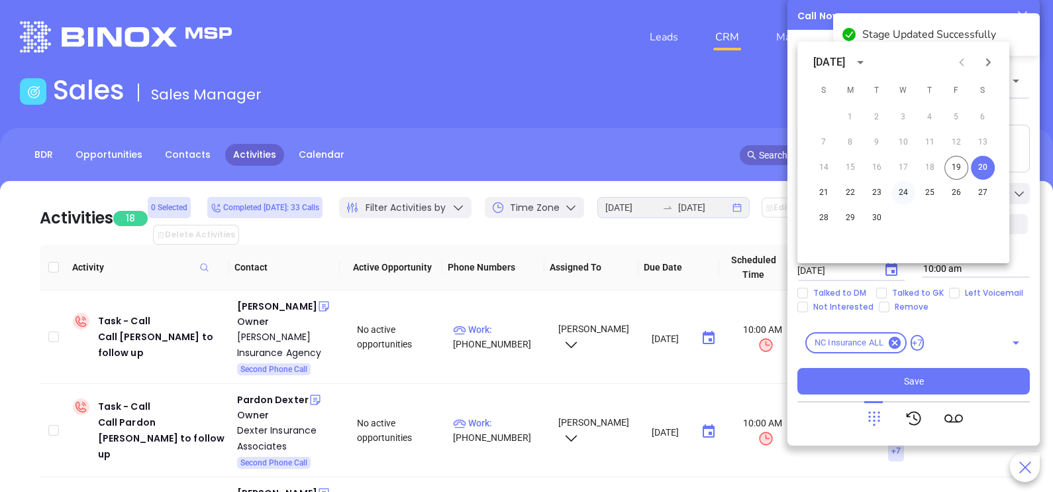
click at [901, 191] on button "24" at bounding box center [904, 193] width 24 height 24
type input "09/24/2025"
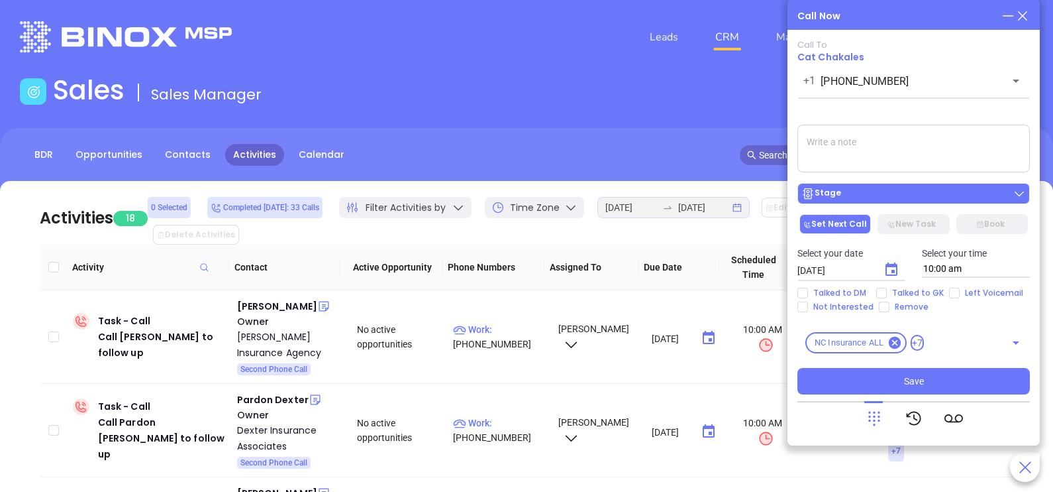
click at [926, 192] on div "Stage" at bounding box center [914, 193] width 225 height 13
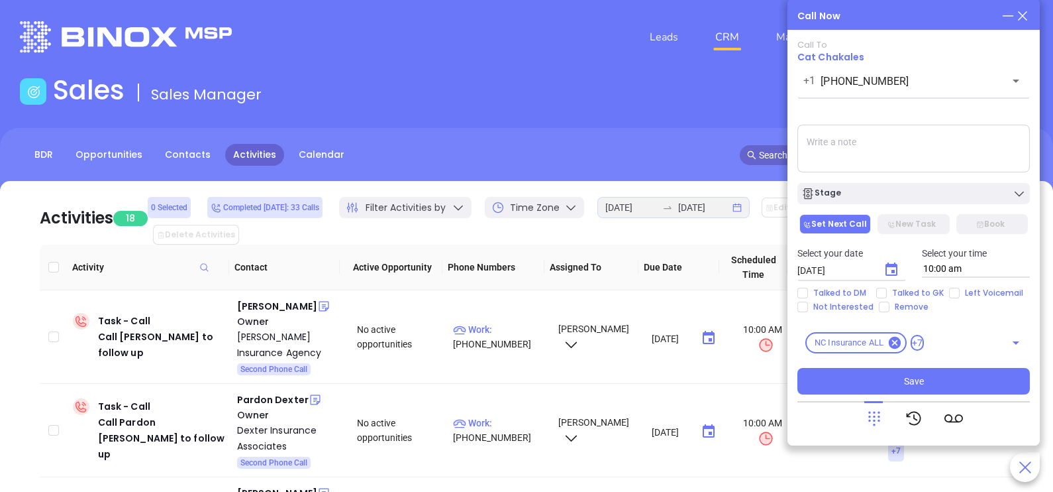
click at [941, 165] on textarea at bounding box center [914, 149] width 233 height 48
click at [891, 268] on icon "Choose date, selected date is Sep 24, 2025" at bounding box center [892, 270] width 16 height 16
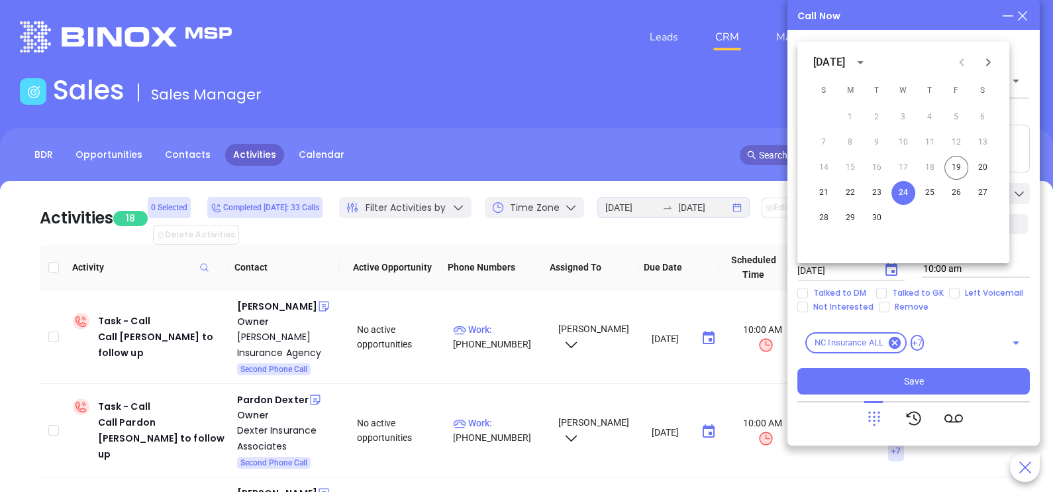
click at [1018, 148] on textarea at bounding box center [914, 149] width 233 height 48
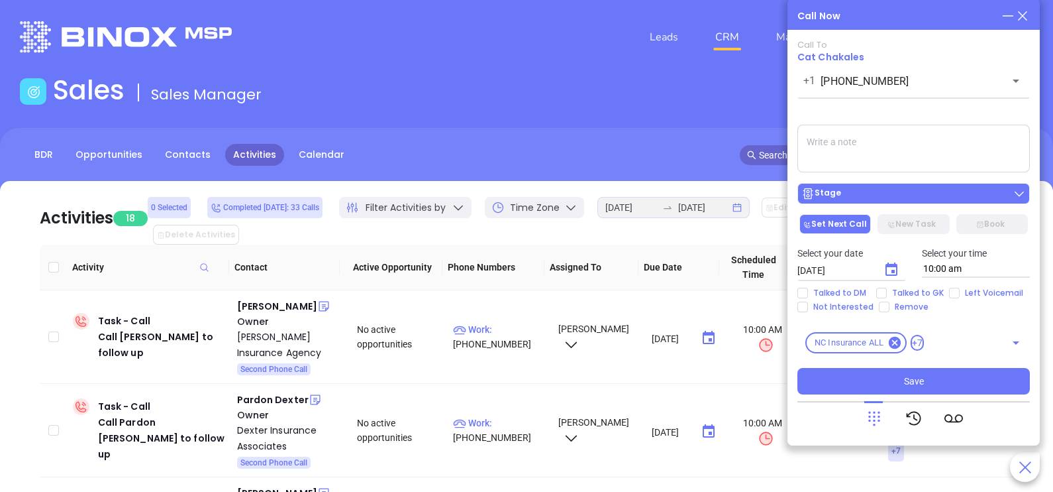
click at [973, 191] on div "Stage" at bounding box center [914, 193] width 225 height 13
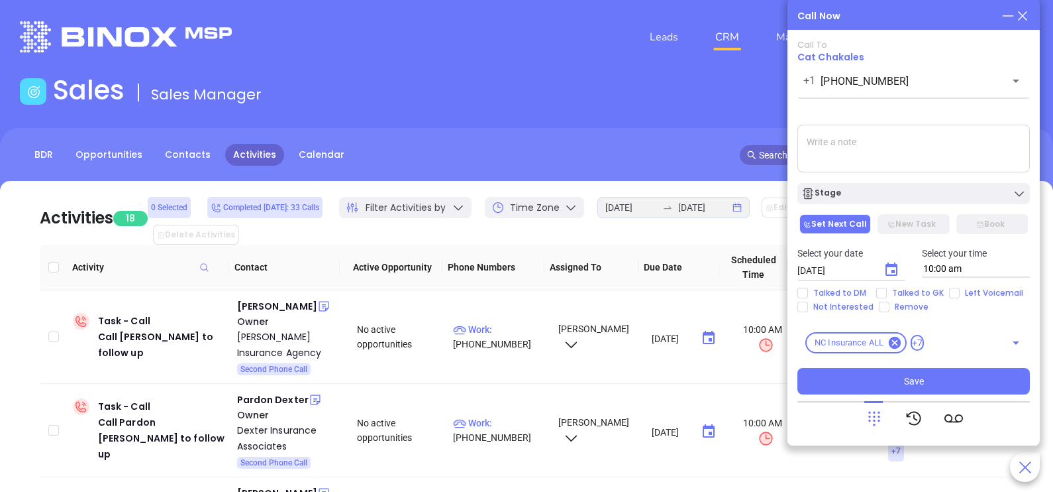
click at [926, 149] on textarea at bounding box center [914, 149] width 233 height 48
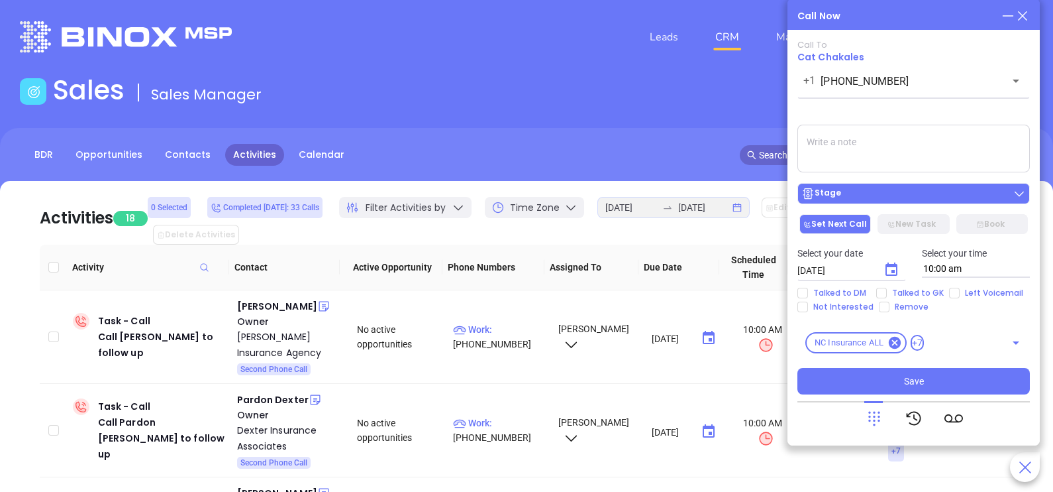
click at [910, 199] on div "Stage" at bounding box center [914, 193] width 225 height 13
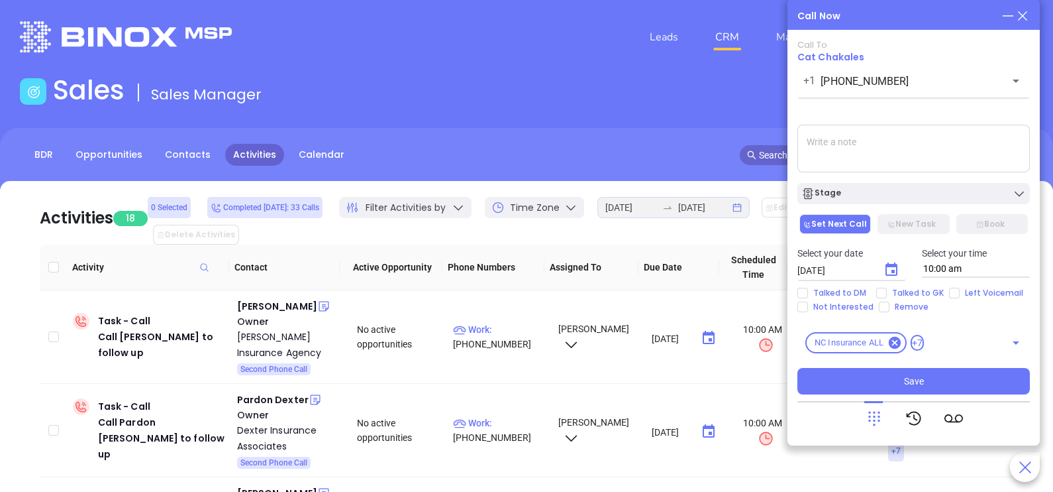
click at [921, 160] on textarea at bounding box center [914, 149] width 233 height 48
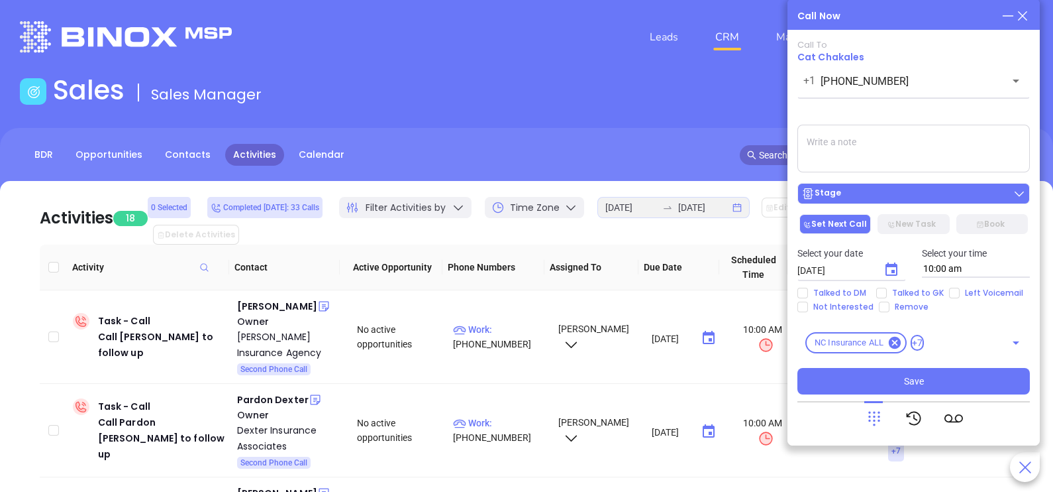
click at [864, 199] on div "Stage" at bounding box center [914, 193] width 225 height 13
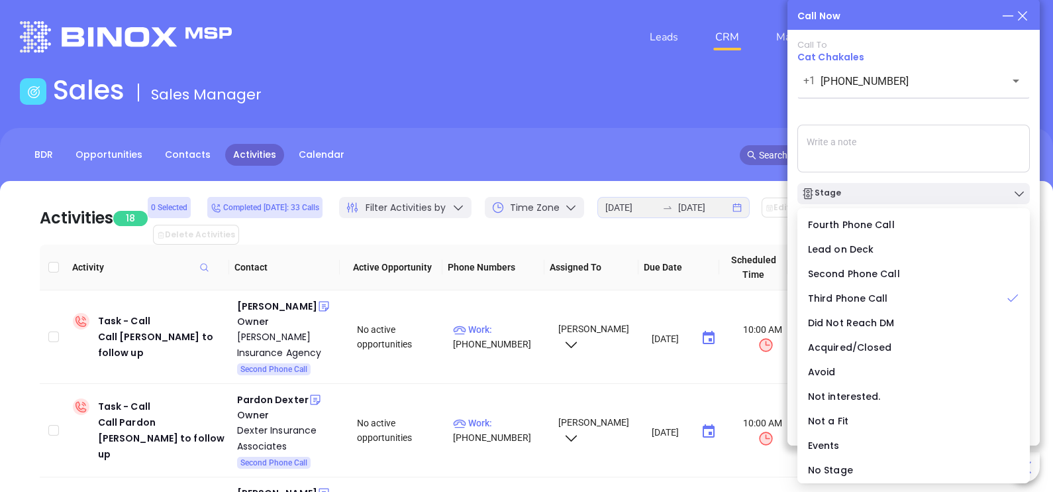
click at [909, 156] on textarea at bounding box center [914, 149] width 233 height 48
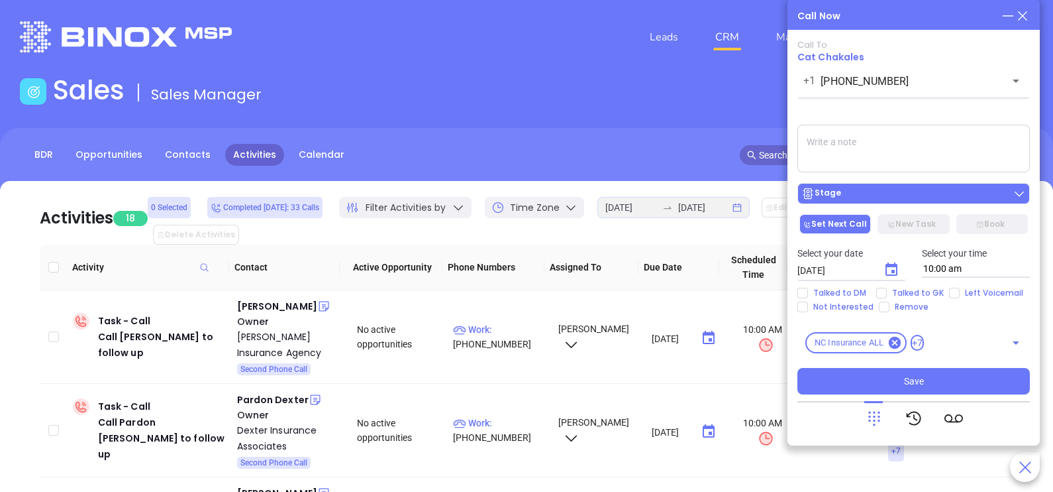
click at [946, 192] on div "Stage" at bounding box center [914, 193] width 225 height 13
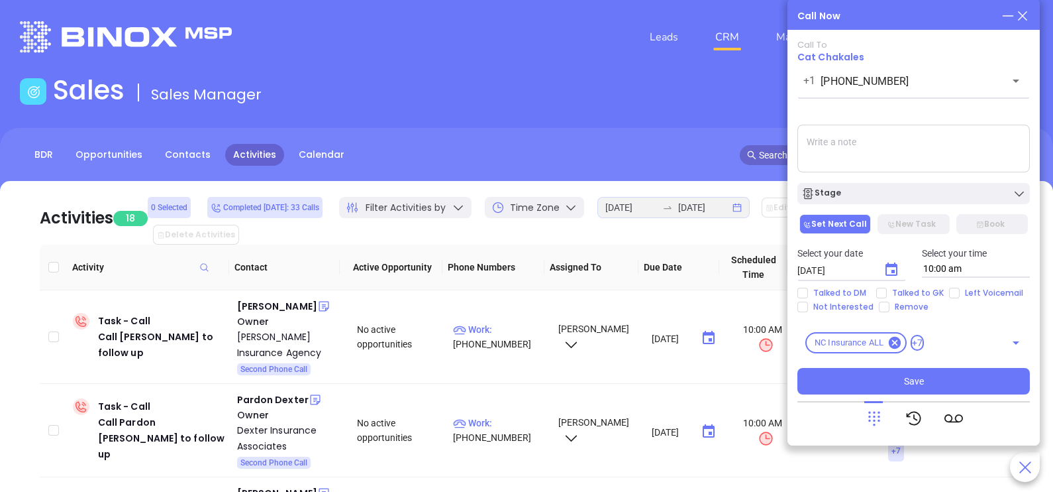
click at [899, 158] on textarea at bounding box center [914, 149] width 233 height 48
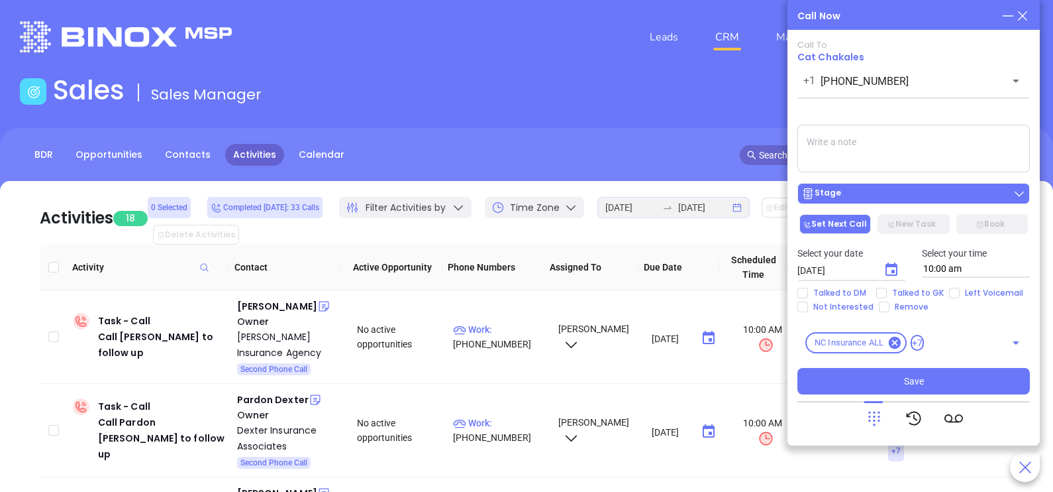
click at [919, 188] on div "Stage" at bounding box center [914, 193] width 225 height 13
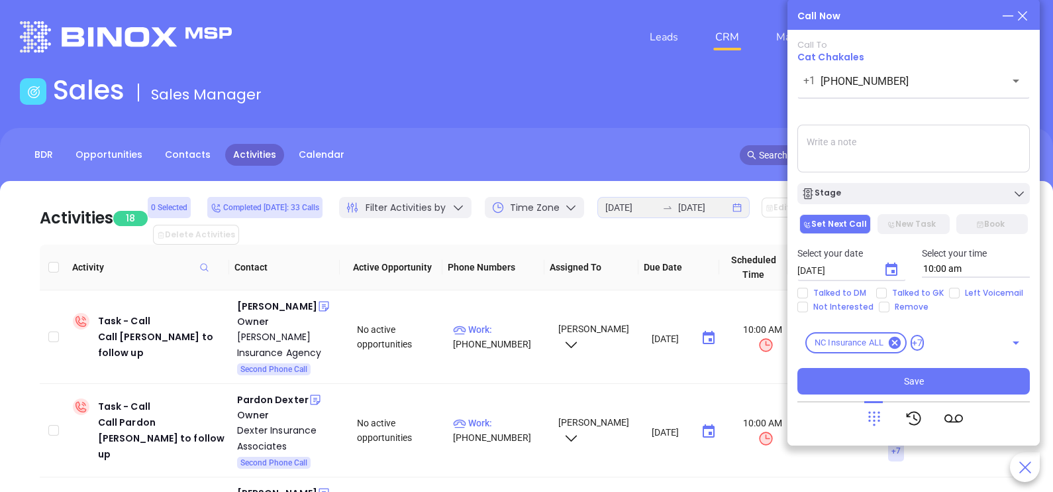
click at [943, 159] on textarea at bounding box center [914, 149] width 233 height 48
click at [890, 274] on icon "Choose date, selected date is Sep 24, 2025" at bounding box center [892, 270] width 16 height 16
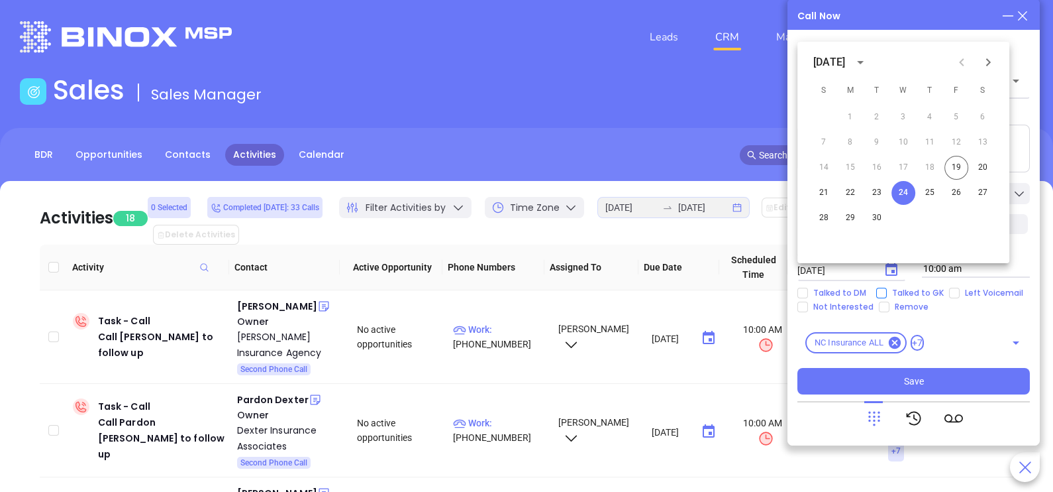
click at [921, 289] on span "Talked to GK" at bounding box center [918, 293] width 62 height 11
click at [887, 289] on input "Talked to GK" at bounding box center [881, 293] width 11 height 11
checkbox input "true"
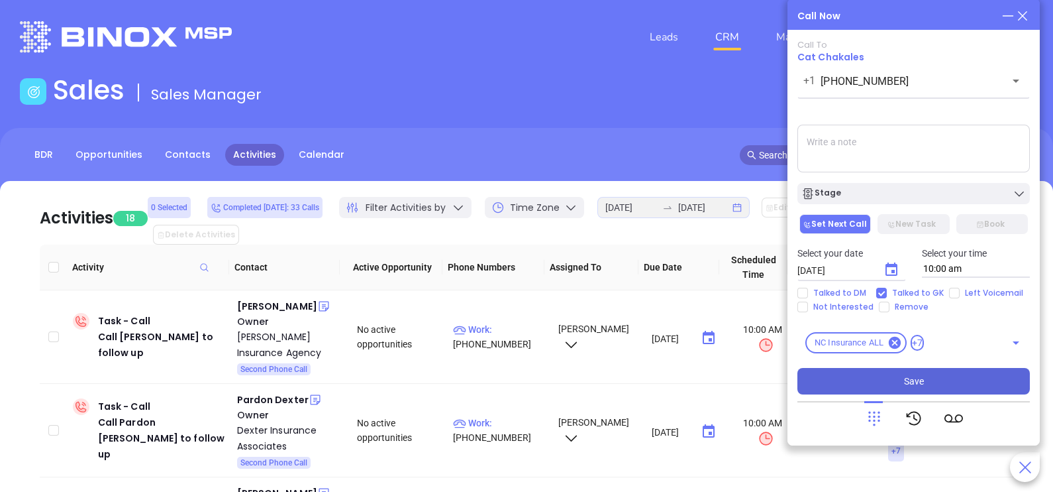
click at [931, 380] on button "Save" at bounding box center [914, 381] width 233 height 26
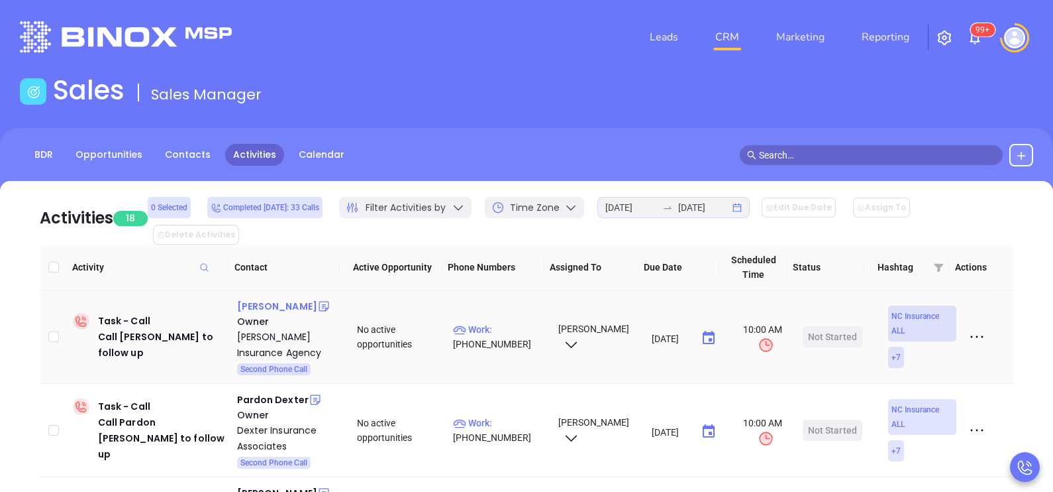
click at [266, 298] on div "Curt Abee" at bounding box center [277, 306] width 80 height 16
click at [497, 322] on p "Work : (828) 294-2555" at bounding box center [499, 336] width 93 height 29
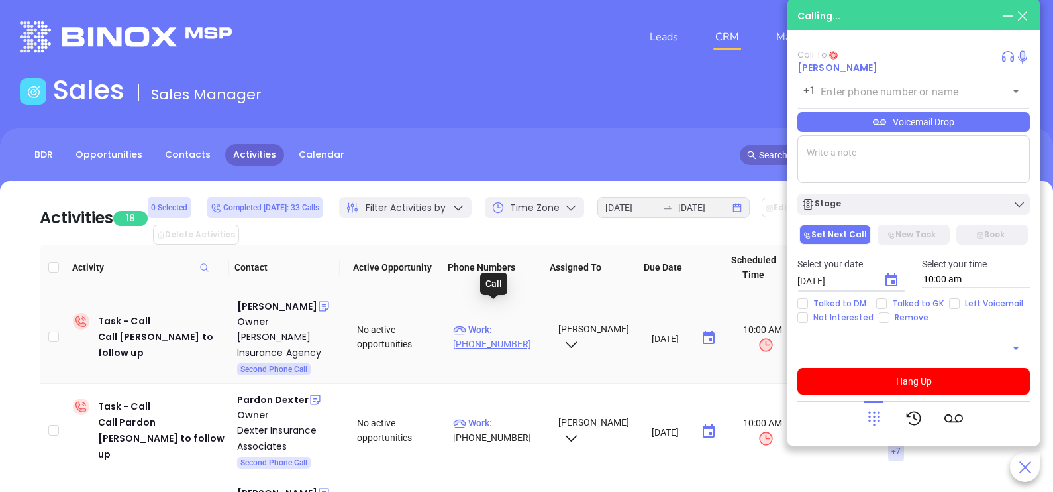
type input "[PHONE_NUMBER]"
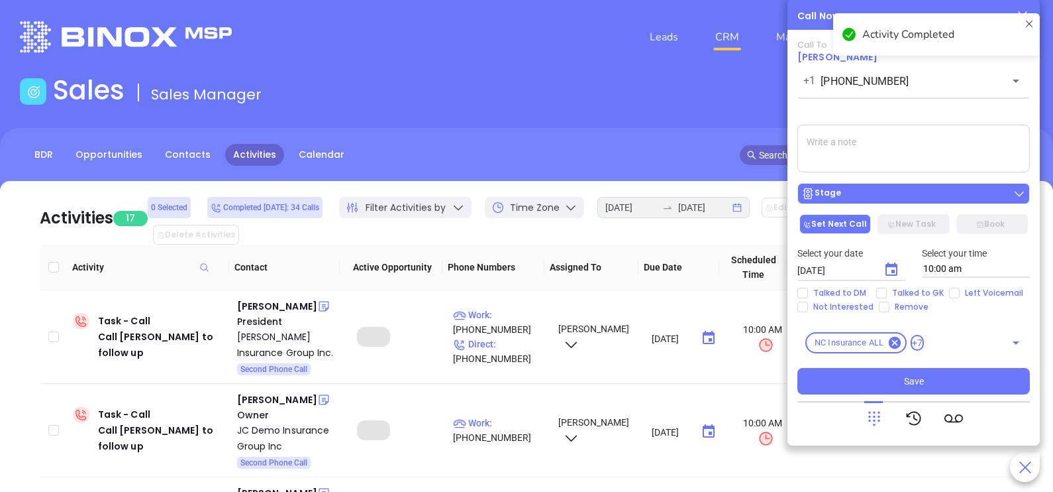
click at [947, 197] on div "Stage" at bounding box center [914, 193] width 225 height 13
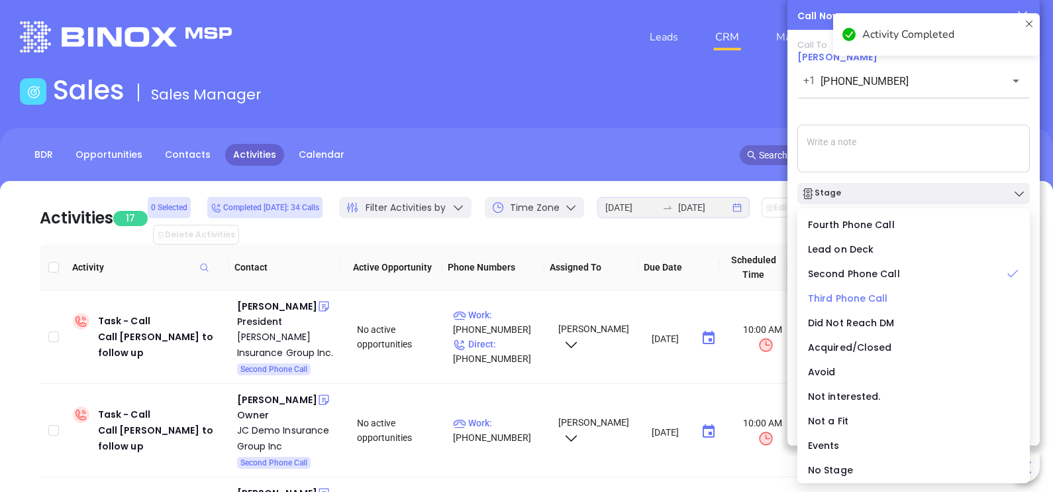
click at [858, 297] on span "Third Phone Call" at bounding box center [848, 297] width 80 height 13
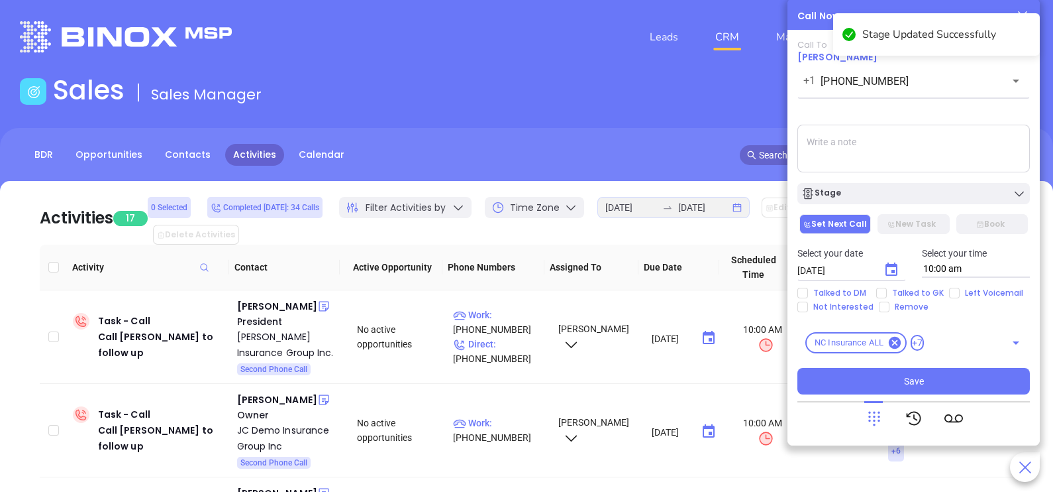
click at [901, 286] on div "Select your date 09/20/2025 ​ Select your time 10:00 am" at bounding box center [914, 262] width 248 height 52
click at [900, 298] on span "Talked to GK" at bounding box center [918, 293] width 62 height 11
click at [887, 298] on input "Talked to GK" at bounding box center [881, 293] width 11 height 11
checkbox input "true"
click at [888, 271] on icon "Choose date, selected date is Sep 20, 2025" at bounding box center [892, 270] width 16 height 16
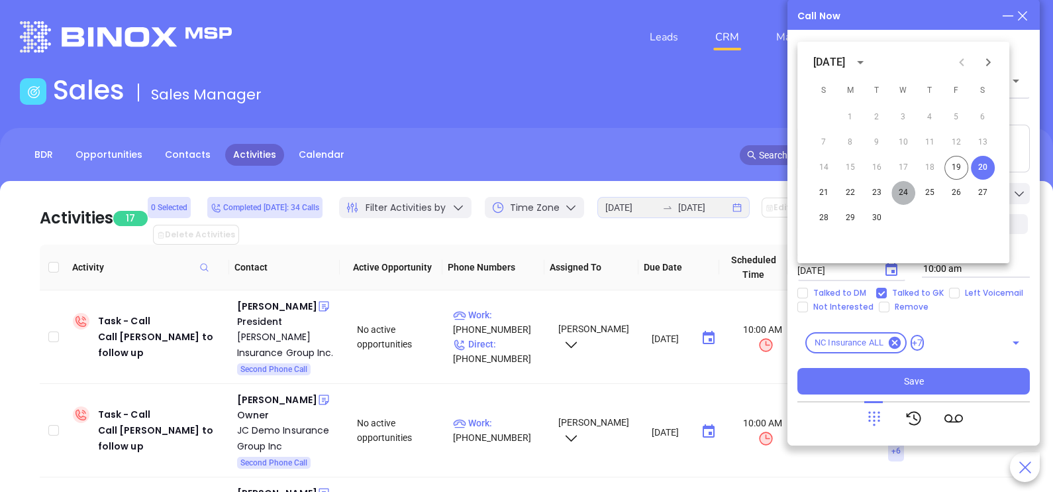
click at [904, 192] on button "24" at bounding box center [904, 193] width 24 height 24
type input "[DATE]"
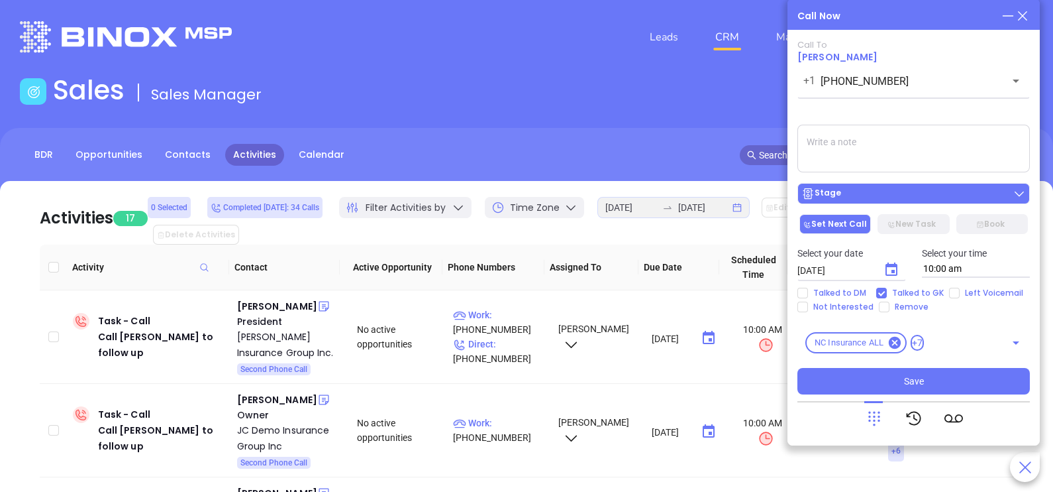
click at [911, 194] on div "Stage" at bounding box center [914, 193] width 225 height 13
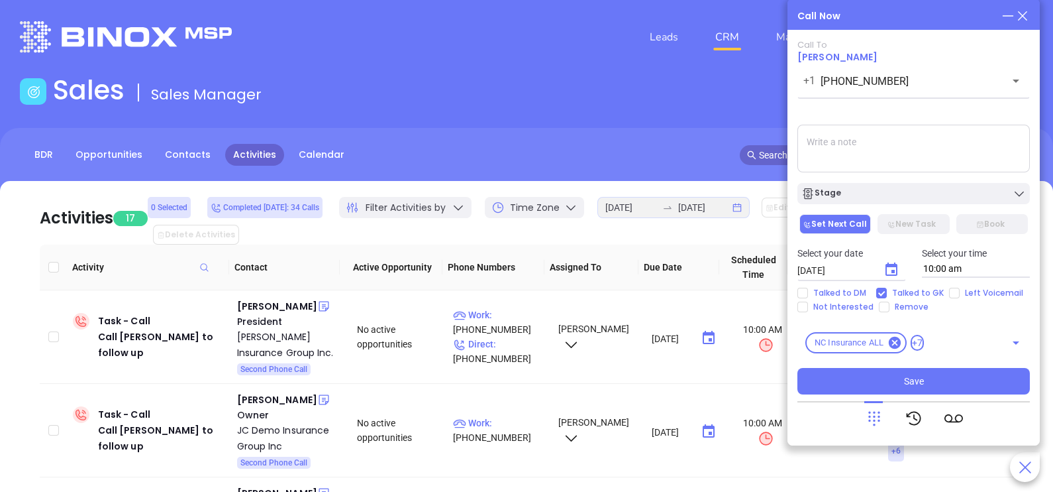
click at [945, 155] on textarea at bounding box center [914, 149] width 233 height 48
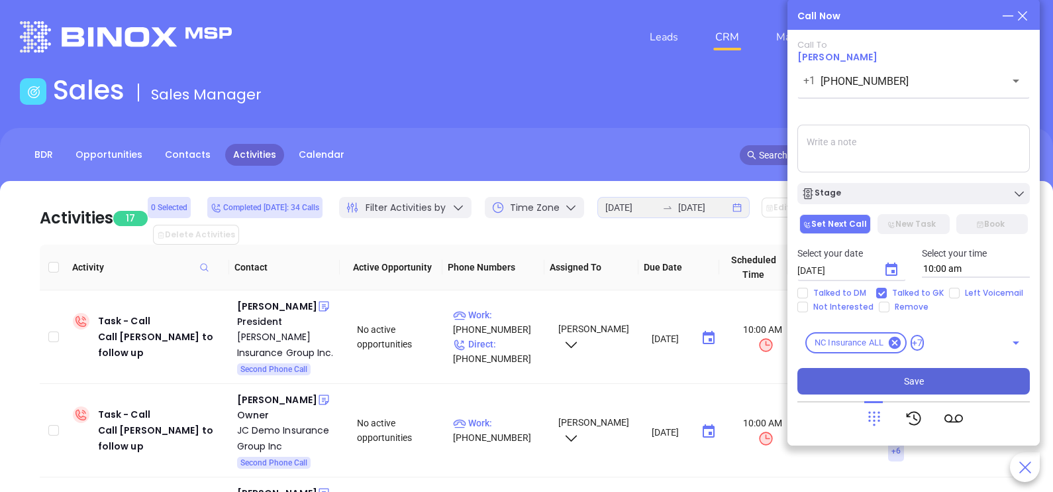
click at [951, 376] on button "Save" at bounding box center [914, 381] width 233 height 26
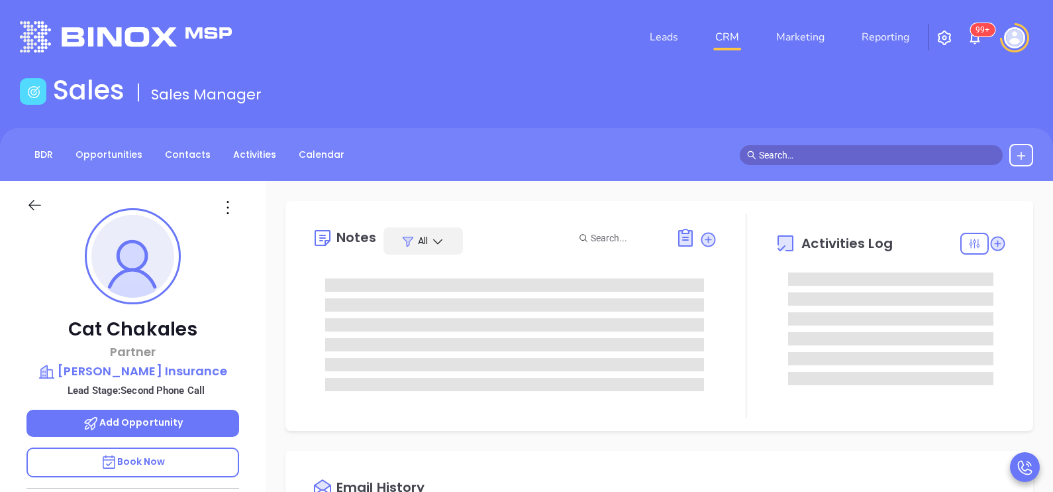
type input "[DATE]"
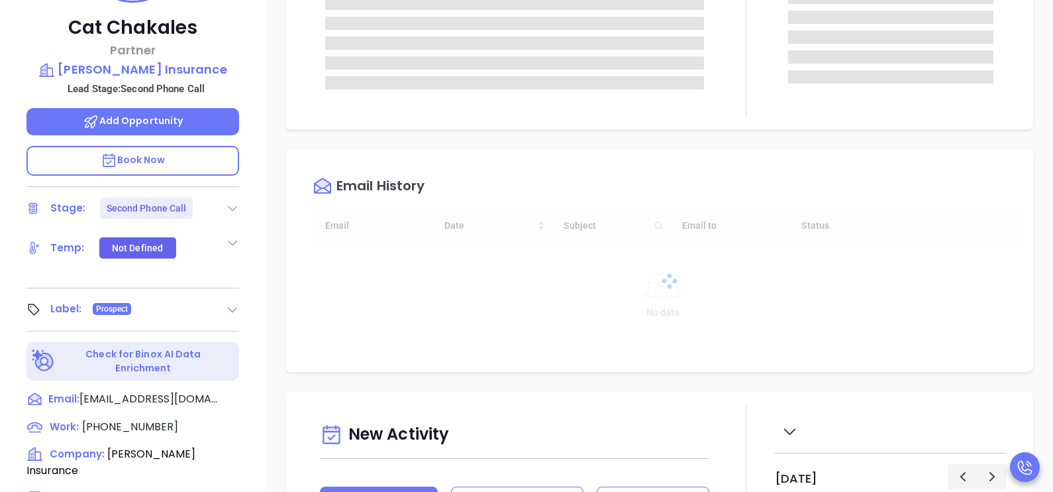
type input "[PERSON_NAME]"
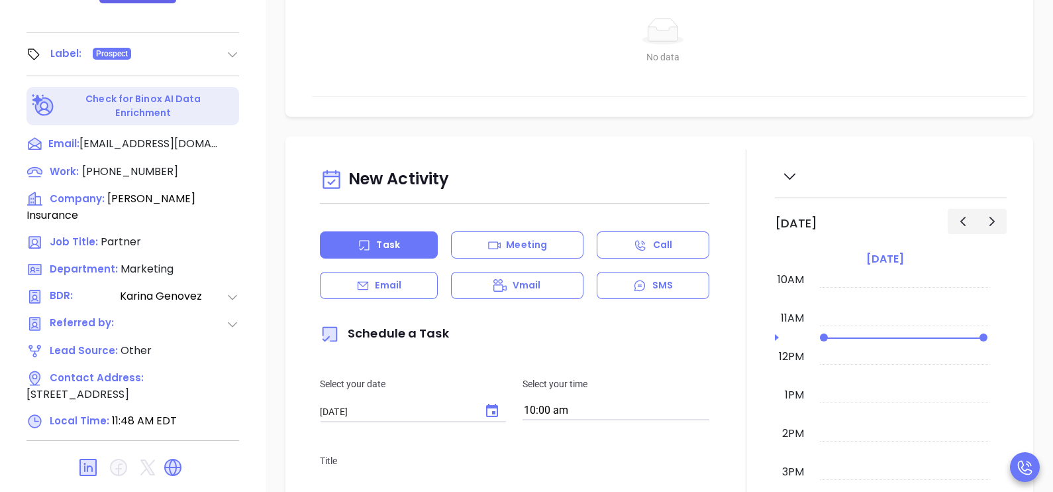
scroll to position [596, 0]
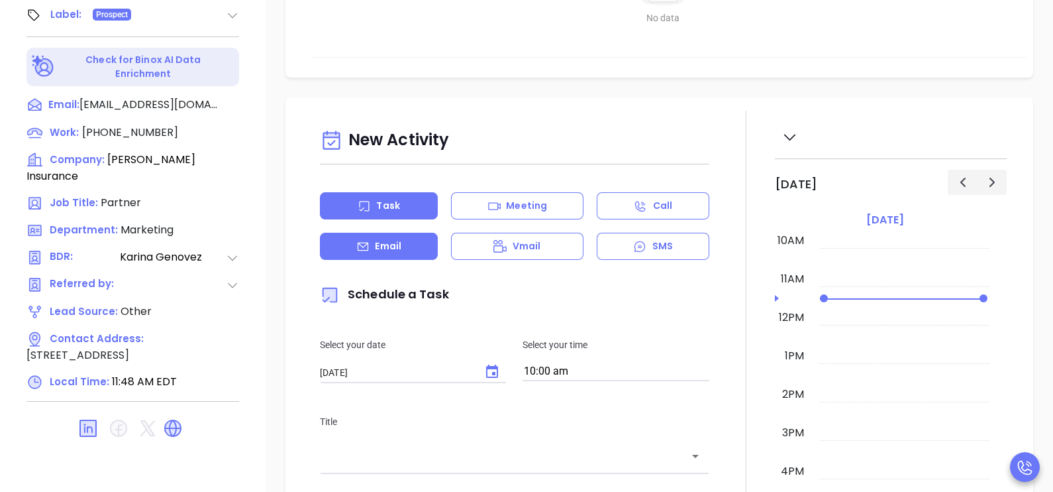
click at [403, 254] on div "Email" at bounding box center [379, 246] width 118 height 27
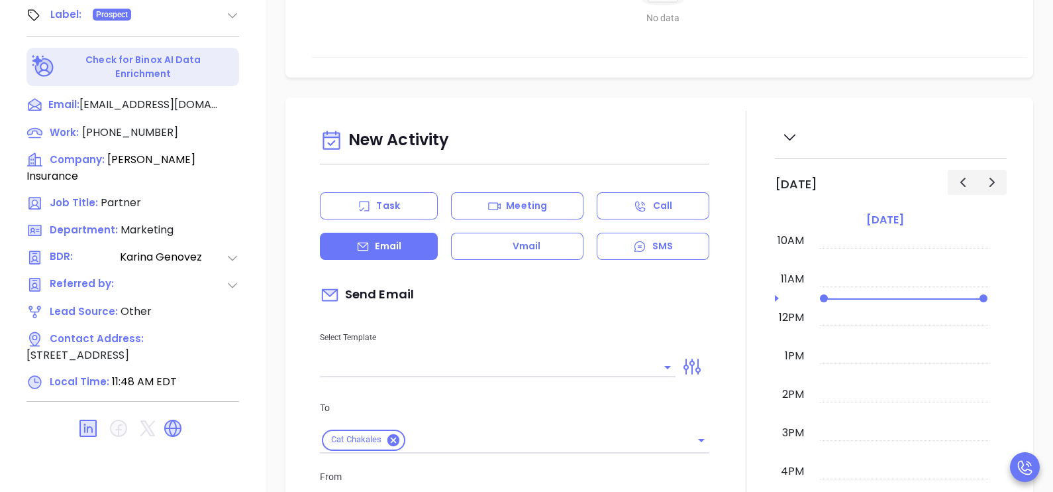
type input "[PERSON_NAME]"
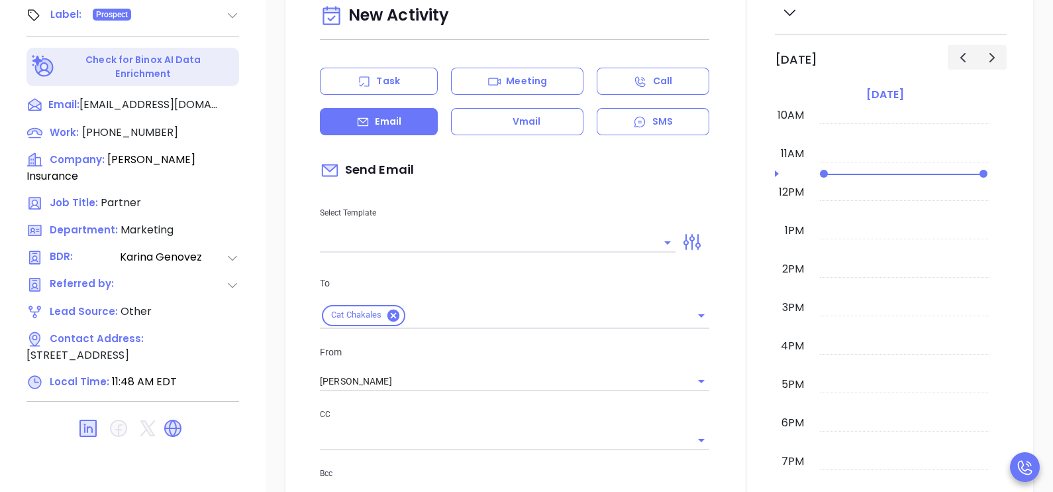
scroll to position [331, 0]
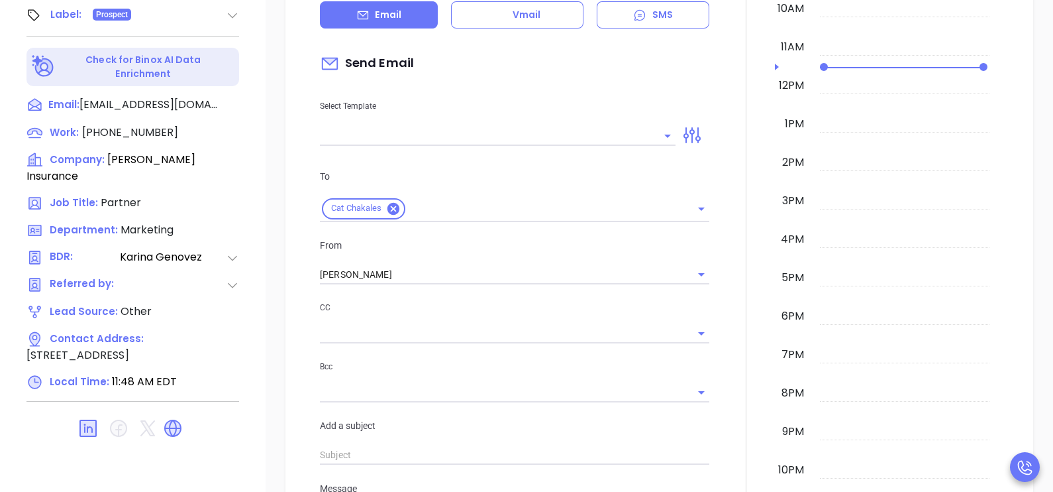
click at [544, 137] on input "text" at bounding box center [488, 135] width 336 height 19
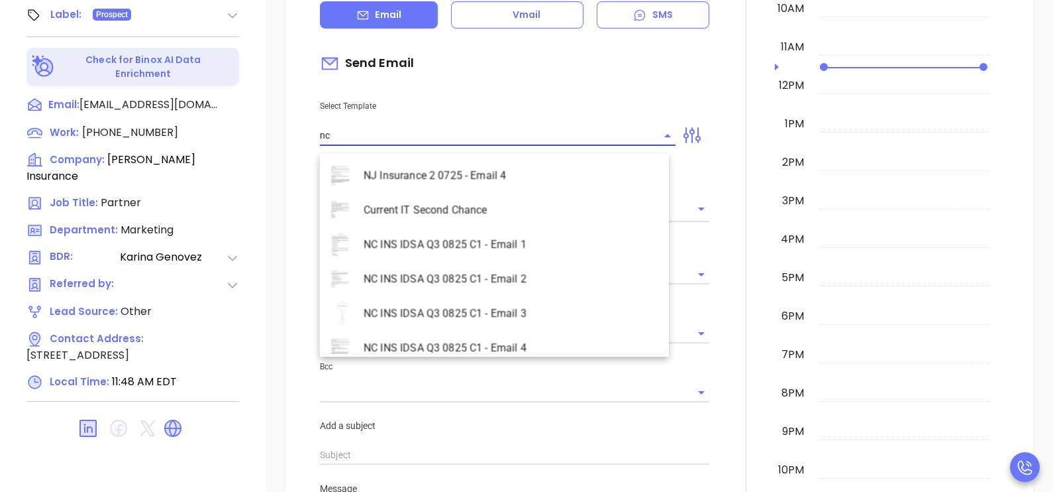
scroll to position [592, 0]
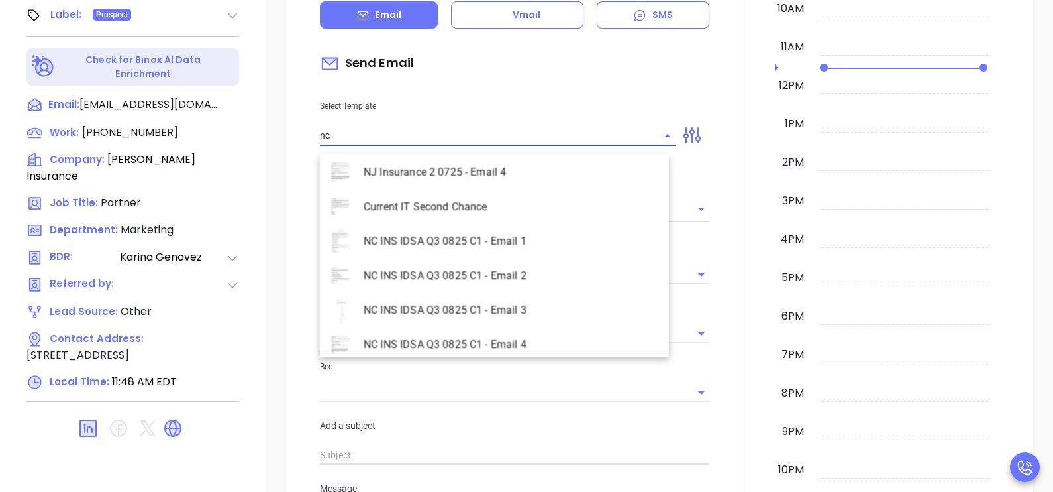
click at [552, 276] on li "NC INS IDSA Q3 0825 C1 - Email 2" at bounding box center [494, 275] width 349 height 34
type input "NC INS IDSA Q3 0825 C1 - Email 2"
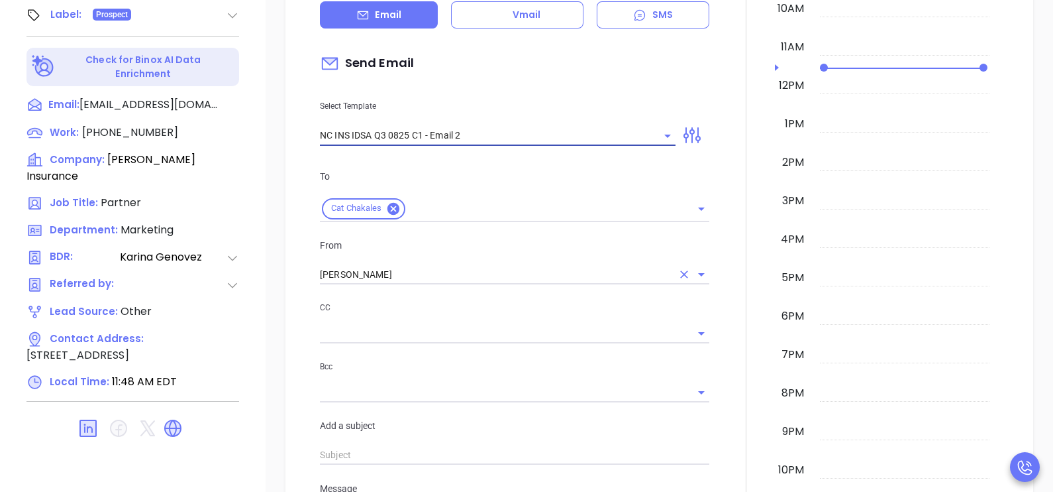
type input "Can your IT partner prove you're covered?"
type input "NC INS IDSA Q3 0825 C1 - Email 2"
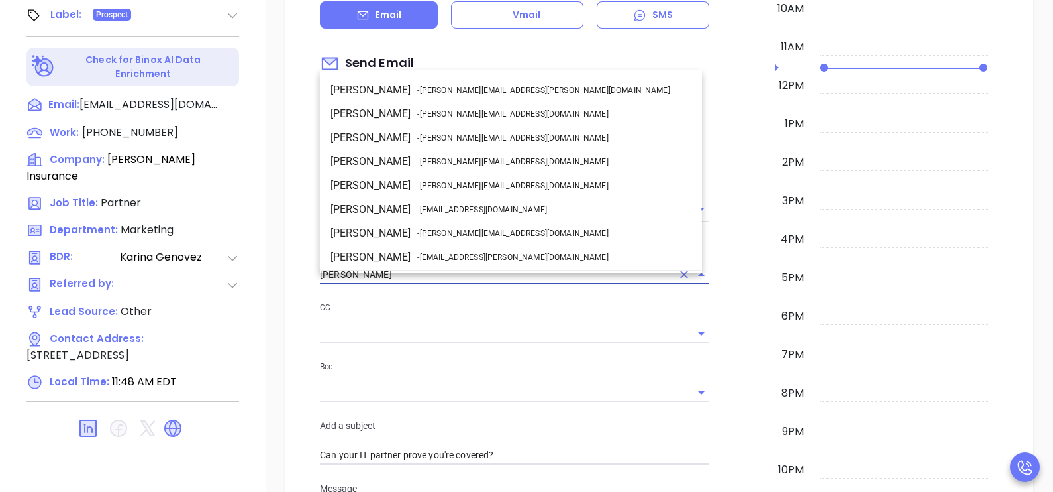
scroll to position [70, 0]
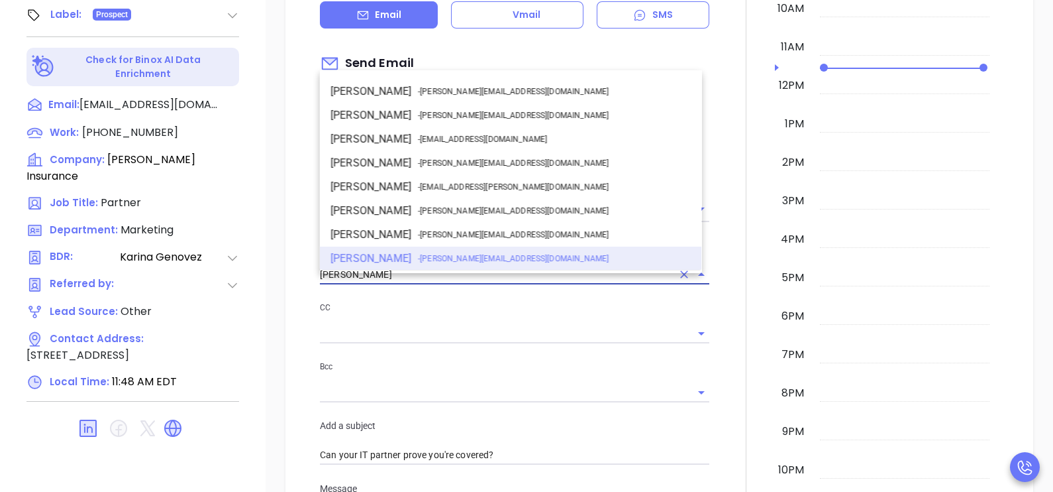
click at [463, 280] on input "[PERSON_NAME]" at bounding box center [496, 274] width 352 height 19
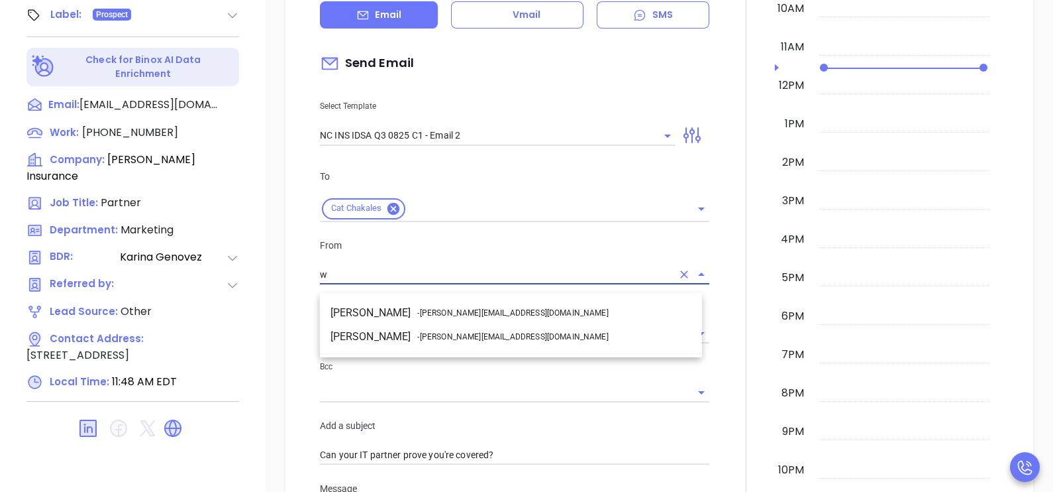
scroll to position [0, 0]
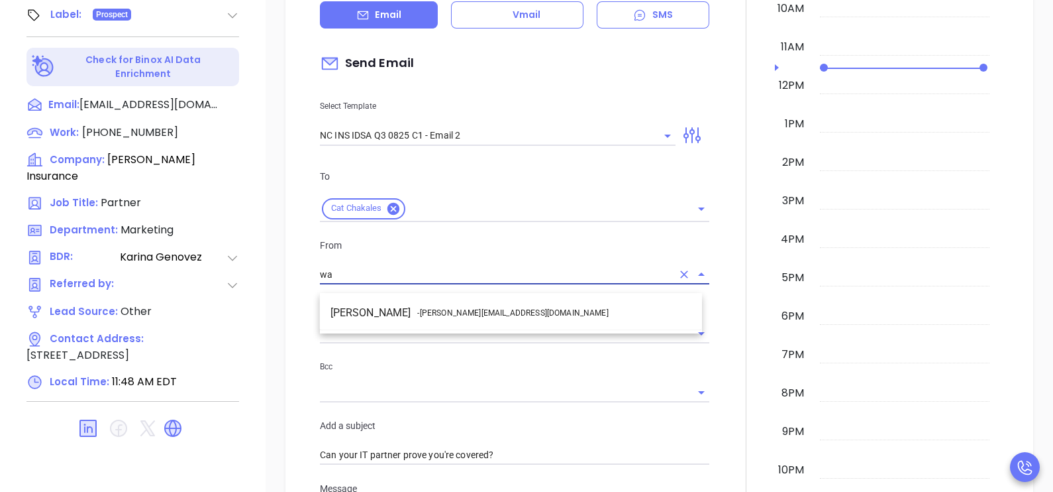
click at [470, 307] on span "- [PERSON_NAME][EMAIL_ADDRESS][DOMAIN_NAME]" at bounding box center [512, 313] width 191 height 12
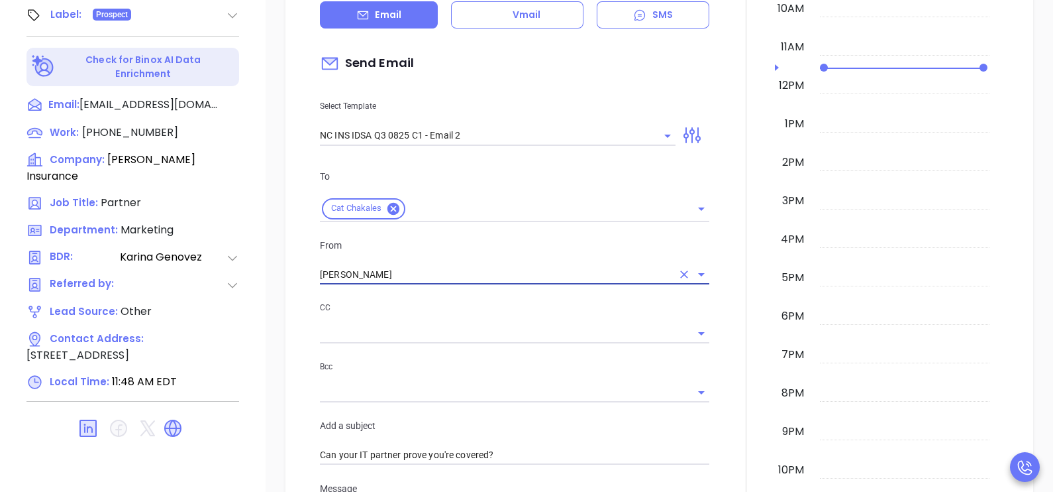
type input "[PERSON_NAME]"
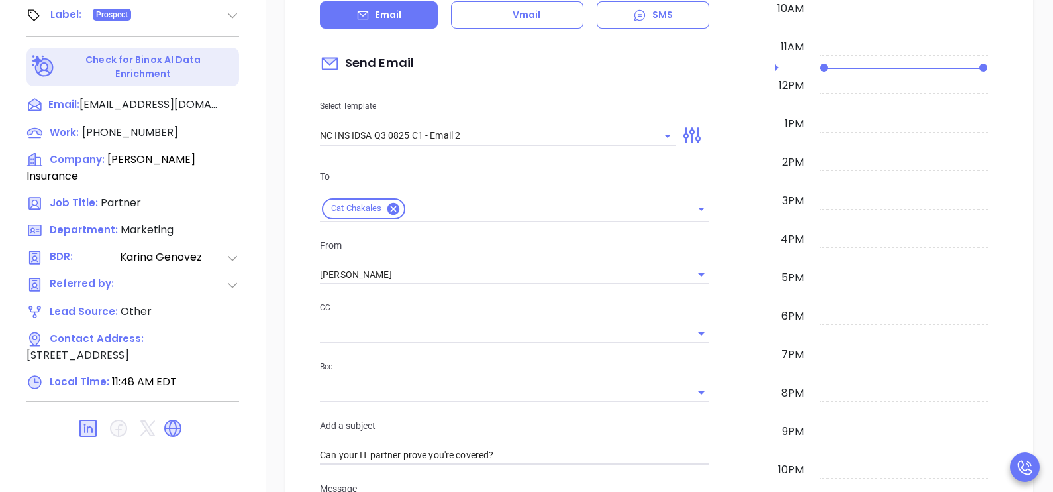
click at [722, 295] on div at bounding box center [746, 445] width 58 height 1132
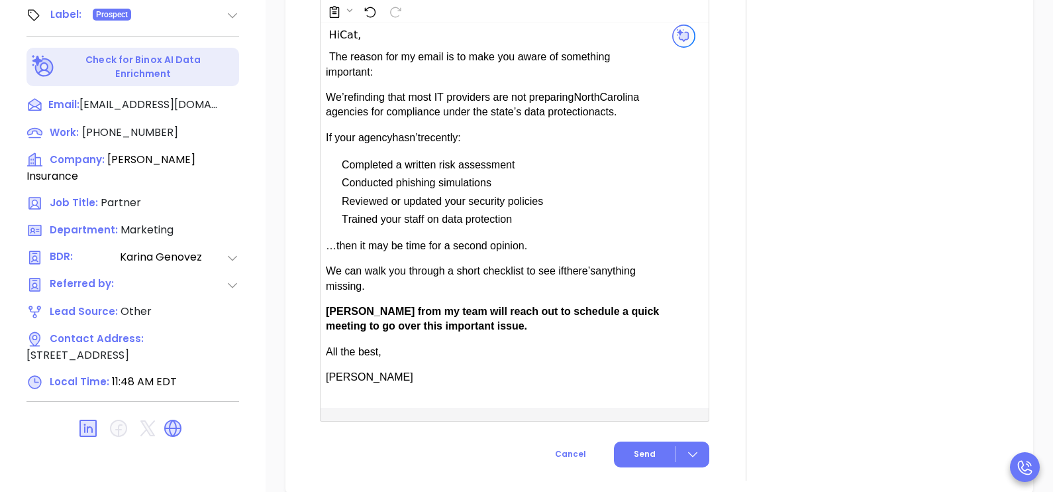
scroll to position [894, 0]
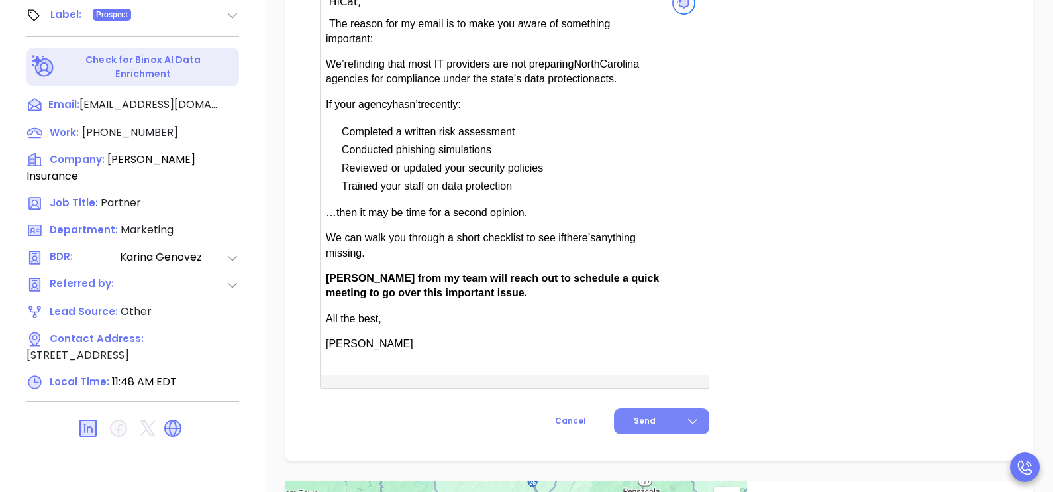
click at [639, 424] on span "Send" at bounding box center [645, 421] width 22 height 12
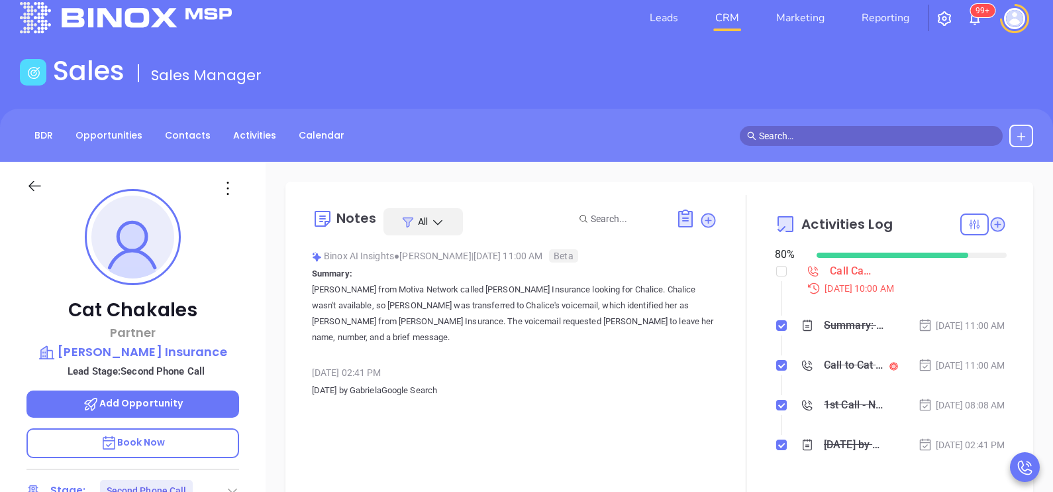
scroll to position [0, 0]
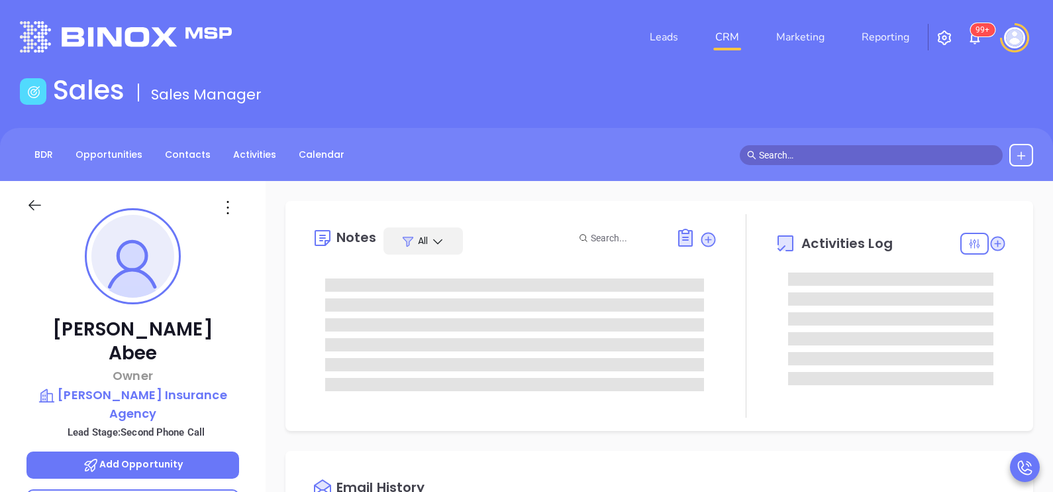
type input "[PERSON_NAME]"
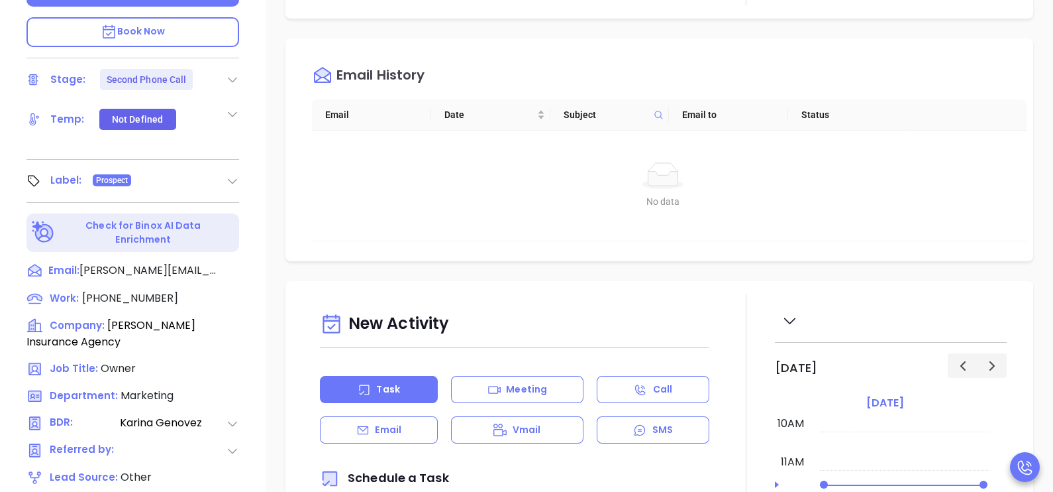
scroll to position [616, 0]
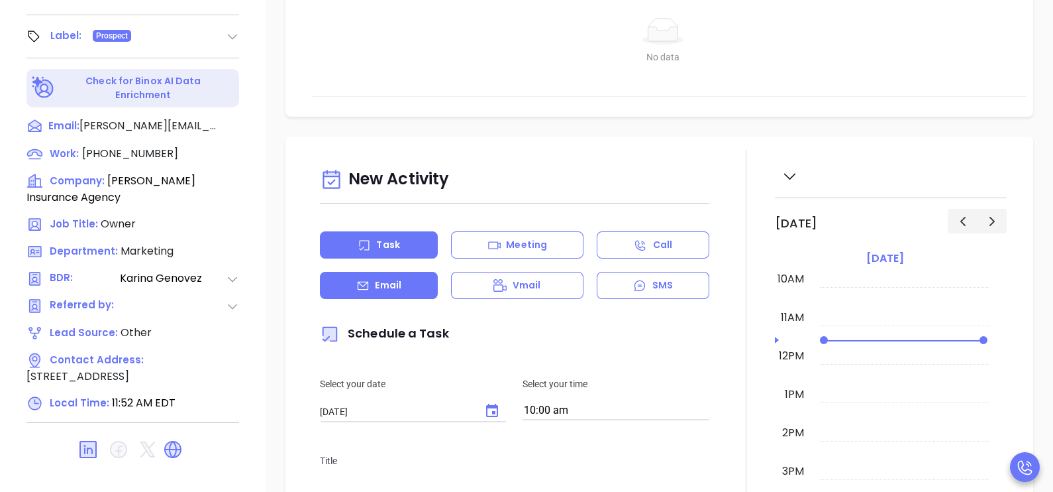
click at [415, 297] on div "Email" at bounding box center [379, 285] width 118 height 27
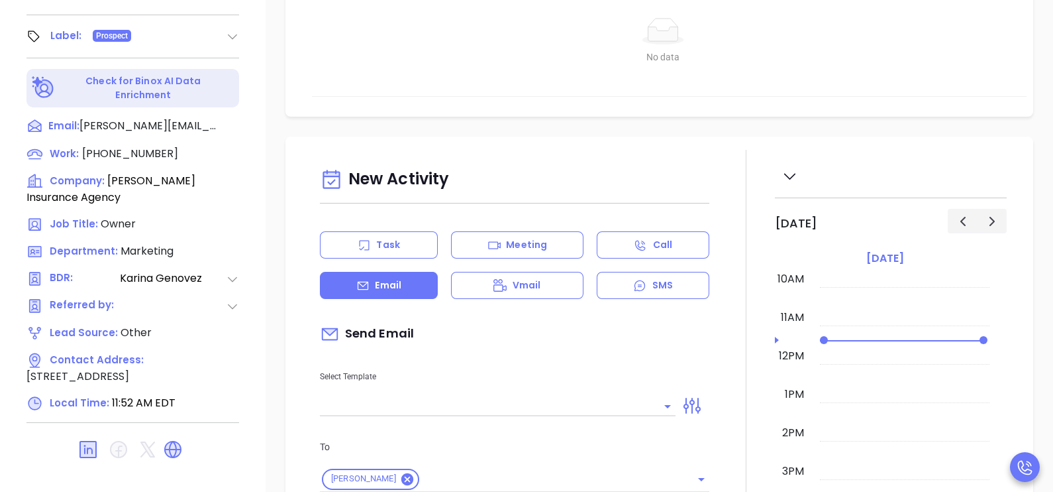
type input "[PERSON_NAME]"
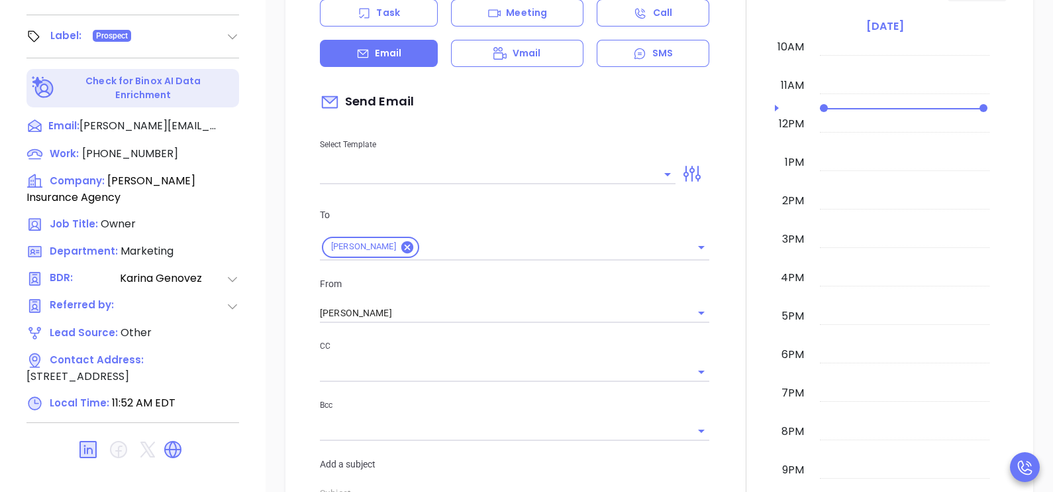
scroll to position [297, 0]
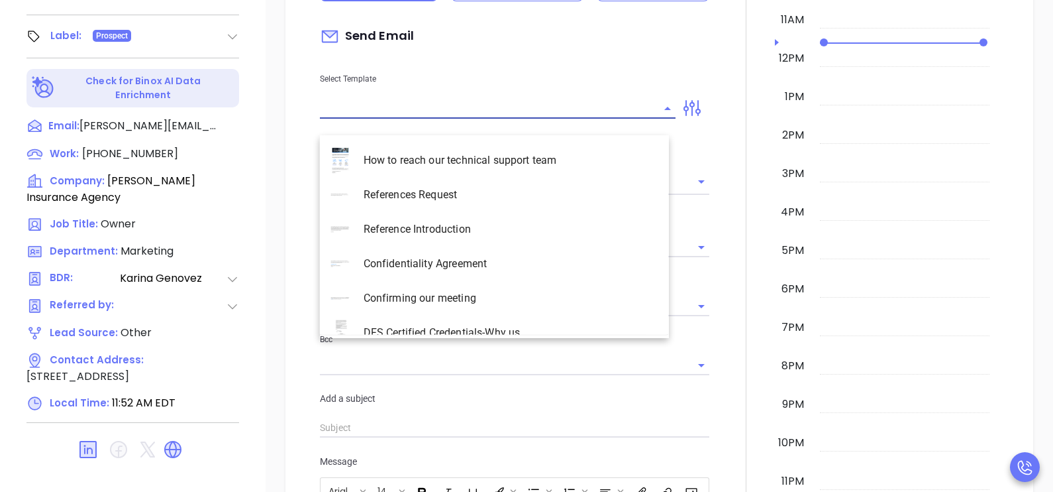
click at [570, 118] on input "text" at bounding box center [488, 108] width 336 height 19
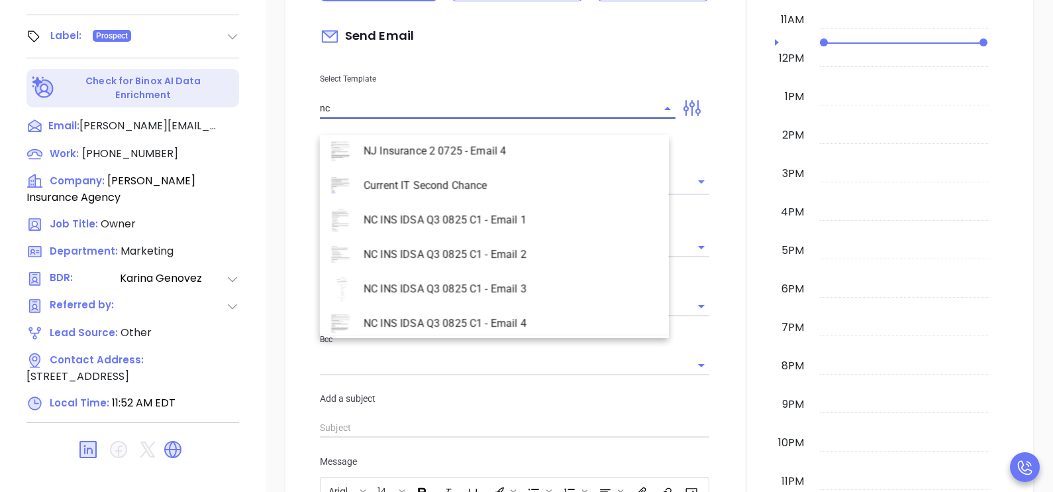
scroll to position [600, 0]
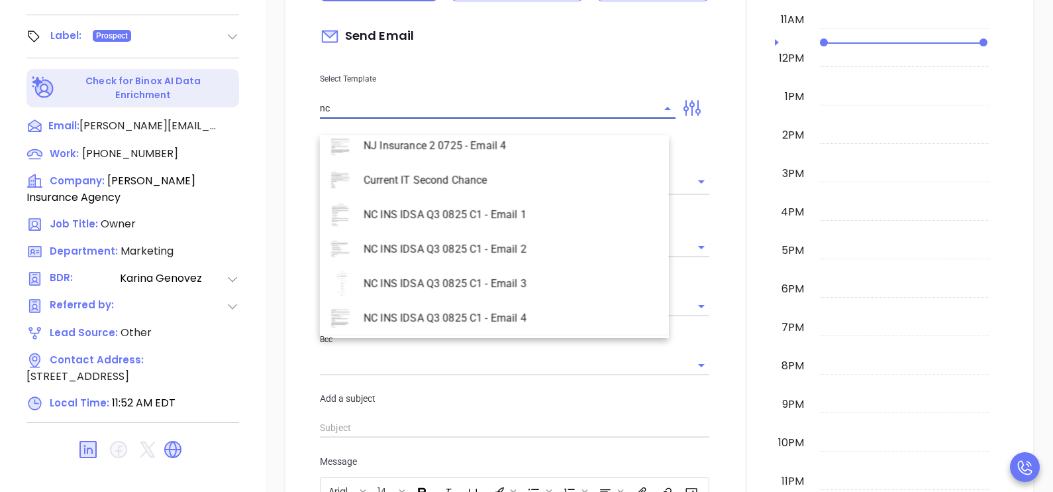
click at [538, 248] on li "NC INS IDSA Q3 0825 C1 - Email 2" at bounding box center [494, 249] width 349 height 34
type input "NC INS IDSA Q3 0825 C1 - Email 2"
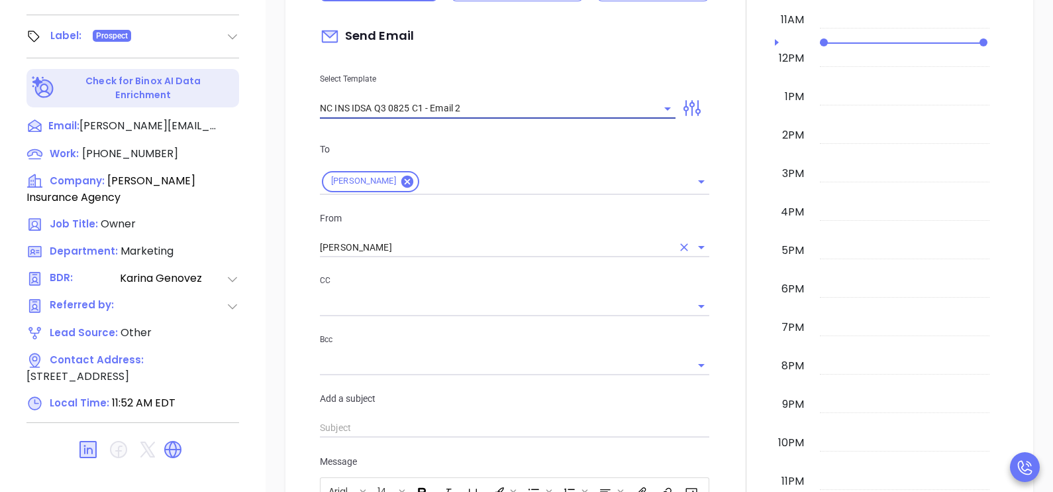
type input "Can your IT partner prove you're covered?"
type input "NC INS IDSA Q3 0825 C1 - Email 2"
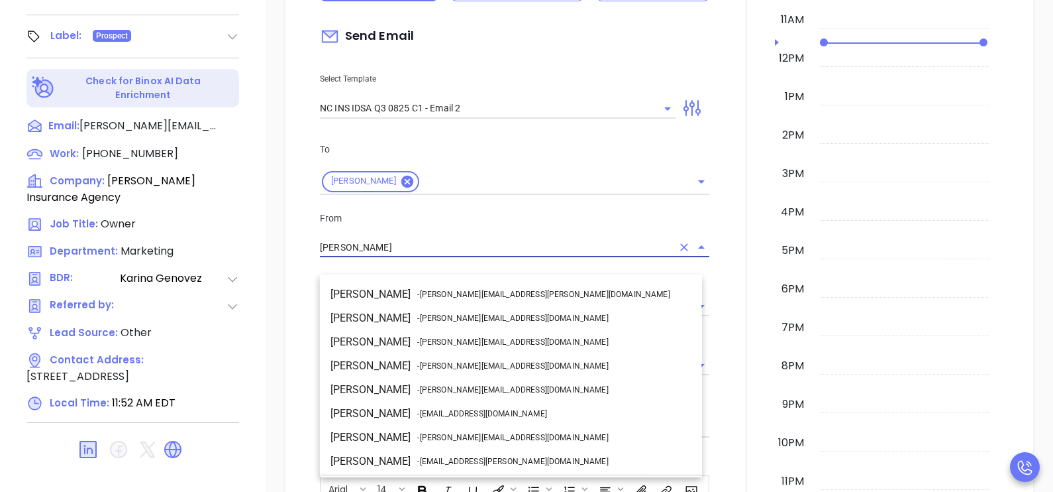
scroll to position [70, 0]
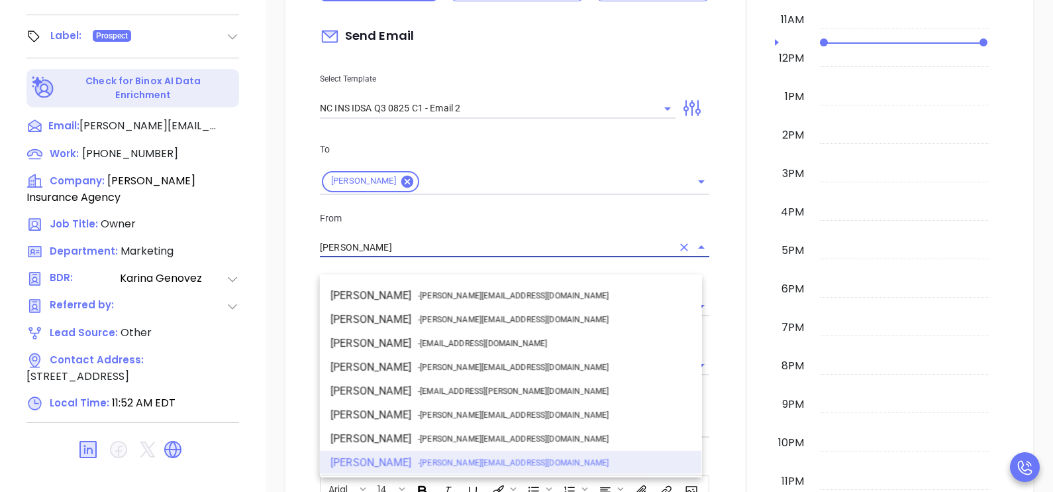
click at [474, 257] on input "[PERSON_NAME]" at bounding box center [496, 247] width 352 height 19
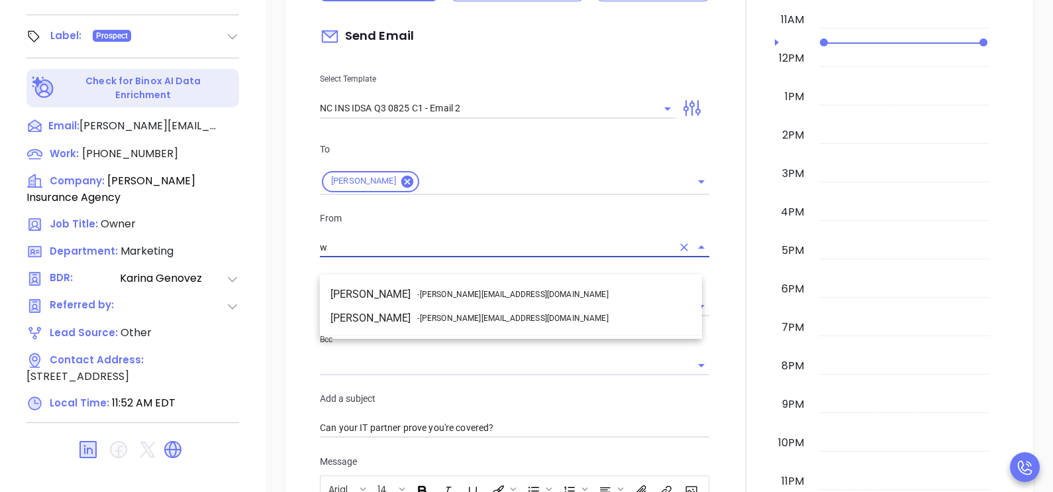
scroll to position [0, 0]
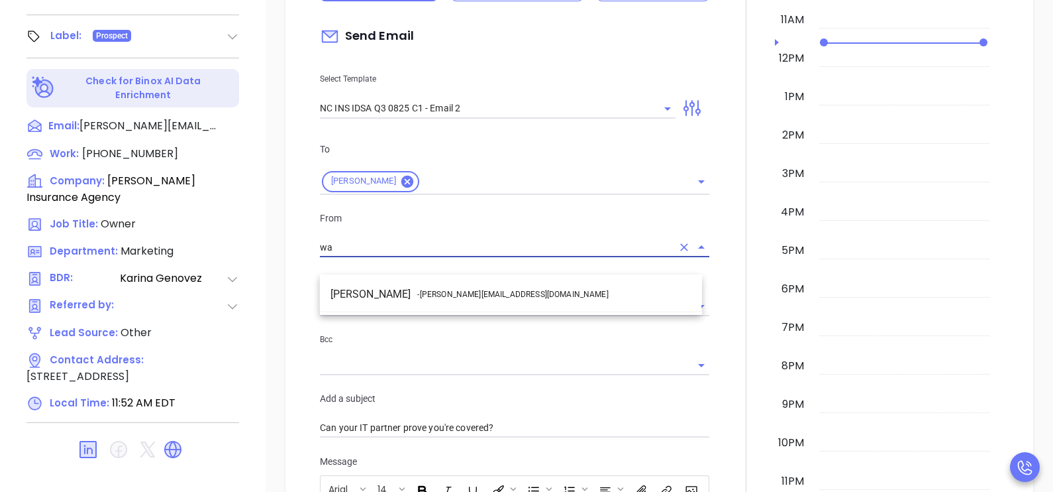
click at [494, 289] on li "Walter Contreras - [EMAIL_ADDRESS][DOMAIN_NAME]" at bounding box center [511, 294] width 382 height 24
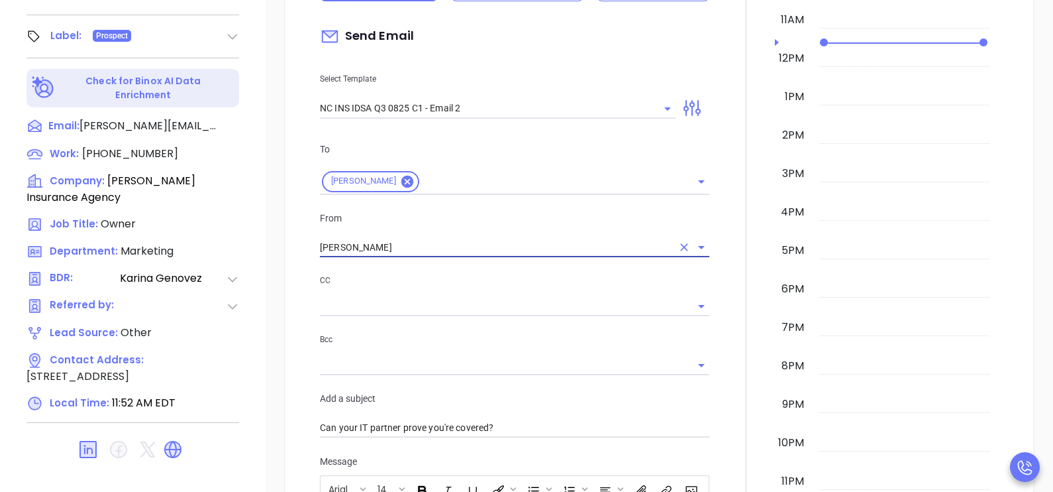
type input "[PERSON_NAME]"
click at [722, 309] on div at bounding box center [746, 418] width 58 height 1132
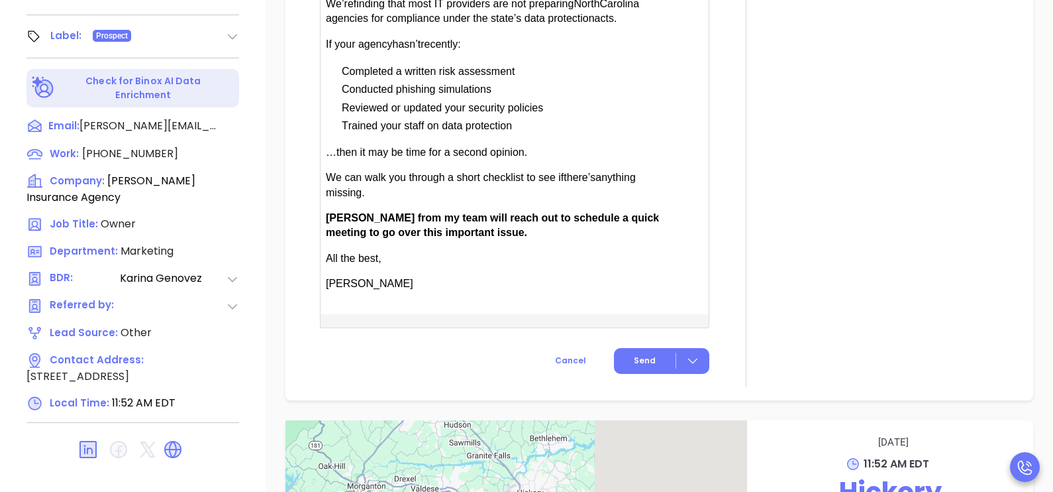
scroll to position [927, 0]
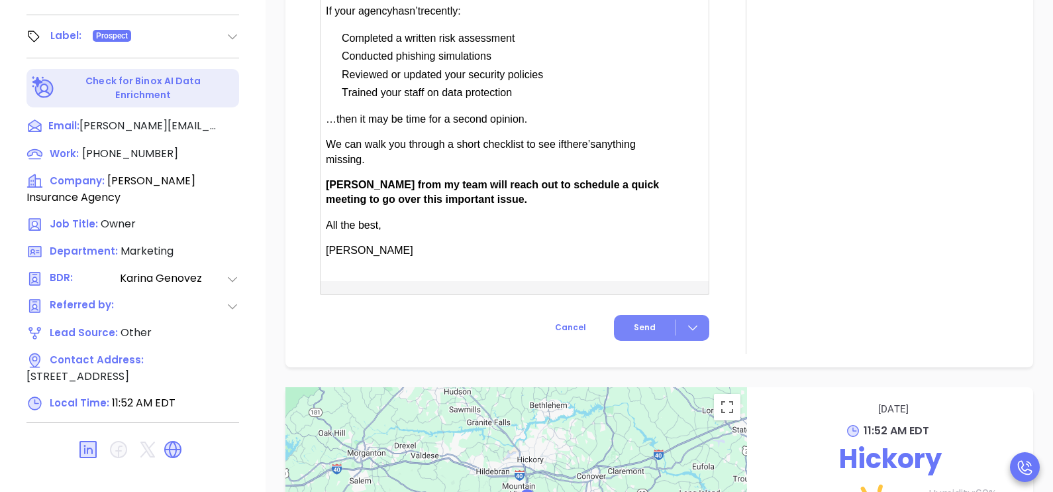
click at [643, 333] on span "Send" at bounding box center [645, 327] width 22 height 12
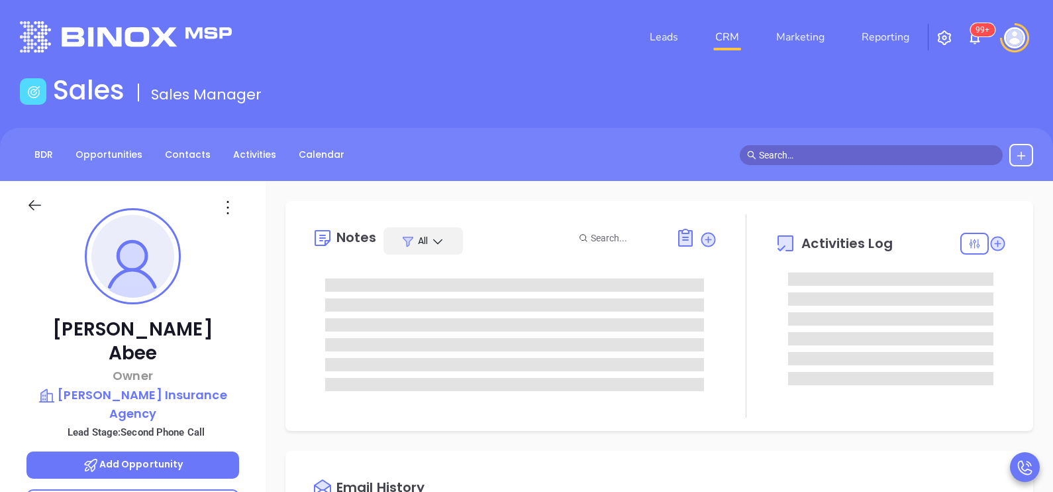
type input "[PERSON_NAME]"
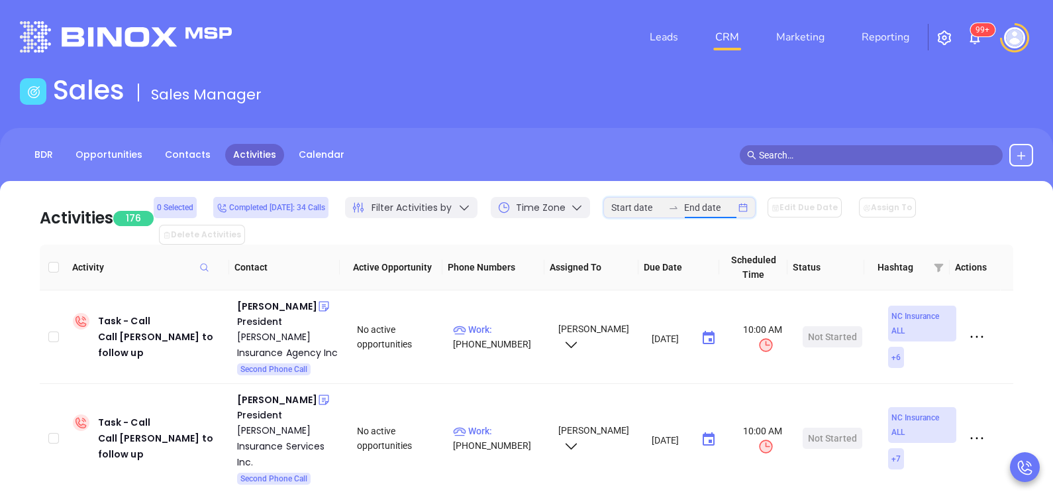
click at [717, 207] on input at bounding box center [710, 207] width 52 height 15
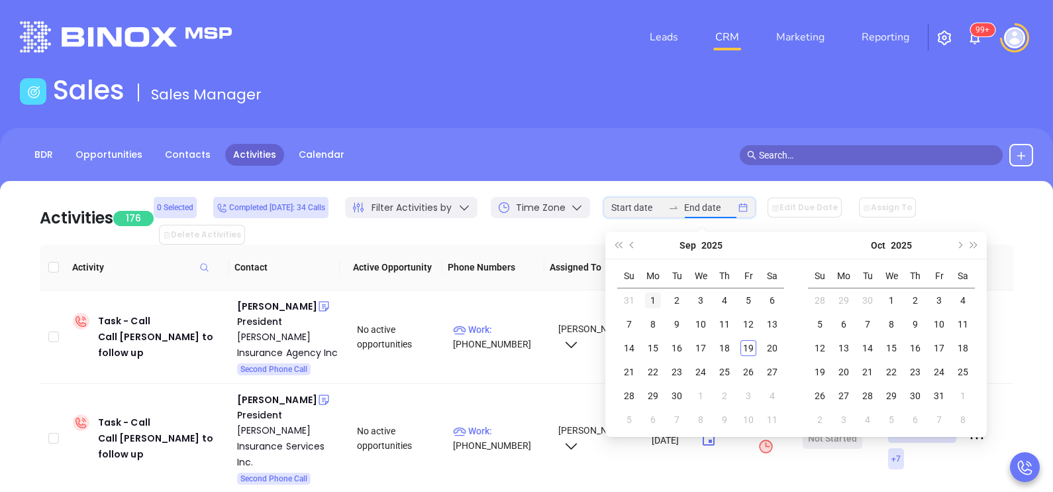
type input "2025-09-01"
click at [646, 301] on div "1" at bounding box center [653, 300] width 16 height 16
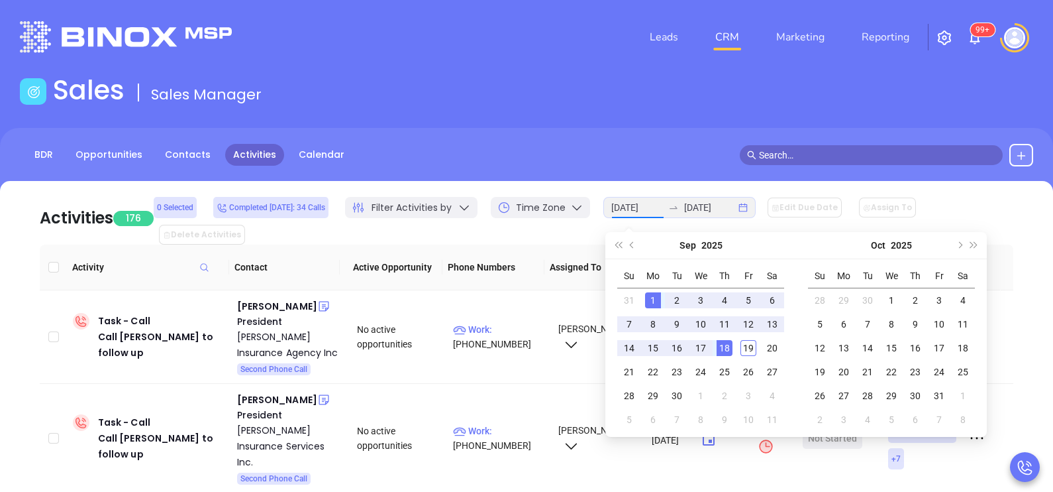
click at [732, 353] on div "18" at bounding box center [725, 348] width 16 height 16
type input "2025-09-01"
type input "2025-09-18"
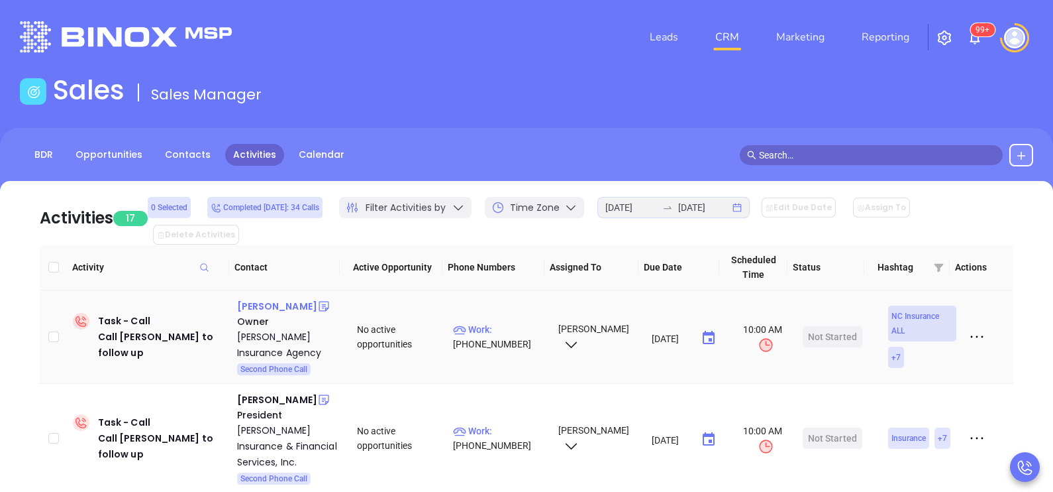
click at [276, 298] on div "Carter Glass" at bounding box center [277, 306] width 80 height 16
click at [498, 322] on p "Work : (919) 781-1973" at bounding box center [499, 336] width 93 height 29
type input "(919) 781-1973"
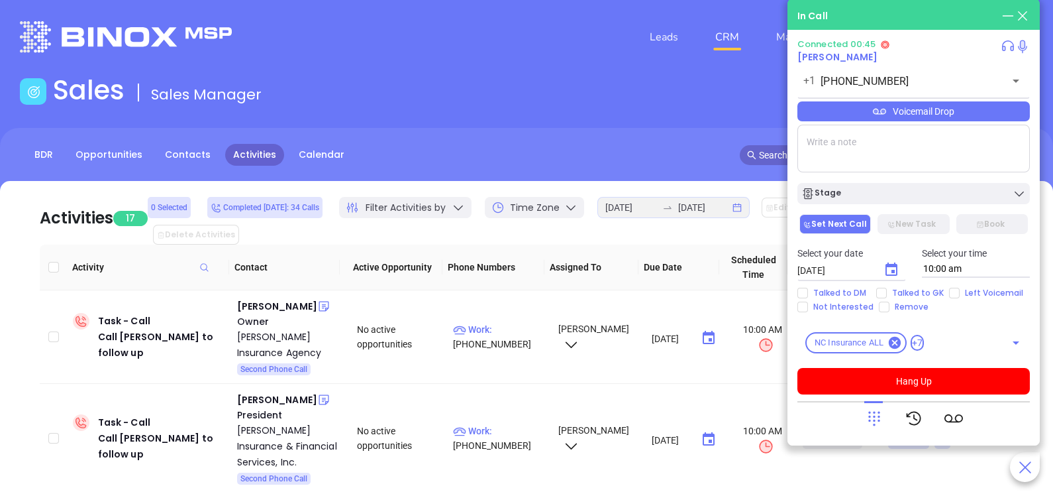
click at [961, 119] on div "Voicemail Drop" at bounding box center [914, 111] width 233 height 20
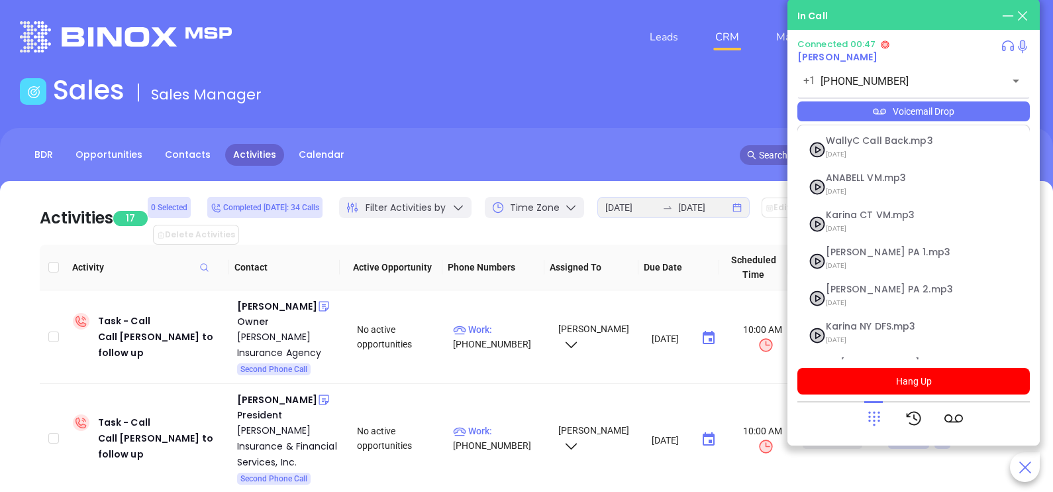
scroll to position [107, 0]
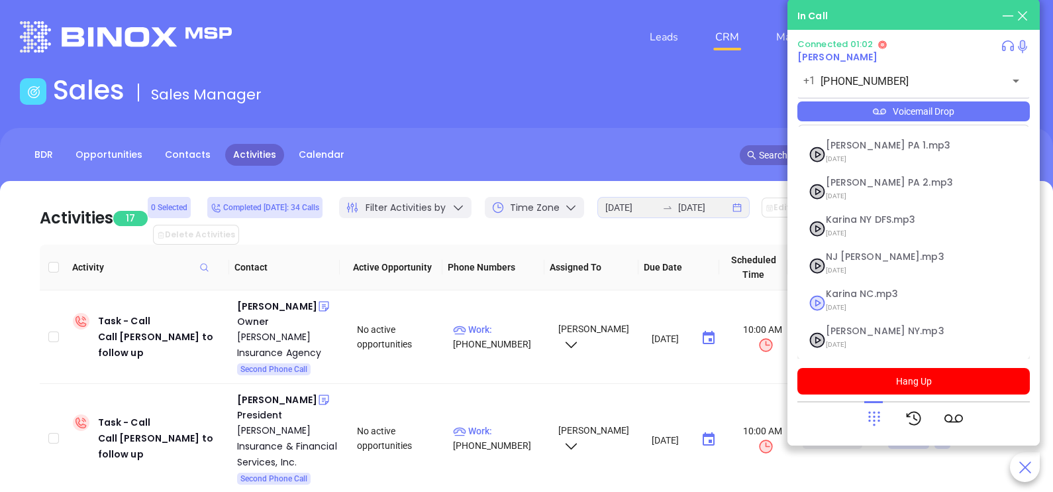
click at [867, 299] on span "09/10/2025" at bounding box center [897, 307] width 143 height 17
checkbox input "true"
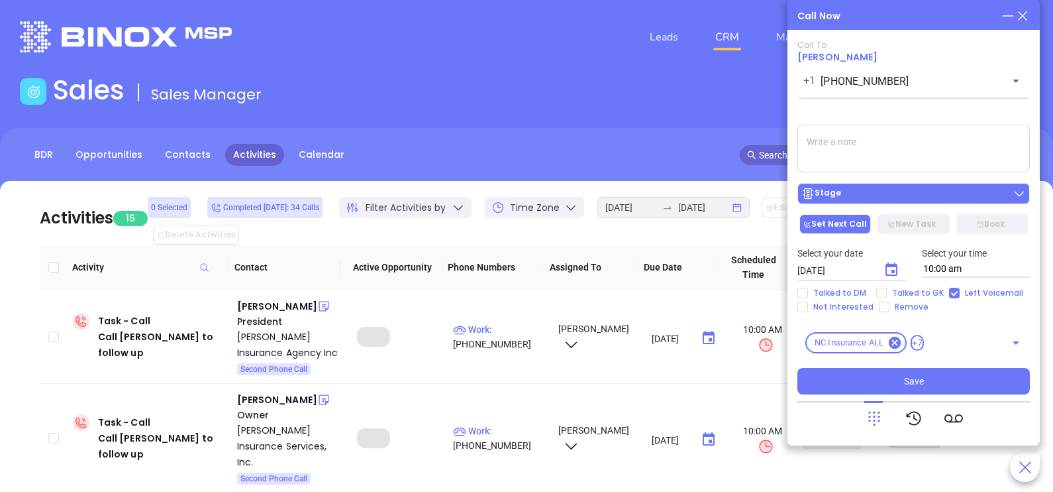
click at [914, 188] on div "Stage" at bounding box center [914, 193] width 225 height 13
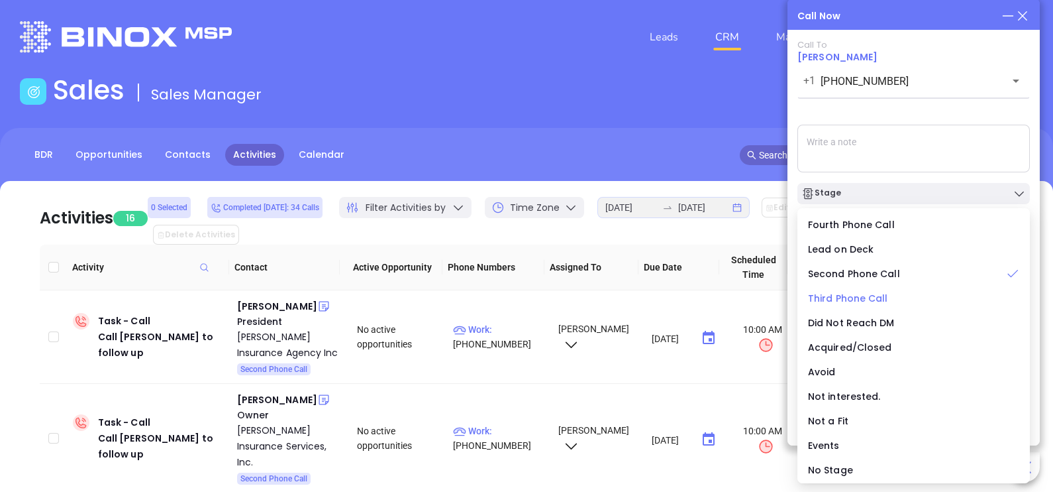
click at [844, 297] on span "Third Phone Call" at bounding box center [848, 297] width 80 height 13
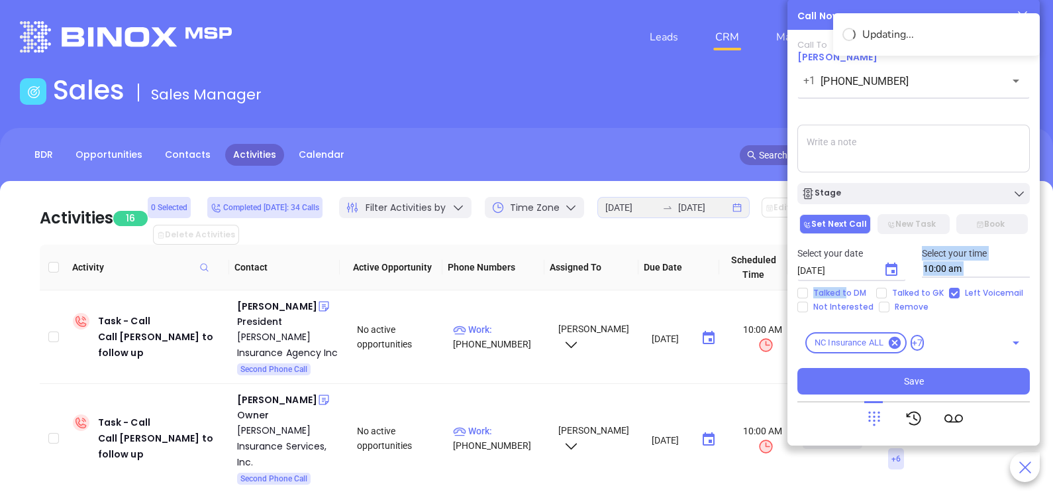
drag, startPoint x: 844, startPoint y: 297, endPoint x: 889, endPoint y: 272, distance: 51.3
click at [889, 272] on div "Call To Carter Glass +1 (919) 781-1973 ​ Voicemail Drop Stage Set Next Call New…" at bounding box center [914, 217] width 233 height 354
click at [889, 272] on icon "Choose date, selected date is Sep 20, 2025" at bounding box center [892, 270] width 16 height 16
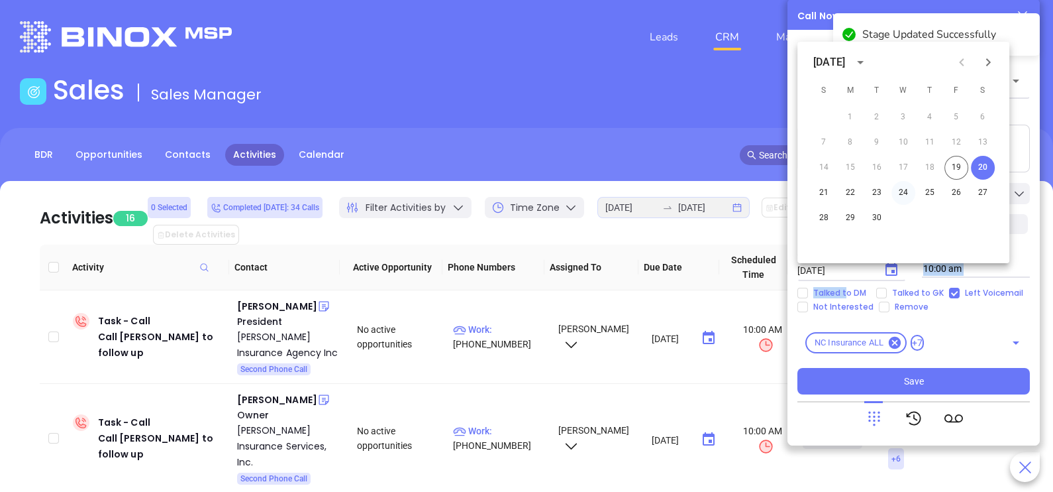
click at [906, 191] on button "24" at bounding box center [904, 193] width 24 height 24
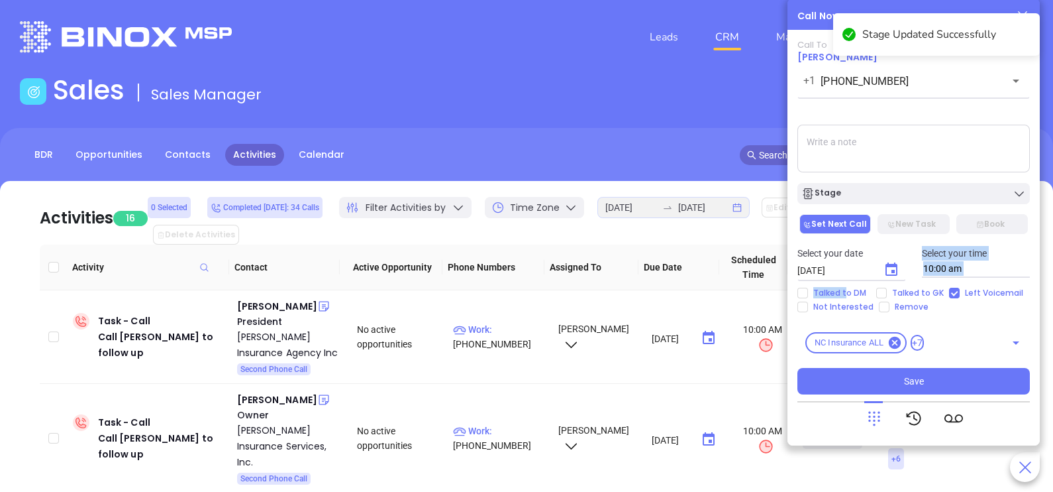
type input "09/24/2025"
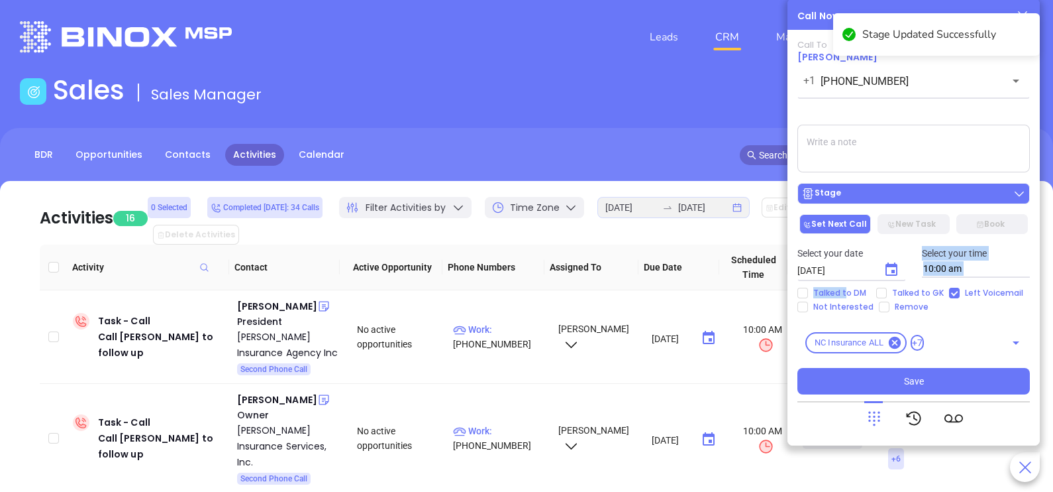
click at [908, 195] on div "Stage" at bounding box center [914, 193] width 225 height 13
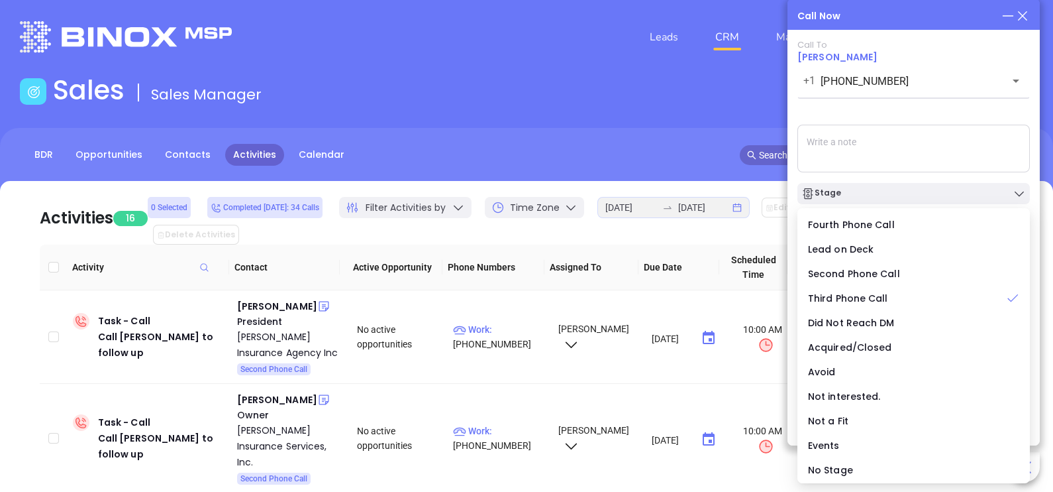
click at [933, 161] on textarea at bounding box center [914, 149] width 233 height 48
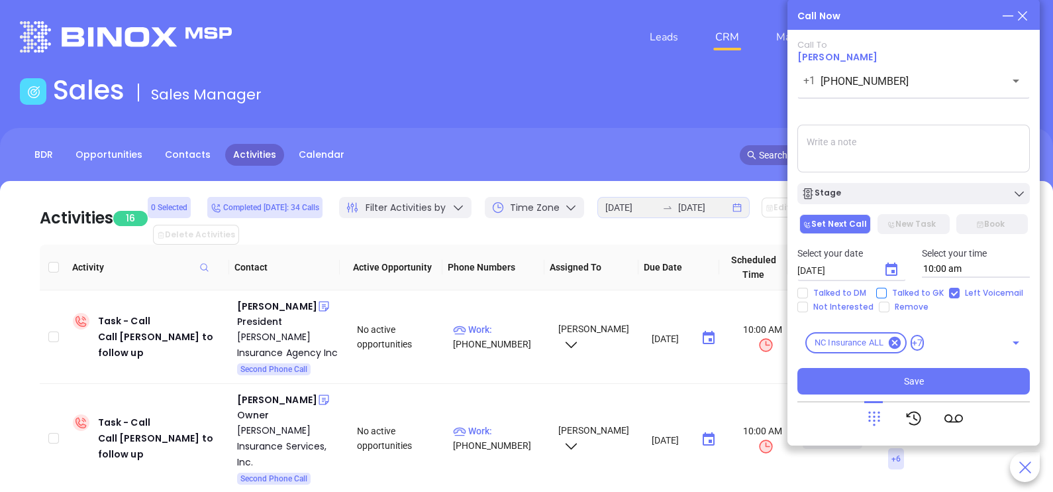
click at [890, 290] on span "Talked to GK" at bounding box center [918, 293] width 62 height 11
click at [887, 290] on input "Talked to GK" at bounding box center [881, 293] width 11 height 11
checkbox input "true"
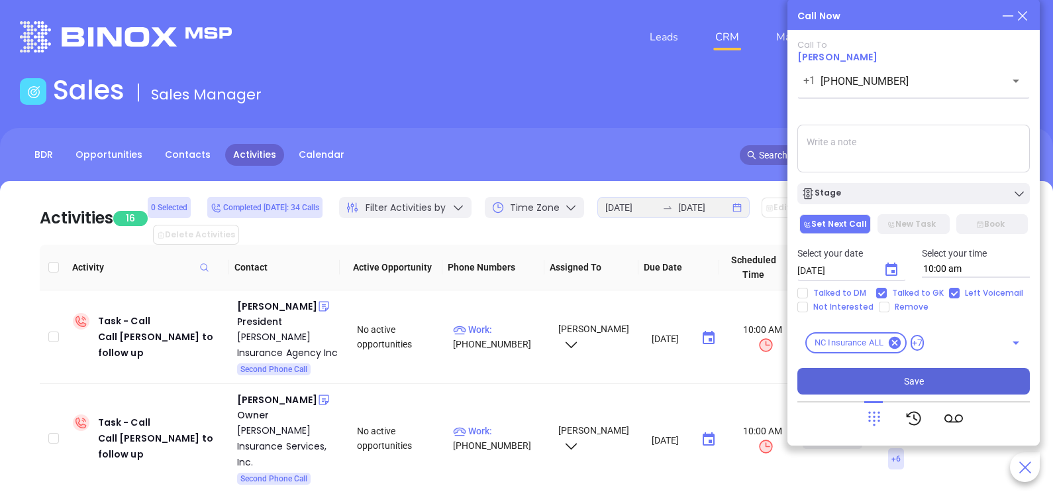
click at [909, 378] on span "Save" at bounding box center [914, 381] width 20 height 15
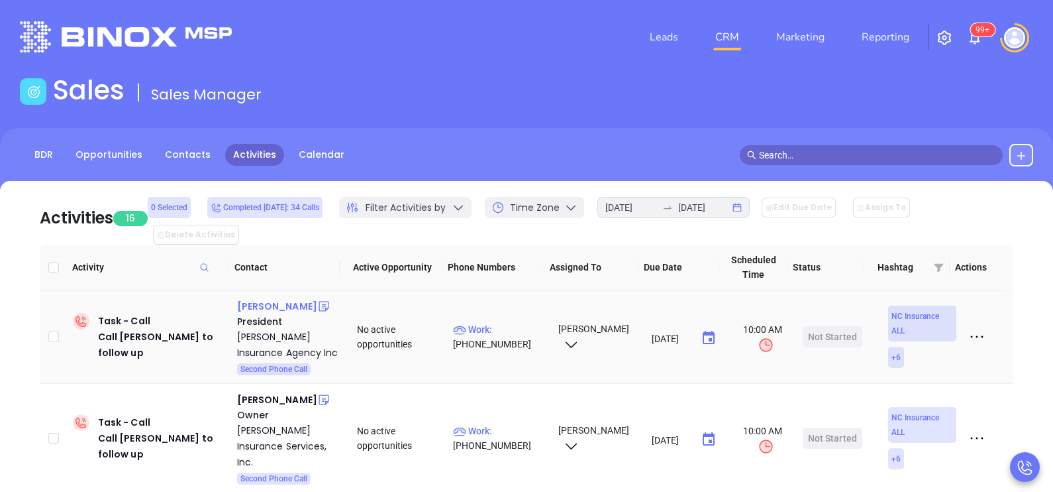
click at [276, 298] on div "Krista Harris" at bounding box center [277, 306] width 80 height 16
click at [507, 322] on p "Work : (704) 289-6437" at bounding box center [499, 336] width 93 height 29
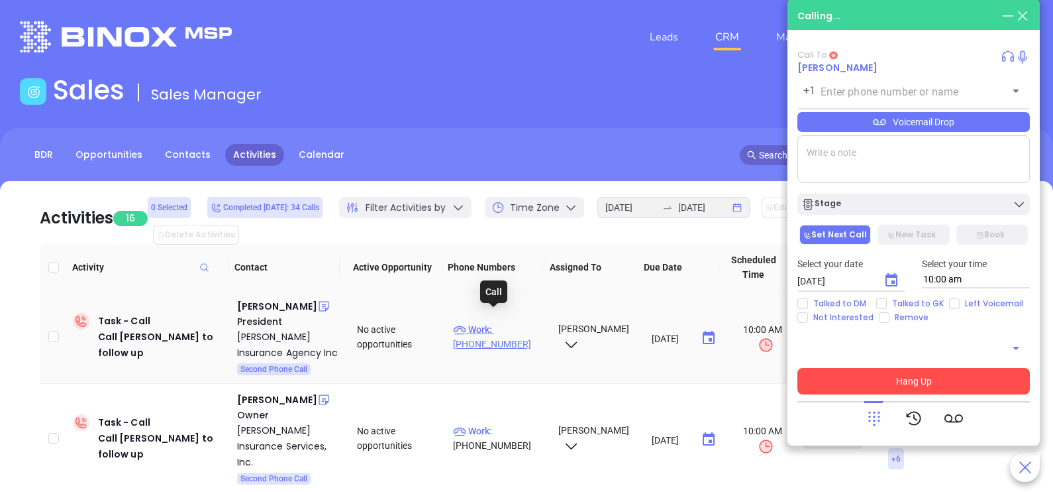
type input "(704) 289-6437"
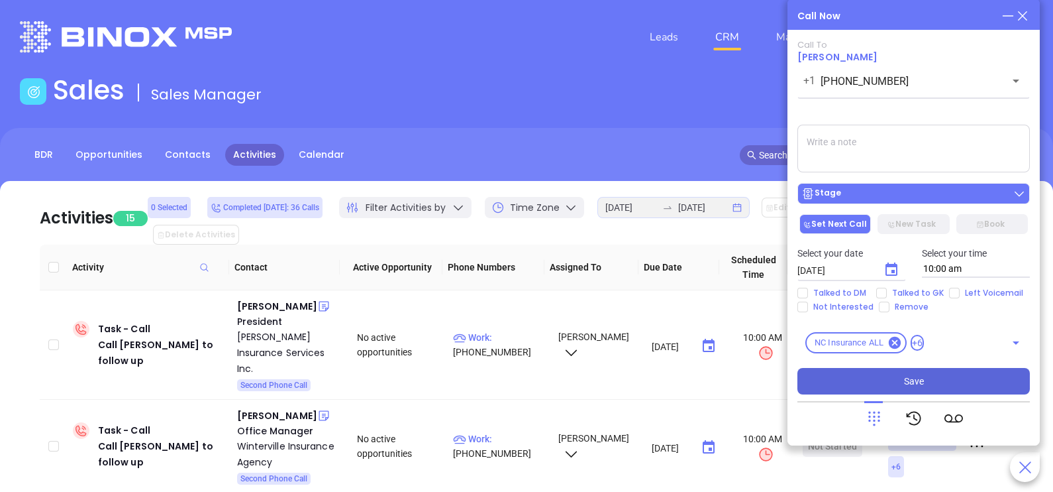
click at [951, 190] on div "Stage" at bounding box center [914, 193] width 225 height 13
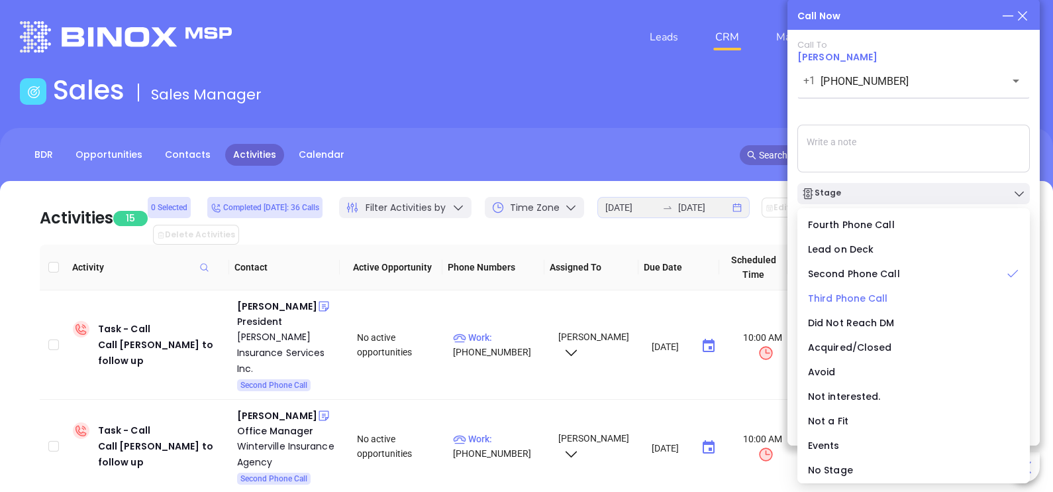
click at [866, 294] on span "Third Phone Call" at bounding box center [848, 297] width 80 height 13
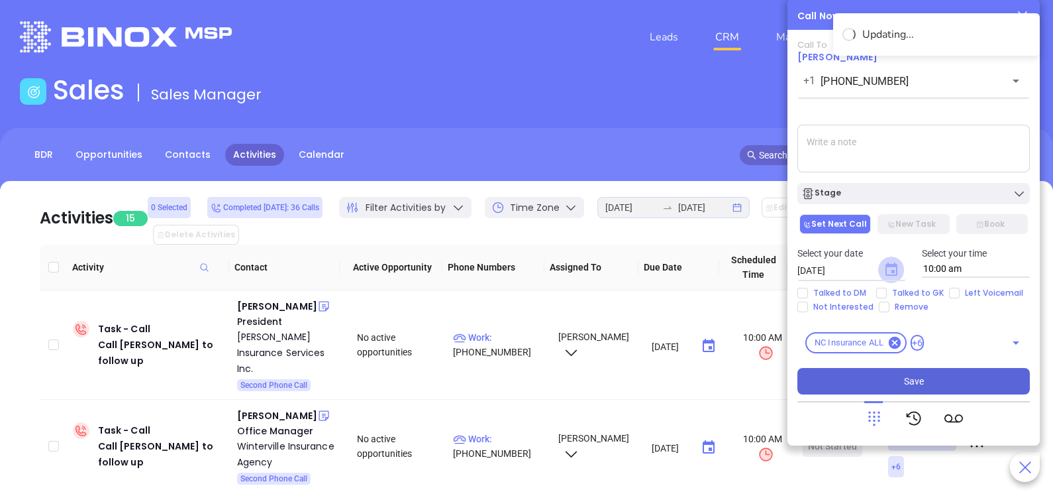
click at [886, 274] on icon "Choose date, selected date is Sep 20, 2025" at bounding box center [892, 268] width 12 height 13
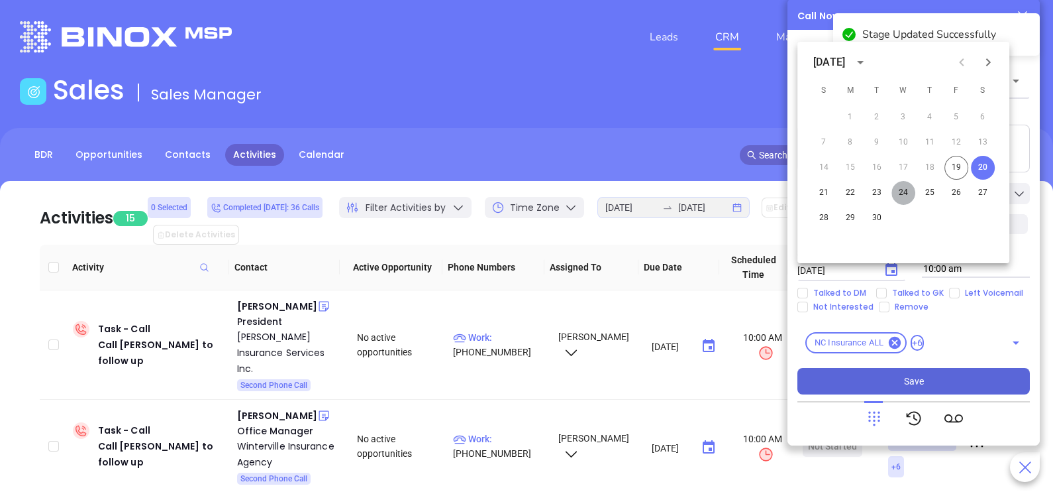
click at [902, 191] on button "24" at bounding box center [904, 193] width 24 height 24
type input "09/24/2025"
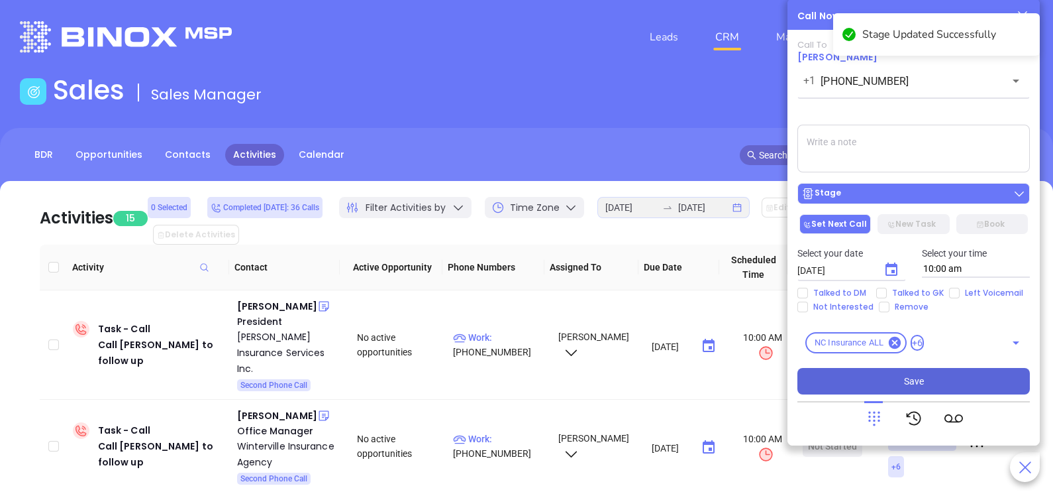
click at [916, 192] on div "Stage" at bounding box center [914, 193] width 225 height 13
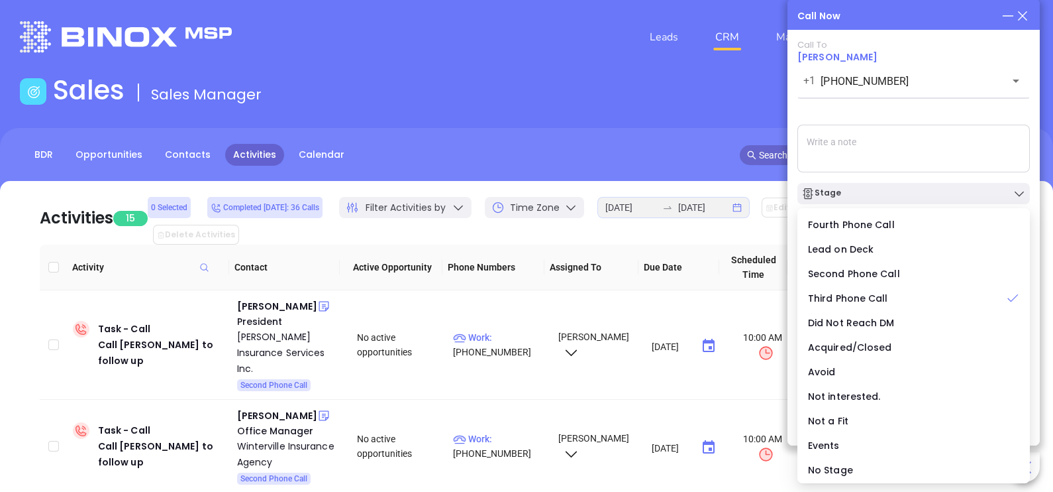
click at [941, 160] on textarea at bounding box center [914, 149] width 233 height 48
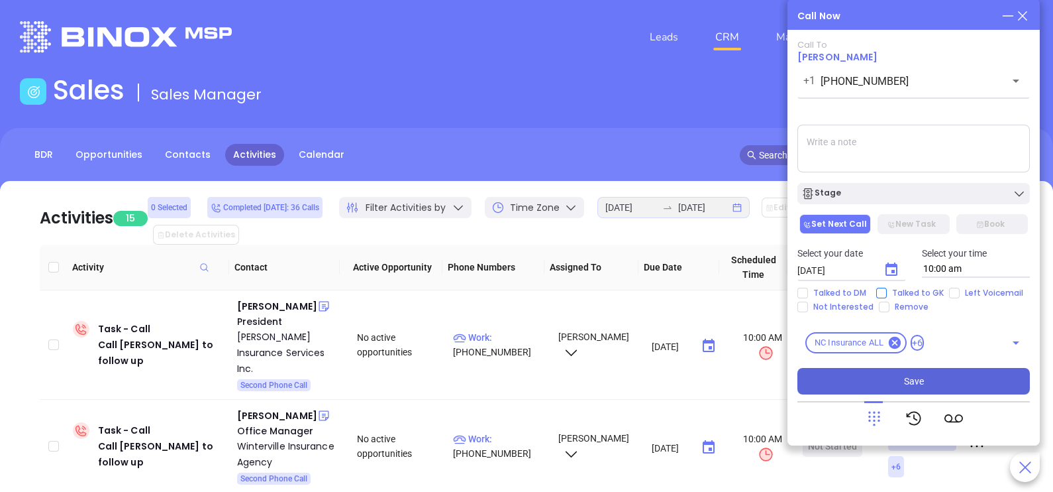
click at [910, 295] on span "Talked to GK" at bounding box center [918, 293] width 62 height 11
click at [887, 295] on input "Talked to GK" at bounding box center [881, 293] width 11 height 11
checkbox input "true"
click at [914, 380] on span "Save" at bounding box center [914, 381] width 20 height 15
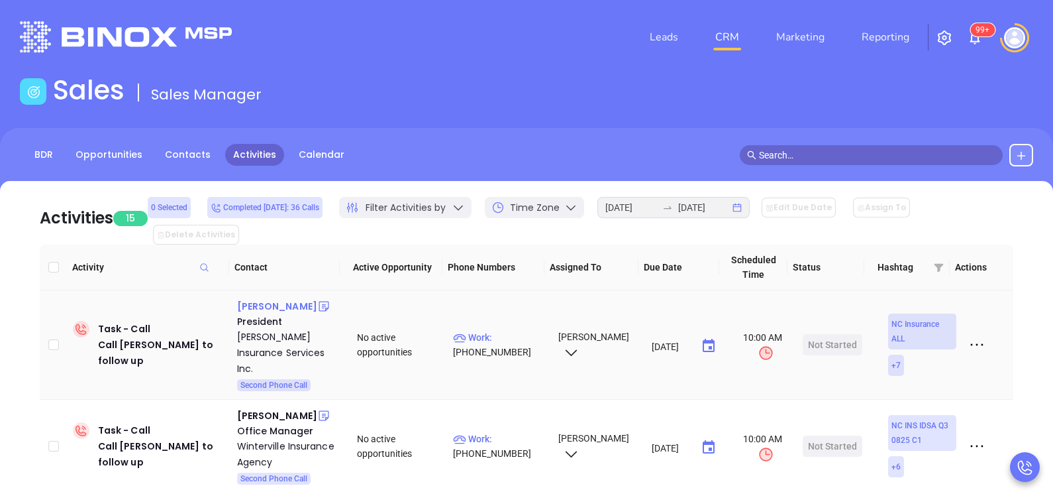
click at [288, 298] on div "Sterling Anders" at bounding box center [277, 306] width 80 height 16
click at [518, 330] on p "Work : (828) 758-5551" at bounding box center [499, 344] width 93 height 29
type input "(828) 758-5551"
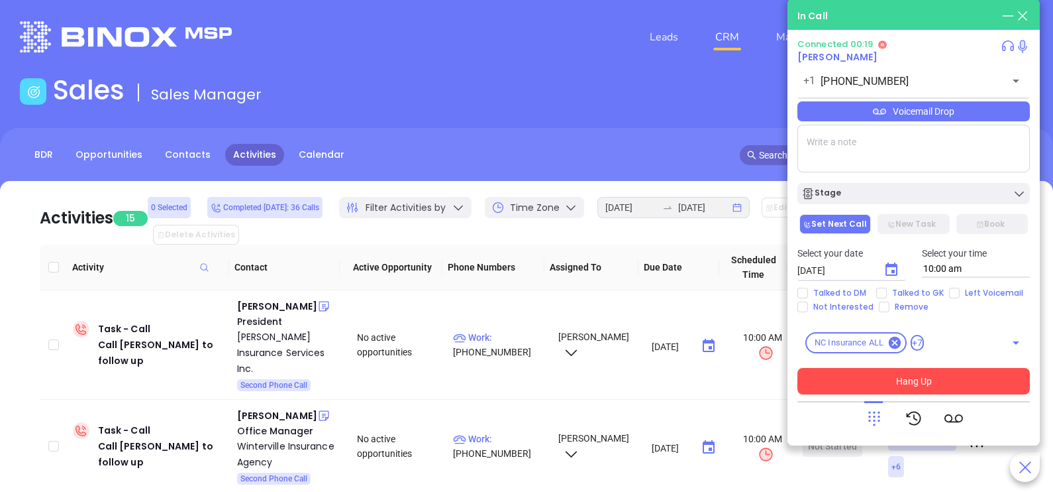
click at [962, 115] on div "Voicemail Drop" at bounding box center [914, 111] width 233 height 20
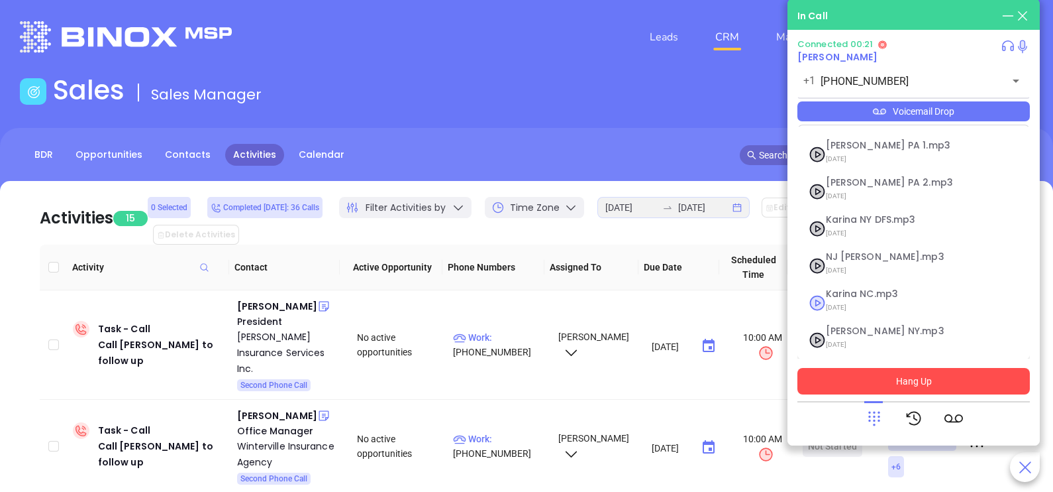
click at [888, 291] on span "Karina NC.mp3" at bounding box center [897, 294] width 143 height 10
checkbox input "true"
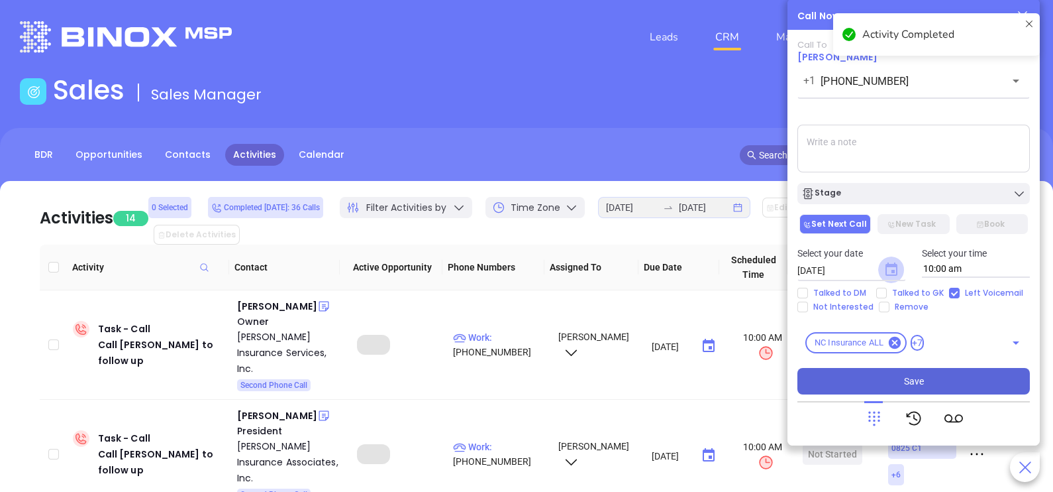
click at [892, 272] on icon "Choose date, selected date is Sep 20, 2025" at bounding box center [892, 268] width 12 height 13
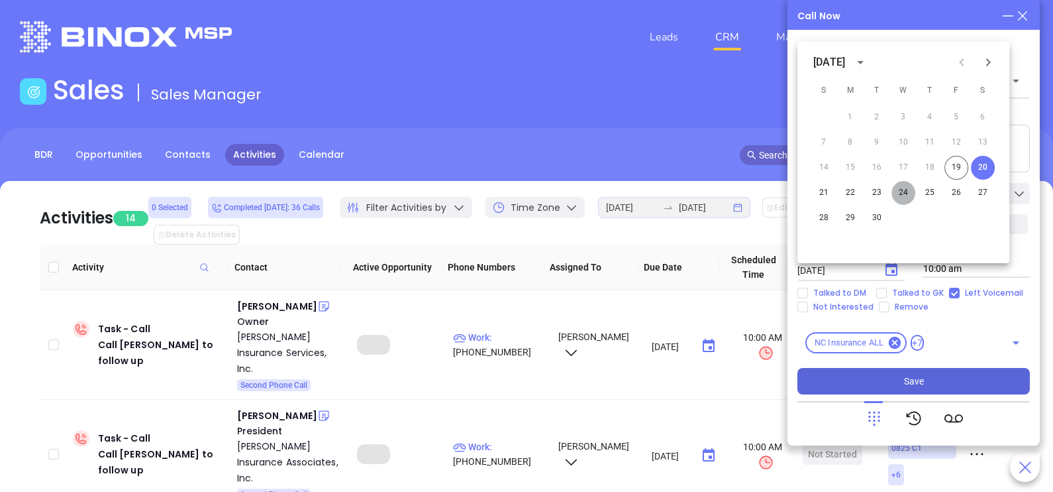
click at [904, 194] on button "24" at bounding box center [904, 193] width 24 height 24
type input "09/24/2025"
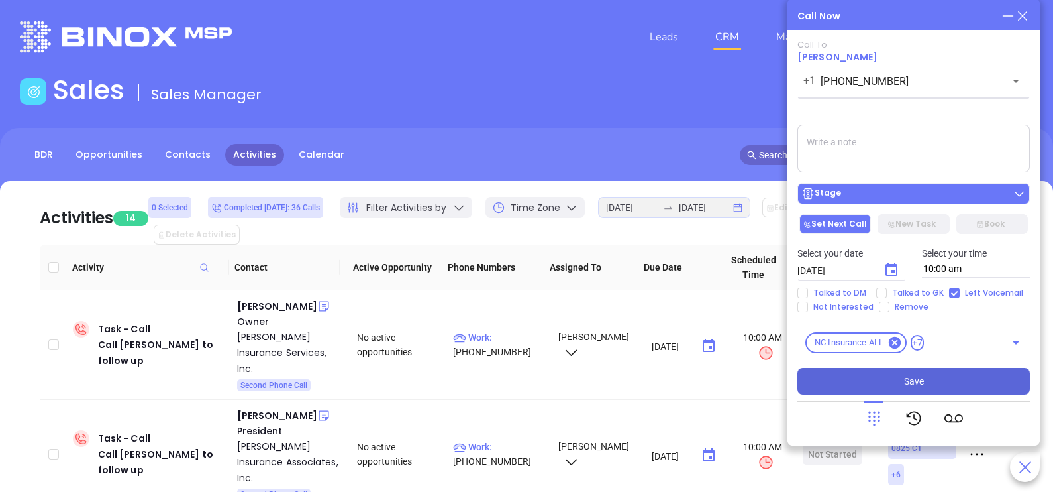
click at [935, 192] on div "Stage" at bounding box center [914, 193] width 225 height 13
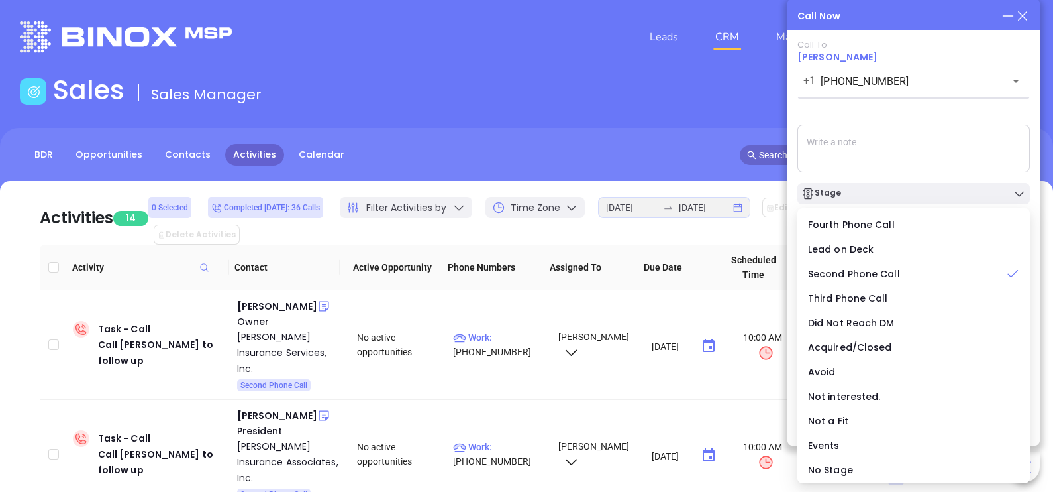
click at [954, 146] on textarea at bounding box center [914, 149] width 233 height 48
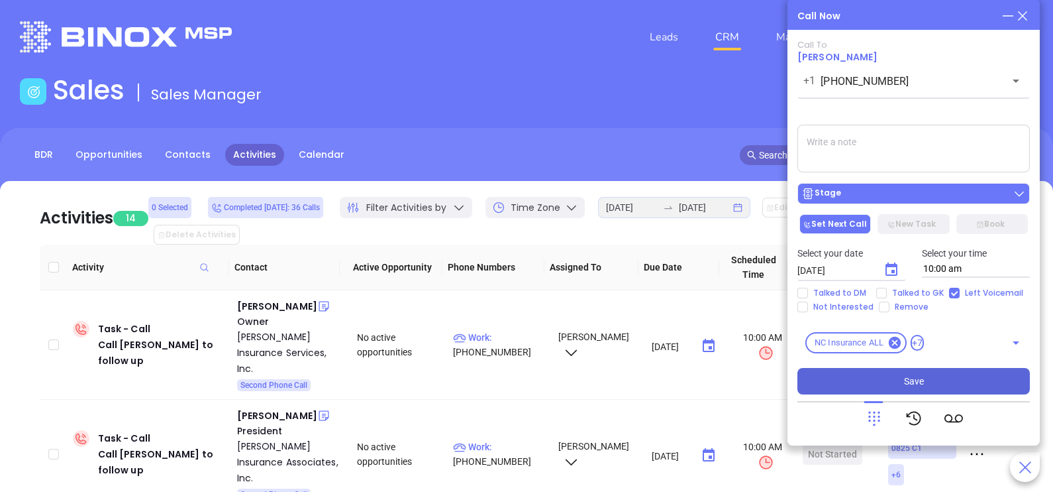
click at [936, 192] on div "Stage" at bounding box center [914, 193] width 225 height 13
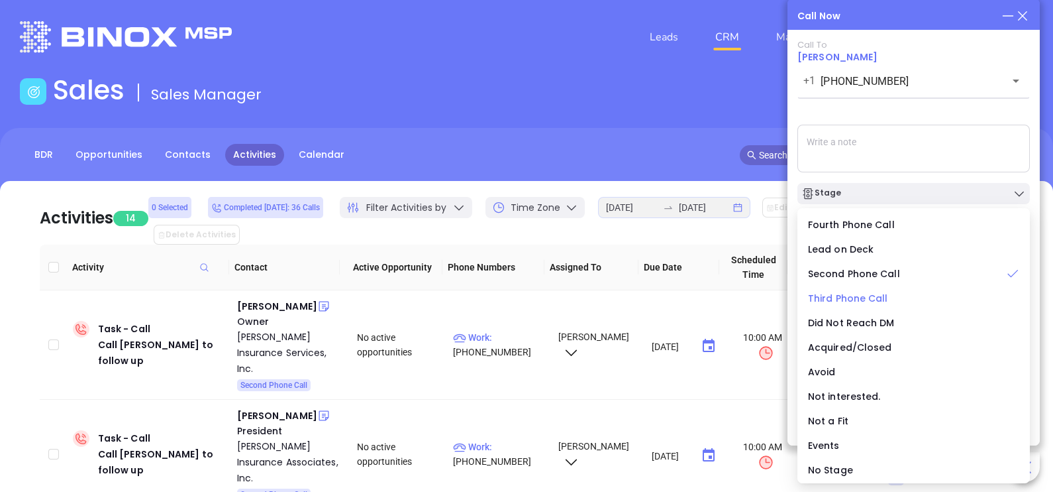
click at [865, 301] on span "Third Phone Call" at bounding box center [848, 297] width 80 height 13
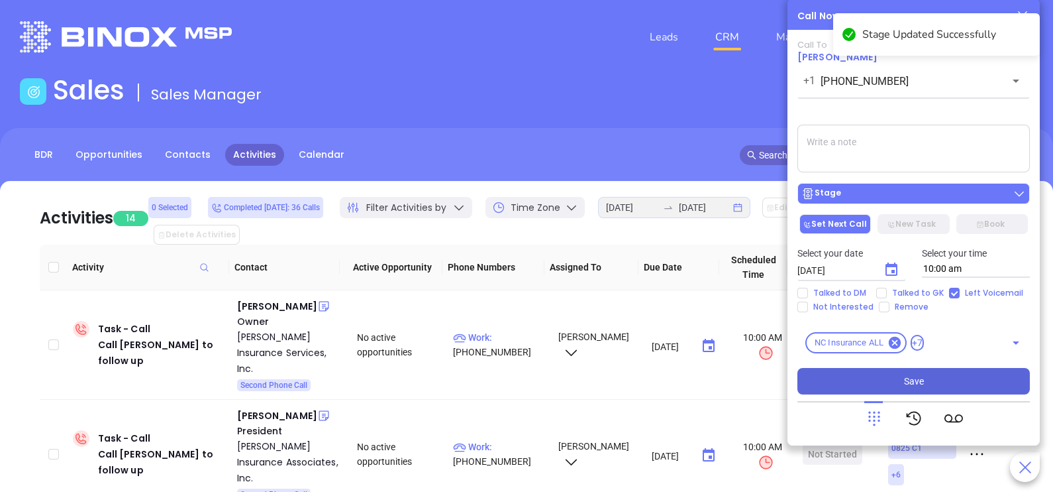
click at [928, 203] on button "Stage" at bounding box center [914, 193] width 233 height 21
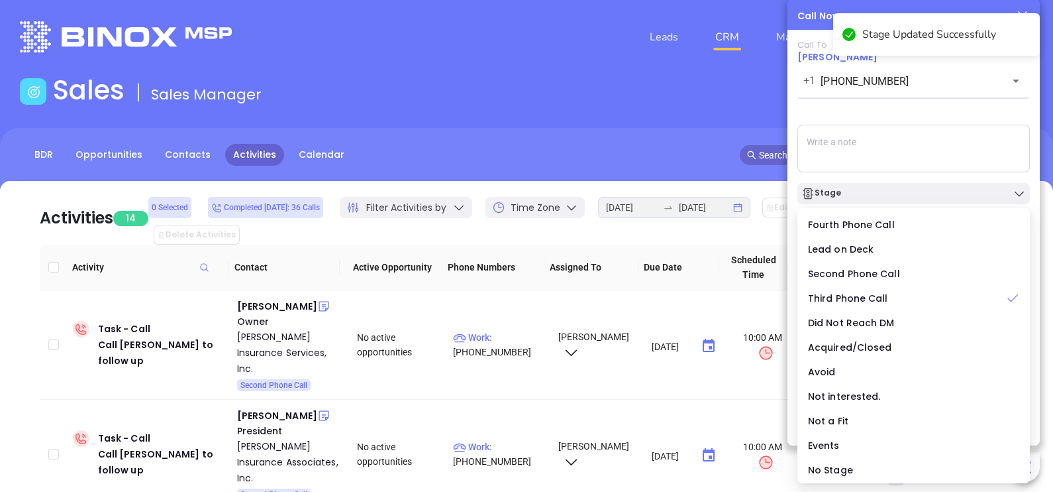
click at [976, 152] on textarea at bounding box center [914, 149] width 233 height 48
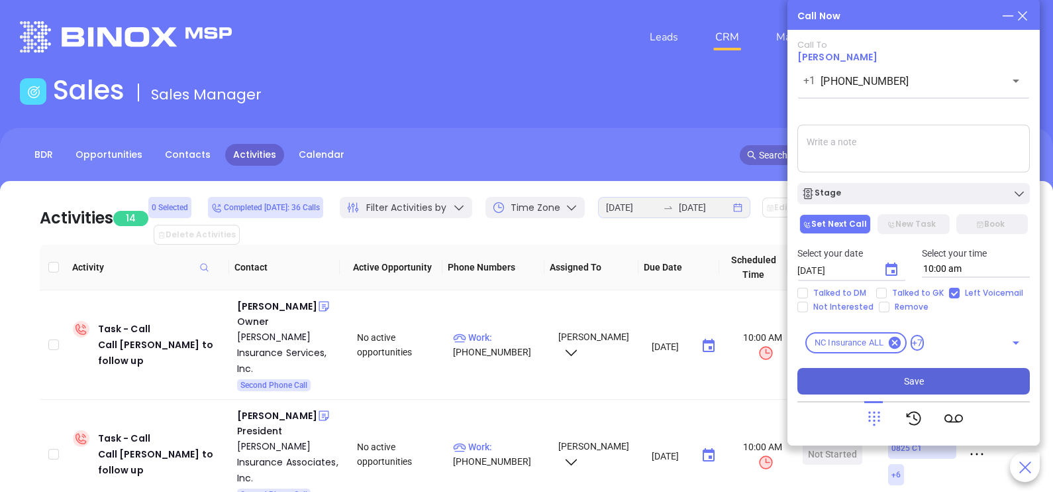
click at [919, 384] on span "Save" at bounding box center [914, 381] width 20 height 15
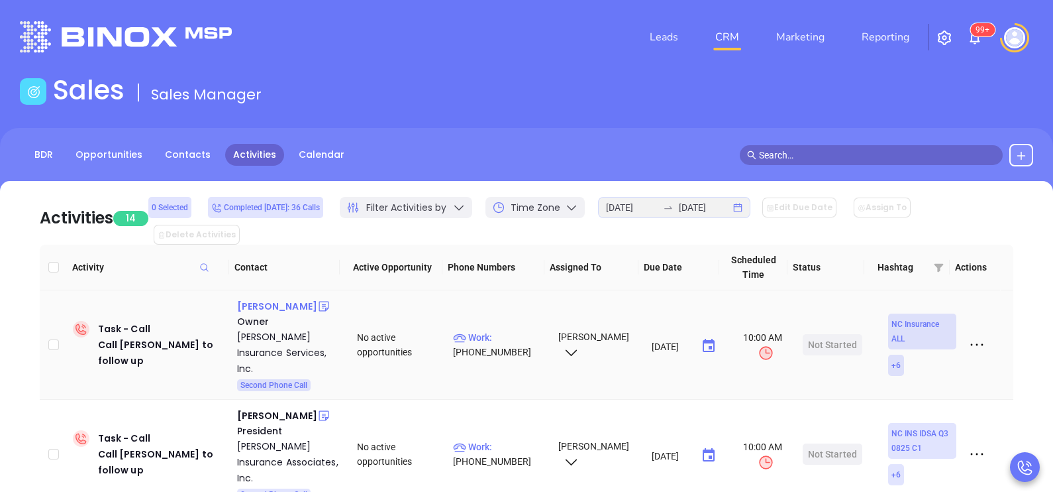
click at [286, 298] on div "Fletcher Wilson" at bounding box center [277, 306] width 80 height 16
click at [495, 330] on p "Work : (336) 794-2810" at bounding box center [499, 344] width 93 height 29
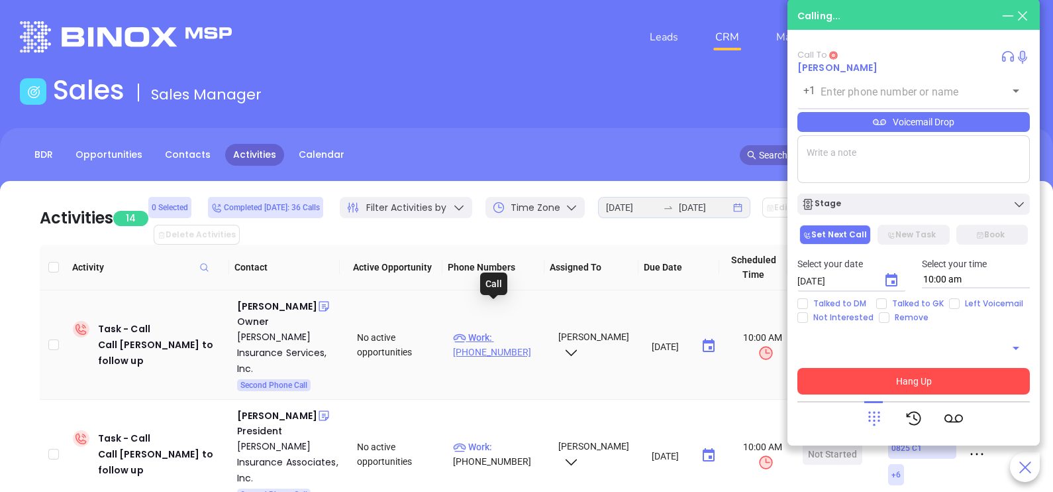
type input "(336) 794-2810"
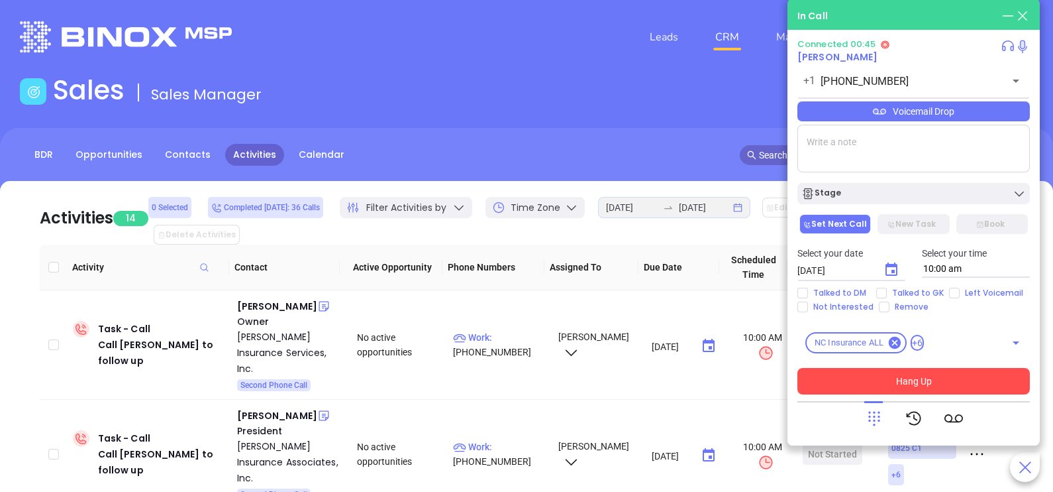
click at [961, 115] on div "Voicemail Drop" at bounding box center [914, 111] width 233 height 20
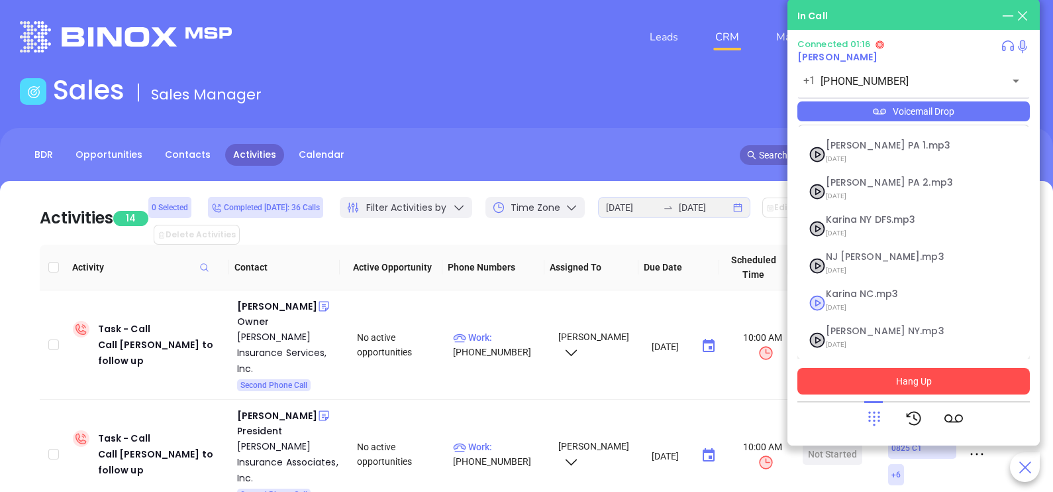
click at [865, 299] on span "09/10/2025" at bounding box center [897, 307] width 143 height 17
checkbox input "true"
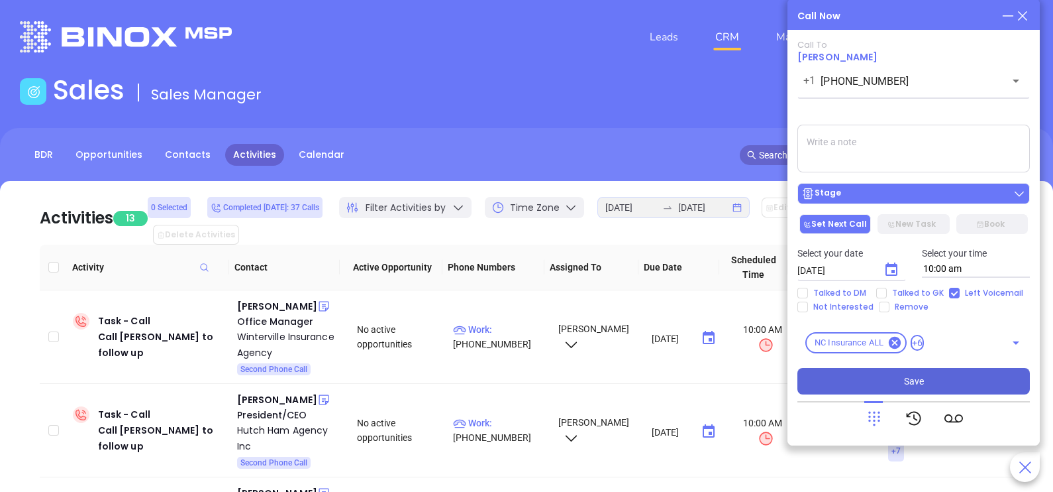
click at [882, 192] on div "Stage" at bounding box center [914, 193] width 225 height 13
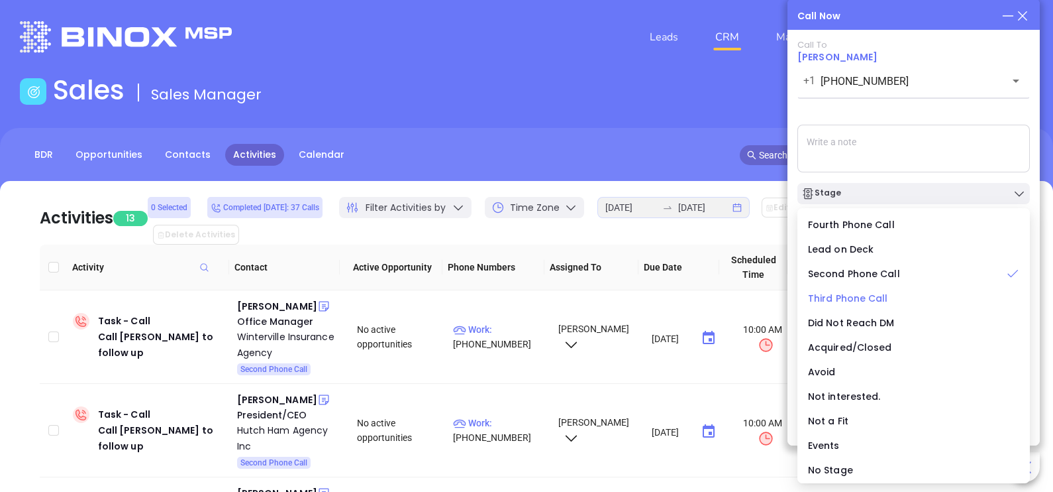
click at [864, 295] on span "Third Phone Call" at bounding box center [848, 297] width 80 height 13
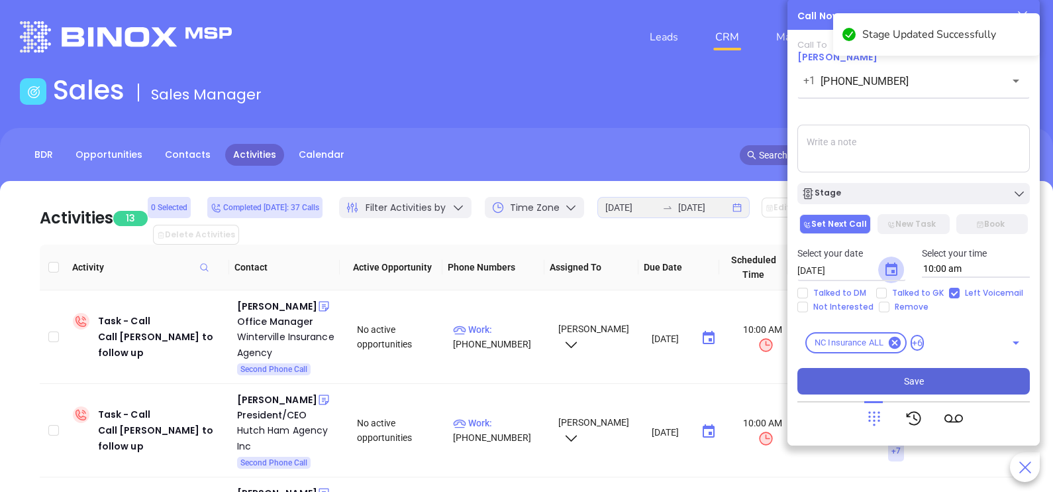
click at [890, 274] on icon "Choose date, selected date is Sep 20, 2025" at bounding box center [892, 270] width 16 height 16
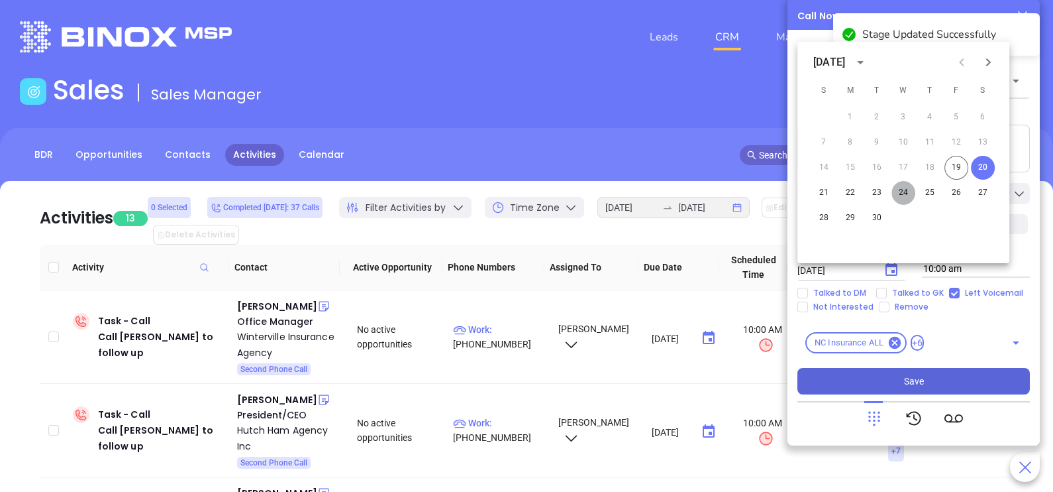
click at [904, 197] on button "24" at bounding box center [904, 193] width 24 height 24
type input "09/24/2025"
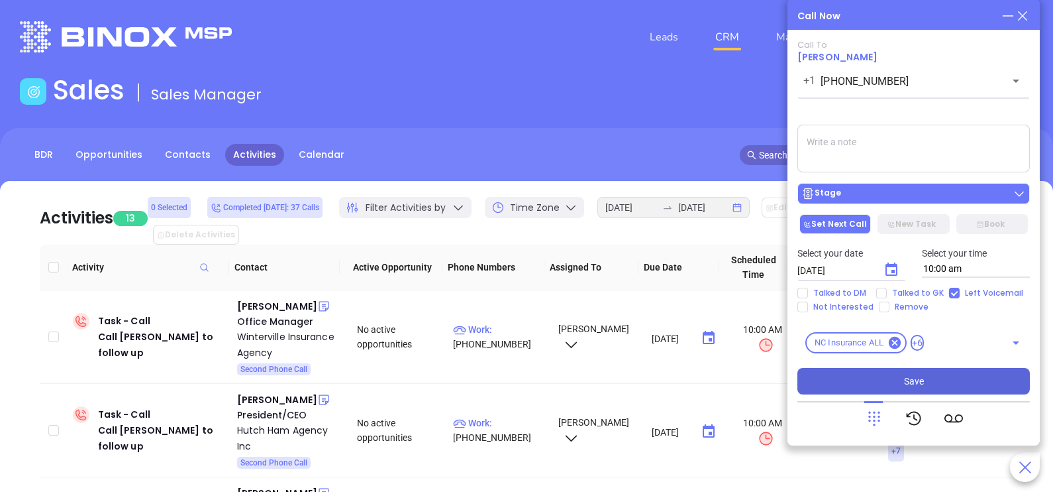
click at [930, 197] on div "Stage" at bounding box center [914, 193] width 225 height 13
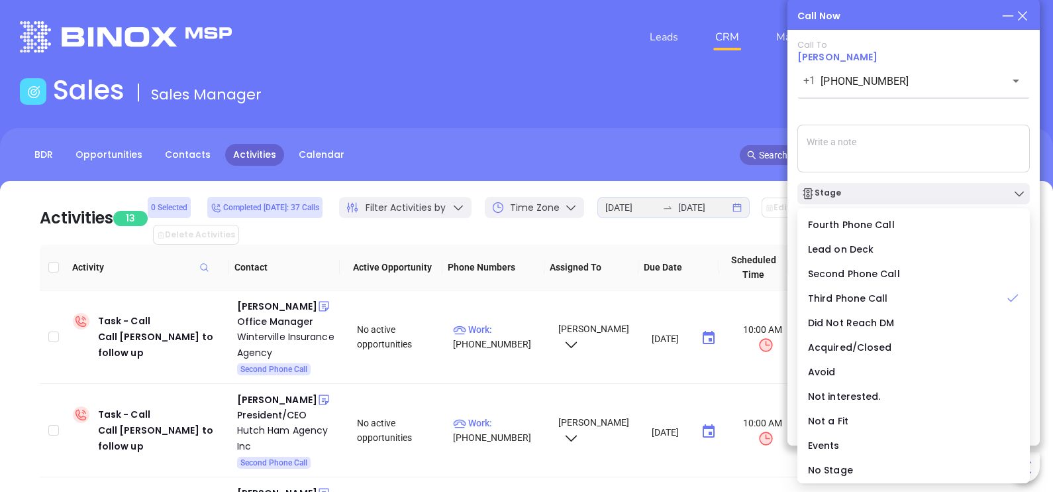
click at [914, 165] on textarea at bounding box center [914, 149] width 233 height 48
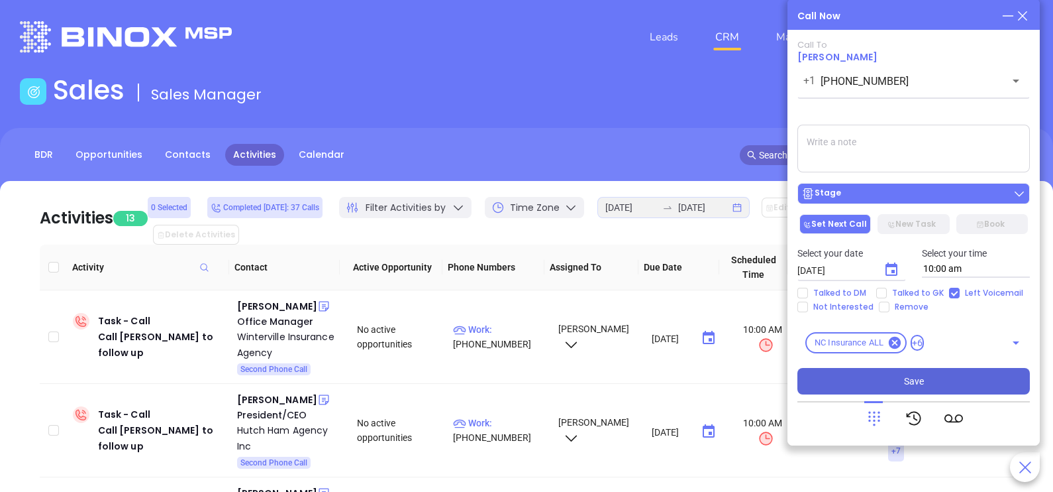
click at [914, 189] on div "Stage" at bounding box center [914, 193] width 225 height 13
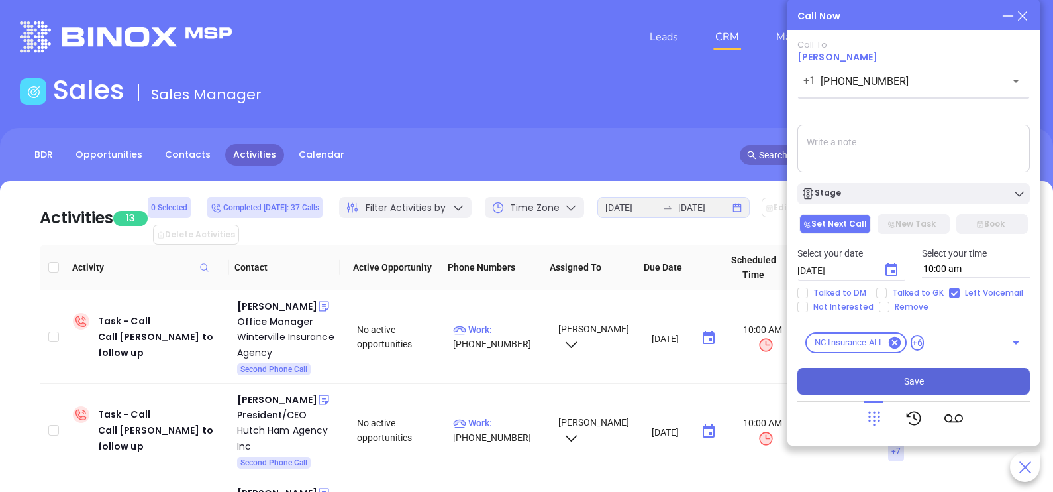
click at [941, 166] on textarea at bounding box center [914, 149] width 233 height 48
click at [931, 295] on span "Talked to GK" at bounding box center [918, 293] width 62 height 11
click at [887, 295] on input "Talked to GK" at bounding box center [881, 293] width 11 height 11
checkbox input "true"
click at [924, 380] on button "Save" at bounding box center [914, 381] width 233 height 26
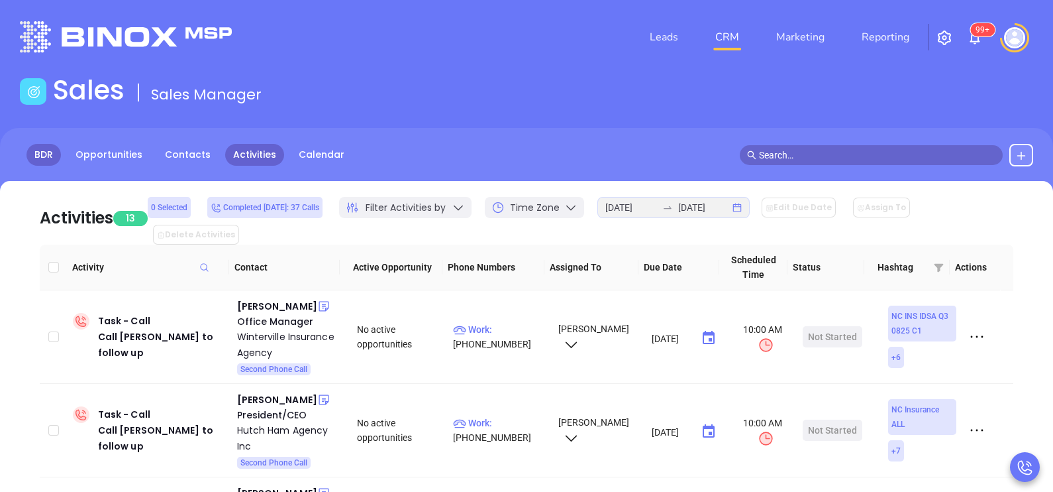
click at [58, 159] on link "BDR" at bounding box center [43, 155] width 34 height 22
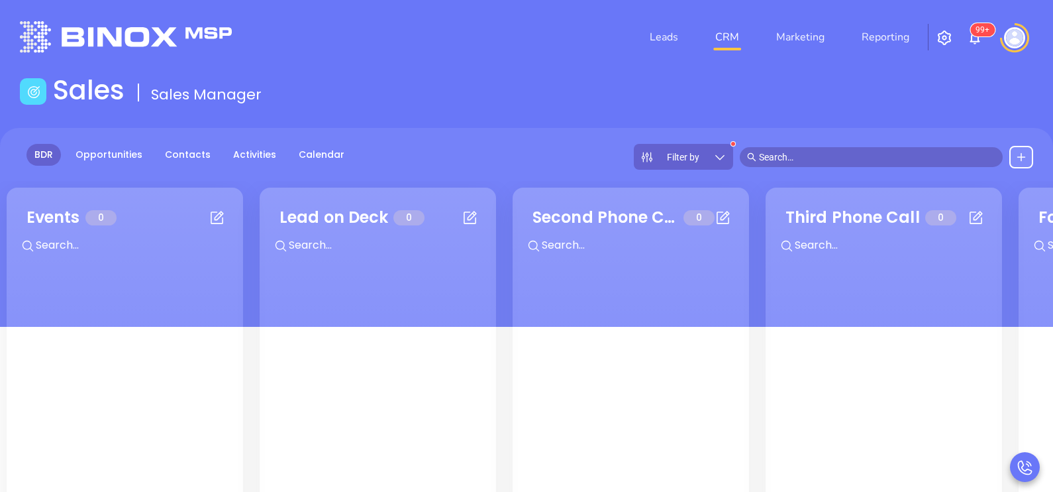
click at [685, 164] on div "Filter by" at bounding box center [683, 157] width 99 height 26
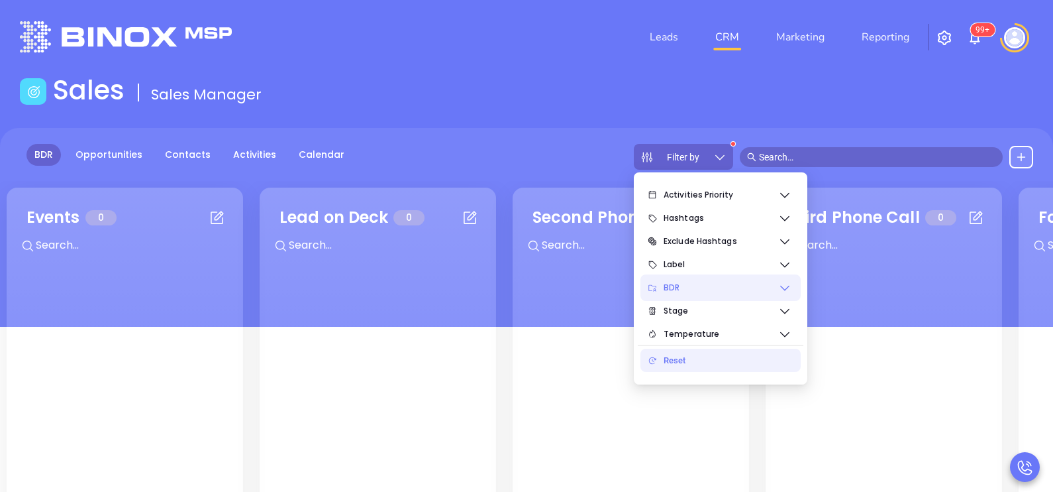
click at [780, 288] on icon at bounding box center [784, 287] width 13 height 13
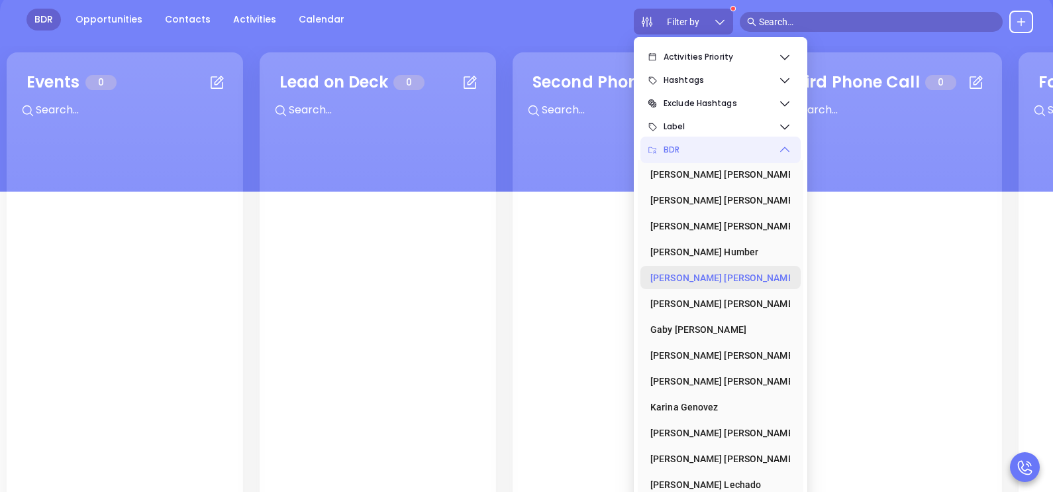
scroll to position [172, 0]
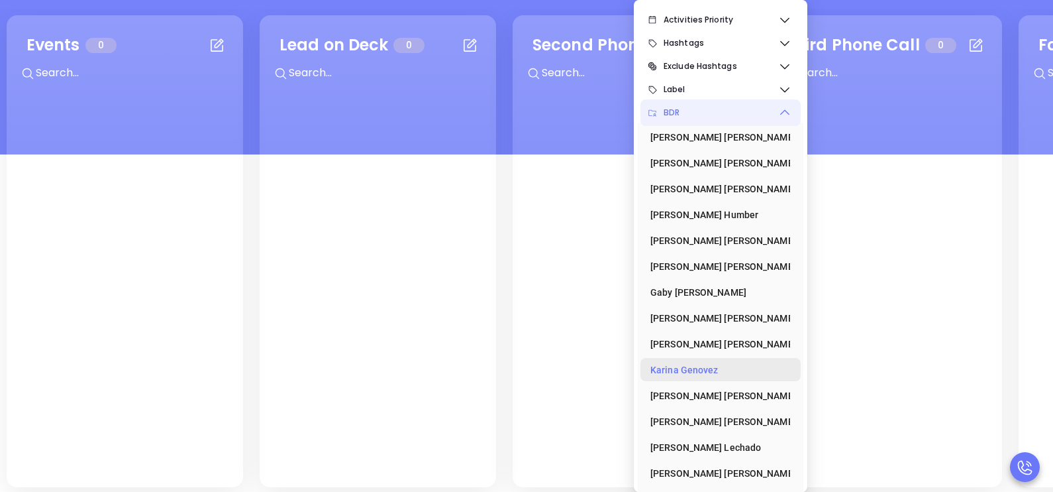
click at [725, 370] on div "Karina Genovez" at bounding box center [717, 369] width 132 height 26
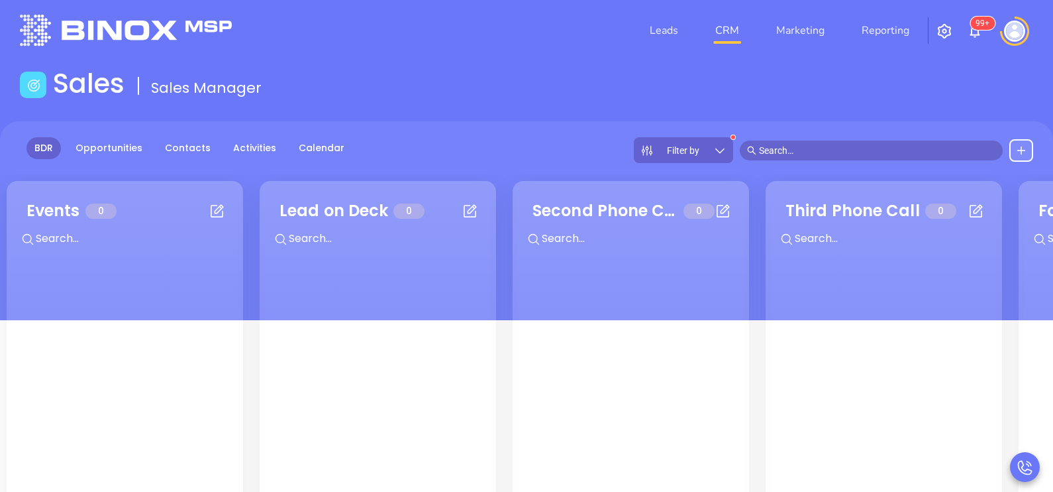
scroll to position [0, 0]
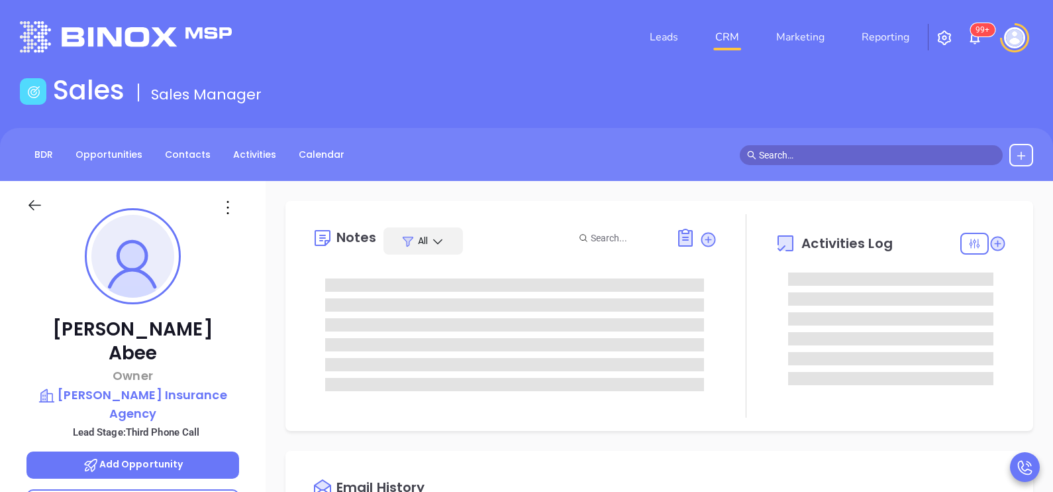
type input "10:00 am"
type input "[DATE]"
type input "[PERSON_NAME]"
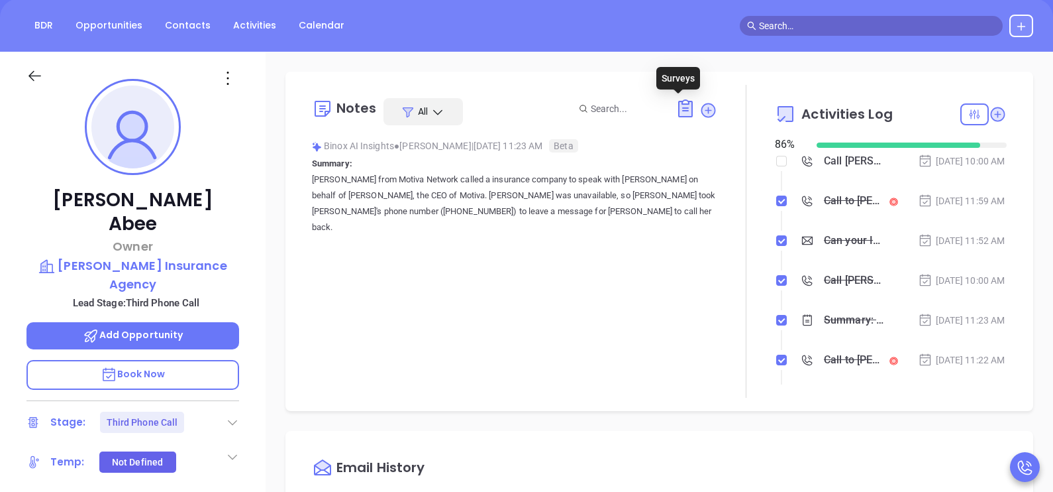
scroll to position [132, 0]
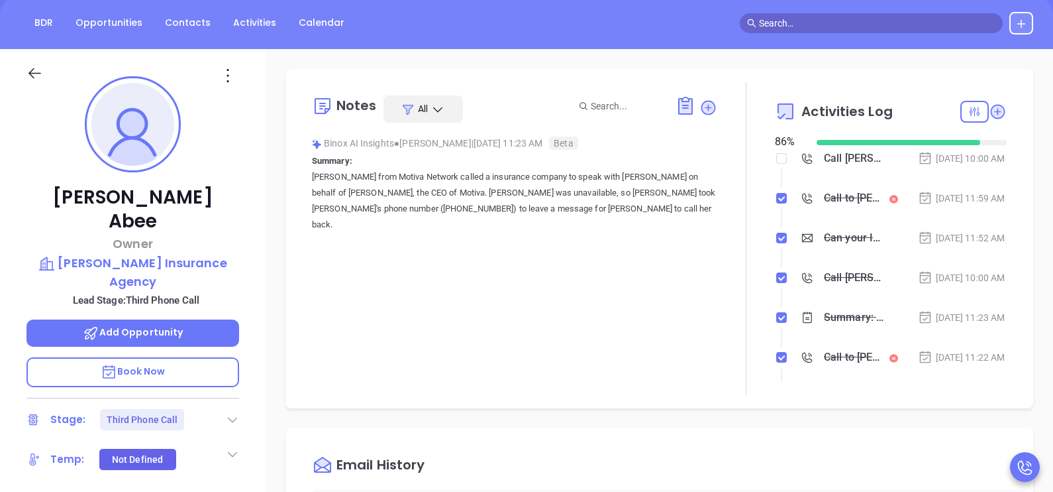
click at [927, 245] on div "[DATE] 11:52 AM" at bounding box center [961, 238] width 87 height 15
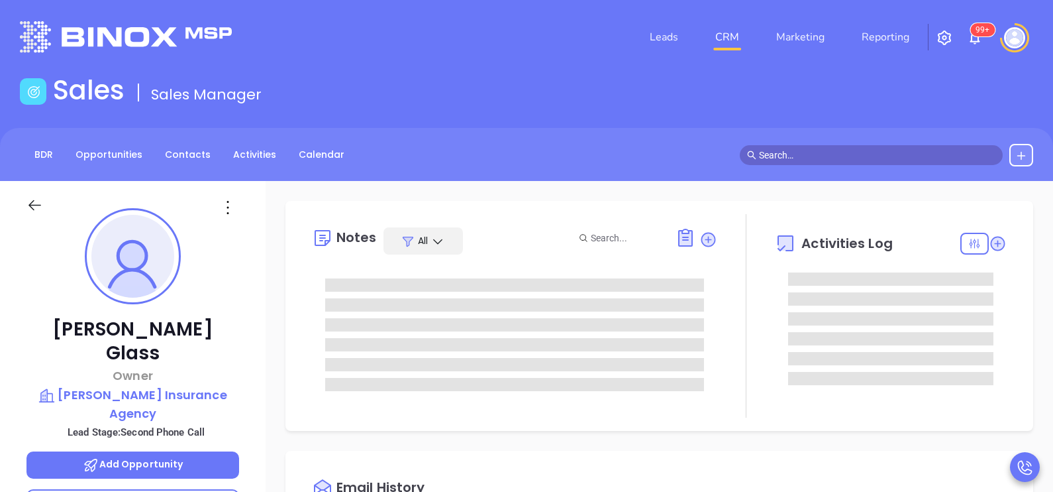
type input "[DATE]"
type input "[PERSON_NAME]"
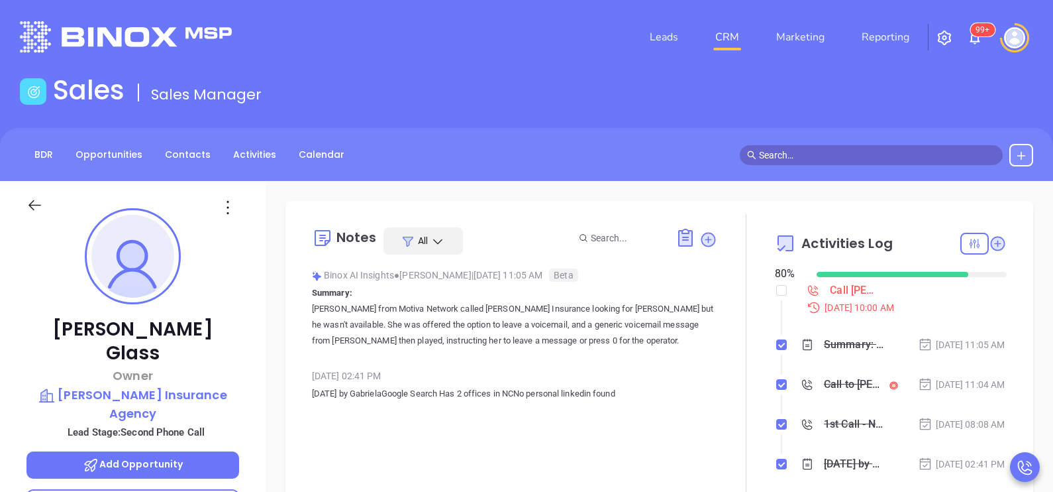
click at [264, 360] on div "[PERSON_NAME] Owner [PERSON_NAME] Insurance Agency Lead Stage: Second Phone Cal…" at bounding box center [133, 488] width 266 height 615
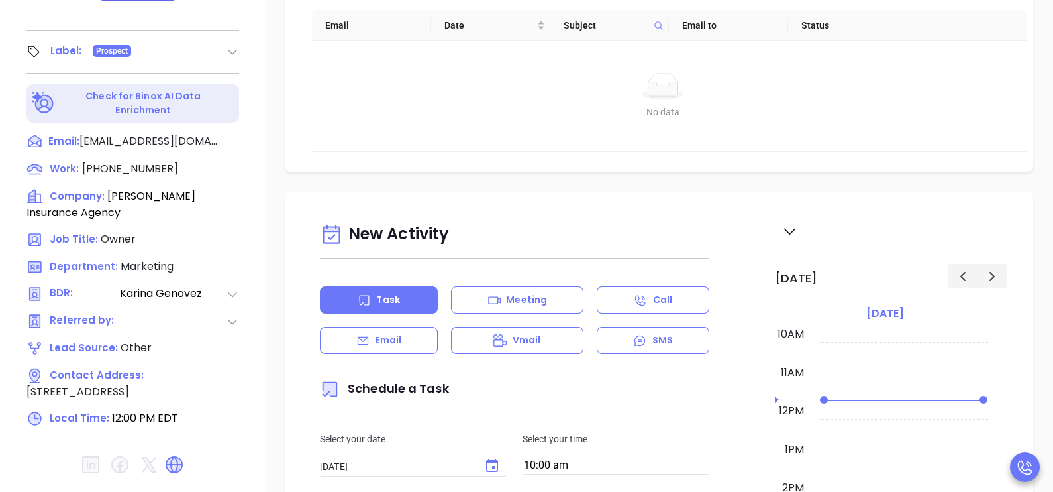
scroll to position [616, 0]
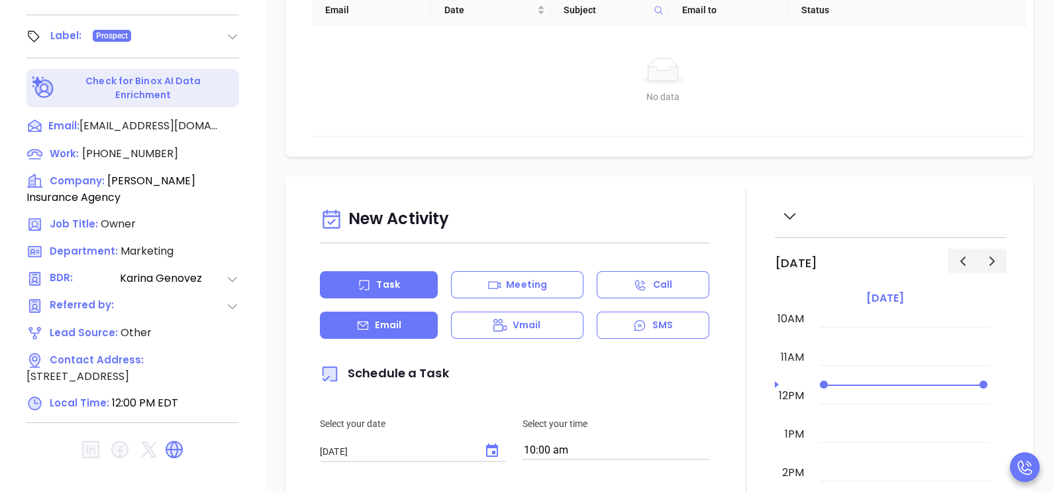
click at [386, 321] on div "Email" at bounding box center [379, 324] width 118 height 27
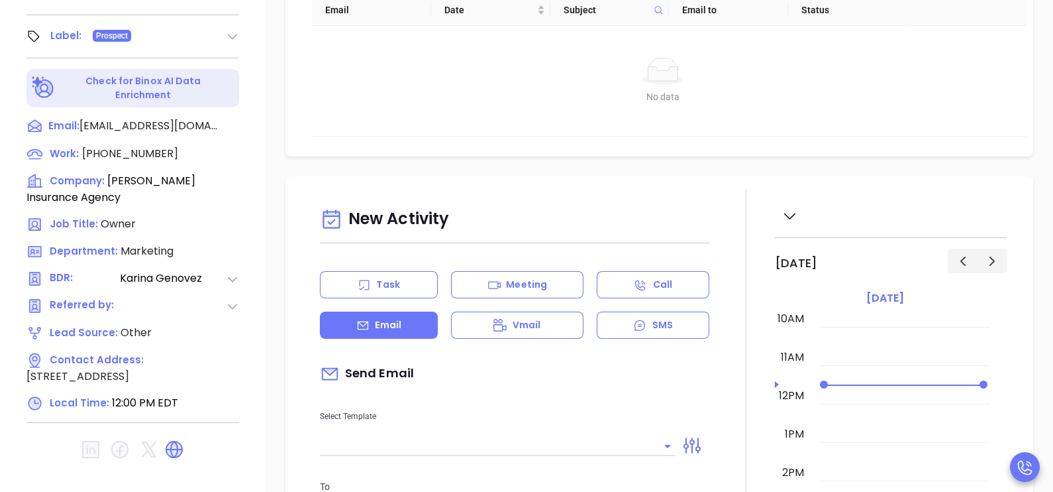
type input "[PERSON_NAME]"
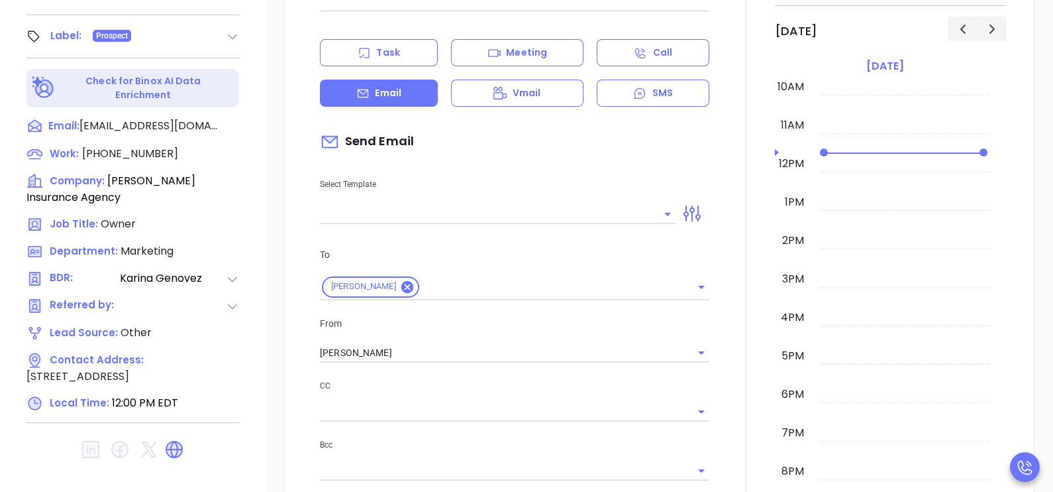
scroll to position [364, 0]
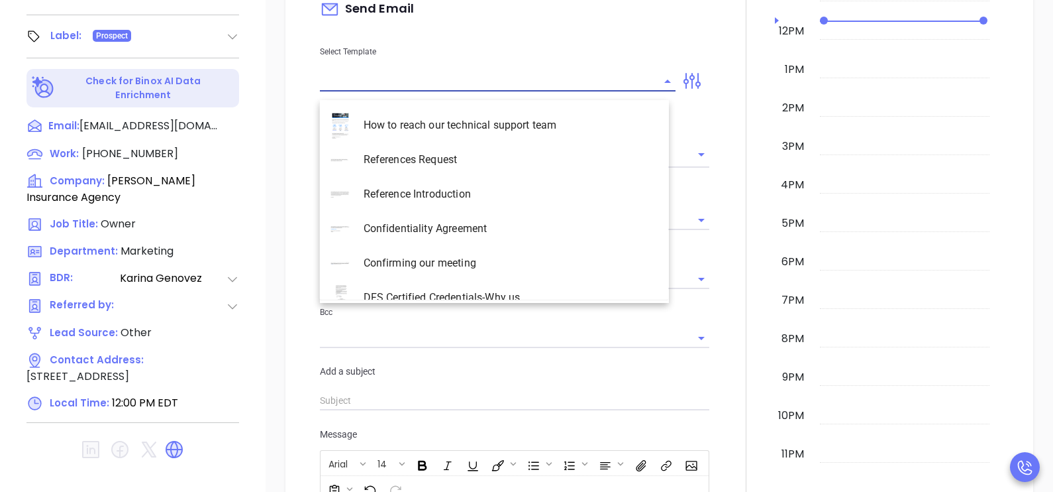
click at [540, 91] on input "text" at bounding box center [488, 81] width 336 height 19
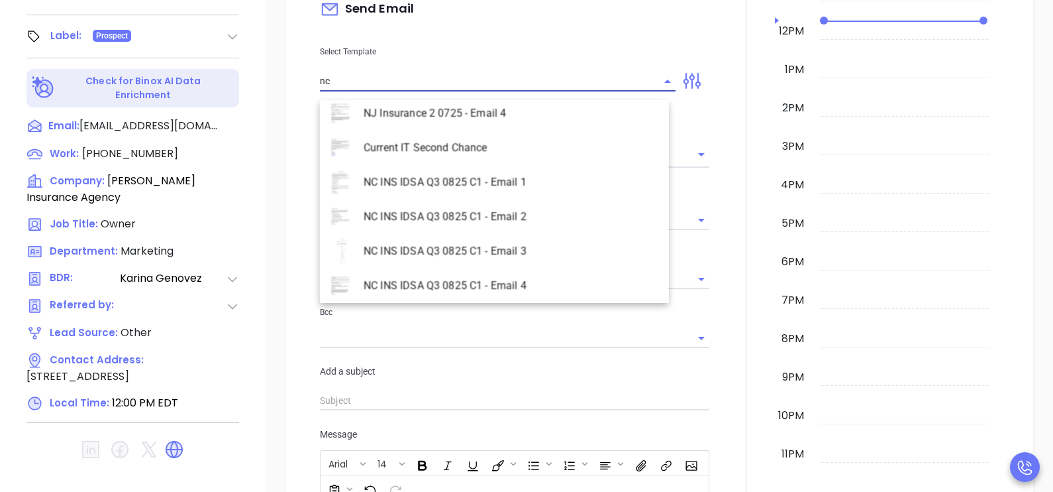
scroll to position [606, 0]
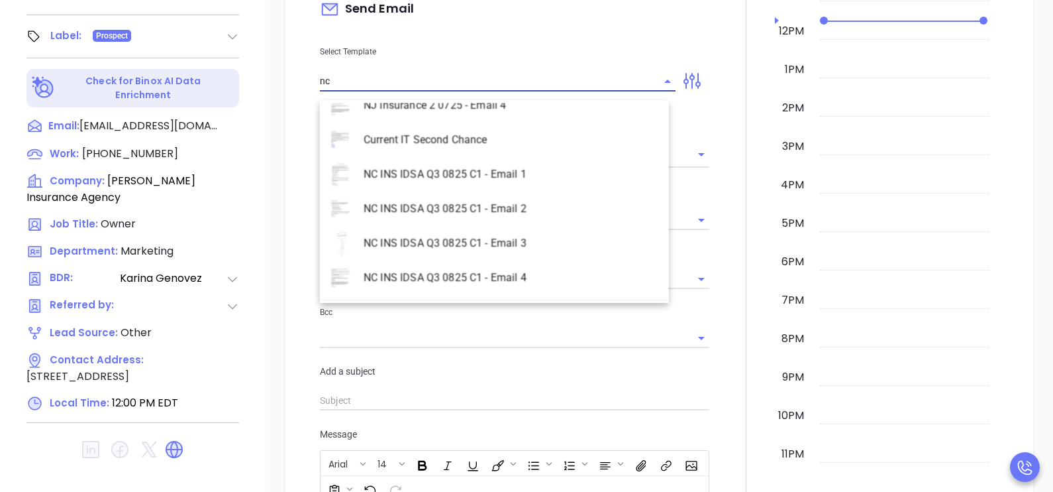
click at [538, 206] on li "NC INS IDSA Q3 0825 C1 - Email 2" at bounding box center [494, 208] width 349 height 34
type input "NC INS IDSA Q3 0825 C1 - Email 2"
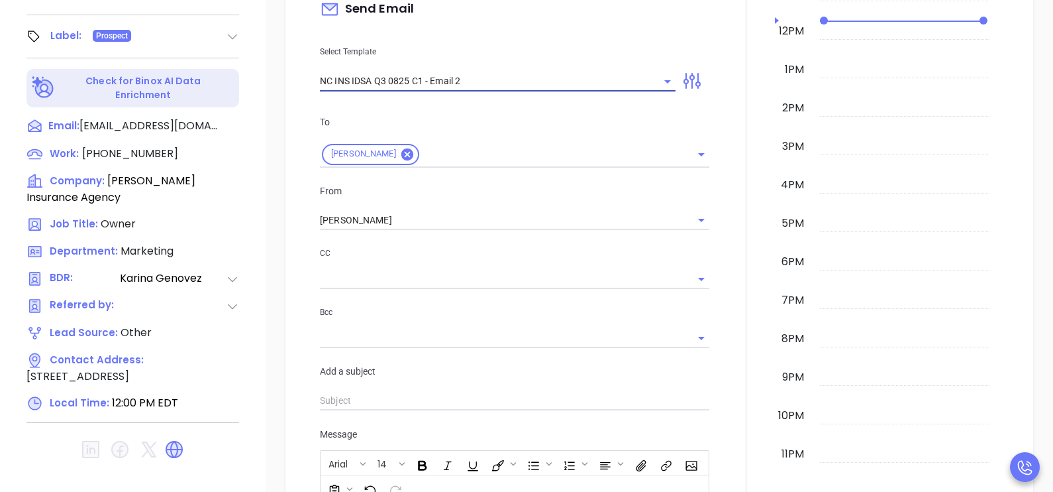
type input "Can your IT partner prove you're covered?"
type input "NC INS IDSA Q3 0825 C1 - Email 2"
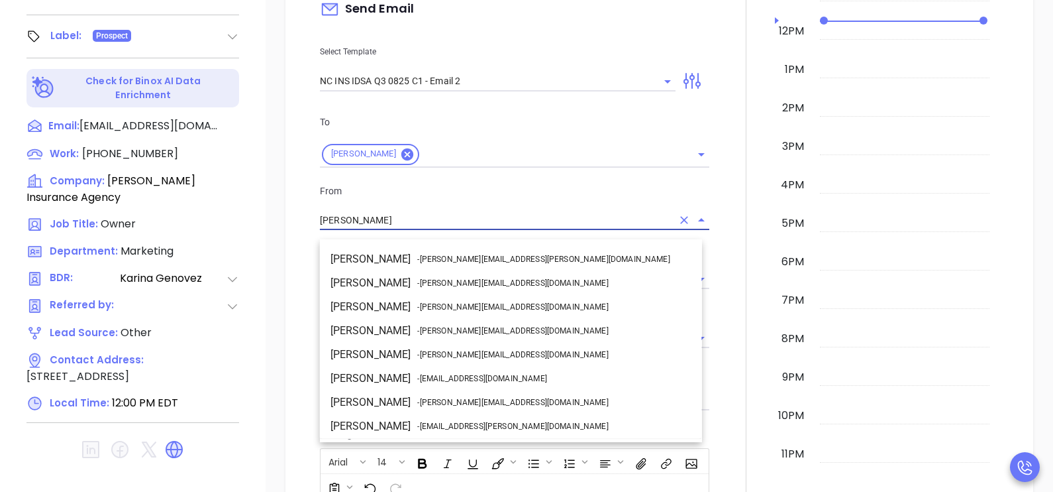
click at [498, 227] on input "[PERSON_NAME]" at bounding box center [496, 220] width 352 height 19
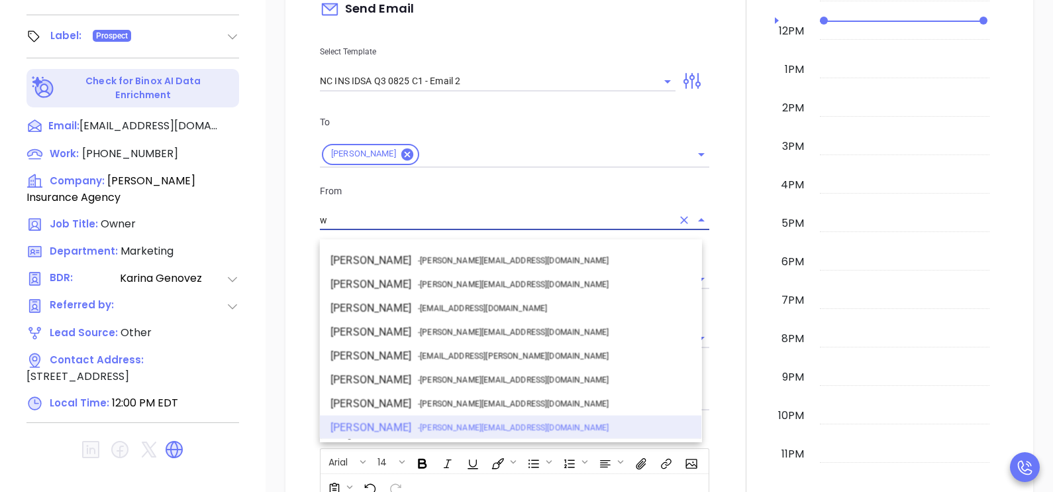
scroll to position [0, 0]
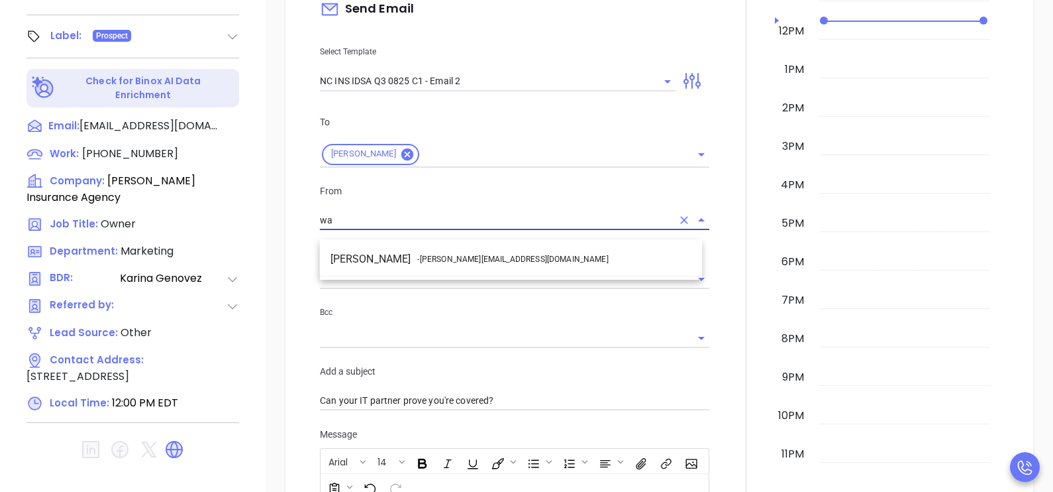
click at [515, 258] on li "Walter Contreras - walter@motiva.net" at bounding box center [511, 259] width 382 height 24
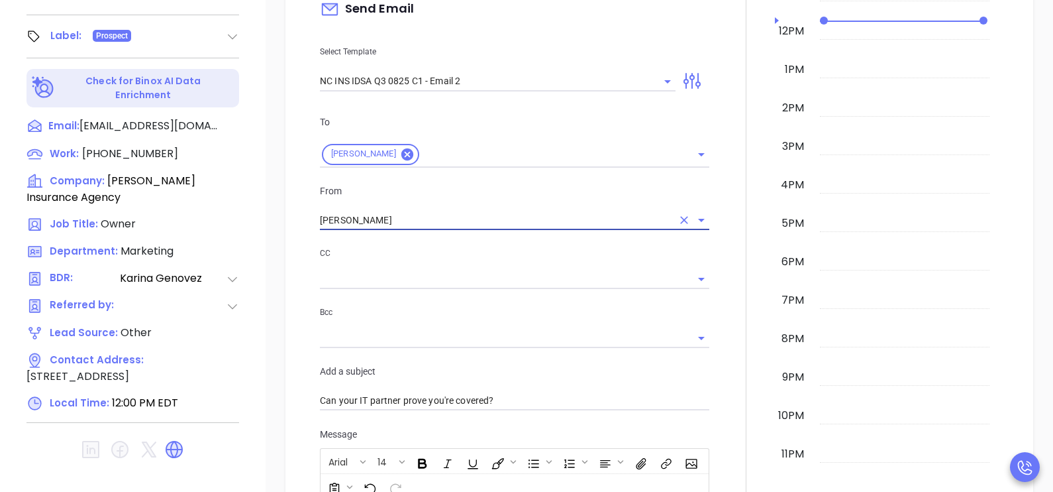
type input "Walter Contreras"
click at [725, 259] on div at bounding box center [746, 391] width 58 height 1132
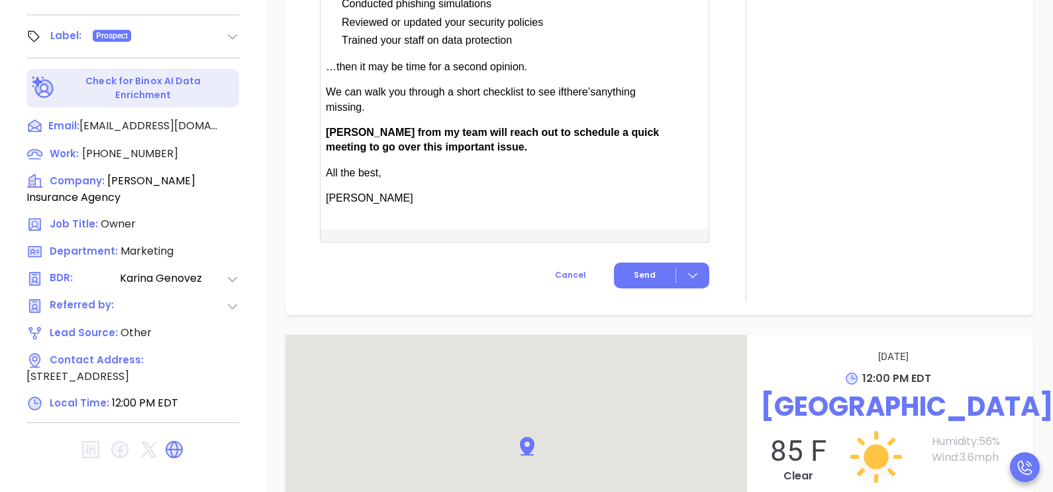
scroll to position [1026, 0]
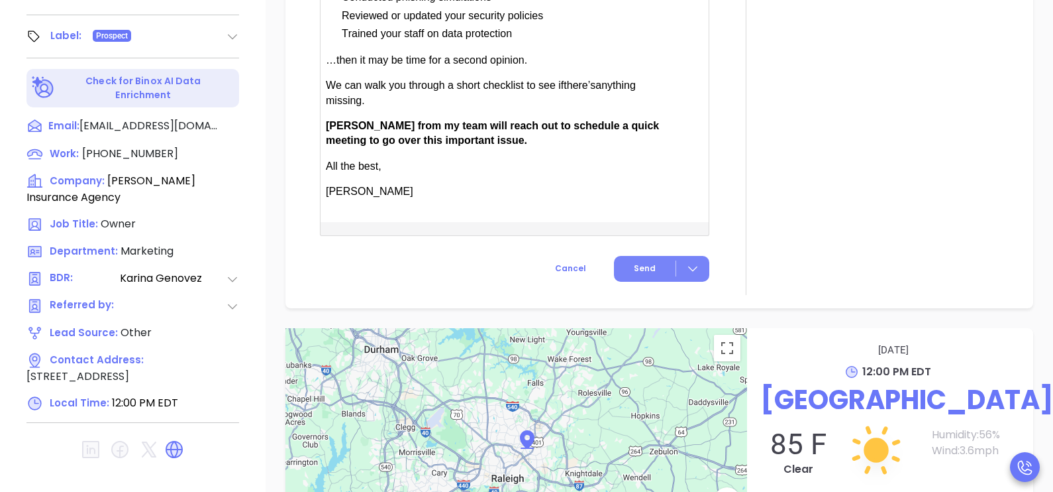
click at [646, 274] on span "Send" at bounding box center [645, 268] width 22 height 12
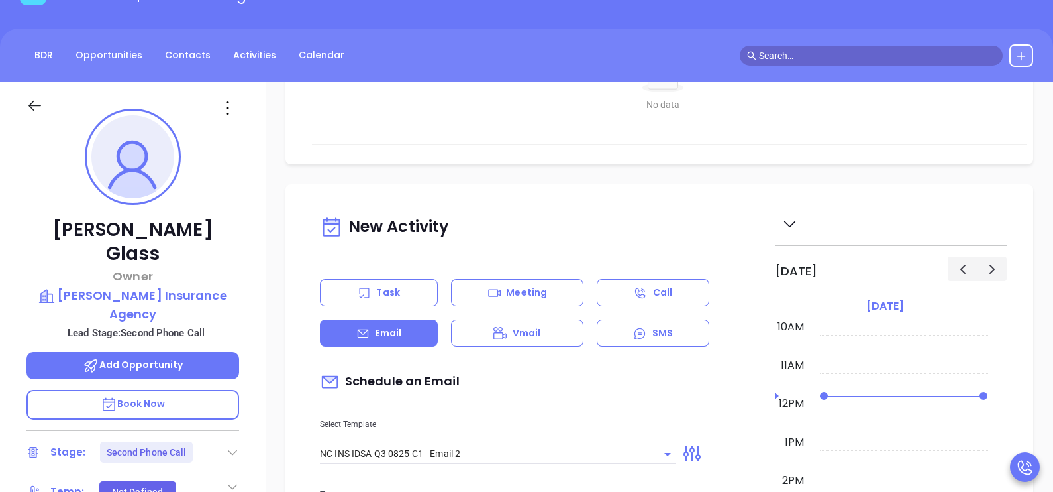
scroll to position [0, 0]
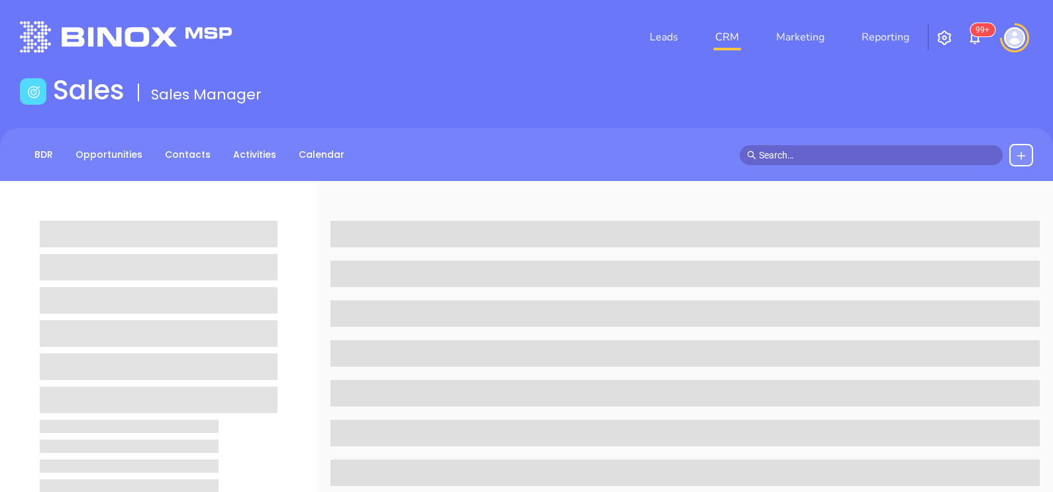
scroll to position [99, 0]
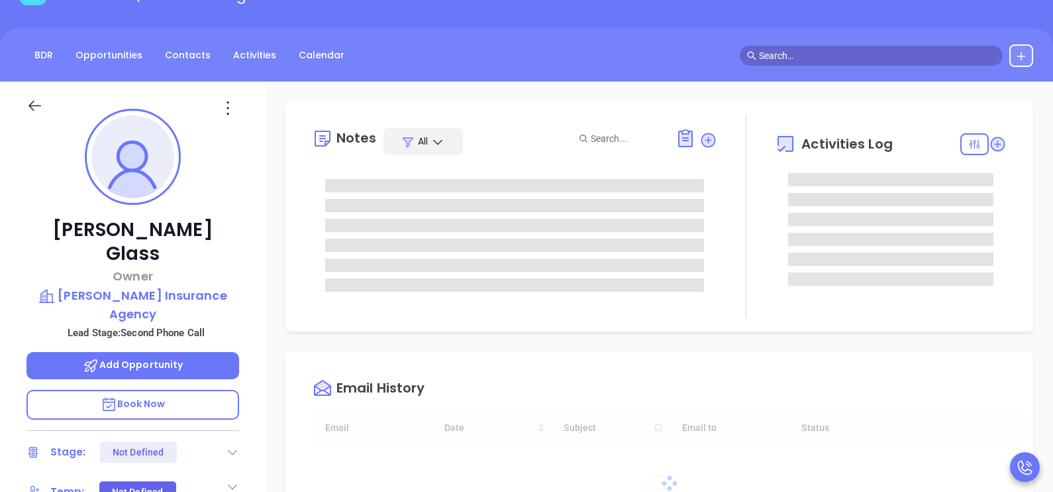
type input "[DATE]"
type input "[PERSON_NAME]"
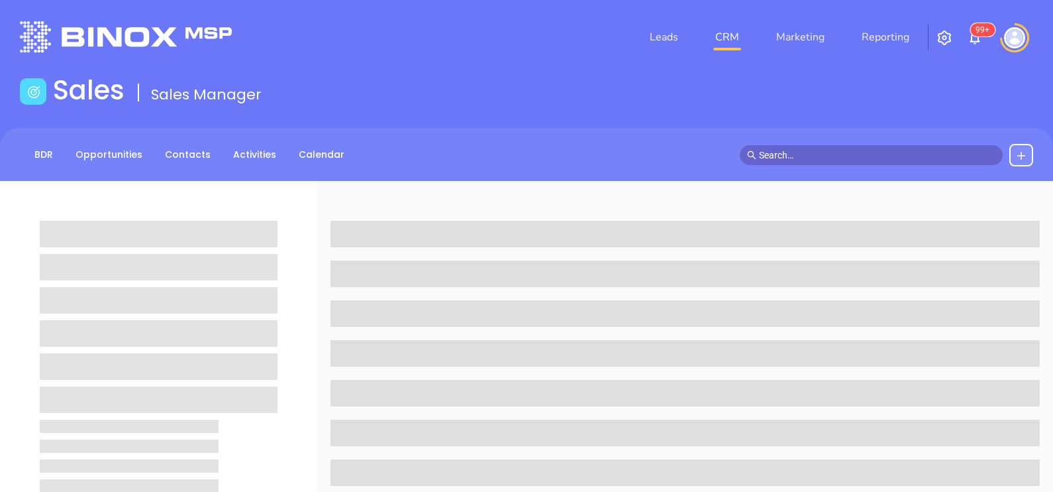
scroll to position [99, 0]
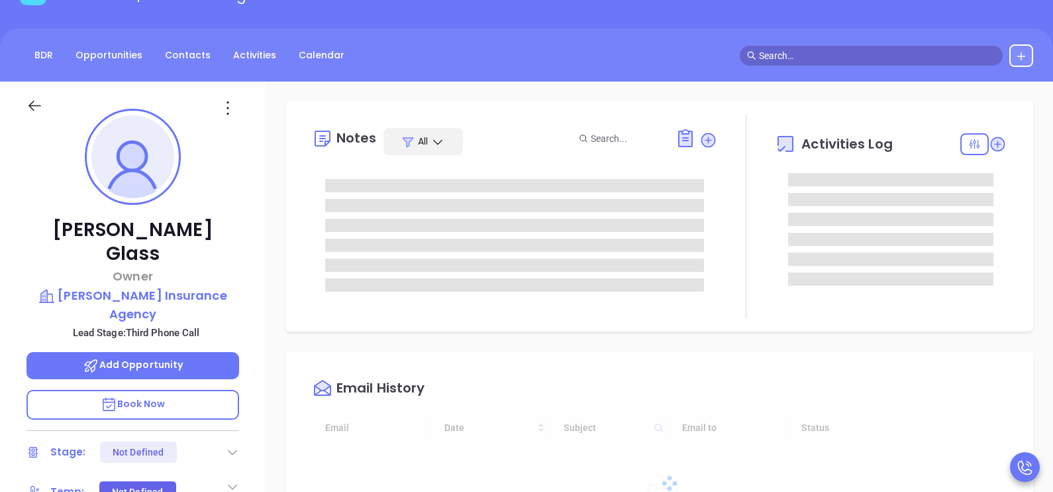
type input "[DATE]"
type input "[PERSON_NAME]"
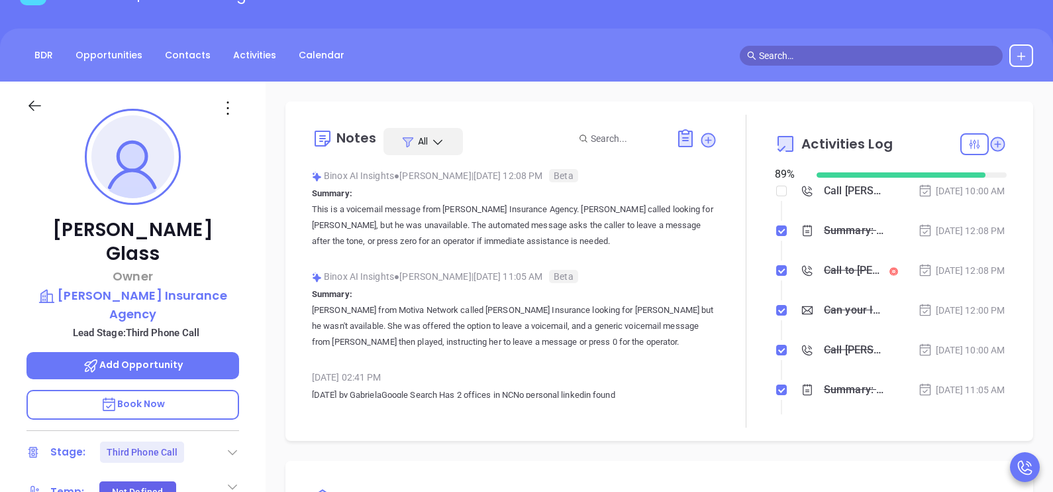
click at [941, 262] on li "Summary: This is a voicemail message from Carter Glass Insurance Agency. Karina…" at bounding box center [892, 243] width 229 height 36
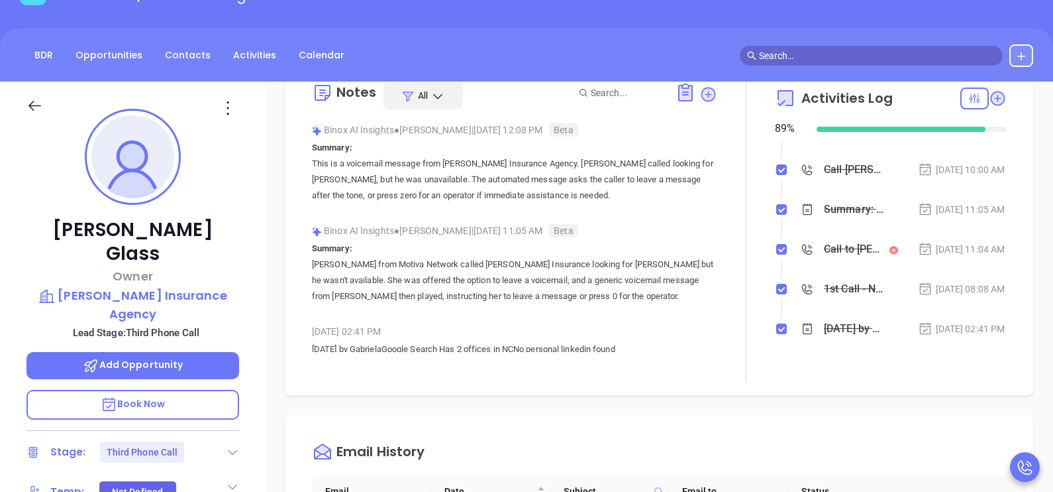
scroll to position [99, 0]
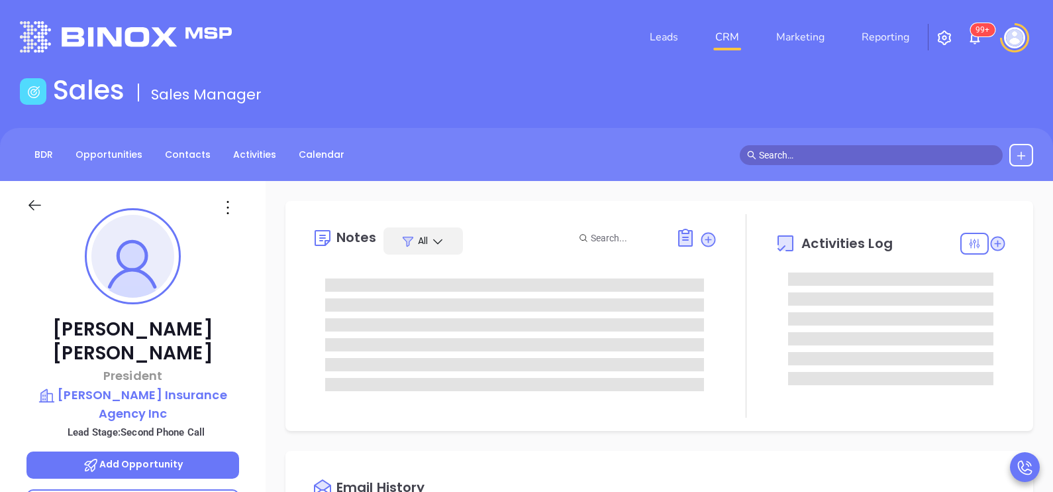
type input "[DATE]"
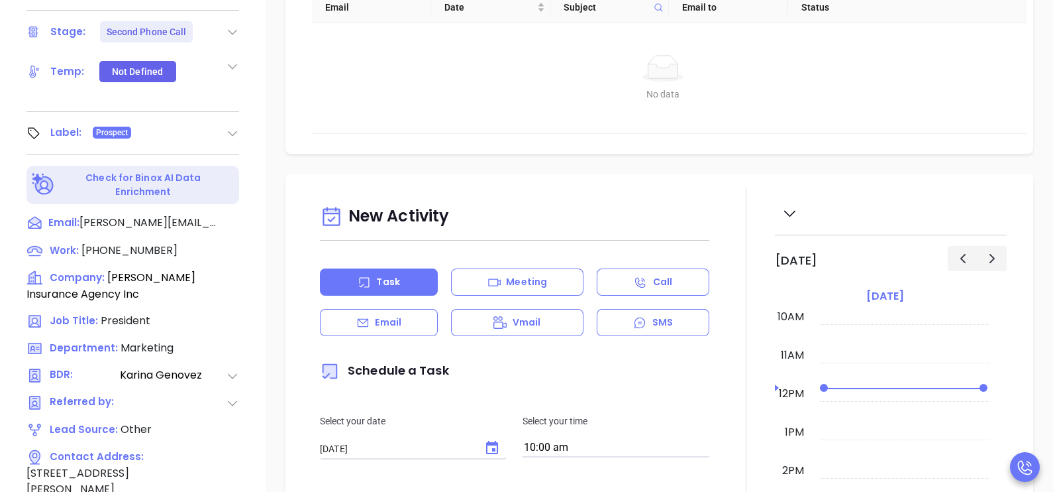
scroll to position [529, 0]
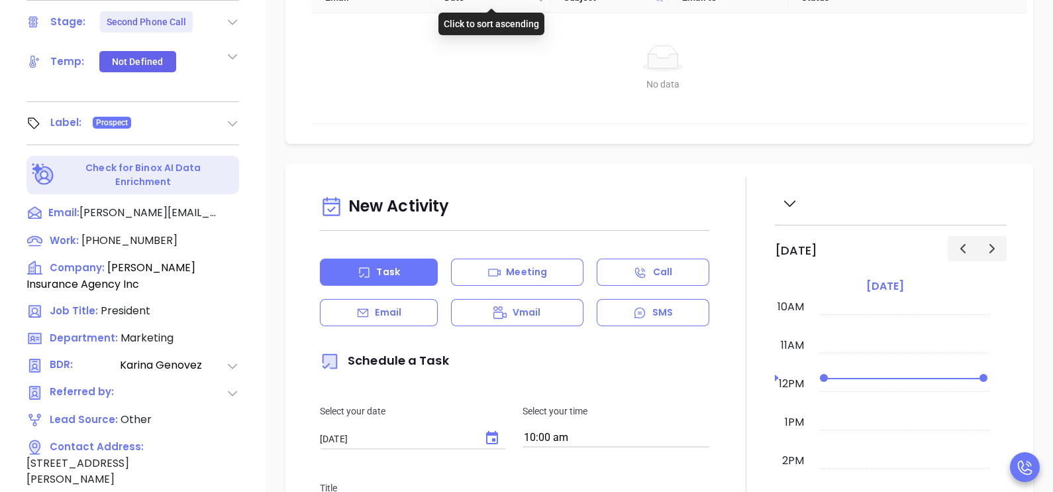
type input "[PERSON_NAME]"
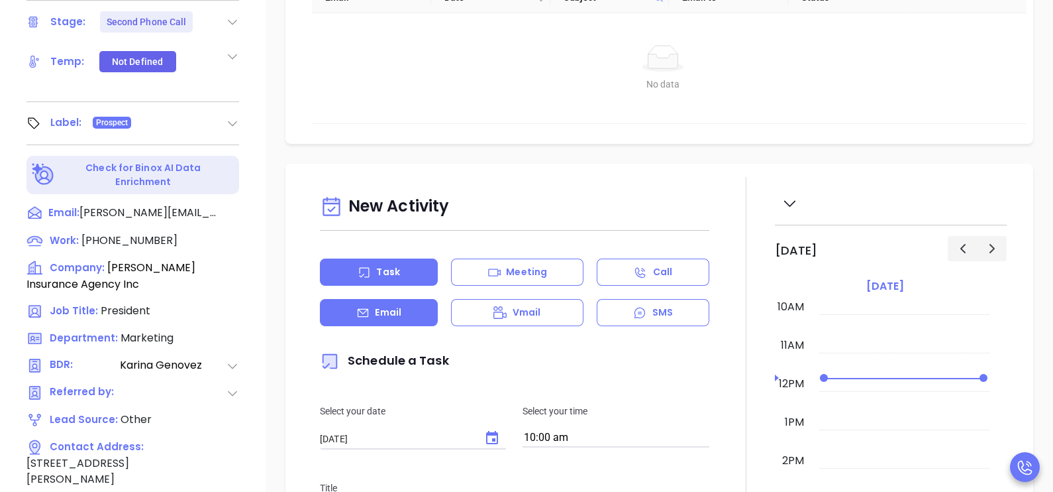
click at [403, 309] on div "Email" at bounding box center [379, 312] width 118 height 27
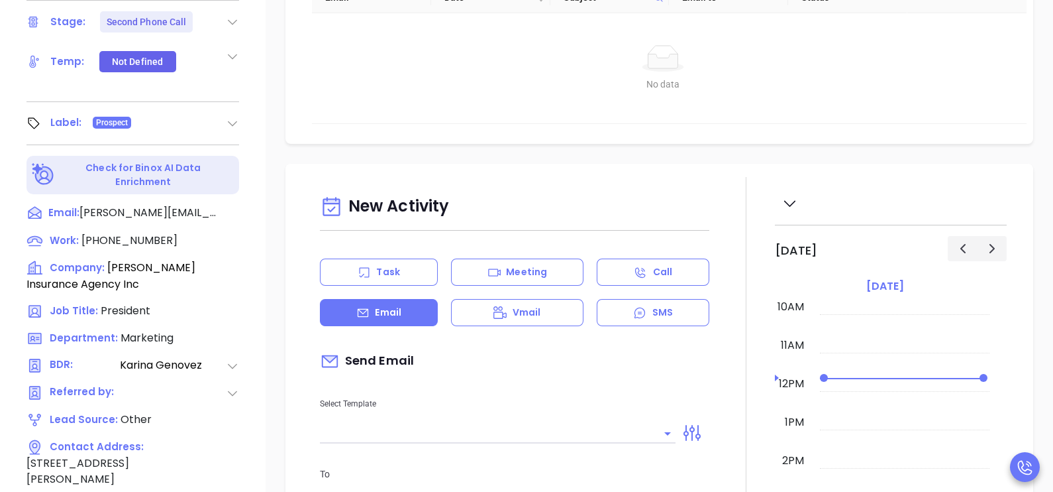
type input "[PERSON_NAME]"
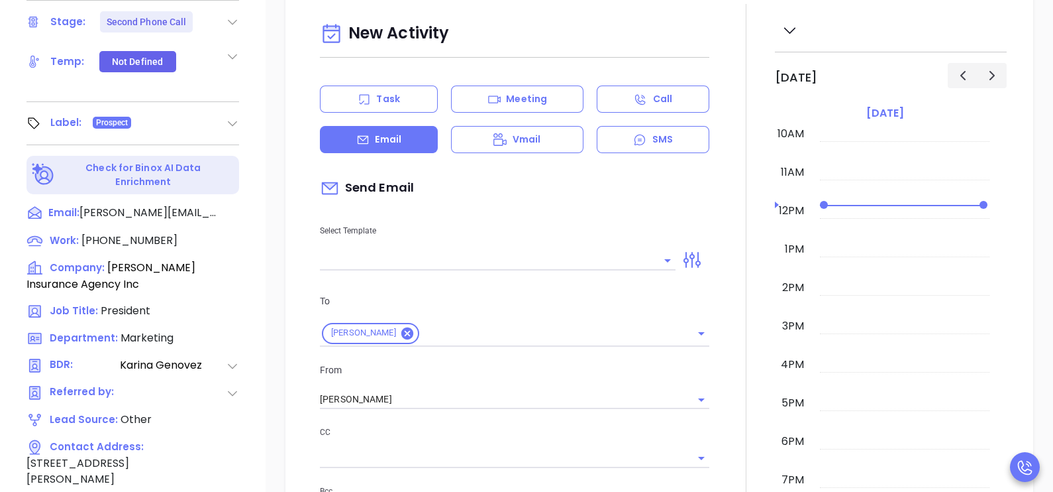
scroll to position [297, 0]
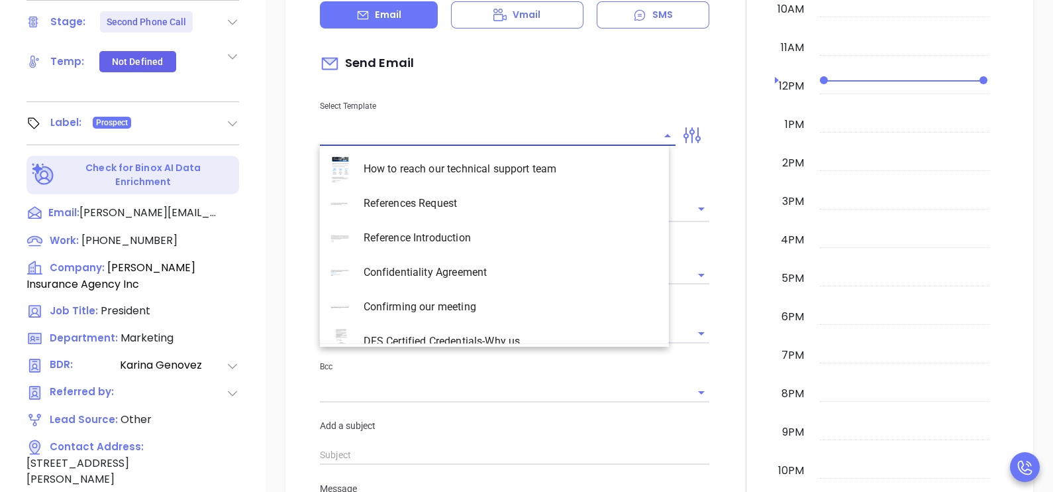
click at [550, 129] on input "text" at bounding box center [488, 135] width 336 height 19
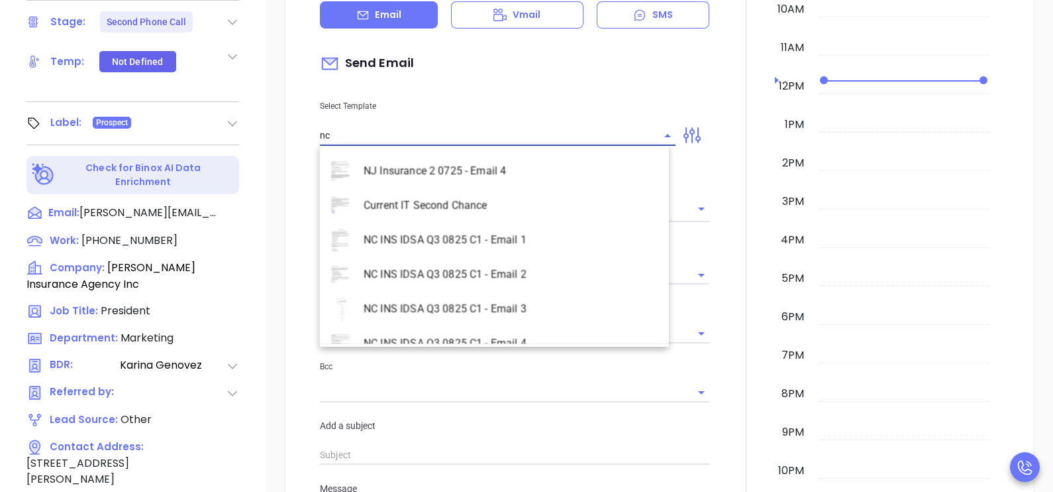
scroll to position [606, 0]
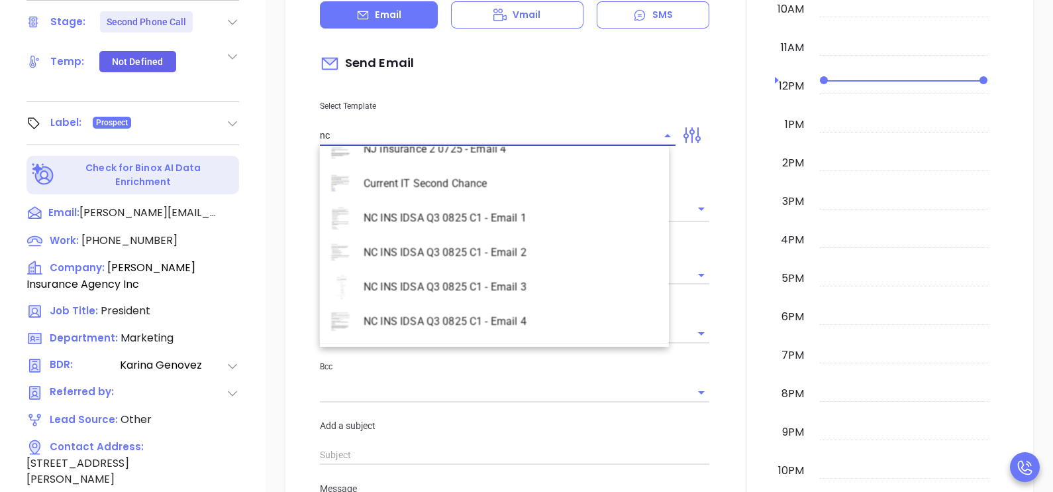
click at [517, 246] on li "NC INS IDSA Q3 0825 C1 - Email 2" at bounding box center [494, 252] width 349 height 34
type input "NC INS IDSA Q3 0825 C1 - Email 2"
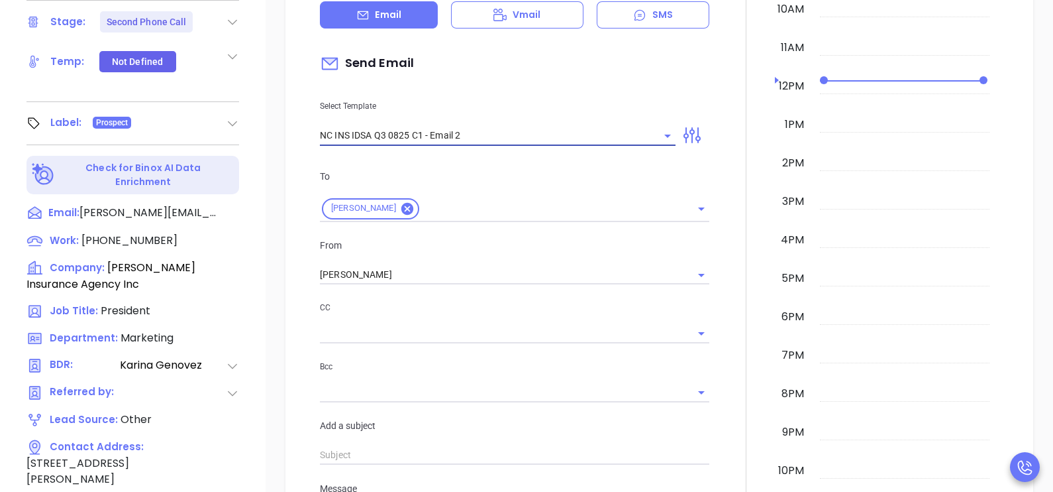
type input "Can your IT partner prove you're covered?"
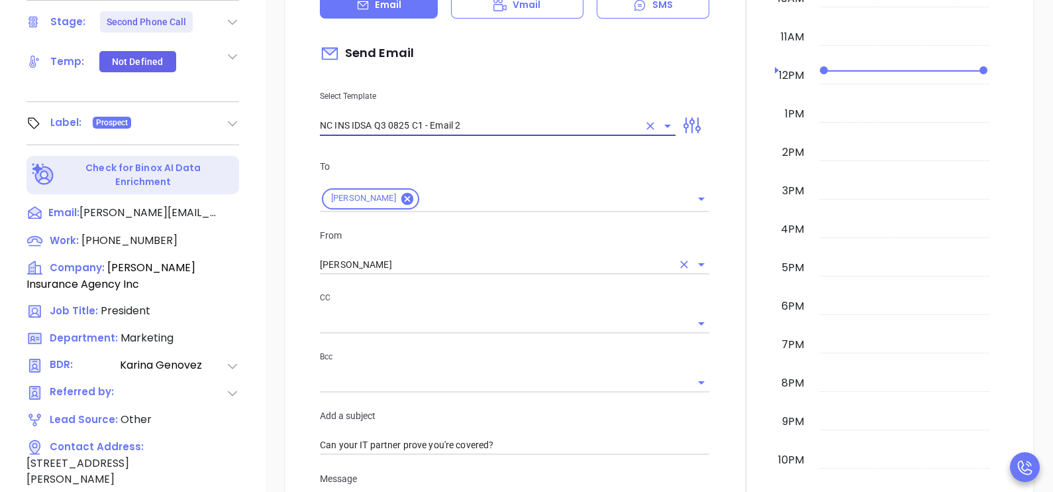
type input "NC INS IDSA Q3 0825 C1 - Email 2"
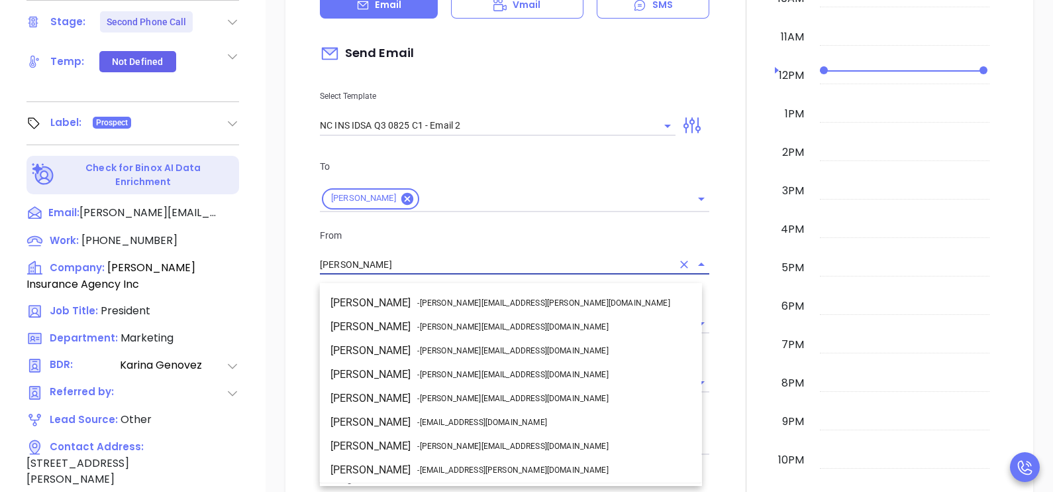
click at [450, 274] on input "[PERSON_NAME]" at bounding box center [496, 264] width 352 height 19
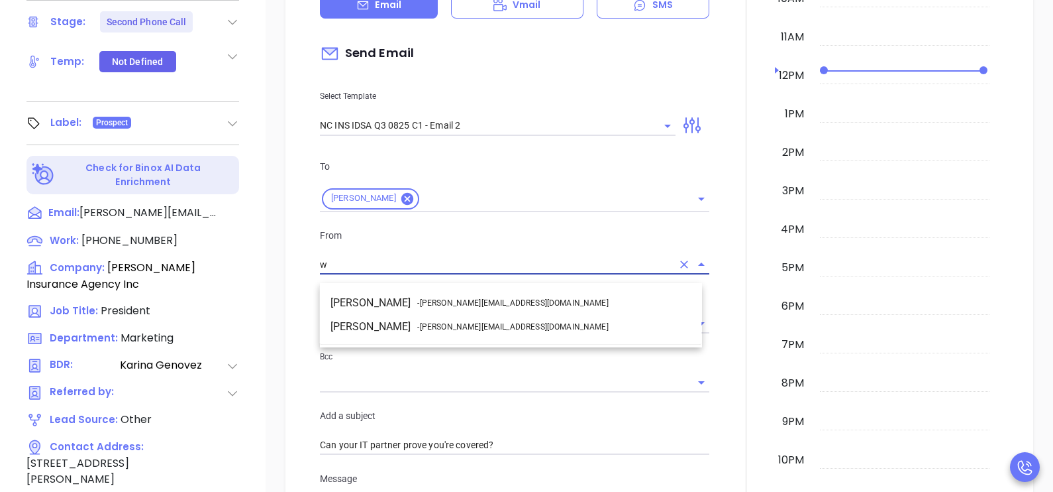
scroll to position [0, 0]
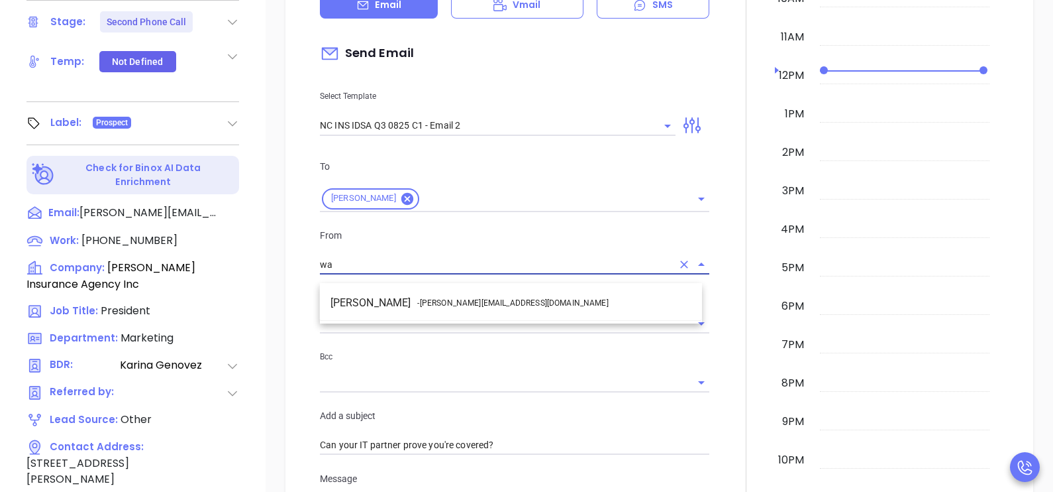
click at [469, 294] on li "Walter Contreras - [EMAIL_ADDRESS][DOMAIN_NAME]" at bounding box center [511, 303] width 382 height 24
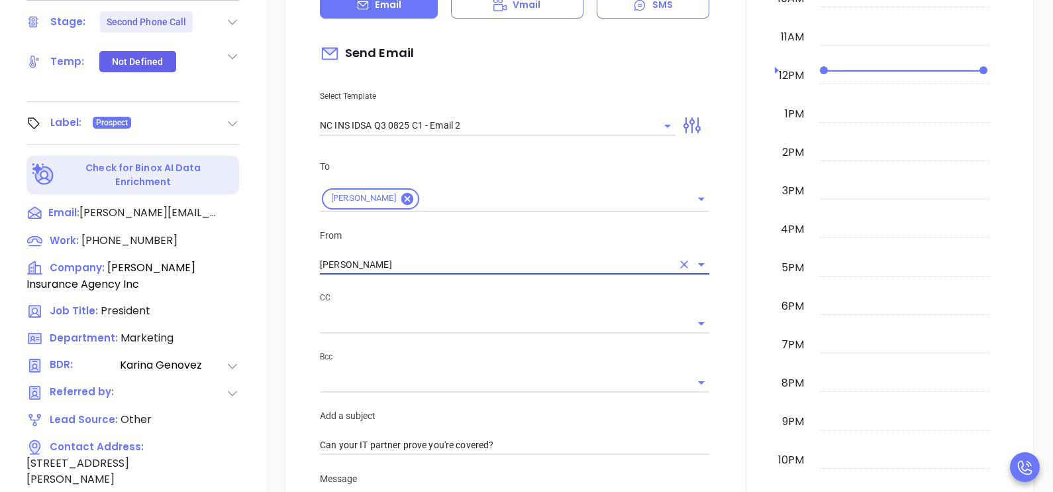
type input "[PERSON_NAME]"
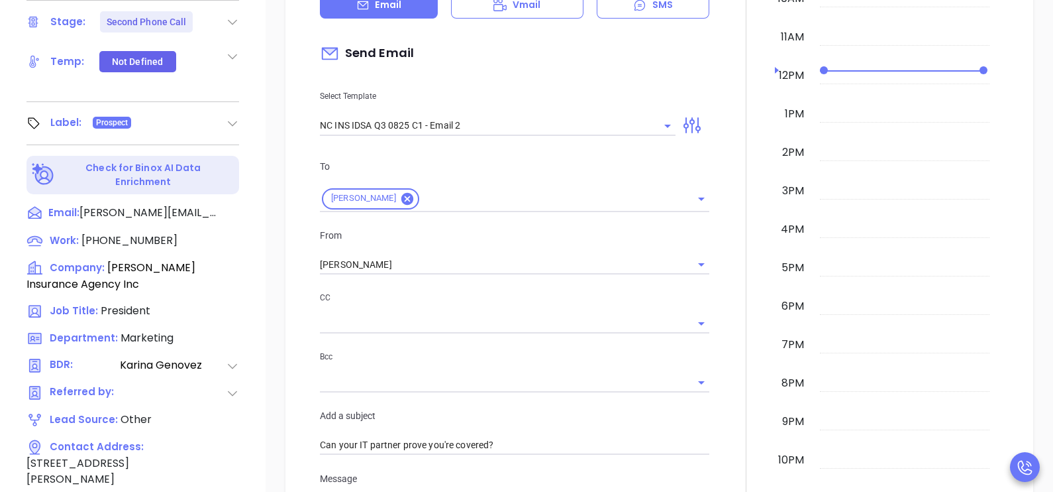
click at [728, 295] on div at bounding box center [746, 435] width 58 height 1132
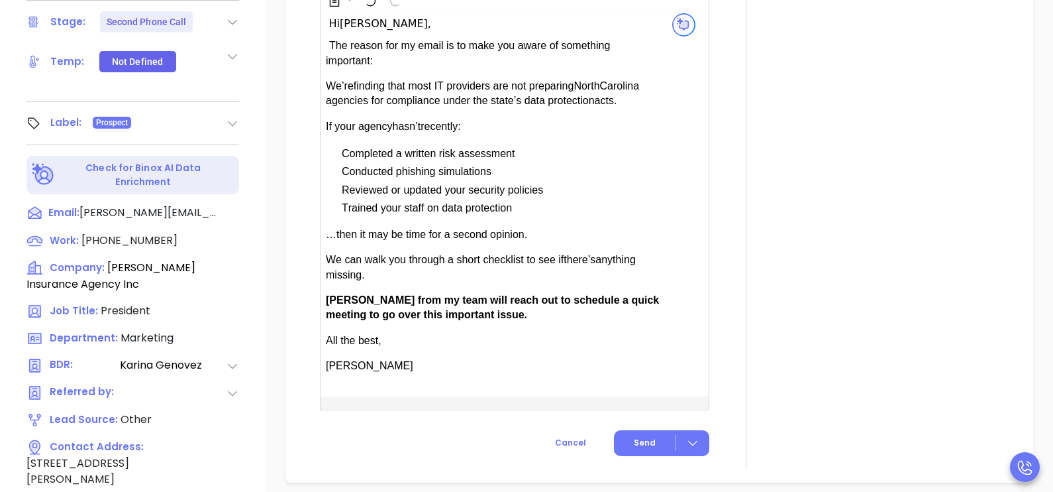
scroll to position [970, 0]
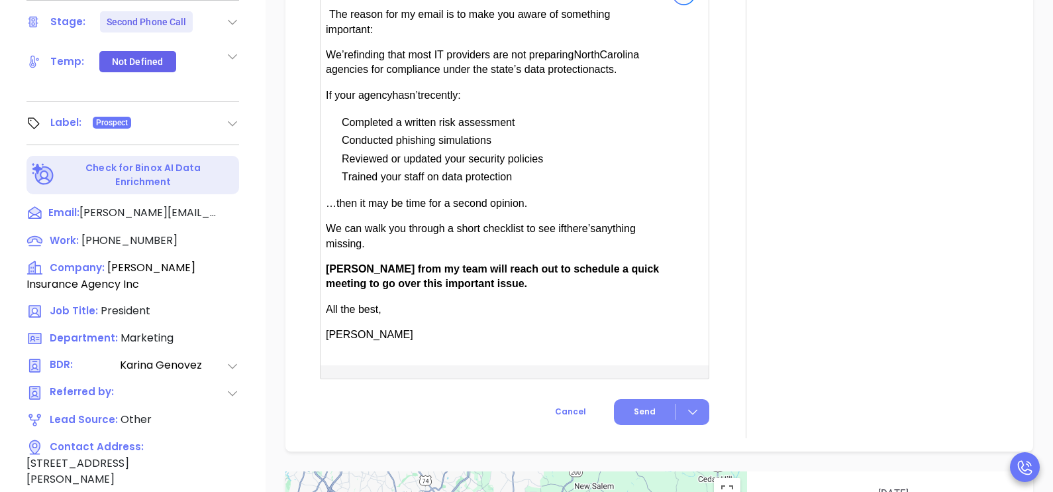
click at [632, 425] on button "Send" at bounding box center [661, 412] width 95 height 26
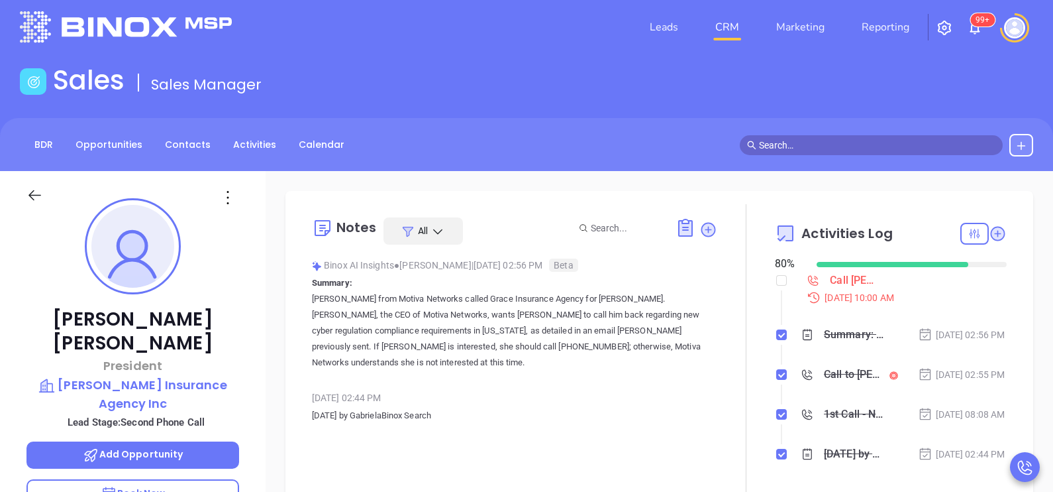
scroll to position [0, 0]
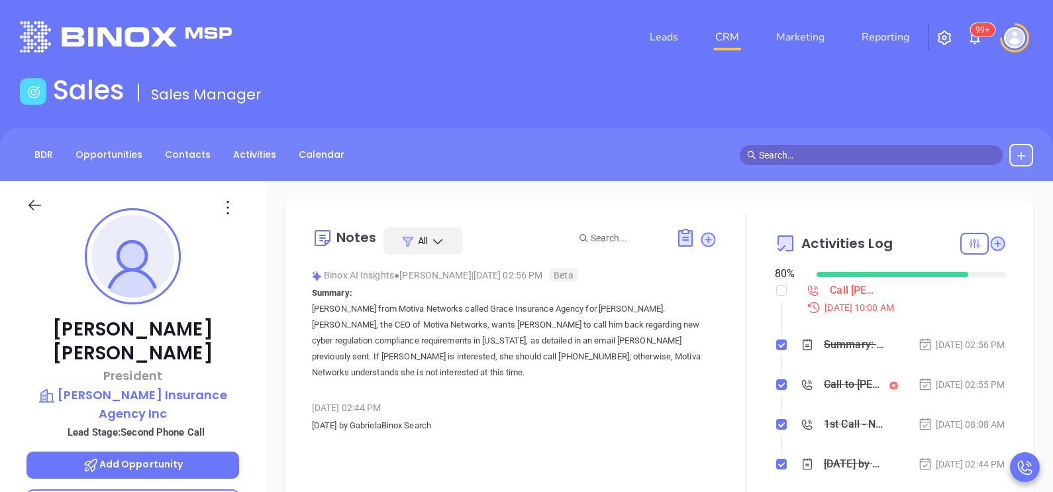
click at [939, 321] on li "Call Krista Harris to follow up Sep 18, 2025 | 10:00 AM" at bounding box center [892, 310] width 229 height 51
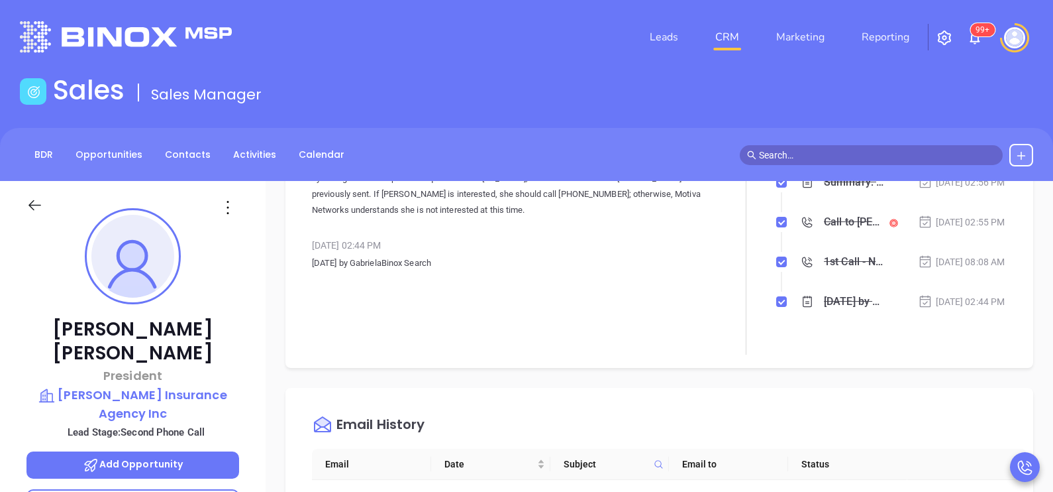
scroll to position [264, 0]
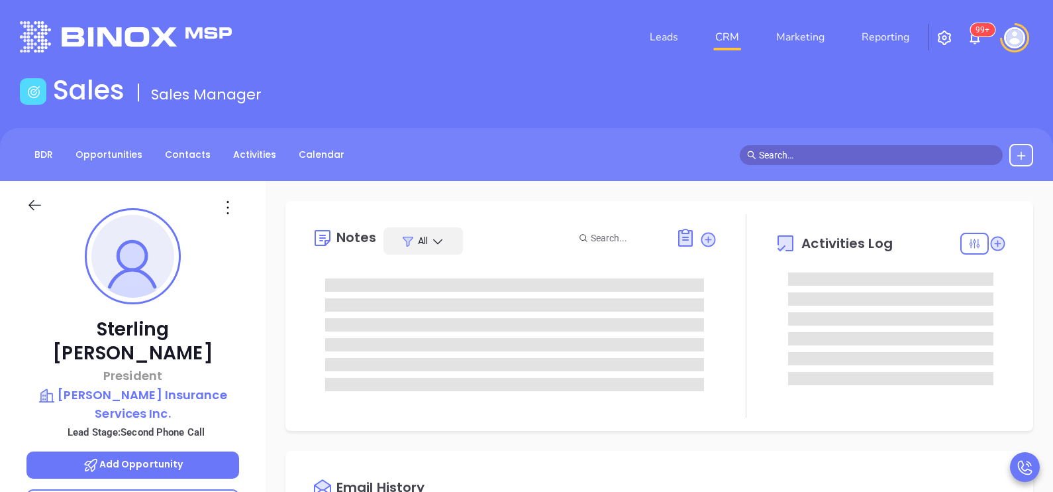
scroll to position [384, 0]
type input "[PERSON_NAME]"
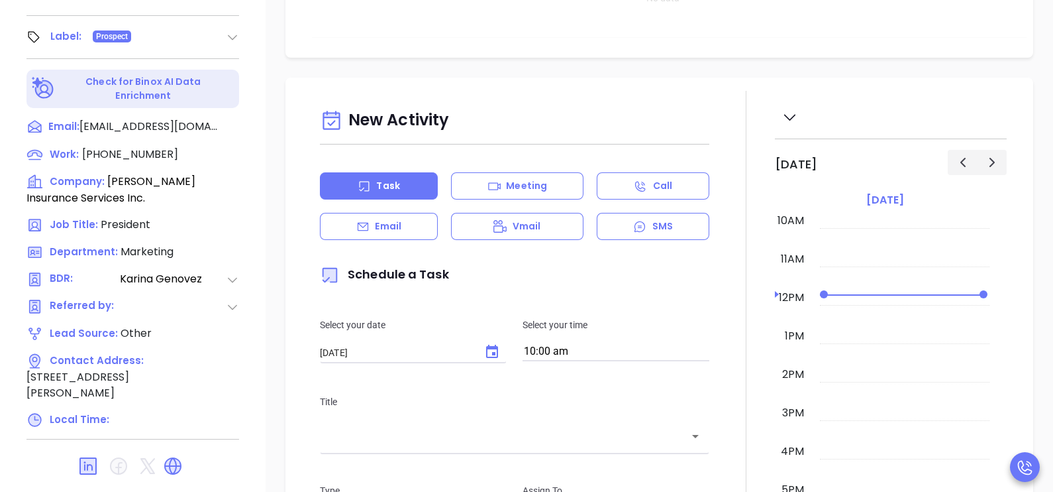
scroll to position [616, 0]
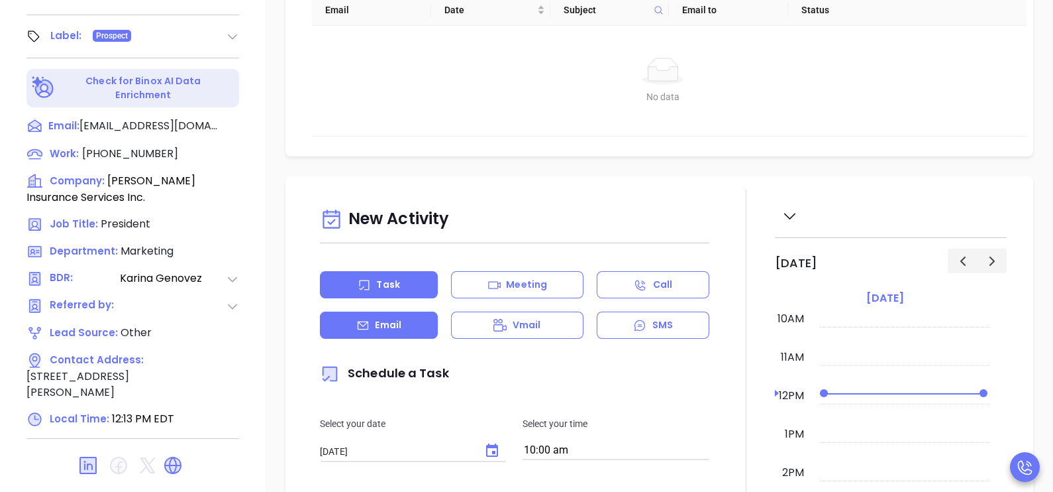
click at [384, 332] on p "Email" at bounding box center [388, 325] width 26 height 14
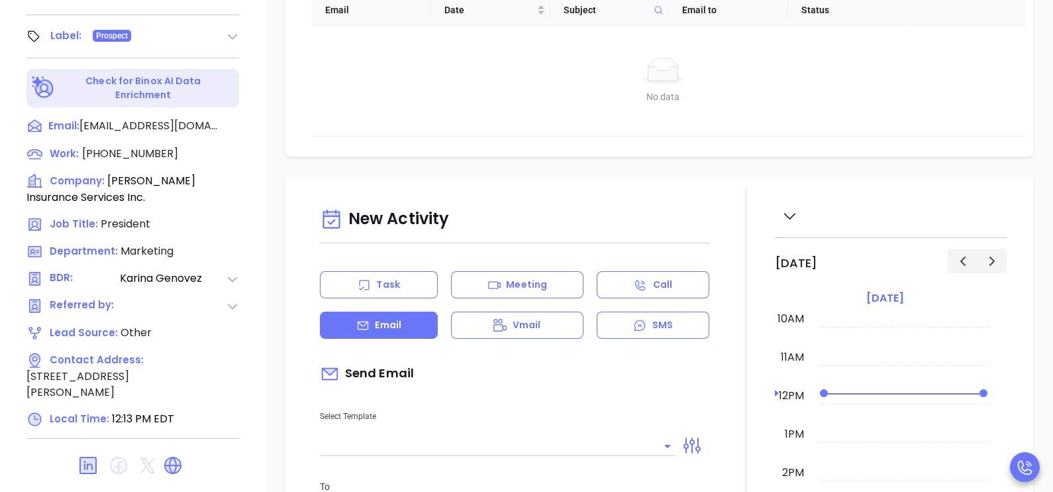
type input "[PERSON_NAME]"
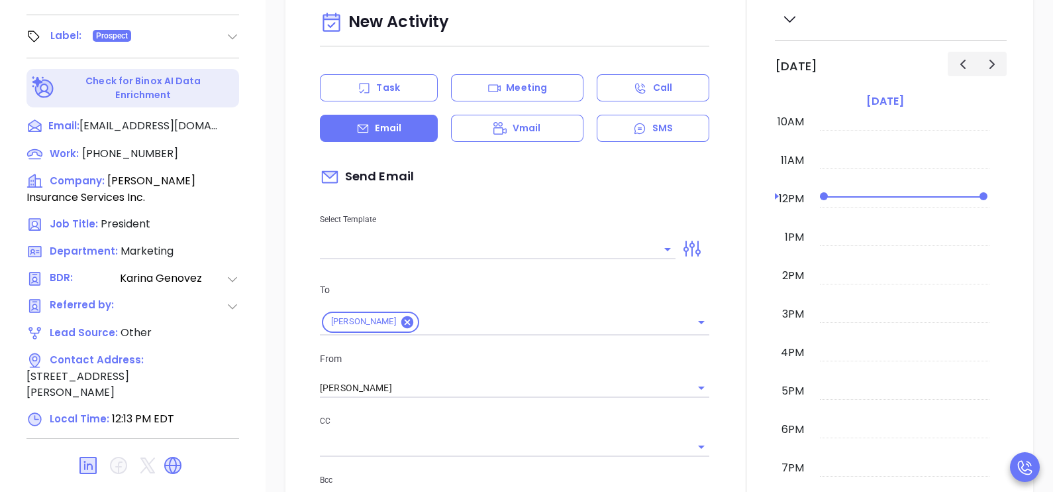
scroll to position [331, 0]
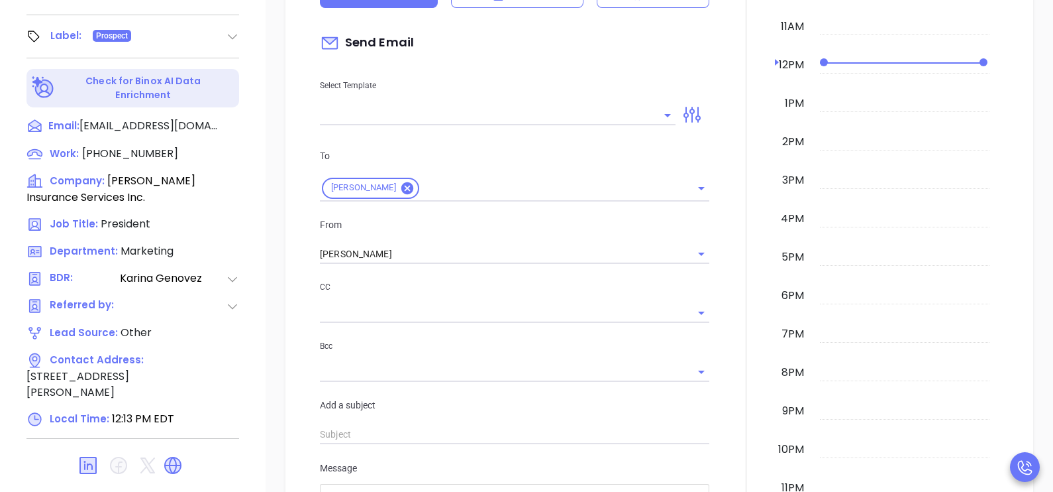
click at [448, 111] on div at bounding box center [498, 114] width 356 height 22
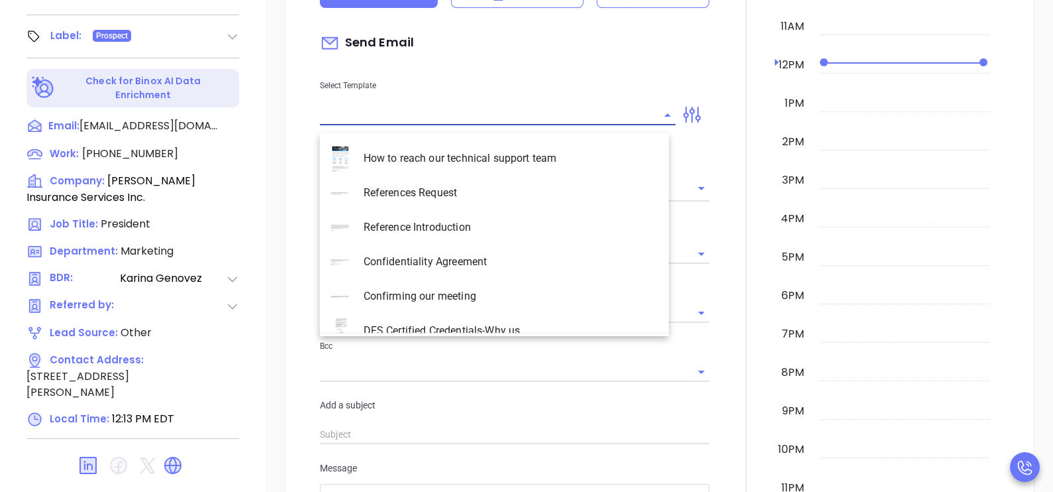
click at [451, 120] on input "text" at bounding box center [488, 114] width 336 height 19
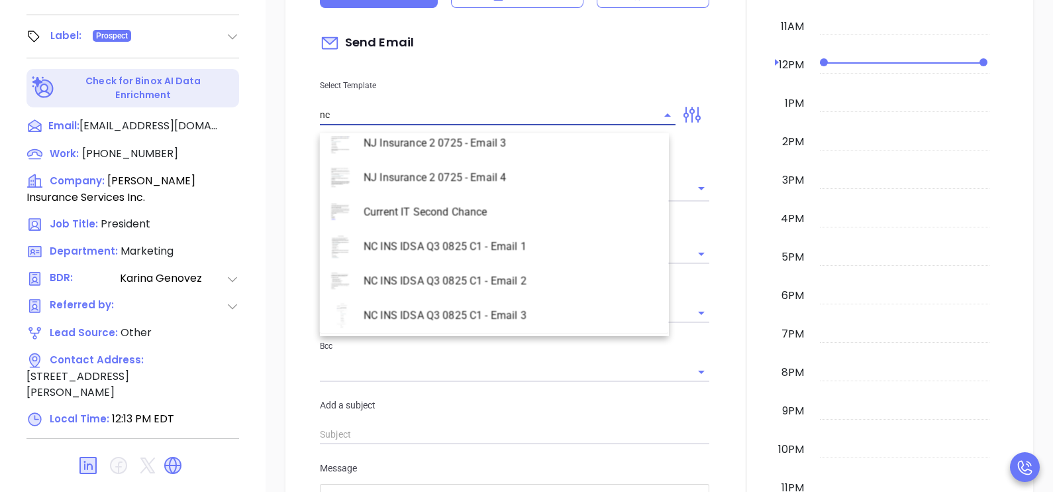
scroll to position [594, 0]
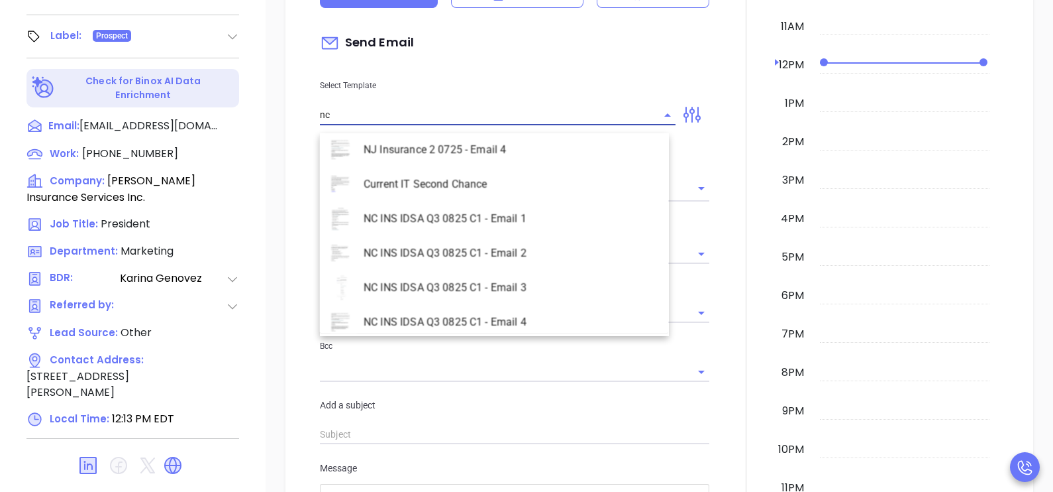
click at [522, 250] on li "NC INS IDSA Q3 0825 C1 - Email 2" at bounding box center [494, 253] width 349 height 34
type input "NC INS IDSA Q3 0825 C1 - Email 2"
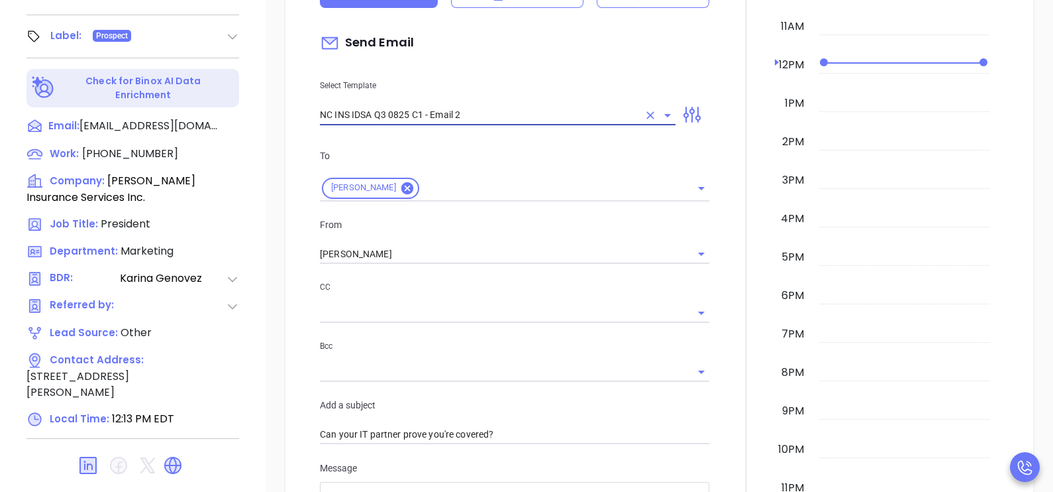
type input "Can your IT partner prove you're covered?"
type input "NC INS IDSA Q3 0825 C1 - Email 2"
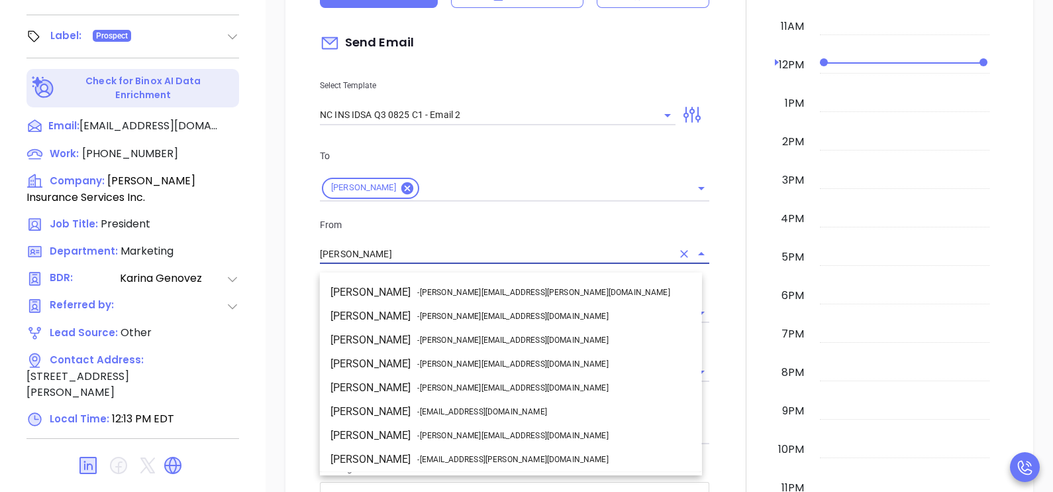
scroll to position [70, 0]
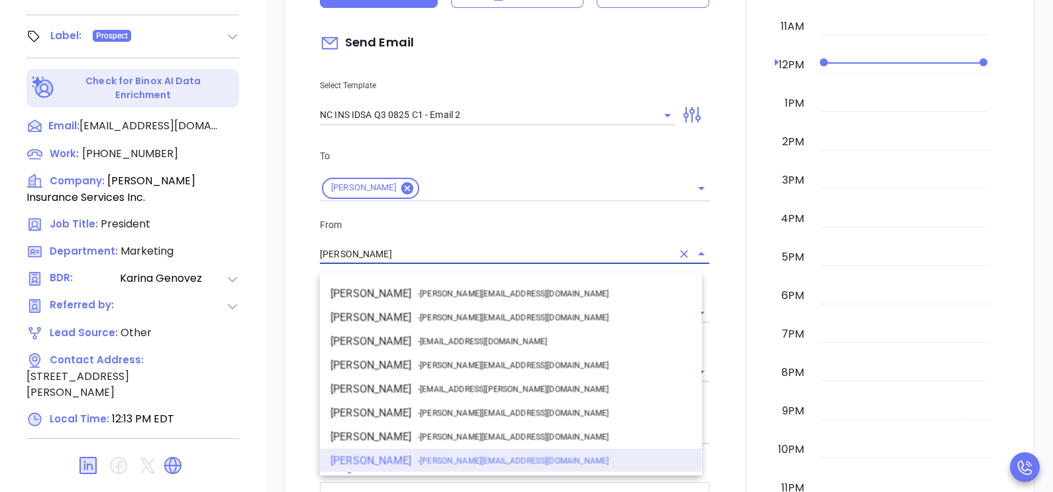
click at [480, 264] on input "[PERSON_NAME]" at bounding box center [496, 253] width 352 height 19
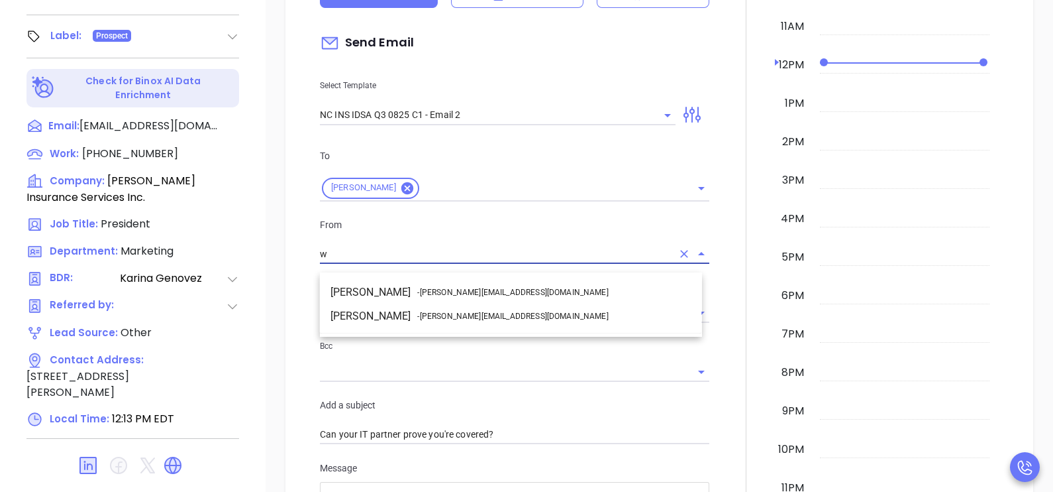
scroll to position [0, 0]
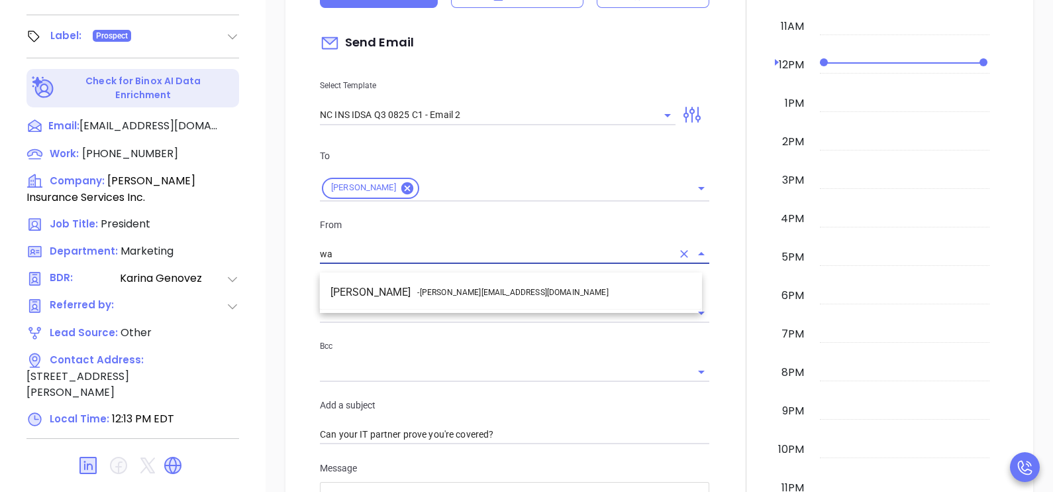
click at [497, 286] on li "Walter Contreras - walter@motiva.net" at bounding box center [511, 292] width 382 height 24
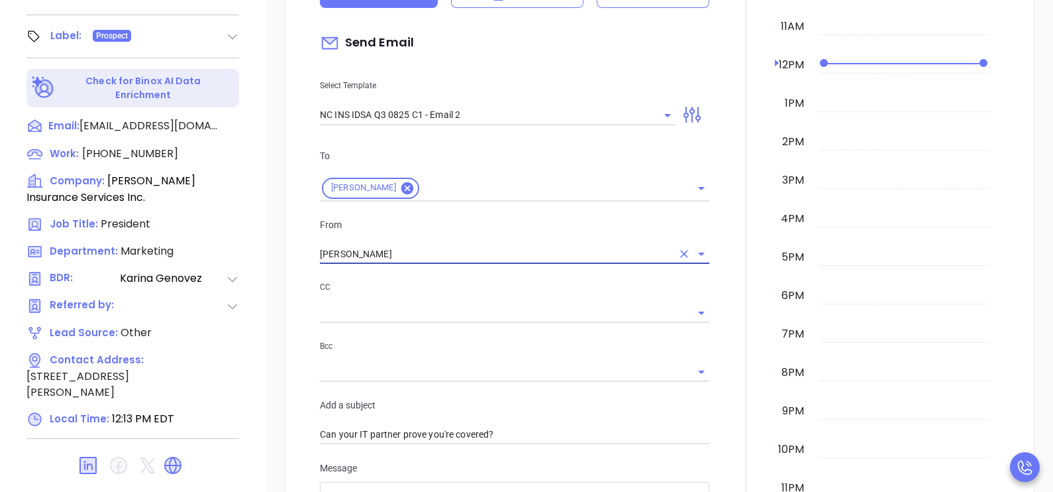
type input "[PERSON_NAME]"
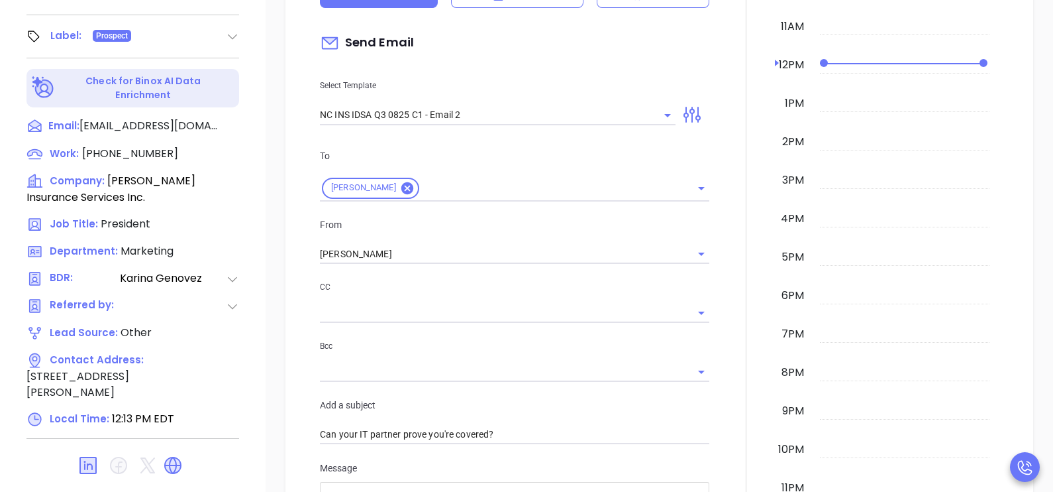
click at [732, 339] on div at bounding box center [746, 425] width 58 height 1132
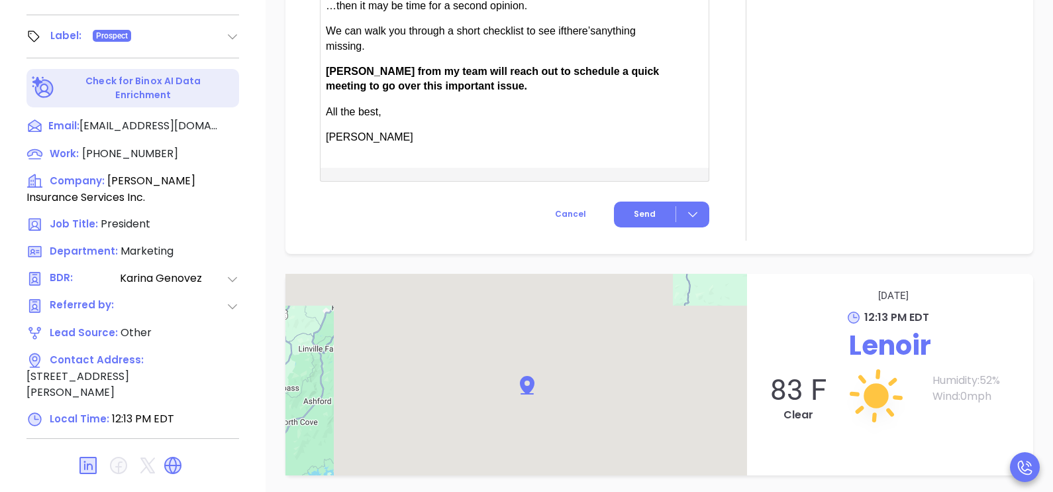
scroll to position [1192, 0]
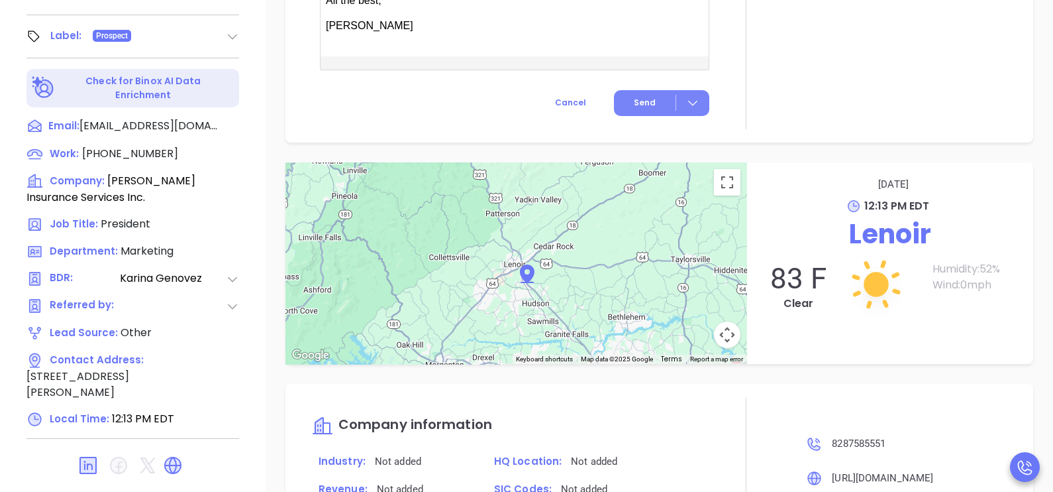
click at [638, 108] on span "Send" at bounding box center [645, 103] width 22 height 12
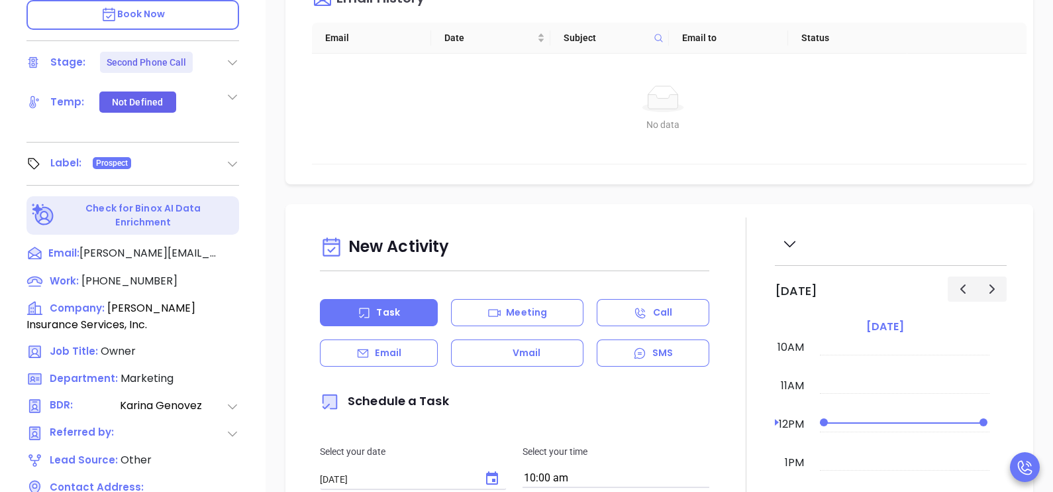
scroll to position [616, 0]
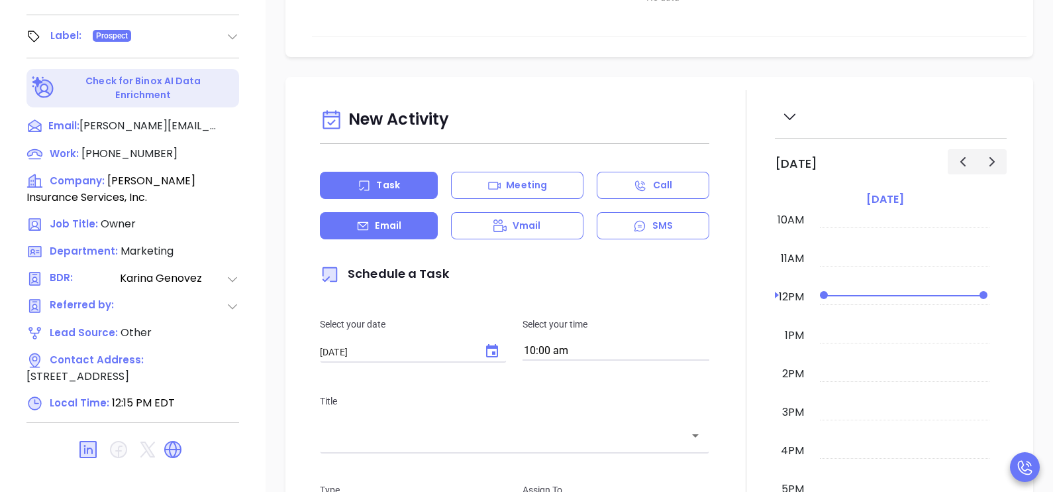
type input "[PERSON_NAME]"
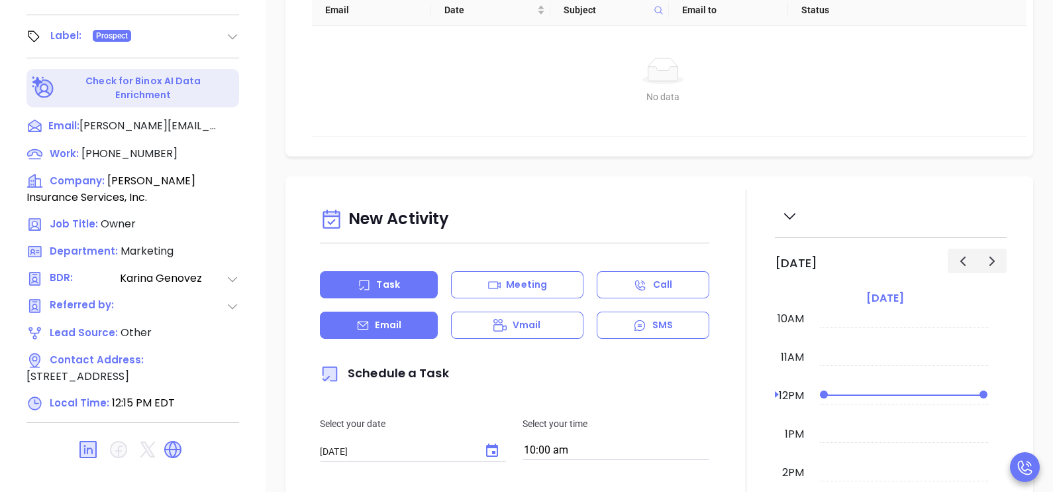
click at [396, 332] on p "Email" at bounding box center [388, 325] width 26 height 14
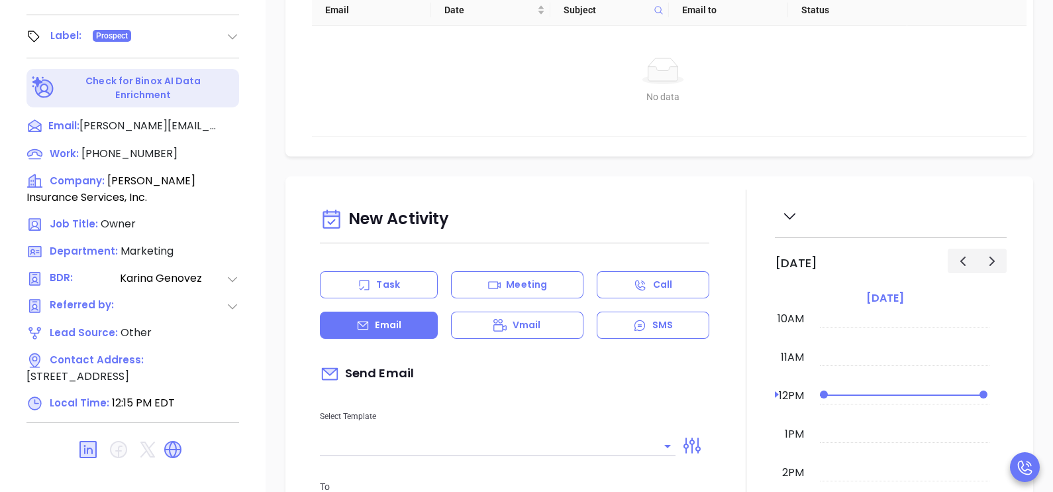
type input "[PERSON_NAME]"
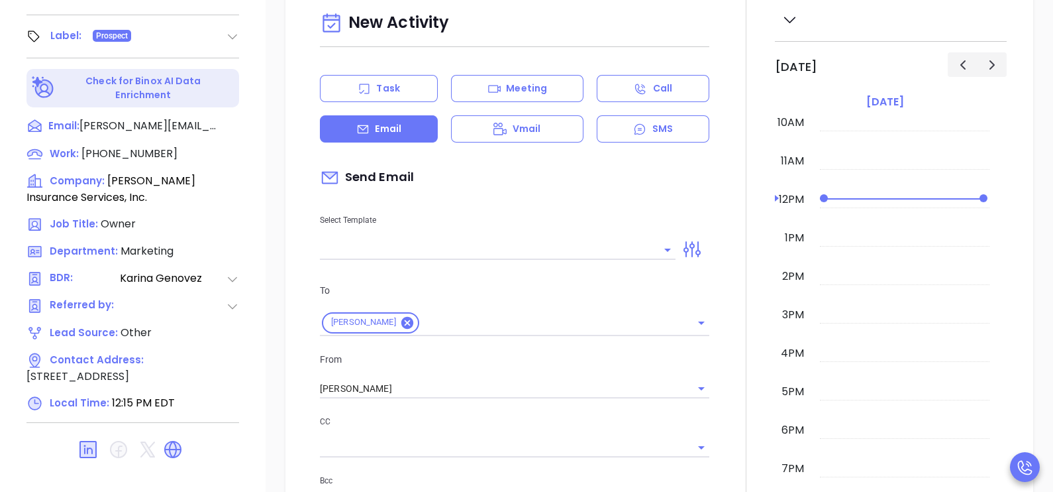
scroll to position [297, 0]
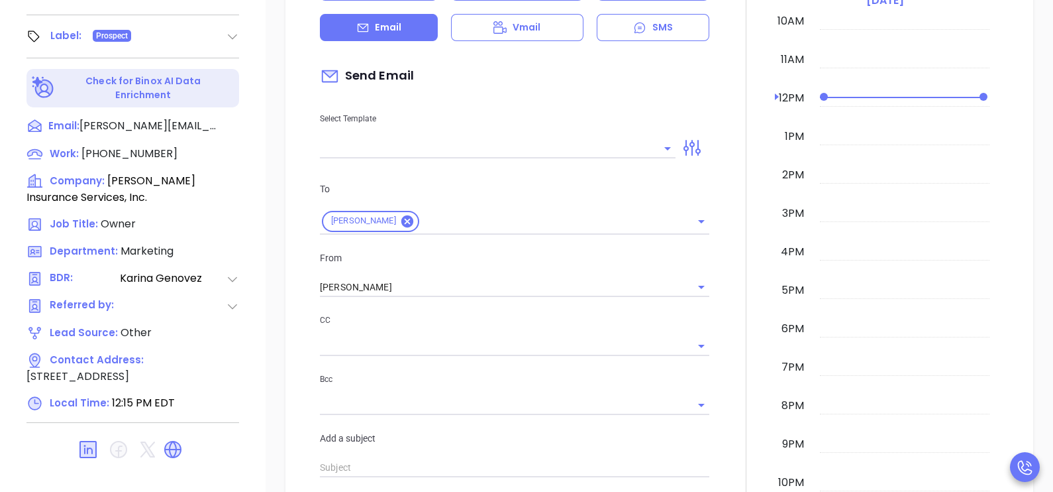
click at [523, 158] on input "text" at bounding box center [488, 147] width 336 height 19
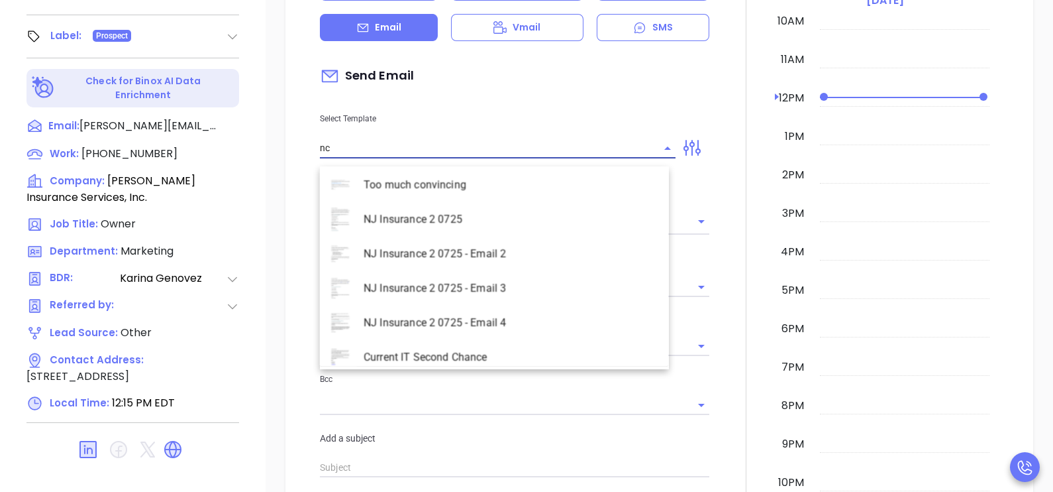
scroll to position [606, 0]
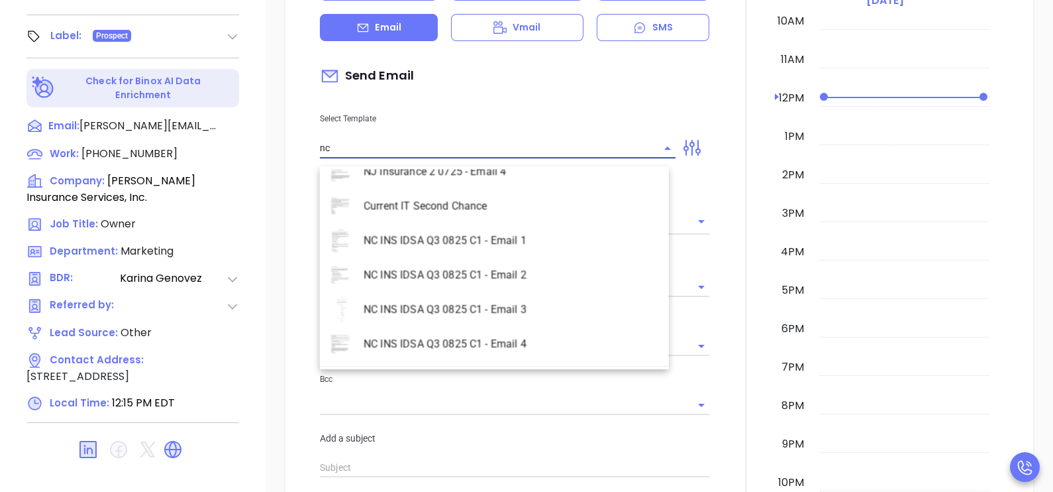
click at [522, 276] on li "NC INS IDSA Q3 0825 C1 - Email 2" at bounding box center [494, 275] width 349 height 34
type input "NC INS IDSA Q3 0825 C1 - Email 2"
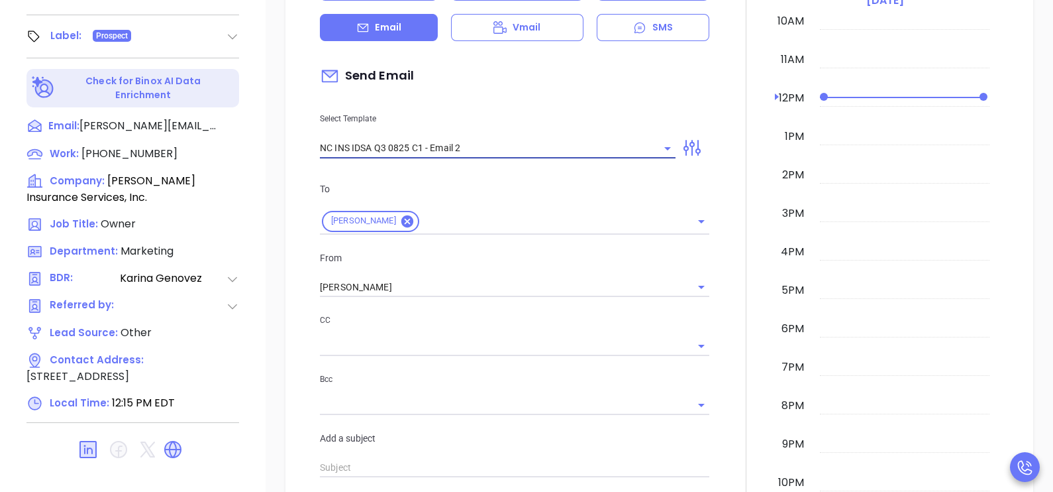
type input "Can your IT partner prove you're covered?"
type input "NC INS IDSA Q3 0825 C1 - Email 2"
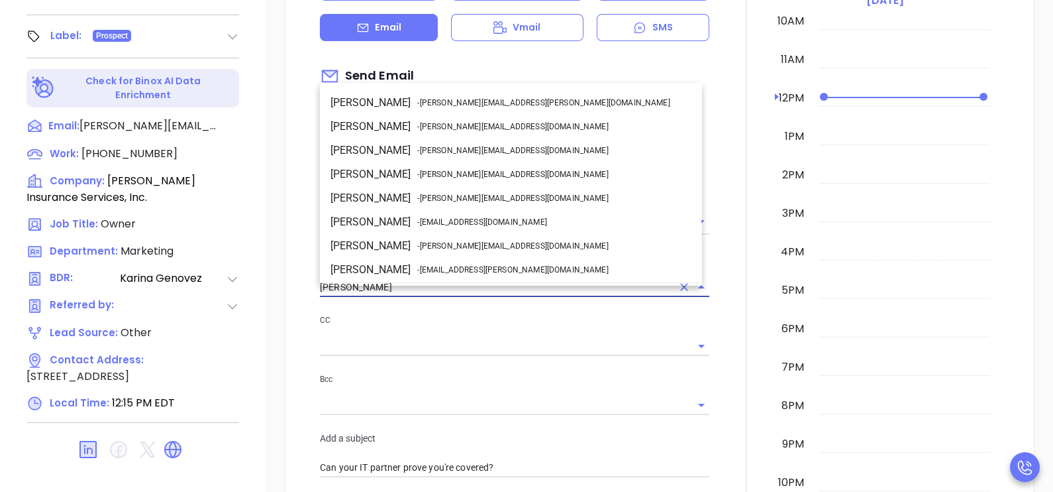
click at [450, 295] on input "[PERSON_NAME]" at bounding box center [496, 287] width 352 height 19
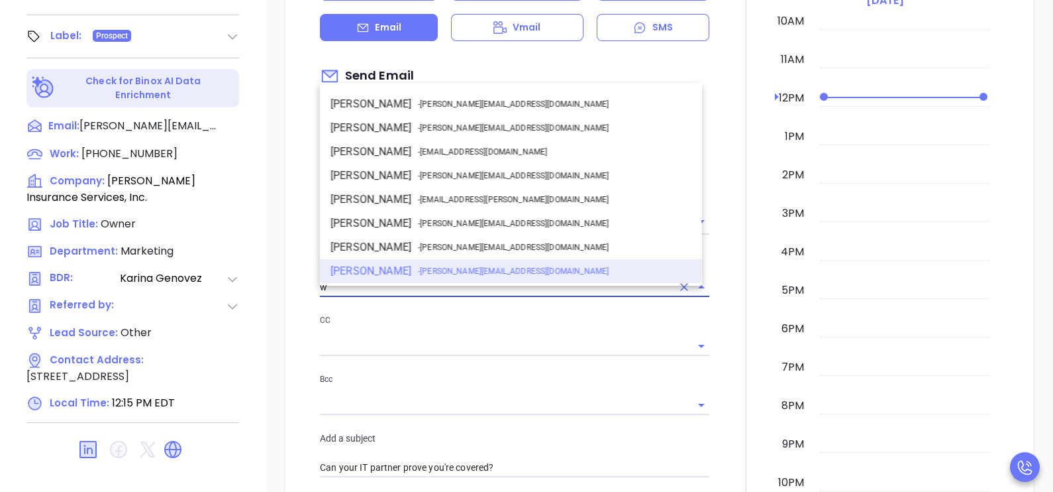
scroll to position [0, 0]
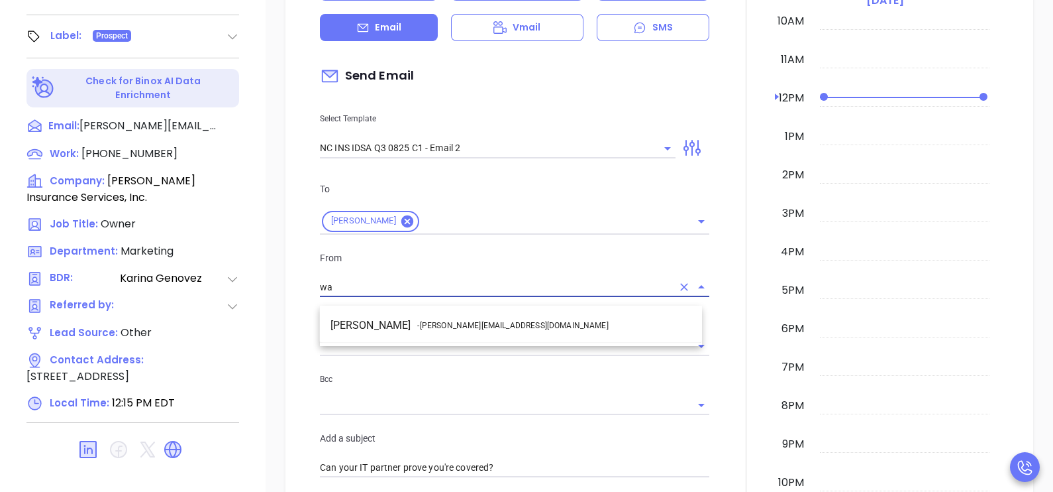
click at [459, 325] on span "- [PERSON_NAME][EMAIL_ADDRESS][DOMAIN_NAME]" at bounding box center [512, 325] width 191 height 12
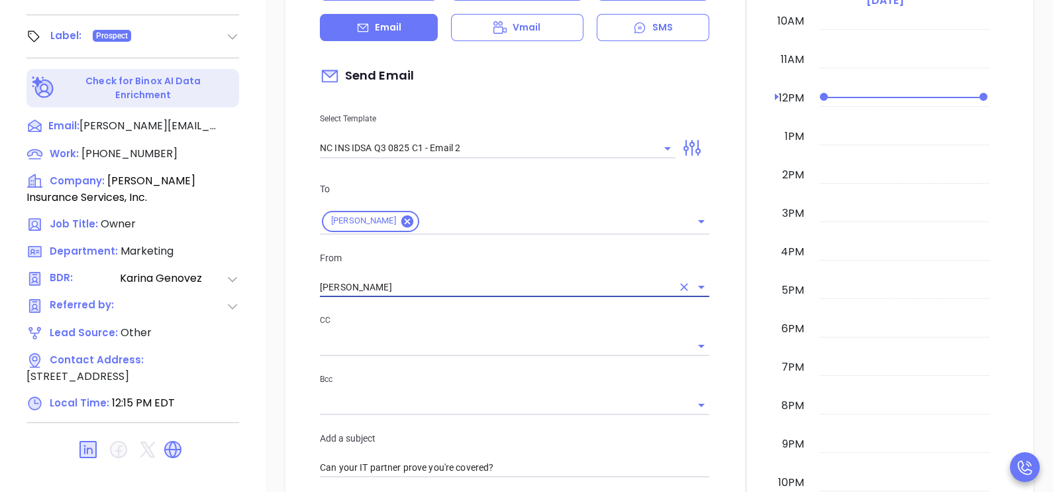
type input "[PERSON_NAME]"
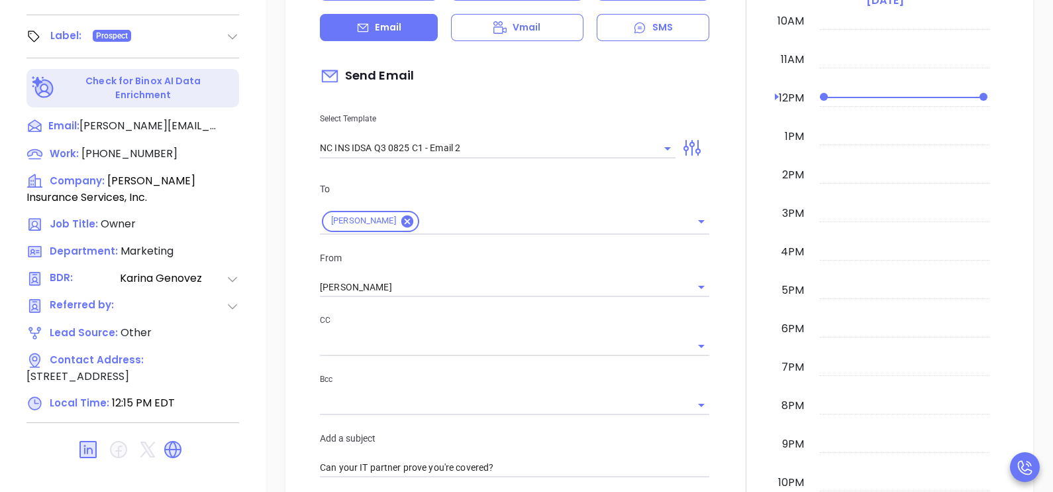
click at [724, 305] on div at bounding box center [746, 458] width 58 height 1132
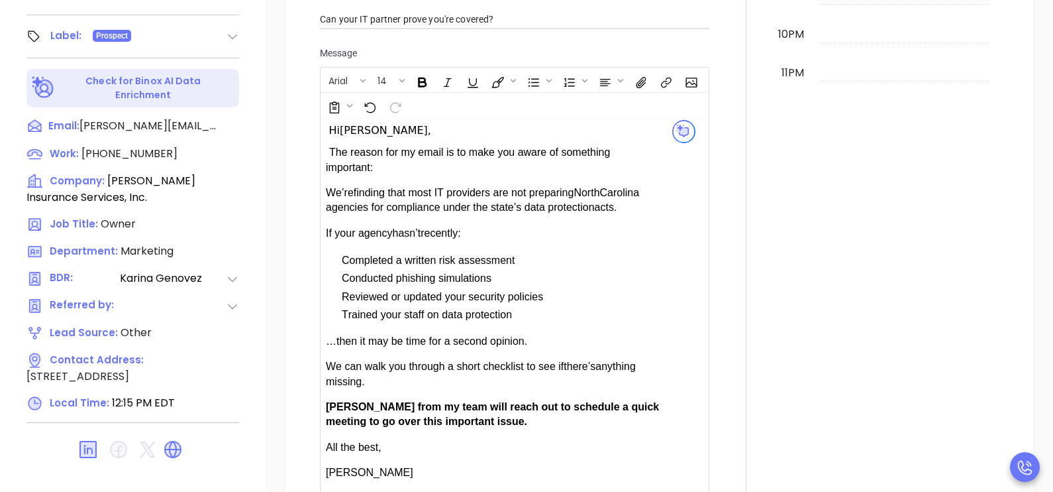
scroll to position [828, 0]
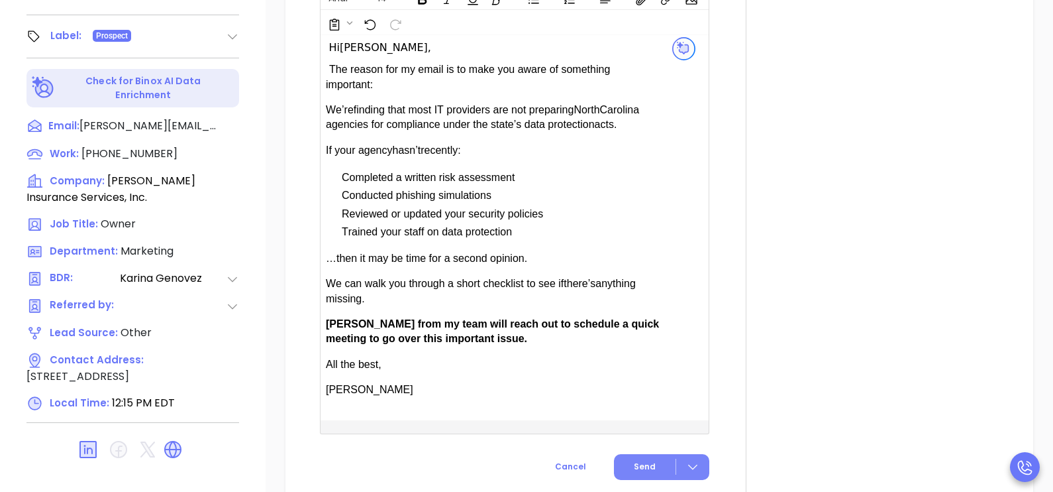
click at [634, 467] on span "Send" at bounding box center [645, 466] width 22 height 12
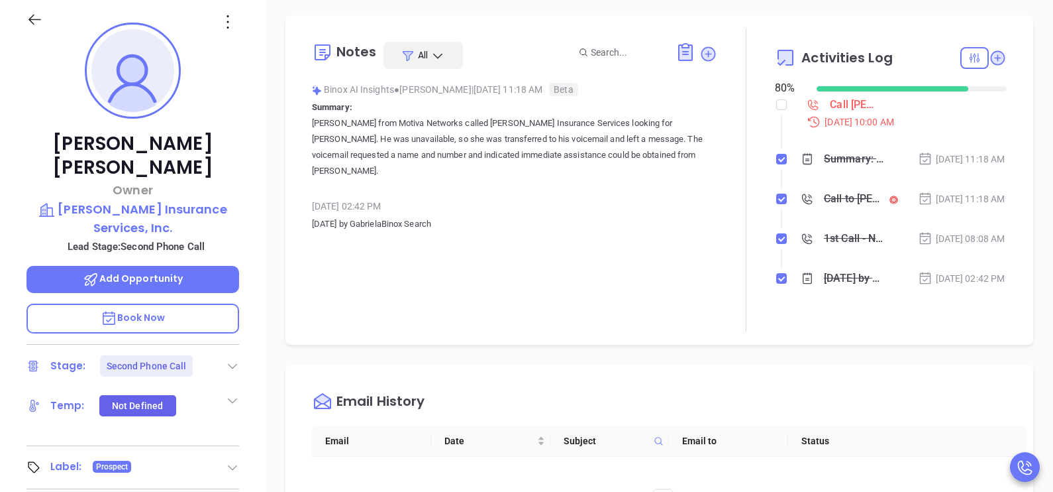
scroll to position [152, 0]
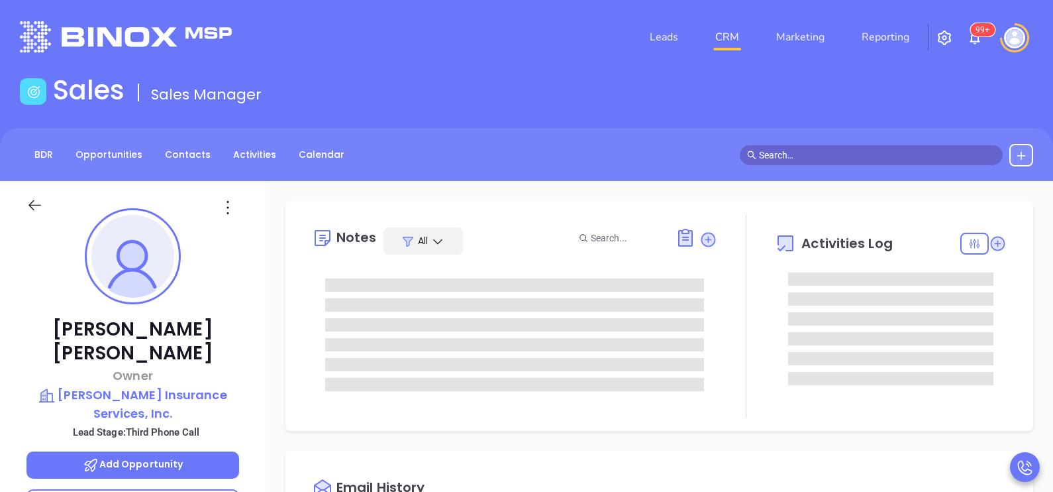
type input "[PERSON_NAME]"
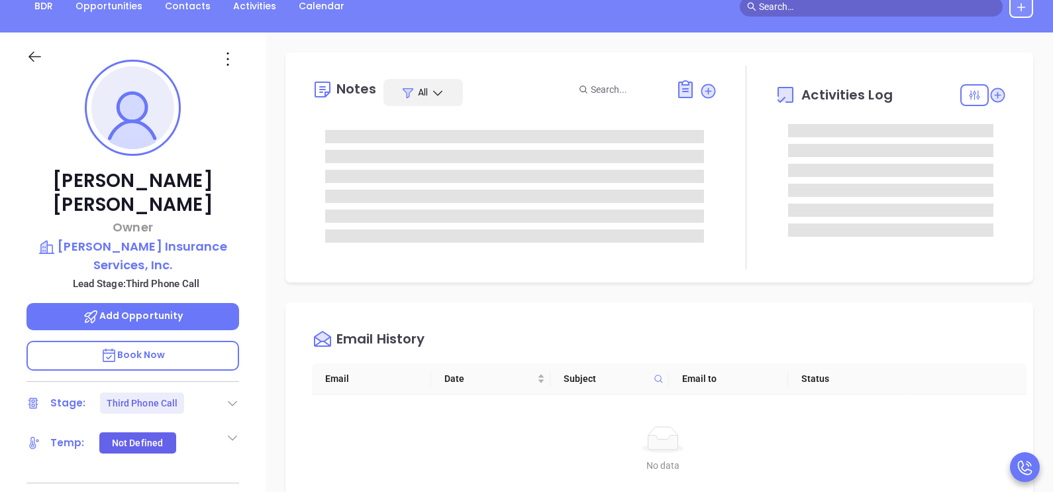
scroll to position [384, 0]
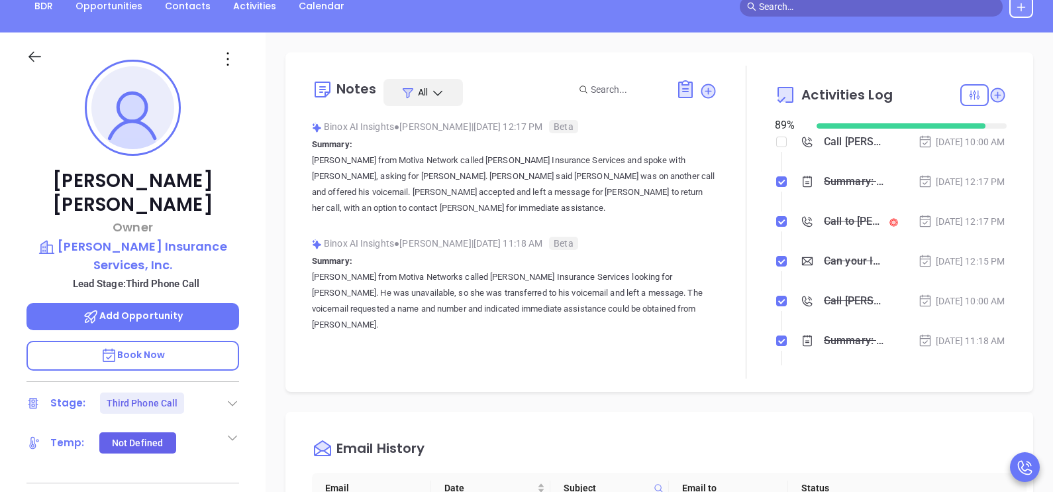
click at [959, 173] on li "Call [PERSON_NAME] to follow up [DATE] 10:00 AM" at bounding box center [892, 154] width 229 height 36
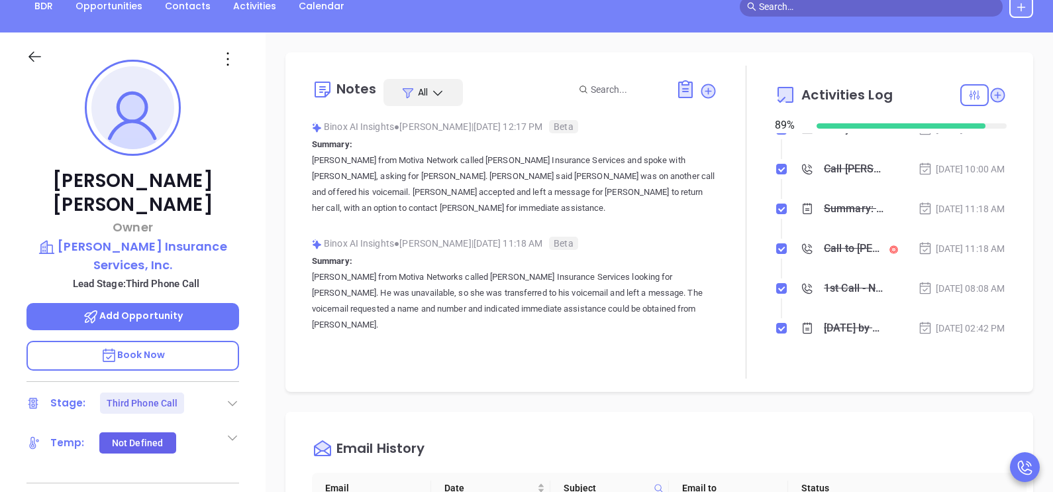
scroll to position [165, 0]
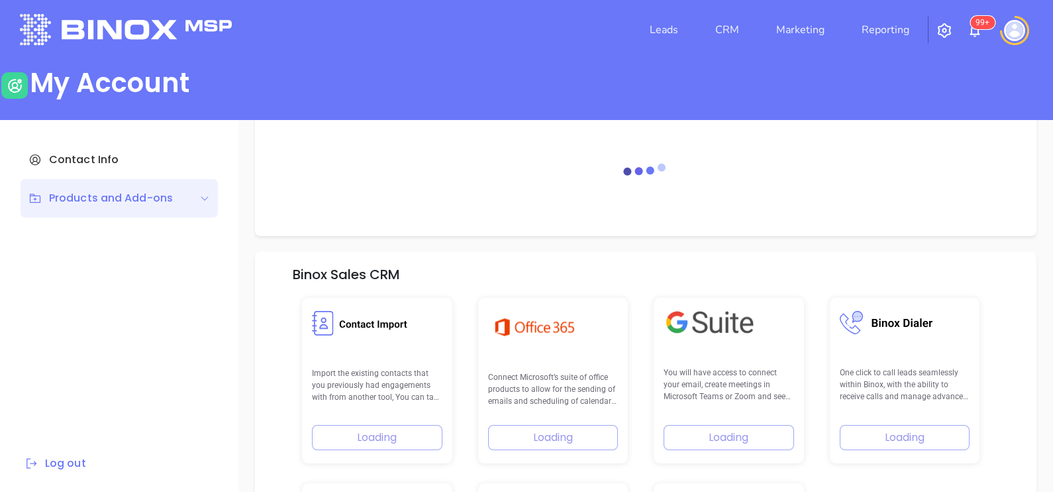
scroll to position [188, 0]
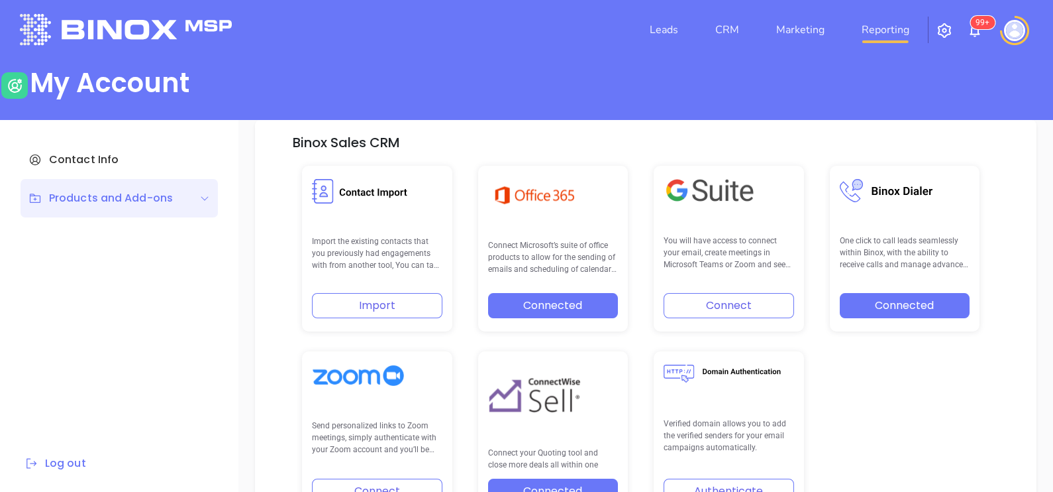
click at [886, 29] on link "Reporting" at bounding box center [886, 30] width 58 height 26
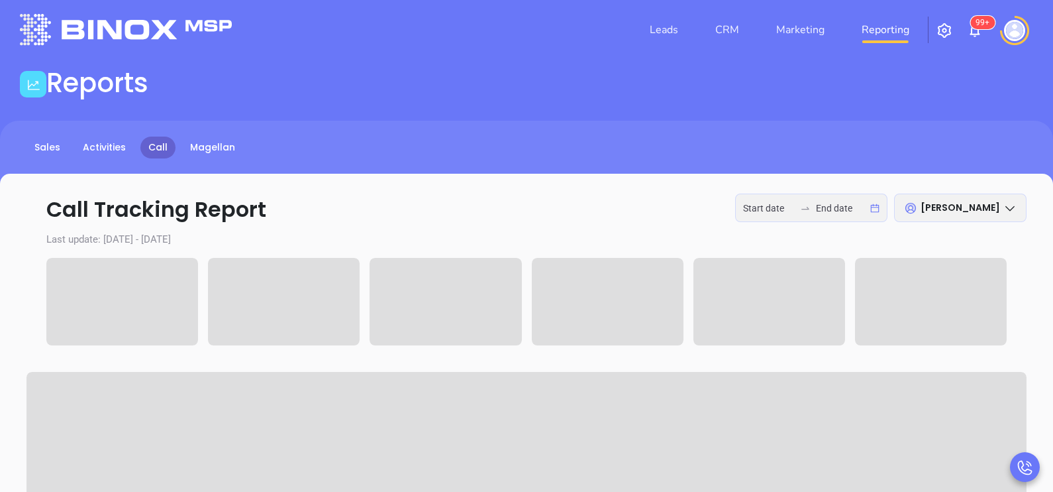
type input "[DATE]"
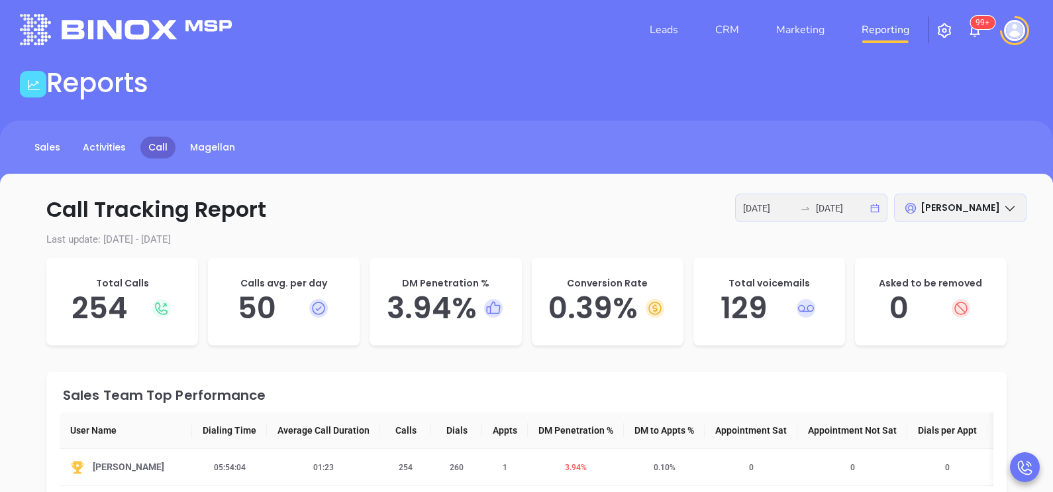
click at [798, 198] on div "[DATE] [DATE]" at bounding box center [811, 207] width 152 height 28
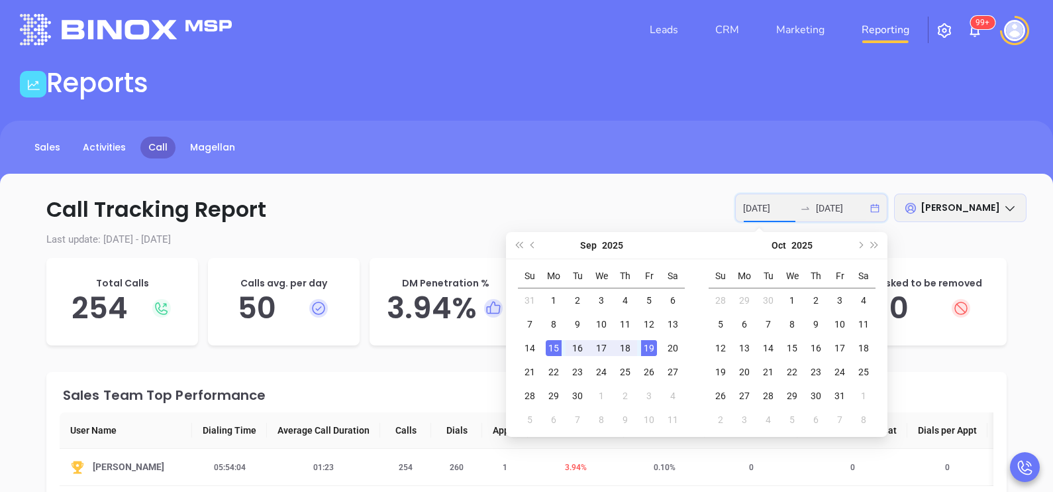
click at [792, 206] on input "[DATE]" at bounding box center [769, 208] width 52 height 15
type input "[DATE]"
click at [603, 323] on div "10" at bounding box center [602, 324] width 16 height 16
type input "[DATE]"
click at [648, 347] on div "19" at bounding box center [649, 348] width 16 height 16
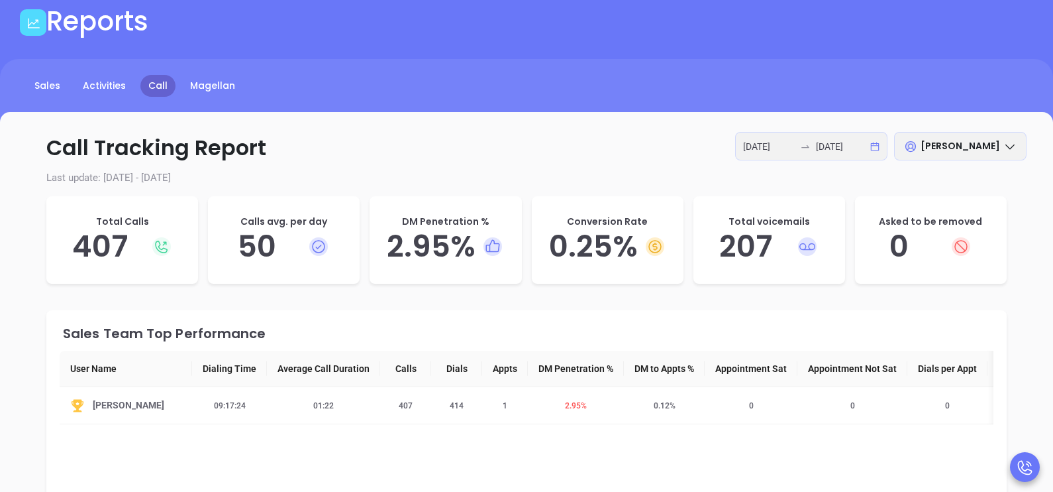
scroll to position [74, 0]
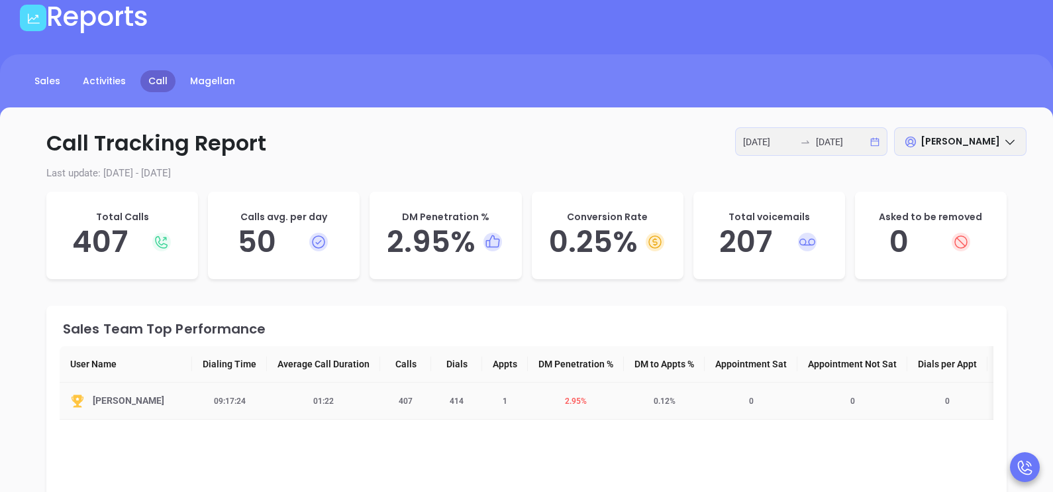
click at [580, 400] on span "2.95 %" at bounding box center [576, 400] width 38 height 9
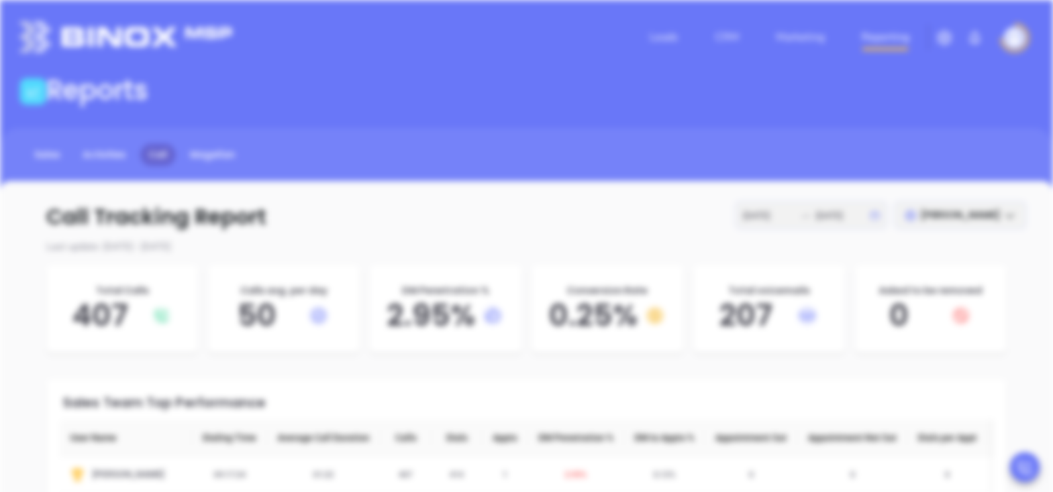
scroll to position [0, 0]
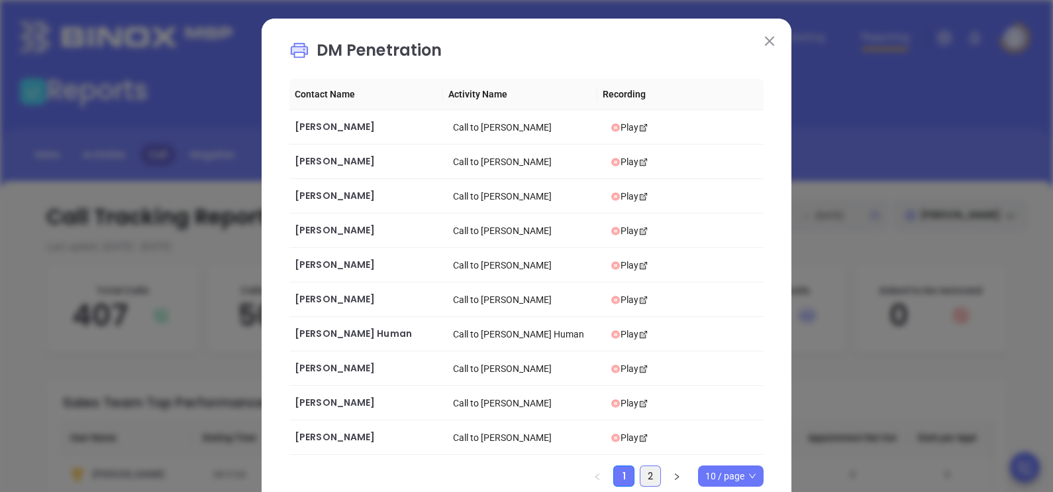
click at [645, 476] on link "2" at bounding box center [651, 476] width 20 height 20
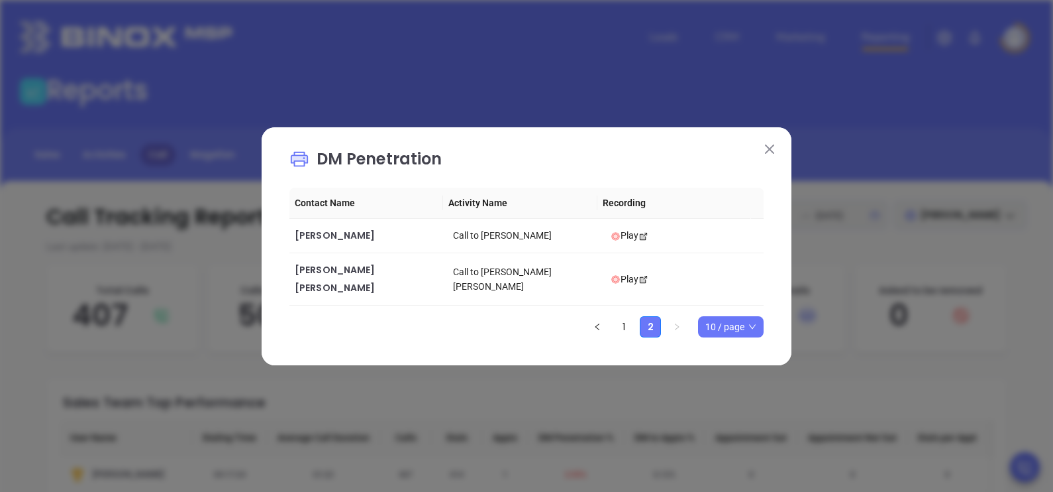
click at [774, 158] on button at bounding box center [769, 148] width 17 height 17
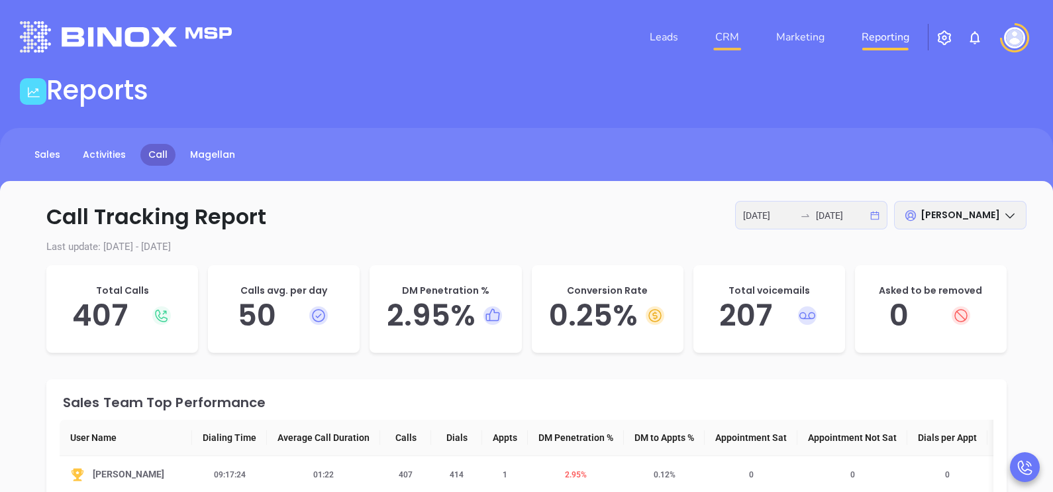
click at [731, 28] on link "CRM" at bounding box center [727, 37] width 34 height 26
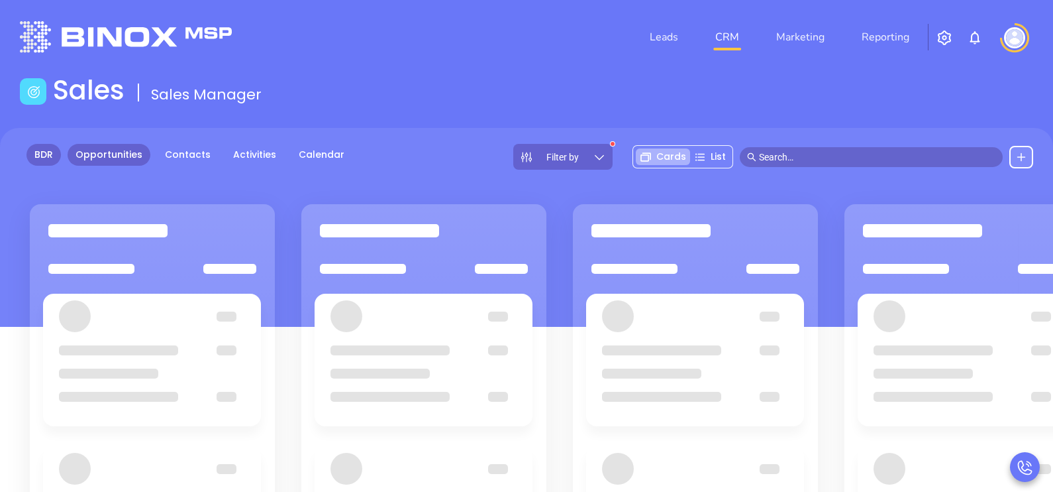
click at [28, 154] on link "BDR" at bounding box center [43, 155] width 34 height 22
drag, startPoint x: 111, startPoint y: 170, endPoint x: 105, endPoint y: 152, distance: 19.3
click at [105, 152] on div "BDR Opportunities Contacts Activities Calendar Filter by" at bounding box center [526, 227] width 1053 height 199
click at [105, 152] on link "Opportunities" at bounding box center [109, 155] width 83 height 22
click at [598, 148] on div "Filter by" at bounding box center [562, 157] width 99 height 26
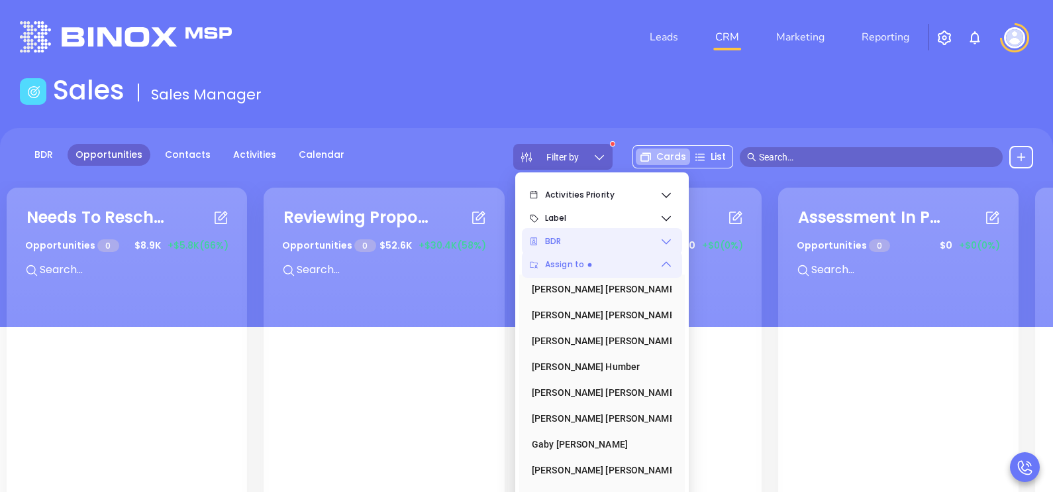
click at [662, 243] on icon at bounding box center [666, 241] width 13 height 13
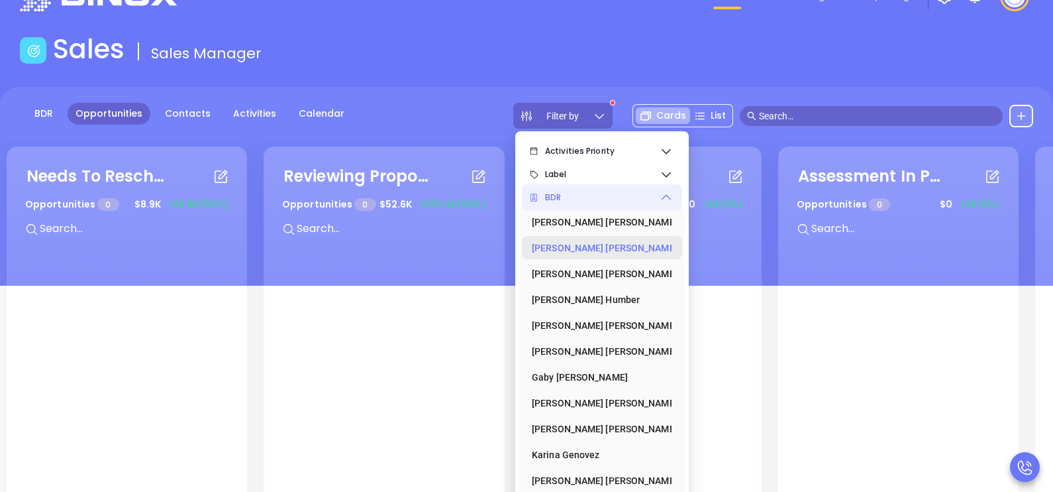
scroll to position [172, 0]
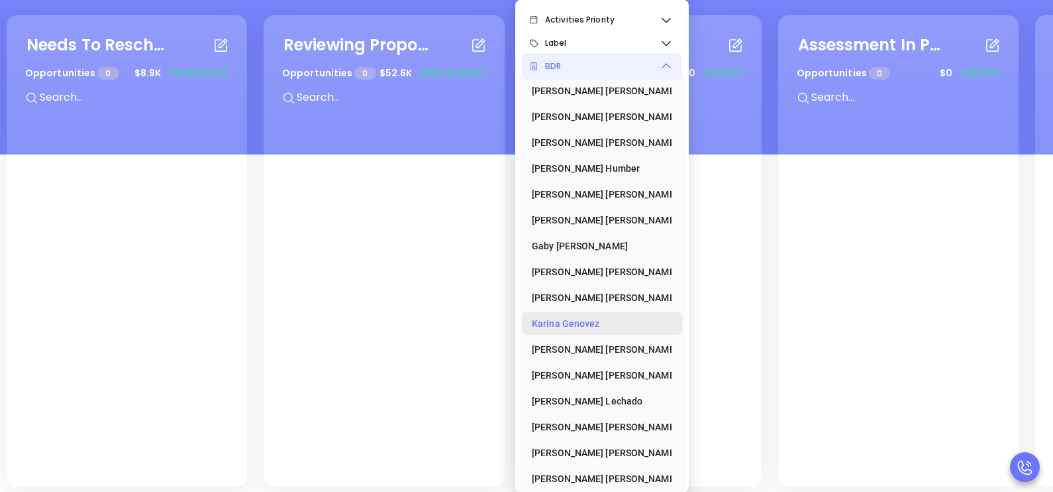
click at [576, 317] on div "[PERSON_NAME]" at bounding box center [598, 323] width 132 height 26
click at [667, 63] on icon at bounding box center [666, 66] width 13 height 13
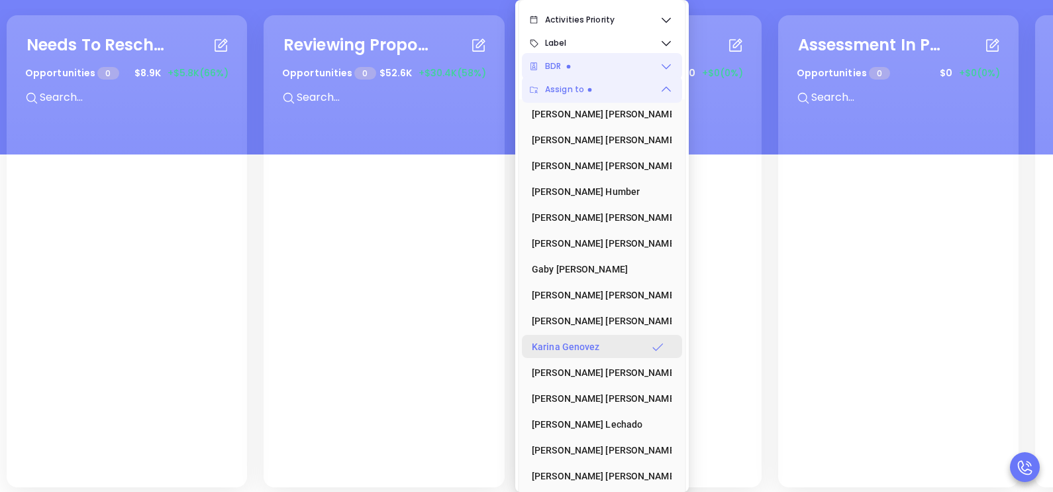
click at [609, 346] on div "[PERSON_NAME]" at bounding box center [598, 346] width 132 height 26
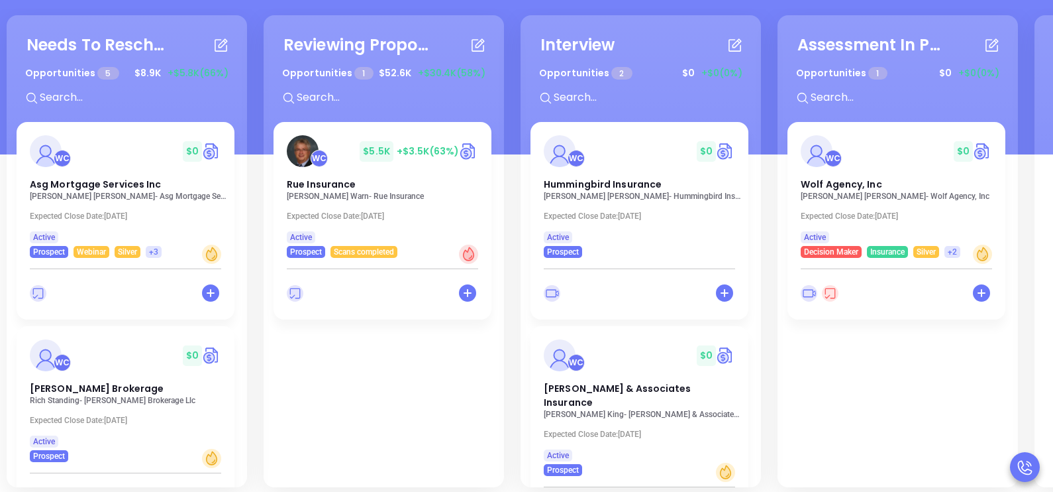
click at [508, 198] on div "Needs To Reschedule Opportunities 5 $ 8.9K +$5.8K (66%) + WC $ 0 Asg Mortgage S…" at bounding box center [774, 251] width 1542 height 478
click at [244, 203] on div "Needs To Reschedule Opportunities 5 $ 8.9K +$5.8K (66%) + WC $ 0 Asg Mortgage S…" at bounding box center [127, 251] width 240 height 472
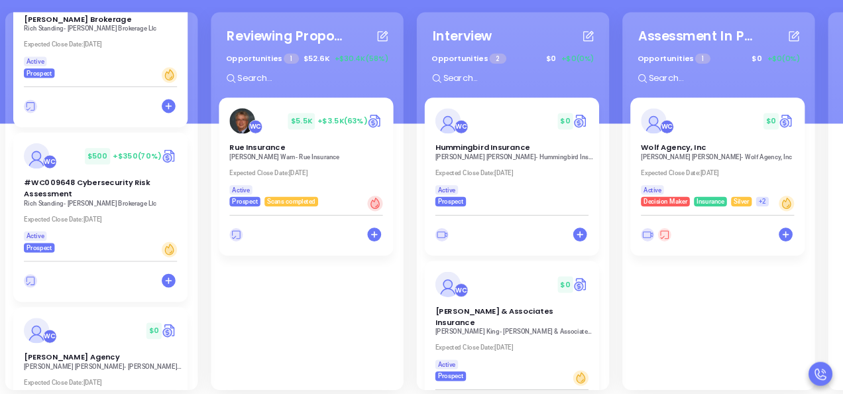
scroll to position [364, 0]
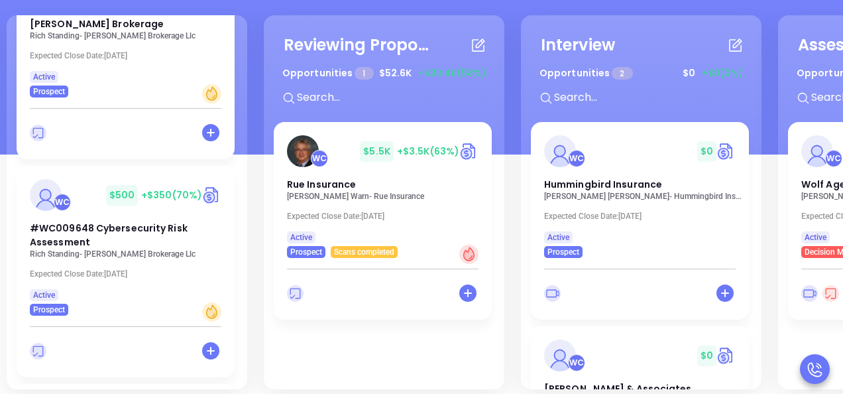
click at [242, 151] on div "Needs To Reschedule Opportunities 5 $ 8.9K +$5.8K (66%) + WC $ 0 Asg Mortgage S…" at bounding box center [127, 202] width 240 height 374
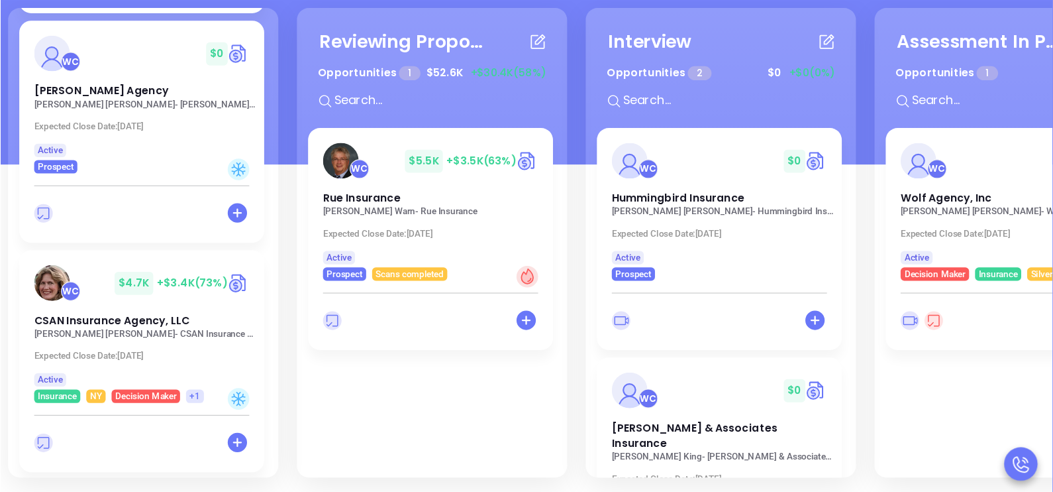
scroll to position [668, 0]
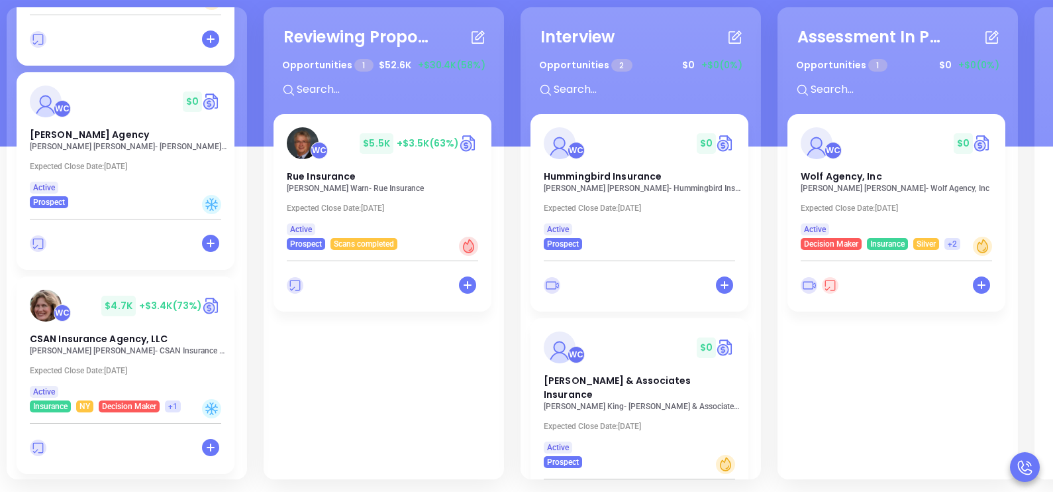
click at [251, 340] on div "Needs To Reschedule Opportunities 5 $ 8.9K +$5.8K (66%) + WC $ 0 Asg Mortgage S…" at bounding box center [774, 243] width 1542 height 478
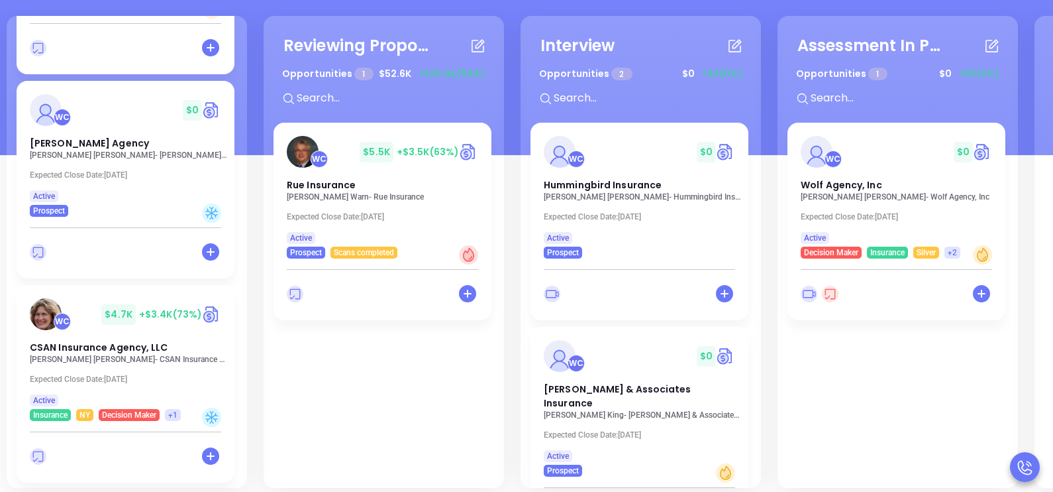
scroll to position [181, 0]
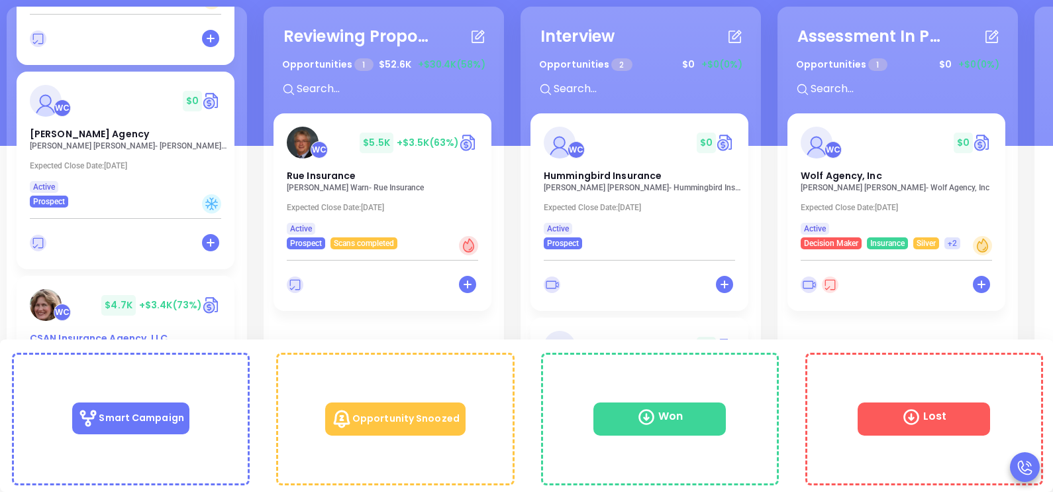
click at [99, 342] on div "Needs To Reschedule Opportunities 5 $ 8.9K +$5.8K (66%) + WC $ 0 Asg Mortgage S…" at bounding box center [526, 319] width 1053 height 346
click at [124, 344] on div "Needs To Reschedule Opportunities 5 $ 8.9K +$5.8K (66%) + WC $ 0 Asg Mortgage S…" at bounding box center [526, 319] width 1053 height 346
click at [104, 342] on div "Needs To Reschedule Opportunities 5 $ 8.9K +$5.8K (66%) + WC $ 0 Asg Mortgage S…" at bounding box center [526, 319] width 1053 height 346
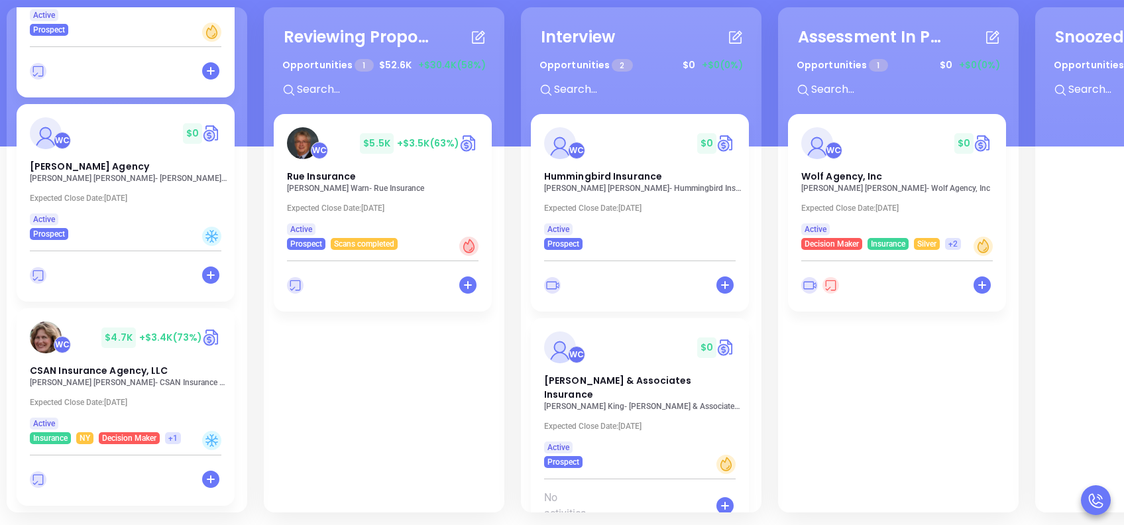
scroll to position [636, 0]
click at [259, 272] on div "Needs To Reschedule Opportunities 5 $ 8.9K +$5.8K (66%) + WC $ 0 Asg Mortgage S…" at bounding box center [774, 259] width 1542 height 511
click at [104, 372] on div "Needs To Reschedule Opportunities 5 $ 8.9K +$5.8K (66%) + WC $ 0 Asg Mortgage S…" at bounding box center [562, 335] width 1124 height 379
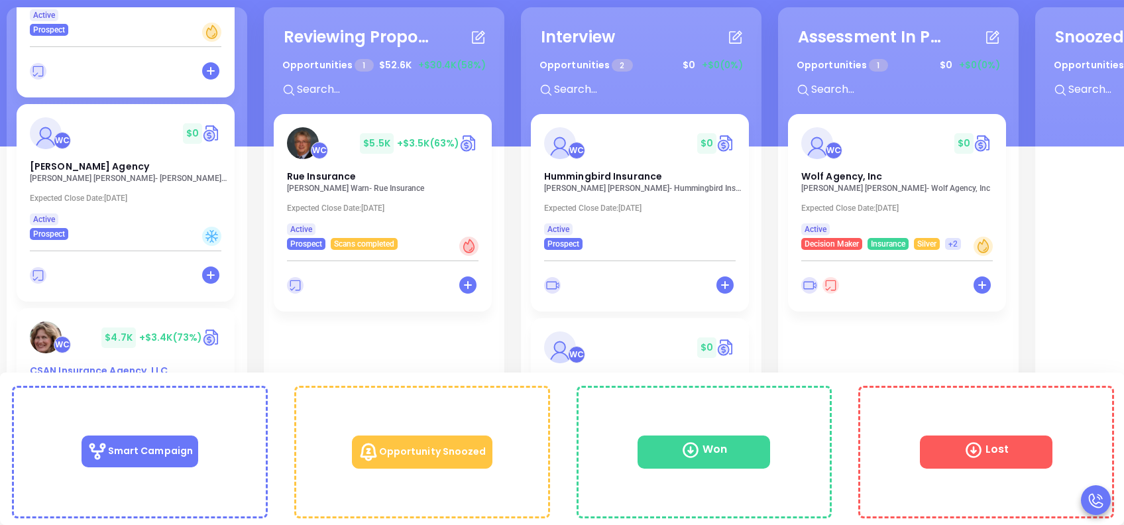
click at [119, 375] on div "Needs To Reschedule Opportunities 5 $ 8.9K +$5.8K (66%) + WC $ 0 Asg Mortgage S…" at bounding box center [562, 335] width 1124 height 379
click at [54, 340] on div "WC" at bounding box center [62, 344] width 17 height 17
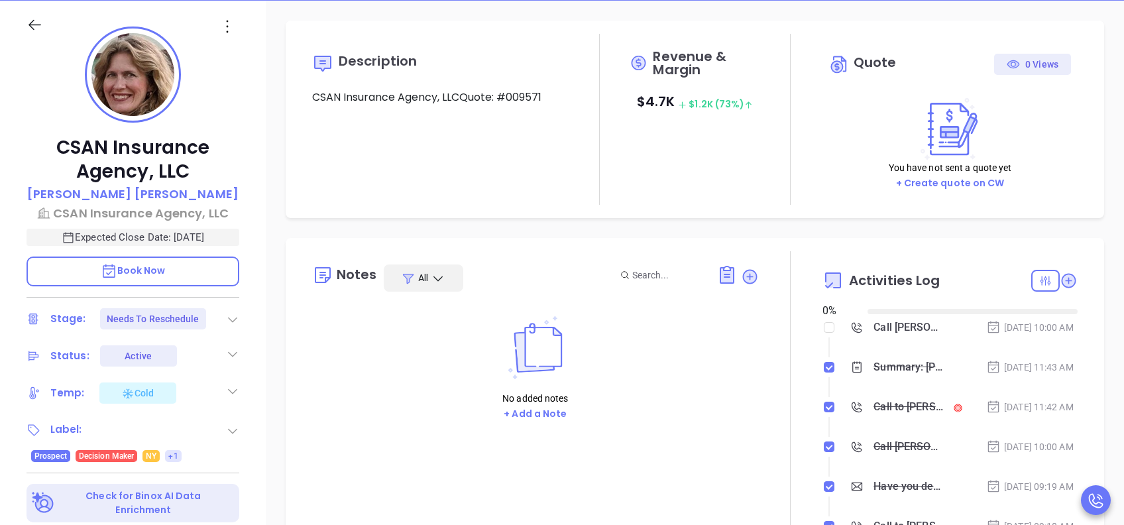
type input "[DATE]"
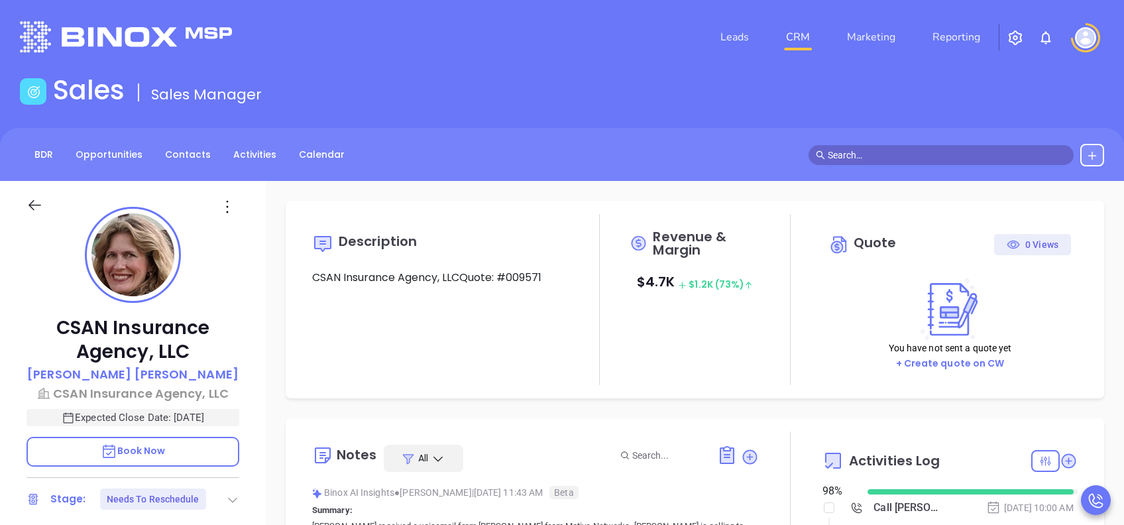
scroll to position [386, 0]
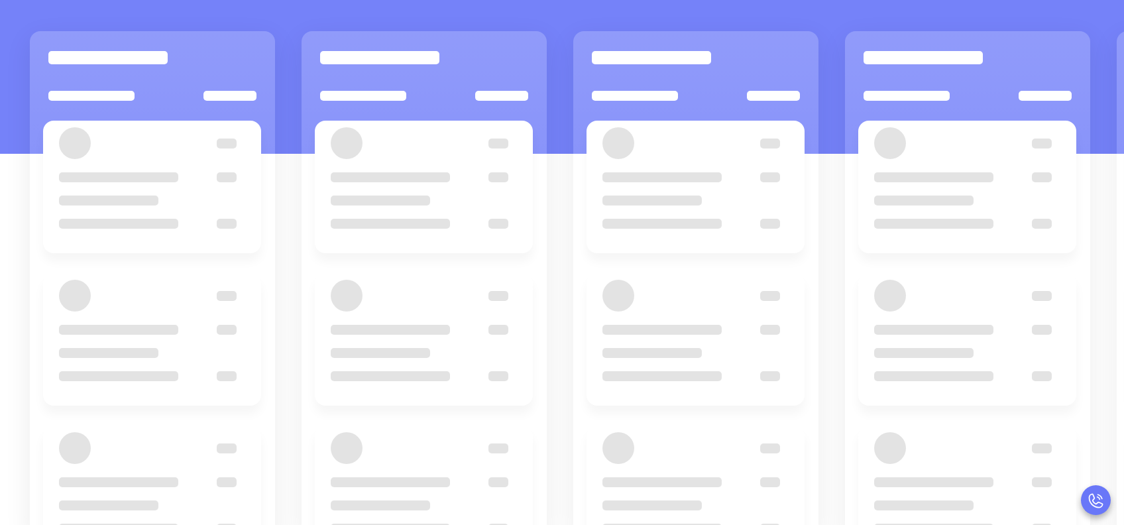
scroll to position [180, 0]
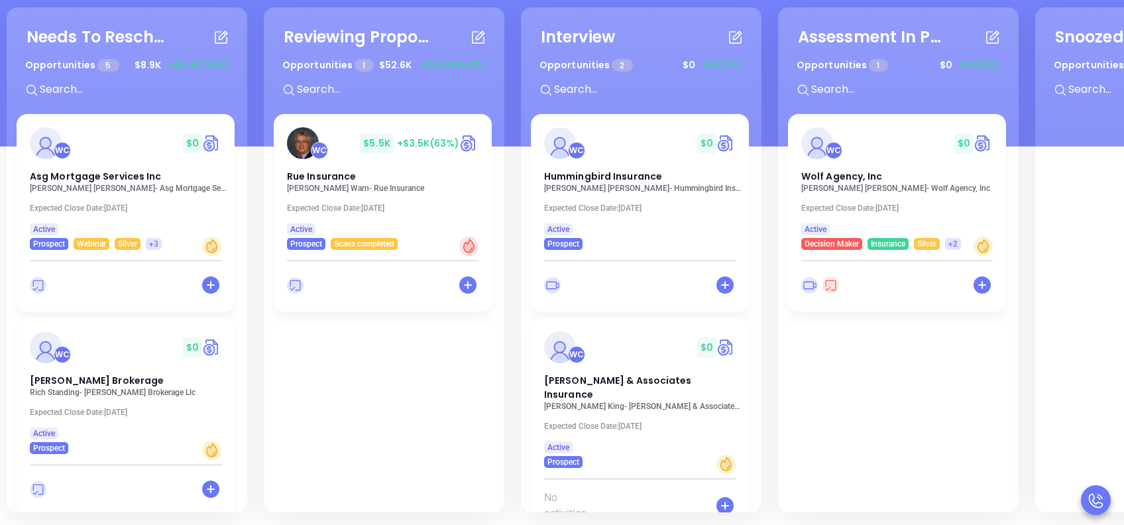
click at [250, 355] on div "Needs To Reschedule Opportunities 5 $ 8.9K +$5.8K (66%) + WC $ 0 Asg Mortgage S…" at bounding box center [774, 259] width 1542 height 511
click at [243, 344] on div "Needs To Reschedule Opportunities 5 $ 8.9K +$5.8K (66%) + WC $ 0 Asg Mortgage S…" at bounding box center [127, 259] width 240 height 505
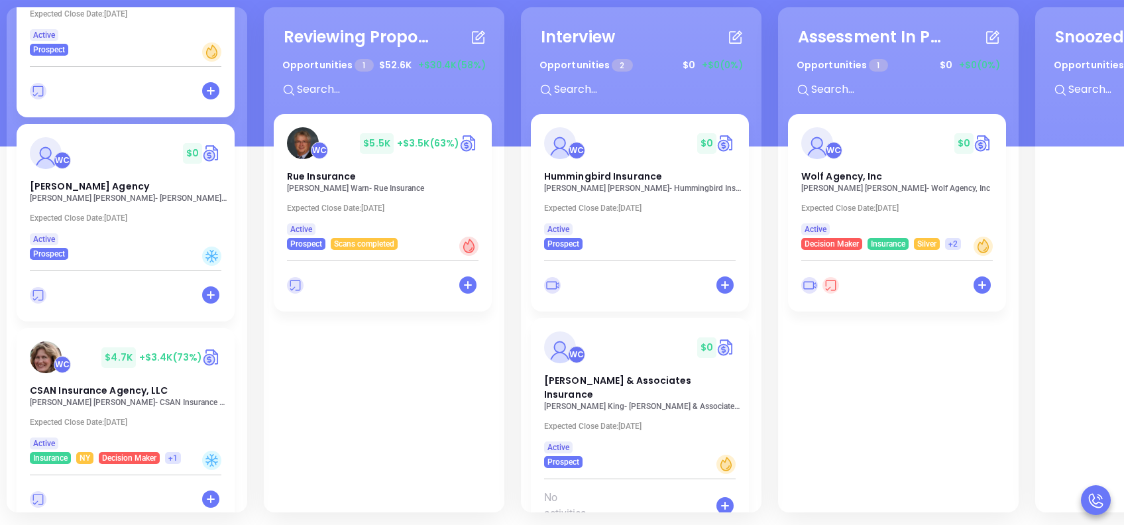
scroll to position [635, 0]
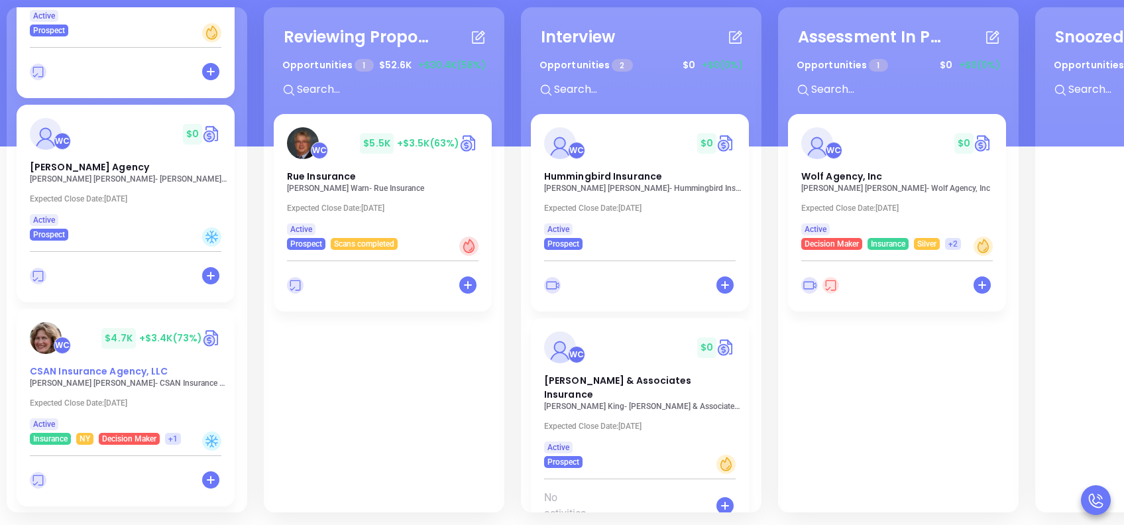
click at [103, 372] on div "Needs To Reschedule Opportunities 5 $ 8.9K +$5.8K (66%) + WC $ 0 Asg Mortgage S…" at bounding box center [562, 335] width 1124 height 379
click at [254, 154] on div "Needs To Reschedule Opportunities 5 $ 8.9K +$5.8K (66%) + WC $ 0 Asg Mortgage S…" at bounding box center [774, 259] width 1542 height 511
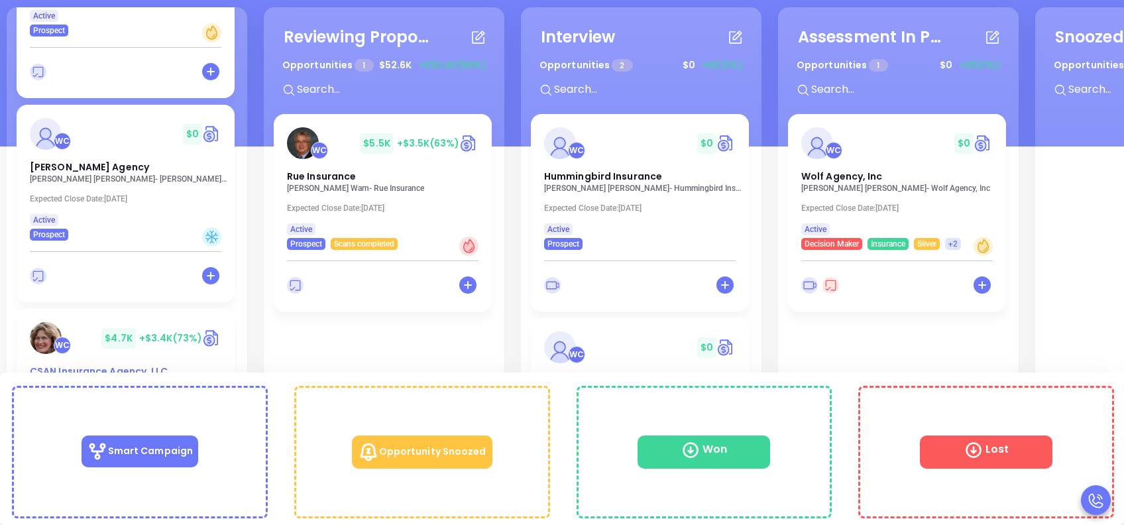
click at [146, 371] on span "CSAN Insurance Agency, LLC" at bounding box center [99, 370] width 138 height 13
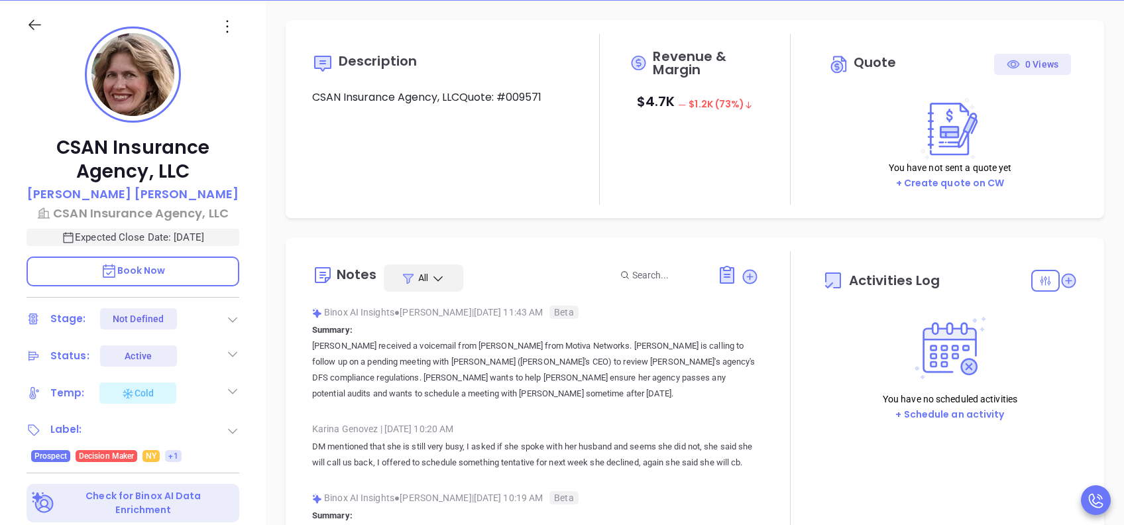
type input "10:00 am"
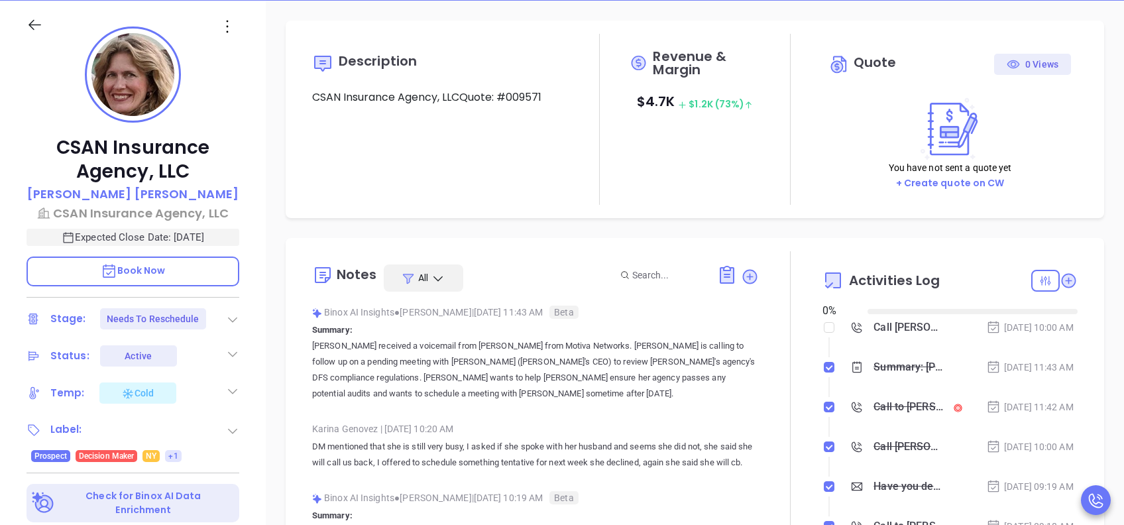
type input "[DATE]"
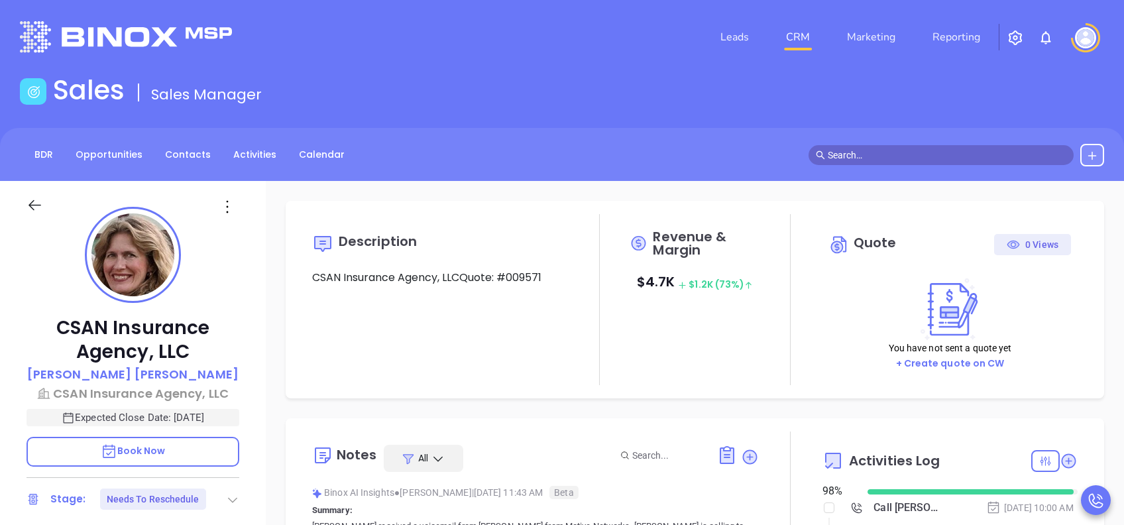
scroll to position [386, 0]
type input "[PERSON_NAME]"
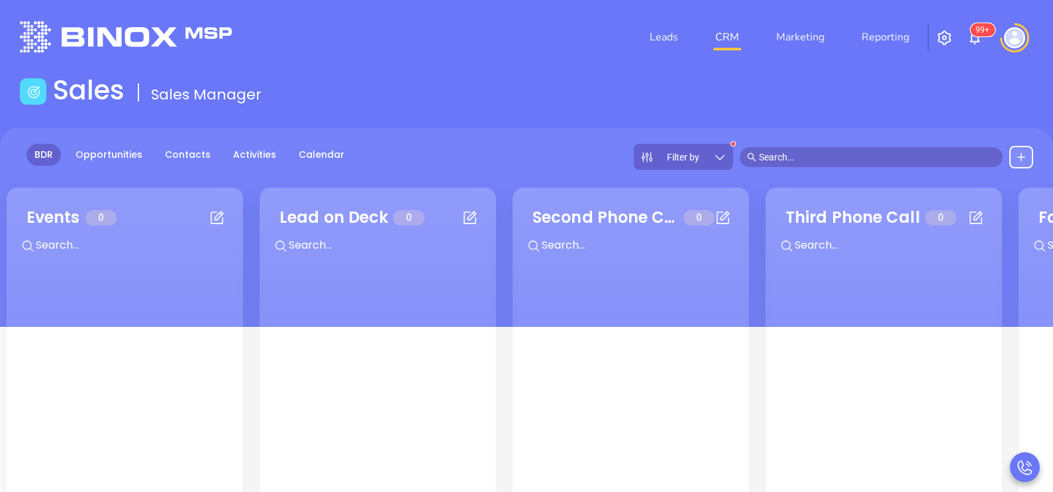
click at [1010, 39] on img at bounding box center [1014, 37] width 21 height 21
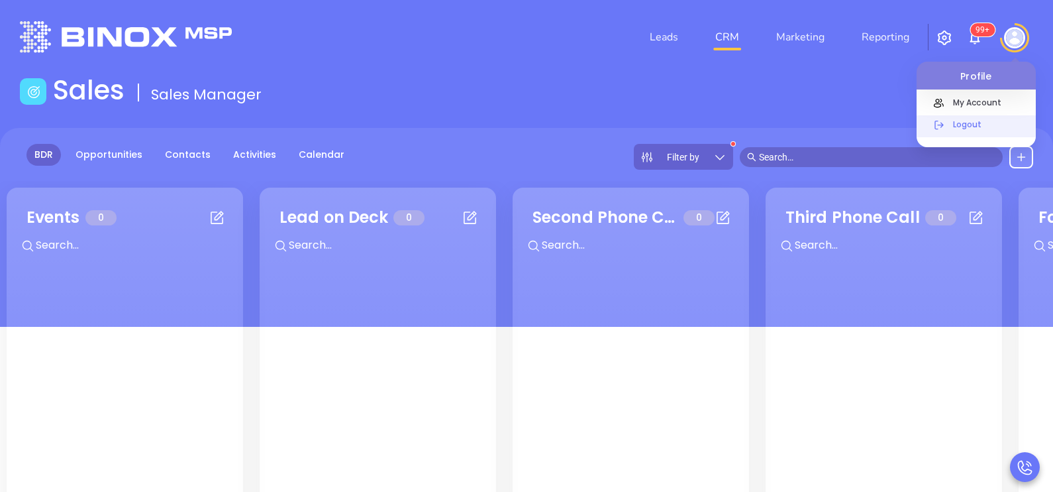
click at [976, 130] on p "Logout" at bounding box center [991, 124] width 89 height 14
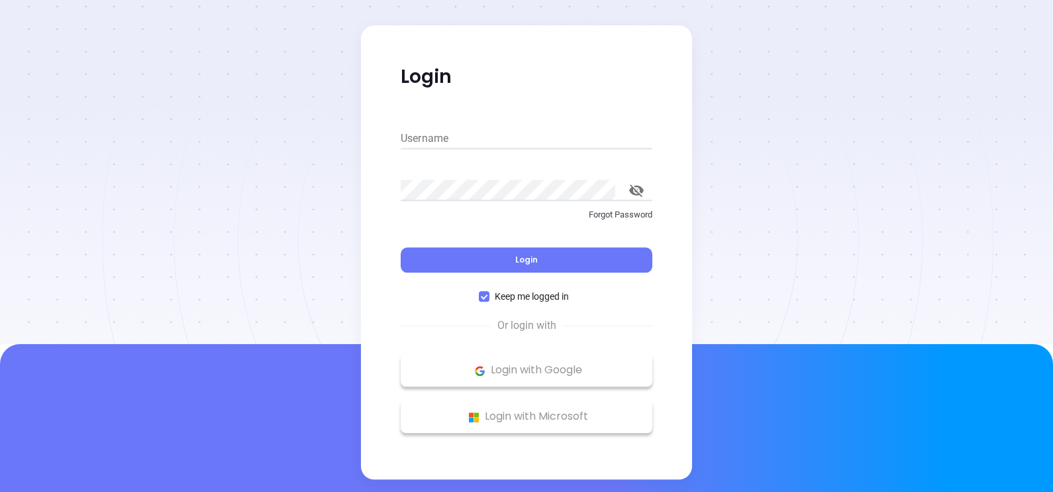
type input "[PERSON_NAME][EMAIL_ADDRESS][DOMAIN_NAME]"
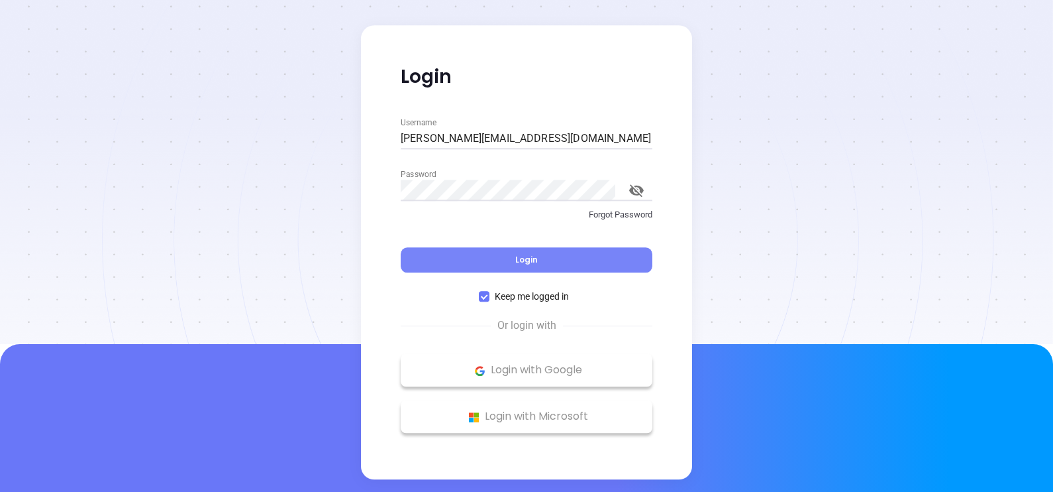
click at [579, 258] on button "Login" at bounding box center [527, 260] width 252 height 25
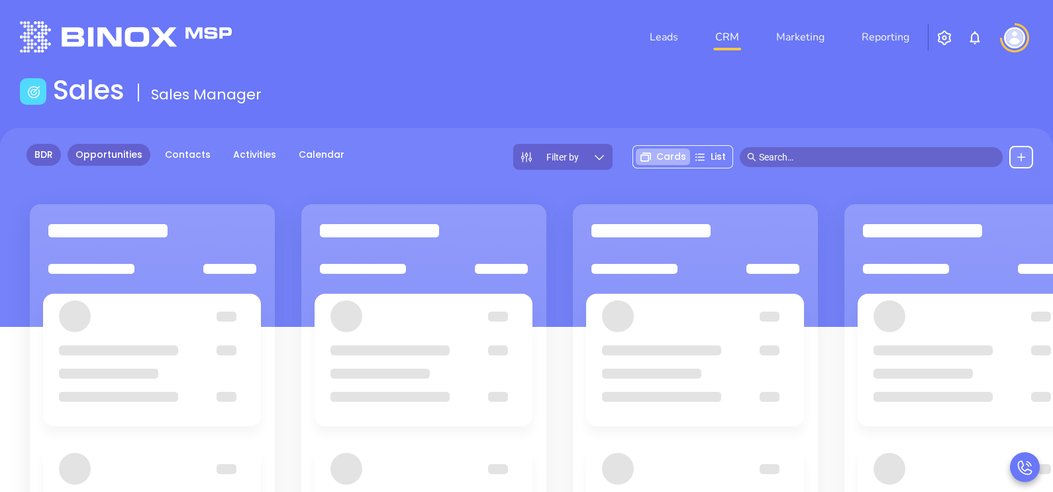
click at [50, 154] on link "BDR" at bounding box center [43, 155] width 34 height 22
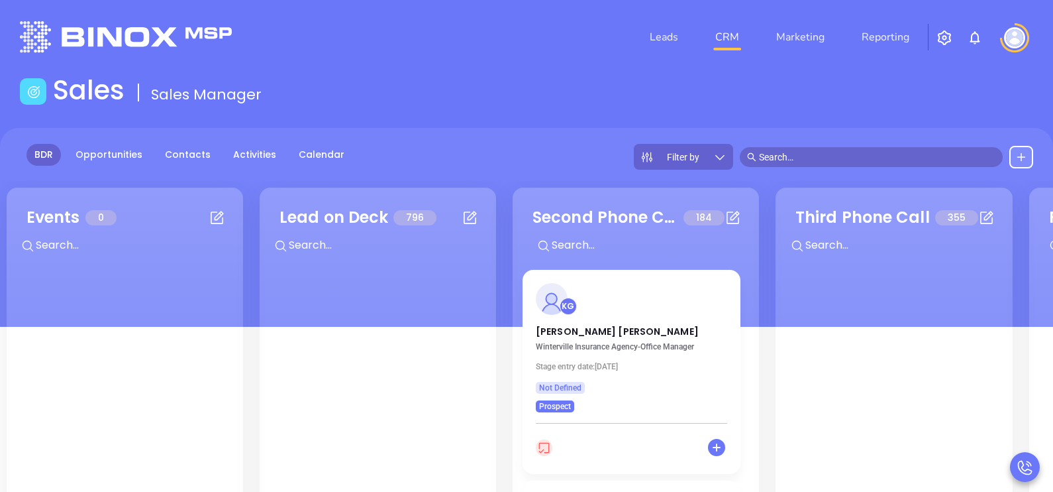
click at [717, 158] on icon at bounding box center [720, 156] width 13 height 13
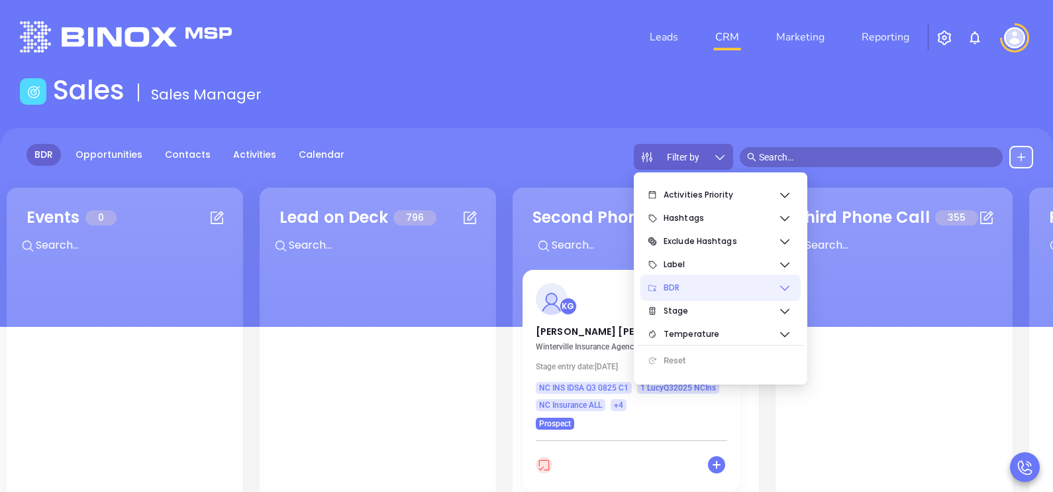
click at [786, 290] on icon at bounding box center [784, 287] width 13 height 13
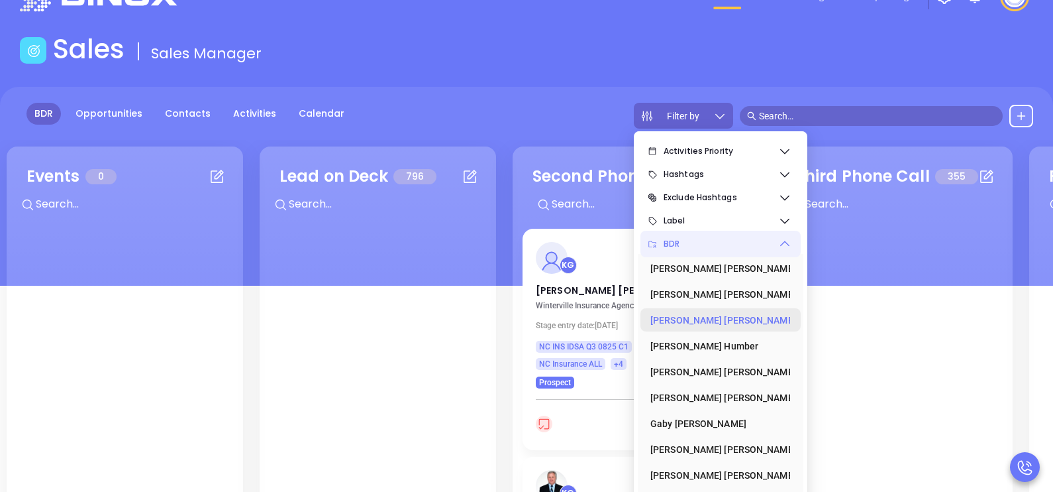
scroll to position [172, 0]
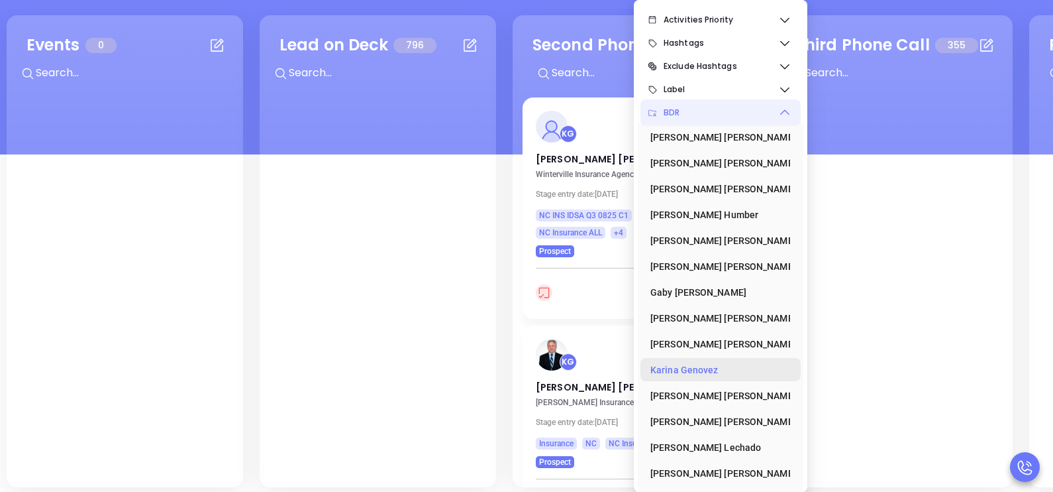
click at [726, 370] on div "[PERSON_NAME]" at bounding box center [717, 369] width 132 height 26
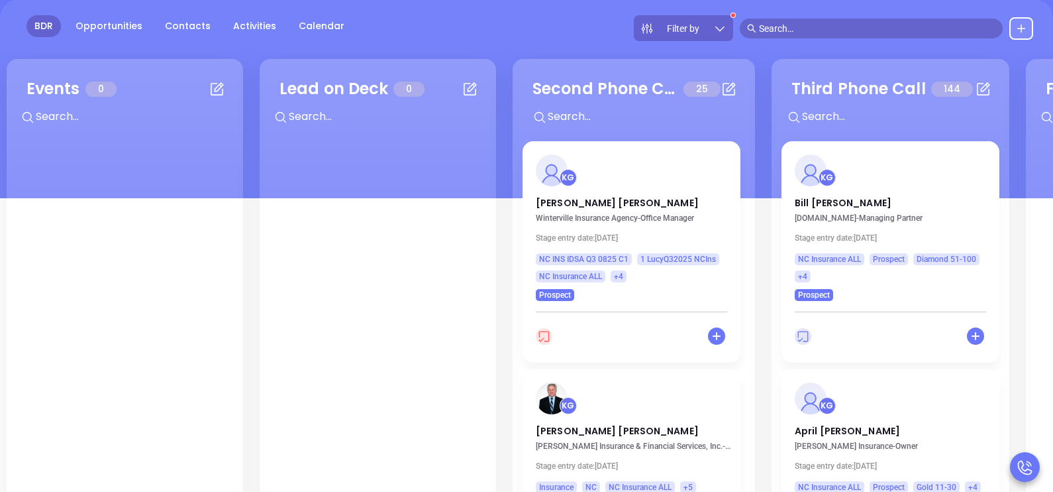
scroll to position [106, 0]
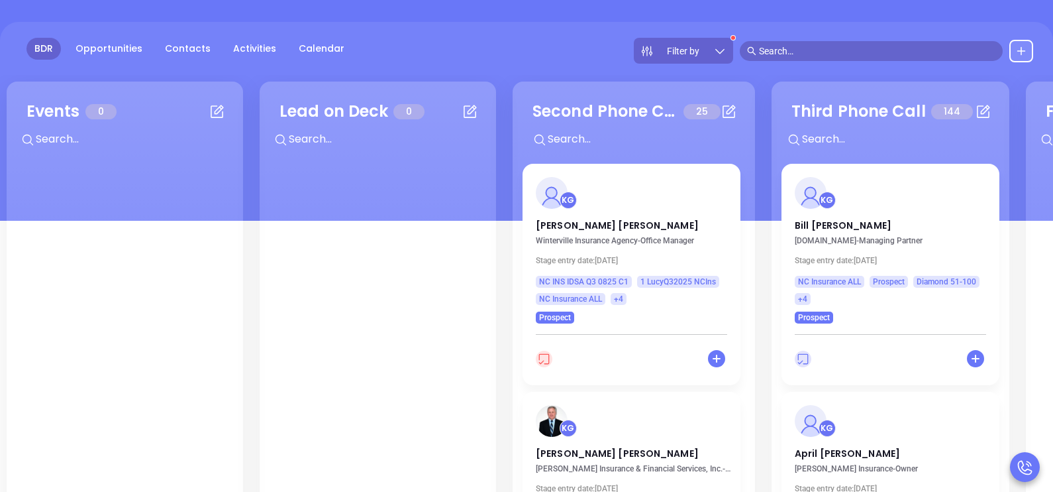
click at [540, 60] on div "BDR Opportunities Contacts Activities Calendar Filter by" at bounding box center [526, 51] width 1053 height 26
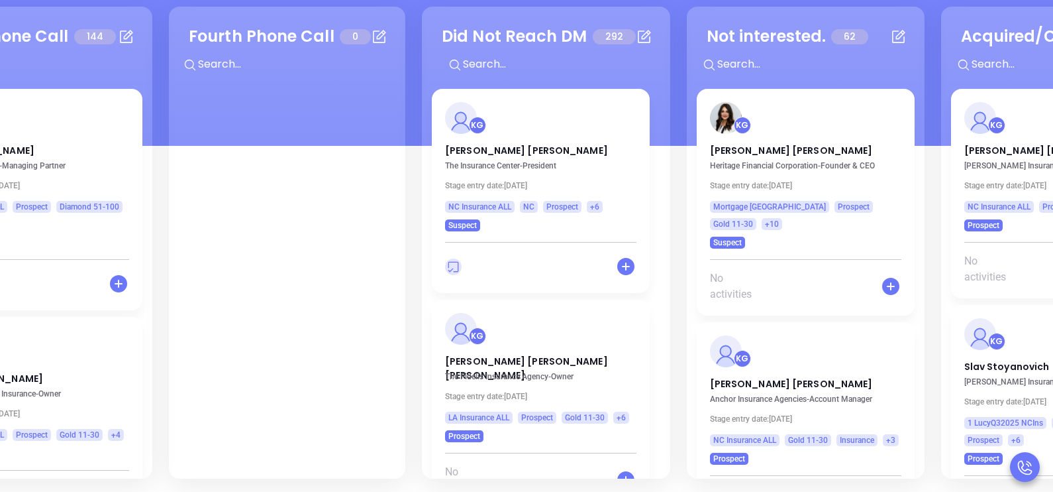
scroll to position [0, 855]
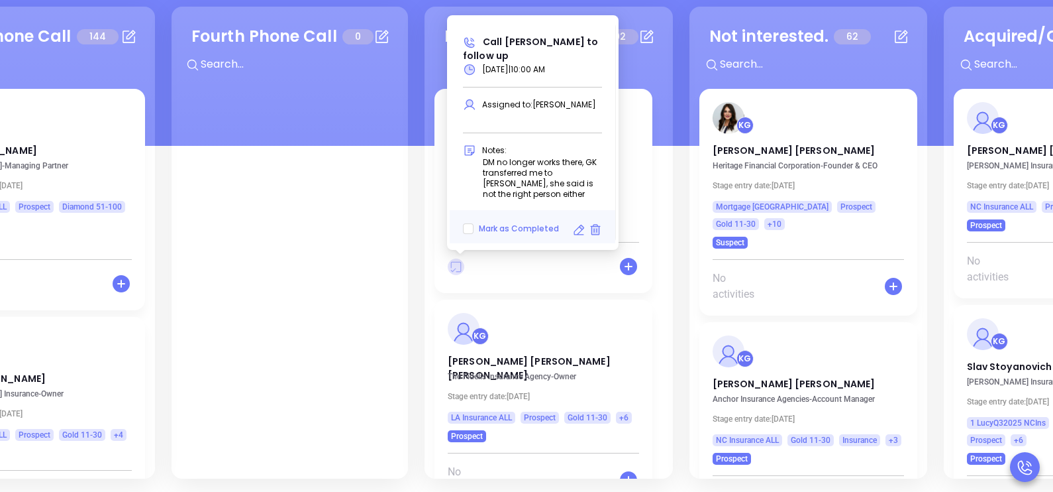
click at [458, 271] on icon at bounding box center [456, 267] width 11 height 11
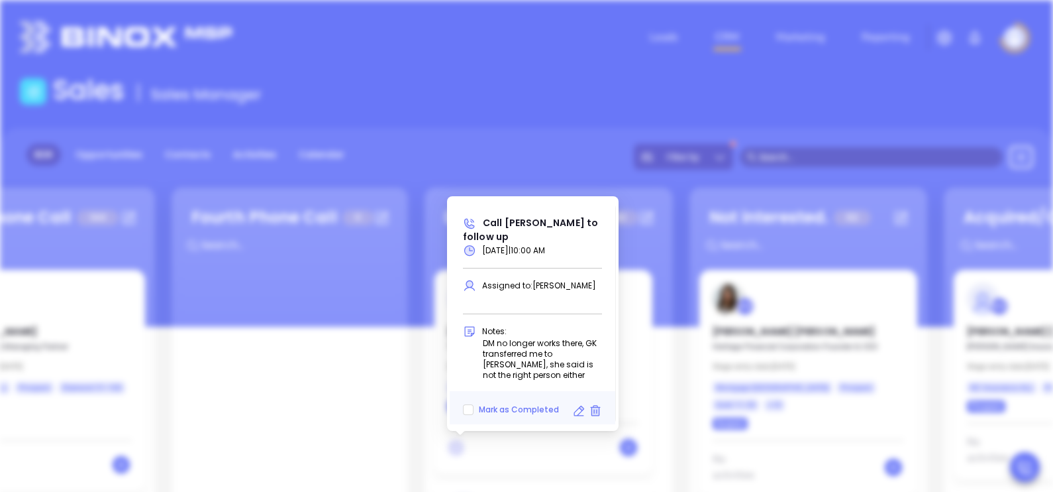
type input "09/23/2025"
type input "Call Paul Improta to follow up"
type input "Call"
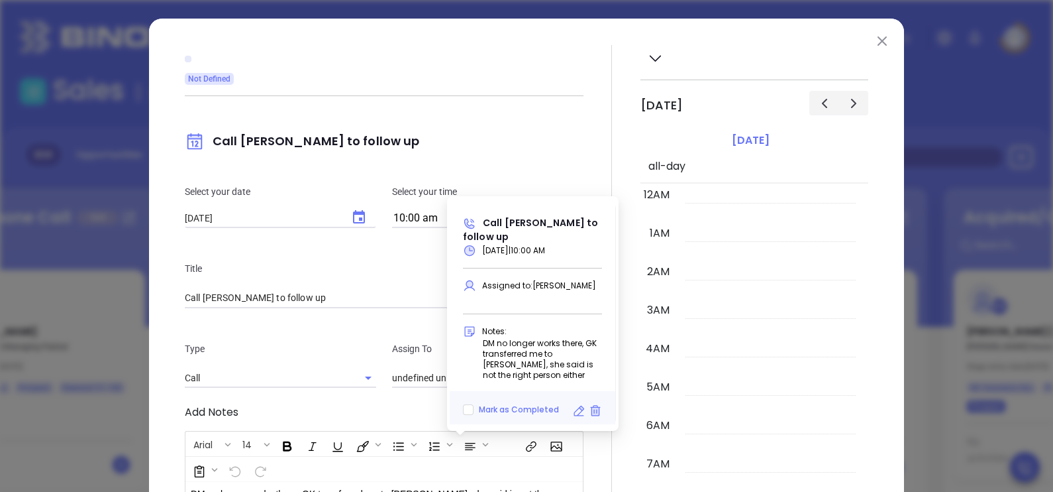
scroll to position [418, 0]
type input "[PERSON_NAME]"
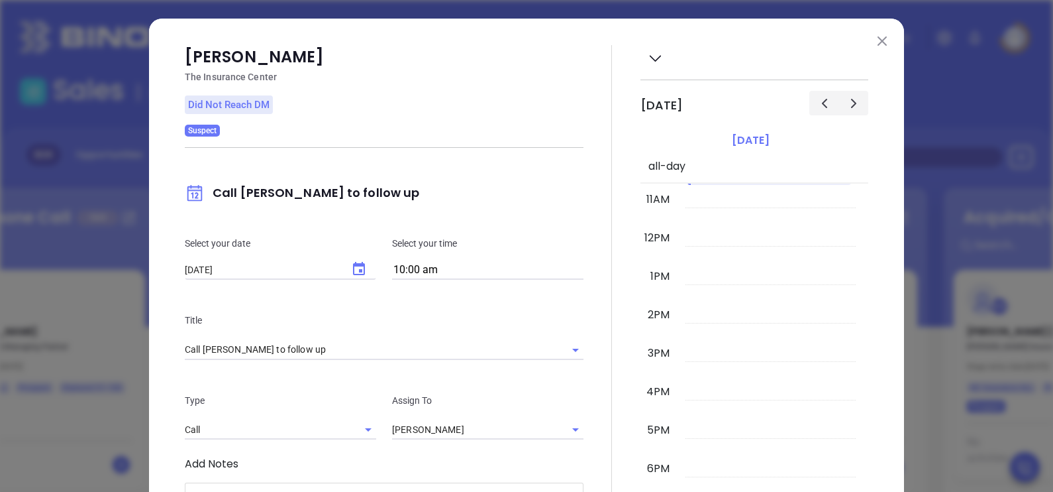
click at [872, 51] on div "Paul Improta The Insurance Center Did Not Reach DM Suspect Call Paul Improta to…" at bounding box center [526, 386] width 755 height 735
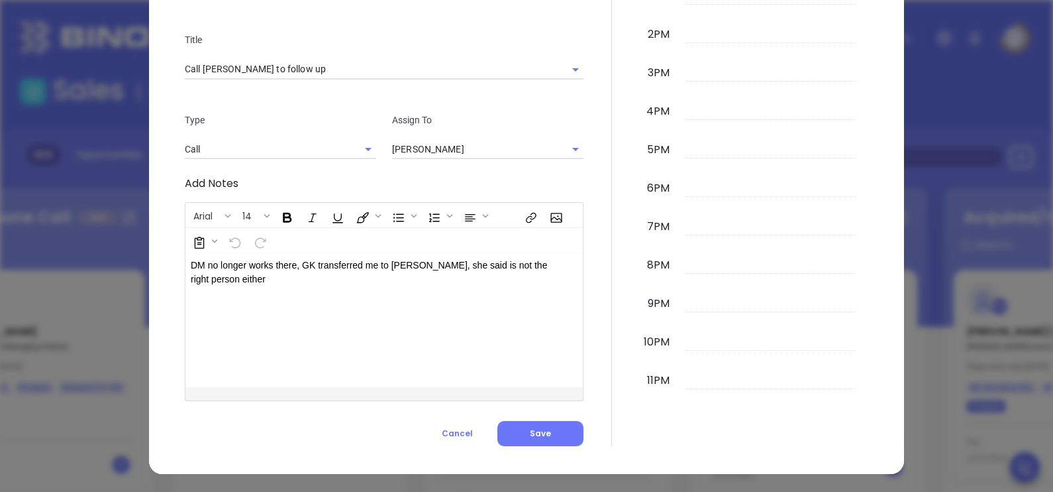
scroll to position [0, 0]
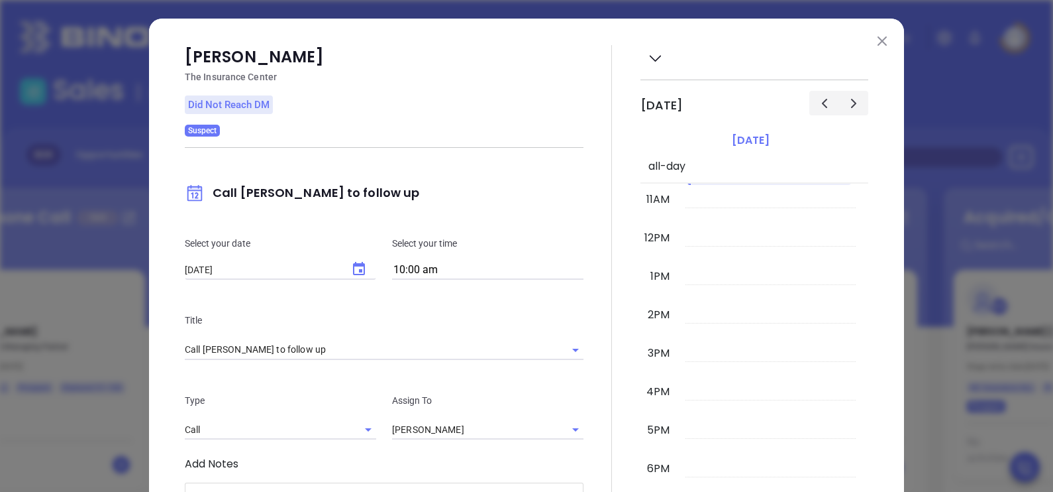
click at [879, 44] on img at bounding box center [882, 40] width 9 height 9
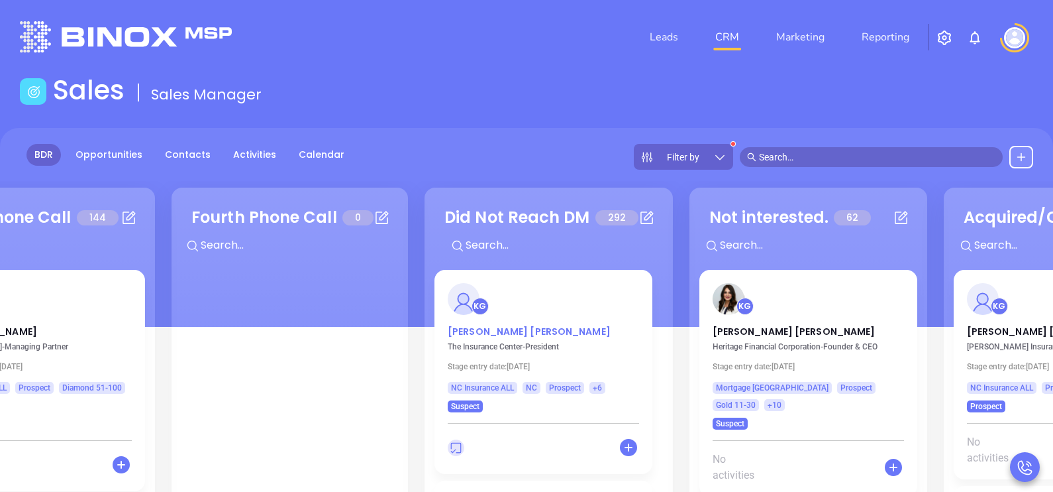
click at [477, 328] on p "Paul Improta" at bounding box center [543, 328] width 191 height 7
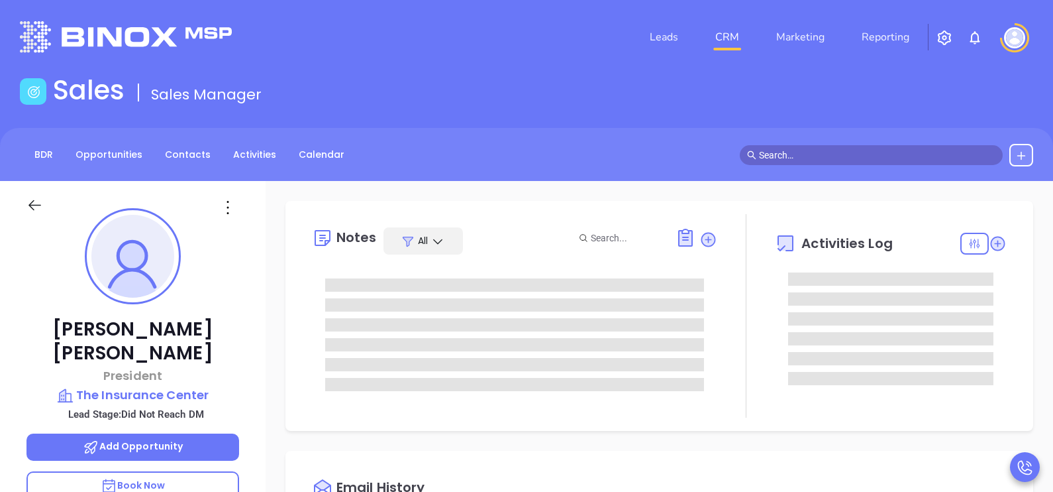
type input "[DATE]"
type input "[PERSON_NAME]"
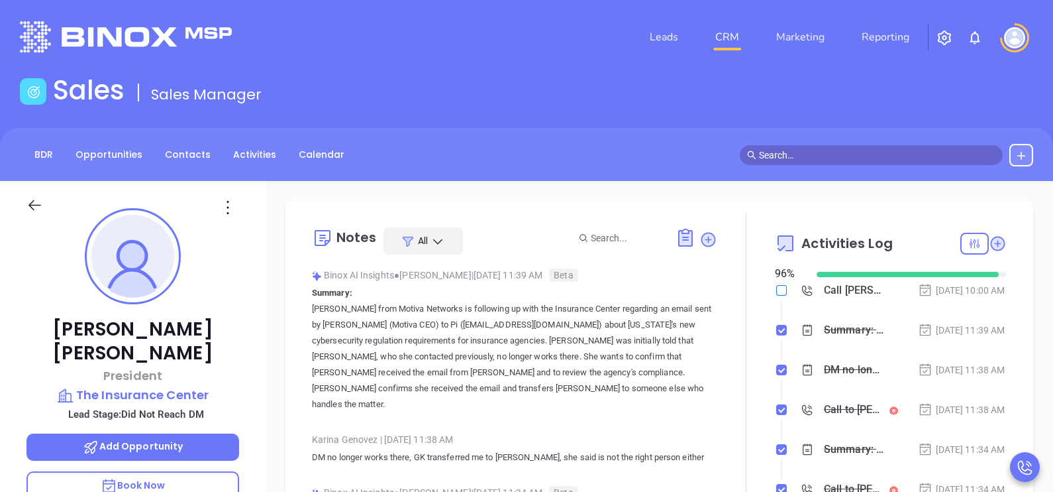
click at [776, 290] on input "checkbox" at bounding box center [781, 290] width 11 height 11
checkbox input "true"
click at [966, 337] on div "Sep 17, 2025 | 11:39 AM" at bounding box center [961, 330] width 87 height 15
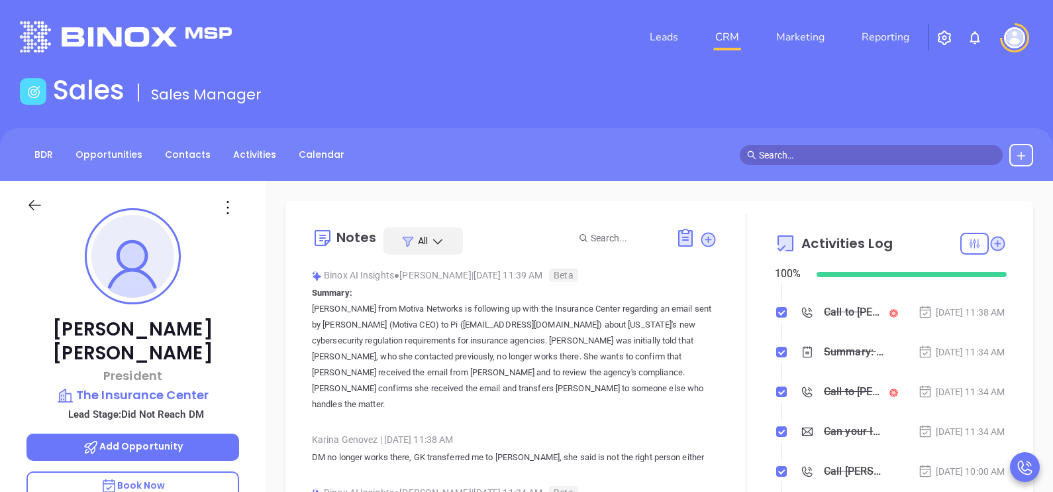
scroll to position [99, 0]
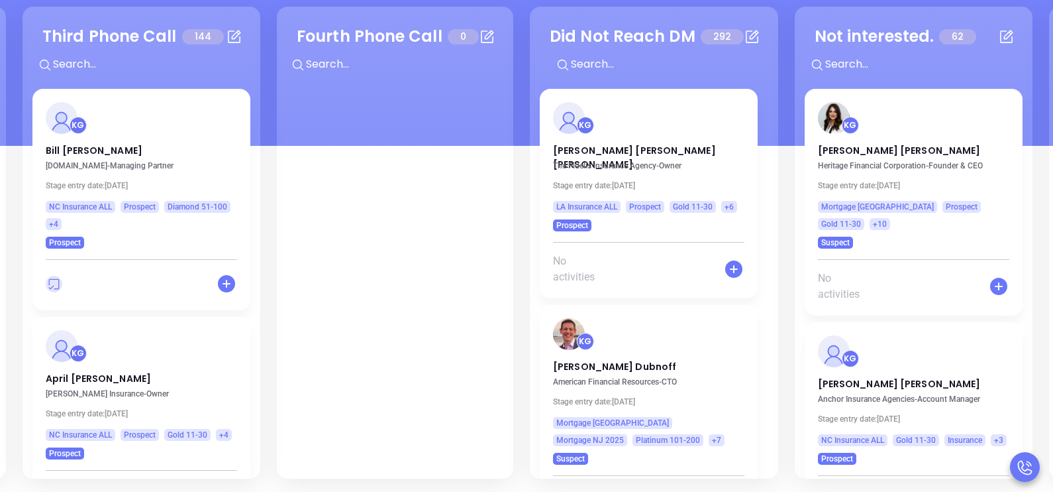
scroll to position [0, 756]
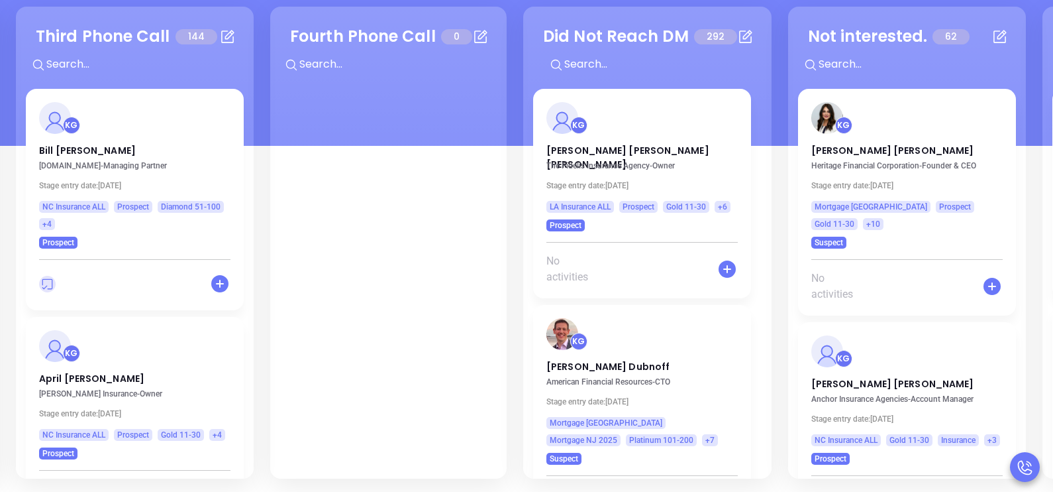
click at [762, 115] on div "Did Not Reach DM 292 + KG Linda Michelle Miller The Fidelis Insurance Agency - …" at bounding box center [647, 243] width 248 height 472
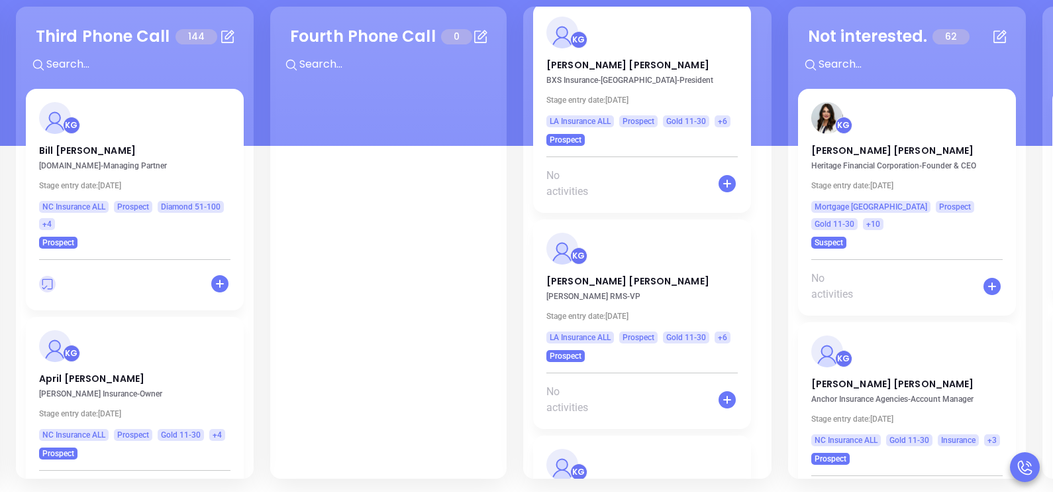
scroll to position [6170, 0]
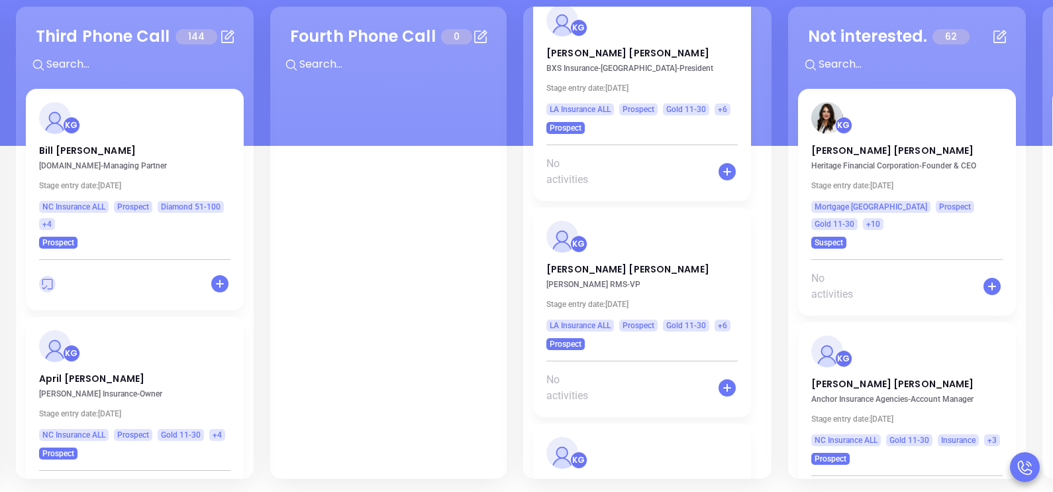
click at [762, 115] on div "Did Not Reach DM 292 + KG Linda Michelle Miller The Fidelis Insurance Agency - …" at bounding box center [647, 243] width 248 height 472
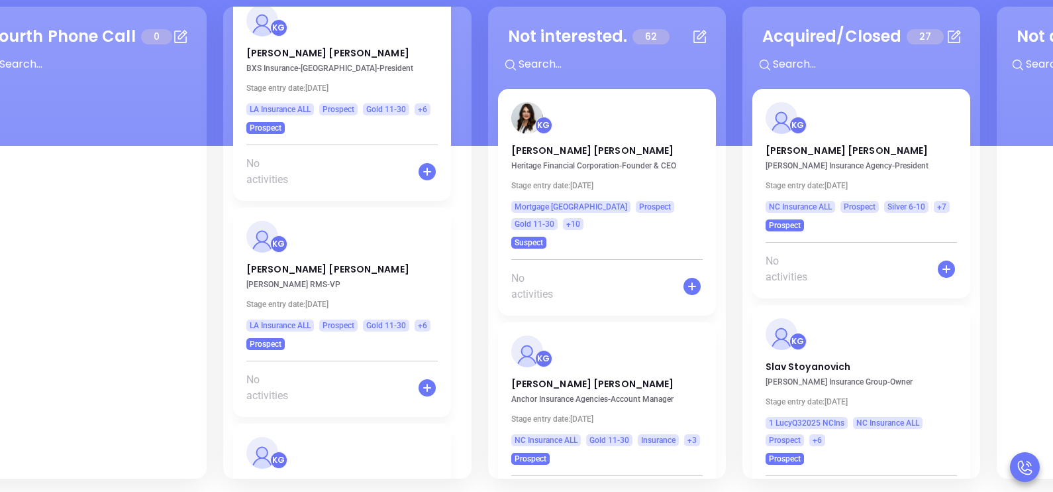
scroll to position [0, 1134]
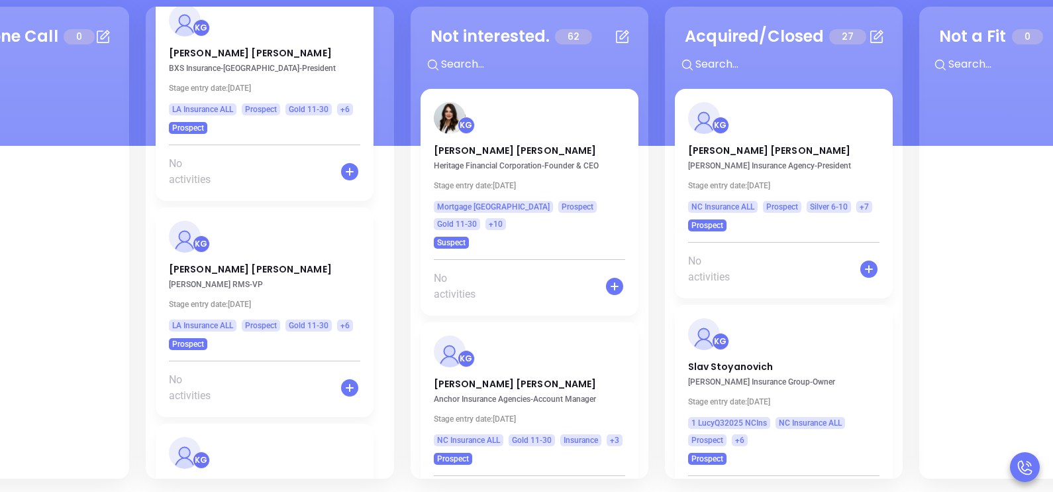
click at [643, 114] on div "Not interested. 62 + KG Tina Shah Heritage Financial Corporation - Founder & CE…" at bounding box center [530, 243] width 238 height 472
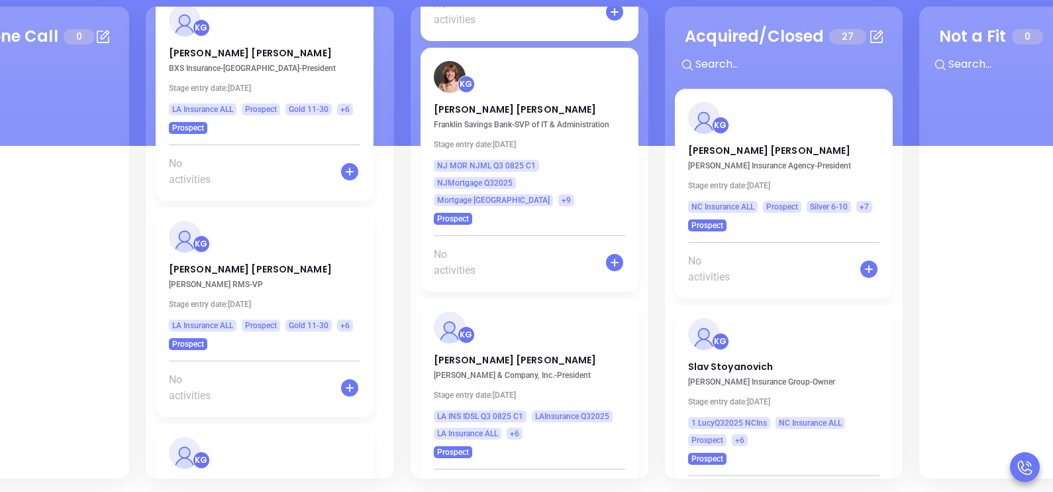
scroll to position [8548, 0]
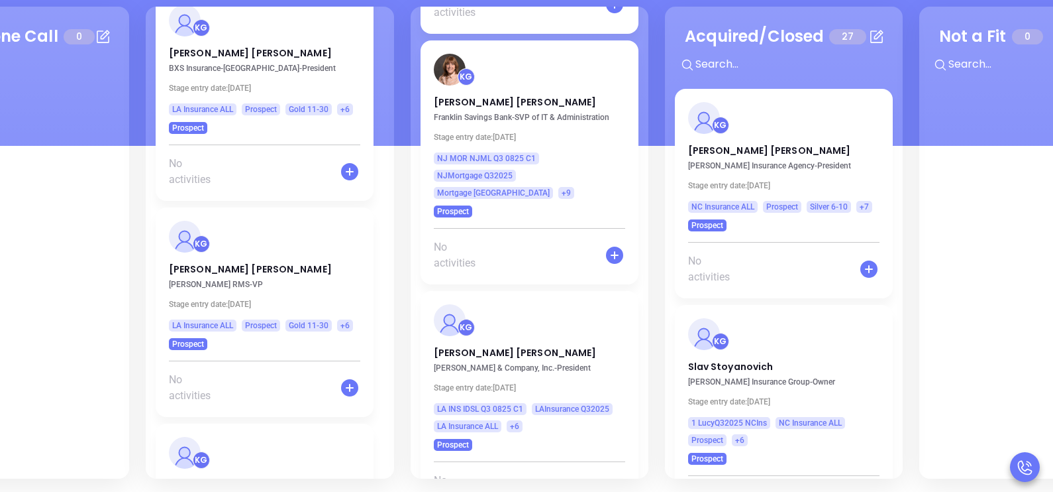
click at [891, 108] on div "Acquired/Closed 27 + KG Wayne Williamson Williamson Insurance Agency - Presiden…" at bounding box center [784, 243] width 238 height 472
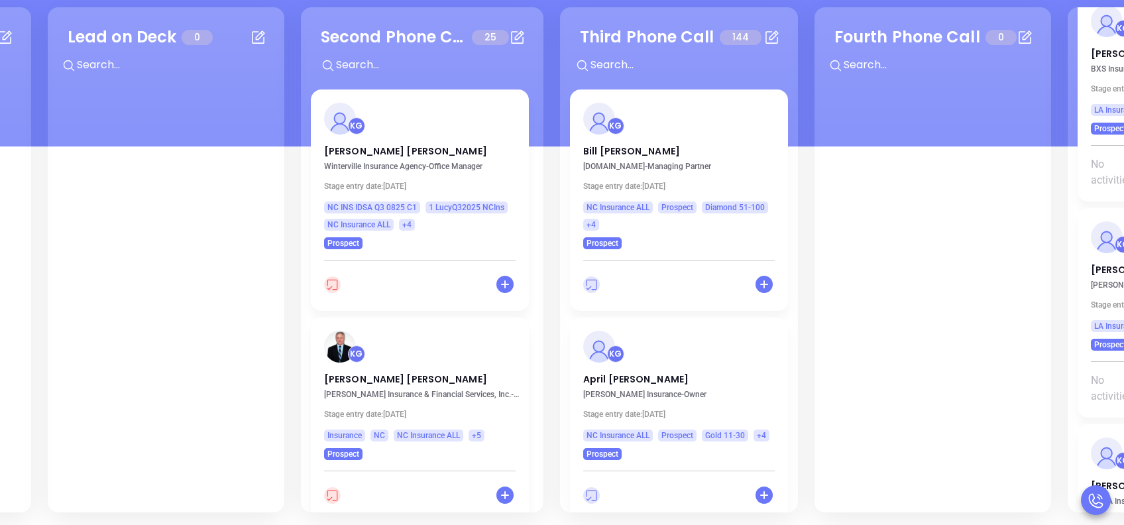
scroll to position [2019, 0]
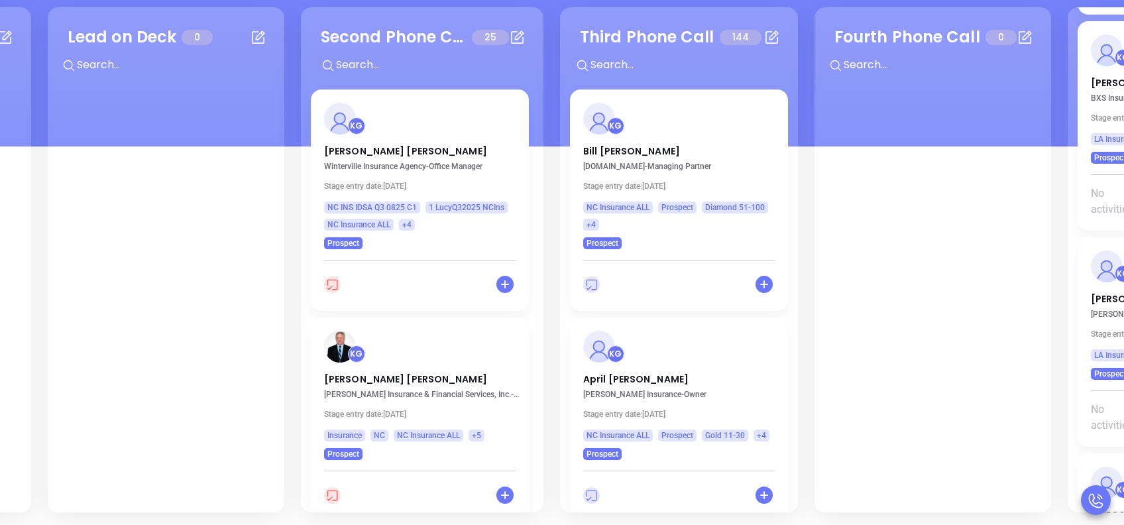
click at [551, 127] on div "Events 0 + Lead on Deck 0 + Second Phone Call 25 + KG Lindsay Harris Wintervill…" at bounding box center [1067, 259] width 2553 height 511
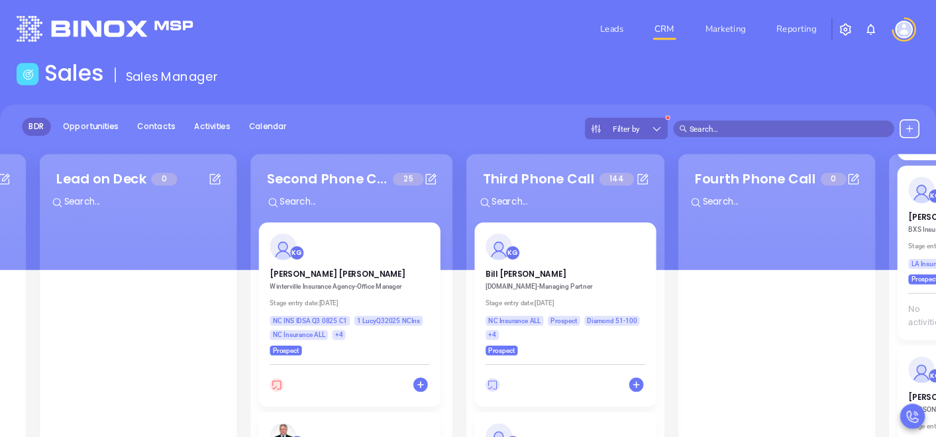
scroll to position [0, 0]
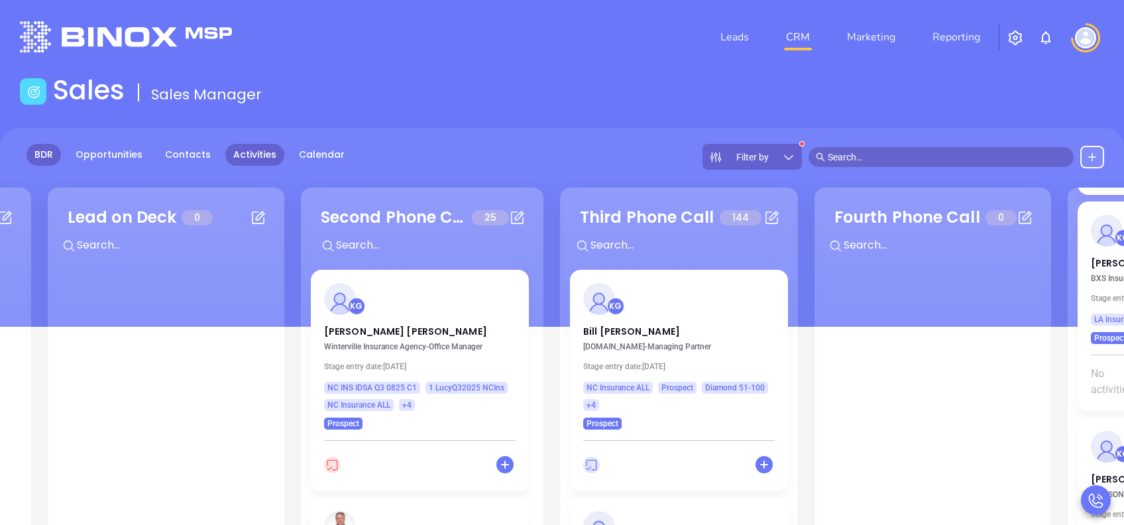
click at [238, 160] on link "Activities" at bounding box center [254, 155] width 59 height 22
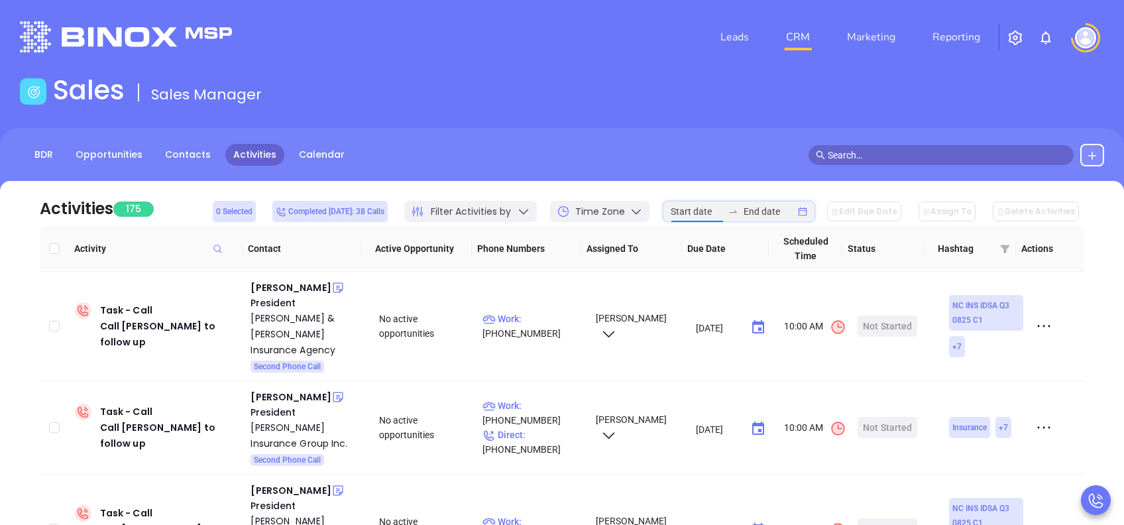
click at [710, 207] on input at bounding box center [696, 211] width 52 height 15
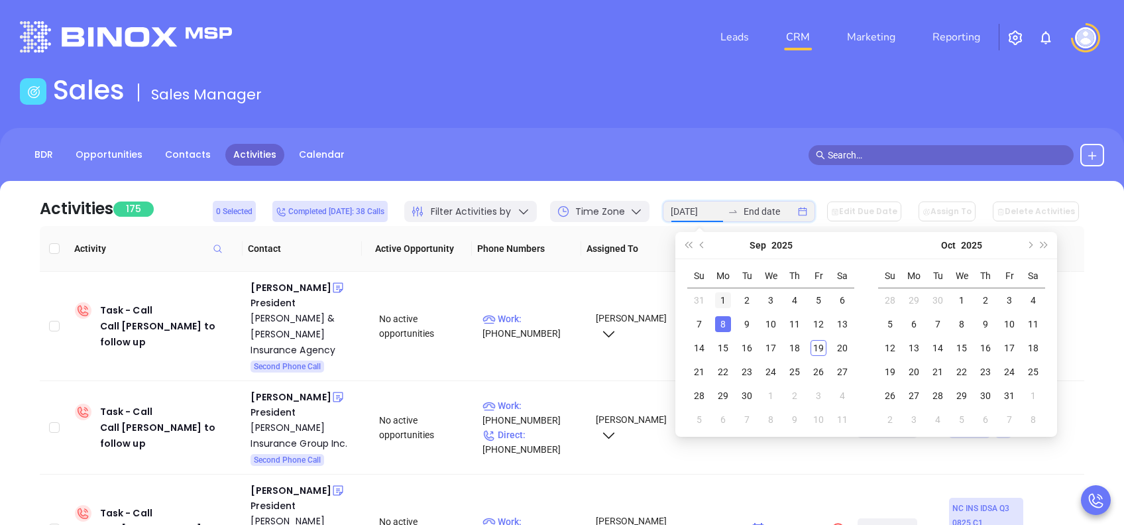
type input "2025-09-01"
click at [726, 303] on div "1" at bounding box center [723, 300] width 16 height 16
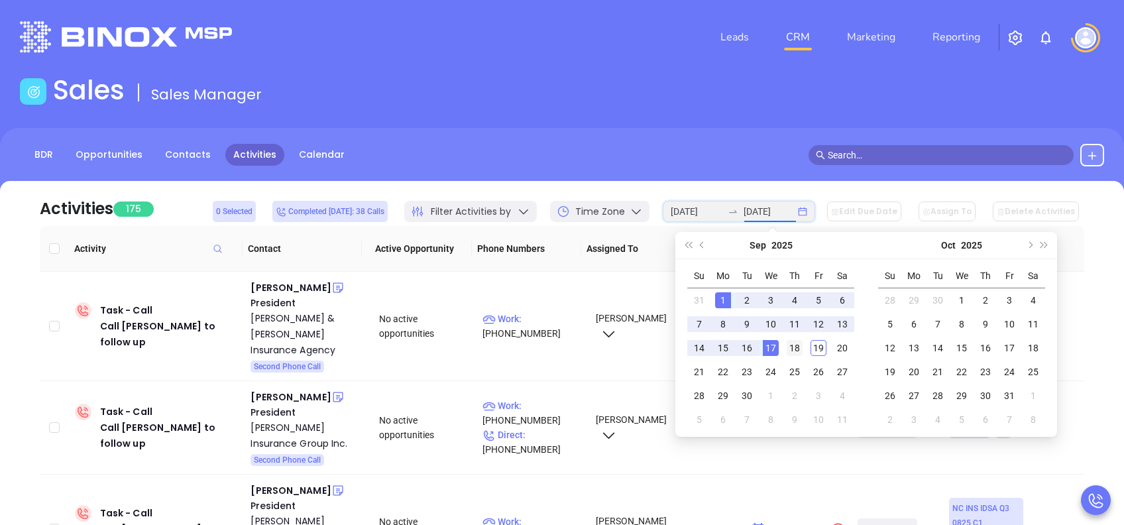
type input "2025-09-18"
click at [800, 350] on div "18" at bounding box center [794, 348] width 16 height 16
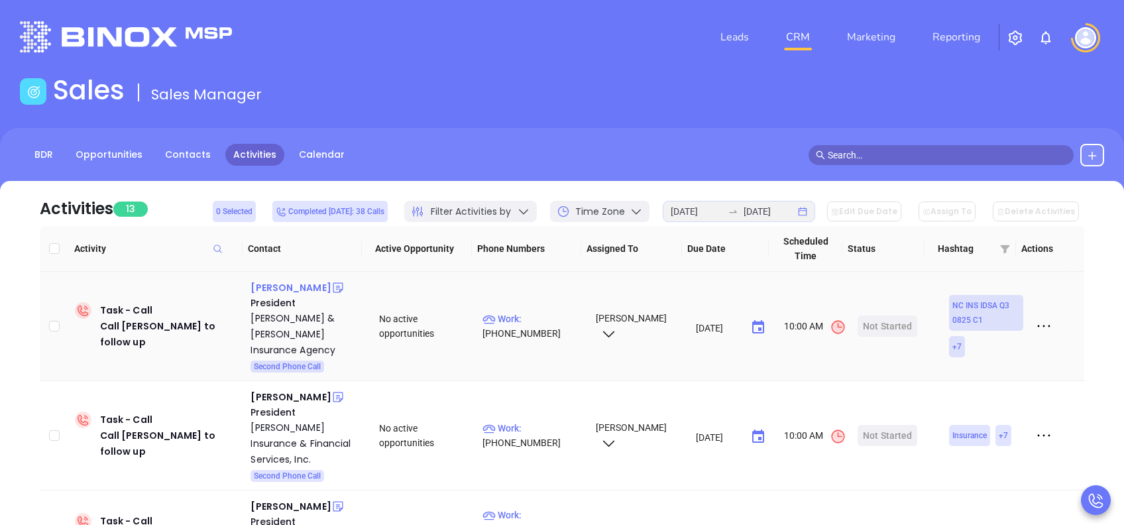
click at [298, 286] on div "Chad Bickers" at bounding box center [290, 288] width 80 height 16
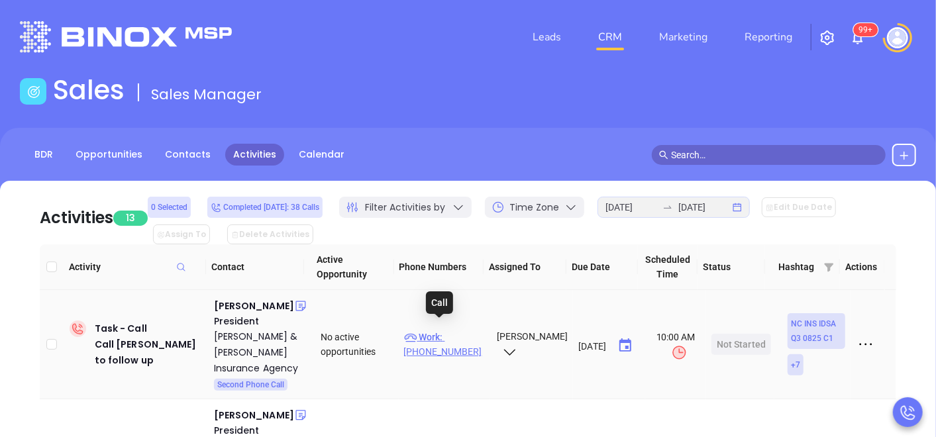
click at [452, 330] on p "Work : (919) 479-9900" at bounding box center [444, 344] width 81 height 29
type input "(919) 479-9900"
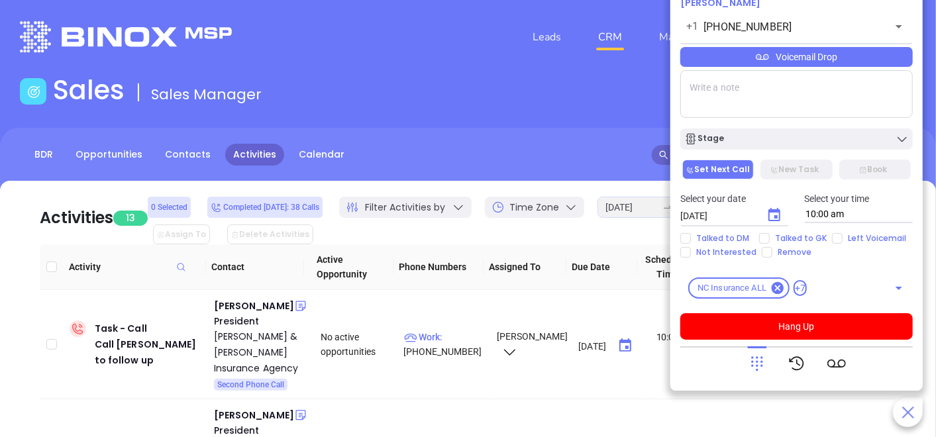
click at [869, 65] on div "Voicemail Drop" at bounding box center [796, 57] width 233 height 20
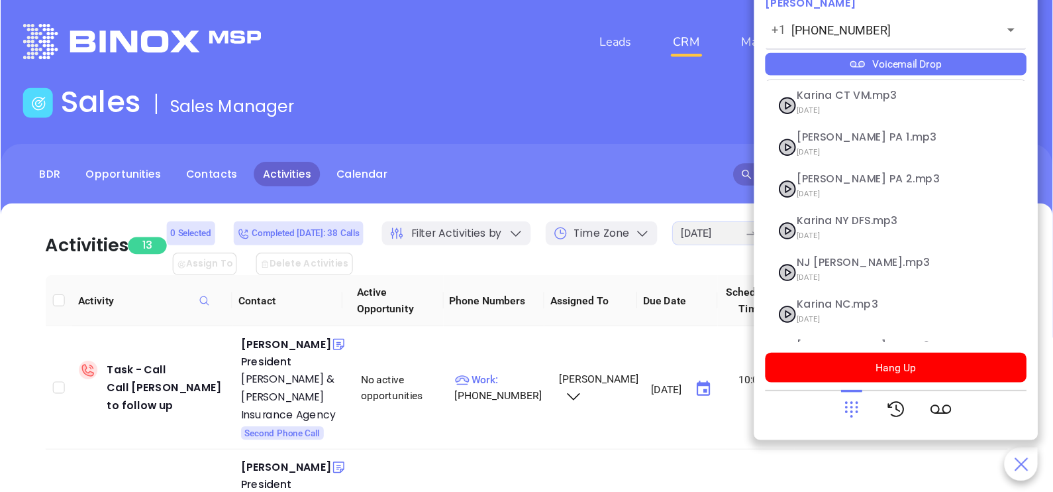
scroll to position [107, 0]
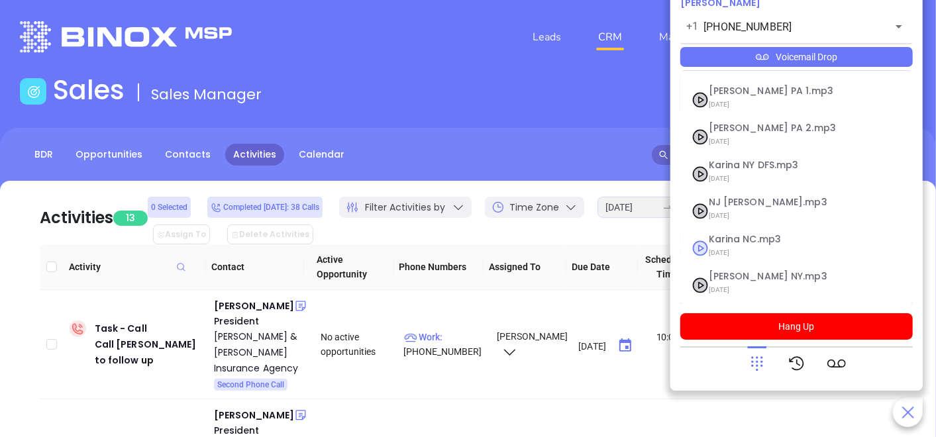
click at [764, 244] on span "09/10/2025" at bounding box center [780, 252] width 143 height 17
checkbox input "true"
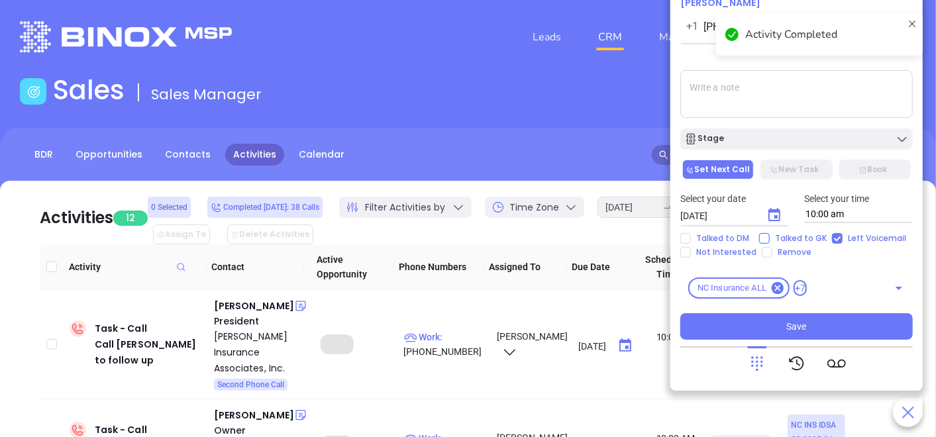
click at [782, 238] on span "Talked to GK" at bounding box center [801, 238] width 62 height 11
click at [770, 238] on input "Talked to GK" at bounding box center [764, 238] width 11 height 11
checkbox input "true"
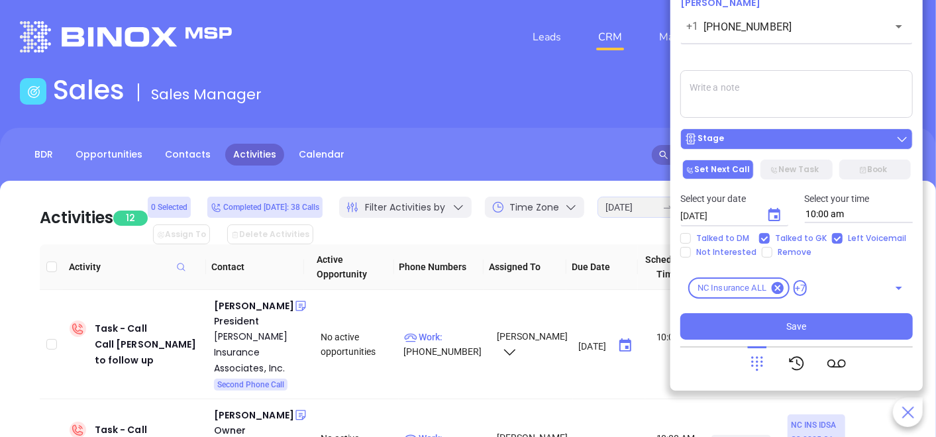
click at [803, 145] on div "Stage" at bounding box center [796, 138] width 225 height 13
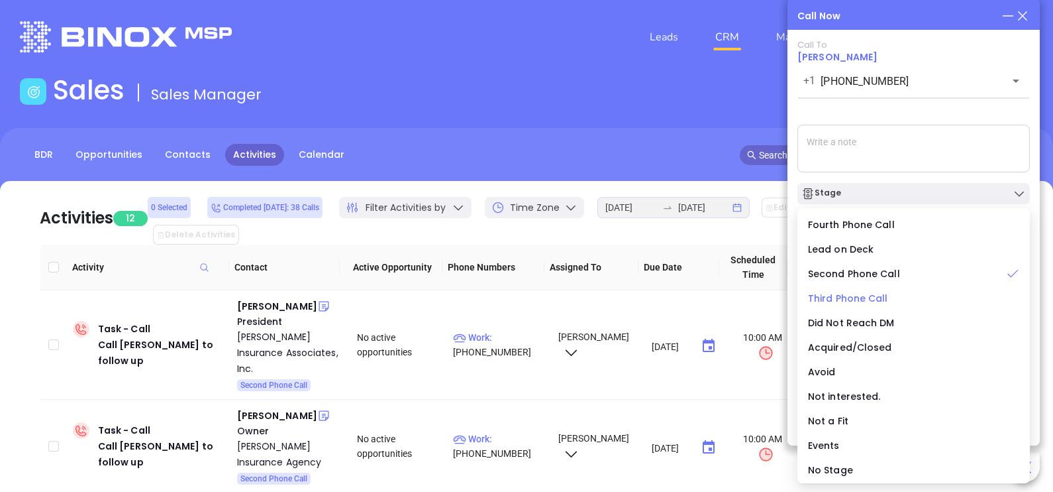
click at [848, 291] on span "Third Phone Call" at bounding box center [848, 297] width 80 height 13
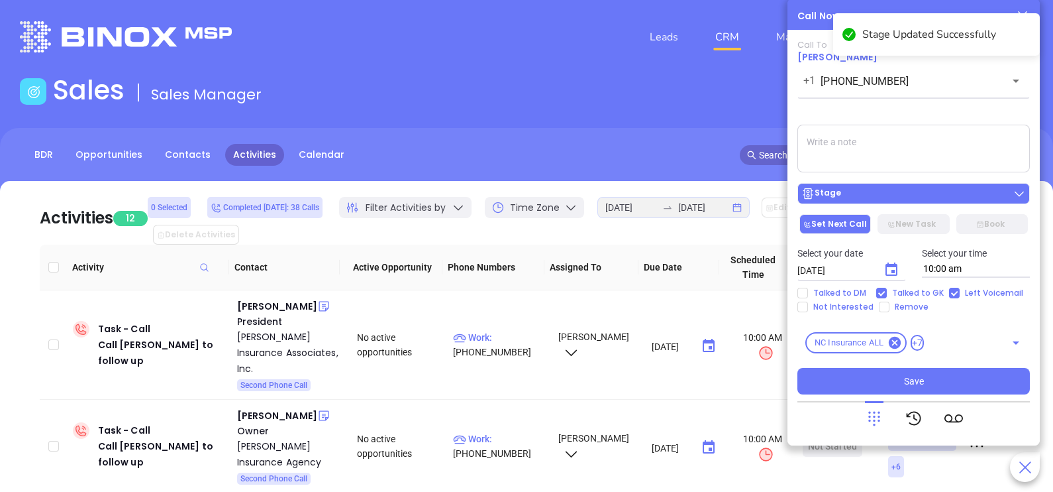
click at [918, 199] on div "Stage" at bounding box center [914, 193] width 225 height 13
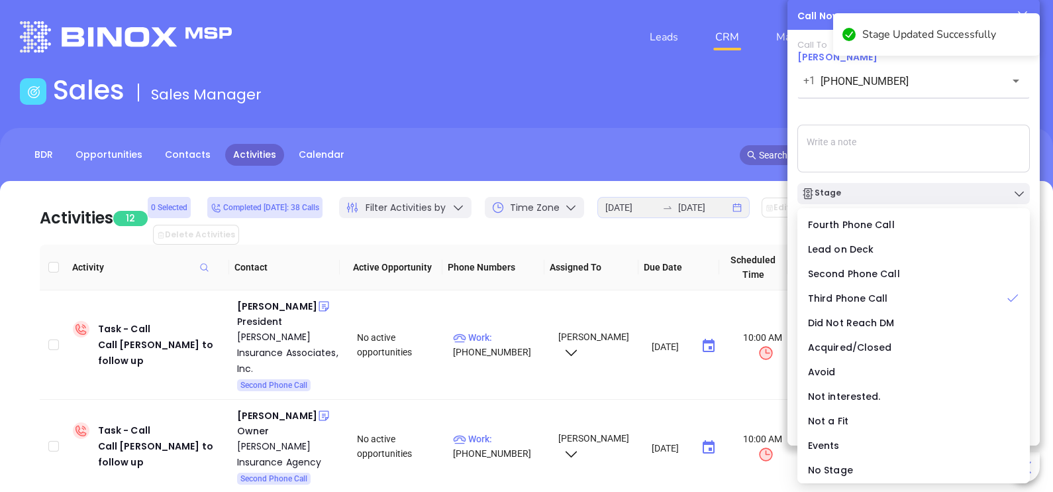
click at [944, 142] on textarea at bounding box center [914, 149] width 233 height 48
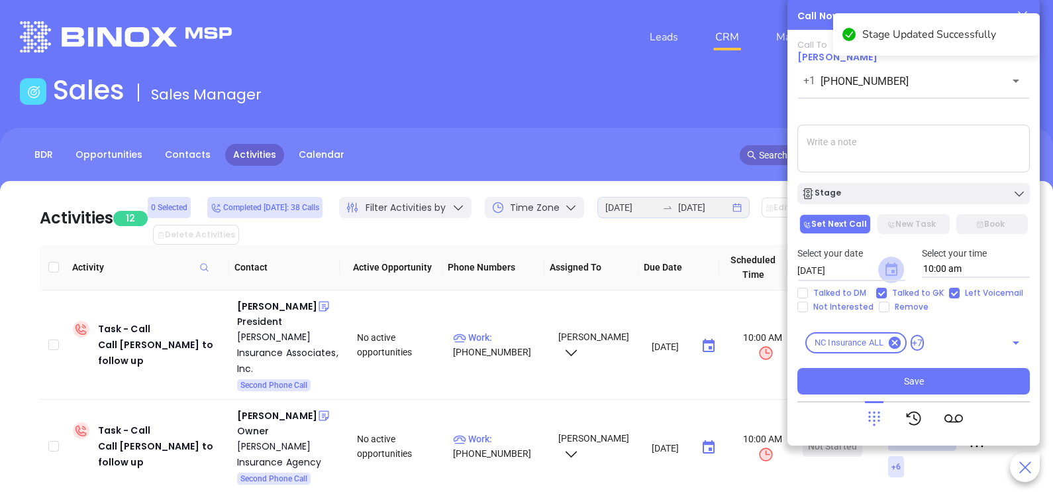
click at [896, 271] on icon "Choose date, selected date is Sep 20, 2025" at bounding box center [892, 268] width 12 height 13
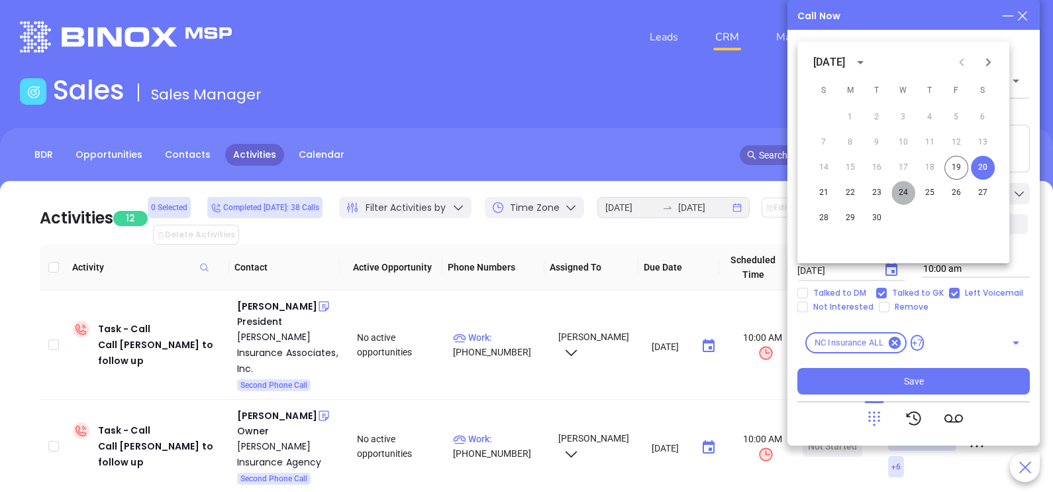
click at [904, 195] on button "24" at bounding box center [904, 193] width 24 height 24
type input "09/24/2025"
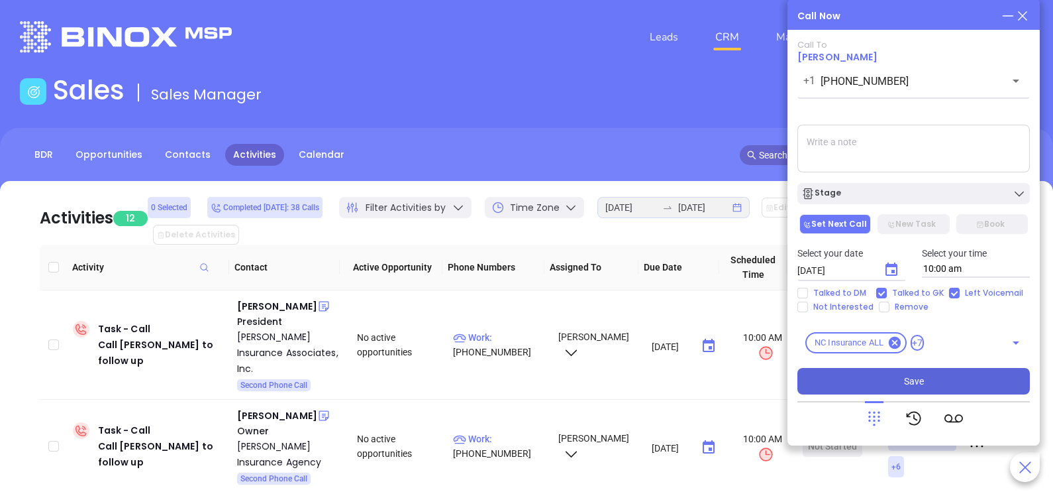
click at [906, 379] on span "Save" at bounding box center [914, 381] width 20 height 15
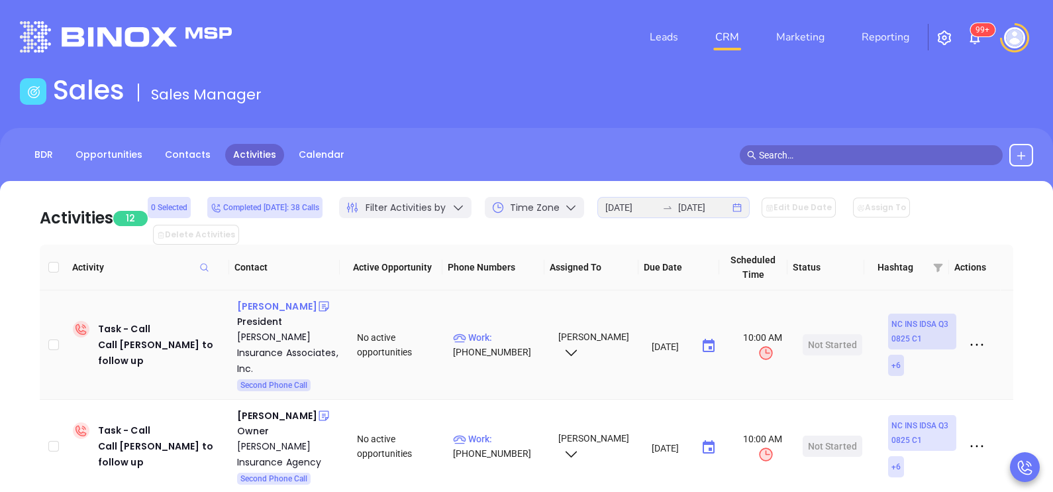
click at [255, 298] on div "Terry O'Connor" at bounding box center [277, 306] width 80 height 16
click at [503, 330] on p "Work : (704) 510-8884" at bounding box center [499, 344] width 93 height 29
type input "(704) 510-8884"
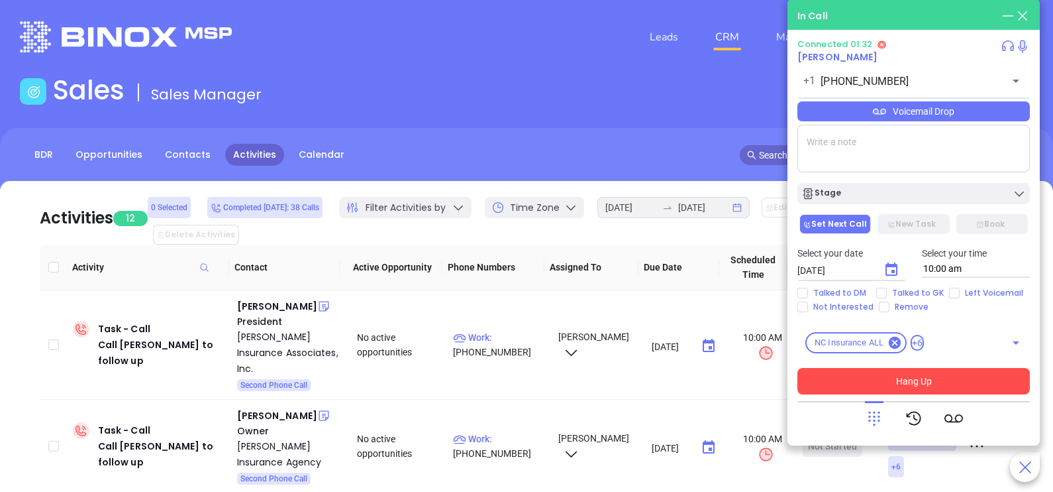
click at [934, 115] on div "Voicemail Drop" at bounding box center [914, 111] width 233 height 20
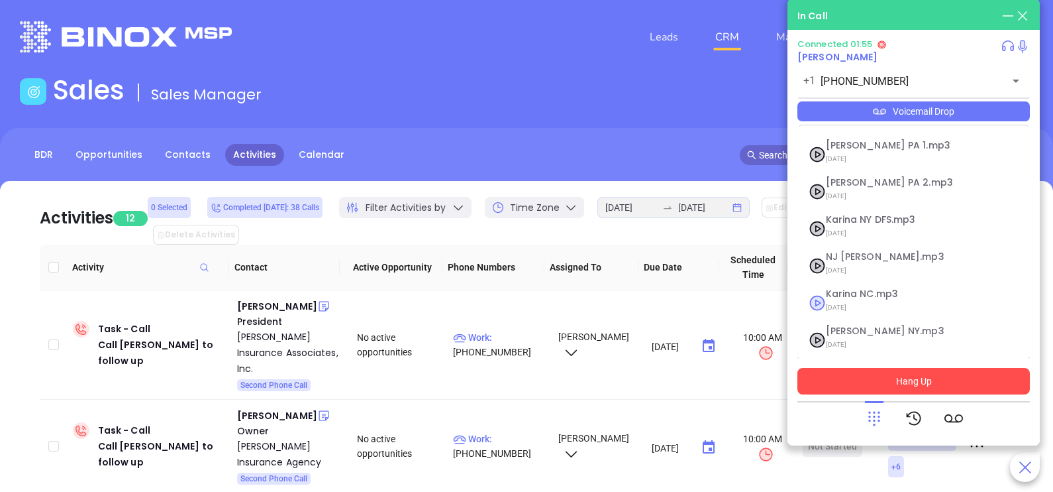
click at [847, 300] on span "09/10/2025" at bounding box center [897, 307] width 143 height 17
checkbox input "true"
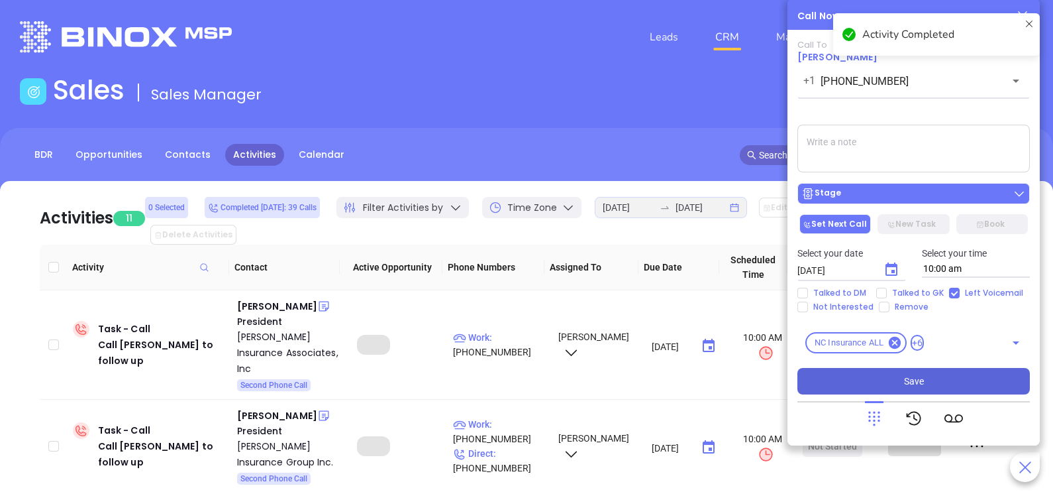
click at [920, 199] on div "Stage" at bounding box center [914, 193] width 225 height 13
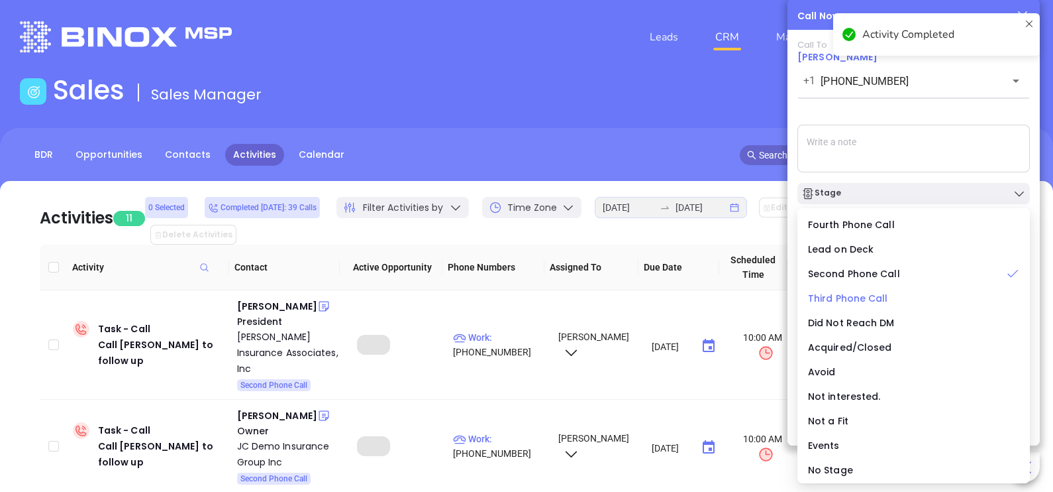
click at [855, 297] on span "Third Phone Call" at bounding box center [848, 297] width 80 height 13
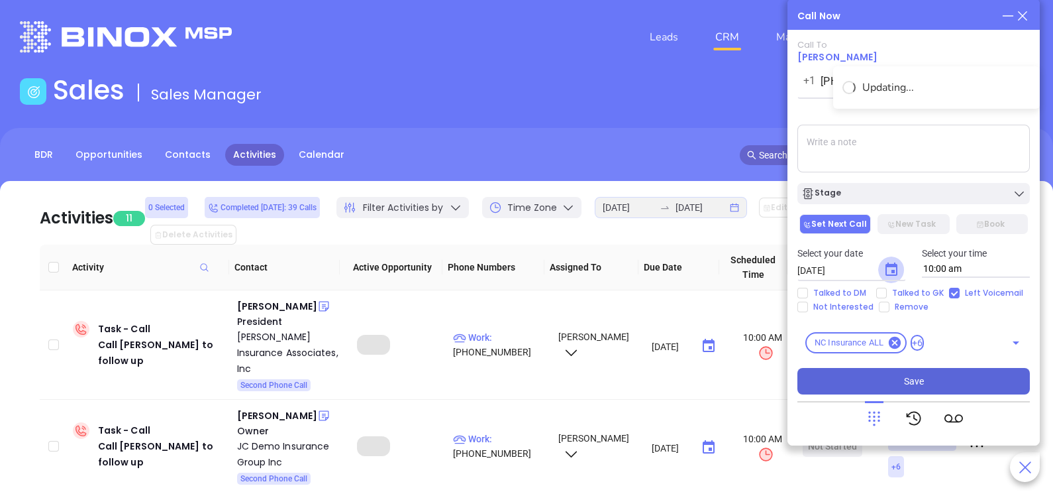
click at [890, 270] on icon "Choose date, selected date is Sep 20, 2025" at bounding box center [892, 270] width 16 height 16
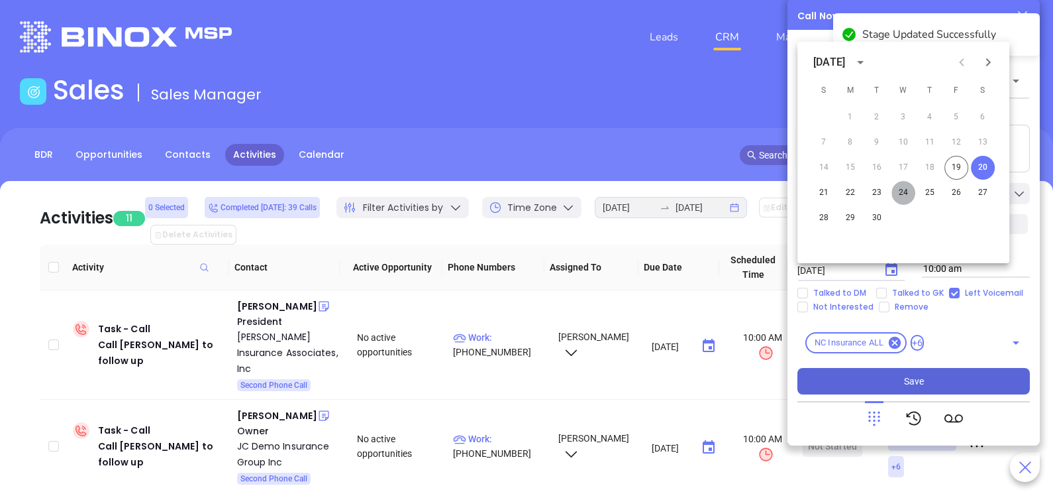
click at [904, 193] on button "24" at bounding box center [904, 193] width 24 height 24
type input "09/24/2025"
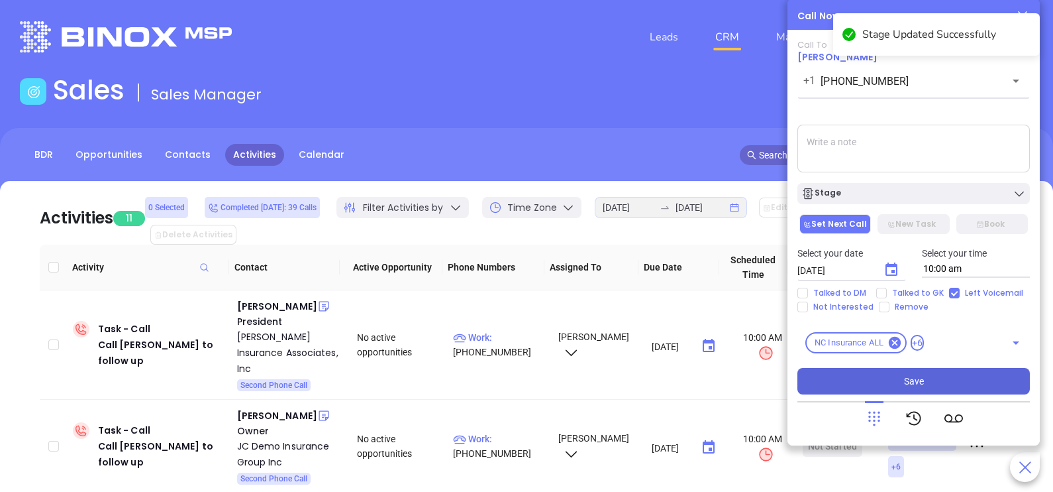
click at [908, 382] on span "Save" at bounding box center [914, 381] width 20 height 15
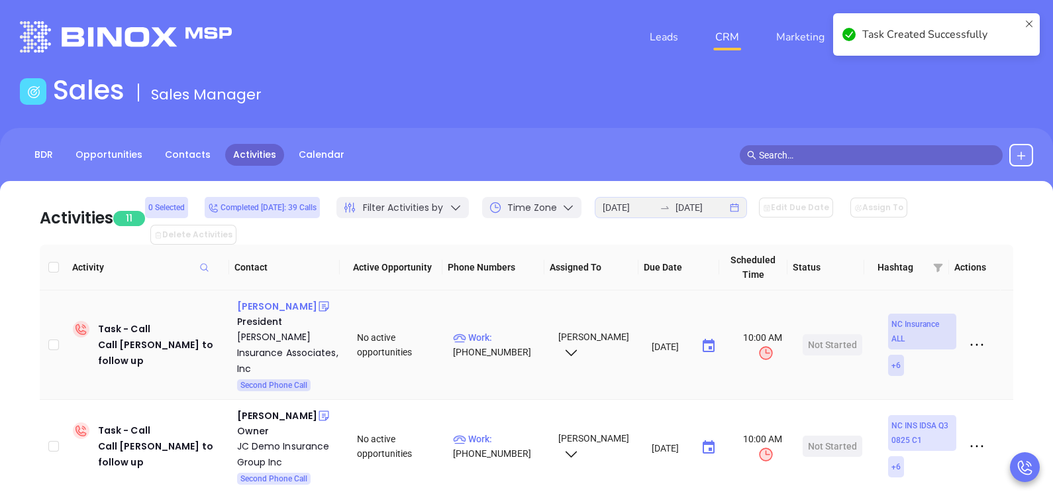
click at [264, 298] on div "[PERSON_NAME]" at bounding box center [277, 306] width 80 height 16
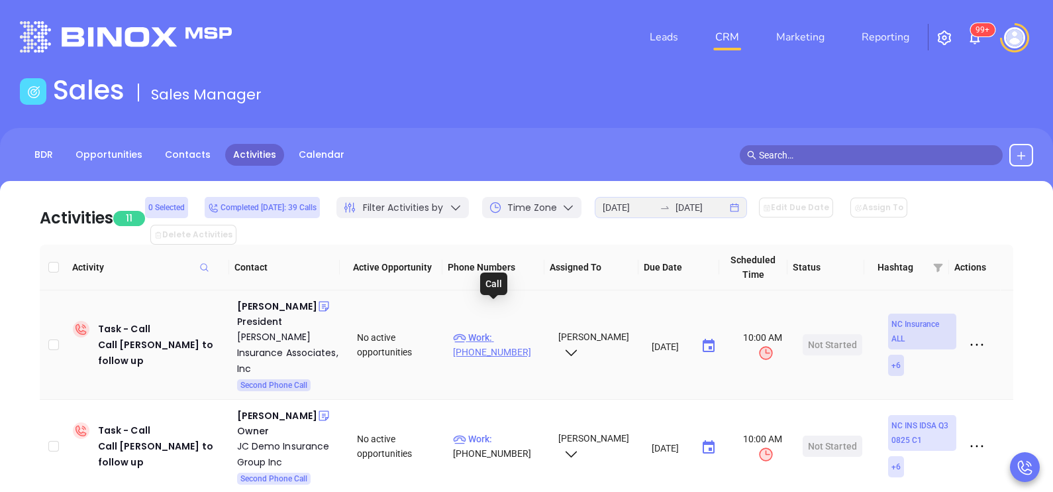
click at [501, 330] on p "Work : (828) 348-1047" at bounding box center [499, 344] width 93 height 29
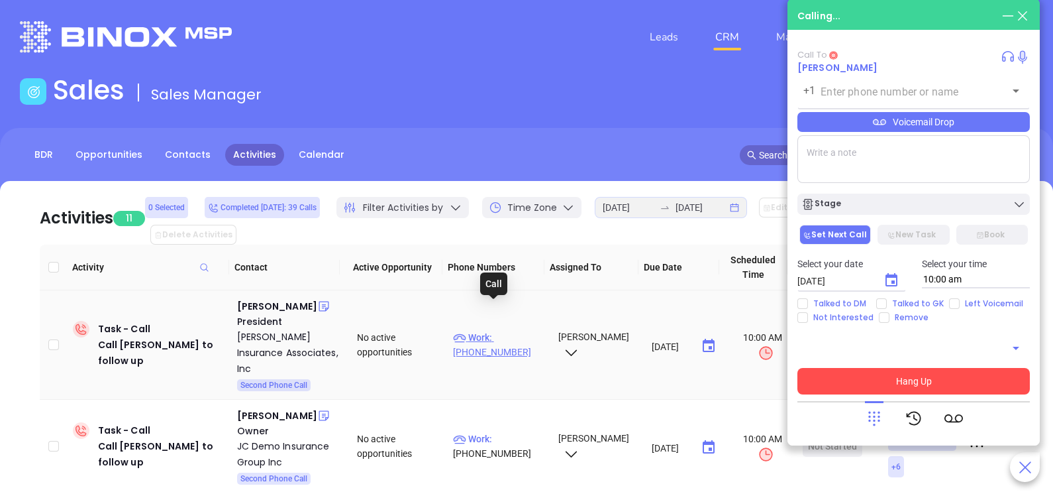
type input "[PHONE_NUMBER]"
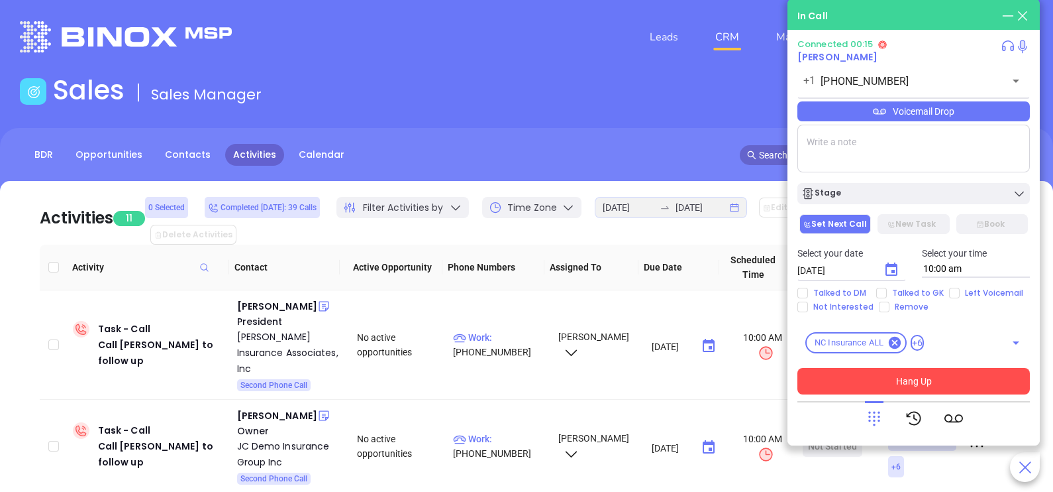
click at [969, 111] on div "Voicemail Drop" at bounding box center [914, 111] width 233 height 20
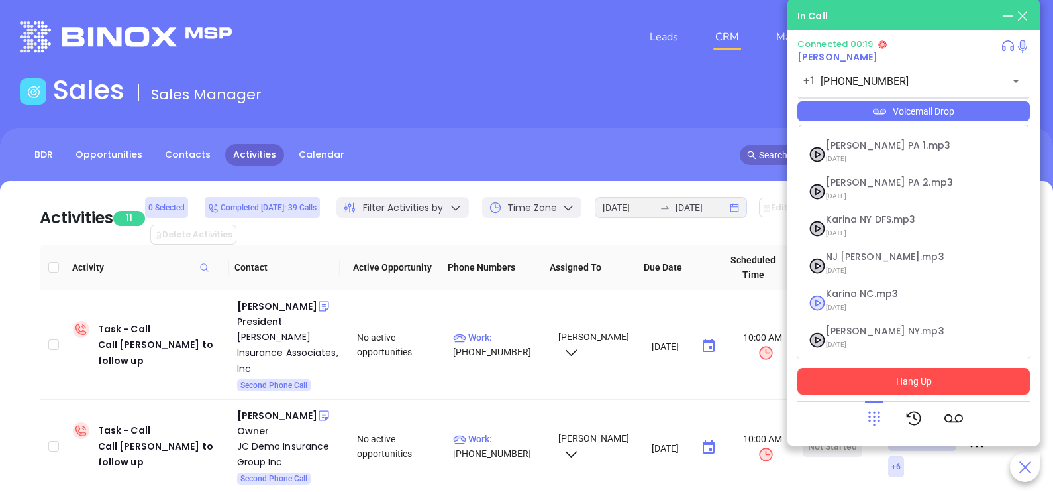
click at [846, 294] on span "Karina NC.mp3" at bounding box center [897, 294] width 143 height 10
checkbox input "true"
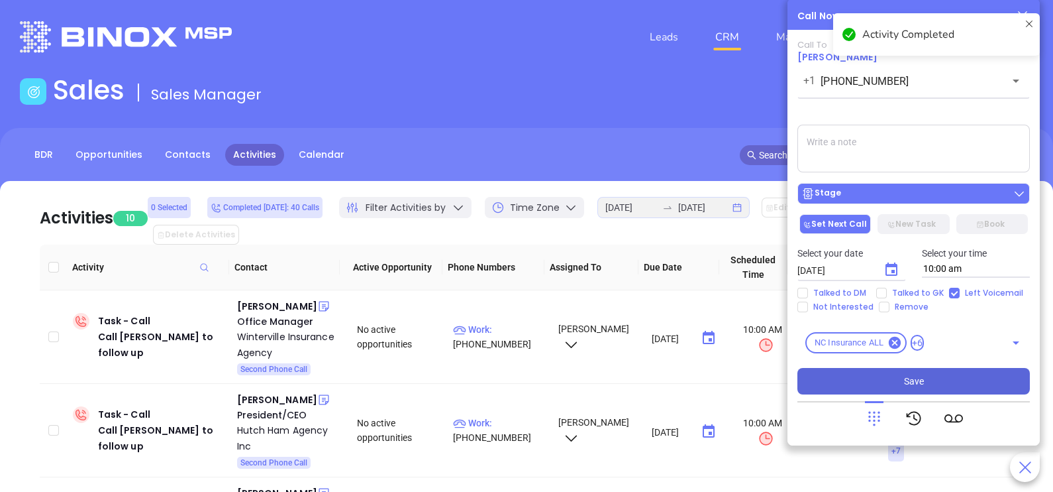
click at [911, 190] on div "Stage" at bounding box center [914, 193] width 225 height 13
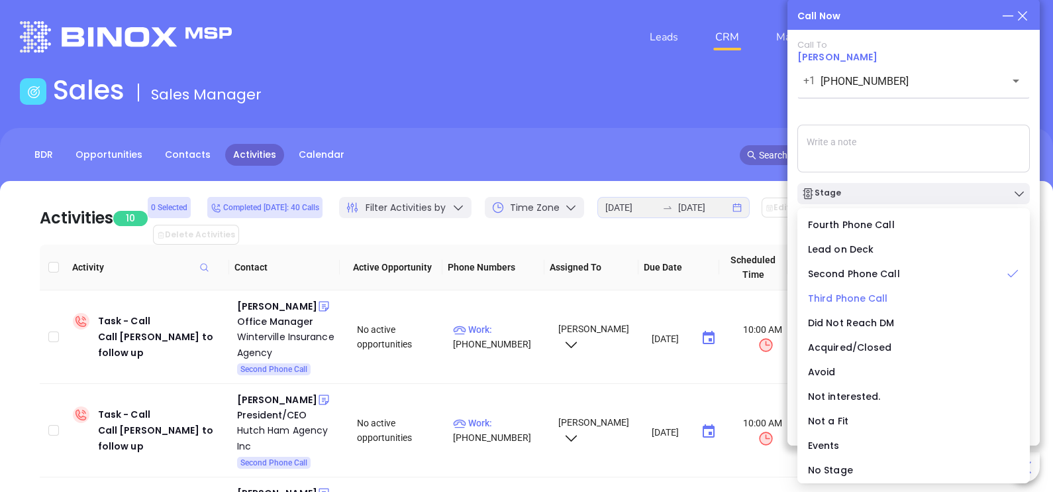
click at [861, 298] on span "Third Phone Call" at bounding box center [848, 297] width 80 height 13
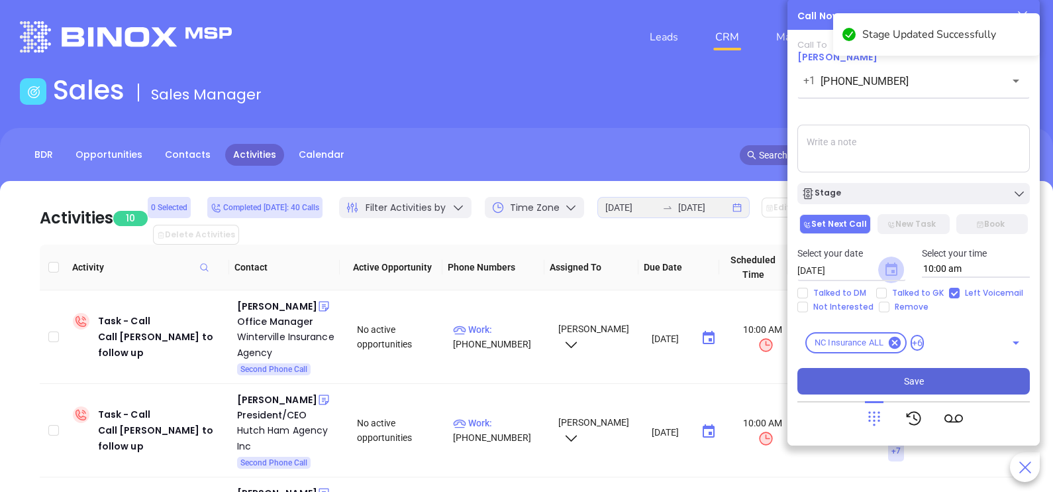
click at [891, 275] on icon "Choose date, selected date is Sep 20, 2025" at bounding box center [892, 268] width 12 height 13
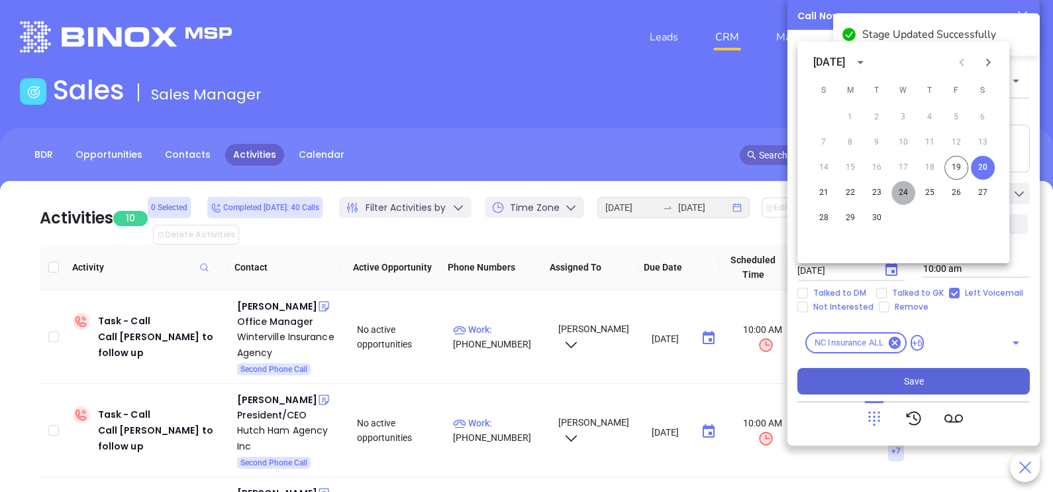
click at [905, 197] on button "24" at bounding box center [904, 193] width 24 height 24
type input "09/24/2025"
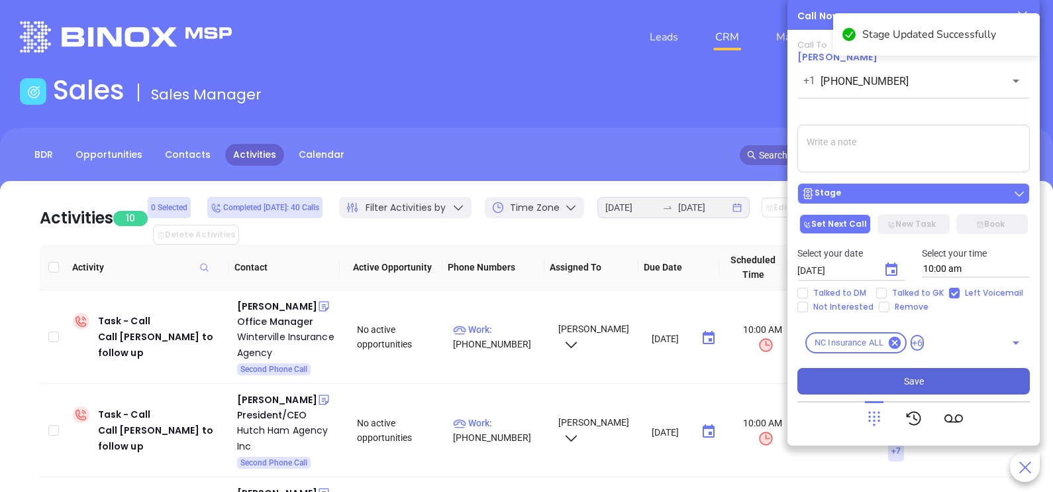
click at [874, 194] on div "Stage" at bounding box center [914, 193] width 225 height 13
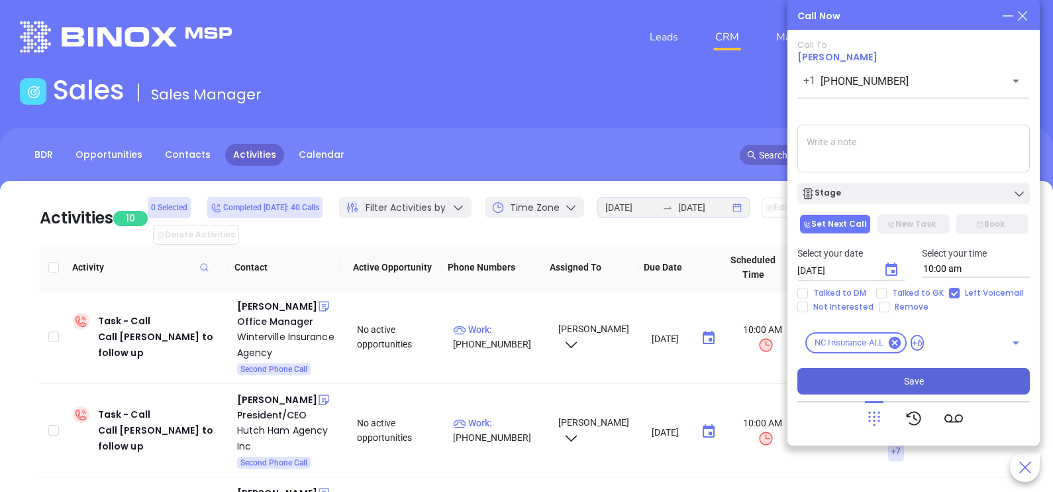
click at [920, 135] on textarea at bounding box center [914, 149] width 233 height 48
click at [891, 376] on button "Save" at bounding box center [914, 381] width 233 height 26
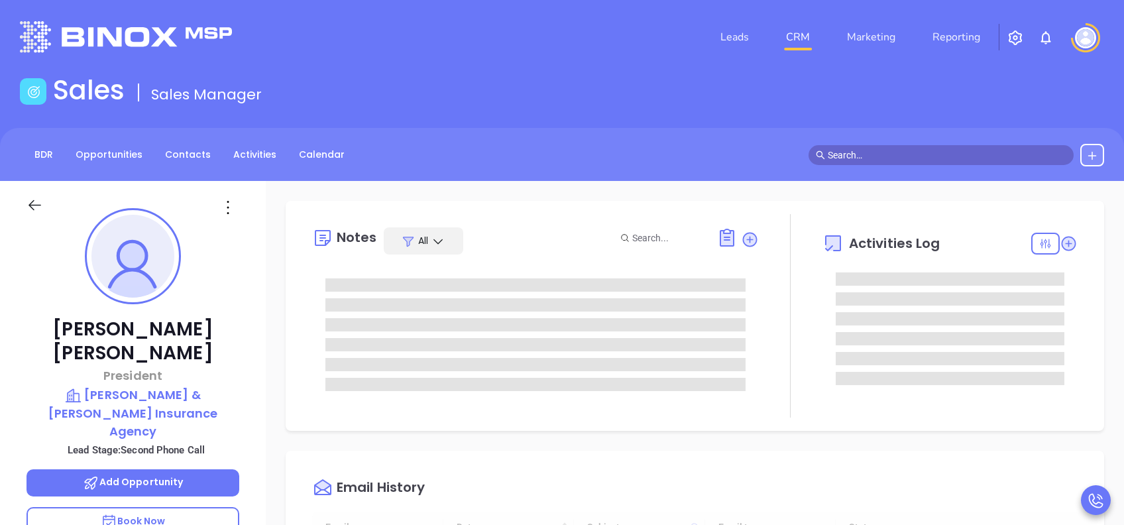
type input "[DATE]"
type input "[PERSON_NAME]"
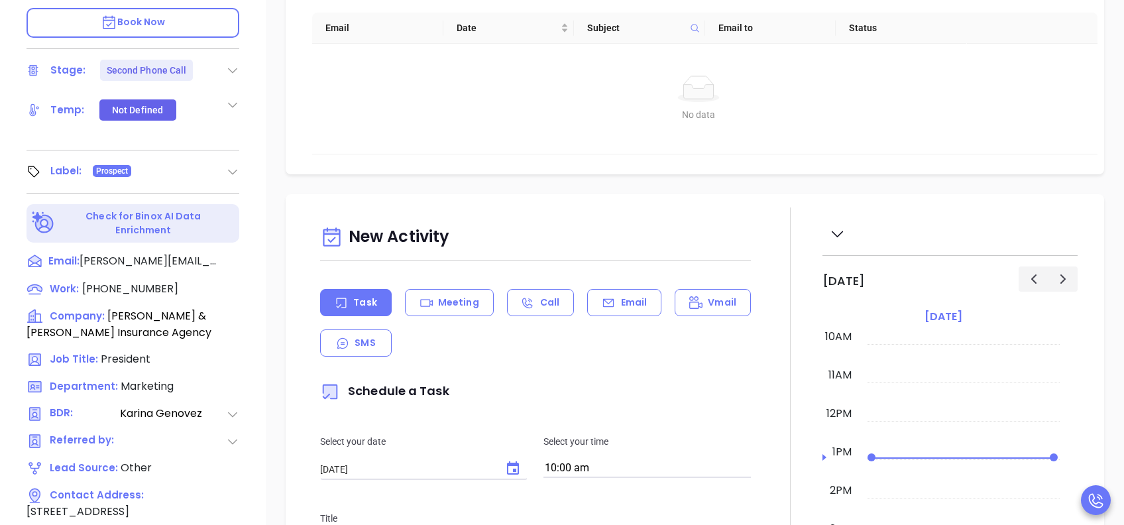
scroll to position [583, 0]
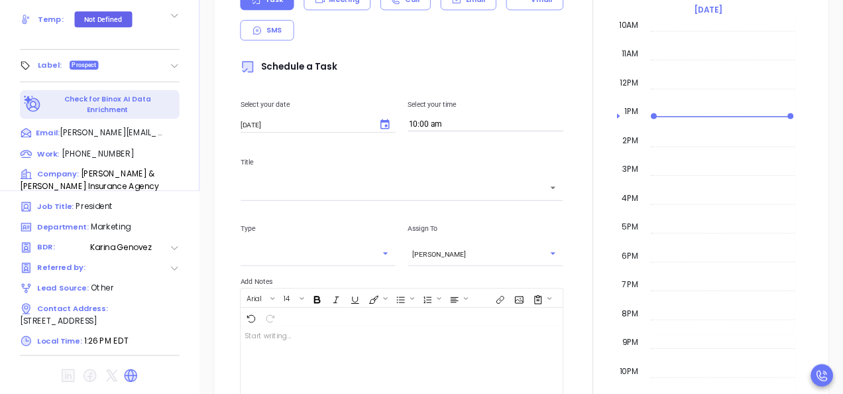
scroll to position [386, 0]
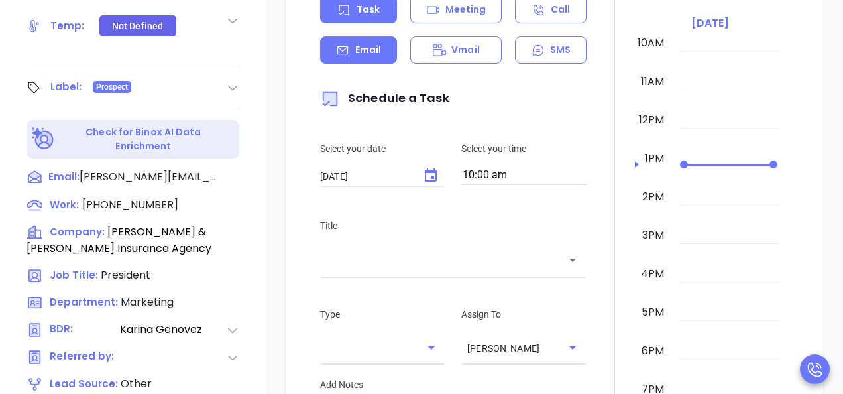
click at [366, 48] on p "Email" at bounding box center [368, 50] width 26 height 14
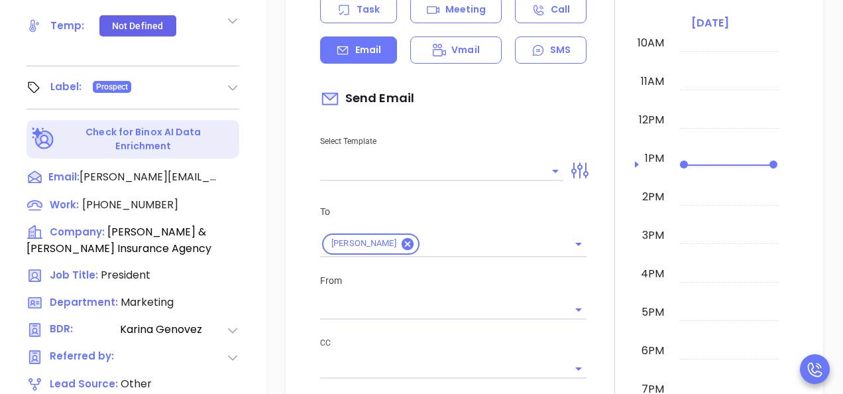
type input "[PERSON_NAME]"
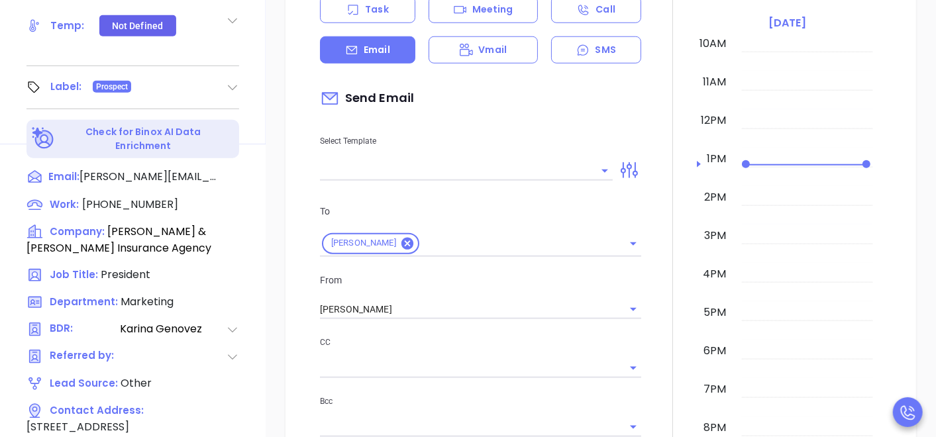
click at [490, 155] on div "Select Template" at bounding box center [466, 147] width 309 height 67
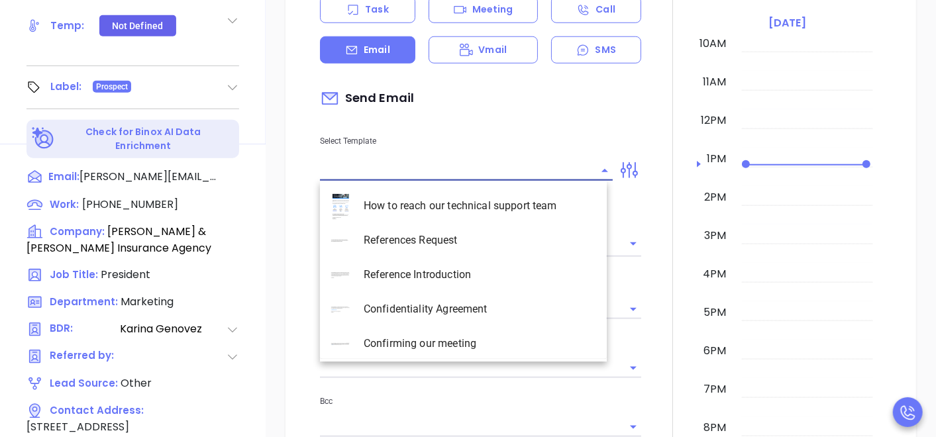
click at [469, 162] on input "text" at bounding box center [456, 170] width 273 height 19
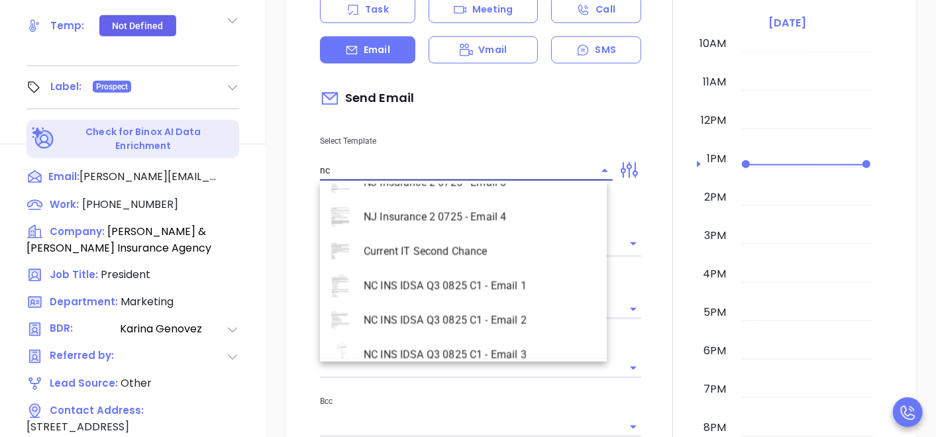
scroll to position [583, 0]
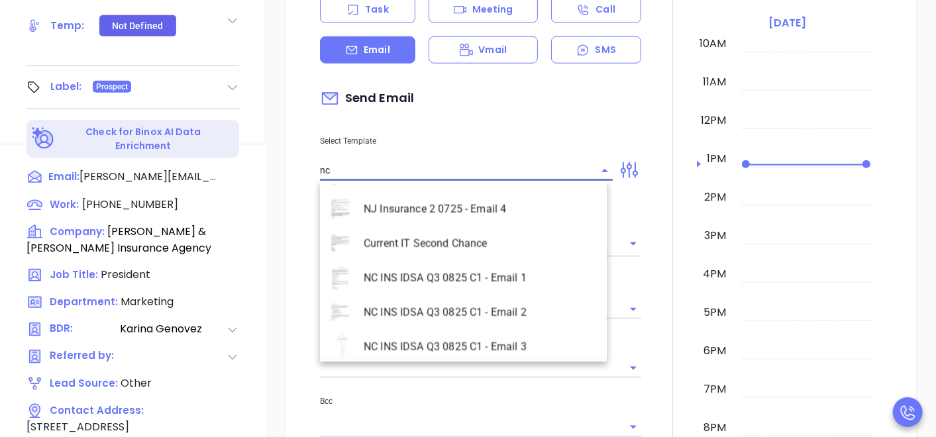
click at [578, 305] on li "NC INS IDSA Q3 0825 C1 - Email 2" at bounding box center [463, 312] width 287 height 34
type input "NC INS IDSA Q3 0825 C1 - Email 2"
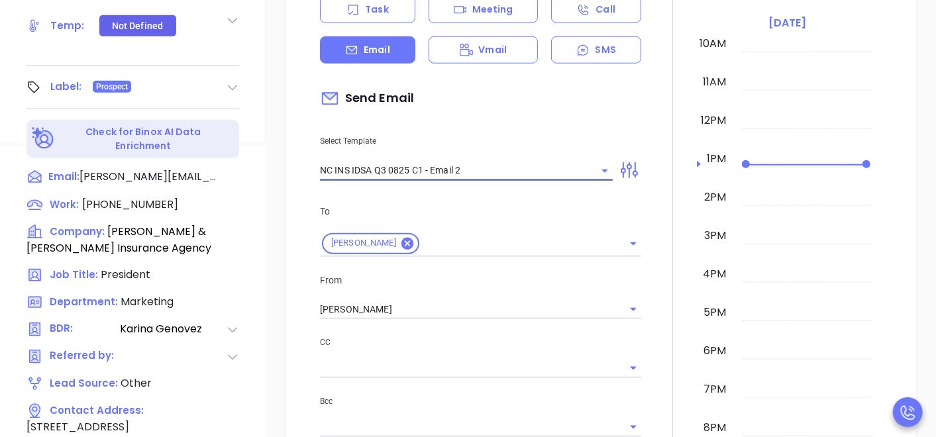
type input "Can your IT partner prove you're covered?"
type input "NC INS IDSA Q3 0825 C1 - Email 2"
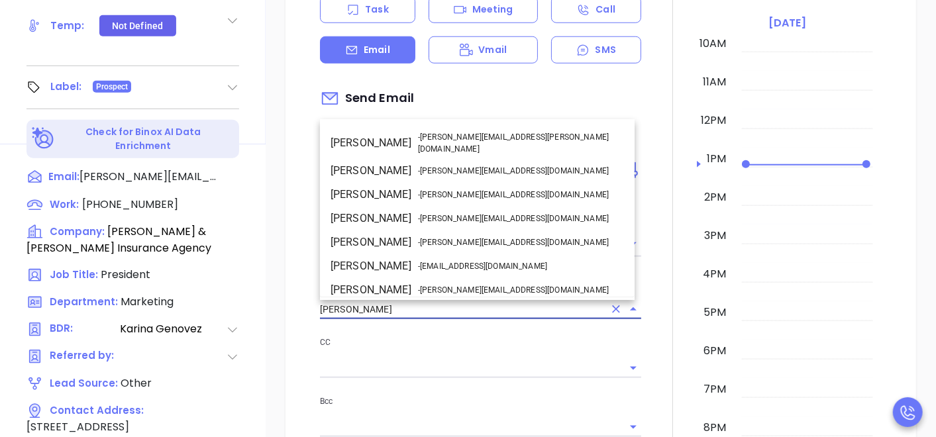
scroll to position [93, 0]
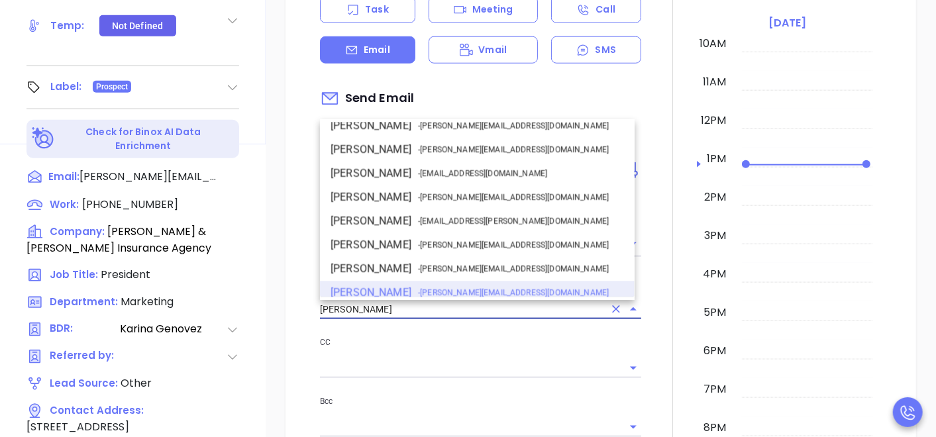
click at [421, 305] on input "[PERSON_NAME]" at bounding box center [462, 309] width 284 height 19
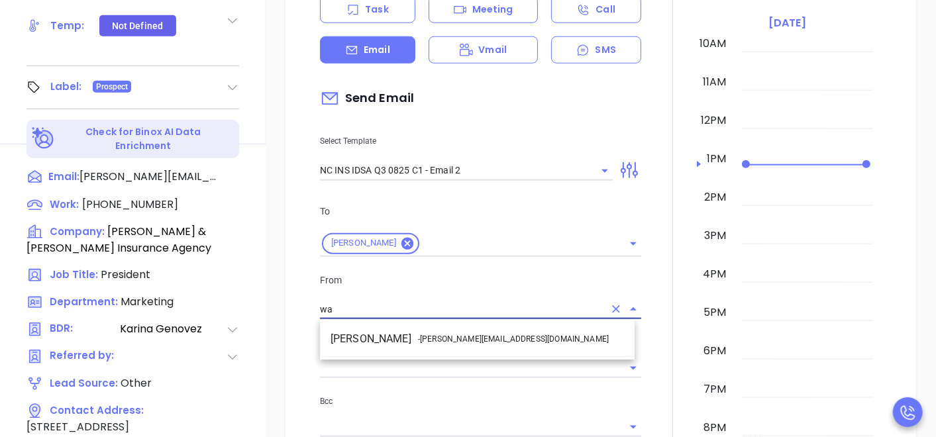
click at [441, 334] on span "- [PERSON_NAME][EMAIL_ADDRESS][DOMAIN_NAME]" at bounding box center [513, 340] width 191 height 12
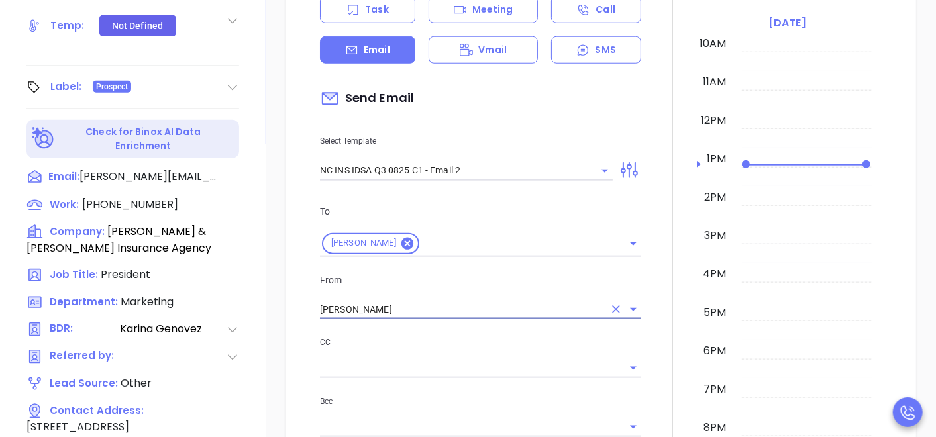
type input "[PERSON_NAME]"
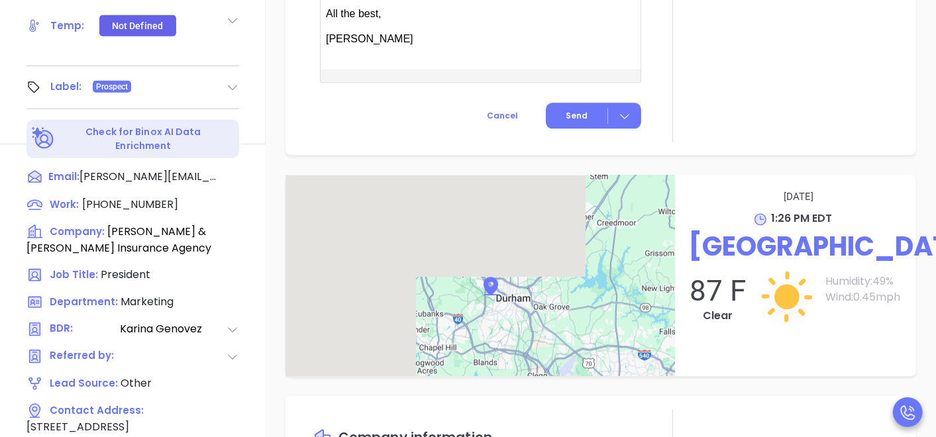
scroll to position [1260, 0]
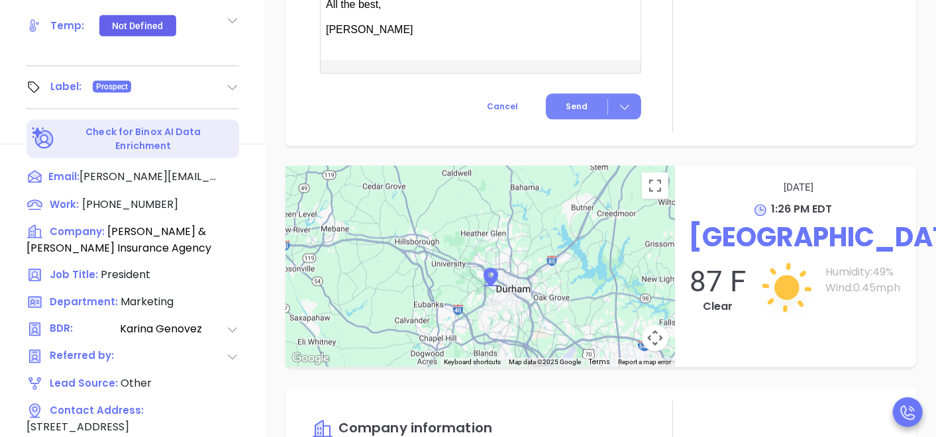
click at [573, 101] on span "Send" at bounding box center [577, 107] width 22 height 12
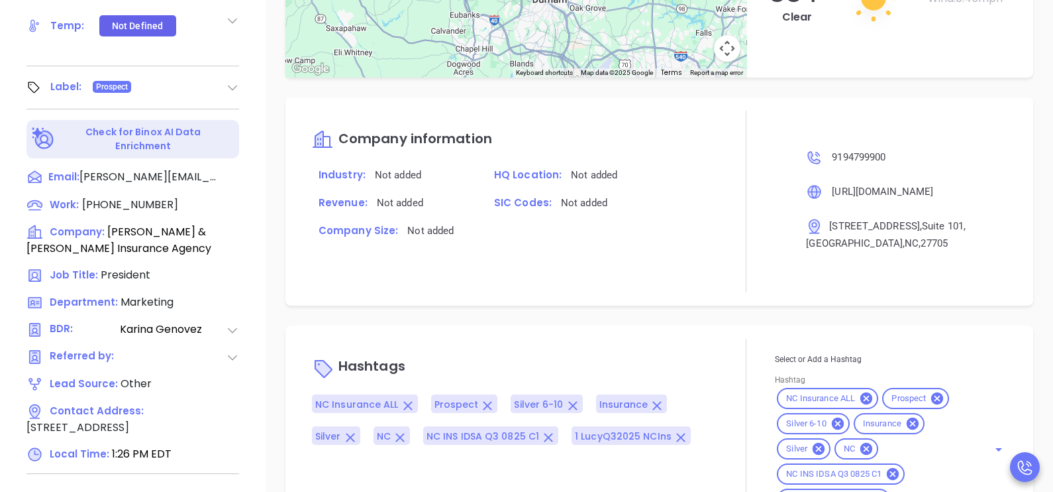
scroll to position [384, 0]
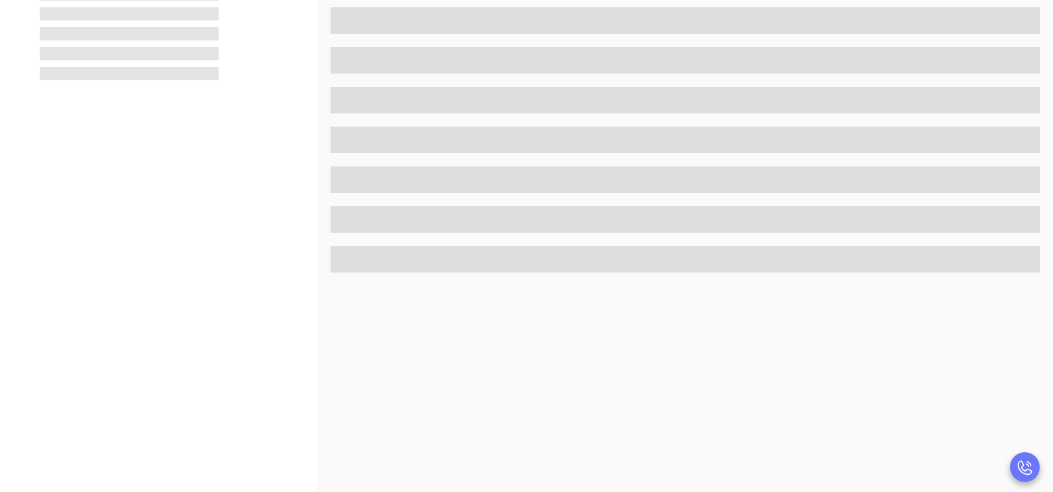
scroll to position [529, 0]
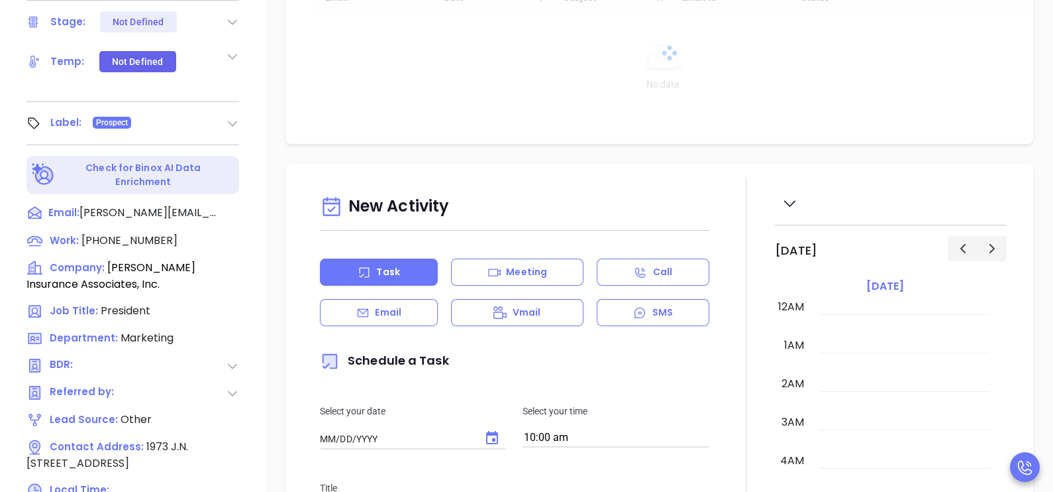
type input "[DATE]"
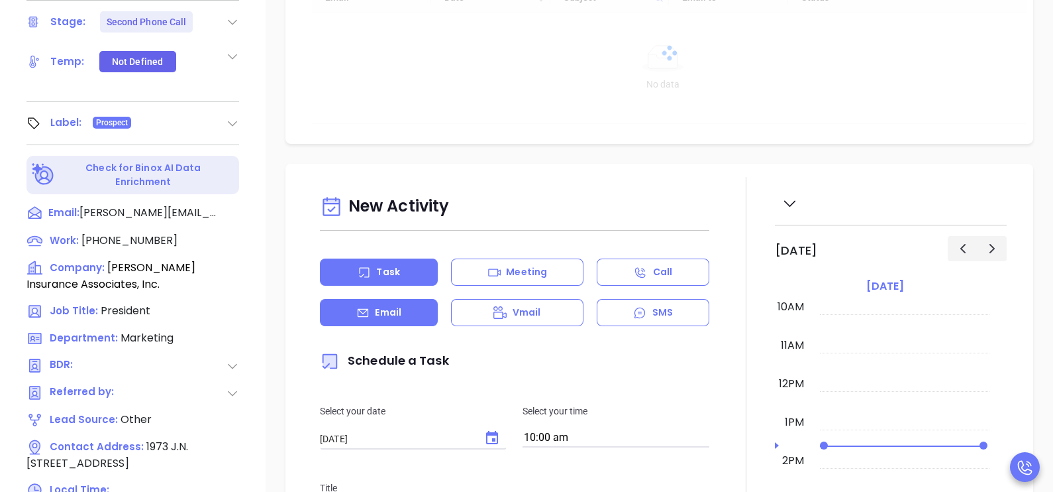
drag, startPoint x: 439, startPoint y: 310, endPoint x: 429, endPoint y: 311, distance: 10.0
click at [429, 311] on div "Email" at bounding box center [379, 312] width 118 height 27
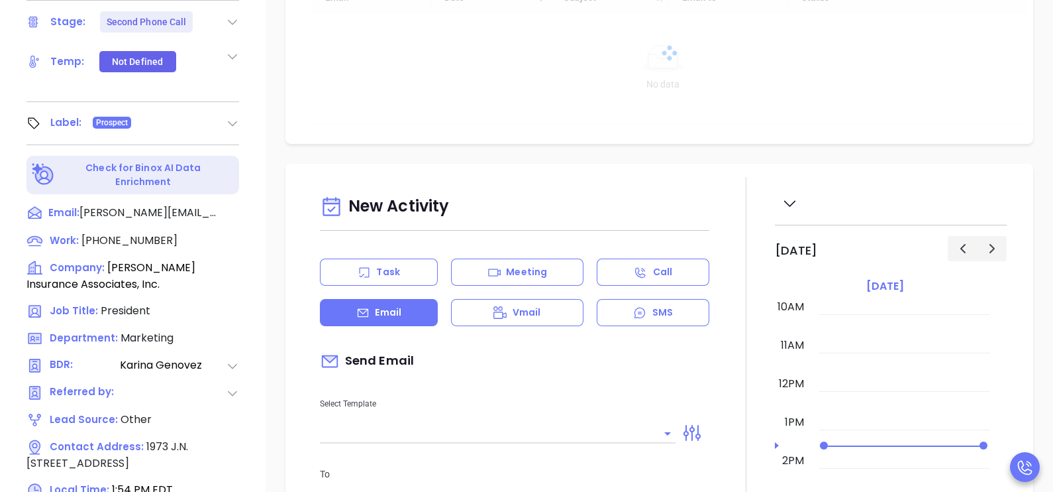
type input "[PERSON_NAME]"
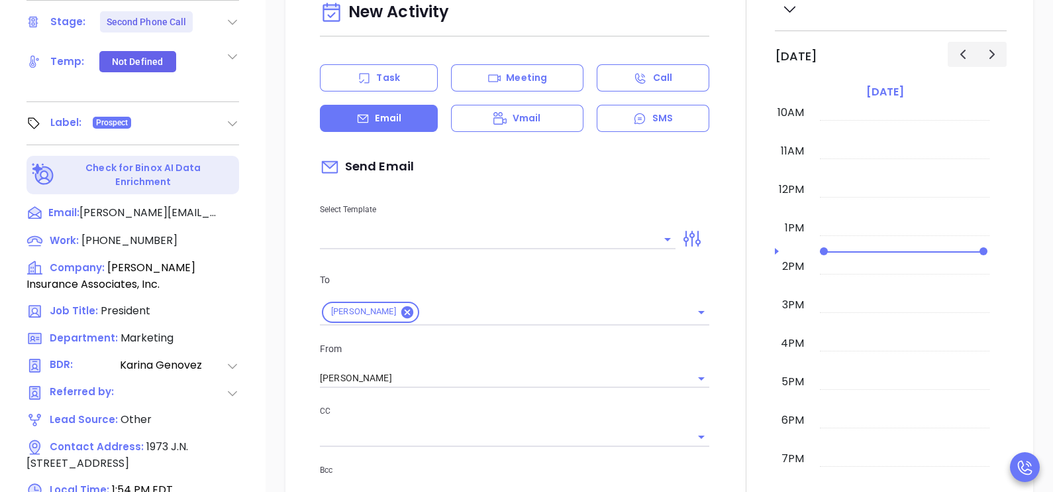
scroll to position [232, 0]
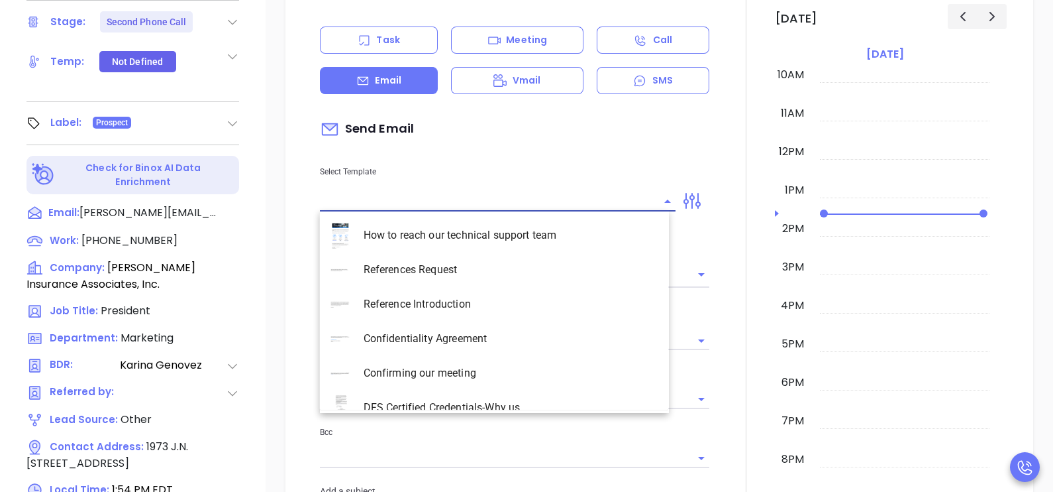
click at [545, 195] on input "text" at bounding box center [488, 200] width 336 height 19
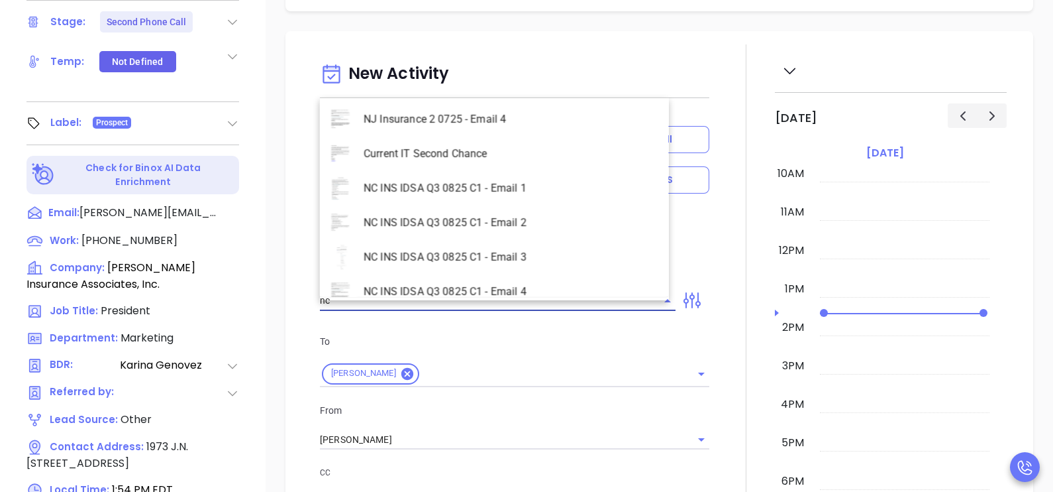
scroll to position [606, 0]
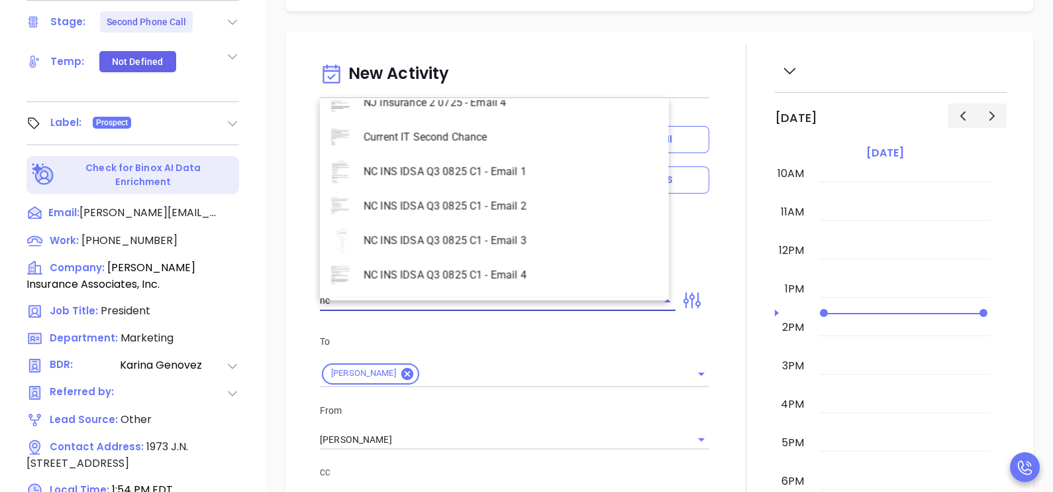
click at [550, 209] on li "NC INS IDSA Q3 0825 C1 - Email 2" at bounding box center [494, 206] width 349 height 34
type input "NC INS IDSA Q3 0825 C1 - Email 2"
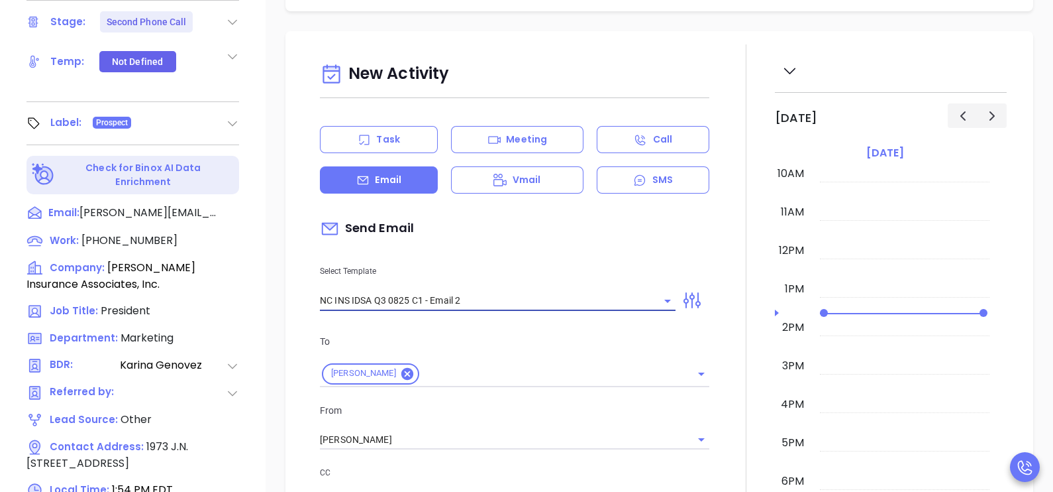
type input "Can your IT partner prove you're covered?"
type input "NC INS IDSA Q3 0825 C1 - Email 2"
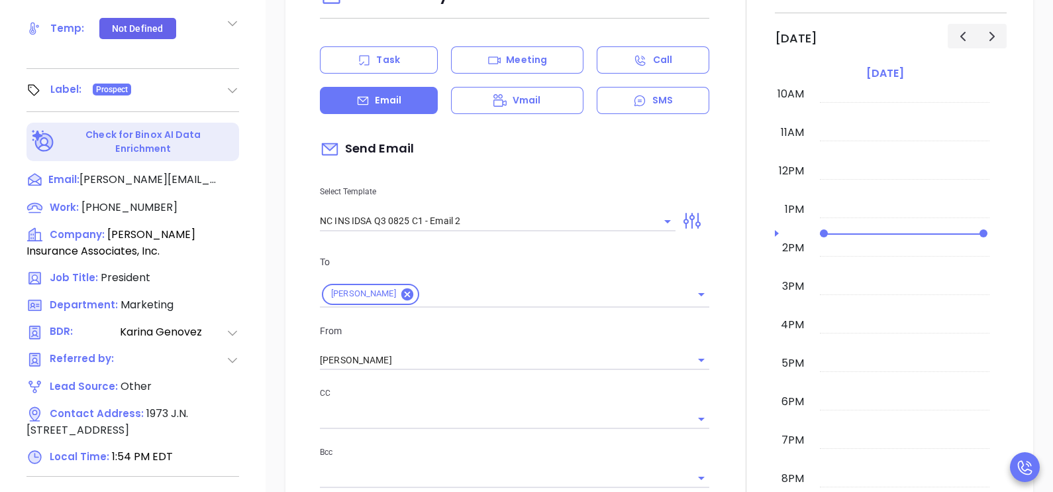
scroll to position [331, 0]
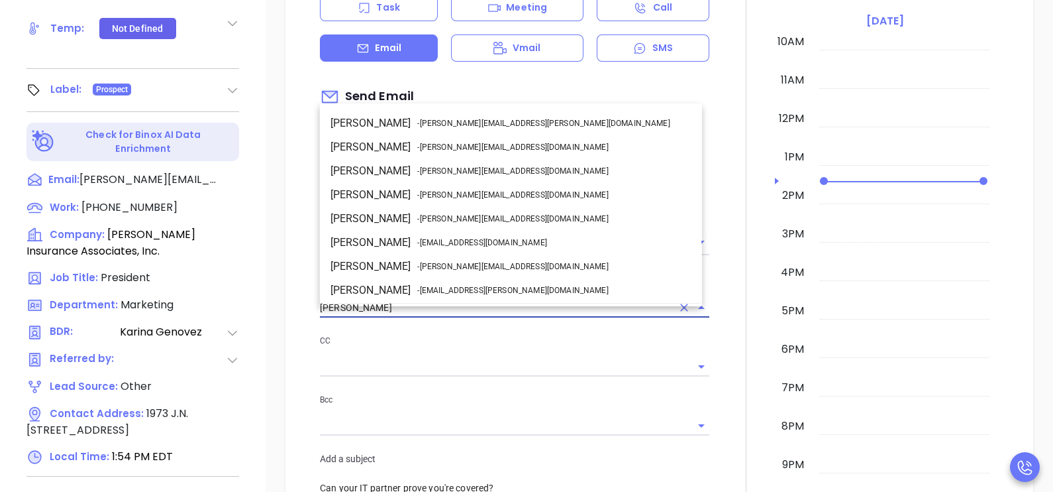
click at [536, 310] on input "[PERSON_NAME]" at bounding box center [496, 307] width 352 height 19
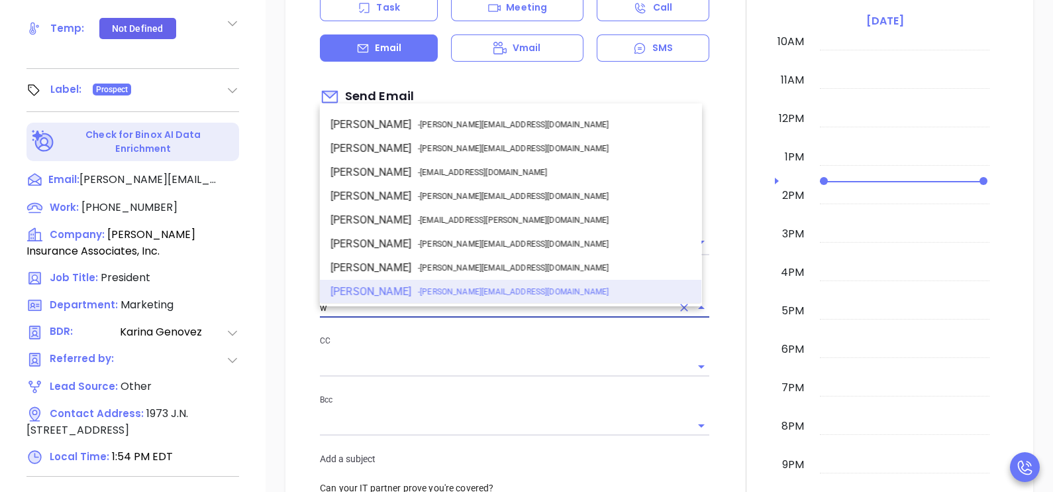
scroll to position [0, 0]
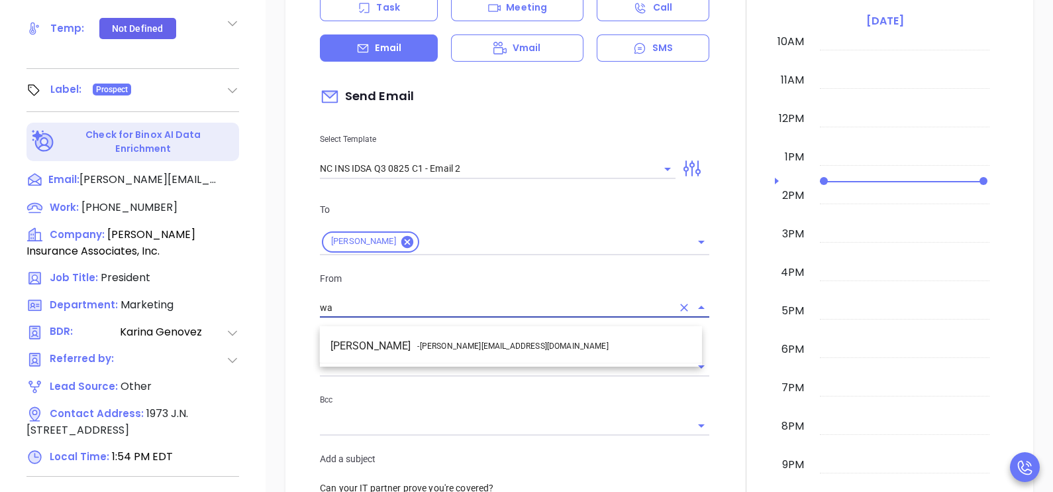
click at [537, 341] on li "Walter Contreras - [EMAIL_ADDRESS][DOMAIN_NAME]" at bounding box center [511, 346] width 382 height 24
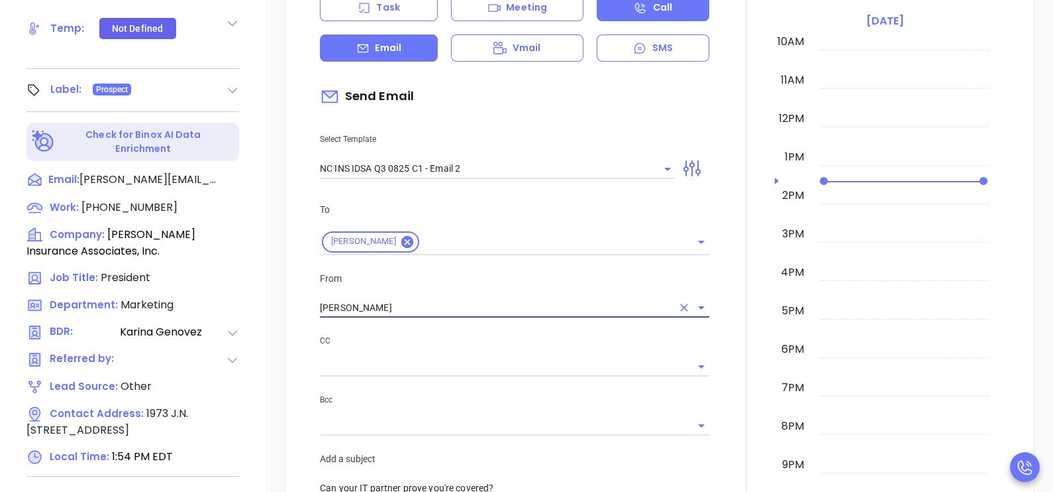
type input "[PERSON_NAME]"
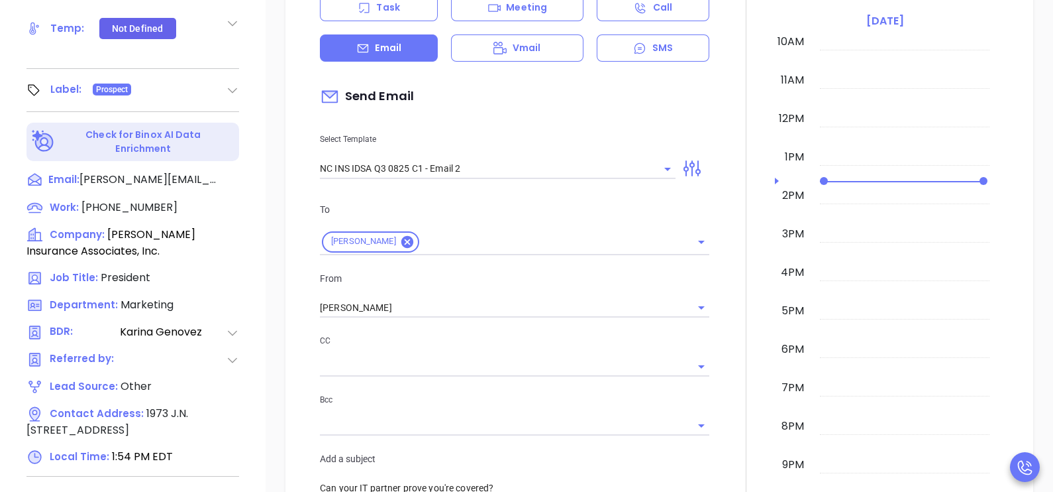
click at [735, 319] on div at bounding box center [746, 479] width 58 height 1132
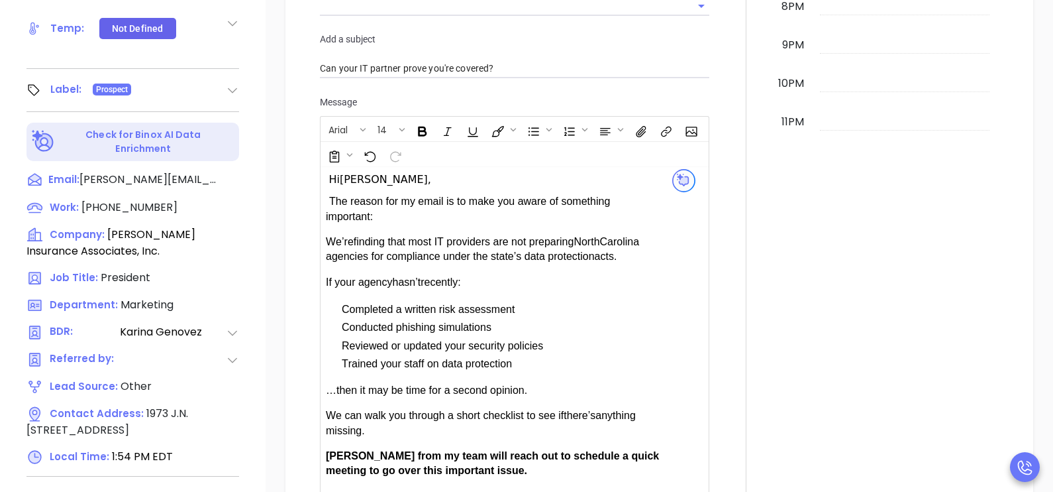
scroll to position [894, 0]
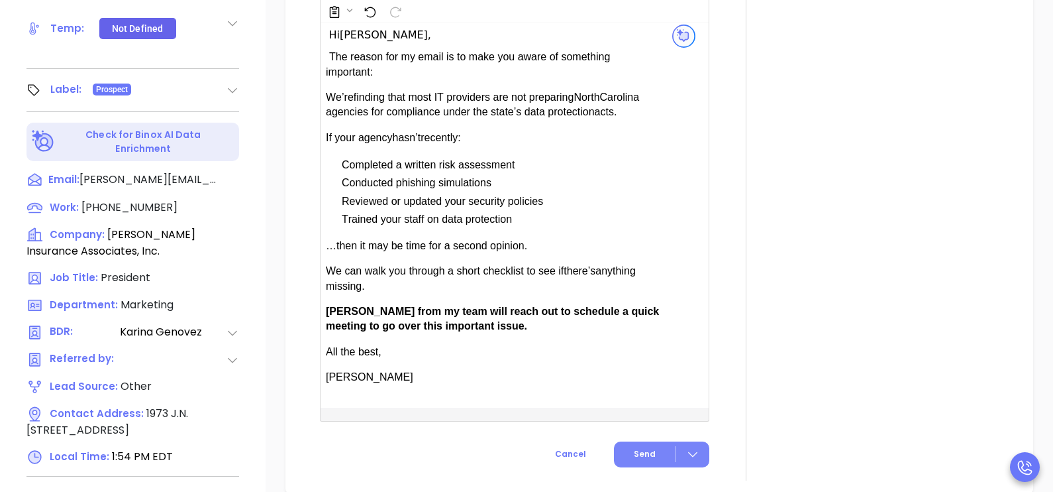
click at [643, 460] on span "Send" at bounding box center [645, 454] width 22 height 12
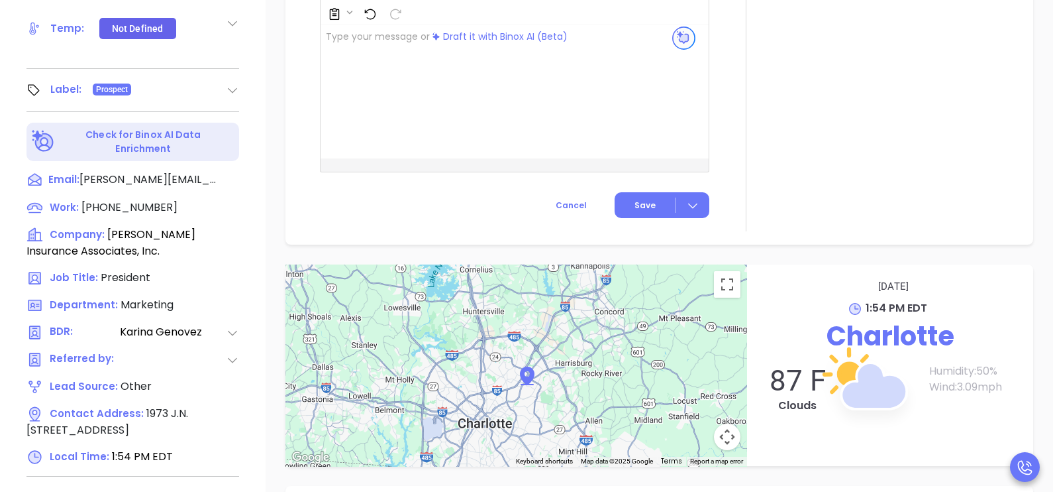
scroll to position [1004, 0]
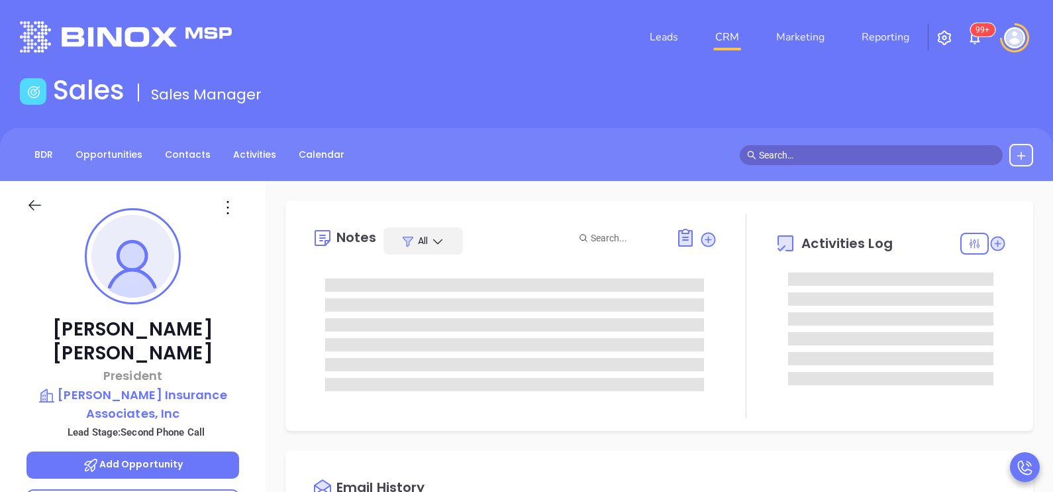
scroll to position [384, 0]
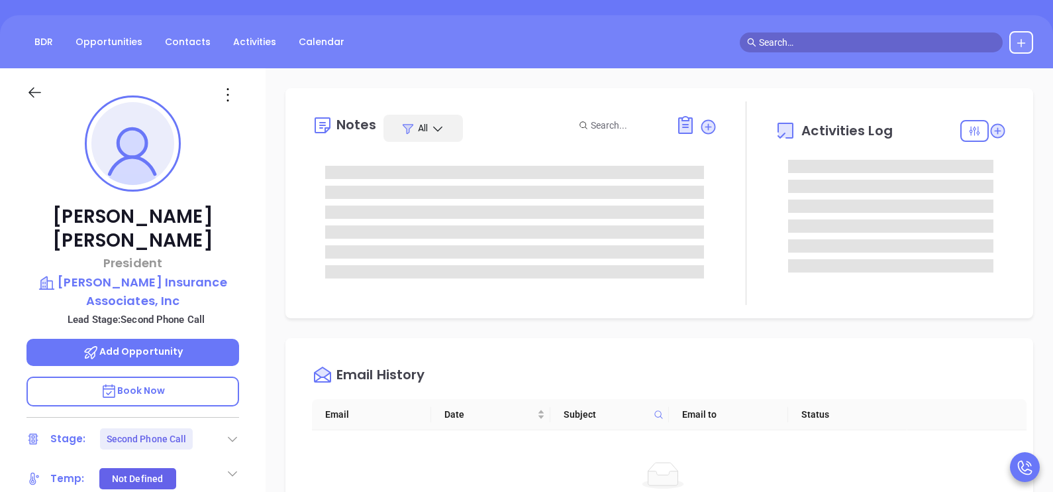
type input "[PERSON_NAME]"
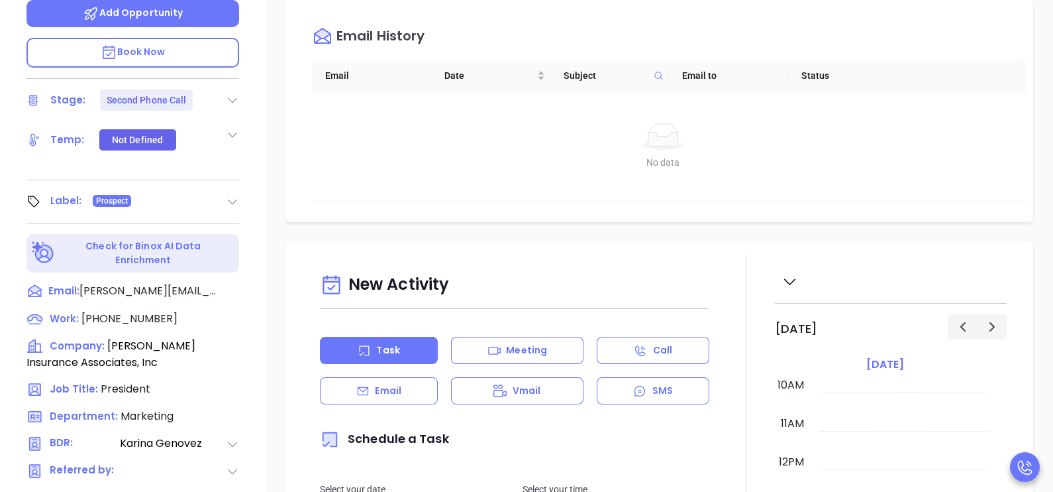
scroll to position [596, 0]
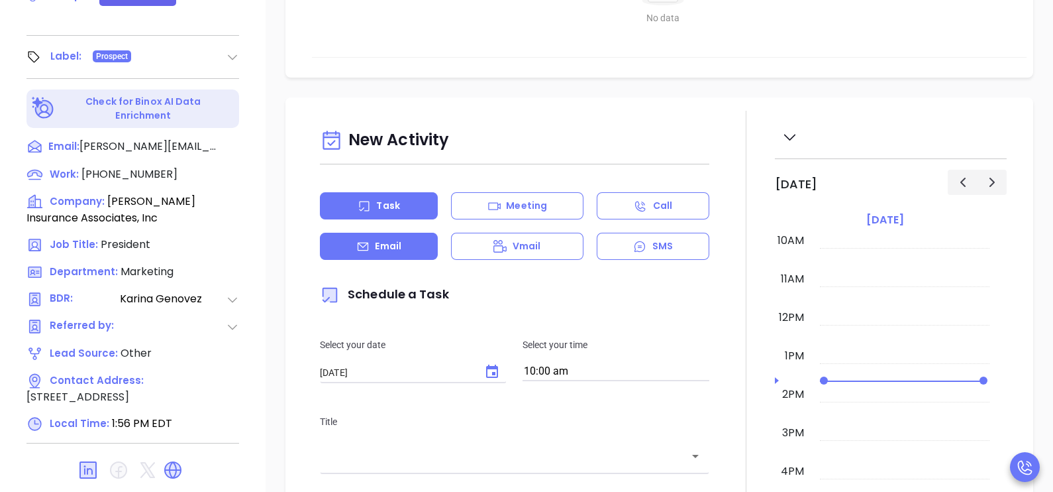
click at [394, 252] on div "Email" at bounding box center [379, 246] width 118 height 27
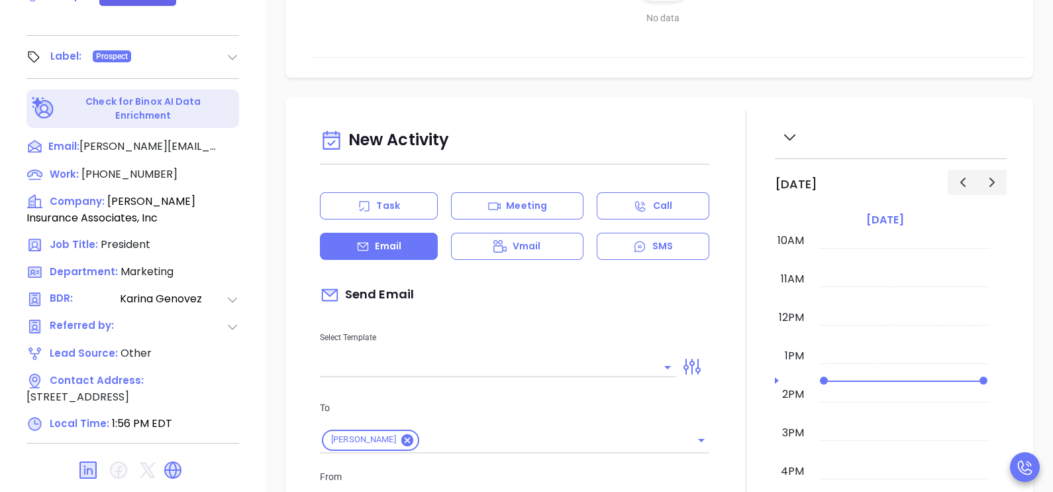
type input "[PERSON_NAME]"
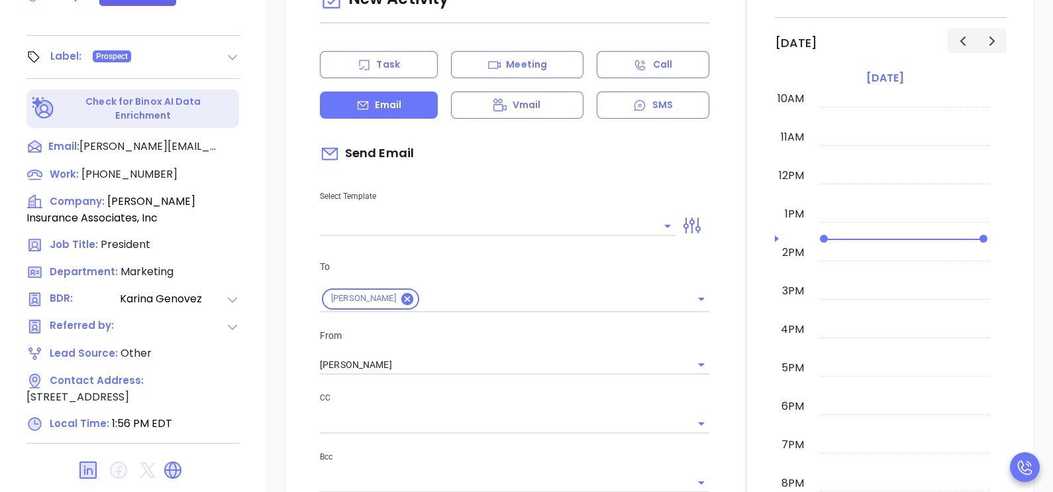
scroll to position [331, 0]
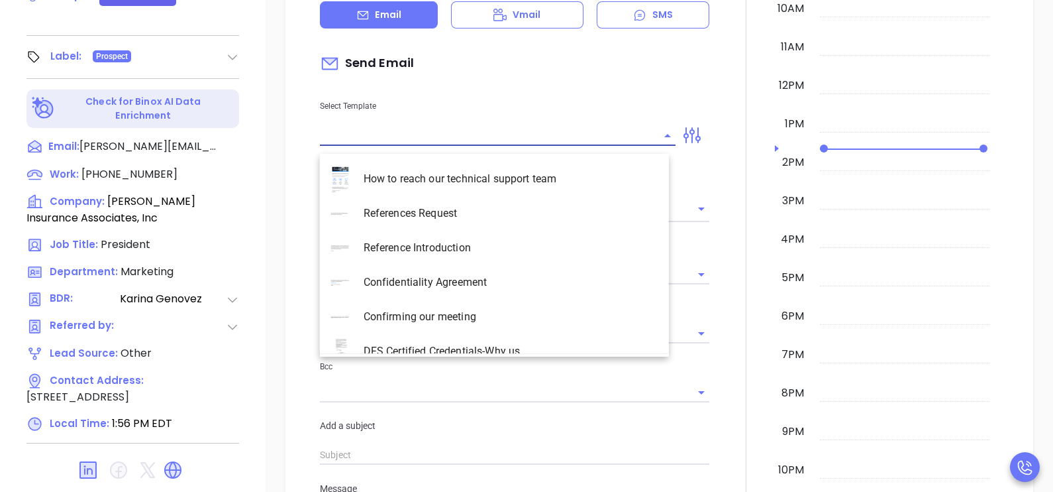
click at [571, 143] on input "text" at bounding box center [488, 135] width 336 height 19
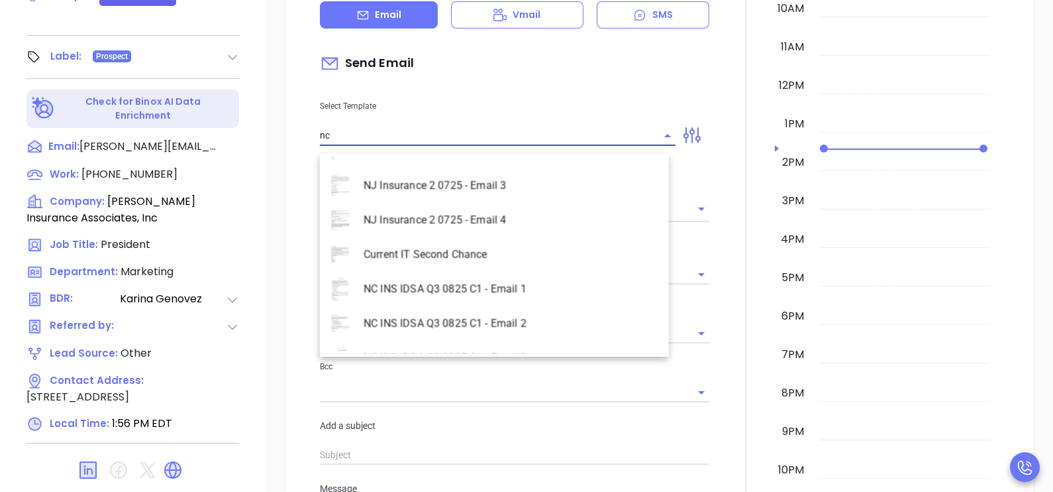
scroll to position [606, 0]
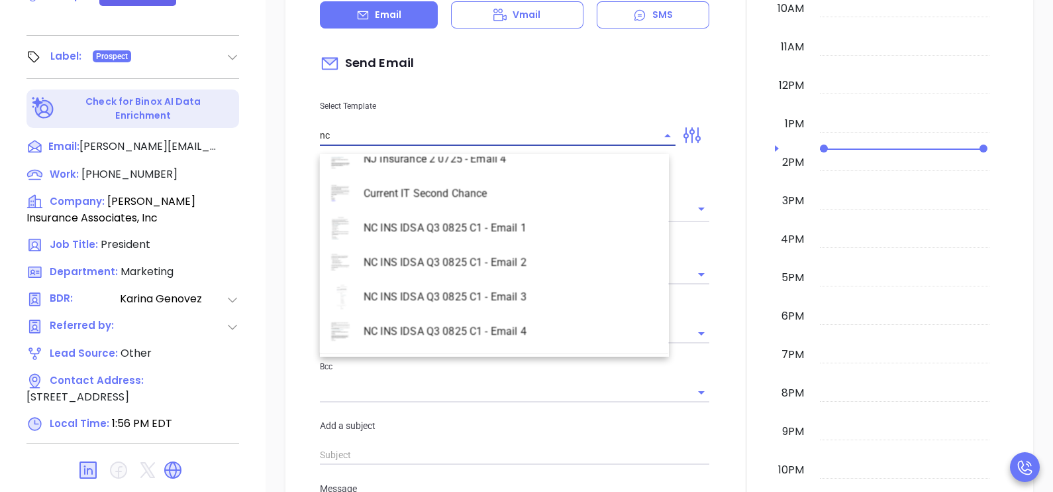
click at [527, 259] on li "NC INS IDSA Q3 0825 C1 - Email 2" at bounding box center [494, 262] width 349 height 34
type input "NC INS IDSA Q3 0825 C1 - Email 2"
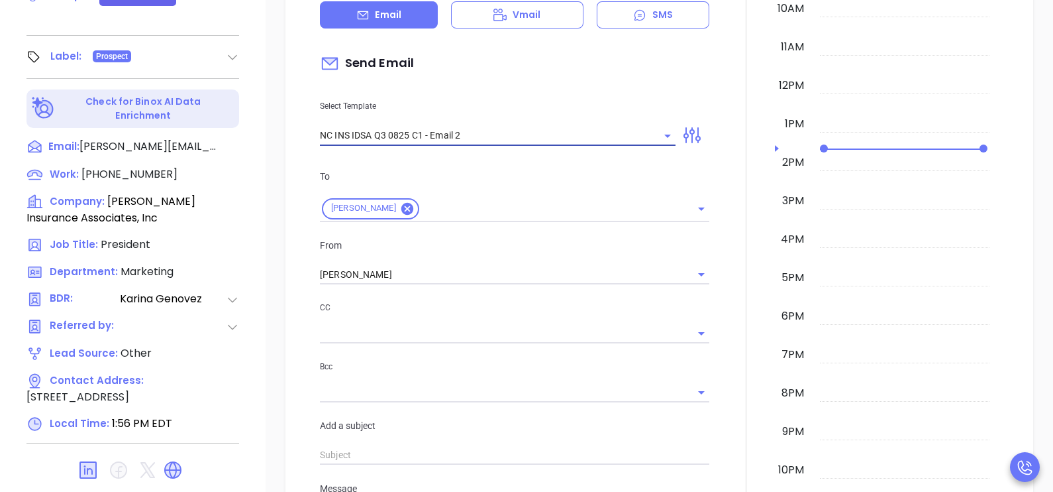
type input "Can your IT partner prove you're covered?"
type input "NC INS IDSA Q3 0825 C1 - Email 2"
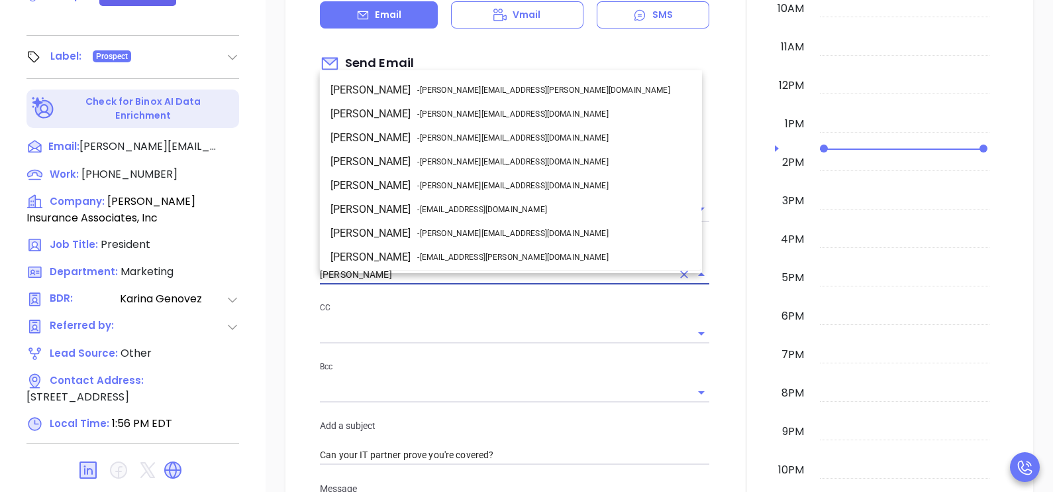
scroll to position [70, 0]
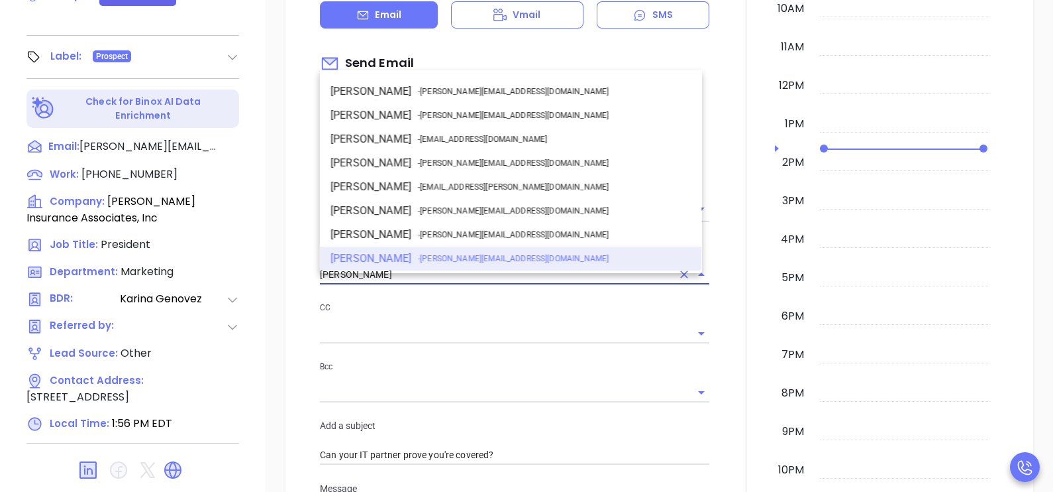
click at [603, 284] on input "[PERSON_NAME]" at bounding box center [496, 274] width 352 height 19
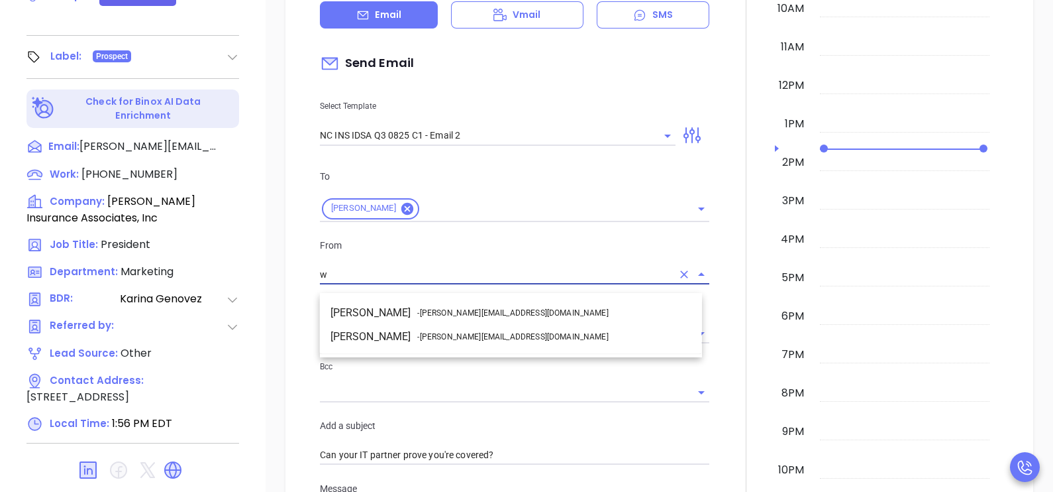
scroll to position [0, 0]
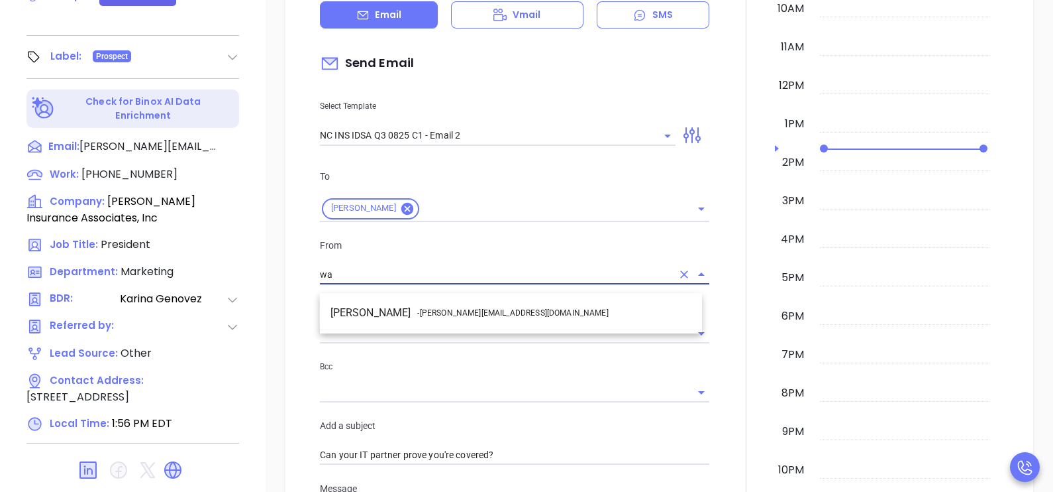
click at [555, 319] on li "Walter Contreras - [EMAIL_ADDRESS][DOMAIN_NAME]" at bounding box center [511, 313] width 382 height 24
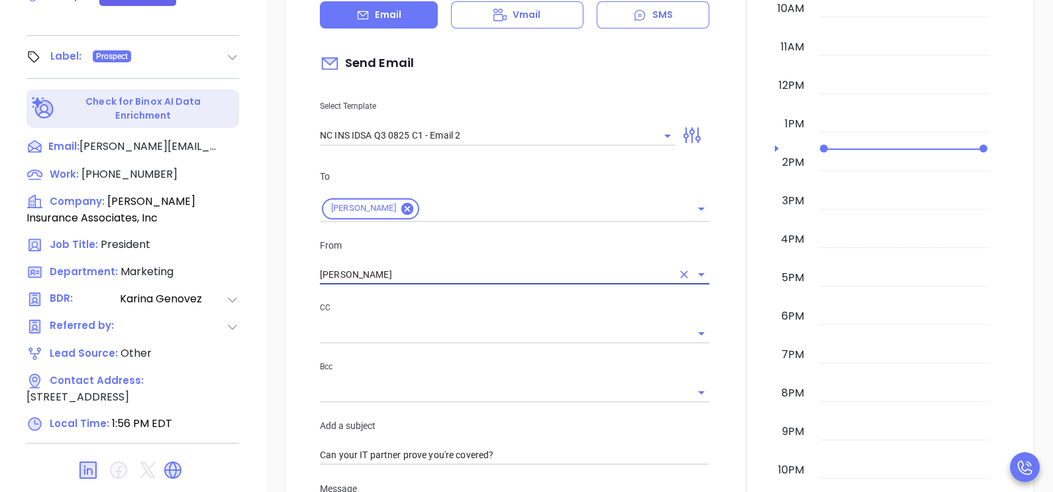
type input "[PERSON_NAME]"
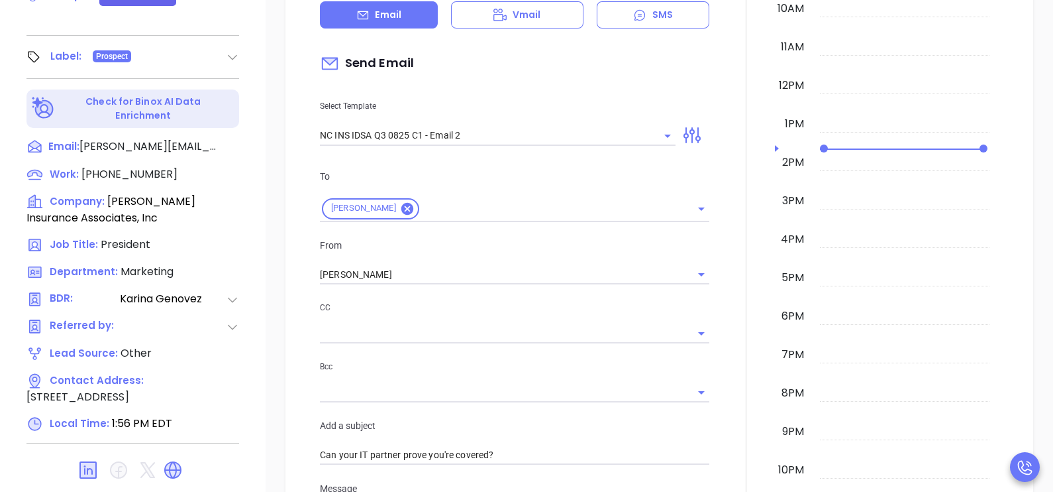
click at [717, 268] on div at bounding box center [746, 445] width 58 height 1132
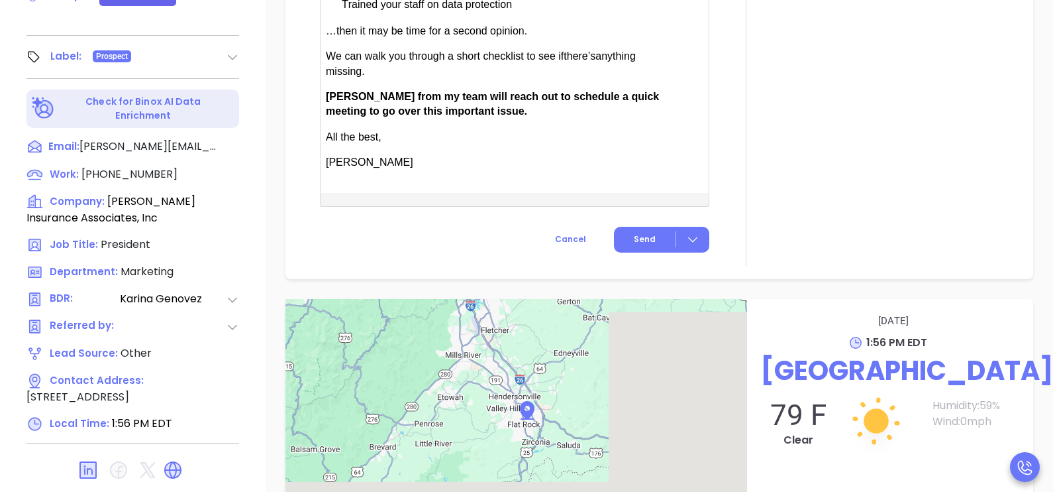
scroll to position [1192, 0]
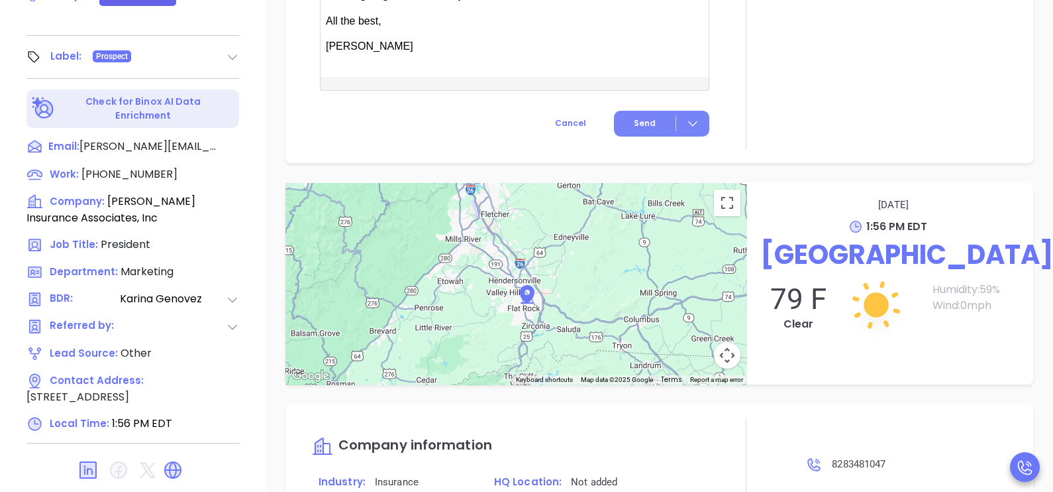
click at [653, 134] on button "Send" at bounding box center [661, 124] width 95 height 26
